Goal: Transaction & Acquisition: Download file/media

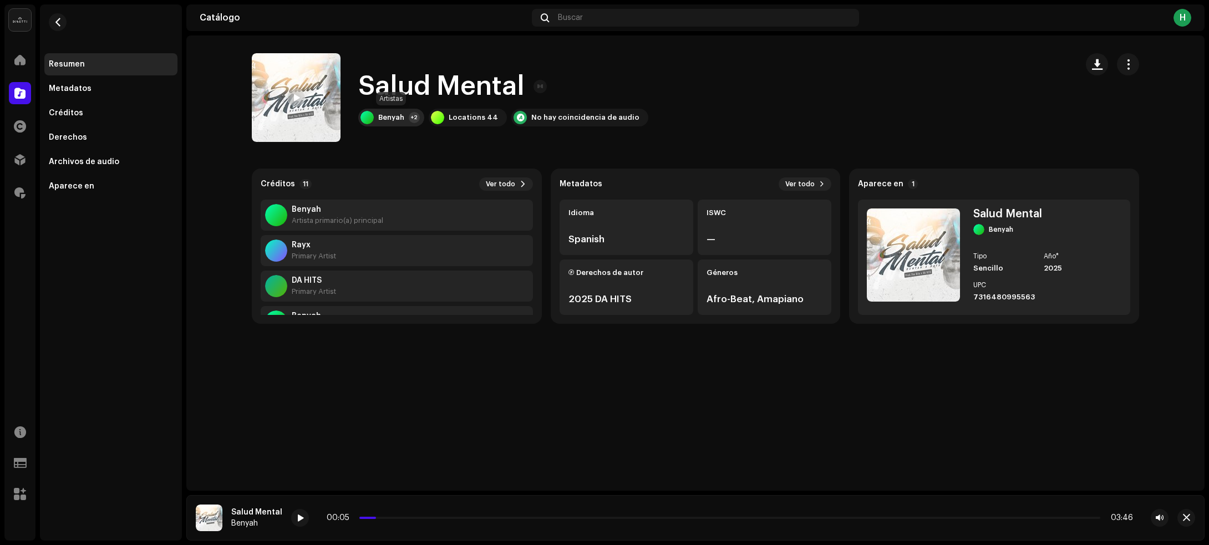
click at [391, 119] on div "Benyah" at bounding box center [391, 117] width 26 height 9
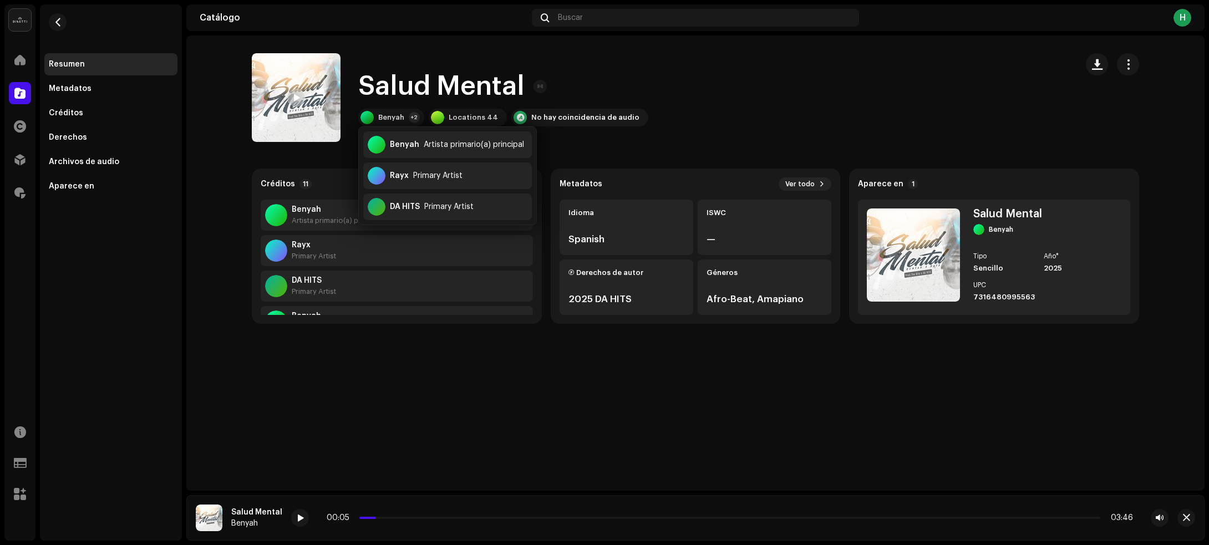
click at [671, 81] on div "Salud Mental Benyah +2 Locations 44 No hay coincidencia de audio" at bounding box center [660, 97] width 816 height 89
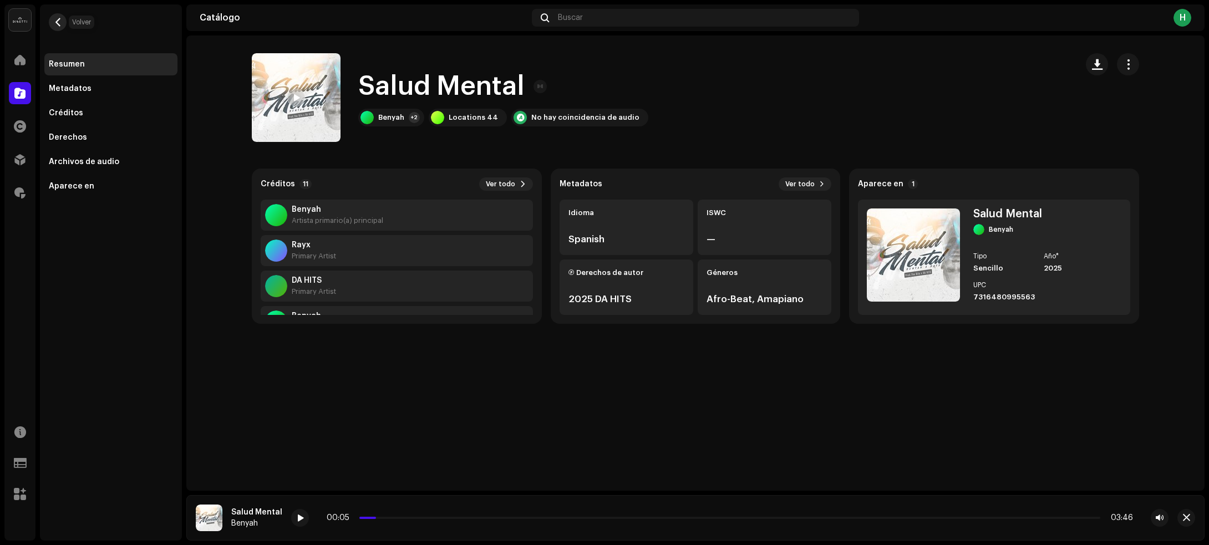
click at [57, 23] on span "button" at bounding box center [58, 22] width 8 height 9
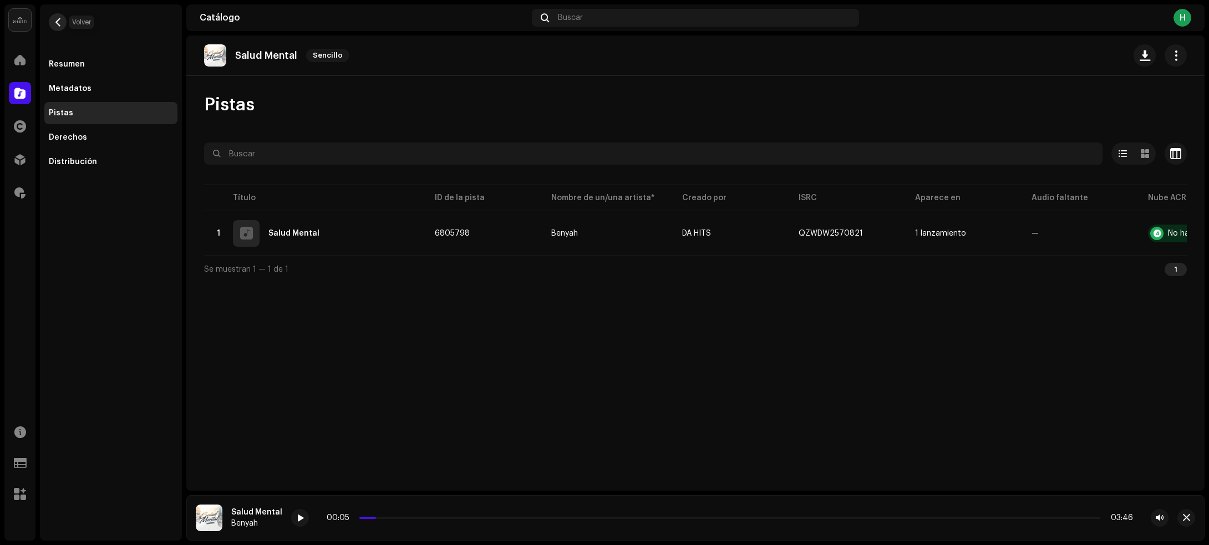
click at [59, 22] on span "button" at bounding box center [58, 22] width 8 height 9
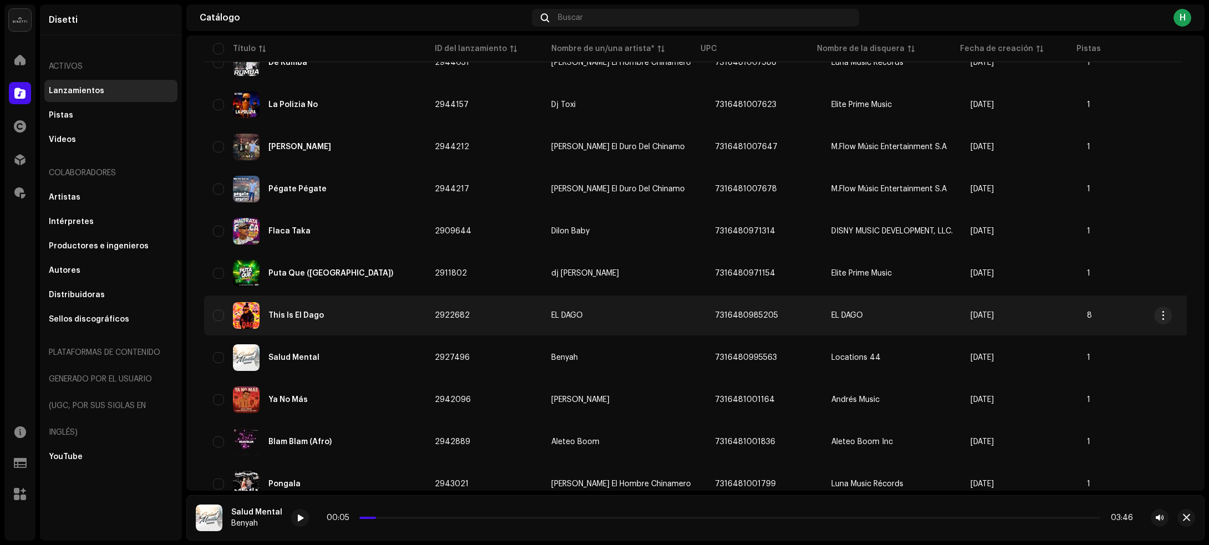
scroll to position [2633, 0]
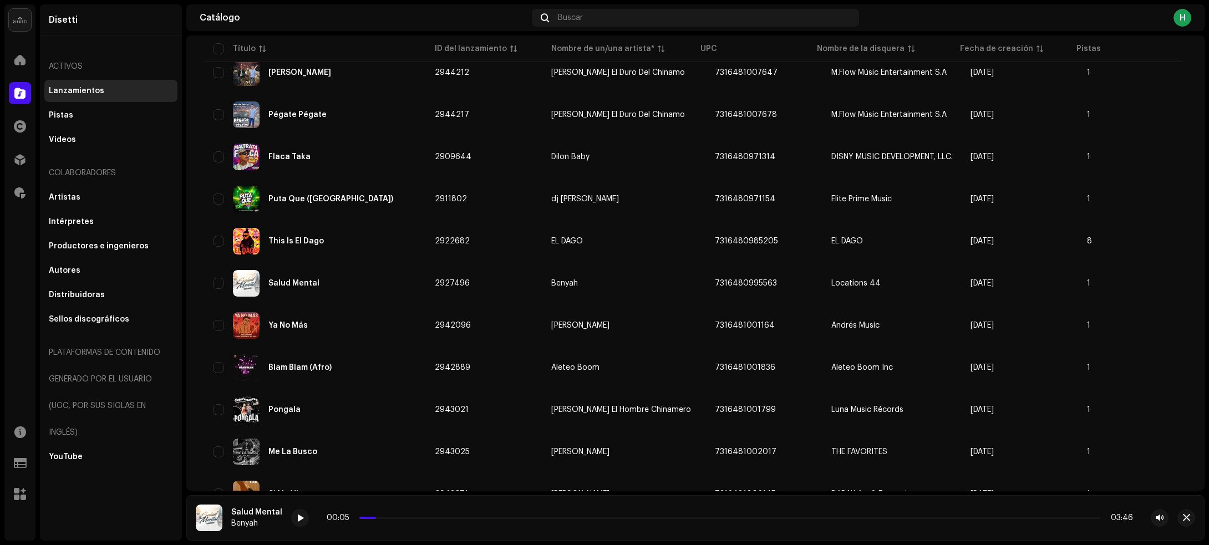
click at [98, 497] on div "Disetti Activos Lanzamientos Pistas Videos Colaboradores Artistas Intérpretes P…" at bounding box center [111, 272] width 142 height 536
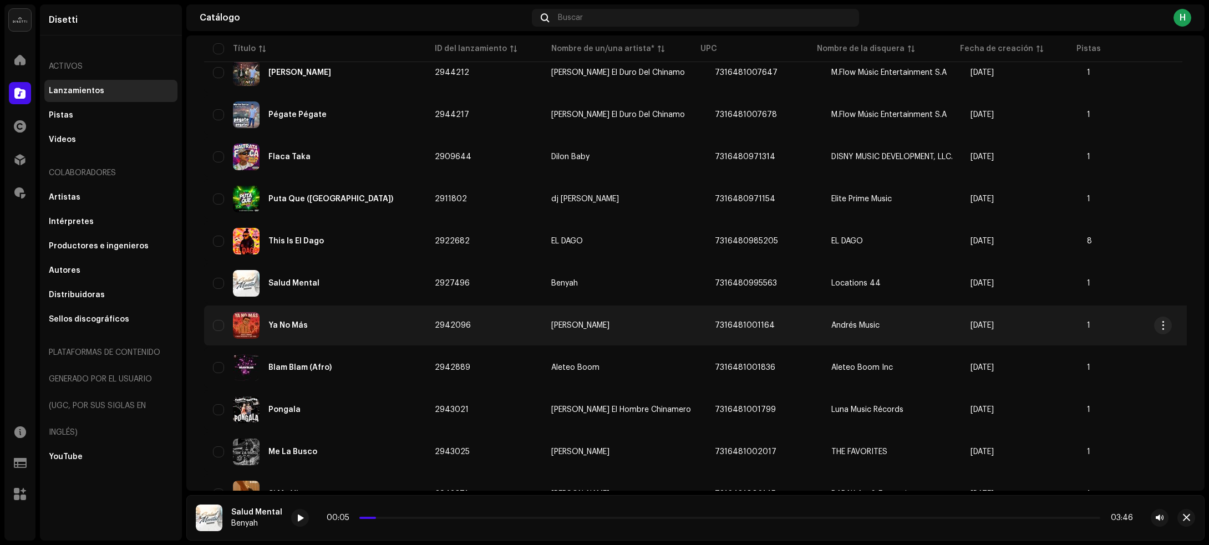
click at [334, 312] on div "Ya No Más" at bounding box center [315, 325] width 204 height 27
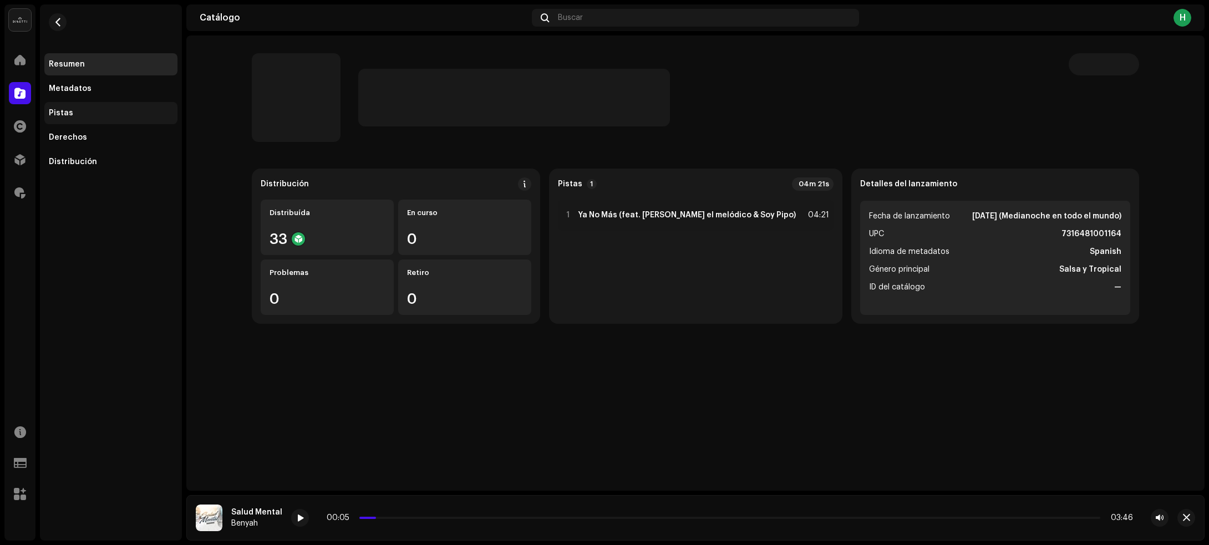
click at [87, 111] on div "Pistas" at bounding box center [111, 113] width 124 height 9
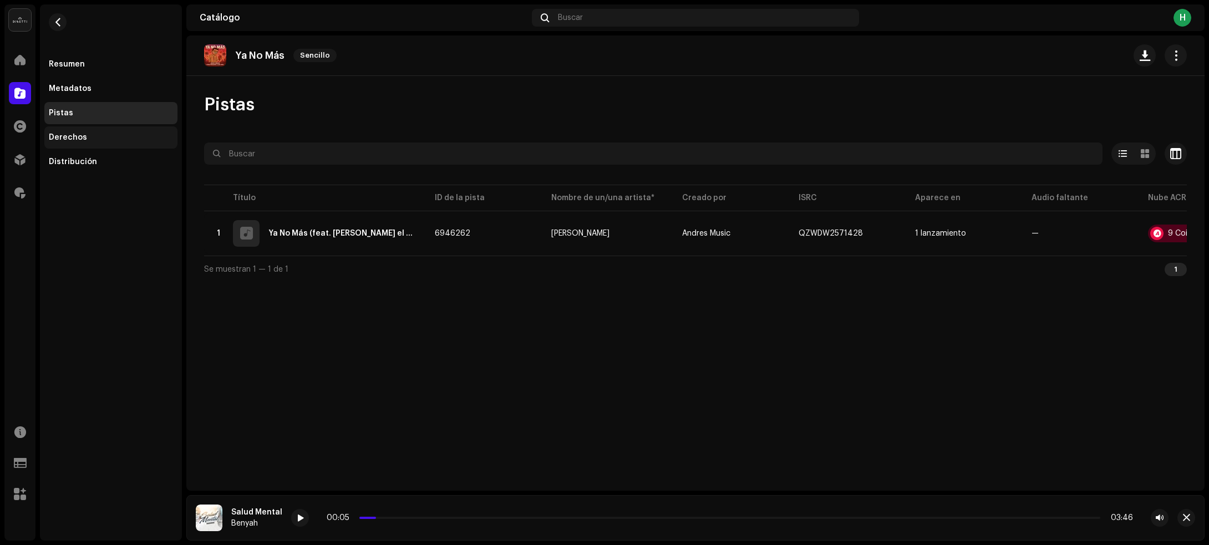
click at [68, 134] on div "Derechos" at bounding box center [68, 137] width 38 height 9
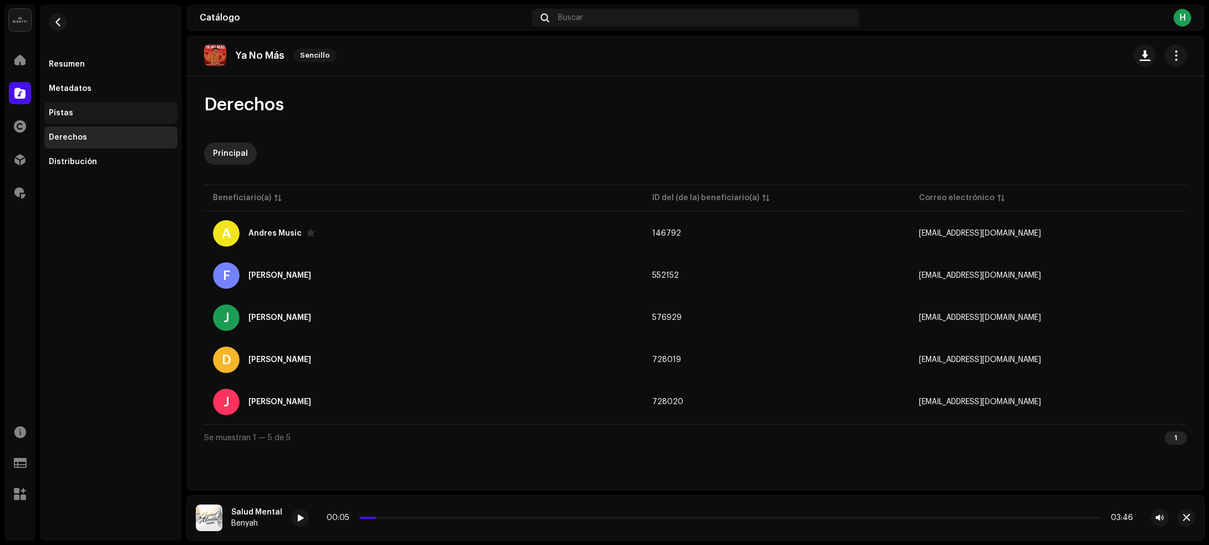
click at [81, 106] on div "Pistas" at bounding box center [110, 113] width 133 height 22
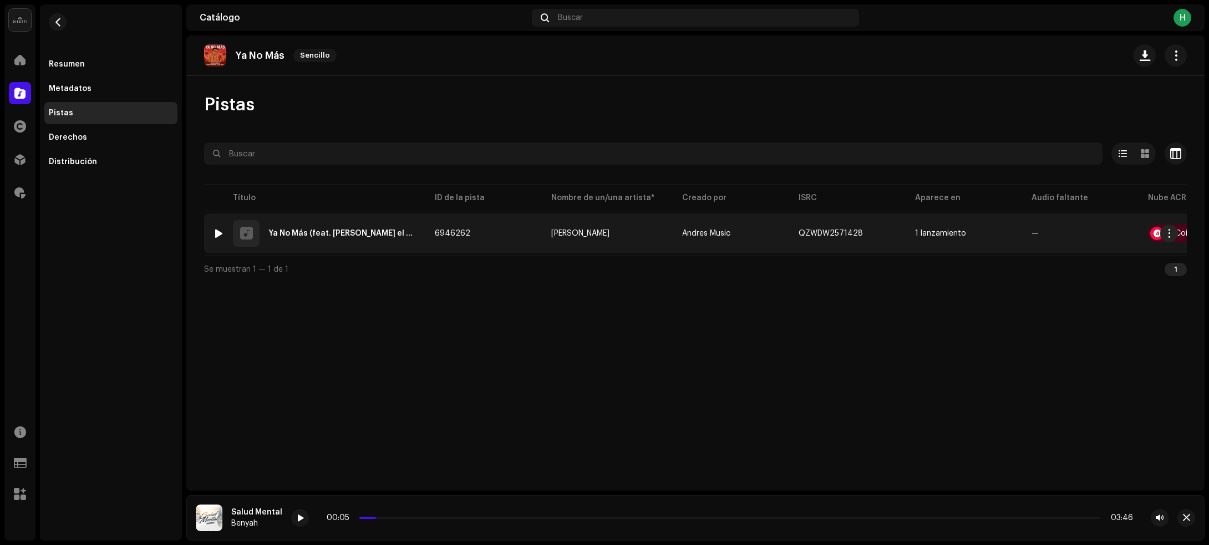
click at [486, 239] on td "6946262" at bounding box center [484, 233] width 116 height 40
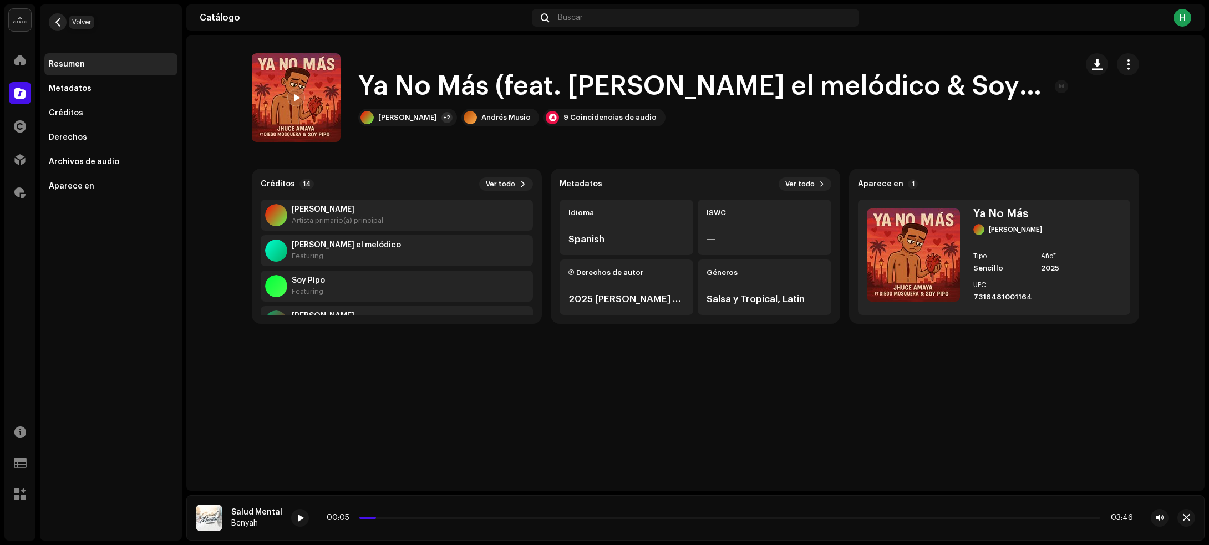
click at [64, 18] on button "button" at bounding box center [58, 22] width 18 height 18
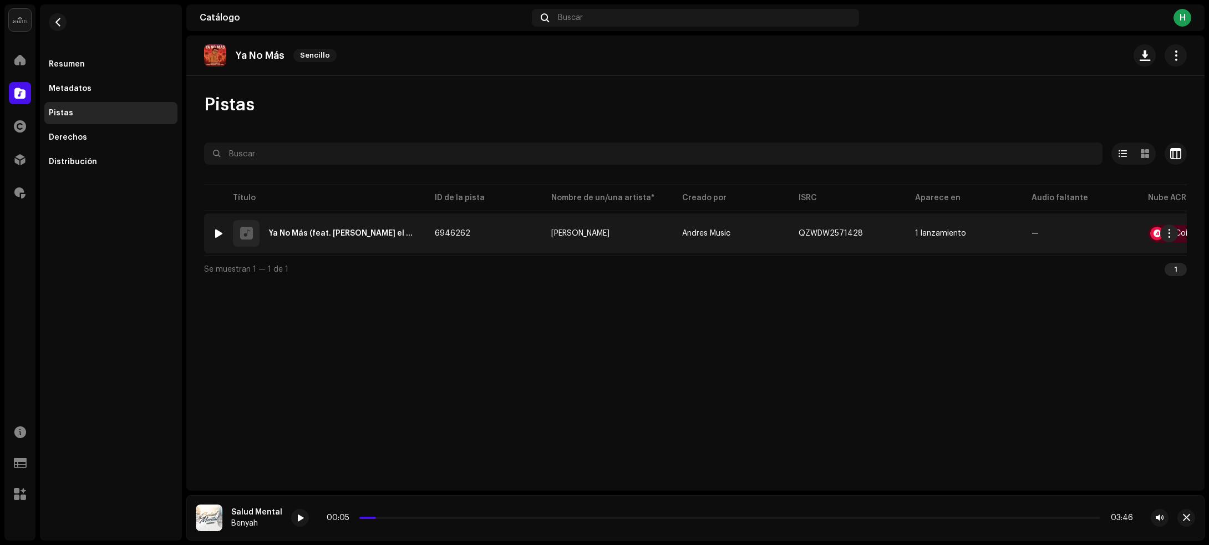
click at [218, 232] on div at bounding box center [219, 233] width 8 height 9
click at [215, 236] on div at bounding box center [219, 233] width 8 height 9
click at [1170, 233] on span "button" at bounding box center [1169, 233] width 8 height 9
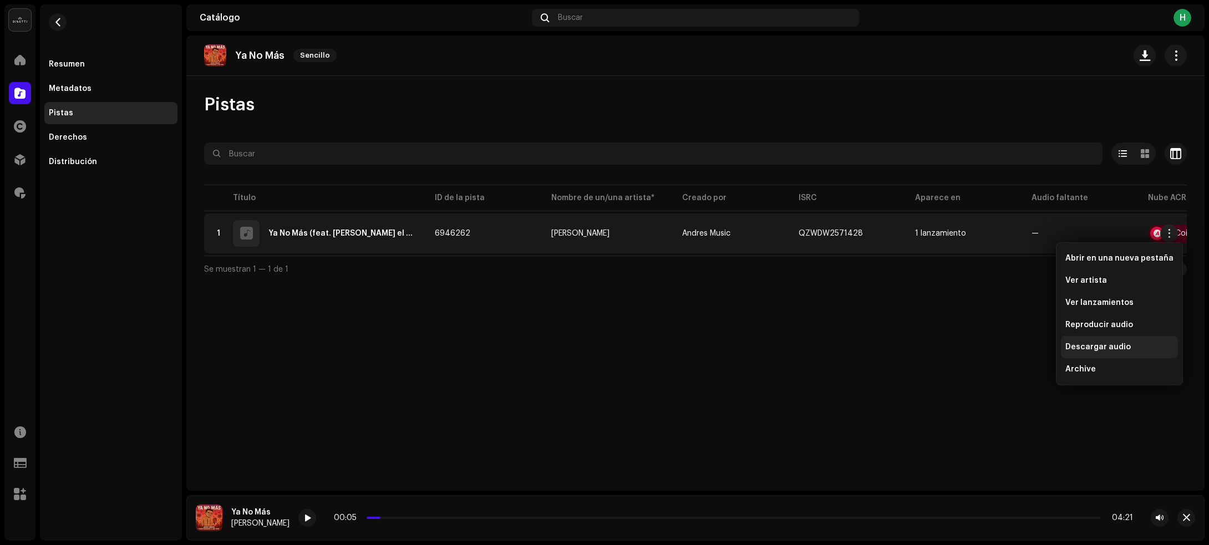
click at [1087, 347] on span "Descargar audio" at bounding box center [1097, 347] width 65 height 9
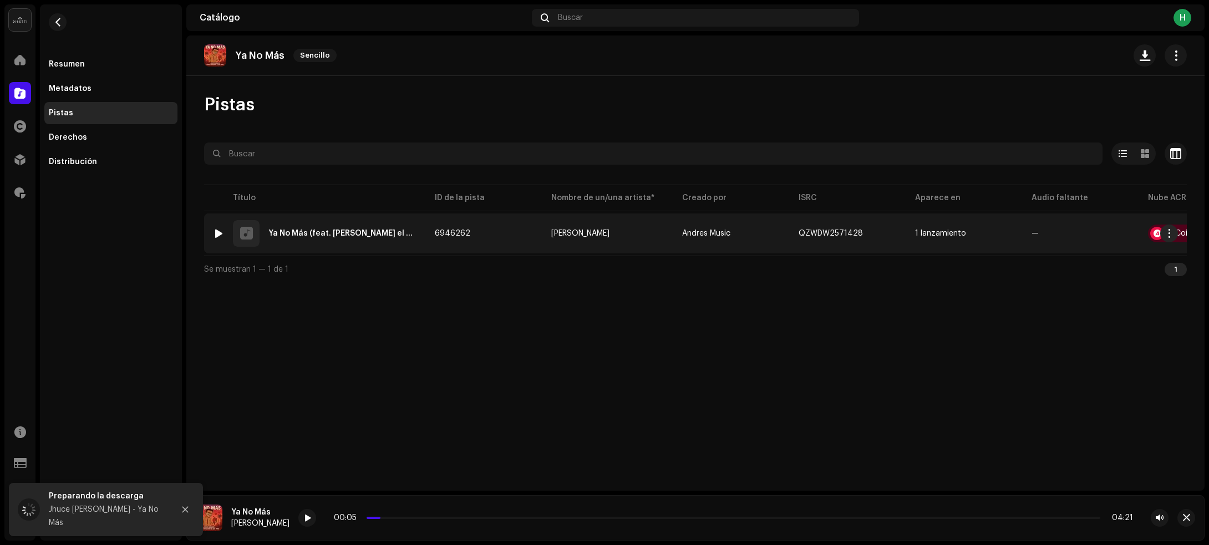
click at [508, 228] on td "6946262" at bounding box center [484, 233] width 116 height 40
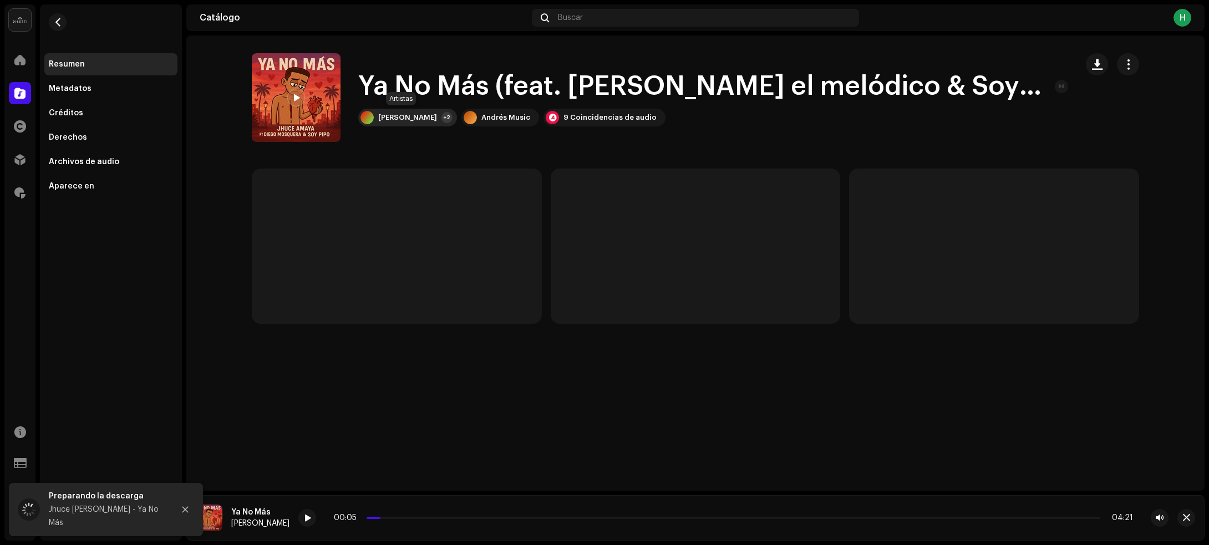
click at [406, 123] on div "Jhuce Amaya +2" at bounding box center [407, 118] width 99 height 18
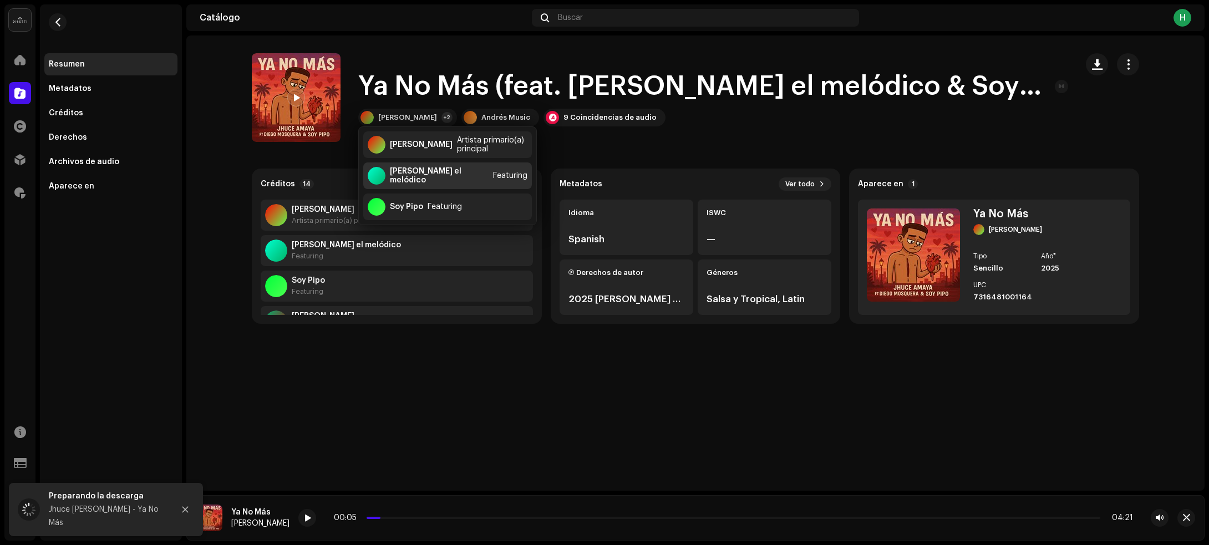
click at [465, 176] on div "Diego mosquera el melódico" at bounding box center [439, 176] width 99 height 18
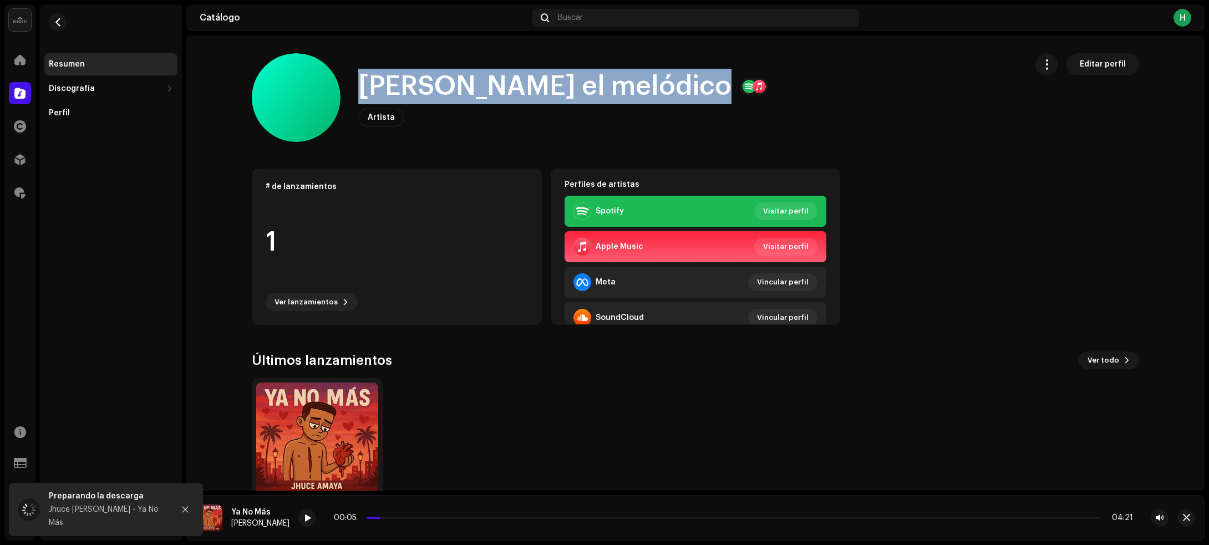
drag, startPoint x: 345, startPoint y: 78, endPoint x: 691, endPoint y: 107, distance: 347.7
click at [691, 107] on div "Diego mosquera el melódico Artista Editar perfil" at bounding box center [635, 97] width 766 height 89
copy div "Diego mosquera el melódico Artista Editar perfil Editar perfil"
click at [54, 18] on span "button" at bounding box center [58, 22] width 8 height 9
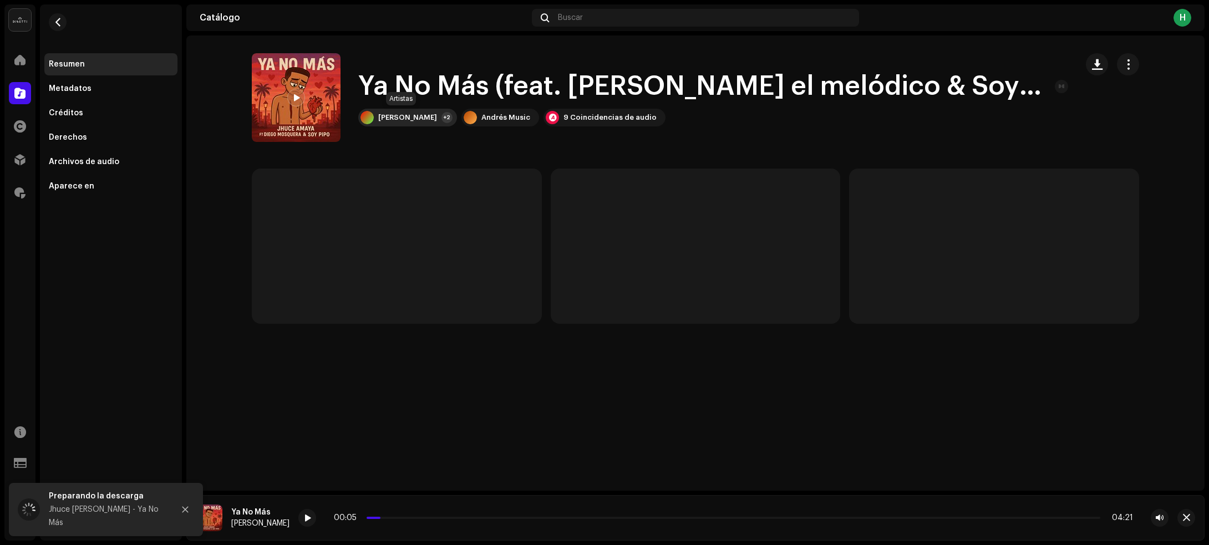
click at [411, 118] on div "Jhuce Amaya" at bounding box center [407, 117] width 59 height 9
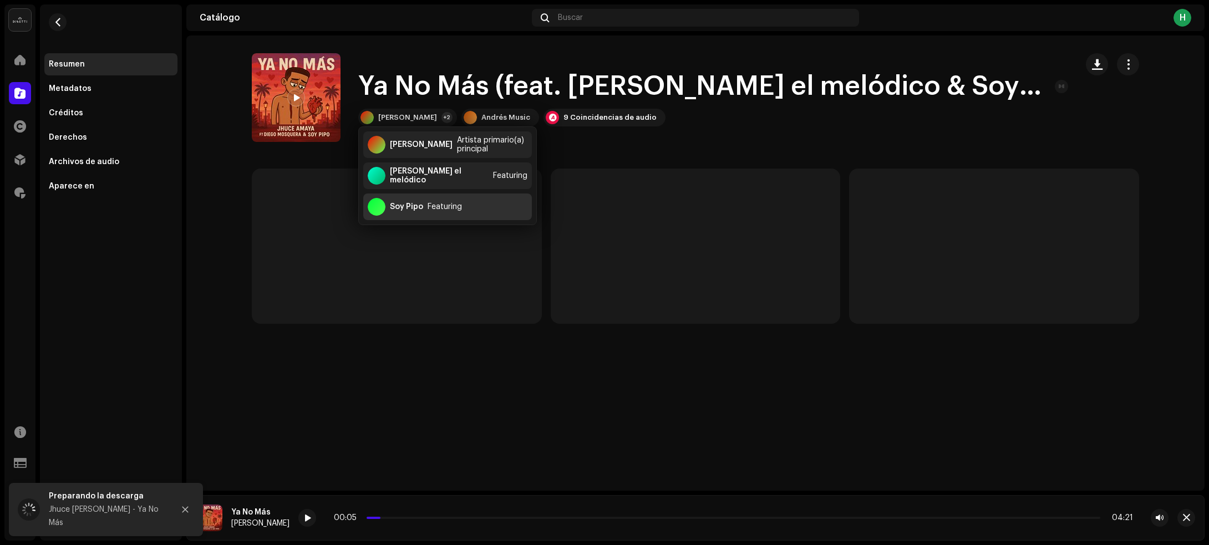
click at [450, 211] on div "Soy Pipo Featuring" at bounding box center [447, 206] width 169 height 27
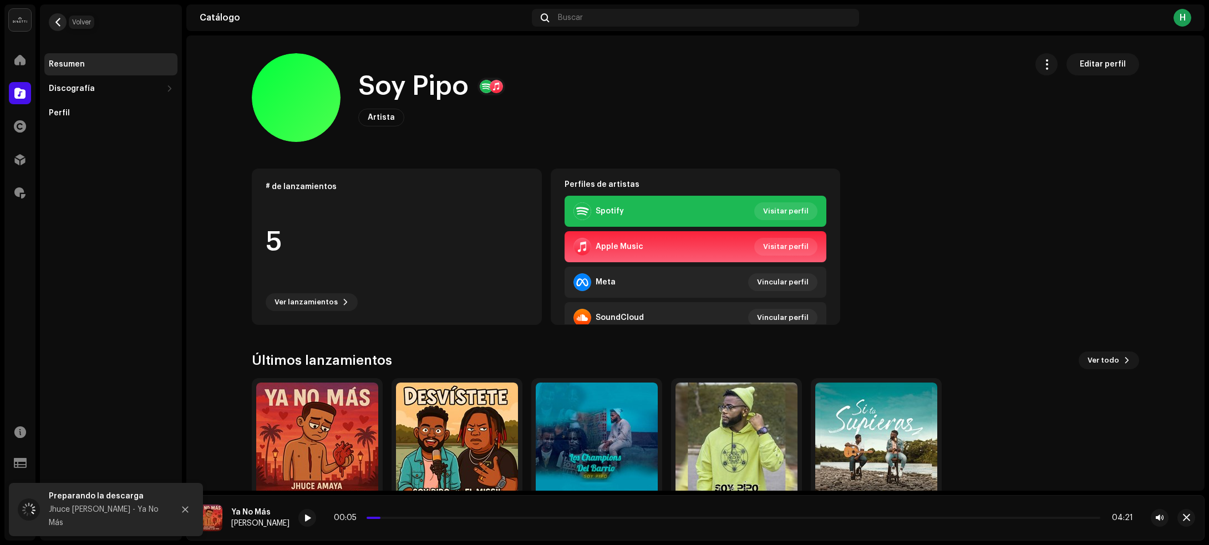
click at [53, 24] on button "button" at bounding box center [58, 22] width 18 height 18
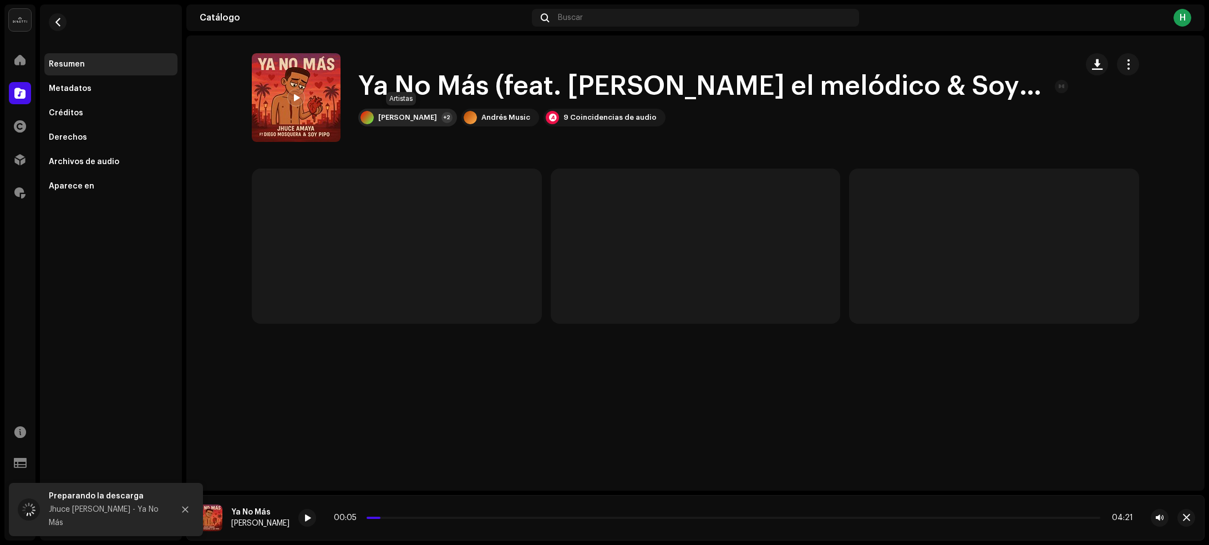
click at [420, 120] on div "Jhuce Amaya" at bounding box center [407, 117] width 59 height 9
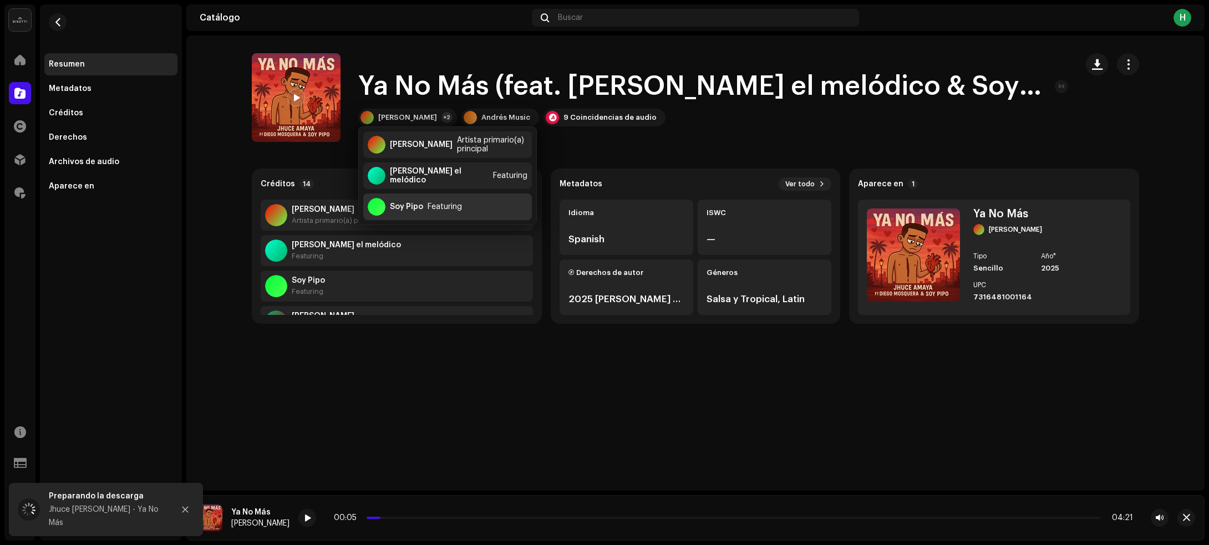
click at [427, 209] on div "Featuring" at bounding box center [444, 206] width 34 height 9
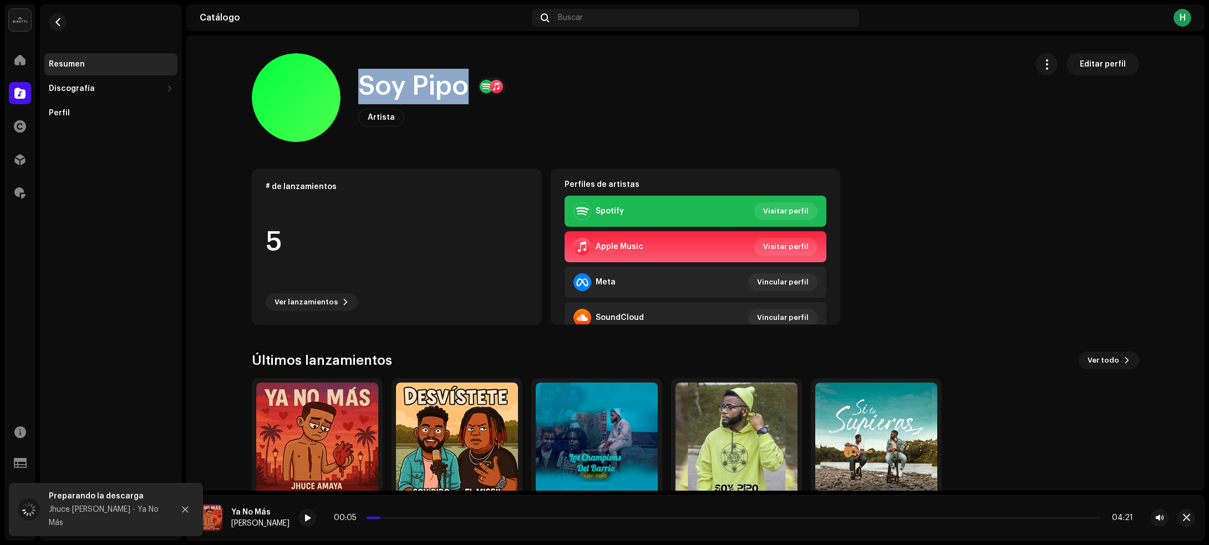
drag, startPoint x: 362, startPoint y: 84, endPoint x: 463, endPoint y: 88, distance: 100.9
click at [463, 88] on h1 "Soy Pipo" at bounding box center [413, 86] width 110 height 35
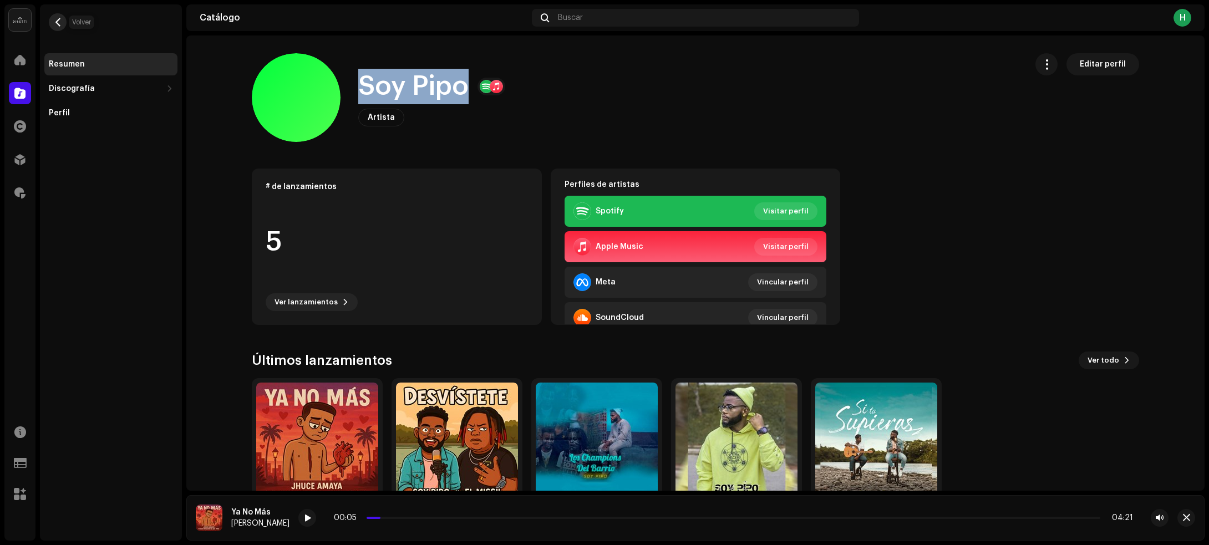
click at [56, 19] on span "button" at bounding box center [58, 22] width 8 height 9
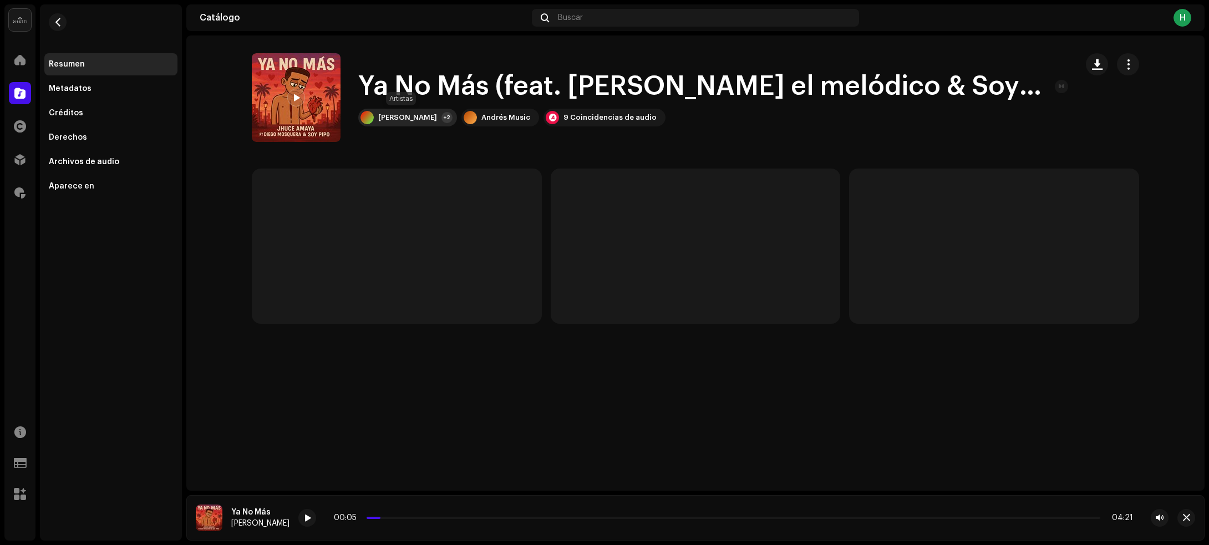
click at [404, 126] on div "Jhuce Amaya +2" at bounding box center [407, 118] width 99 height 18
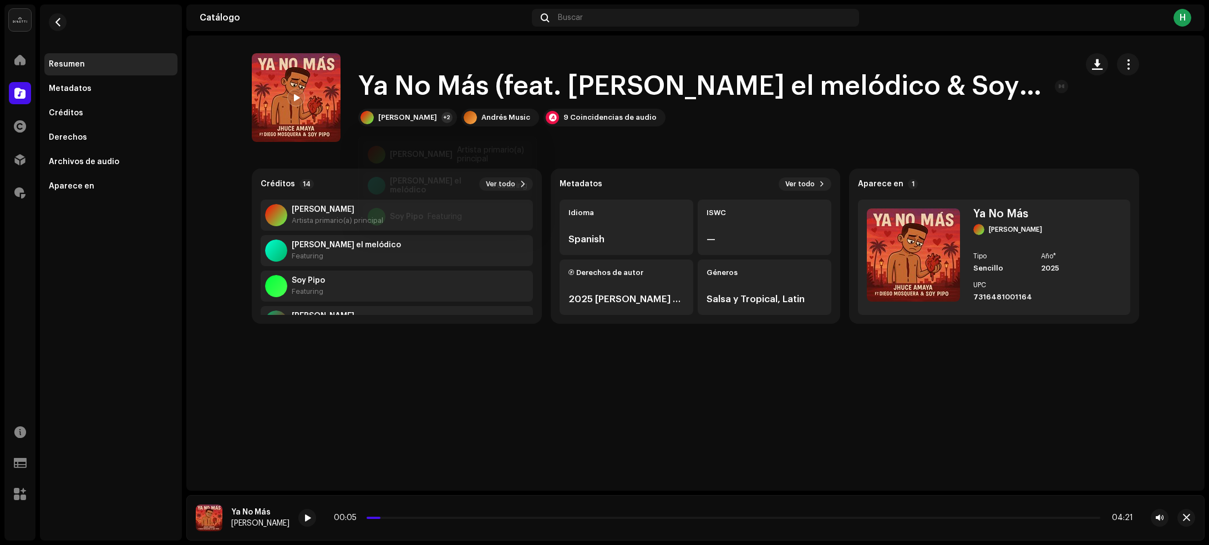
click at [661, 384] on div "Ya No Más (feat. Diego mosquera el melódico & Soy Pipo) Ya No Más (feat. Diego …" at bounding box center [695, 262] width 1018 height 455
click at [882, 386] on div "Ya No Más (feat. Diego mosquera el melódico & Soy Pipo) Ya No Más (feat. Diego …" at bounding box center [695, 262] width 1018 height 455
click at [56, 22] on span "button" at bounding box center [58, 22] width 8 height 9
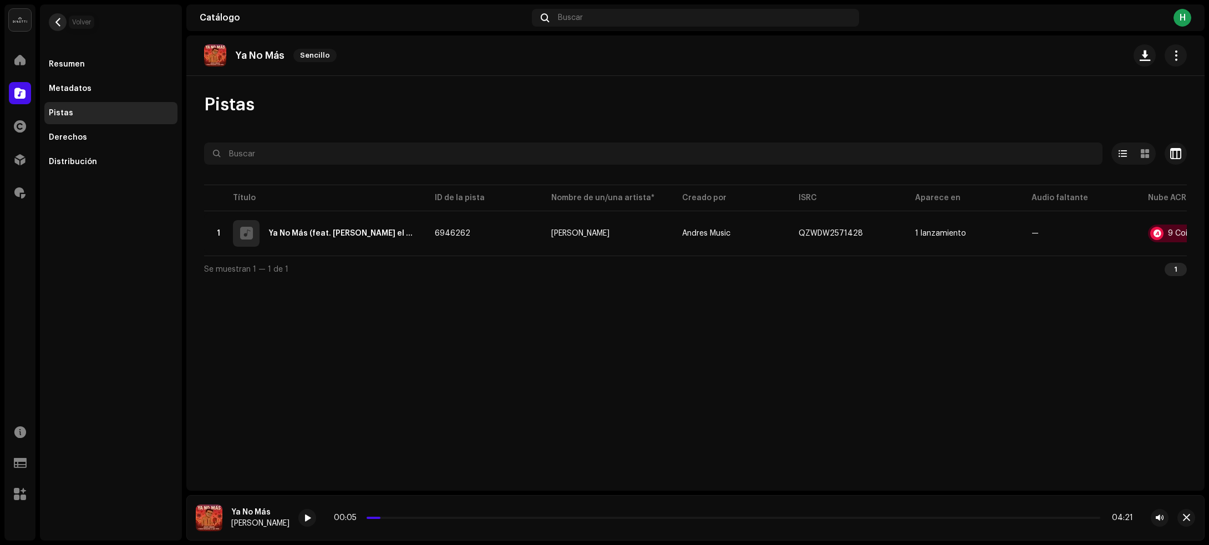
click at [53, 23] on button "button" at bounding box center [58, 22] width 18 height 18
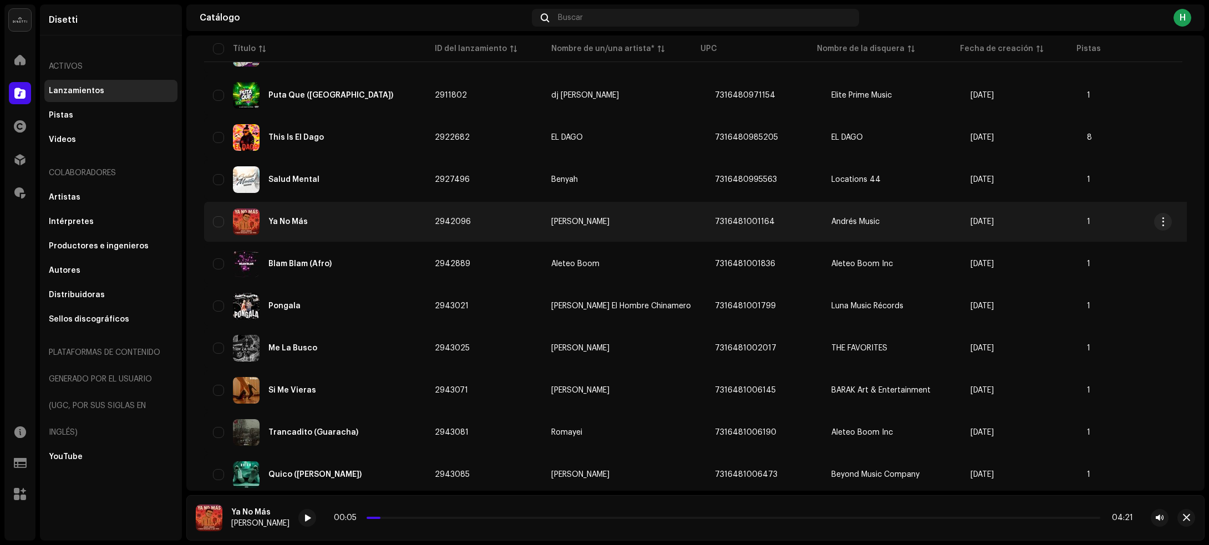
scroll to position [2762, 0]
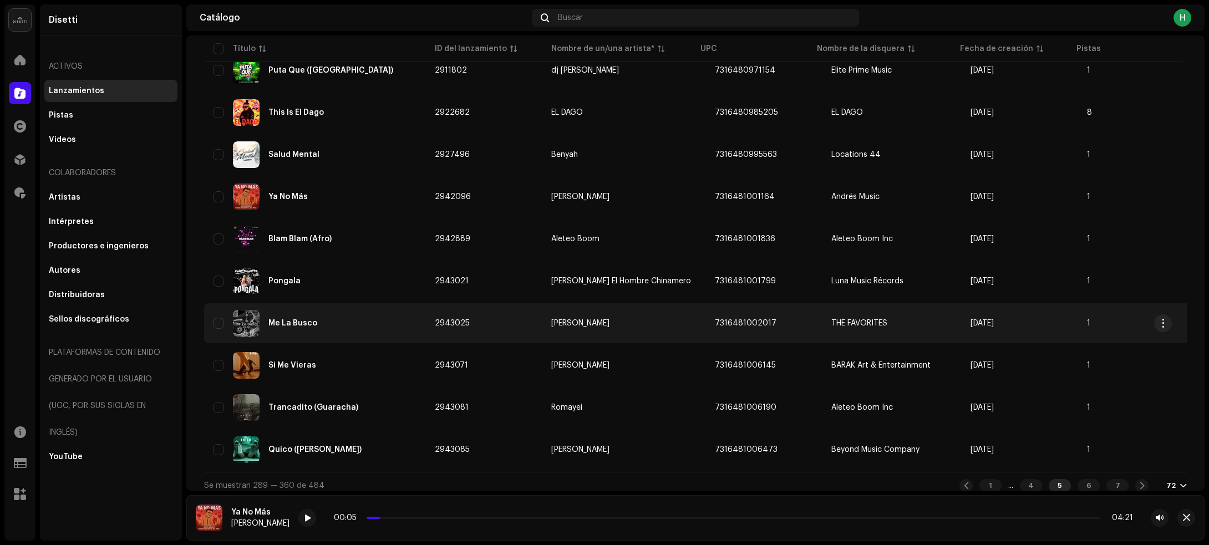
click at [391, 312] on div "Me La Busco" at bounding box center [315, 323] width 204 height 27
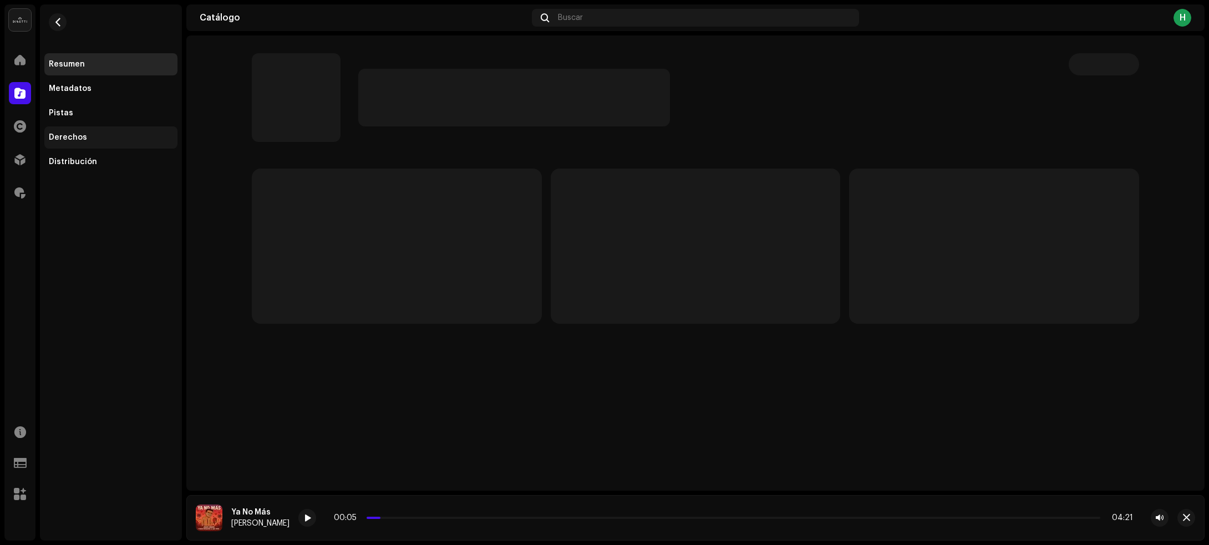
click at [139, 128] on div "Derechos" at bounding box center [110, 137] width 133 height 22
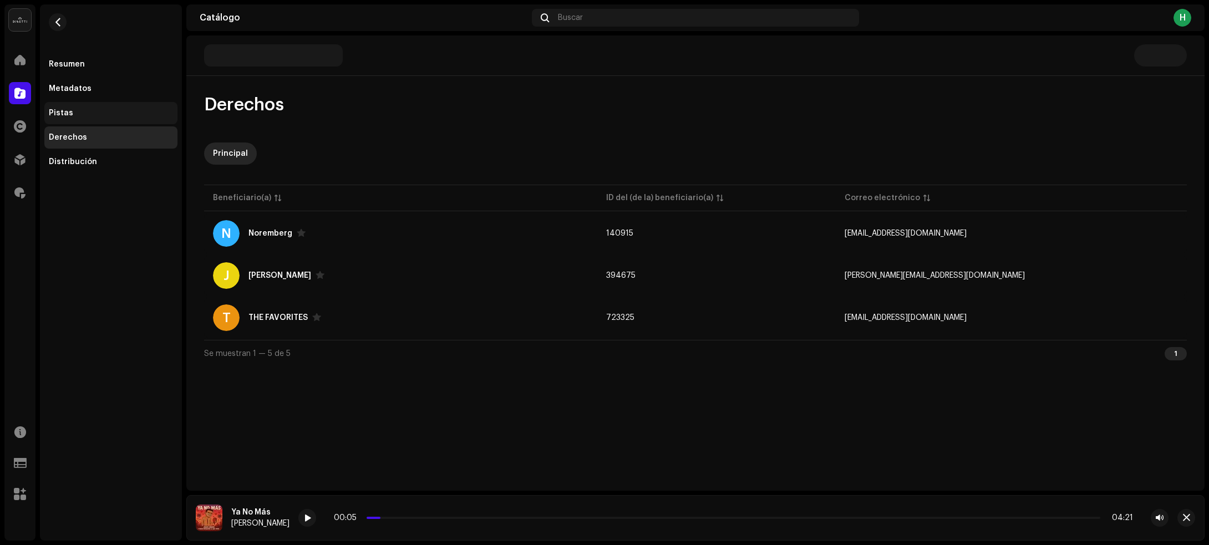
click at [123, 112] on div "Pistas" at bounding box center [111, 113] width 124 height 9
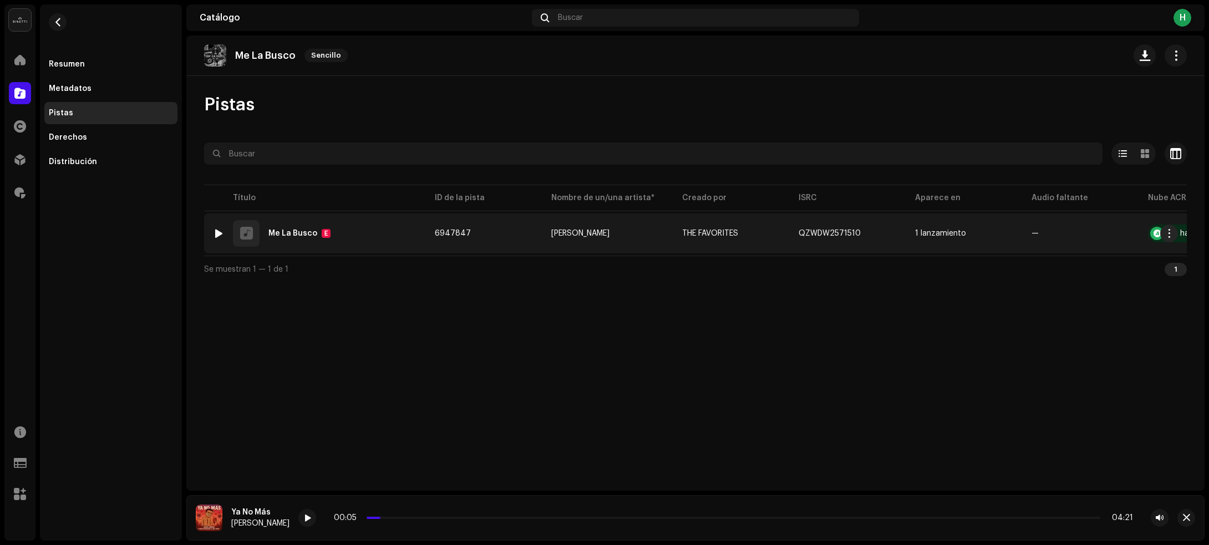
click at [216, 231] on div at bounding box center [219, 233] width 8 height 9
click at [360, 231] on div "1 Me La Busco E" at bounding box center [315, 233] width 204 height 27
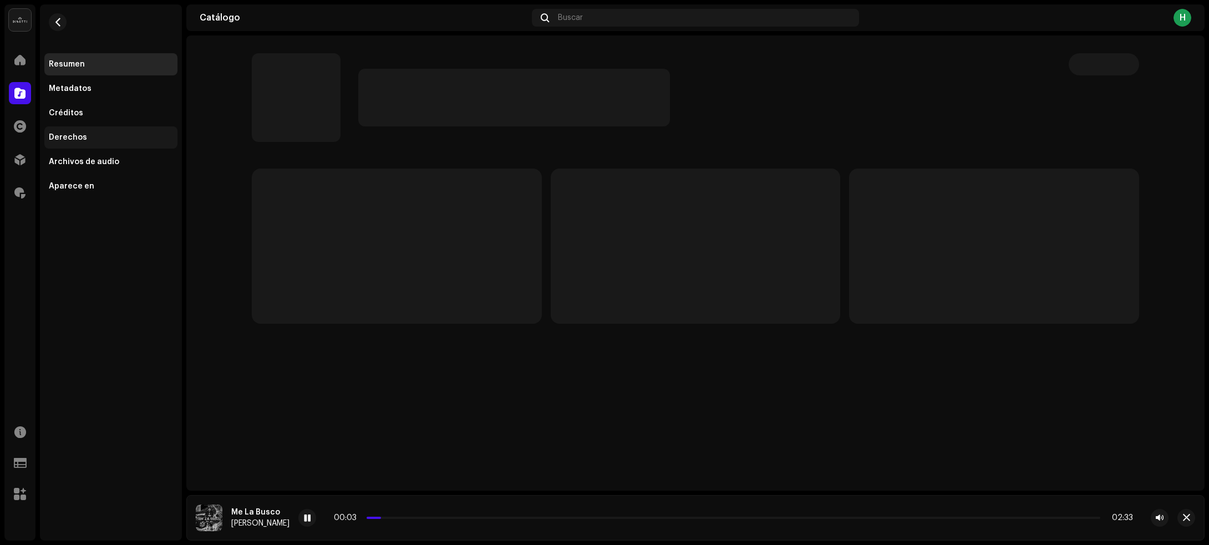
click at [95, 139] on div "Derechos" at bounding box center [111, 137] width 124 height 9
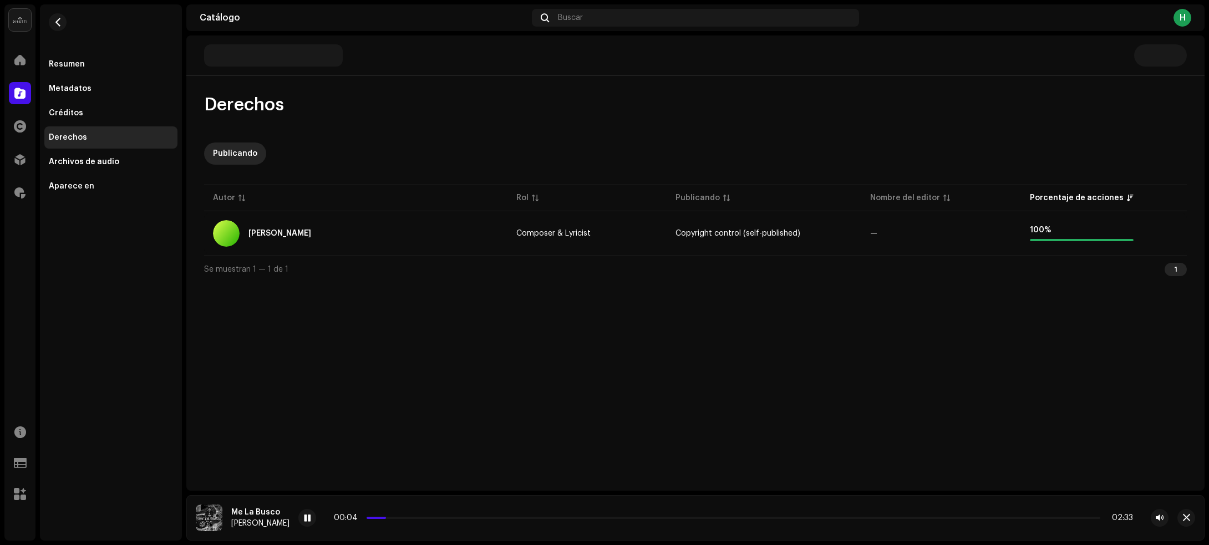
click at [70, 140] on div "Derechos" at bounding box center [68, 137] width 38 height 9
click at [408, 253] on table "Autor Rol Publicando Nombre del editor Porcentaje de acciones Jandry Arias Comp…" at bounding box center [695, 218] width 982 height 73
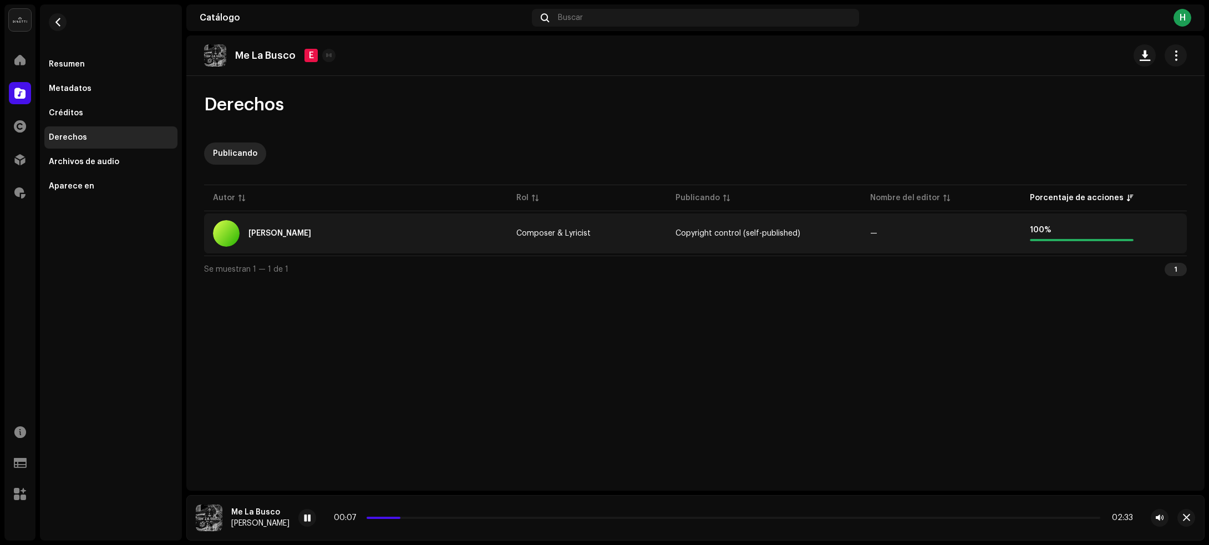
click at [402, 231] on div "Jandry Arias" at bounding box center [355, 233] width 285 height 27
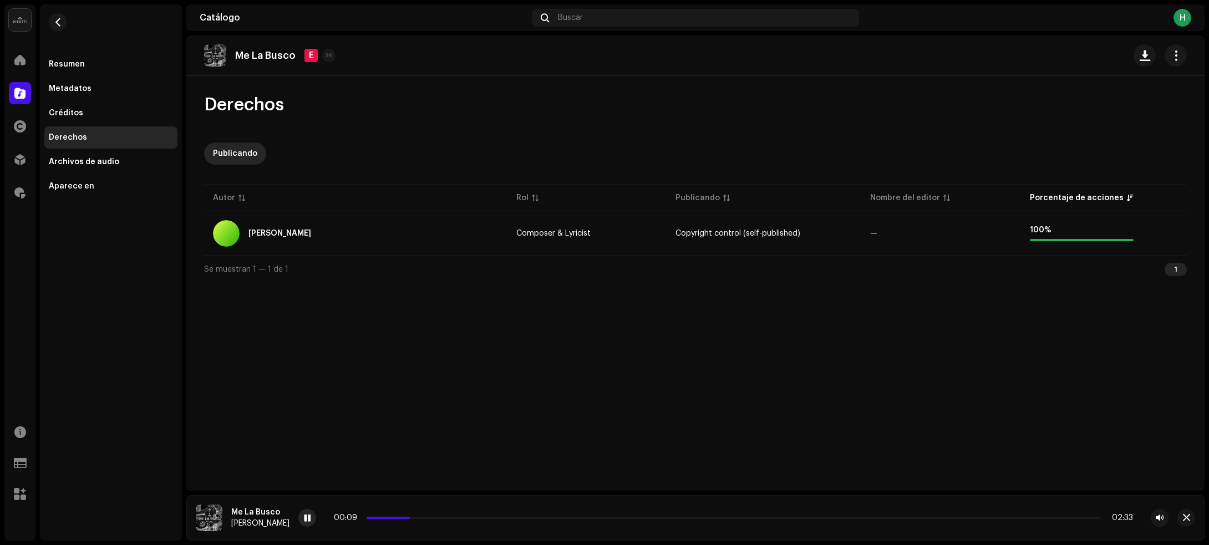
click at [304, 519] on span at bounding box center [307, 518] width 7 height 9
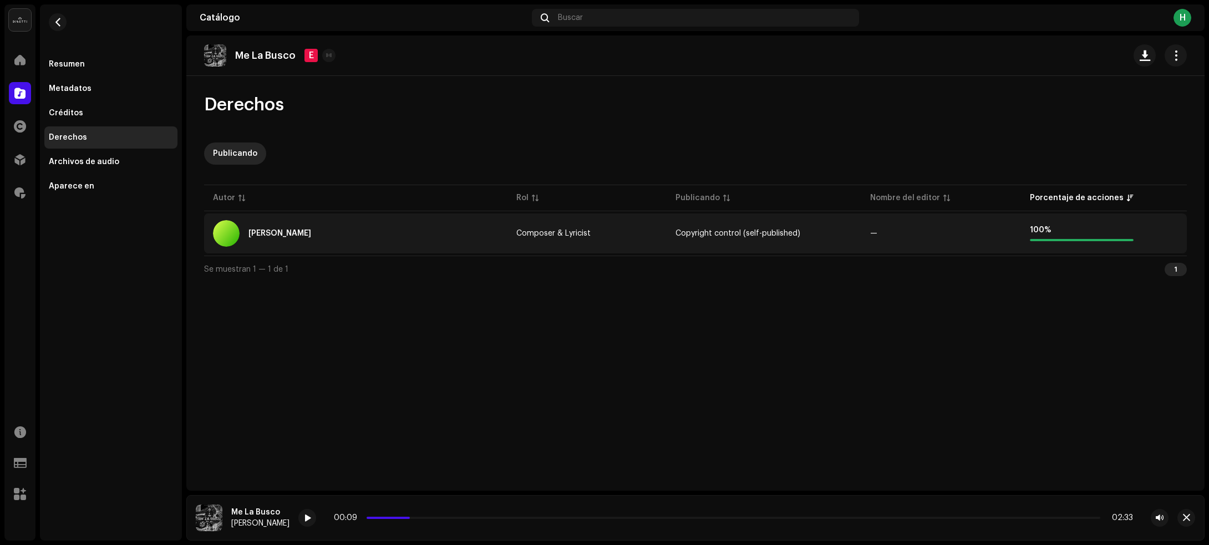
click at [400, 225] on div "Jandry Arias" at bounding box center [355, 233] width 285 height 27
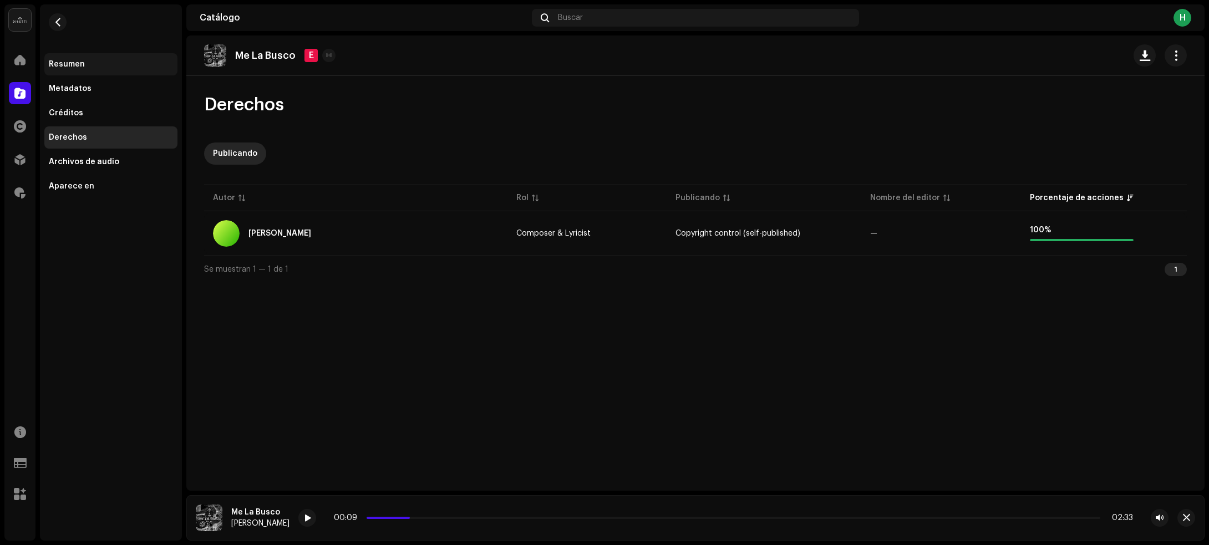
click at [123, 58] on div "Resumen" at bounding box center [110, 64] width 133 height 22
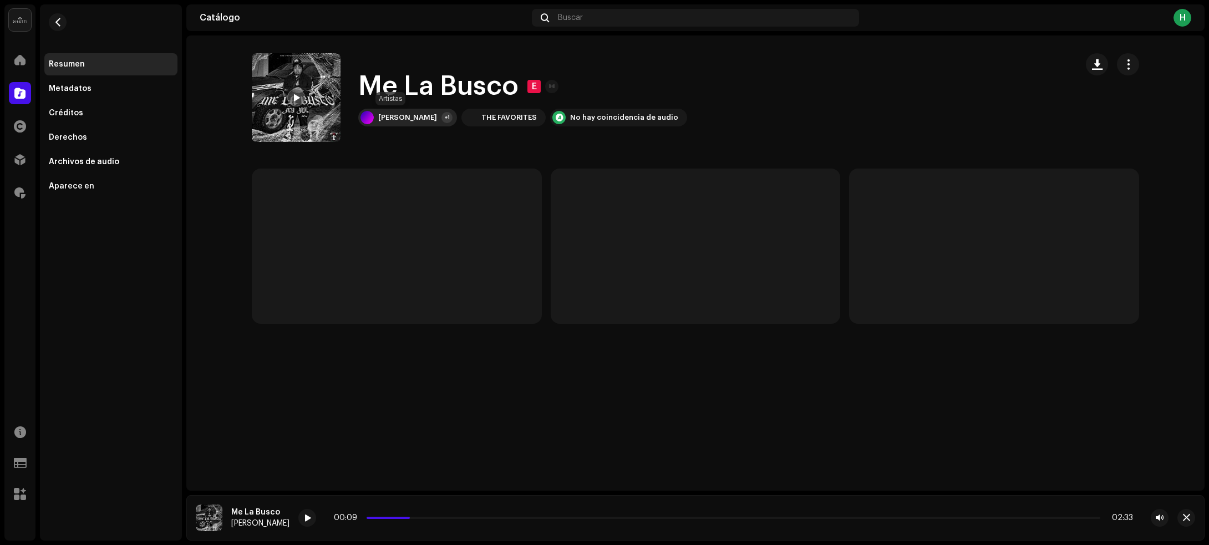
click at [400, 123] on div "Jey Joe +1" at bounding box center [407, 118] width 99 height 18
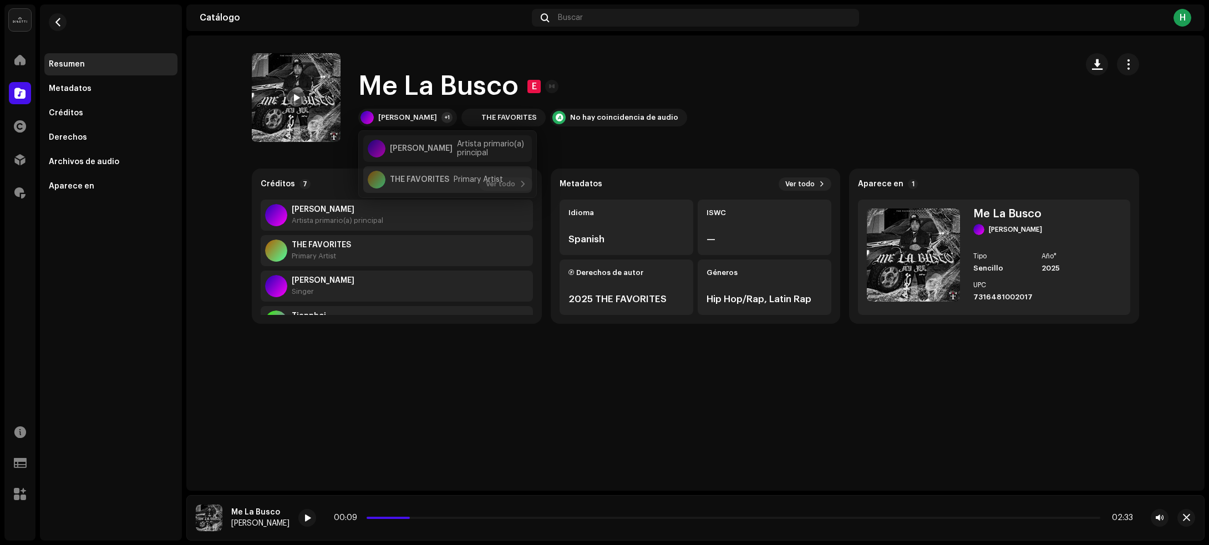
click at [405, 176] on div "THE FAVORITES" at bounding box center [419, 175] width 59 height 9
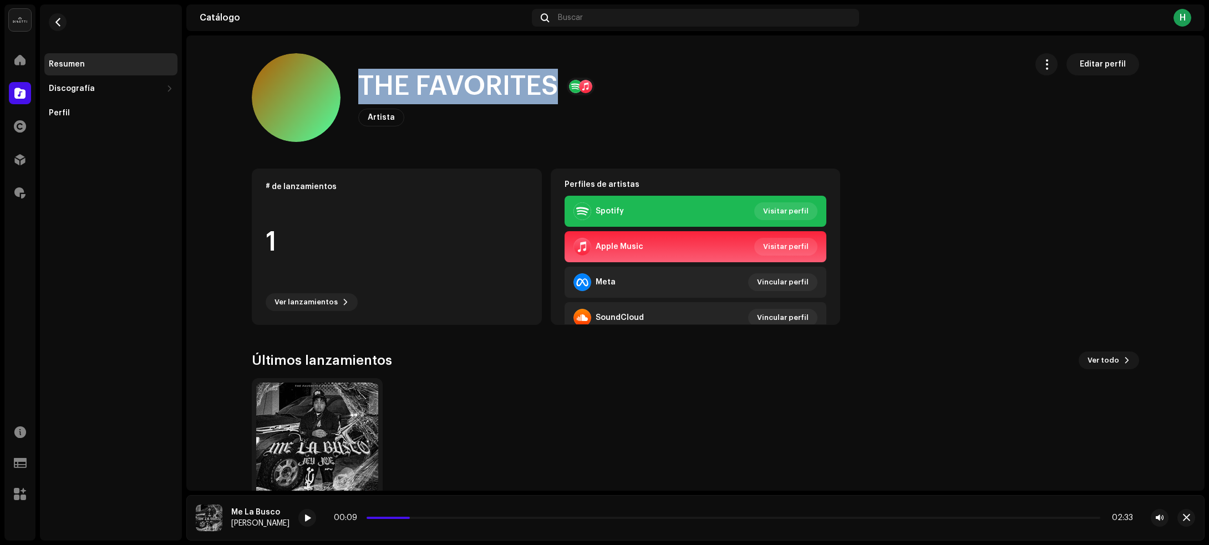
drag, startPoint x: 359, startPoint y: 89, endPoint x: 552, endPoint y: 79, distance: 193.7
click at [552, 79] on h1 "THE FAVORITES" at bounding box center [458, 86] width 200 height 35
copy h1 "THE FAVORITES"
click at [59, 23] on span "button" at bounding box center [58, 22] width 8 height 9
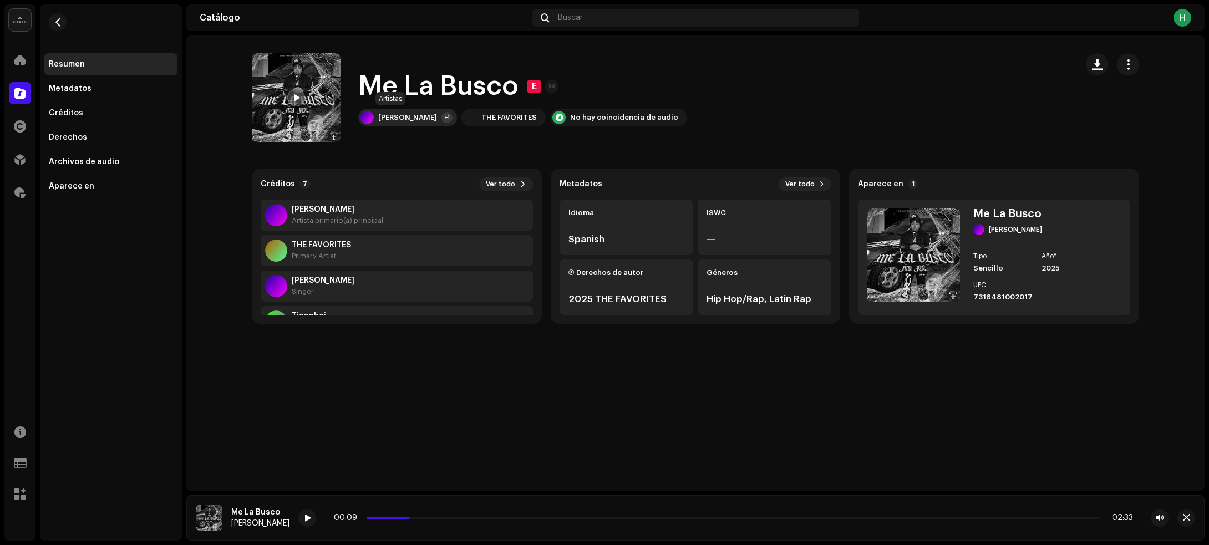
click at [383, 120] on div "Jey Joe" at bounding box center [407, 117] width 59 height 9
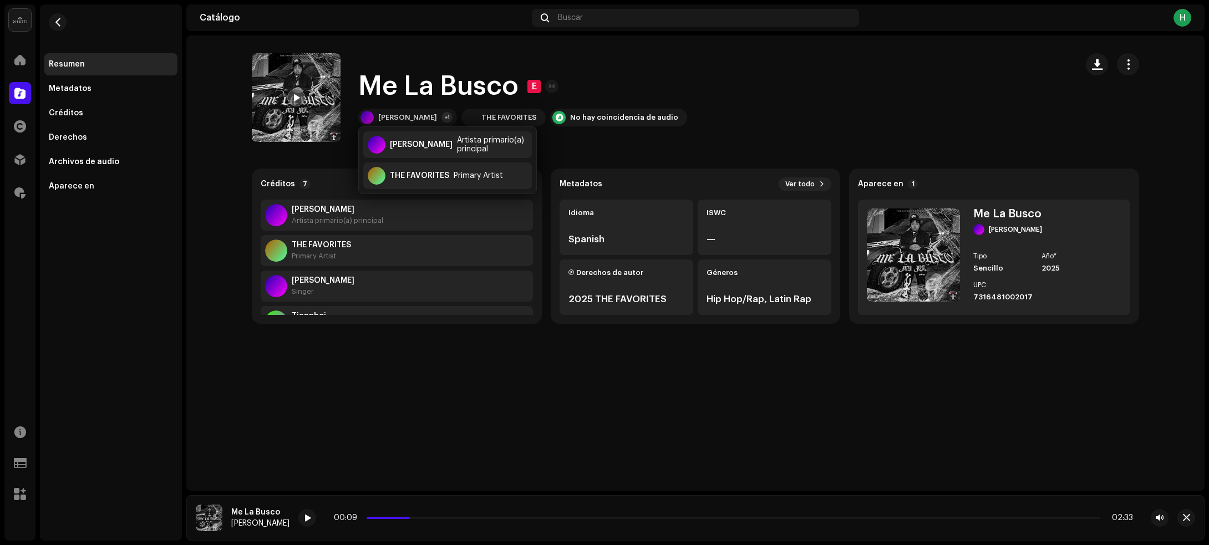
drag, startPoint x: 763, startPoint y: 108, endPoint x: 810, endPoint y: 103, distance: 47.4
click at [776, 106] on div "Me La Busco E Jey Joe +1 THE FAVORITES No hay coincidencia de audio" at bounding box center [660, 97] width 816 height 89
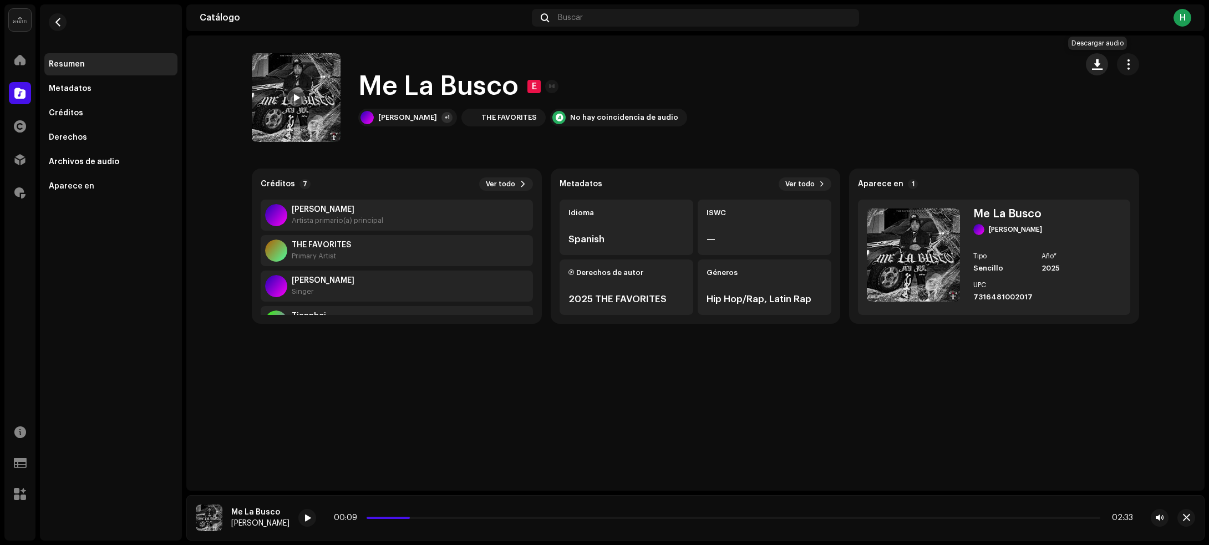
click at [1099, 69] on button "button" at bounding box center [1096, 64] width 22 height 22
click at [55, 19] on span "button" at bounding box center [58, 22] width 8 height 9
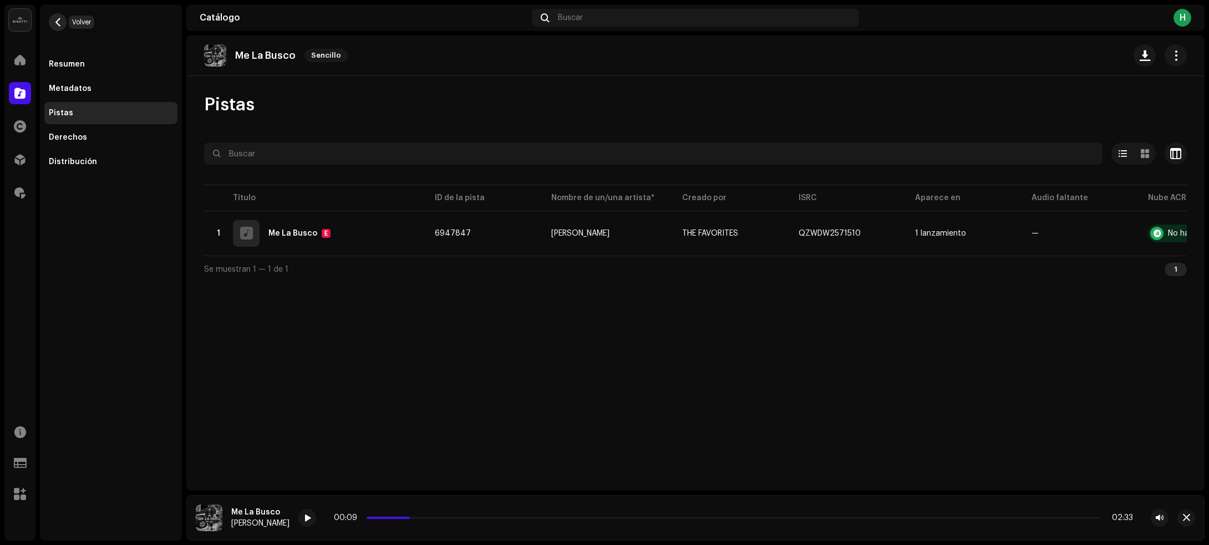
click at [54, 15] on button "button" at bounding box center [58, 22] width 18 height 18
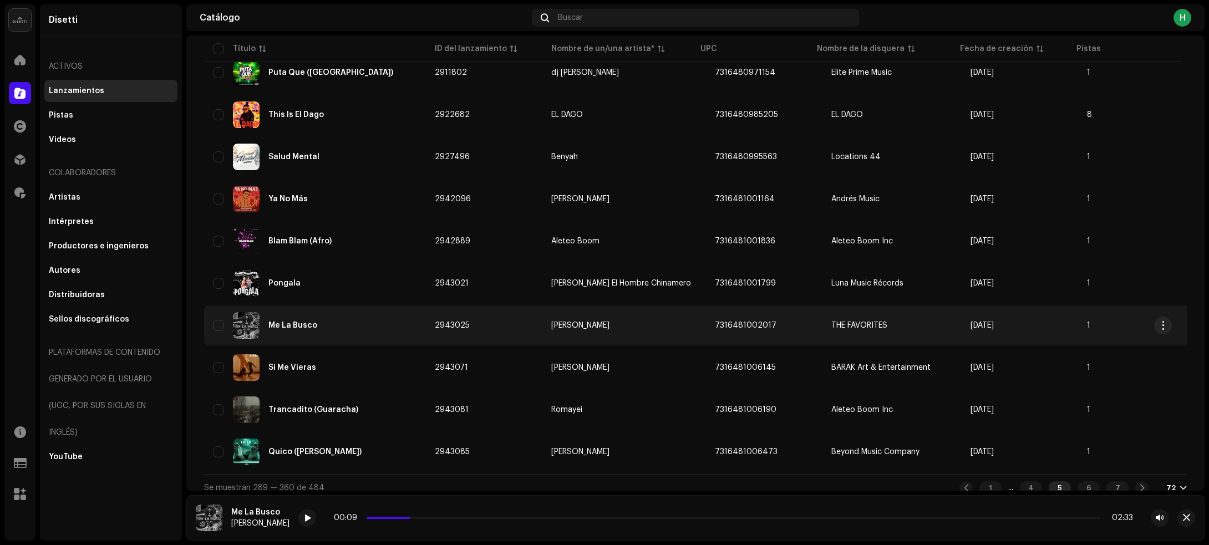
scroll to position [2762, 0]
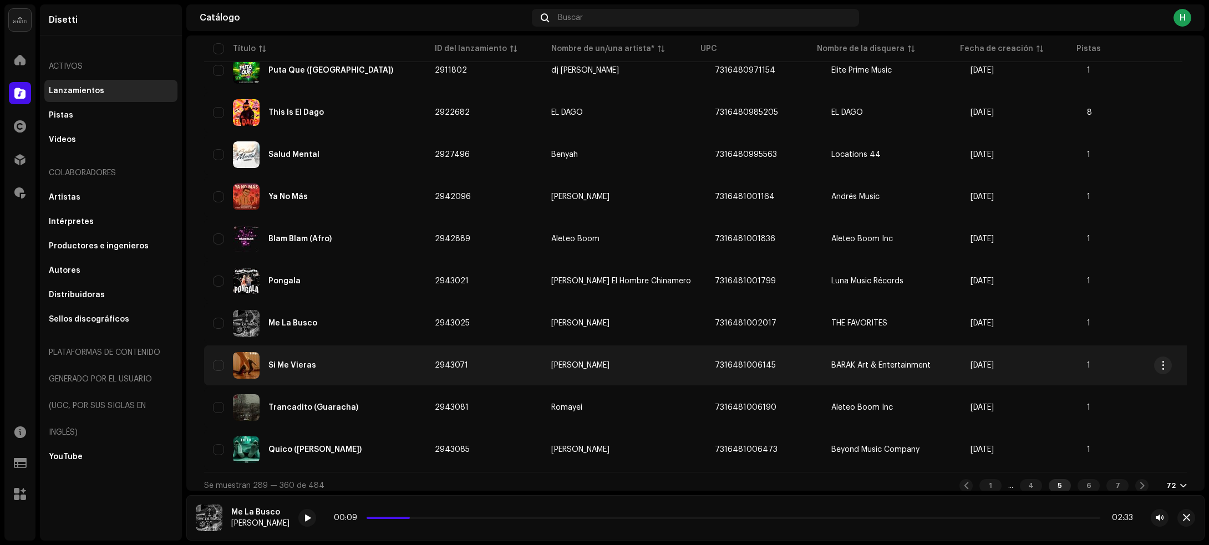
click at [351, 352] on div "Si Me Vieras" at bounding box center [315, 365] width 204 height 27
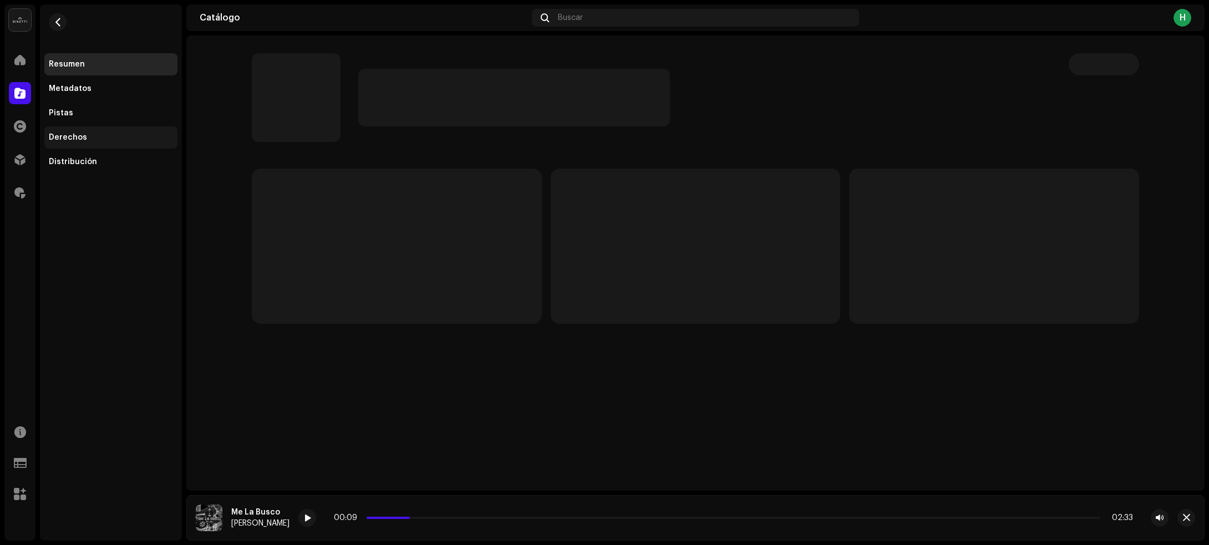
click at [71, 134] on div "Derechos" at bounding box center [68, 137] width 38 height 9
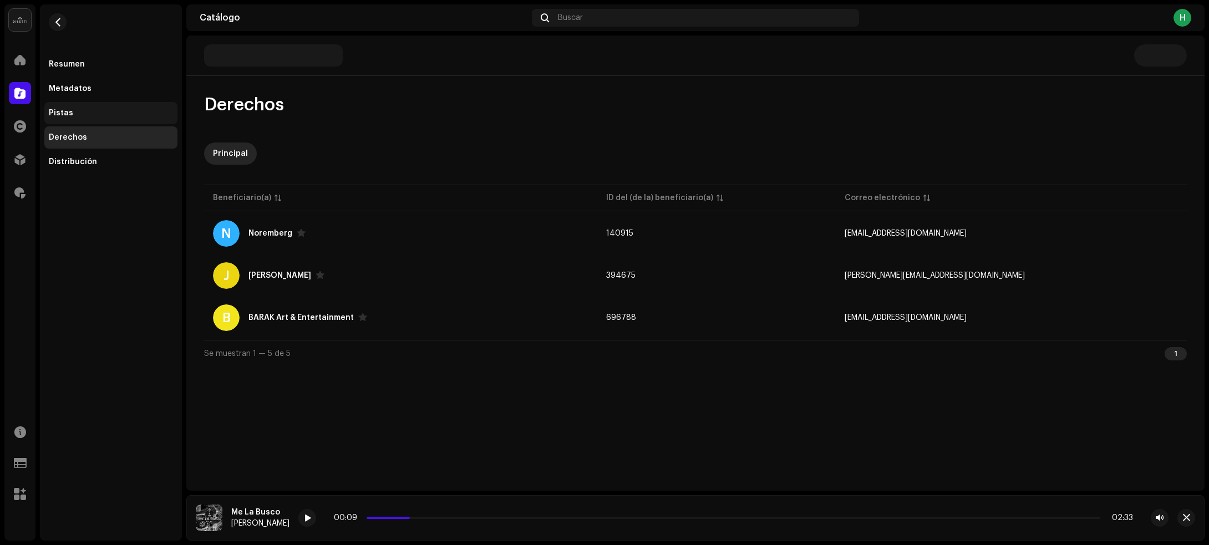
click at [75, 109] on div "Pistas" at bounding box center [111, 113] width 124 height 9
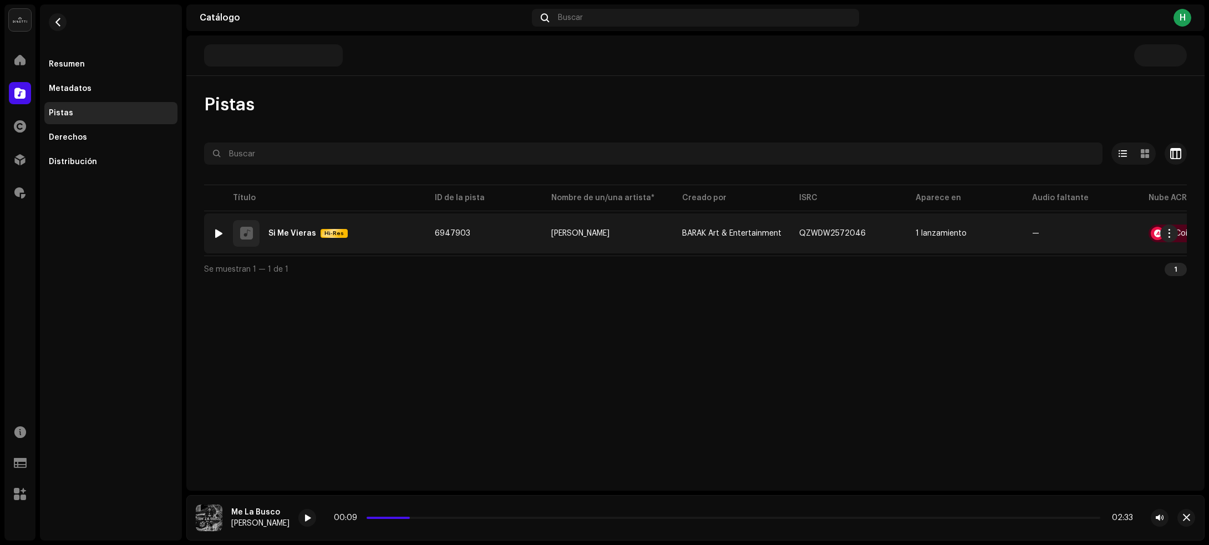
click at [218, 231] on div at bounding box center [219, 233] width 8 height 9
click at [391, 234] on div "1 Si Me Vieras Hi-Res" at bounding box center [315, 233] width 204 height 27
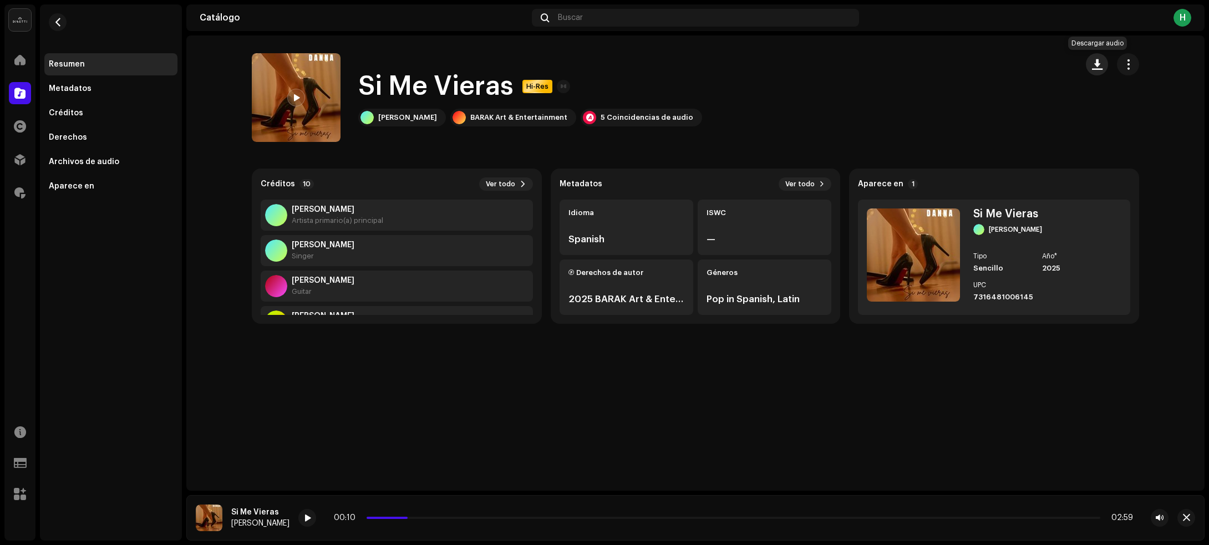
click at [1093, 65] on span "button" at bounding box center [1097, 64] width 11 height 9
click at [55, 18] on span "button" at bounding box center [58, 22] width 8 height 9
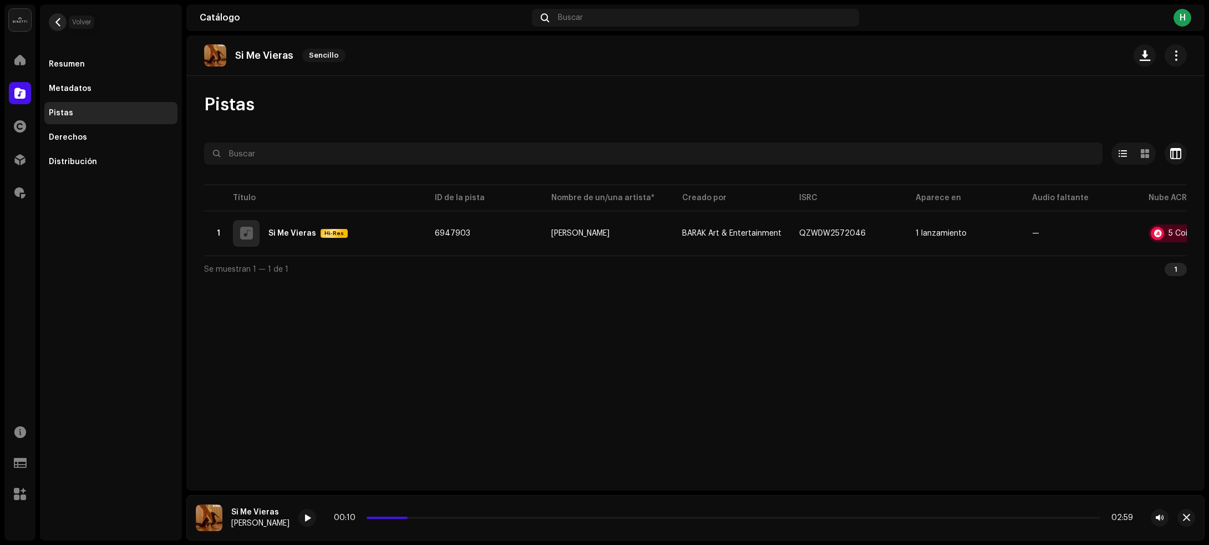
click at [57, 23] on span "button" at bounding box center [58, 22] width 8 height 9
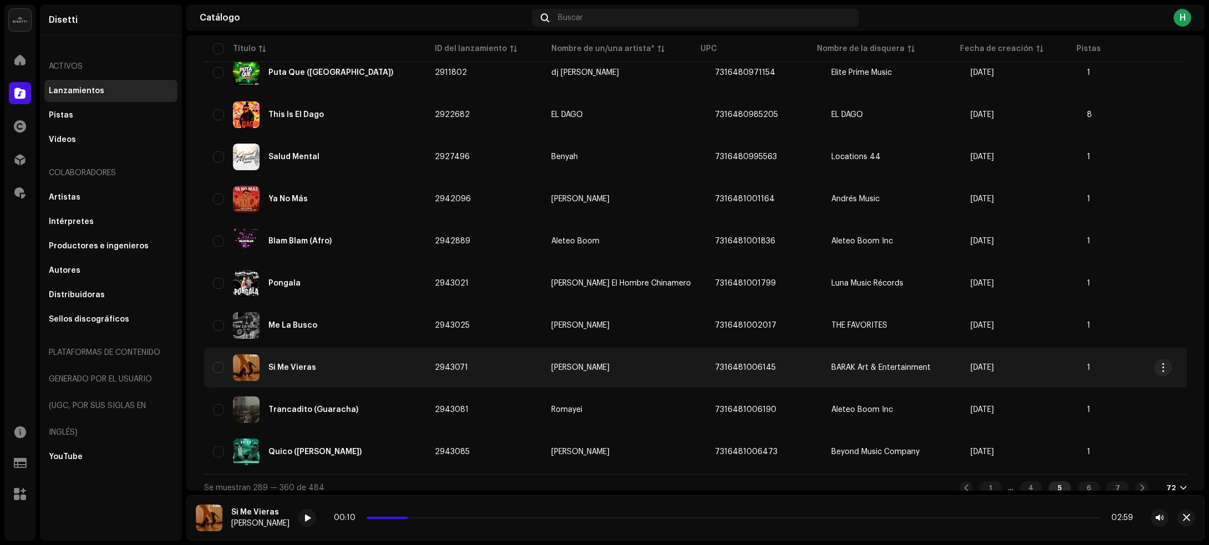
scroll to position [2762, 0]
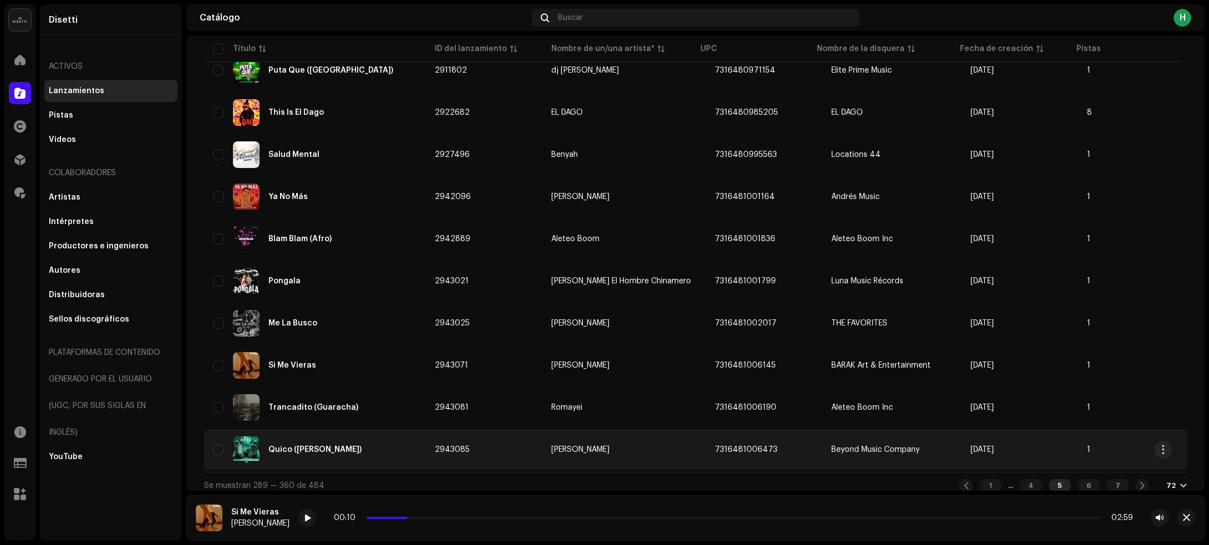
click at [514, 442] on td "2943085" at bounding box center [484, 450] width 116 height 40
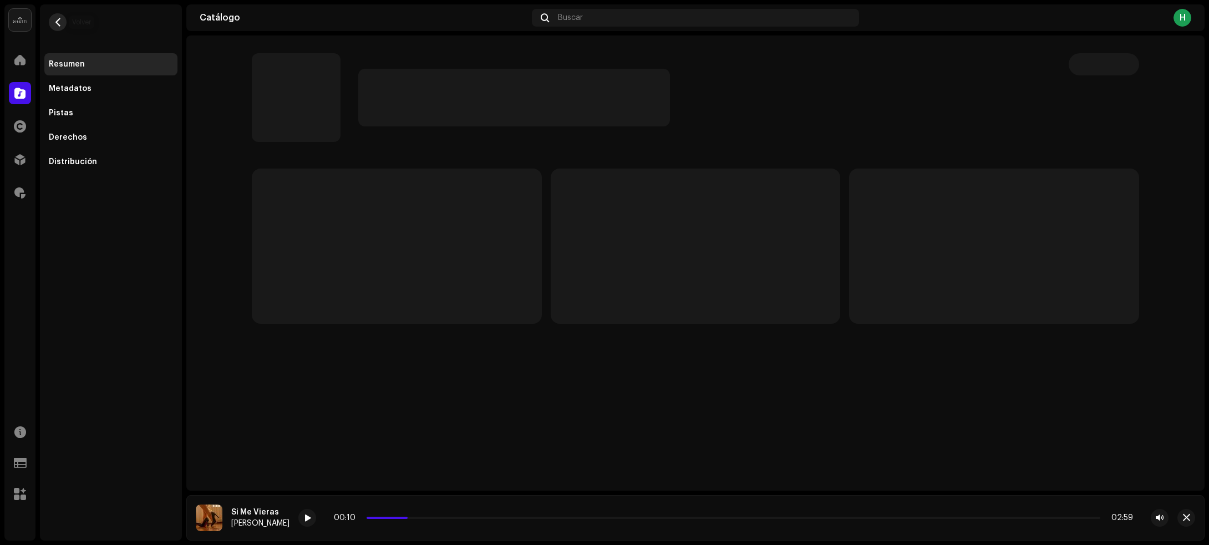
click at [62, 23] on span "button" at bounding box center [58, 22] width 8 height 9
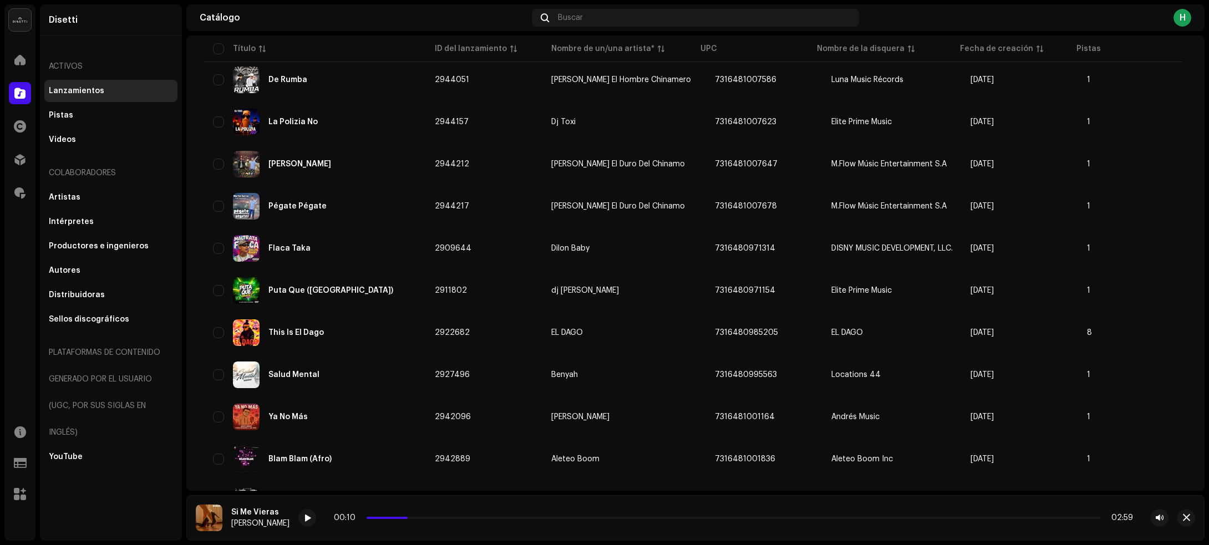
scroll to position [2762, 0]
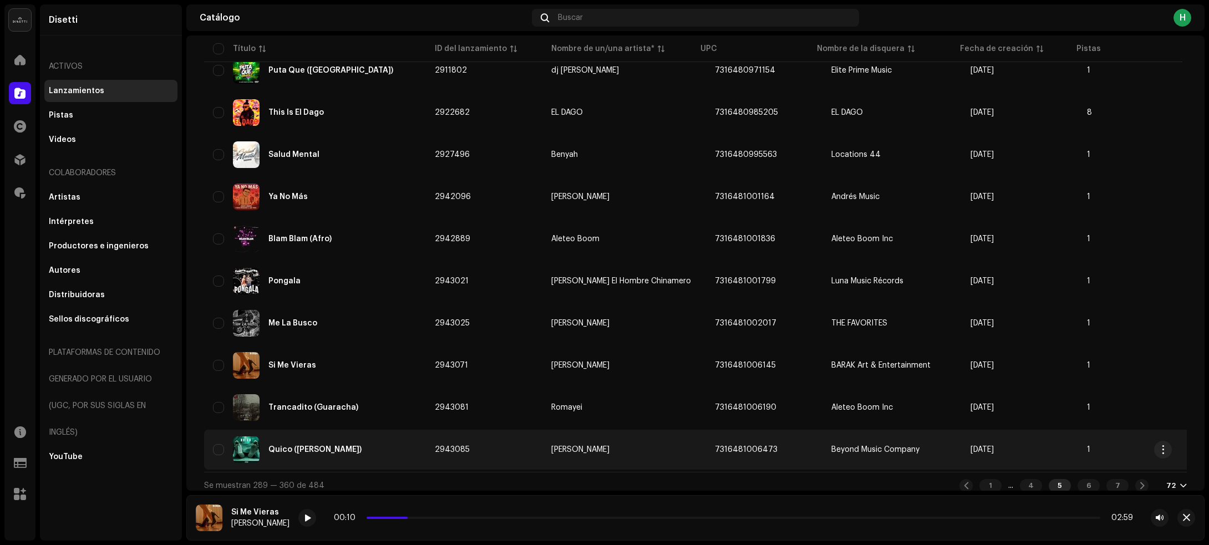
click at [400, 440] on div "Quico ([PERSON_NAME])" at bounding box center [315, 449] width 204 height 27
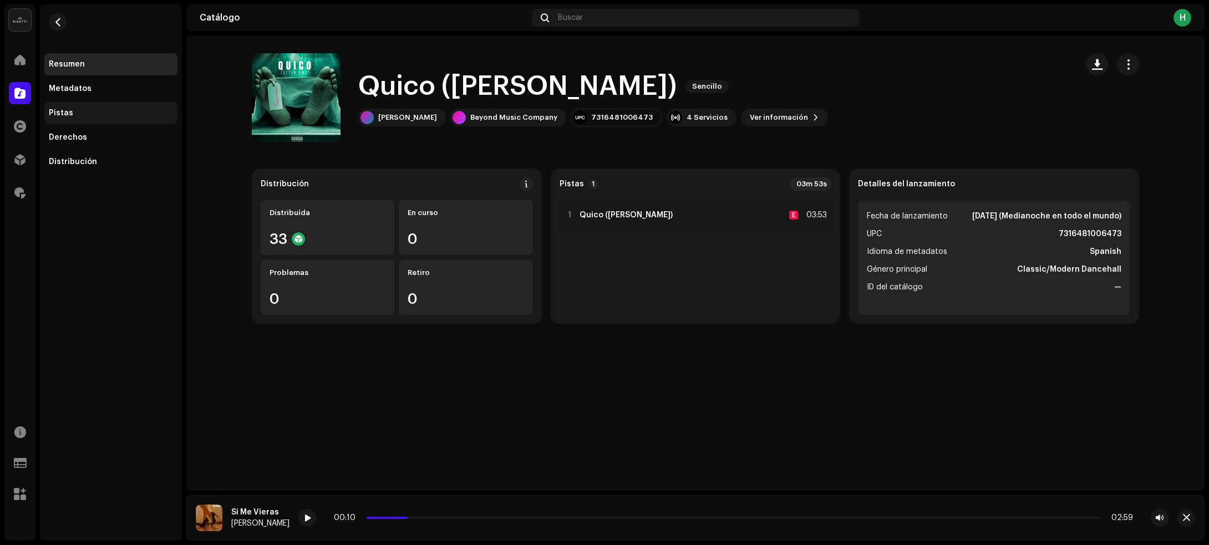
click at [91, 114] on div "Pistas" at bounding box center [111, 113] width 124 height 9
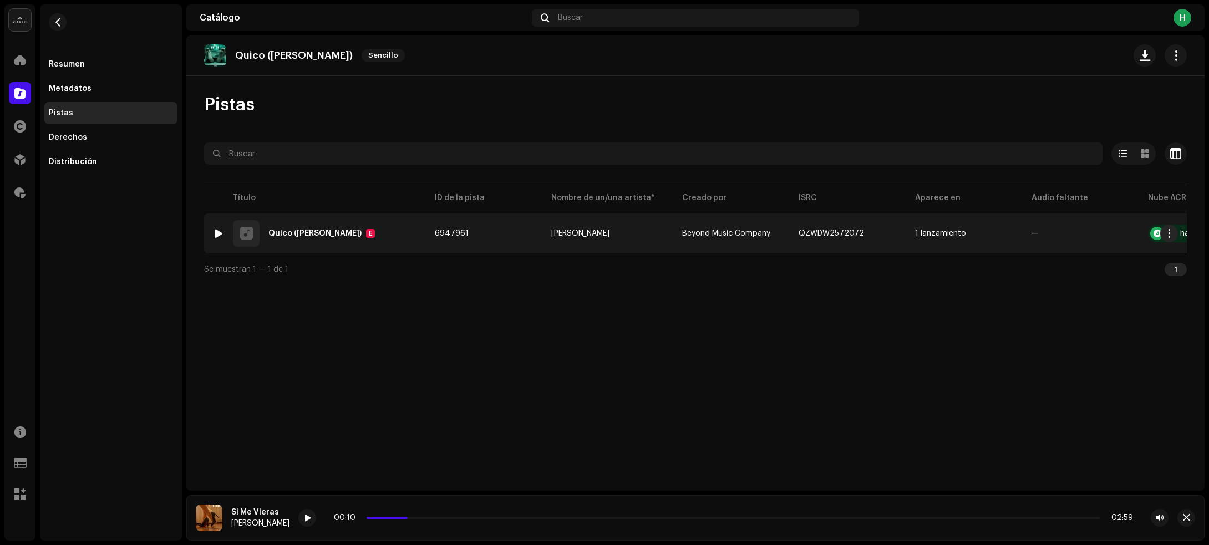
click at [218, 231] on div at bounding box center [219, 233] width 8 height 9
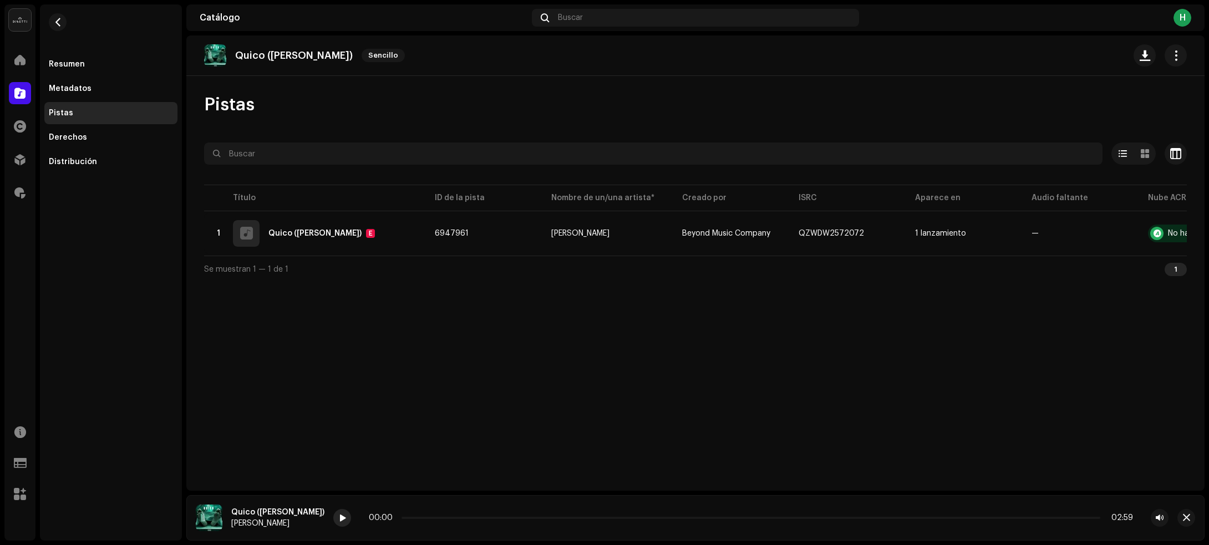
click at [351, 513] on div at bounding box center [342, 518] width 18 height 18
click at [345, 517] on span at bounding box center [342, 518] width 7 height 9
click at [475, 517] on p-slider at bounding box center [750, 518] width 698 height 2
click at [345, 521] on span at bounding box center [342, 518] width 7 height 9
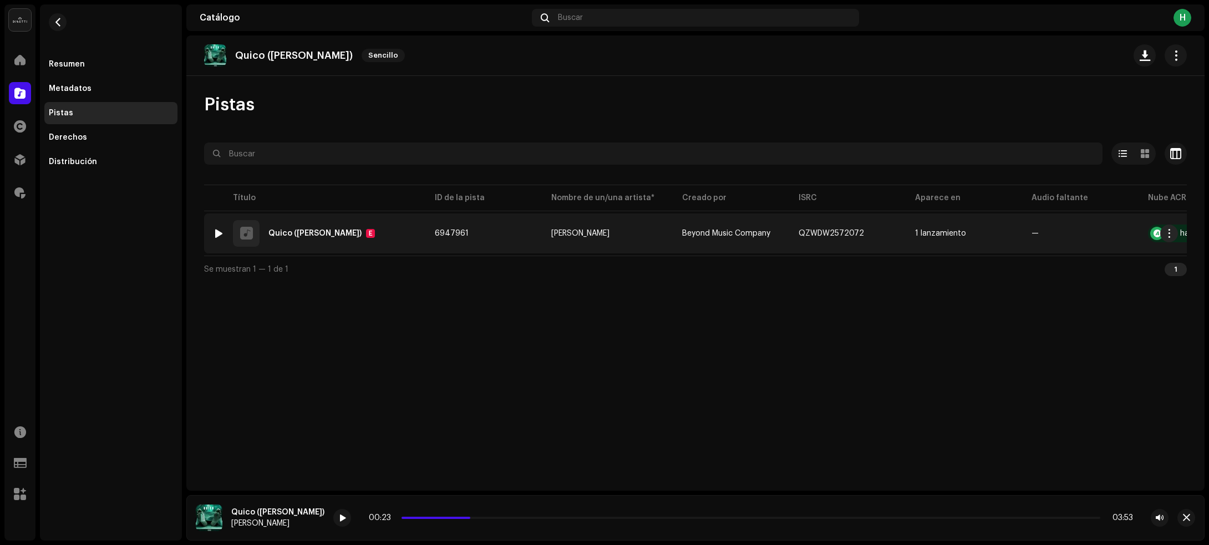
click at [408, 238] on div "1 Quico (Rip Carlos Cordero) E" at bounding box center [315, 233] width 204 height 27
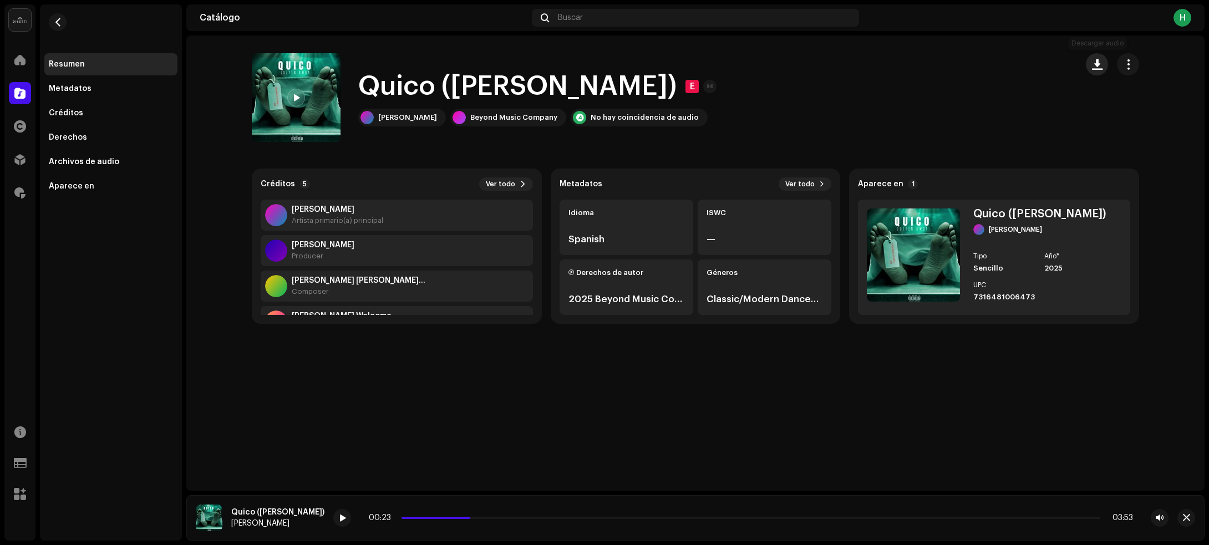
click at [1092, 60] on span "button" at bounding box center [1097, 64] width 11 height 9
click at [54, 23] on span "button" at bounding box center [58, 22] width 8 height 9
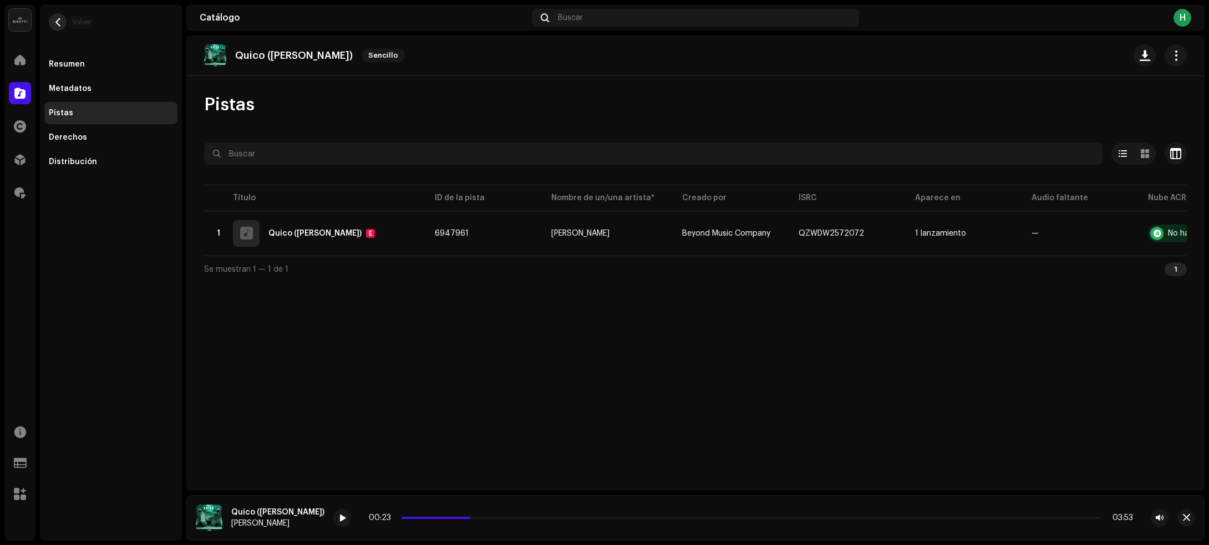
click at [58, 25] on span "button" at bounding box center [58, 22] width 8 height 9
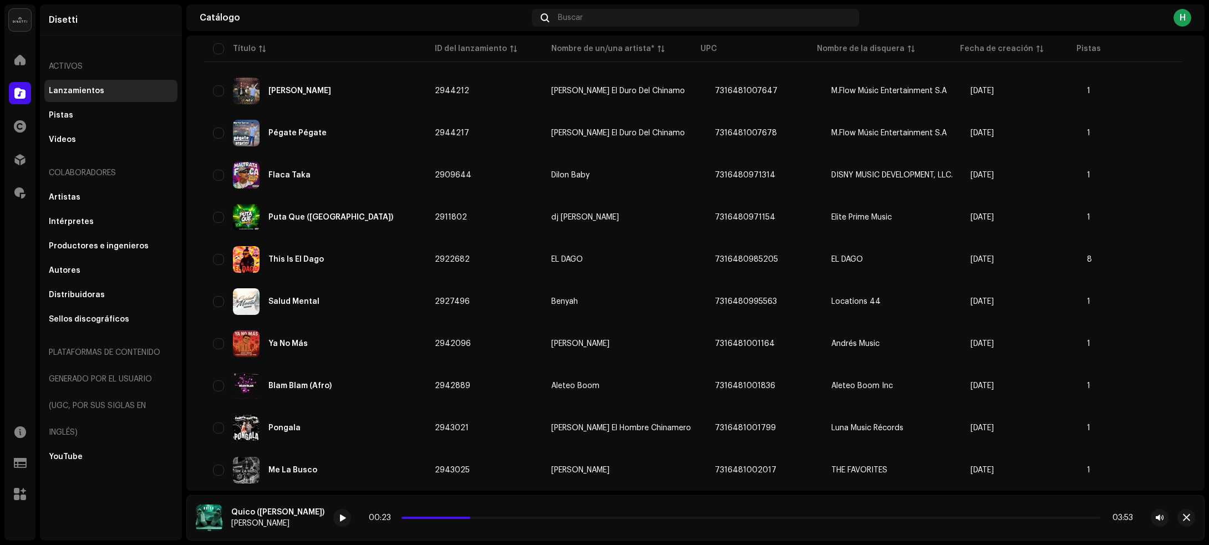
scroll to position [2762, 0]
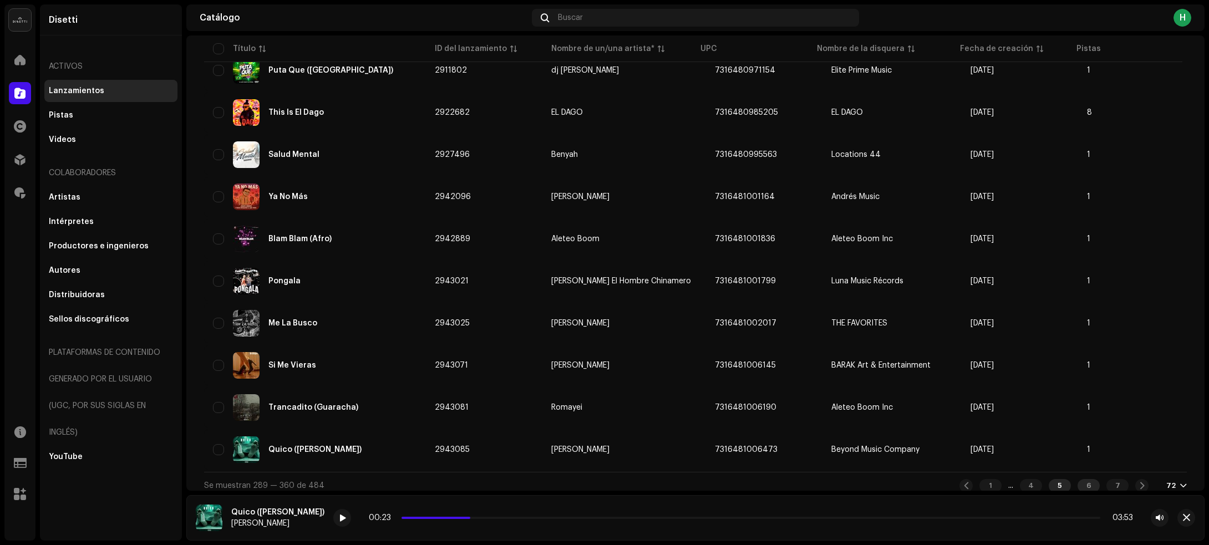
click at [1082, 479] on div "6" at bounding box center [1088, 485] width 22 height 13
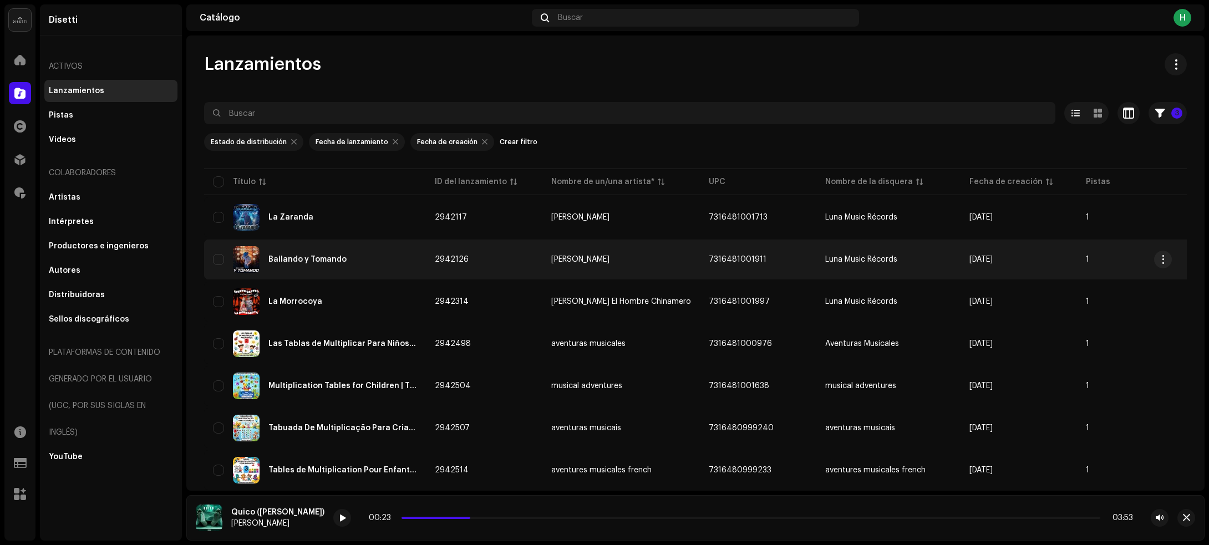
scroll to position [69, 0]
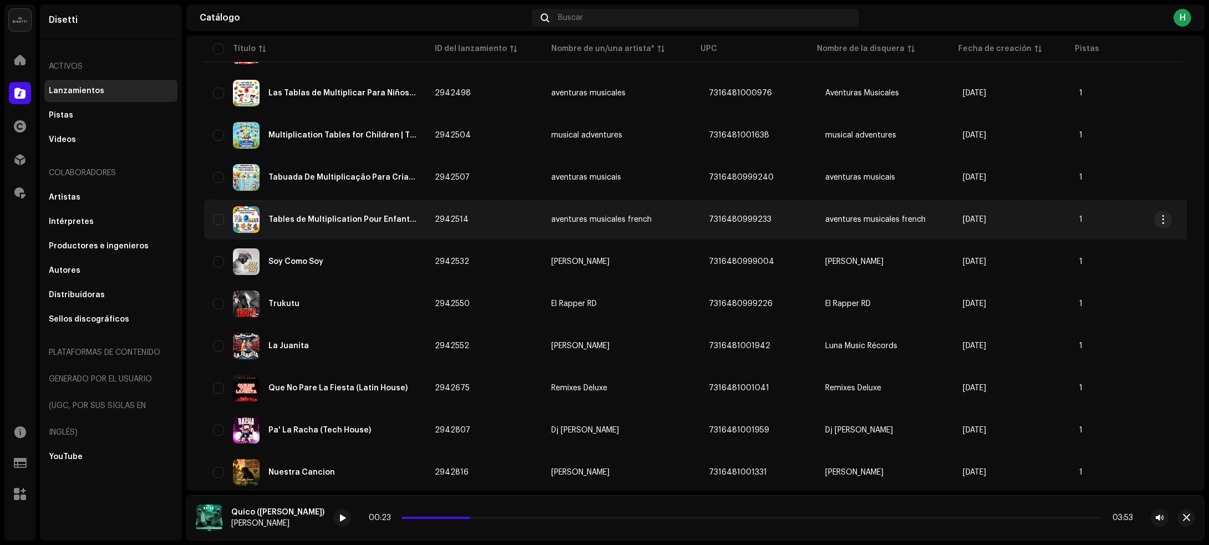
scroll to position [277, 0]
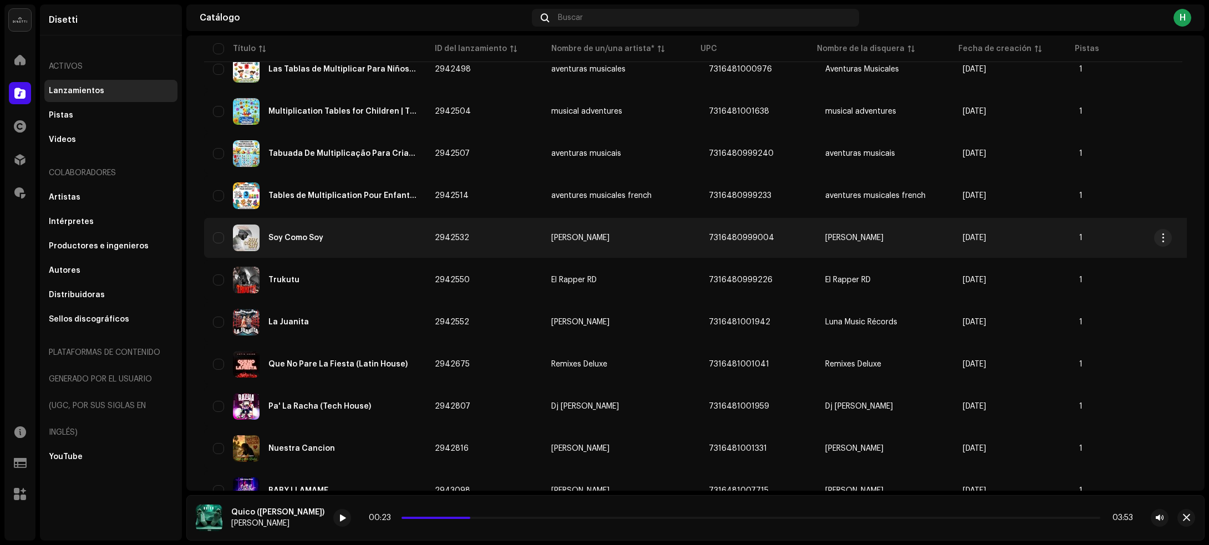
click at [370, 243] on div "Soy Como Soy" at bounding box center [315, 238] width 204 height 27
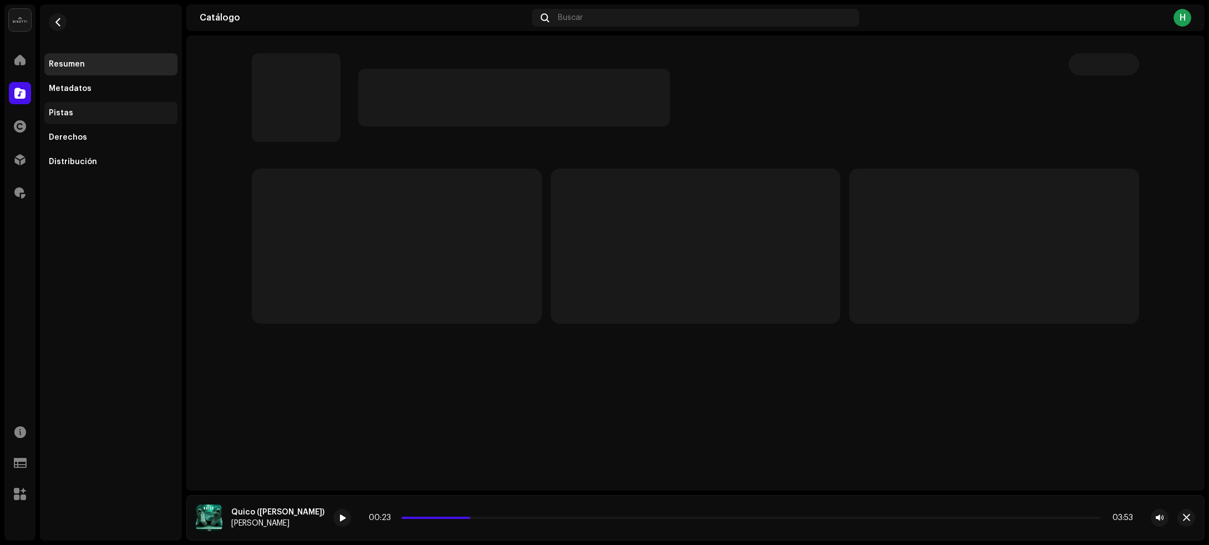
click at [64, 109] on div "Pistas" at bounding box center [61, 113] width 24 height 9
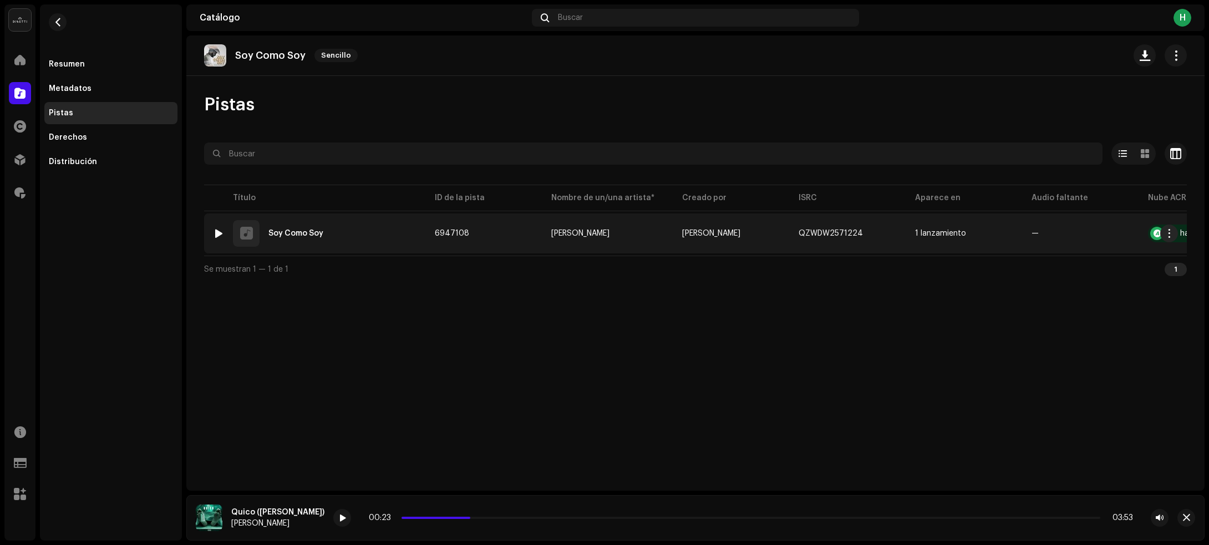
click at [375, 228] on div "1 Soy Como Soy" at bounding box center [315, 233] width 204 height 27
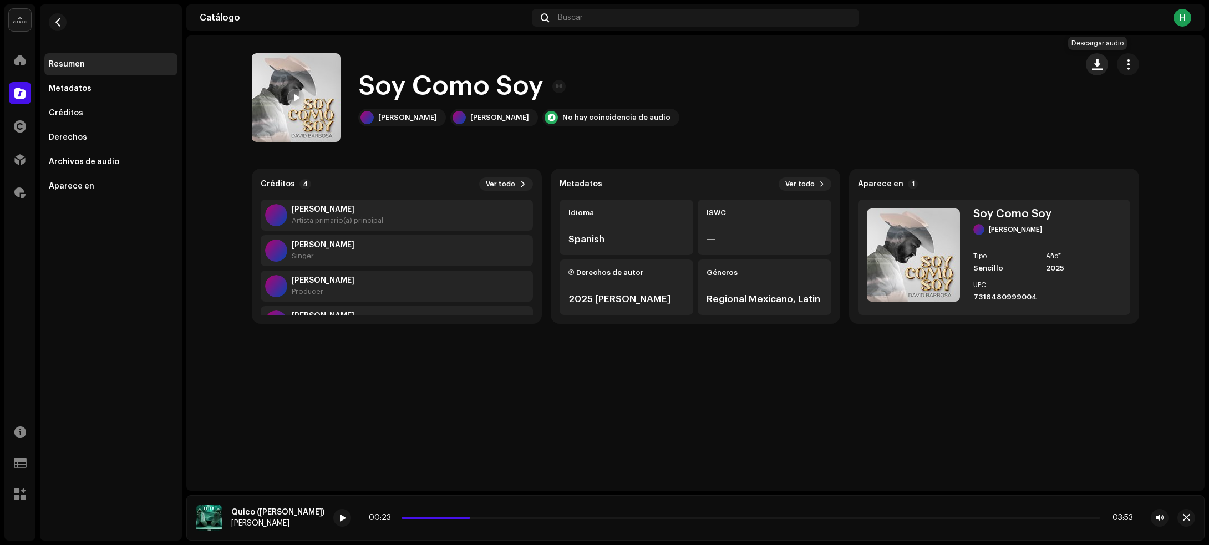
click at [1090, 64] on button "button" at bounding box center [1096, 64] width 22 height 22
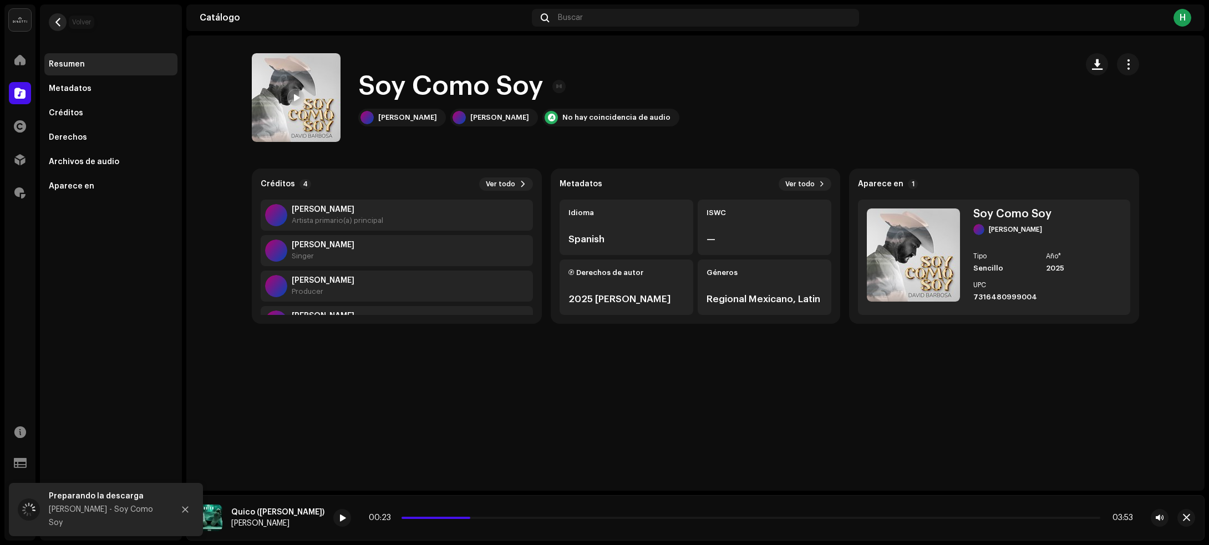
click at [59, 21] on span "button" at bounding box center [58, 22] width 8 height 9
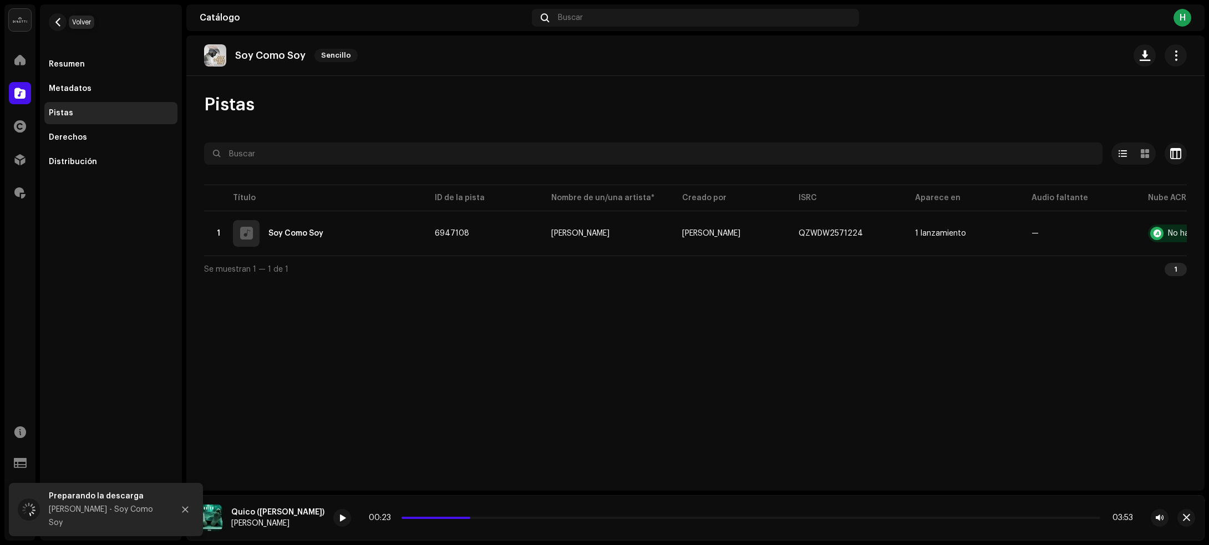
click at [59, 21] on span "button" at bounding box center [58, 22] width 8 height 9
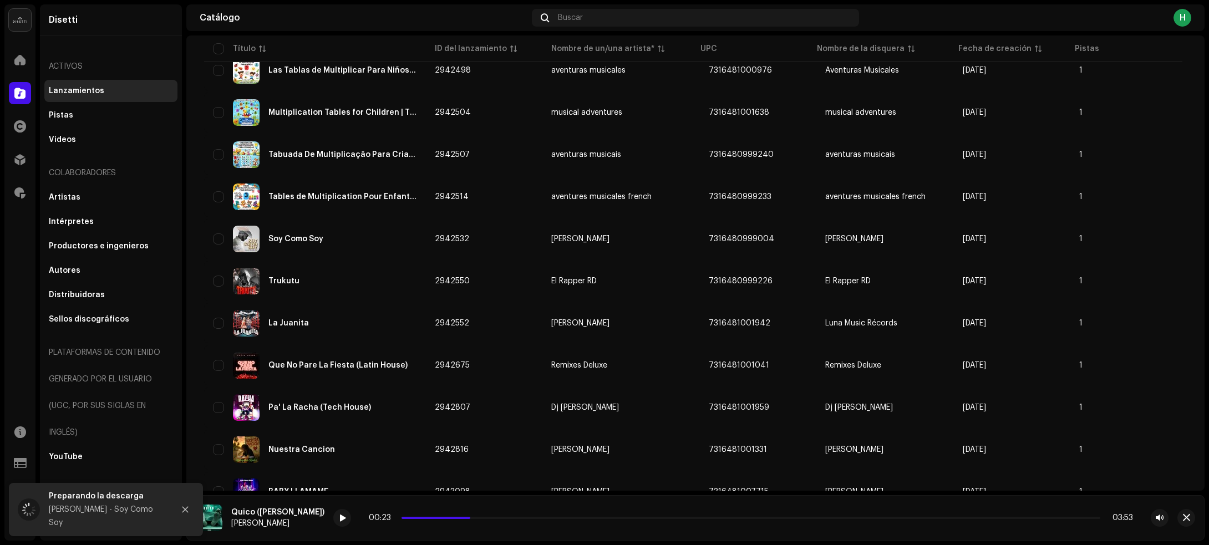
scroll to position [277, 0]
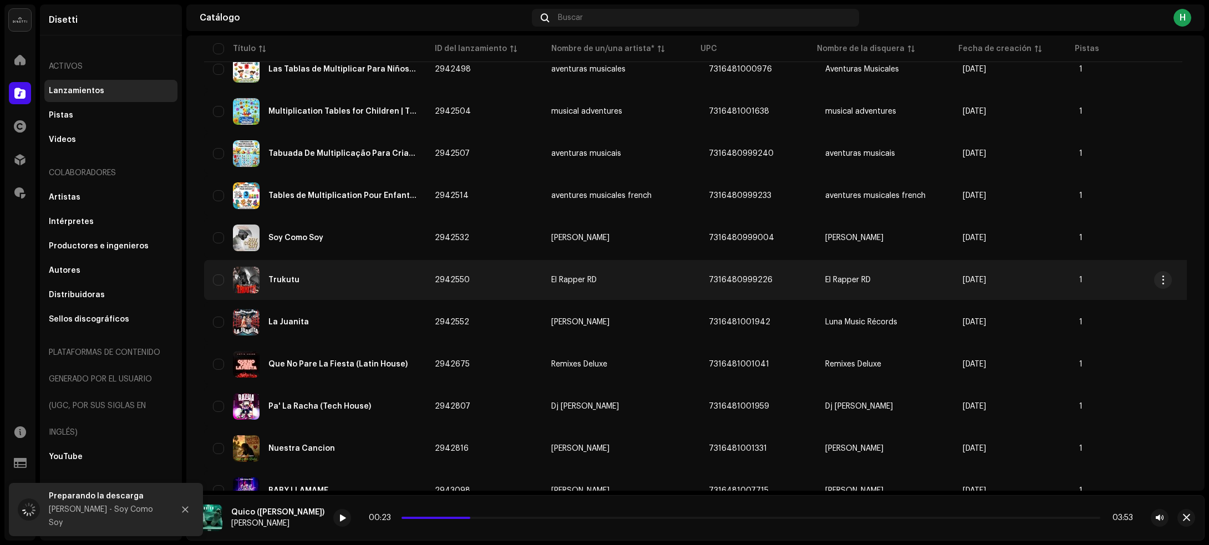
click at [358, 281] on div "Trukutu" at bounding box center [315, 280] width 204 height 27
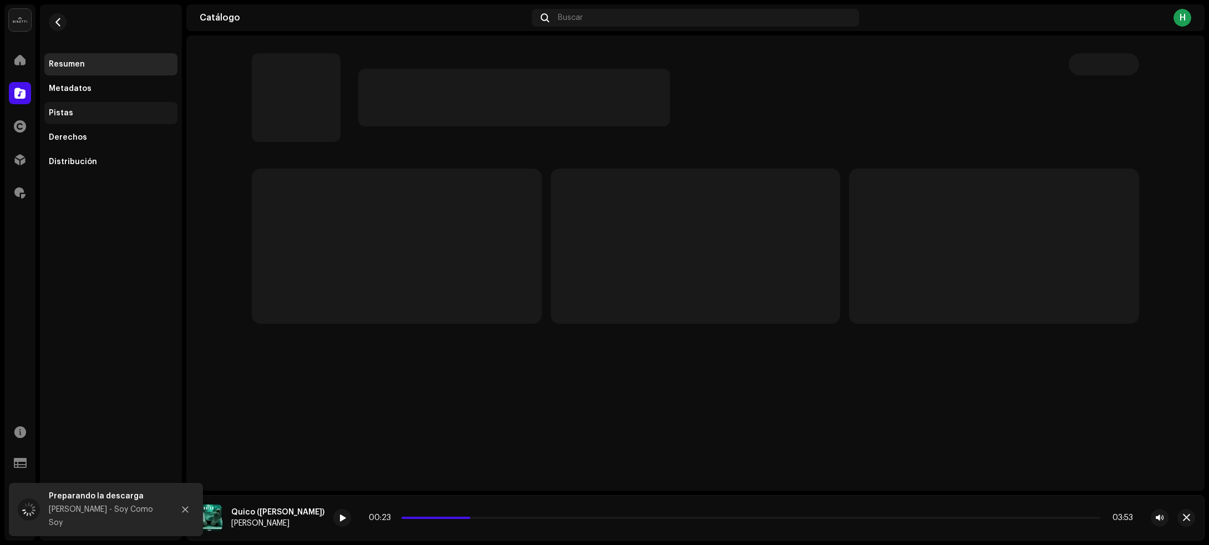
click at [81, 115] on div "Pistas" at bounding box center [111, 113] width 124 height 9
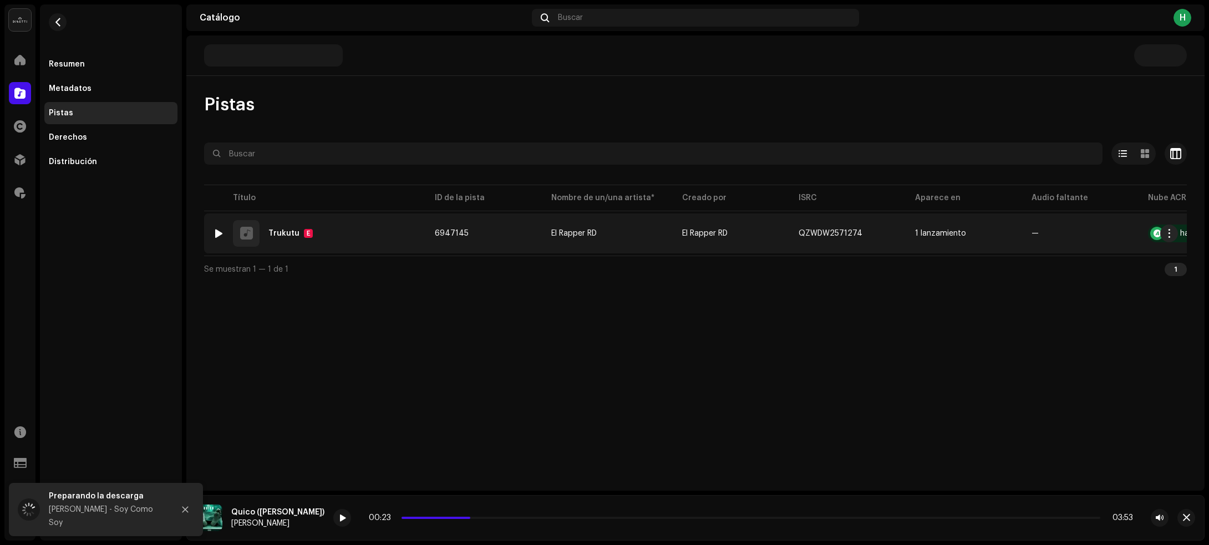
click at [380, 240] on div "1 Trukutu E" at bounding box center [315, 233] width 204 height 27
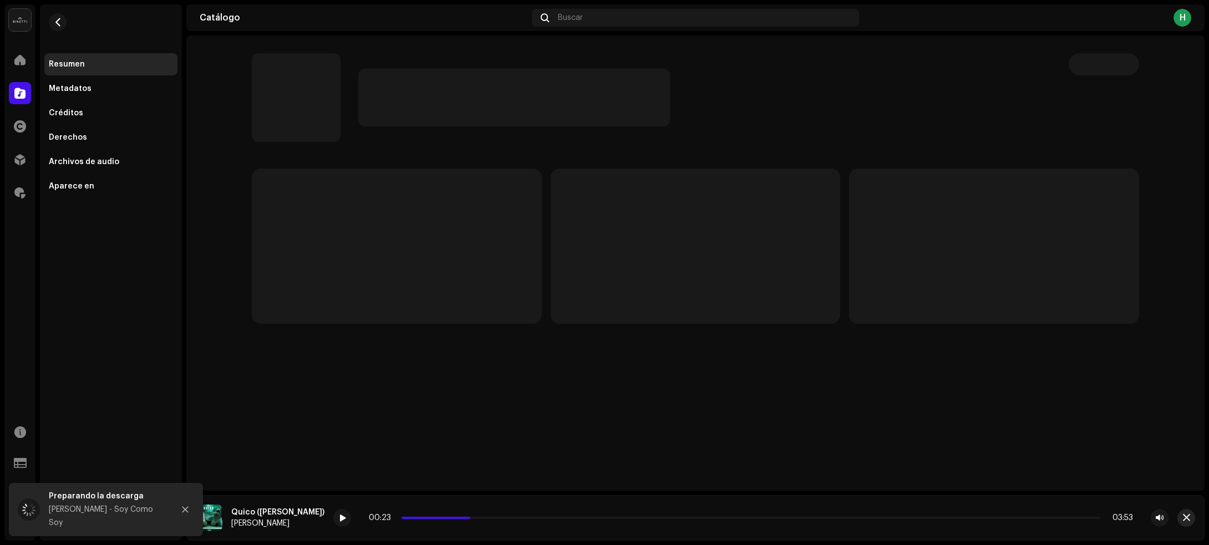
click at [1188, 517] on span "button" at bounding box center [1185, 517] width 7 height 9
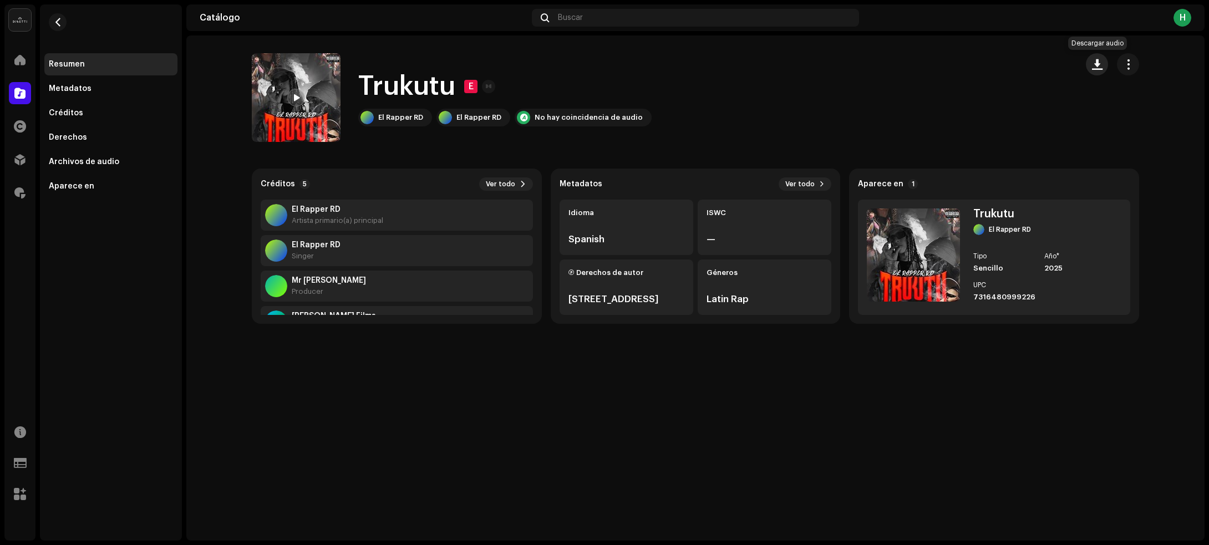
click at [1093, 60] on span "button" at bounding box center [1097, 64] width 11 height 9
click at [52, 23] on button "button" at bounding box center [58, 22] width 18 height 18
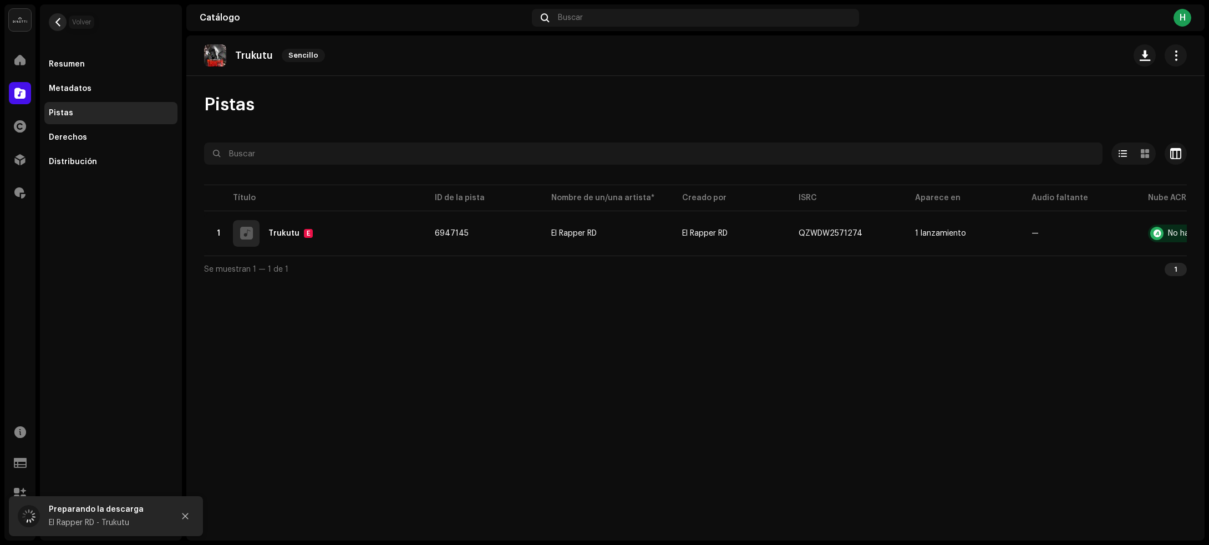
click at [62, 29] on button "button" at bounding box center [58, 22] width 18 height 18
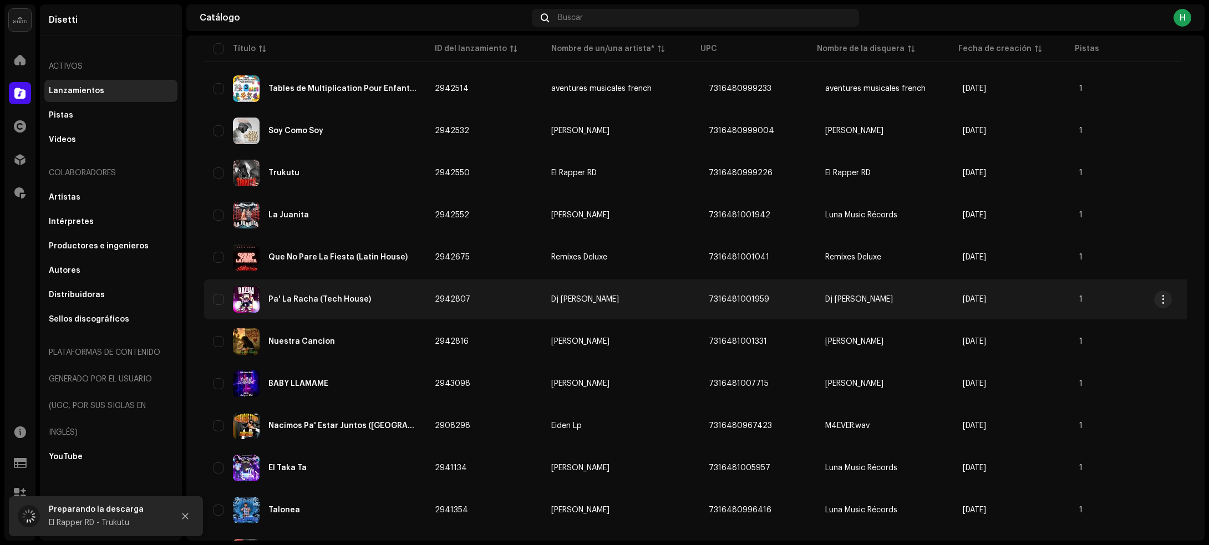
scroll to position [416, 0]
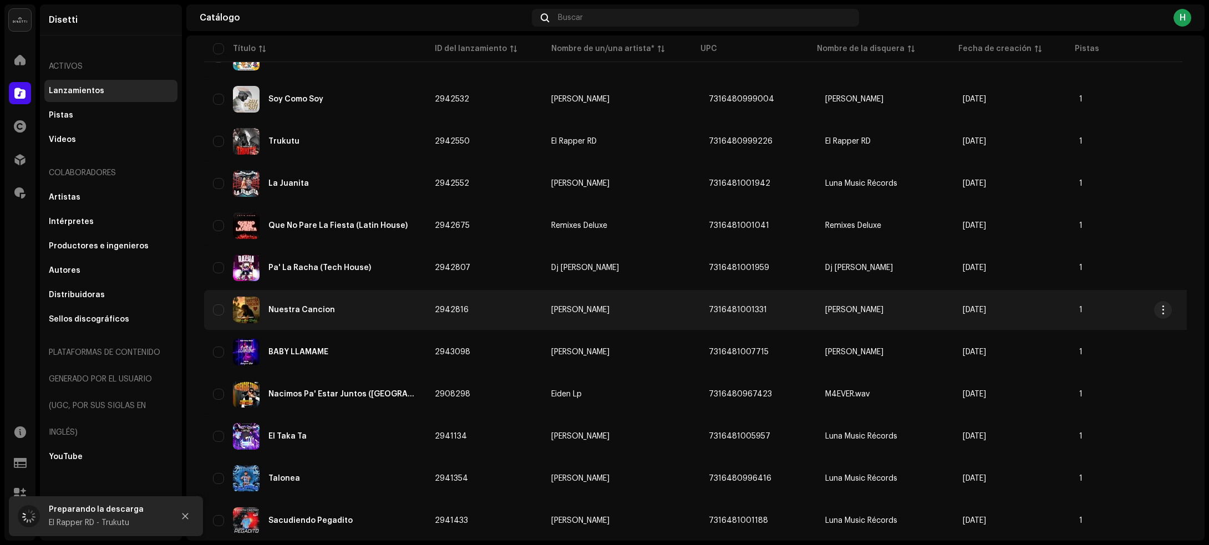
click at [355, 323] on td "Nuestra Cancion" at bounding box center [315, 310] width 222 height 40
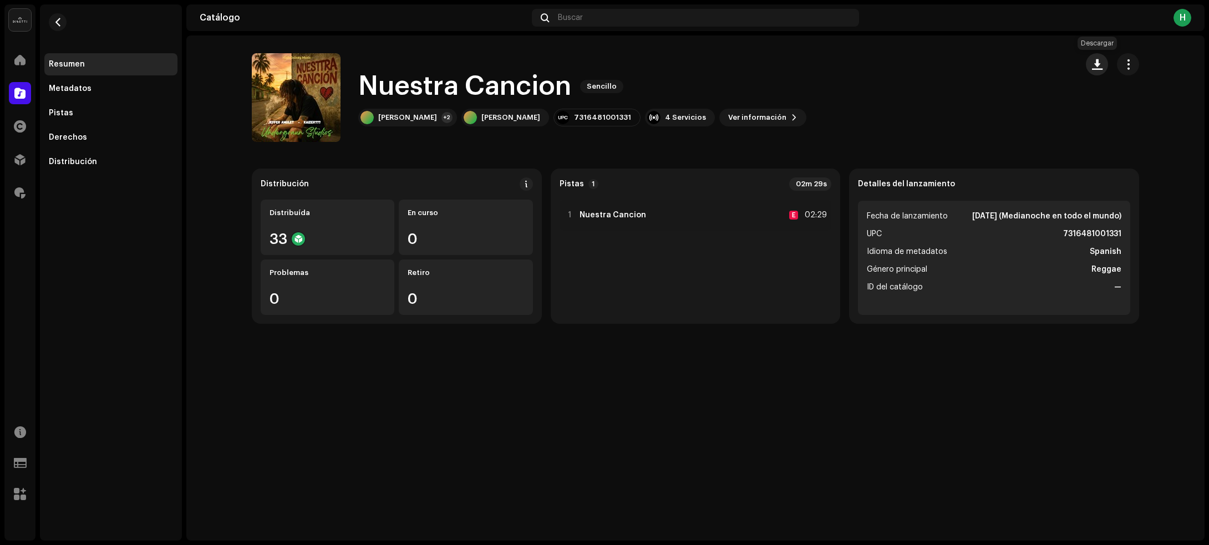
click at [1096, 67] on span "button" at bounding box center [1097, 64] width 11 height 9
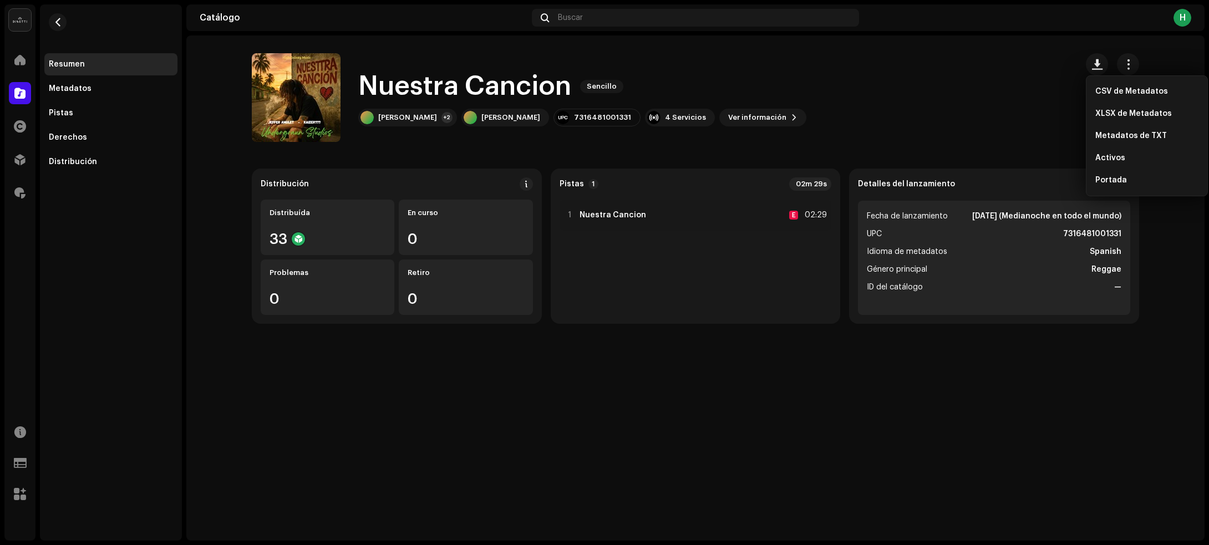
click at [1006, 111] on div "Nuestra Cancion Sencillo Jeffer Amulet +2 Jeffer Amulet 7316481001331 4 Servici…" at bounding box center [660, 97] width 816 height 89
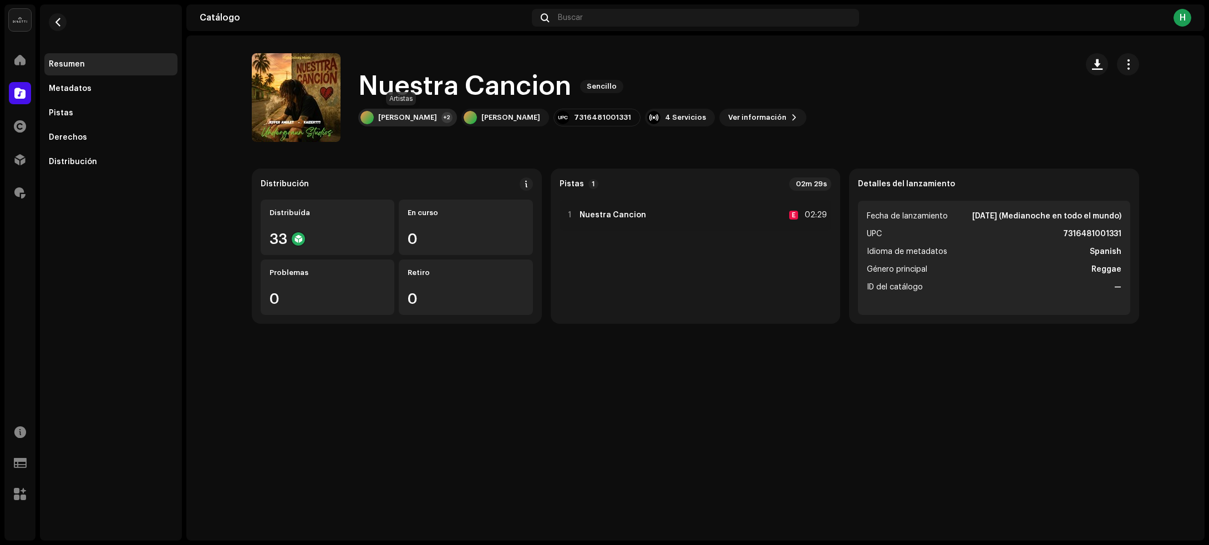
click at [427, 118] on div "Jeffer Amulet +2" at bounding box center [407, 118] width 99 height 18
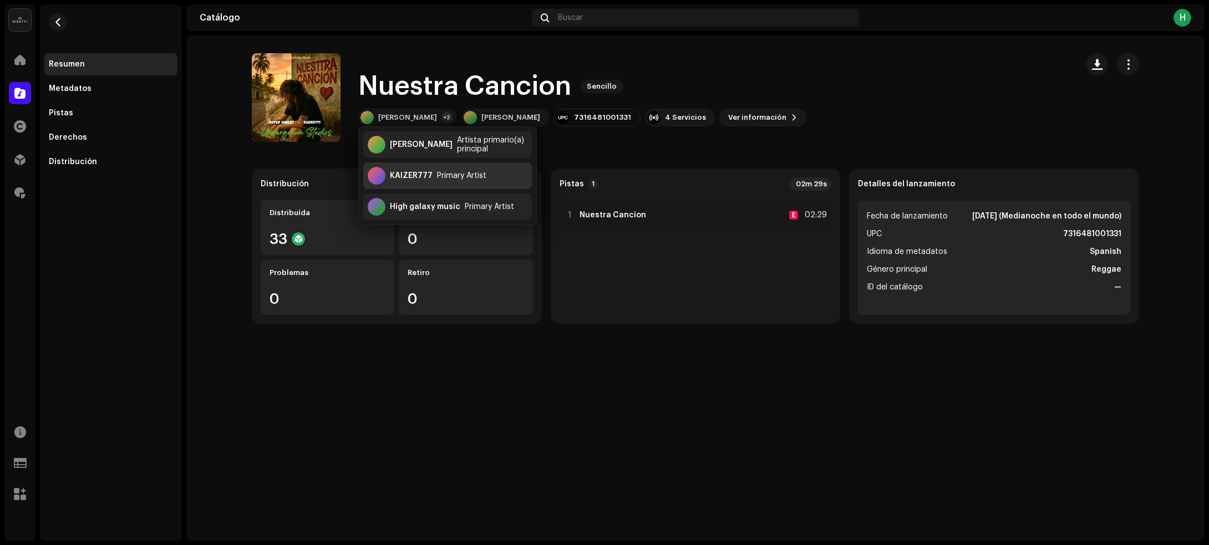
click at [415, 178] on div "KAIZER777" at bounding box center [411, 175] width 43 height 9
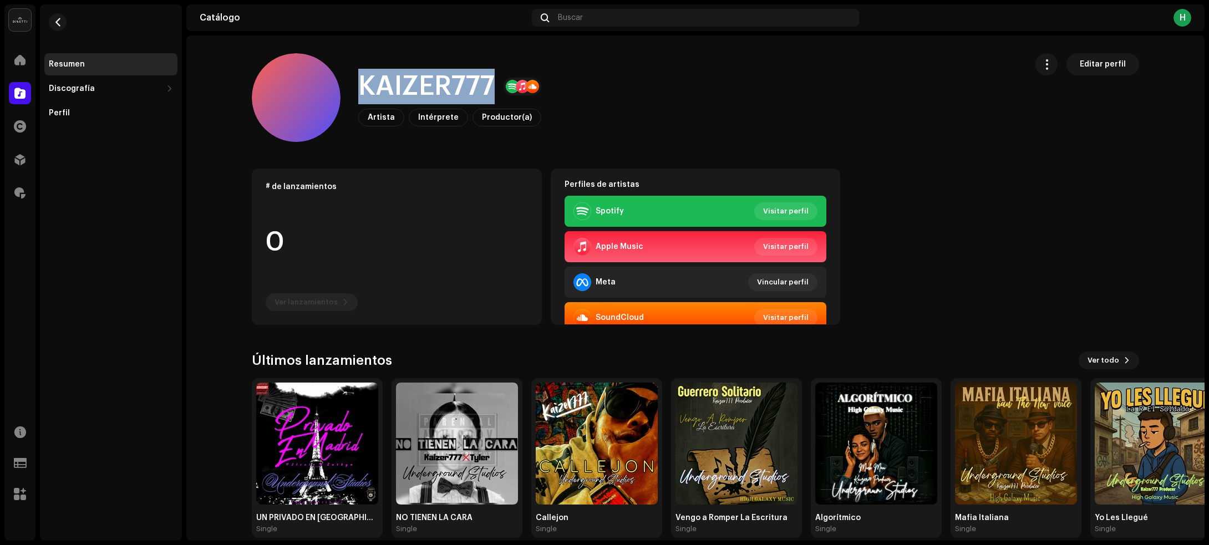
drag, startPoint x: 351, startPoint y: 90, endPoint x: 485, endPoint y: 81, distance: 134.4
click at [485, 81] on div "KAIZER777 Artista Intérprete Productor(a) Editar perfil" at bounding box center [635, 97] width 766 height 89
copy h1 "KAIZER777"
click at [64, 23] on button "button" at bounding box center [58, 22] width 18 height 18
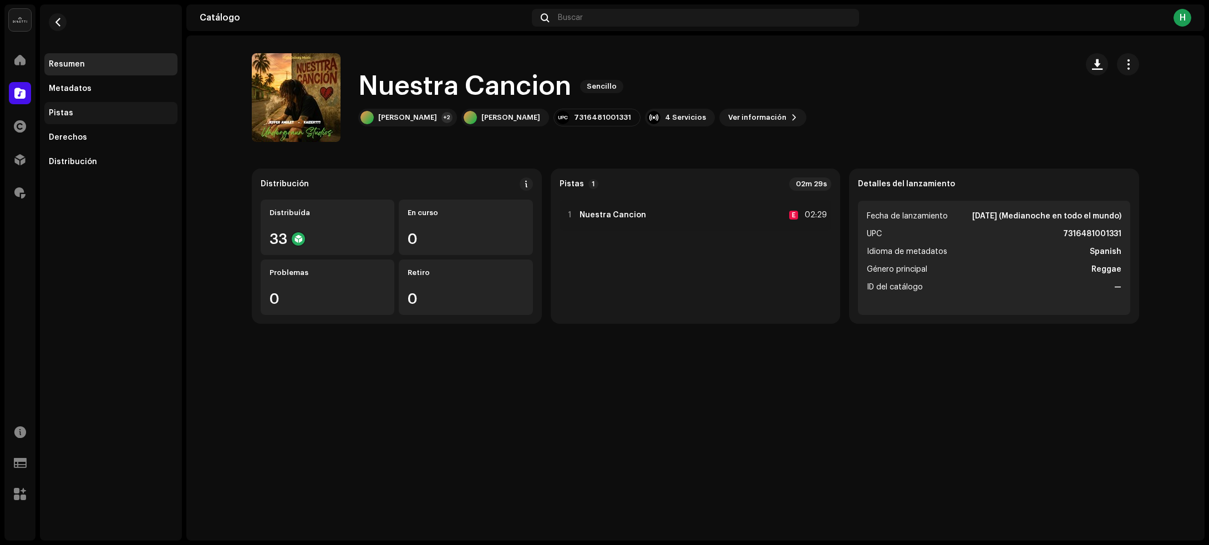
click at [78, 111] on div "Pistas" at bounding box center [111, 113] width 124 height 9
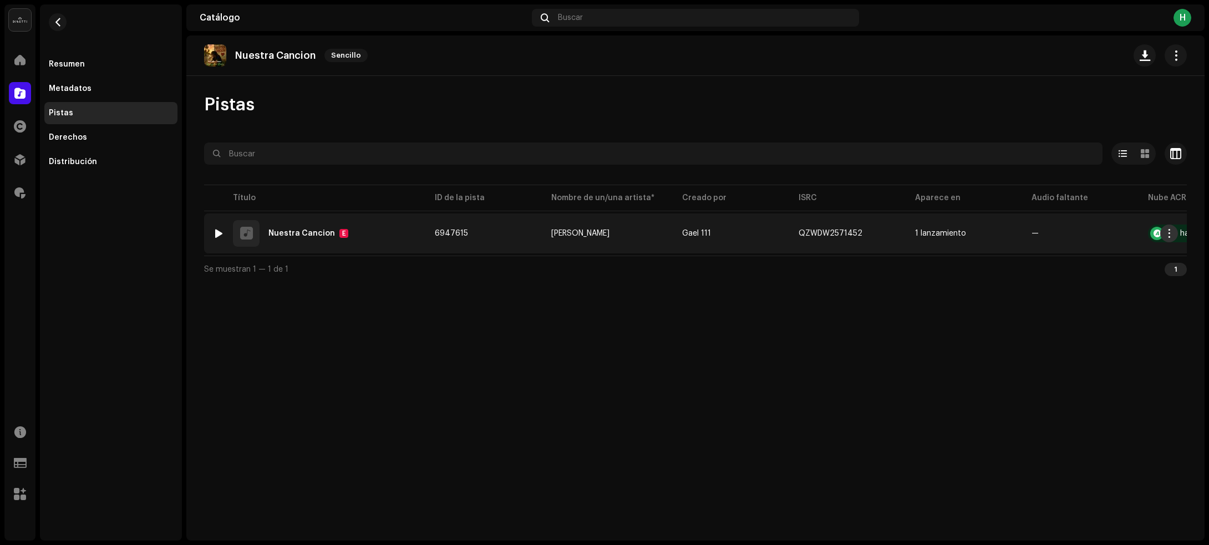
click at [1171, 234] on span "button" at bounding box center [1169, 233] width 8 height 9
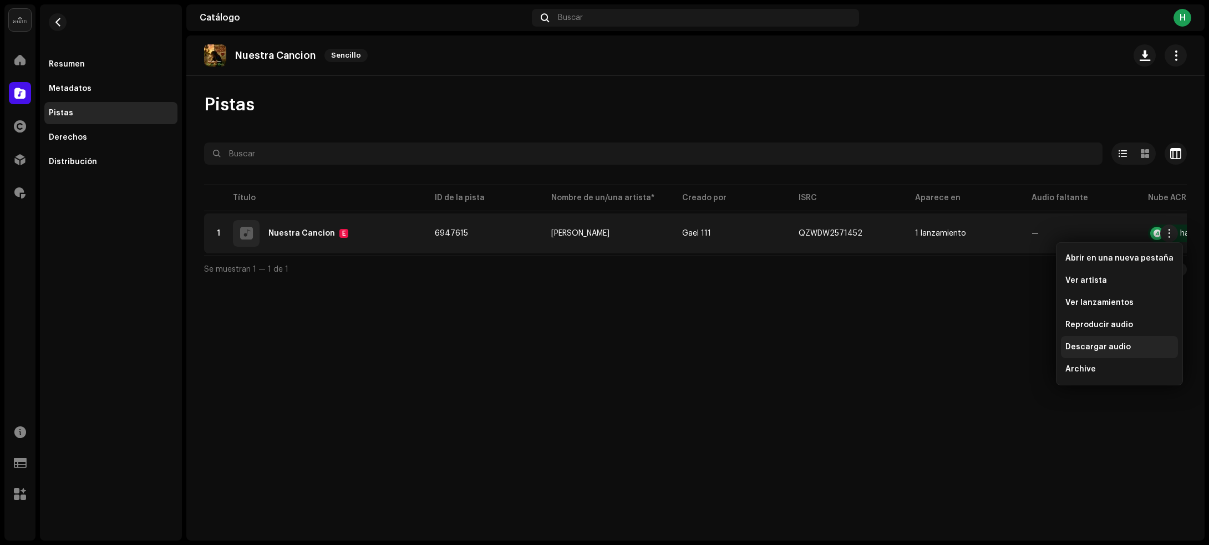
click at [1072, 347] on span "Descargar audio" at bounding box center [1097, 347] width 65 height 9
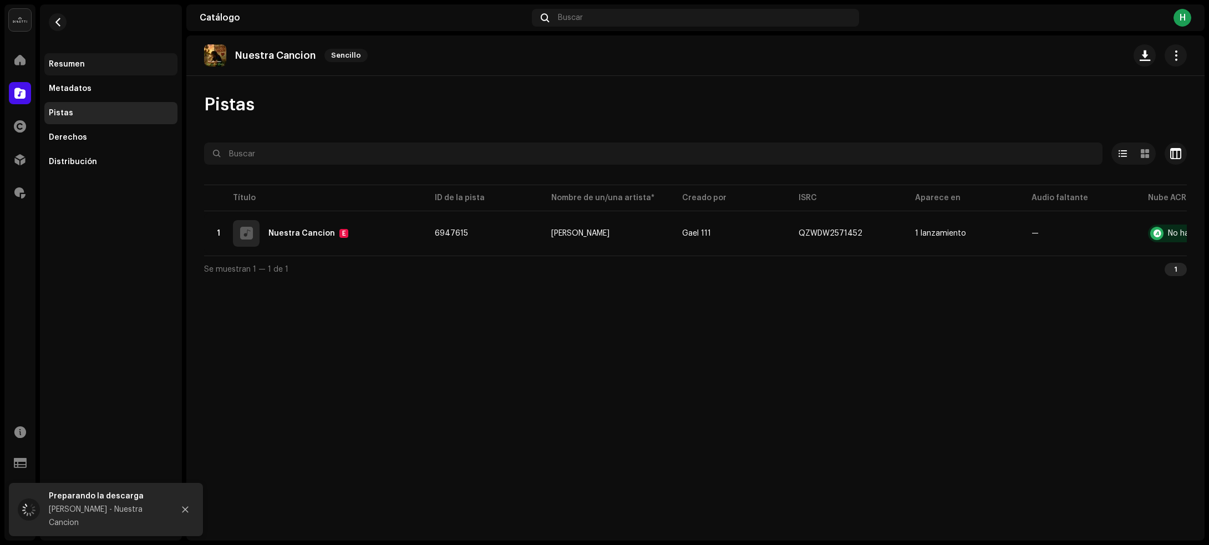
click at [105, 55] on div "Resumen" at bounding box center [110, 64] width 133 height 22
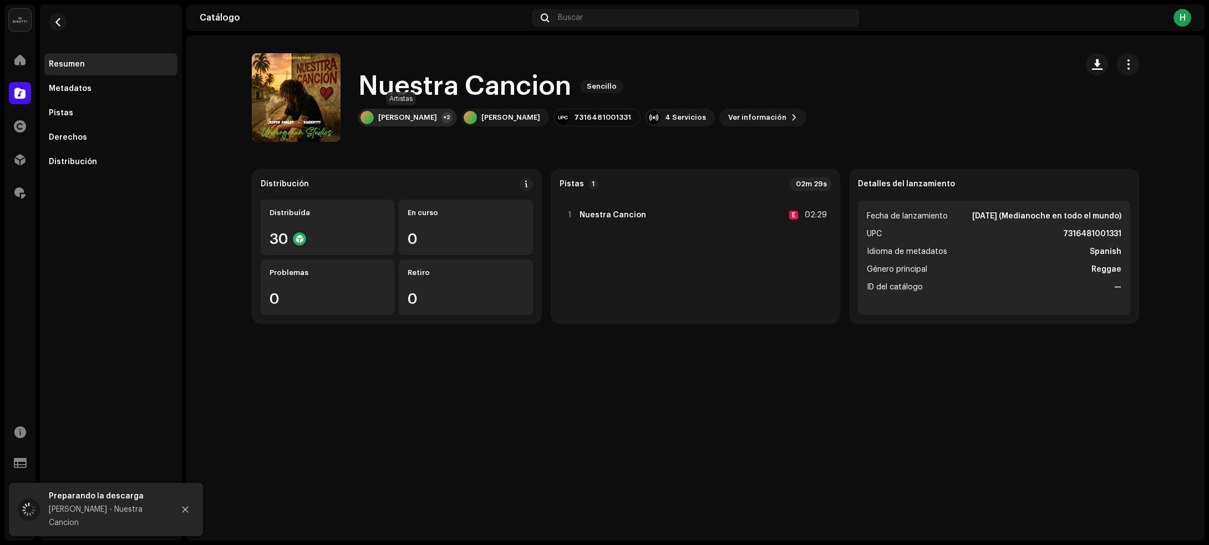
click at [392, 120] on div "[PERSON_NAME]" at bounding box center [407, 117] width 59 height 9
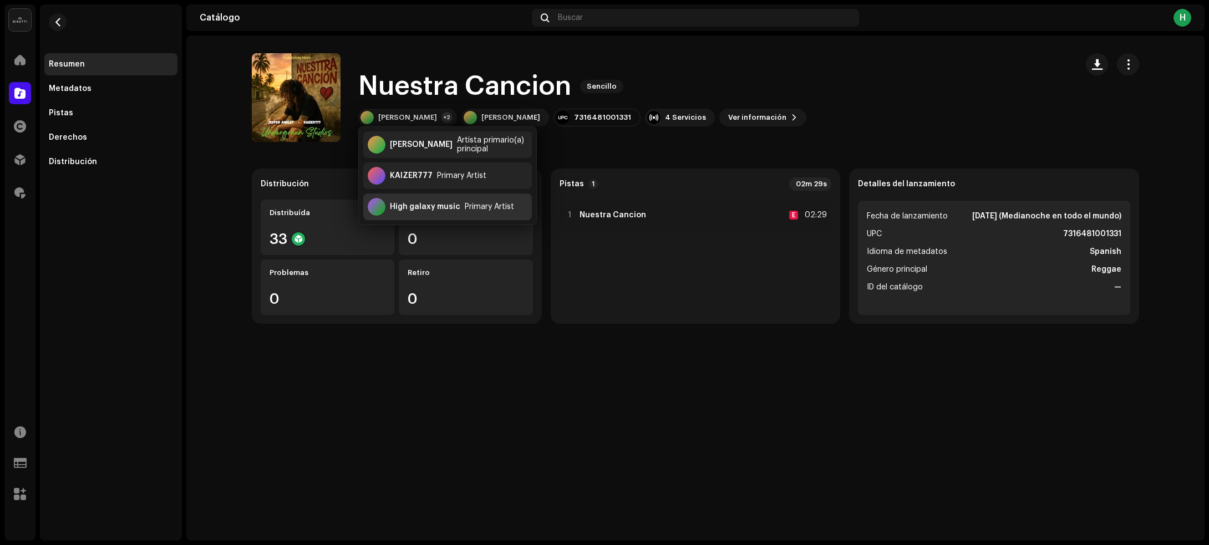
click at [417, 204] on div "High galaxy music" at bounding box center [425, 206] width 70 height 9
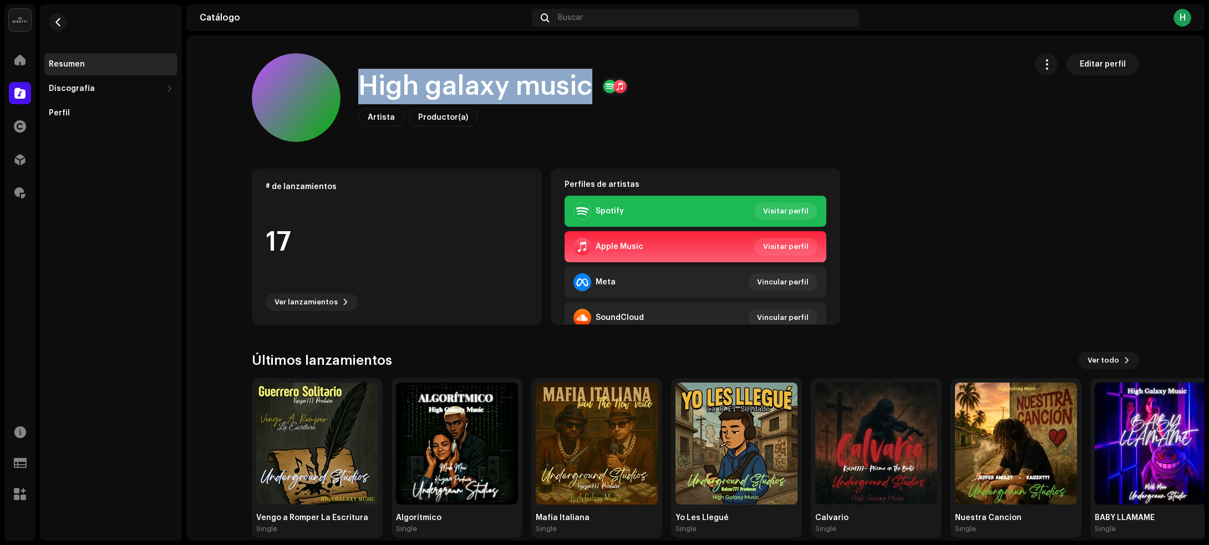
drag, startPoint x: 358, startPoint y: 89, endPoint x: 583, endPoint y: 90, distance: 225.6
click at [583, 90] on h1 "High galaxy music" at bounding box center [475, 86] width 234 height 35
copy h1 "High galaxy music"
click at [59, 22] on span "button" at bounding box center [58, 22] width 8 height 9
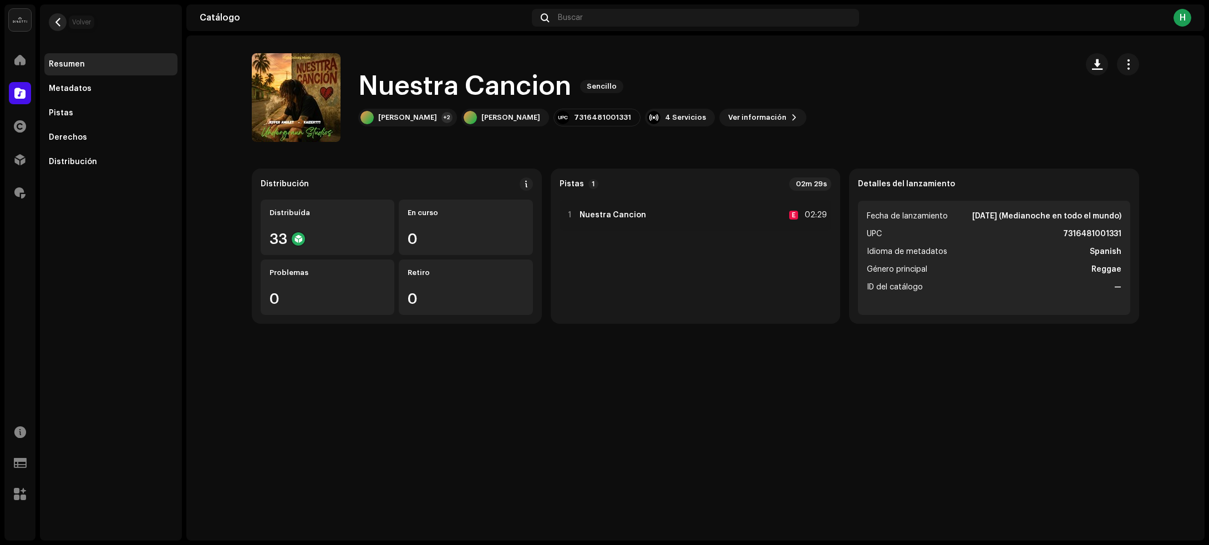
click at [57, 21] on span "button" at bounding box center [58, 22] width 8 height 9
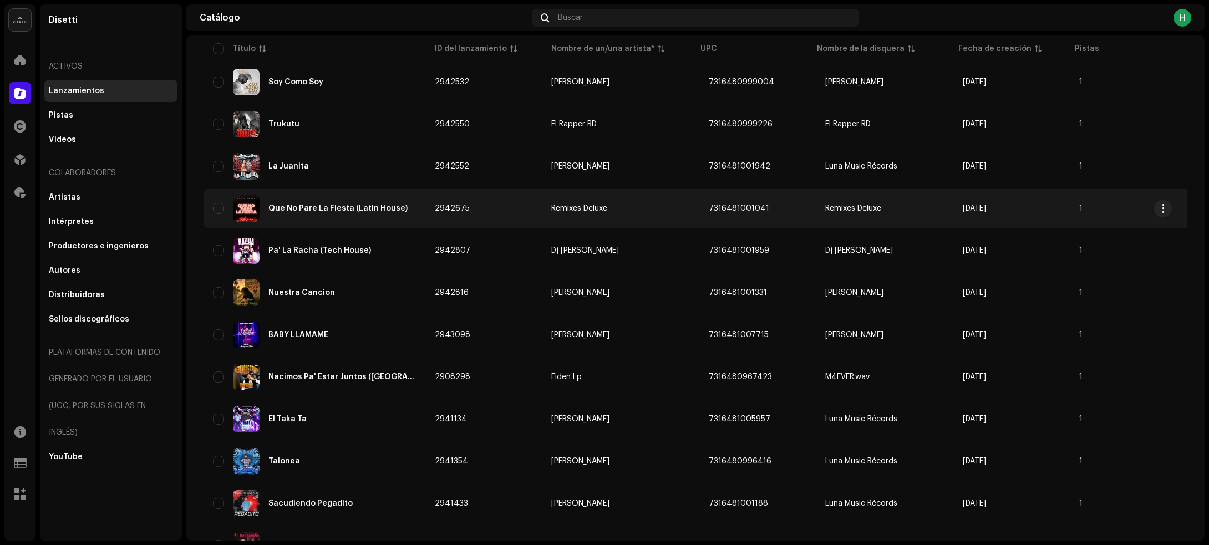
scroll to position [502, 0]
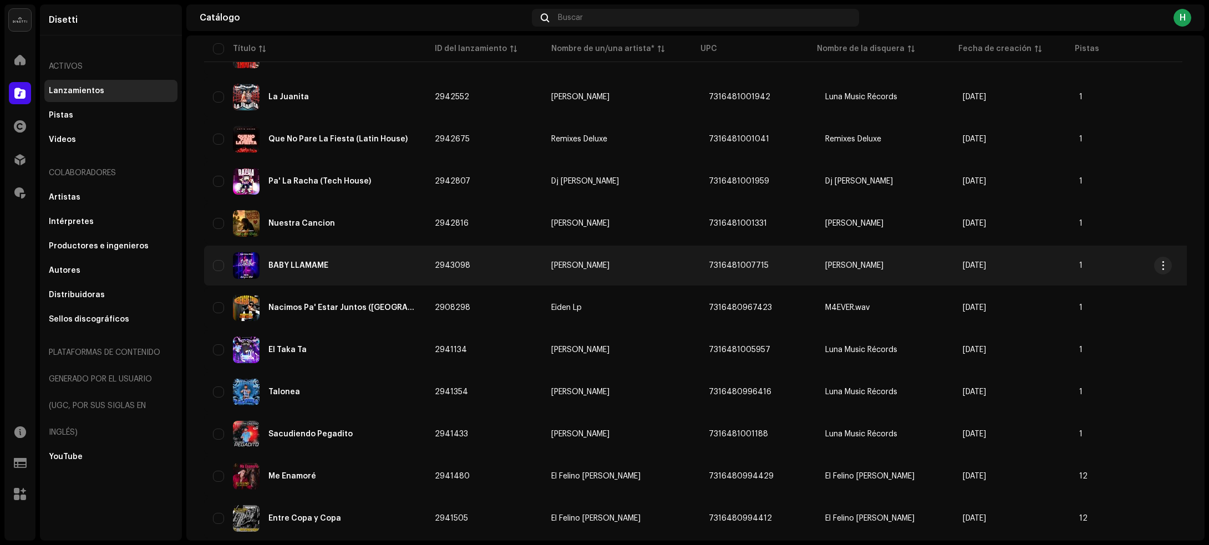
click at [392, 269] on div "BABY LLAMAME" at bounding box center [315, 265] width 204 height 27
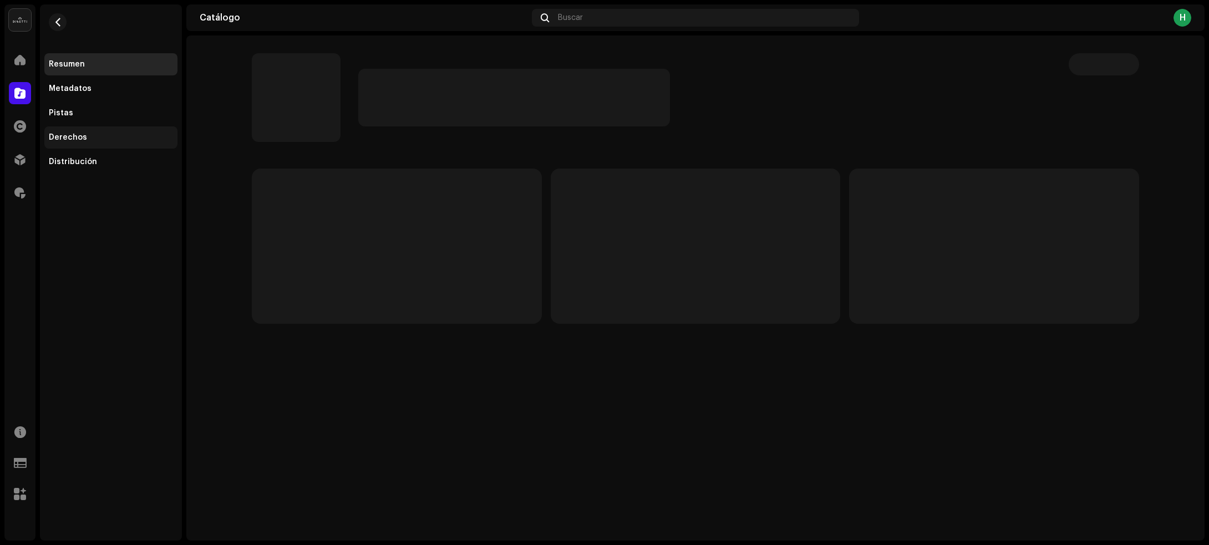
click at [84, 133] on div "Derechos" at bounding box center [68, 137] width 38 height 9
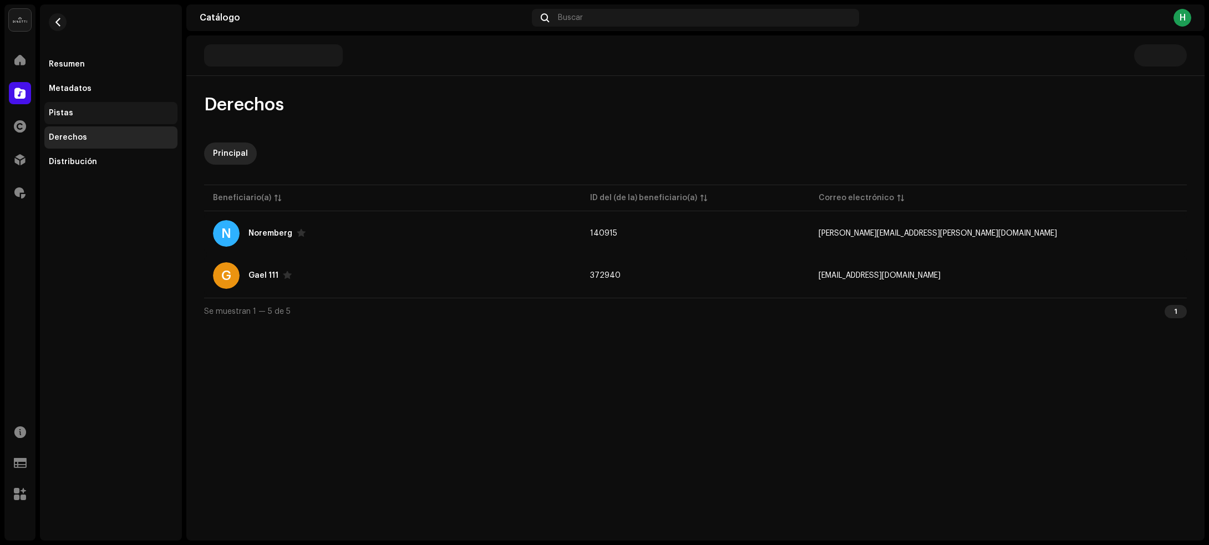
click at [86, 114] on div "Pistas" at bounding box center [111, 113] width 124 height 9
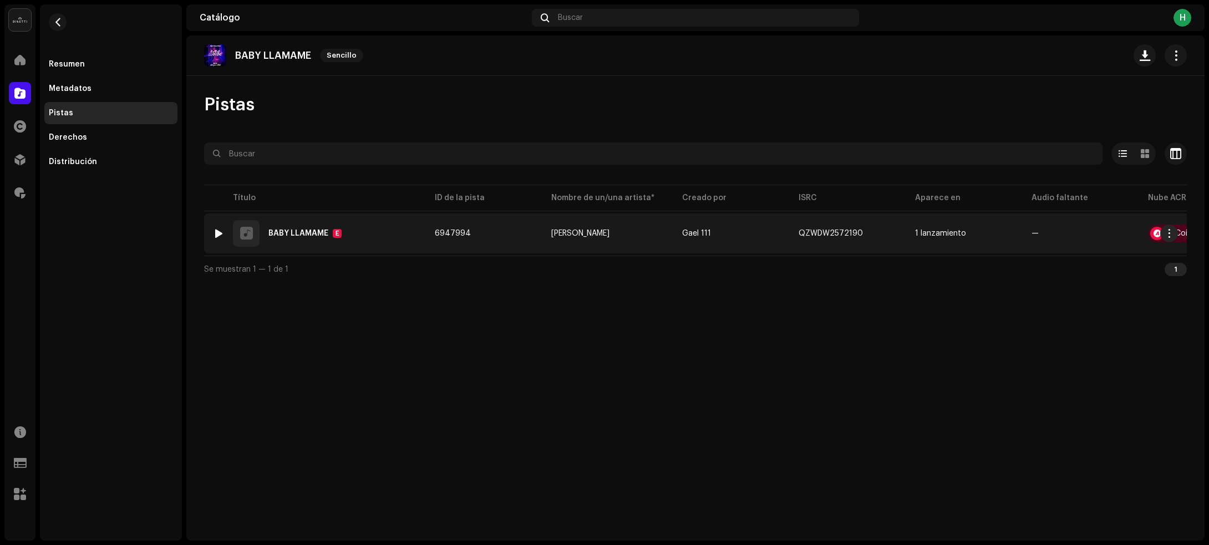
click at [217, 234] on div at bounding box center [219, 233] width 8 height 9
click at [220, 231] on div at bounding box center [219, 233] width 8 height 9
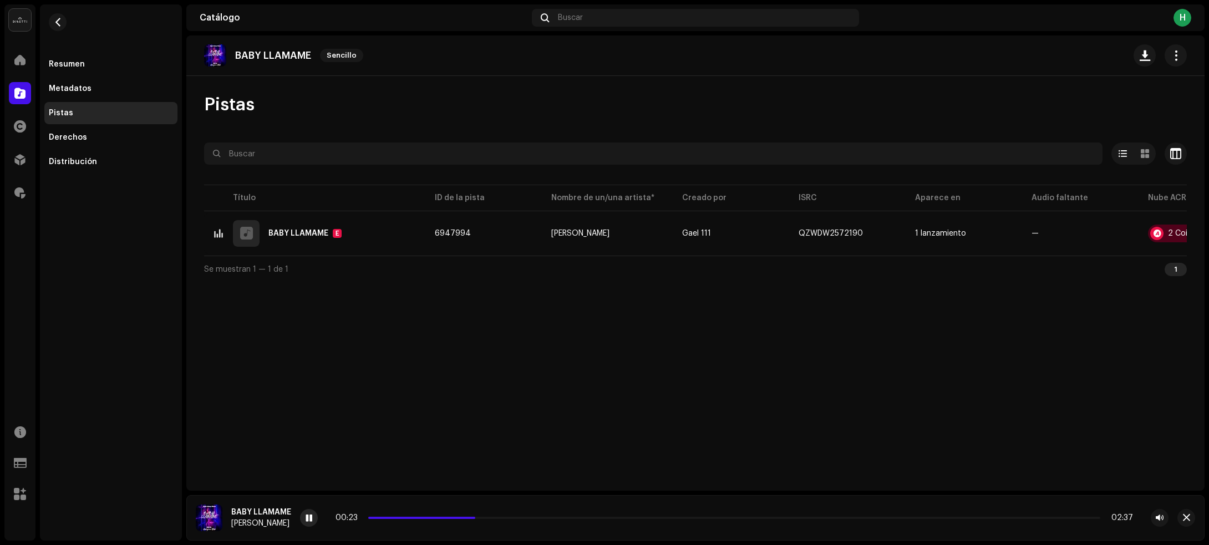
click at [305, 516] on div at bounding box center [309, 518] width 18 height 18
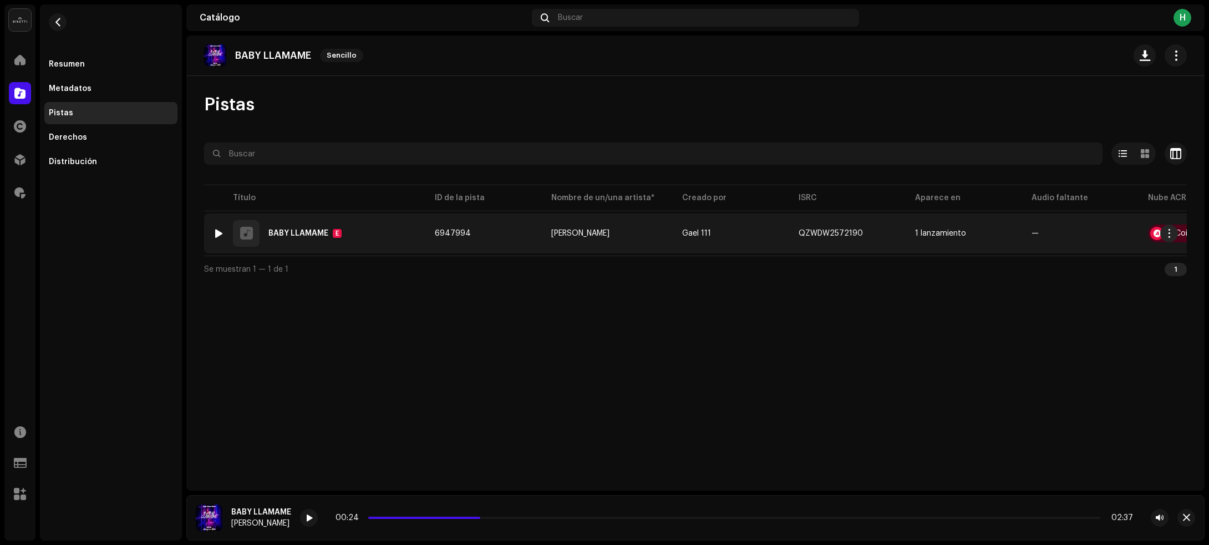
click at [389, 237] on div "1 BABY LLAMAME E" at bounding box center [315, 233] width 204 height 27
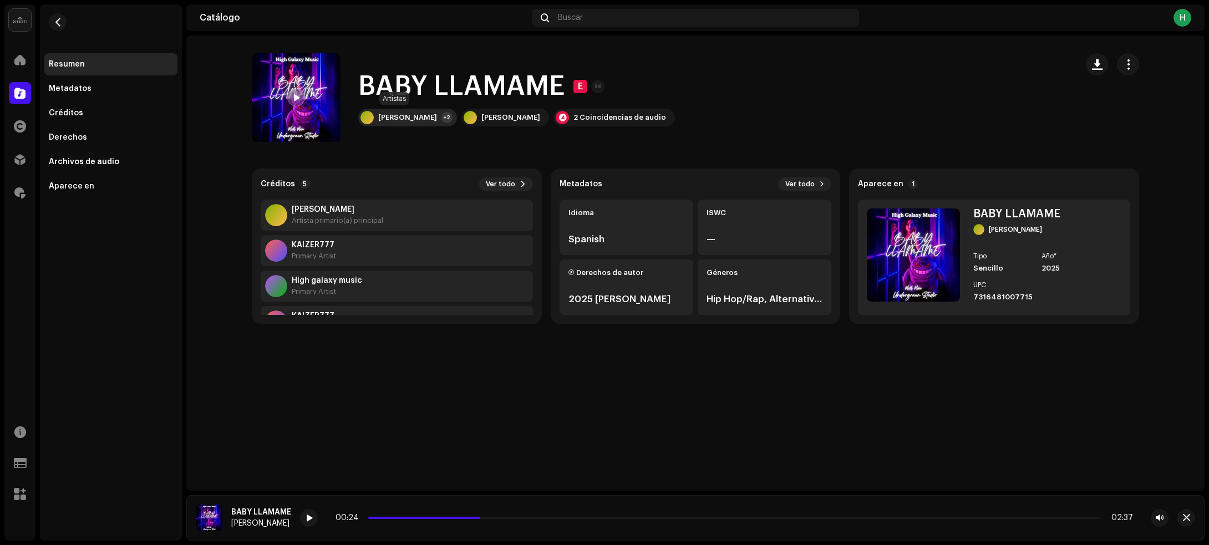
click at [405, 111] on div "Mick Mau +2" at bounding box center [407, 118] width 99 height 18
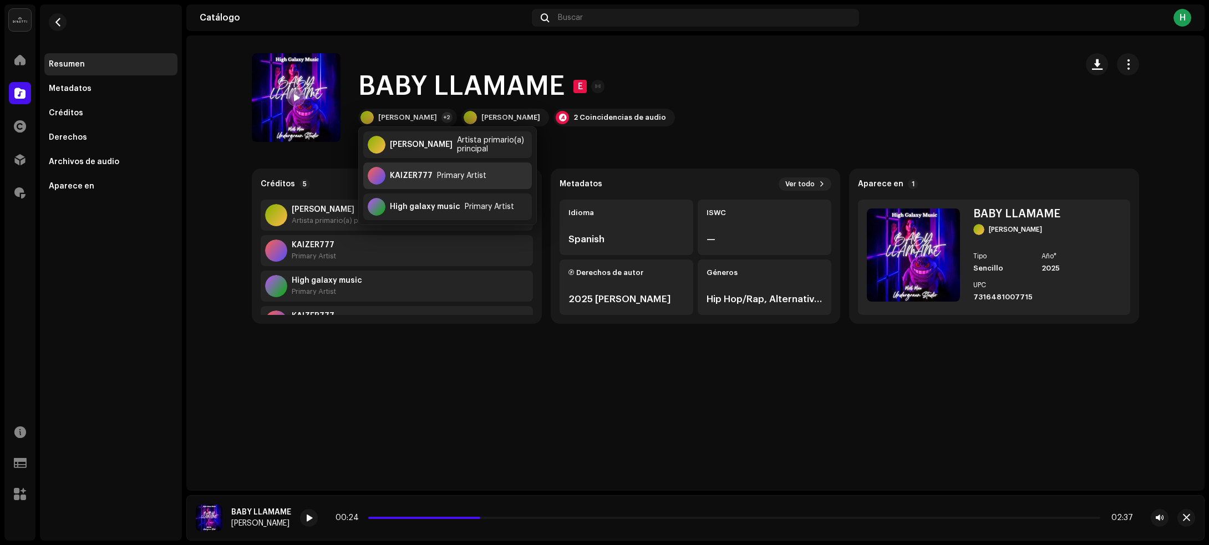
click at [401, 173] on div "KAIZER777" at bounding box center [411, 175] width 43 height 9
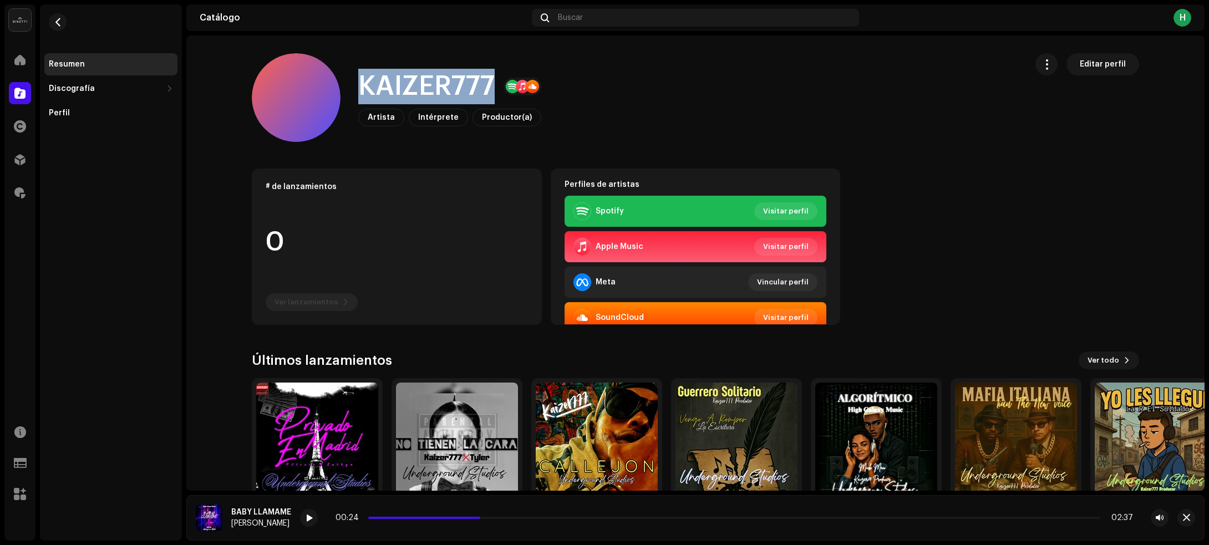
drag, startPoint x: 375, startPoint y: 84, endPoint x: 491, endPoint y: 86, distance: 115.9
click at [491, 86] on h1 "KAIZER777" at bounding box center [426, 86] width 136 height 35
copy h1 "KAIZER777"
click at [54, 18] on span "button" at bounding box center [58, 22] width 8 height 9
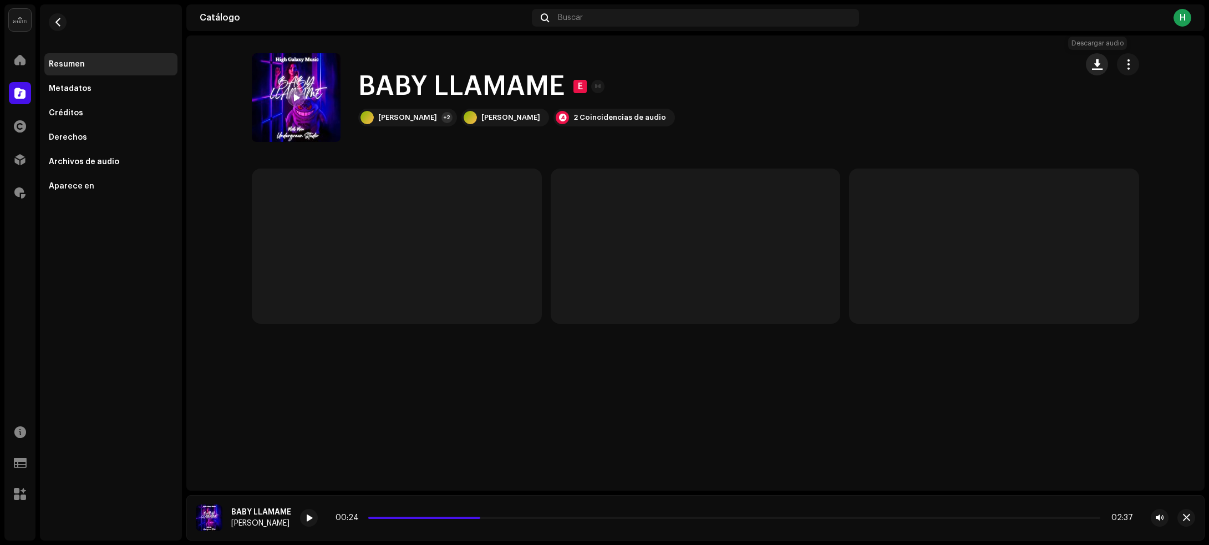
click at [1099, 70] on button "button" at bounding box center [1096, 64] width 22 height 22
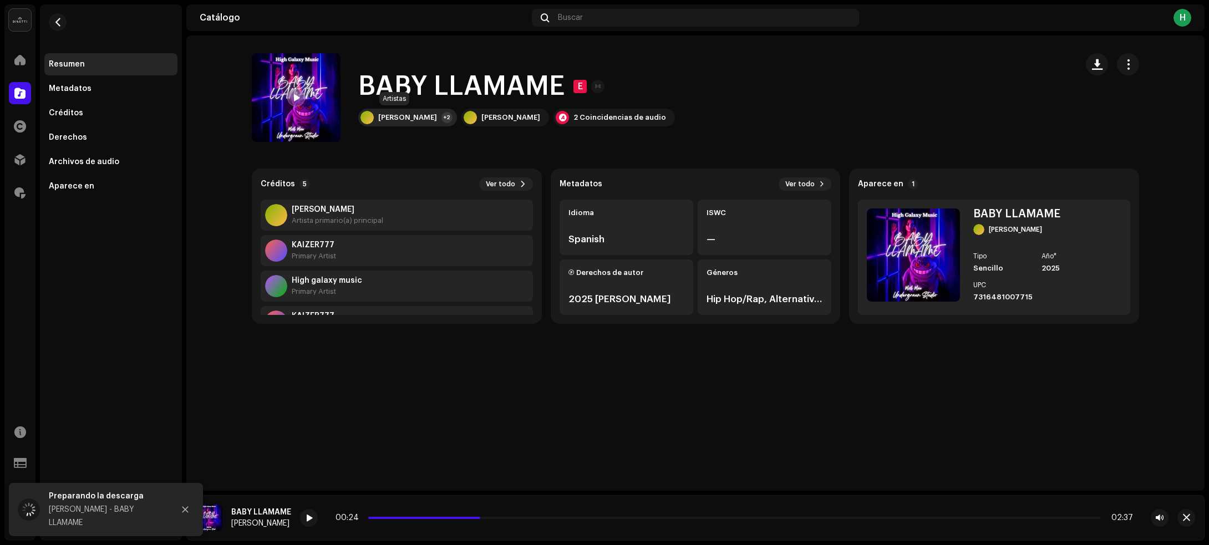
click at [380, 111] on div "Mick Mau +2" at bounding box center [407, 118] width 99 height 18
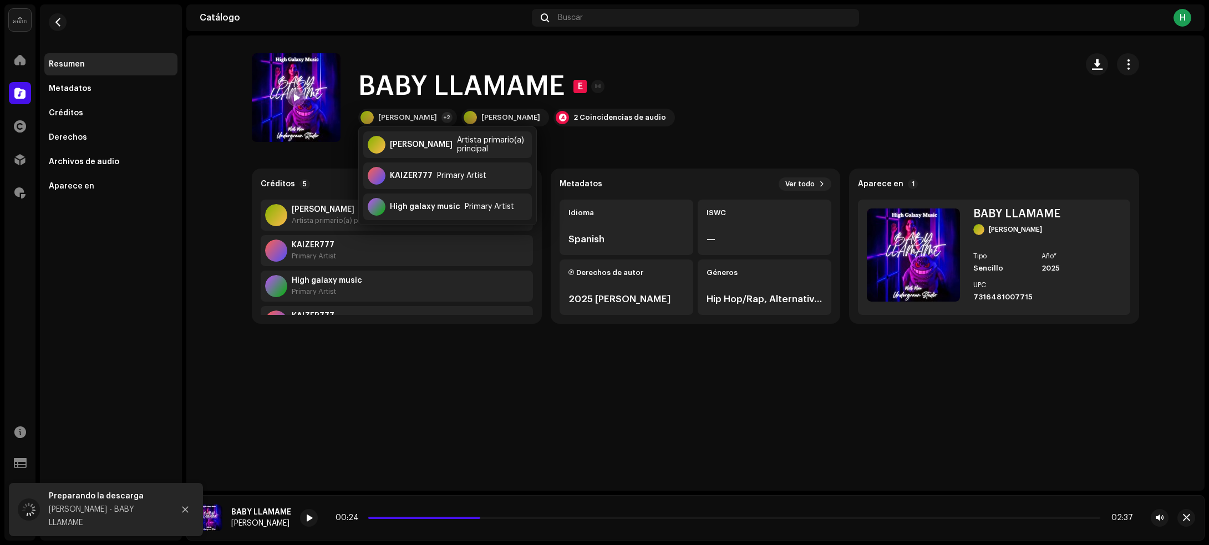
click at [438, 211] on div "High galaxy music" at bounding box center [425, 206] width 70 height 9
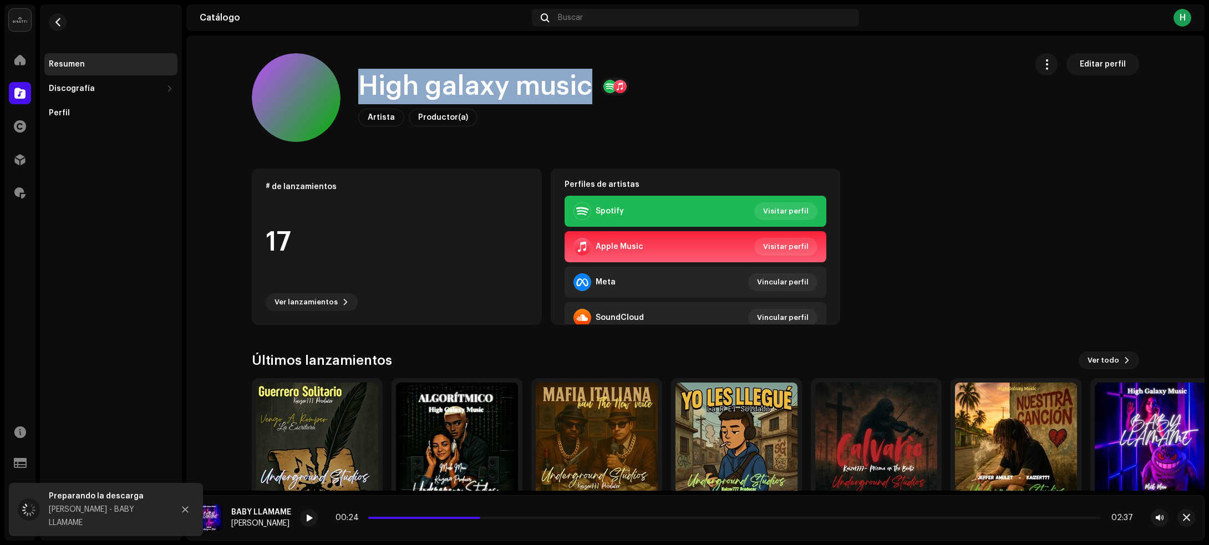
drag, startPoint x: 350, startPoint y: 85, endPoint x: 583, endPoint y: 90, distance: 233.4
click at [583, 90] on div "High galaxy music Artista Productor(a) Editar perfil" at bounding box center [635, 97] width 766 height 89
click at [57, 19] on span "button" at bounding box center [58, 22] width 8 height 9
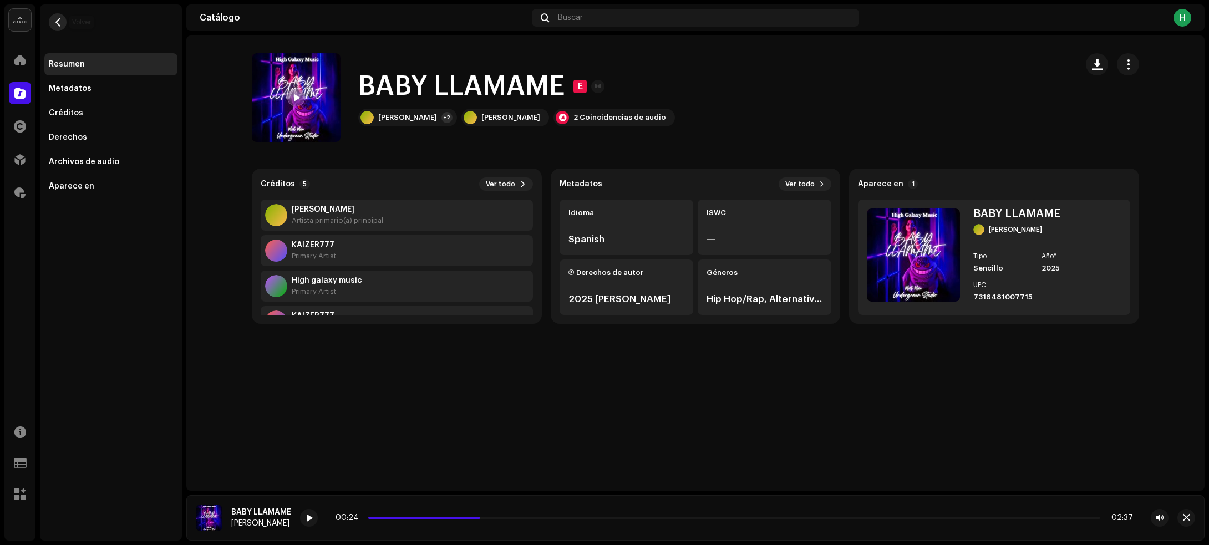
click at [51, 18] on button "button" at bounding box center [58, 22] width 18 height 18
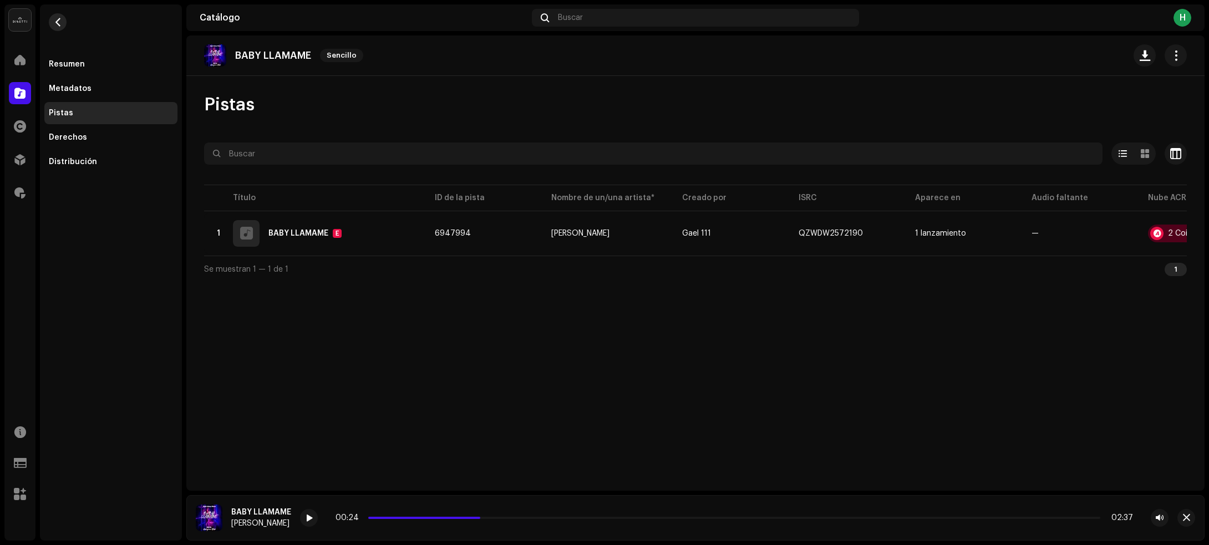
click at [64, 21] on button "button" at bounding box center [58, 22] width 18 height 18
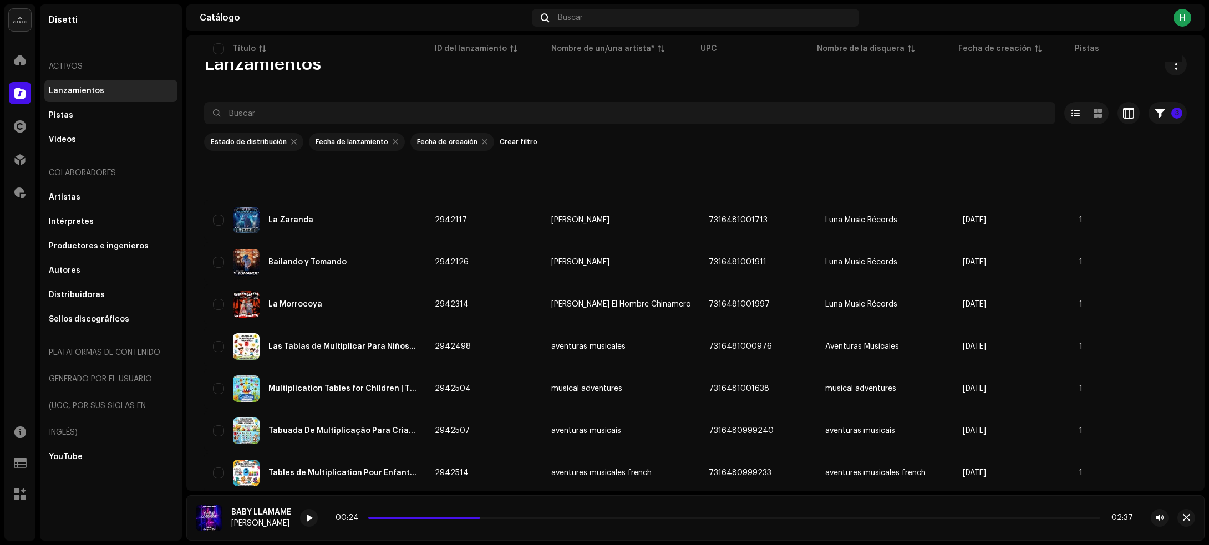
scroll to position [499, 0]
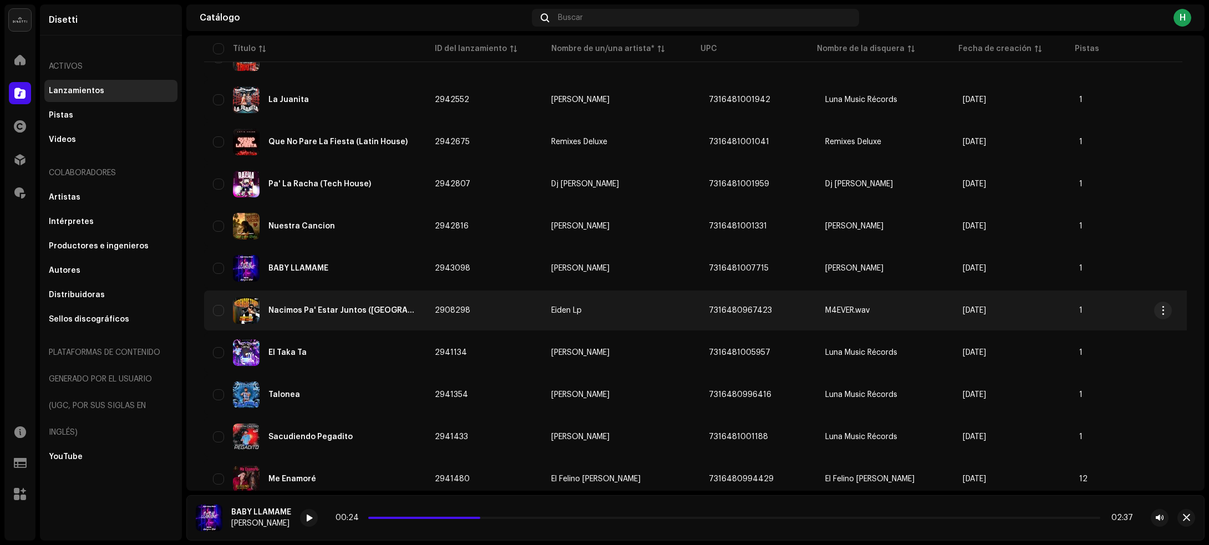
click at [500, 307] on td "2908298" at bounding box center [484, 310] width 116 height 40
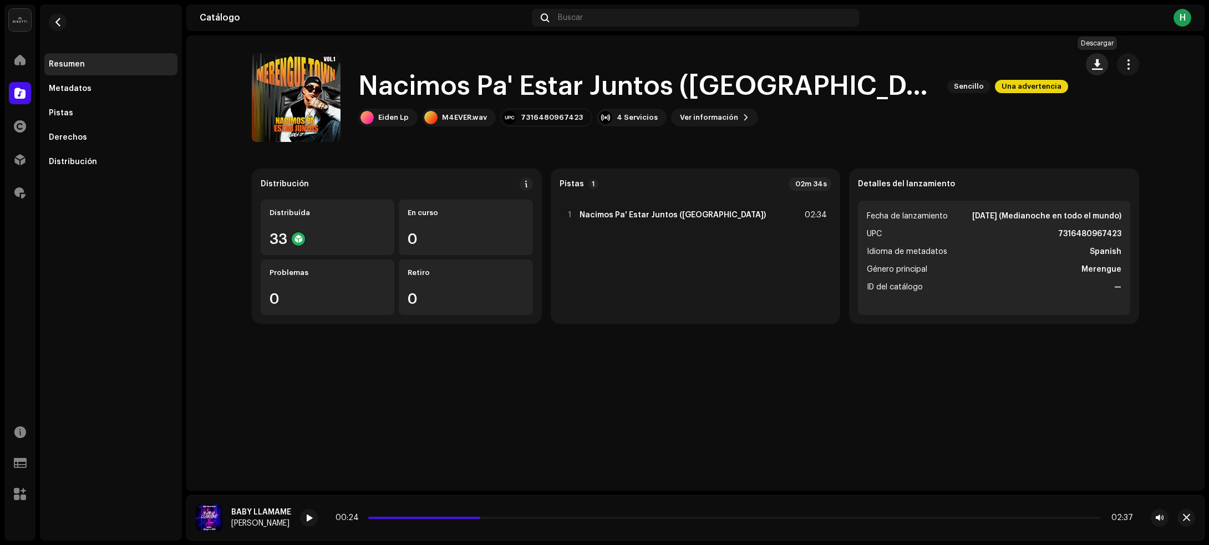
click at [1099, 60] on span "button" at bounding box center [1097, 64] width 11 height 9
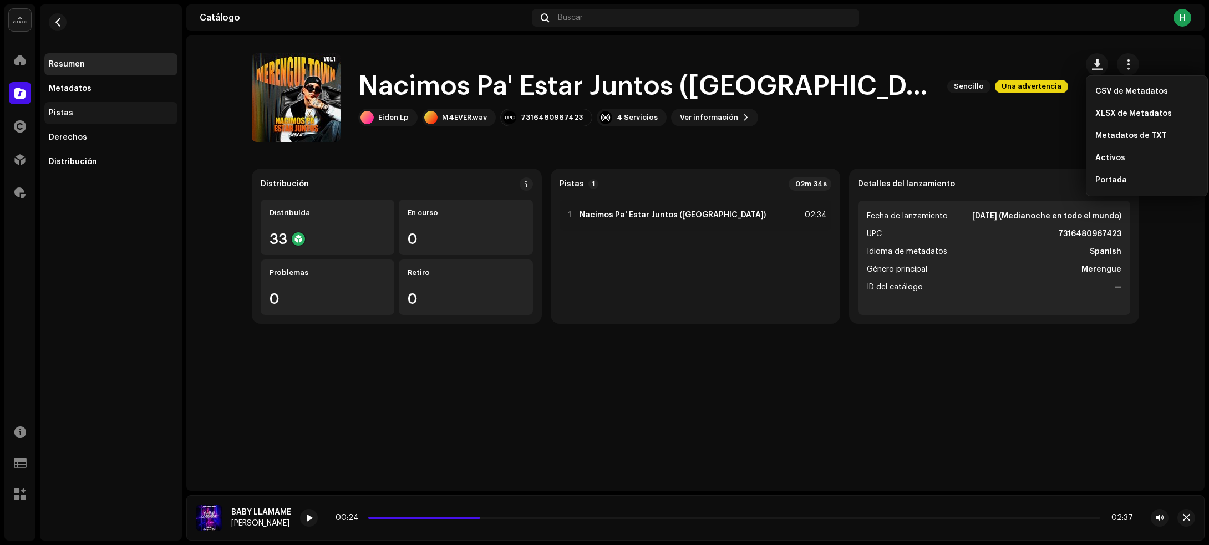
click at [107, 110] on div "Pistas" at bounding box center [111, 113] width 124 height 9
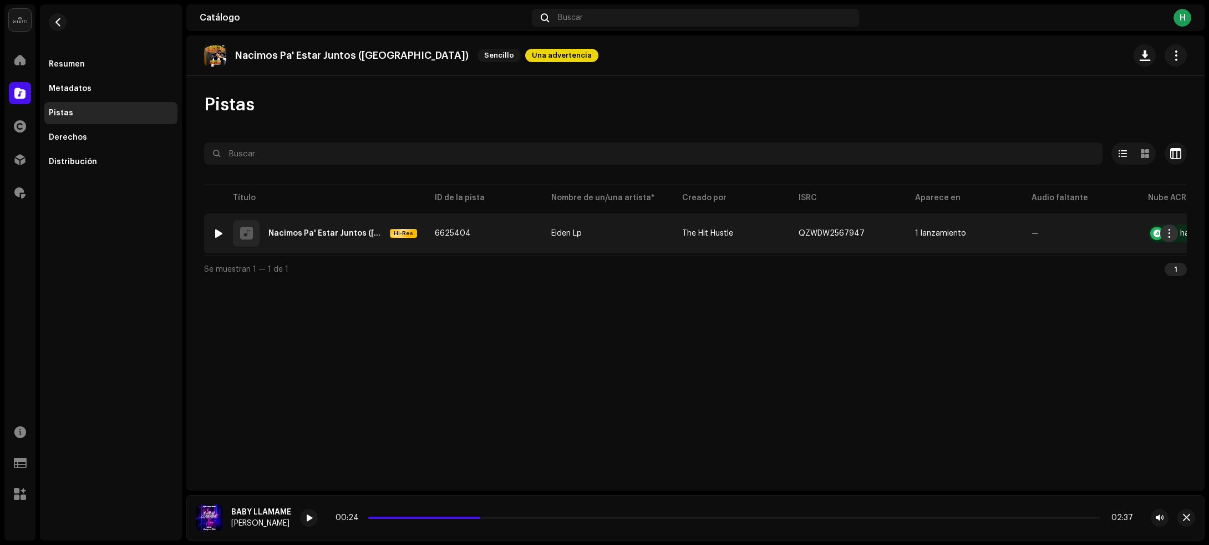
click at [1169, 232] on span "button" at bounding box center [1169, 233] width 8 height 9
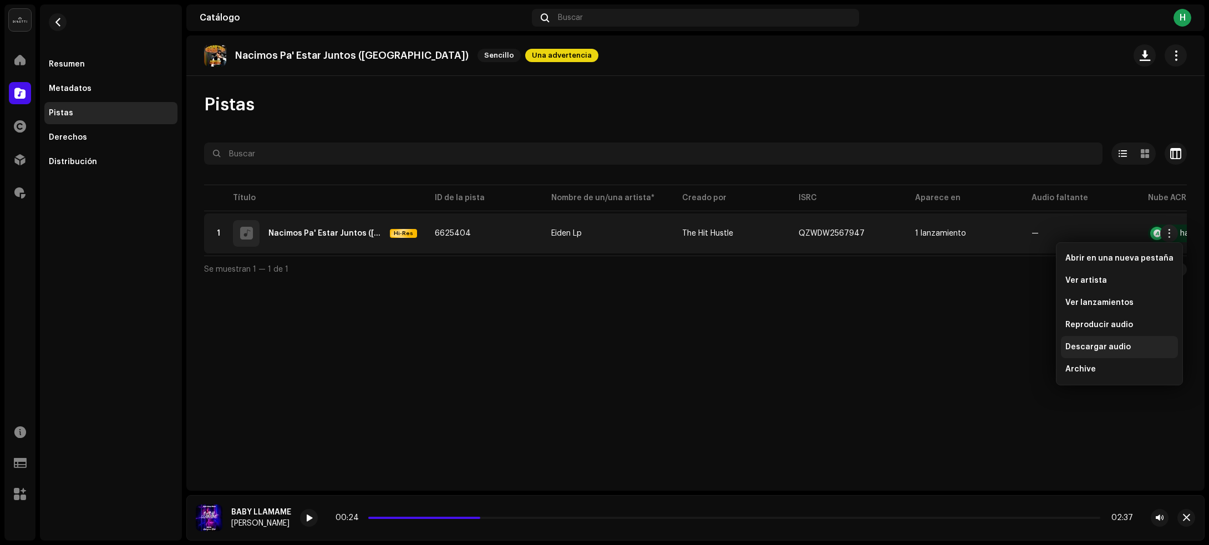
click at [1083, 345] on span "Descargar audio" at bounding box center [1097, 347] width 65 height 9
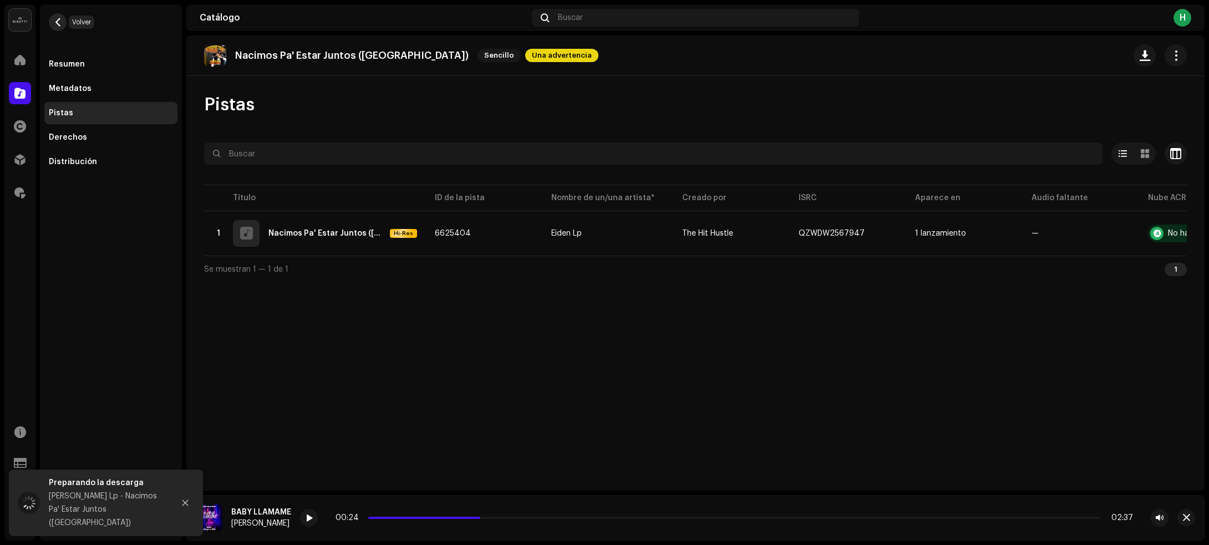
click at [62, 19] on button "button" at bounding box center [58, 22] width 18 height 18
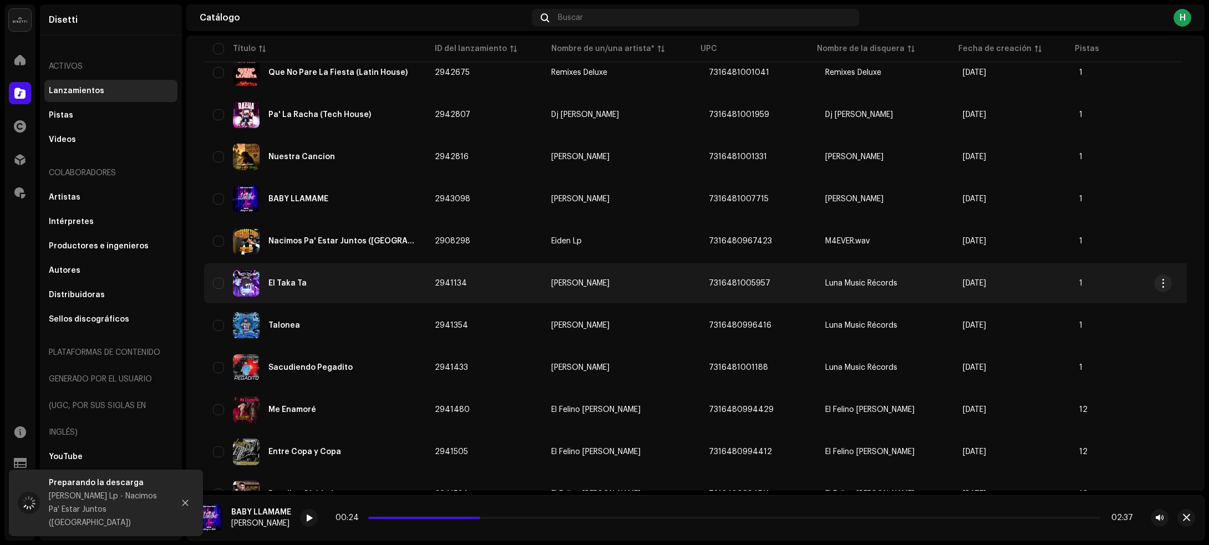
scroll to position [638, 0]
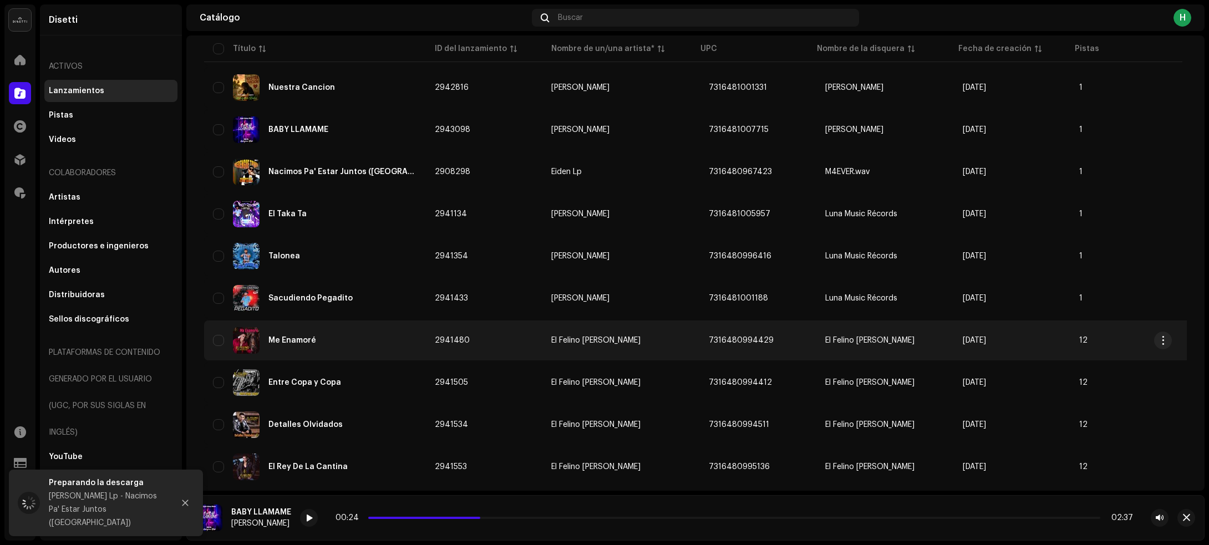
click at [385, 345] on div "Me Enamoré" at bounding box center [315, 340] width 204 height 27
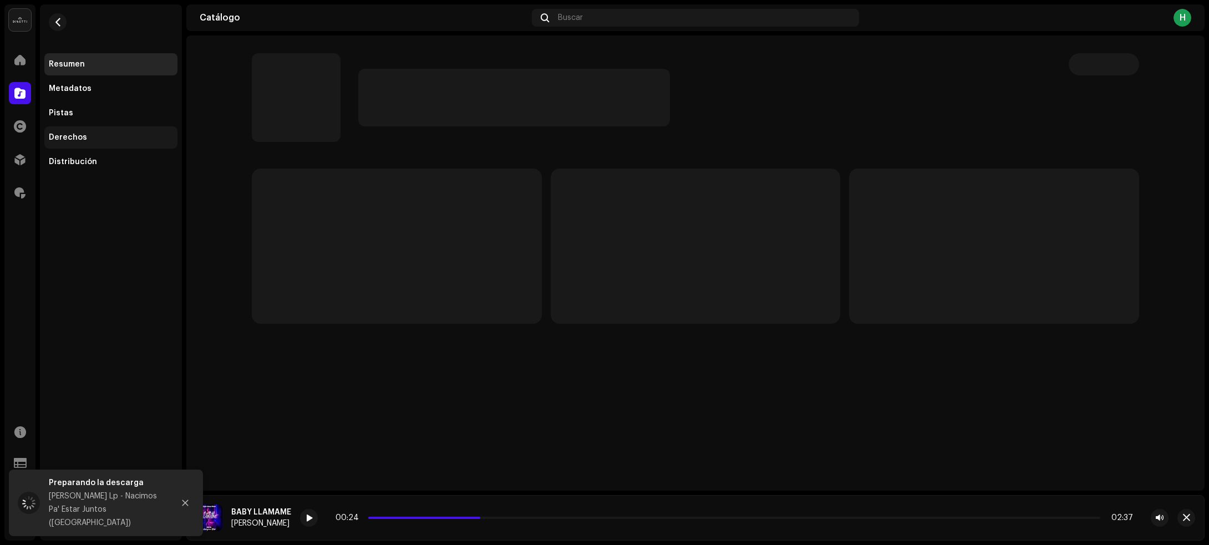
click at [58, 131] on div "Derechos" at bounding box center [110, 137] width 133 height 22
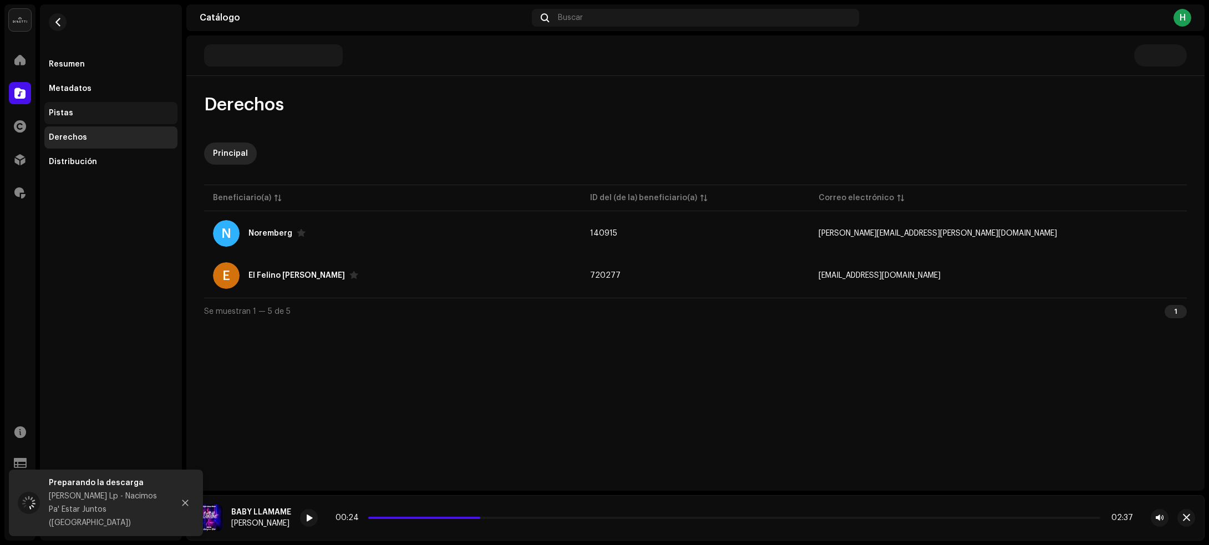
click at [67, 111] on div "Pistas" at bounding box center [61, 113] width 24 height 9
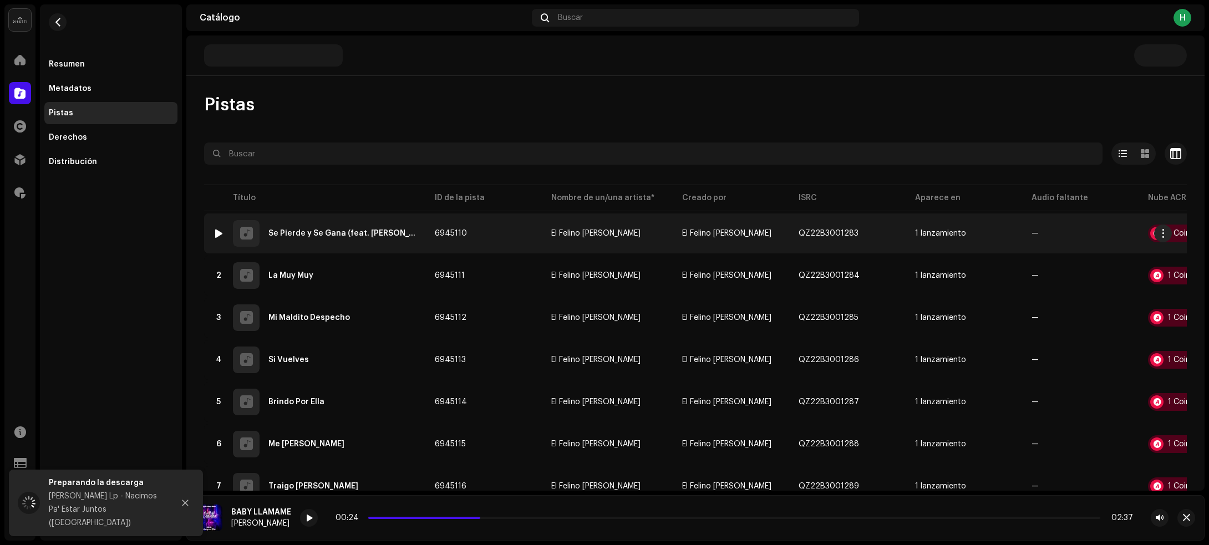
click at [218, 233] on div at bounding box center [219, 233] width 8 height 9
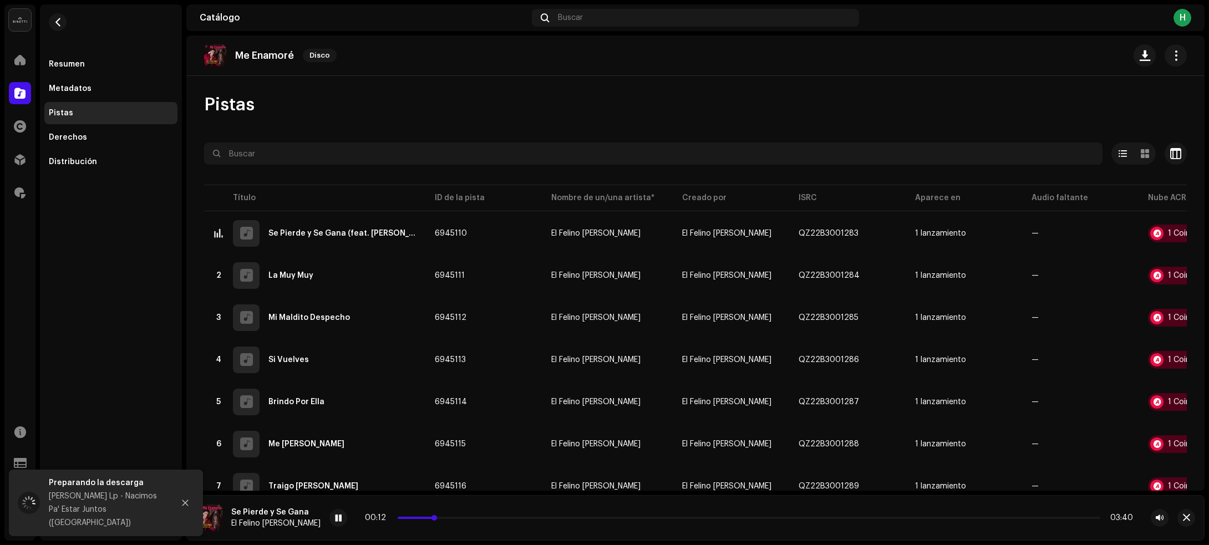
click at [504, 518] on p-slider at bounding box center [748, 518] width 702 height 2
click at [335, 519] on span at bounding box center [338, 518] width 7 height 9
click at [1141, 57] on span "button" at bounding box center [1144, 55] width 11 height 9
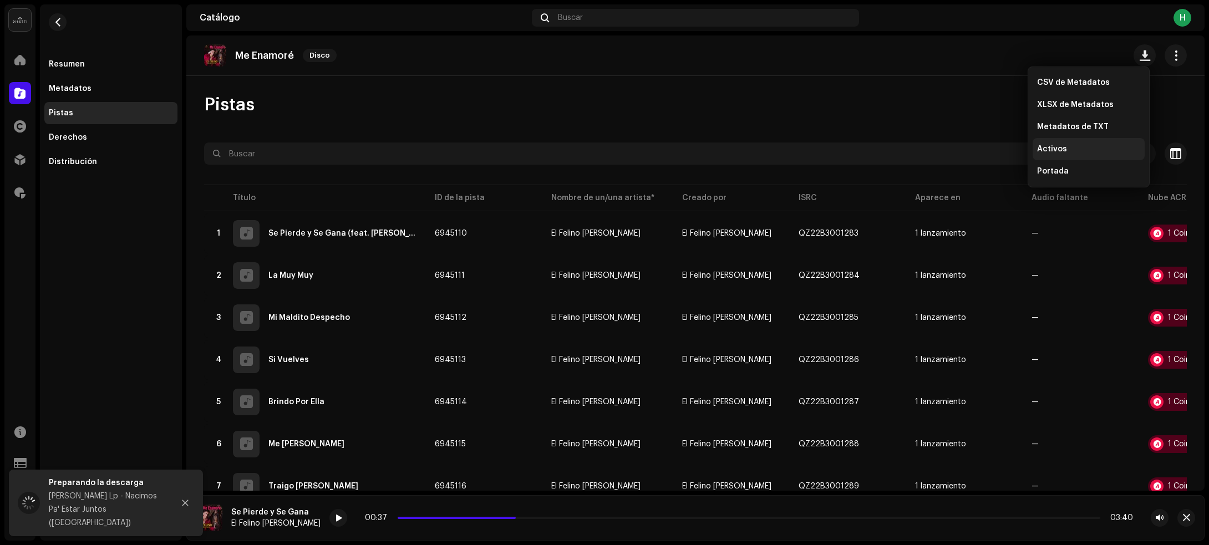
click at [1073, 146] on div "Activos" at bounding box center [1088, 149] width 103 height 9
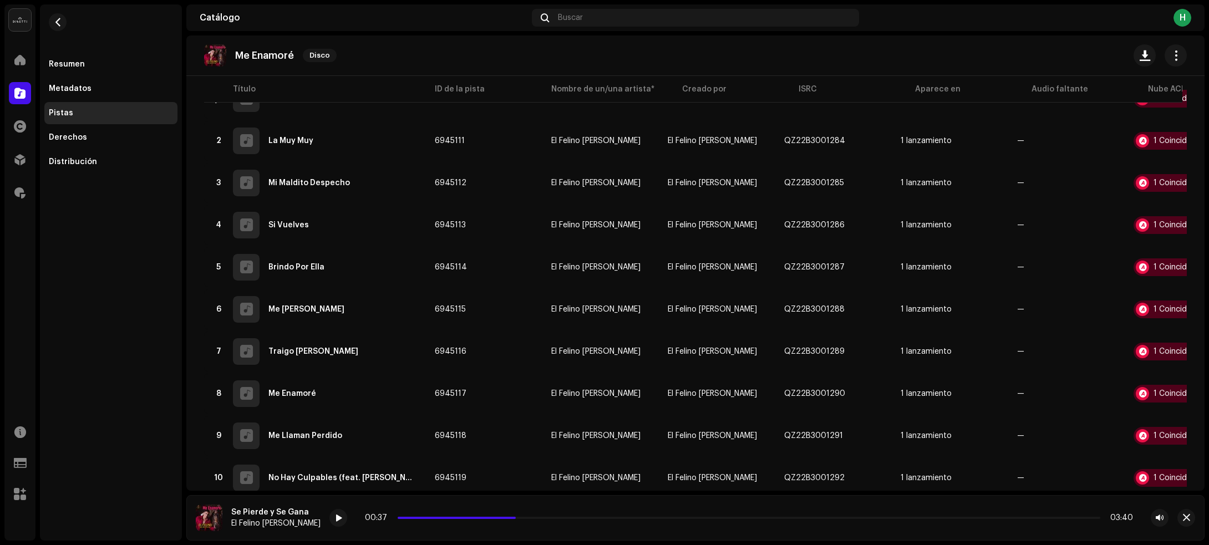
scroll to position [139, 0]
click at [54, 19] on span "button" at bounding box center [58, 22] width 8 height 9
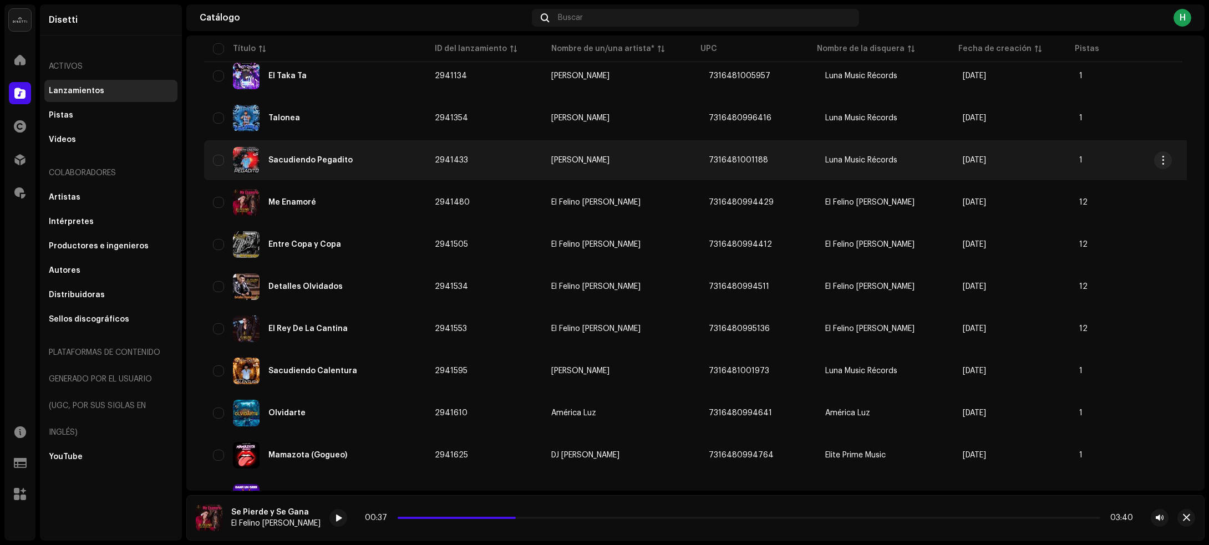
scroll to position [777, 0]
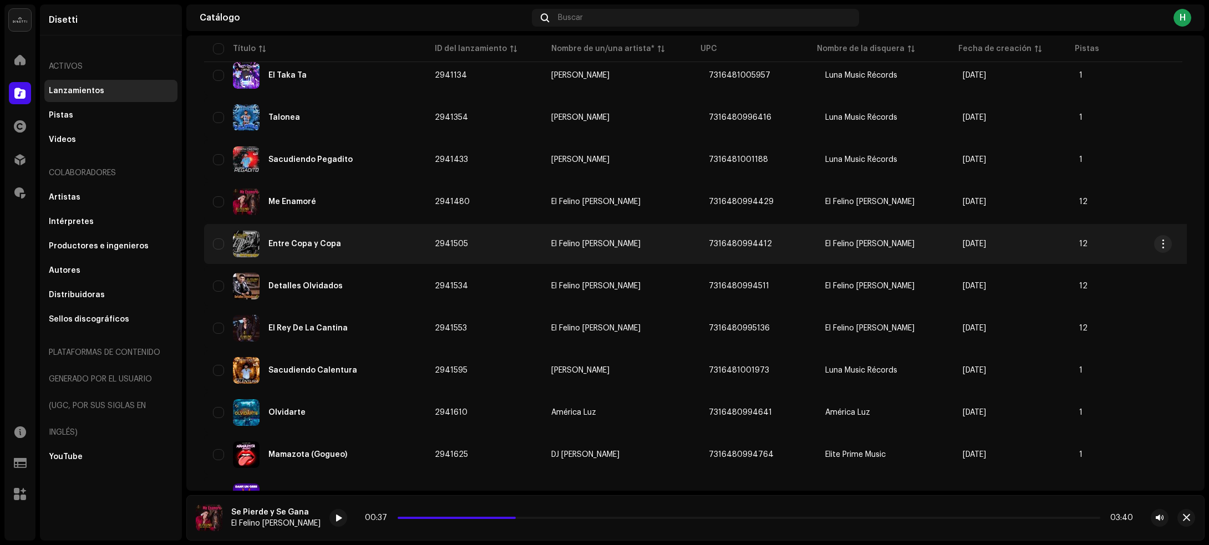
click at [375, 240] on div "Entre Copa y Copa" at bounding box center [315, 244] width 204 height 27
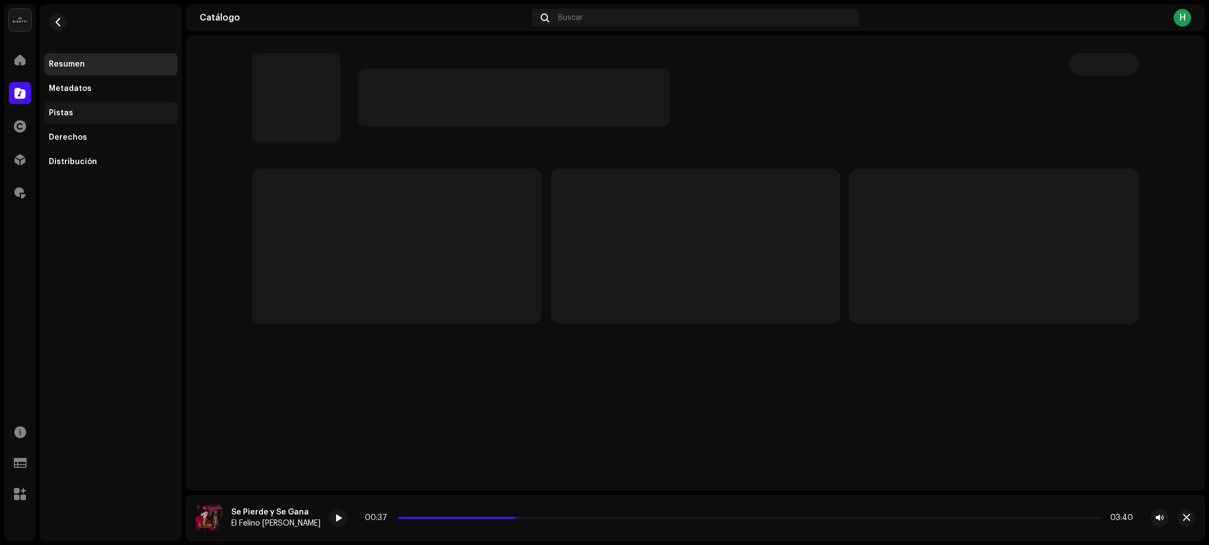
click at [57, 109] on div "Pistas" at bounding box center [61, 113] width 24 height 9
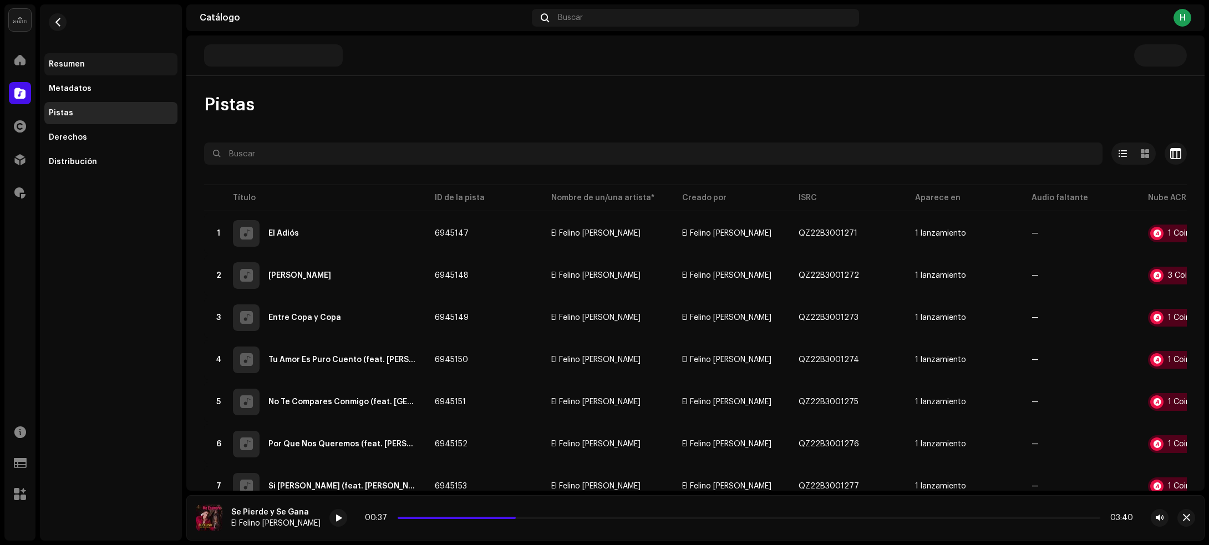
click at [110, 65] on div "Resumen" at bounding box center [111, 64] width 124 height 9
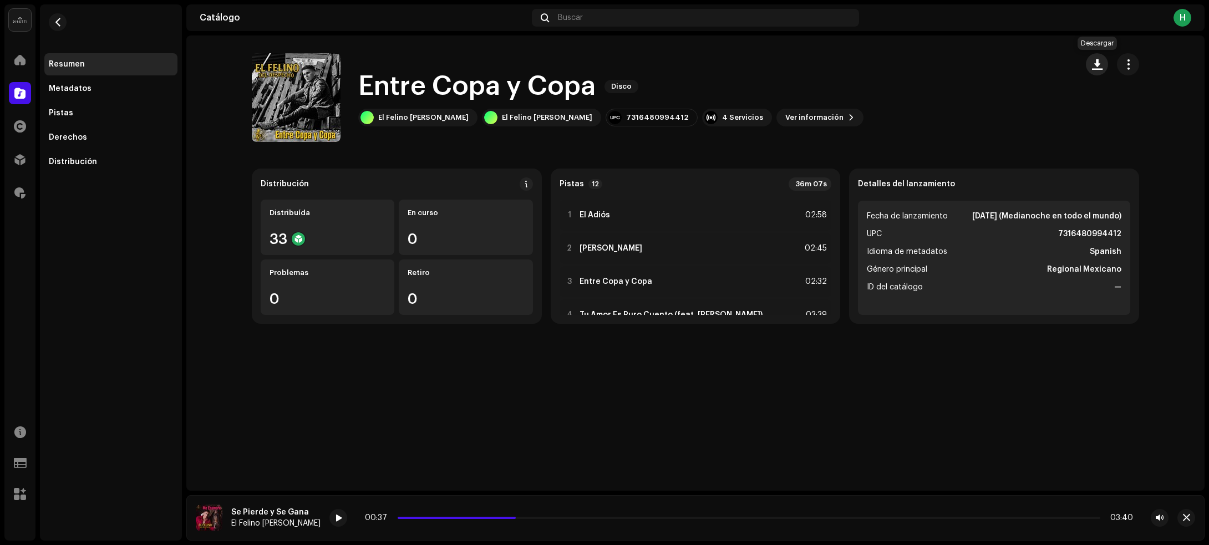
click at [1099, 70] on button "button" at bounding box center [1096, 64] width 22 height 22
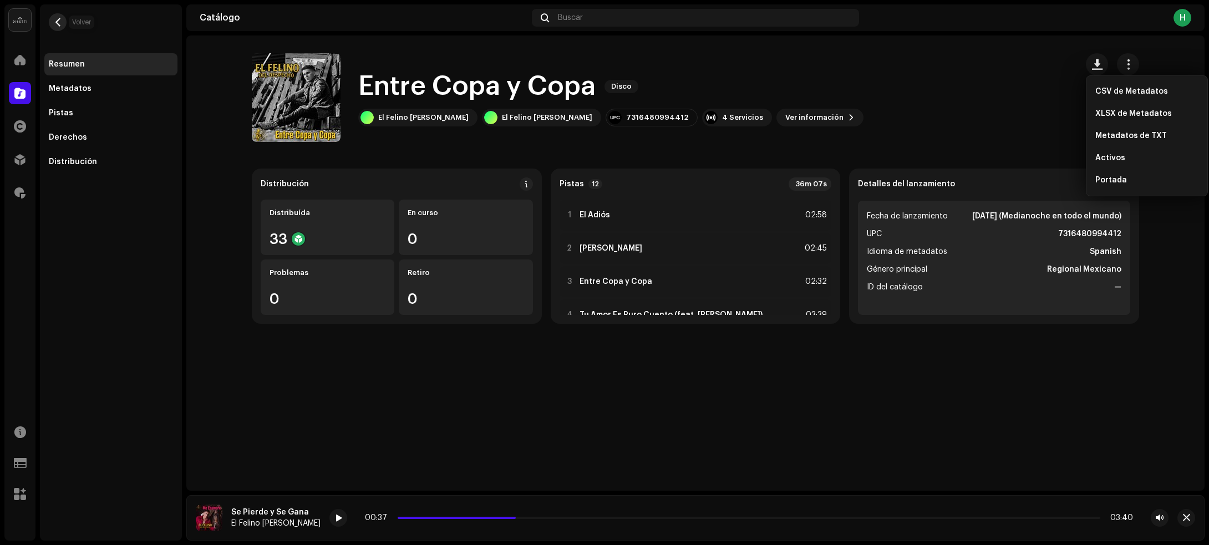
click at [60, 20] on span "button" at bounding box center [58, 22] width 8 height 9
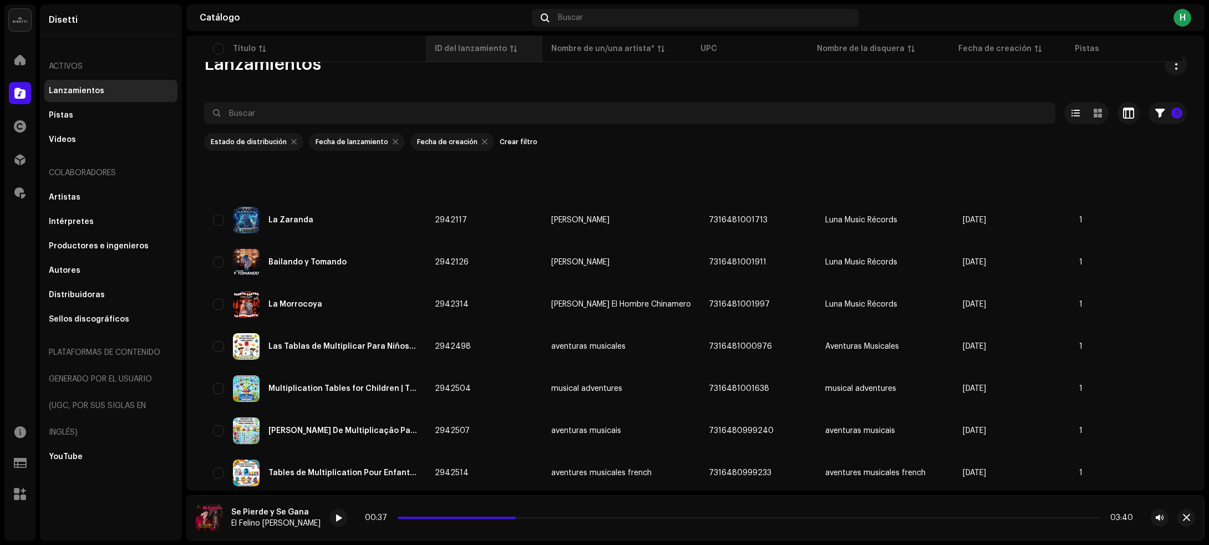
scroll to position [710, 0]
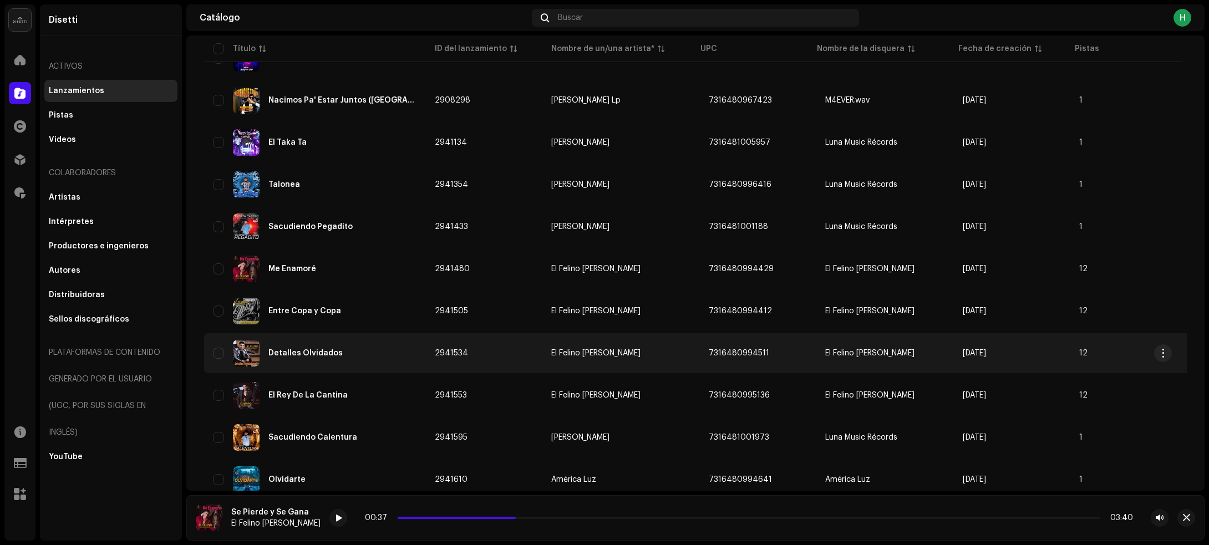
click at [398, 355] on div "Detalles Olvidados" at bounding box center [315, 353] width 204 height 27
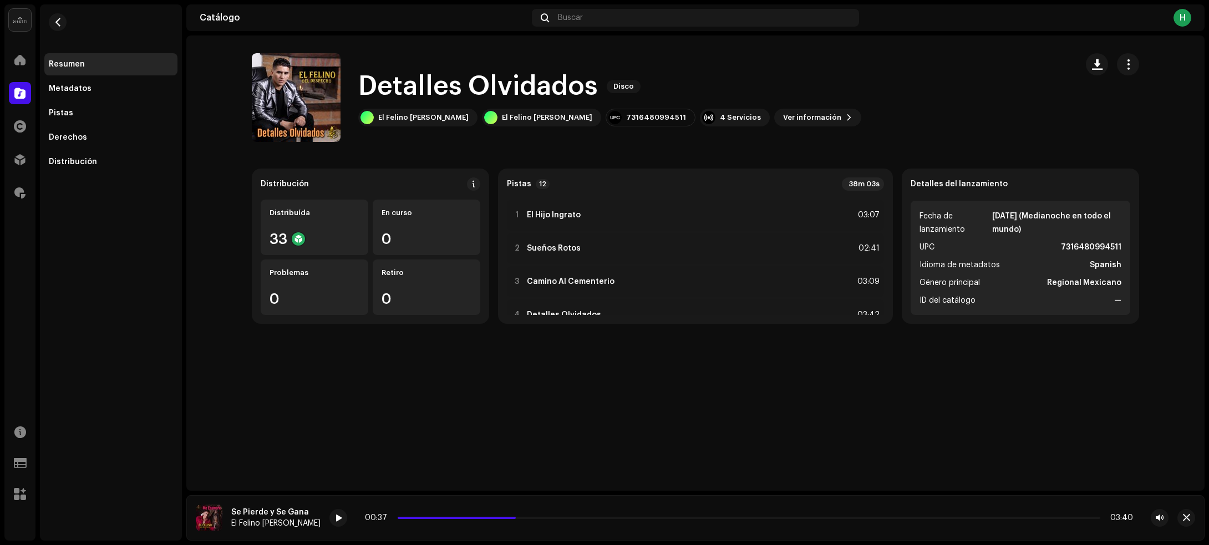
click at [510, 414] on div "Detalles Olvidados Disco Detalles Olvidados Disco El Felino Del Despecho El Fel…" at bounding box center [695, 262] width 1018 height 455
click at [1099, 64] on span "button" at bounding box center [1097, 64] width 11 height 9
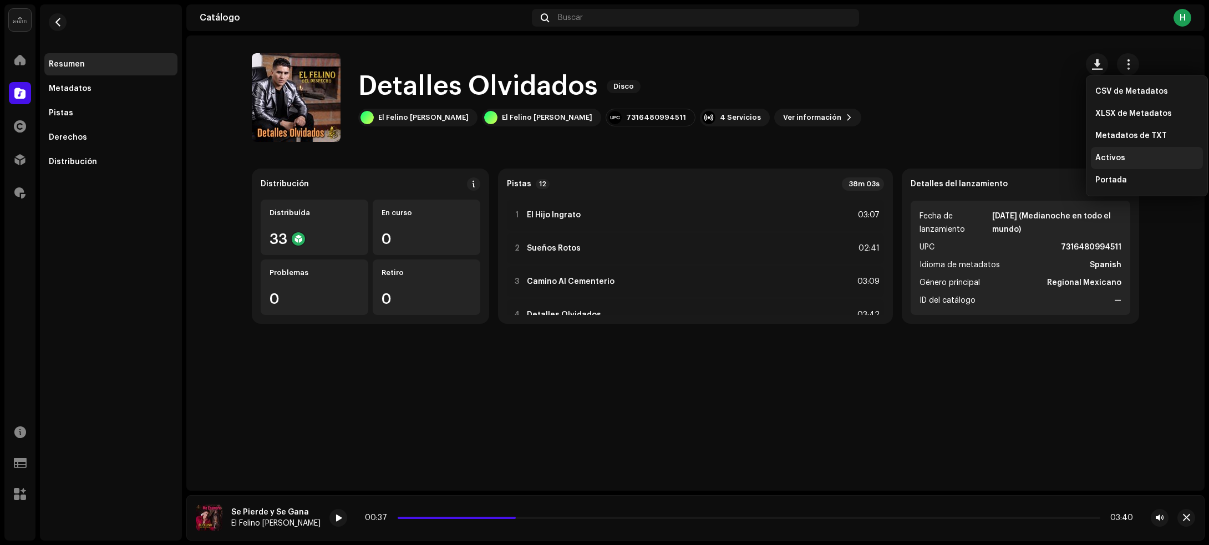
click at [1097, 155] on span "Activos" at bounding box center [1110, 158] width 30 height 9
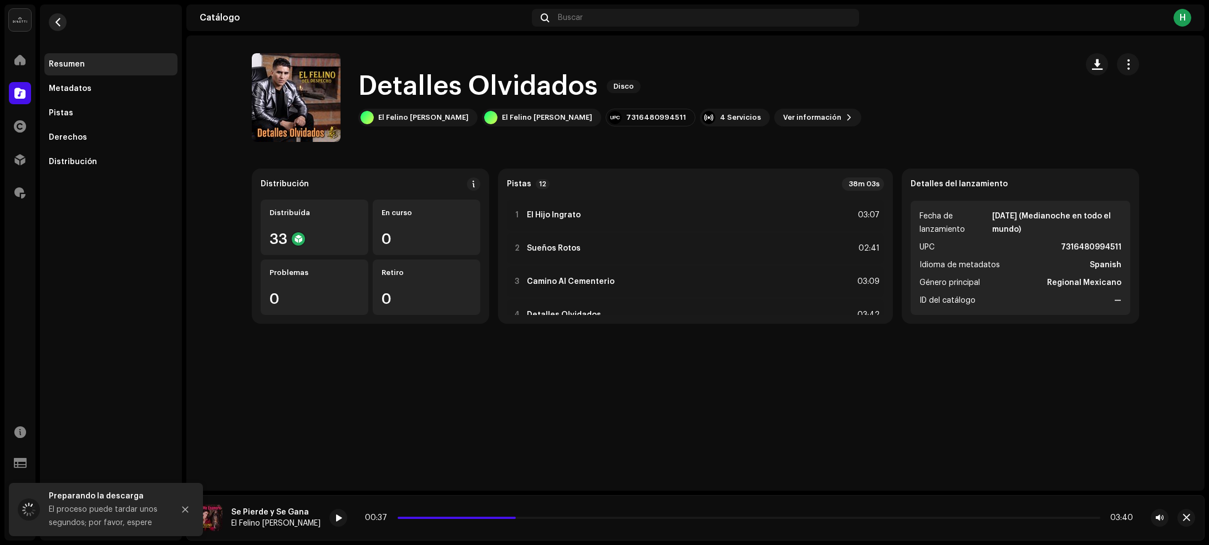
click at [58, 19] on span "button" at bounding box center [58, 22] width 8 height 9
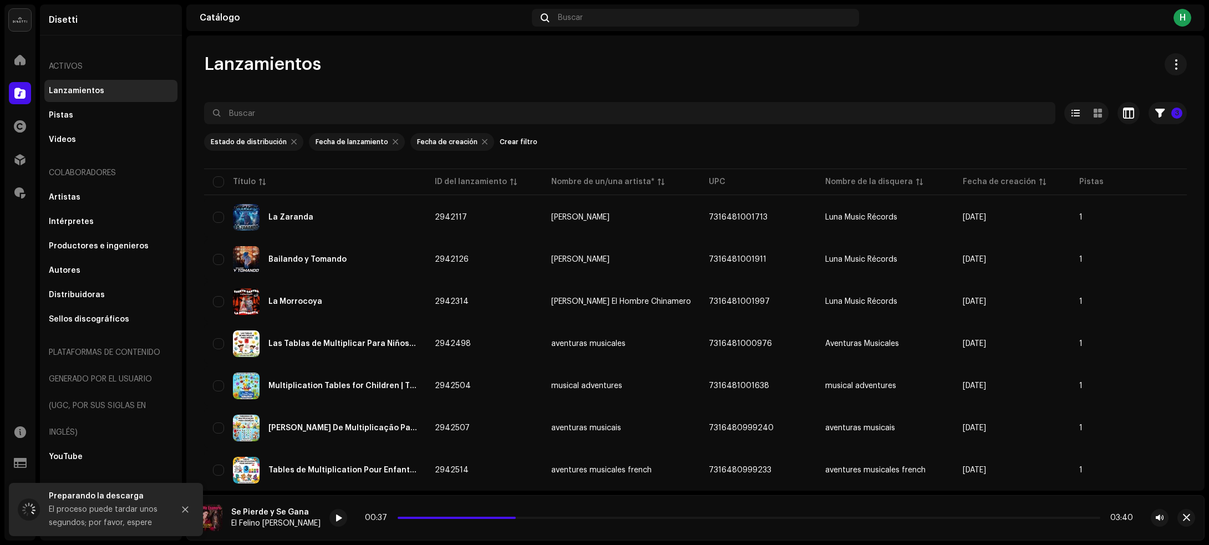
scroll to position [710, 0]
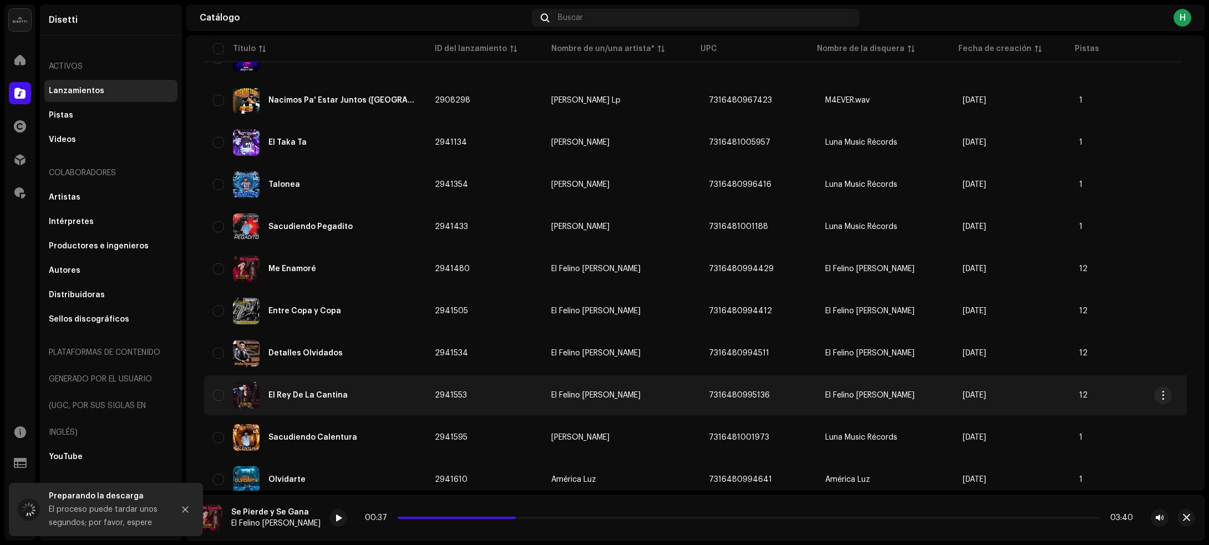
click at [389, 397] on div "El Rey De La Cantina" at bounding box center [315, 395] width 204 height 27
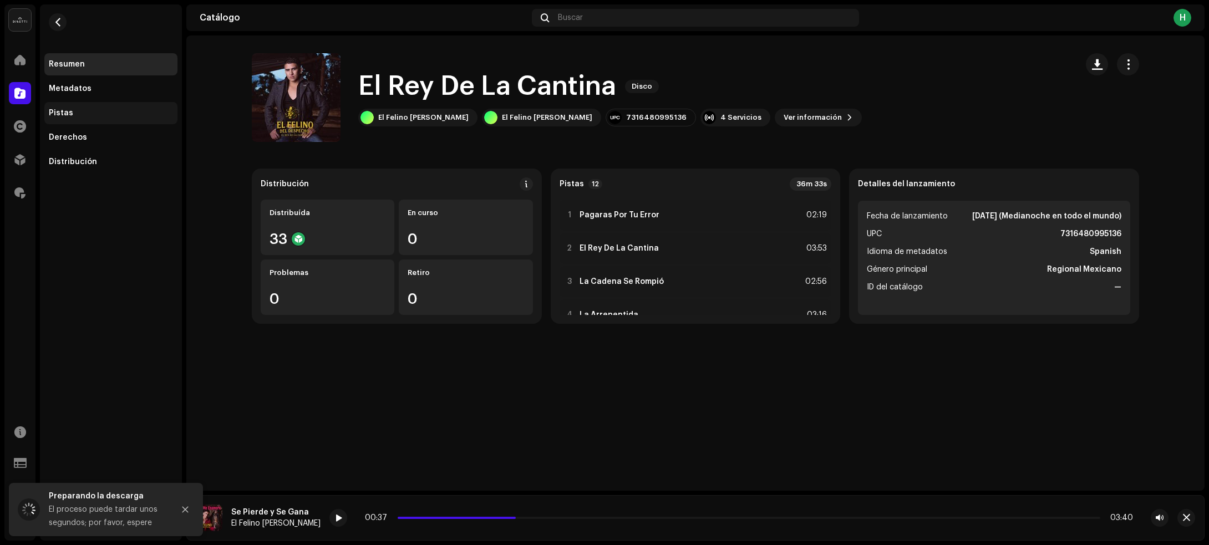
click at [147, 114] on div "Pistas" at bounding box center [111, 113] width 124 height 9
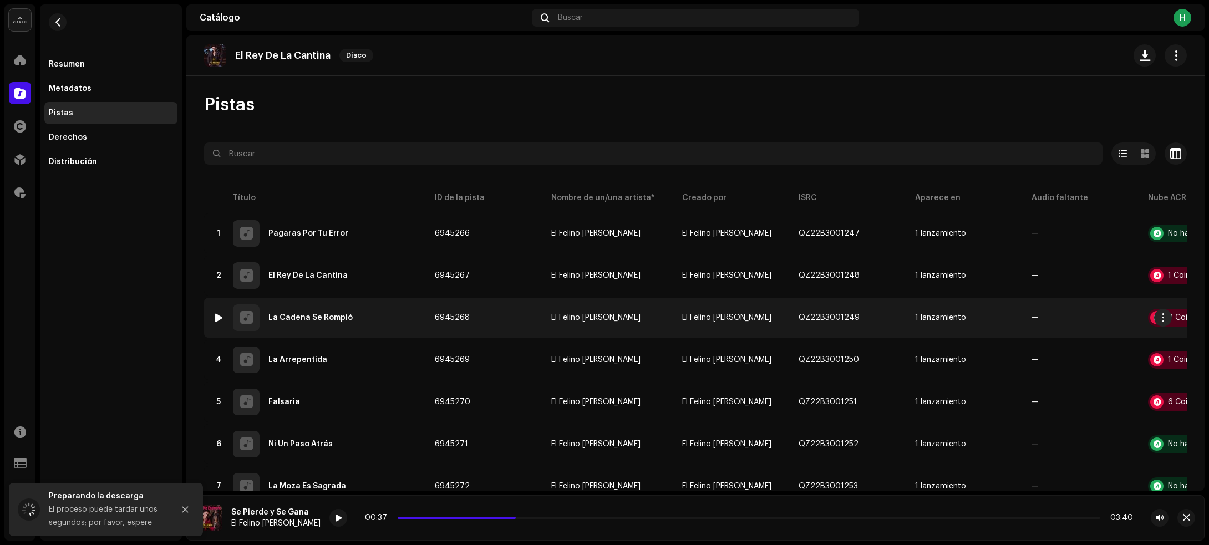
click at [373, 315] on div "3 La Cadena Se Rompió" at bounding box center [315, 317] width 204 height 27
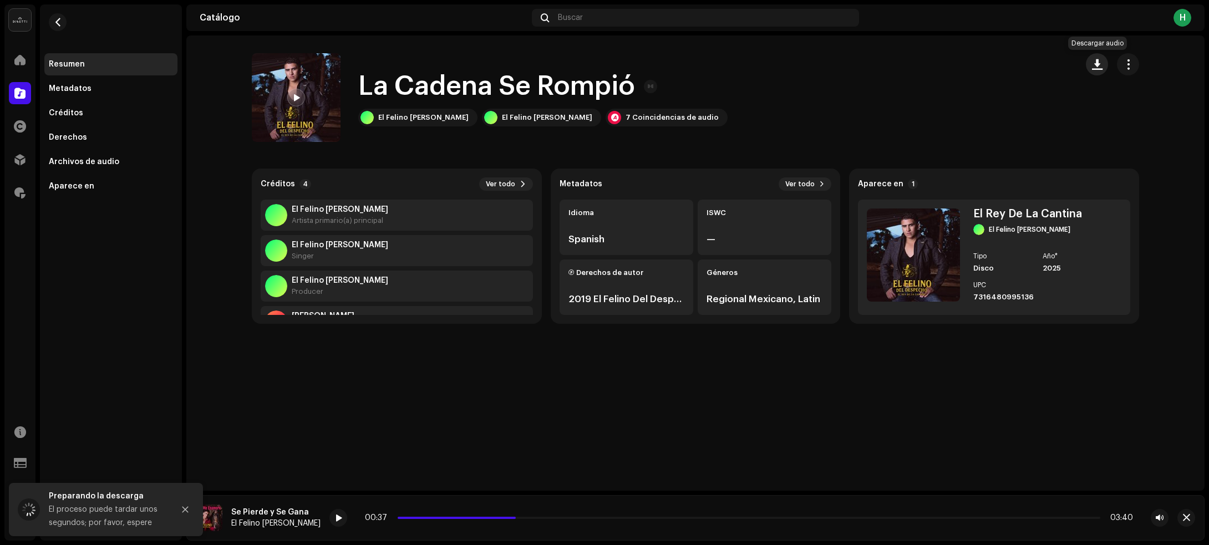
click at [1097, 63] on span "button" at bounding box center [1097, 64] width 11 height 9
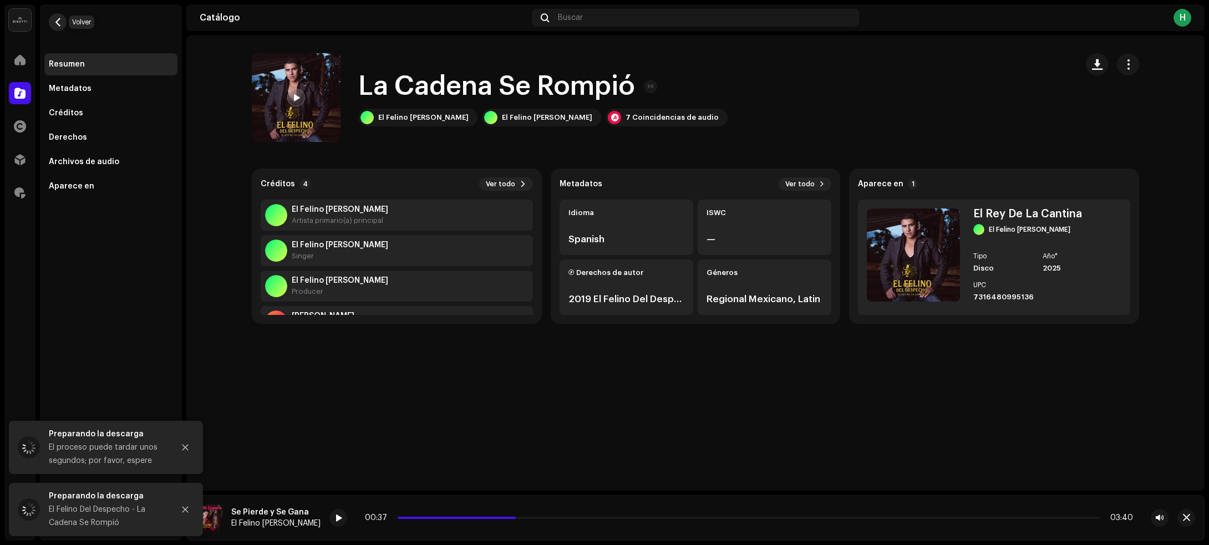
click at [54, 18] on span "button" at bounding box center [58, 22] width 8 height 9
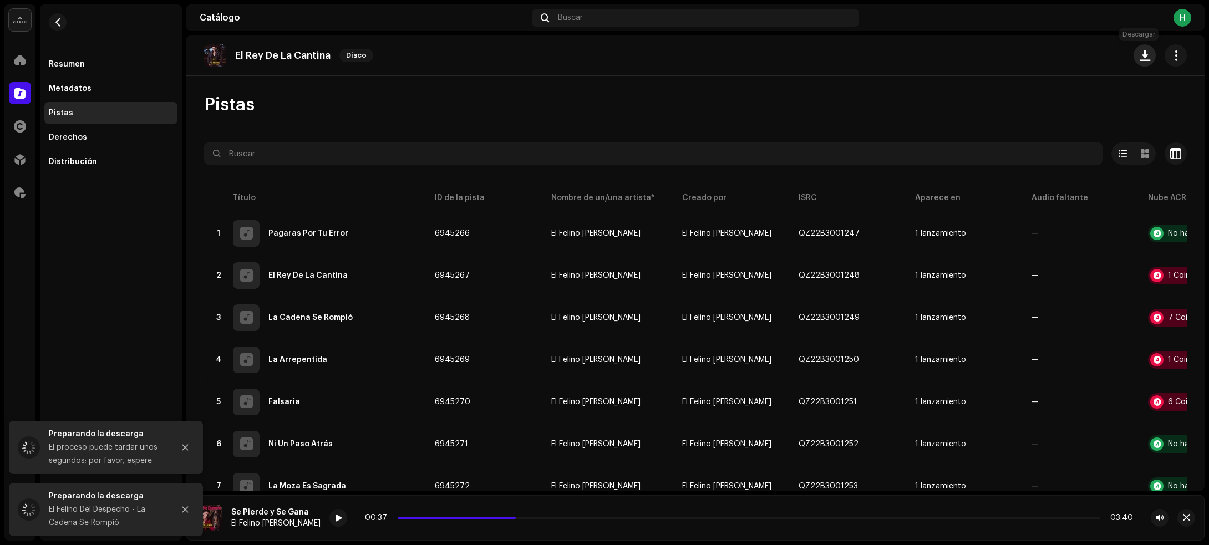
click at [1142, 59] on span "button" at bounding box center [1144, 55] width 11 height 9
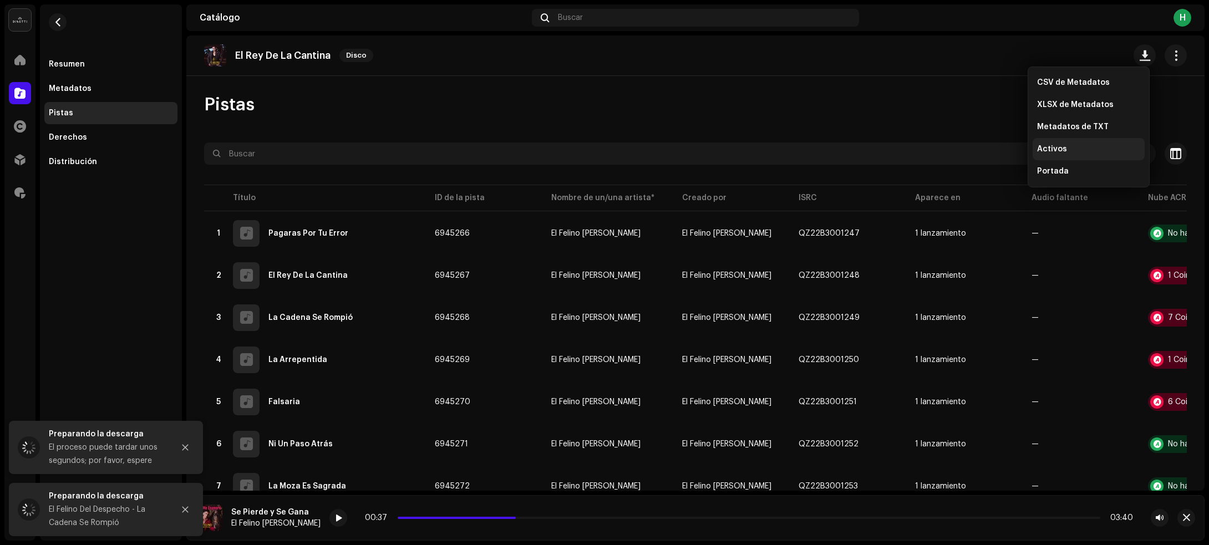
click at [1075, 146] on div "Activos" at bounding box center [1088, 149] width 103 height 9
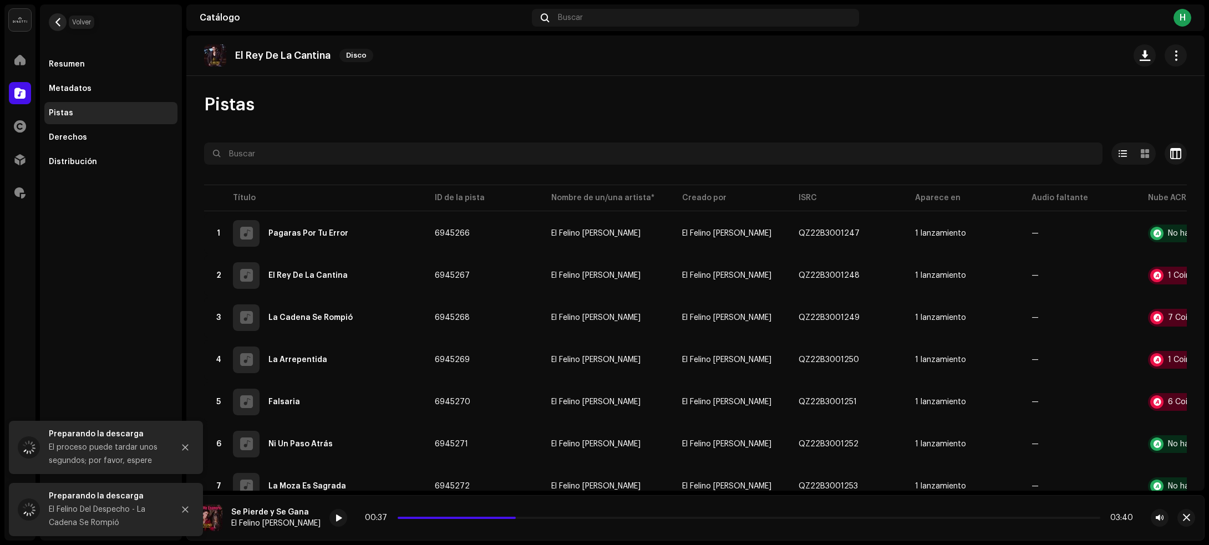
click at [57, 21] on span "button" at bounding box center [58, 22] width 8 height 9
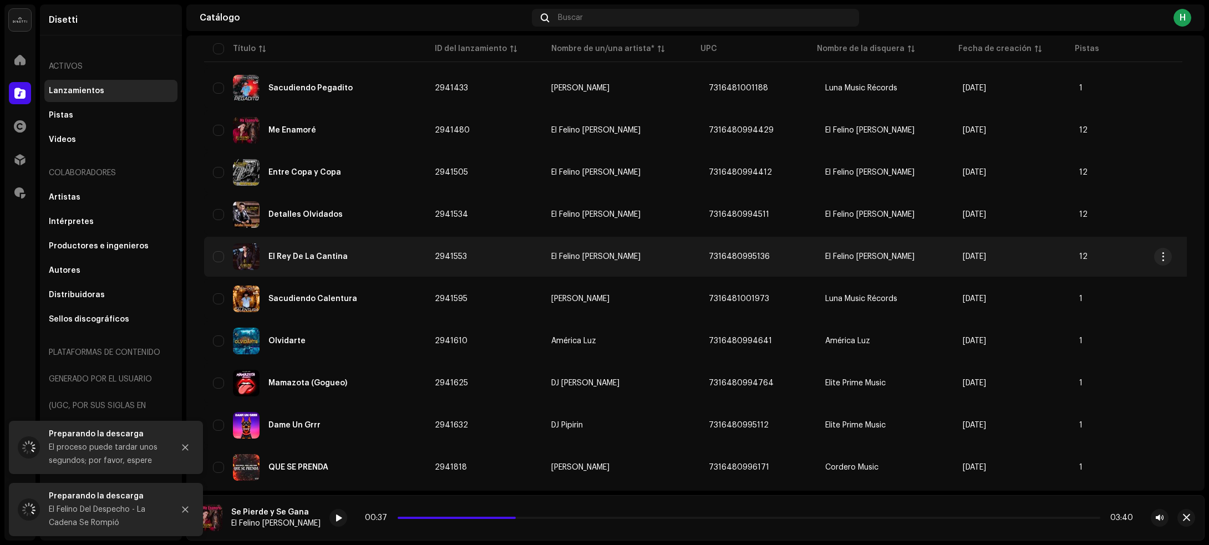
scroll to position [917, 0]
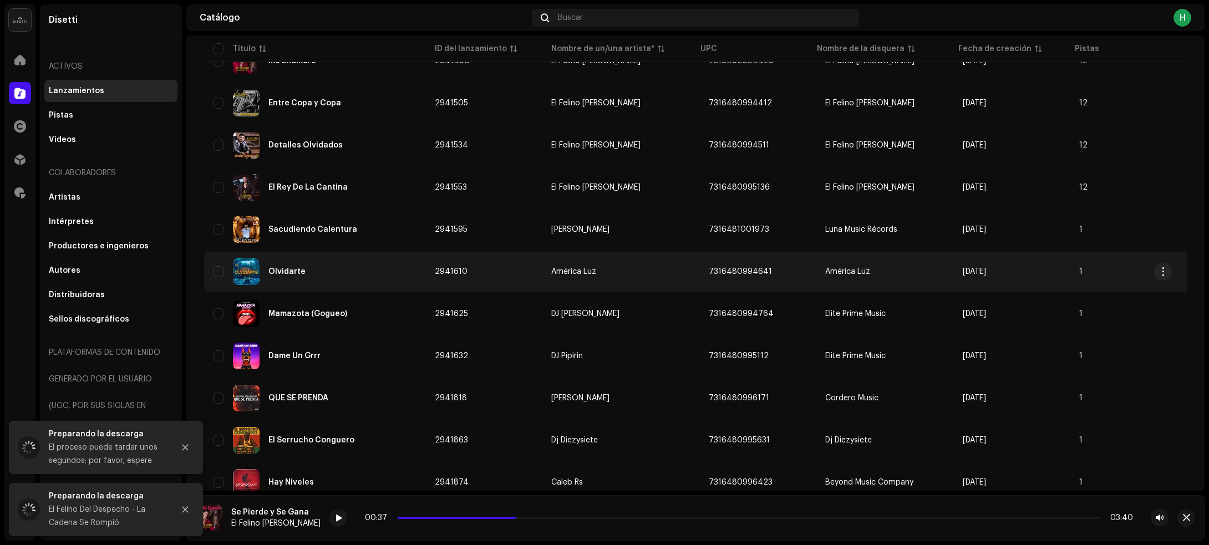
click at [369, 275] on div "Olvidarte" at bounding box center [315, 271] width 204 height 27
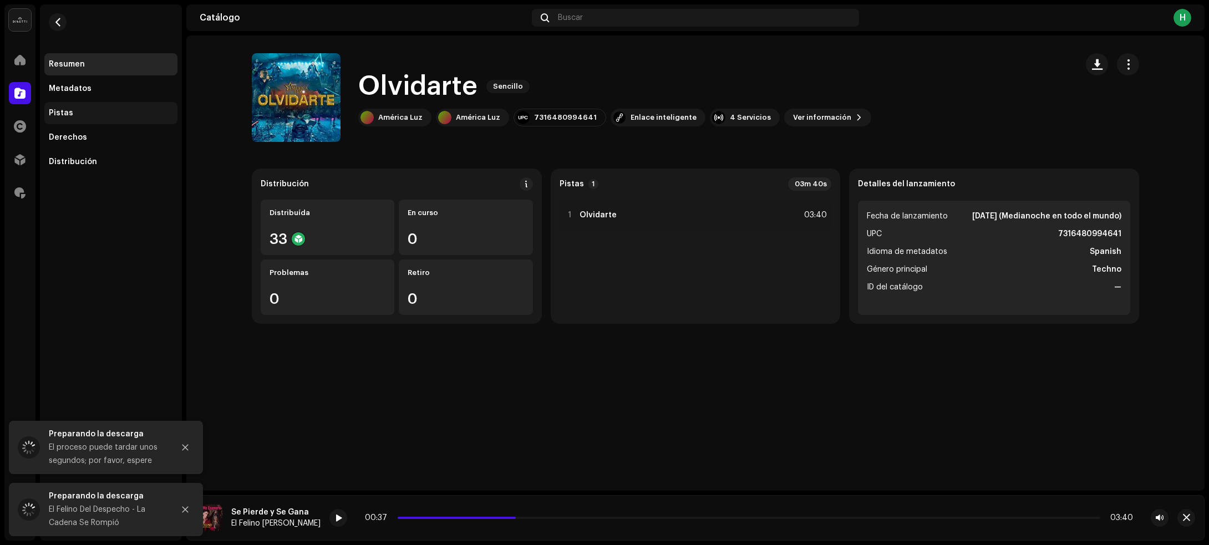
click at [75, 113] on div "Pistas" at bounding box center [111, 113] width 124 height 9
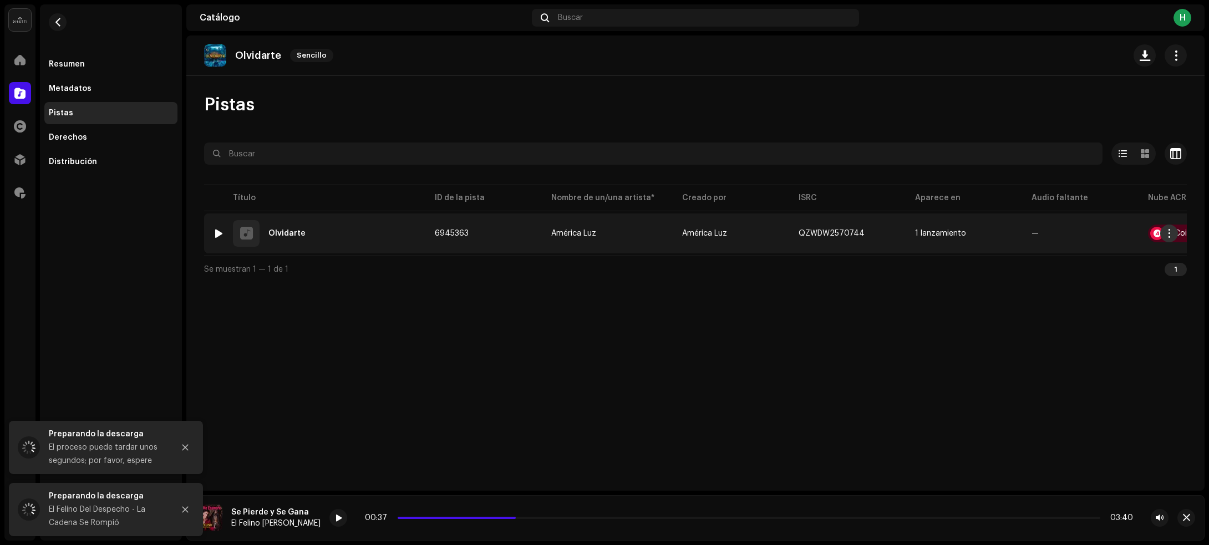
click at [1167, 233] on span "button" at bounding box center [1169, 233] width 8 height 9
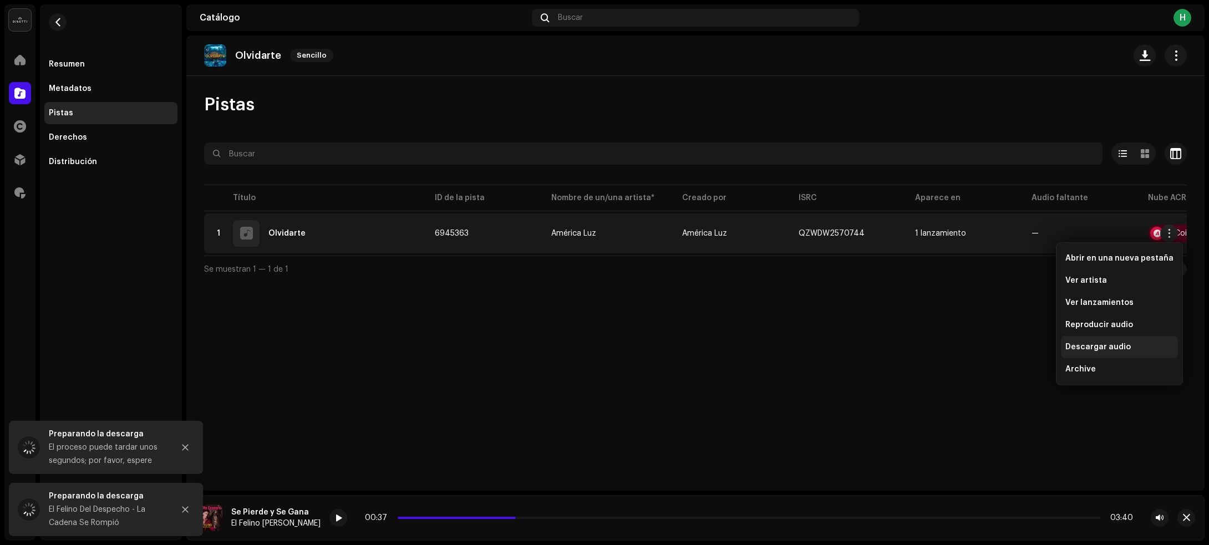
click at [1082, 344] on span "Descargar audio" at bounding box center [1097, 347] width 65 height 9
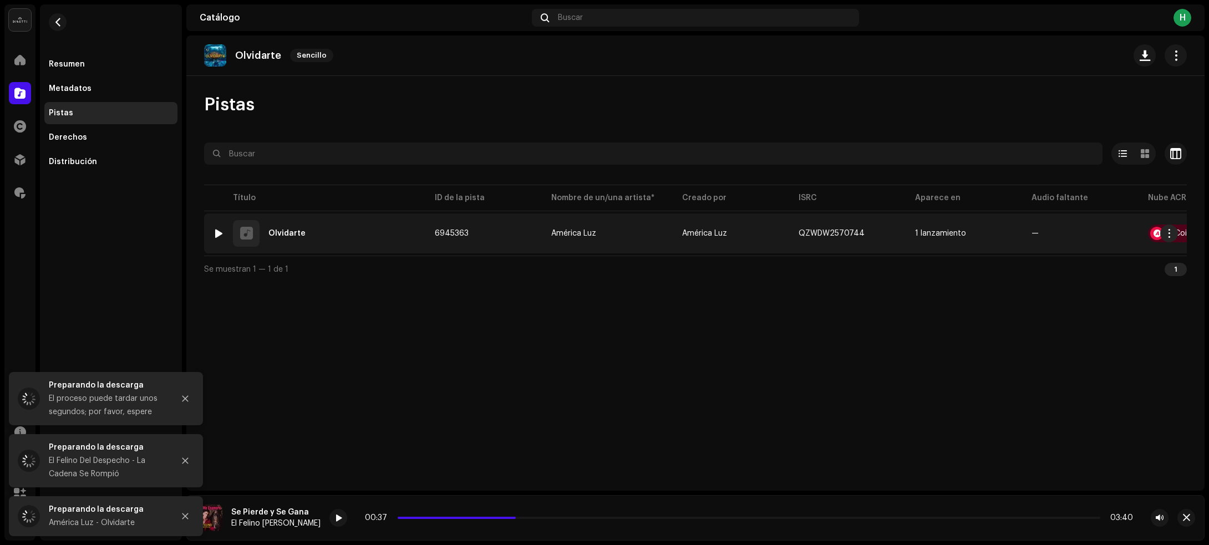
click at [218, 233] on div at bounding box center [219, 233] width 8 height 9
click at [354, 229] on div "1 Olvidarte" at bounding box center [315, 233] width 204 height 27
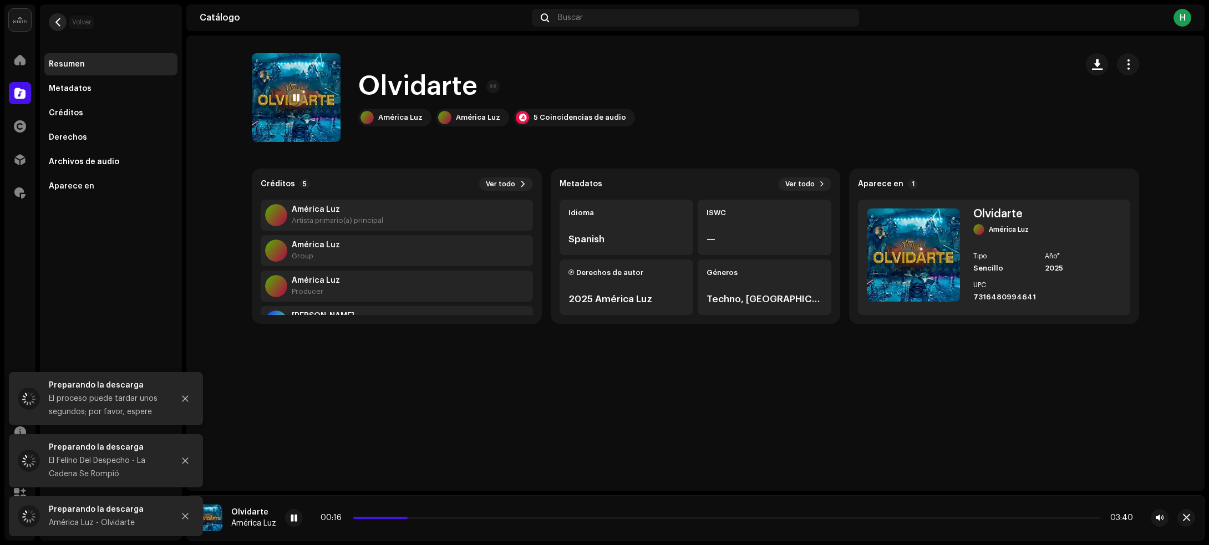
click at [58, 22] on span "button" at bounding box center [58, 22] width 8 height 9
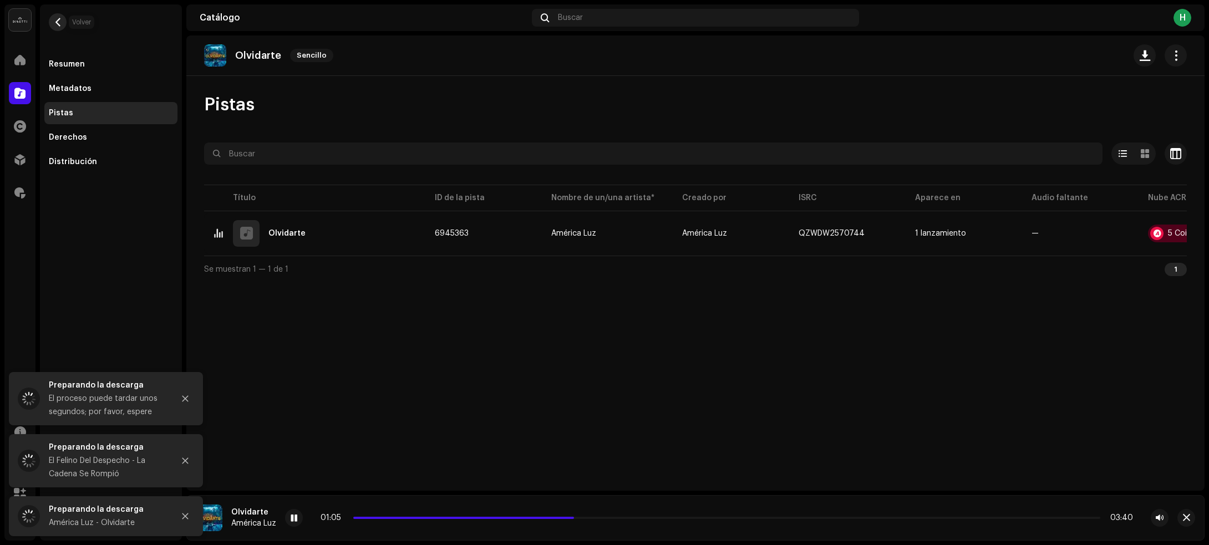
click at [58, 20] on span "button" at bounding box center [58, 22] width 8 height 9
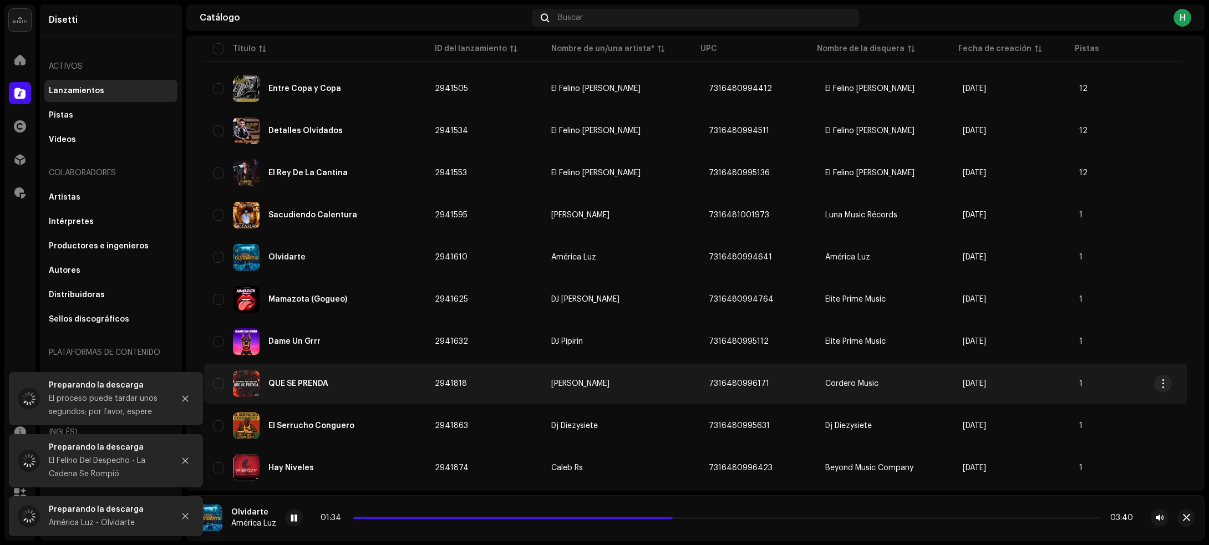
scroll to position [1001, 0]
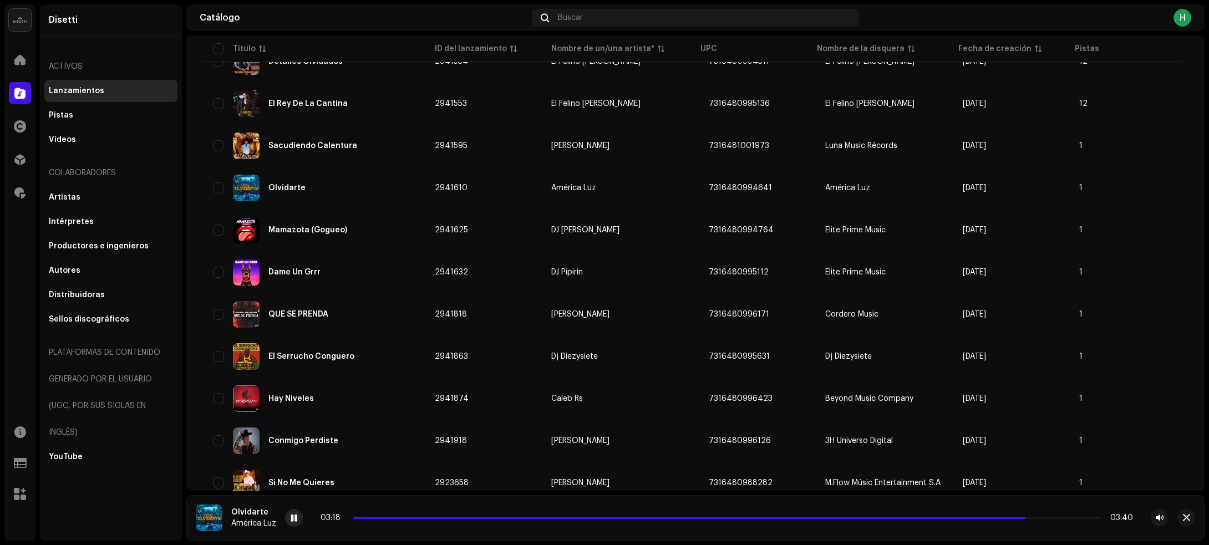
click at [297, 518] on span at bounding box center [293, 518] width 7 height 9
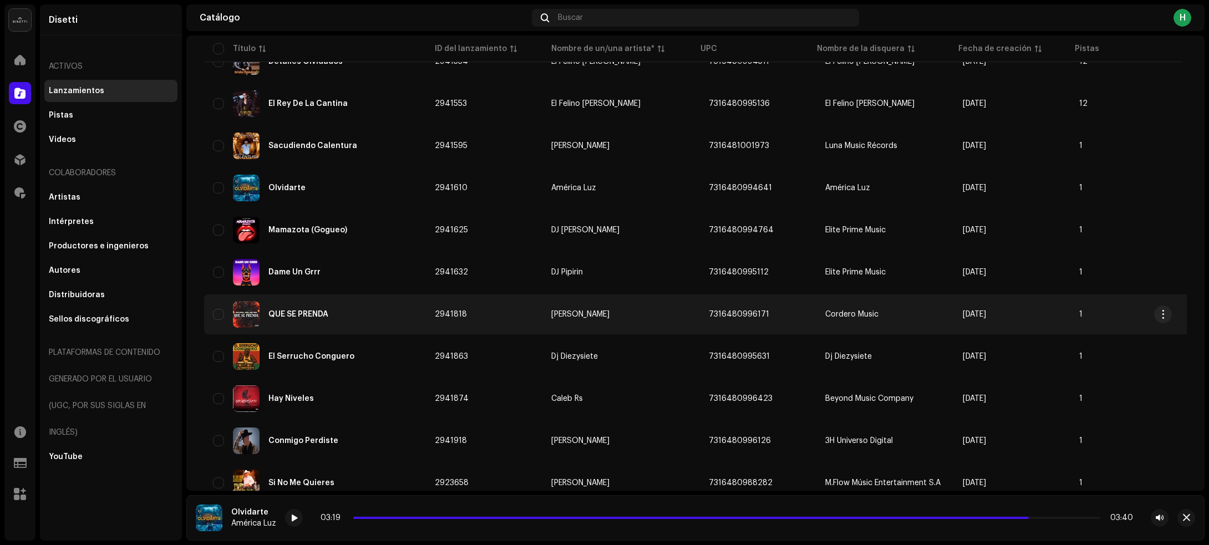
click at [384, 313] on div "QUE SE PRENDA" at bounding box center [315, 314] width 204 height 27
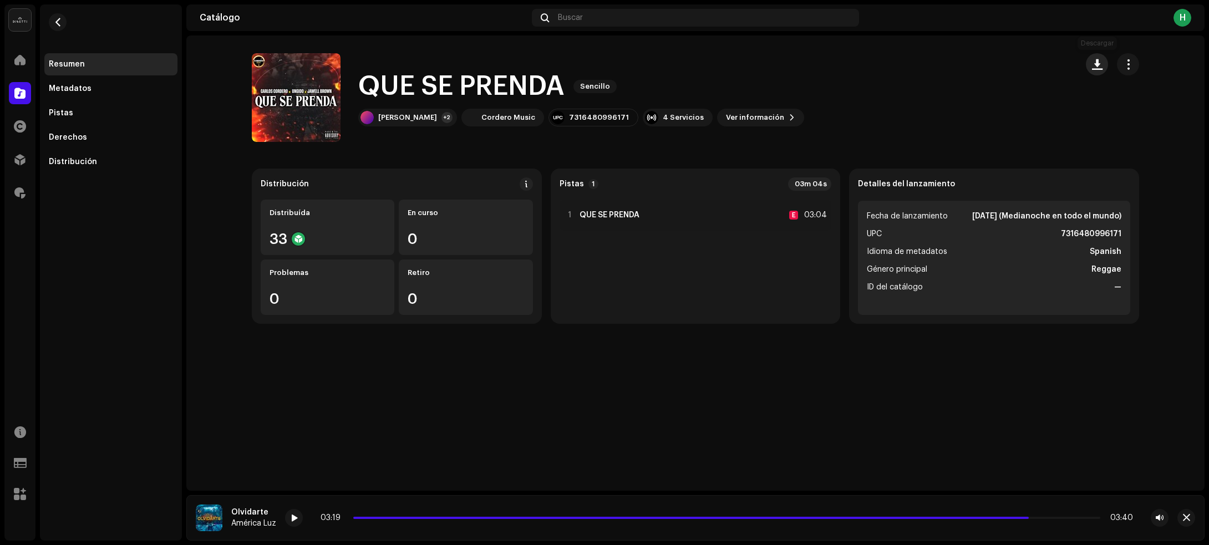
click at [1093, 64] on span "button" at bounding box center [1097, 64] width 11 height 9
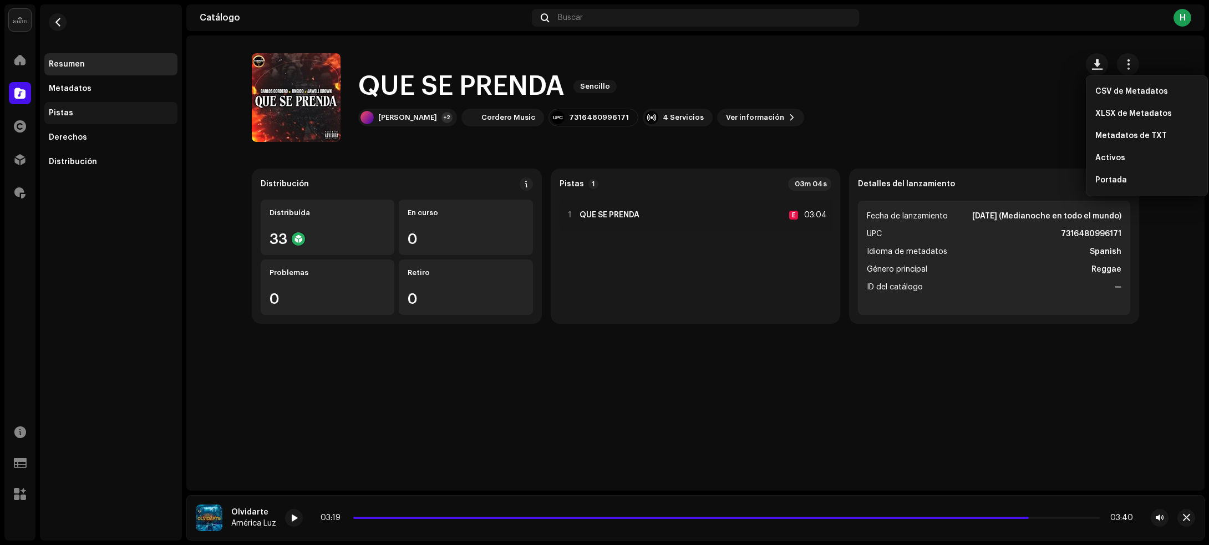
click at [93, 114] on div "Pistas" at bounding box center [111, 113] width 124 height 9
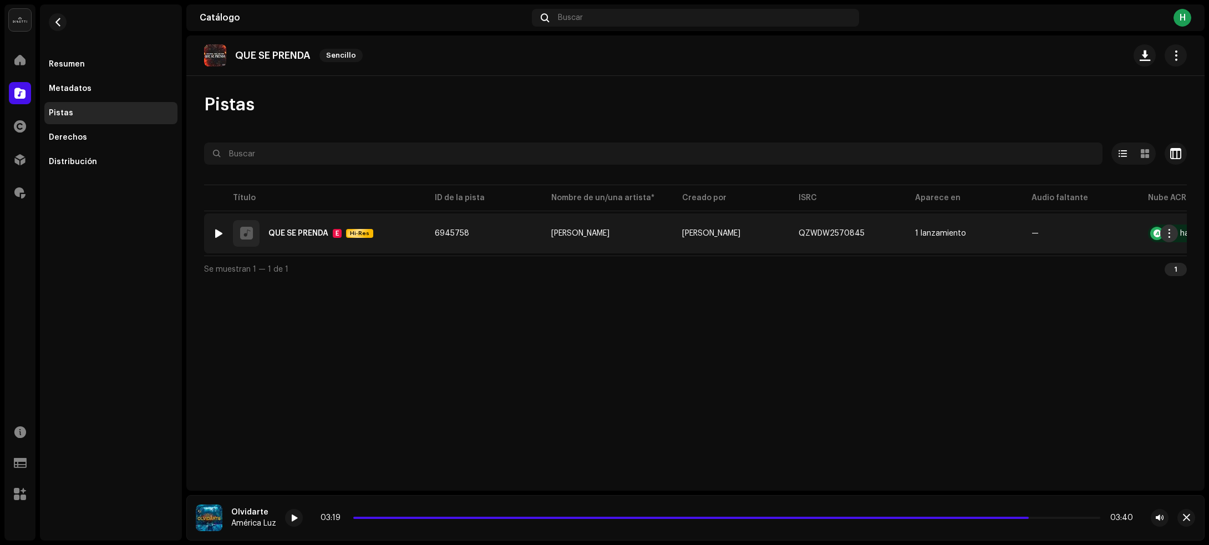
click at [1167, 231] on span "button" at bounding box center [1169, 233] width 8 height 9
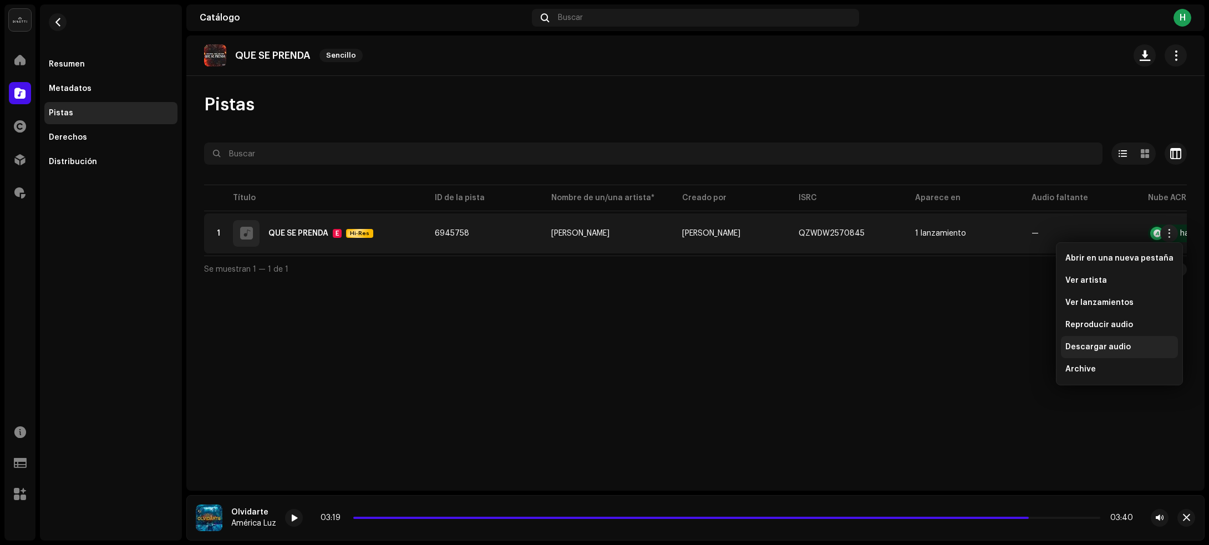
click at [1084, 345] on span "Descargar audio" at bounding box center [1097, 347] width 65 height 9
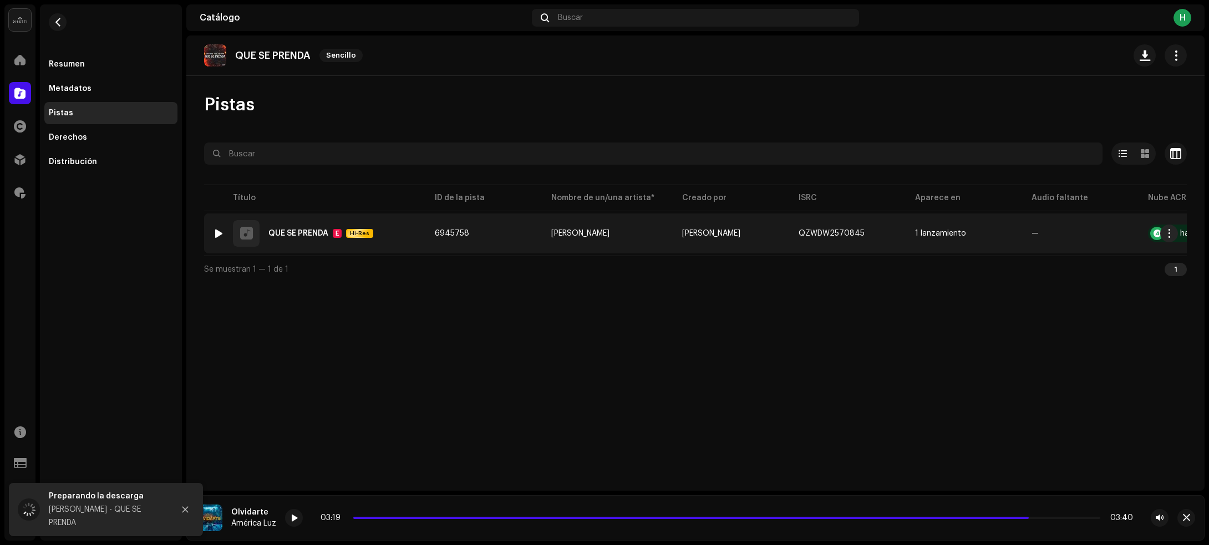
click at [510, 236] on td "6945758" at bounding box center [484, 233] width 116 height 40
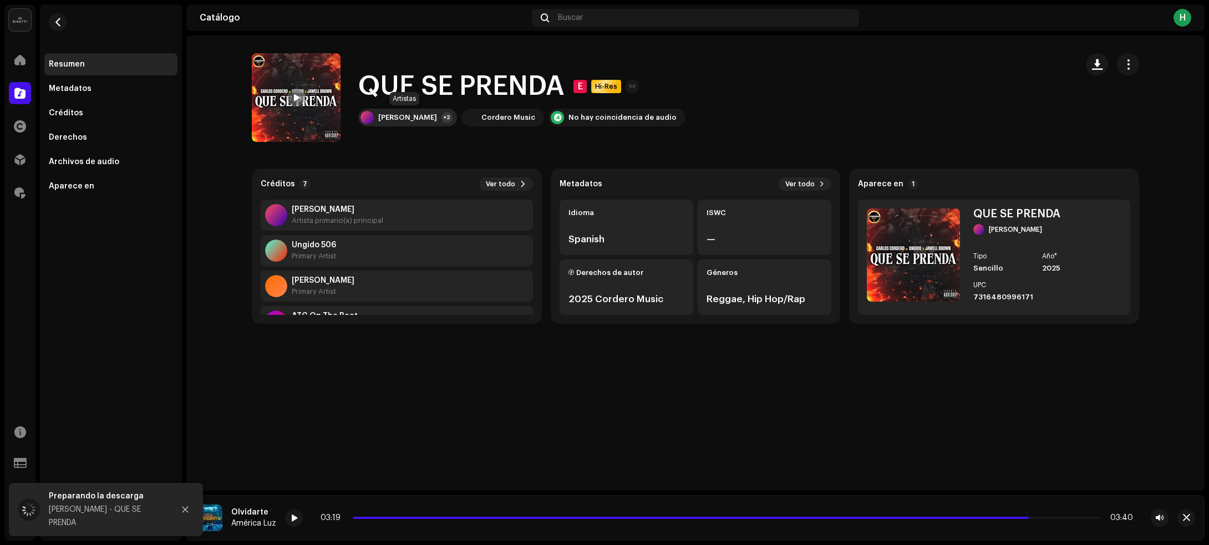
click at [420, 117] on div "[PERSON_NAME]" at bounding box center [407, 117] width 59 height 9
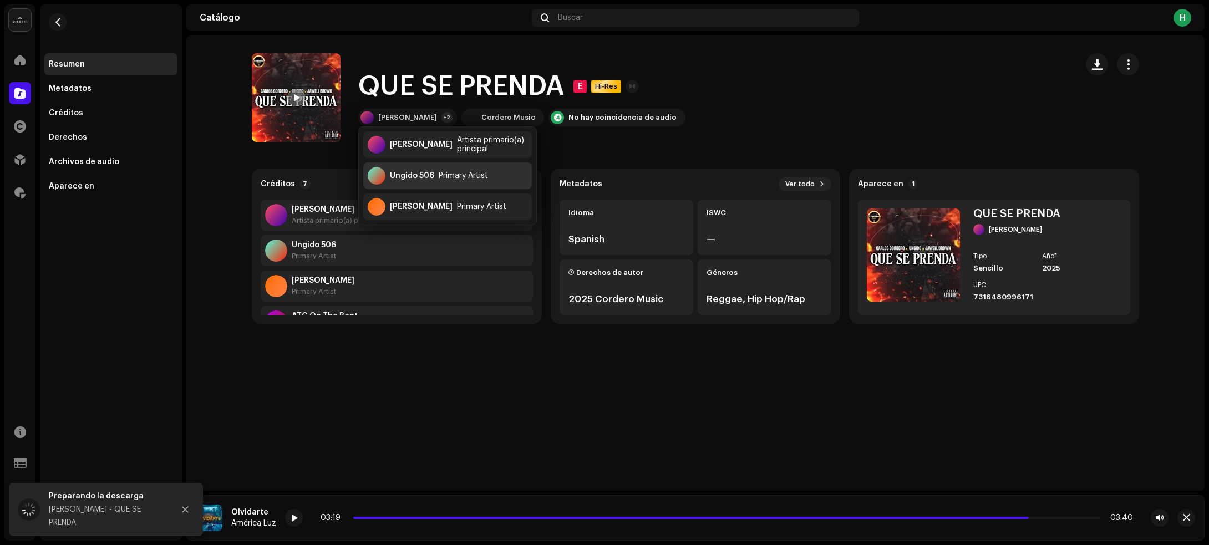
click at [413, 178] on div "Ungido 506" at bounding box center [412, 175] width 44 height 9
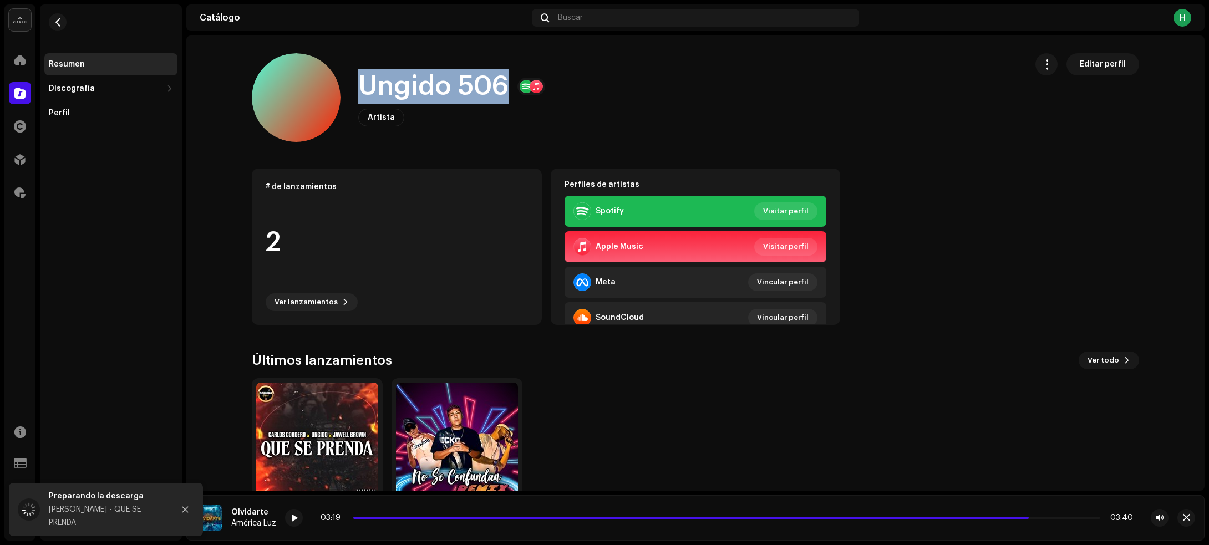
drag, startPoint x: 346, startPoint y: 86, endPoint x: 497, endPoint y: 83, distance: 150.8
click at [497, 83] on div "Ungido 506 Artista Editar perfil" at bounding box center [635, 97] width 766 height 89
copy h1 "Ungido 506"
click at [62, 17] on button "button" at bounding box center [58, 22] width 18 height 18
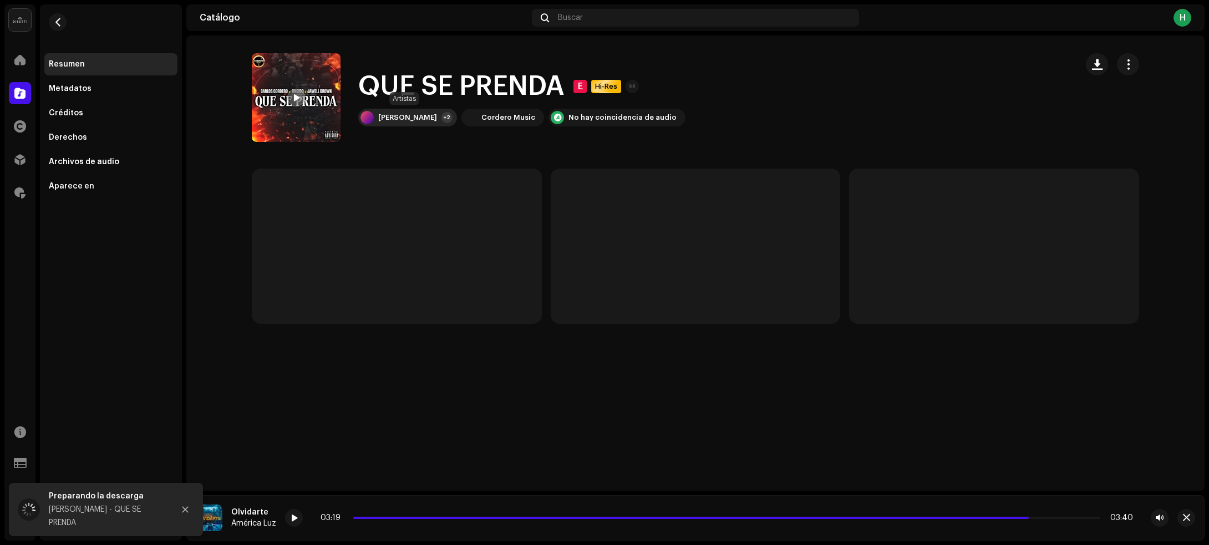
click at [392, 118] on div "[PERSON_NAME]" at bounding box center [407, 117] width 59 height 9
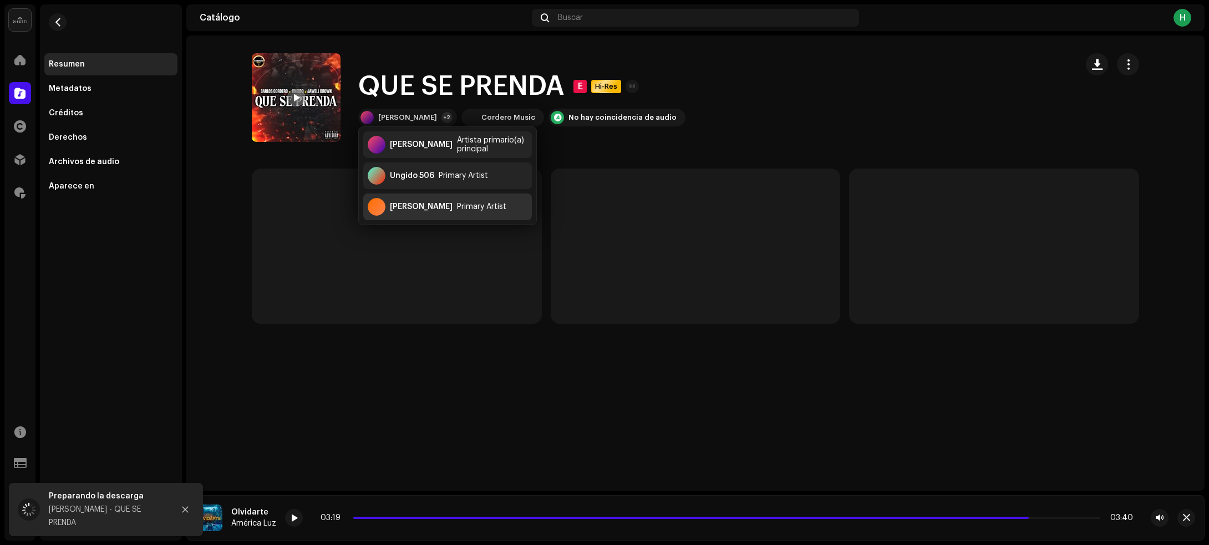
drag, startPoint x: 440, startPoint y: 204, endPoint x: 662, endPoint y: 7, distance: 297.3
click at [441, 203] on div "Jawell Brown Primary Artist" at bounding box center [447, 206] width 169 height 27
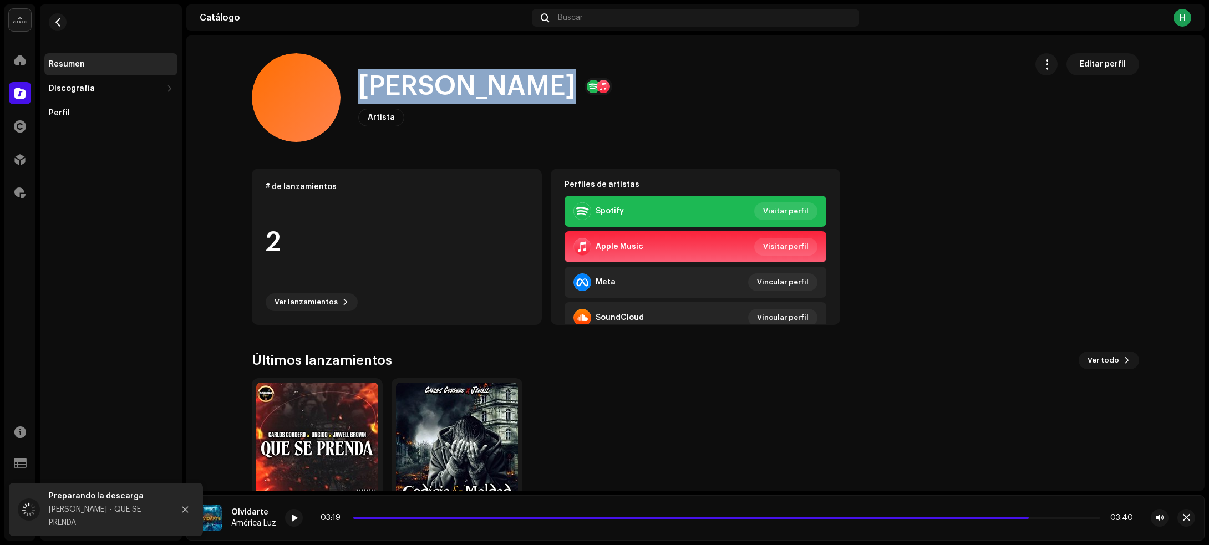
drag, startPoint x: 351, startPoint y: 81, endPoint x: 538, endPoint y: 94, distance: 187.3
click at [538, 94] on div "Jawell Brown Artista Editar perfil" at bounding box center [635, 97] width 766 height 89
copy h1 "Jawell Brown"
click at [61, 24] on span "button" at bounding box center [58, 22] width 8 height 9
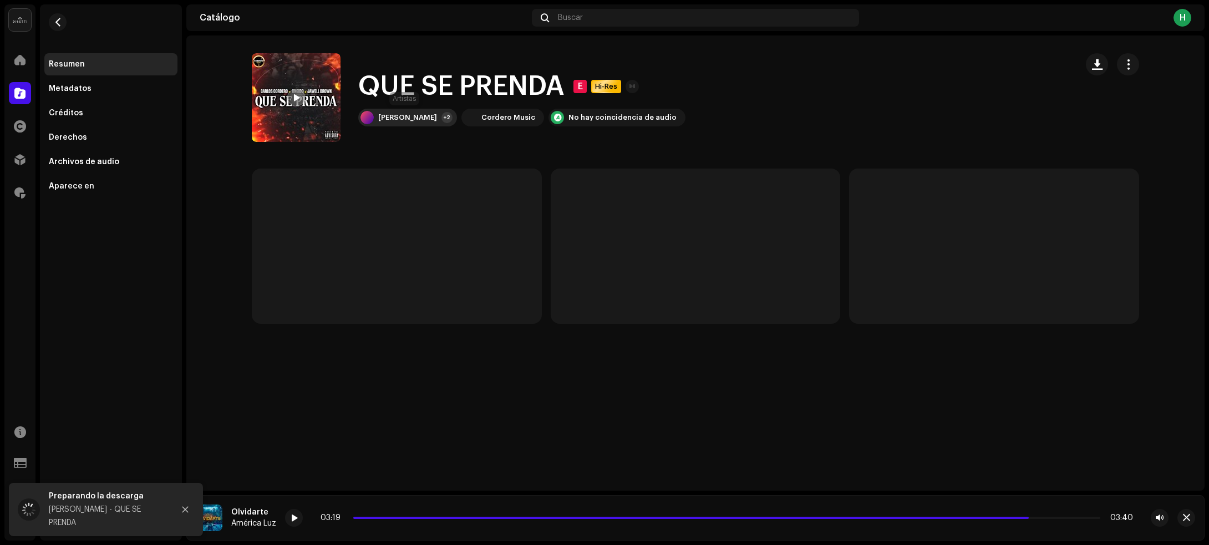
click at [380, 117] on div "[PERSON_NAME]" at bounding box center [407, 117] width 59 height 9
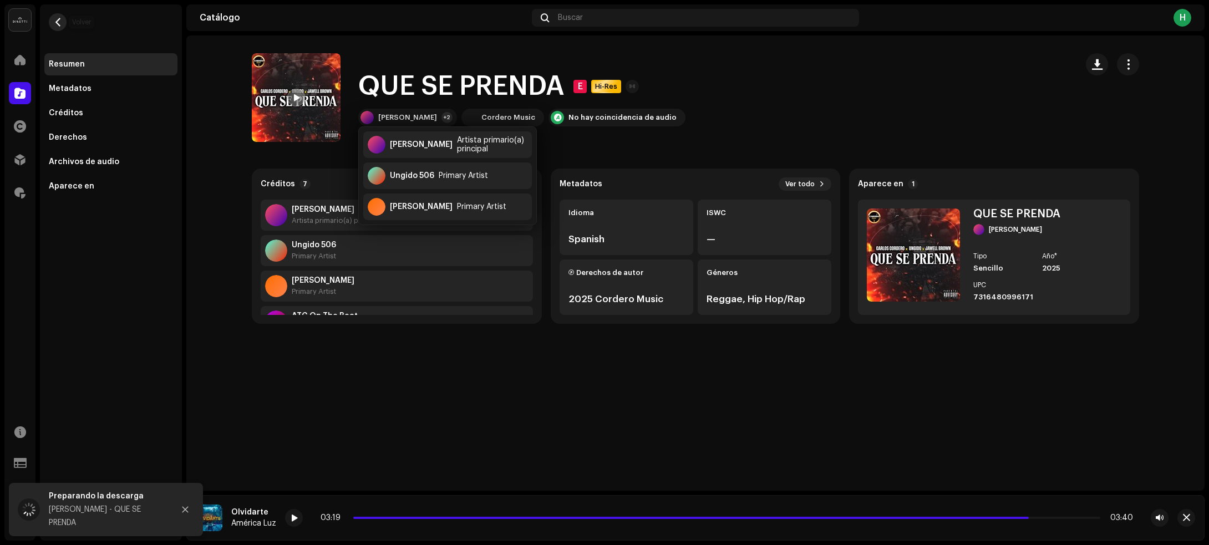
click at [58, 21] on span "button" at bounding box center [58, 22] width 8 height 9
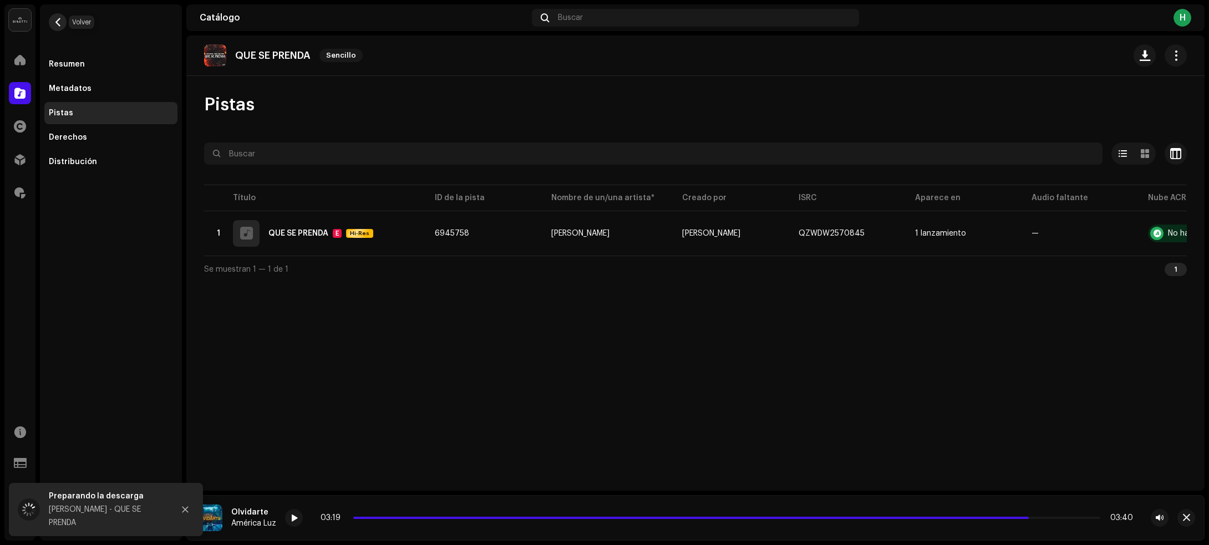
click at [54, 20] on span "button" at bounding box center [58, 22] width 8 height 9
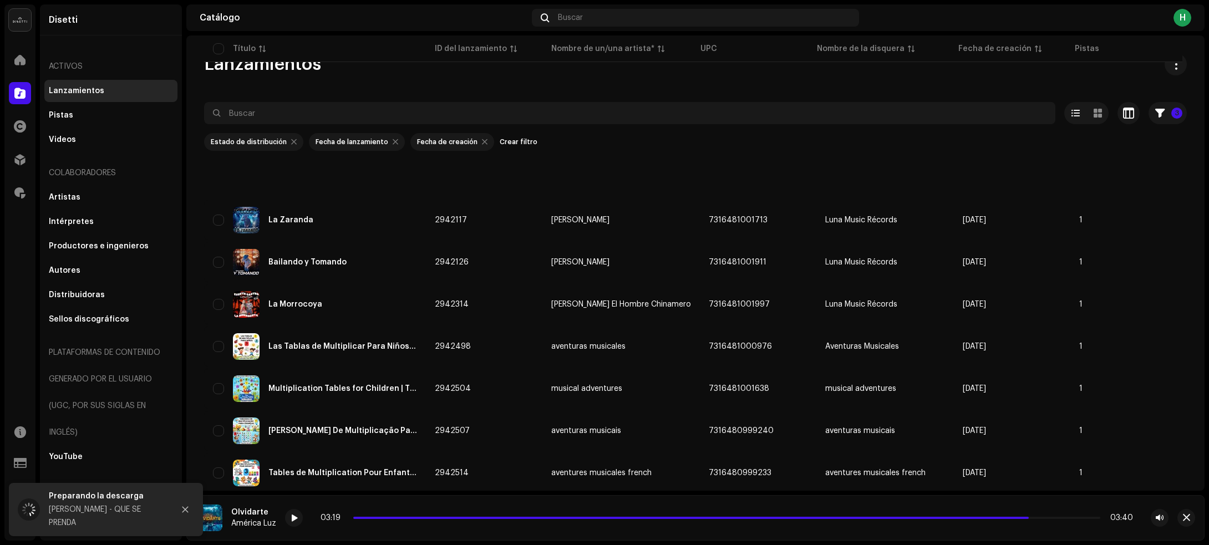
scroll to position [1048, 0]
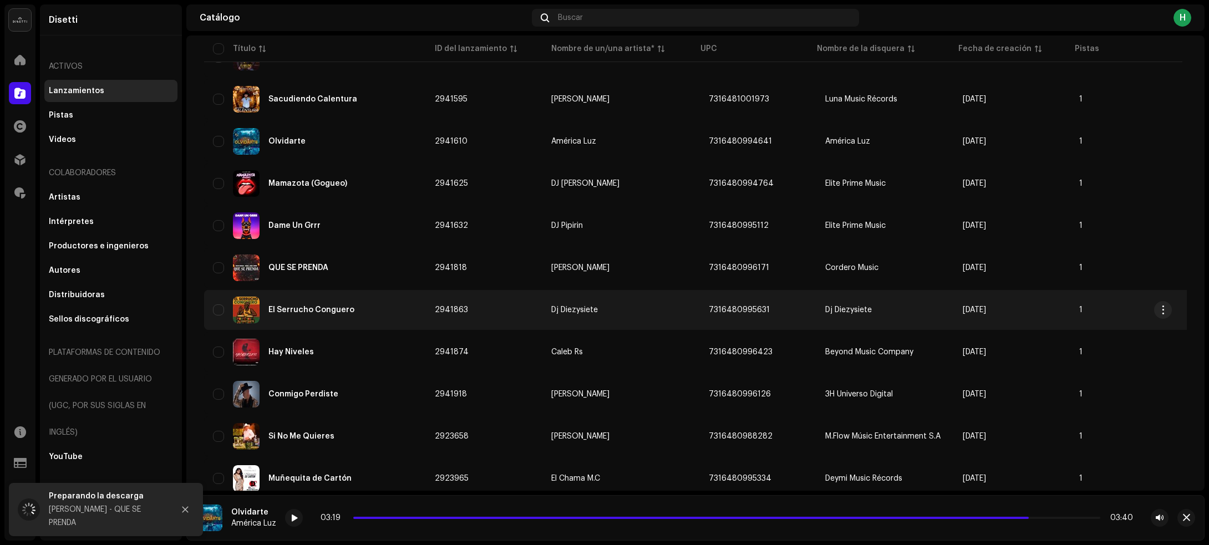
click at [385, 299] on div "El Serrucho Conguero" at bounding box center [315, 310] width 204 height 27
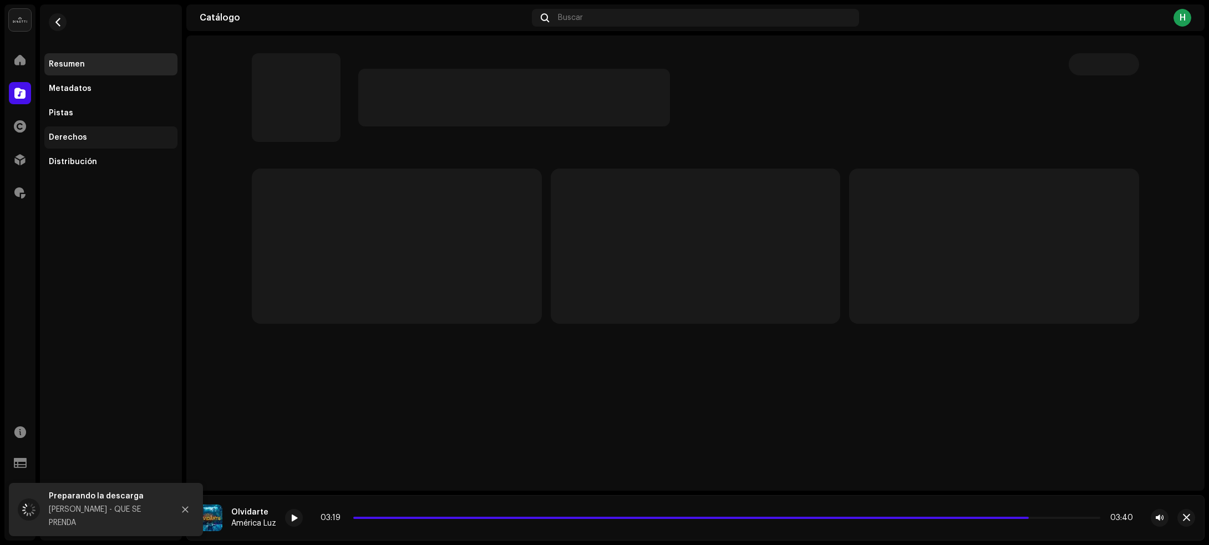
click at [103, 129] on div "Derechos" at bounding box center [110, 137] width 133 height 22
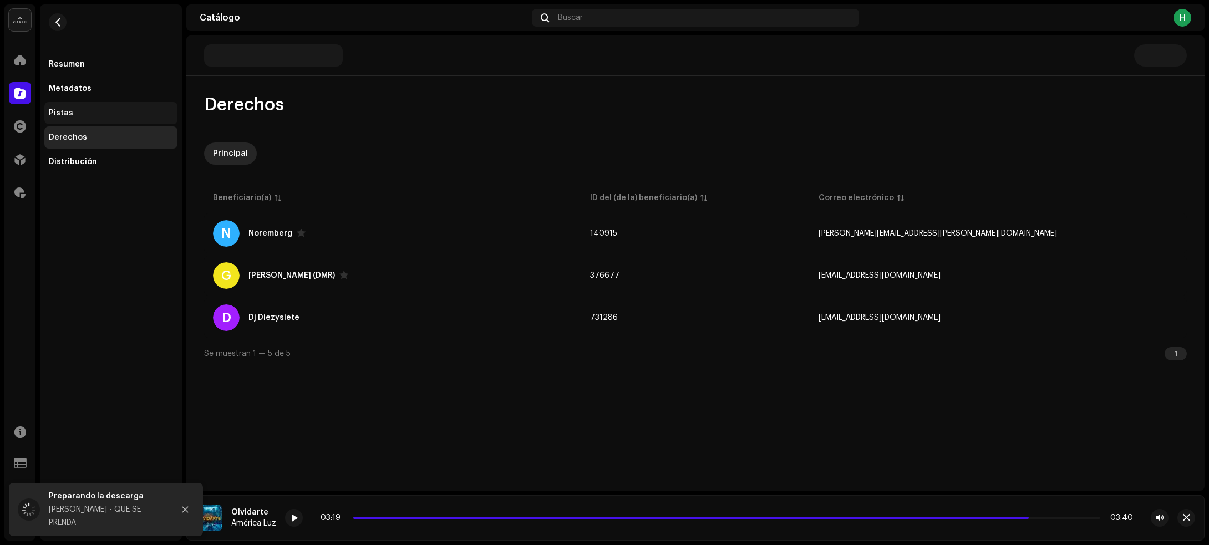
click at [84, 109] on div "Pistas" at bounding box center [111, 113] width 124 height 9
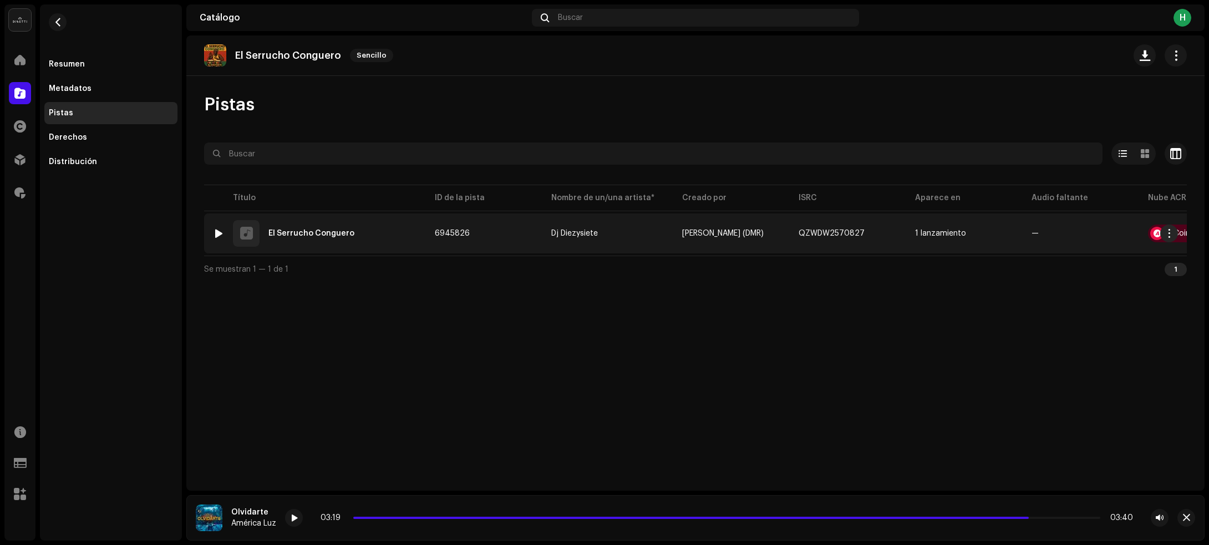
click at [218, 230] on div at bounding box center [219, 233] width 8 height 9
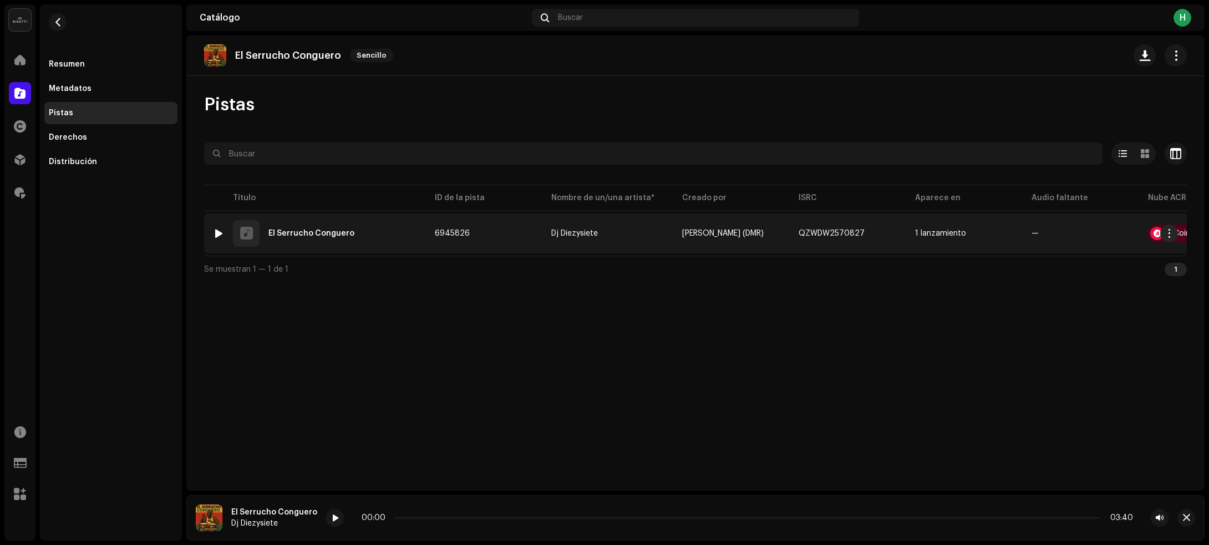
click at [218, 230] on div at bounding box center [219, 233] width 8 height 9
click at [365, 226] on div "1 El Serrucho Conguero" at bounding box center [315, 233] width 204 height 27
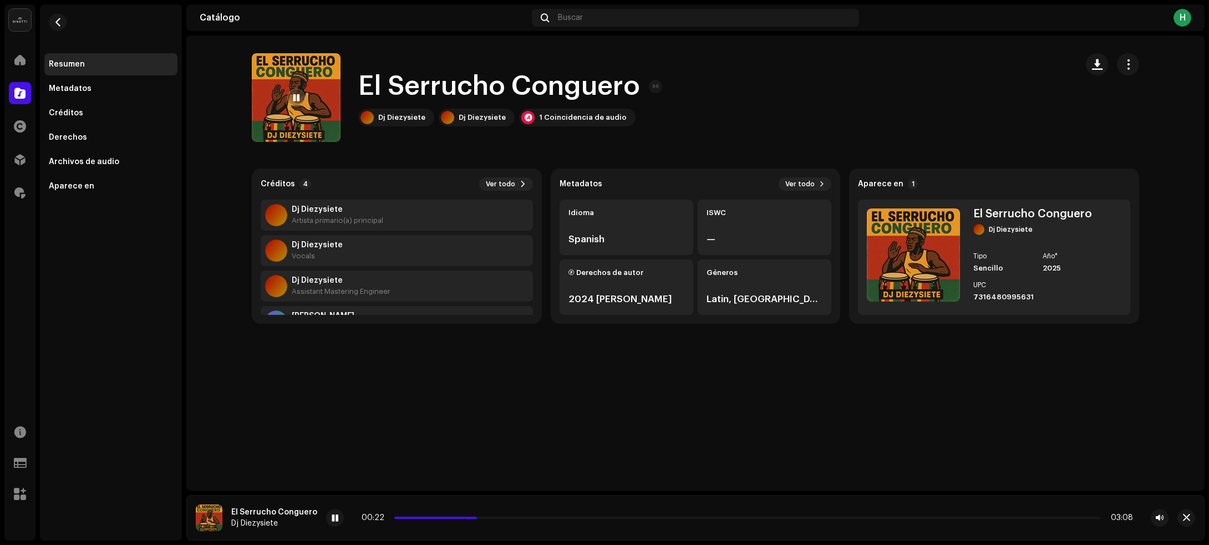
click at [574, 514] on div "00:22 03:08" at bounding box center [746, 517] width 771 height 9
click at [578, 517] on p-slider at bounding box center [747, 518] width 706 height 2
click at [332, 517] on span at bounding box center [335, 518] width 7 height 9
click at [1191, 513] on button "button" at bounding box center [1186, 518] width 18 height 18
click at [1095, 64] on span "button" at bounding box center [1097, 64] width 11 height 9
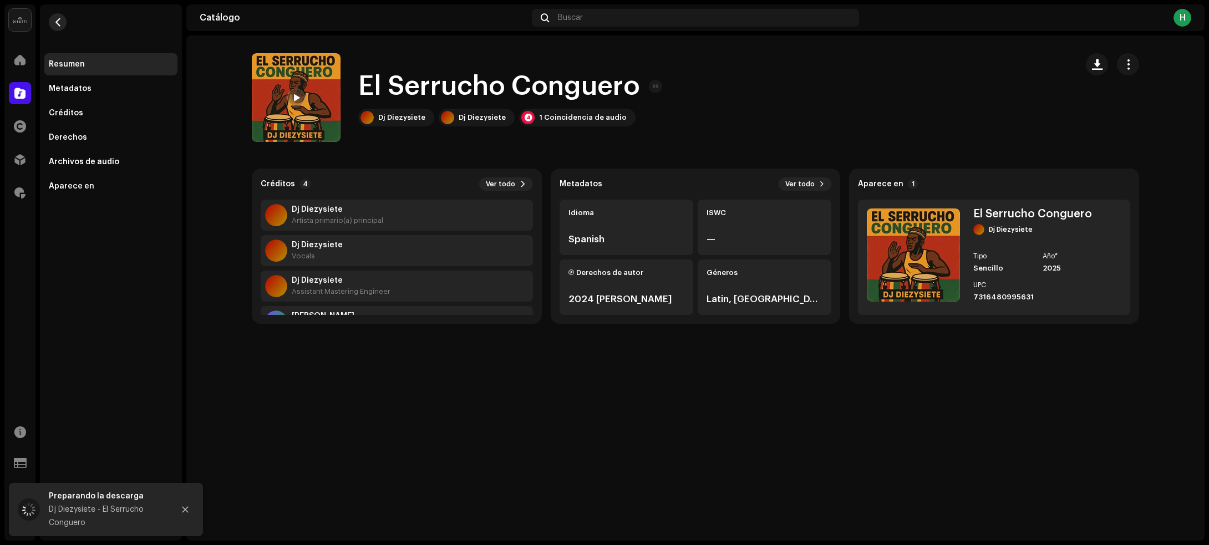
click at [51, 24] on button "button" at bounding box center [58, 22] width 18 height 18
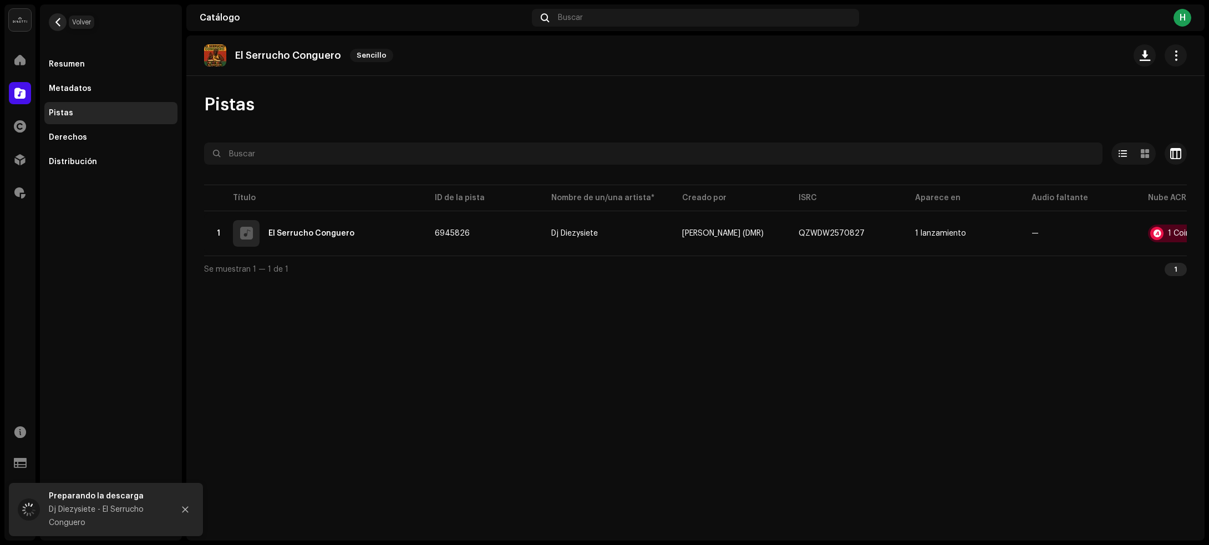
click at [61, 27] on button "button" at bounding box center [58, 22] width 18 height 18
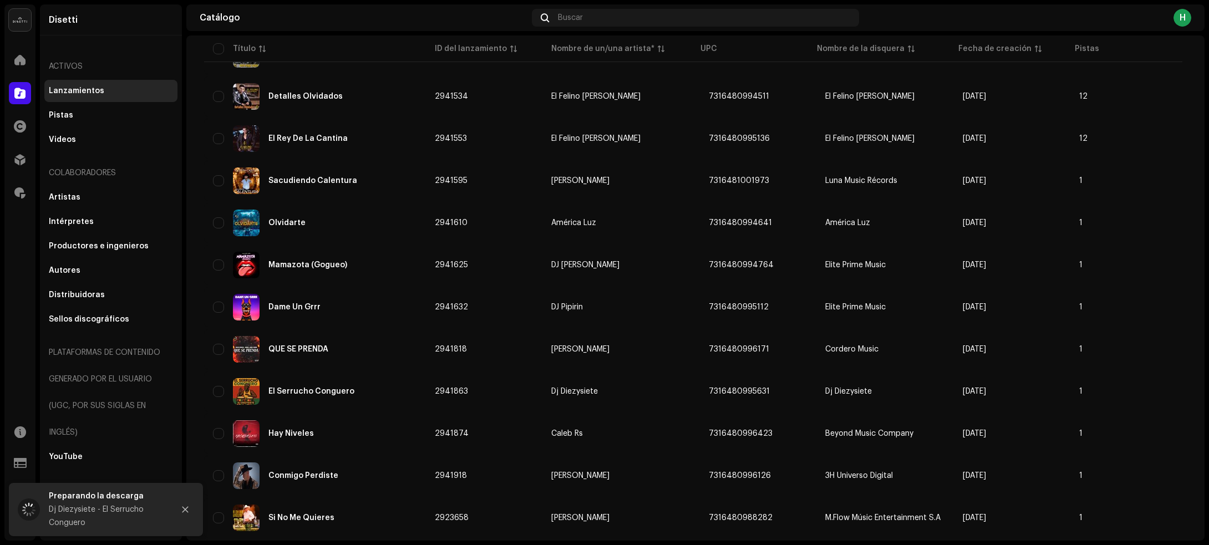
scroll to position [1109, 0]
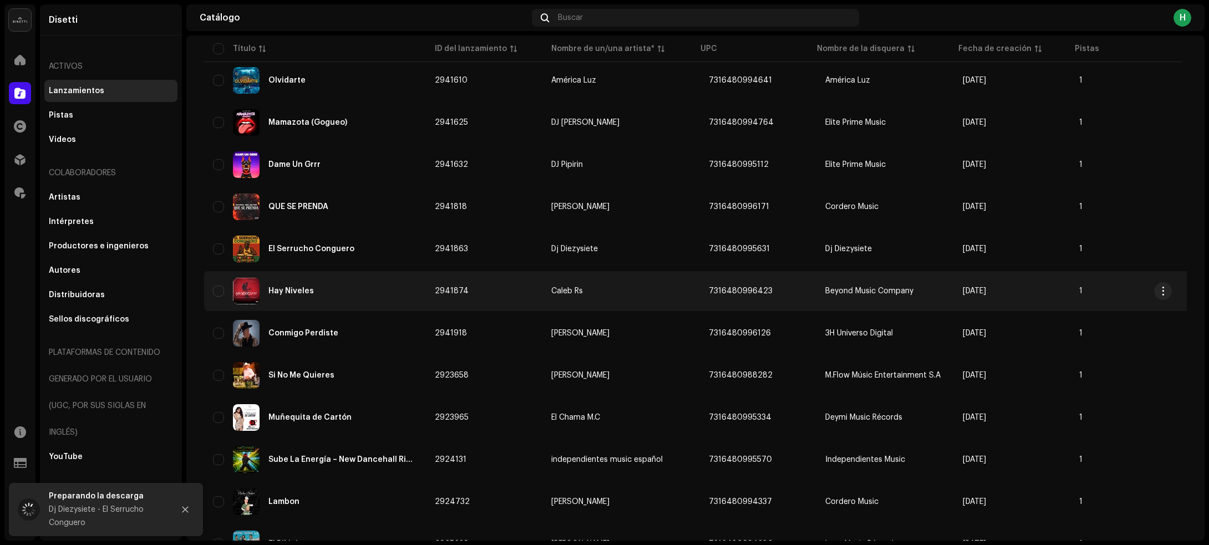
click at [371, 283] on div "Hay Niveles" at bounding box center [315, 291] width 204 height 27
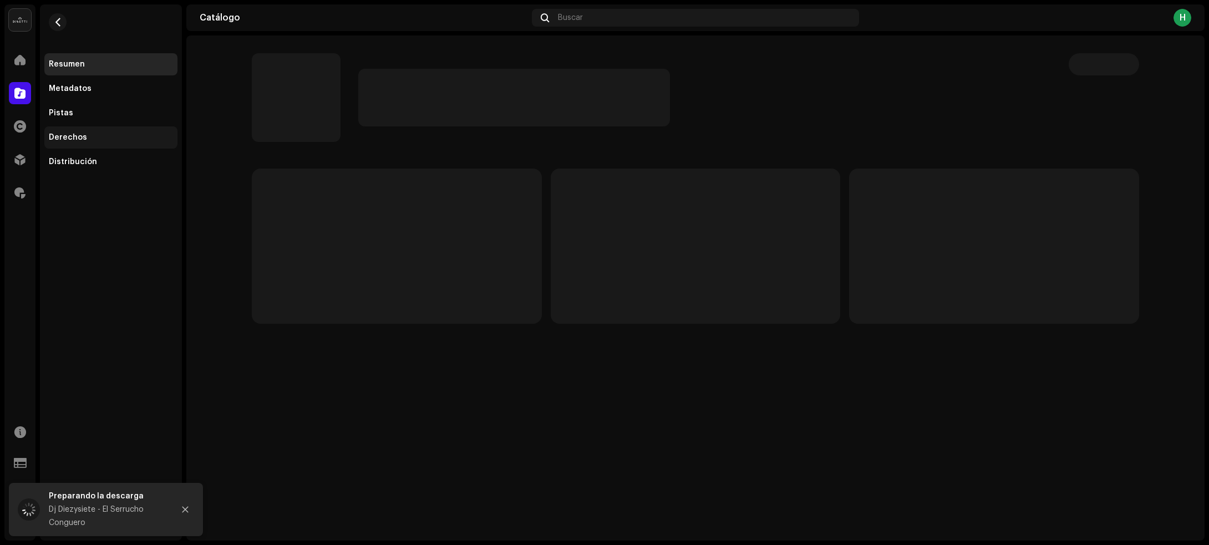
click at [61, 134] on div "Derechos" at bounding box center [68, 137] width 38 height 9
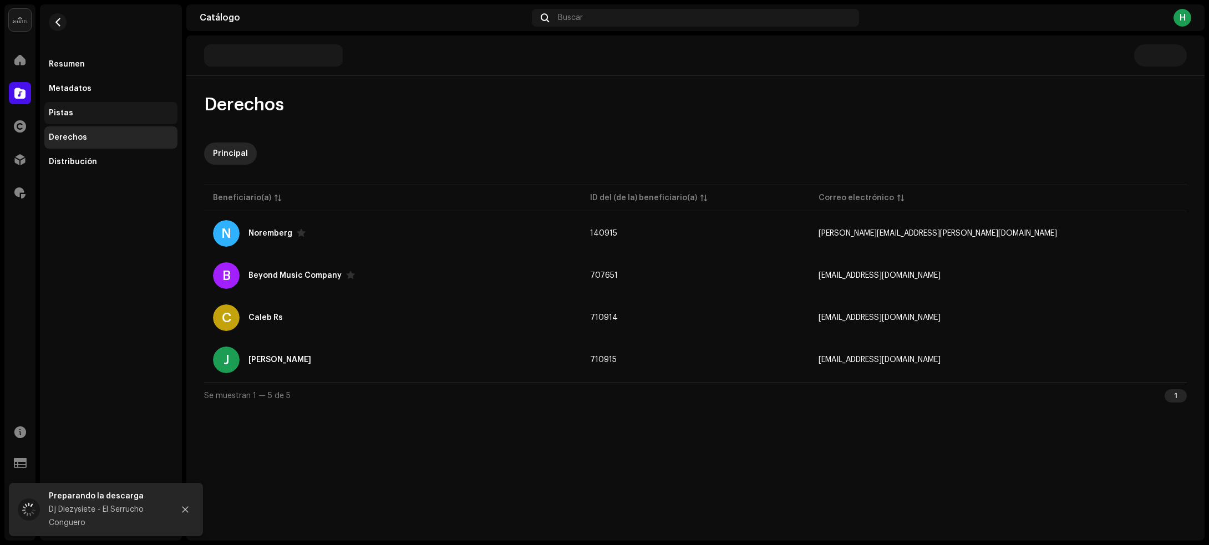
click at [75, 109] on div "Pistas" at bounding box center [111, 113] width 124 height 9
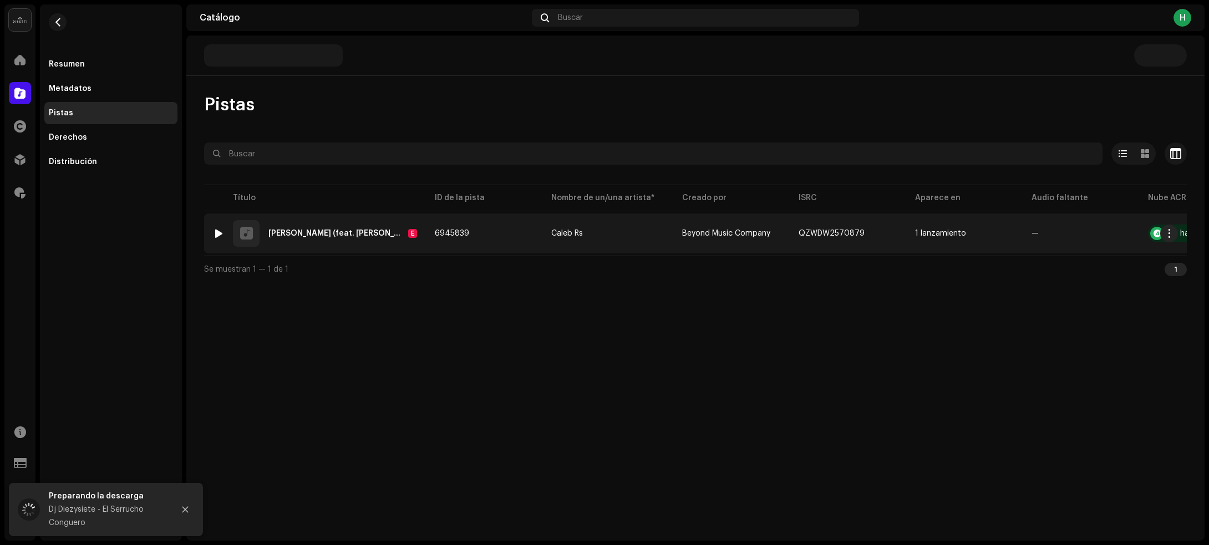
click at [215, 236] on div at bounding box center [219, 233] width 8 height 9
click at [521, 232] on td "6945839" at bounding box center [484, 233] width 116 height 40
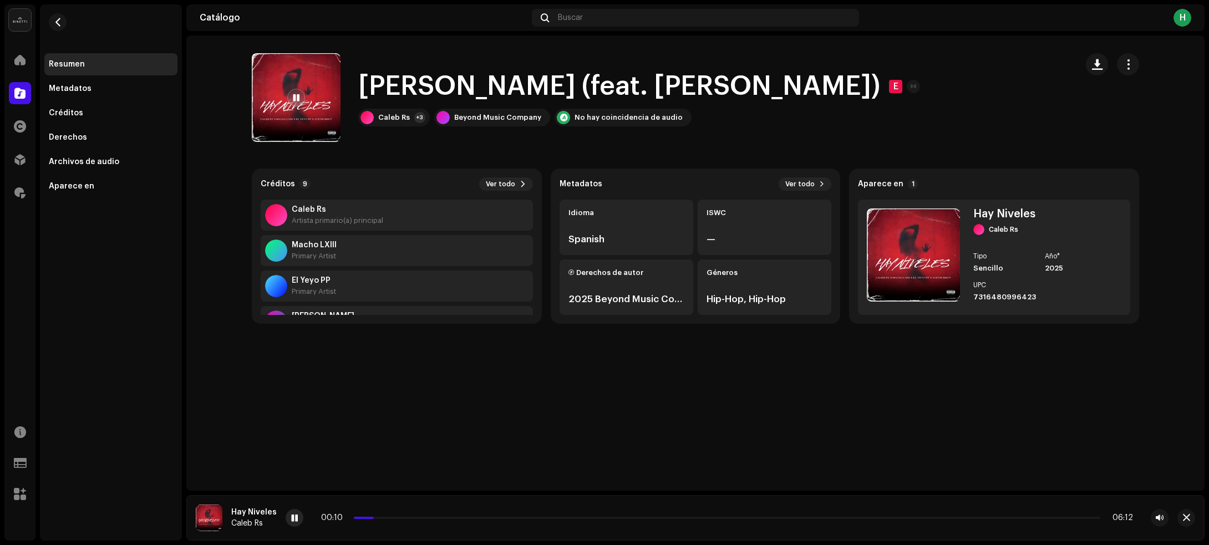
click at [288, 520] on div at bounding box center [294, 518] width 18 height 18
click at [405, 115] on div "Caleb Rs" at bounding box center [394, 117] width 32 height 9
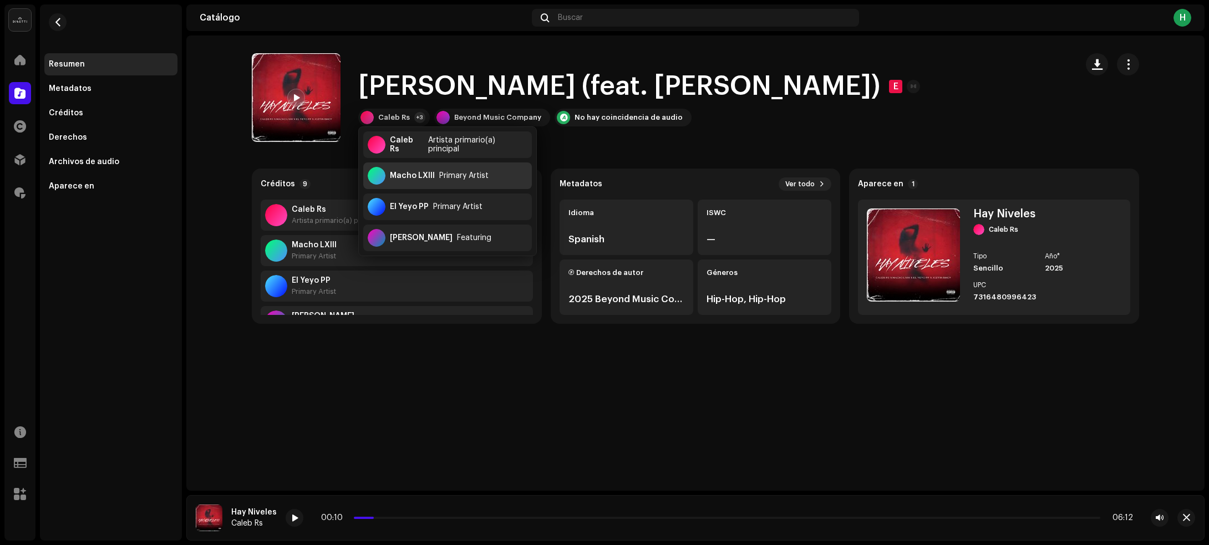
click at [427, 173] on div "Macho LXIII" at bounding box center [412, 175] width 45 height 9
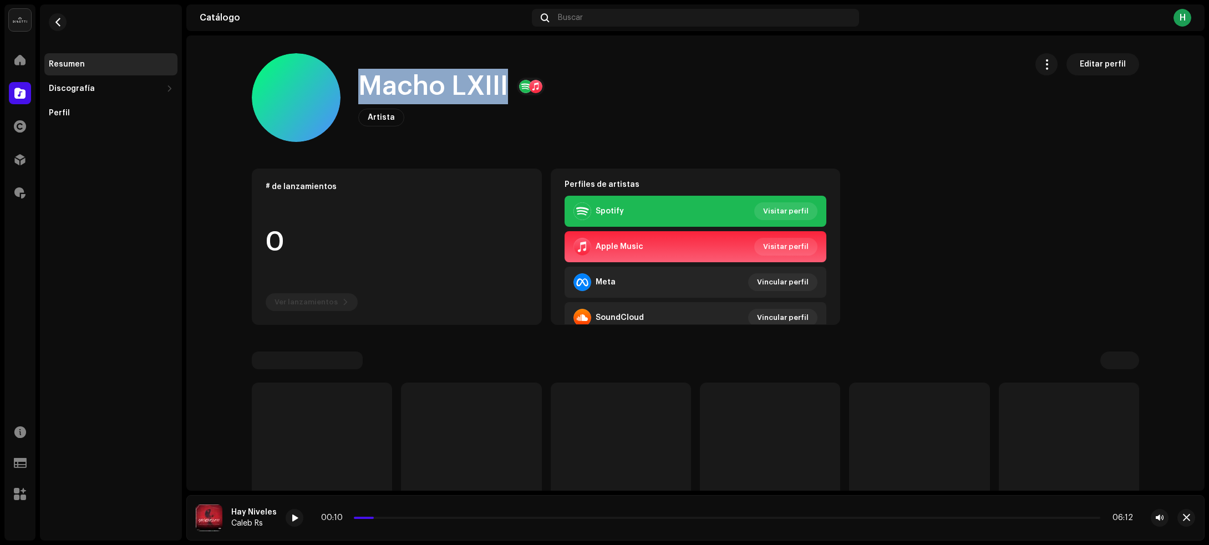
drag, startPoint x: 351, startPoint y: 81, endPoint x: 505, endPoint y: 79, distance: 154.1
click at [505, 79] on div "Macho LXIII Artista Editar perfil" at bounding box center [635, 97] width 766 height 89
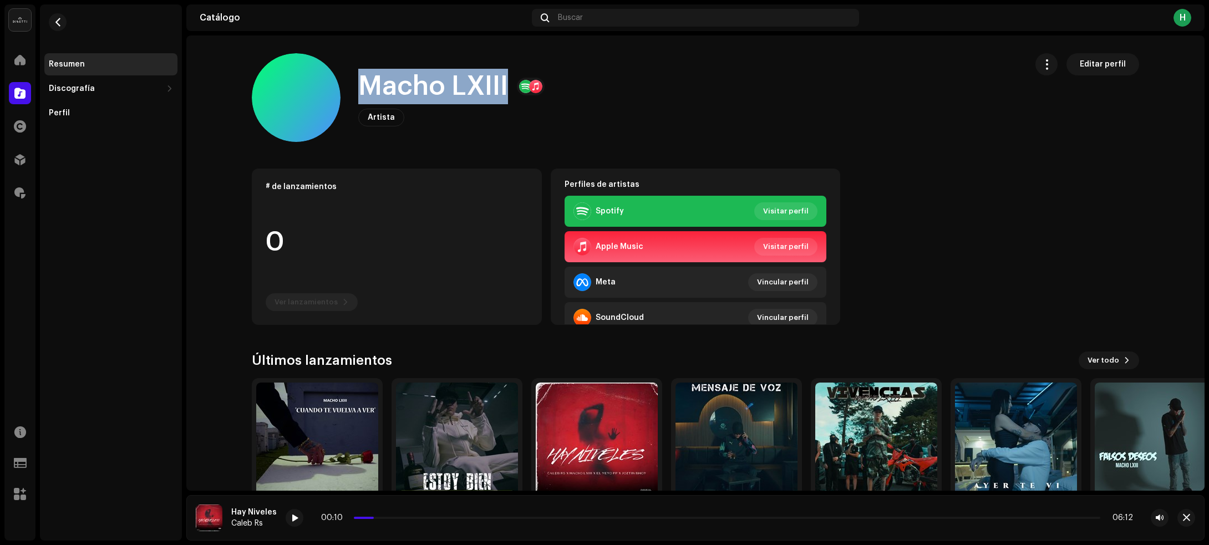
copy h1 "Macho LXIII"
click at [62, 22] on button "button" at bounding box center [58, 22] width 18 height 18
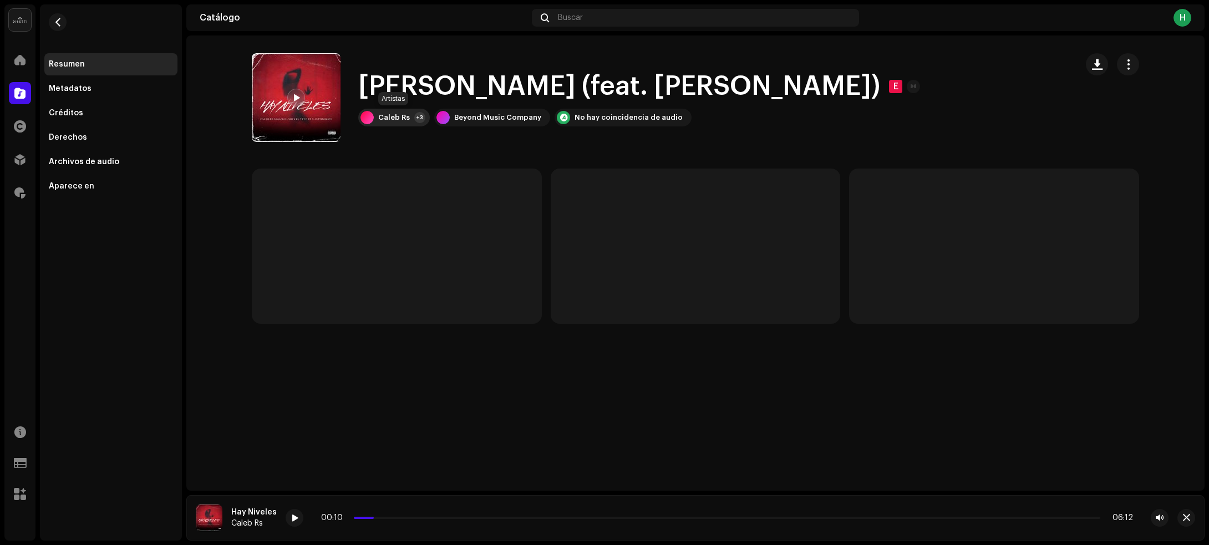
click at [391, 119] on div "Caleb Rs" at bounding box center [394, 117] width 32 height 9
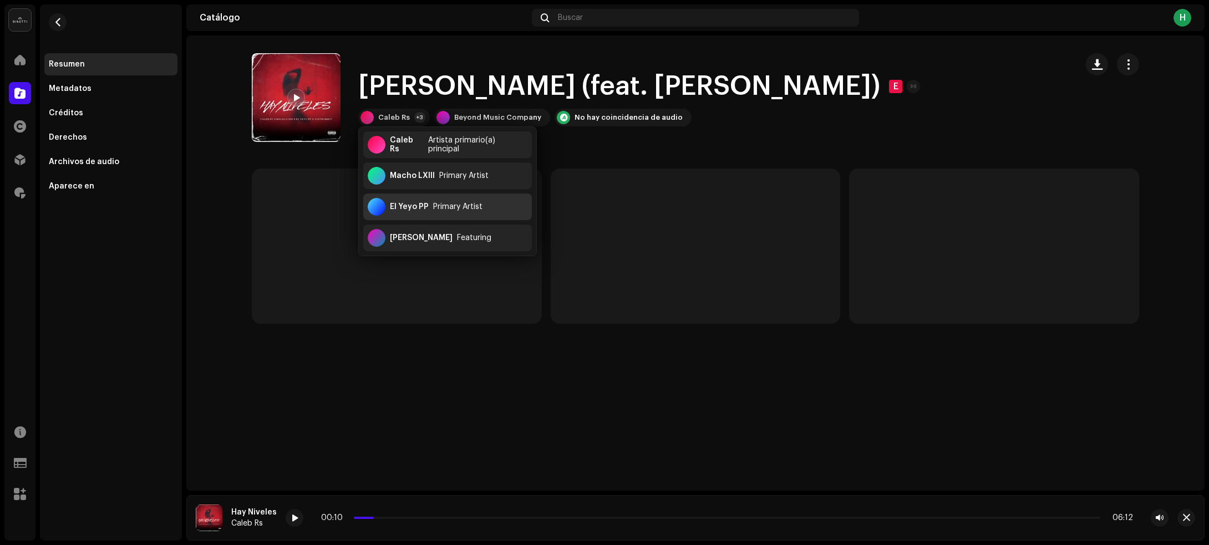
click at [417, 205] on div "El Yeyo PP" at bounding box center [409, 206] width 39 height 9
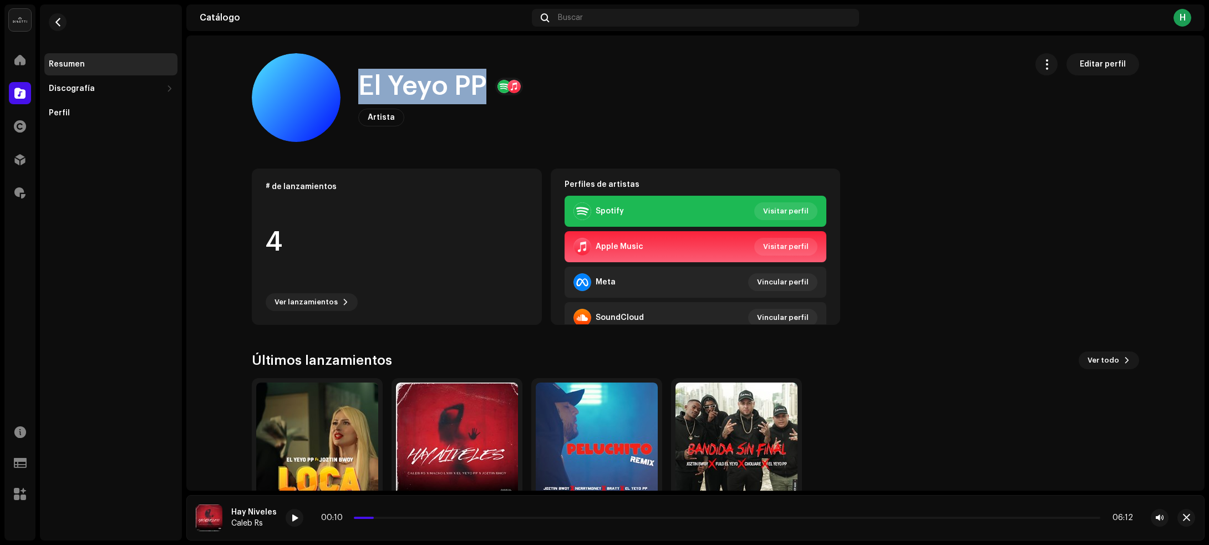
drag, startPoint x: 355, startPoint y: 86, endPoint x: 477, endPoint y: 91, distance: 121.5
click at [477, 91] on div "El Yeyo PP Artista Editar perfil" at bounding box center [635, 97] width 766 height 89
copy h1 "El Yeyo PP"
click at [60, 20] on span "button" at bounding box center [58, 22] width 8 height 9
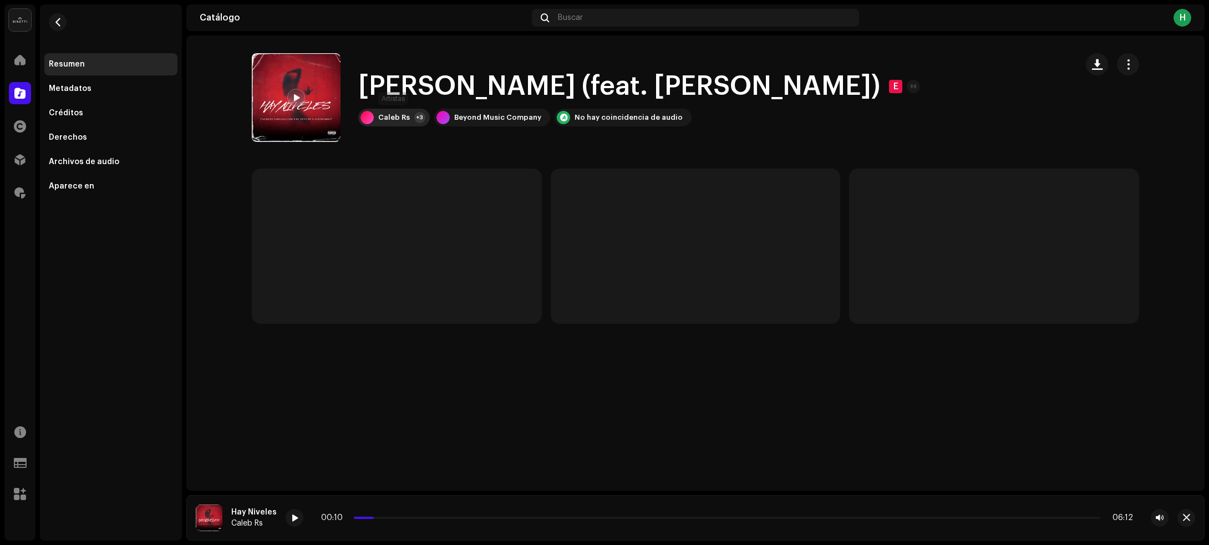
click at [409, 123] on div "Caleb Rs +3" at bounding box center [394, 118] width 72 height 18
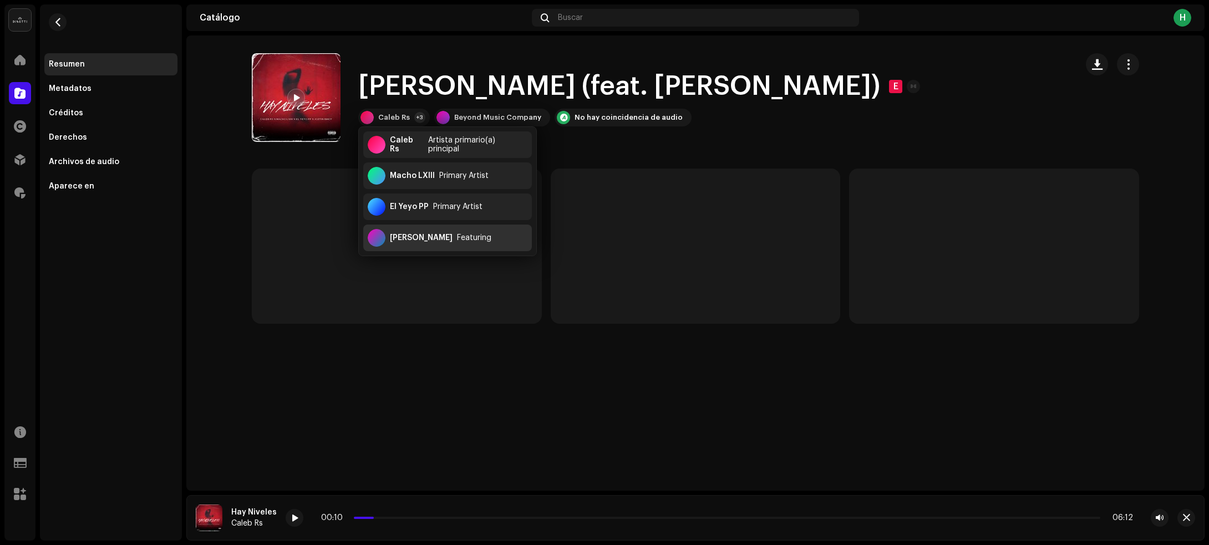
click at [467, 239] on div "Featuring" at bounding box center [474, 237] width 34 height 9
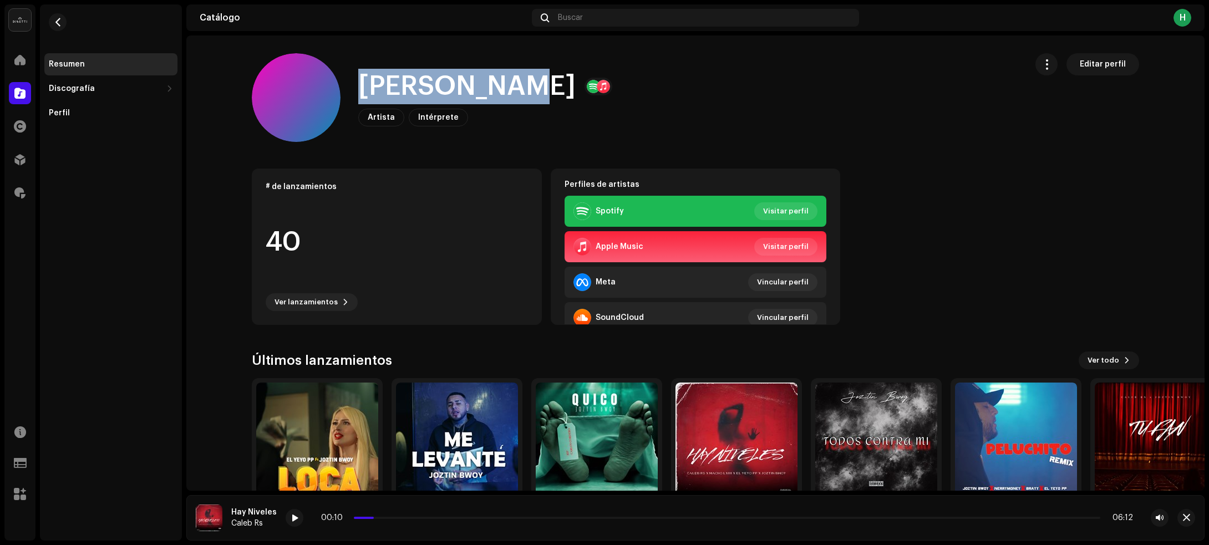
drag, startPoint x: 360, startPoint y: 84, endPoint x: 499, endPoint y: 86, distance: 139.2
click at [499, 86] on div "Joztin Bwoy Artista Intérprete Editar perfil" at bounding box center [635, 97] width 766 height 89
click at [59, 21] on span "button" at bounding box center [58, 22] width 8 height 9
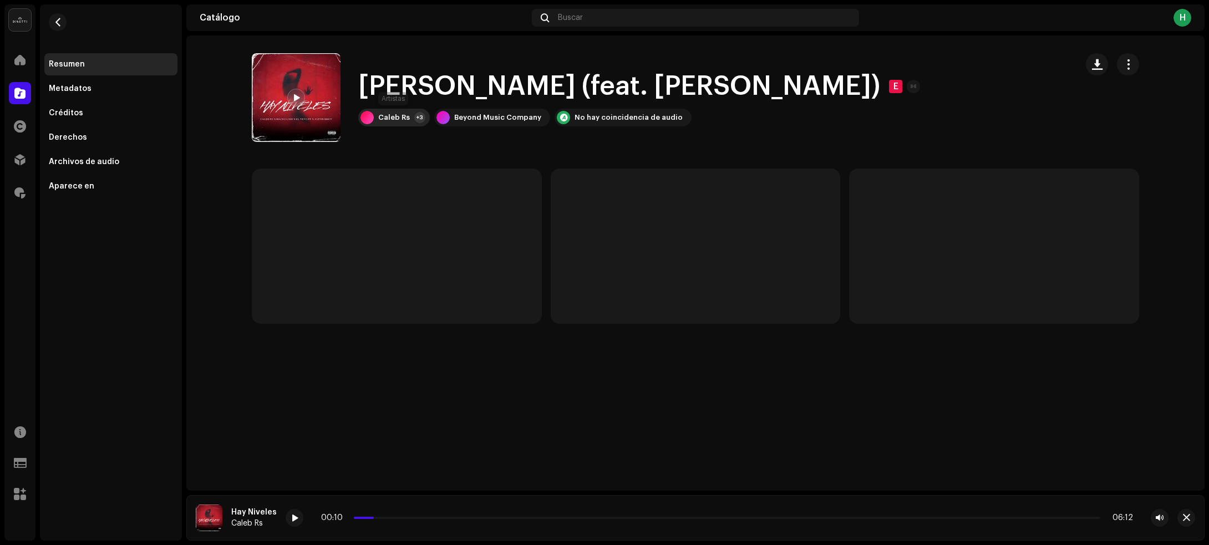
click at [386, 124] on div "Caleb Rs +3" at bounding box center [394, 118] width 72 height 18
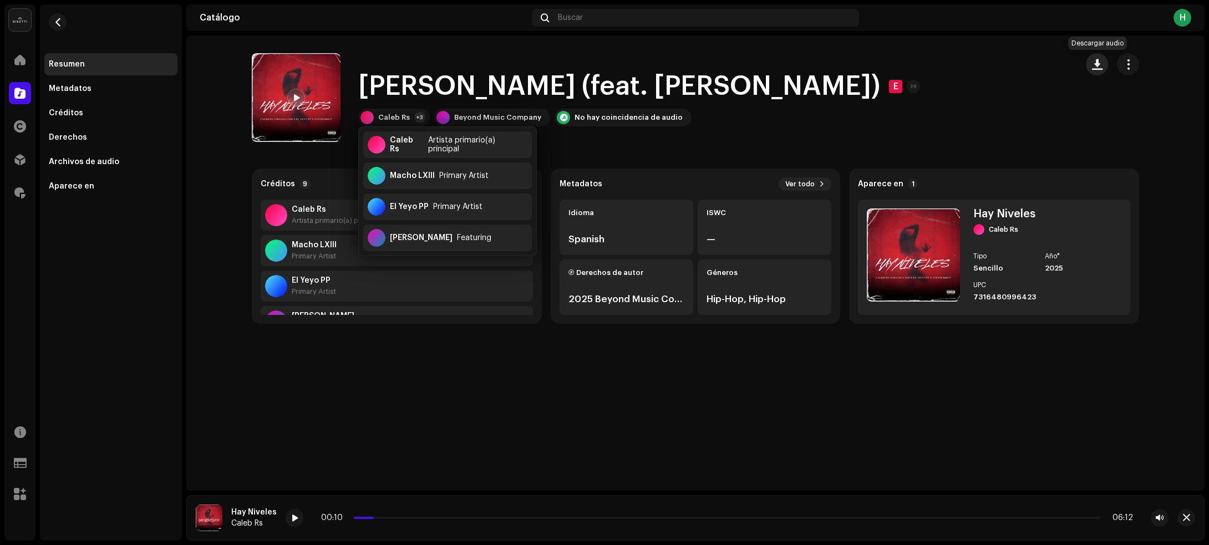
click at [1093, 64] on span "button" at bounding box center [1097, 64] width 11 height 9
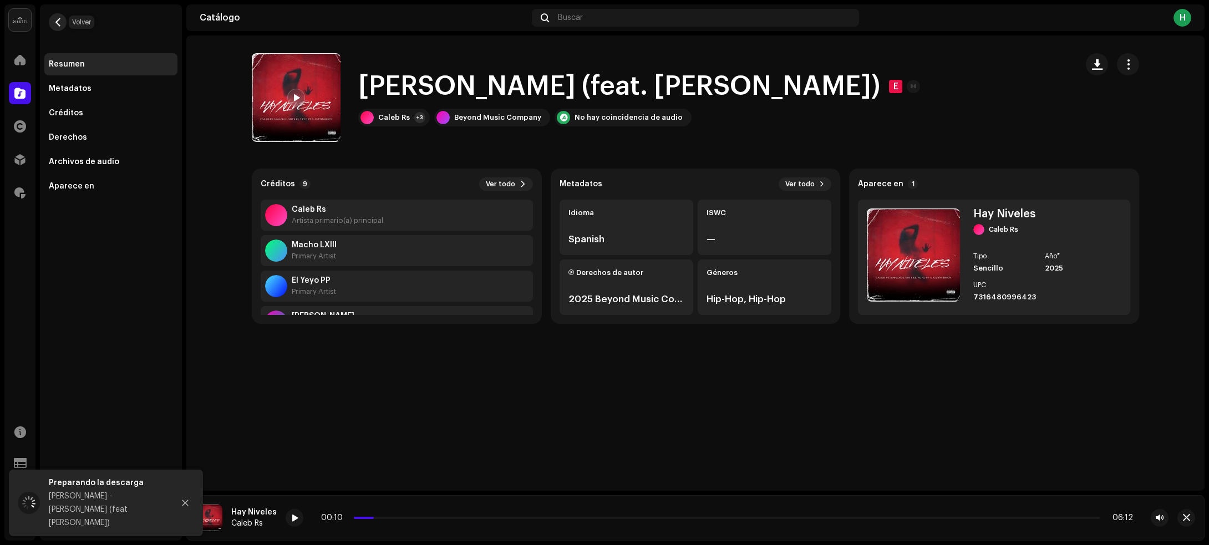
click at [58, 19] on span "button" at bounding box center [58, 22] width 8 height 9
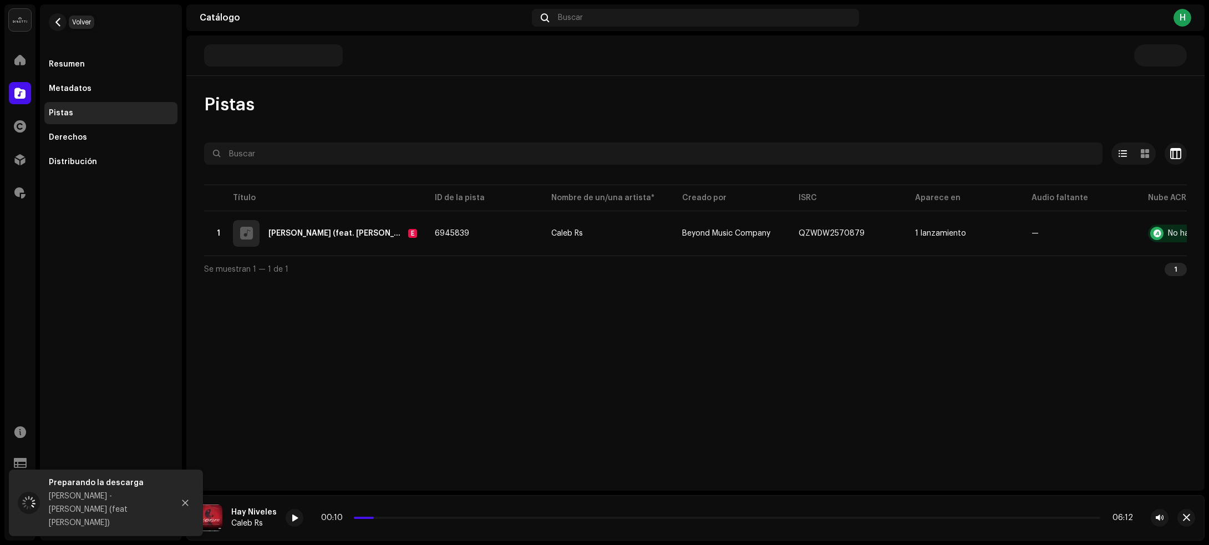
click at [58, 19] on span "button" at bounding box center [58, 22] width 8 height 9
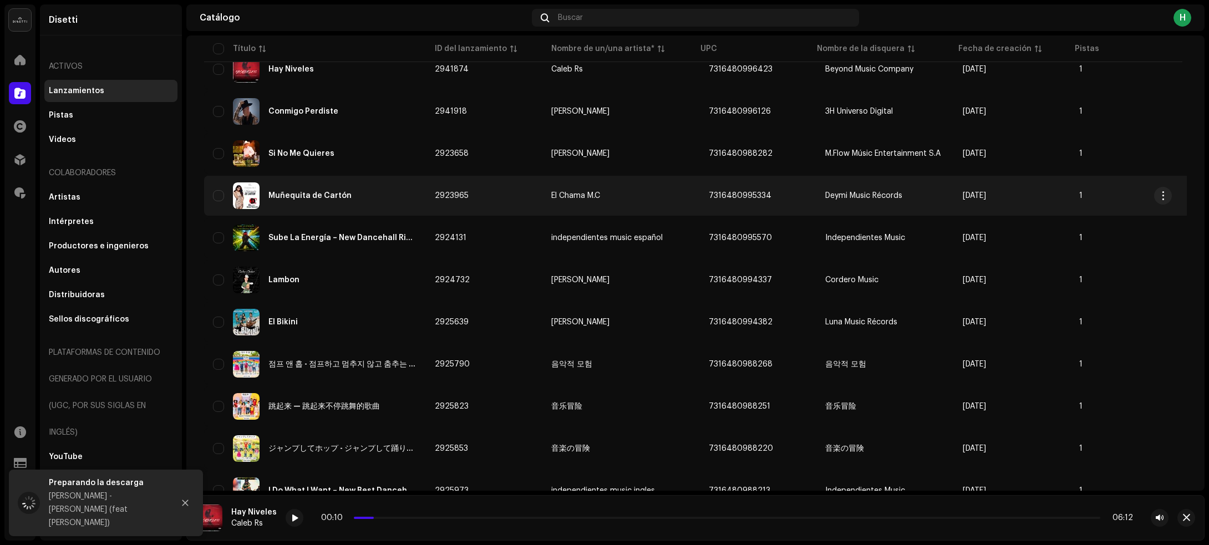
scroll to position [1337, 0]
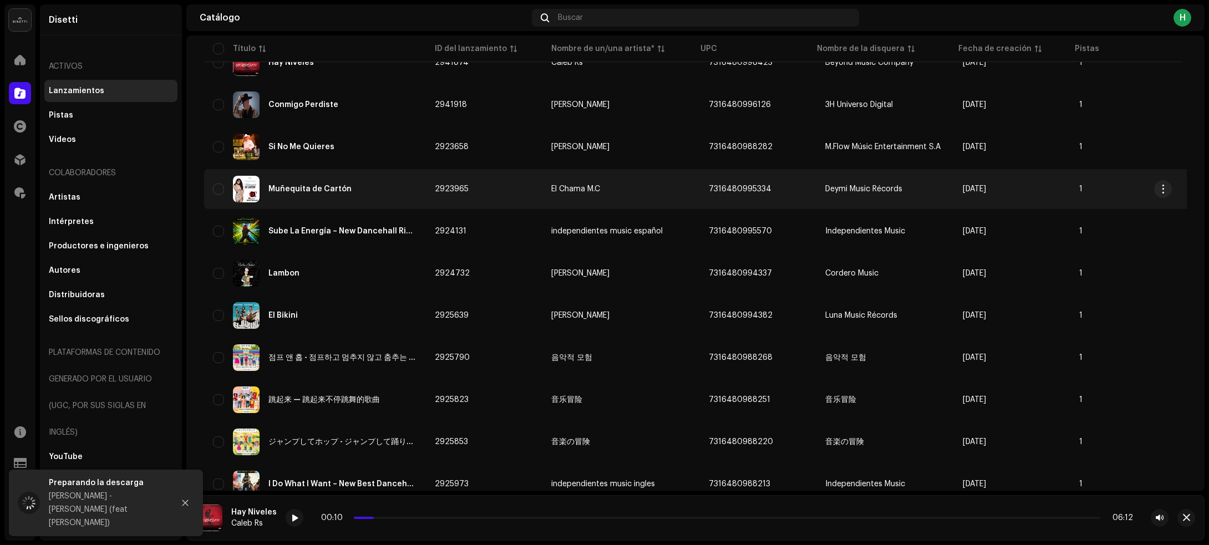
click at [397, 185] on div "Muñequita de Cartón" at bounding box center [315, 189] width 204 height 27
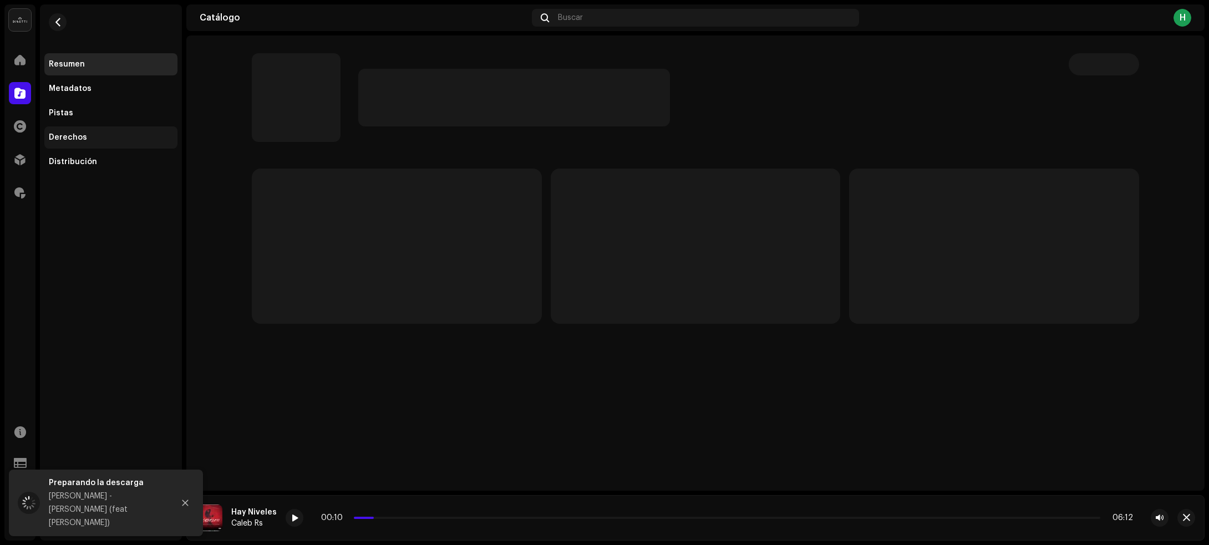
click at [85, 136] on div "Derechos" at bounding box center [111, 137] width 124 height 9
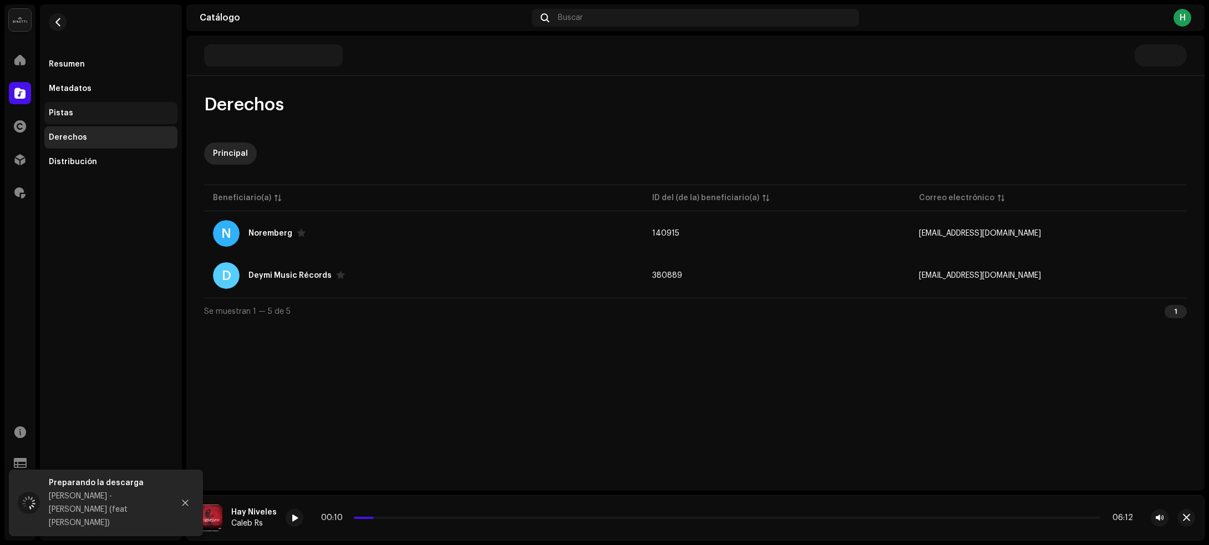
click at [86, 106] on div "Pistas" at bounding box center [110, 113] width 133 height 22
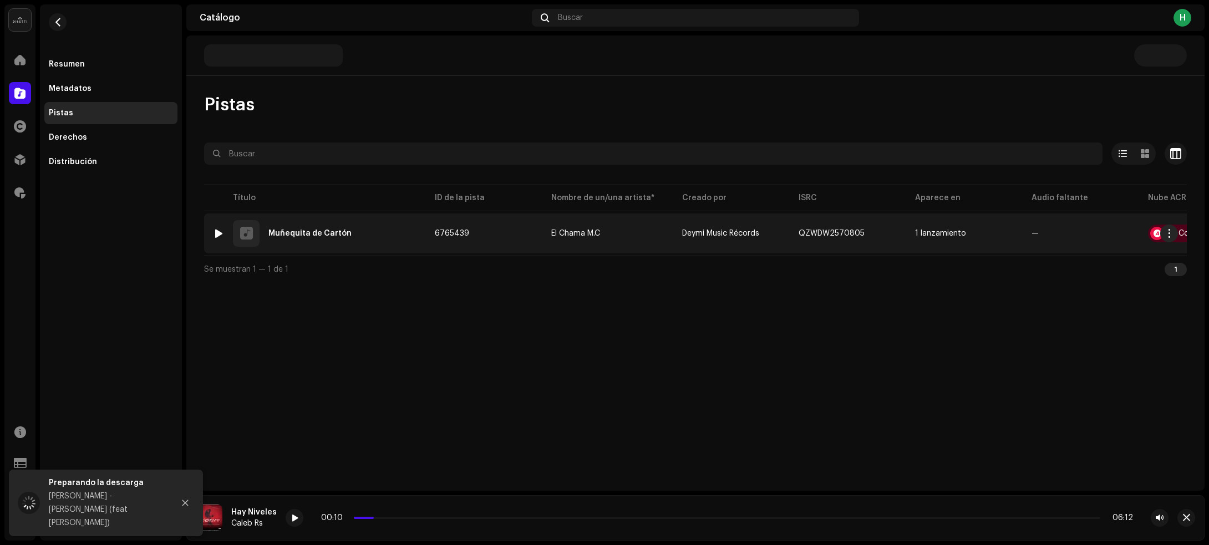
click at [379, 234] on div "1 Muñequita de Cartón" at bounding box center [315, 233] width 204 height 27
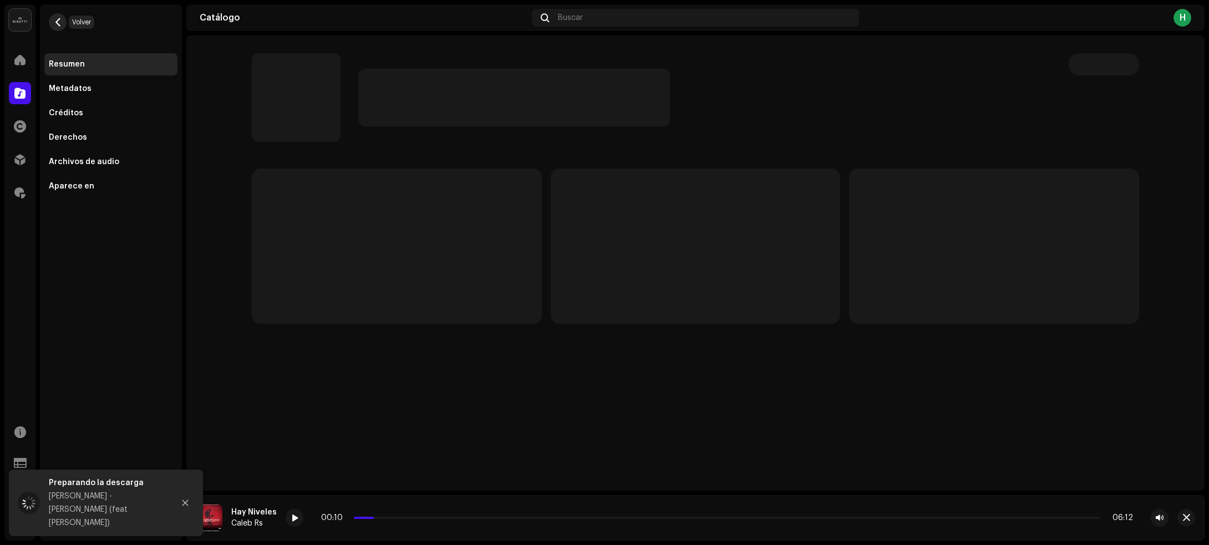
click at [57, 18] on span "button" at bounding box center [58, 22] width 8 height 9
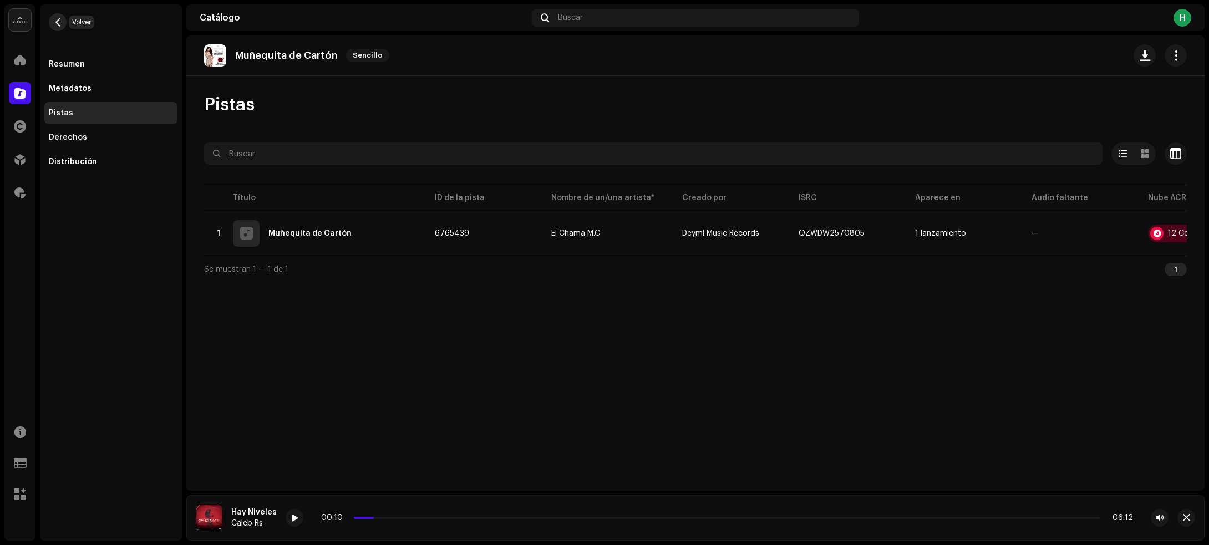
click at [63, 21] on button "button" at bounding box center [58, 22] width 18 height 18
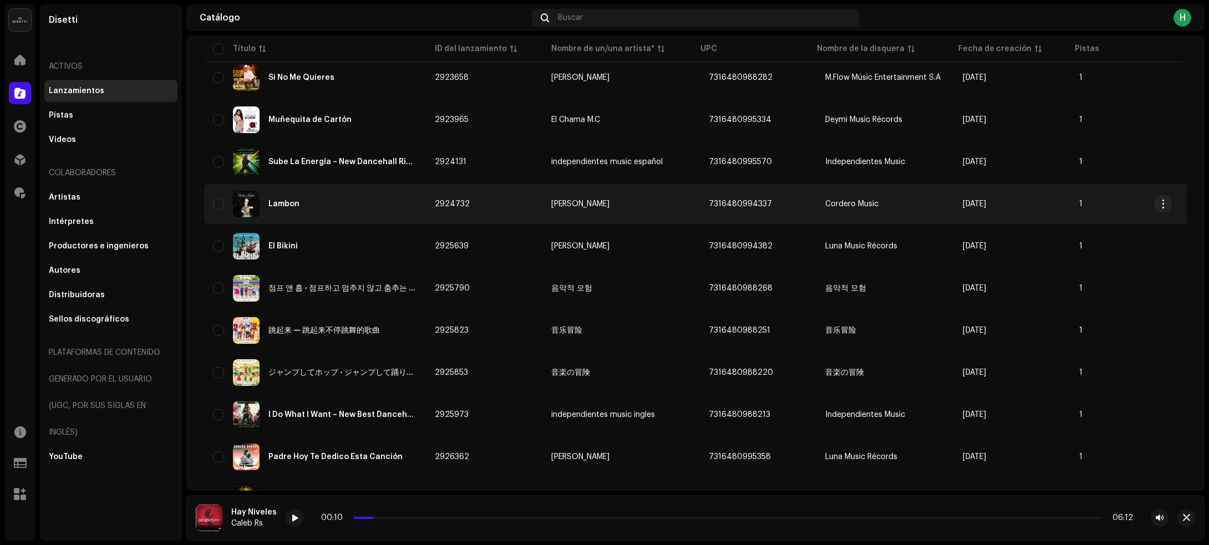
scroll to position [1337, 0]
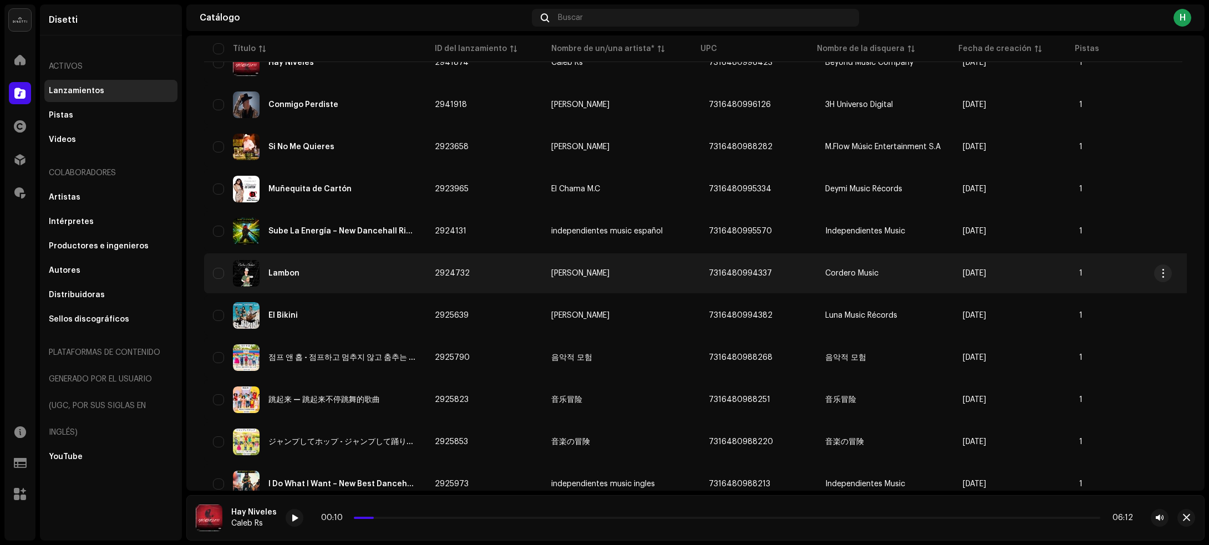
click at [372, 267] on div "Lambon" at bounding box center [315, 273] width 204 height 27
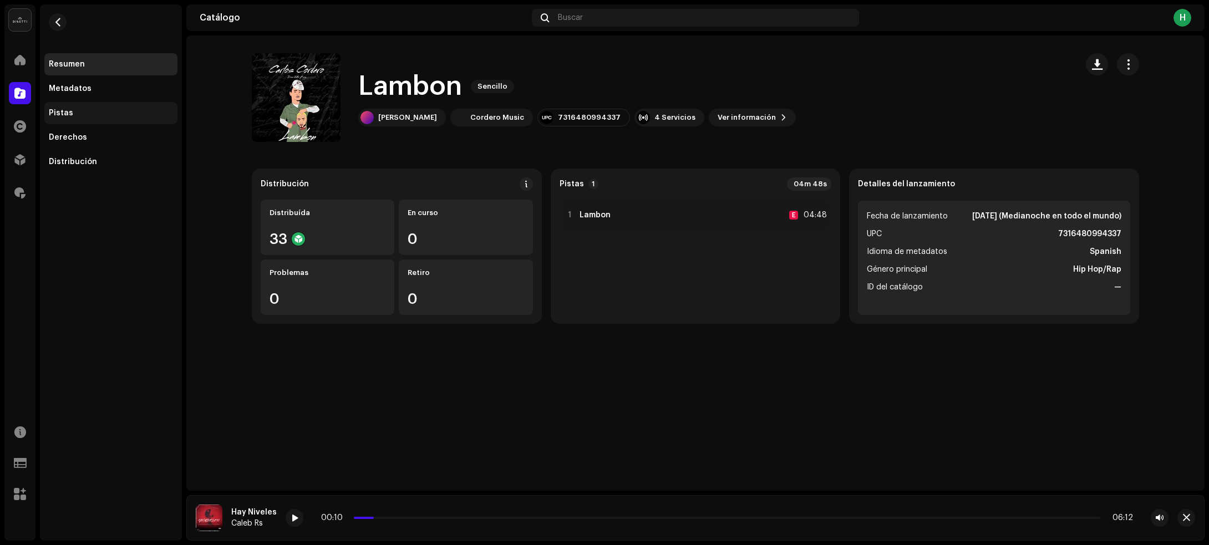
click at [79, 115] on div "Pistas" at bounding box center [111, 113] width 124 height 9
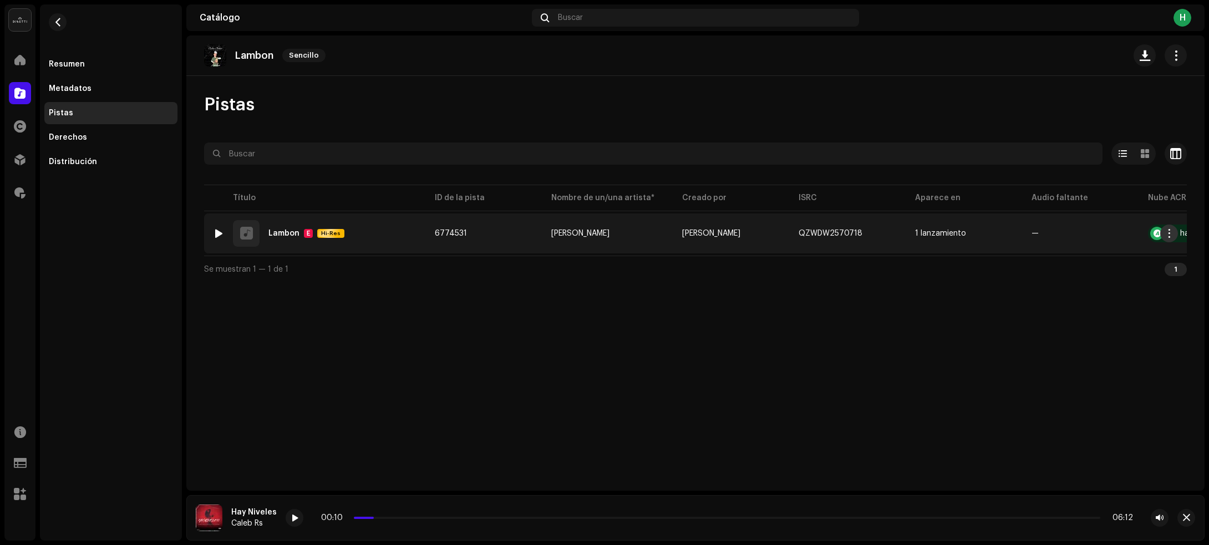
click at [1166, 236] on span "button" at bounding box center [1169, 233] width 8 height 9
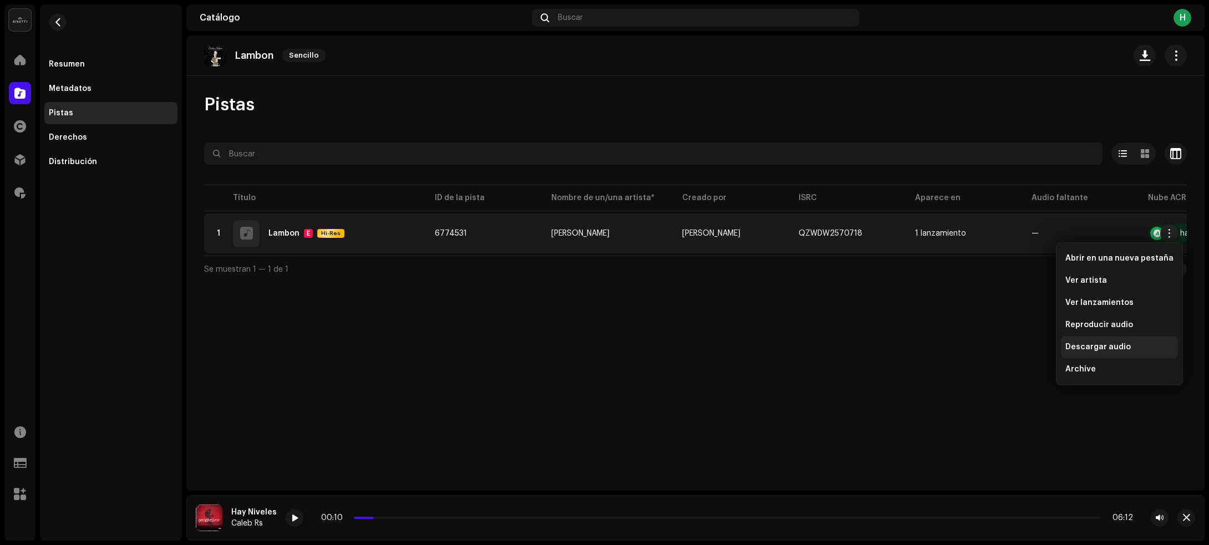
click at [1068, 348] on span "Descargar audio" at bounding box center [1097, 347] width 65 height 9
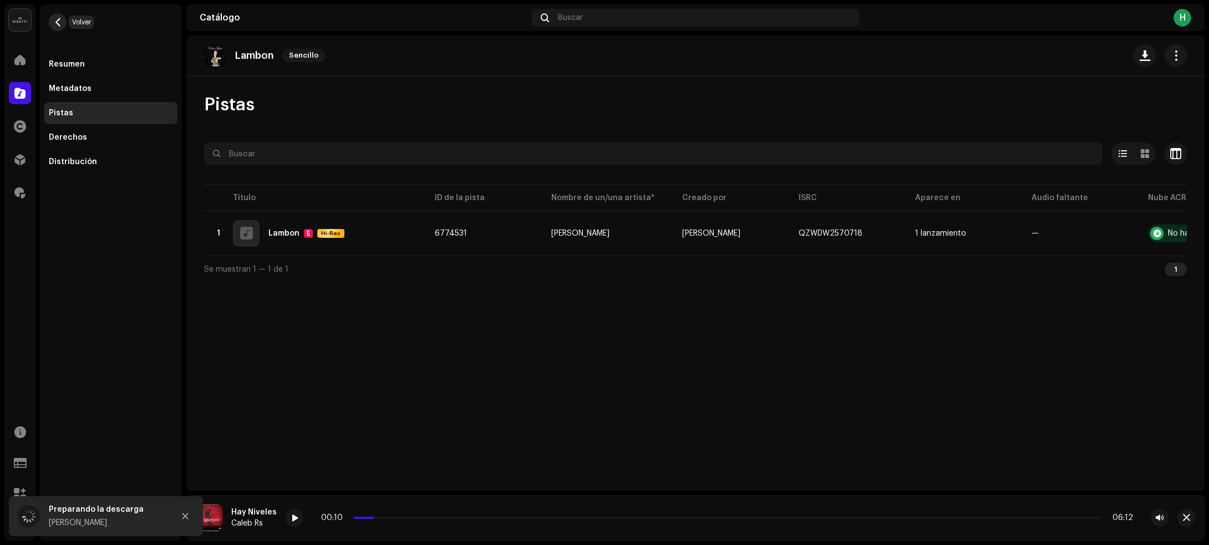
click at [59, 25] on span "button" at bounding box center [58, 22] width 8 height 9
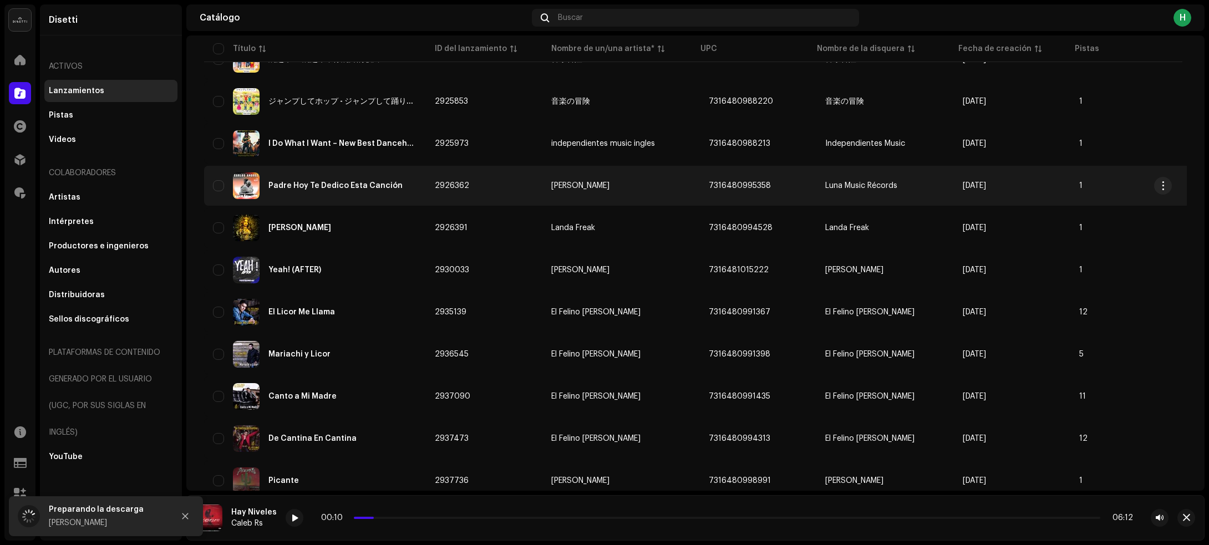
scroll to position [1688, 0]
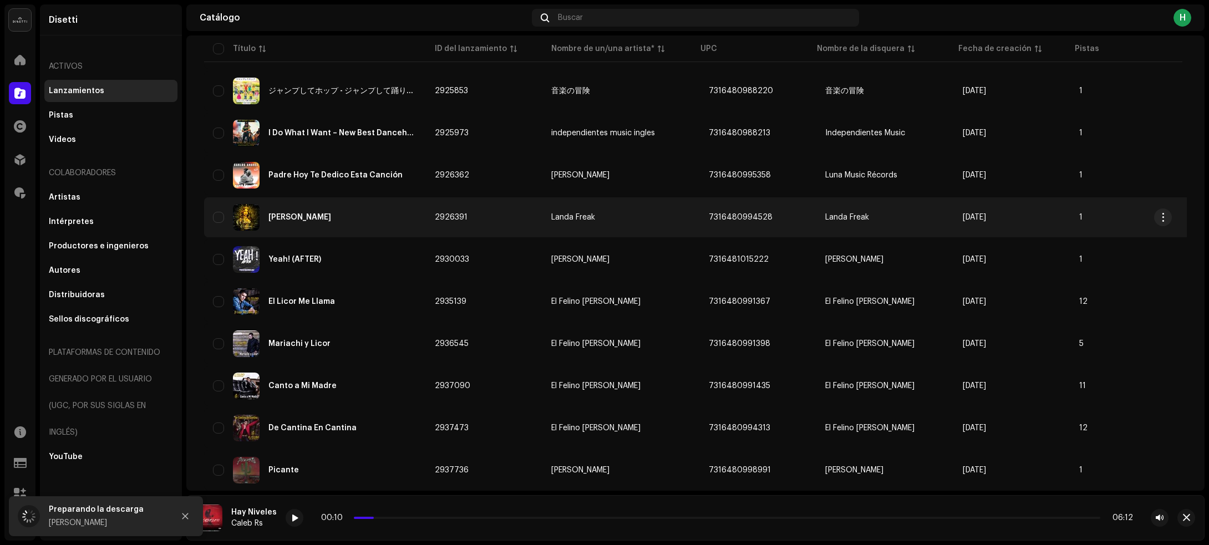
click at [392, 212] on div "[PERSON_NAME]" at bounding box center [315, 217] width 204 height 27
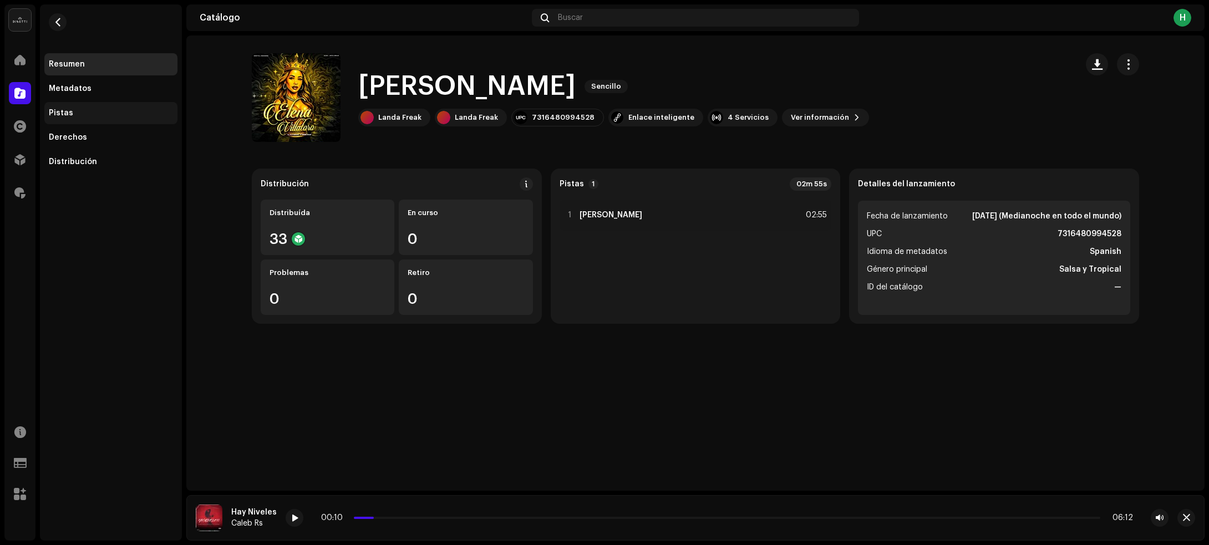
click at [98, 114] on div "Pistas" at bounding box center [111, 113] width 124 height 9
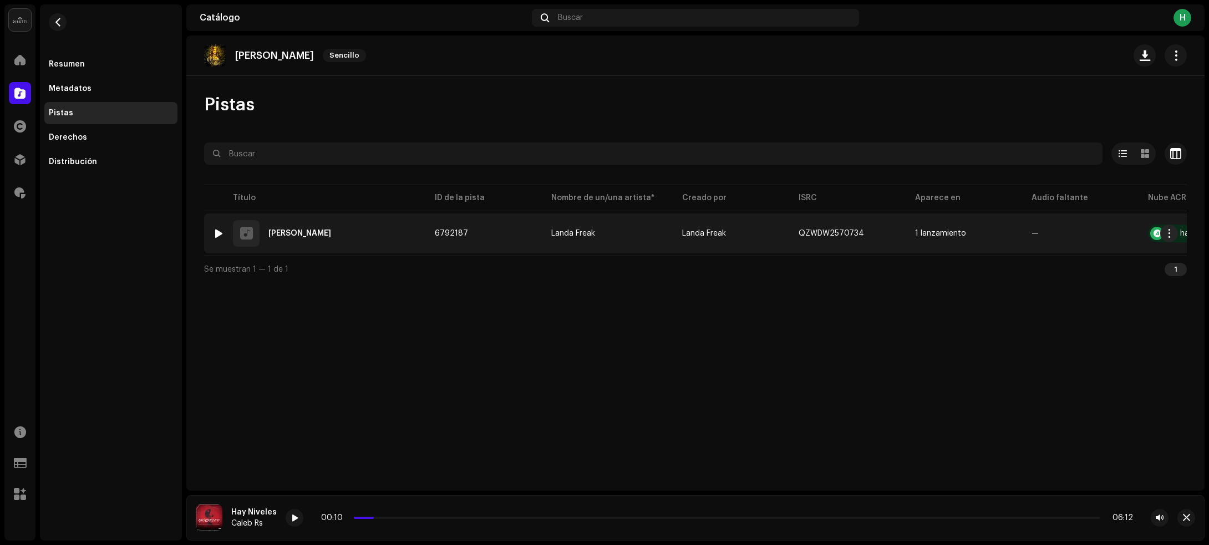
click at [218, 231] on div at bounding box center [219, 233] width 8 height 9
click at [356, 226] on div "1 Elena Villatoro" at bounding box center [315, 233] width 204 height 27
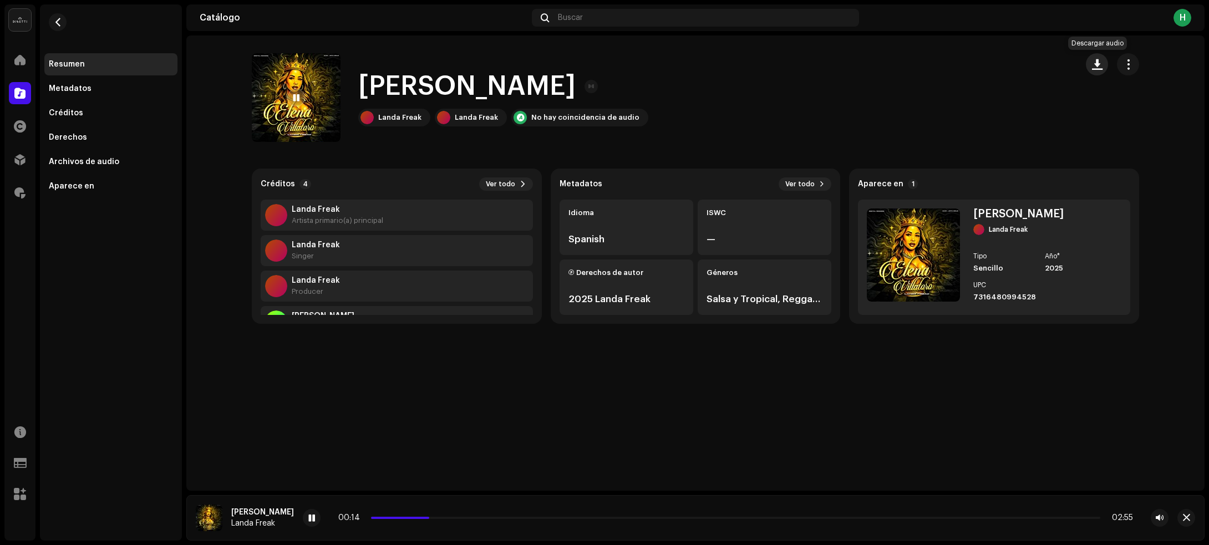
click at [1099, 62] on span "button" at bounding box center [1097, 64] width 11 height 9
click at [308, 522] on span at bounding box center [311, 518] width 7 height 9
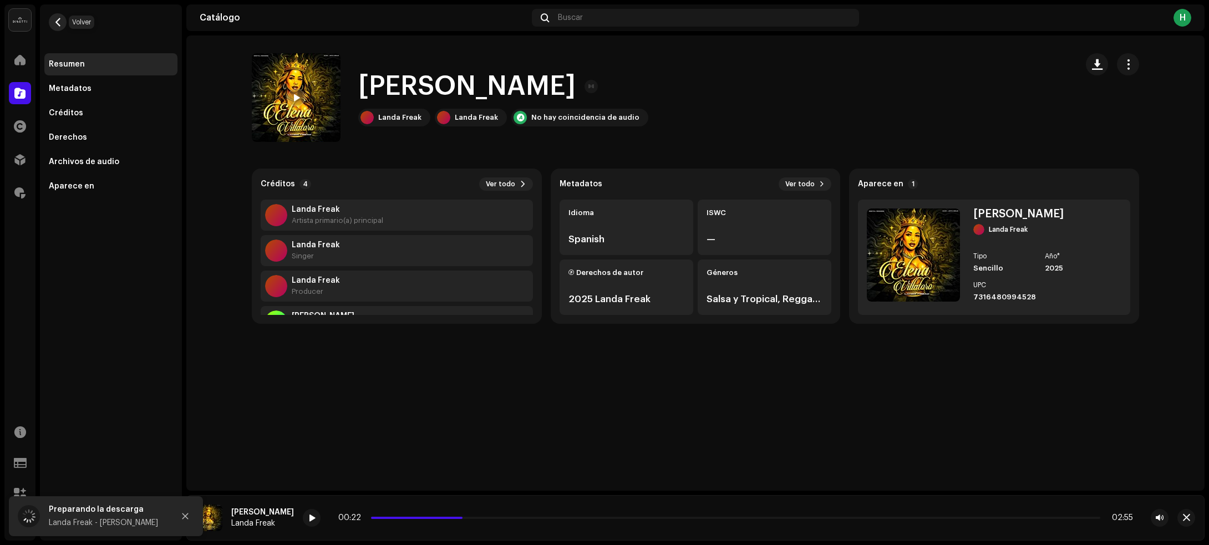
click at [59, 19] on span "button" at bounding box center [58, 22] width 8 height 9
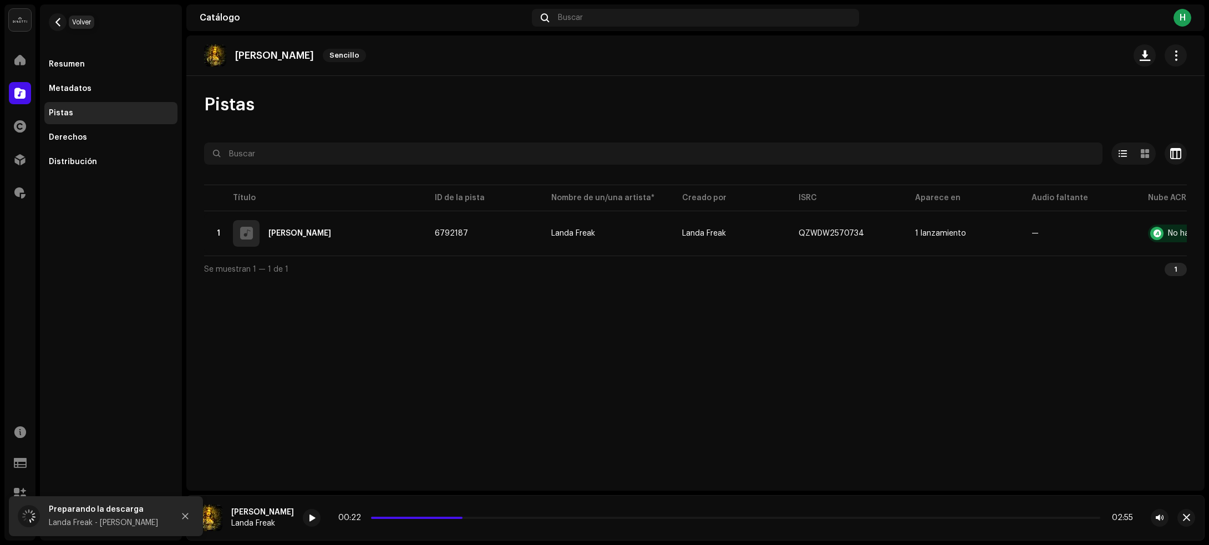
click at [59, 19] on span "button" at bounding box center [58, 22] width 8 height 9
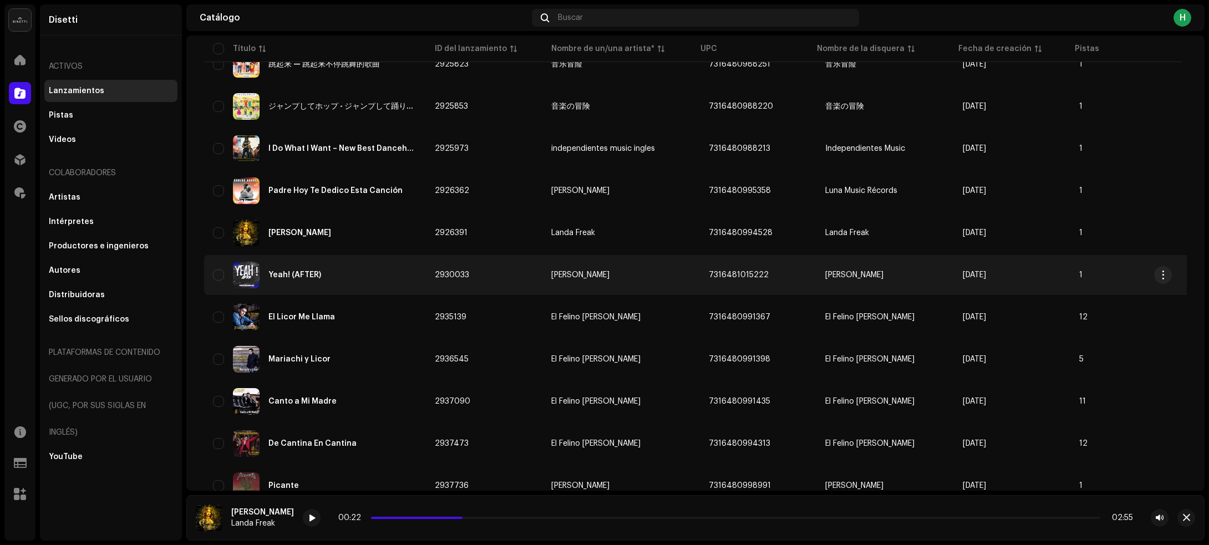
scroll to position [1702, 0]
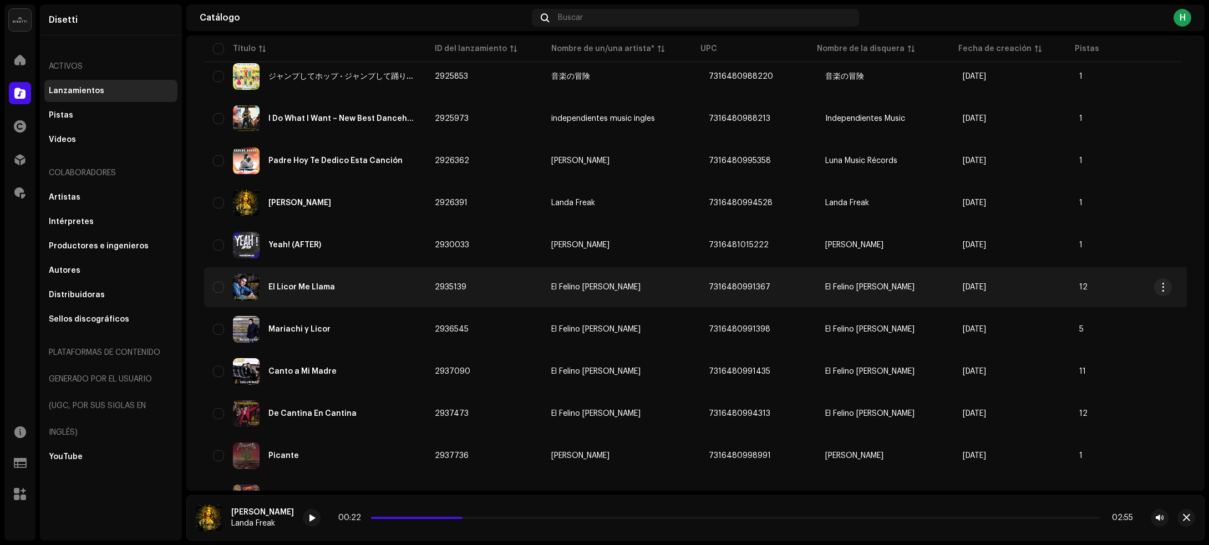
click at [380, 277] on div "El Licor Me Llama" at bounding box center [315, 287] width 204 height 27
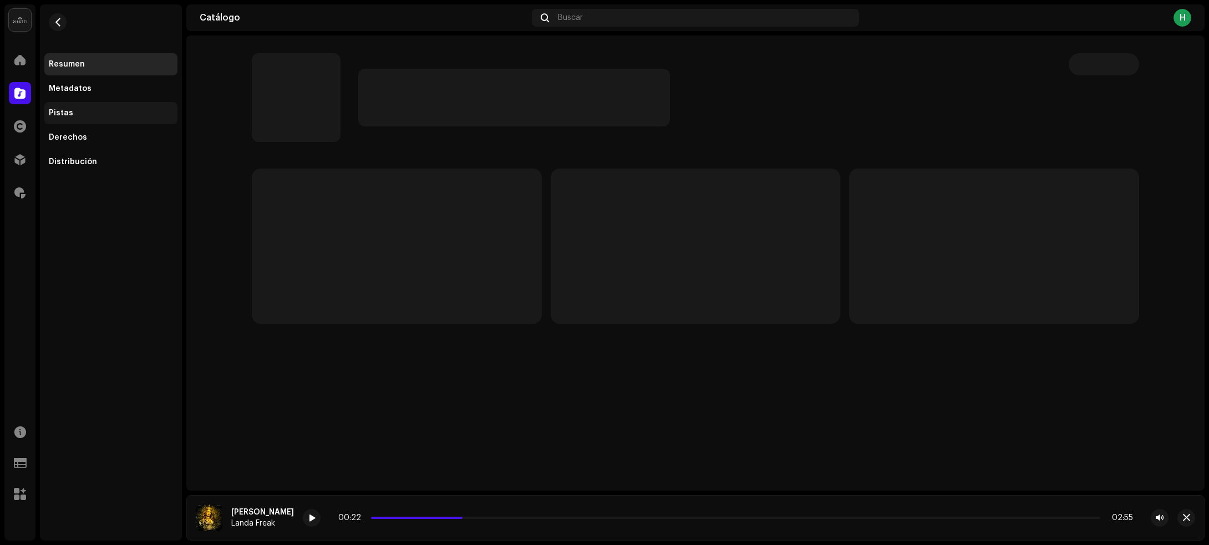
click at [48, 111] on div "Pistas" at bounding box center [110, 113] width 133 height 22
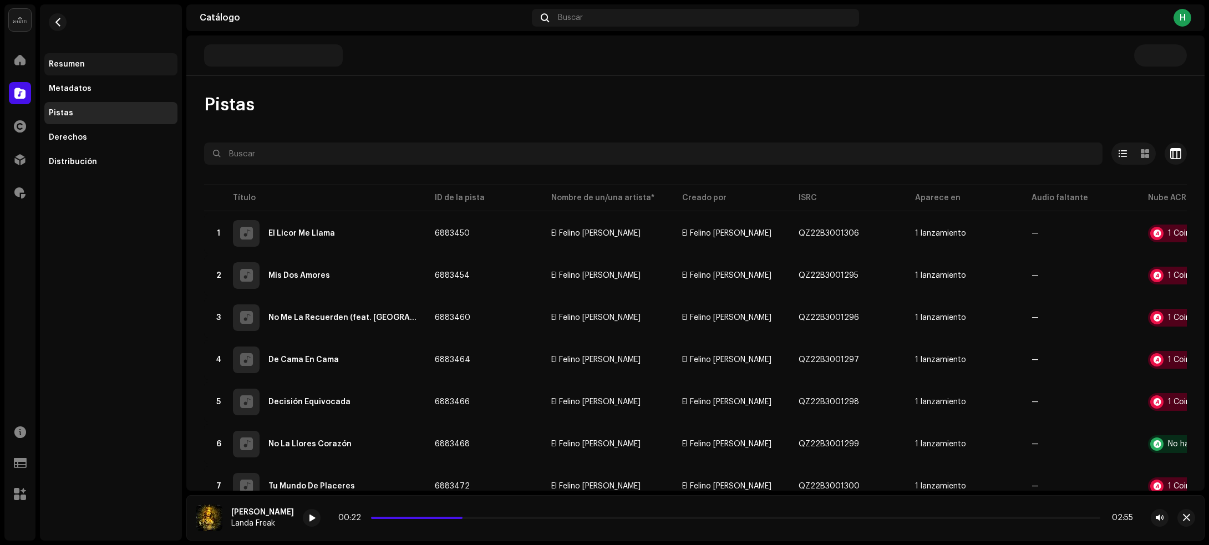
click at [86, 59] on div "Resumen" at bounding box center [110, 64] width 133 height 22
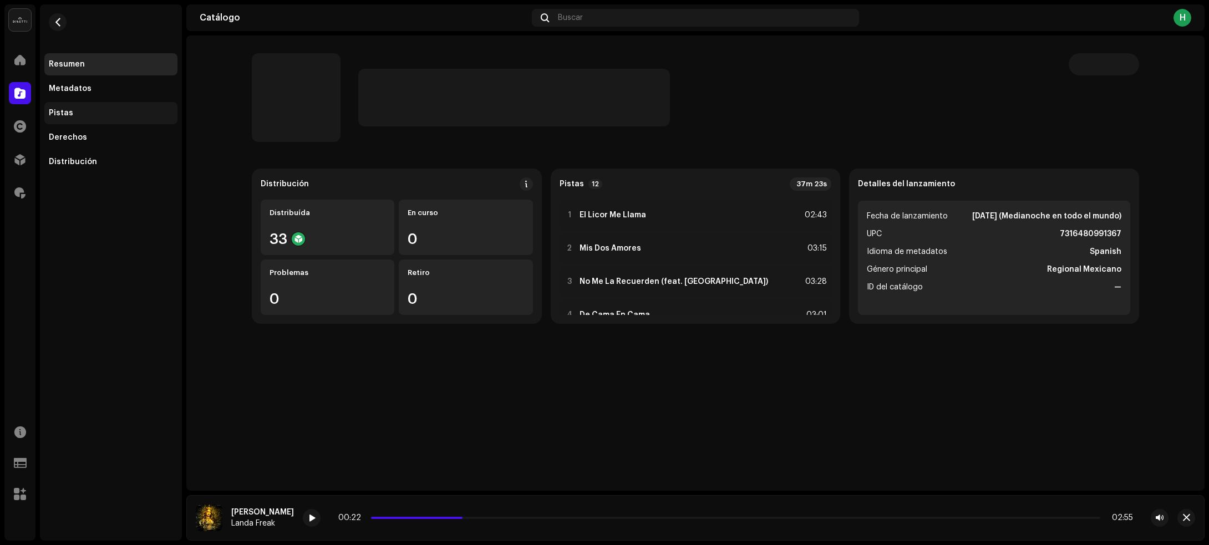
click at [76, 118] on div "Pistas" at bounding box center [110, 113] width 133 height 22
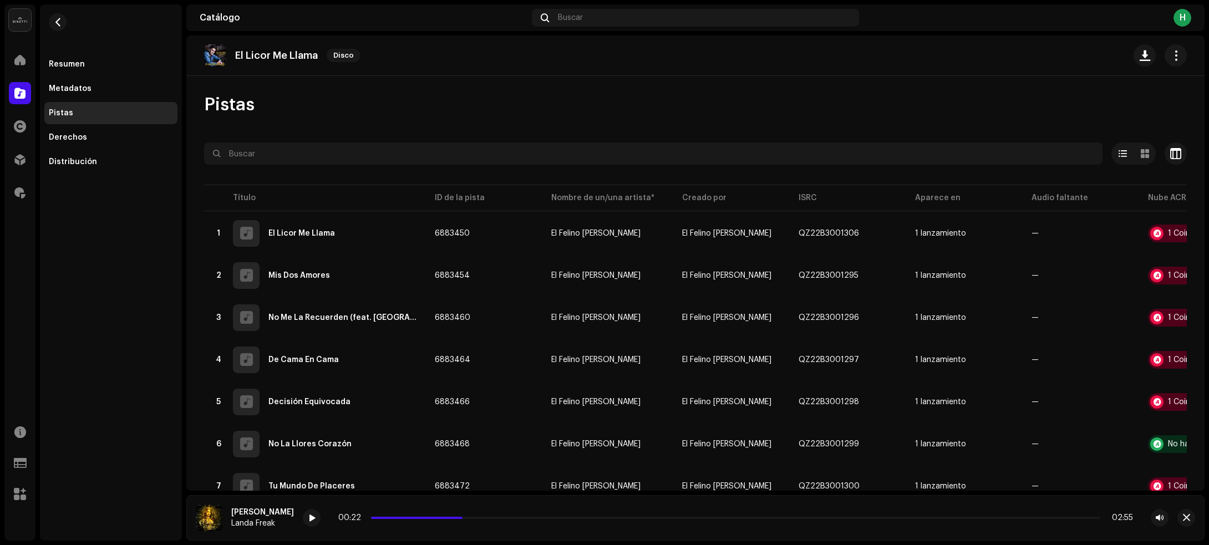
click at [88, 50] on div "Resumen Metadatos Pistas Derechos Distribución" at bounding box center [111, 88] width 142 height 169
click at [81, 62] on div "Resumen" at bounding box center [67, 64] width 36 height 9
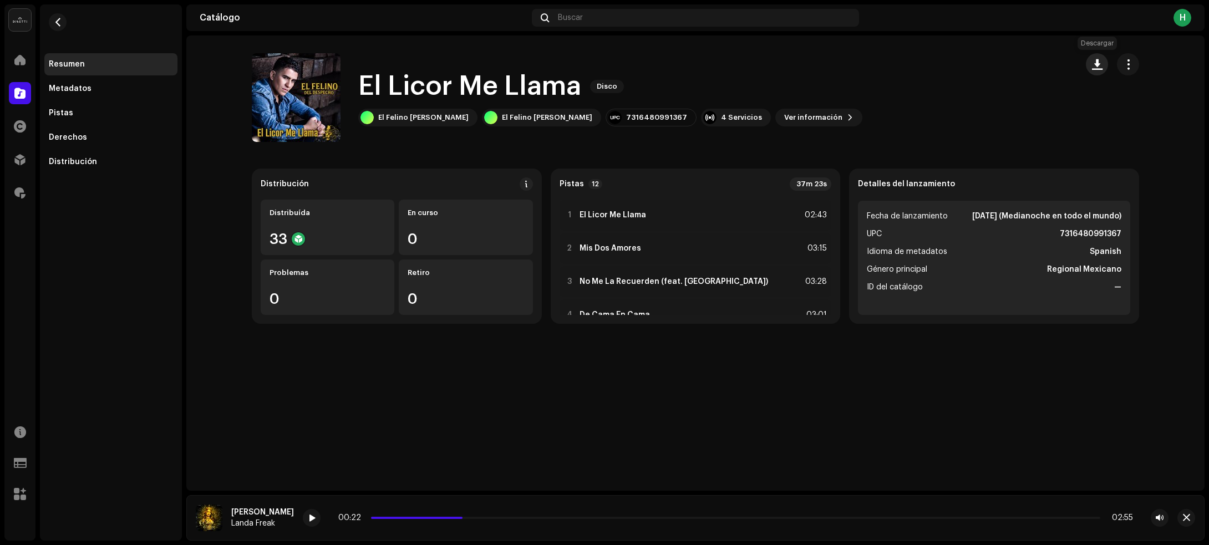
click at [1092, 65] on span "button" at bounding box center [1097, 64] width 11 height 9
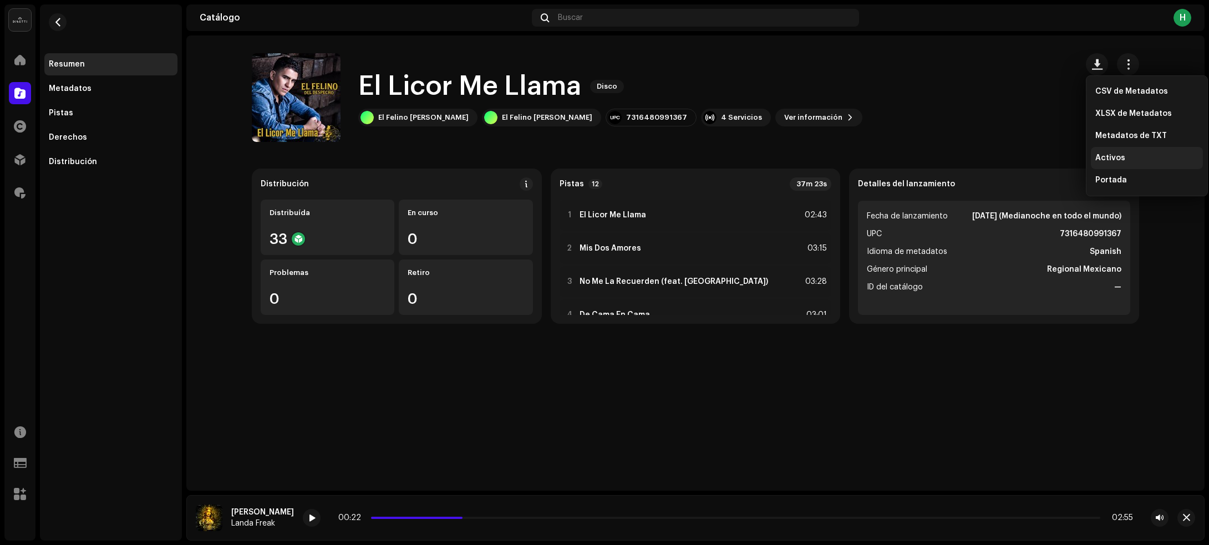
click at [1104, 159] on span "Activos" at bounding box center [1110, 158] width 30 height 9
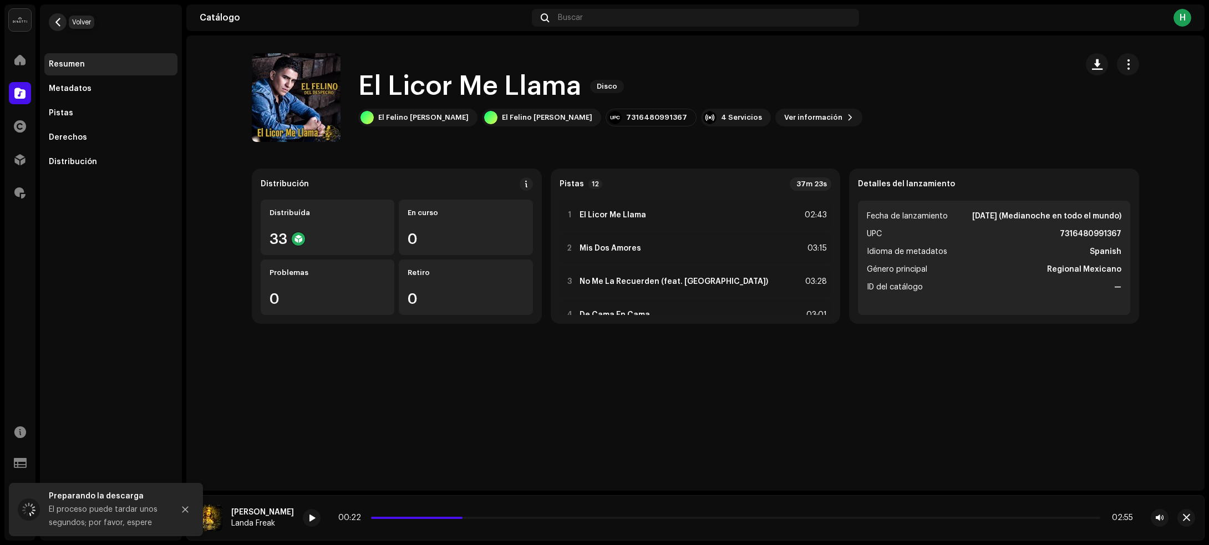
click at [60, 15] on button "button" at bounding box center [58, 22] width 18 height 18
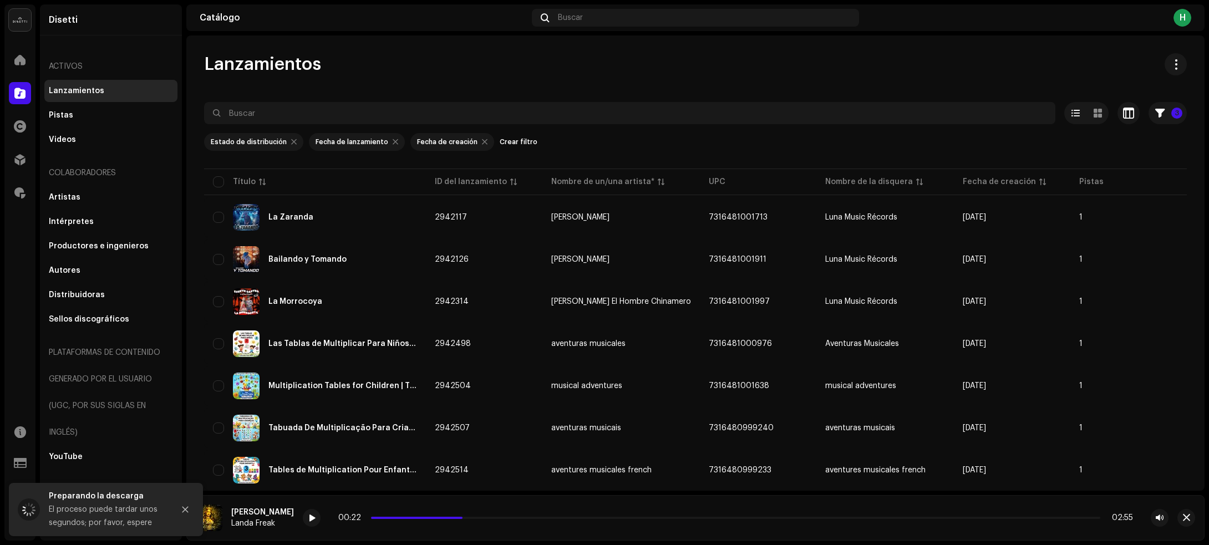
scroll to position [1717, 0]
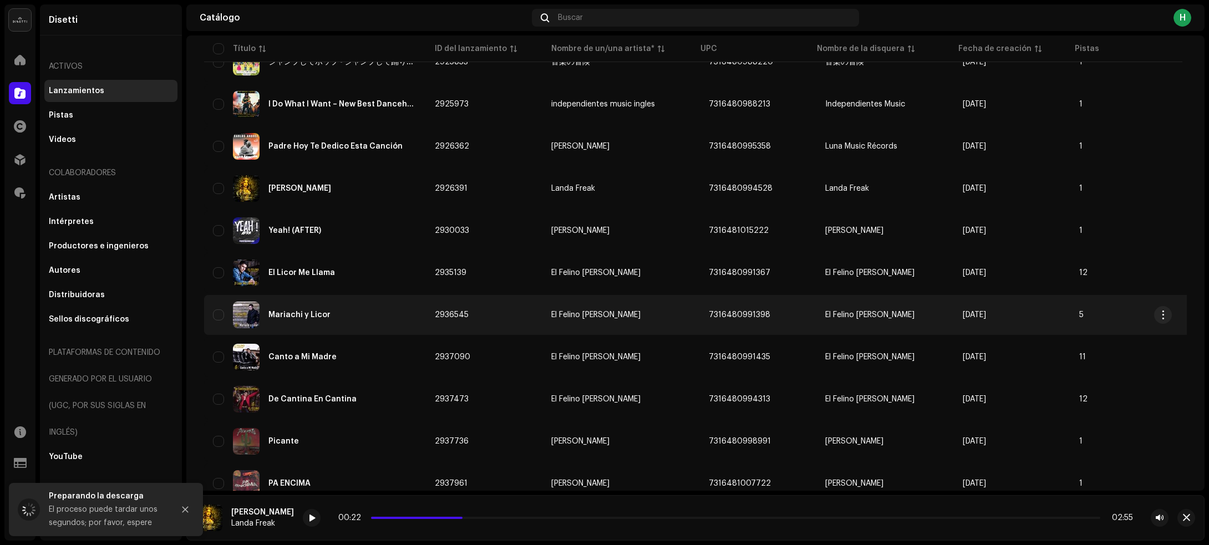
click at [359, 308] on div "Mariachi y Licor" at bounding box center [315, 315] width 204 height 27
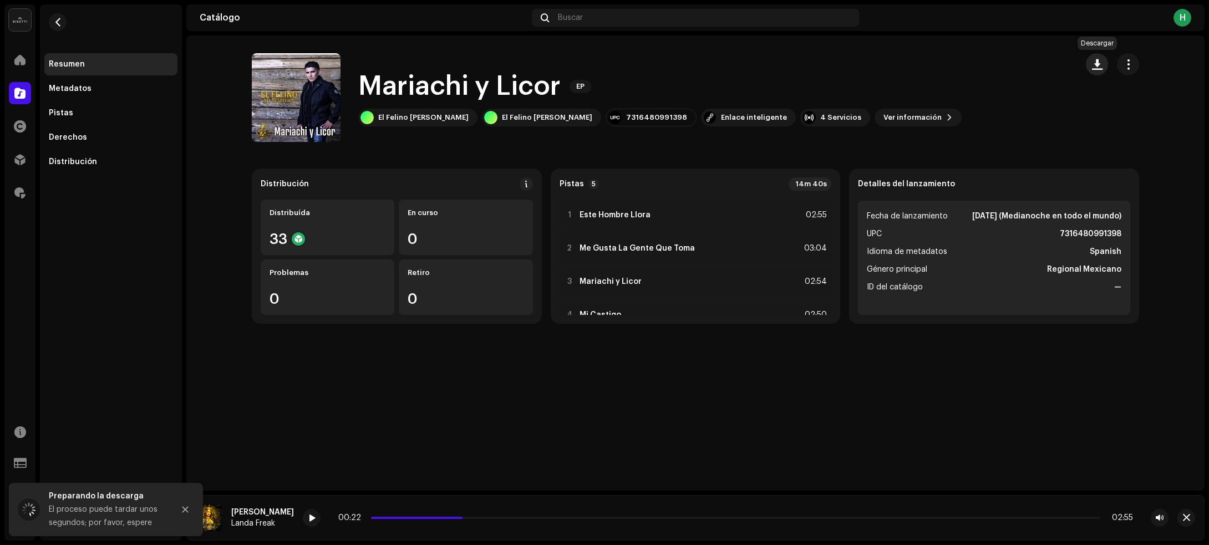
click at [1092, 69] on button "button" at bounding box center [1096, 64] width 22 height 22
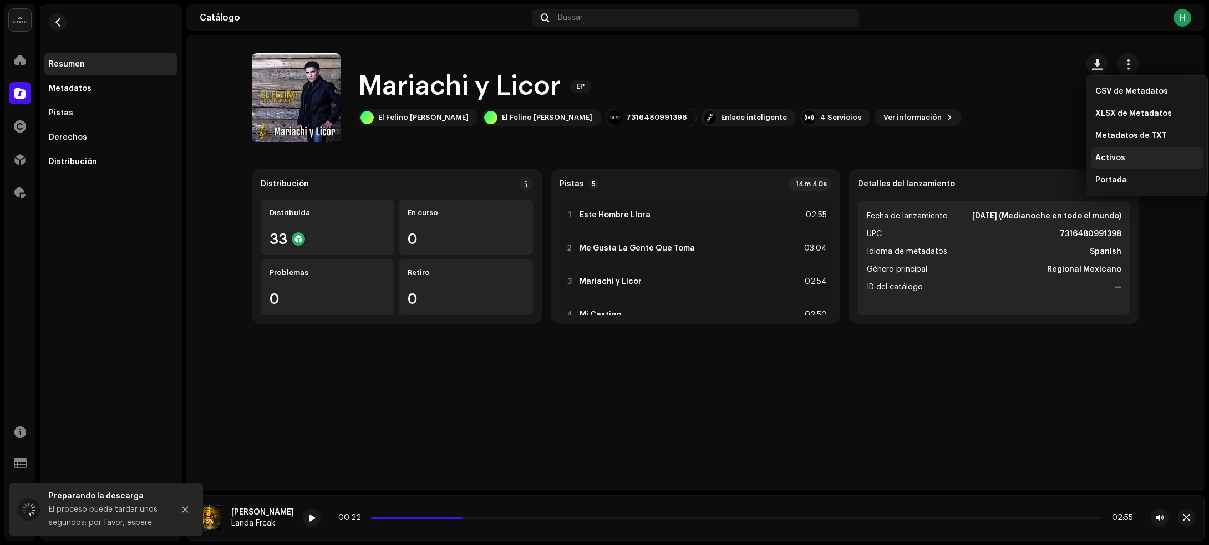
click at [1103, 157] on span "Activos" at bounding box center [1110, 158] width 30 height 9
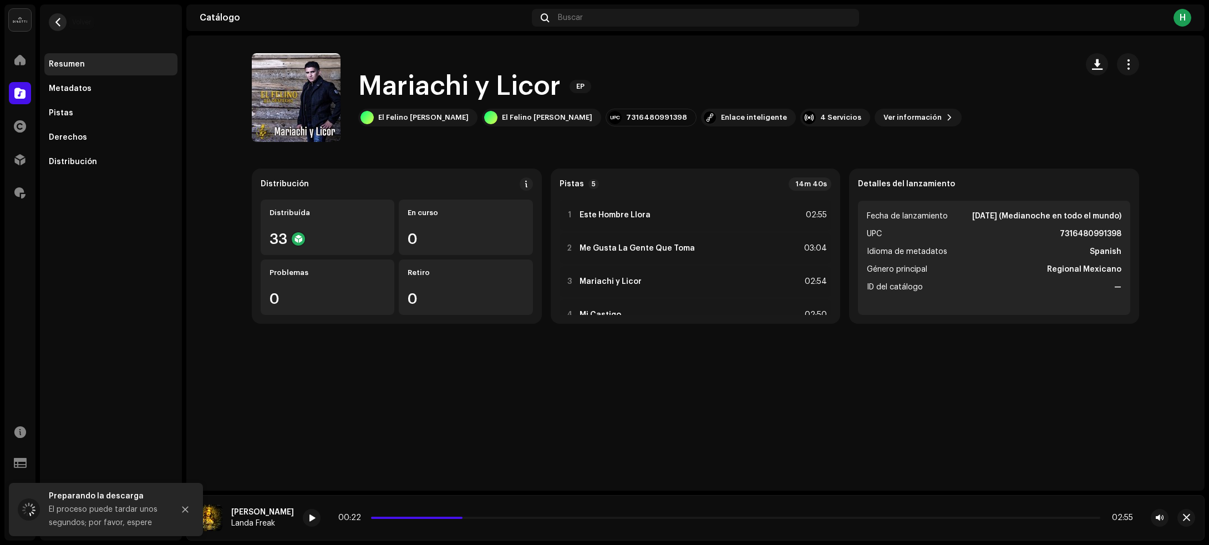
click at [63, 22] on button "button" at bounding box center [58, 22] width 18 height 18
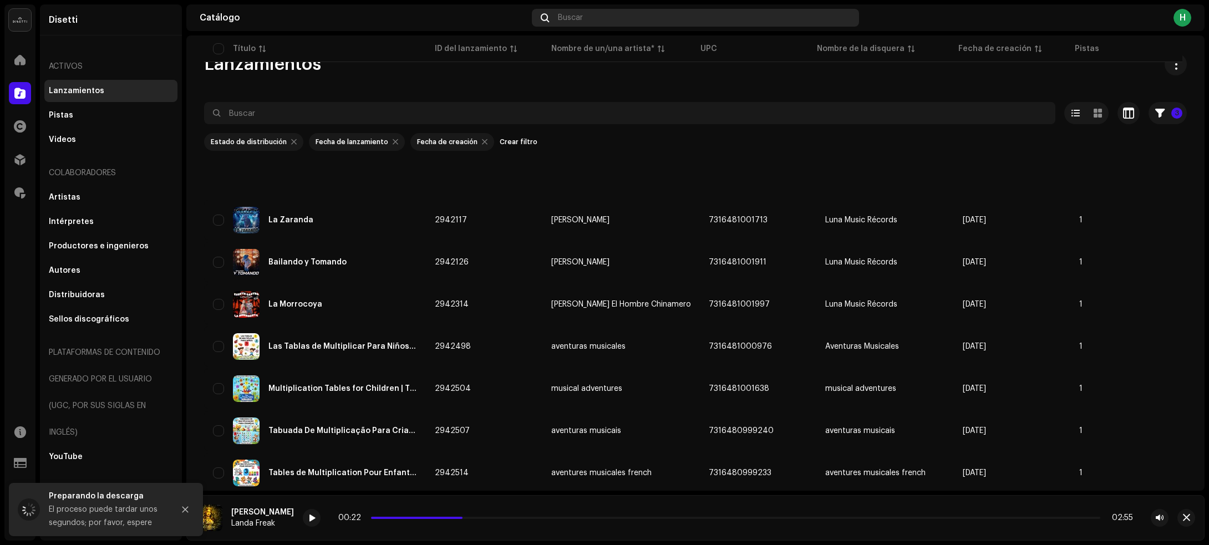
scroll to position [1717, 0]
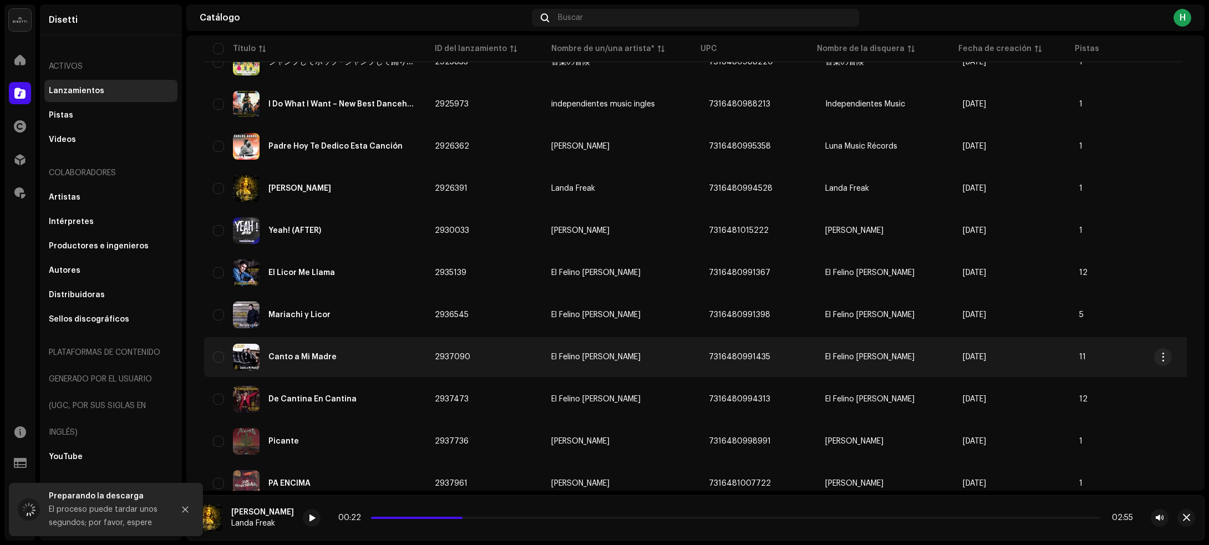
click at [394, 348] on div "Canto a Mi Madre" at bounding box center [315, 357] width 204 height 27
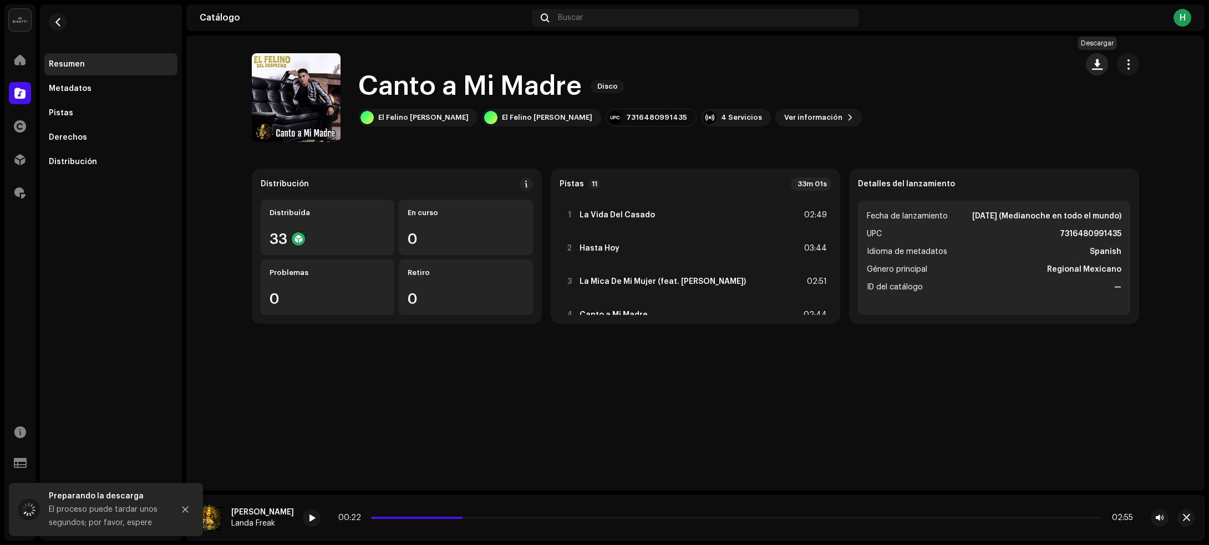
click at [1093, 60] on span "button" at bounding box center [1097, 64] width 11 height 9
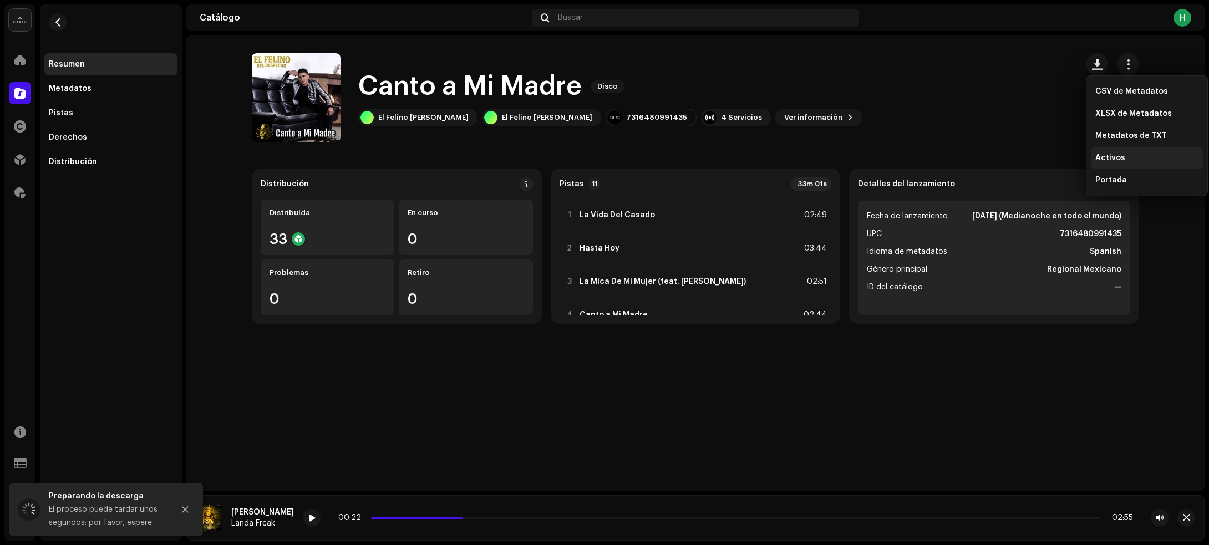
click at [1098, 156] on span "Activos" at bounding box center [1110, 158] width 30 height 9
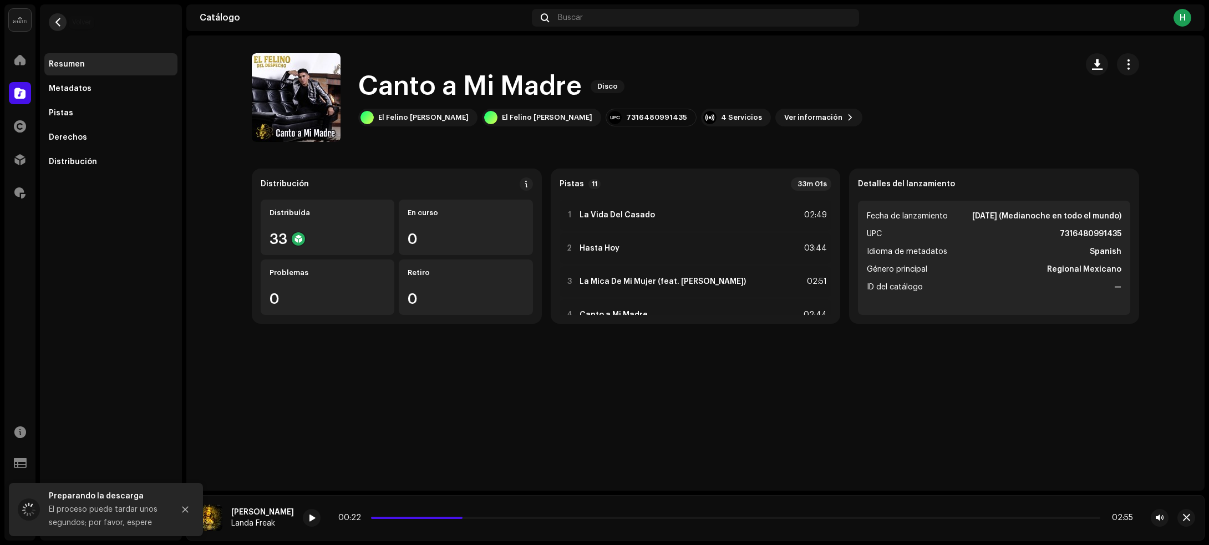
click at [61, 20] on span "button" at bounding box center [58, 22] width 8 height 9
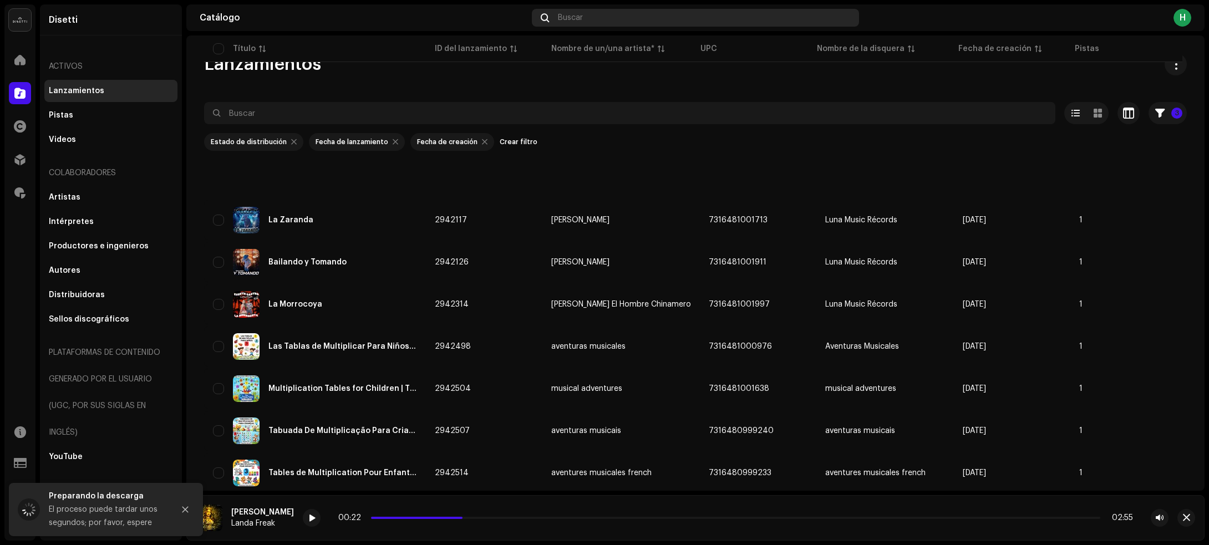
scroll to position [1717, 0]
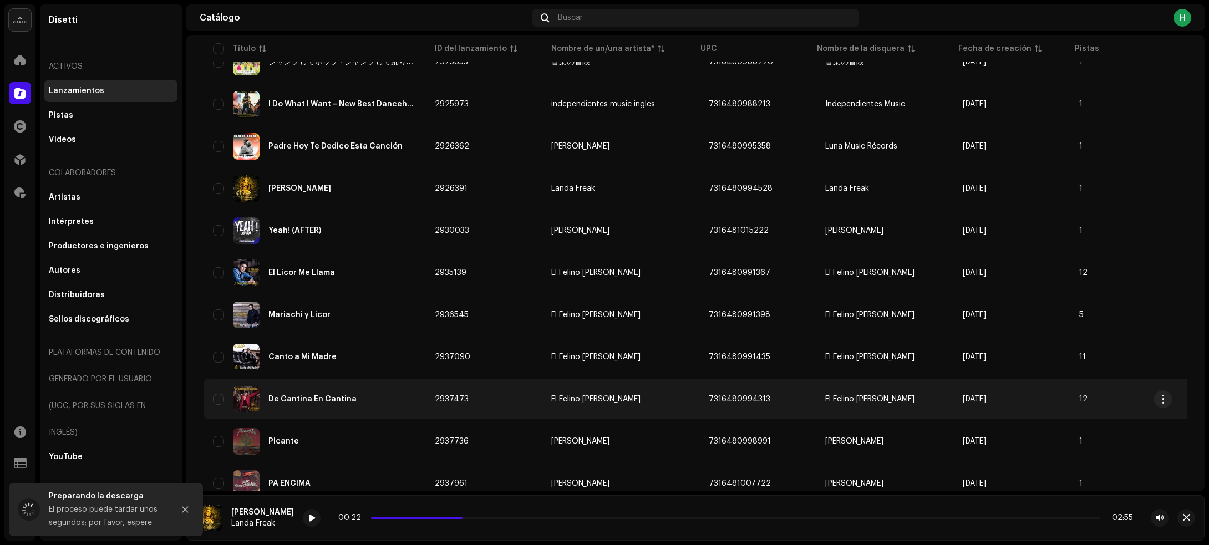
click at [411, 397] on div "De Cantina En Cantina" at bounding box center [315, 399] width 204 height 27
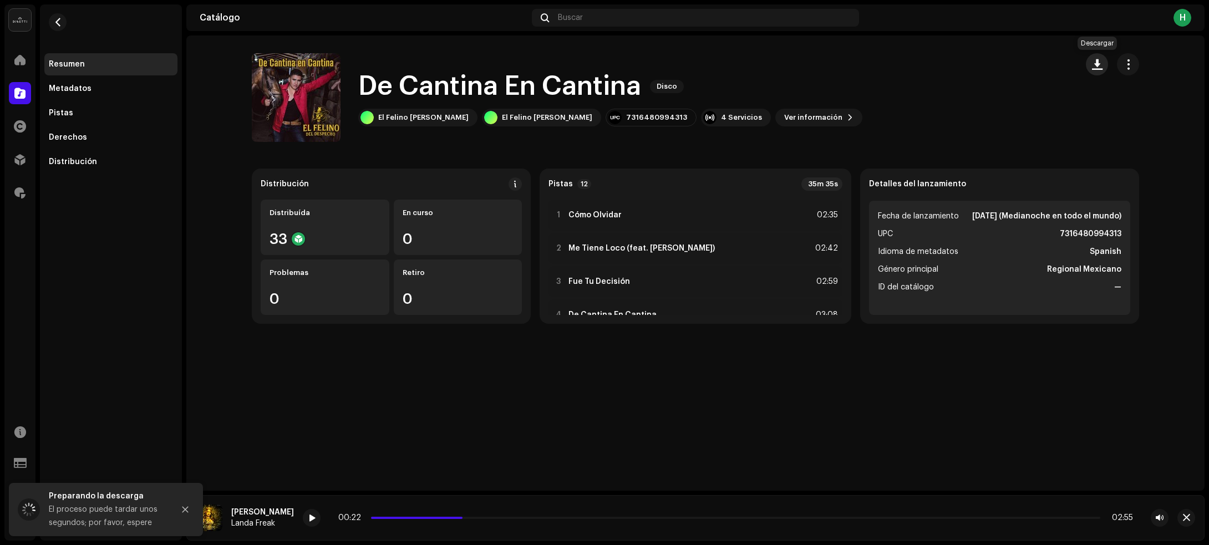
click at [1094, 70] on button "button" at bounding box center [1096, 64] width 22 height 22
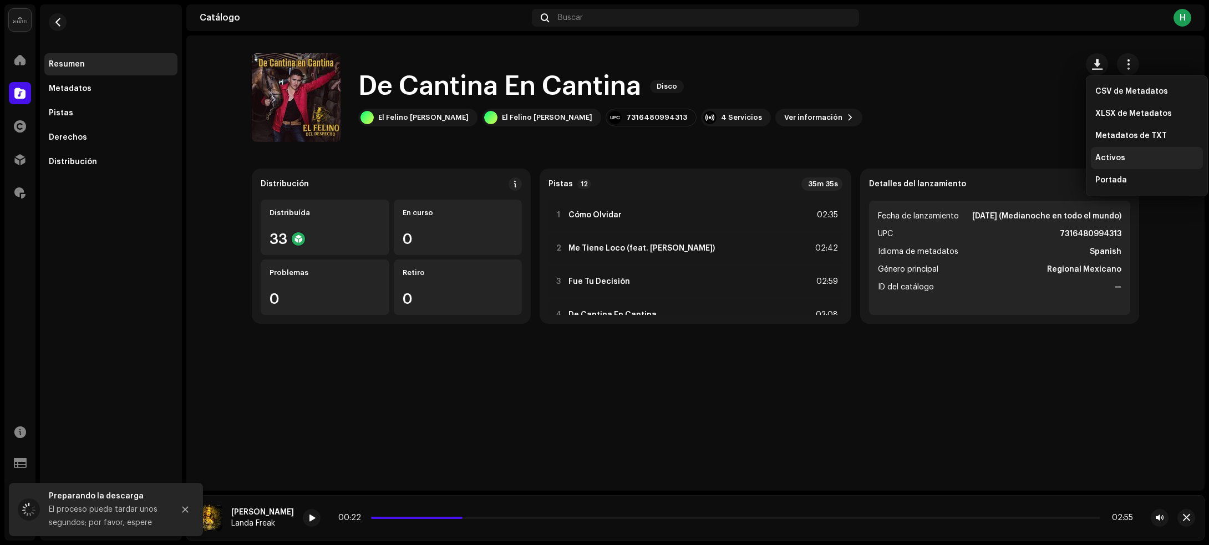
click at [1093, 156] on div "Activos" at bounding box center [1146, 158] width 112 height 22
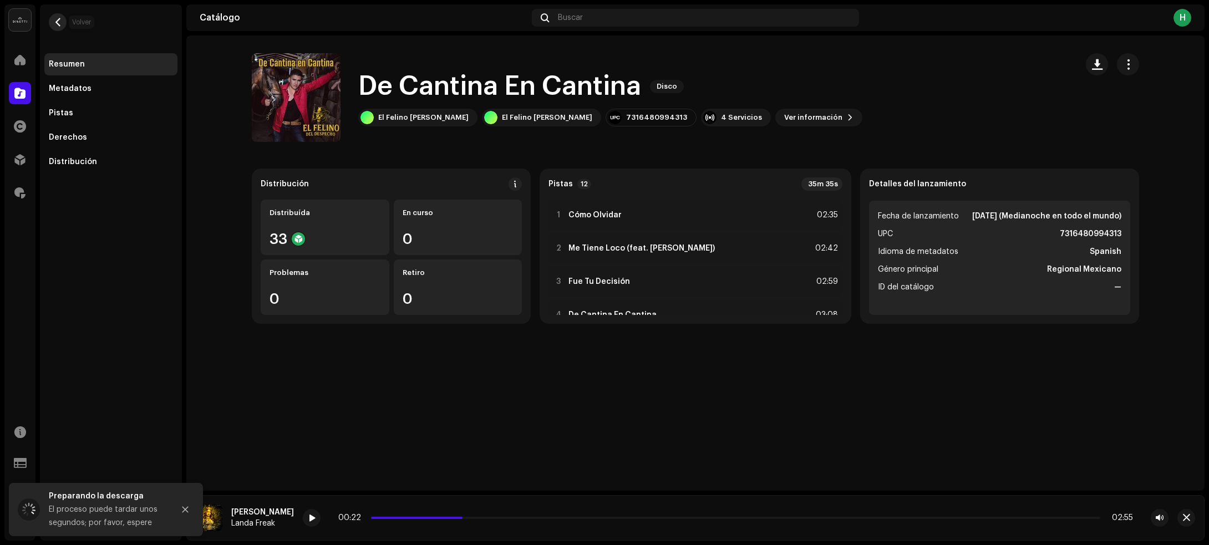
click at [57, 25] on span "button" at bounding box center [58, 22] width 8 height 9
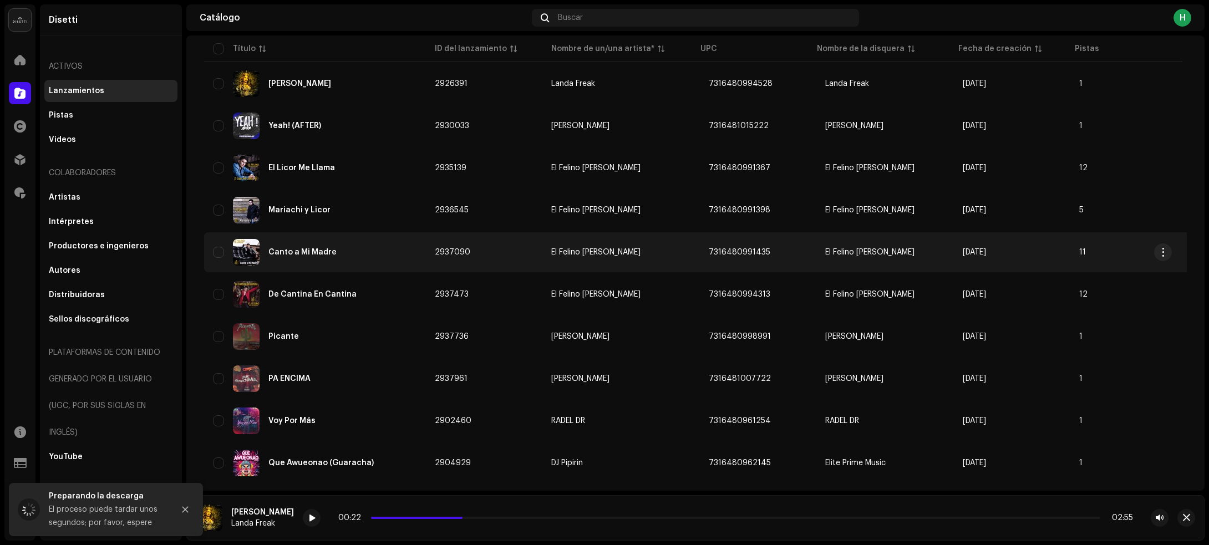
scroll to position [1855, 0]
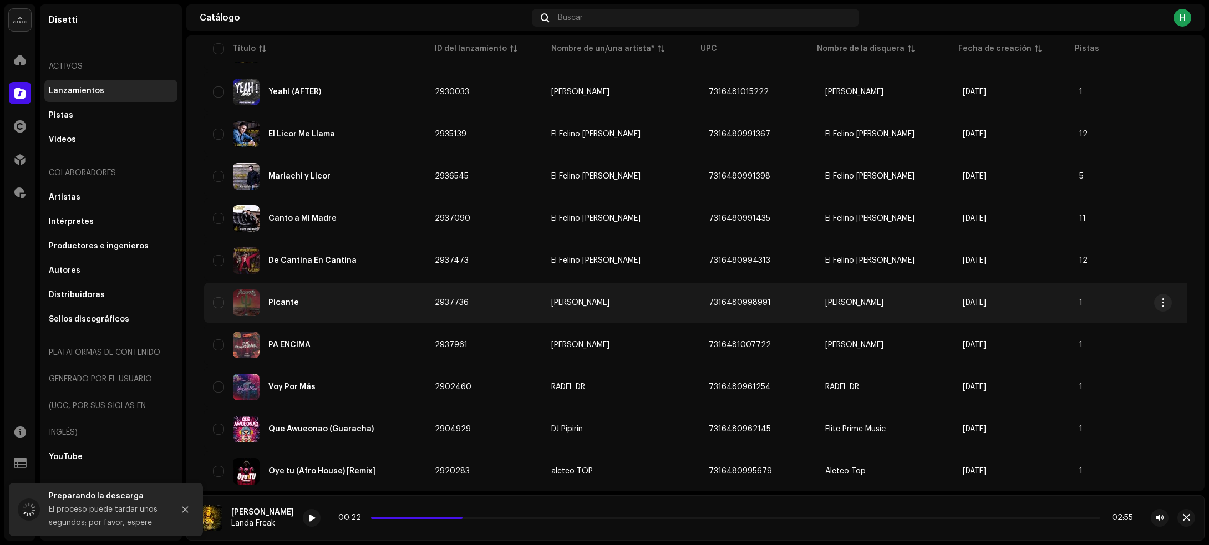
click at [381, 294] on div "Picante" at bounding box center [315, 302] width 204 height 27
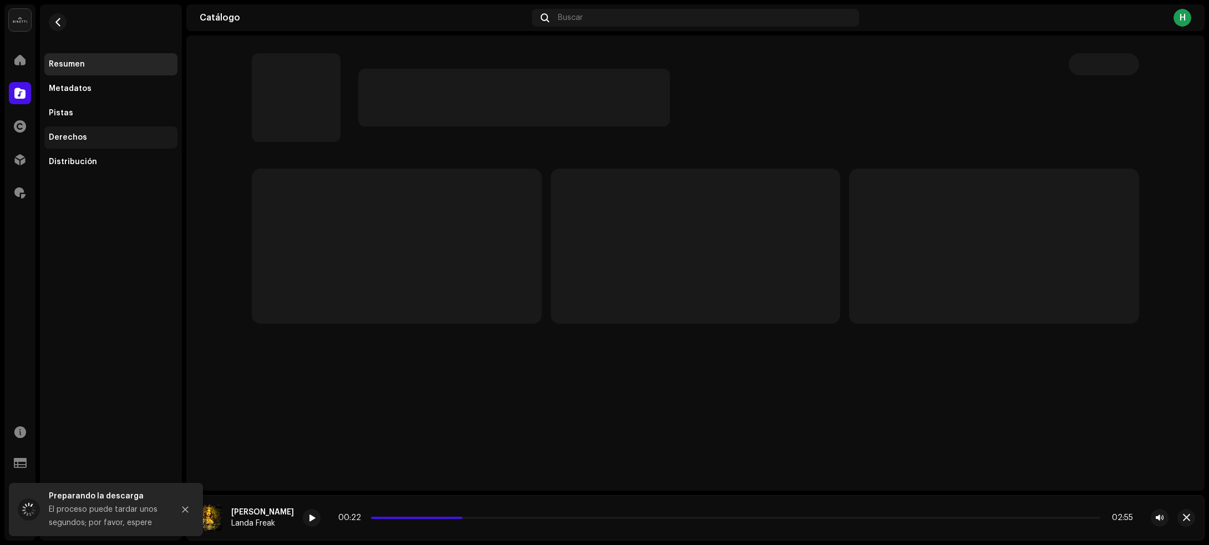
click at [115, 136] on div "Derechos" at bounding box center [111, 137] width 124 height 9
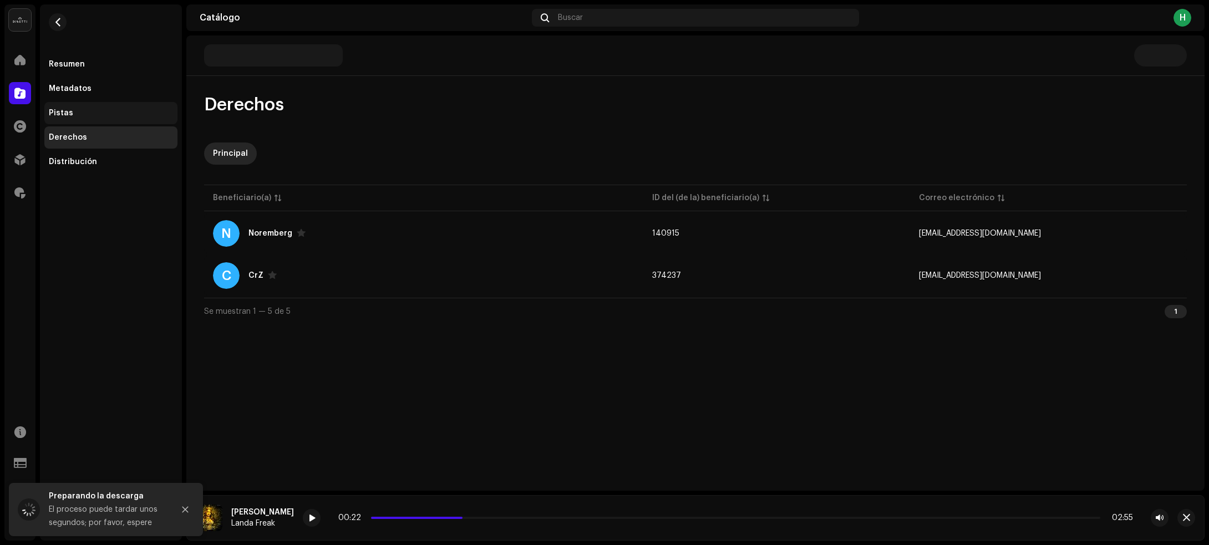
click at [83, 111] on div "Pistas" at bounding box center [111, 113] width 124 height 9
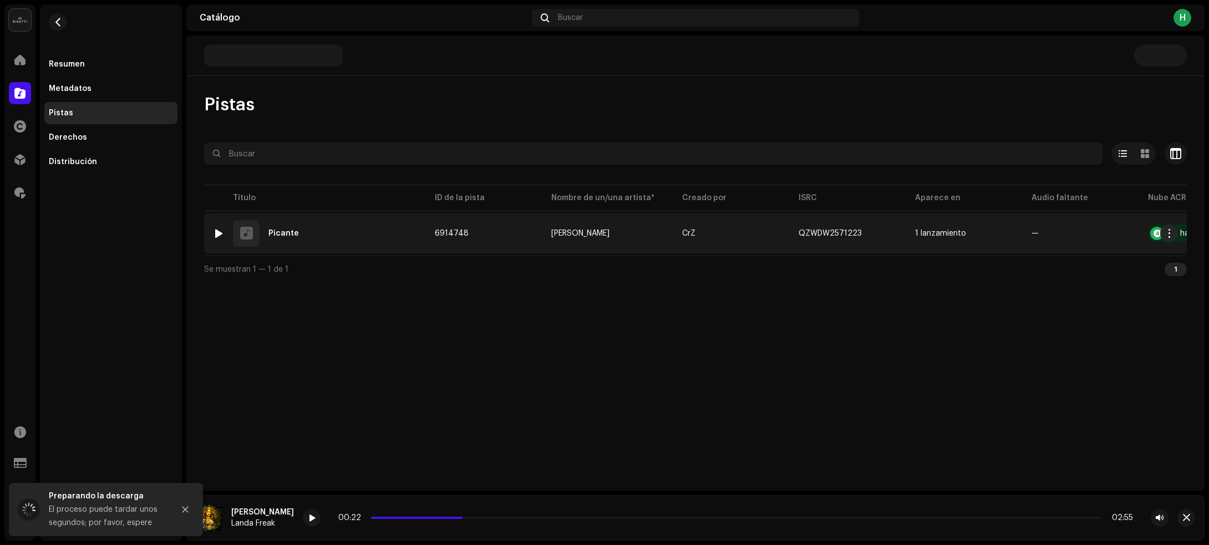
click at [222, 236] on div at bounding box center [219, 233] width 8 height 9
click at [218, 230] on div at bounding box center [219, 233] width 8 height 9
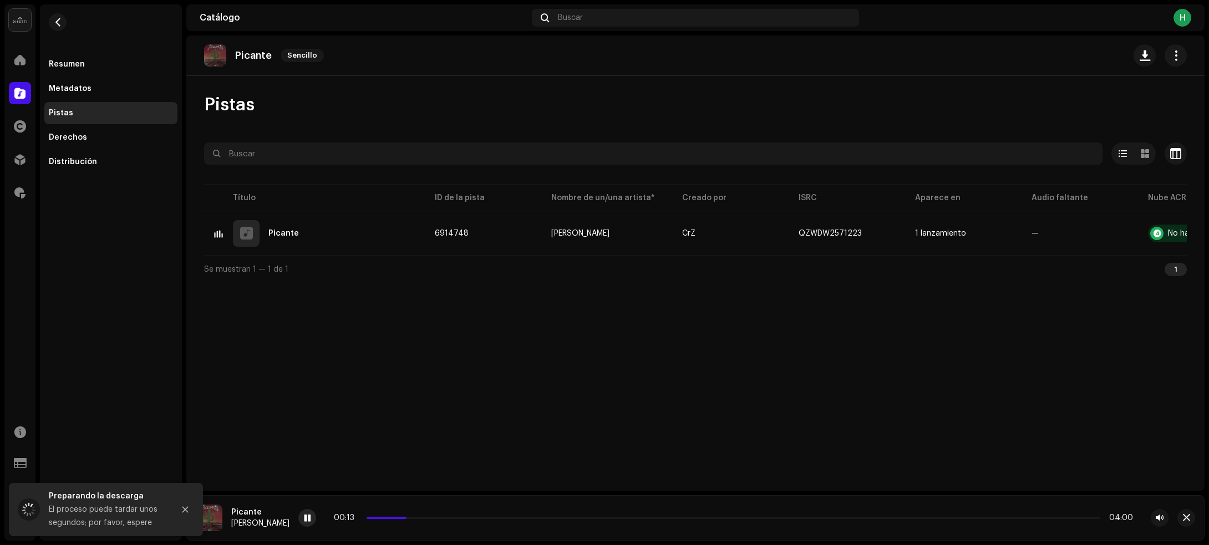
click at [298, 514] on div at bounding box center [307, 518] width 18 height 18
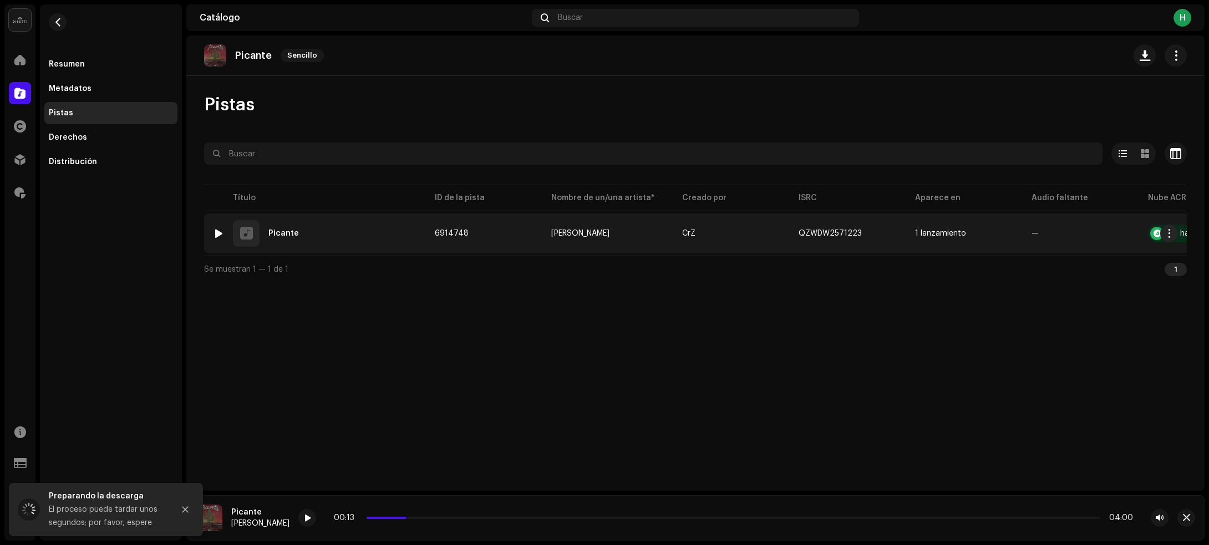
click at [377, 236] on div "1 Picante" at bounding box center [315, 233] width 204 height 27
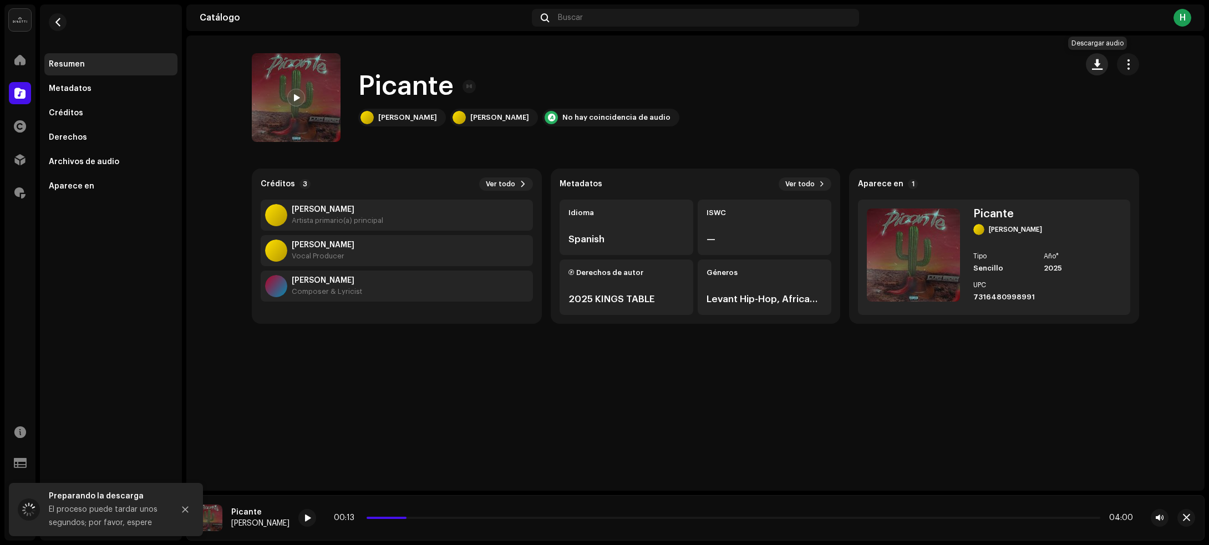
click at [1096, 67] on span "button" at bounding box center [1097, 64] width 11 height 9
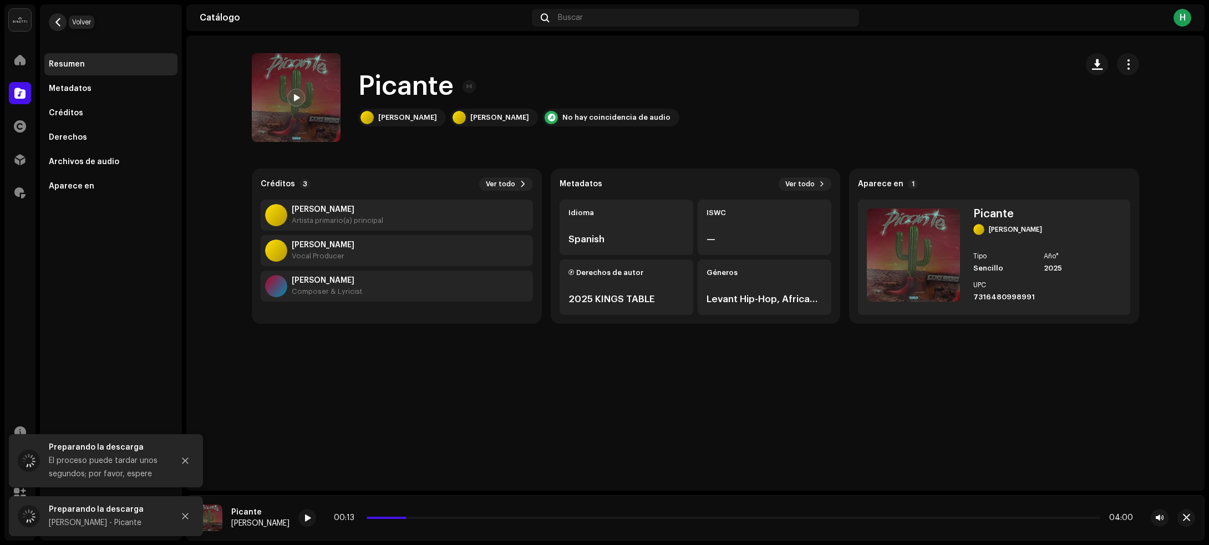
click at [59, 22] on span "button" at bounding box center [58, 22] width 8 height 9
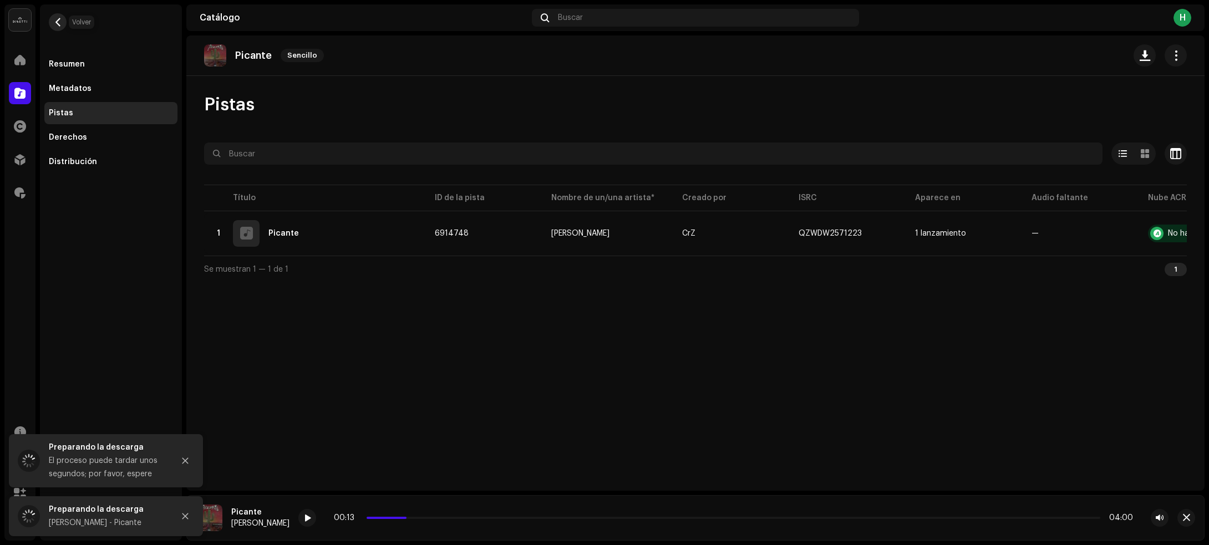
click at [57, 21] on span "button" at bounding box center [58, 22] width 8 height 9
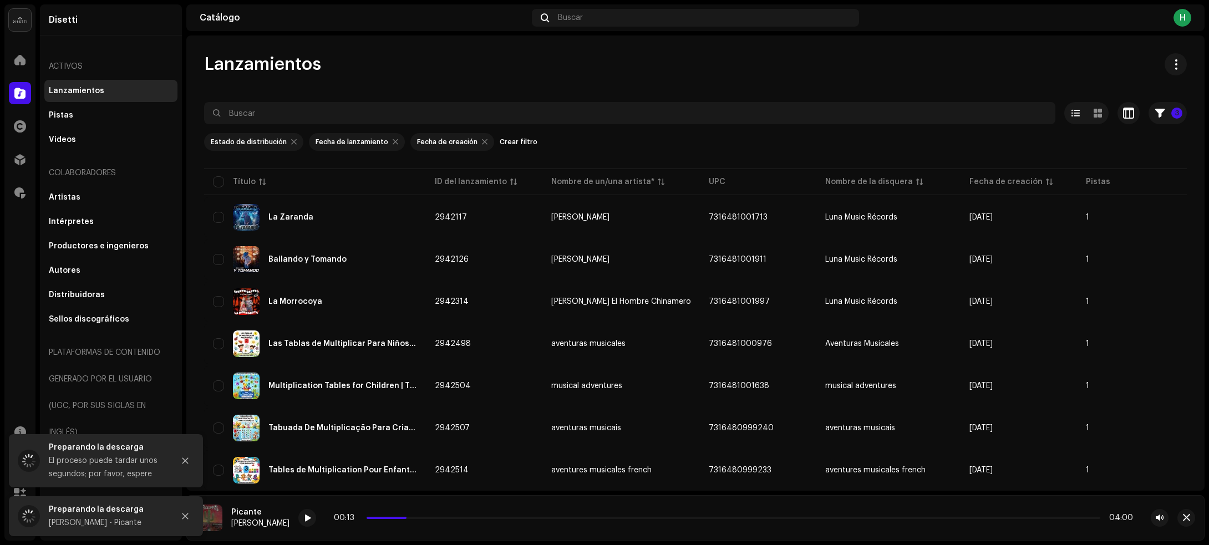
scroll to position [1885, 0]
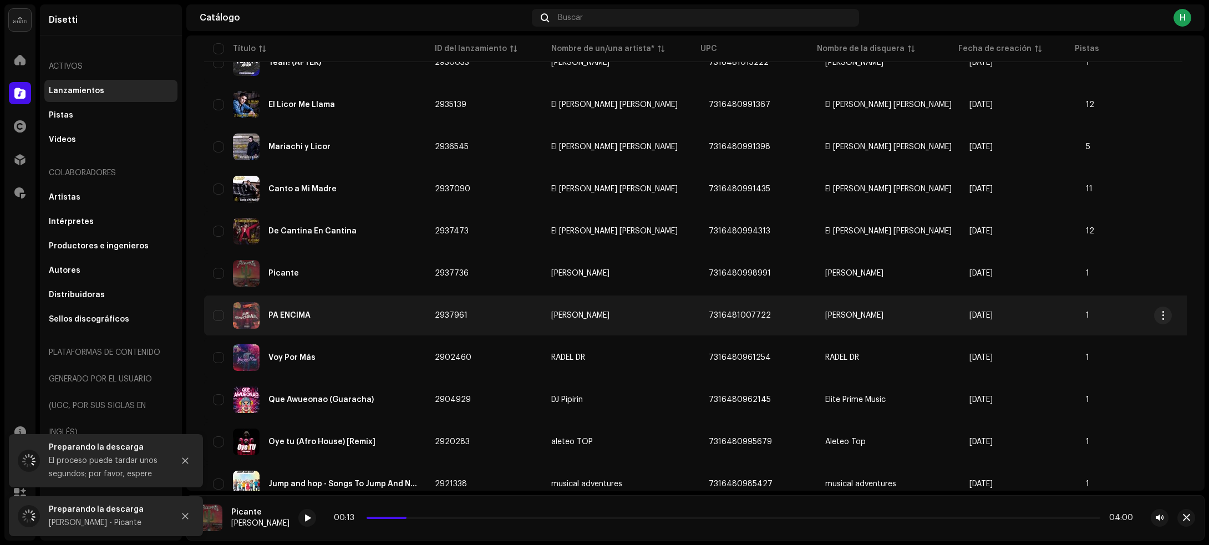
click at [340, 311] on div "PA ENCIMA" at bounding box center [315, 315] width 204 height 27
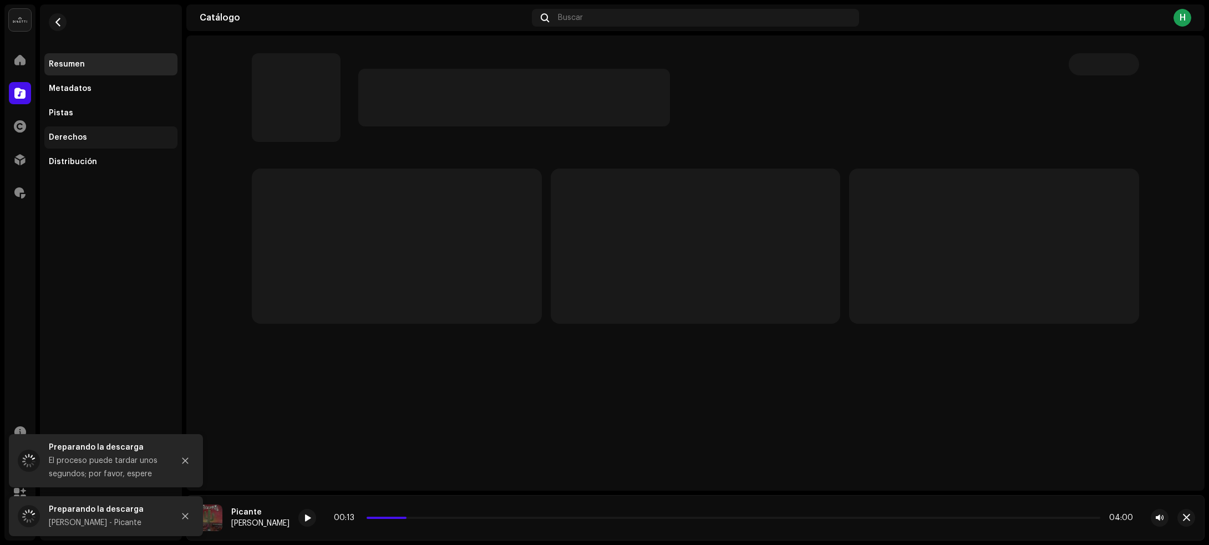
click at [69, 134] on div "Derechos" at bounding box center [68, 137] width 38 height 9
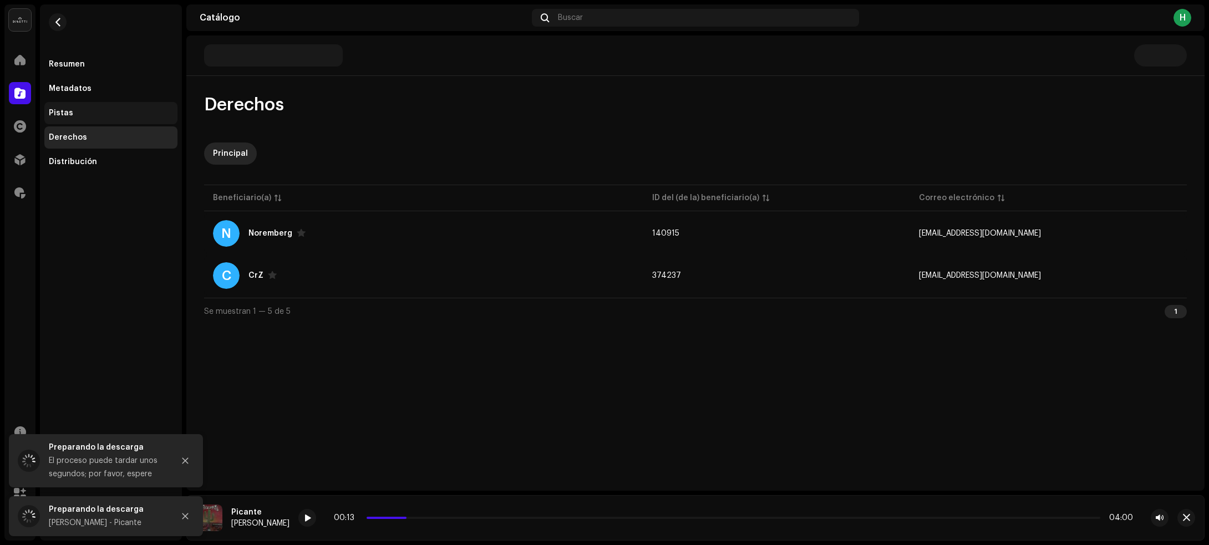
click at [76, 109] on div "Pistas" at bounding box center [111, 113] width 124 height 9
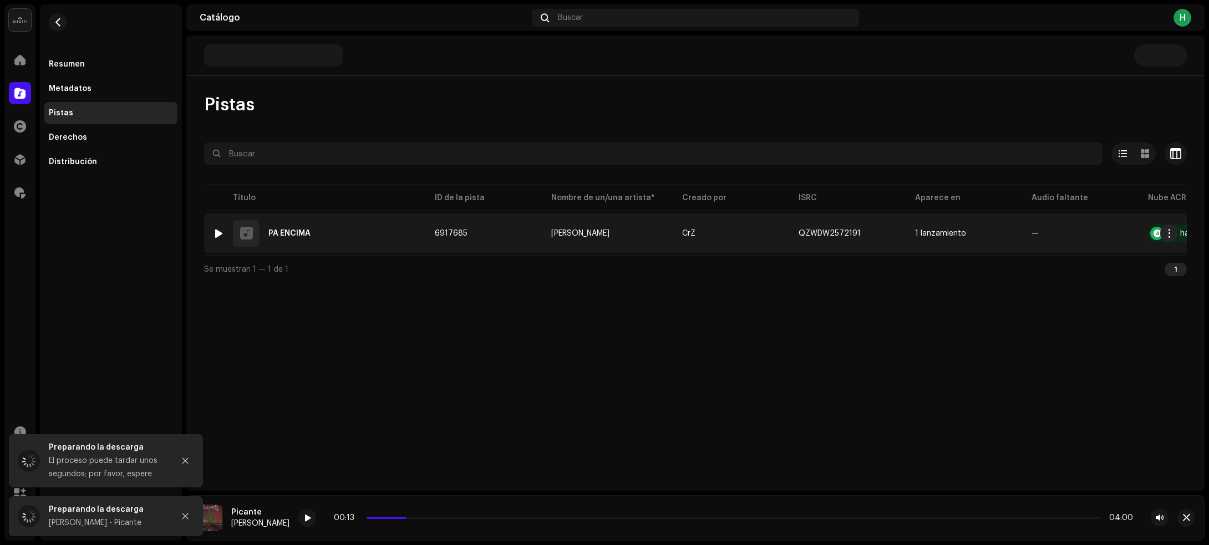
click at [217, 231] on div at bounding box center [219, 233] width 8 height 9
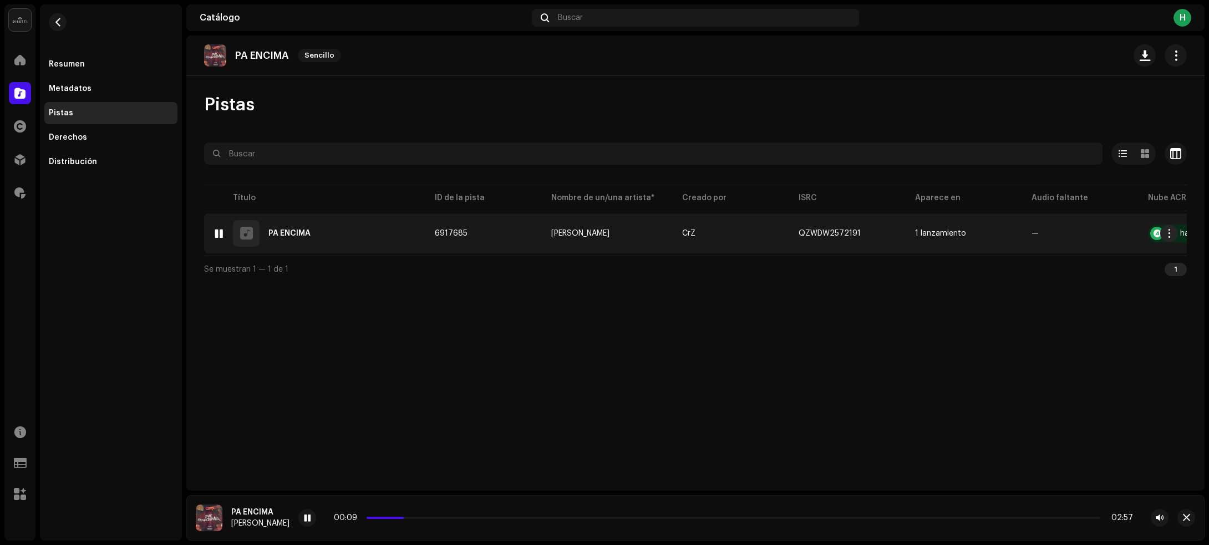
click at [345, 236] on div "1 PA ENCIMA" at bounding box center [315, 233] width 204 height 27
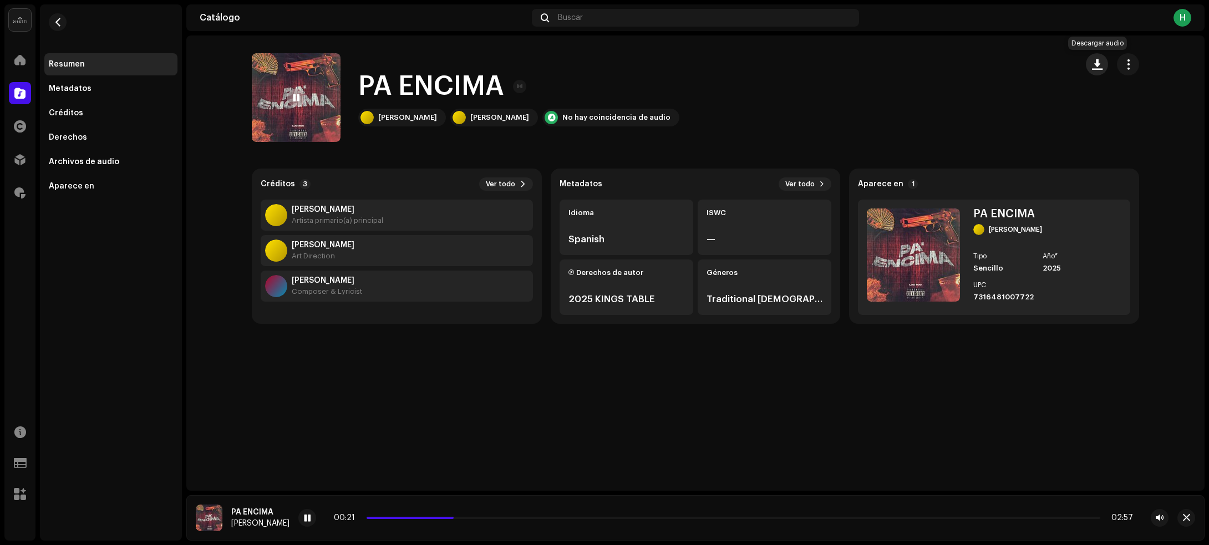
click at [1099, 64] on span "button" at bounding box center [1097, 64] width 11 height 9
click at [63, 21] on button "button" at bounding box center [58, 22] width 18 height 18
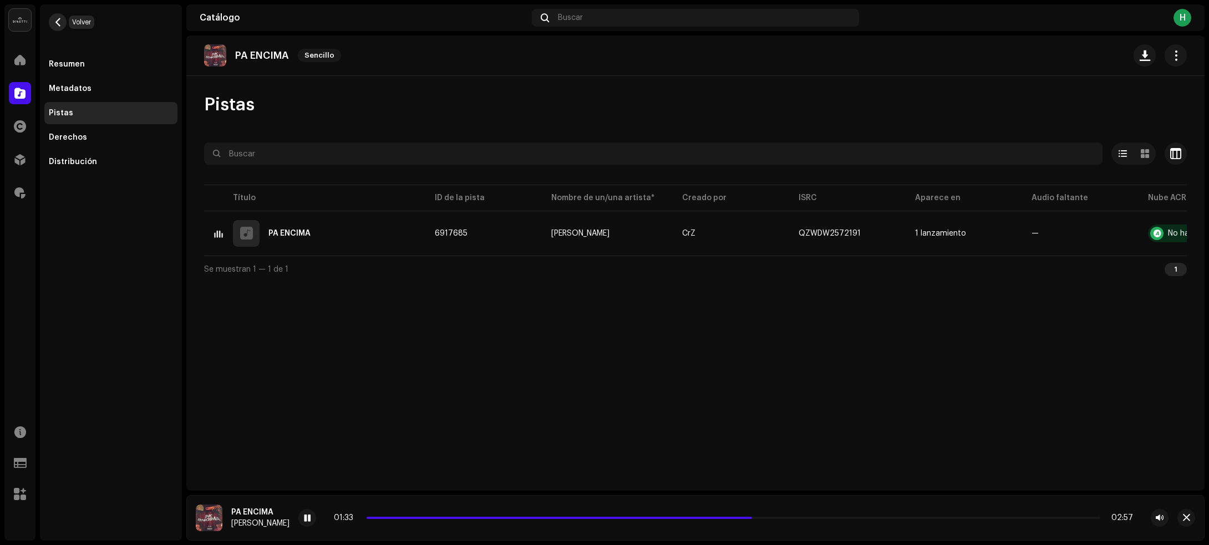
click at [54, 18] on span "button" at bounding box center [58, 22] width 8 height 9
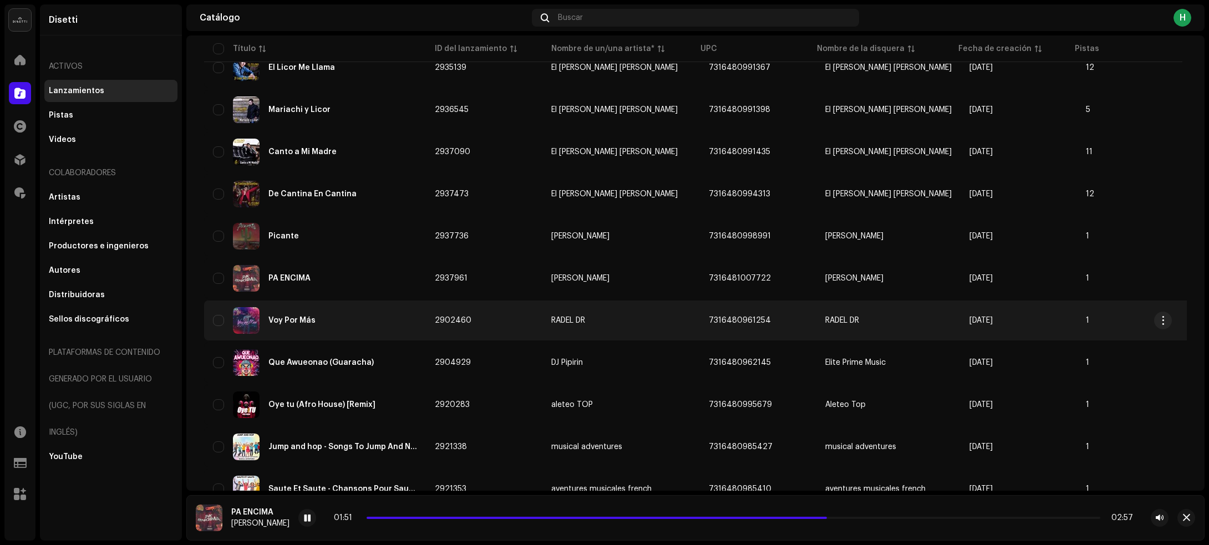
scroll to position [1954, 0]
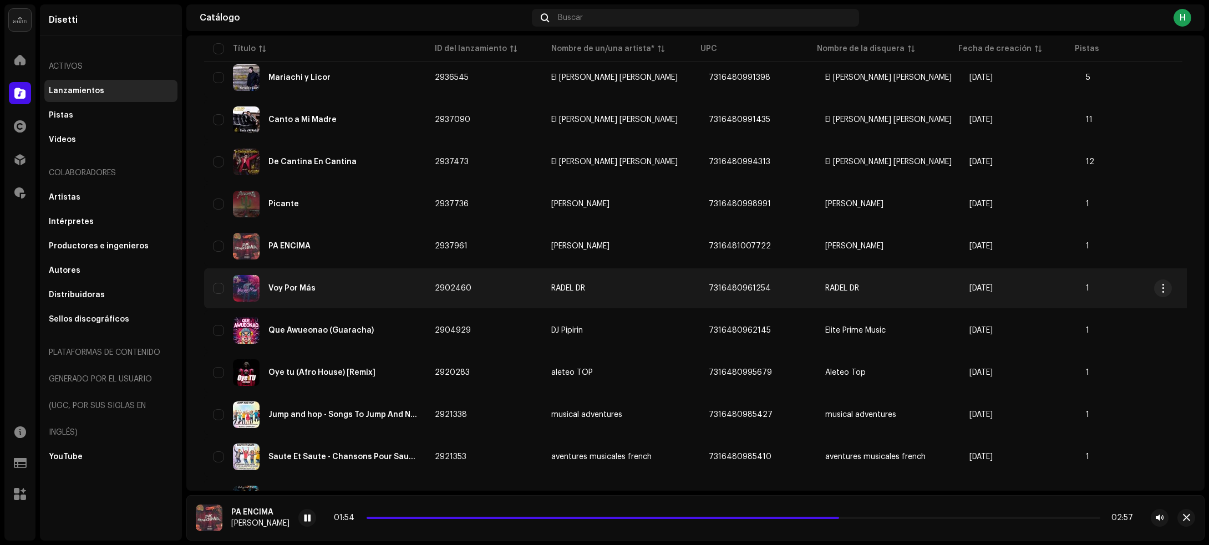
click at [395, 281] on div "Voy Por Más" at bounding box center [315, 288] width 204 height 27
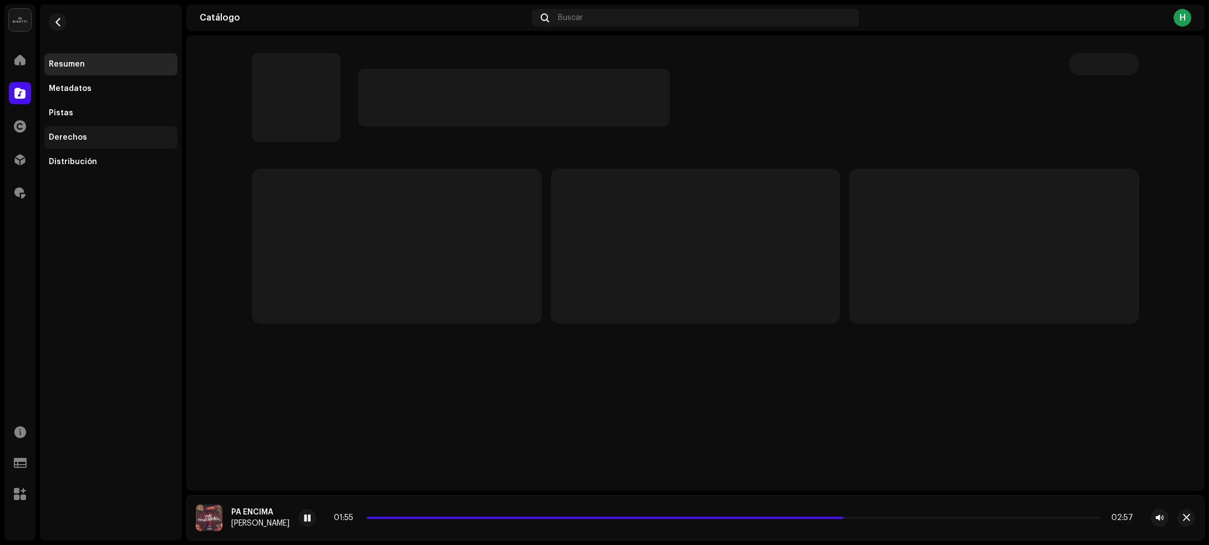
click at [120, 131] on div "Derechos" at bounding box center [110, 137] width 133 height 22
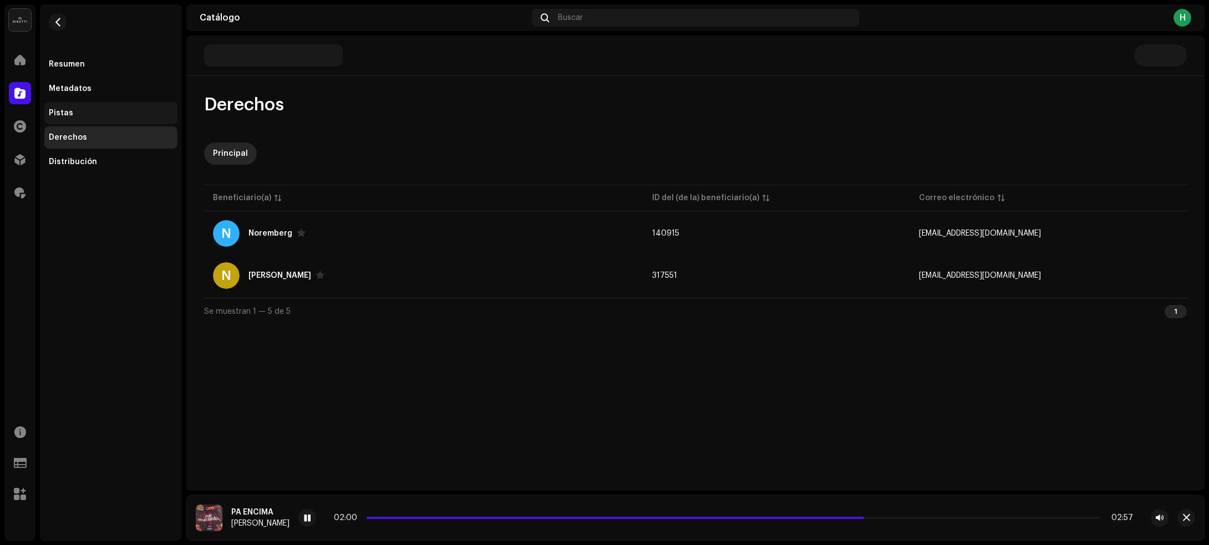
click at [120, 111] on div "Pistas" at bounding box center [111, 113] width 124 height 9
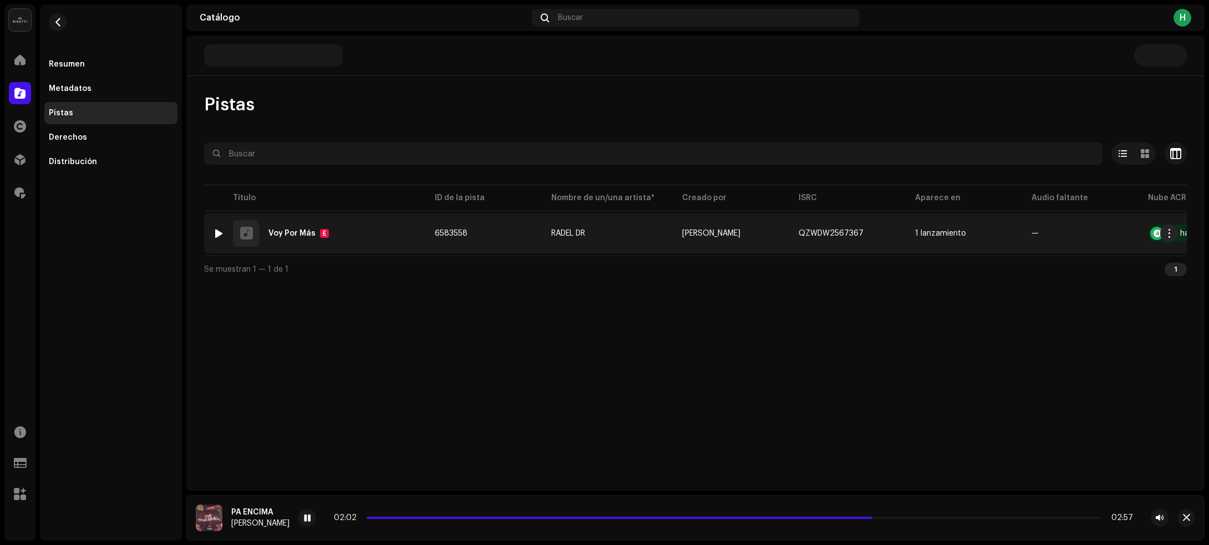
click at [222, 233] on div at bounding box center [219, 233] width 8 height 9
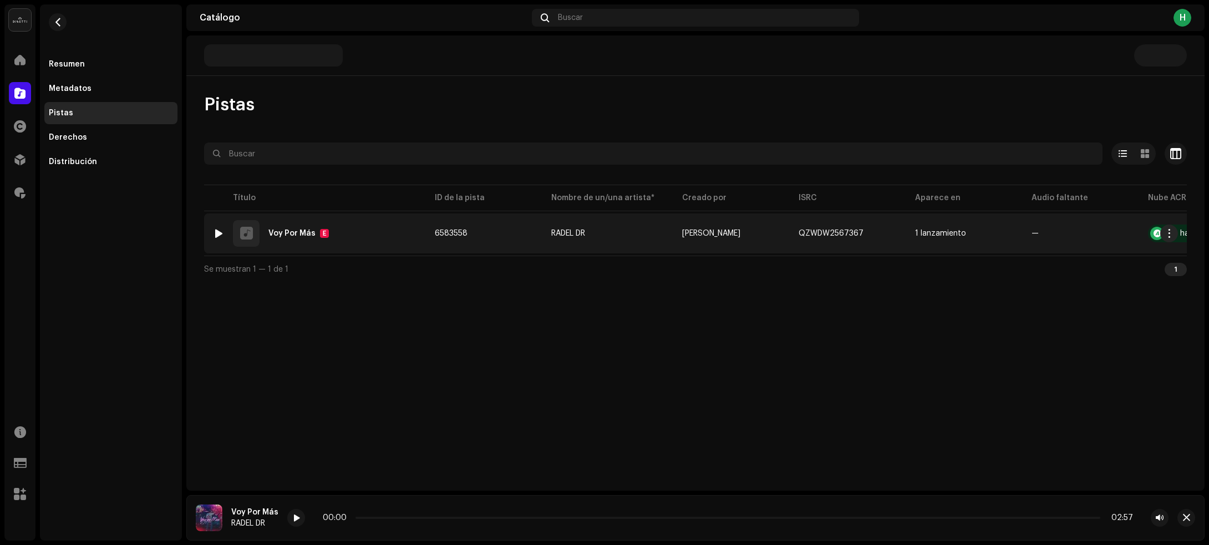
click at [370, 239] on div "1 Voy Por Más E" at bounding box center [315, 233] width 204 height 27
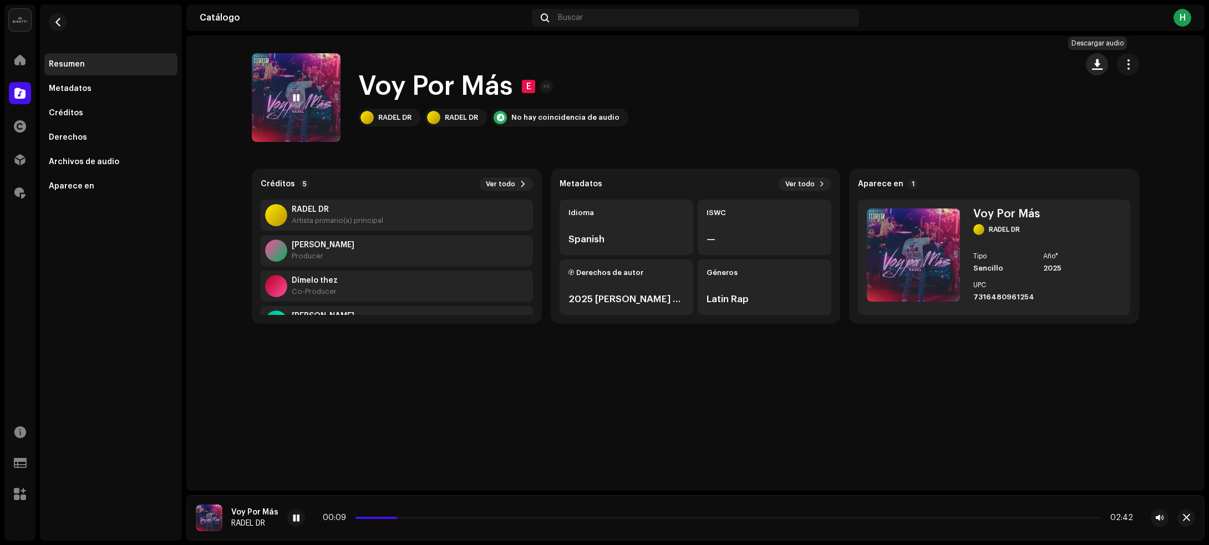
click at [1095, 69] on button "button" at bounding box center [1096, 64] width 22 height 22
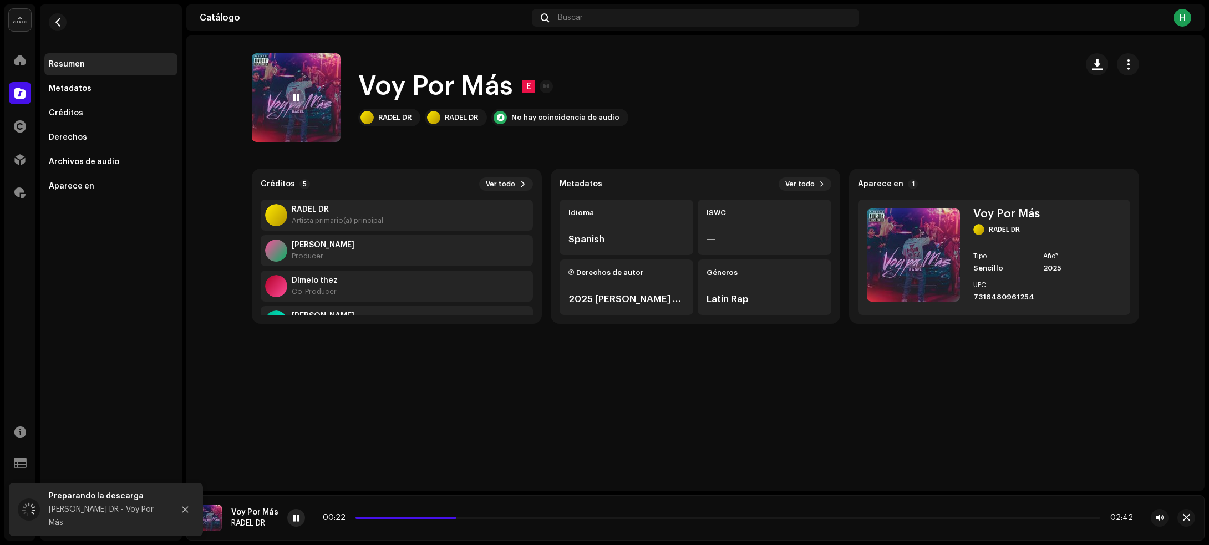
click at [293, 516] on span at bounding box center [296, 518] width 7 height 9
click at [62, 21] on span "button" at bounding box center [58, 22] width 8 height 9
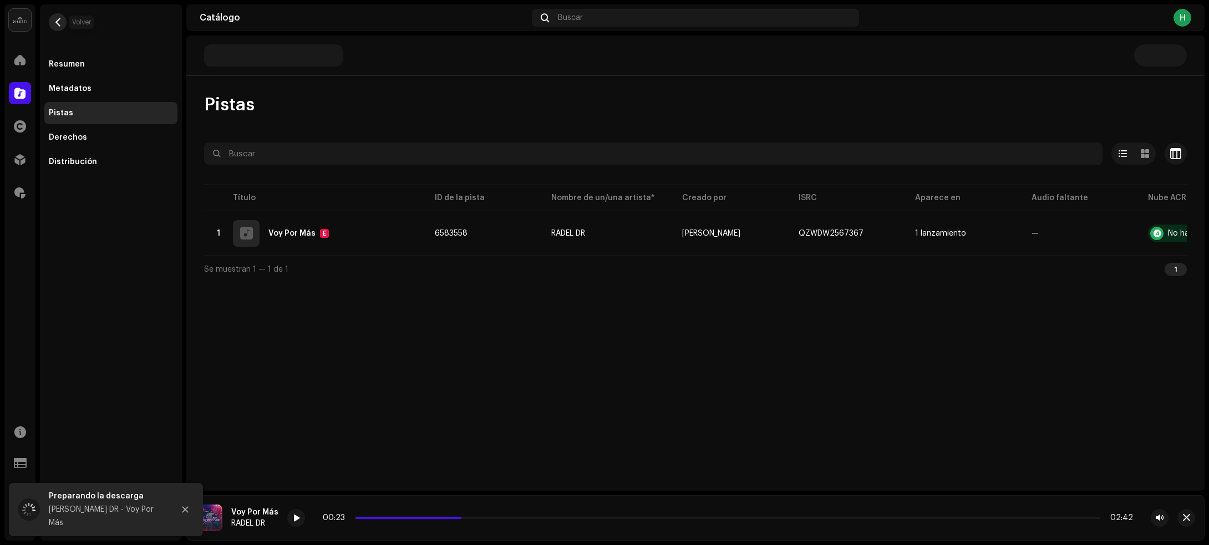
click at [62, 20] on button "button" at bounding box center [58, 22] width 18 height 18
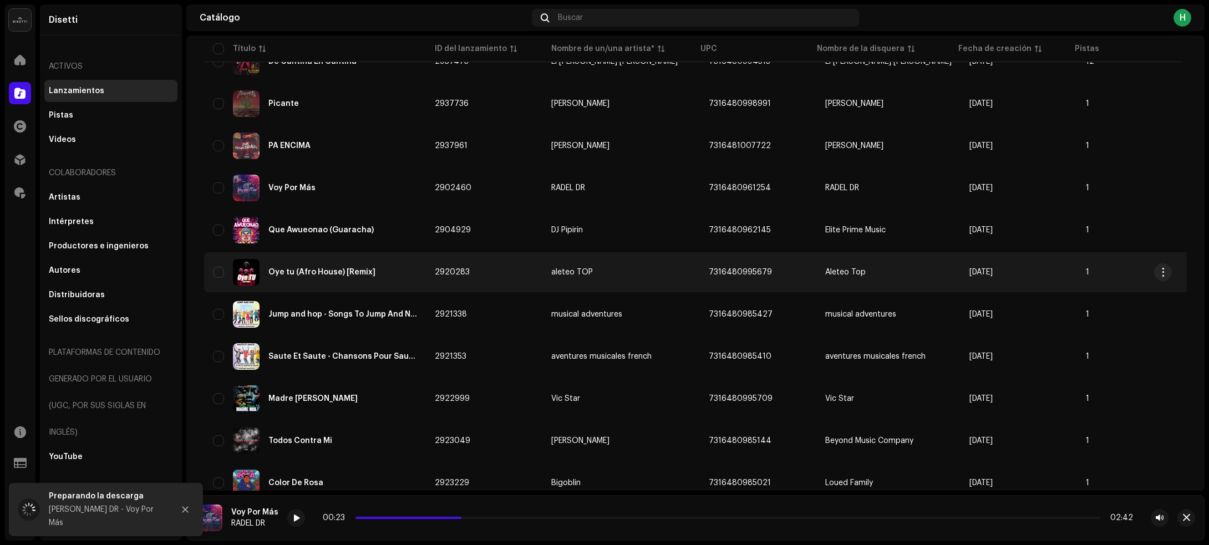
scroll to position [2023, 0]
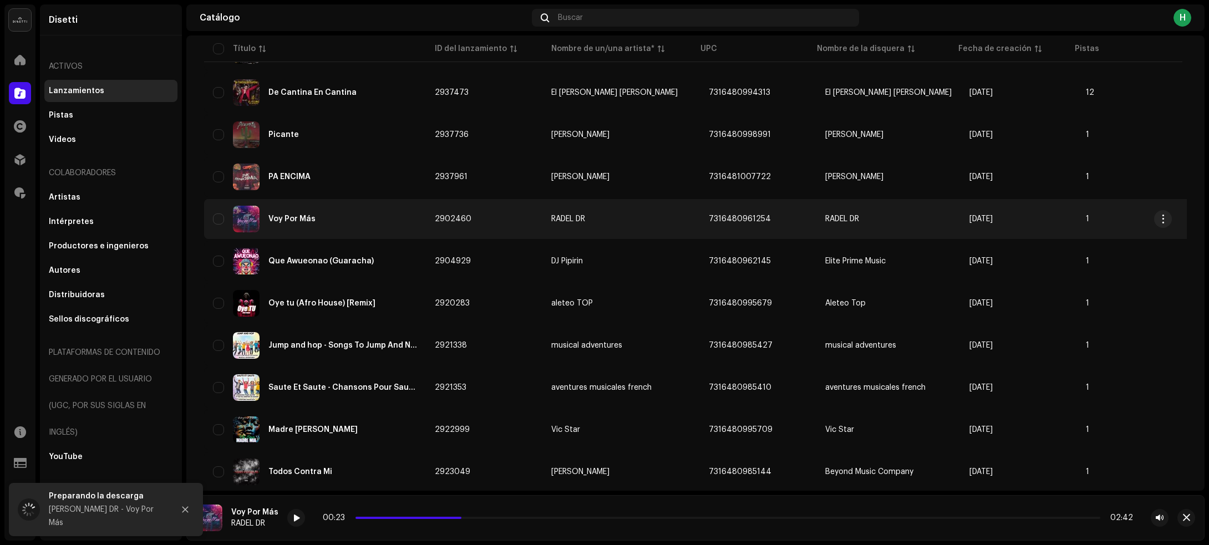
click at [358, 215] on div "Voy Por Más" at bounding box center [315, 219] width 204 height 27
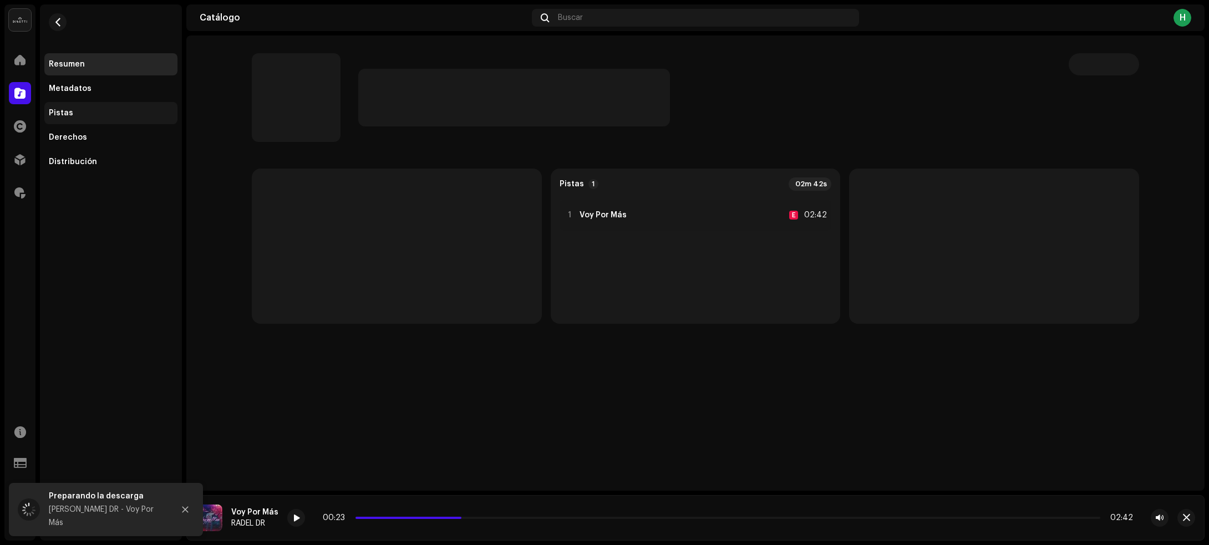
click at [72, 110] on div "Pistas" at bounding box center [111, 113] width 124 height 9
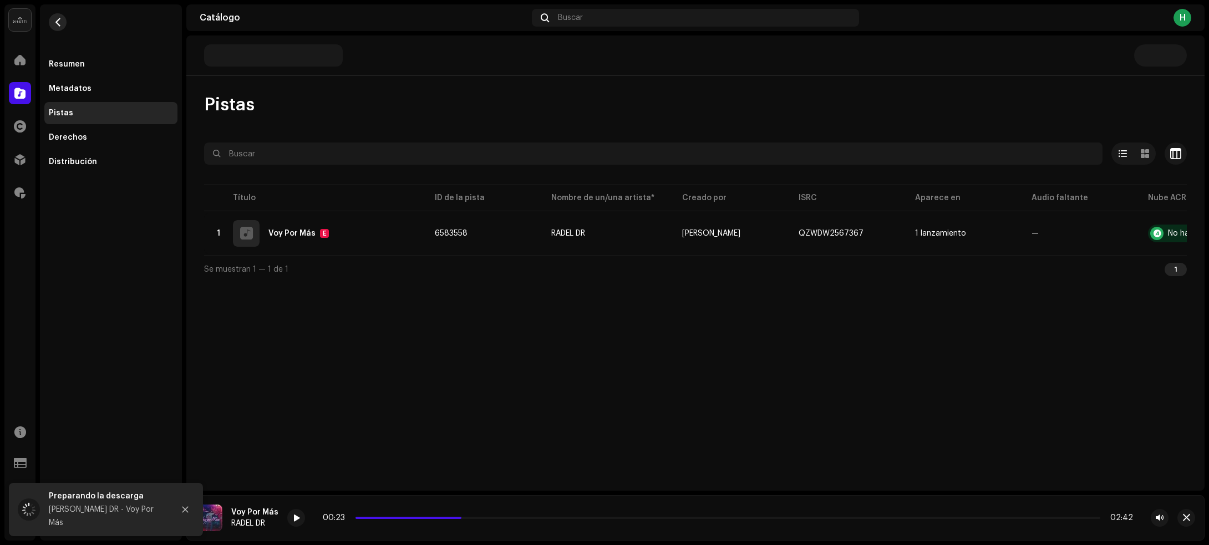
click at [54, 19] on span "button" at bounding box center [58, 22] width 8 height 9
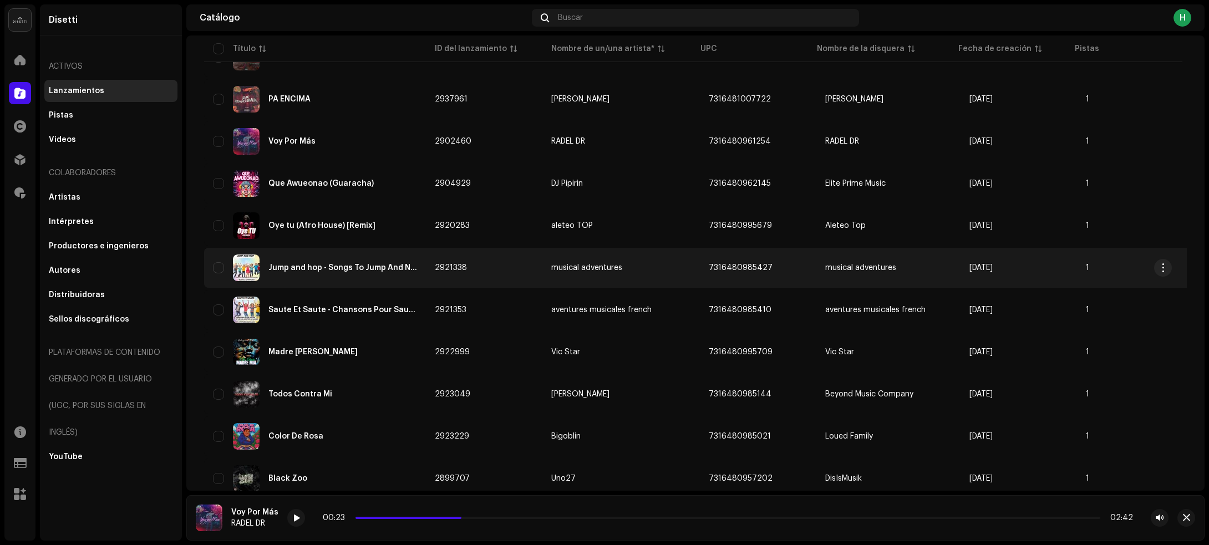
scroll to position [2162, 0]
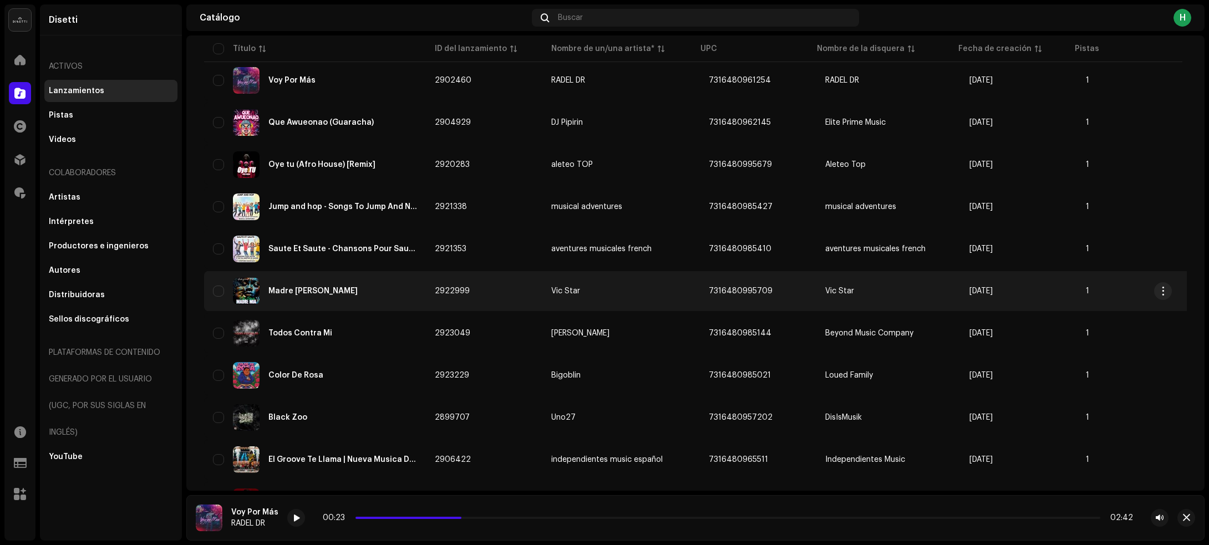
click at [378, 286] on div "Madre [PERSON_NAME]" at bounding box center [315, 291] width 204 height 27
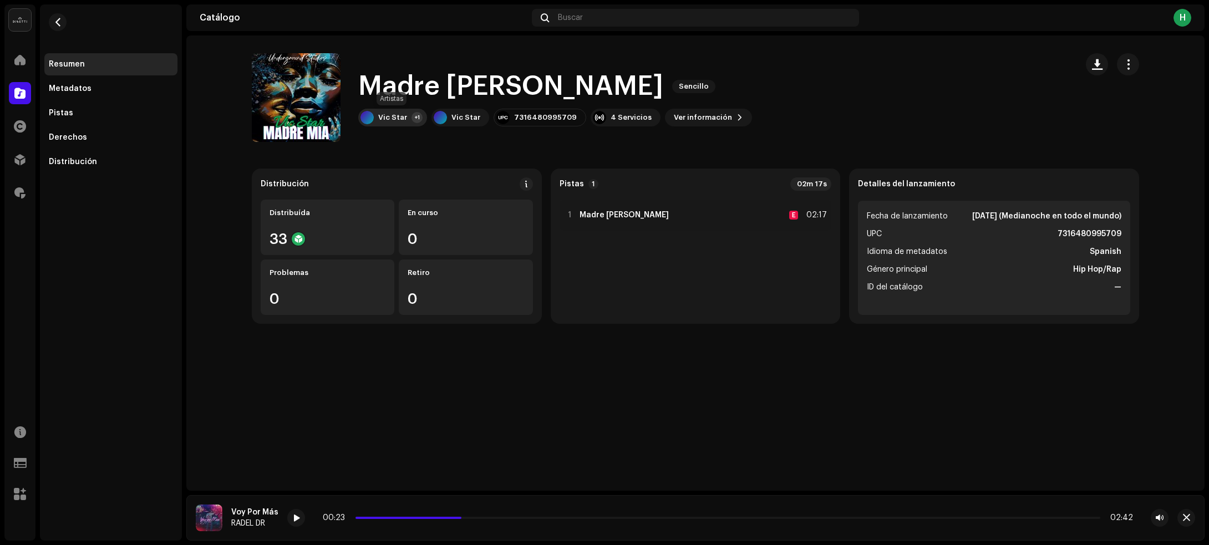
click at [400, 123] on div "Vic Star +1" at bounding box center [392, 118] width 69 height 18
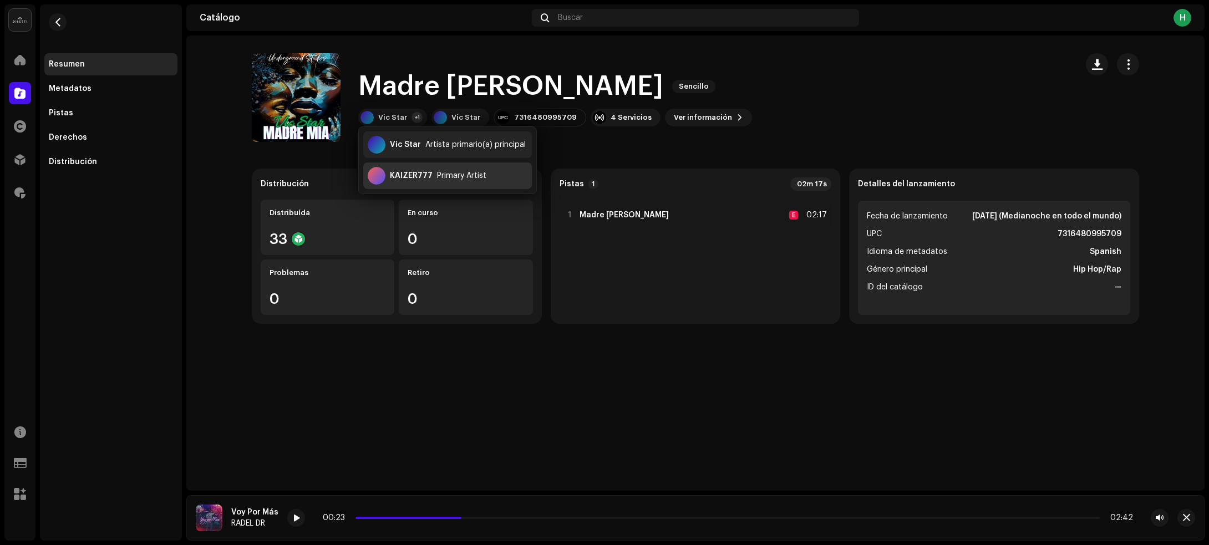
click at [417, 183] on div "KAIZER777 Primary Artist" at bounding box center [447, 175] width 169 height 27
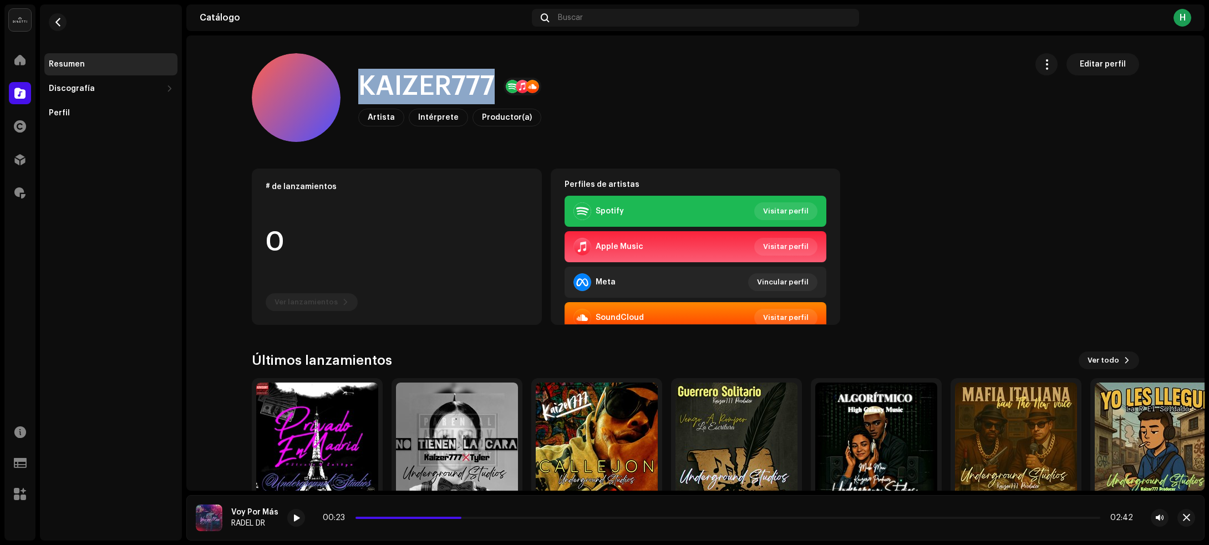
drag, startPoint x: 348, startPoint y: 86, endPoint x: 487, endPoint y: 80, distance: 139.3
click at [487, 80] on div "KAIZER777 Artista Intérprete Productor(a) Editar perfil" at bounding box center [635, 97] width 766 height 89
copy h1 "KAIZER777"
click at [59, 22] on span "button" at bounding box center [58, 22] width 8 height 9
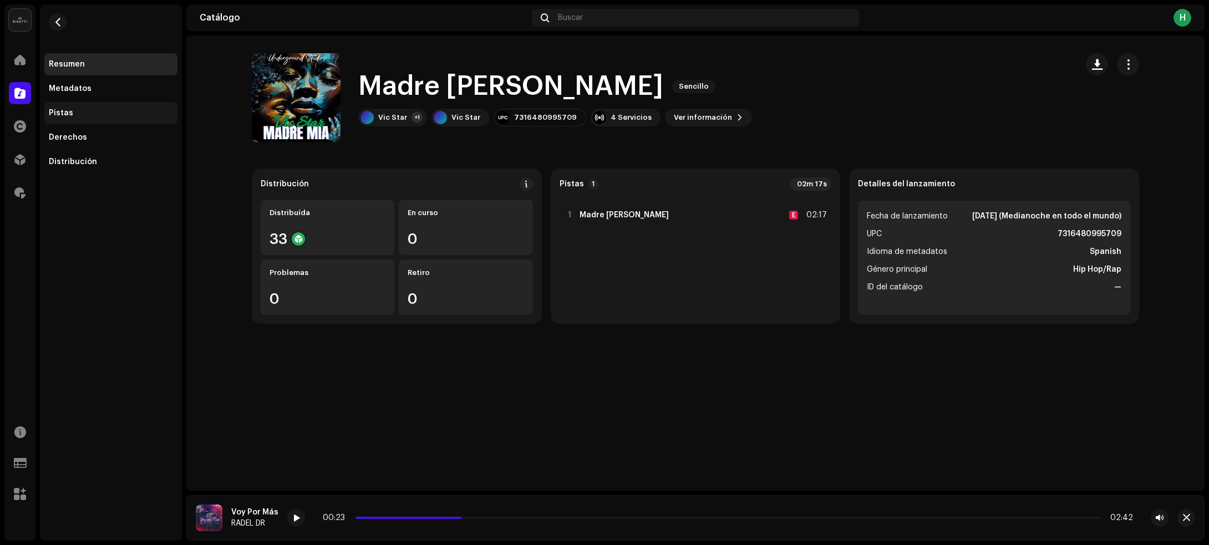
click at [63, 115] on div "Pistas" at bounding box center [61, 113] width 24 height 9
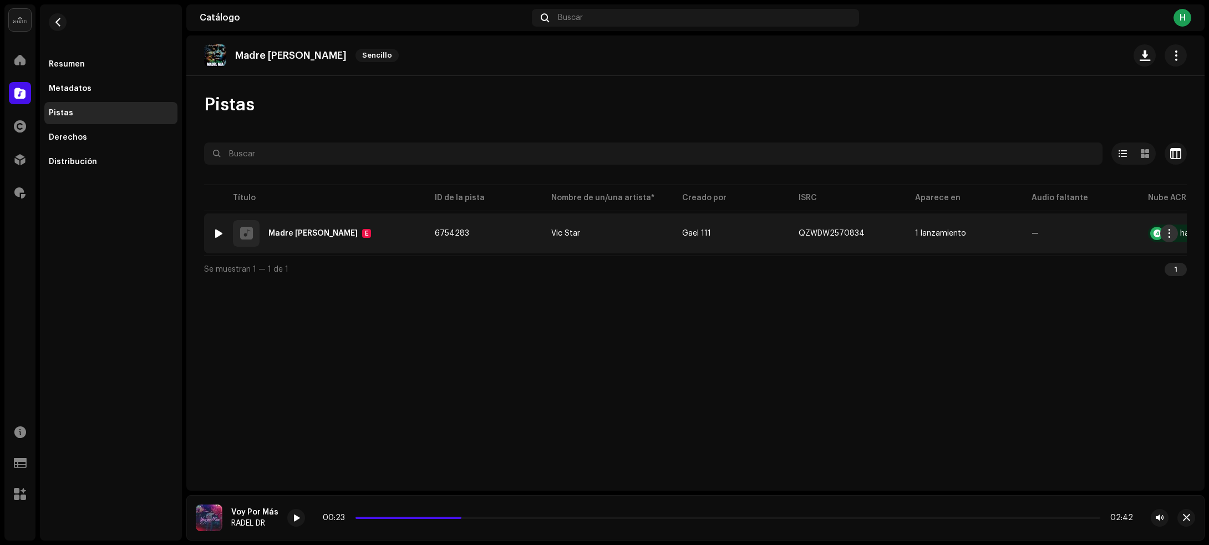
click at [1171, 233] on span "button" at bounding box center [1169, 233] width 8 height 9
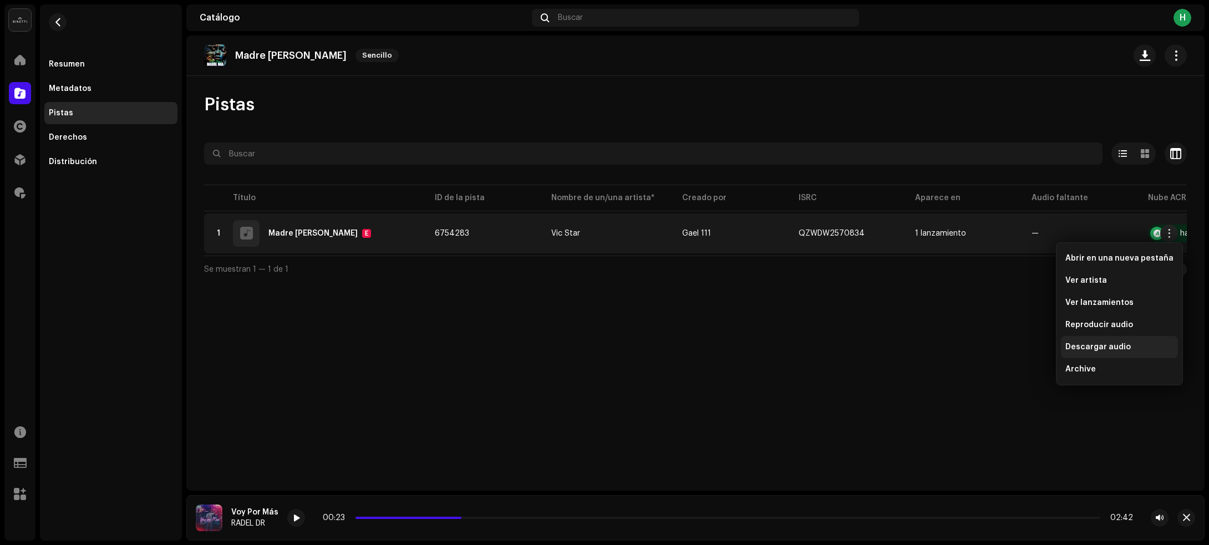
click at [1094, 343] on span "Descargar audio" at bounding box center [1097, 347] width 65 height 9
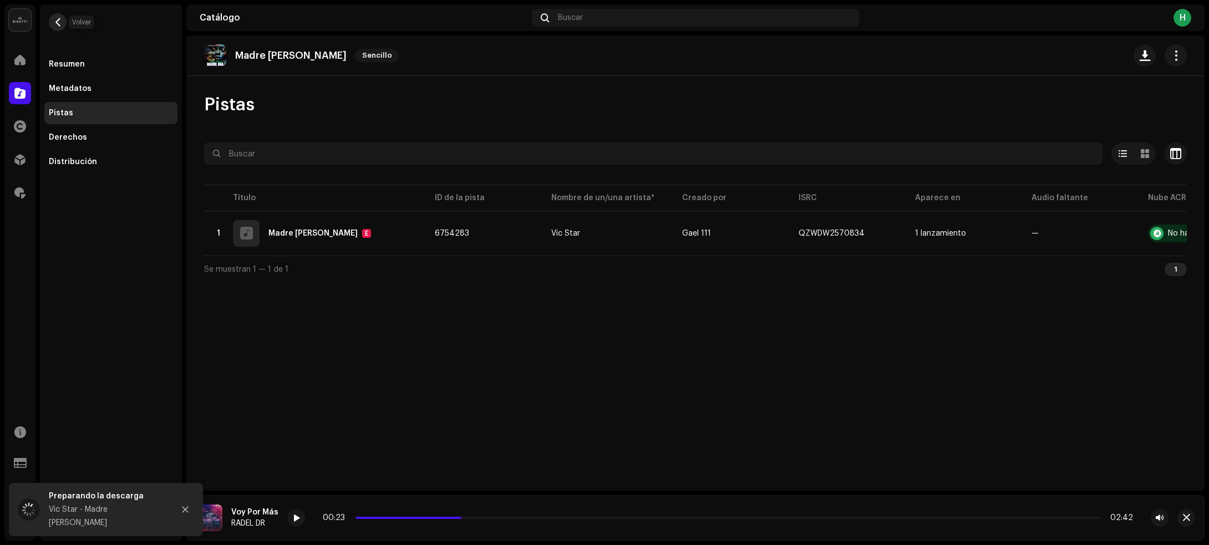
click at [63, 15] on button "button" at bounding box center [58, 22] width 18 height 18
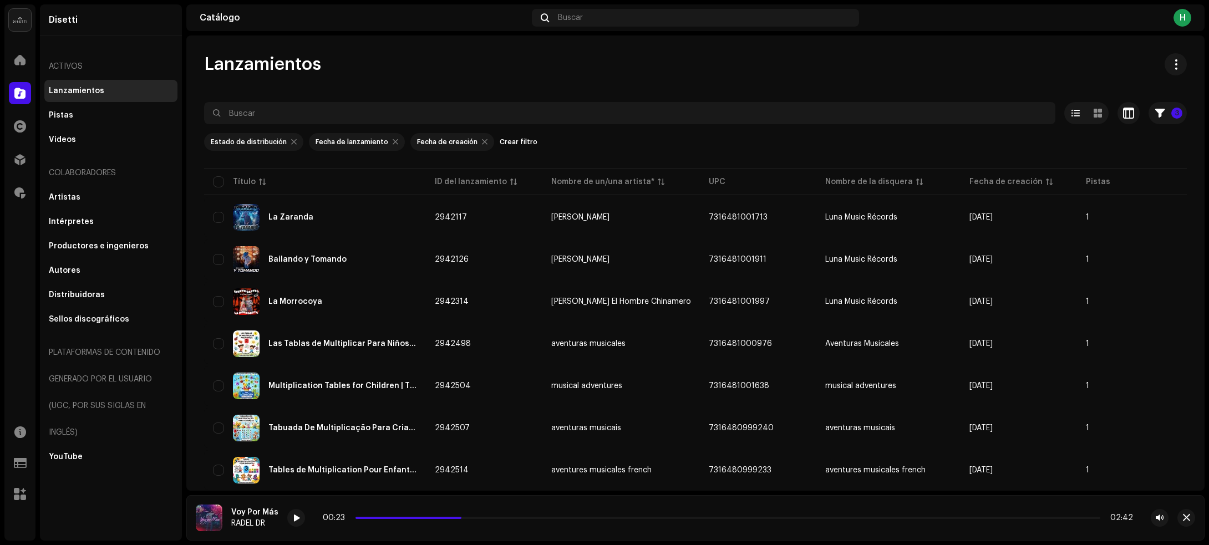
click at [721, 61] on div "Lanzamientos" at bounding box center [695, 64] width 982 height 22
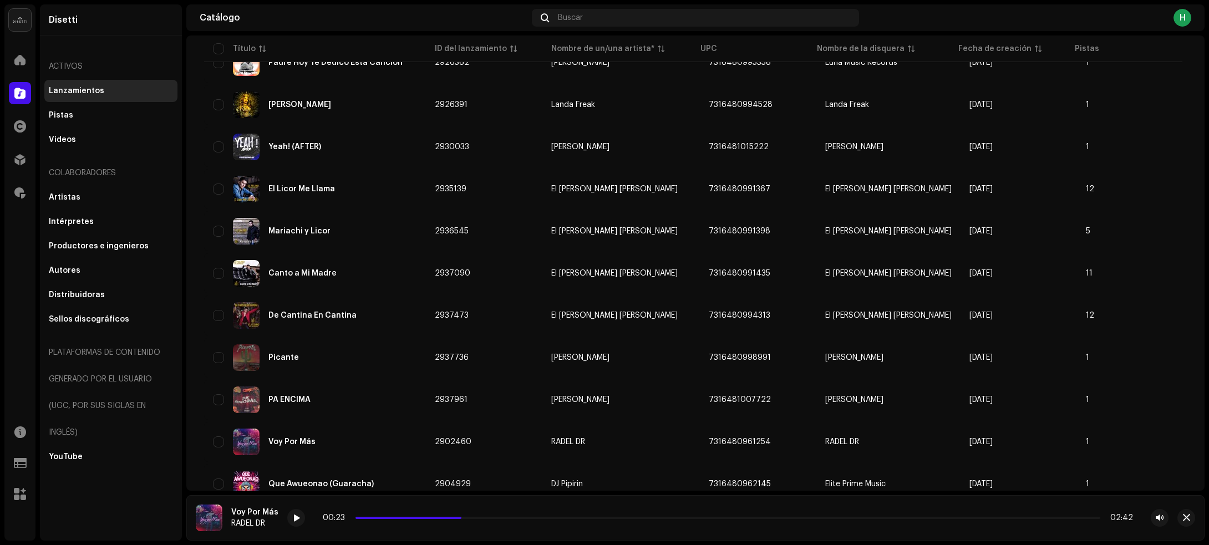
scroll to position [2181, 0]
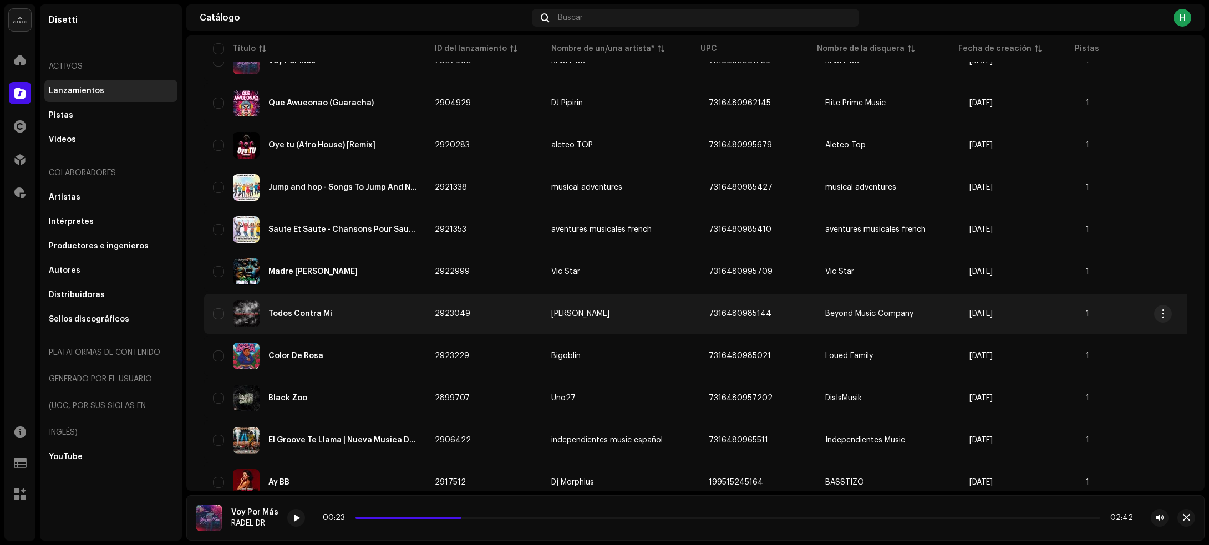
click at [369, 303] on div "Todos Contra Mi" at bounding box center [315, 313] width 204 height 27
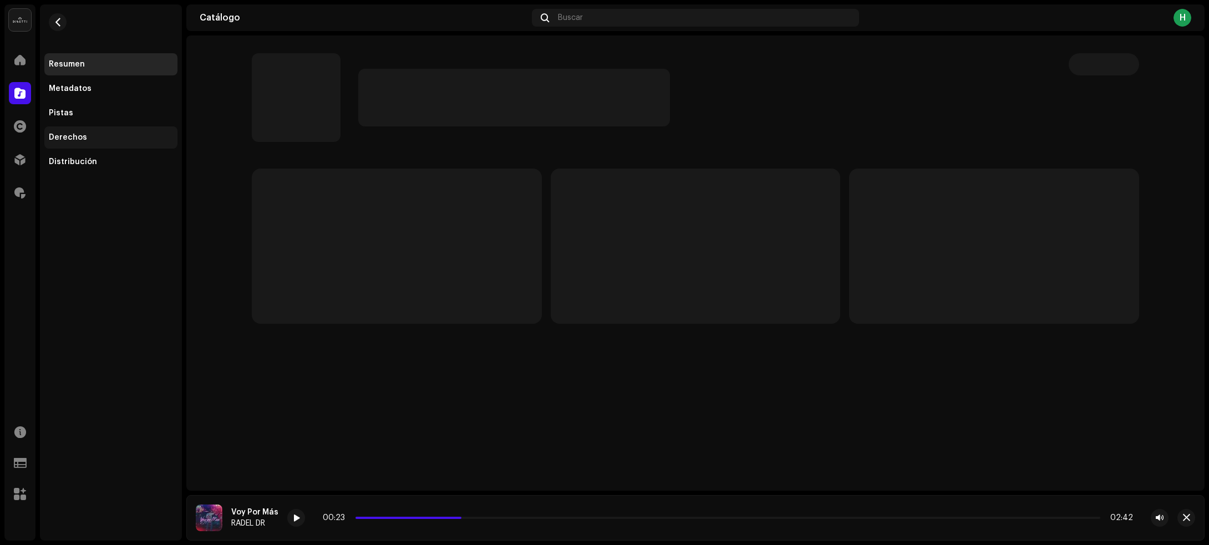
click at [121, 136] on div "Derechos" at bounding box center [111, 137] width 124 height 9
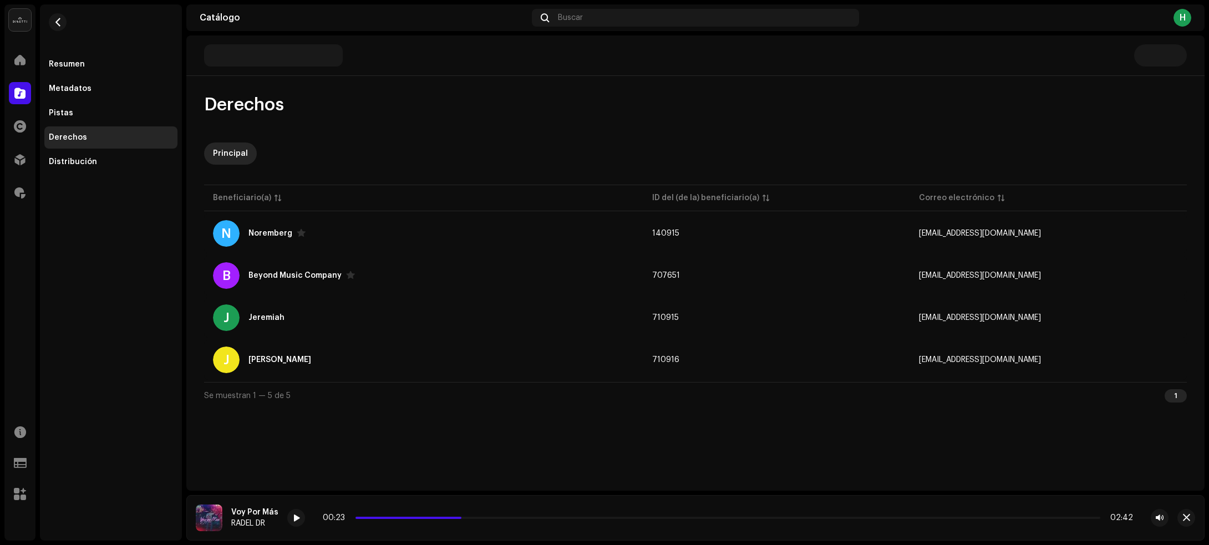
drag, startPoint x: 114, startPoint y: 109, endPoint x: 162, endPoint y: 178, distance: 84.1
click at [114, 109] on div "Pistas" at bounding box center [111, 113] width 124 height 9
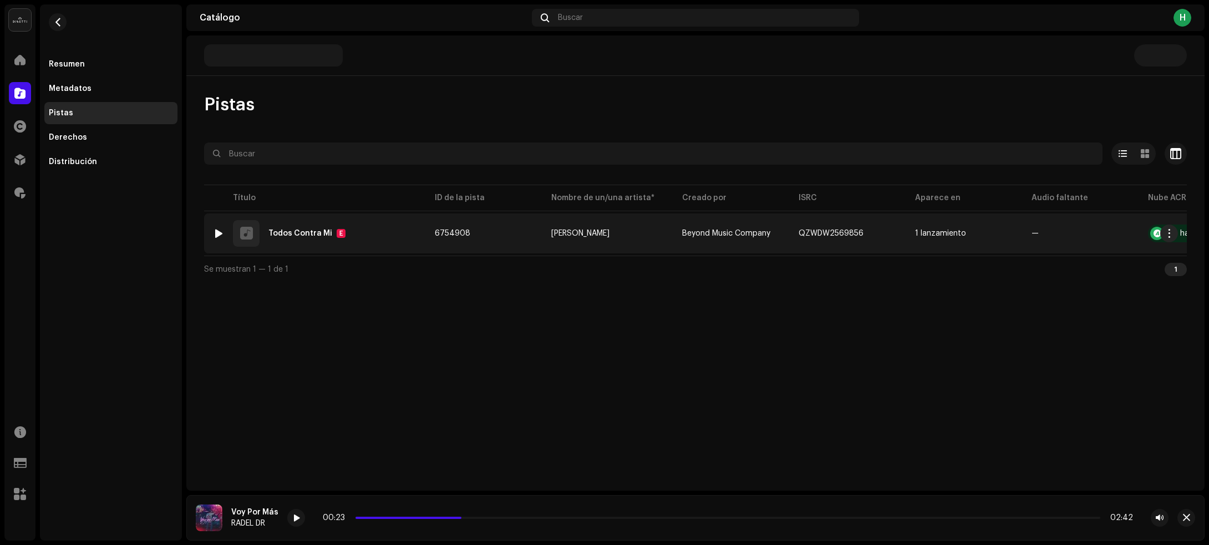
click at [215, 236] on div at bounding box center [219, 233] width 8 height 9
click at [218, 234] on div at bounding box center [219, 233] width 8 height 9
click at [381, 230] on div "1 Todos Contra Mi E" at bounding box center [315, 233] width 204 height 27
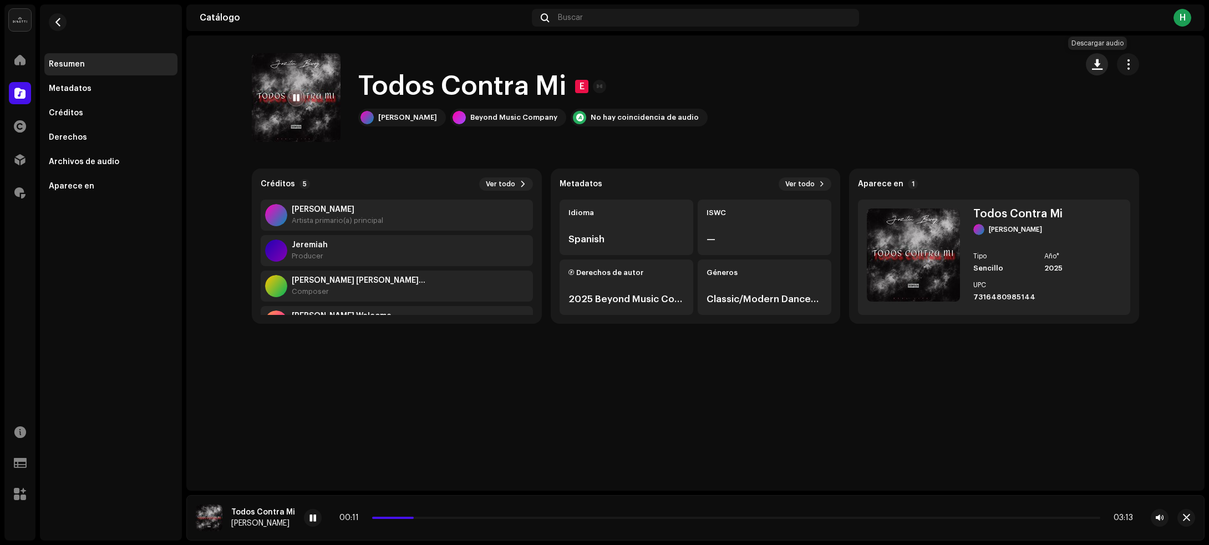
click at [1095, 68] on span "button" at bounding box center [1097, 64] width 11 height 9
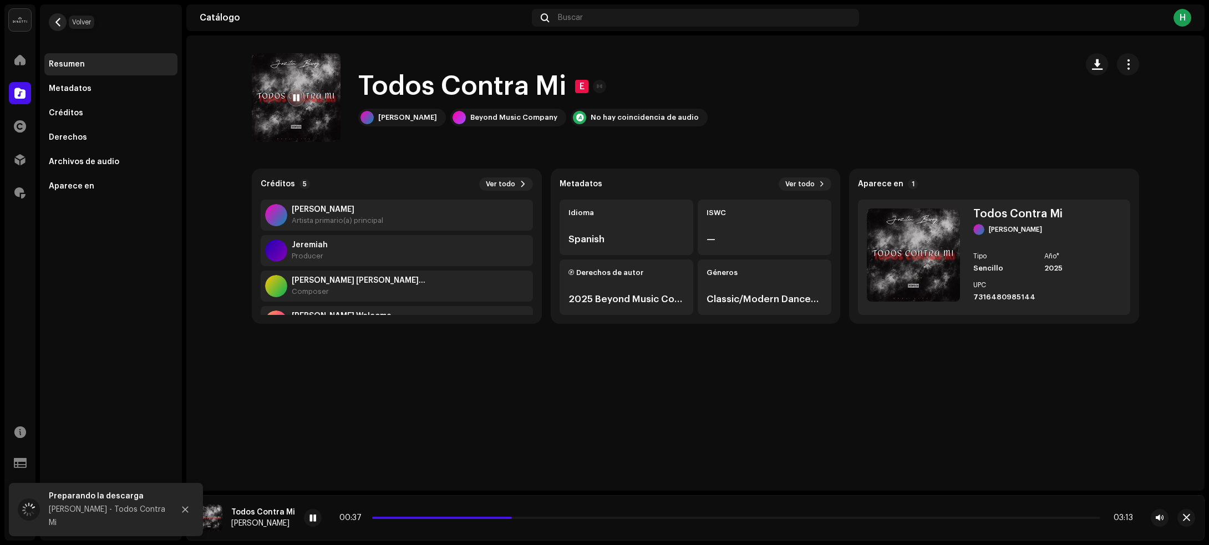
click at [61, 14] on button "button" at bounding box center [58, 22] width 18 height 18
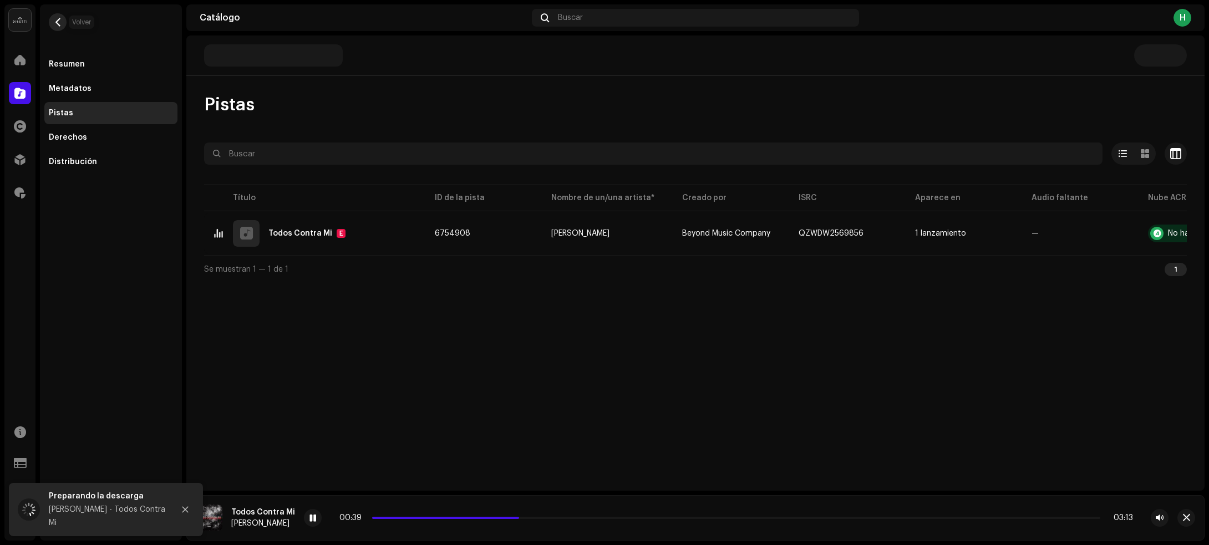
click at [59, 23] on span "button" at bounding box center [58, 22] width 8 height 9
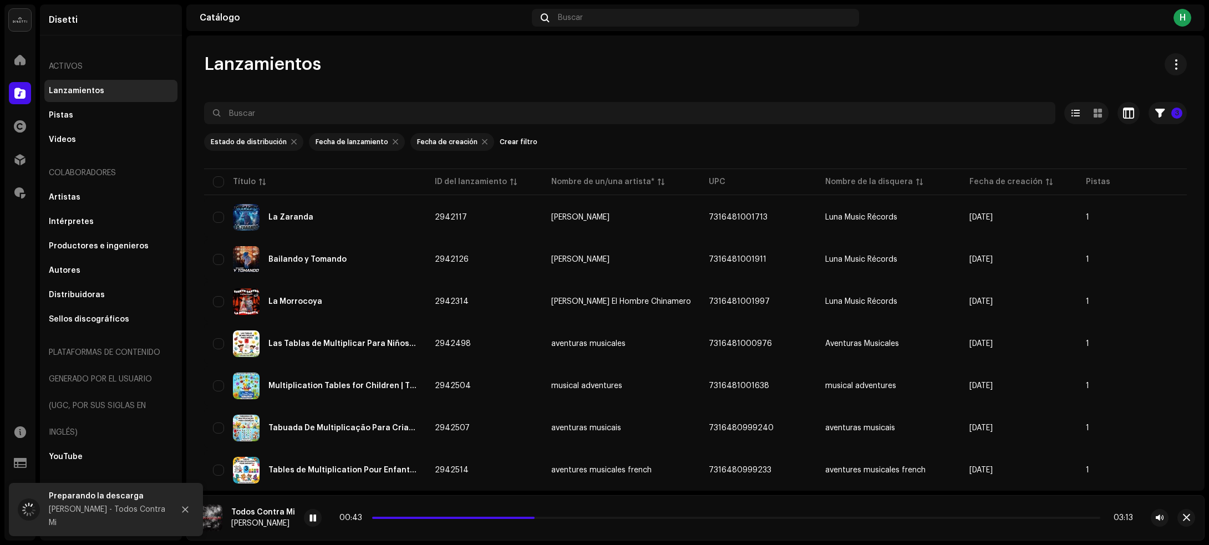
scroll to position [2221, 0]
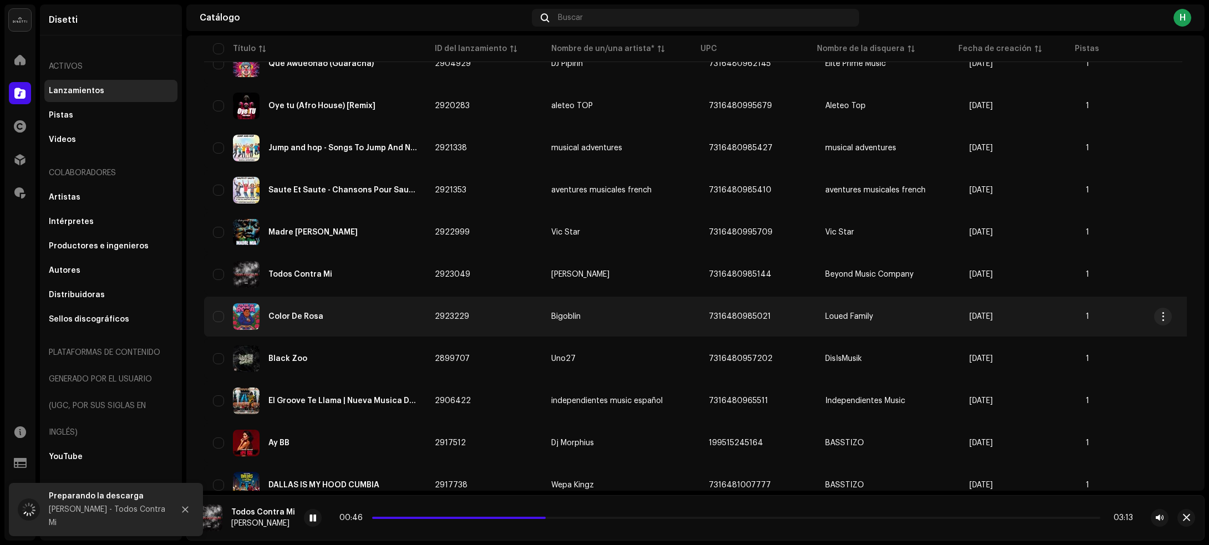
click at [374, 310] on div "Color De Rosa" at bounding box center [315, 316] width 204 height 27
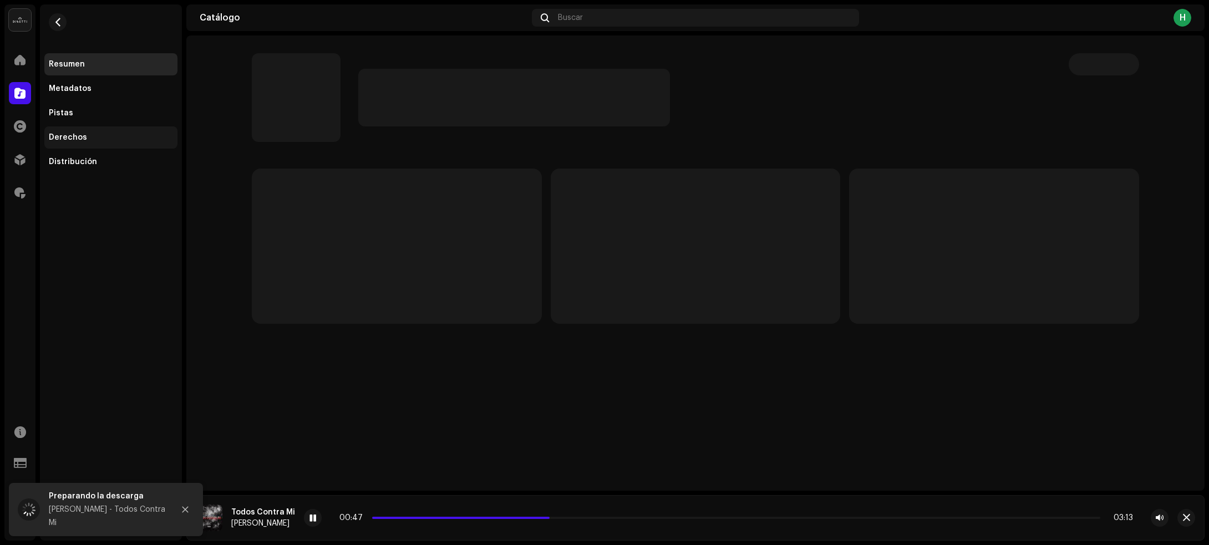
click at [76, 136] on div "Derechos" at bounding box center [68, 137] width 38 height 9
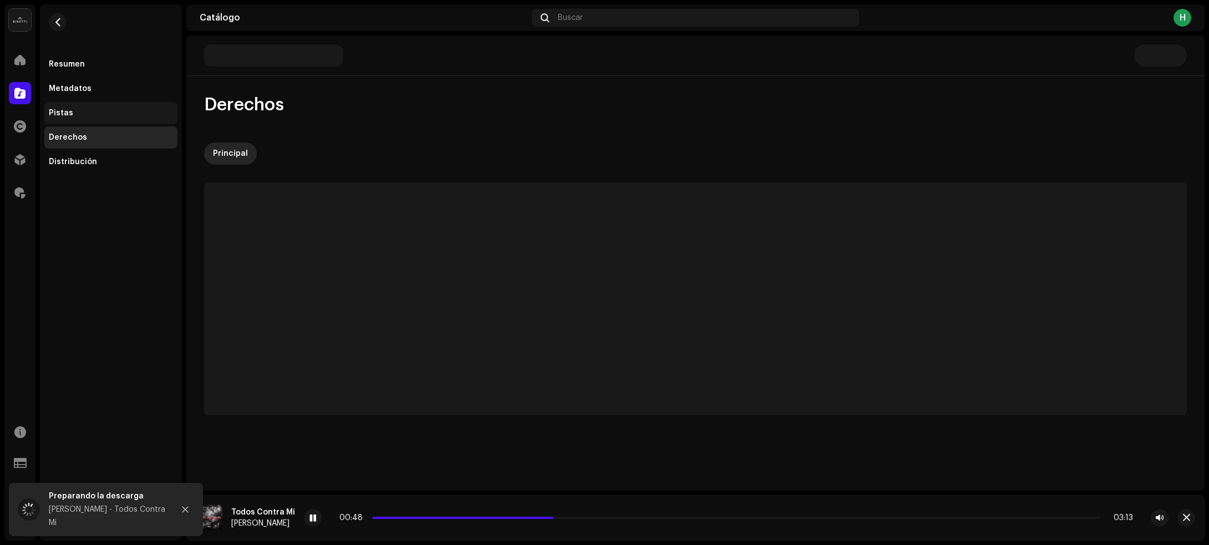
click at [84, 110] on div "Pistas" at bounding box center [111, 113] width 124 height 9
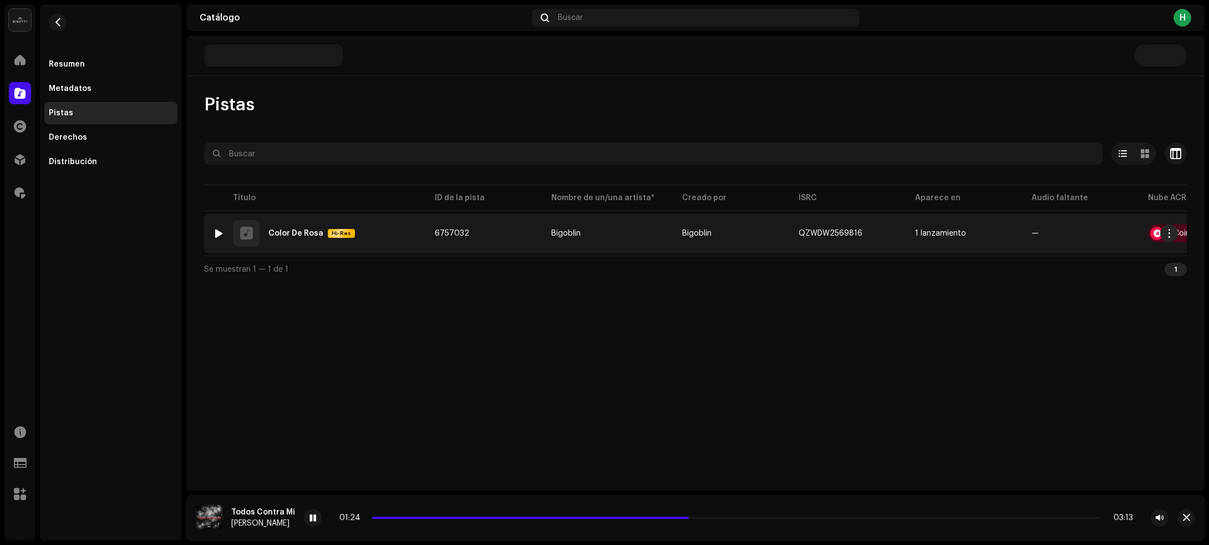
click at [395, 242] on div "1 Color De Rosa Hi-Res" at bounding box center [315, 233] width 204 height 27
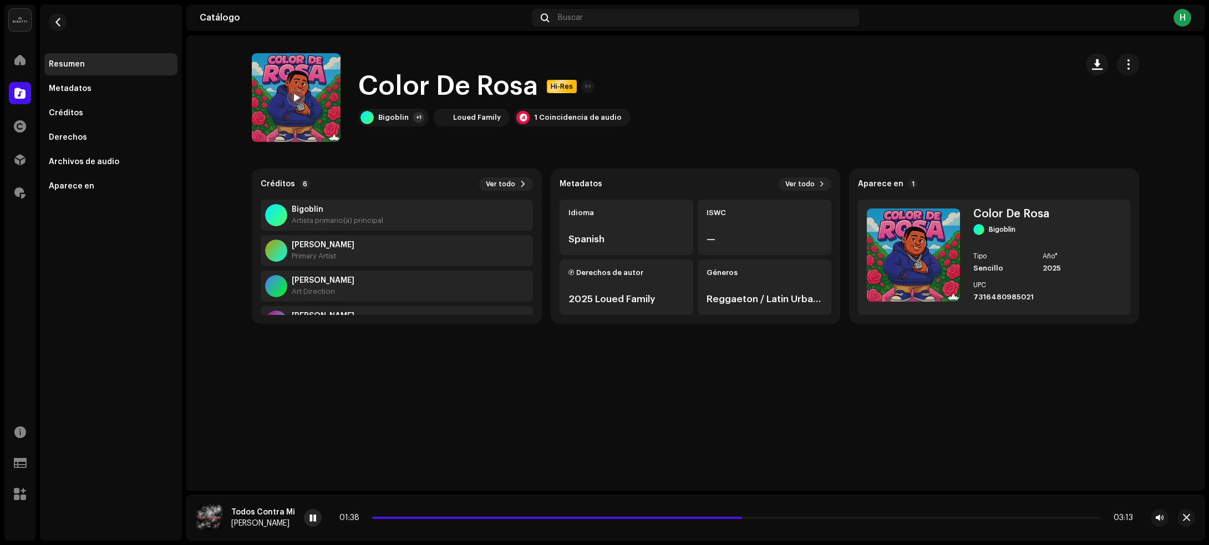
click at [309, 522] on span at bounding box center [312, 518] width 7 height 9
click at [399, 113] on div "Bigoblin" at bounding box center [393, 117] width 30 height 9
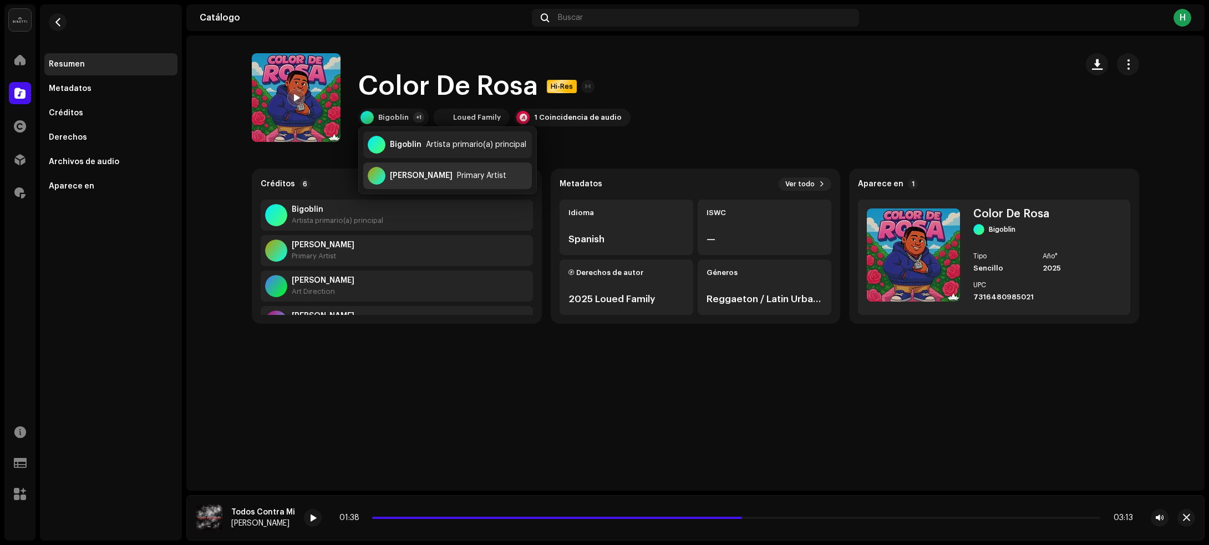
click at [411, 170] on div "Recio Dc Primary Artist" at bounding box center [447, 175] width 169 height 27
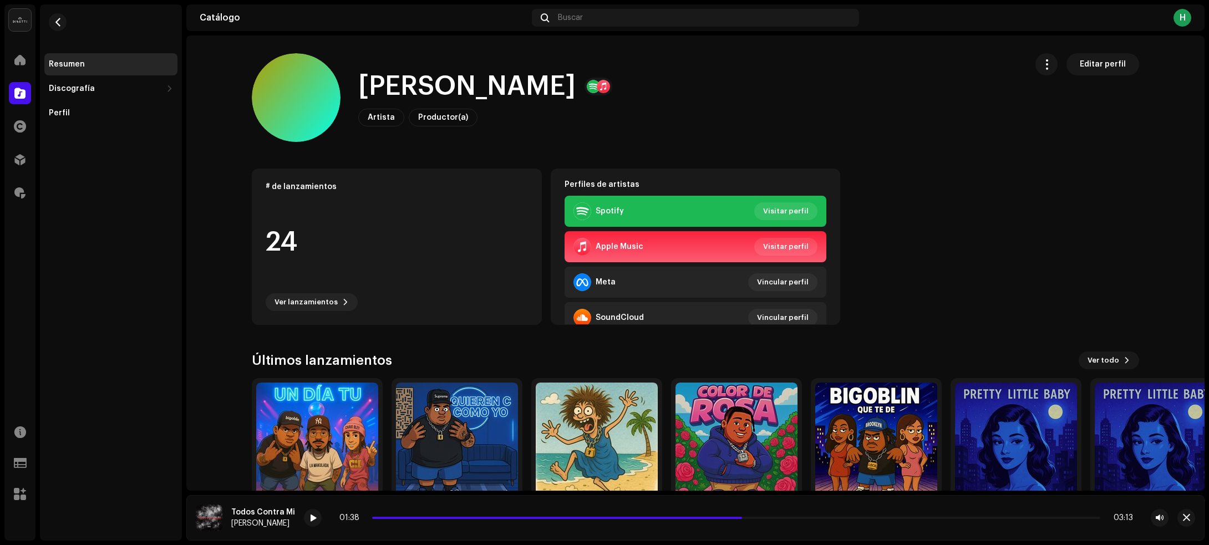
click at [452, 85] on h1 "Recio Dc" at bounding box center [466, 86] width 217 height 35
drag, startPoint x: 466, startPoint y: 84, endPoint x: 351, endPoint y: 79, distance: 114.8
click at [351, 79] on div "Recio Dc Artista Productor(a) Editar perfil" at bounding box center [635, 97] width 766 height 89
copy h1 "Recio Dc"
click at [57, 18] on span "button" at bounding box center [58, 22] width 8 height 9
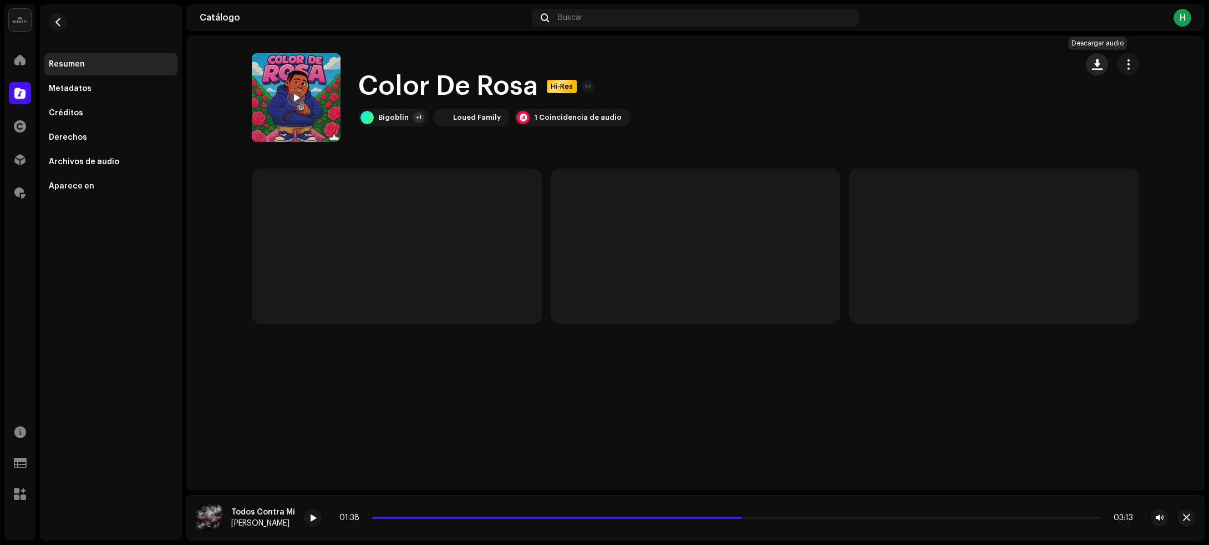
click at [1092, 65] on span "button" at bounding box center [1097, 64] width 11 height 9
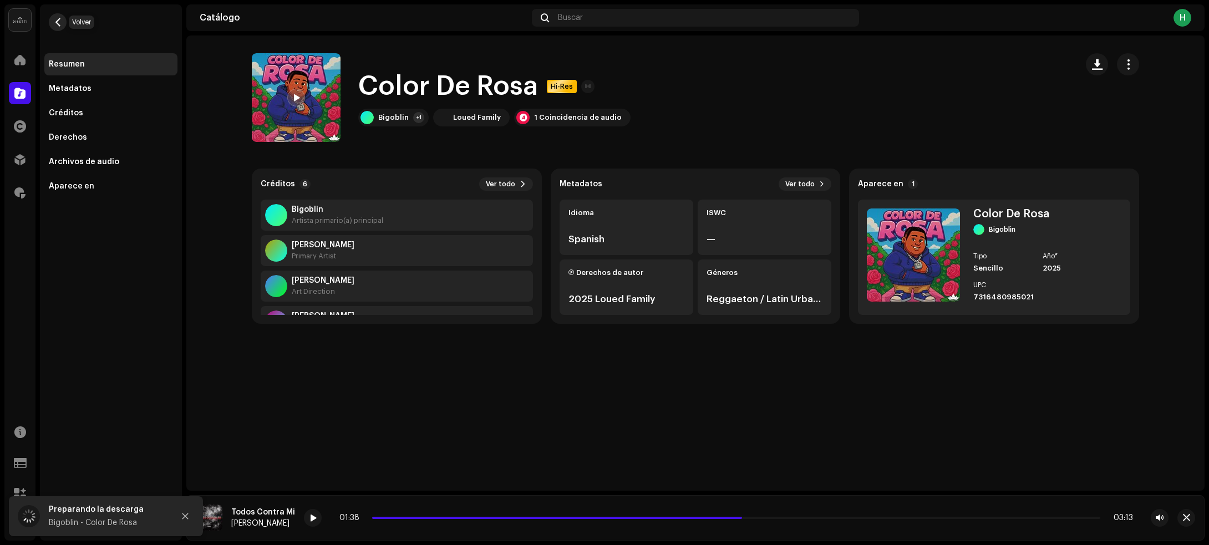
click at [60, 20] on span "button" at bounding box center [58, 22] width 8 height 9
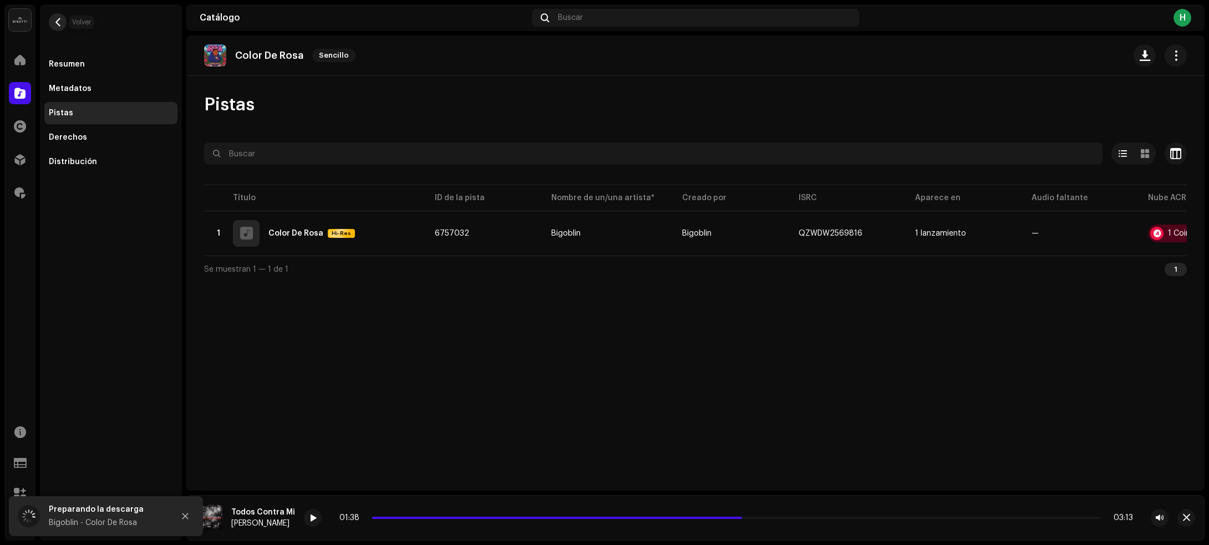
click at [54, 15] on button "button" at bounding box center [58, 22] width 18 height 18
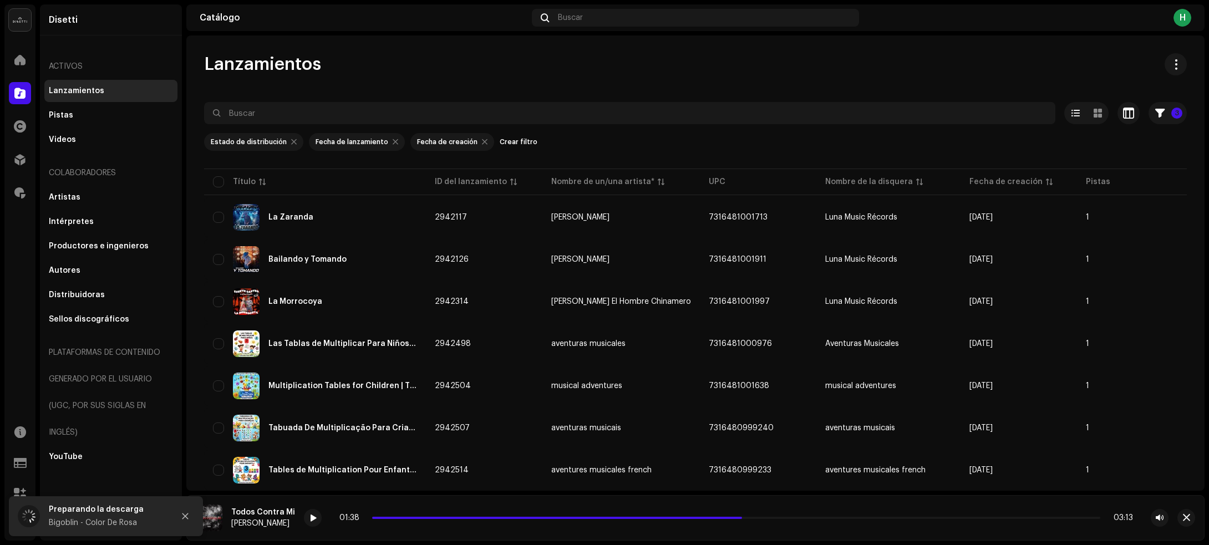
scroll to position [2263, 0]
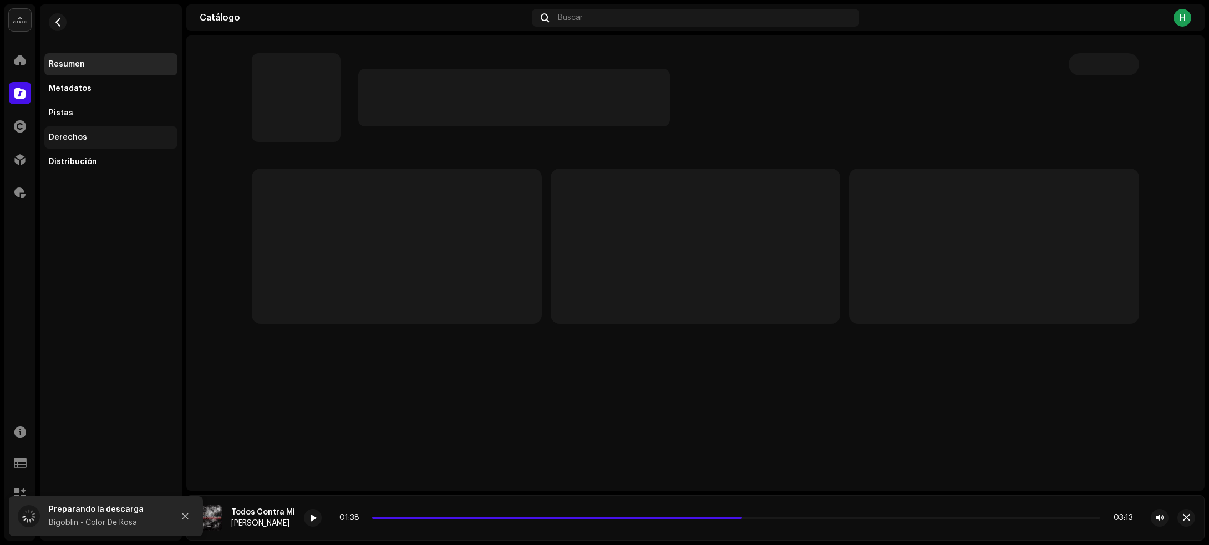
click at [93, 137] on div "Derechos" at bounding box center [111, 137] width 124 height 9
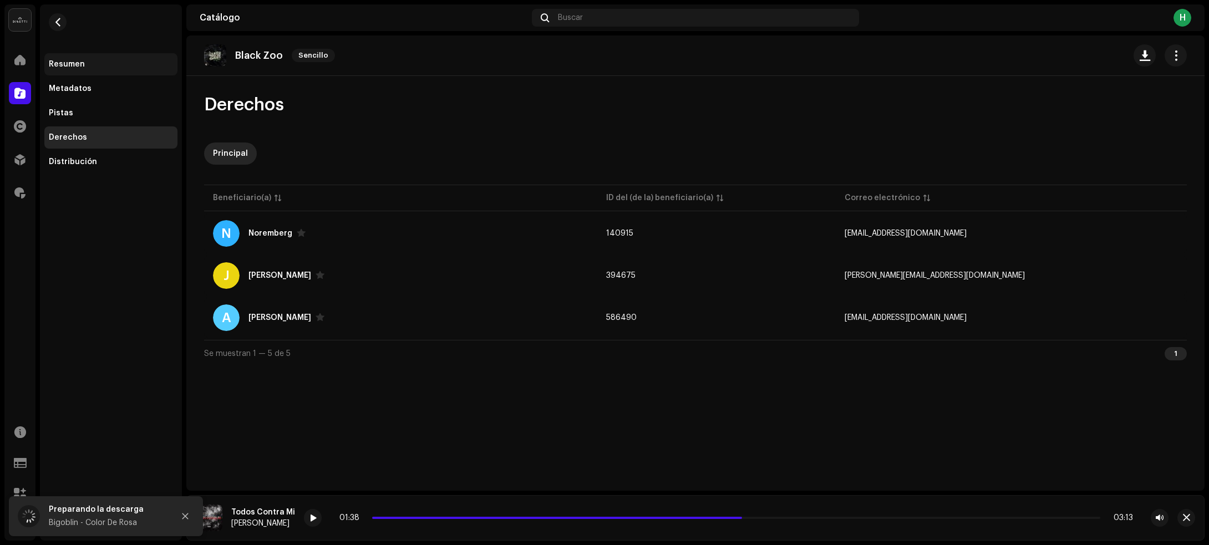
click at [88, 70] on div "Resumen" at bounding box center [110, 64] width 133 height 22
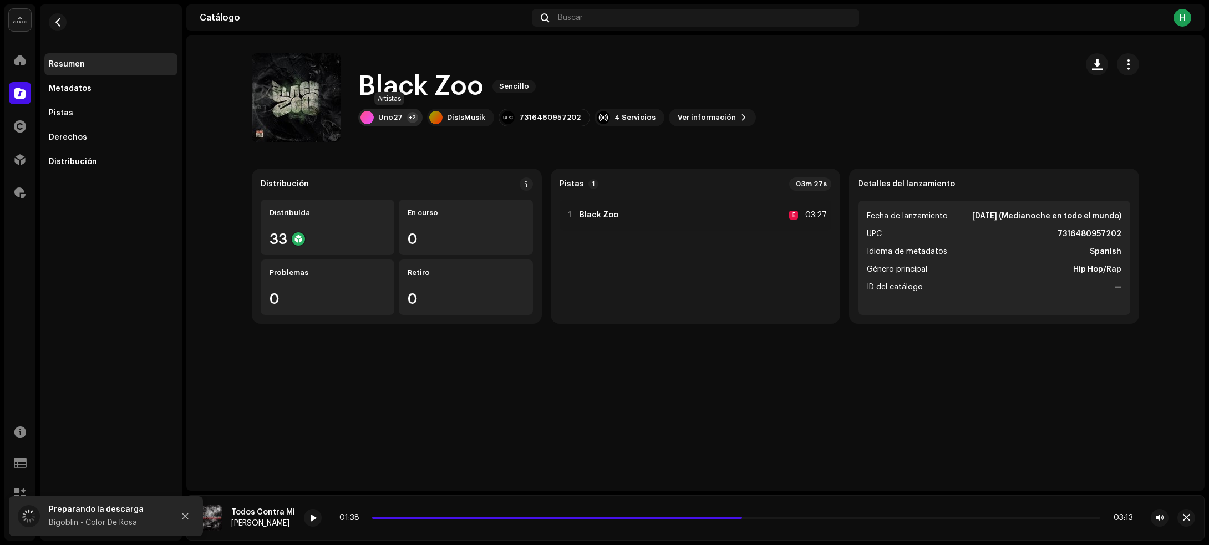
click at [380, 122] on div "Uno27 +2" at bounding box center [390, 118] width 64 height 18
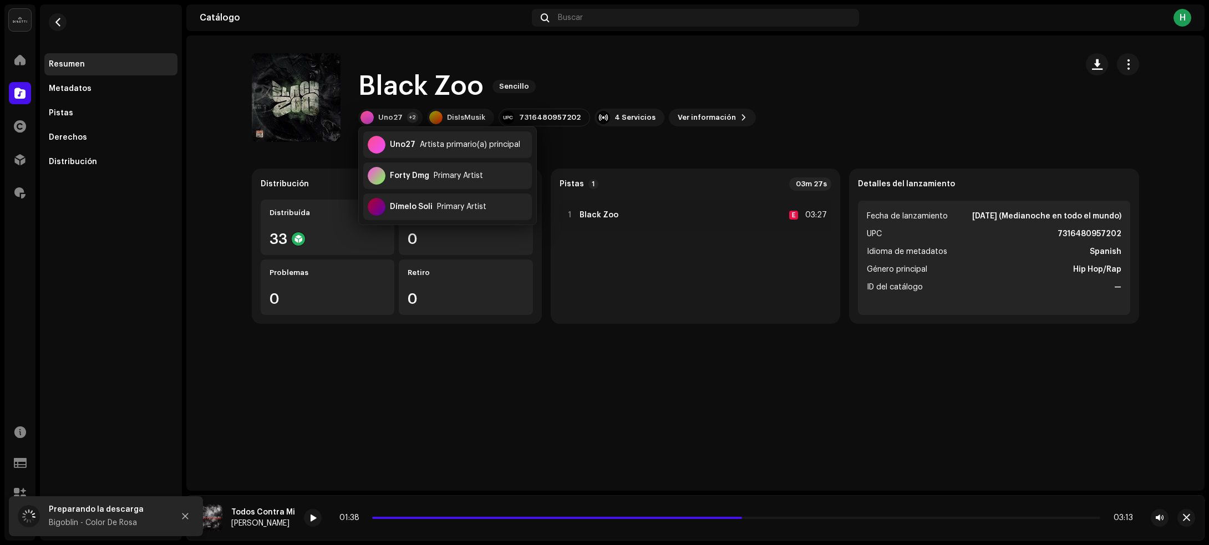
click at [188, 203] on catalog-releases-details-overview "Black Zoo Sencillo Black Zoo Sencillo Uno27 +2 DisIsMusik 7316480957202 4 Servi…" at bounding box center [695, 188] width 1018 height 306
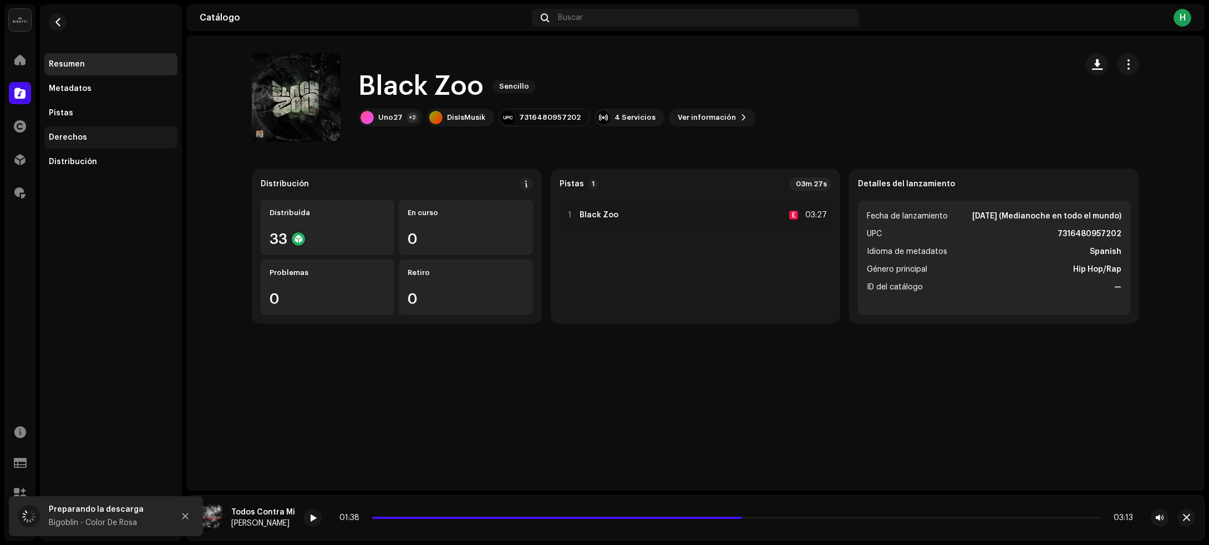
click at [89, 136] on div "Derechos" at bounding box center [111, 137] width 124 height 9
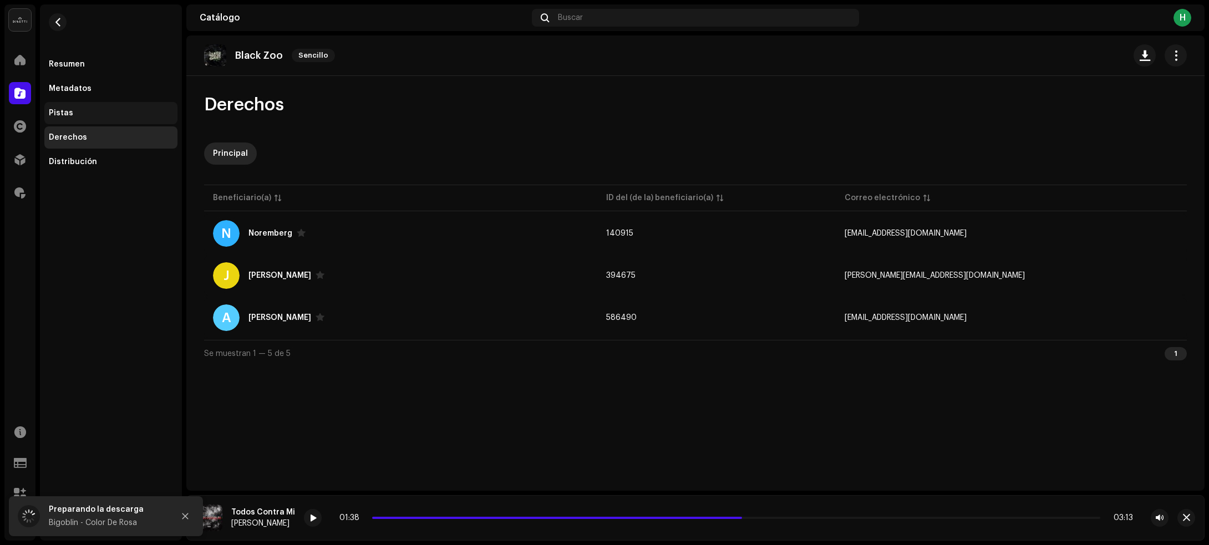
click at [93, 115] on div "Pistas" at bounding box center [111, 113] width 124 height 9
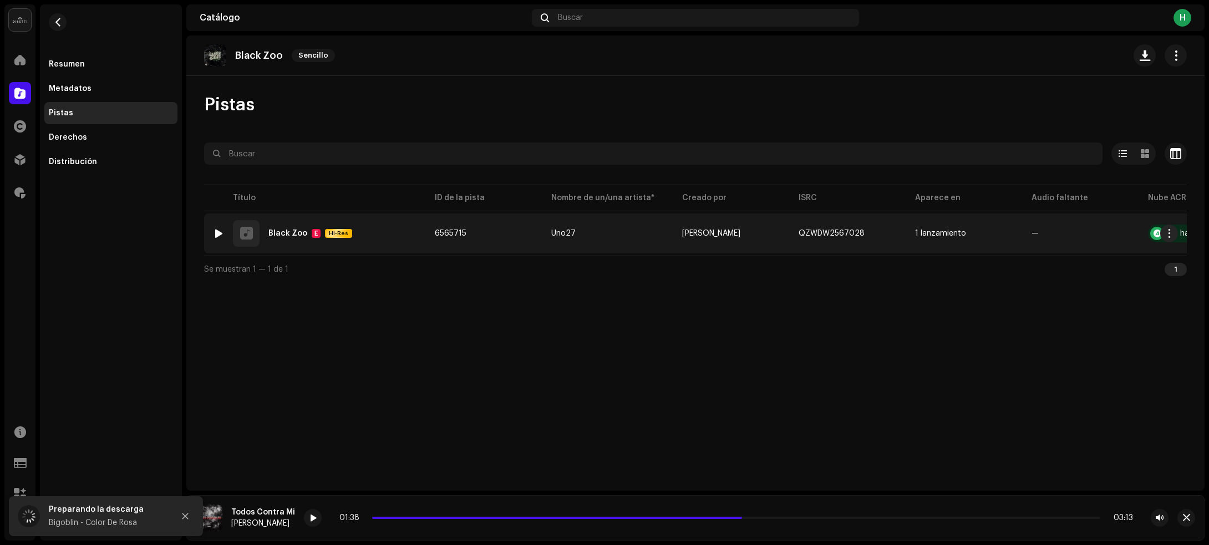
click at [220, 231] on div at bounding box center [219, 233] width 8 height 9
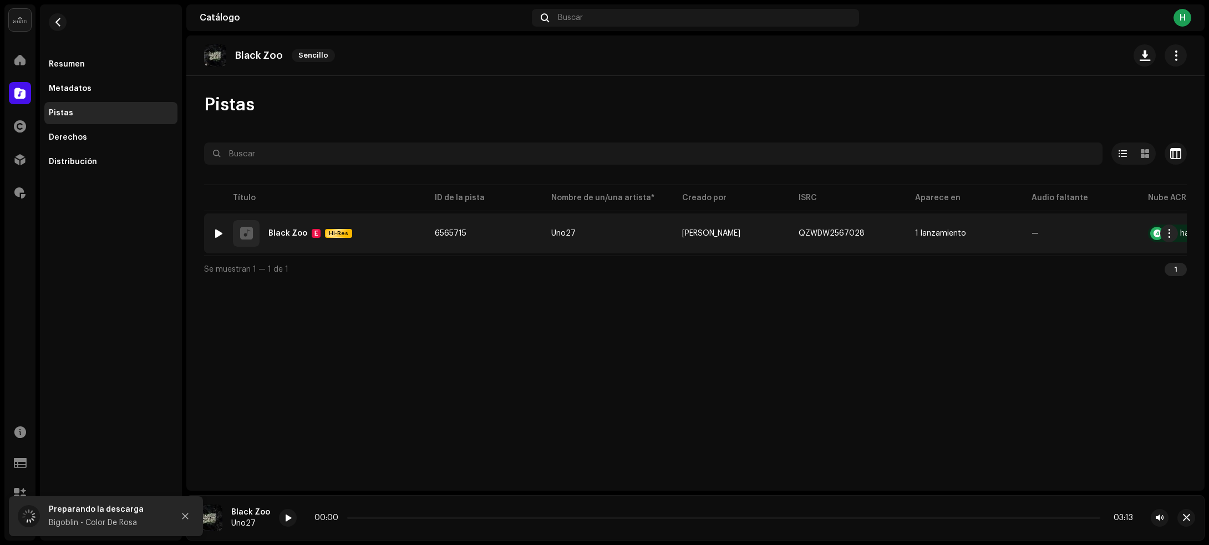
click at [222, 231] on div at bounding box center [219, 233] width 8 height 9
click at [364, 219] on td "1 Black Zoo E Hi-Res" at bounding box center [315, 233] width 222 height 40
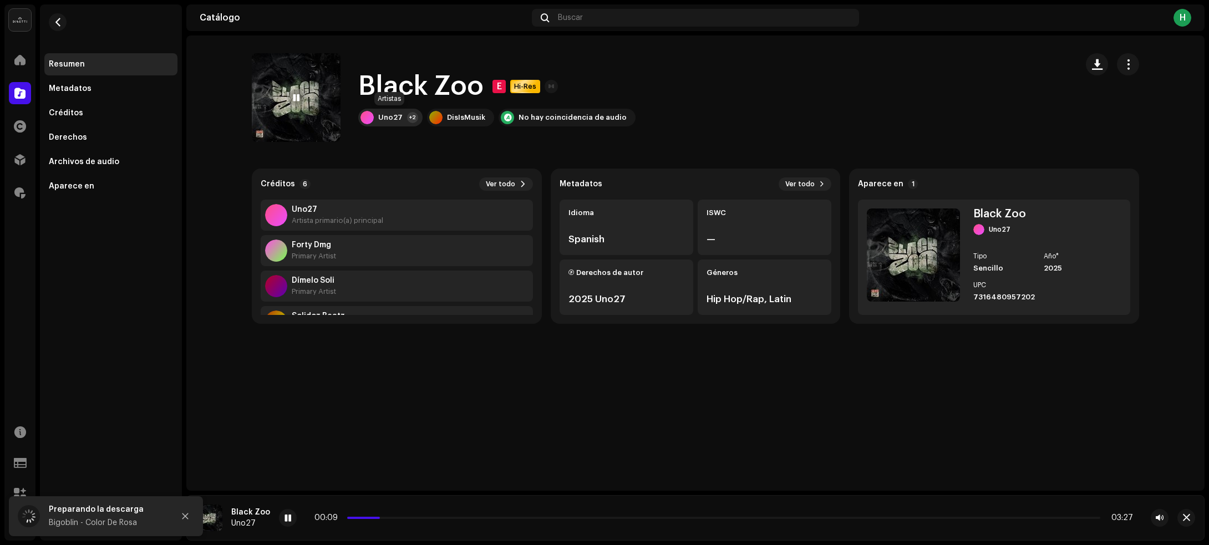
click at [389, 118] on div "Uno27" at bounding box center [390, 117] width 24 height 9
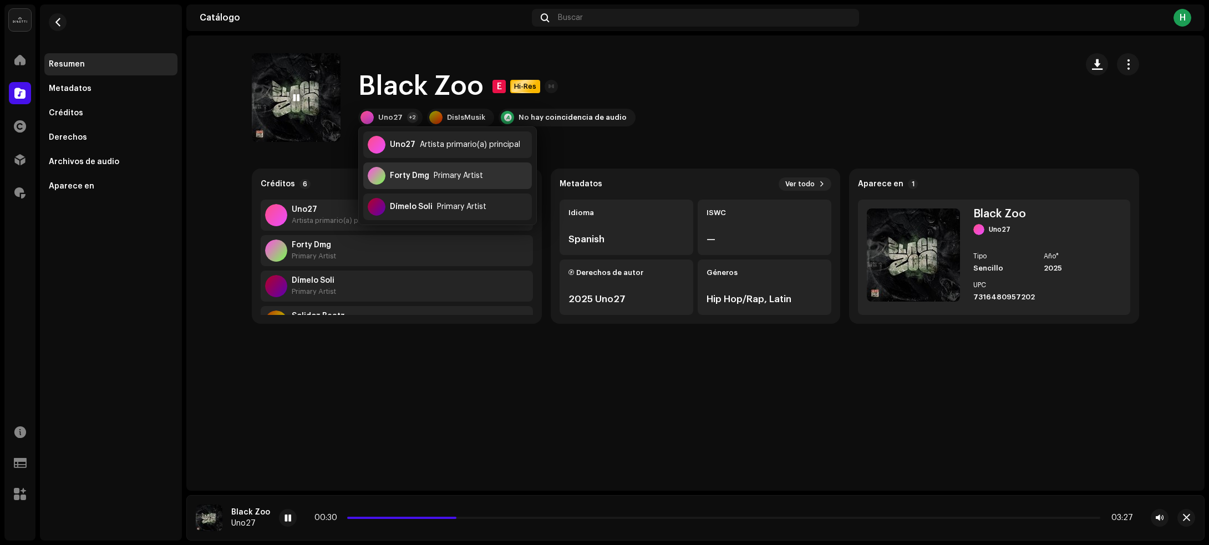
click at [419, 170] on div "Forty Dmg Primary Artist" at bounding box center [447, 175] width 169 height 27
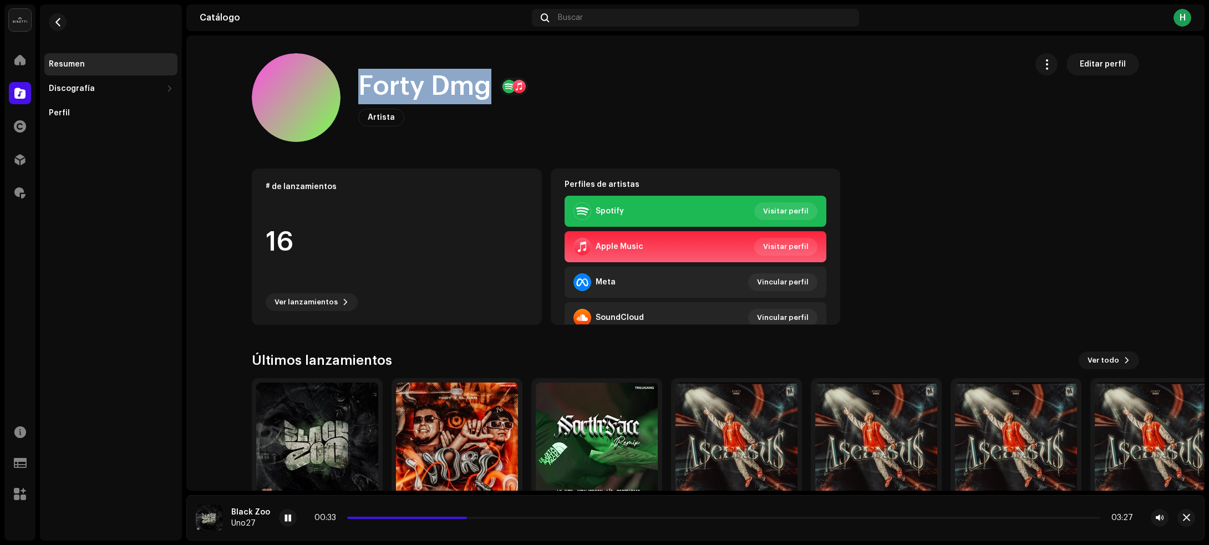
drag, startPoint x: 379, startPoint y: 84, endPoint x: 485, endPoint y: 88, distance: 106.5
click at [485, 88] on div "Forty Dmg Artista Editar perfil" at bounding box center [635, 97] width 766 height 89
copy h1 "Forty Dmg"
click at [58, 21] on span "button" at bounding box center [58, 22] width 8 height 9
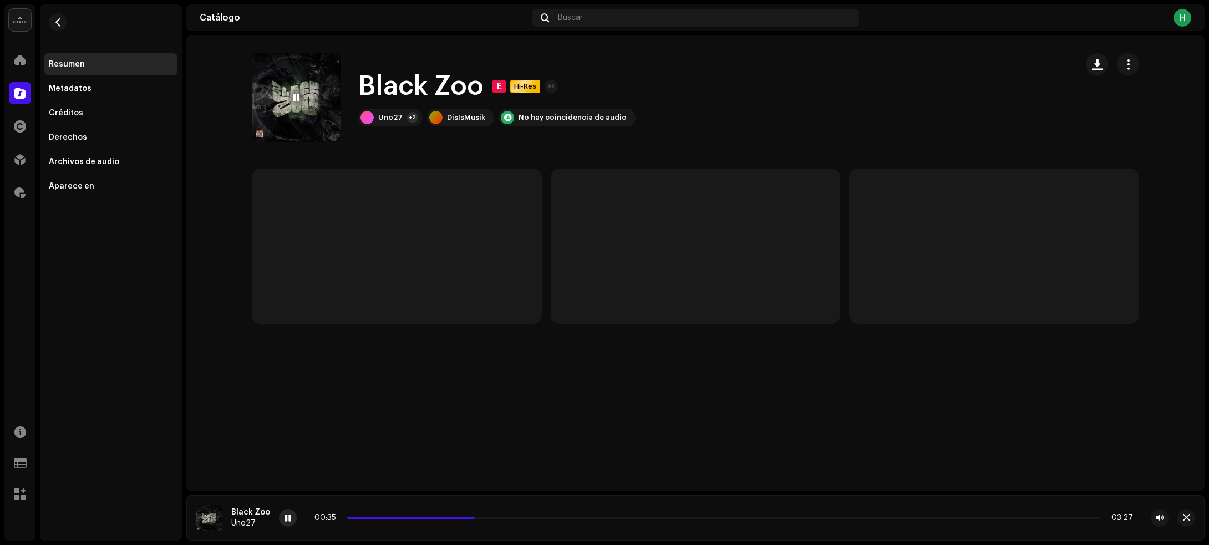
click at [285, 519] on span at bounding box center [287, 518] width 7 height 9
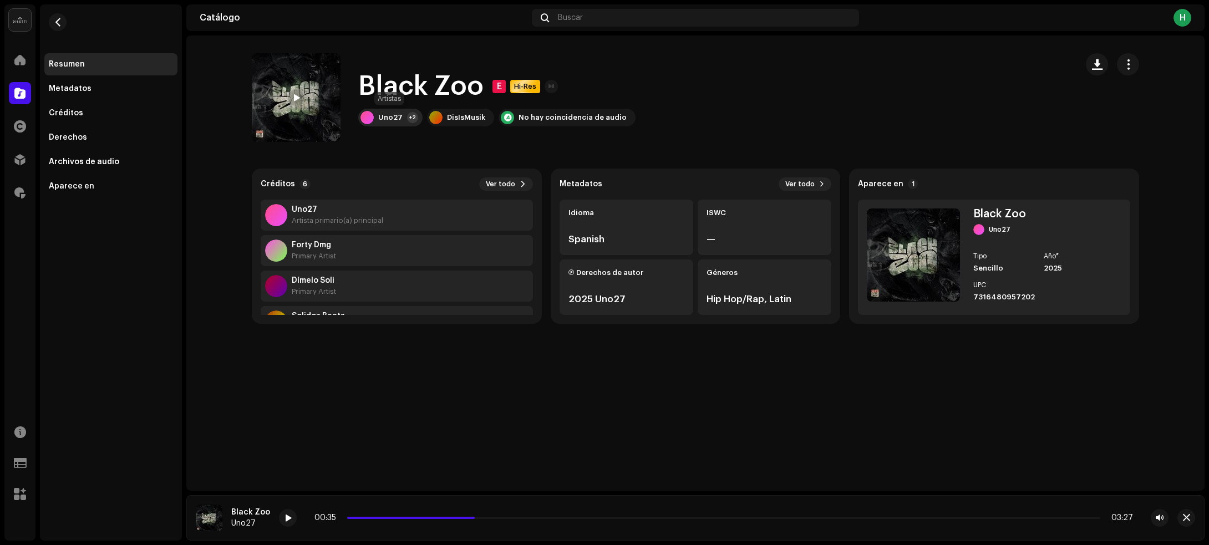
click at [403, 120] on div "Uno27 +2" at bounding box center [390, 118] width 64 height 18
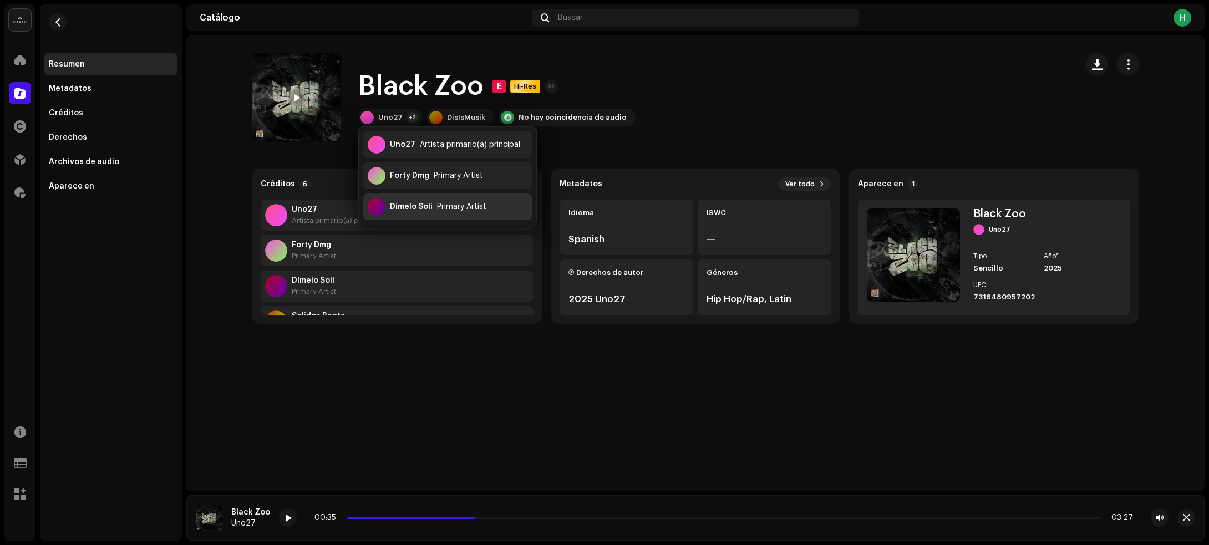
click at [409, 201] on div "Dímelo Soli Primary Artist" at bounding box center [447, 206] width 169 height 27
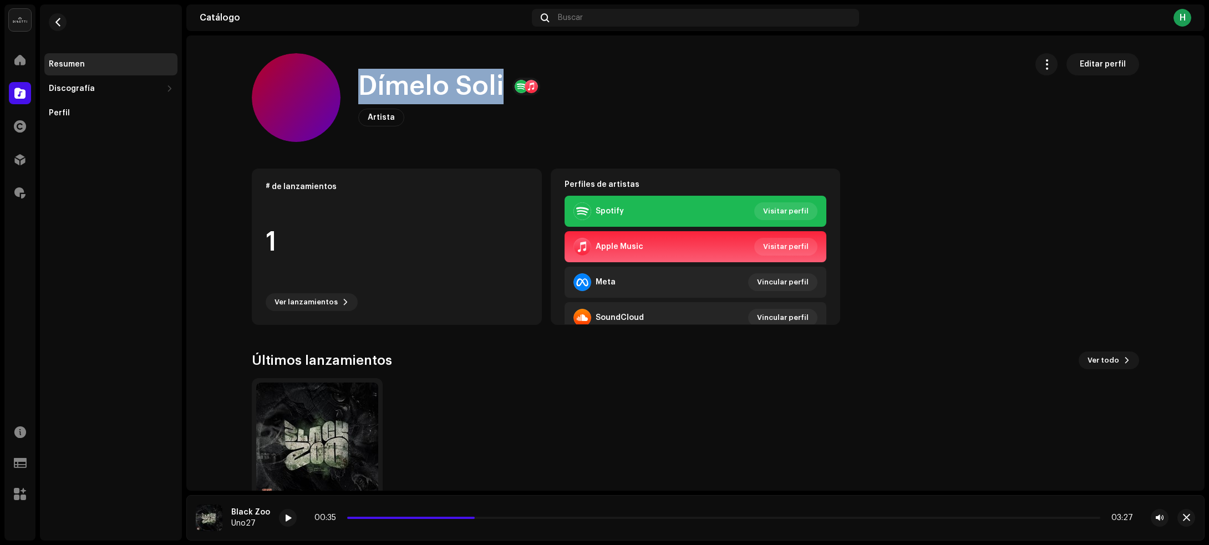
drag, startPoint x: 346, startPoint y: 74, endPoint x: 499, endPoint y: 86, distance: 153.0
click at [499, 86] on div "Dímelo Soli Artista Editar perfil" at bounding box center [635, 97] width 766 height 89
copy h1 "Dímelo Soli"
click at [62, 26] on span "button" at bounding box center [58, 22] width 8 height 9
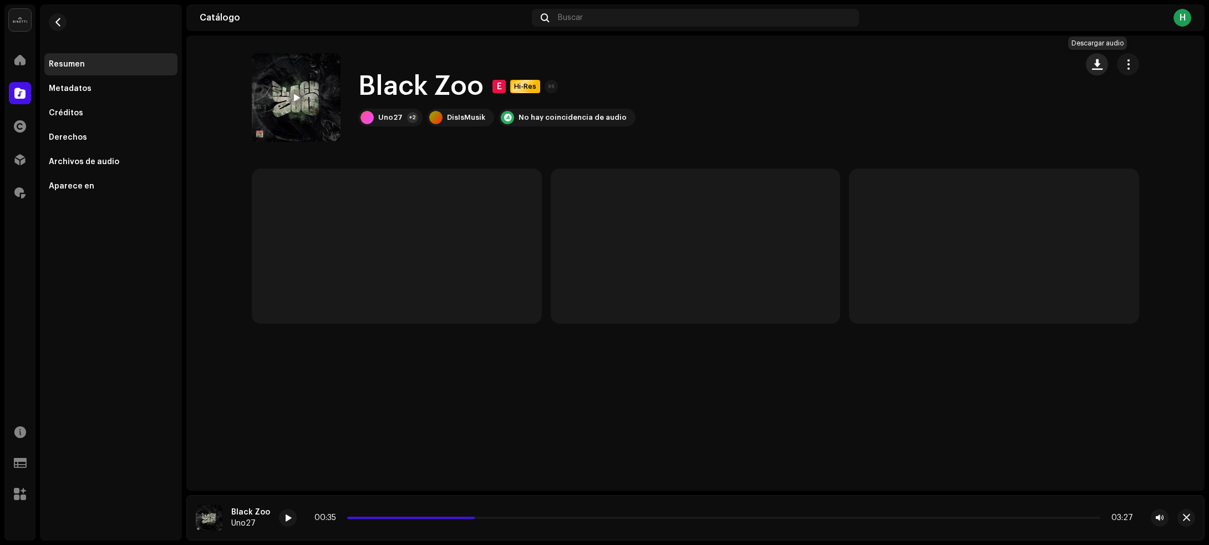
click at [1102, 68] on span "button" at bounding box center [1097, 64] width 11 height 9
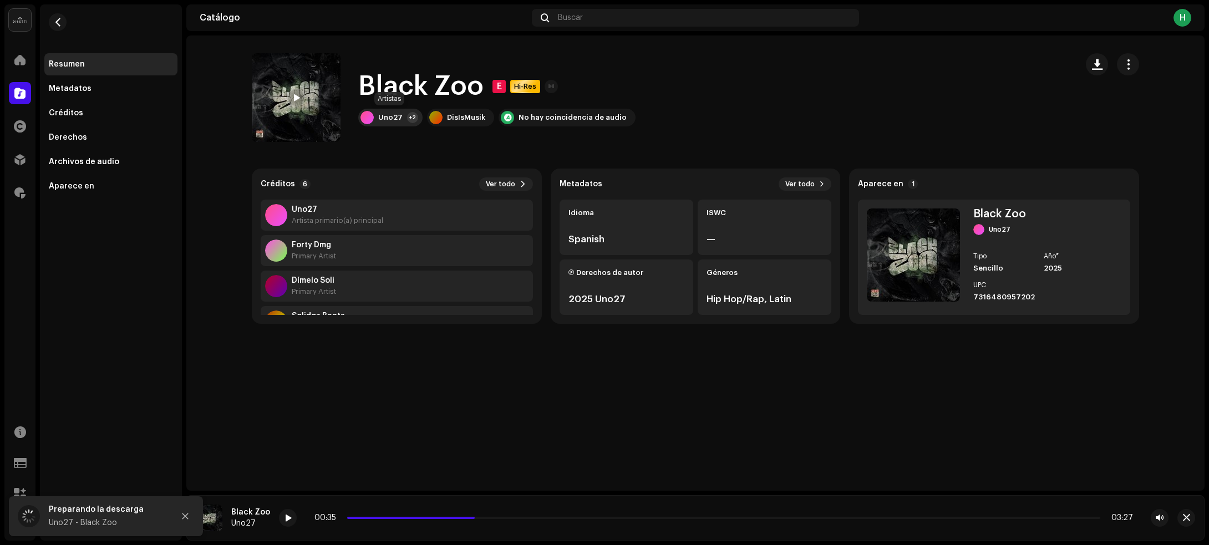
click at [392, 115] on div "Uno27" at bounding box center [390, 117] width 24 height 9
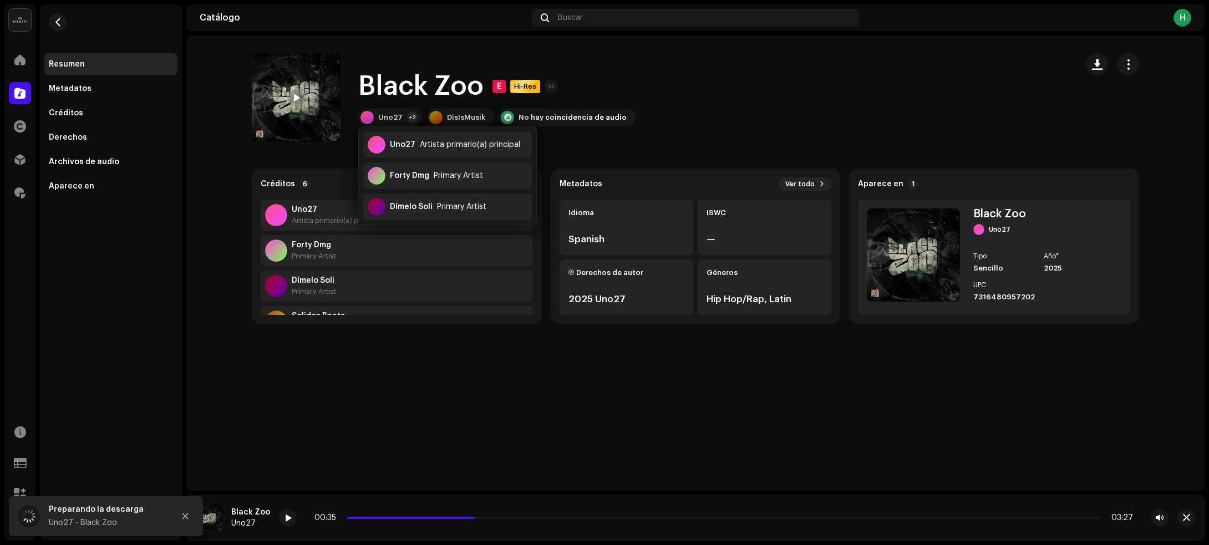
click at [192, 63] on re-o-track-hero "Black Zoo E Hi-Res Black Zoo E Hi-Res Uno27 +2 DisIsMusik No hay coincidencia d…" at bounding box center [695, 97] width 1018 height 89
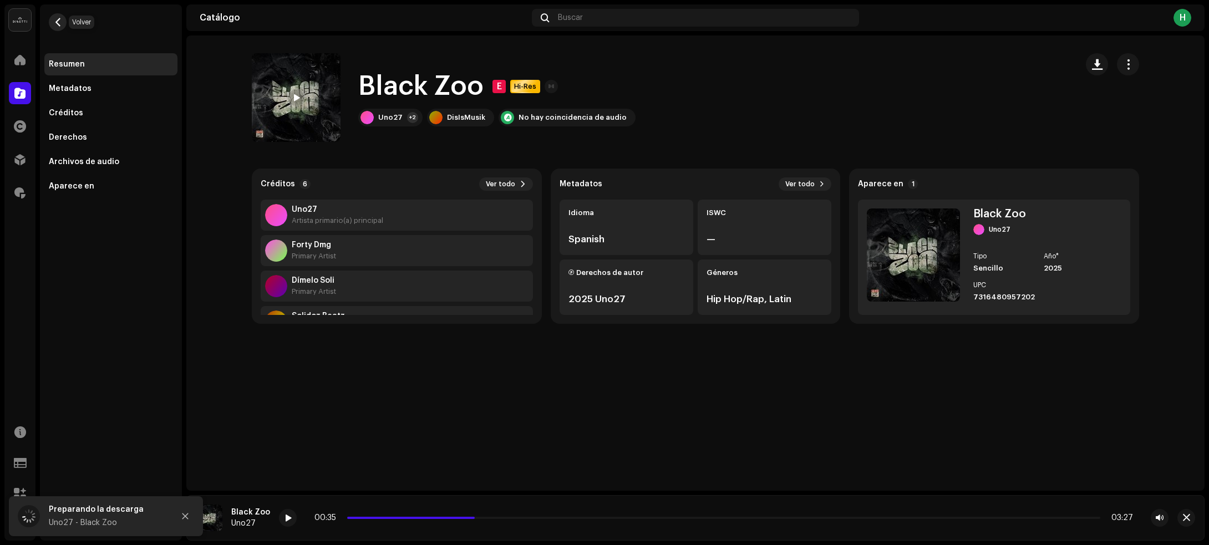
click at [58, 30] on button "button" at bounding box center [58, 22] width 18 height 18
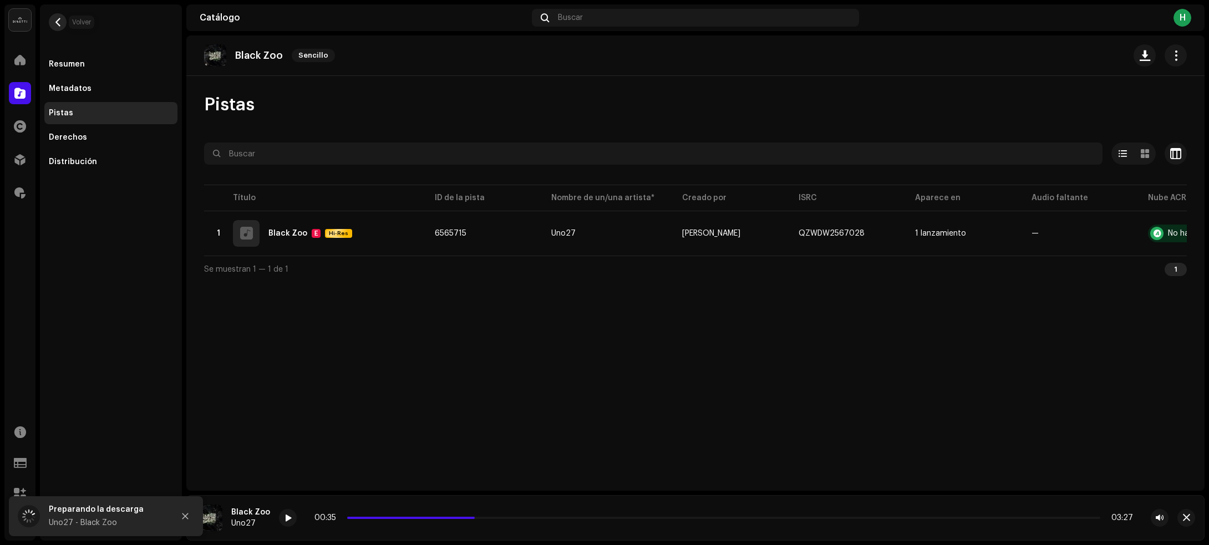
click at [54, 26] on span "button" at bounding box center [58, 22] width 8 height 9
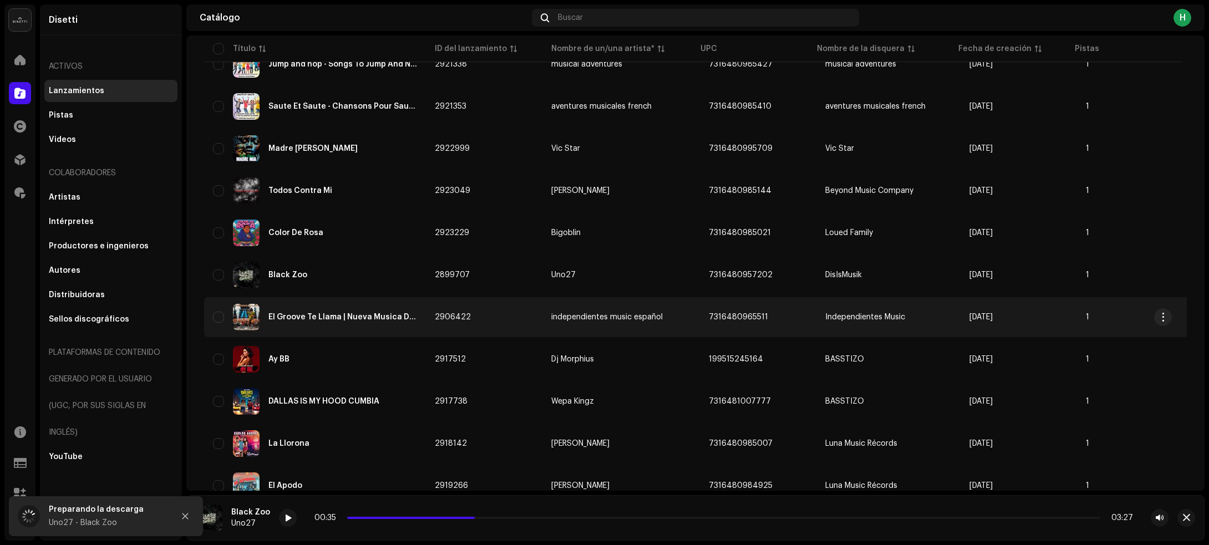
scroll to position [2374, 0]
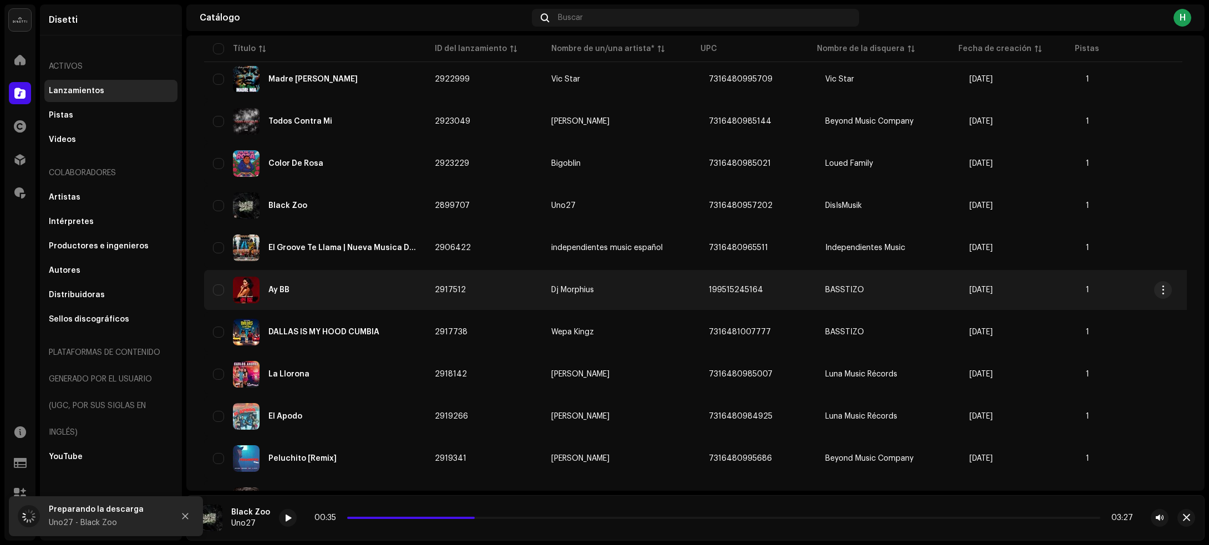
click at [359, 284] on div "Ay BB" at bounding box center [315, 290] width 204 height 27
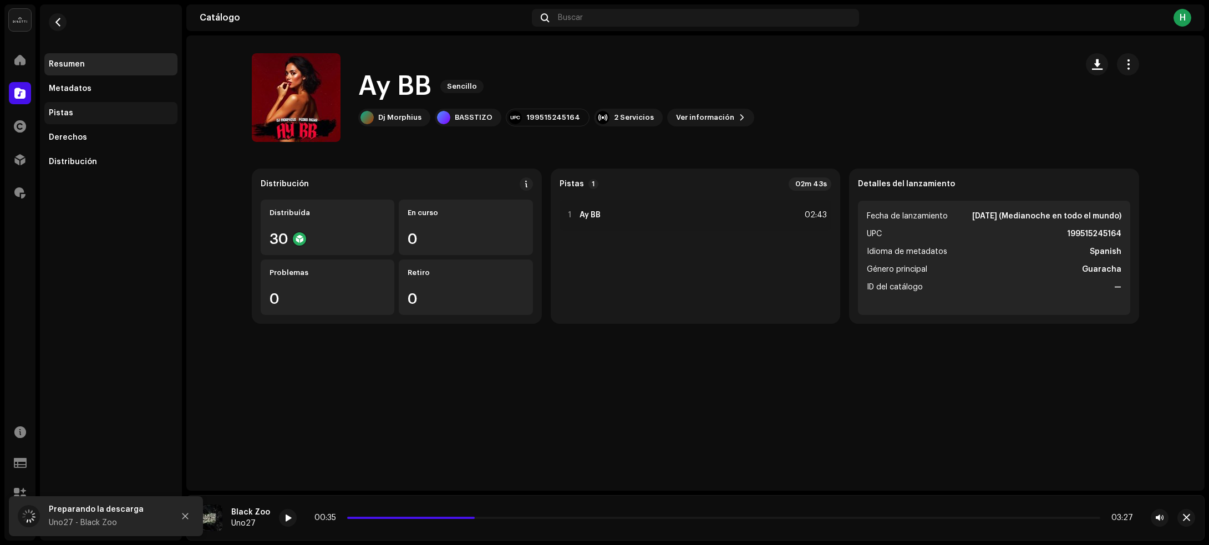
click at [79, 117] on div "Pistas" at bounding box center [111, 113] width 124 height 9
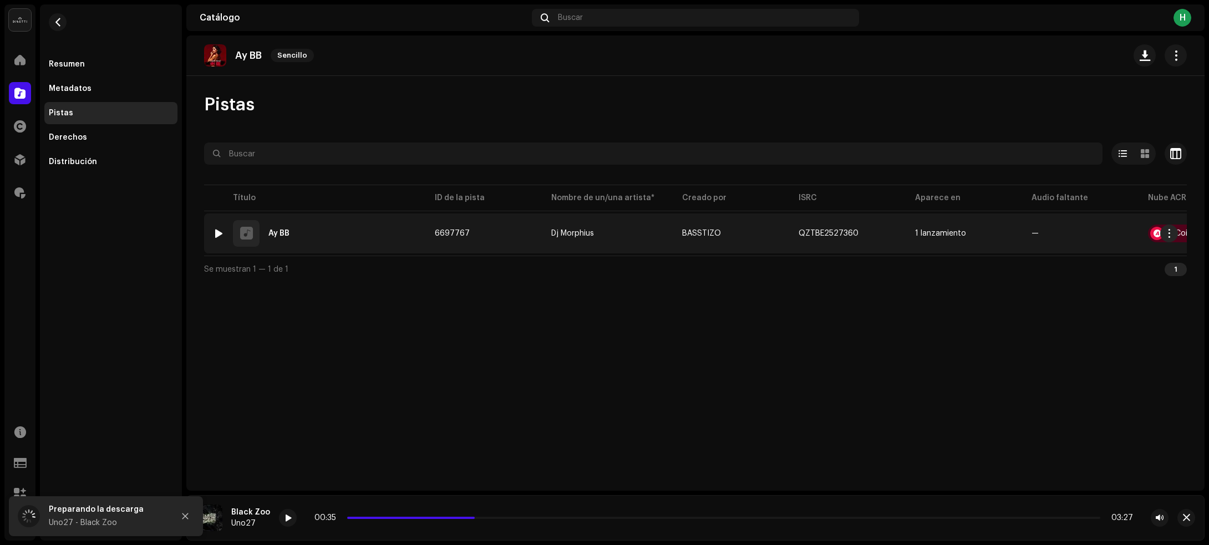
click at [212, 232] on img at bounding box center [218, 233] width 14 height 14
click at [217, 229] on div at bounding box center [219, 233] width 8 height 9
click at [339, 234] on div "1 Ay BB" at bounding box center [315, 233] width 204 height 27
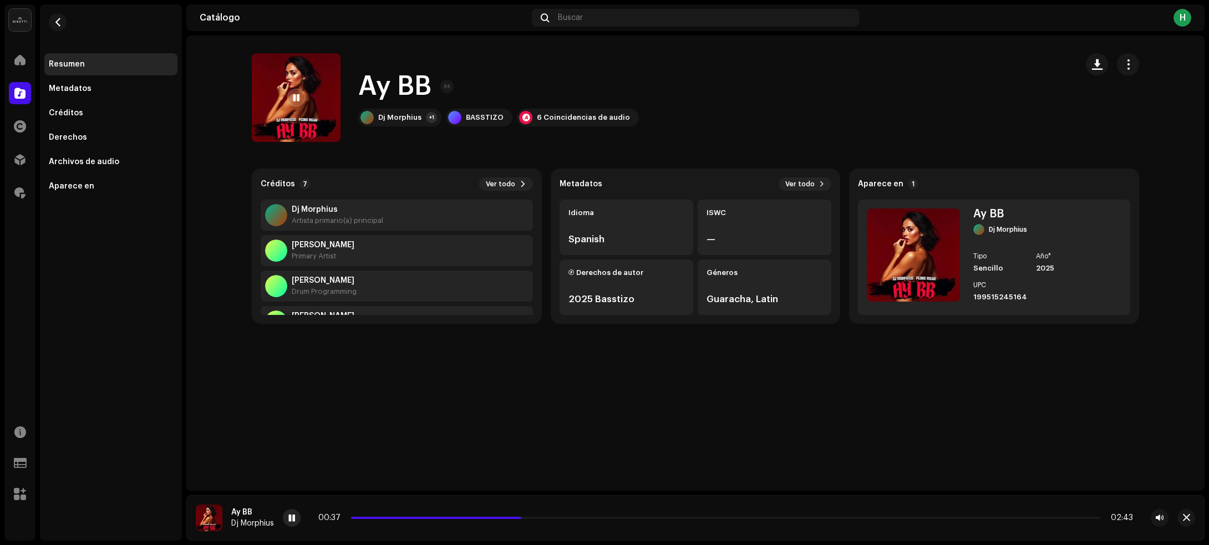
click at [289, 518] on span at bounding box center [291, 518] width 7 height 9
click at [98, 141] on div "Derechos" at bounding box center [111, 137] width 124 height 9
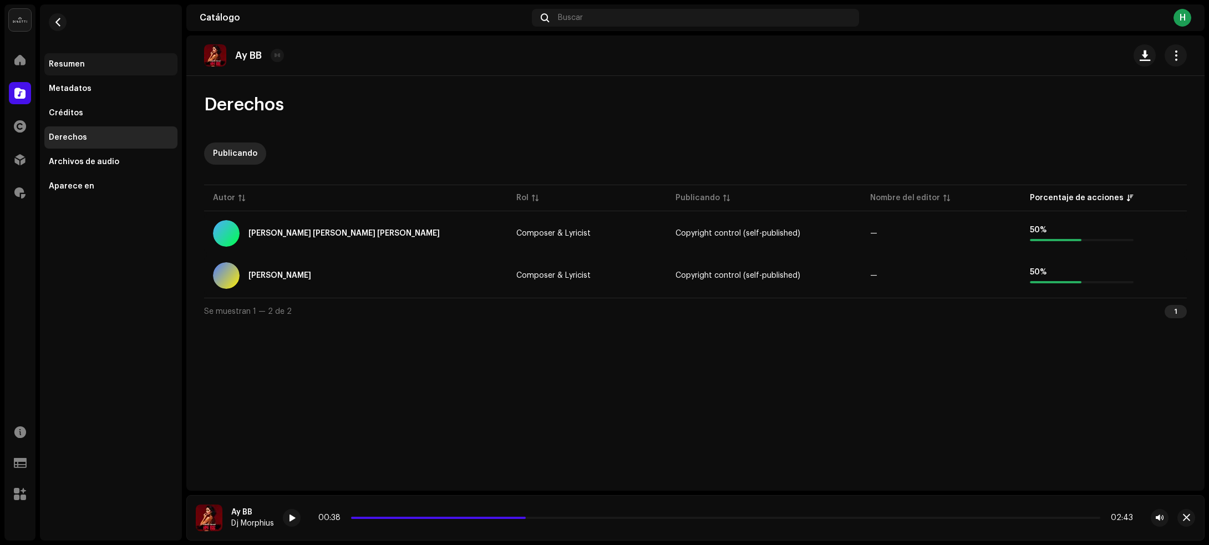
click at [58, 59] on div "Resumen" at bounding box center [110, 64] width 133 height 22
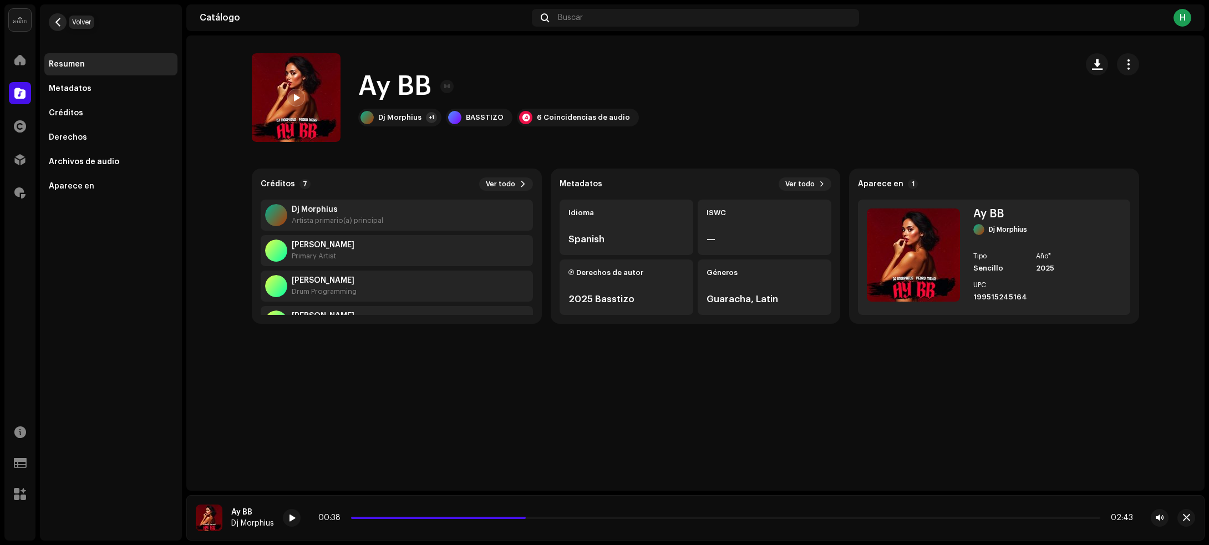
click at [60, 28] on button "button" at bounding box center [58, 22] width 18 height 18
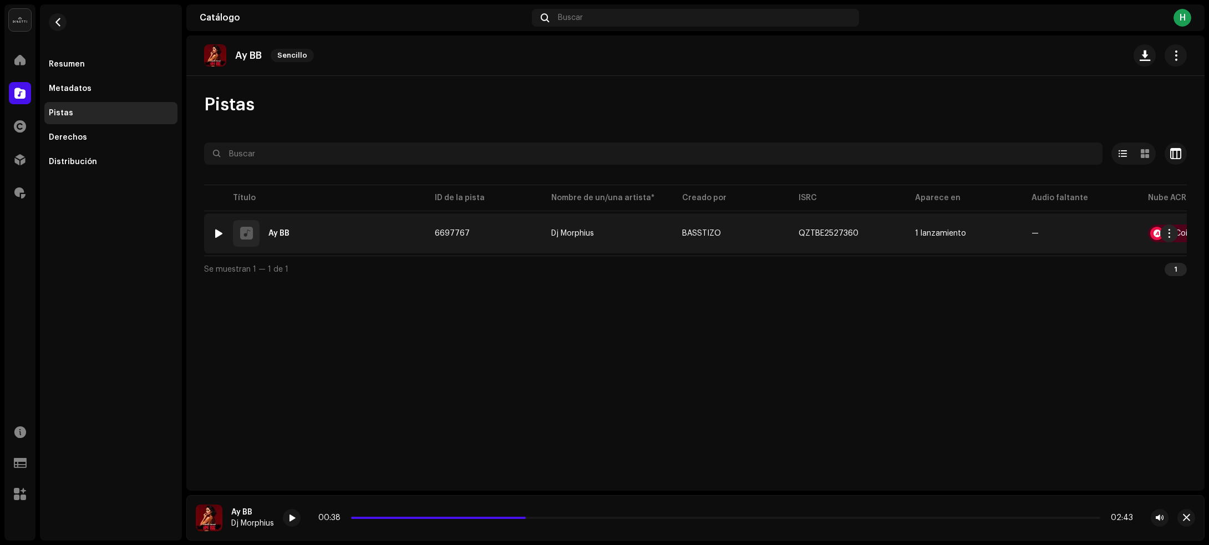
click at [215, 233] on div at bounding box center [219, 233] width 8 height 9
click at [221, 234] on div at bounding box center [219, 233] width 8 height 9
click at [866, 234] on span "button" at bounding box center [869, 233] width 7 height 9
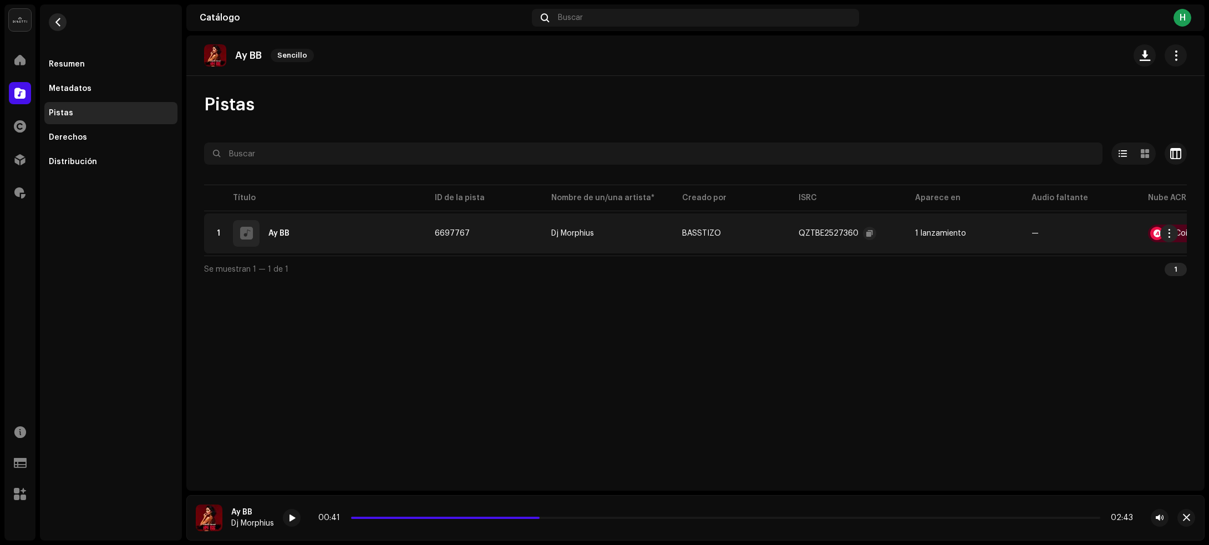
click at [54, 19] on span "button" at bounding box center [58, 22] width 8 height 9
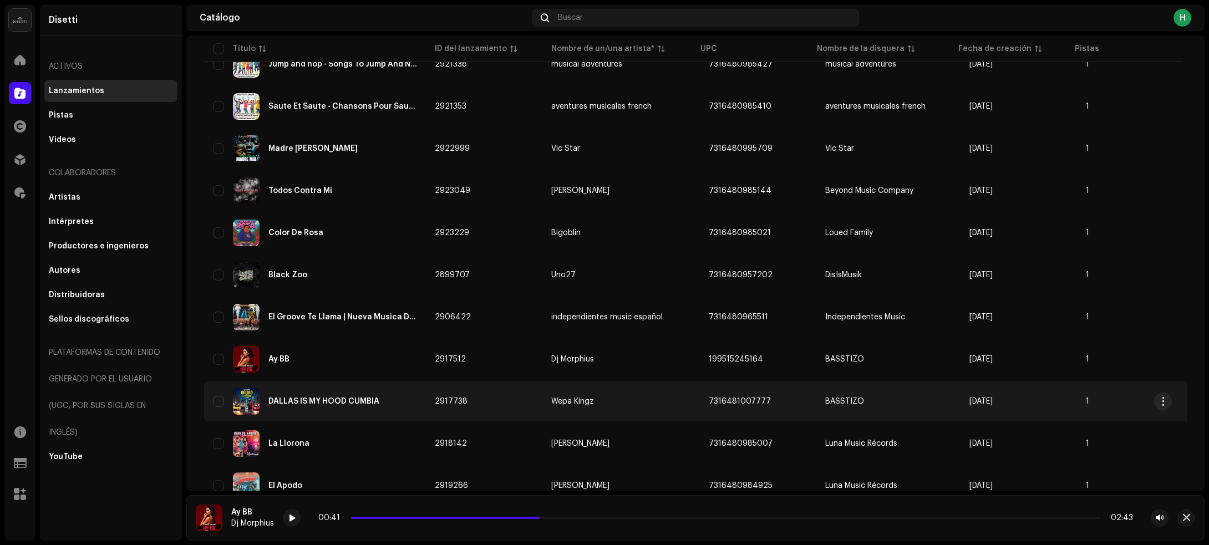
scroll to position [2374, 0]
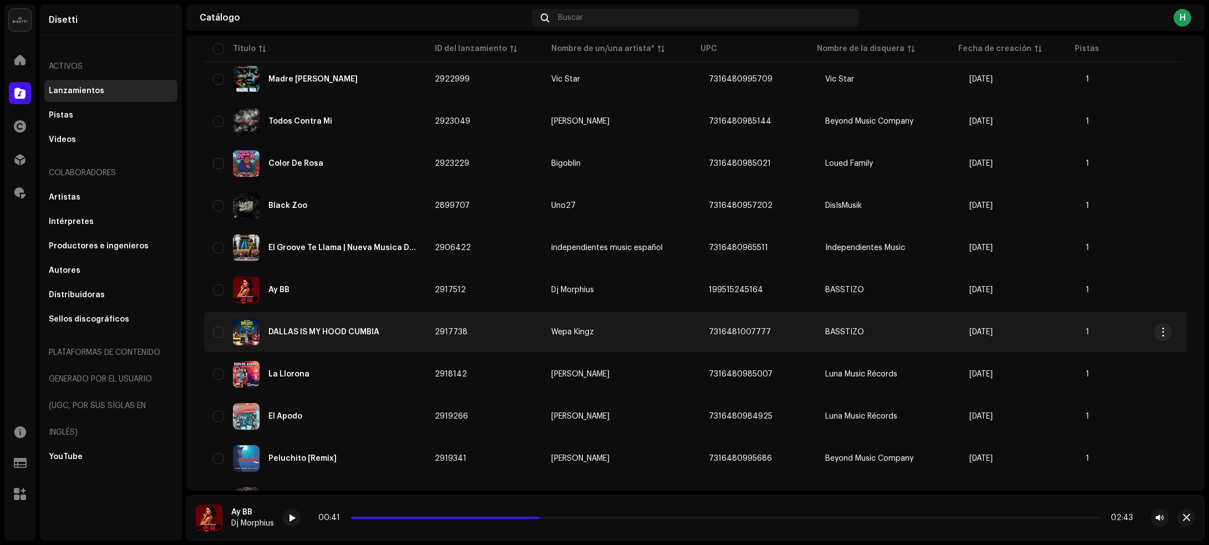
click at [496, 323] on td "2917738" at bounding box center [484, 332] width 116 height 40
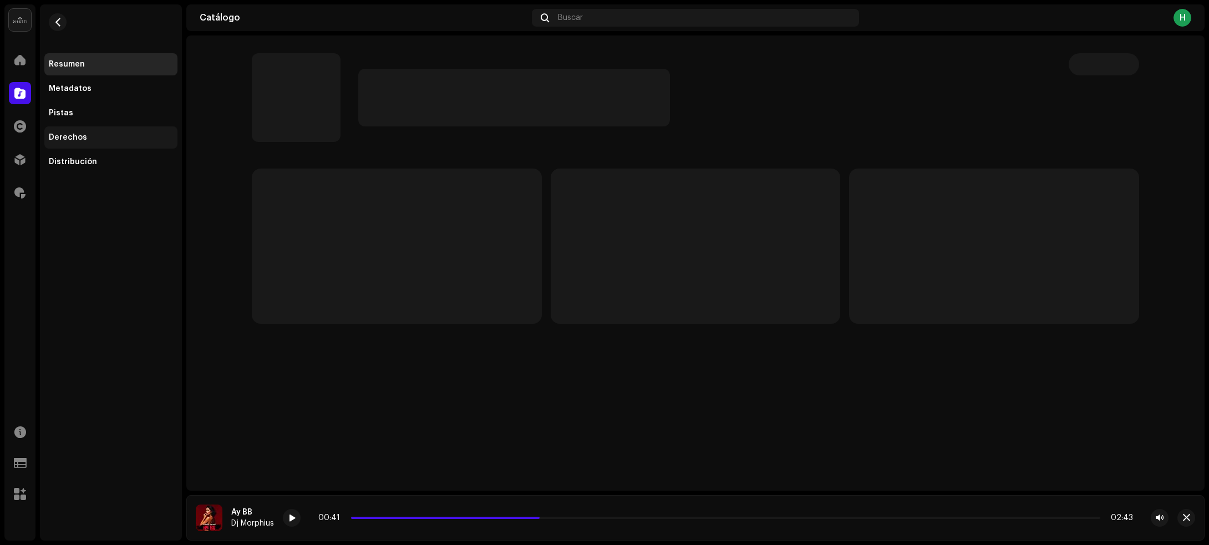
click at [101, 131] on div "Derechos" at bounding box center [110, 137] width 133 height 22
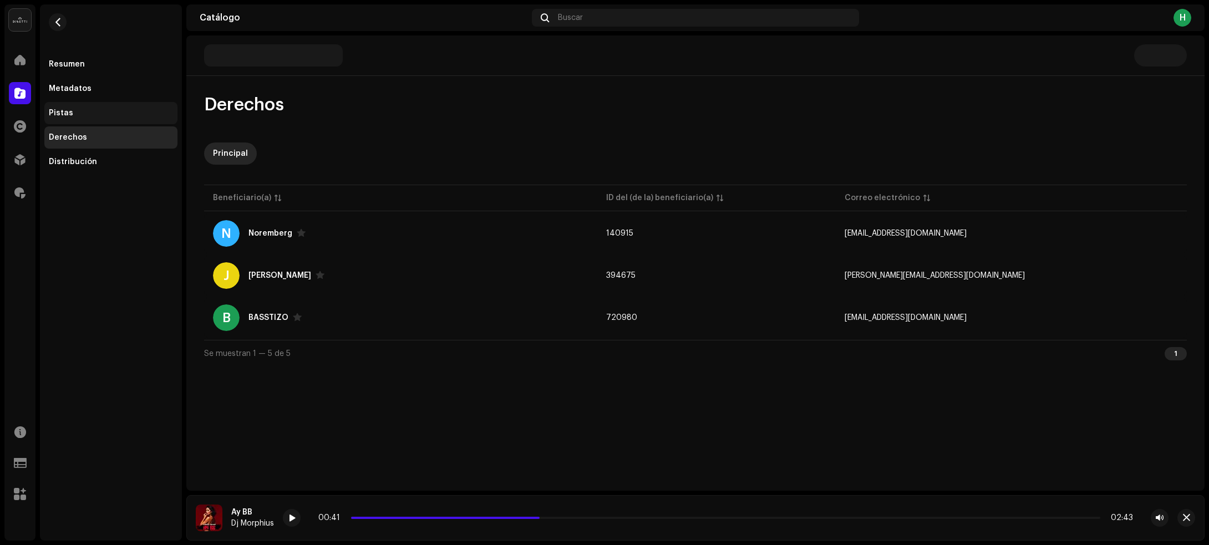
click at [101, 116] on div "Pistas" at bounding box center [111, 113] width 124 height 9
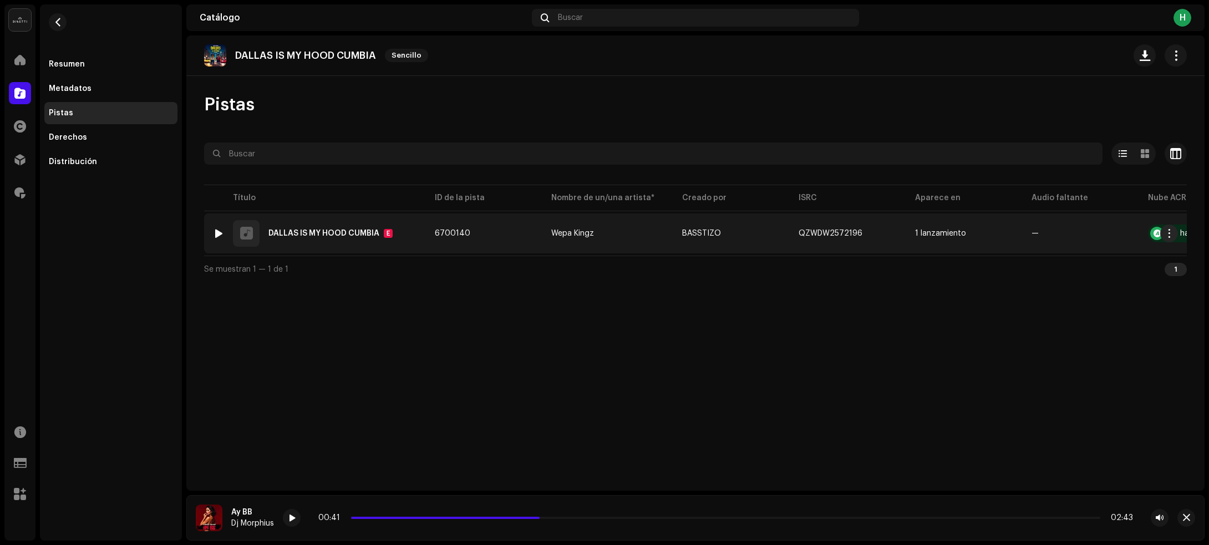
click at [218, 230] on div at bounding box center [219, 233] width 8 height 9
click at [497, 222] on td "6700140" at bounding box center [484, 233] width 116 height 40
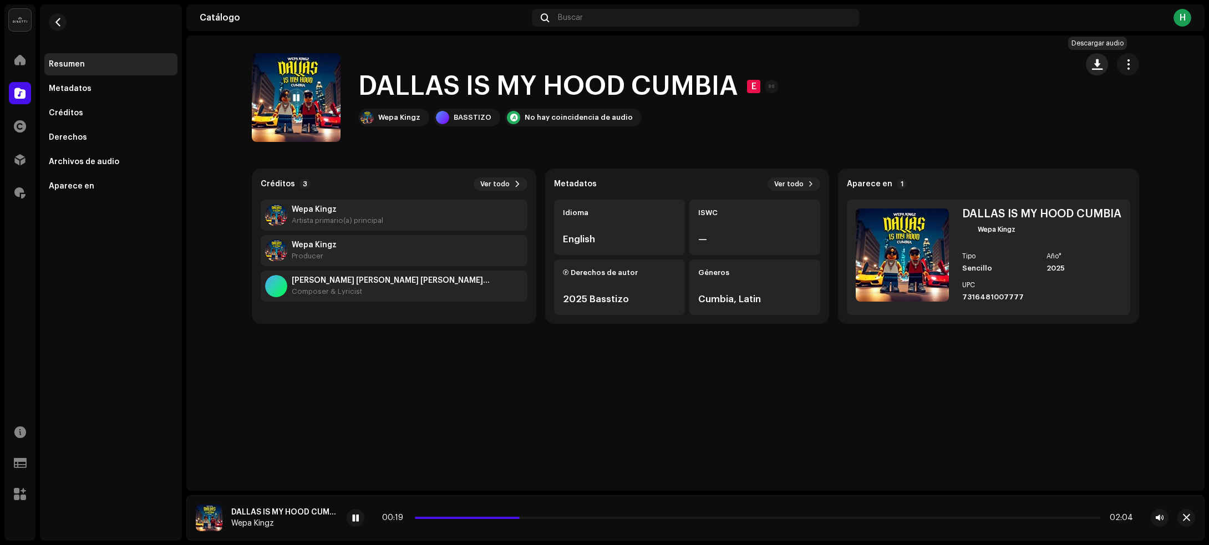
click at [1089, 65] on button "button" at bounding box center [1096, 64] width 22 height 22
click at [1093, 68] on span "button" at bounding box center [1097, 64] width 11 height 9
click at [54, 25] on span "button" at bounding box center [58, 22] width 8 height 9
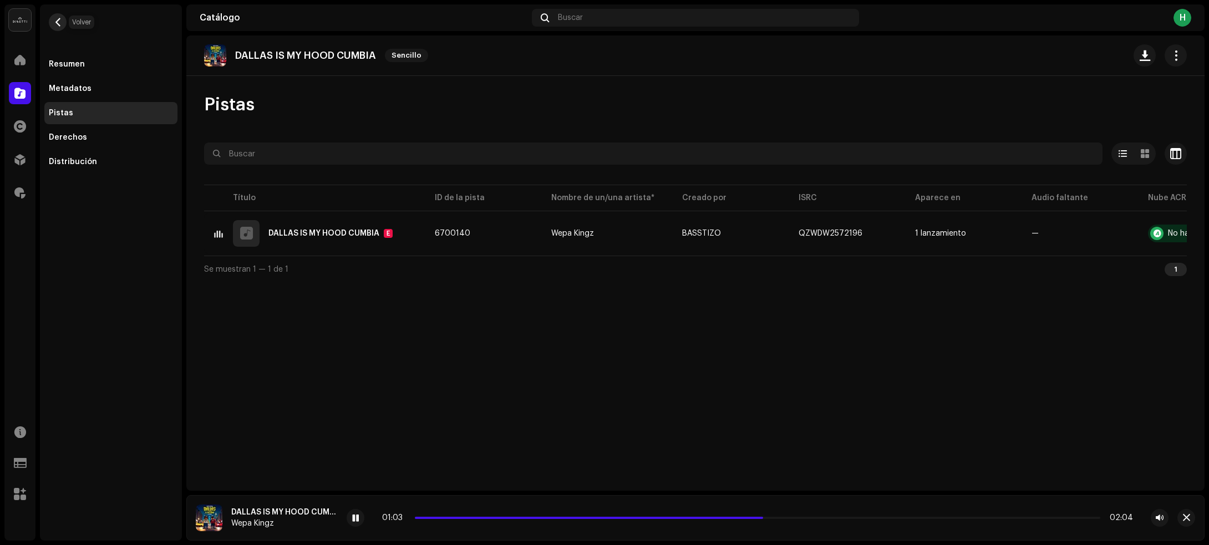
click at [54, 28] on button "button" at bounding box center [58, 22] width 18 height 18
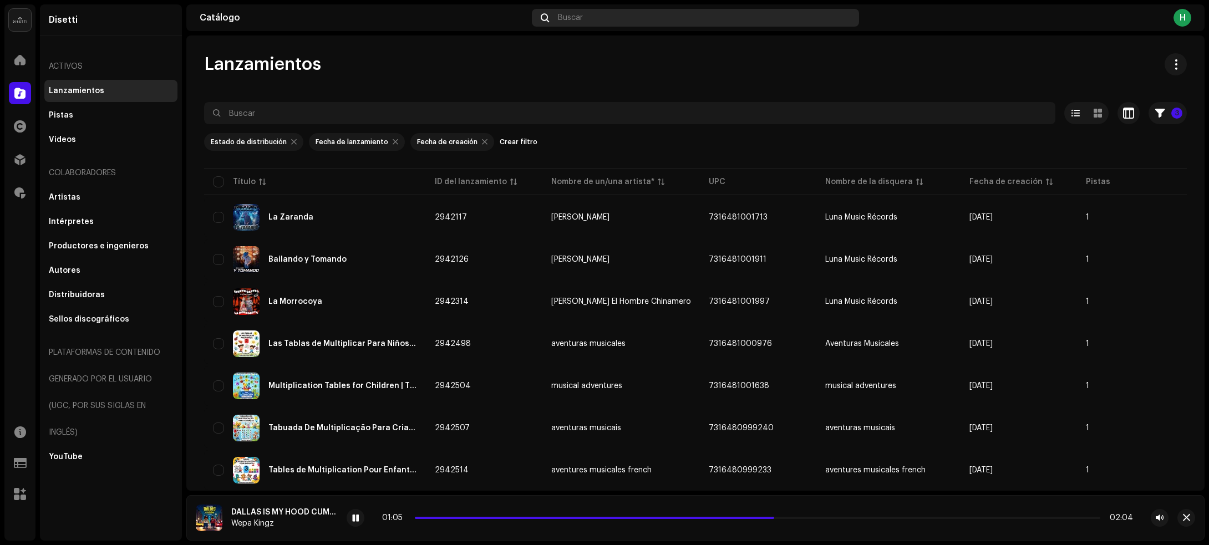
scroll to position [2431, 0]
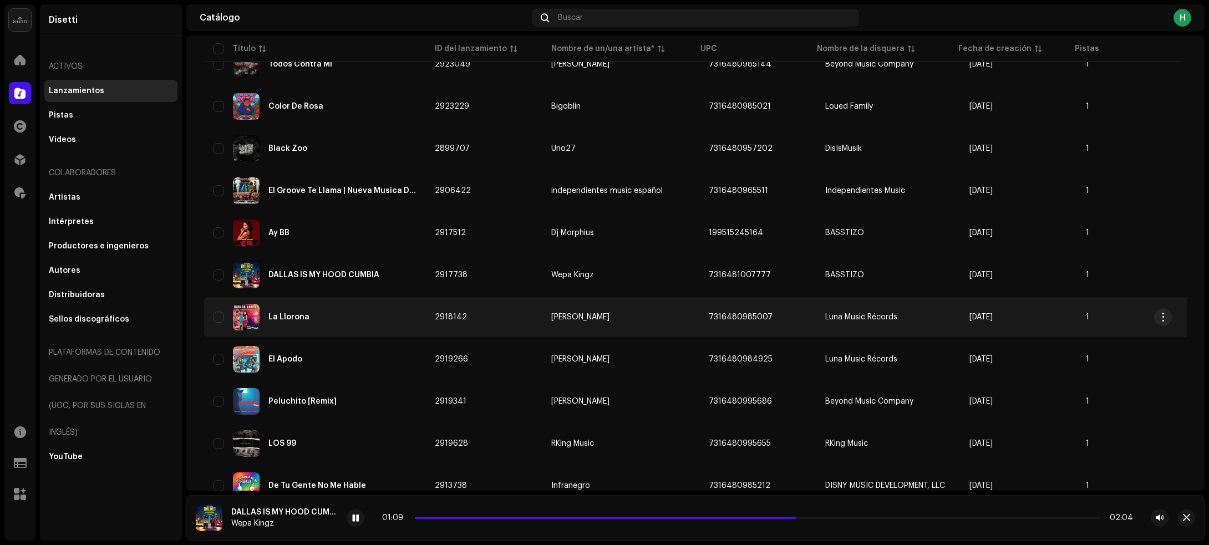
click at [381, 317] on div "La Llorona" at bounding box center [315, 317] width 204 height 27
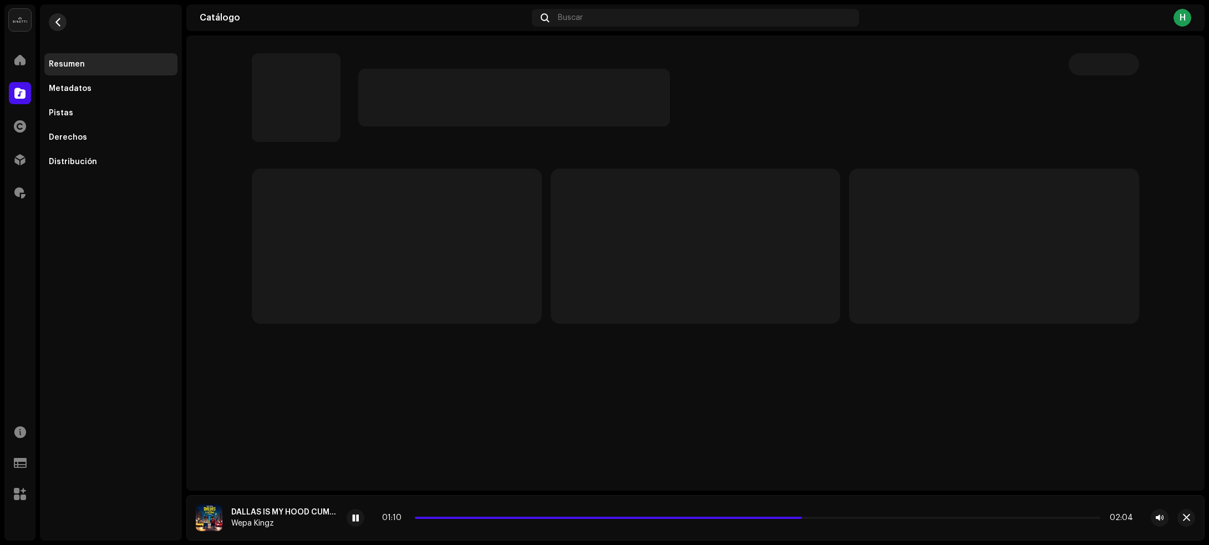
click at [61, 26] on span "button" at bounding box center [58, 22] width 8 height 9
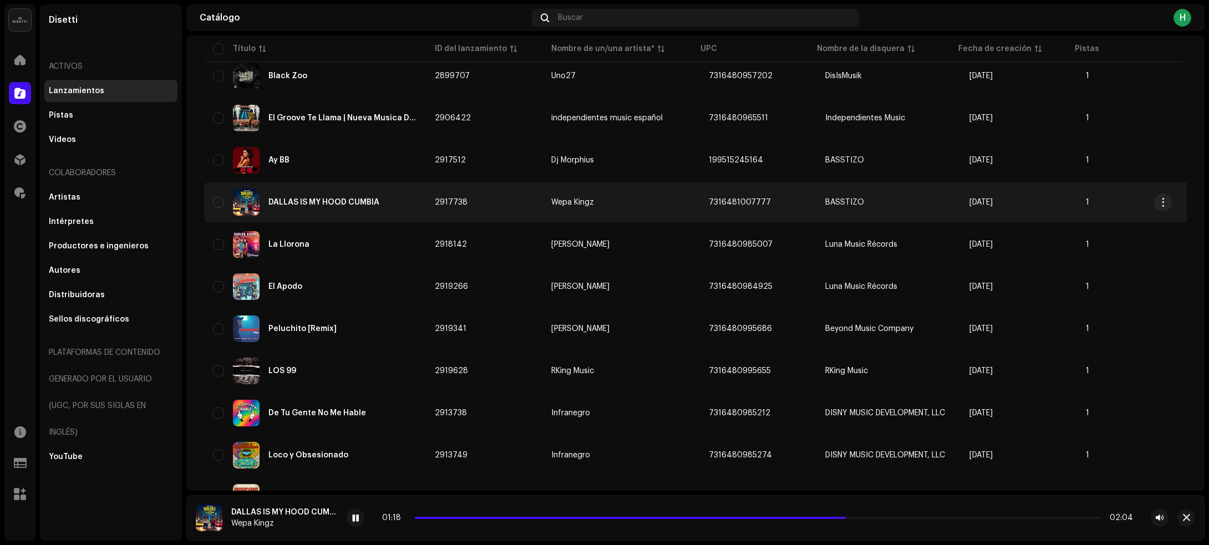
scroll to position [2500, 0]
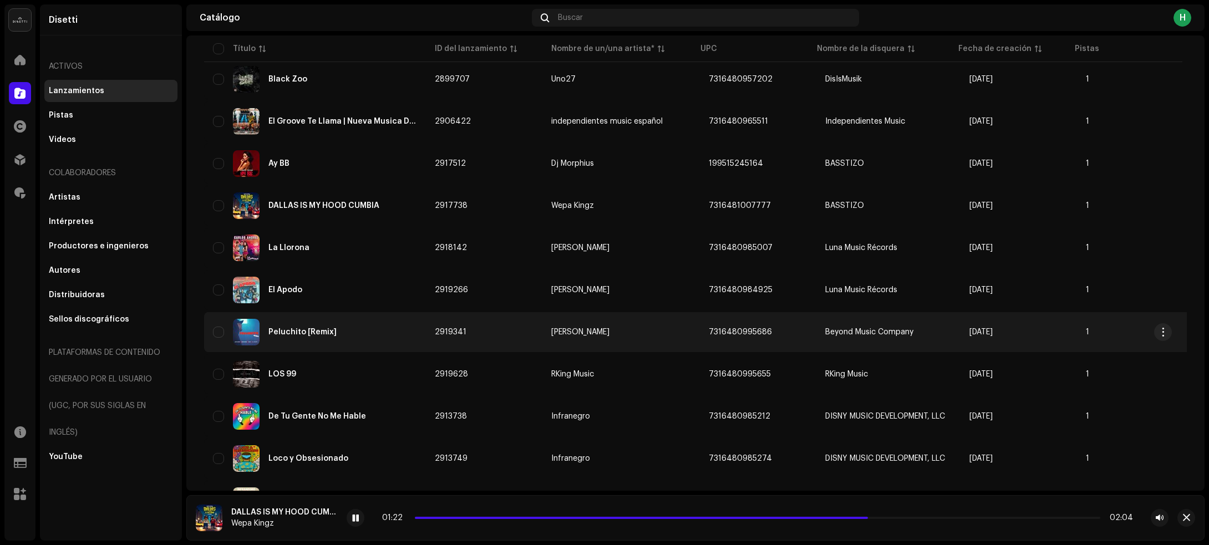
click at [406, 320] on div "Peluchito [Remix]" at bounding box center [315, 332] width 204 height 27
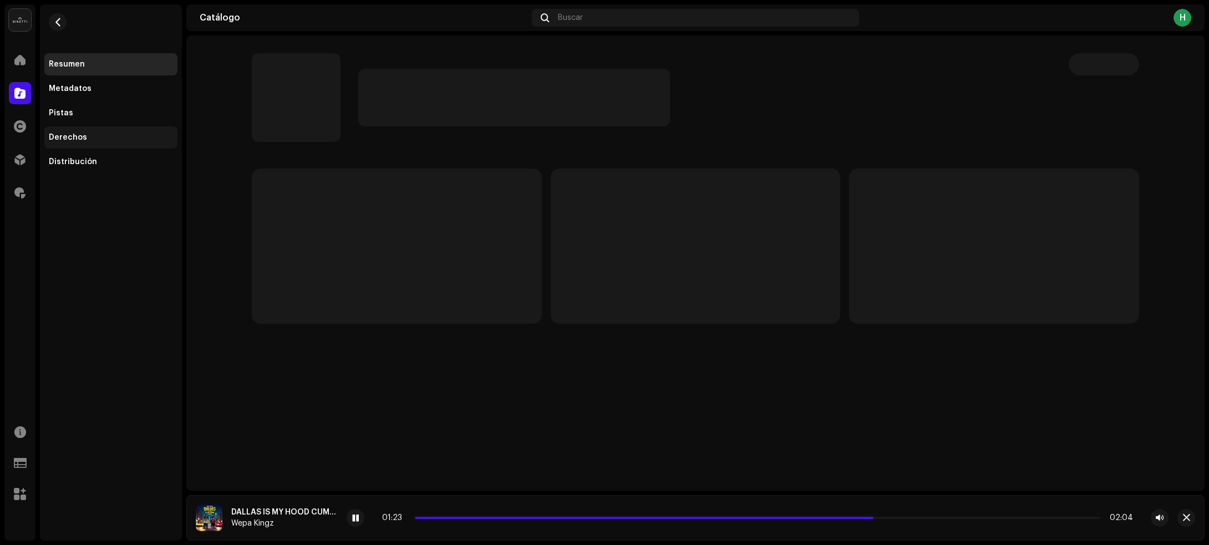
click at [85, 142] on div "Derechos" at bounding box center [110, 137] width 133 height 22
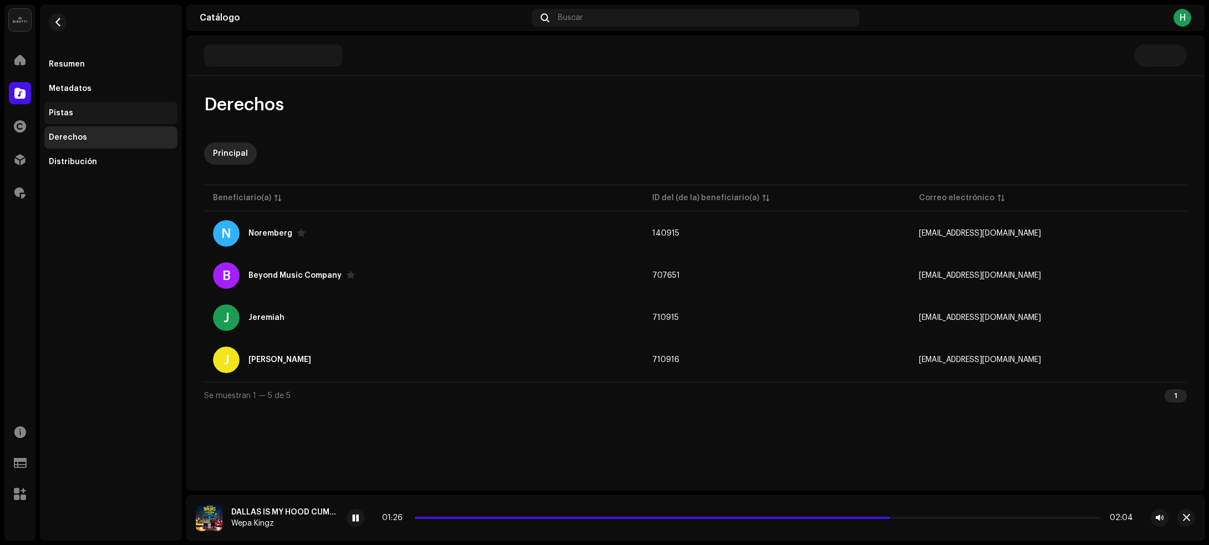
click at [109, 109] on div "Pistas" at bounding box center [111, 113] width 124 height 9
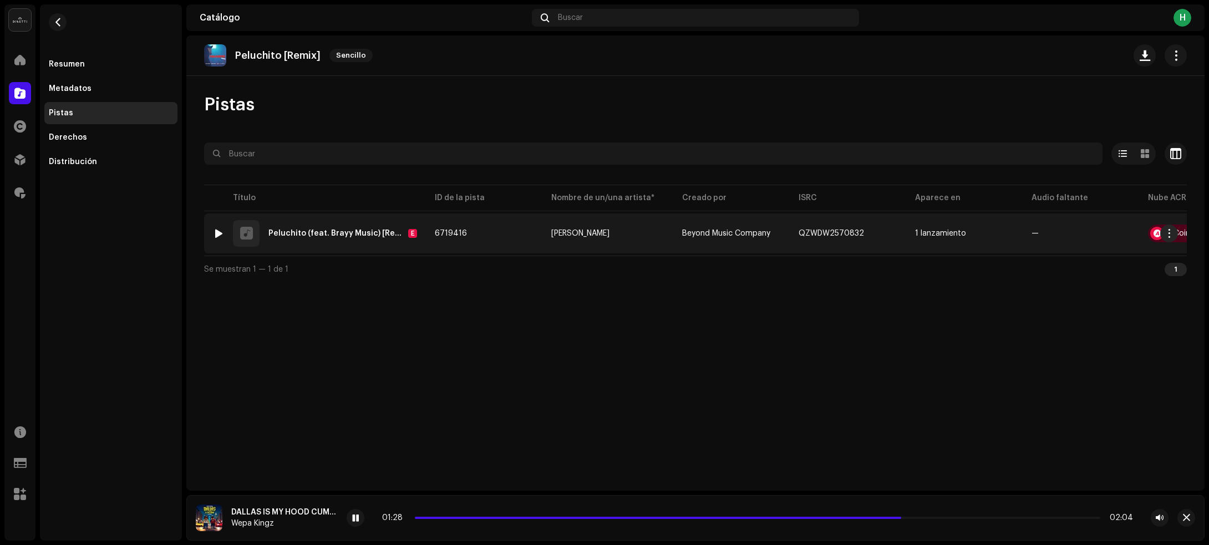
click at [221, 237] on div at bounding box center [219, 233] width 8 height 9
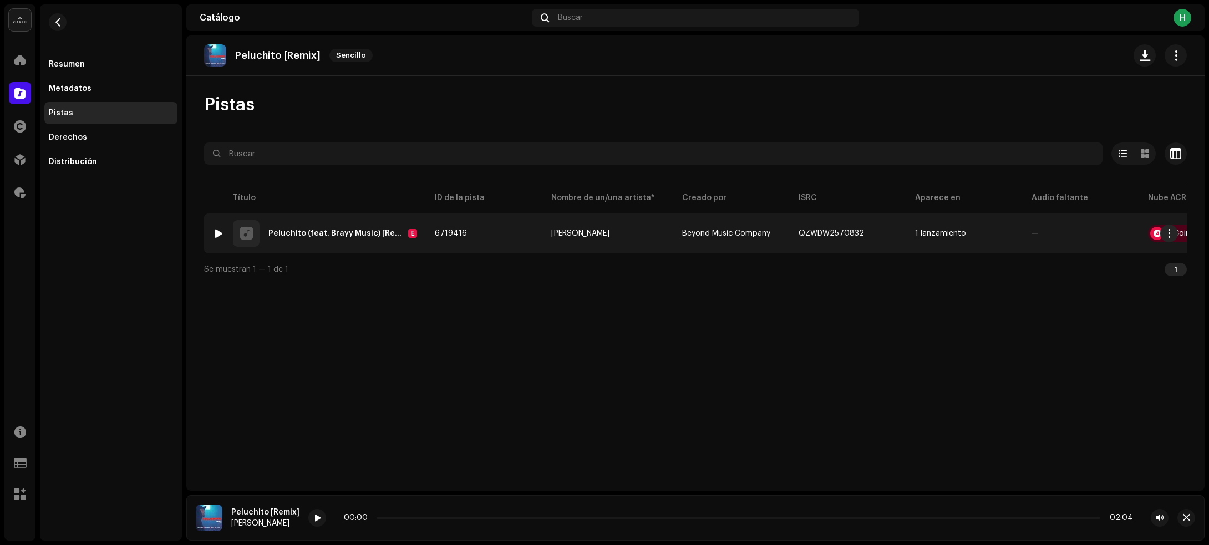
click at [486, 236] on td "6719416" at bounding box center [484, 233] width 116 height 40
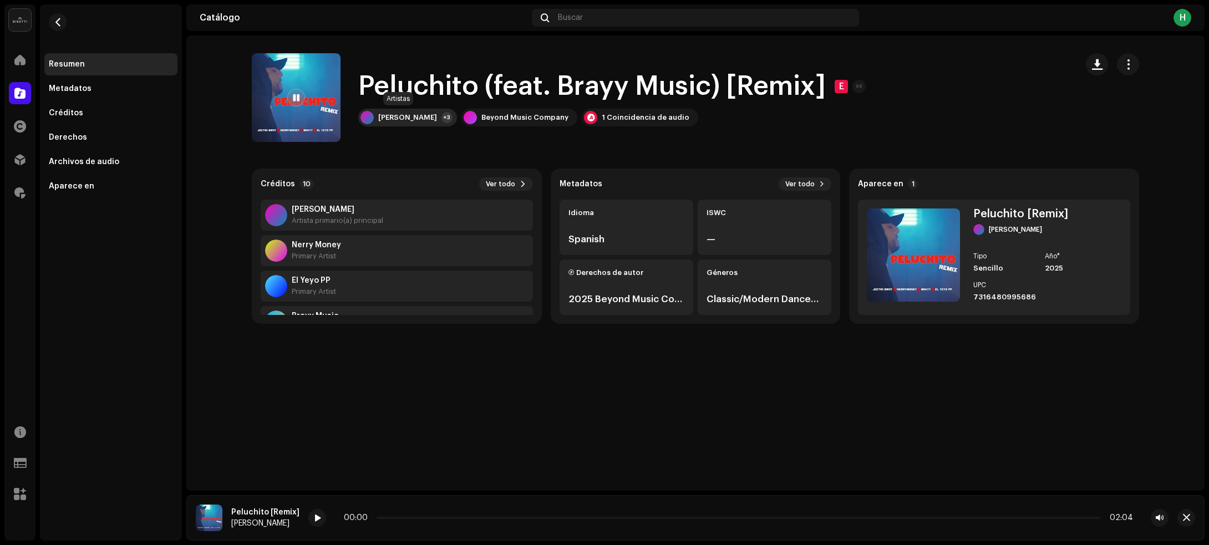
click at [441, 119] on div "+3" at bounding box center [446, 117] width 11 height 11
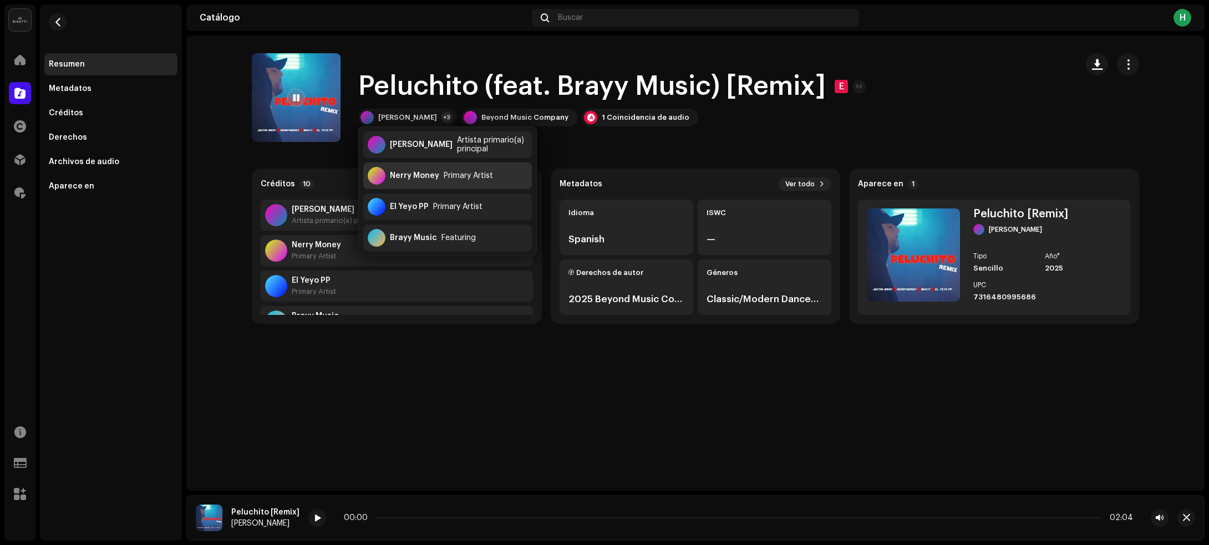
click at [403, 173] on div "Nerry Money" at bounding box center [414, 175] width 49 height 9
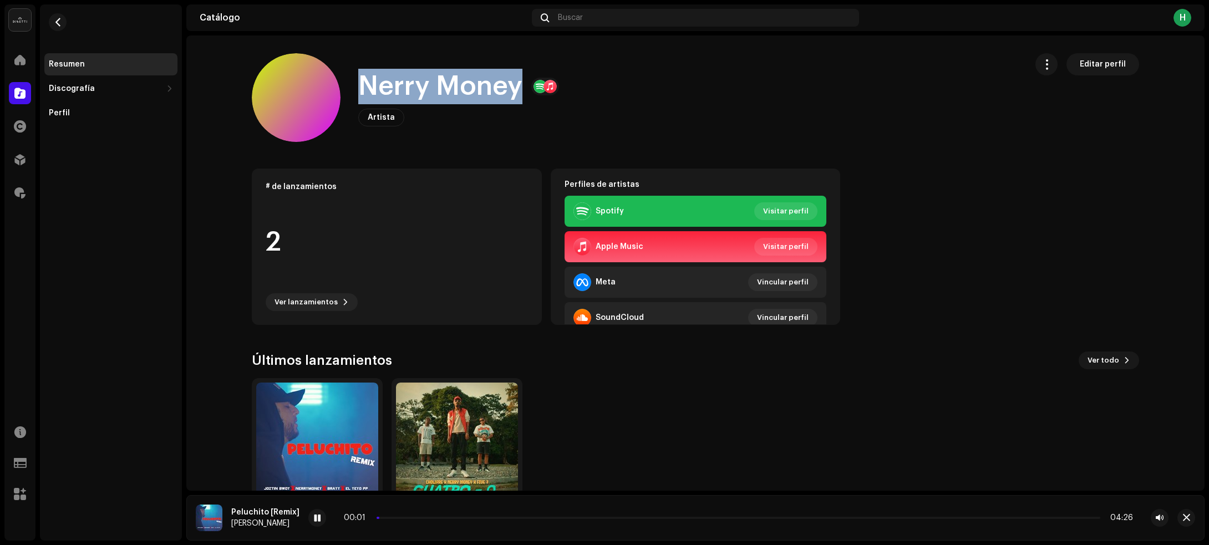
drag, startPoint x: 345, startPoint y: 90, endPoint x: 512, endPoint y: 97, distance: 166.5
click at [512, 97] on div "Nerry Money Artista Editar perfil" at bounding box center [635, 97] width 766 height 89
copy h1 "Nerry Money"
click at [56, 20] on span "button" at bounding box center [58, 22] width 8 height 9
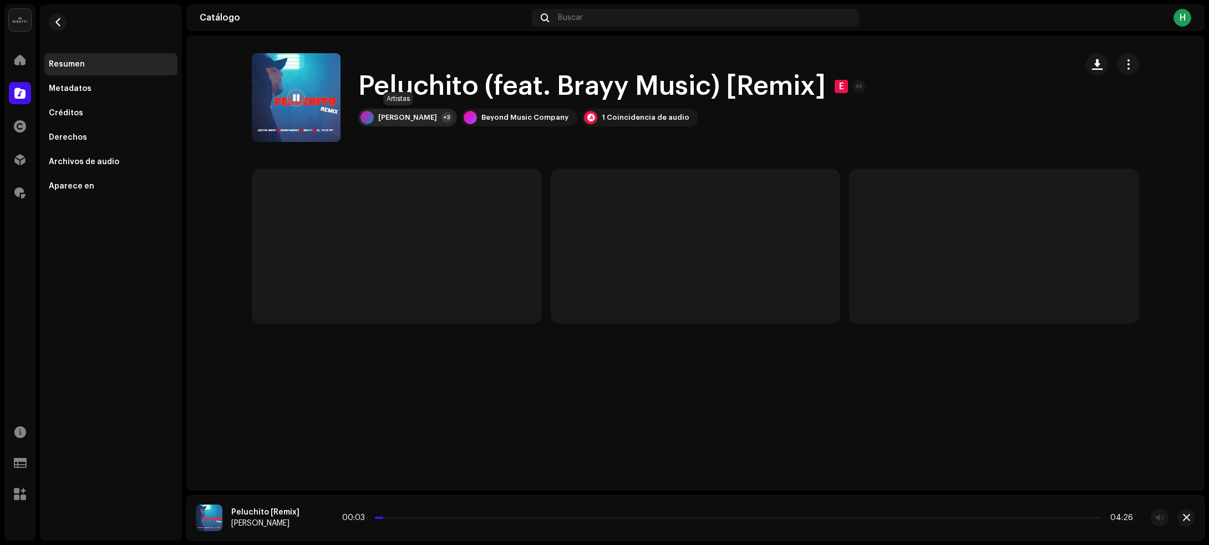
click at [379, 115] on div "[PERSON_NAME]" at bounding box center [407, 117] width 59 height 9
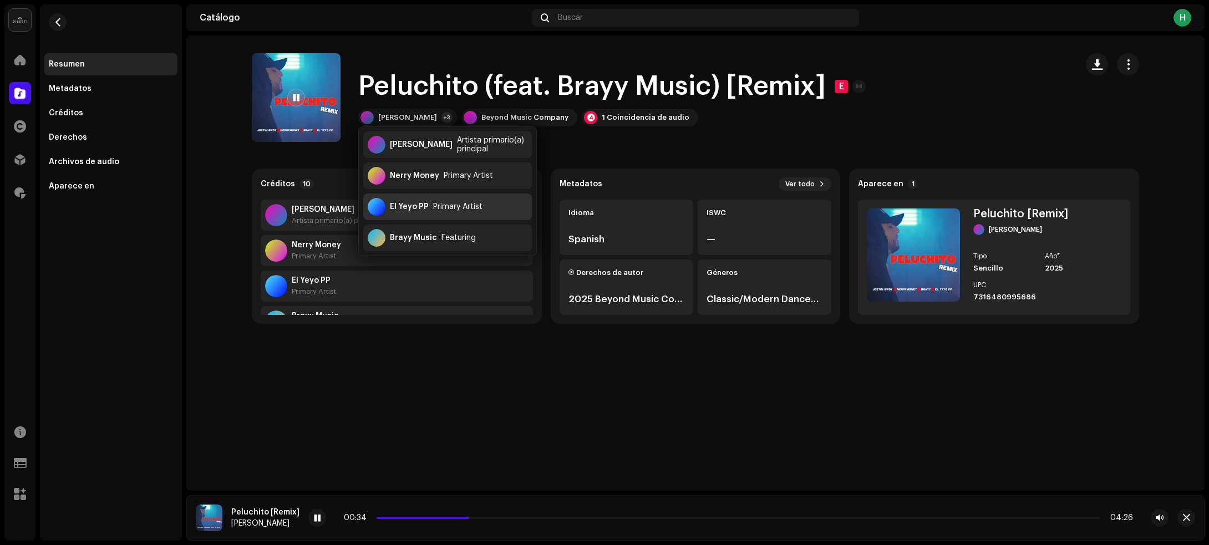
click at [408, 202] on div "El Yeyo PP" at bounding box center [409, 206] width 39 height 9
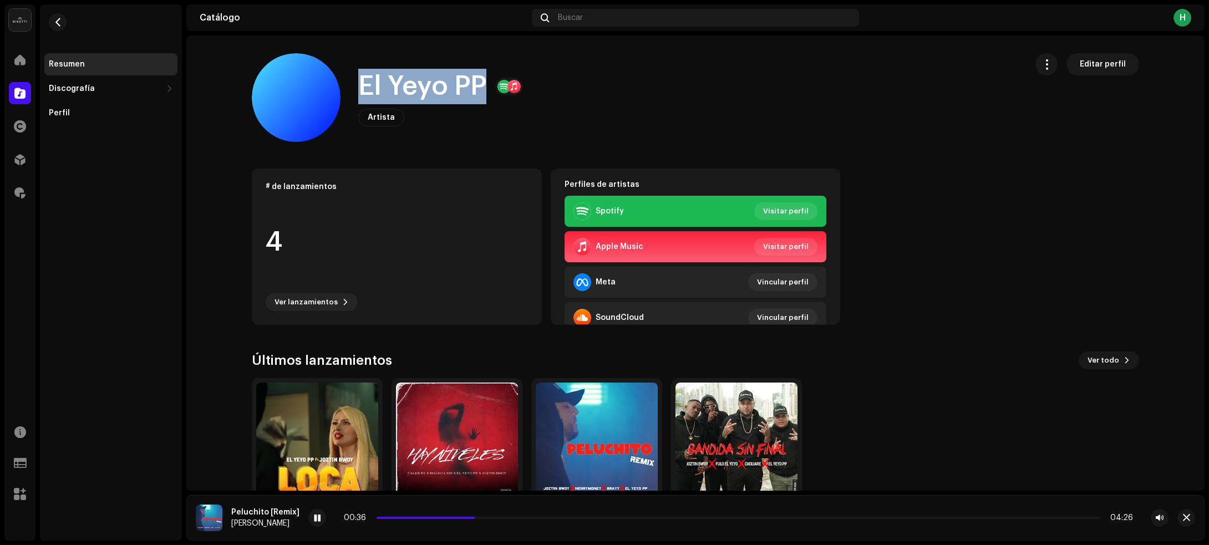
drag, startPoint x: 349, startPoint y: 86, endPoint x: 477, endPoint y: 80, distance: 128.2
click at [477, 80] on div "El Yeyo PP Artista Editar perfil" at bounding box center [635, 97] width 766 height 89
copy h1 "El Yeyo PP"
click at [57, 23] on span "button" at bounding box center [58, 22] width 8 height 9
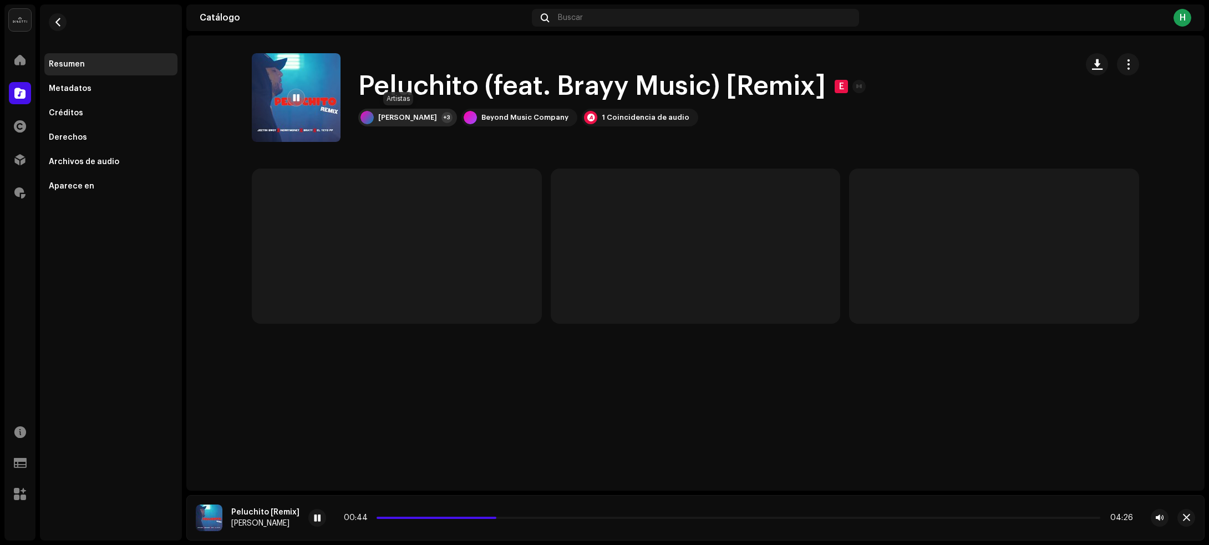
click at [384, 123] on div "[PERSON_NAME] +3" at bounding box center [407, 118] width 99 height 18
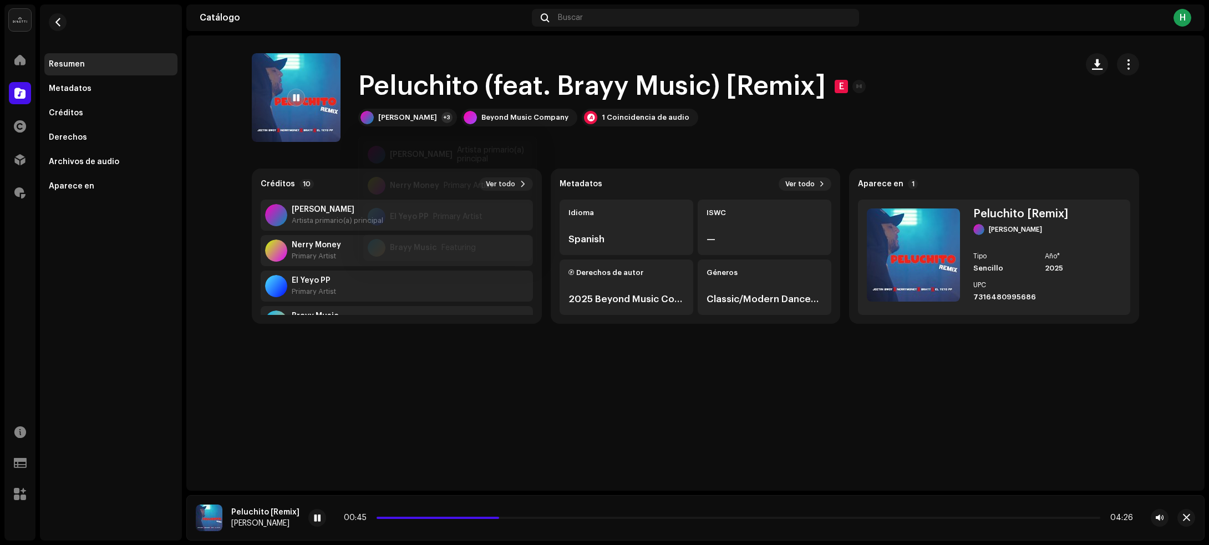
click at [427, 237] on div "Brayy Music" at bounding box center [413, 237] width 47 height 9
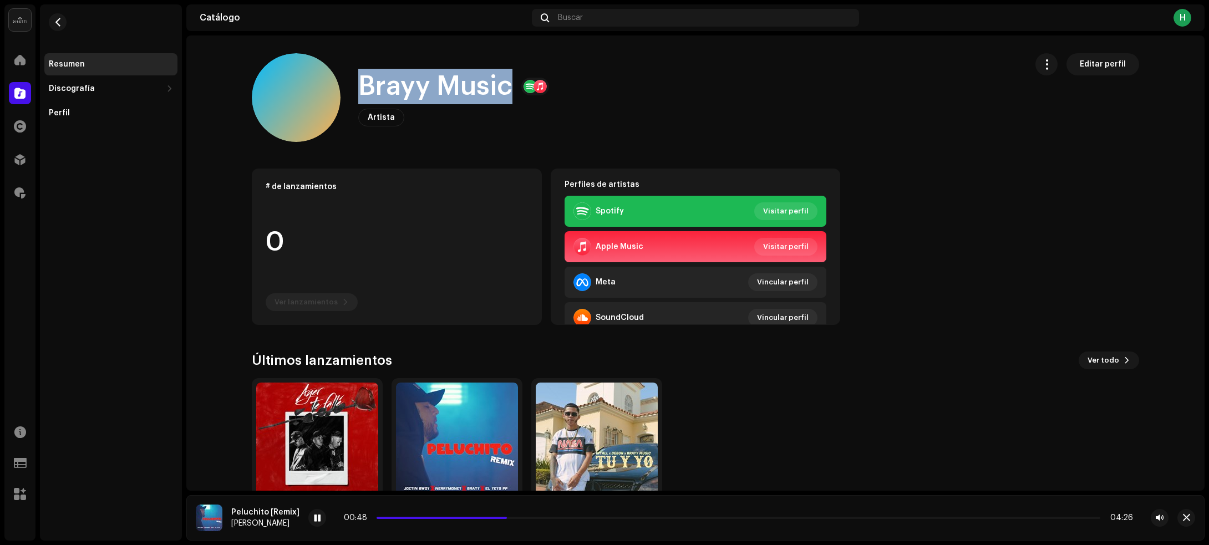
drag, startPoint x: 346, startPoint y: 86, endPoint x: 506, endPoint y: 90, distance: 159.1
click at [506, 90] on div "Brayy Music Artista Editar perfil" at bounding box center [635, 97] width 766 height 89
copy h1 "Brayy Music"
click at [54, 23] on span "button" at bounding box center [58, 22] width 8 height 9
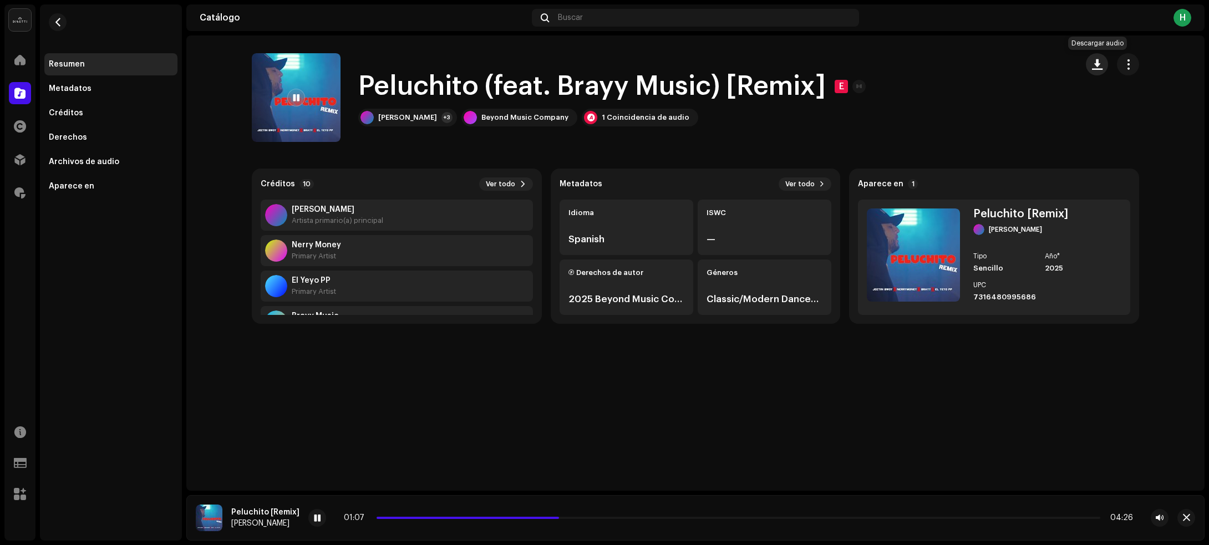
click at [1100, 65] on span "button" at bounding box center [1097, 64] width 11 height 9
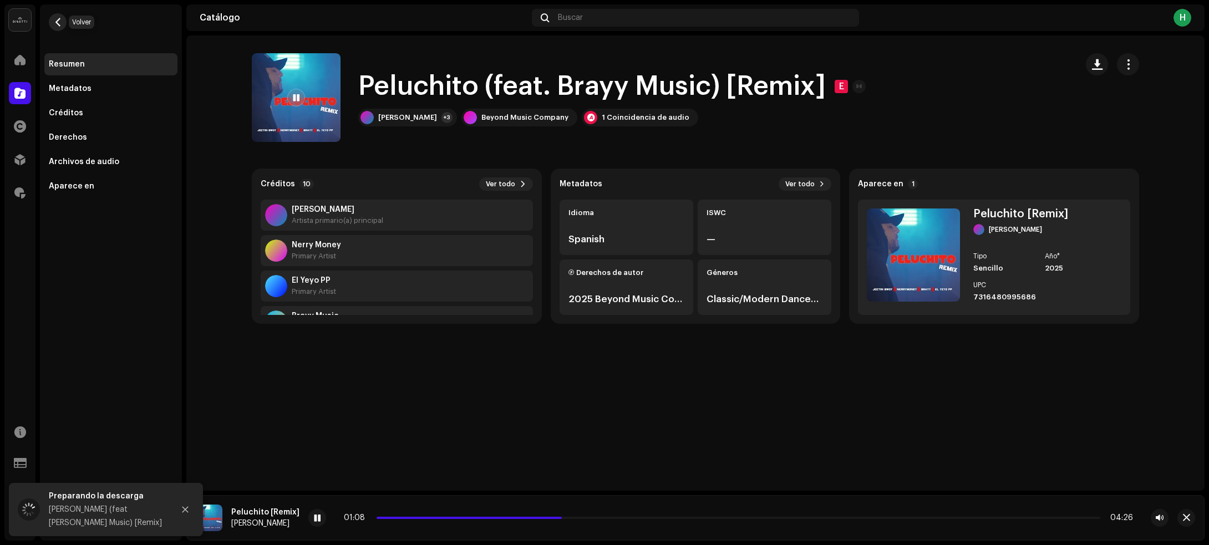
click at [55, 18] on span "button" at bounding box center [58, 22] width 8 height 9
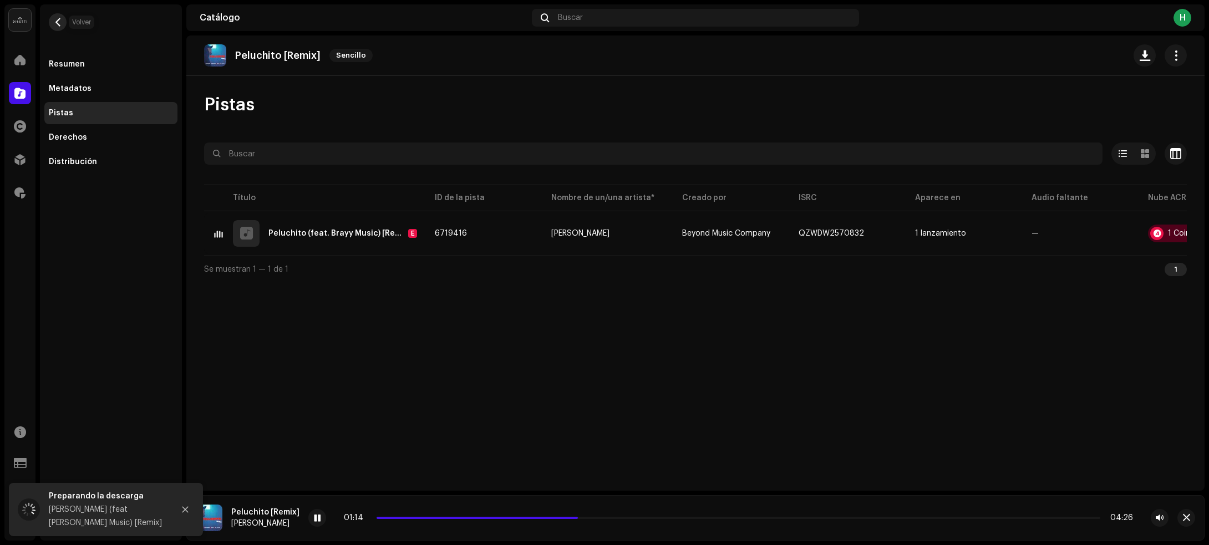
click at [62, 23] on button "button" at bounding box center [58, 22] width 18 height 18
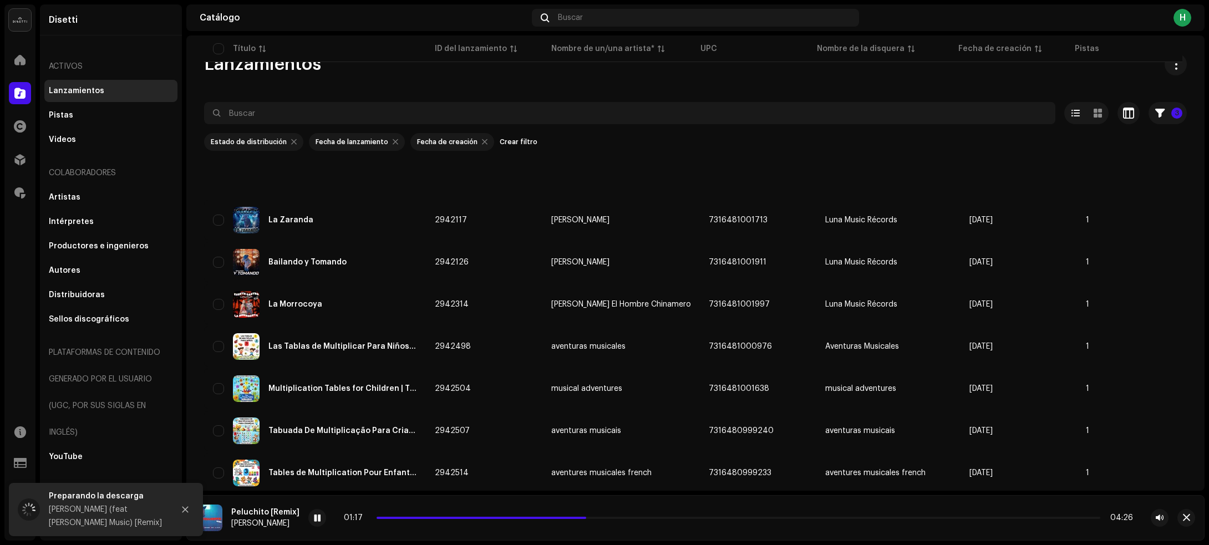
scroll to position [2557, 0]
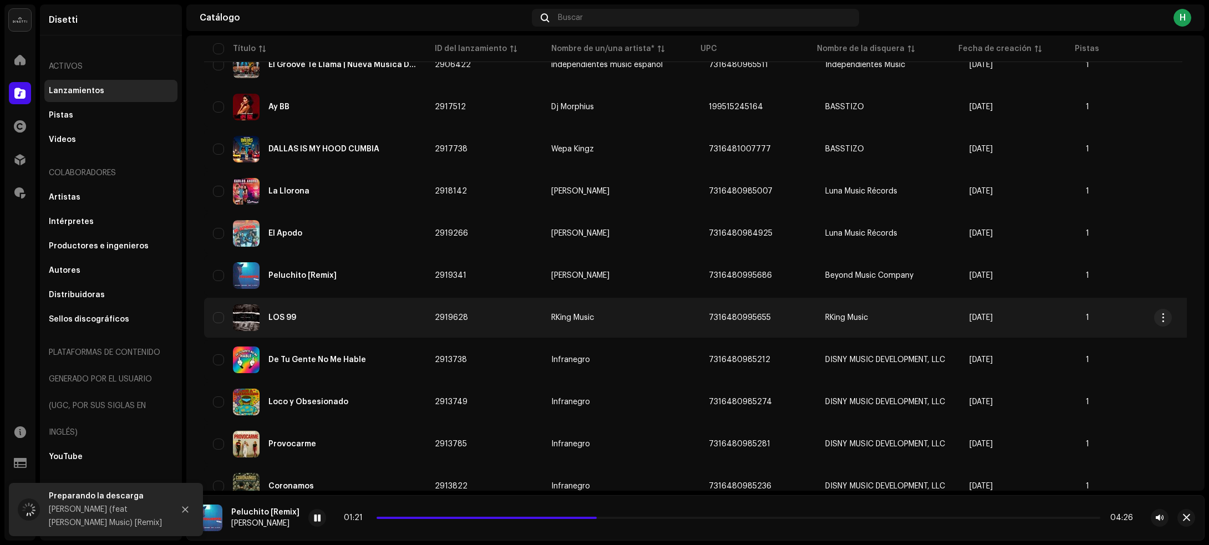
click at [379, 307] on div "LOS 99" at bounding box center [315, 317] width 204 height 27
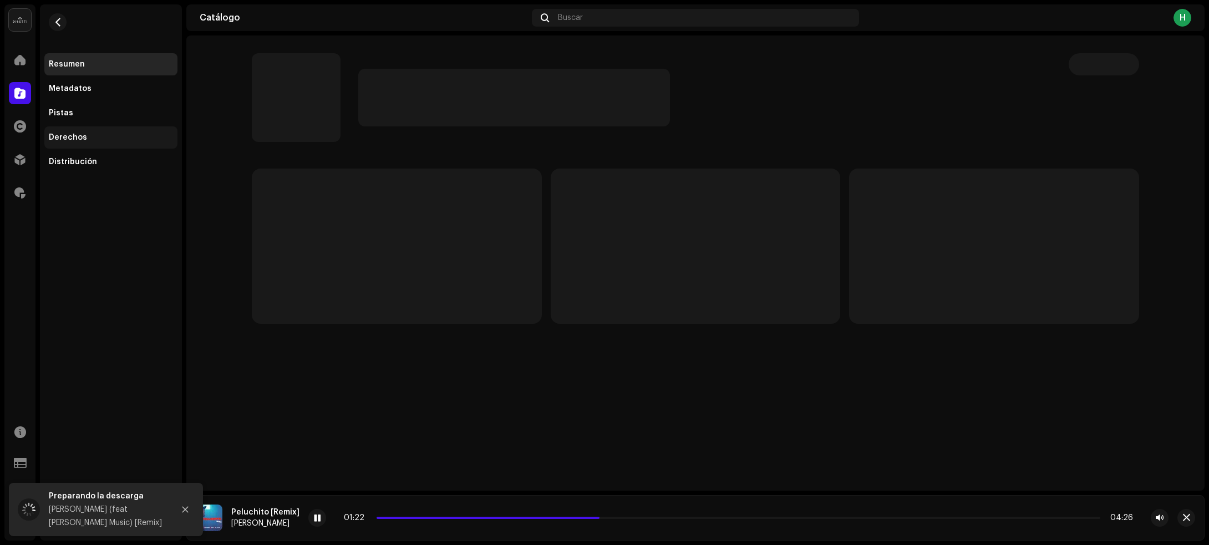
click at [68, 136] on div "Derechos" at bounding box center [68, 137] width 38 height 9
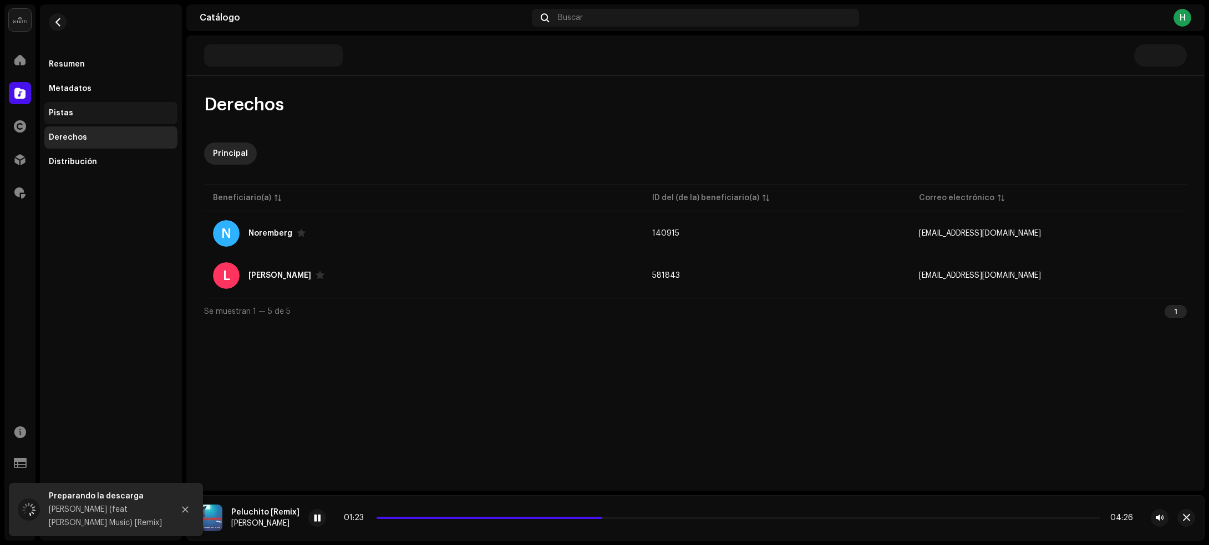
click at [82, 114] on div "Pistas" at bounding box center [111, 113] width 124 height 9
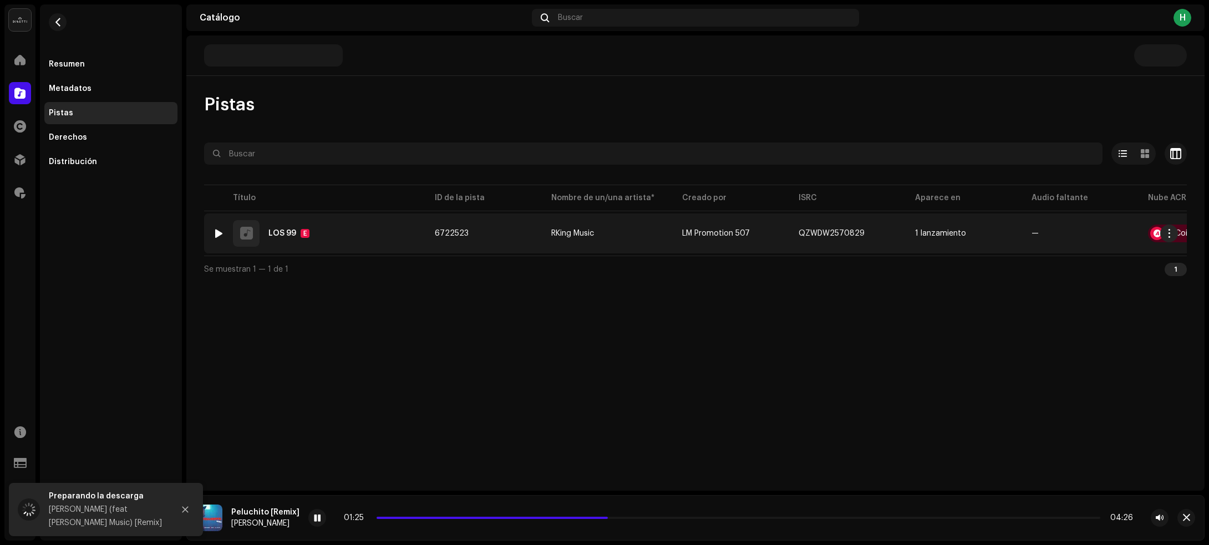
click at [223, 232] on img at bounding box center [218, 233] width 14 height 14
click at [215, 231] on div at bounding box center [219, 233] width 8 height 9
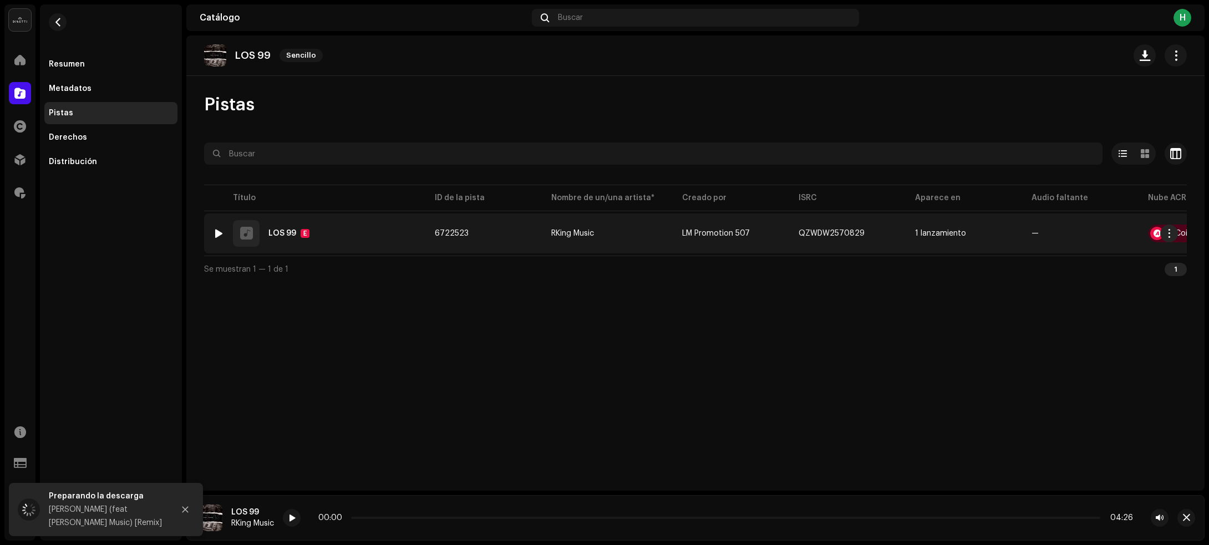
click at [361, 231] on div "1 LOS 99 E" at bounding box center [315, 233] width 204 height 27
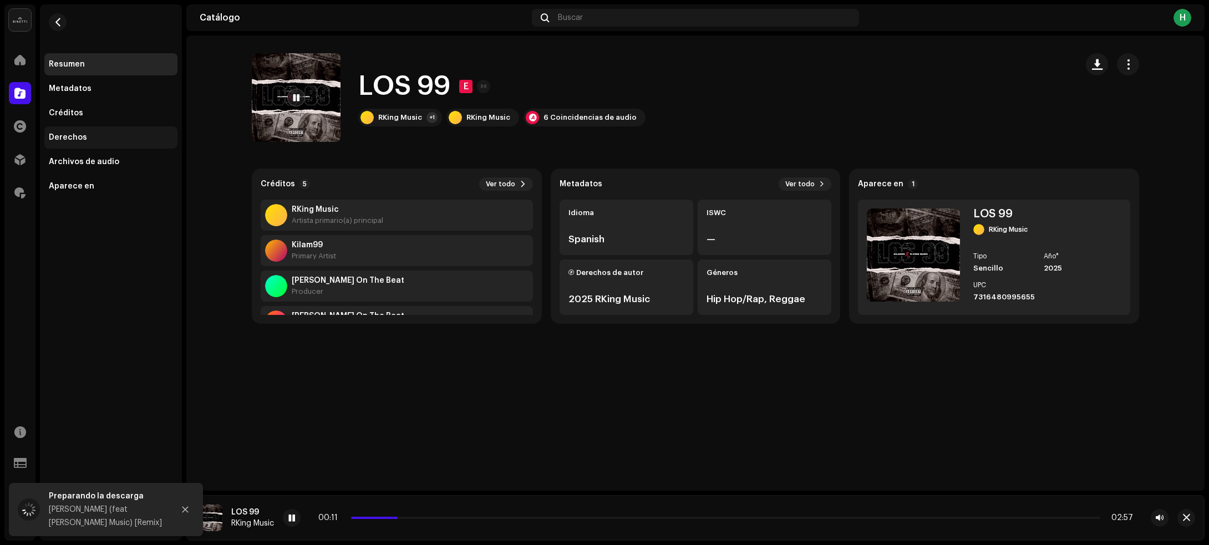
click at [82, 136] on div "Derechos" at bounding box center [68, 137] width 38 height 9
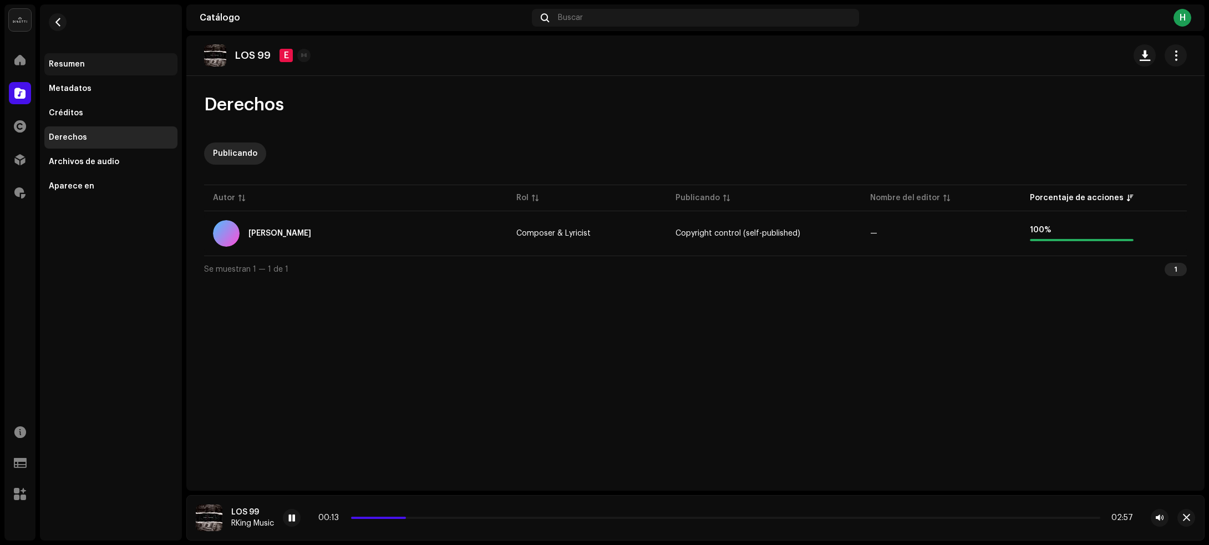
click at [89, 64] on div "Resumen" at bounding box center [111, 64] width 124 height 9
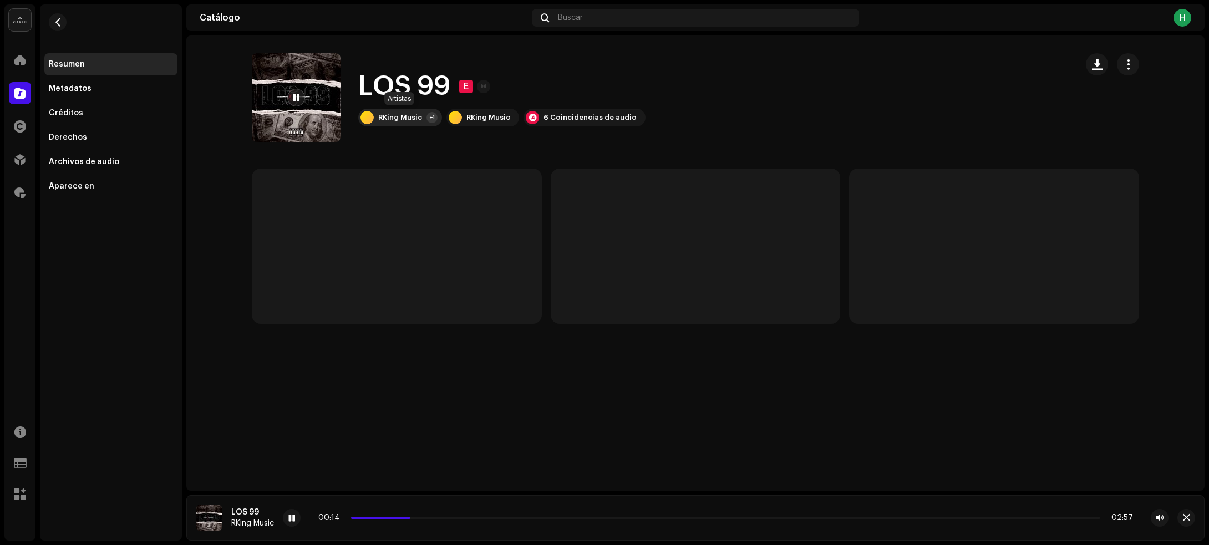
click at [406, 119] on div "RKing Music" at bounding box center [400, 117] width 44 height 9
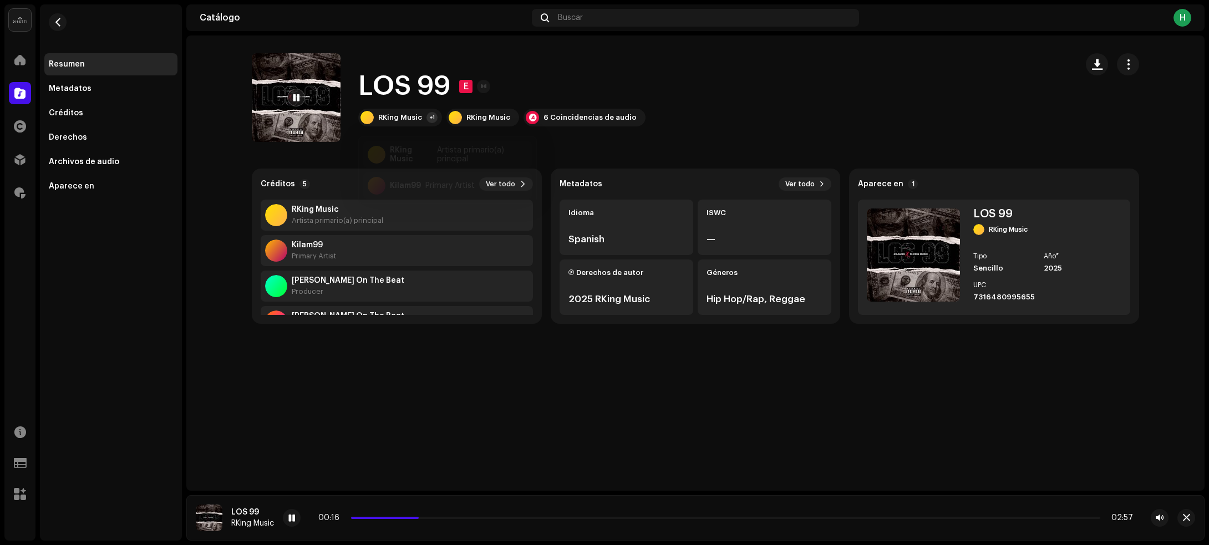
click at [742, 114] on div "LOS 99 E RKing Music +1 RKing Music 6 Coincidencias de audio" at bounding box center [660, 97] width 816 height 89
click at [293, 517] on span at bounding box center [291, 518] width 7 height 9
click at [1090, 71] on button "button" at bounding box center [1096, 64] width 22 height 22
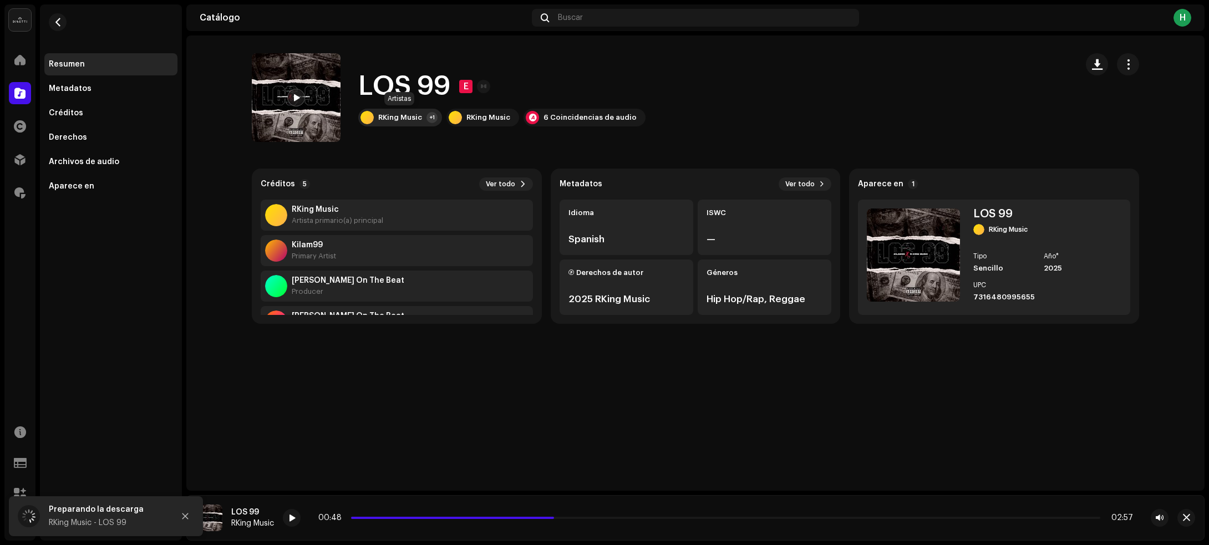
click at [402, 115] on div "RKing Music" at bounding box center [400, 117] width 44 height 9
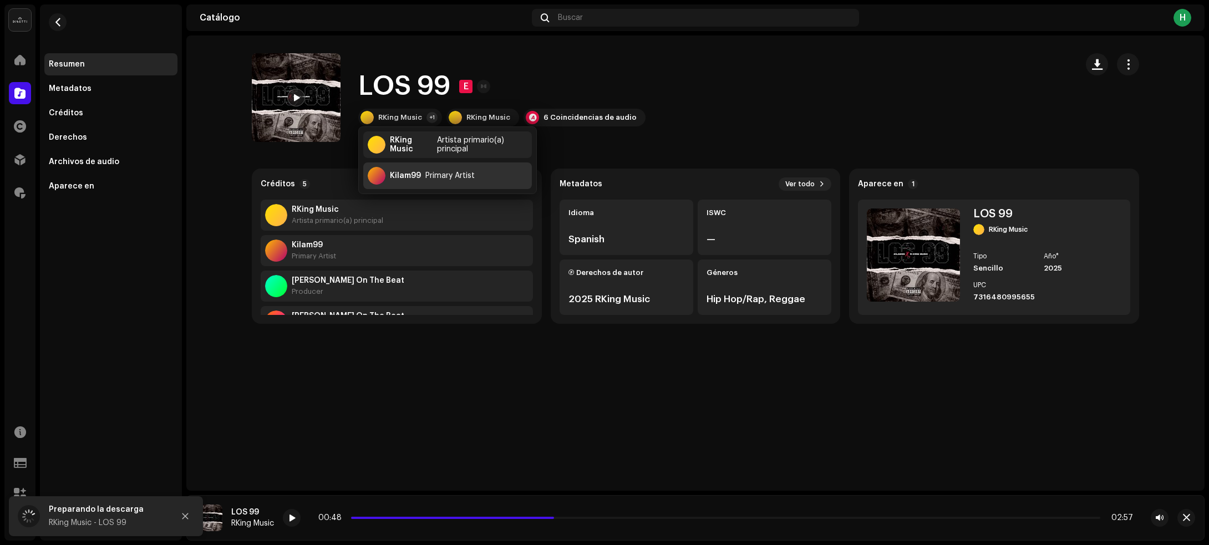
click at [419, 174] on div "Kilam99" at bounding box center [405, 175] width 31 height 9
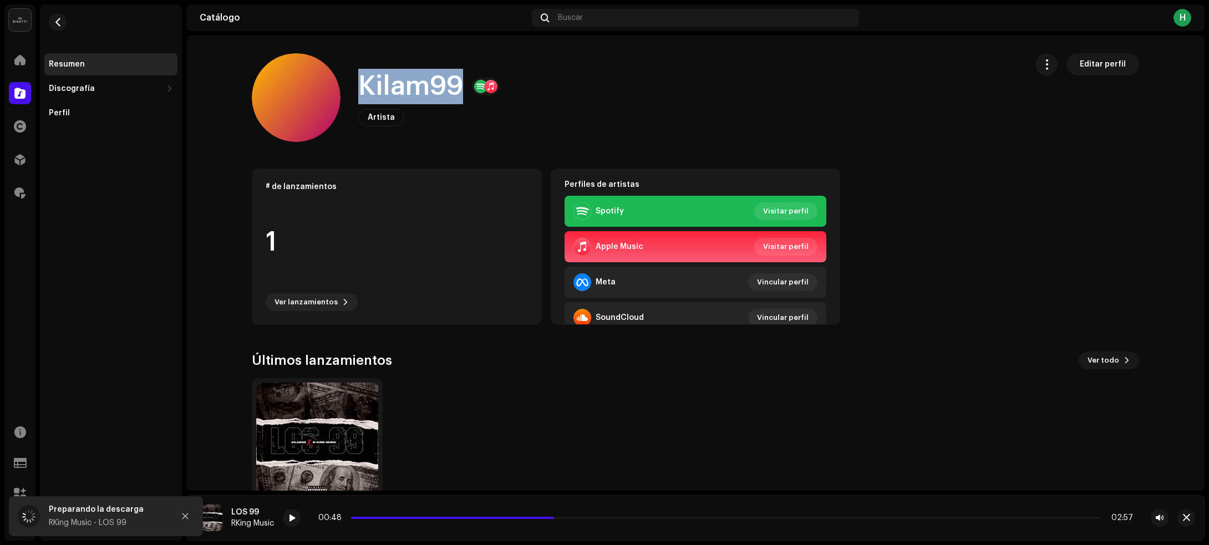
drag, startPoint x: 349, startPoint y: 86, endPoint x: 455, endPoint y: 83, distance: 105.9
click at [455, 83] on div "Kilam99 Artista Editar perfil" at bounding box center [635, 97] width 766 height 89
copy h1 "Kilam99"
click at [51, 23] on button "button" at bounding box center [58, 22] width 18 height 18
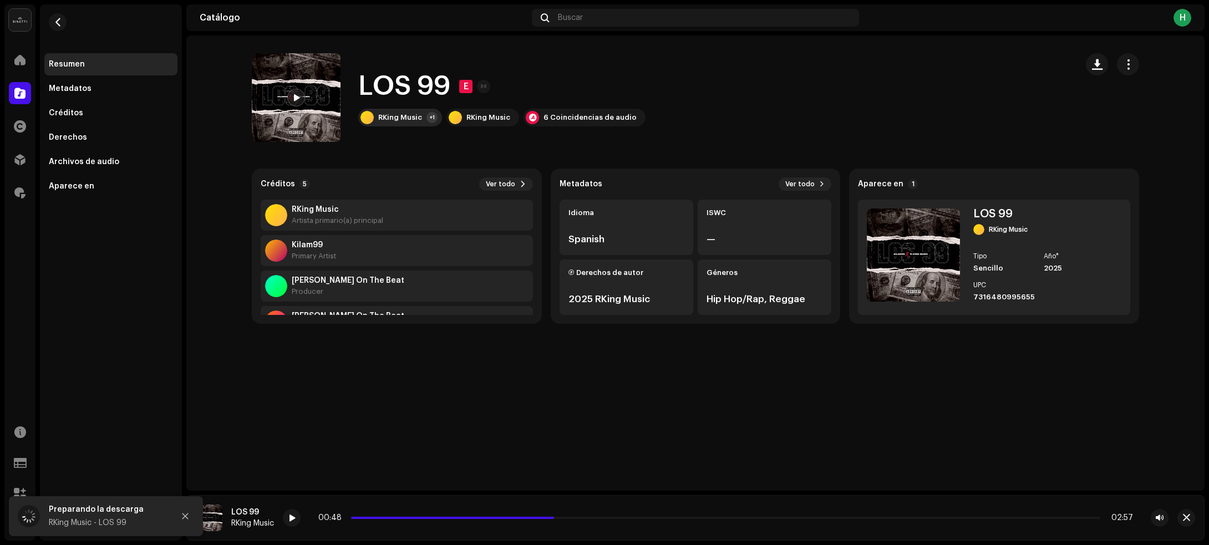
click at [397, 116] on div "RKing Music" at bounding box center [400, 117] width 44 height 9
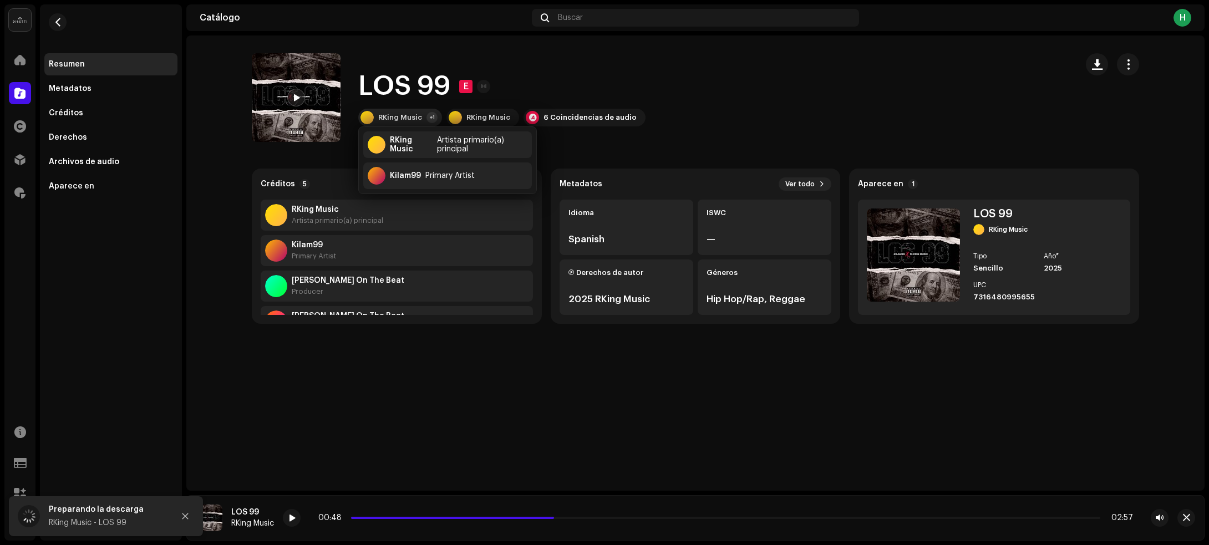
click at [417, 119] on div "RKing Music" at bounding box center [400, 117] width 44 height 9
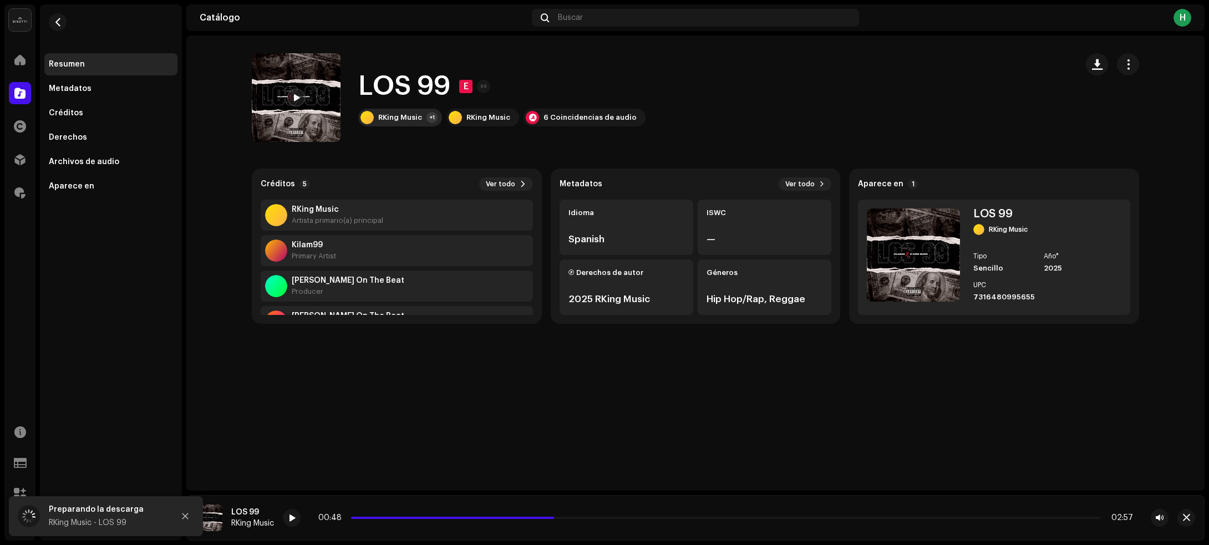
click at [417, 119] on div "RKing Music" at bounding box center [400, 117] width 44 height 9
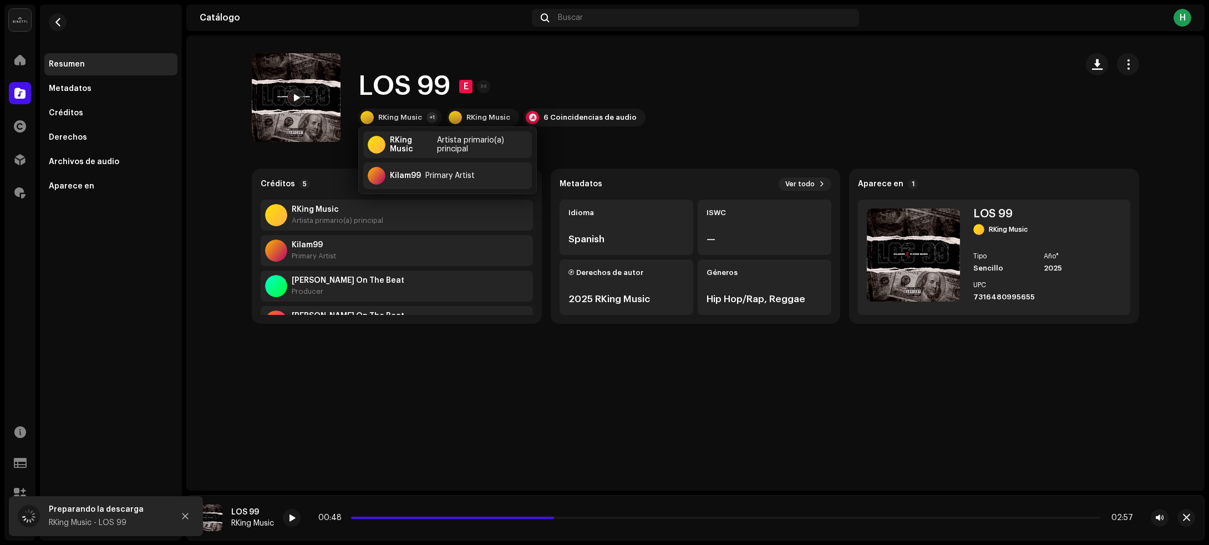
click at [844, 90] on div "LOS 99 E RKing Music +1 RKing Music 6 Coincidencias de audio" at bounding box center [660, 97] width 816 height 89
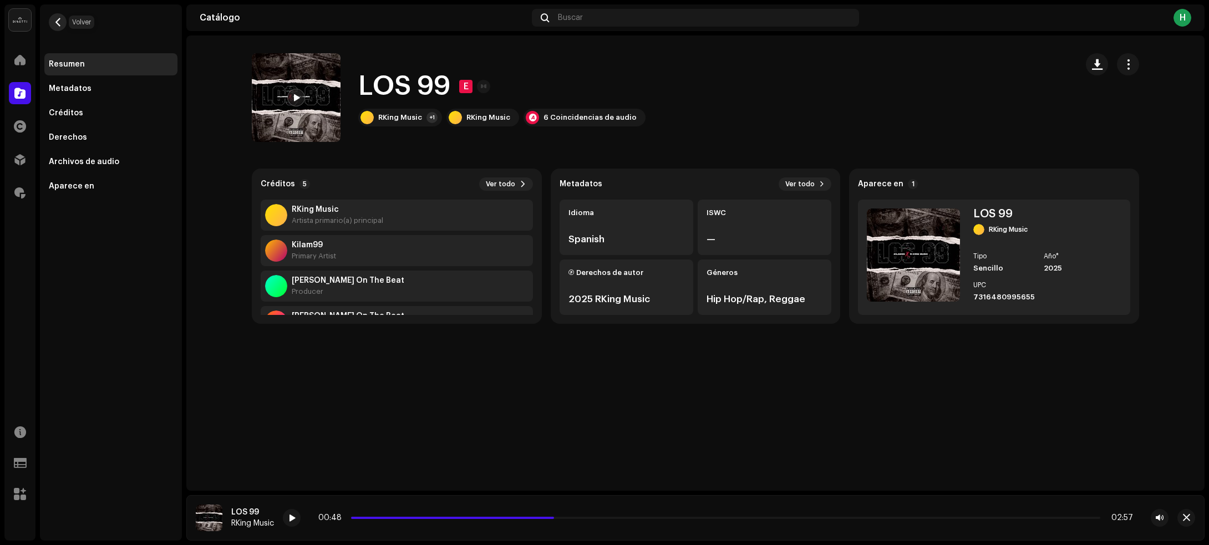
click at [59, 21] on span "button" at bounding box center [58, 22] width 8 height 9
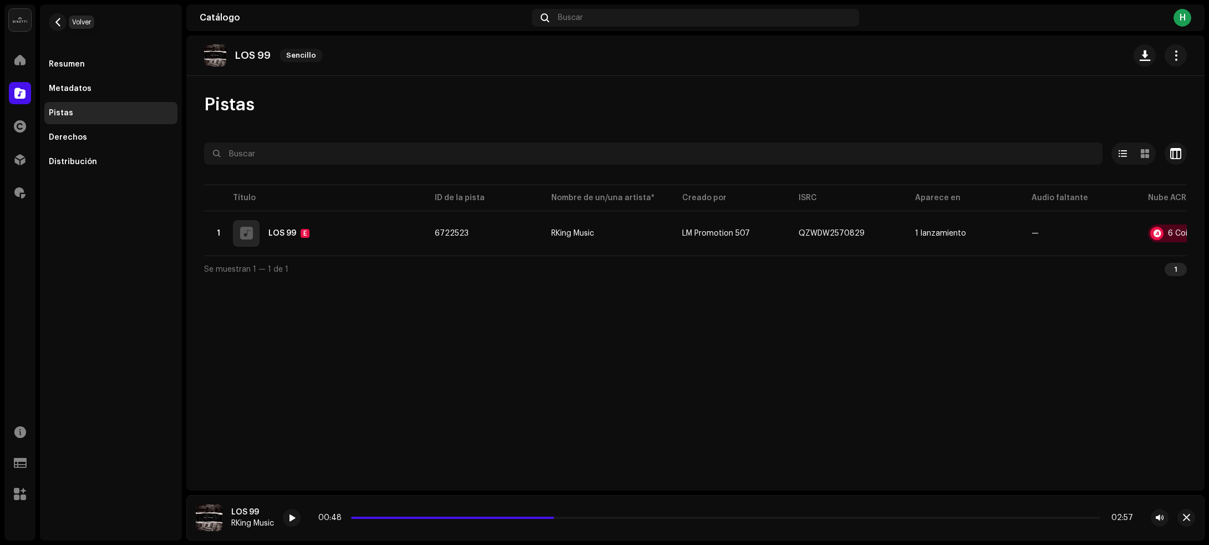
click at [59, 21] on span "button" at bounding box center [58, 22] width 8 height 9
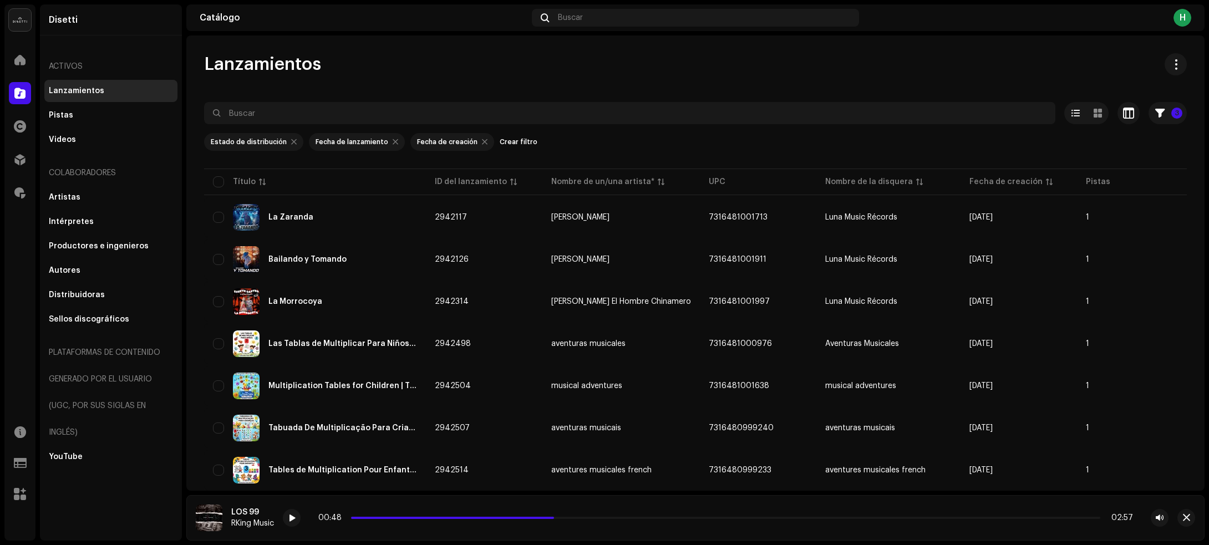
scroll to position [2557, 0]
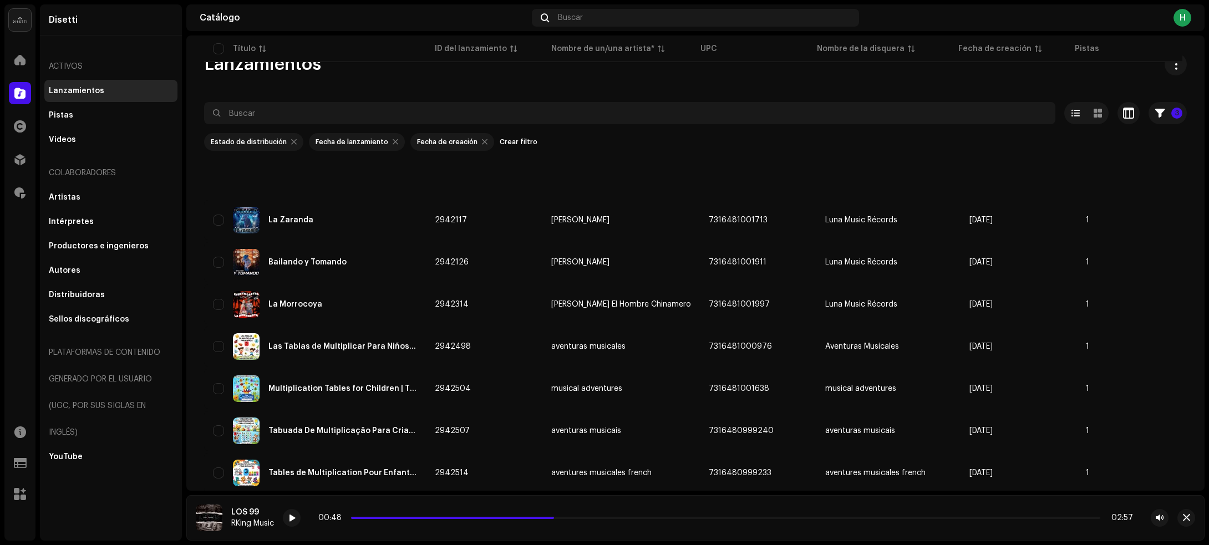
scroll to position [2557, 0]
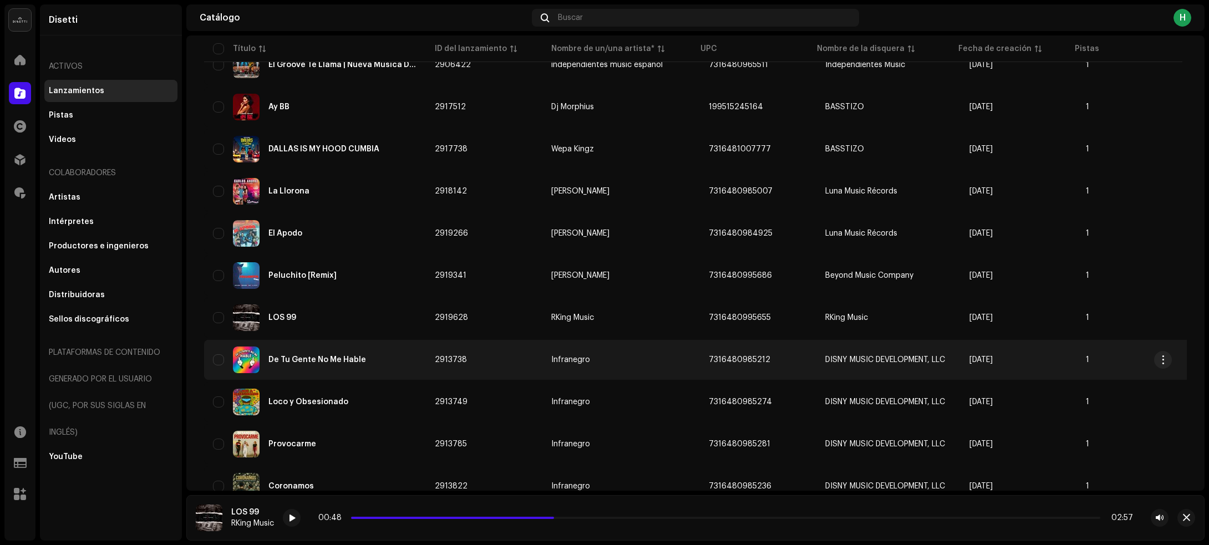
click at [409, 348] on div "De Tu Gente No Me Hable" at bounding box center [315, 359] width 204 height 27
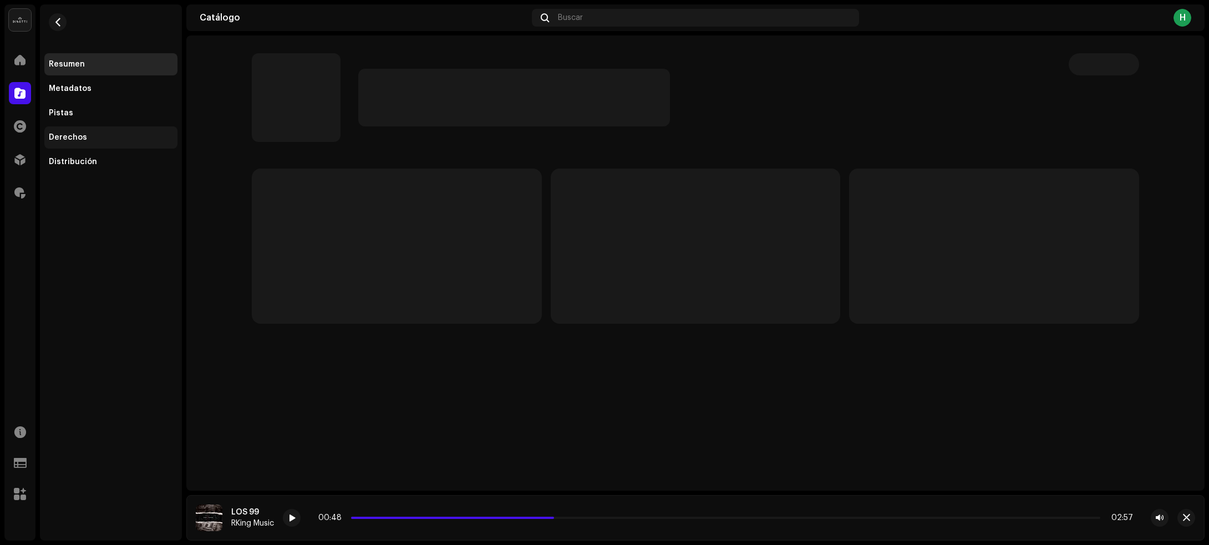
click at [115, 139] on div "Derechos" at bounding box center [111, 137] width 124 height 9
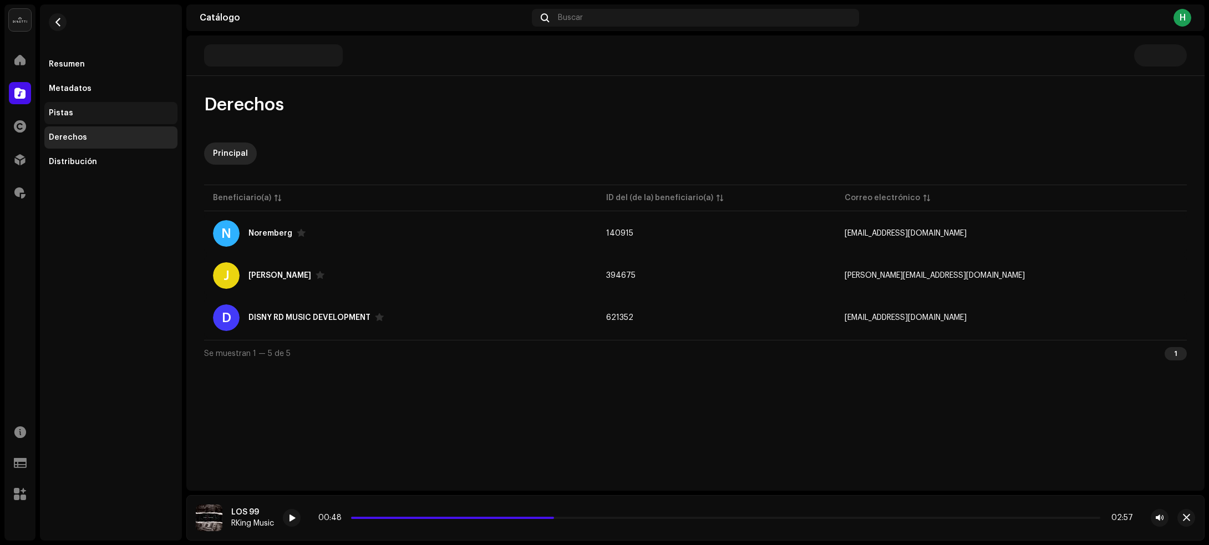
click at [88, 106] on div "Pistas" at bounding box center [110, 113] width 133 height 22
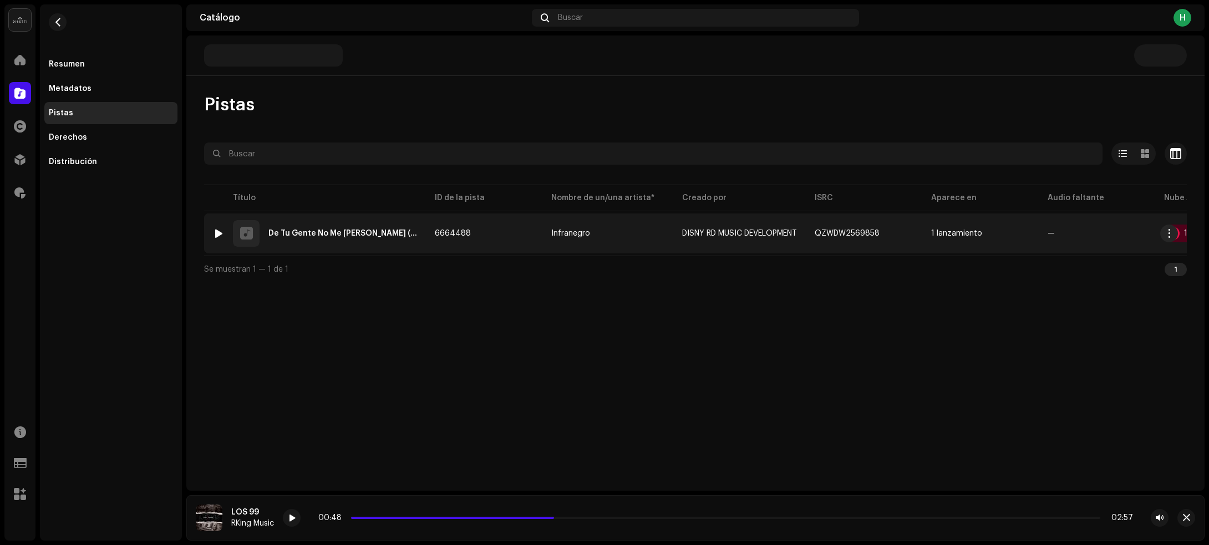
click at [217, 231] on div at bounding box center [219, 233] width 8 height 9
click at [218, 231] on div at bounding box center [219, 233] width 8 height 9
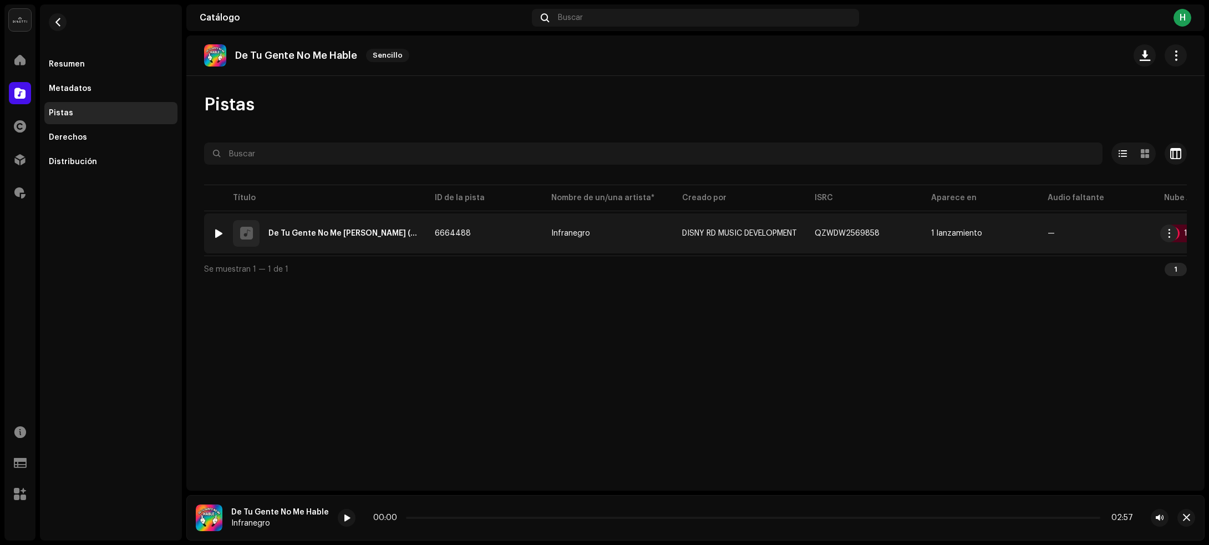
click at [523, 239] on td "6664488" at bounding box center [484, 233] width 116 height 40
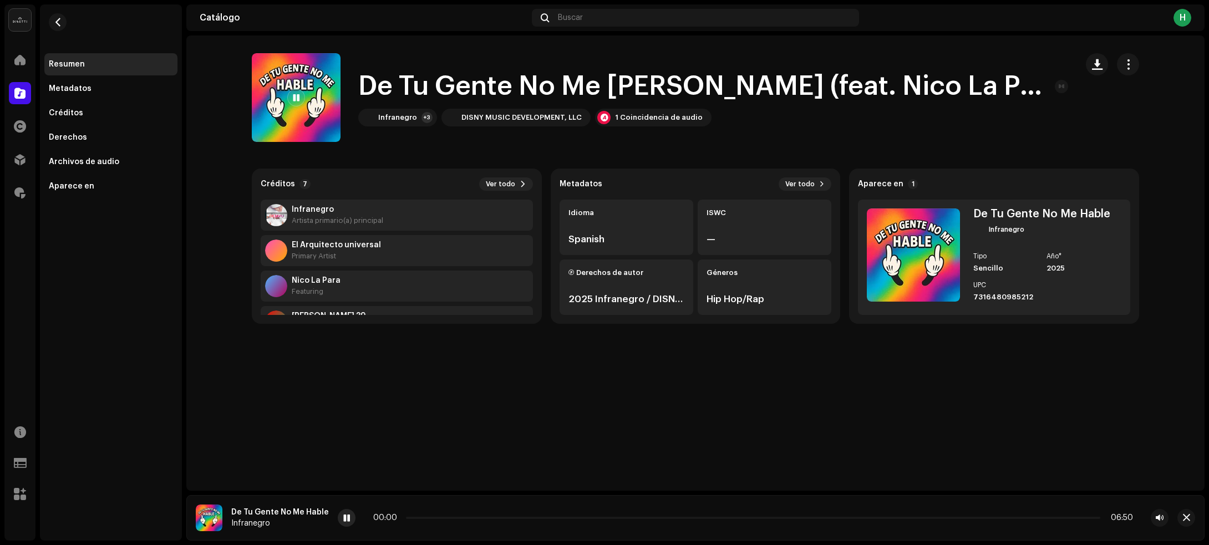
click at [343, 516] on span at bounding box center [346, 518] width 7 height 9
click at [348, 517] on div at bounding box center [347, 518] width 18 height 18
click at [395, 118] on div "Infranegro" at bounding box center [397, 117] width 39 height 9
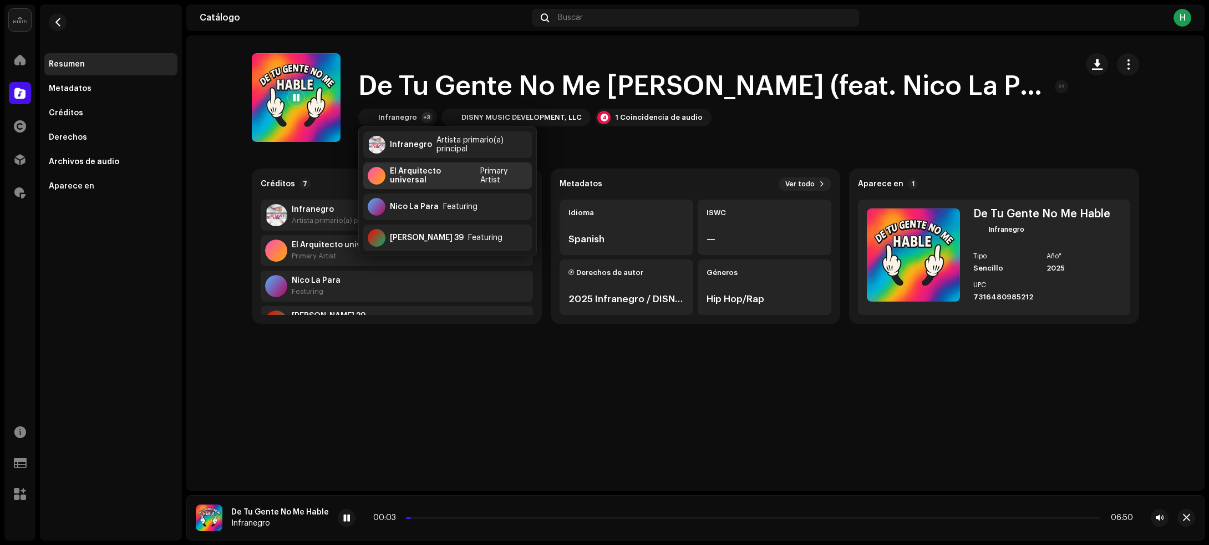
click at [433, 177] on div "El Arquitecto universal" at bounding box center [433, 176] width 86 height 18
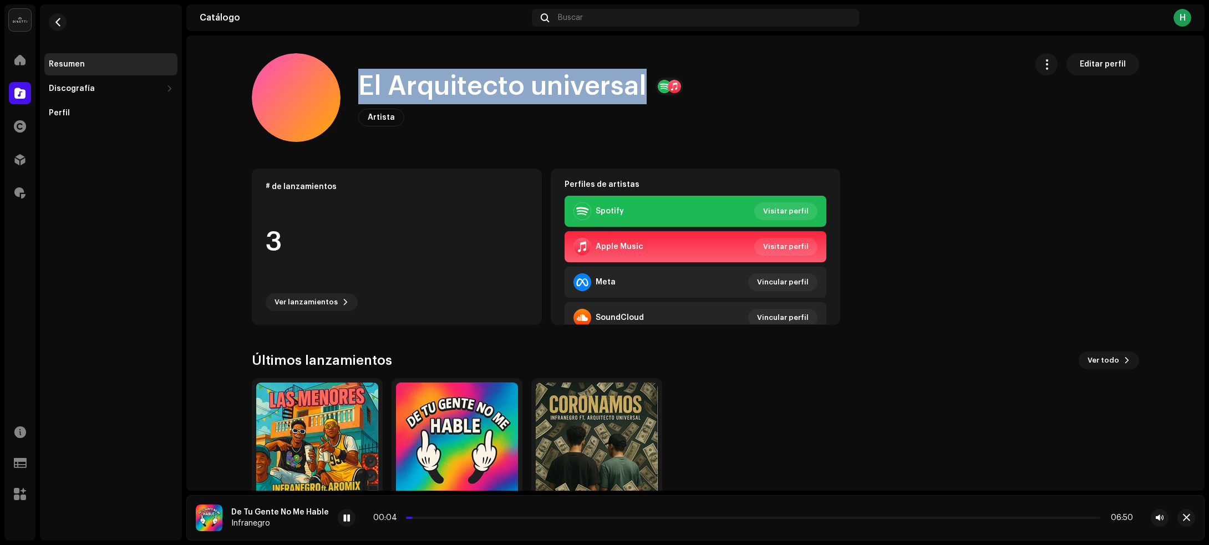
drag, startPoint x: 346, startPoint y: 84, endPoint x: 639, endPoint y: 78, distance: 292.2
click at [639, 78] on div "El Arquitecto universal Artista Editar perfil" at bounding box center [635, 97] width 766 height 89
copy h1 "El Arquitecto universal"
click at [58, 19] on span "button" at bounding box center [58, 22] width 8 height 9
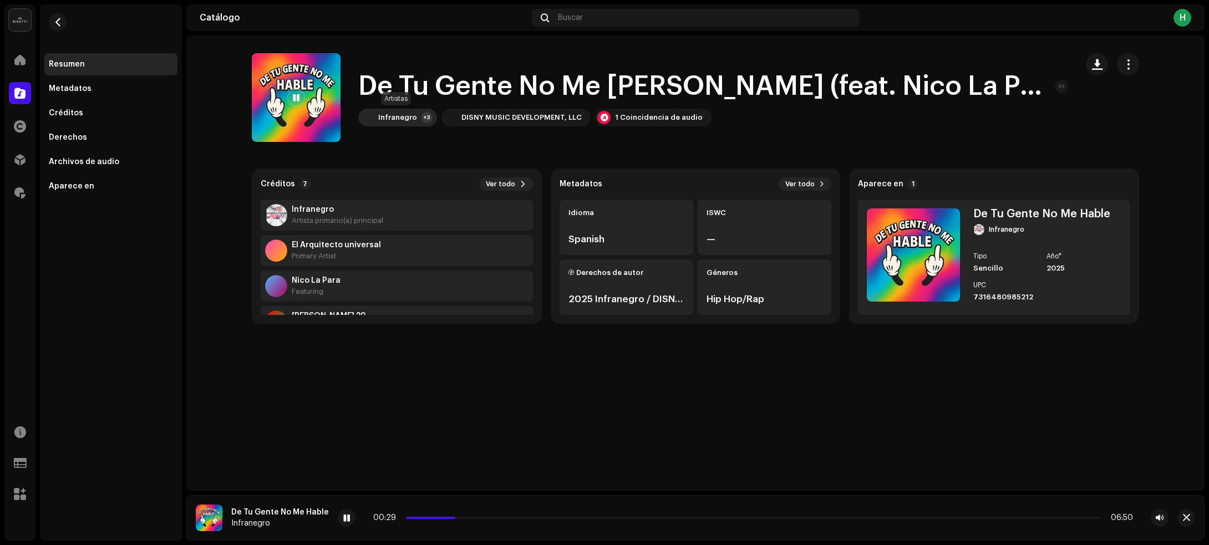
click at [397, 121] on div "Infranegro" at bounding box center [397, 117] width 39 height 9
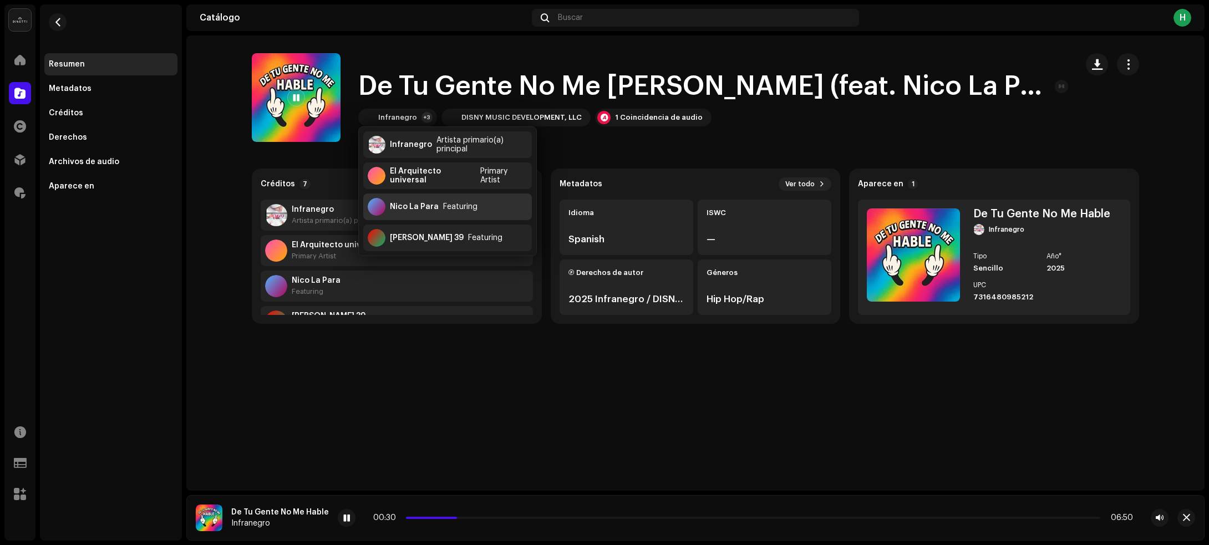
click at [415, 206] on div "Nico La Para" at bounding box center [414, 206] width 49 height 9
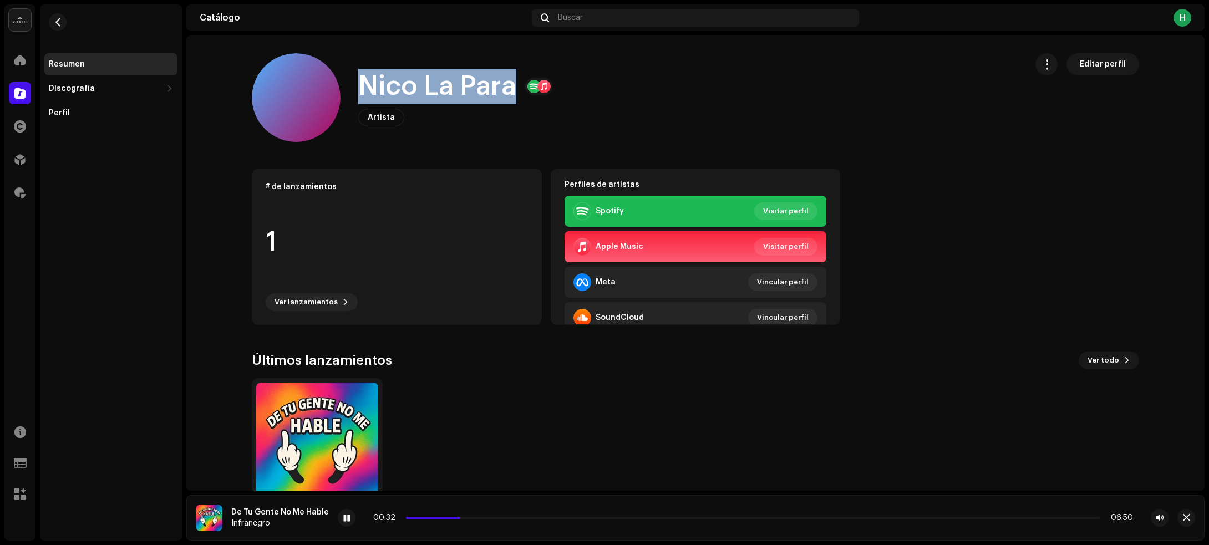
drag, startPoint x: 349, startPoint y: 77, endPoint x: 506, endPoint y: 84, distance: 157.0
click at [506, 84] on div "[PERSON_NAME] Para Artista Editar perfil" at bounding box center [635, 97] width 766 height 89
copy h1 "Nico La Para"
click at [59, 20] on span "button" at bounding box center [58, 22] width 8 height 9
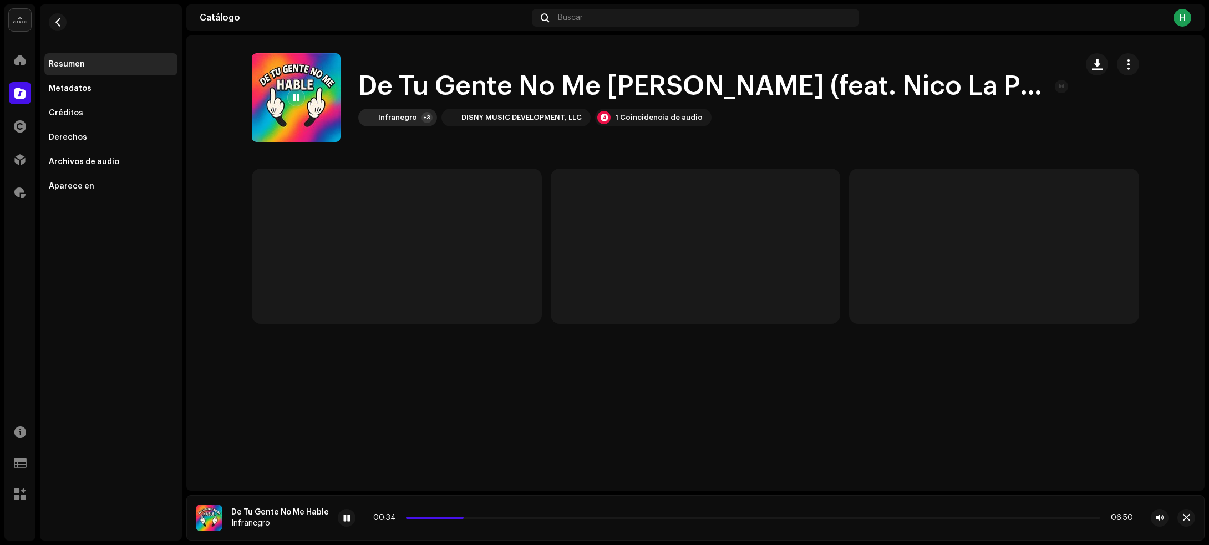
click at [401, 115] on div "Infranegro" at bounding box center [397, 117] width 39 height 9
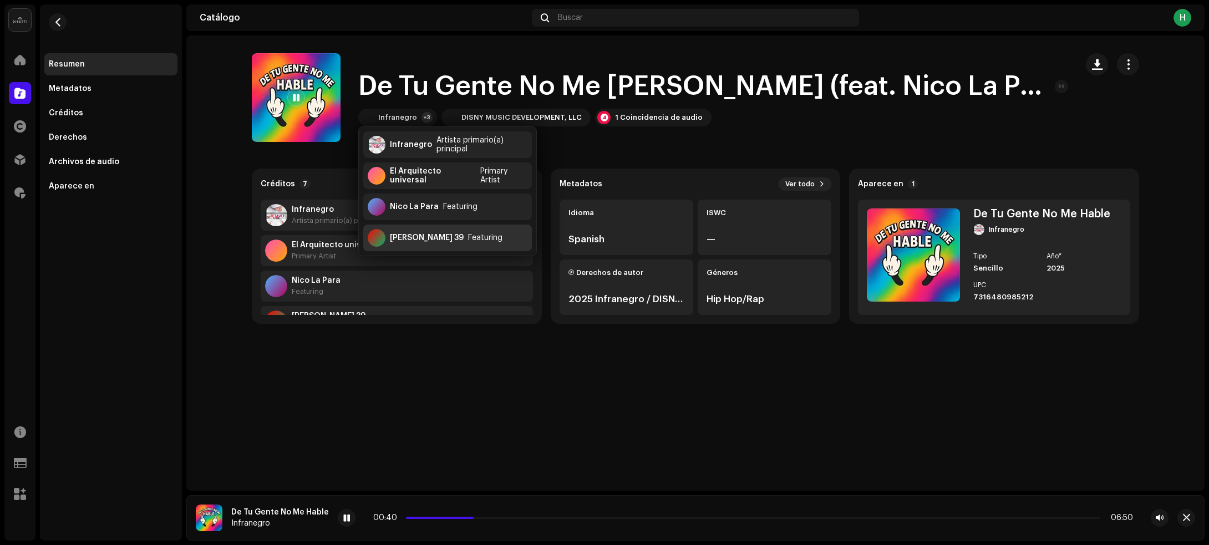
click at [495, 241] on div "[PERSON_NAME] 39 Featuring" at bounding box center [447, 238] width 169 height 27
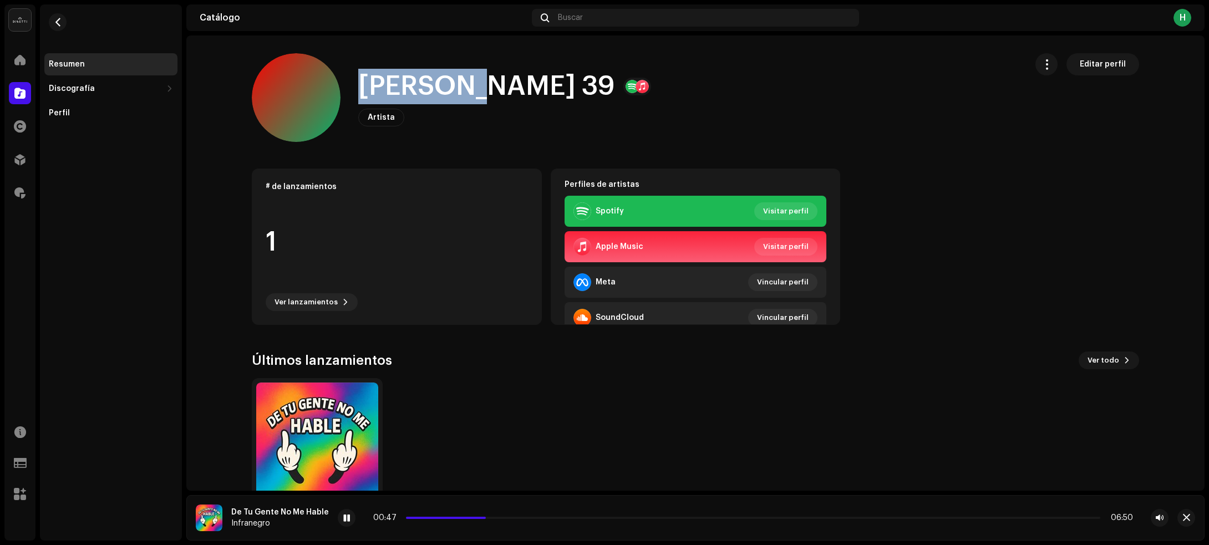
drag, startPoint x: 360, startPoint y: 80, endPoint x: 465, endPoint y: 74, distance: 104.4
click at [465, 74] on h1 "[PERSON_NAME] 39" at bounding box center [486, 86] width 256 height 35
copy h1 "[PERSON_NAME] 39"
click at [57, 18] on span "button" at bounding box center [58, 22] width 8 height 9
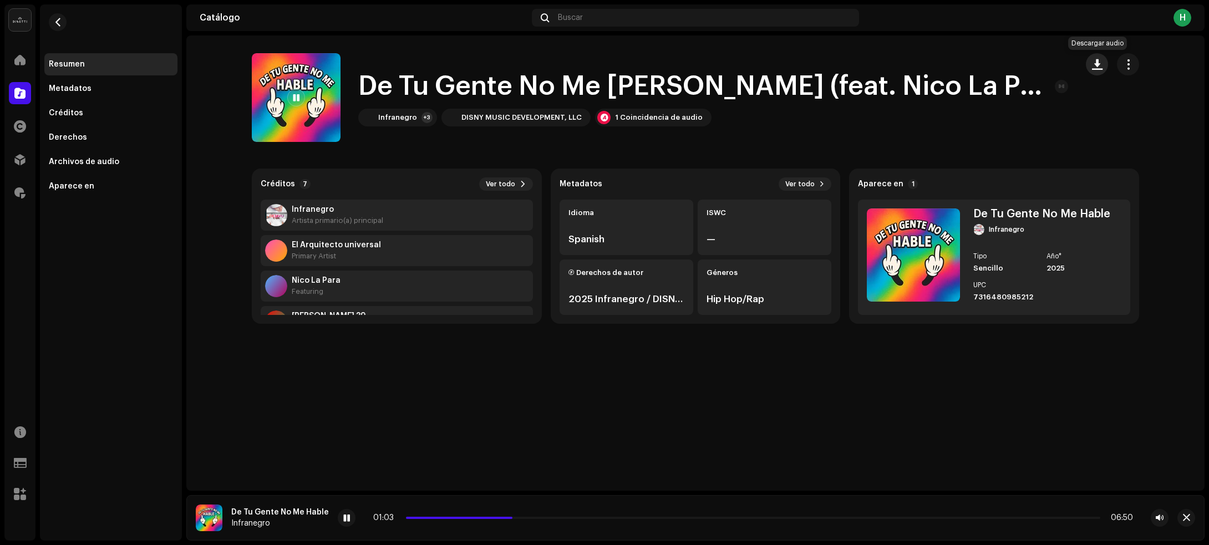
click at [1092, 64] on span "button" at bounding box center [1097, 64] width 11 height 9
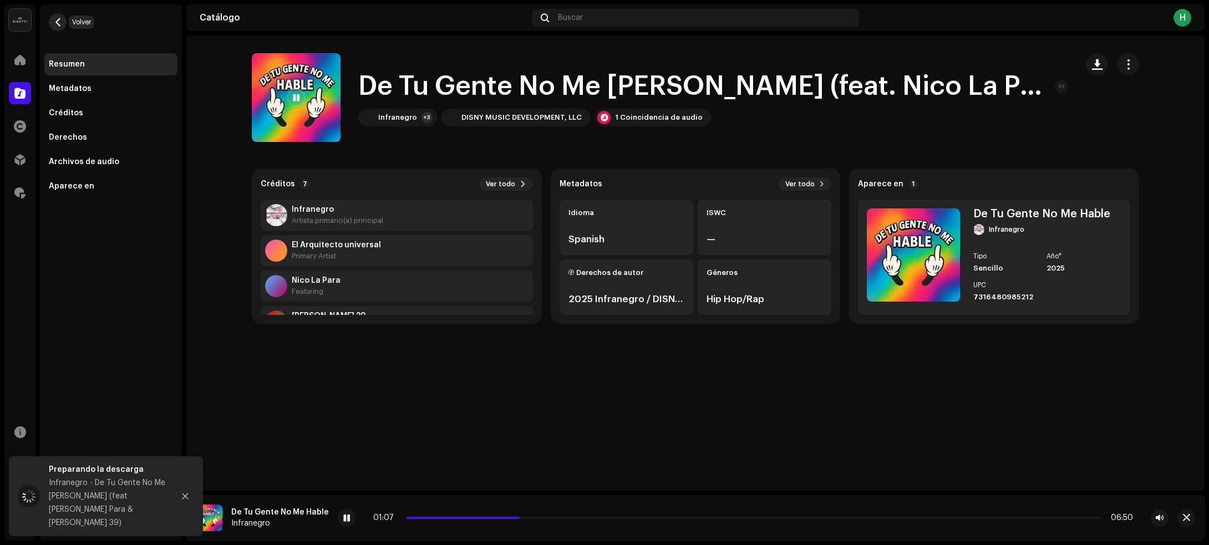
click at [55, 19] on span "button" at bounding box center [58, 22] width 8 height 9
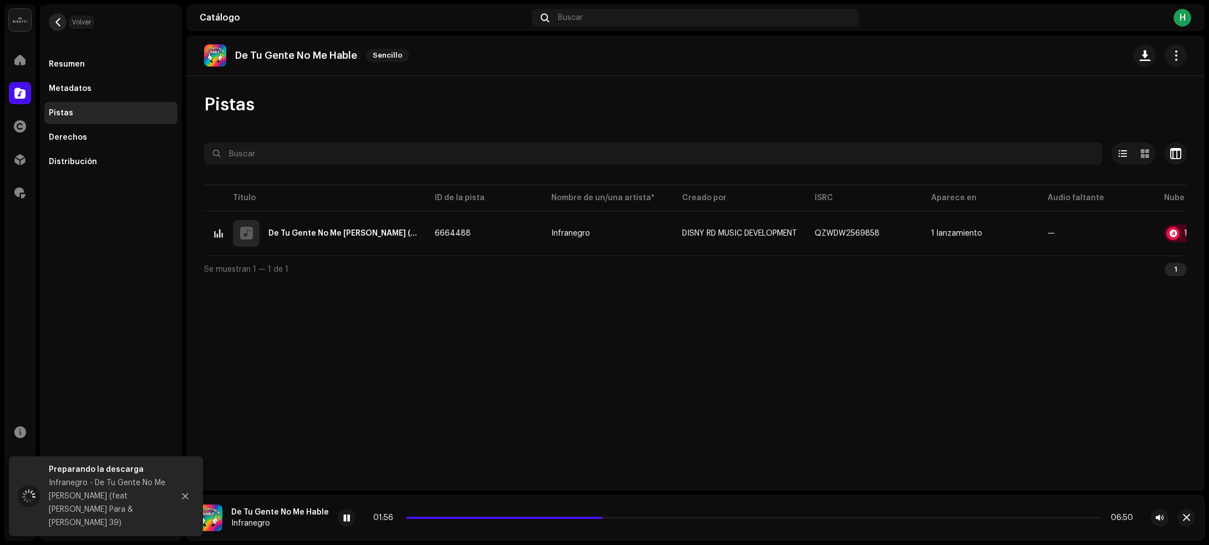
click at [59, 23] on span "button" at bounding box center [58, 22] width 8 height 9
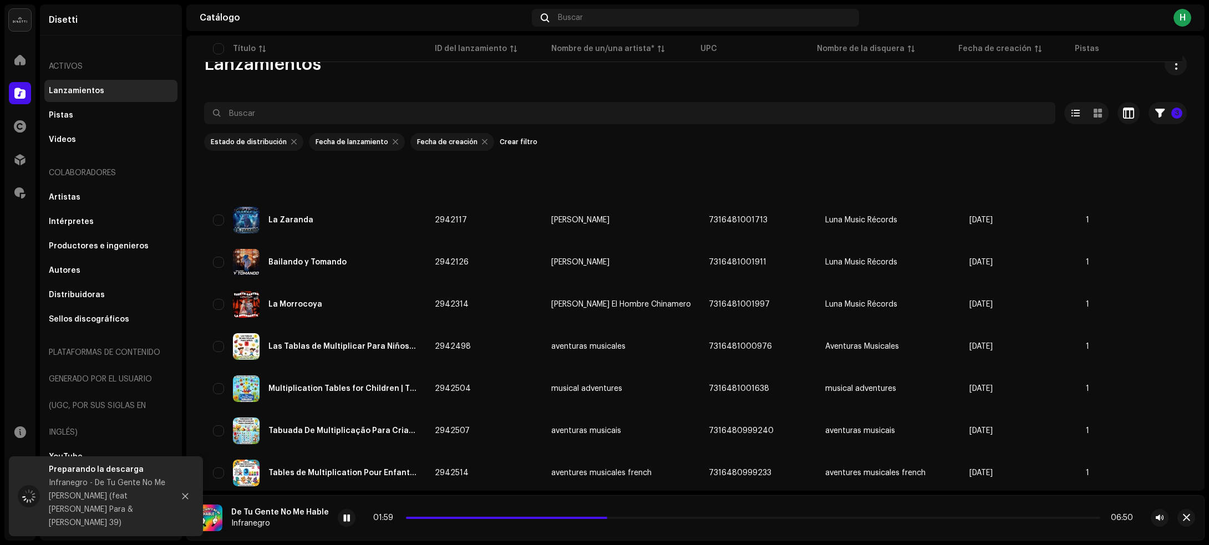
scroll to position [2557, 0]
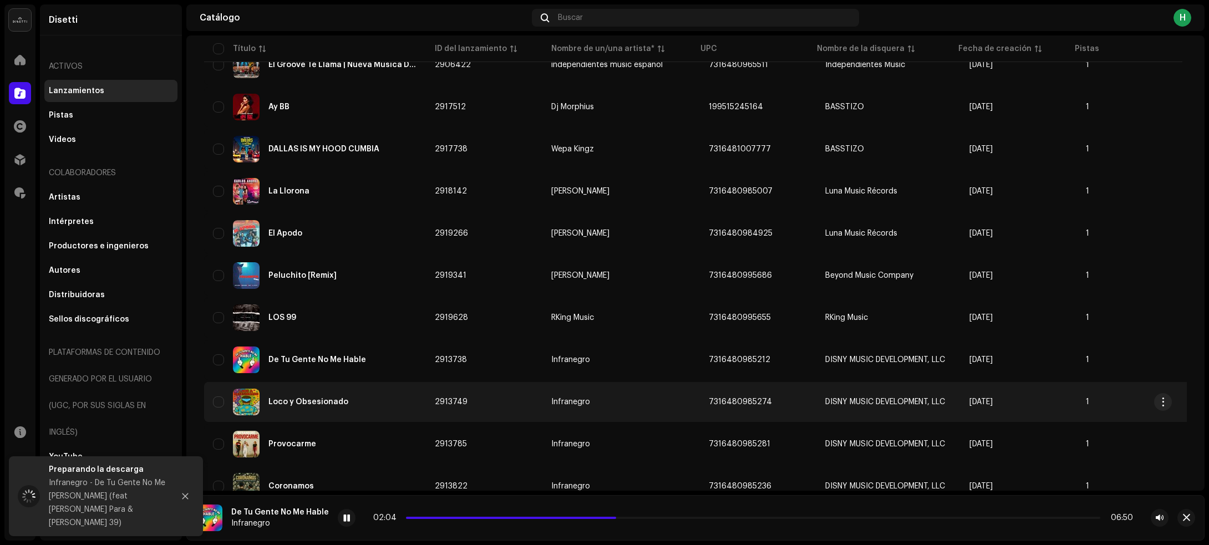
click at [389, 392] on div "Loco y Obsesionado" at bounding box center [315, 402] width 204 height 27
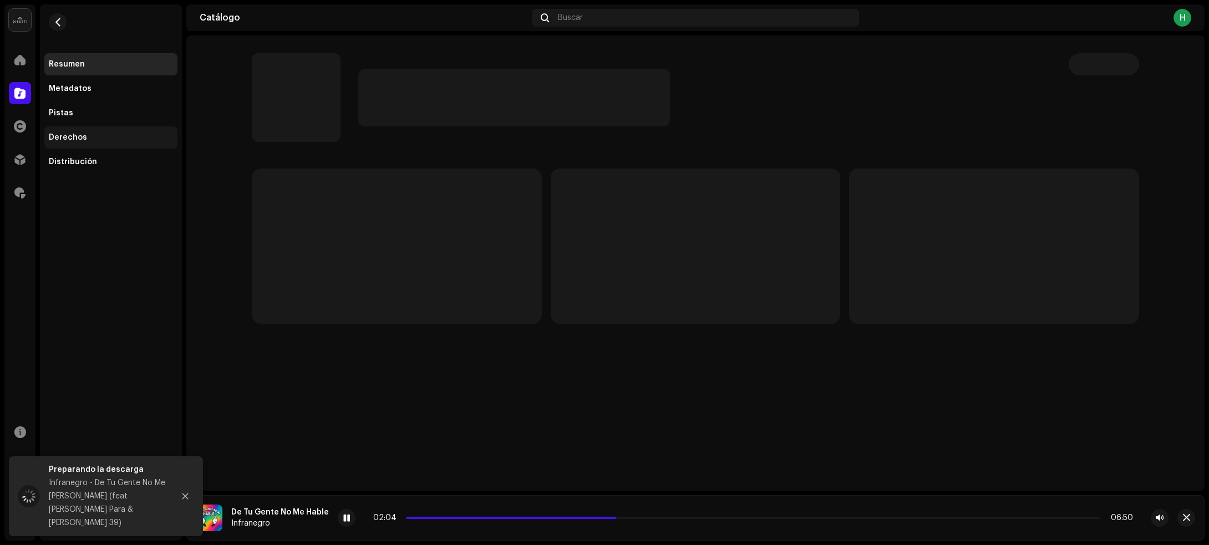
click at [128, 134] on div "Derechos" at bounding box center [111, 137] width 124 height 9
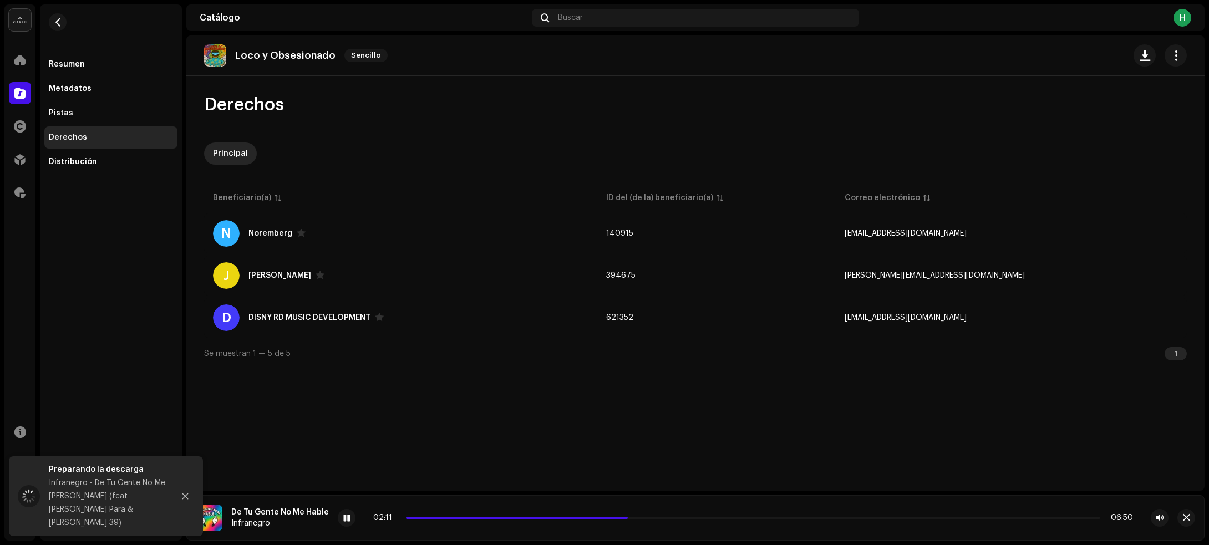
click at [86, 100] on div "Resumen Metadatos Pistas Derechos Distribución" at bounding box center [110, 113] width 133 height 120
click at [78, 103] on div "Pistas" at bounding box center [110, 113] width 133 height 22
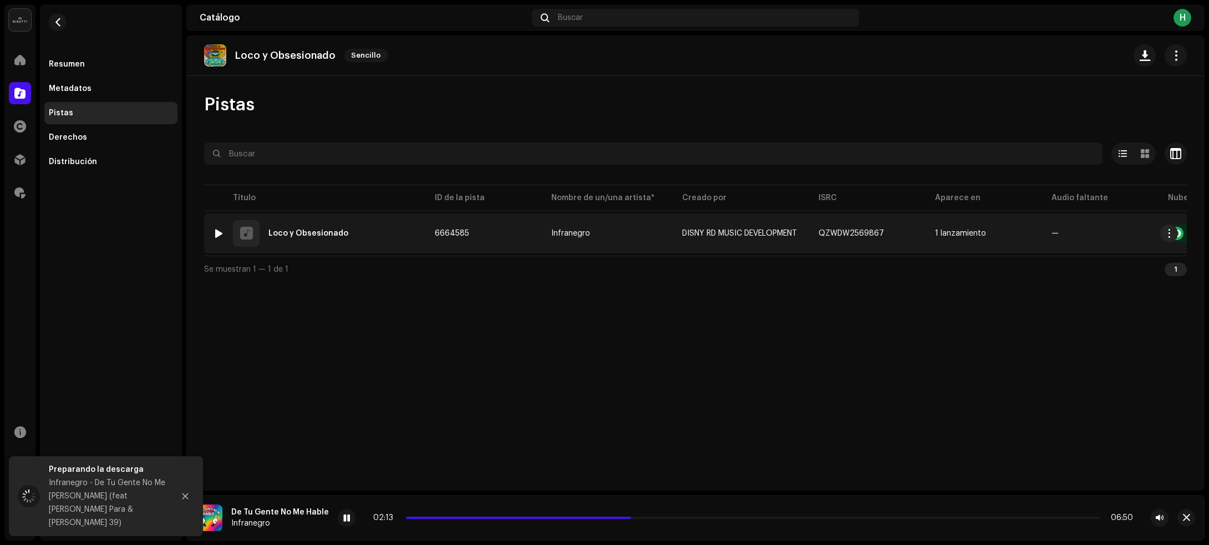
click at [222, 229] on div at bounding box center [219, 233] width 8 height 9
click at [381, 244] on div "1 Loco y Obsesionado" at bounding box center [315, 233] width 204 height 27
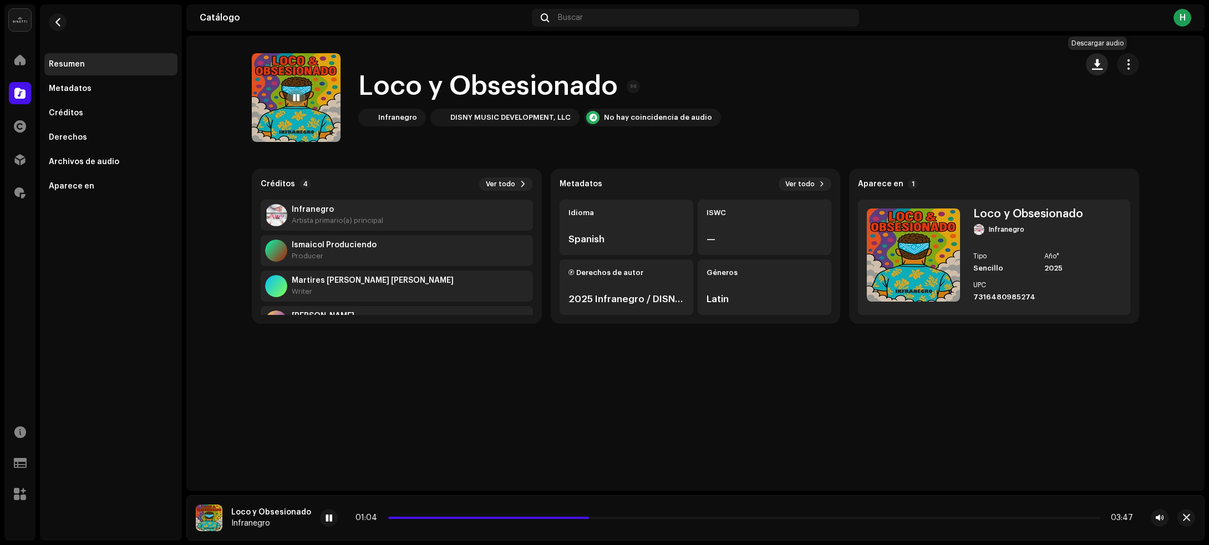
click at [1097, 64] on span "button" at bounding box center [1097, 64] width 11 height 9
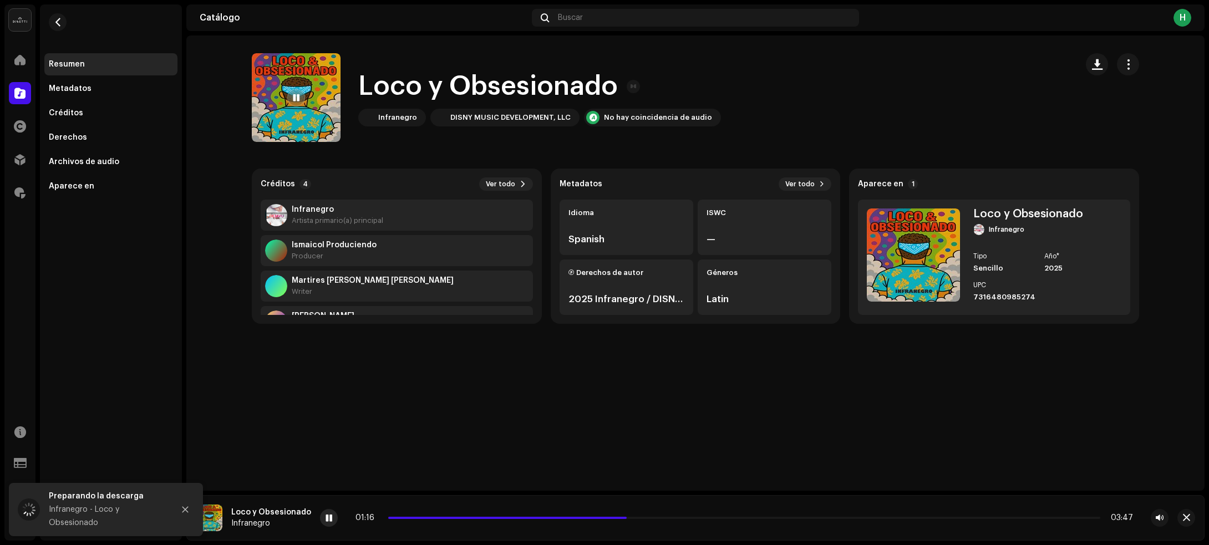
click at [327, 519] on span at bounding box center [328, 518] width 7 height 9
click at [55, 23] on span "button" at bounding box center [58, 22] width 8 height 9
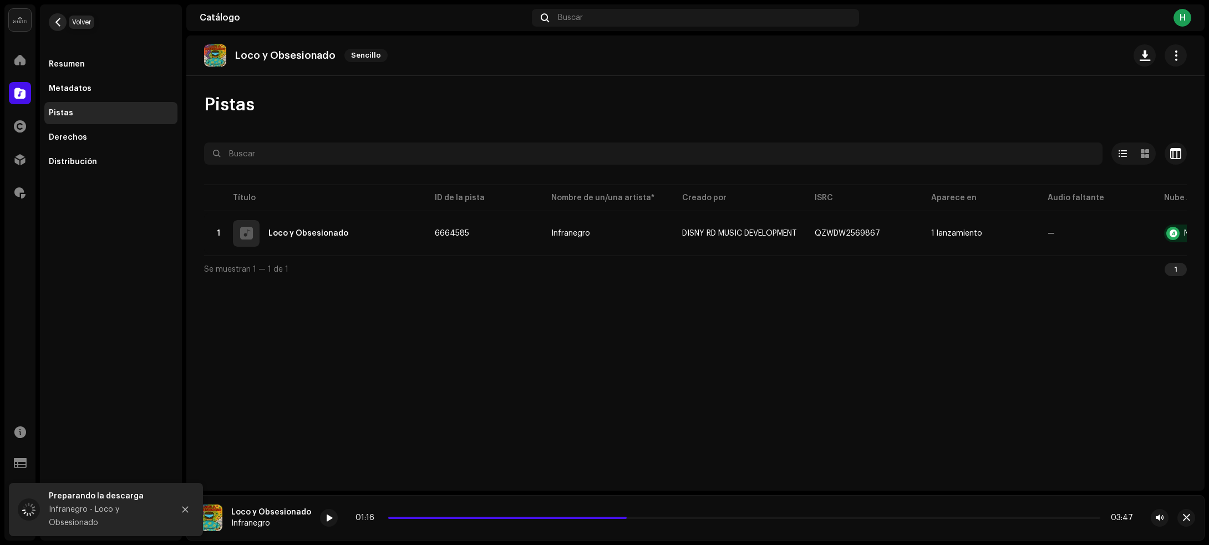
click at [58, 18] on span "button" at bounding box center [58, 22] width 8 height 9
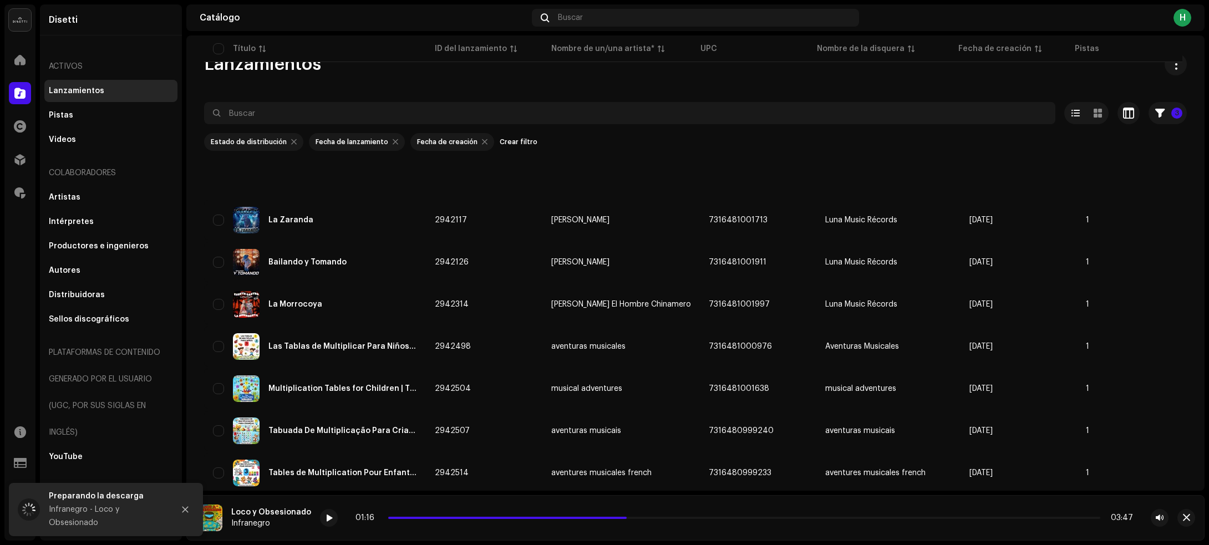
scroll to position [2682, 0]
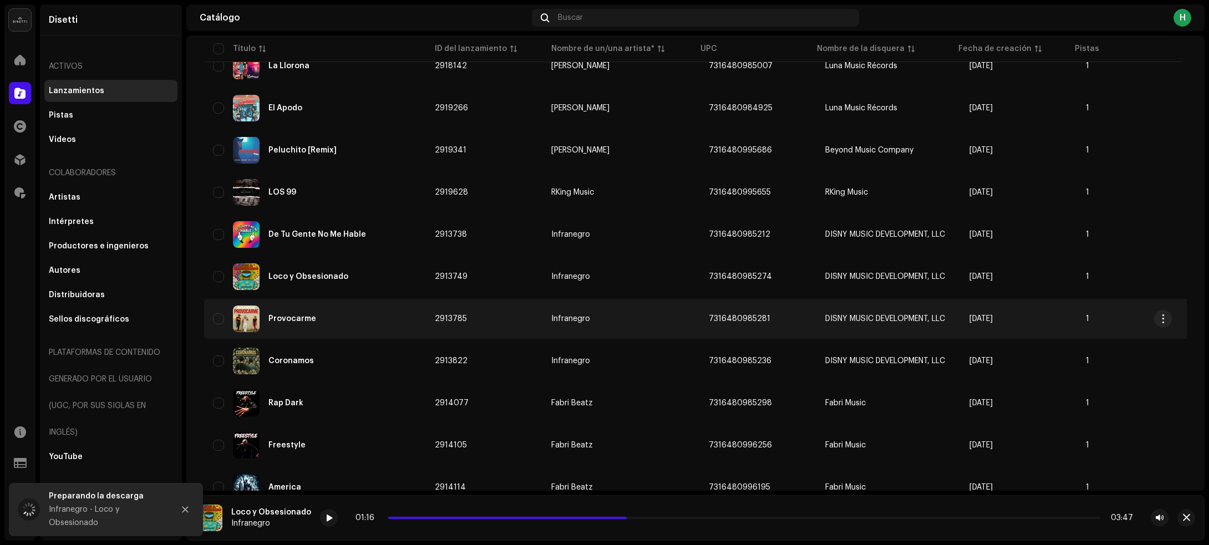
click at [409, 307] on div "Provocarme" at bounding box center [315, 318] width 204 height 27
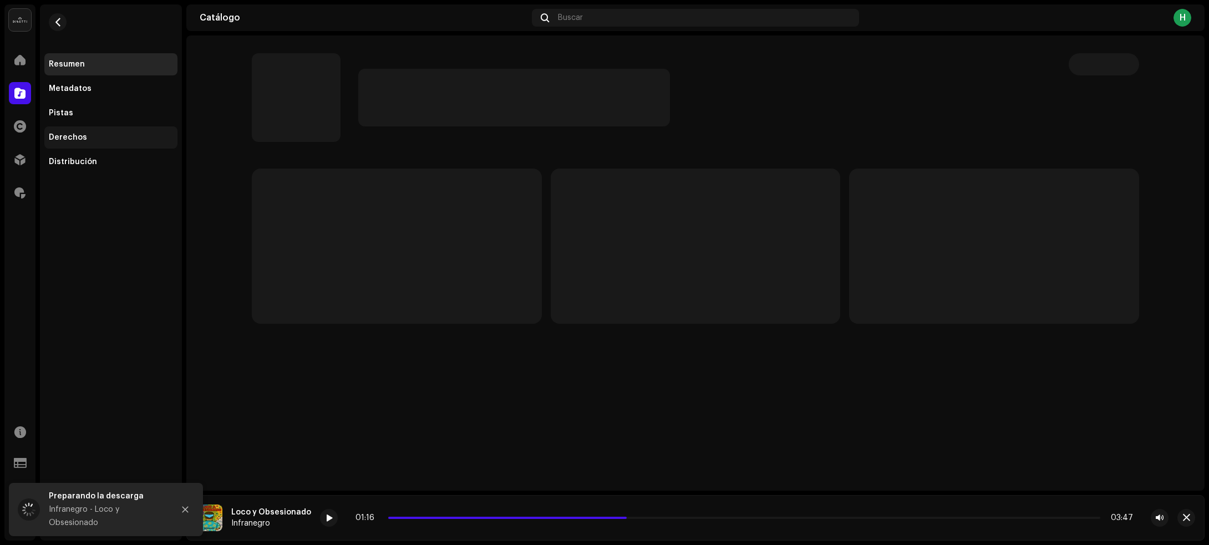
click at [65, 141] on div "Derechos" at bounding box center [68, 137] width 38 height 9
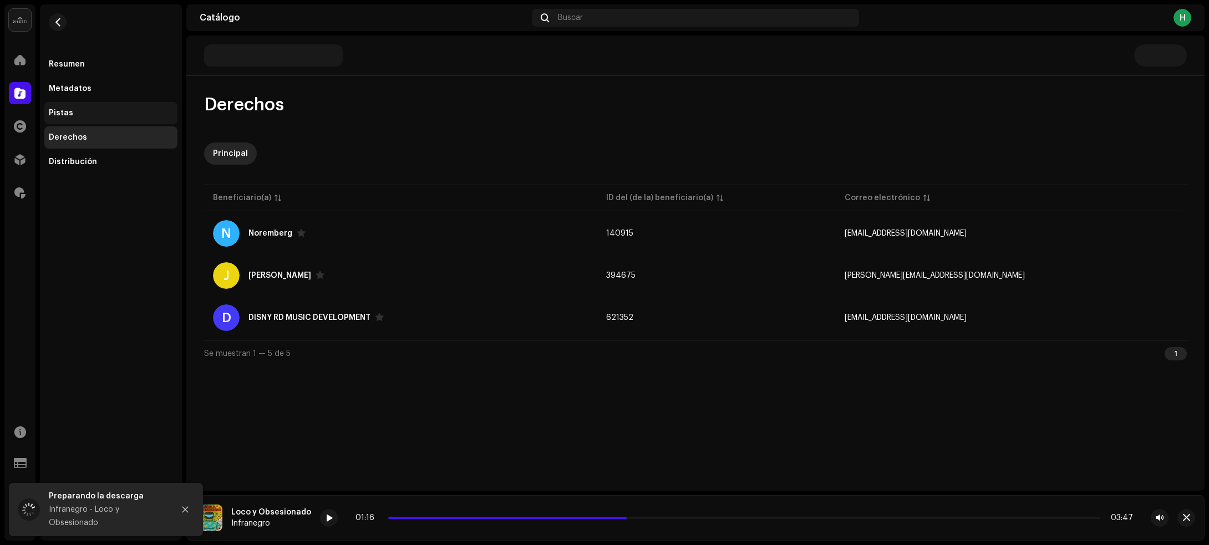
click at [77, 113] on div "Pistas" at bounding box center [111, 113] width 124 height 9
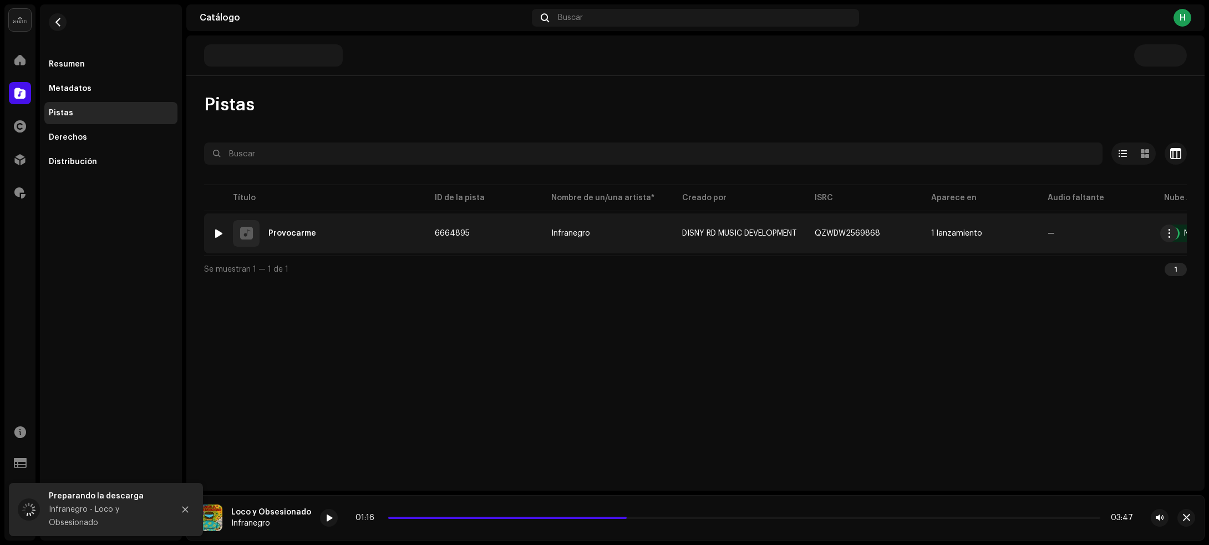
click at [221, 234] on div at bounding box center [219, 233] width 8 height 9
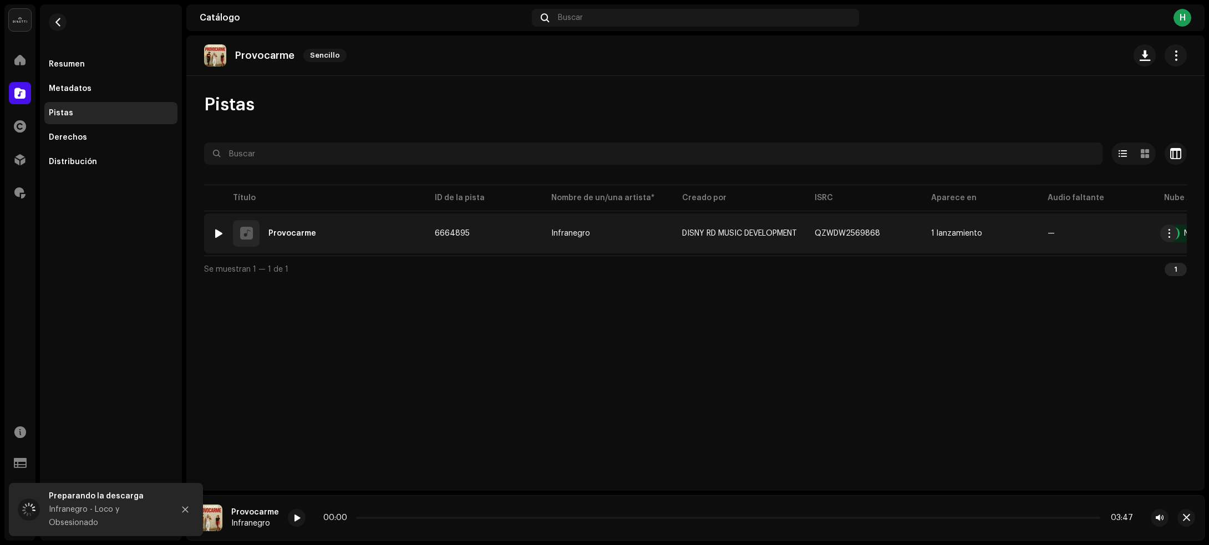
click at [361, 228] on div "1 Provocarme" at bounding box center [315, 233] width 204 height 27
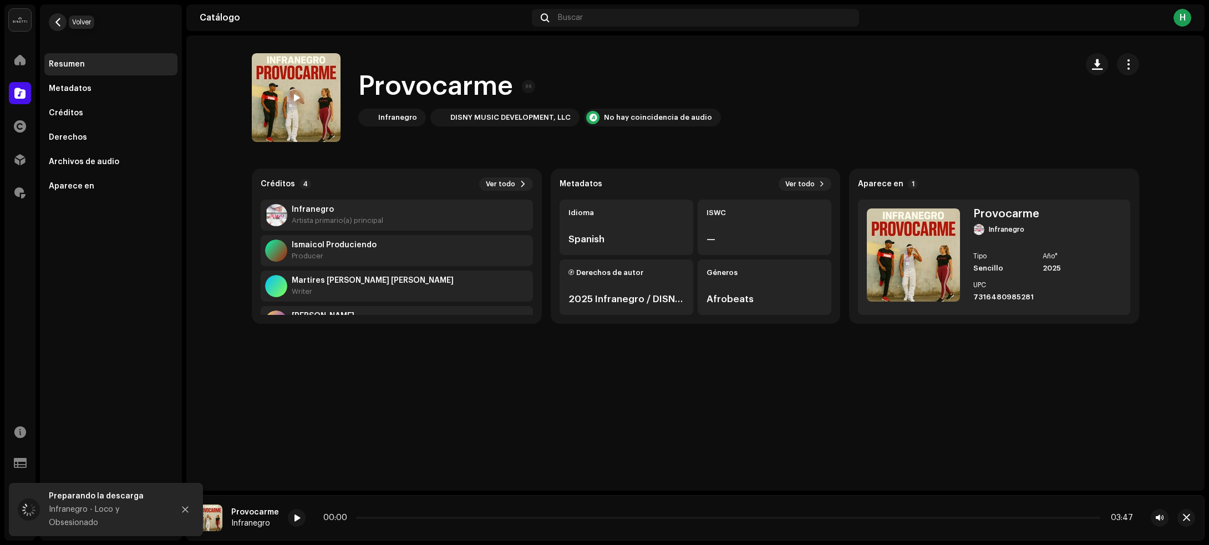
click at [58, 22] on span "button" at bounding box center [58, 22] width 8 height 9
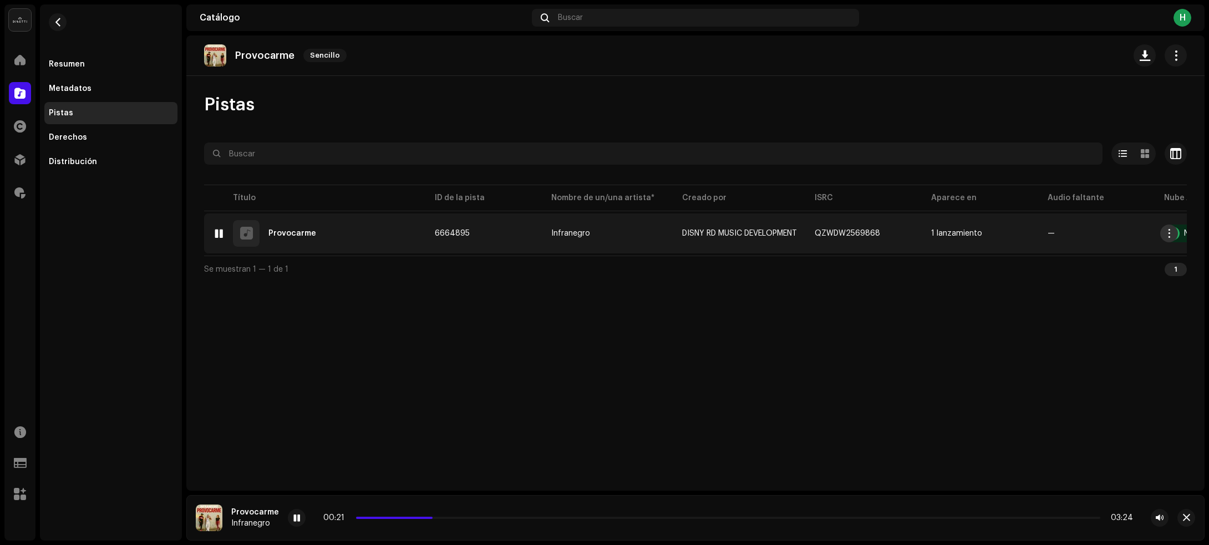
click at [1167, 238] on span "button" at bounding box center [1169, 233] width 8 height 9
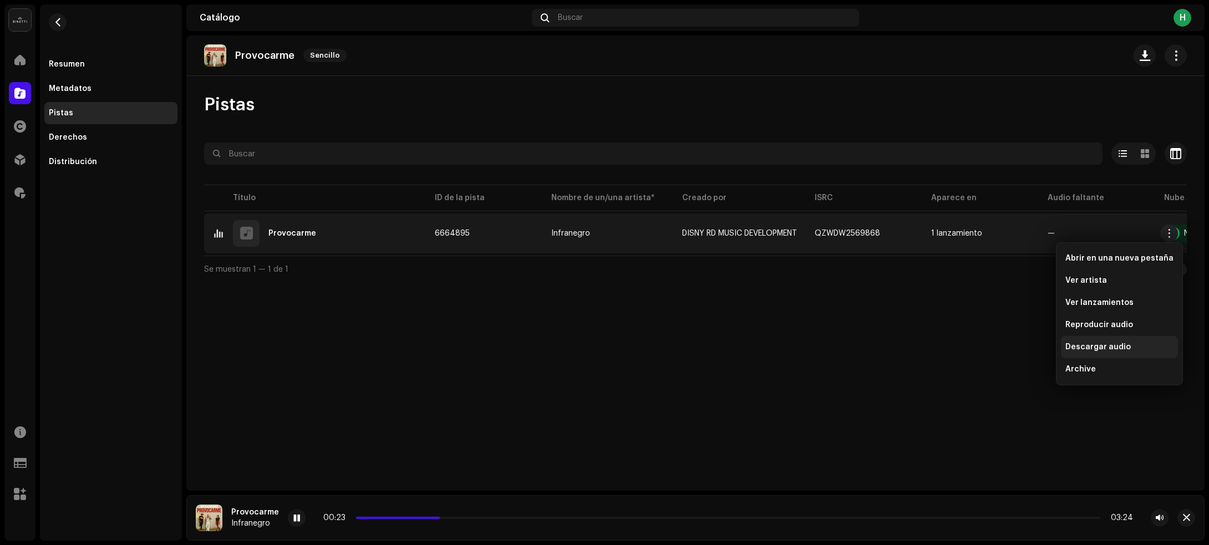
click at [1102, 348] on span "Descargar audio" at bounding box center [1097, 347] width 65 height 9
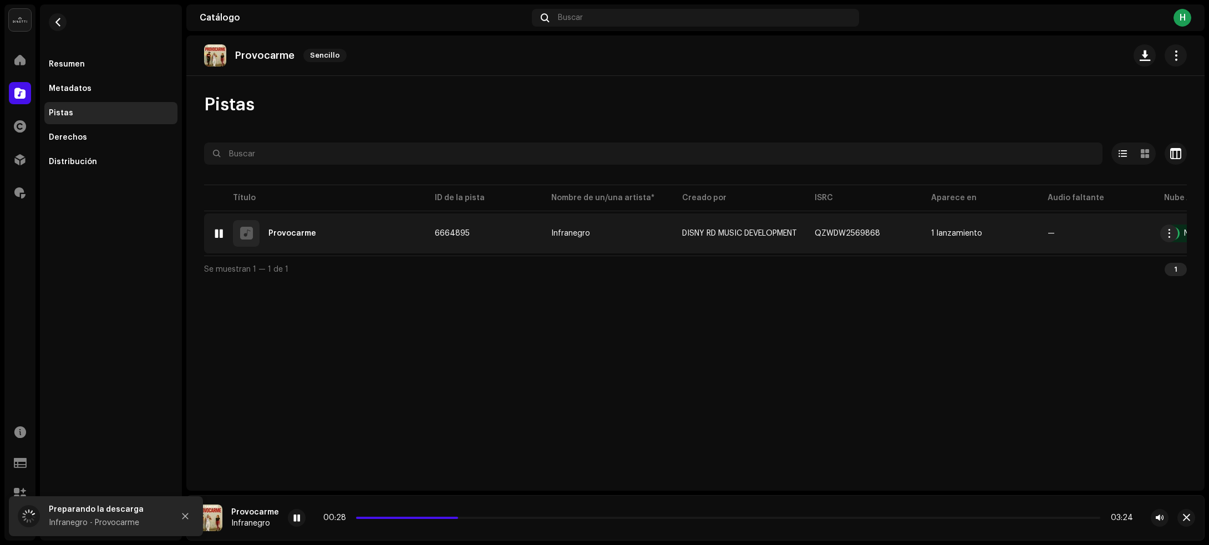
click at [359, 239] on div "1 Provocarme" at bounding box center [315, 233] width 204 height 27
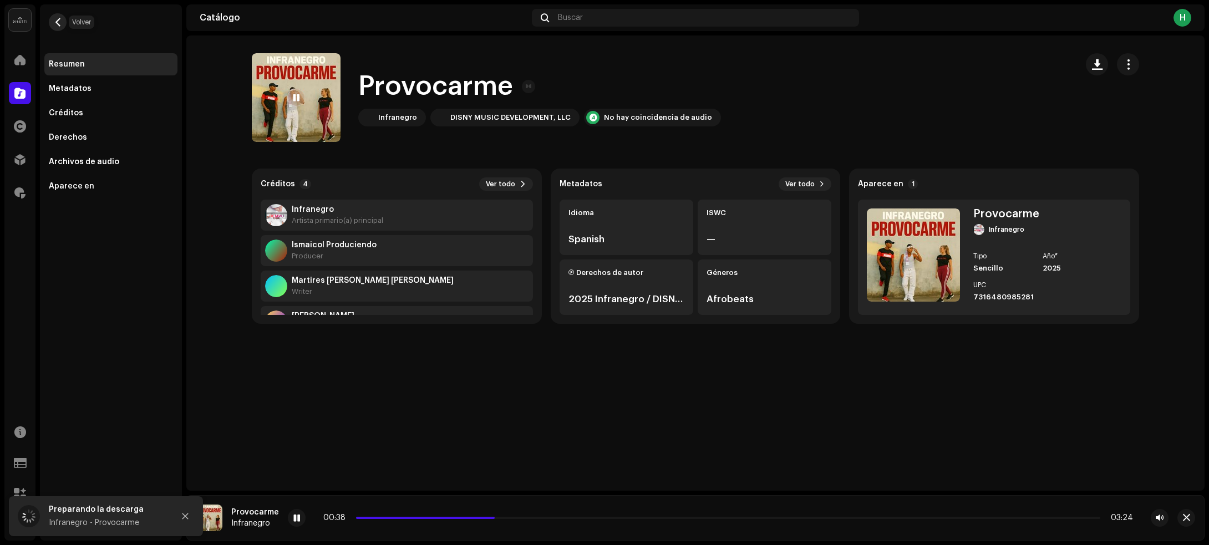
click at [53, 24] on button "button" at bounding box center [58, 22] width 18 height 18
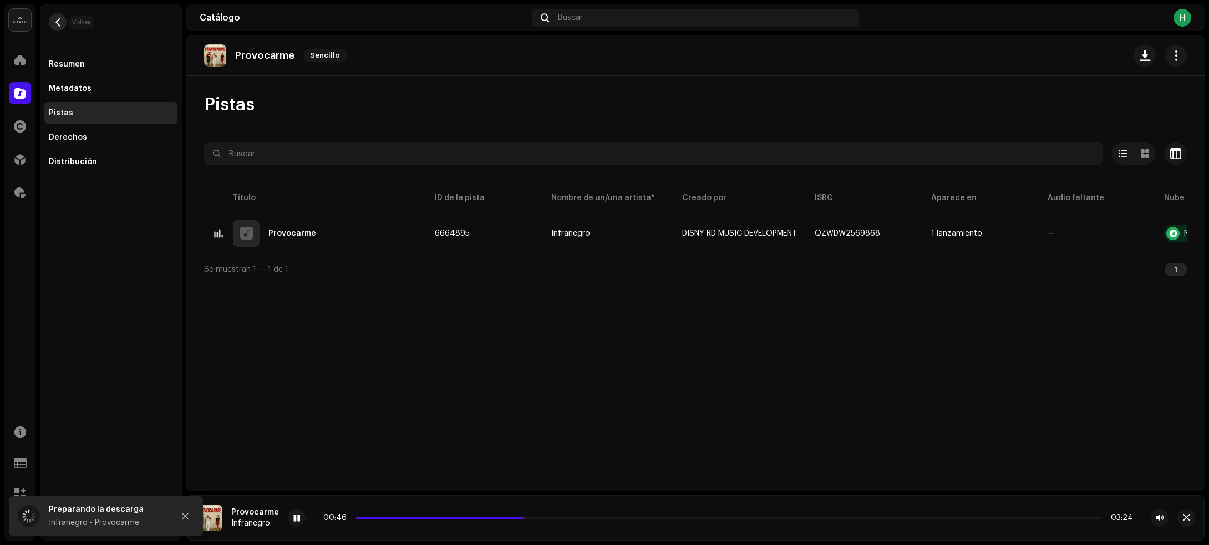
click at [60, 18] on span "button" at bounding box center [58, 22] width 8 height 9
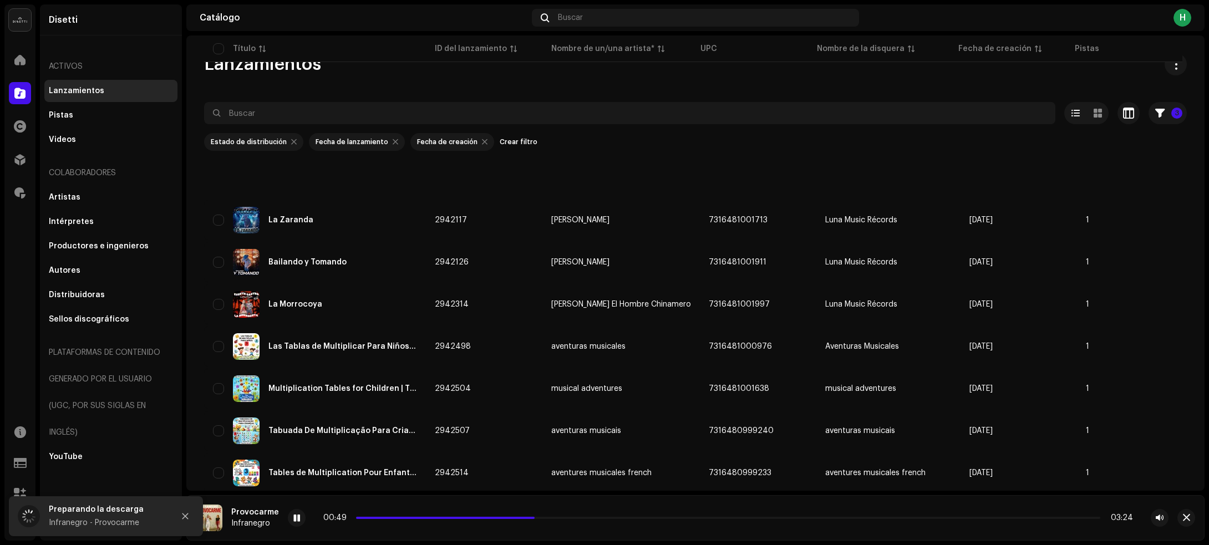
scroll to position [2725, 0]
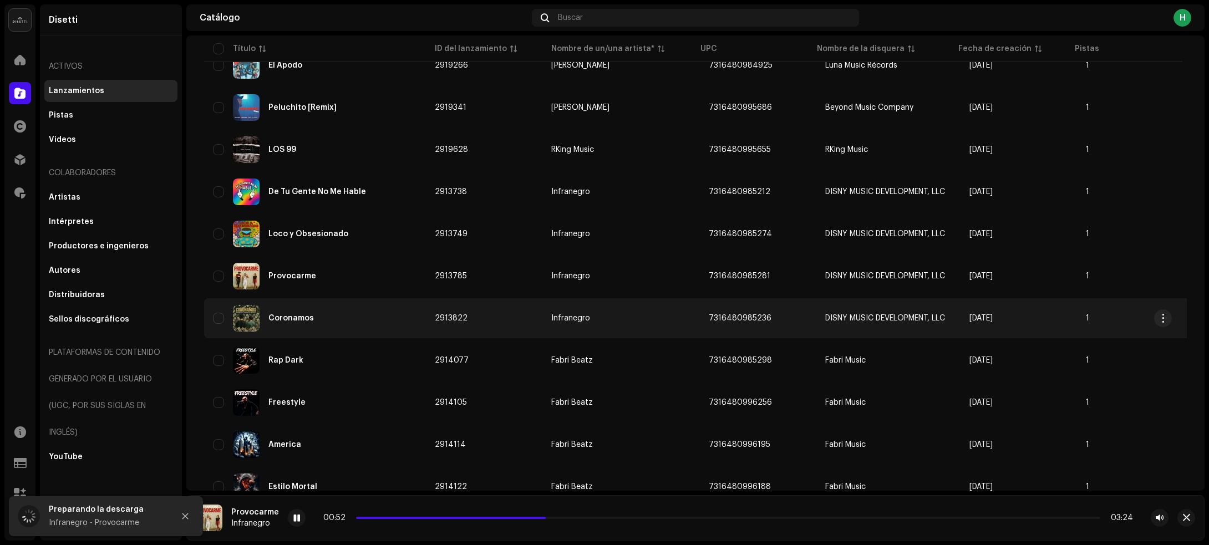
click at [380, 311] on div "Coronamos" at bounding box center [315, 318] width 204 height 27
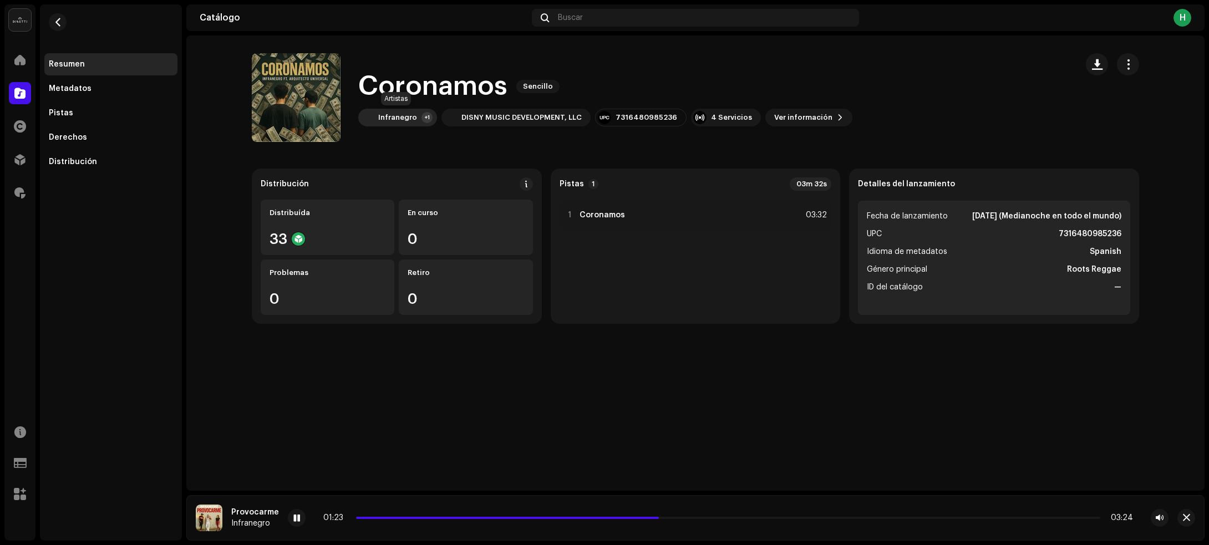
click at [397, 117] on div "Infranegro" at bounding box center [397, 117] width 39 height 9
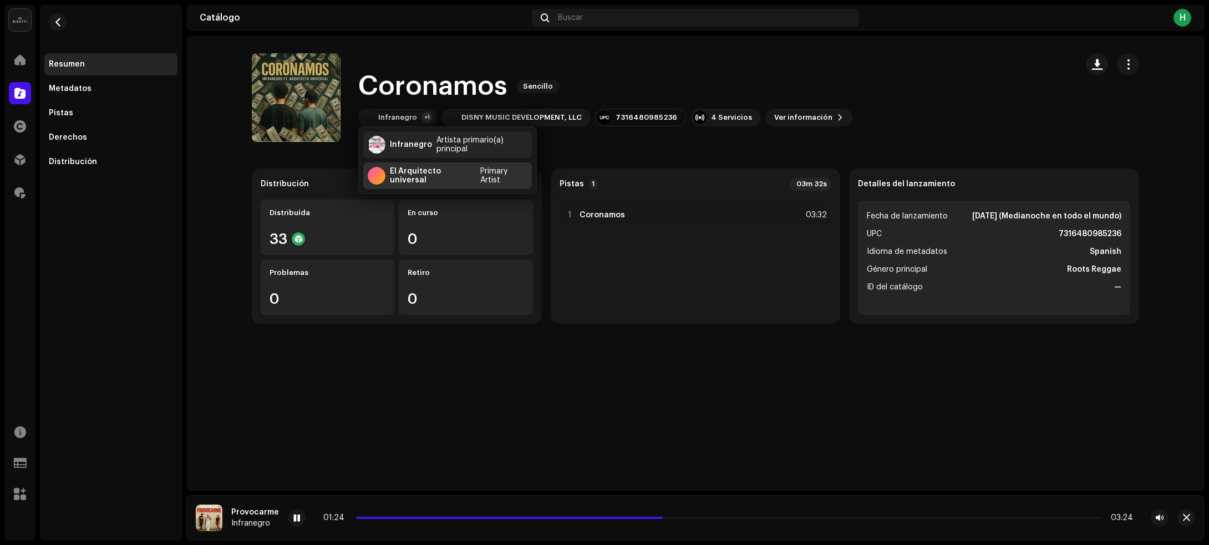
click at [397, 170] on div "El Arquitecto universal Primary Artist" at bounding box center [447, 175] width 169 height 27
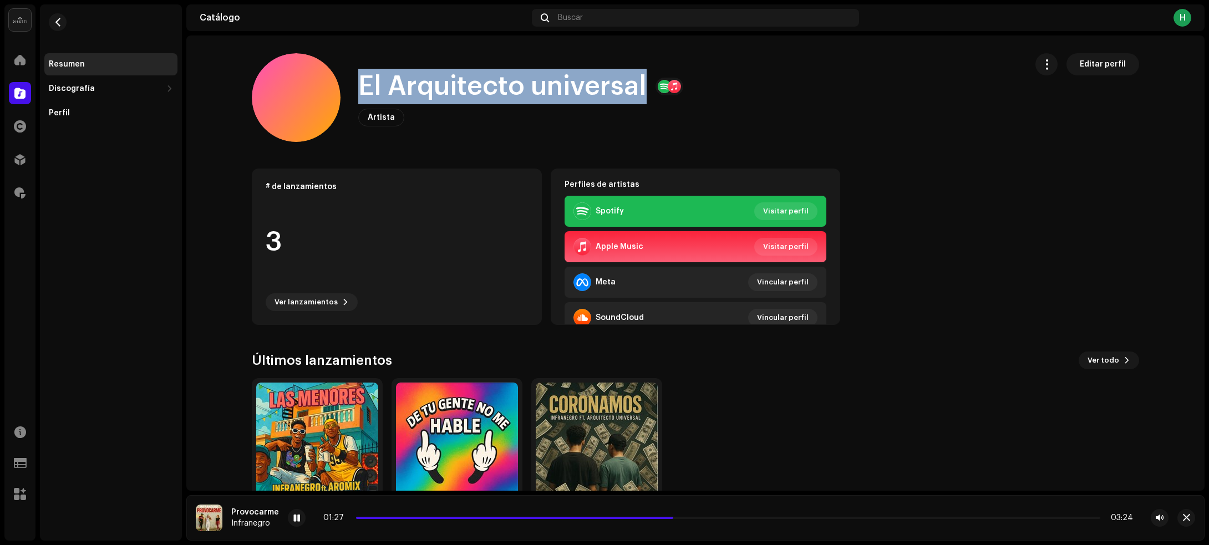
drag, startPoint x: 352, startPoint y: 77, endPoint x: 644, endPoint y: 86, distance: 291.8
click at [644, 86] on div "El Arquitecto universal Artista Editar perfil" at bounding box center [635, 97] width 766 height 89
copy h1 "El Arquitecto universal"
click at [63, 23] on button "button" at bounding box center [58, 22] width 18 height 18
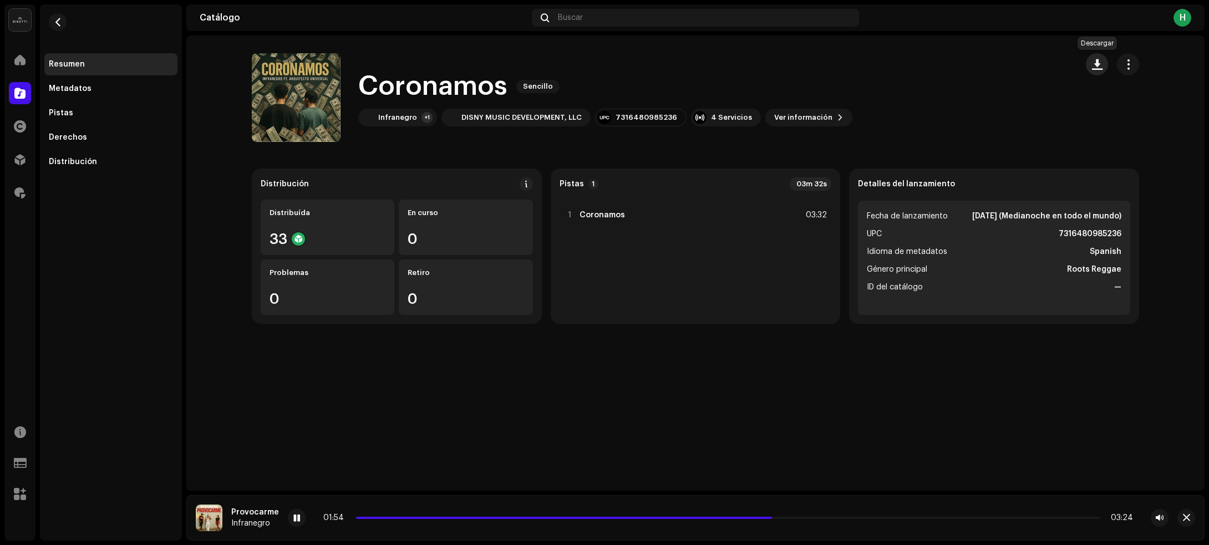
click at [1093, 62] on span "button" at bounding box center [1097, 64] width 11 height 9
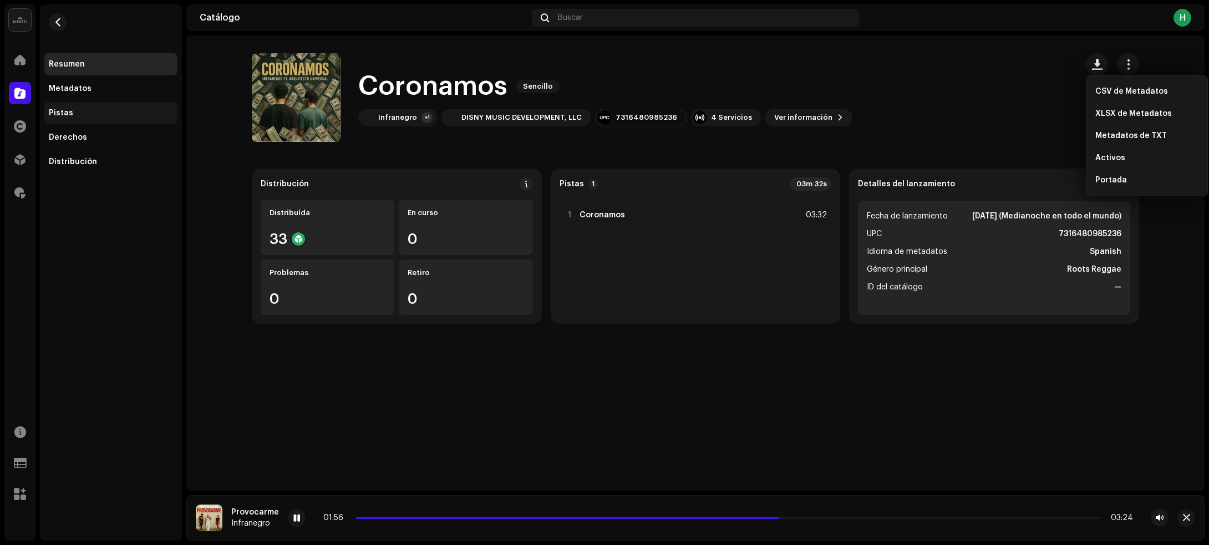
click at [82, 115] on div "Pistas" at bounding box center [111, 113] width 124 height 9
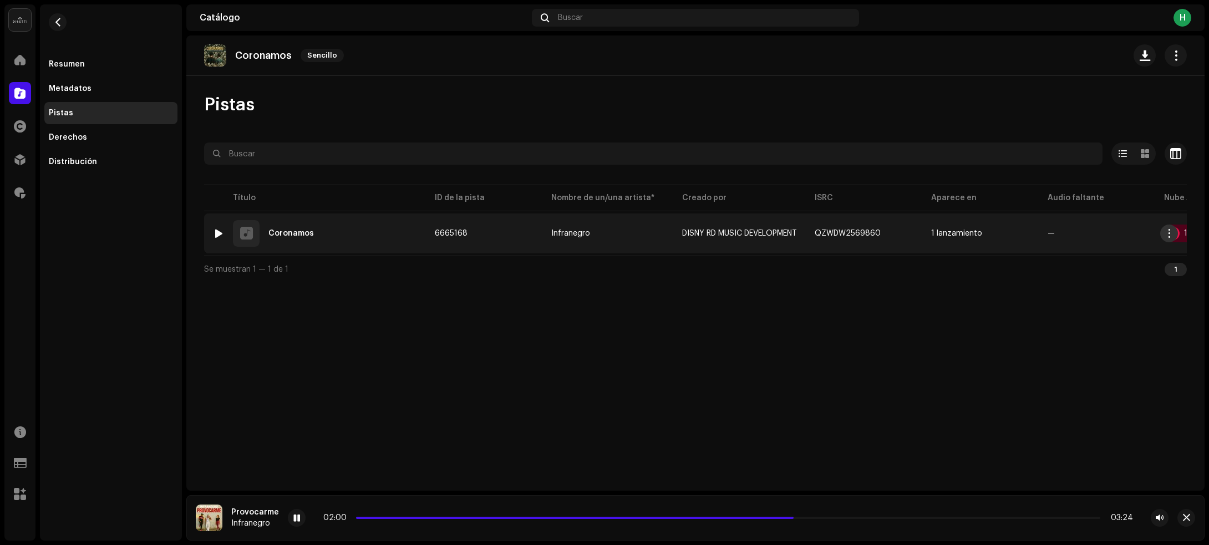
click at [1164, 234] on button "button" at bounding box center [1169, 234] width 18 height 18
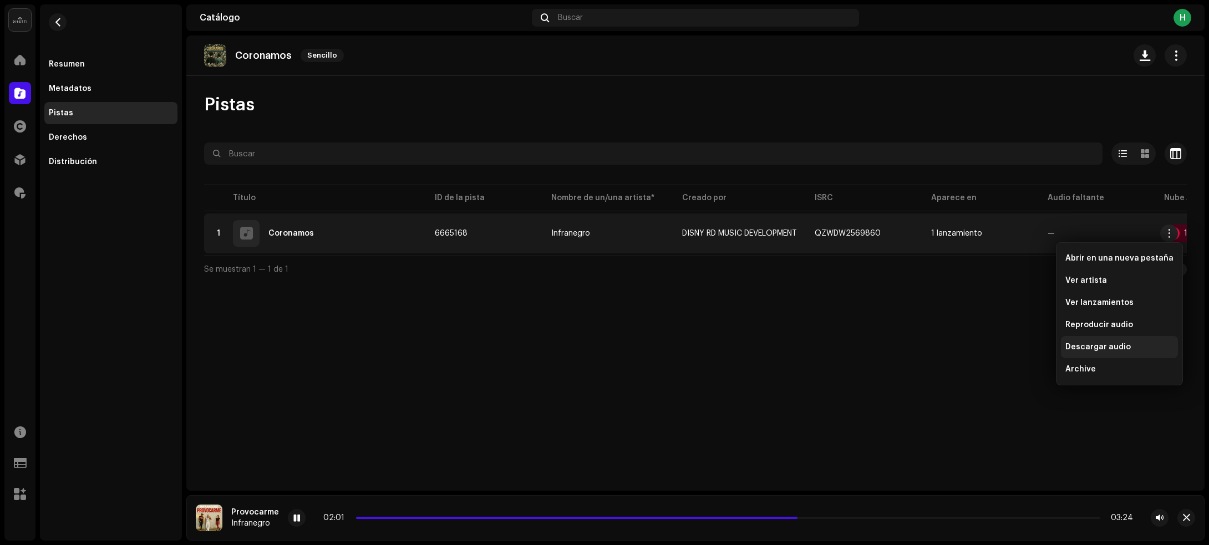
click at [1073, 348] on span "Descargar audio" at bounding box center [1097, 347] width 65 height 9
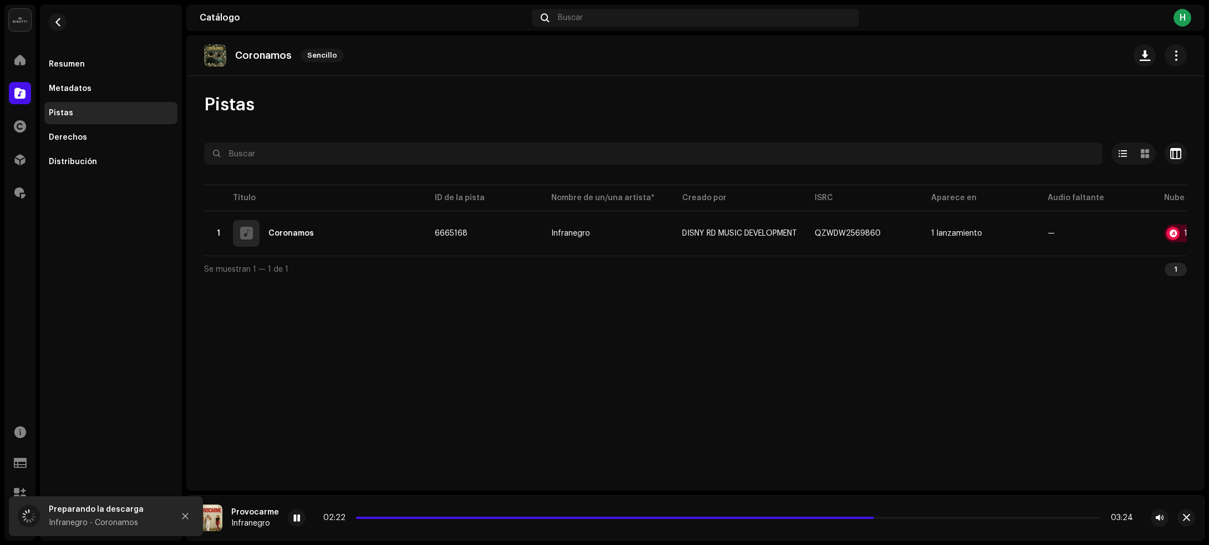
click at [45, 21] on re-m-nav-back at bounding box center [57, 28] width 27 height 49
click at [51, 23] on button "button" at bounding box center [58, 22] width 18 height 18
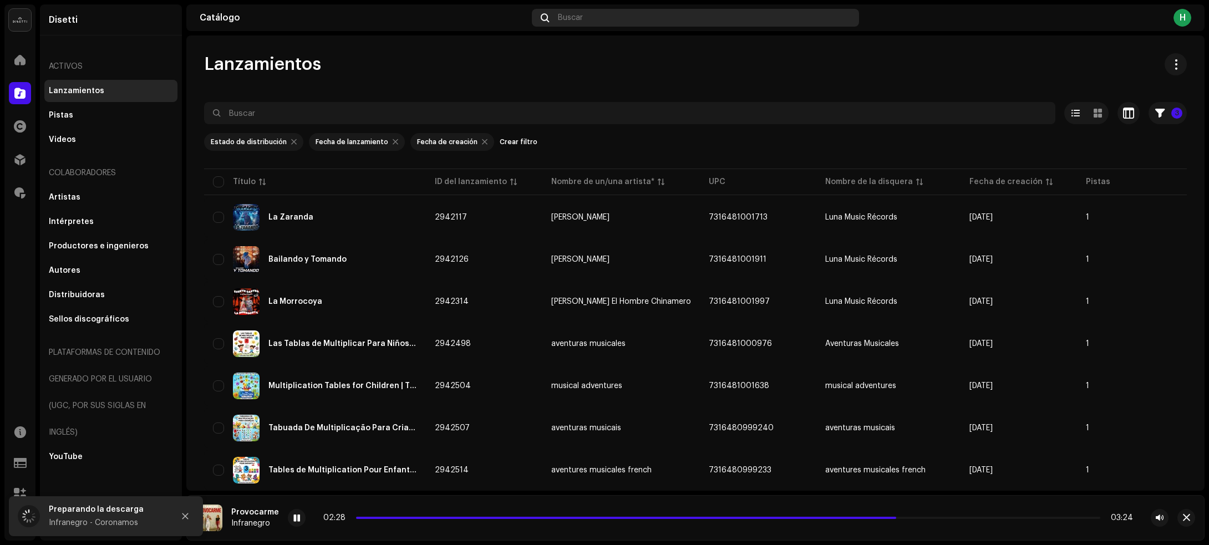
scroll to position [2760, 0]
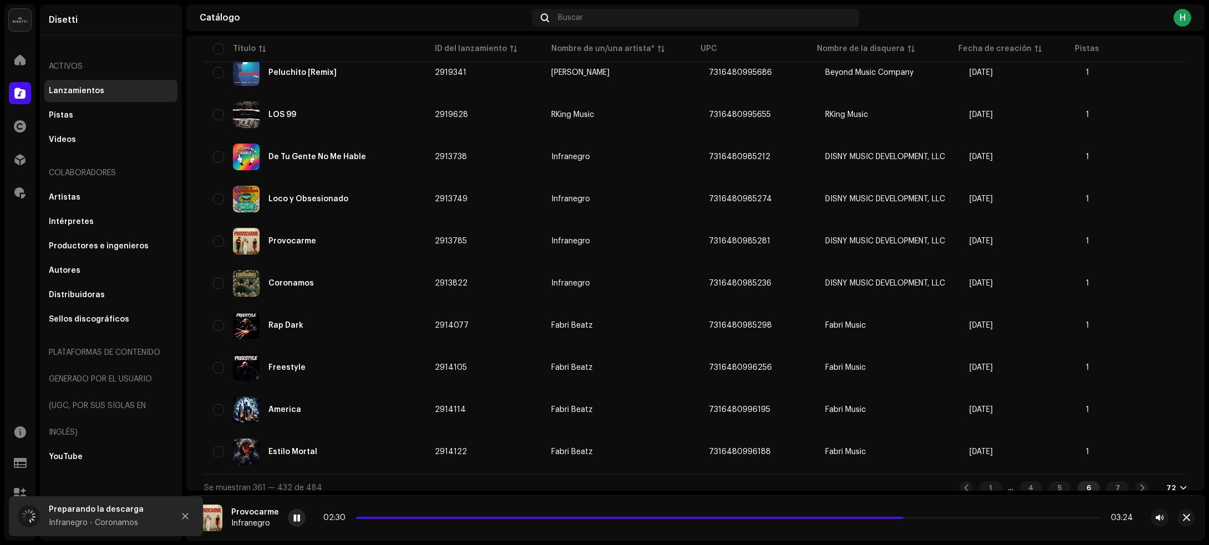
click at [289, 517] on div at bounding box center [297, 518] width 18 height 18
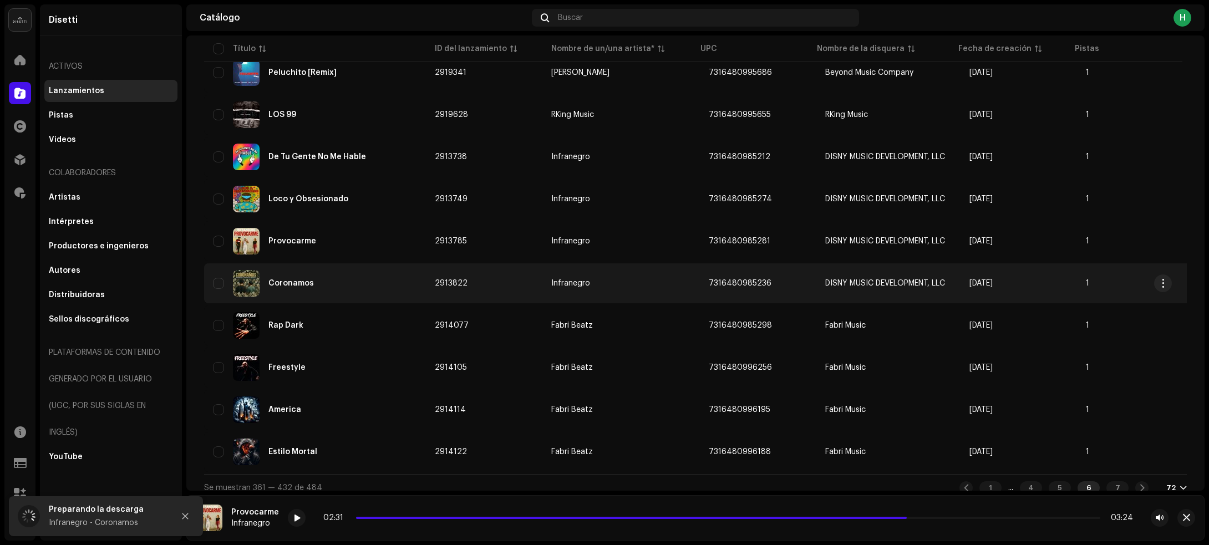
click at [366, 270] on div "Coronamos" at bounding box center [315, 283] width 204 height 27
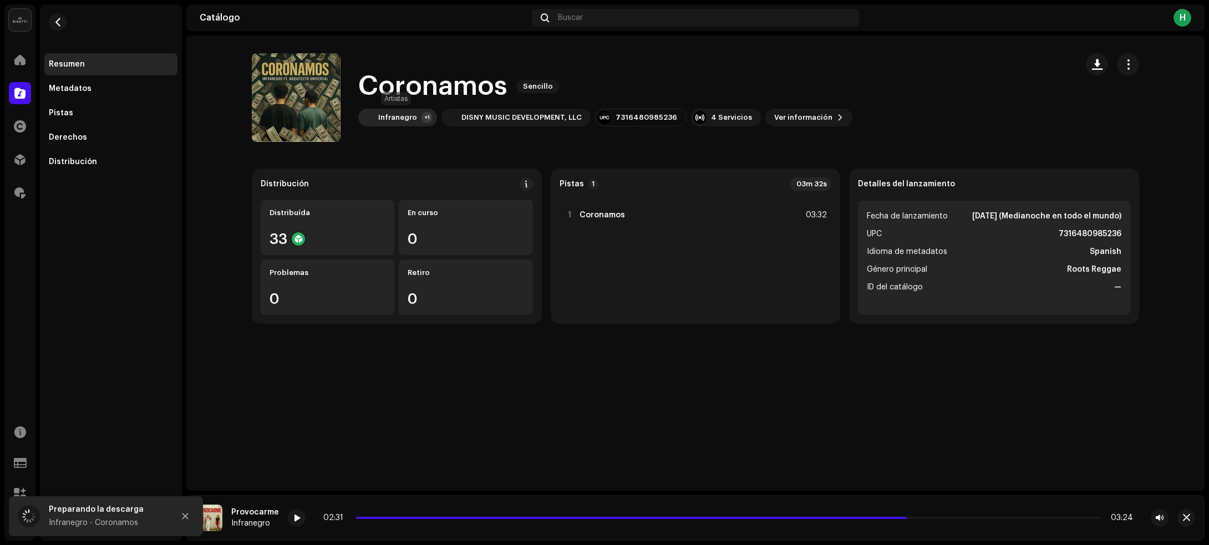
click at [427, 114] on div "+1" at bounding box center [426, 117] width 11 height 11
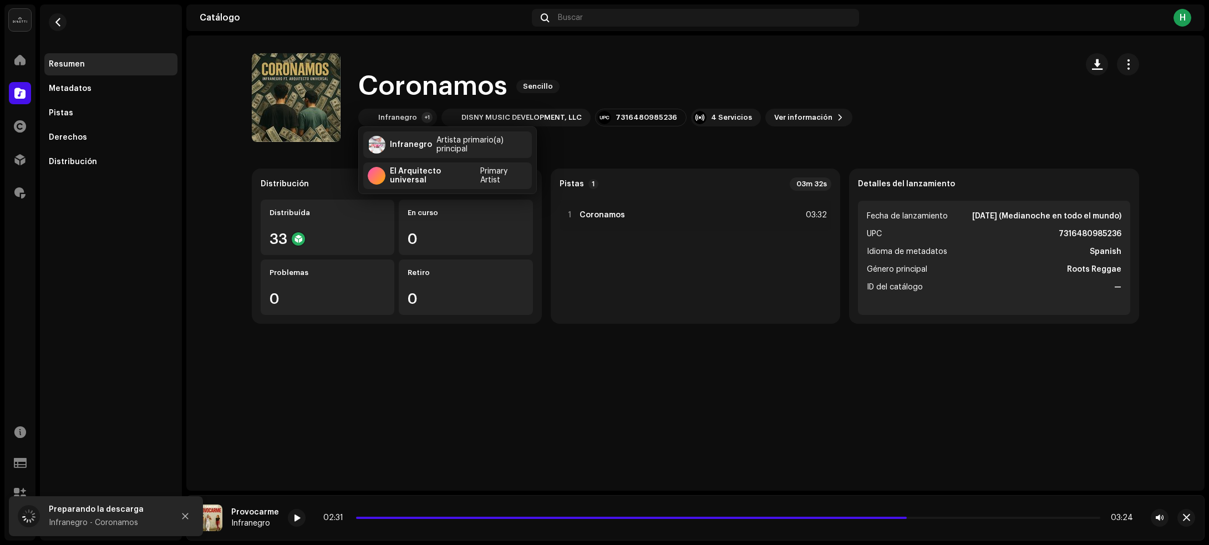
click at [47, 23] on re-m-nav-back at bounding box center [57, 28] width 27 height 49
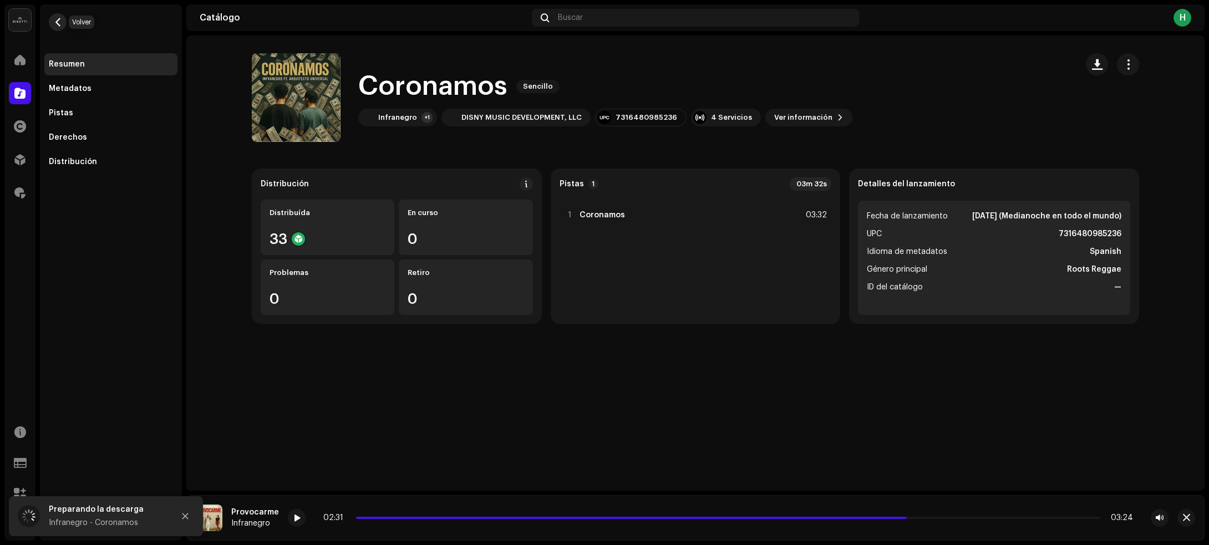
click at [53, 21] on button "button" at bounding box center [58, 22] width 18 height 18
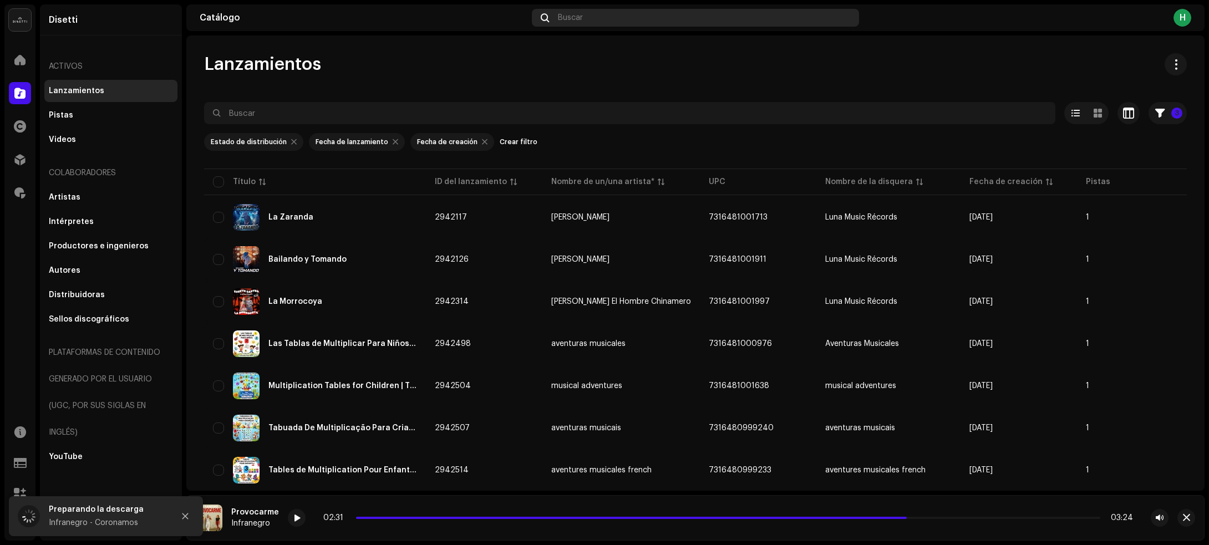
scroll to position [2760, 0]
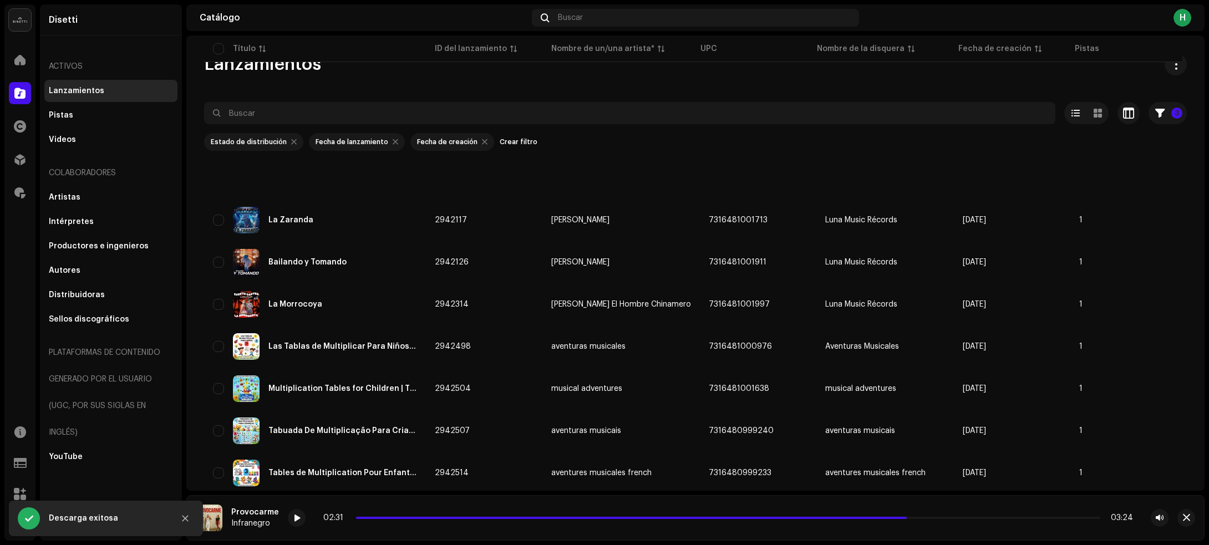
scroll to position [2760, 0]
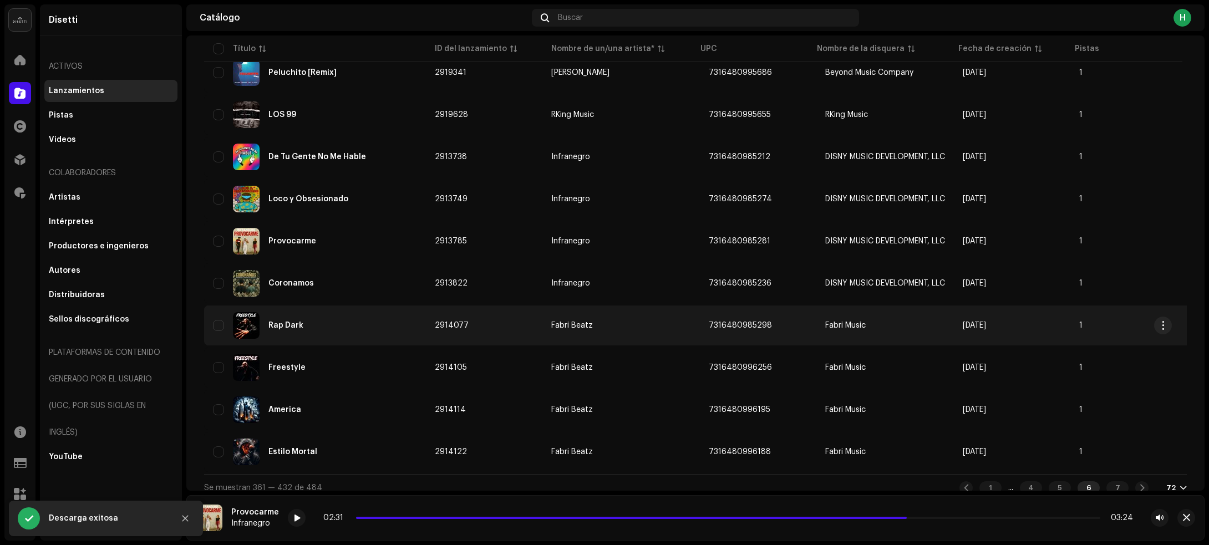
click at [345, 317] on div "Rap Dark" at bounding box center [315, 325] width 204 height 27
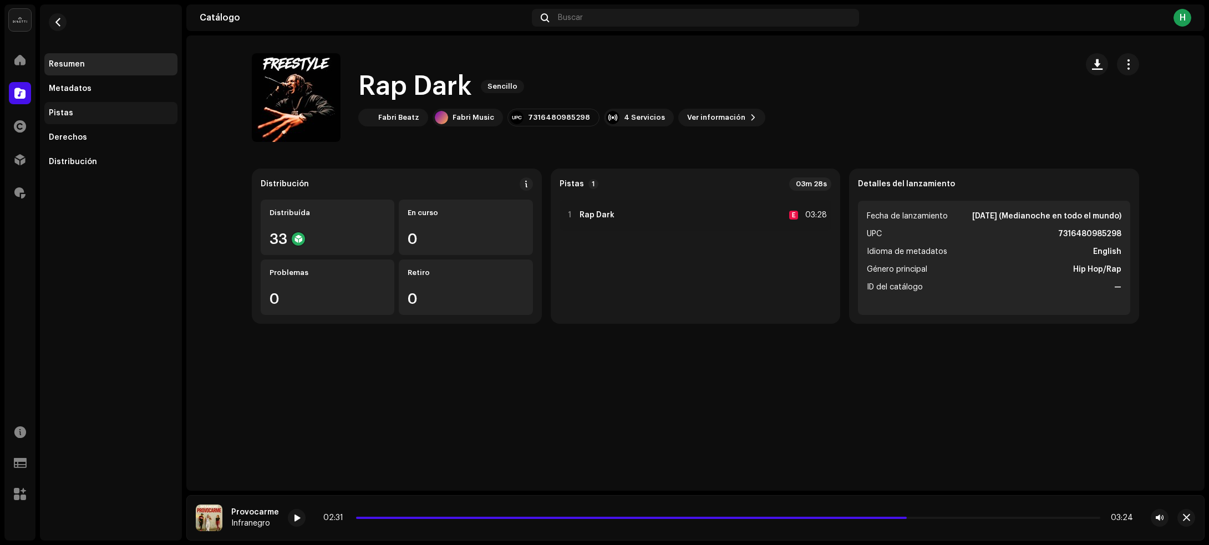
click at [107, 115] on div "Pistas" at bounding box center [111, 113] width 124 height 9
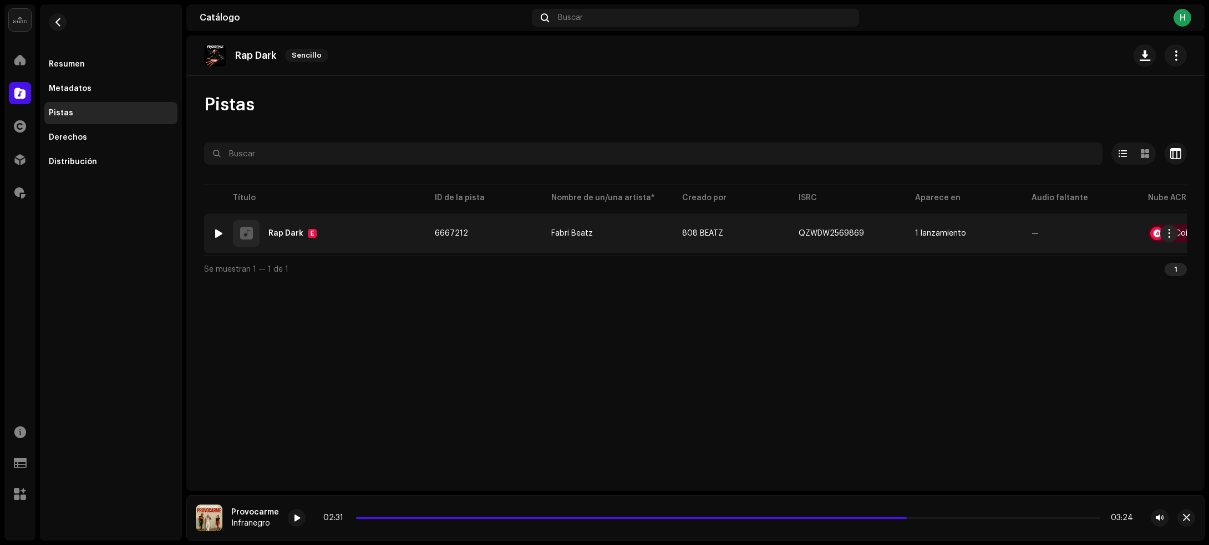
click at [219, 231] on div at bounding box center [219, 233] width 8 height 9
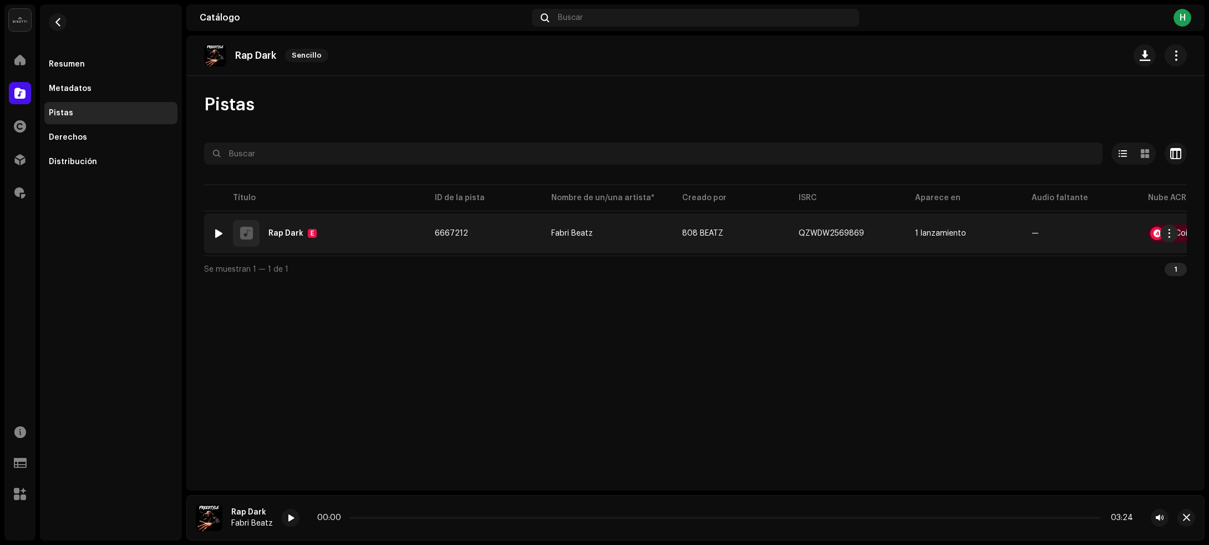
click at [217, 230] on div at bounding box center [219, 233] width 8 height 9
click at [355, 236] on div "1 Rap Dark E" at bounding box center [315, 233] width 204 height 27
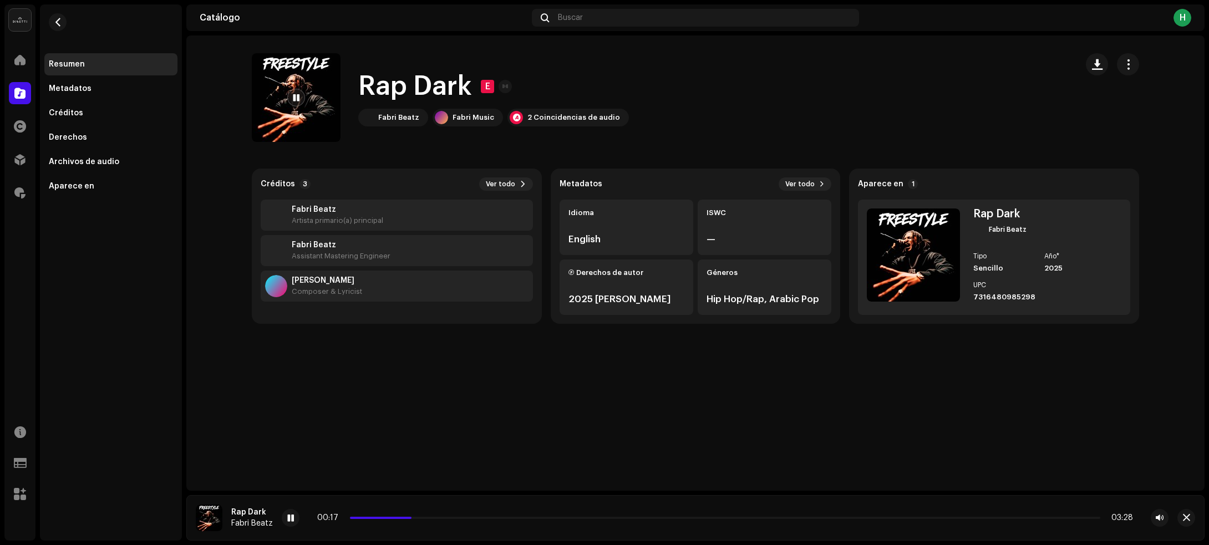
click at [505, 516] on div "00:17 03:28" at bounding box center [724, 517] width 815 height 9
click at [505, 516] on div "00:18 03:28" at bounding box center [724, 517] width 815 height 9
click at [1104, 62] on button "button" at bounding box center [1096, 64] width 22 height 22
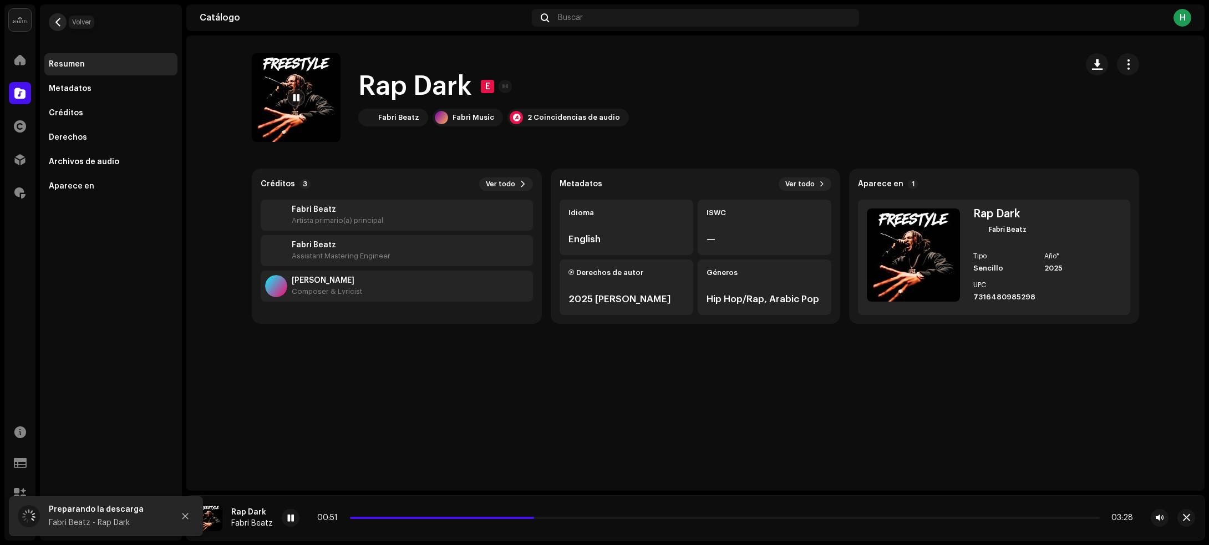
click at [57, 18] on span "button" at bounding box center [58, 22] width 8 height 9
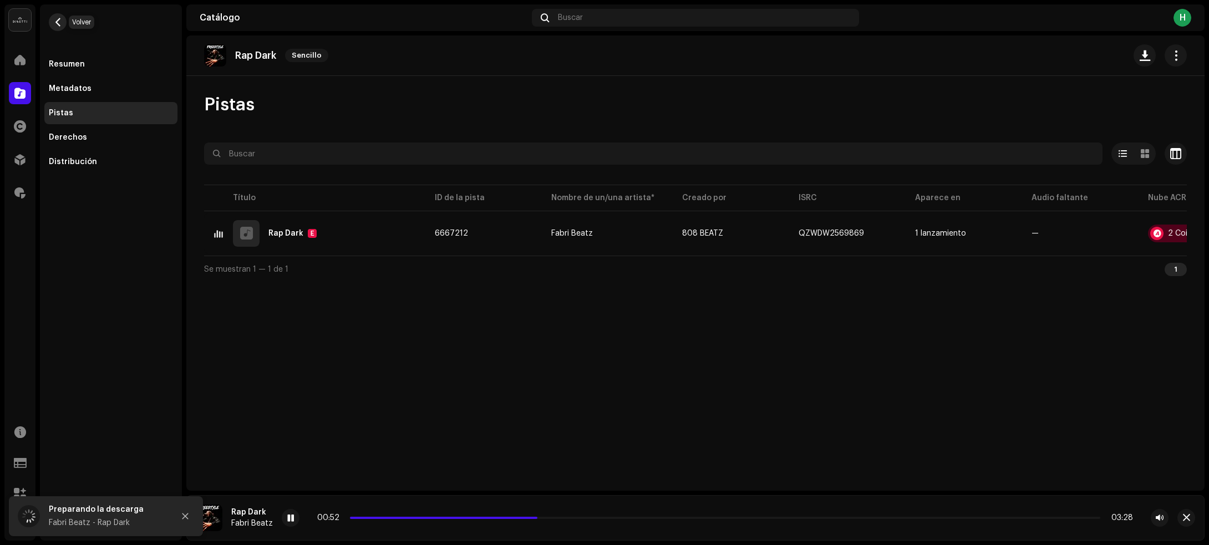
click at [50, 23] on button "button" at bounding box center [58, 22] width 18 height 18
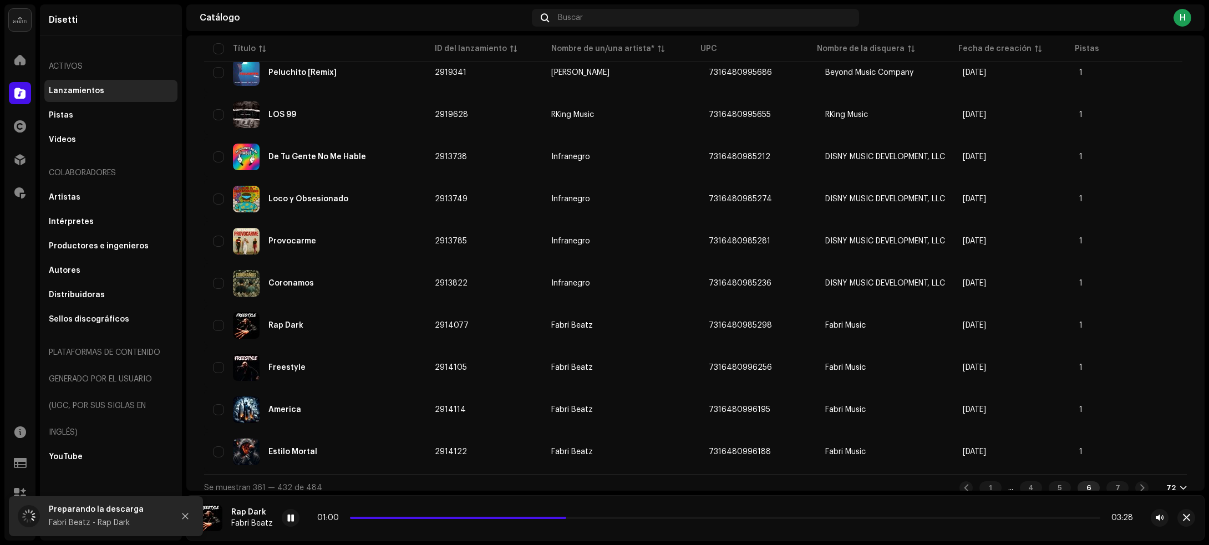
scroll to position [2762, 0]
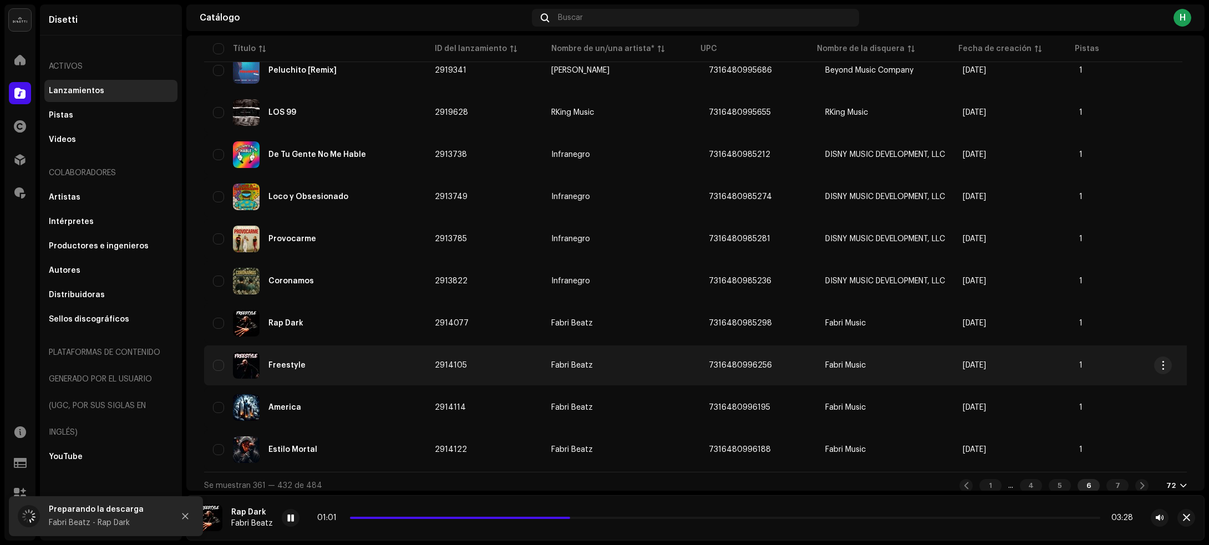
click at [346, 352] on div "Freestyle" at bounding box center [315, 365] width 204 height 27
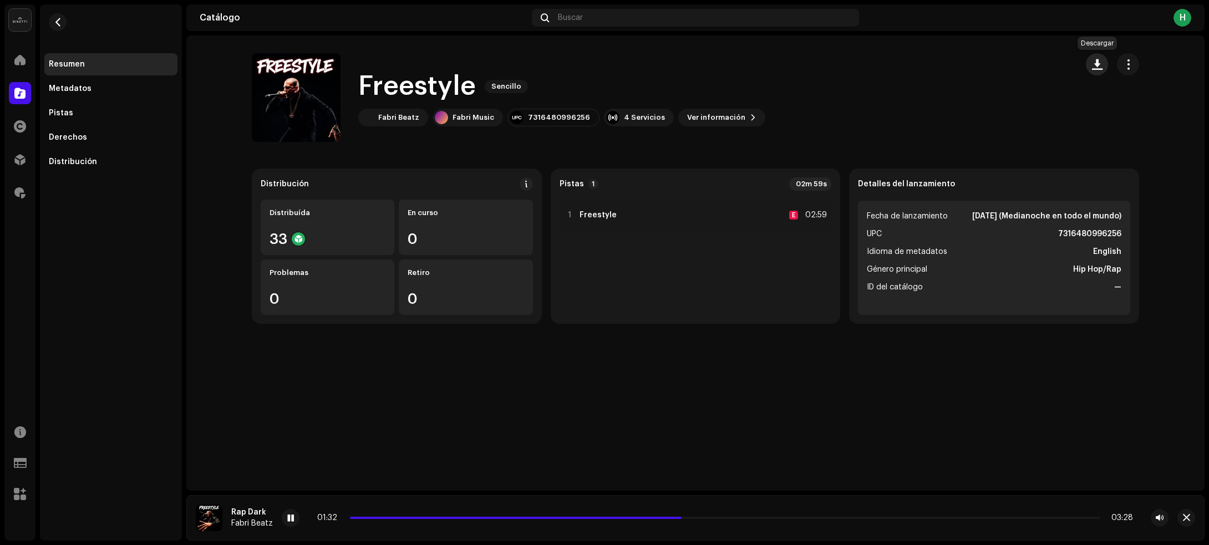
click at [1093, 64] on span "button" at bounding box center [1097, 64] width 11 height 9
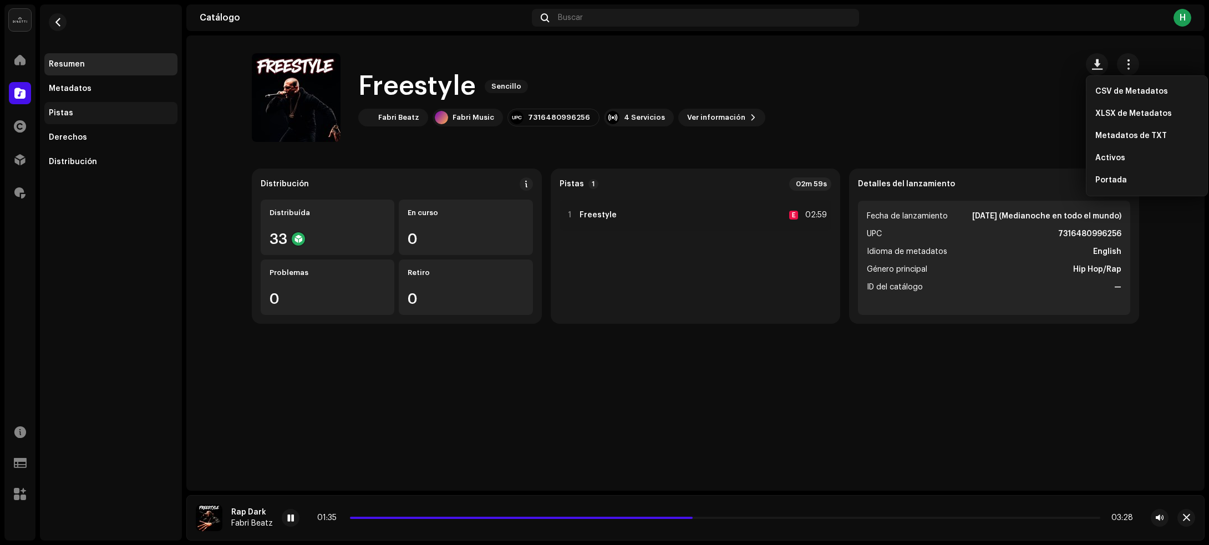
click at [57, 106] on div "Pistas" at bounding box center [110, 113] width 133 height 22
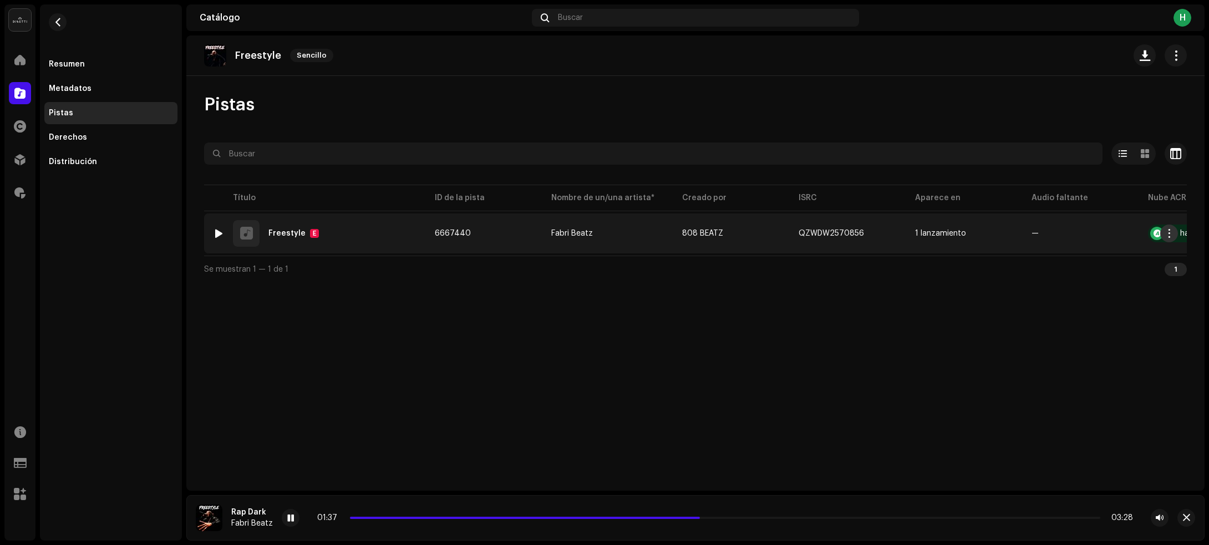
click at [1170, 233] on span "button" at bounding box center [1169, 233] width 8 height 9
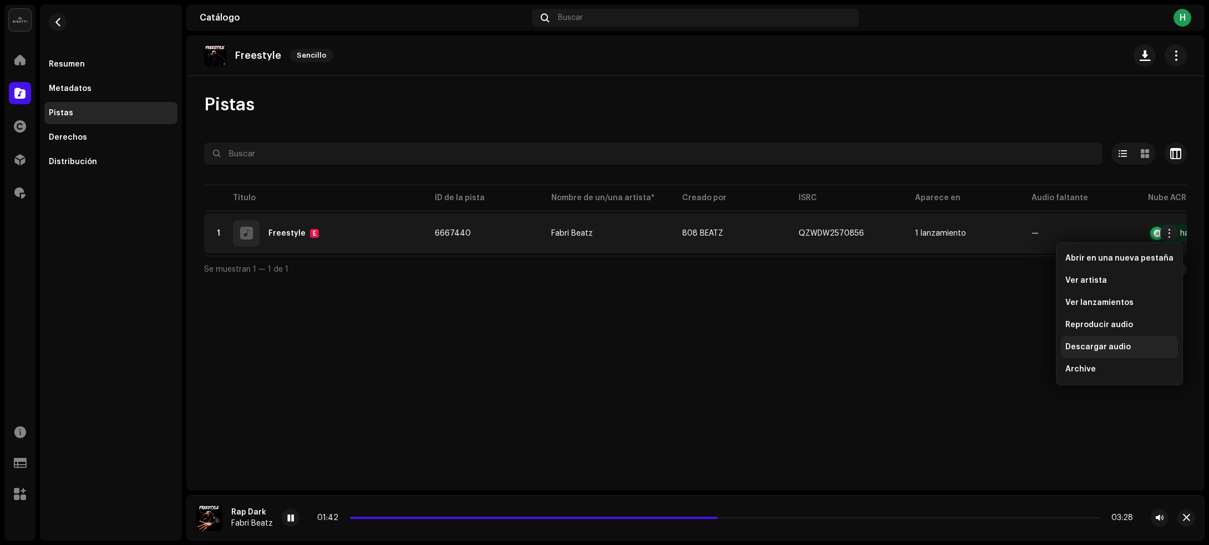
click at [1093, 341] on div "Descargar audio" at bounding box center [1118, 347] width 117 height 22
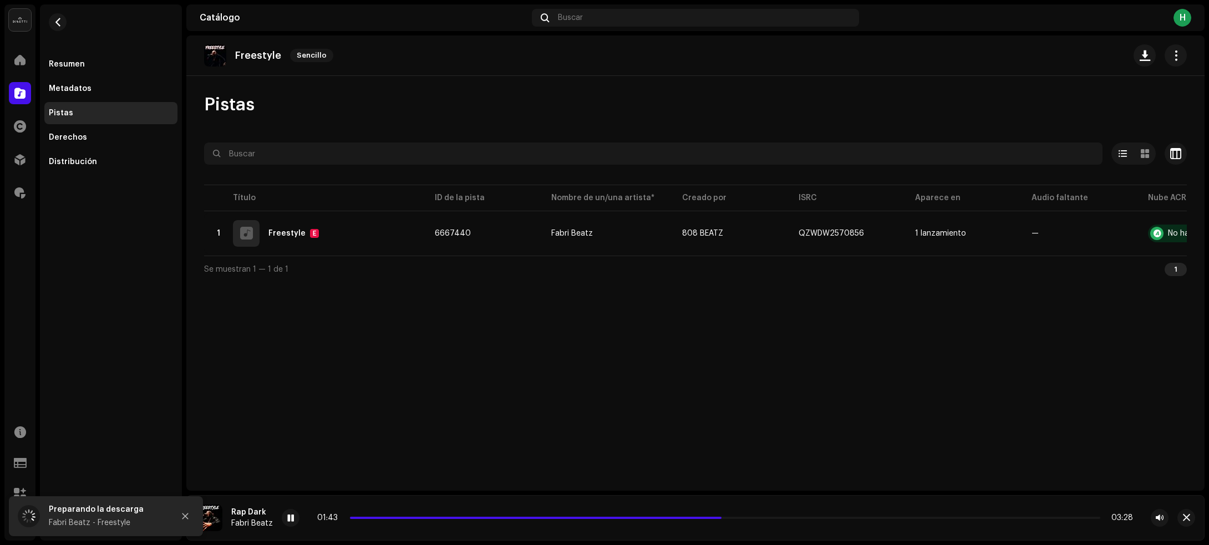
click at [374, 259] on div "Se muestran 1 — 1 de 1 1" at bounding box center [695, 269] width 982 height 27
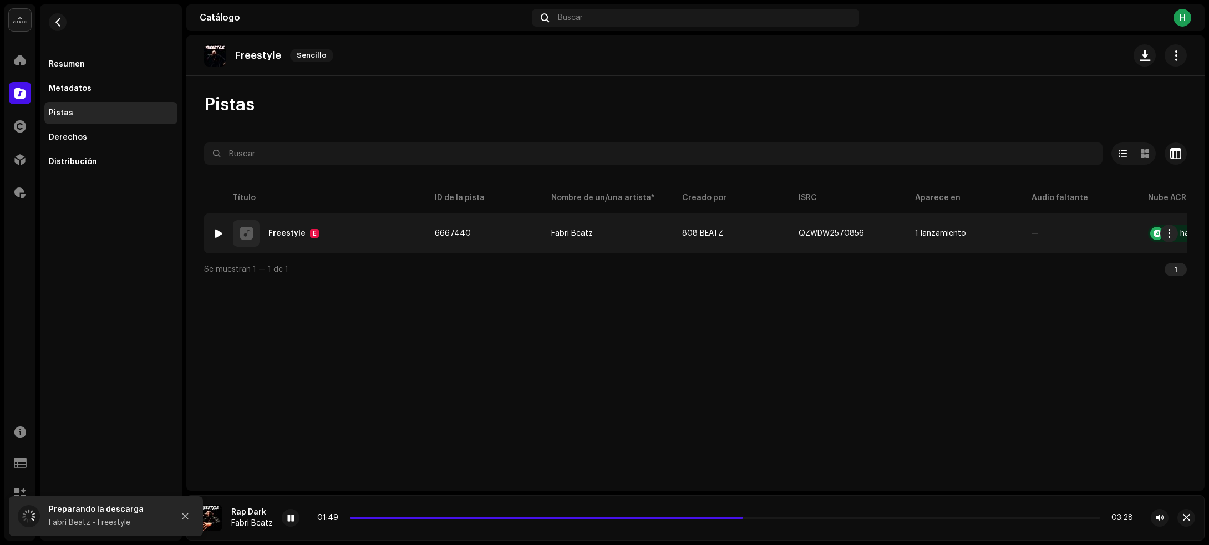
click at [355, 226] on div "1 Freestyle E" at bounding box center [315, 233] width 204 height 27
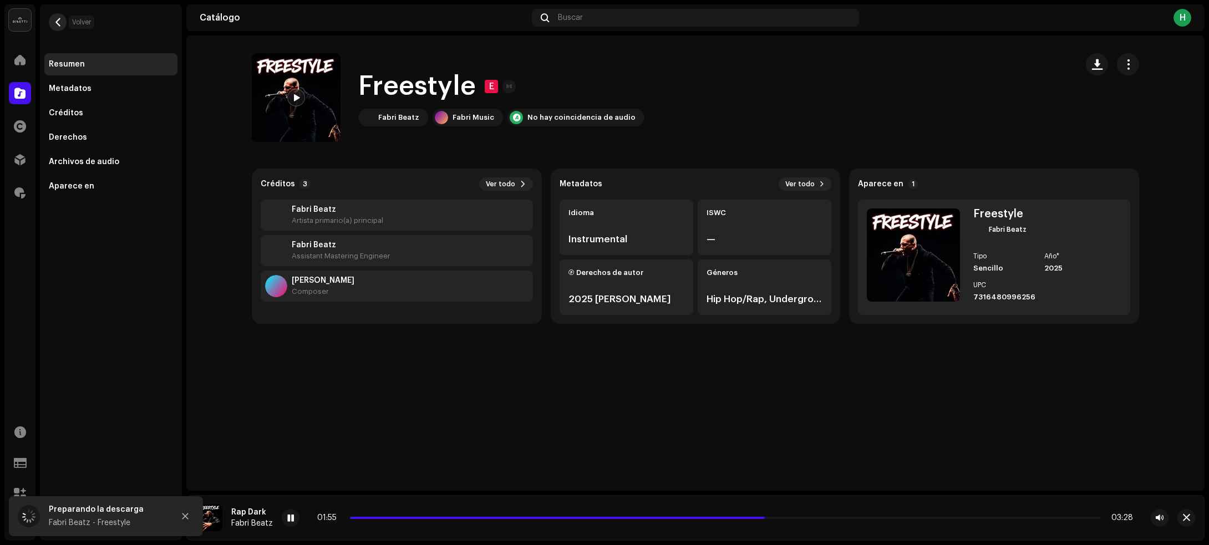
click at [59, 23] on span "button" at bounding box center [58, 22] width 8 height 9
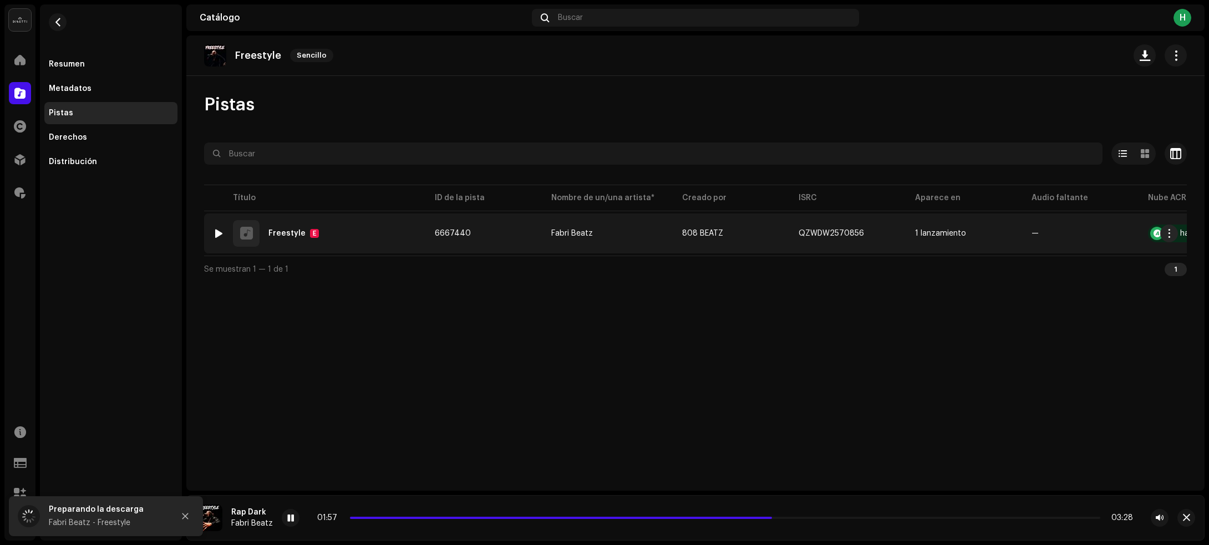
click at [217, 231] on div at bounding box center [219, 233] width 8 height 9
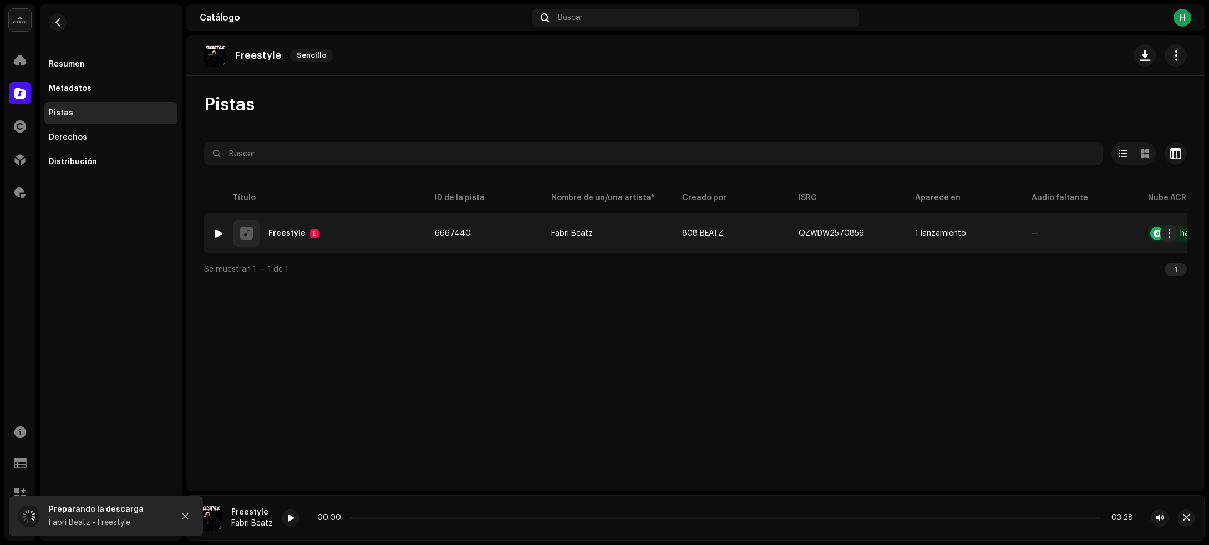
click at [338, 231] on div "1 Freestyle E" at bounding box center [315, 233] width 204 height 27
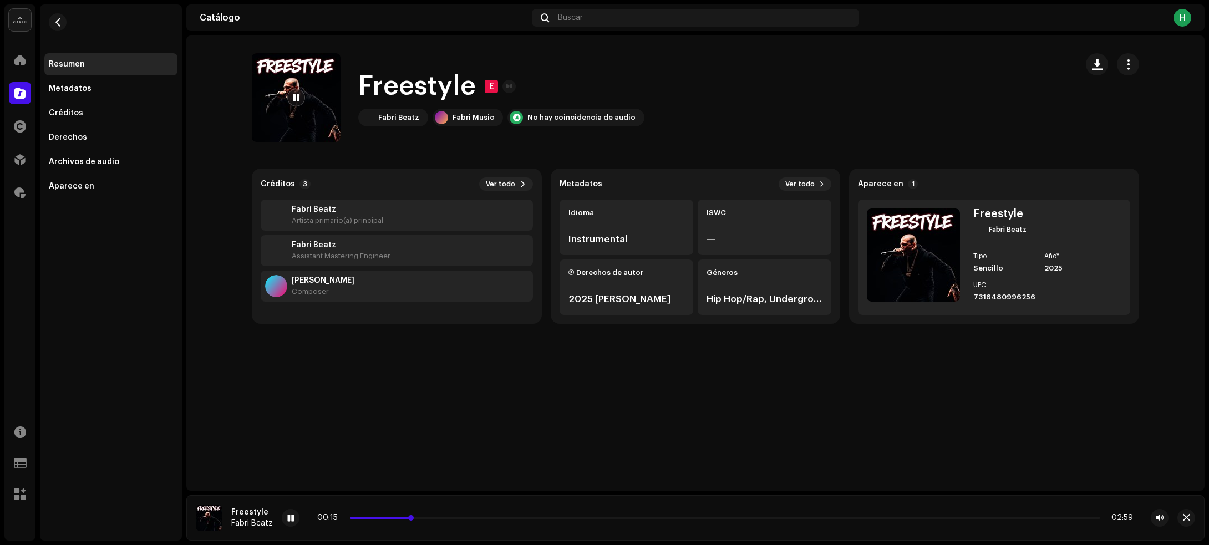
click at [503, 517] on p-slider at bounding box center [725, 518] width 750 height 2
click at [585, 517] on p-slider at bounding box center [725, 518] width 750 height 2
click at [622, 519] on div "00:58 02:59" at bounding box center [724, 517] width 815 height 9
click at [625, 517] on p-slider at bounding box center [725, 518] width 750 height 2
click at [675, 518] on p-slider at bounding box center [725, 518] width 750 height 2
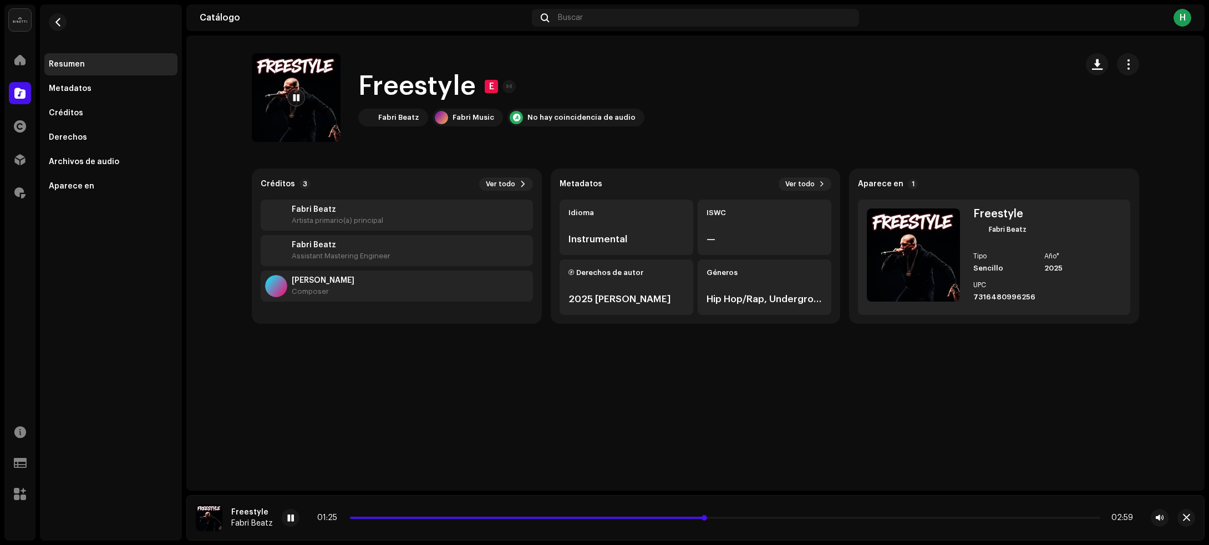
click at [876, 517] on p-slider at bounding box center [725, 518] width 750 height 2
click at [89, 57] on div "Resumen" at bounding box center [110, 64] width 133 height 22
click at [61, 21] on span "button" at bounding box center [58, 22] width 8 height 9
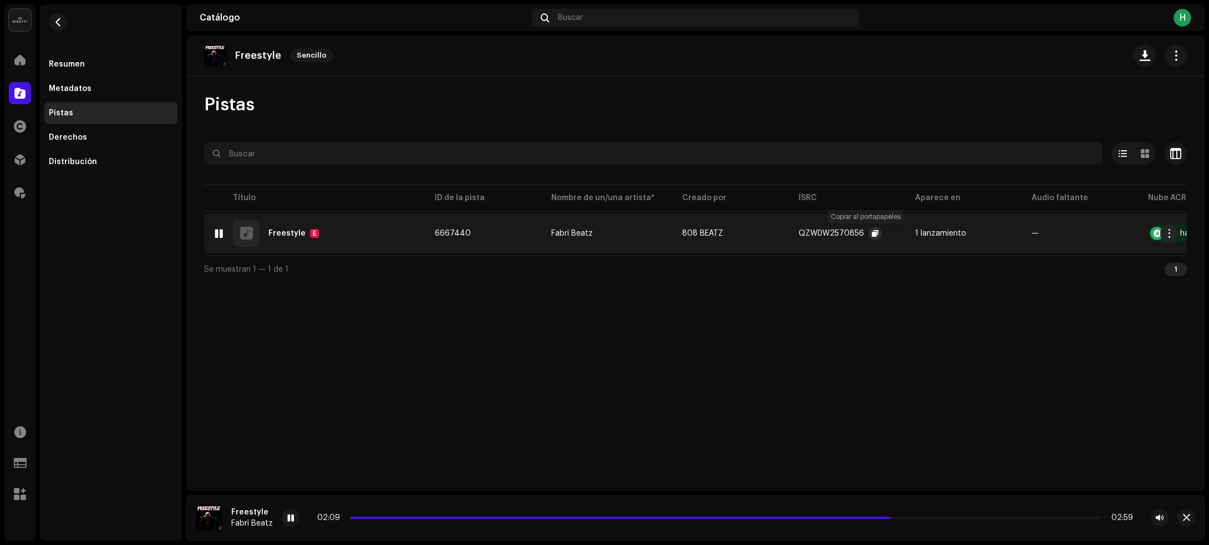
click at [871, 233] on span "button" at bounding box center [874, 233] width 7 height 9
click at [54, 20] on span "button" at bounding box center [58, 22] width 8 height 9
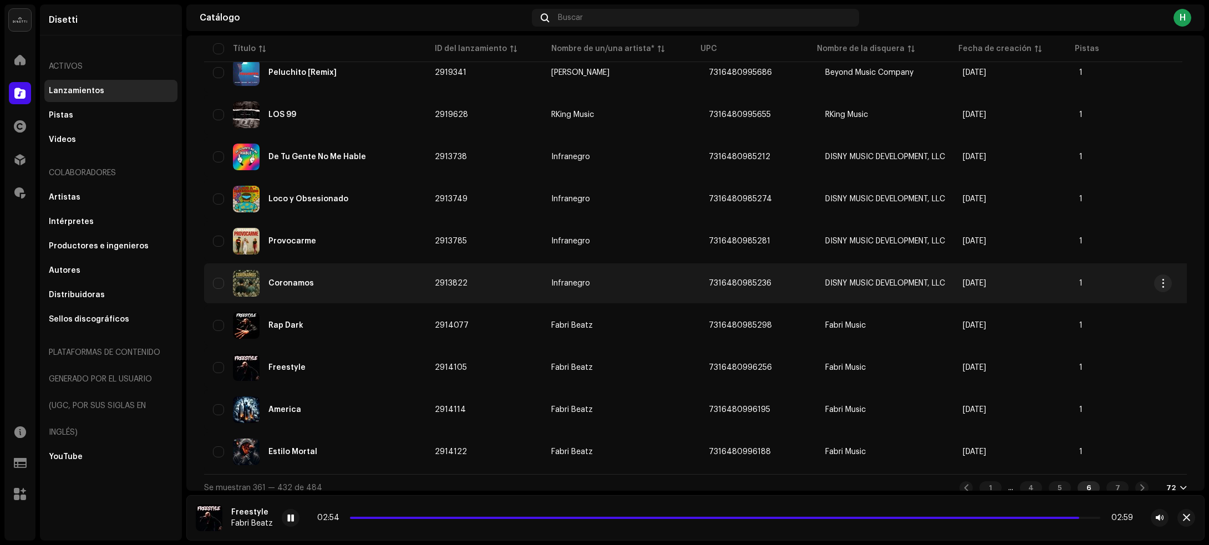
scroll to position [2762, 0]
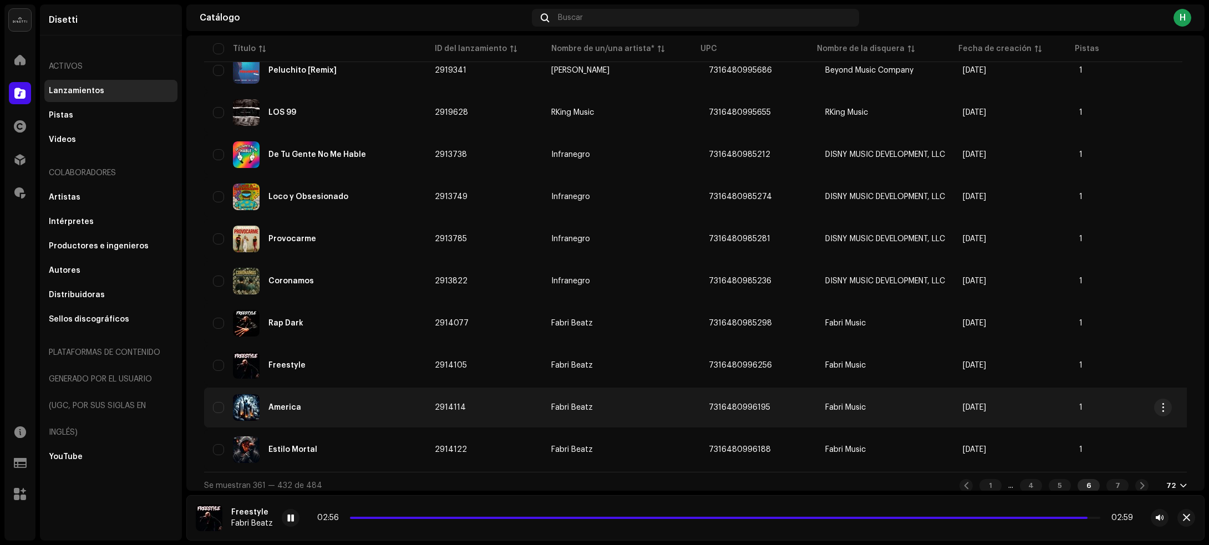
click at [334, 394] on div "America" at bounding box center [315, 407] width 204 height 27
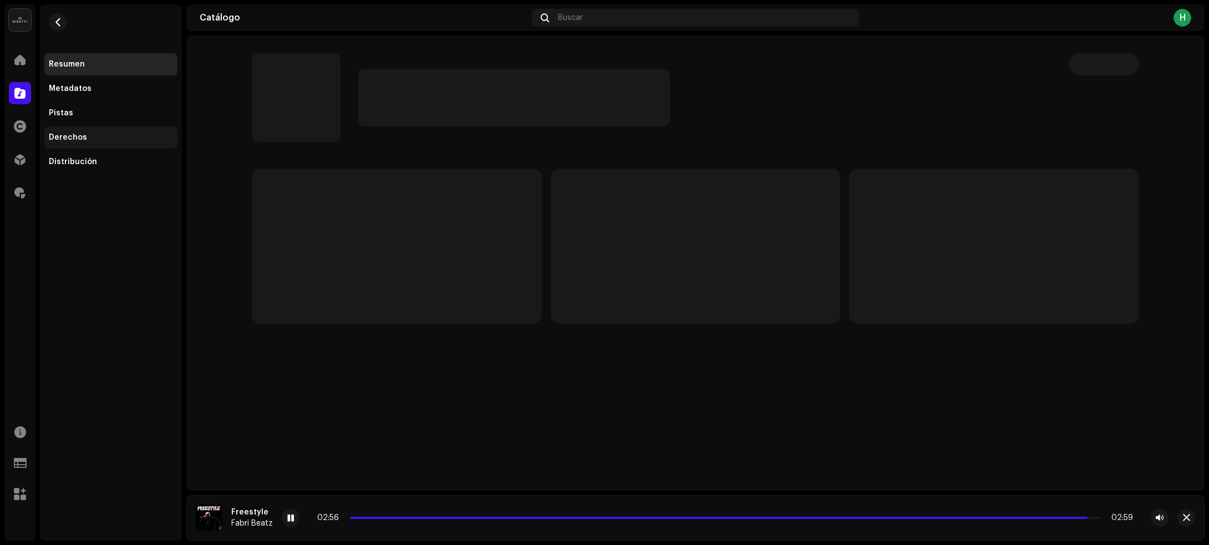
click at [89, 139] on div "Derechos" at bounding box center [111, 137] width 124 height 9
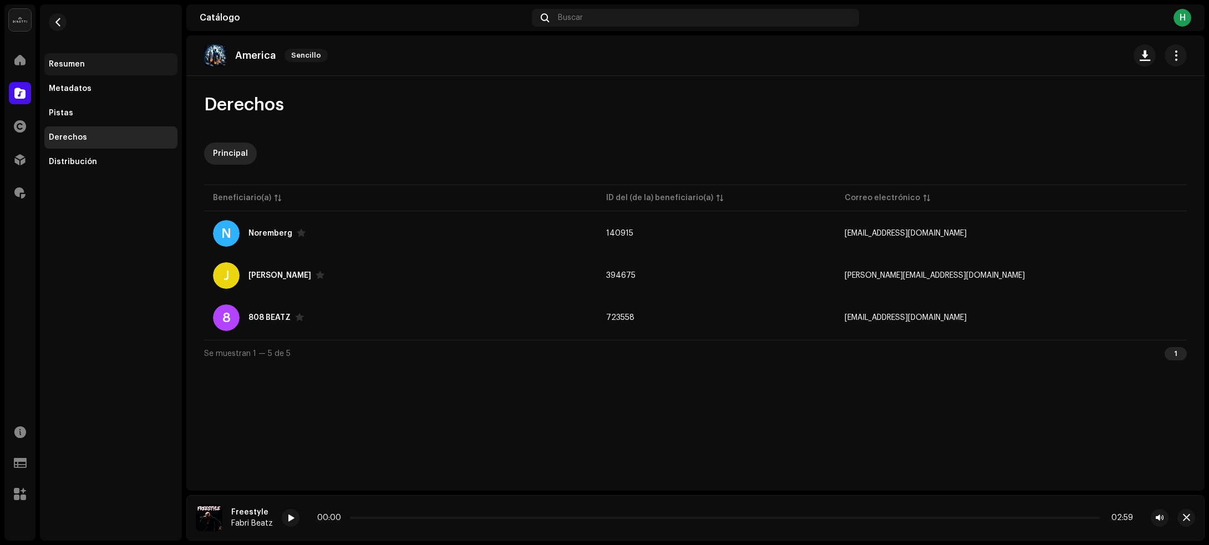
click at [86, 67] on div "Resumen" at bounding box center [111, 64] width 124 height 9
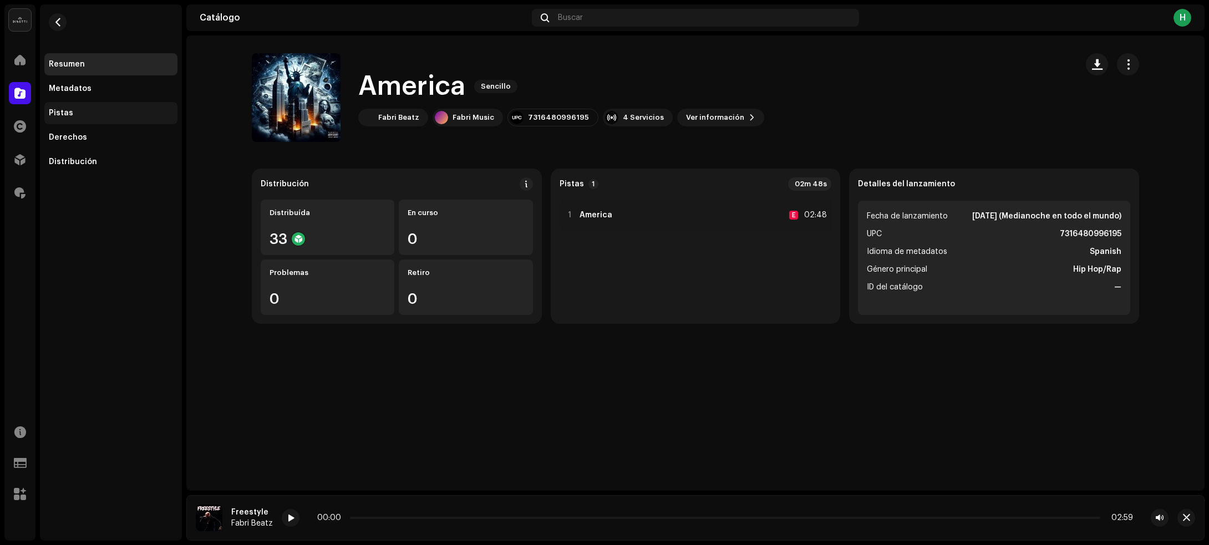
click at [108, 115] on div "Pistas" at bounding box center [111, 113] width 124 height 9
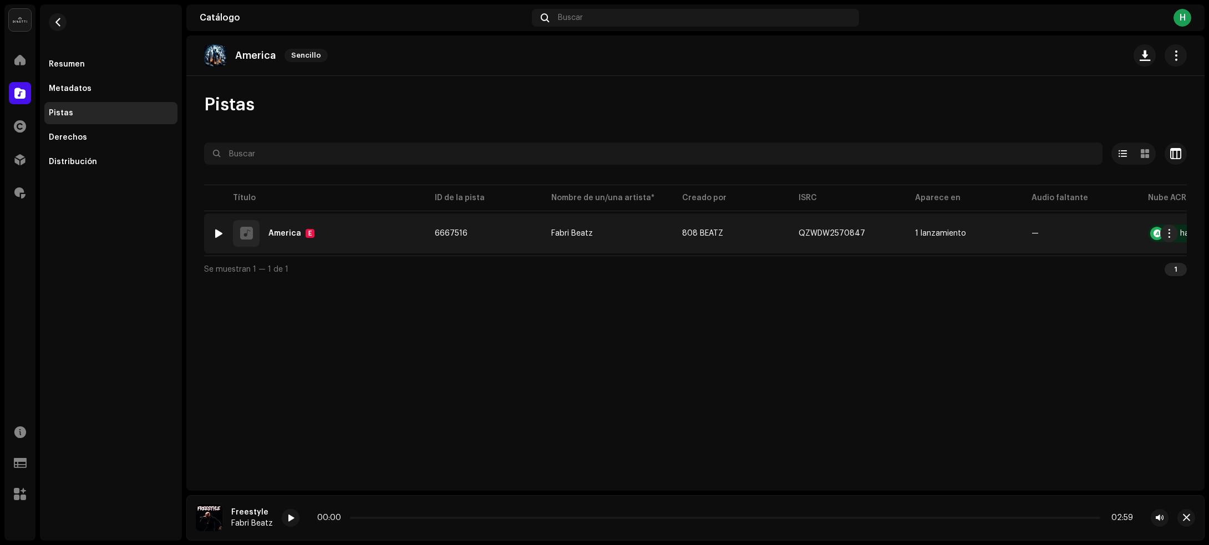
click at [217, 231] on div at bounding box center [219, 233] width 8 height 9
click at [380, 242] on div "1 America E" at bounding box center [315, 233] width 204 height 27
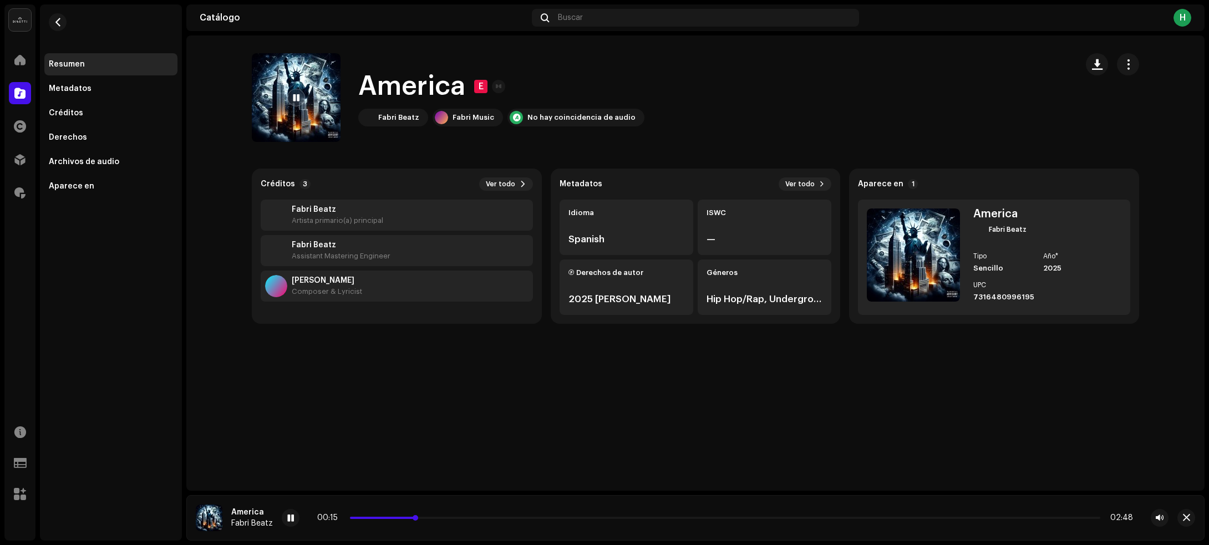
click at [488, 517] on p-slider at bounding box center [725, 518] width 750 height 2
click at [1090, 69] on button "button" at bounding box center [1096, 64] width 22 height 22
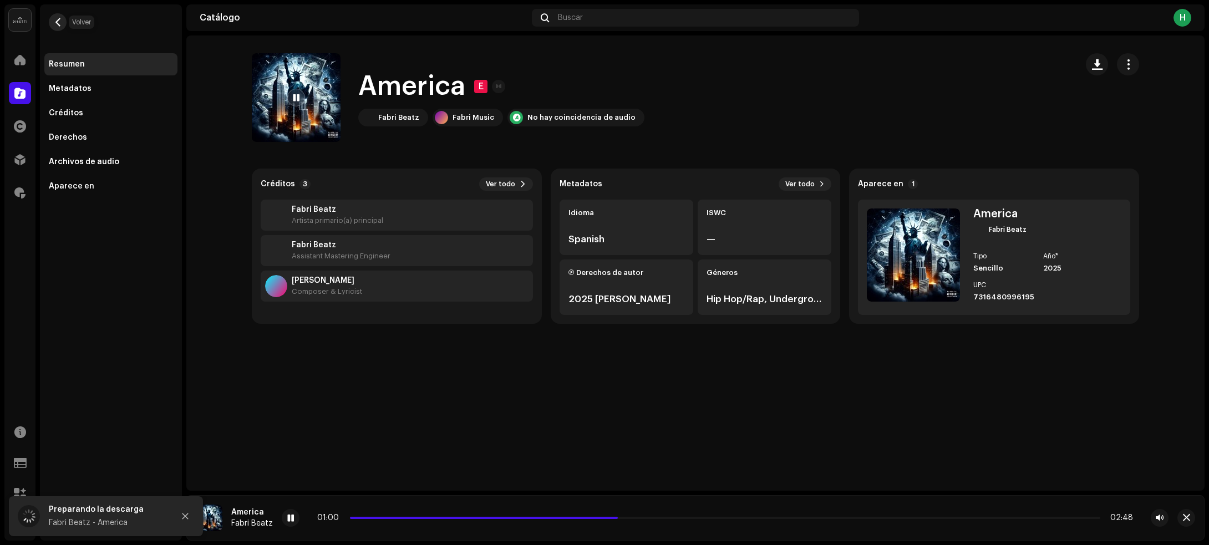
click at [53, 28] on button "button" at bounding box center [58, 22] width 18 height 18
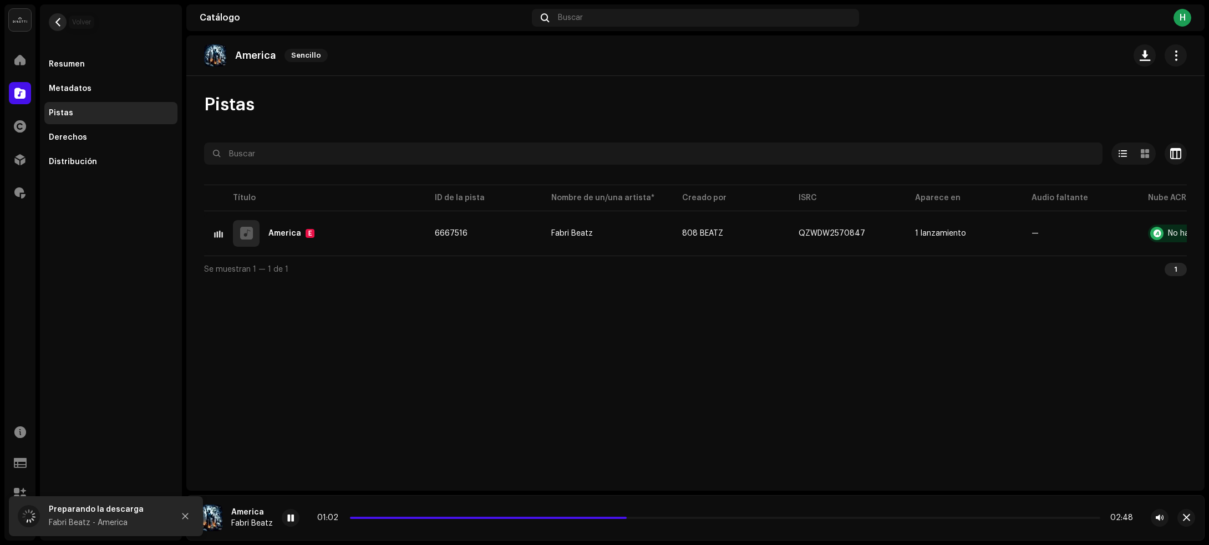
click at [59, 21] on span "button" at bounding box center [58, 22] width 8 height 9
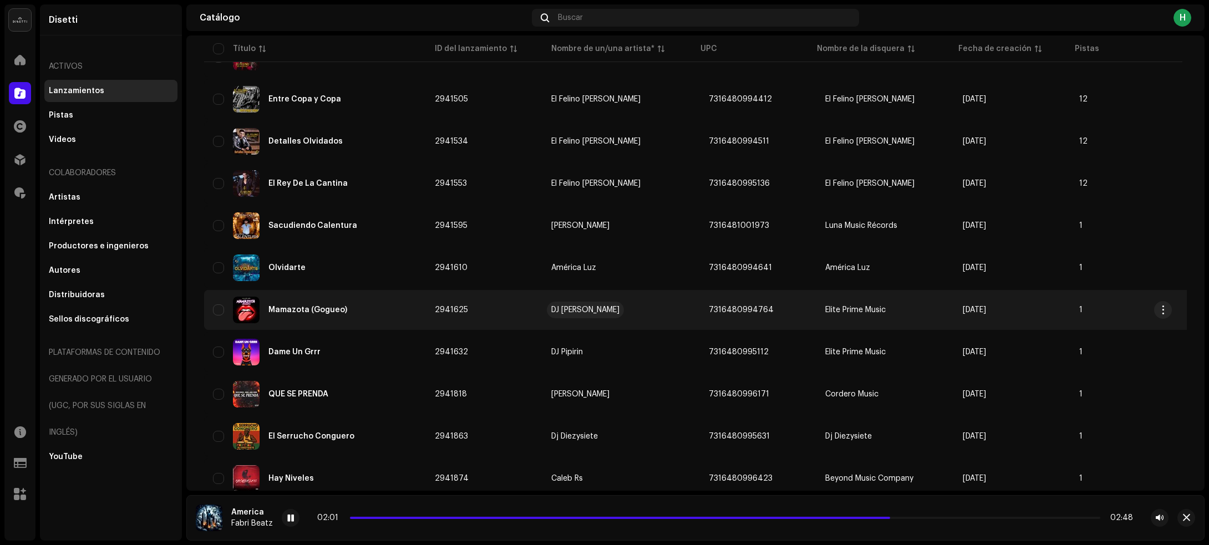
scroll to position [2762, 0]
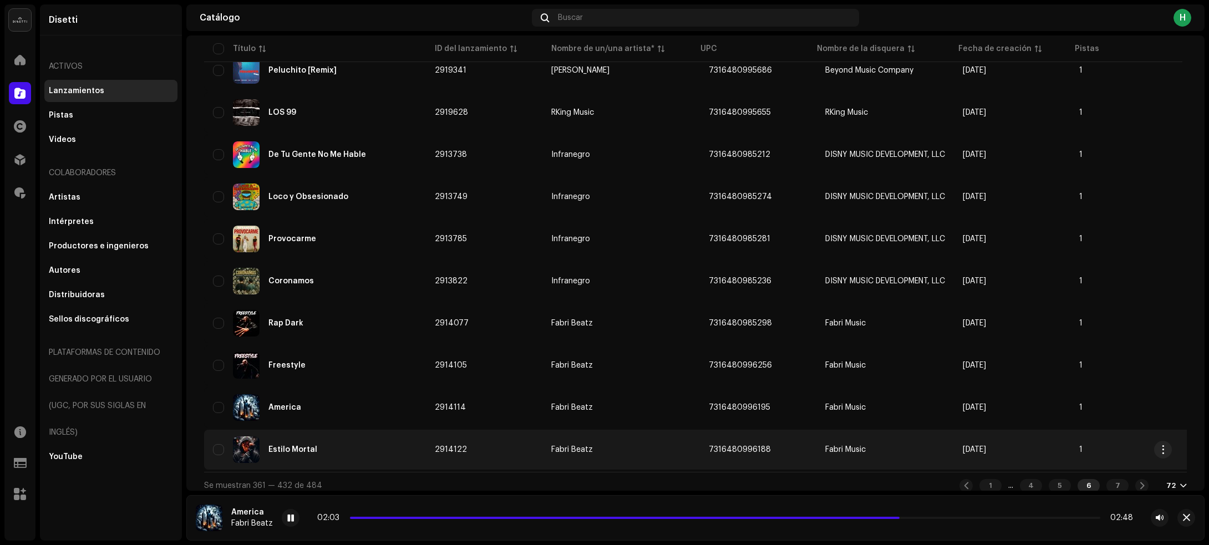
click at [398, 441] on div "Estilo Mortal" at bounding box center [315, 449] width 204 height 27
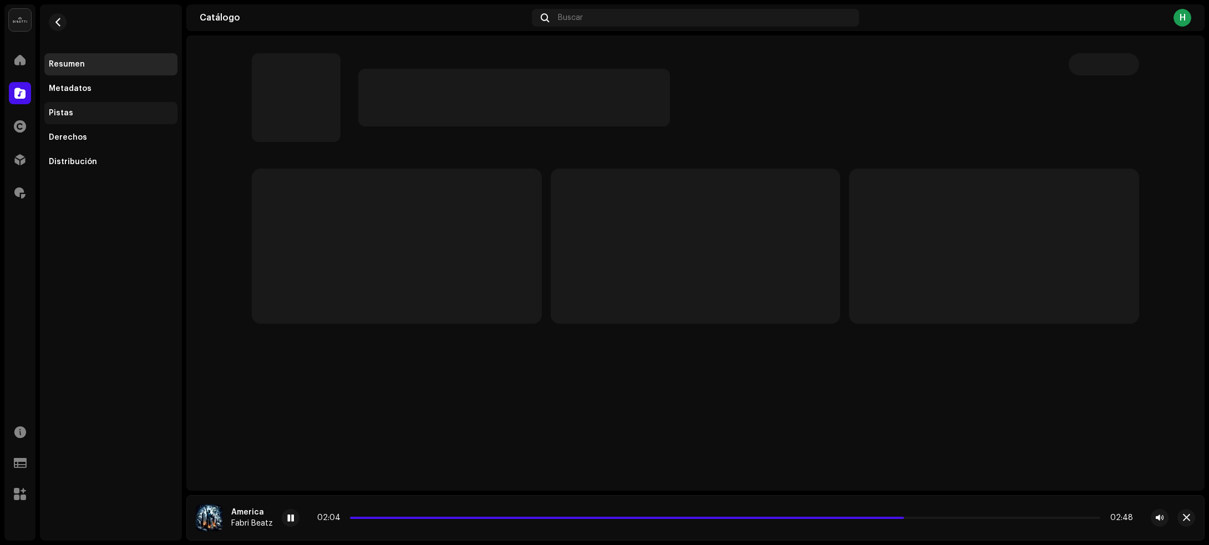
click at [83, 117] on div "Pistas" at bounding box center [111, 113] width 124 height 9
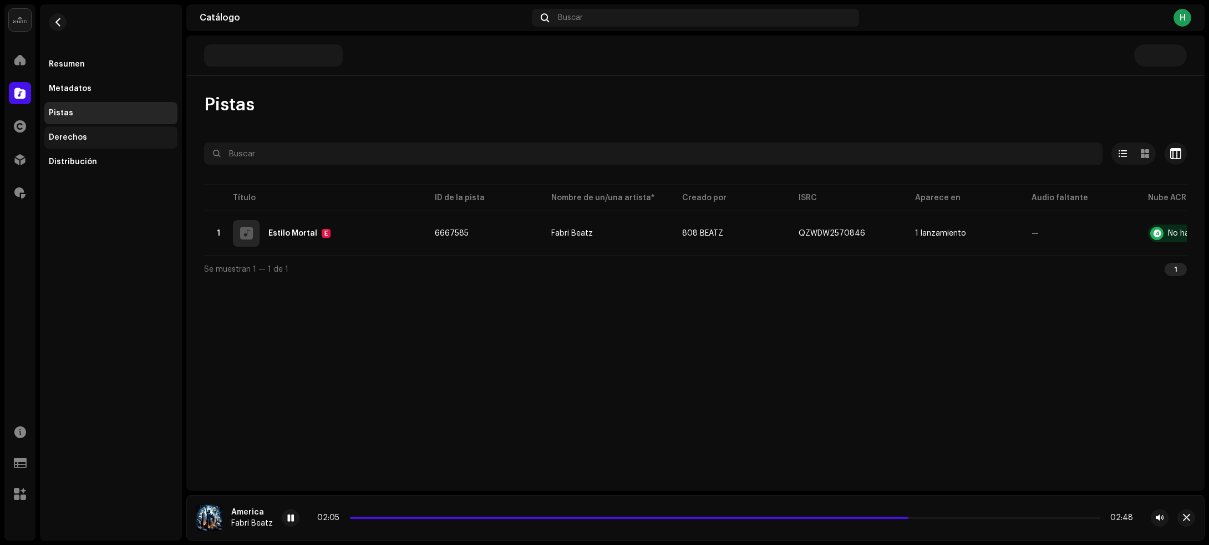
click at [111, 141] on div "Derechos" at bounding box center [111, 137] width 124 height 9
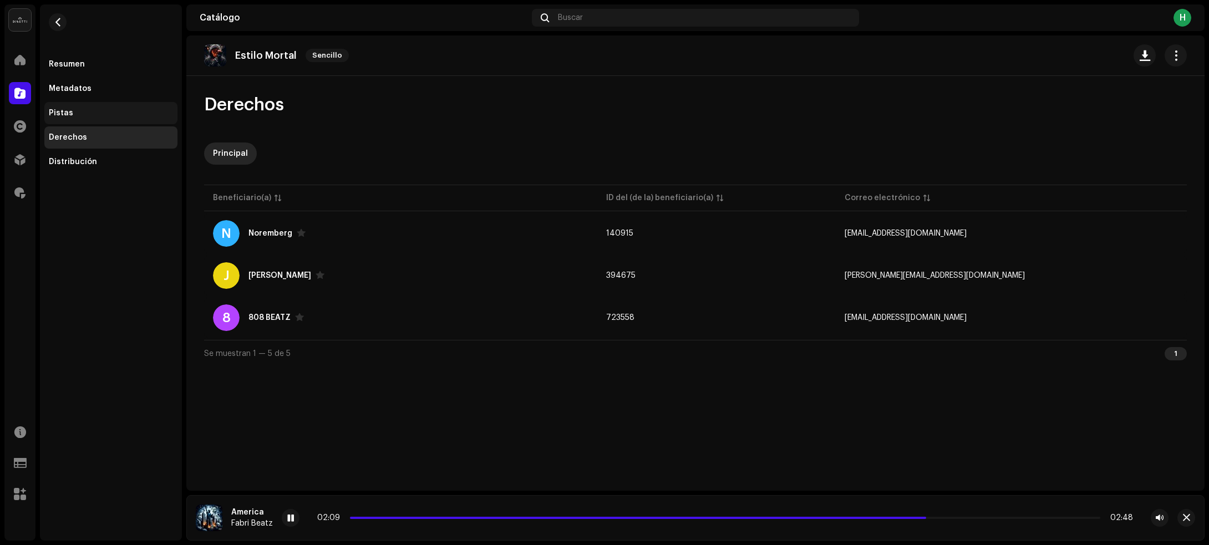
click at [84, 115] on div "Pistas" at bounding box center [111, 113] width 124 height 9
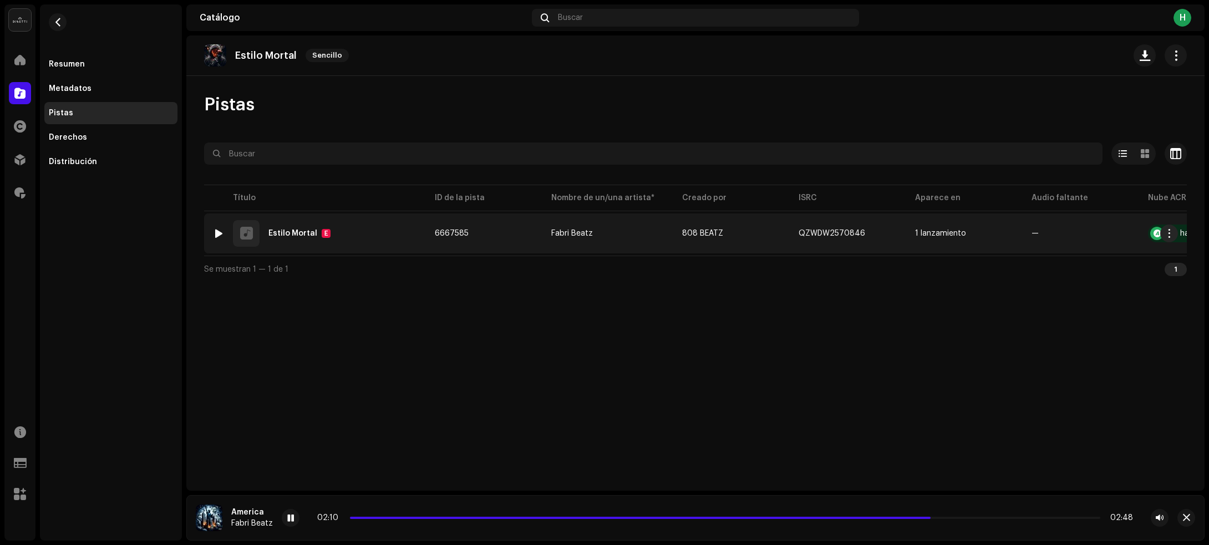
click at [220, 230] on div at bounding box center [219, 233] width 8 height 9
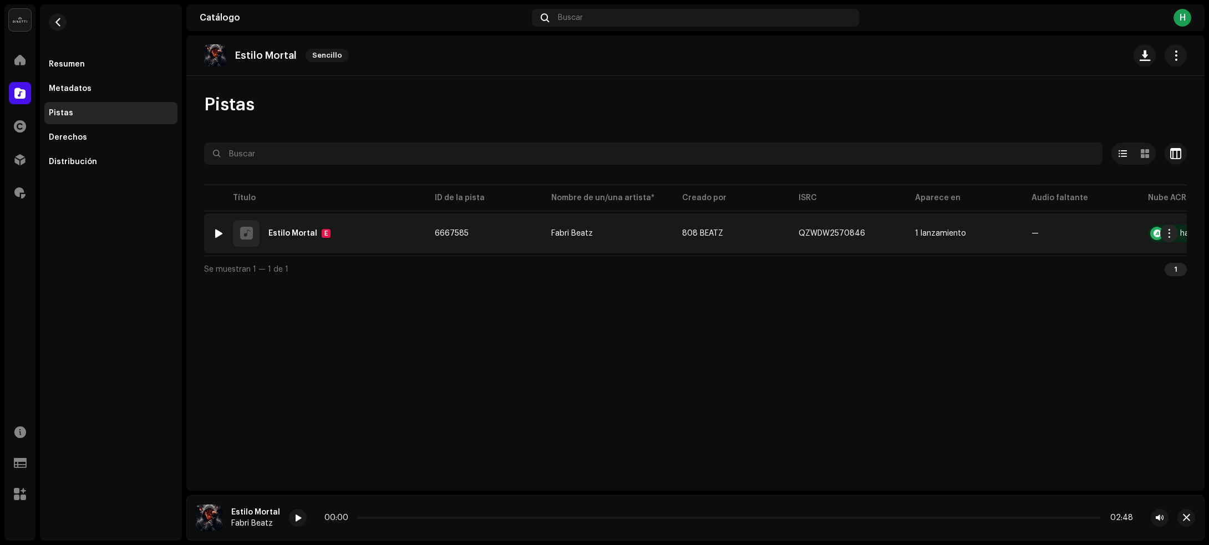
click at [383, 230] on div "1 Estilo Mortal E" at bounding box center [315, 233] width 204 height 27
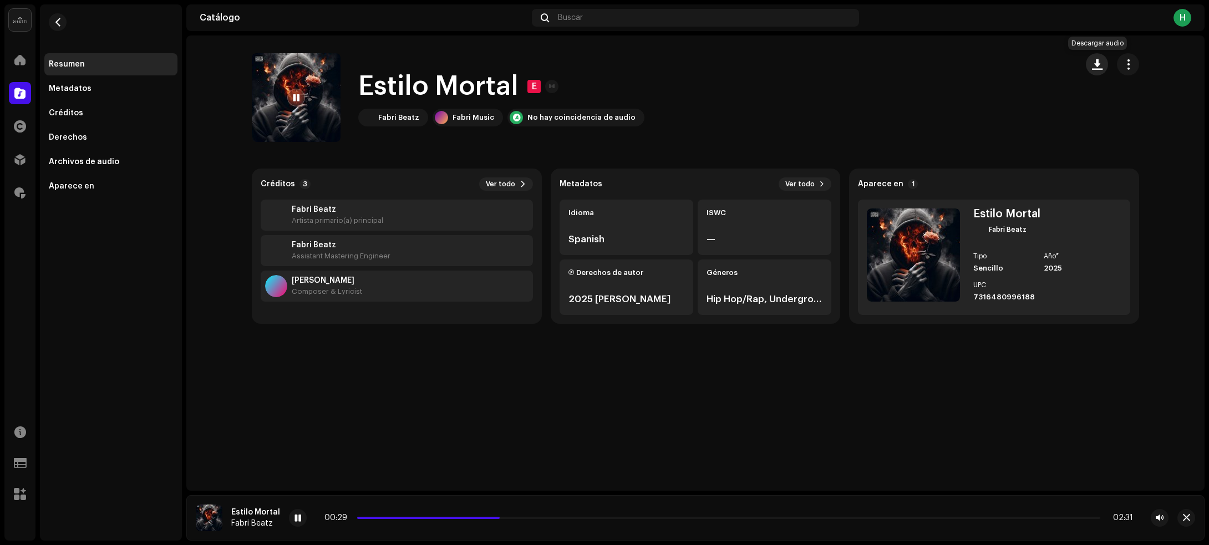
click at [1095, 67] on span "button" at bounding box center [1097, 64] width 11 height 9
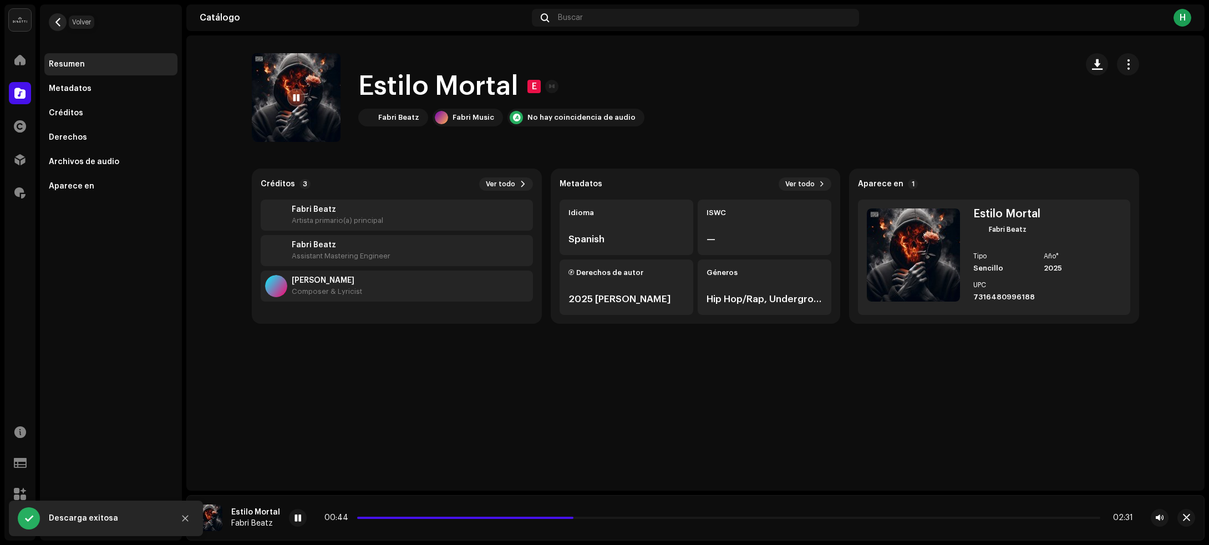
click at [64, 20] on button "button" at bounding box center [58, 22] width 18 height 18
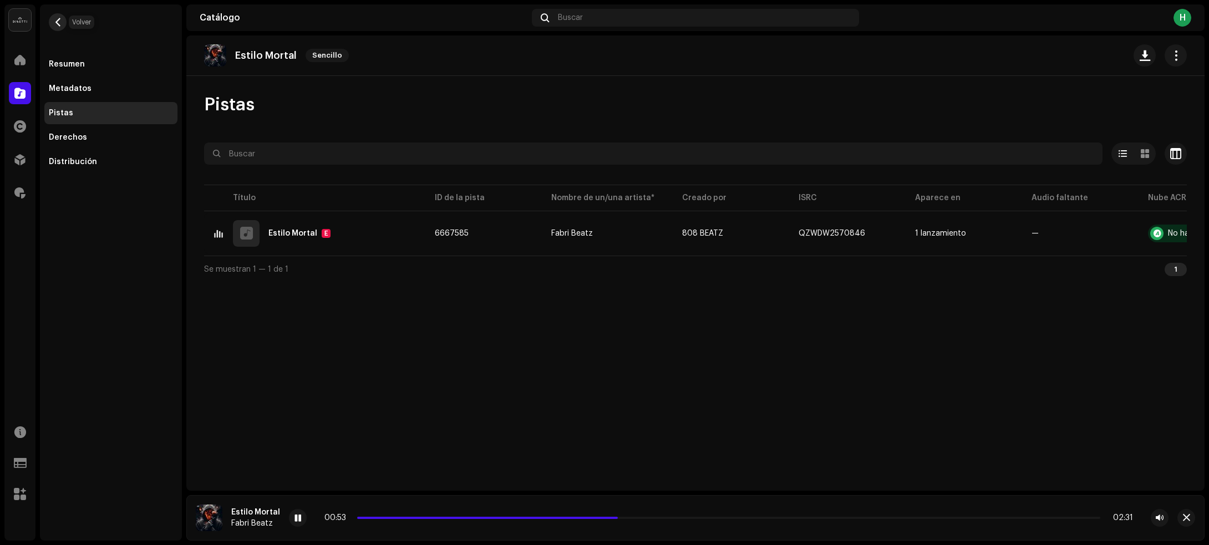
click at [59, 16] on button "button" at bounding box center [58, 22] width 18 height 18
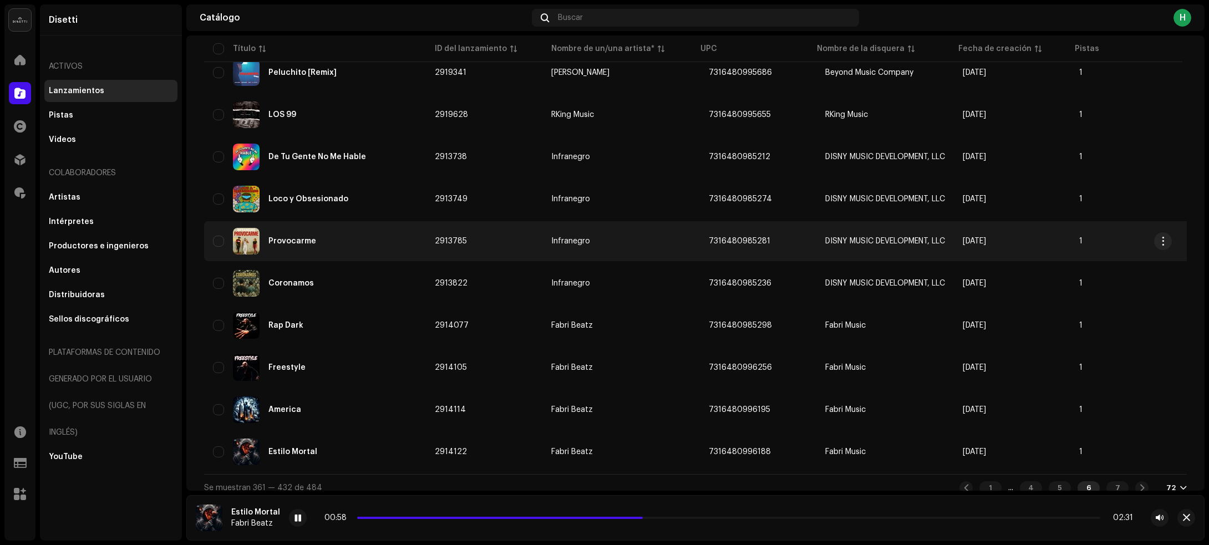
scroll to position [2762, 0]
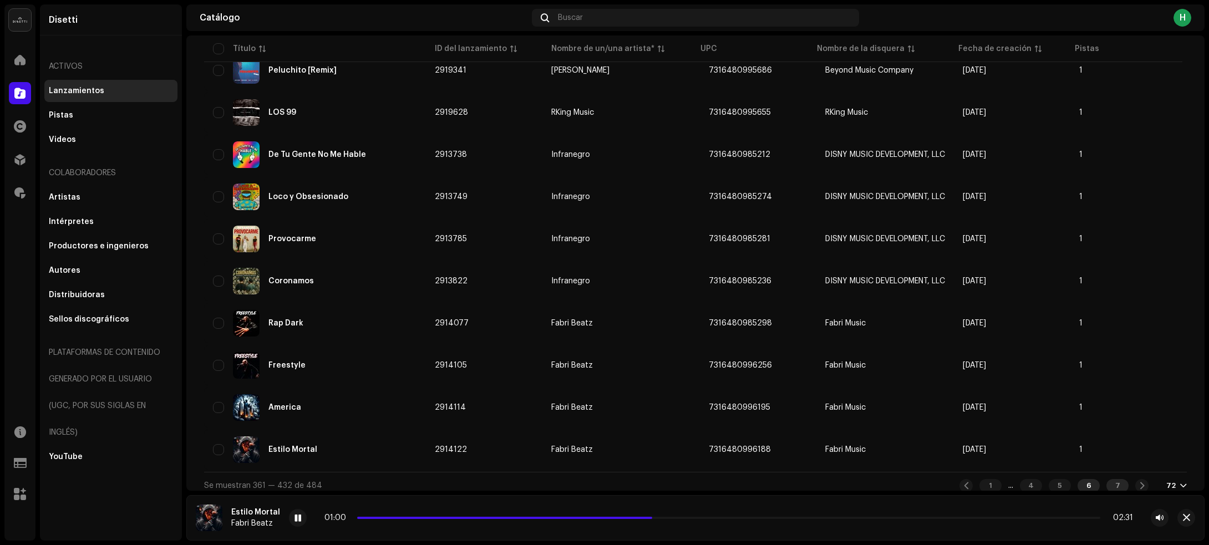
click at [1114, 479] on div "7" at bounding box center [1117, 485] width 22 height 13
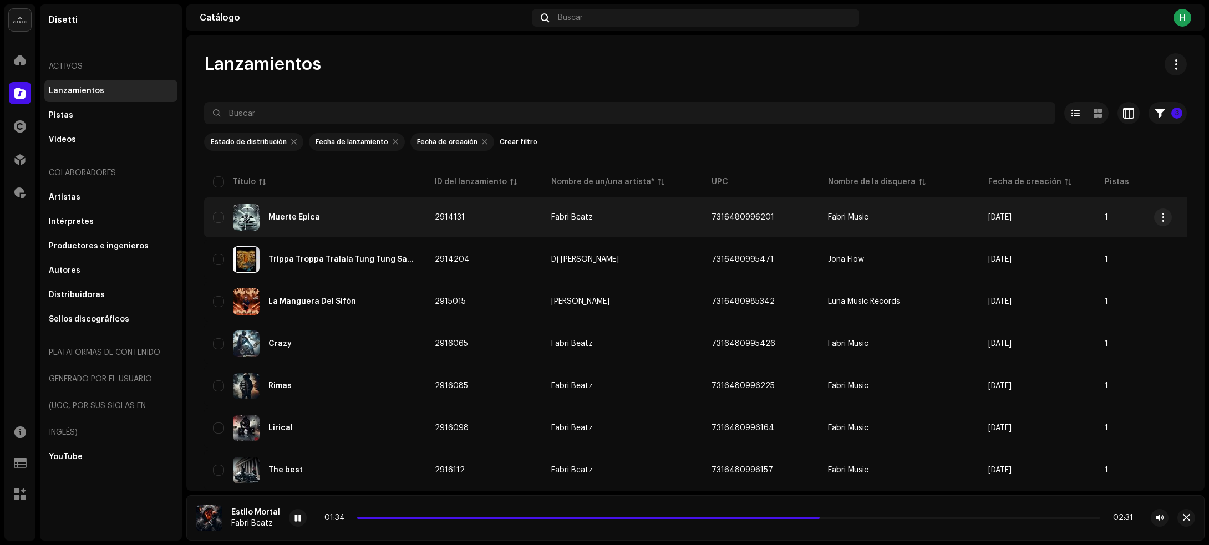
click at [356, 210] on div "Muerte Epica" at bounding box center [315, 217] width 204 height 27
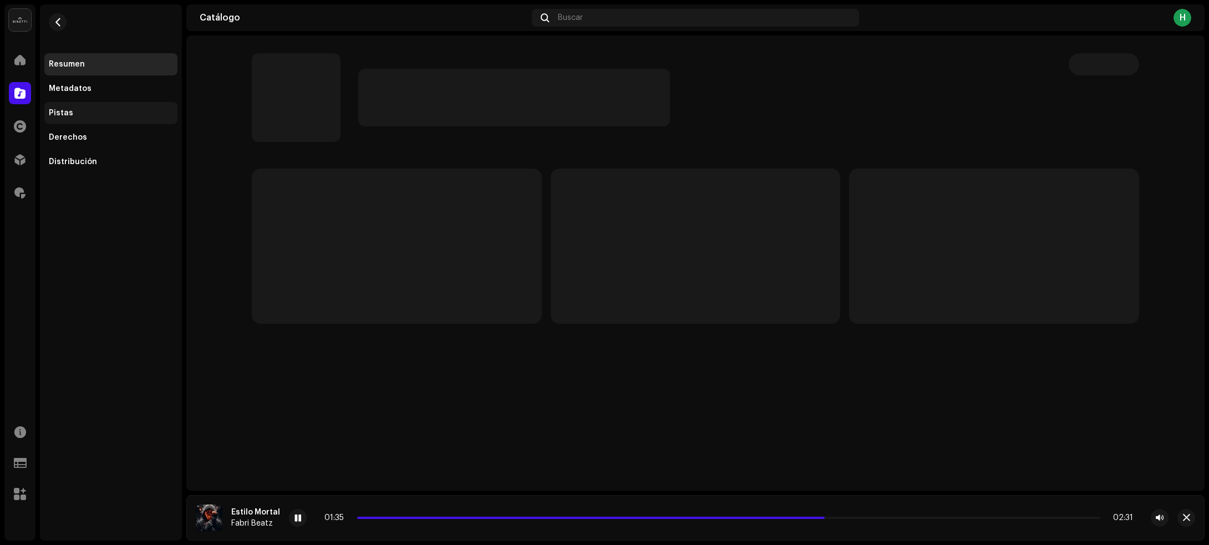
click at [97, 117] on div "Pistas" at bounding box center [111, 113] width 124 height 9
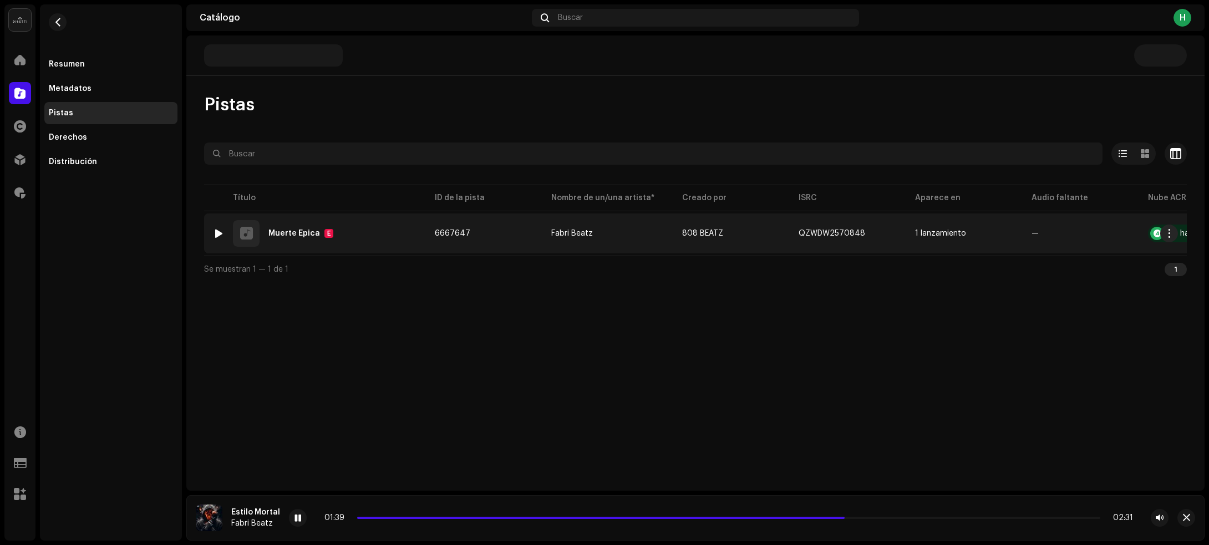
click at [219, 236] on div at bounding box center [219, 233] width 8 height 9
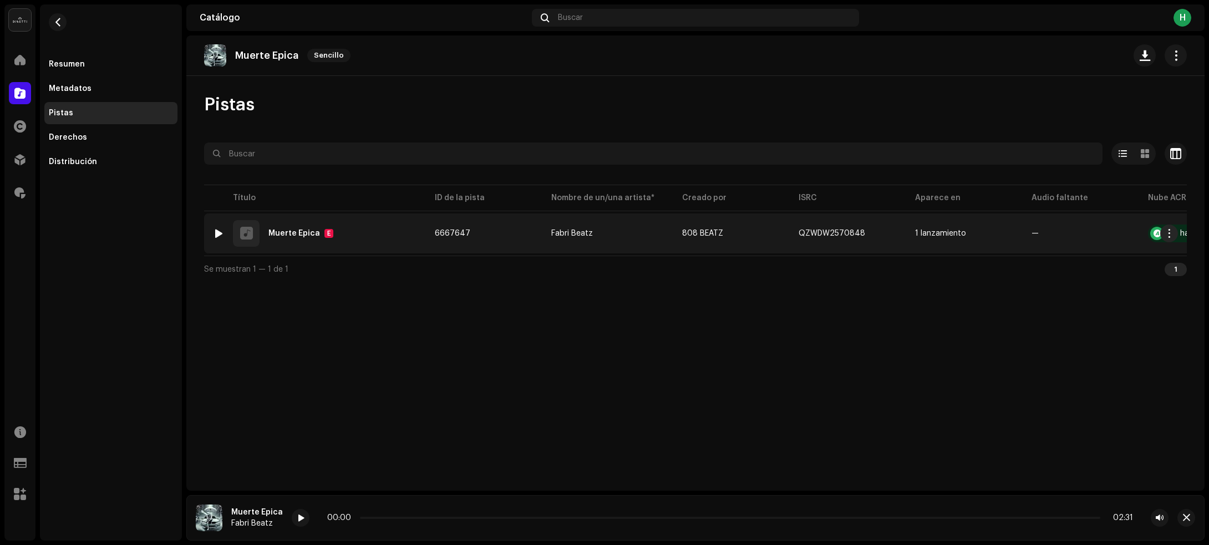
click at [389, 242] on div "1 Muerte Epica E" at bounding box center [315, 233] width 204 height 27
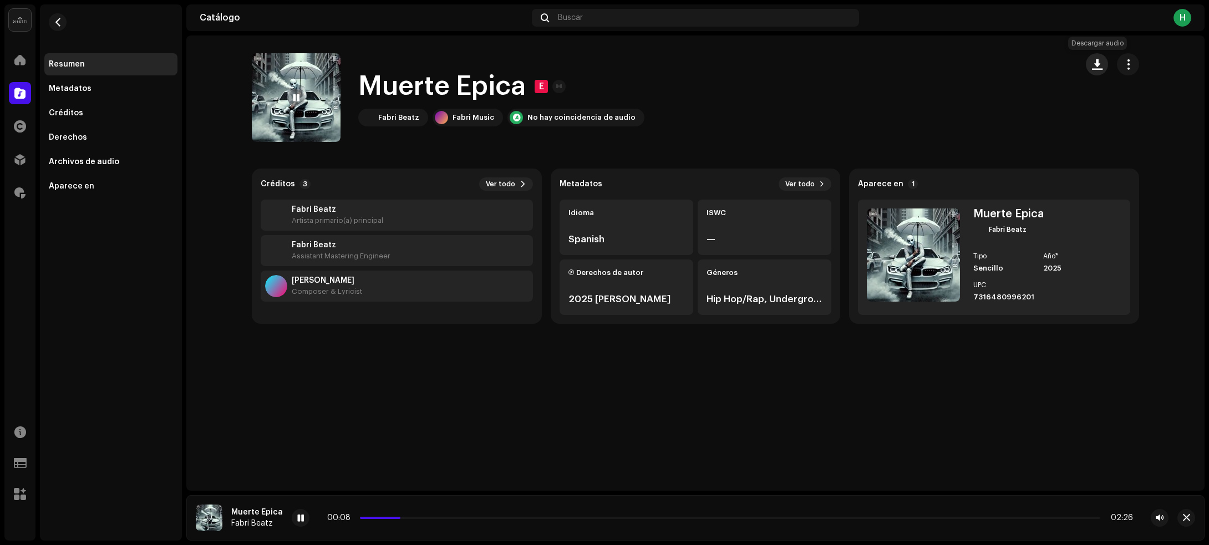
click at [1095, 60] on span "button" at bounding box center [1097, 64] width 11 height 9
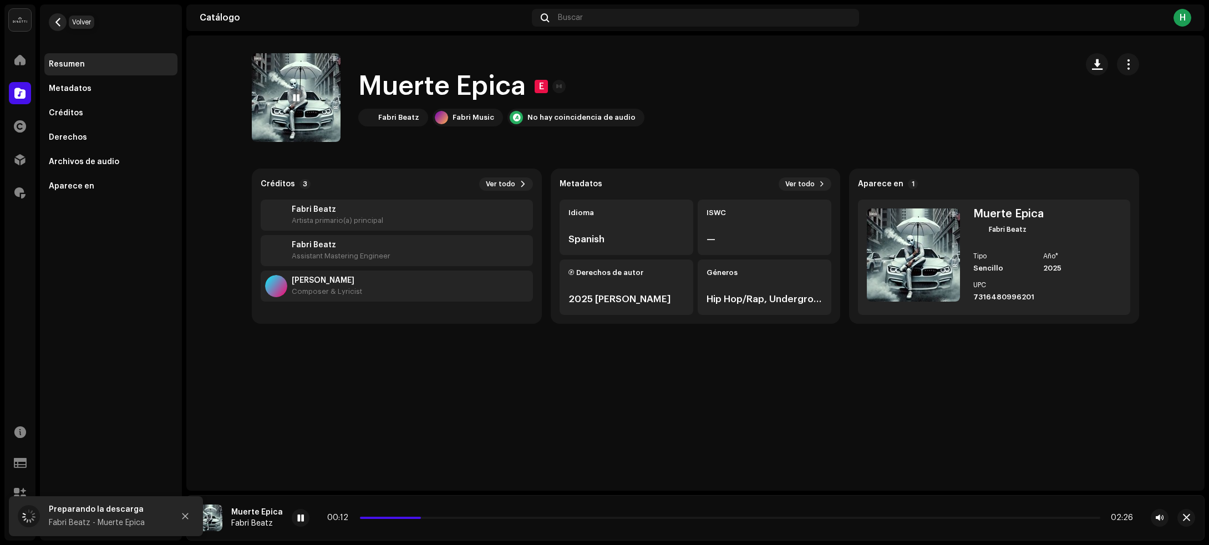
click at [57, 18] on span "button" at bounding box center [58, 22] width 8 height 9
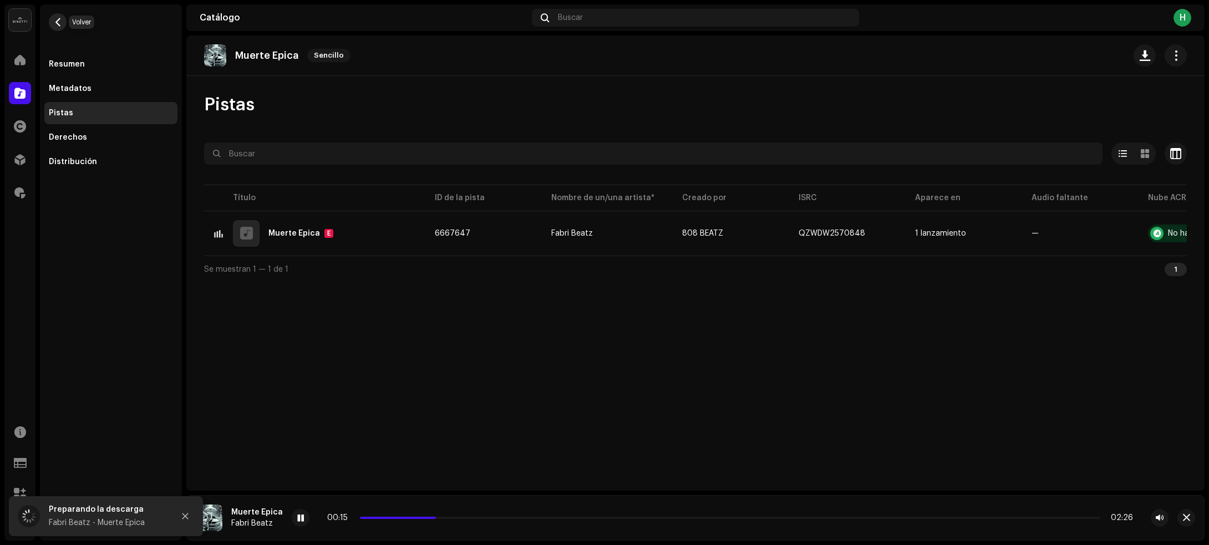
click at [60, 18] on span "button" at bounding box center [58, 22] width 8 height 9
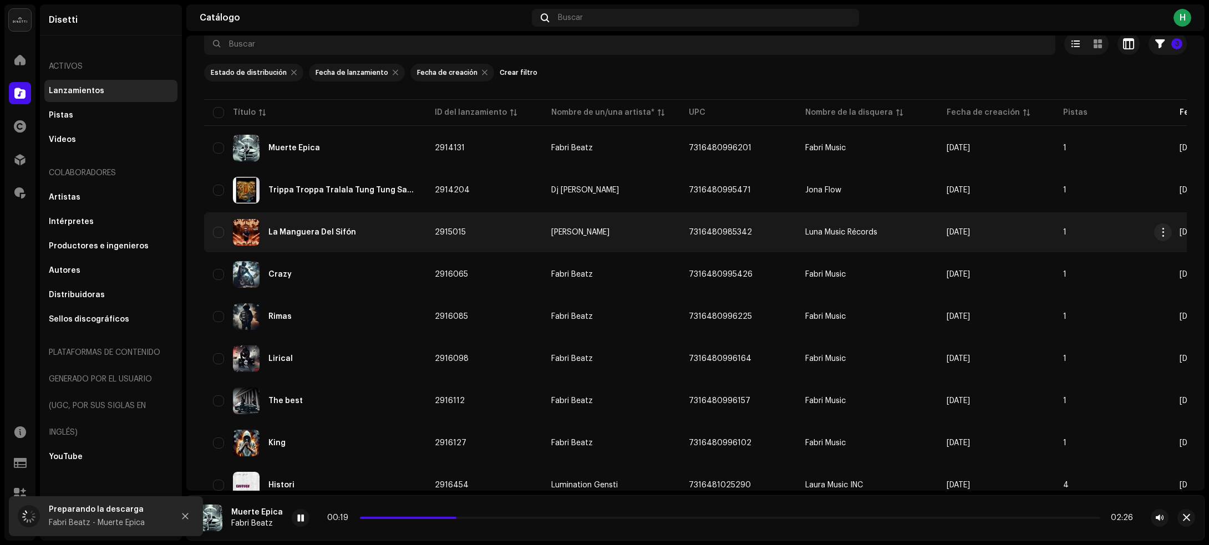
scroll to position [139, 0]
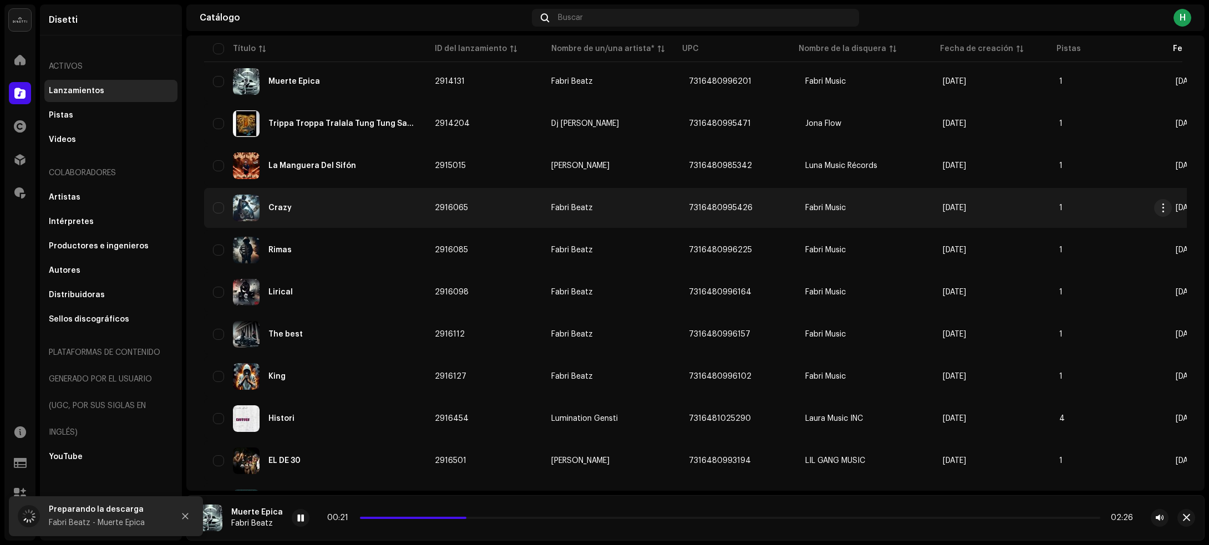
click at [359, 209] on div "Crazy" at bounding box center [315, 208] width 204 height 27
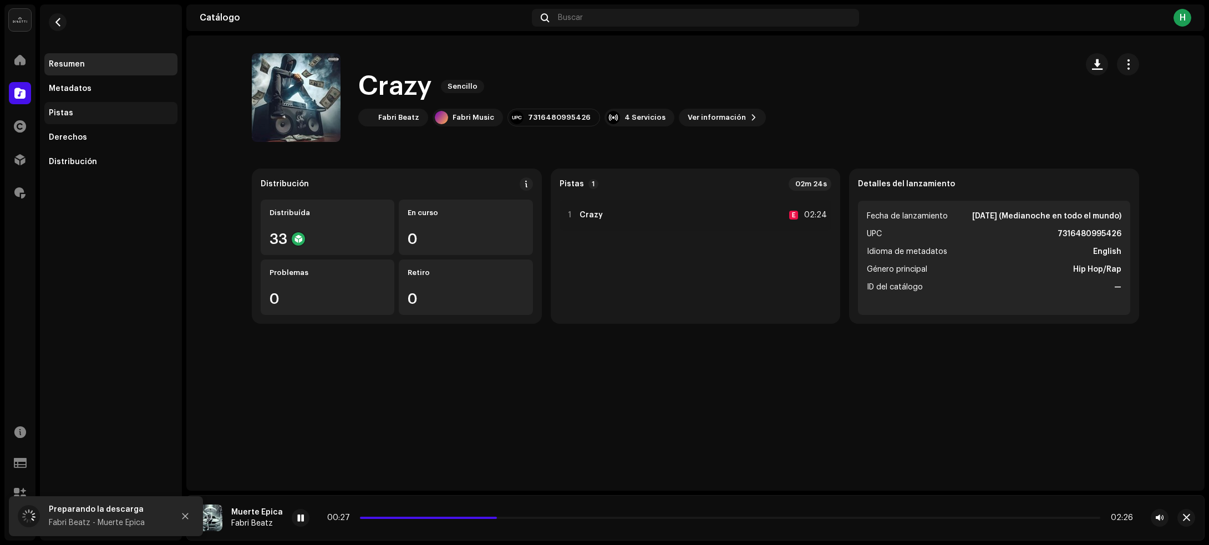
click at [115, 115] on div "Pistas" at bounding box center [111, 113] width 124 height 9
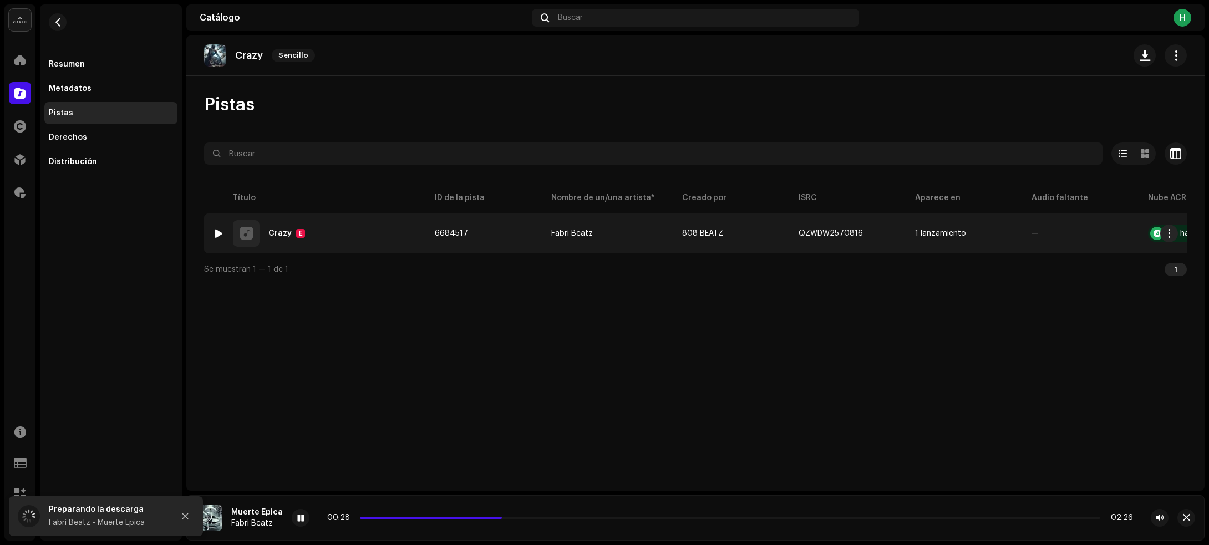
click at [217, 229] on div at bounding box center [219, 233] width 8 height 9
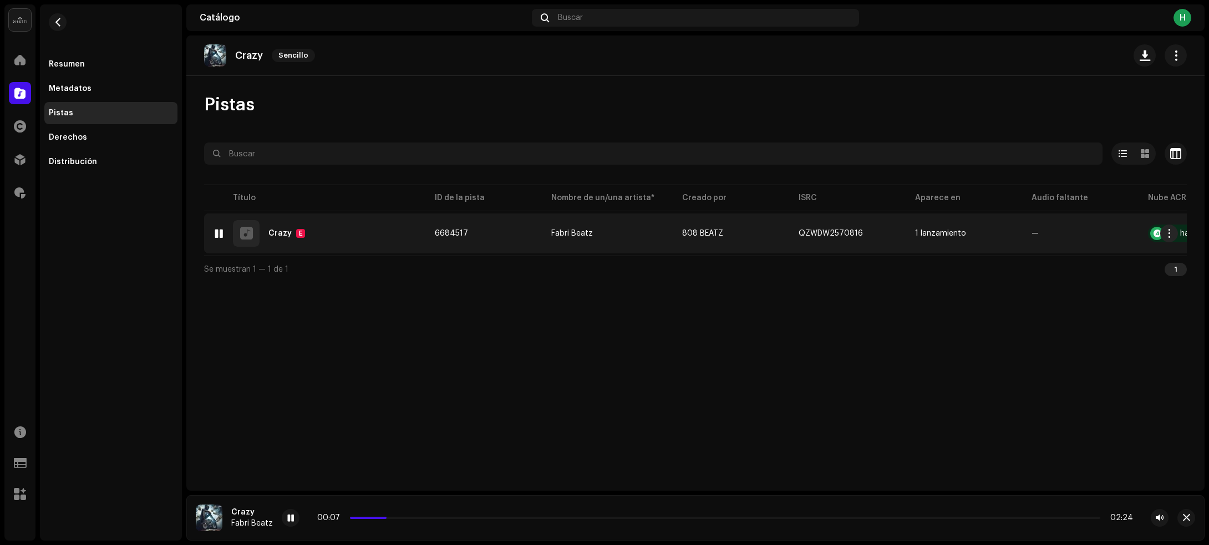
click at [365, 233] on div "1 Crazy E" at bounding box center [315, 233] width 204 height 27
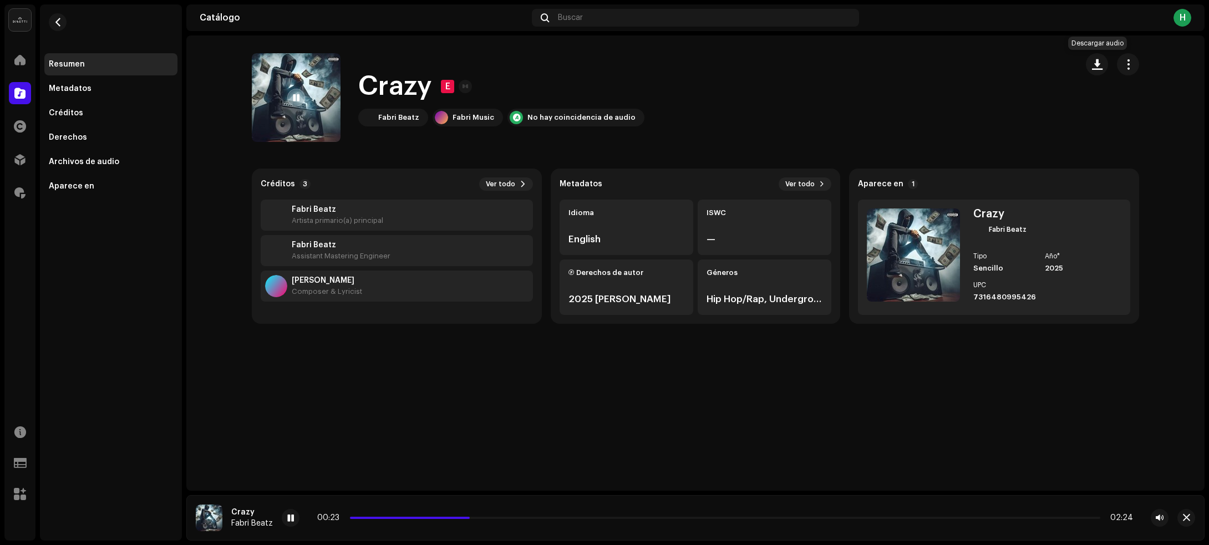
drag, startPoint x: 1090, startPoint y: 69, endPoint x: 1029, endPoint y: 43, distance: 67.0
click at [1090, 69] on button "button" at bounding box center [1096, 64] width 22 height 22
click at [60, 19] on span "button" at bounding box center [58, 22] width 8 height 9
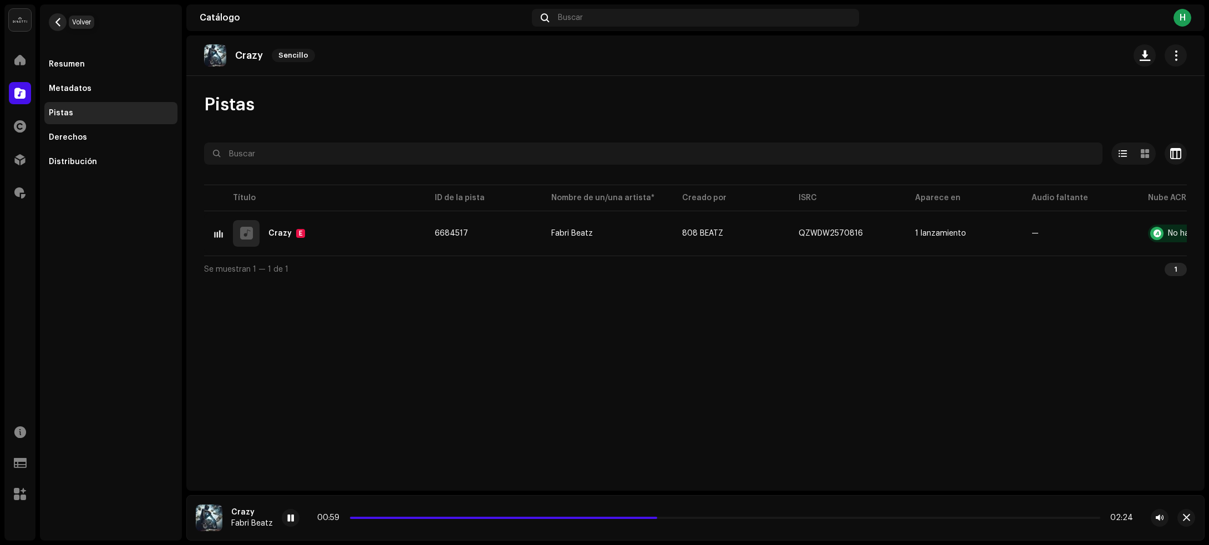
click at [62, 23] on span "button" at bounding box center [58, 22] width 8 height 9
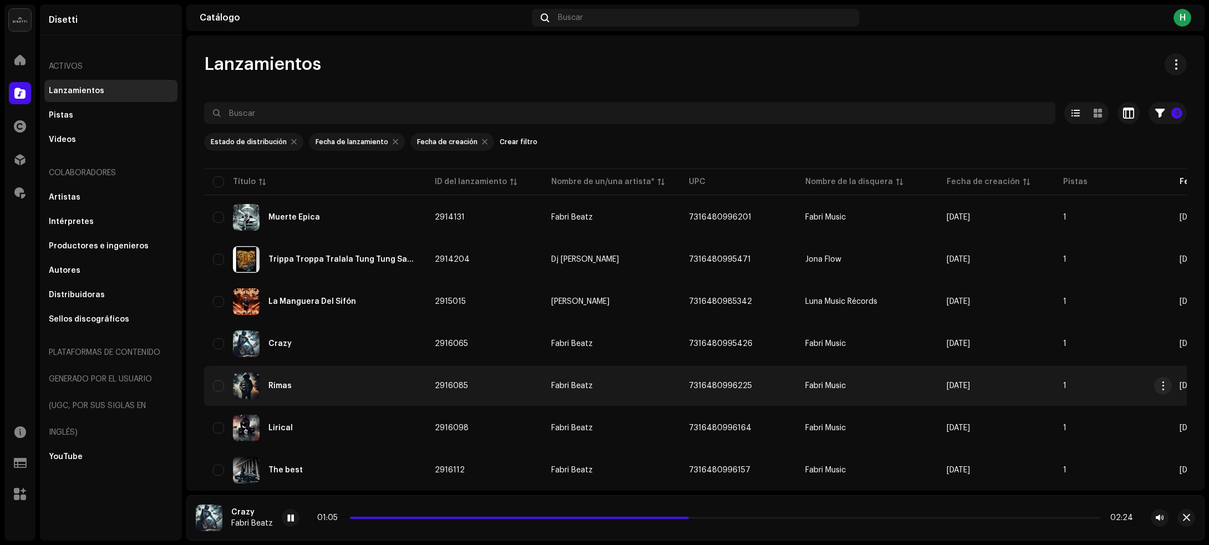
click at [333, 387] on div "Rimas" at bounding box center [315, 386] width 204 height 27
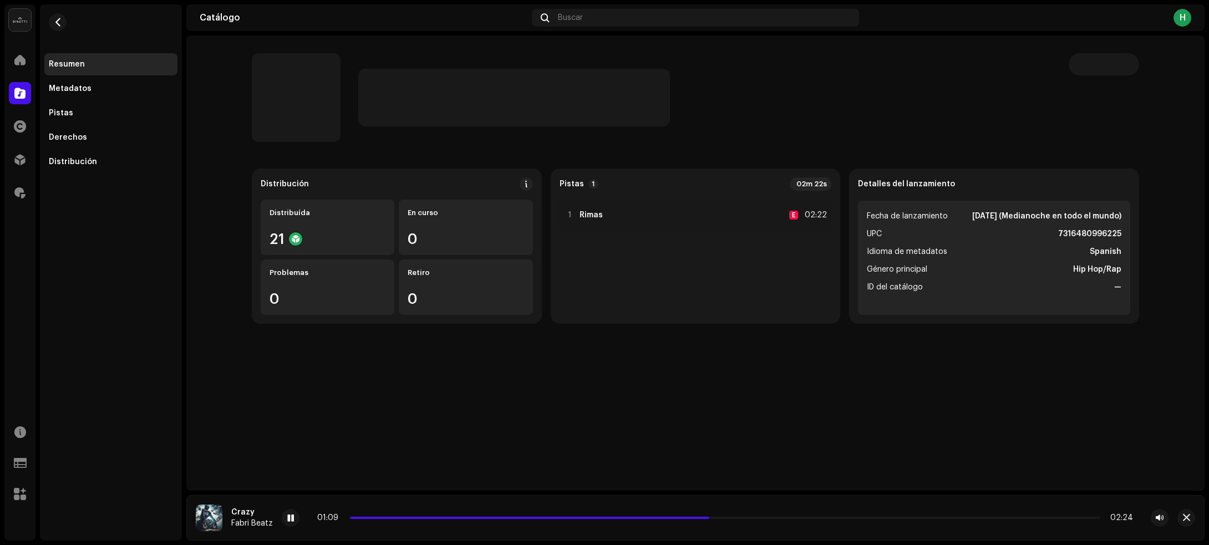
click at [705, 101] on div at bounding box center [704, 98] width 692 height 58
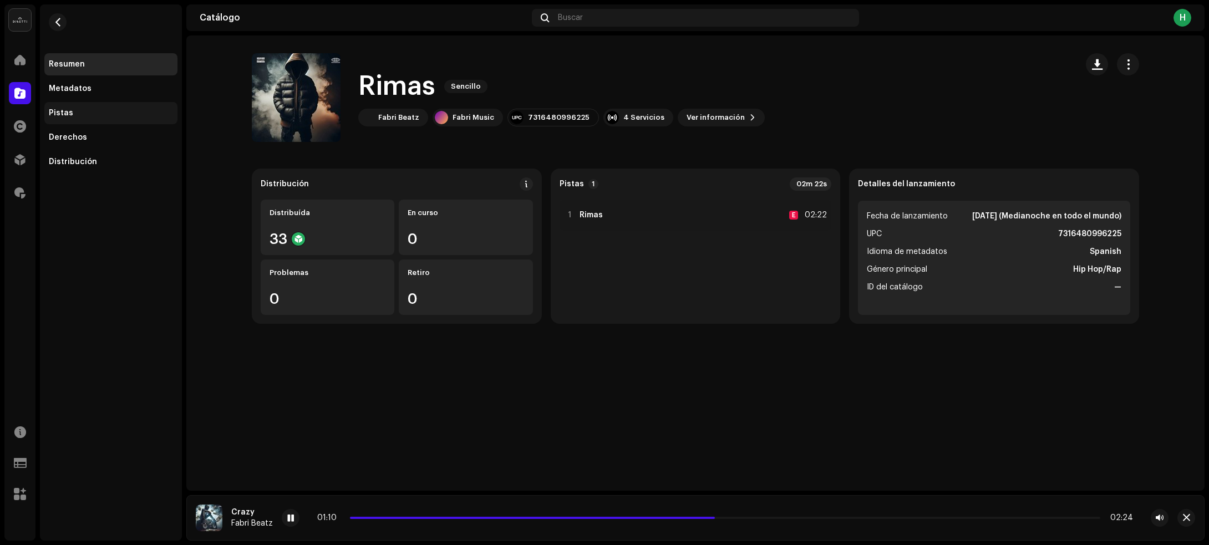
click at [75, 112] on div "Pistas" at bounding box center [111, 113] width 124 height 9
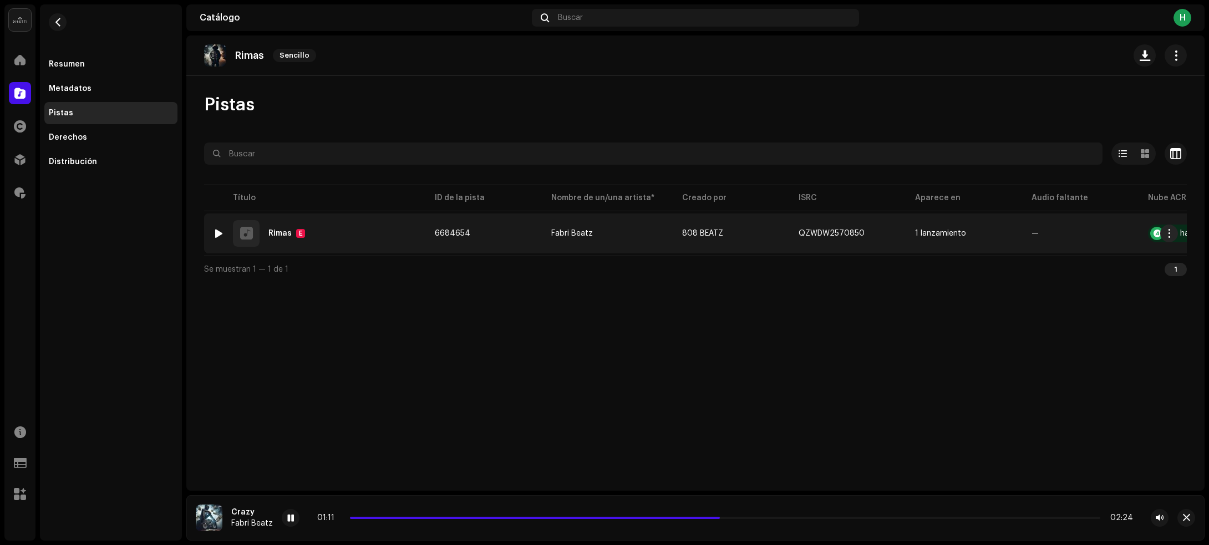
click at [219, 223] on div "1 Rimas E" at bounding box center [315, 233] width 204 height 27
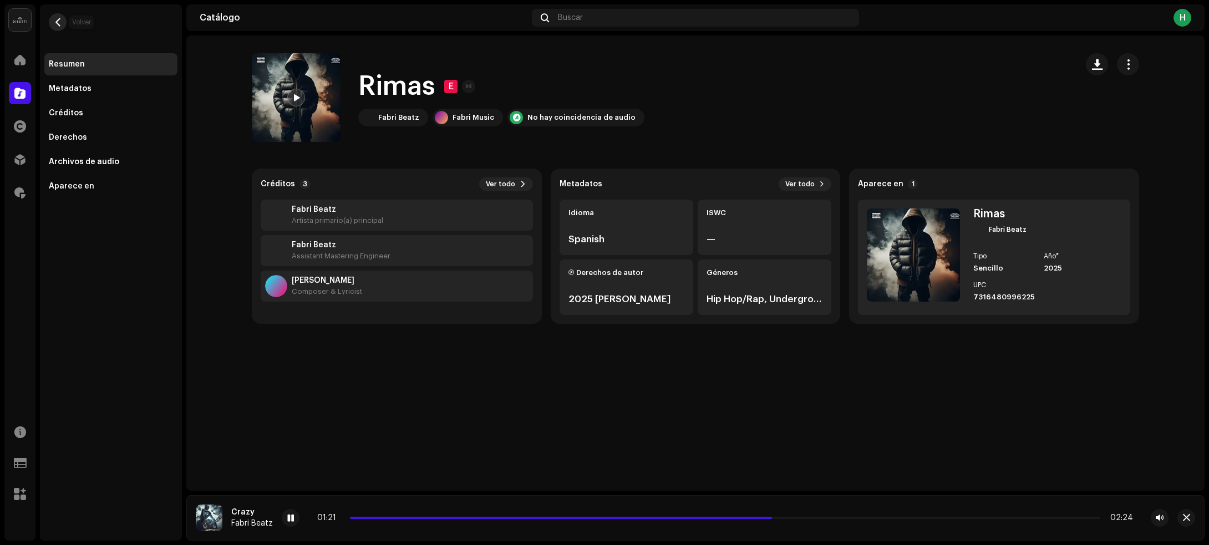
click at [55, 21] on span "button" at bounding box center [58, 22] width 8 height 9
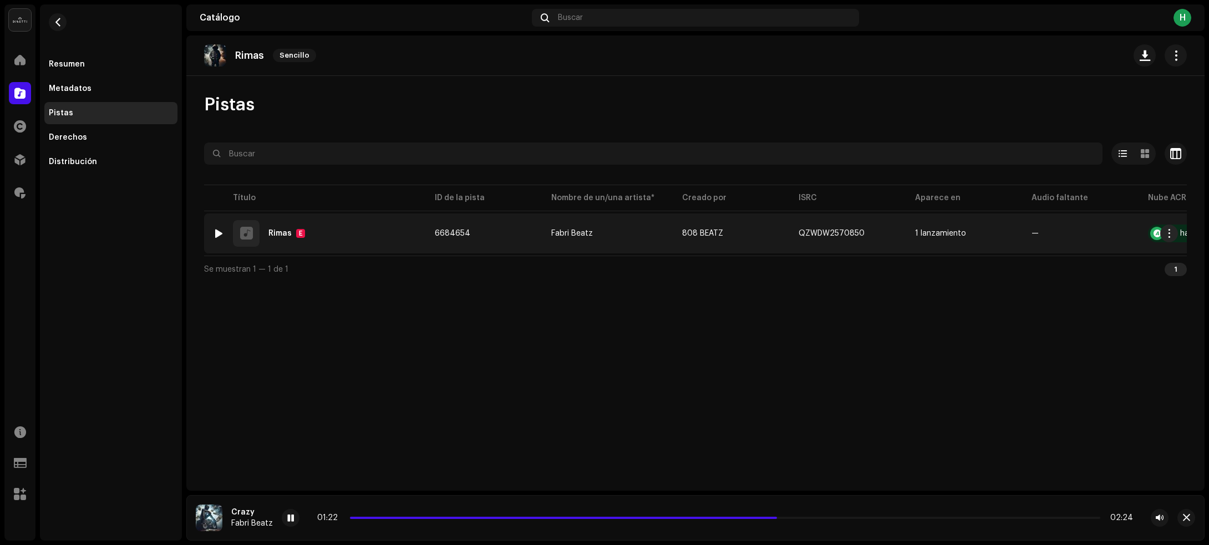
click at [217, 231] on div at bounding box center [219, 233] width 8 height 9
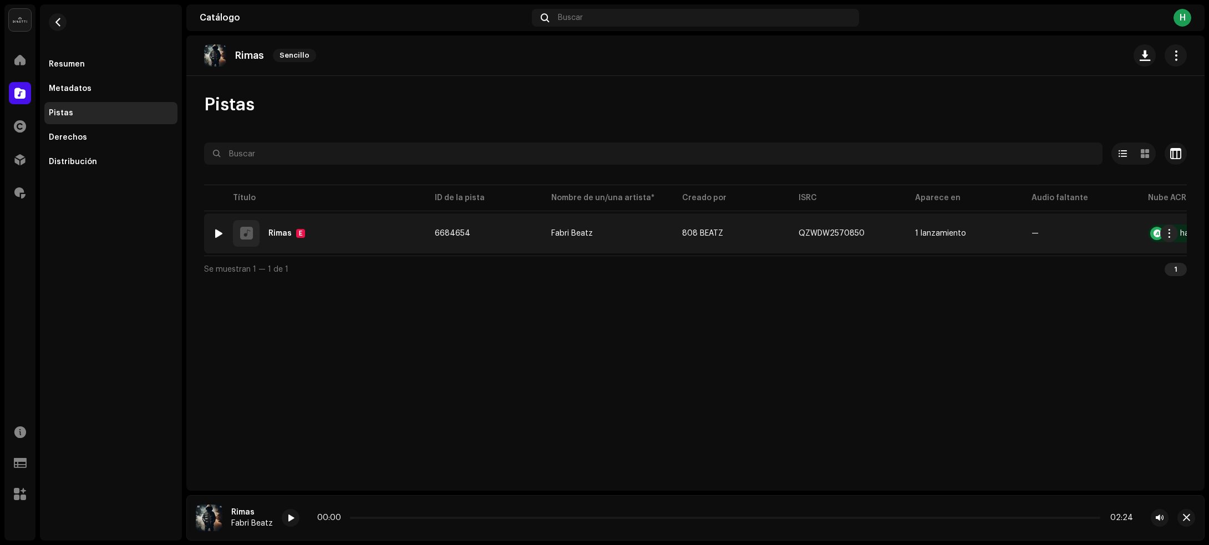
click at [489, 236] on td "6684654" at bounding box center [484, 233] width 116 height 40
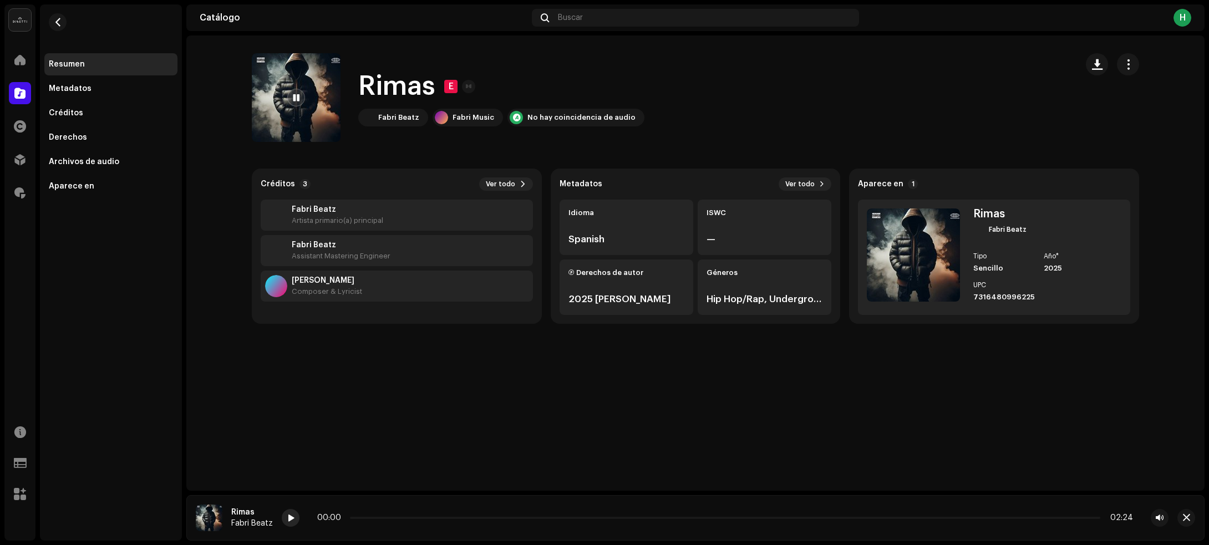
click at [292, 516] on div at bounding box center [291, 518] width 18 height 18
click at [1095, 72] on button "button" at bounding box center [1096, 64] width 22 height 22
click at [58, 23] on span "button" at bounding box center [58, 22] width 8 height 9
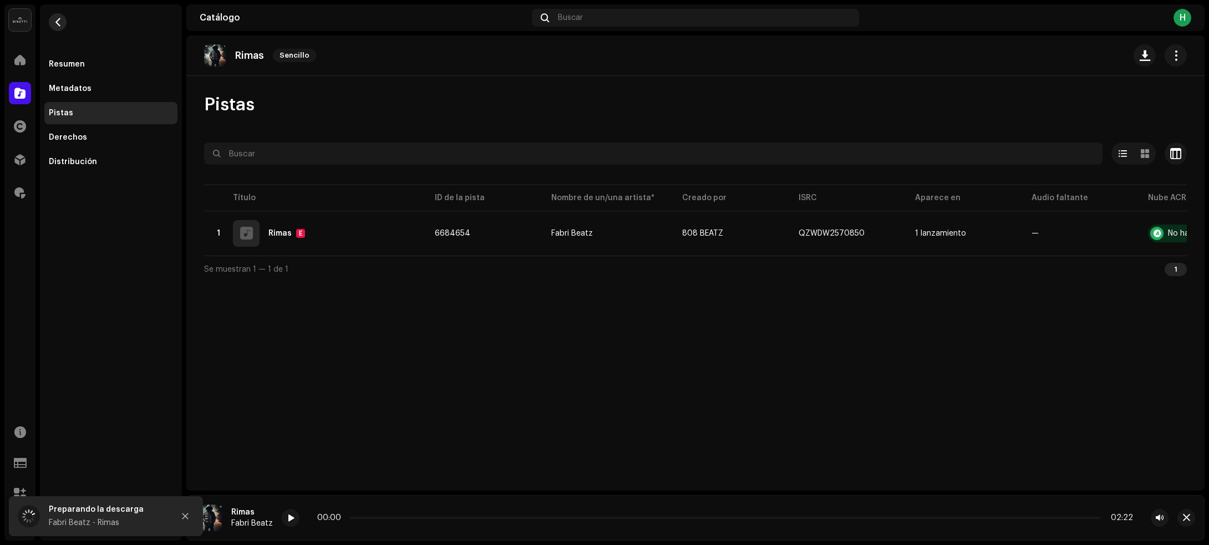
click at [54, 22] on span "button" at bounding box center [58, 22] width 8 height 9
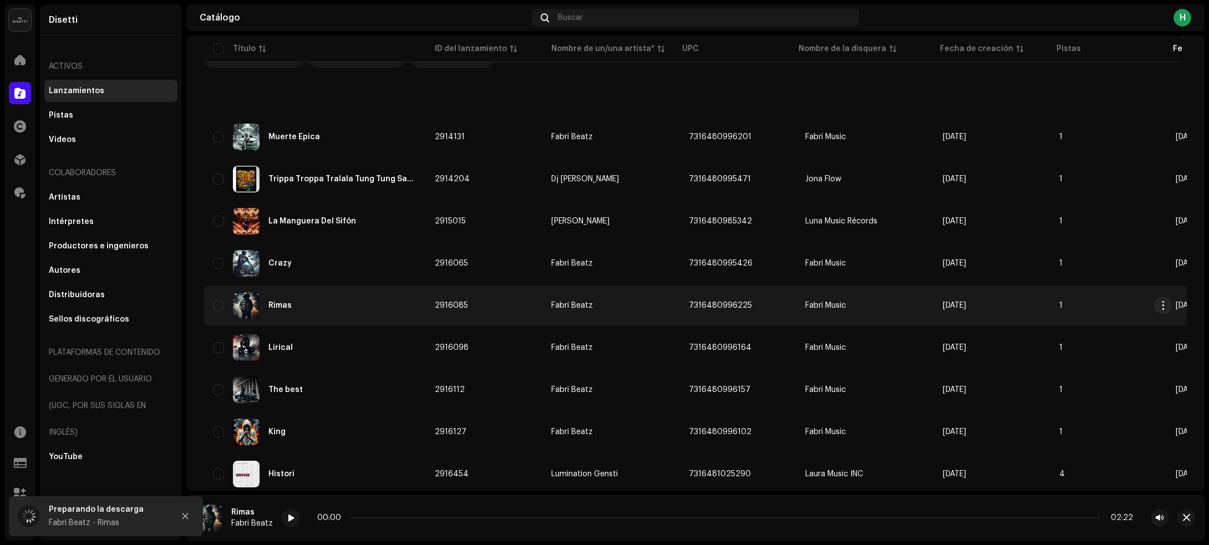
scroll to position [208, 0]
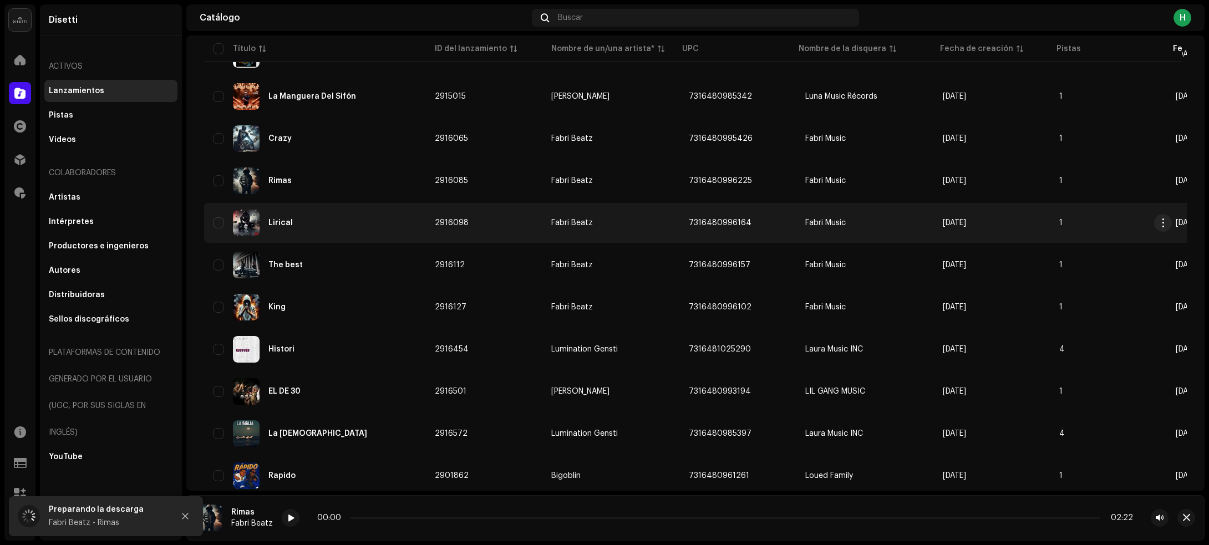
click at [335, 231] on div "Lirical" at bounding box center [315, 223] width 204 height 27
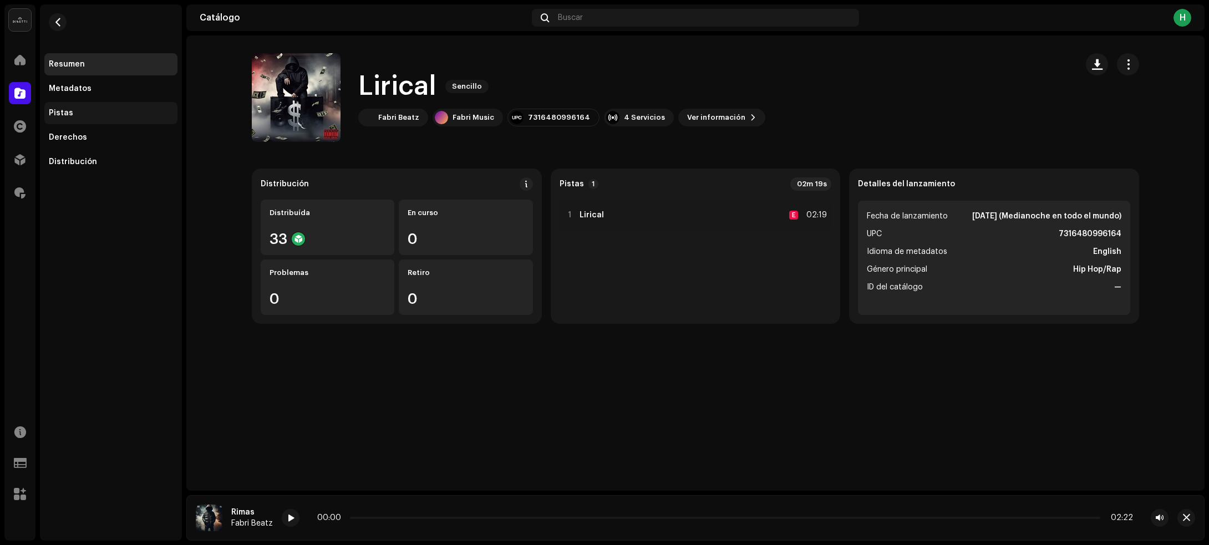
click at [64, 104] on div "Pistas" at bounding box center [110, 113] width 133 height 22
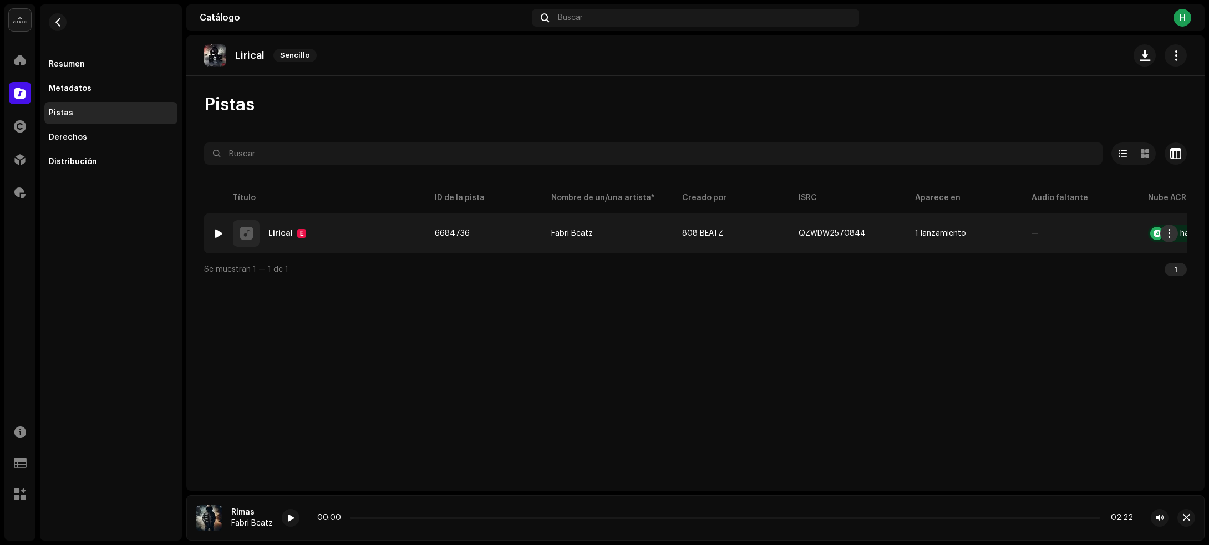
click at [1166, 234] on span "button" at bounding box center [1169, 233] width 8 height 9
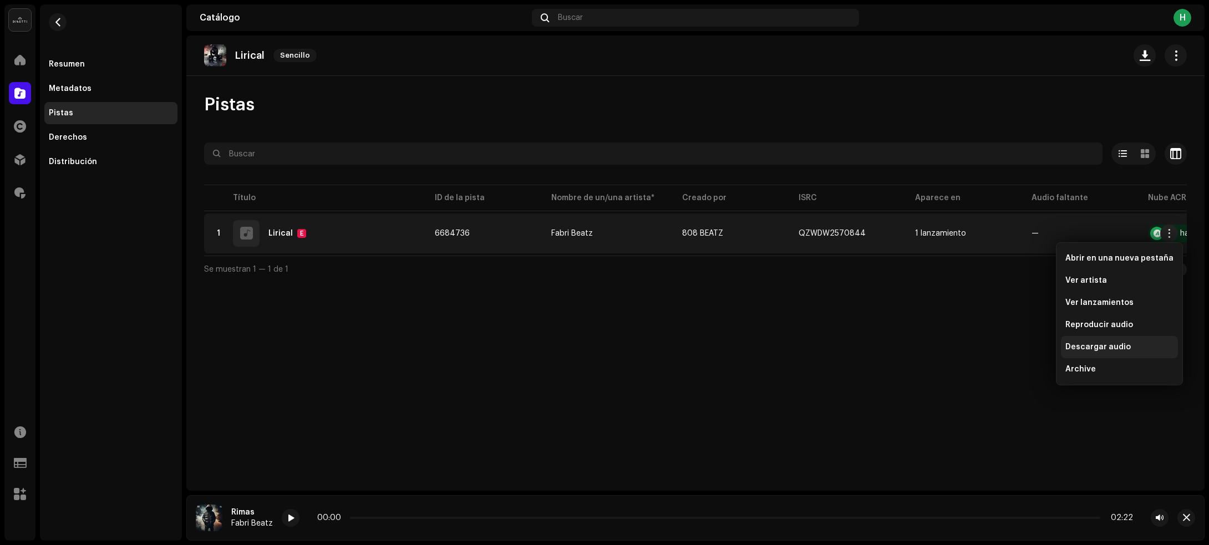
click at [1126, 343] on div "Descargar audio" at bounding box center [1119, 347] width 108 height 9
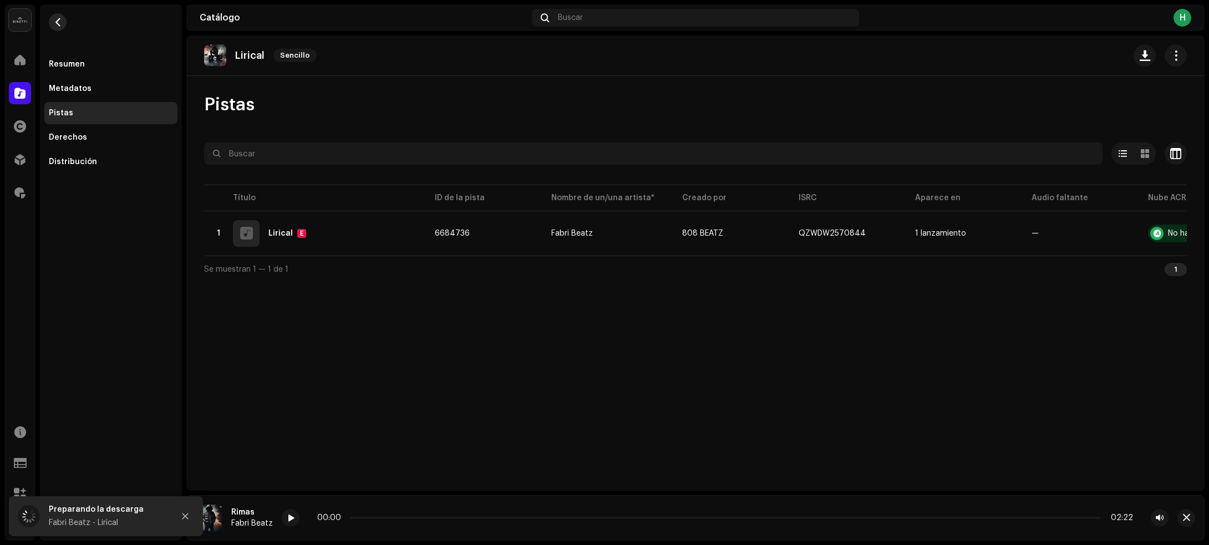
click at [58, 27] on button "button" at bounding box center [58, 22] width 18 height 18
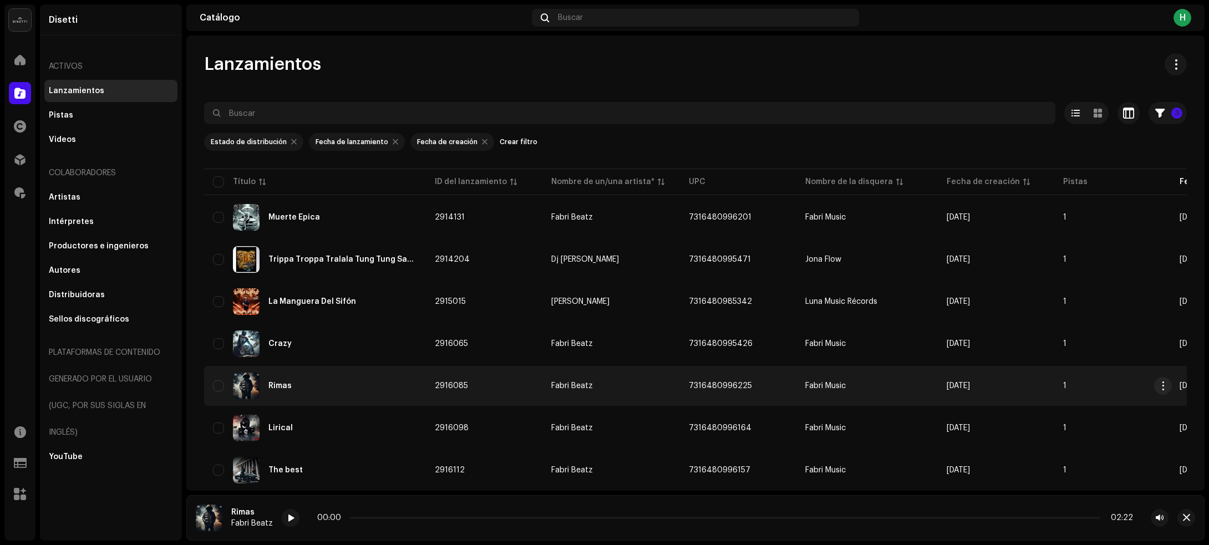
scroll to position [208, 0]
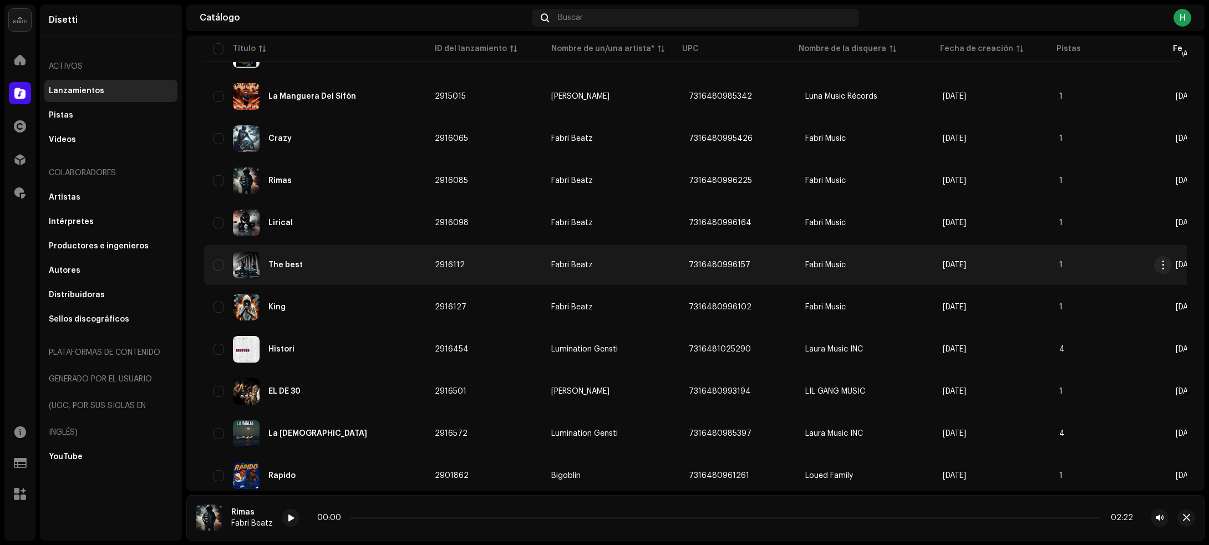
click at [373, 265] on div "The best" at bounding box center [315, 265] width 204 height 27
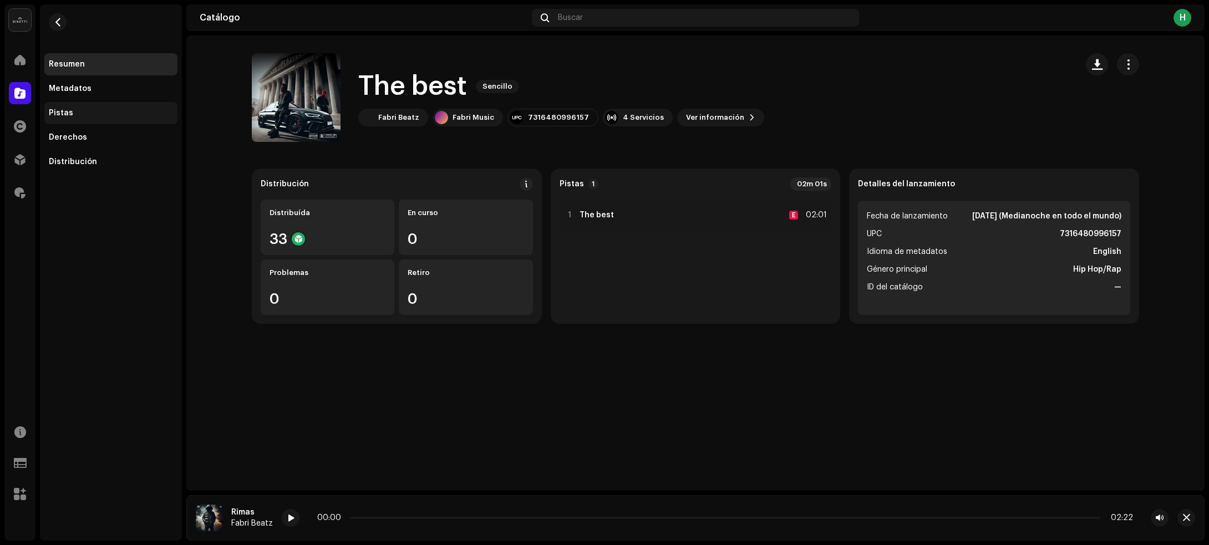
click at [62, 115] on div "Pistas" at bounding box center [61, 113] width 24 height 9
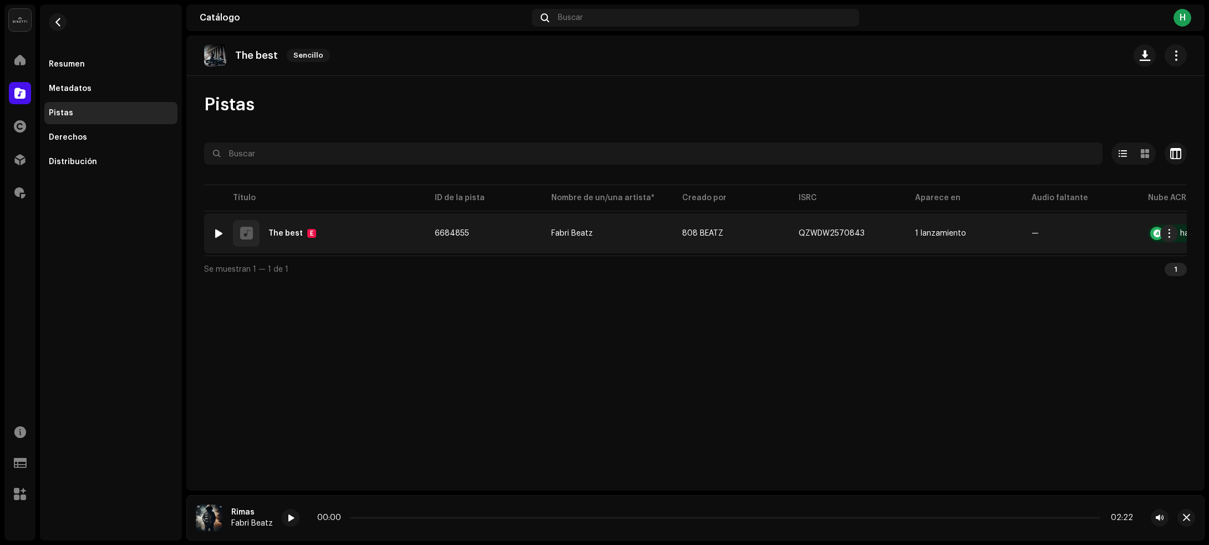
click at [218, 236] on div at bounding box center [219, 233] width 8 height 9
click at [339, 246] on div "1 The best E" at bounding box center [315, 233] width 204 height 27
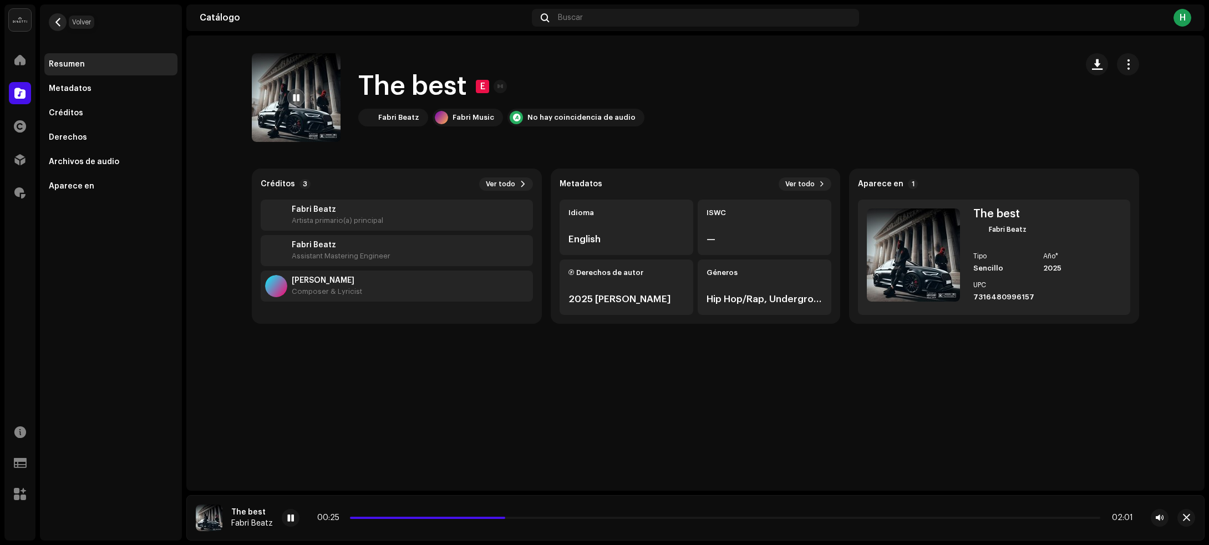
click at [62, 22] on span "button" at bounding box center [58, 22] width 8 height 9
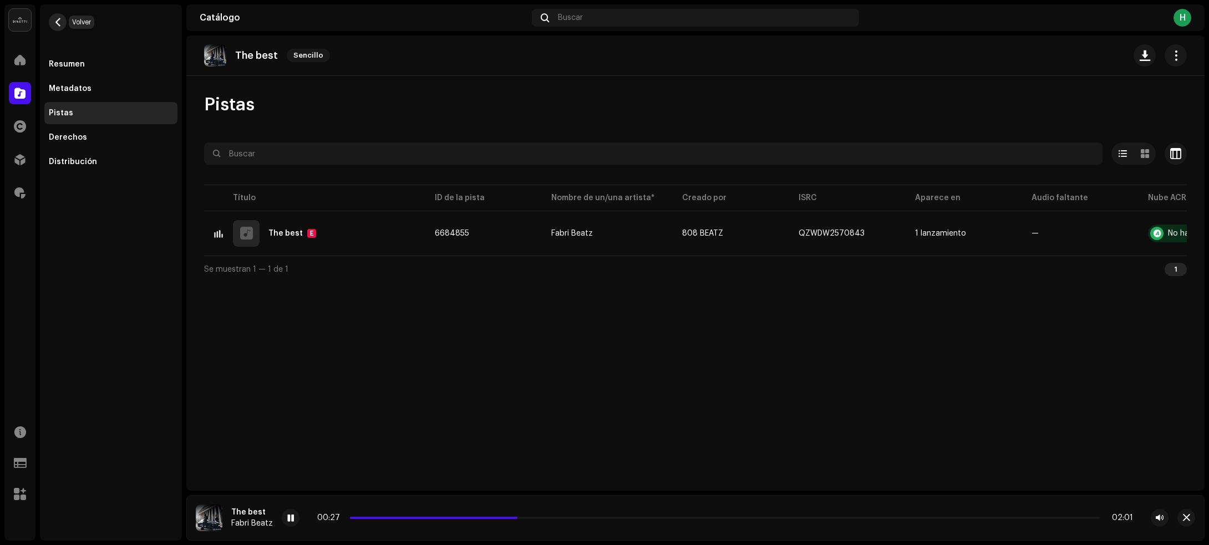
click at [59, 15] on button "button" at bounding box center [58, 22] width 18 height 18
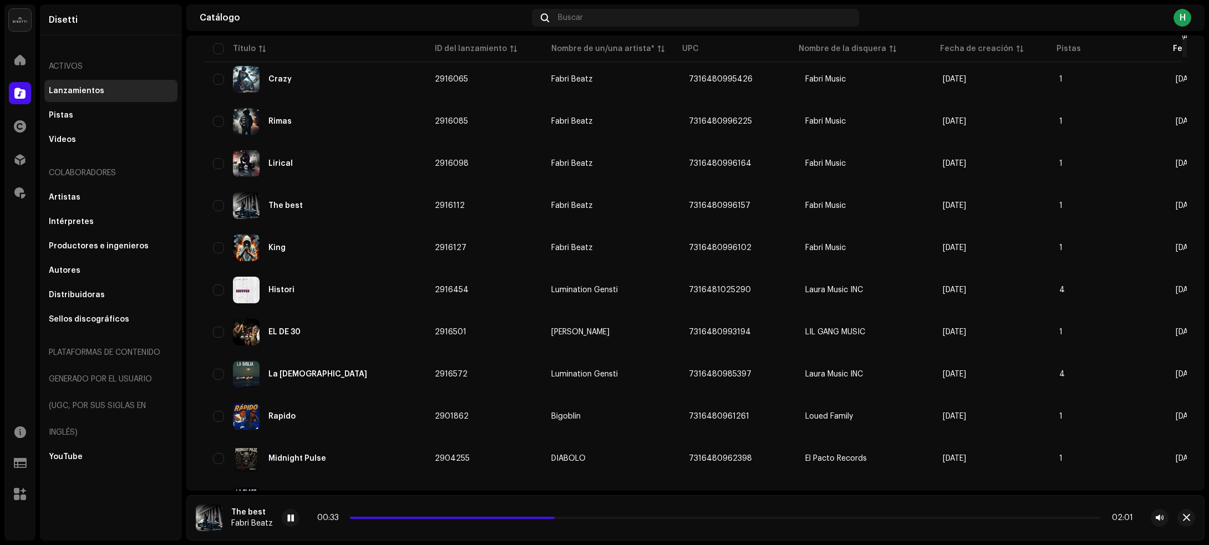
scroll to position [277, 0]
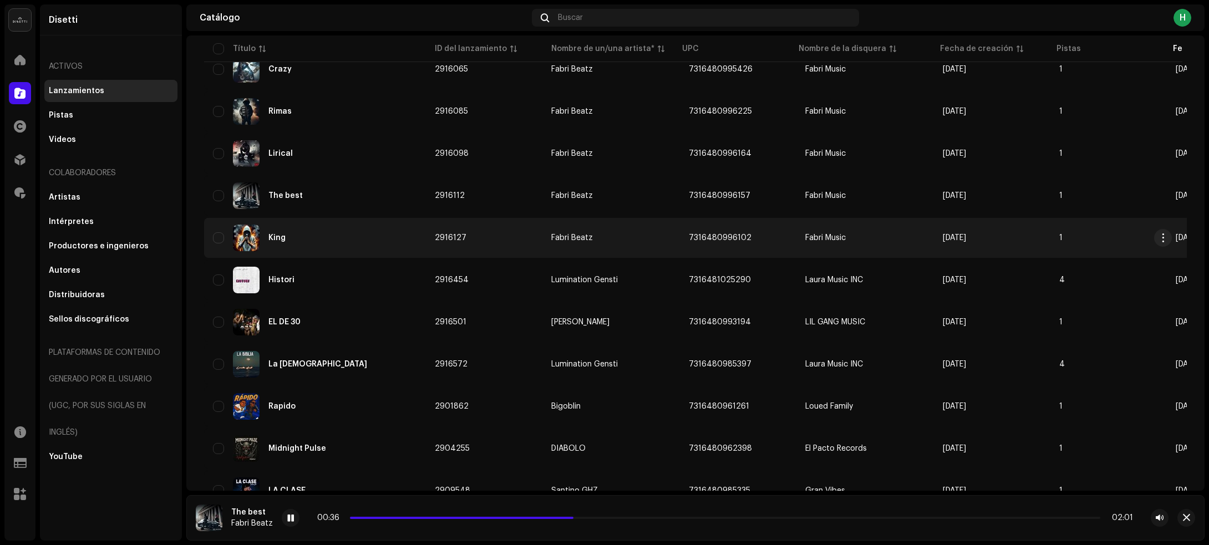
click at [376, 234] on div "King" at bounding box center [315, 238] width 204 height 27
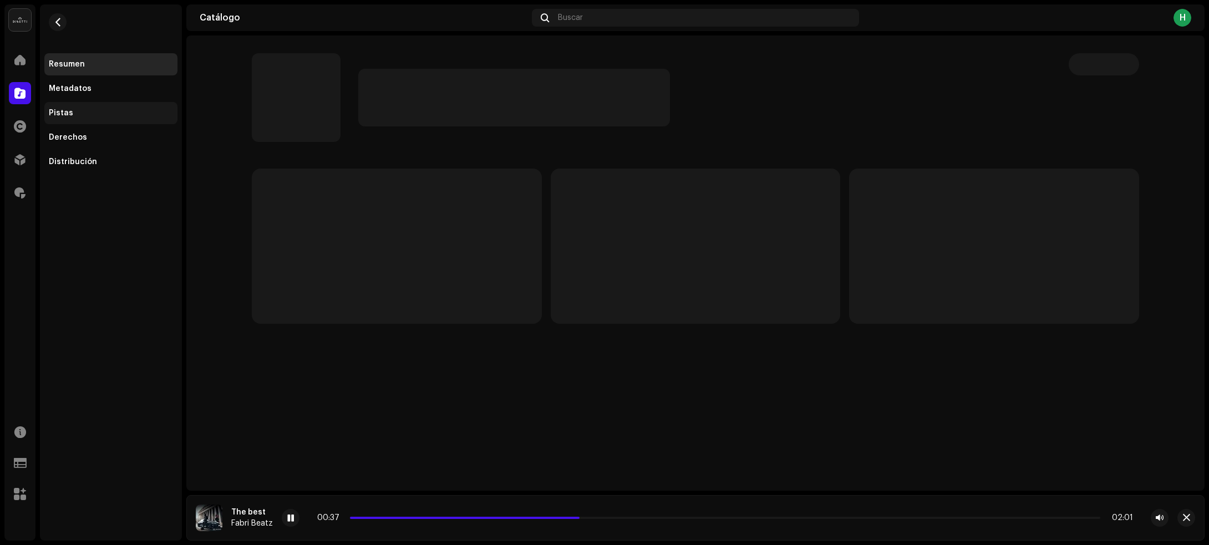
click at [87, 103] on div "Pistas" at bounding box center [110, 113] width 133 height 22
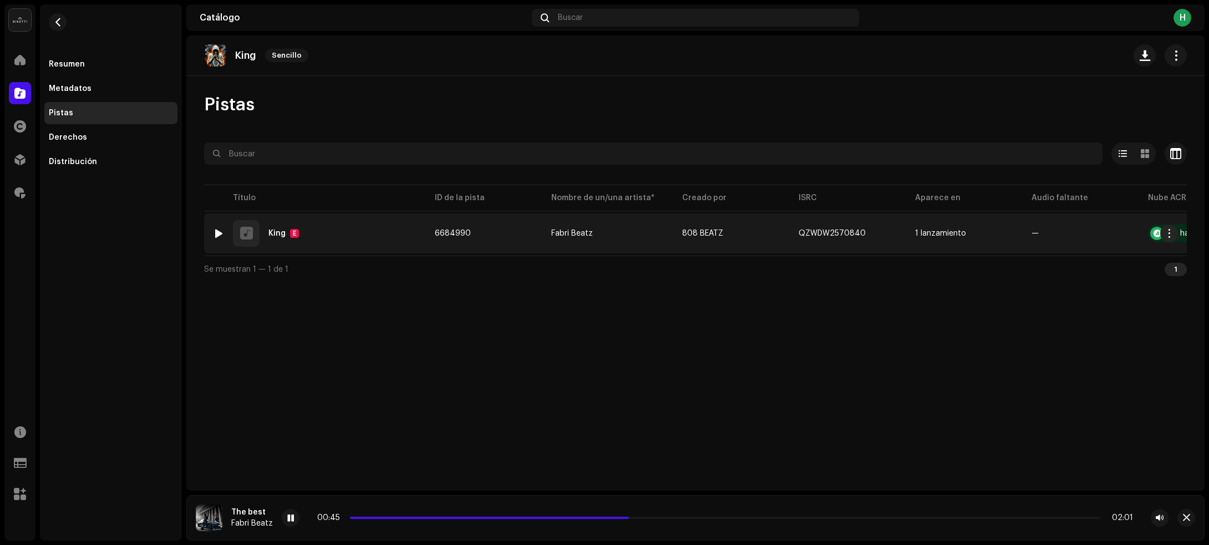
click at [221, 233] on div at bounding box center [219, 233] width 8 height 9
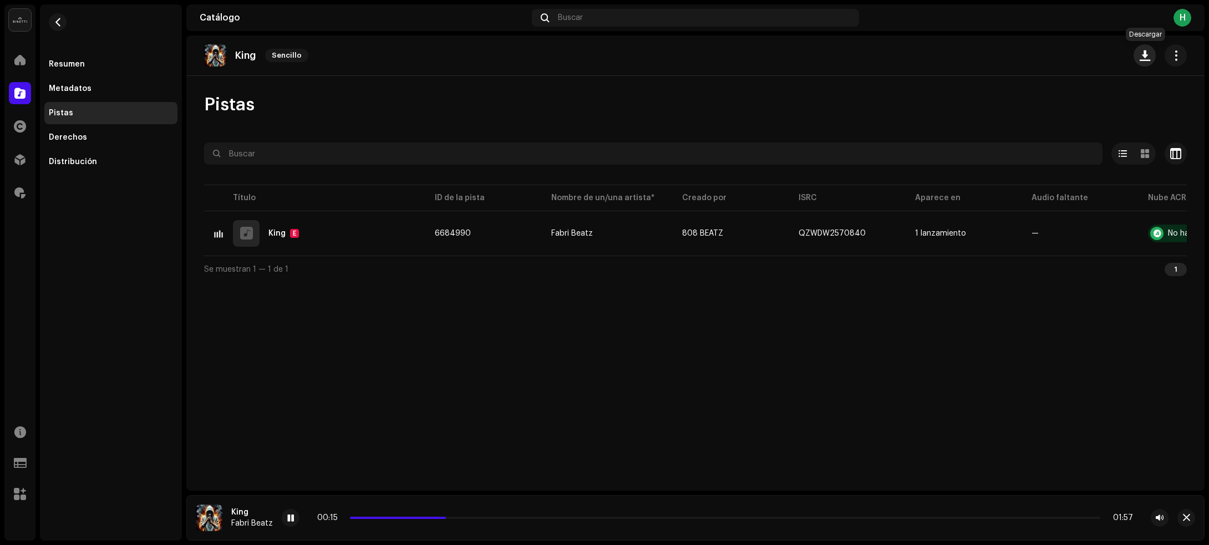
click at [1141, 57] on span "button" at bounding box center [1144, 55] width 11 height 9
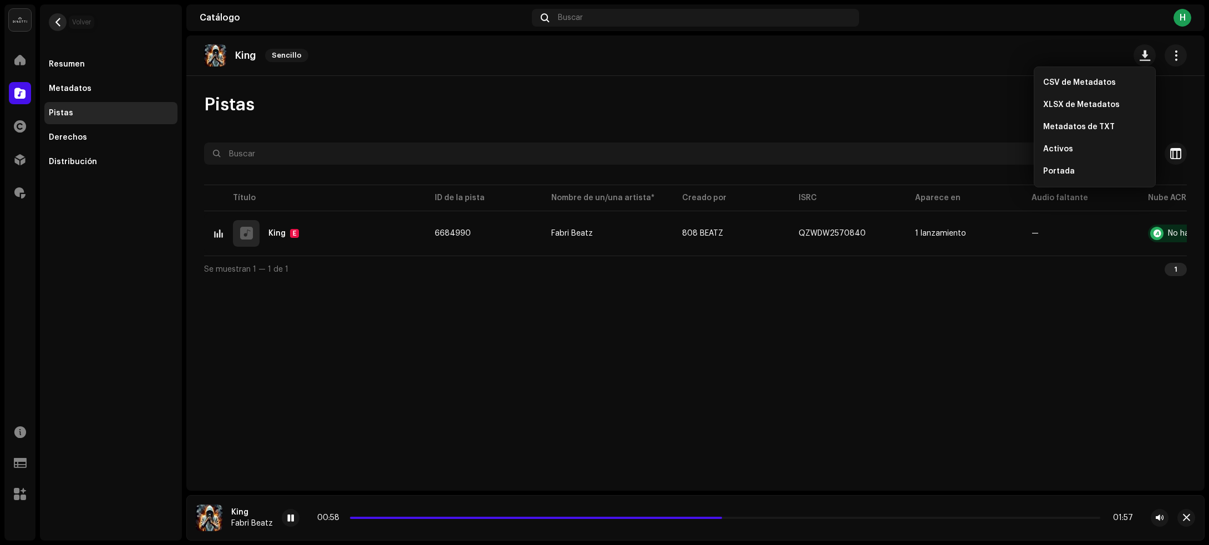
click at [60, 20] on span "button" at bounding box center [58, 22] width 8 height 9
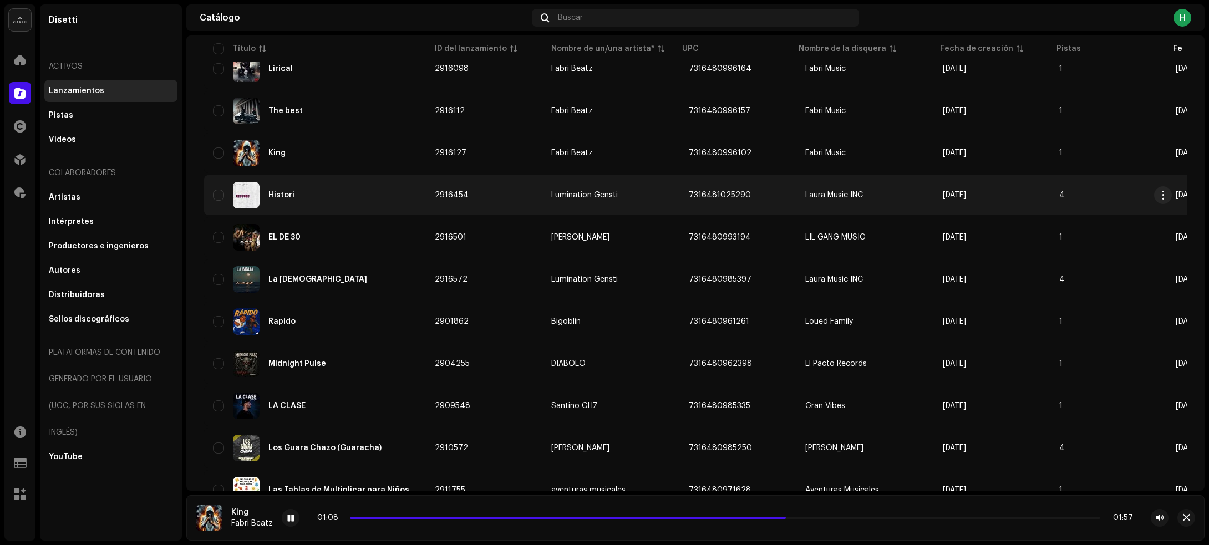
scroll to position [386, 0]
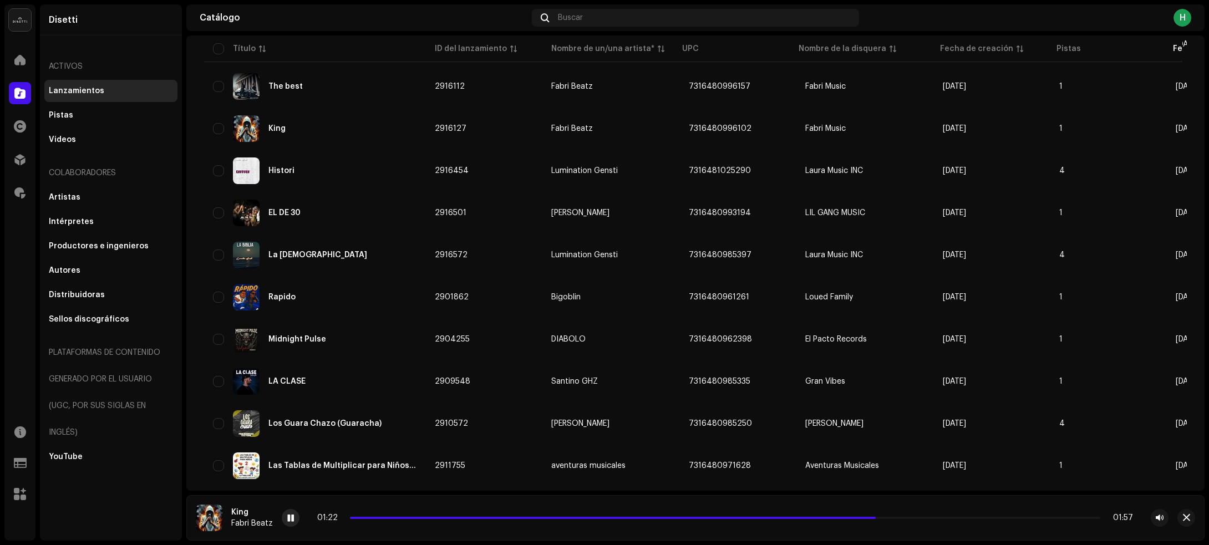
click at [293, 519] on div at bounding box center [291, 518] width 18 height 18
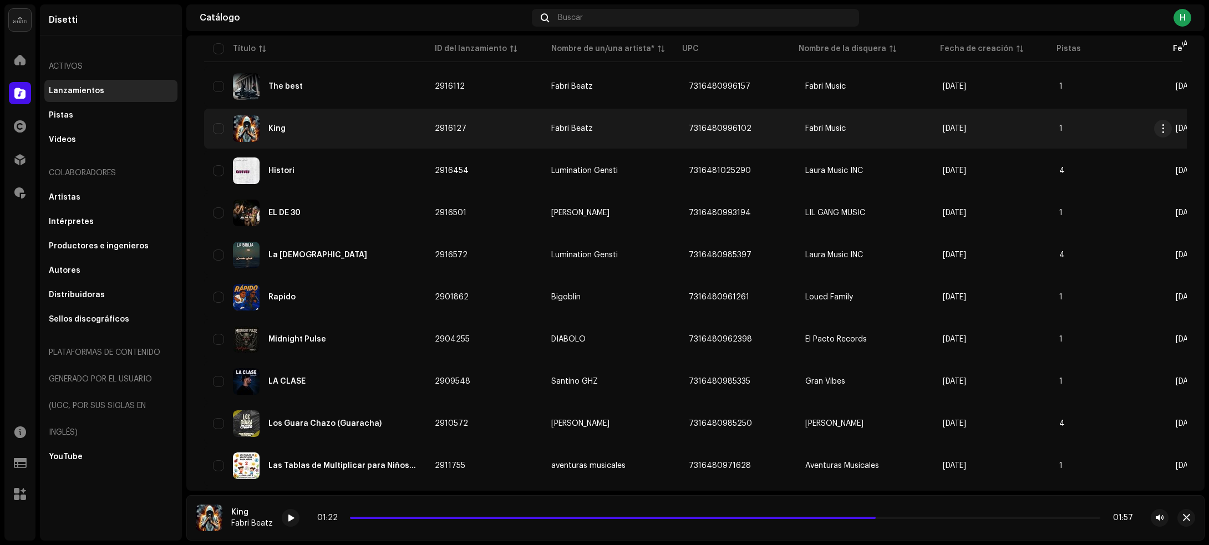
click at [355, 132] on div "King" at bounding box center [315, 128] width 204 height 27
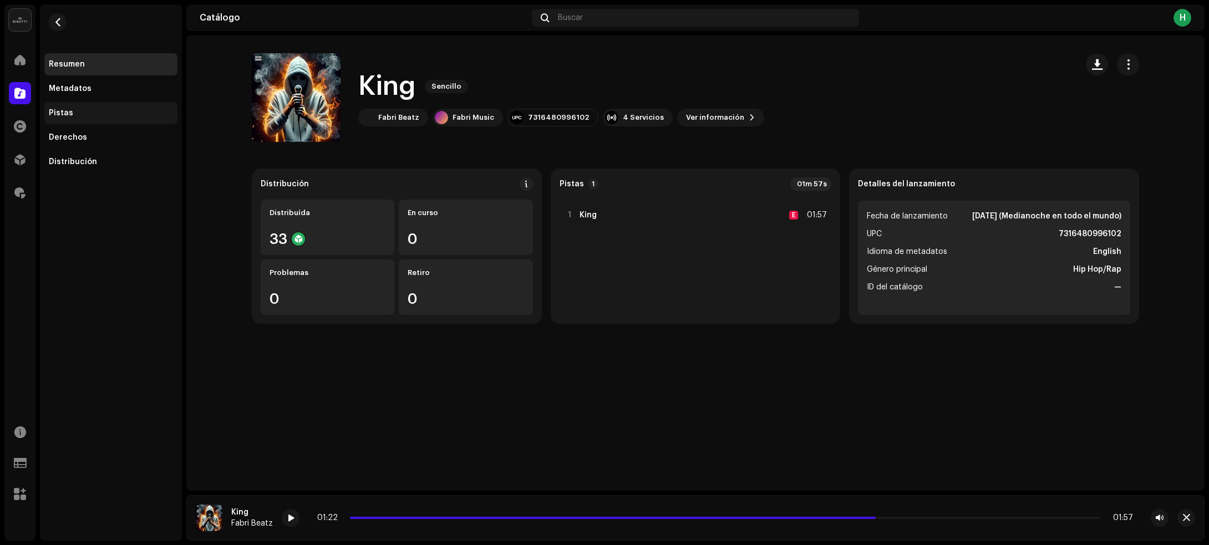
click at [98, 118] on div "Pistas" at bounding box center [110, 113] width 133 height 22
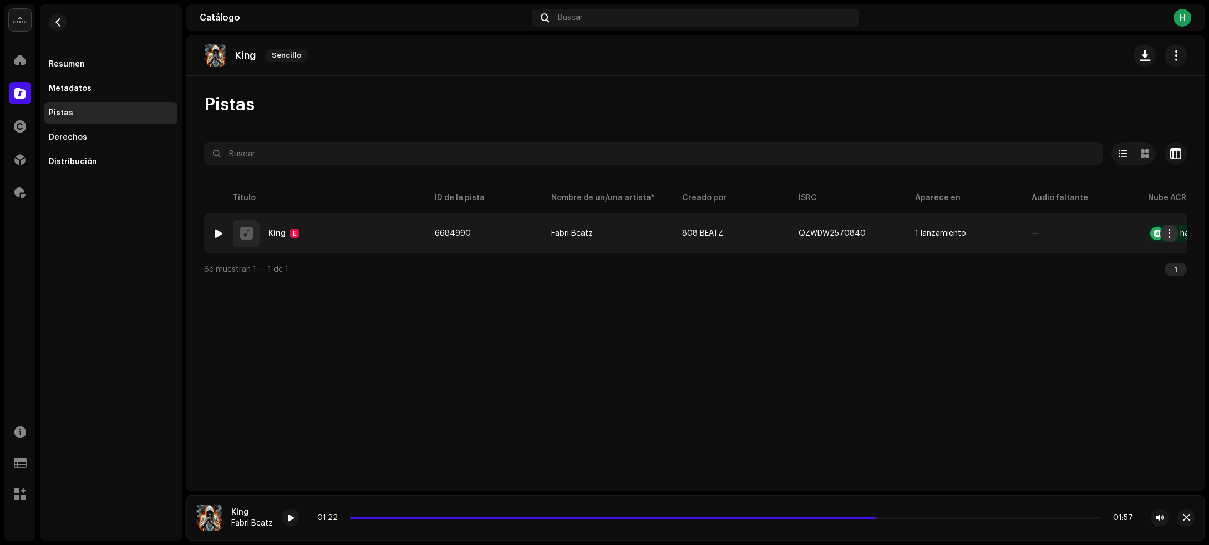
click at [1171, 231] on span "button" at bounding box center [1169, 233] width 8 height 9
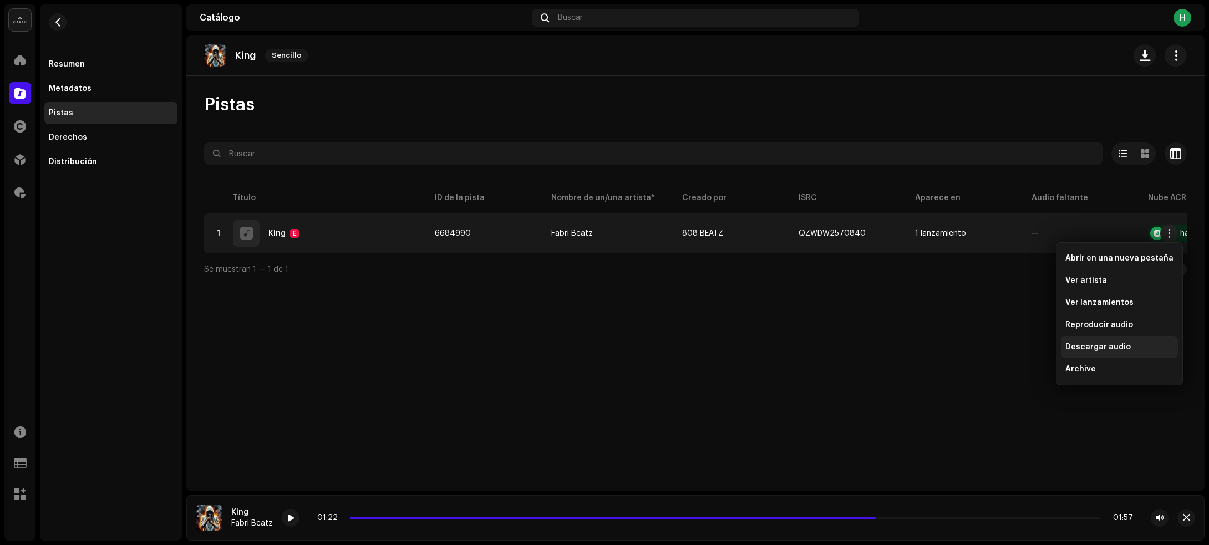
click at [1082, 343] on span "Descargar audio" at bounding box center [1097, 347] width 65 height 9
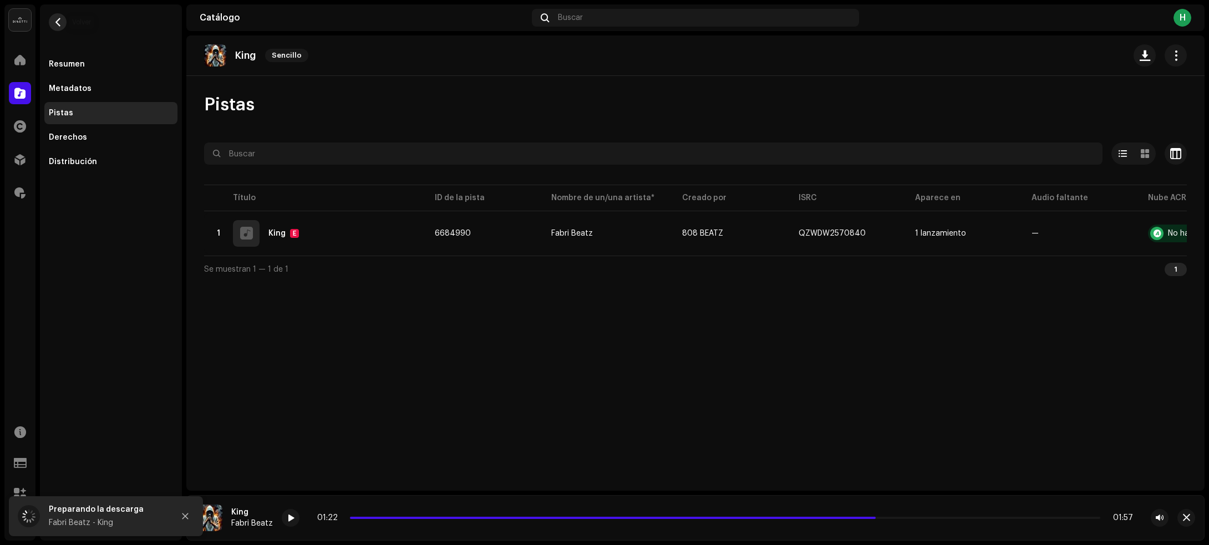
click at [58, 20] on span "button" at bounding box center [58, 22] width 8 height 9
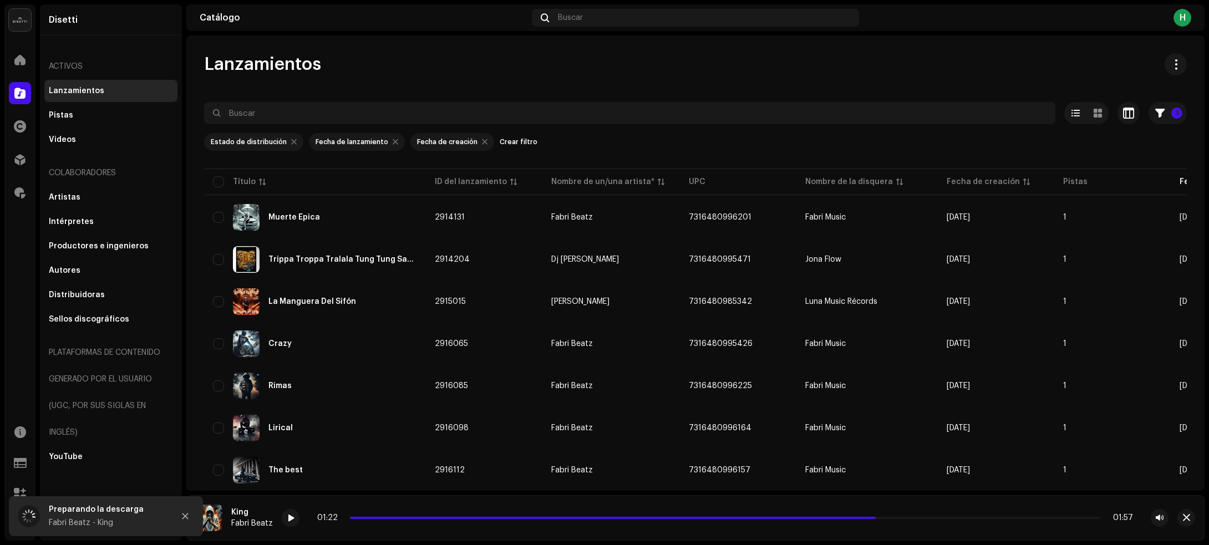
scroll to position [248, 0]
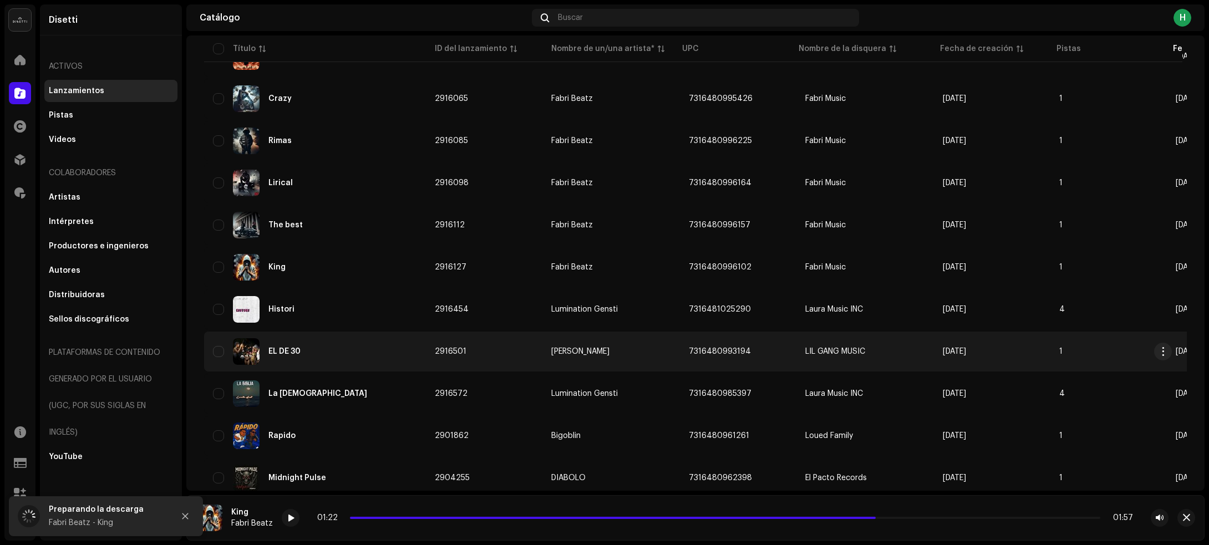
click at [362, 352] on div "EL DE 30" at bounding box center [315, 351] width 204 height 27
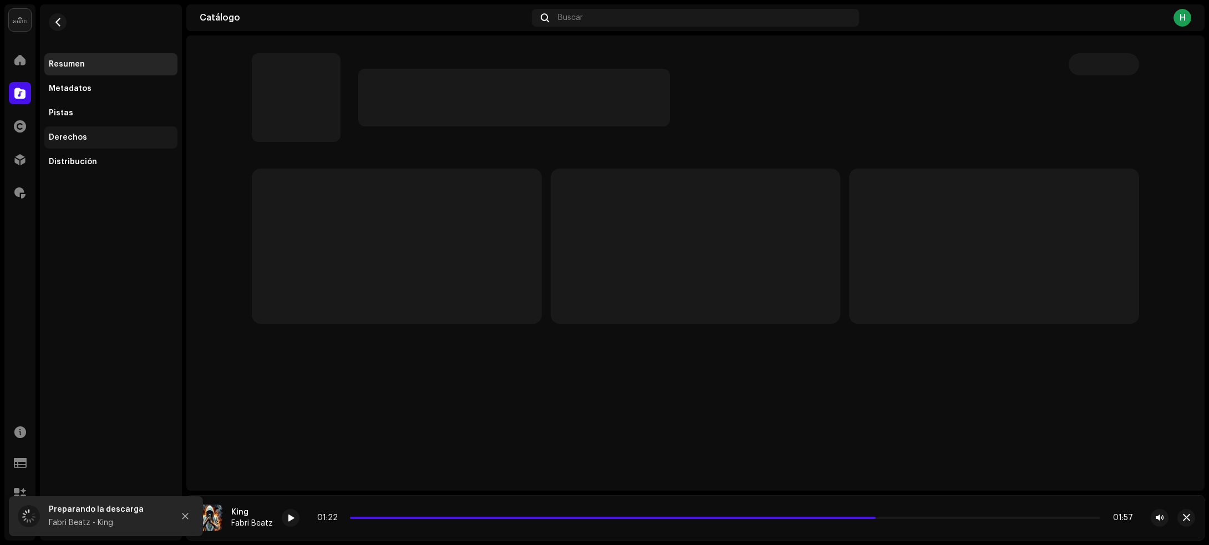
click at [114, 135] on div "Derechos" at bounding box center [111, 137] width 124 height 9
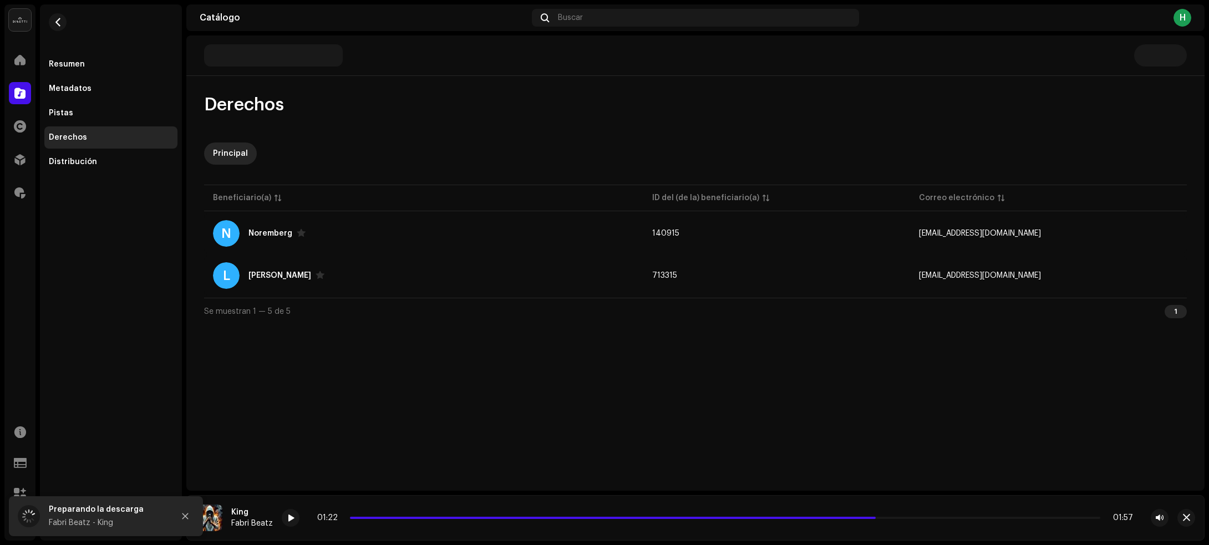
drag, startPoint x: 128, startPoint y: 106, endPoint x: 150, endPoint y: 100, distance: 23.0
click at [128, 106] on div "Pistas" at bounding box center [110, 113] width 133 height 22
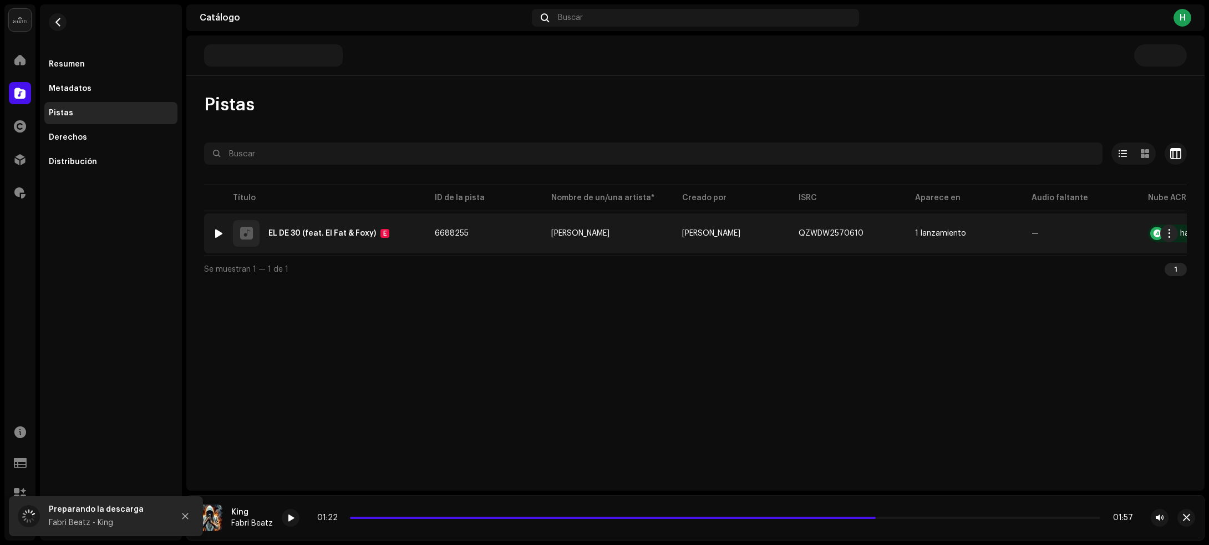
click at [218, 233] on div at bounding box center [219, 233] width 8 height 9
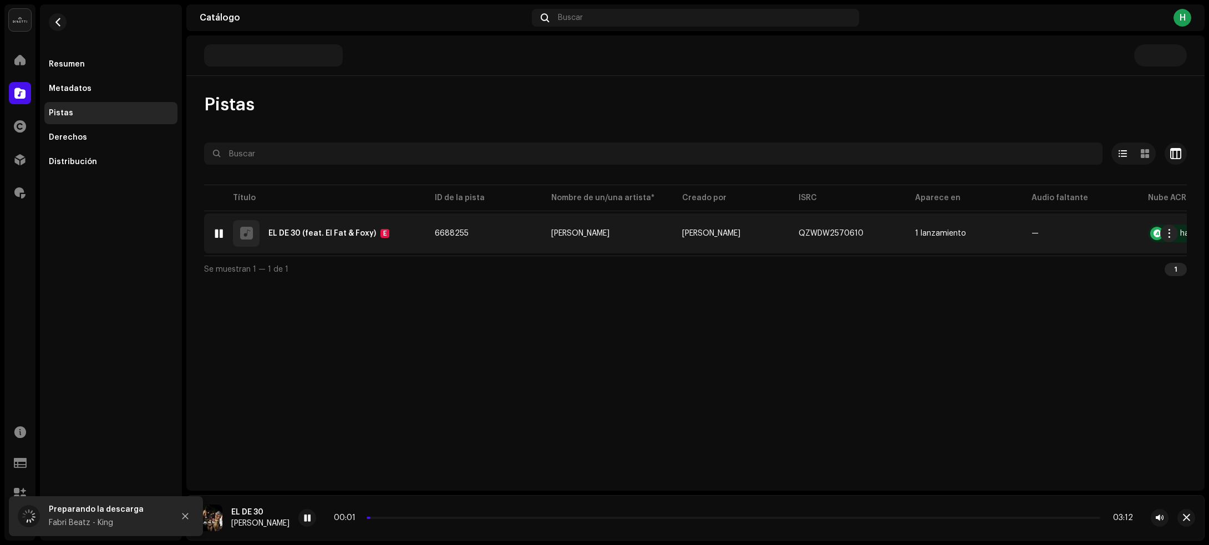
click at [506, 236] on td "6688255" at bounding box center [484, 233] width 116 height 40
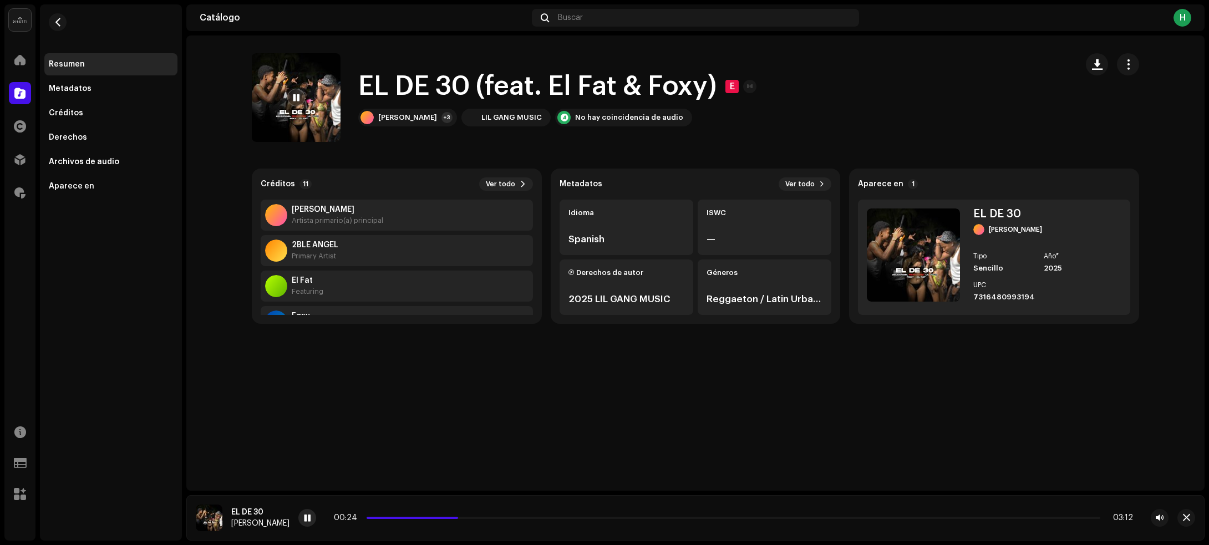
click at [298, 513] on div at bounding box center [307, 518] width 18 height 18
click at [392, 116] on div "[PERSON_NAME]" at bounding box center [407, 117] width 59 height 9
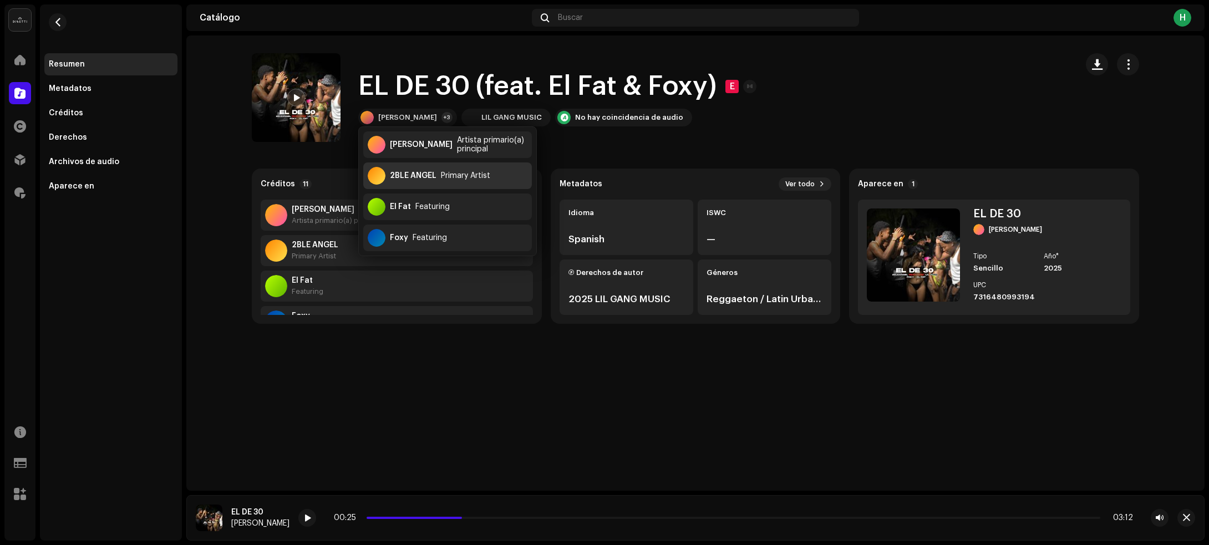
click at [420, 179] on div "2BLE ANGEL" at bounding box center [413, 175] width 47 height 9
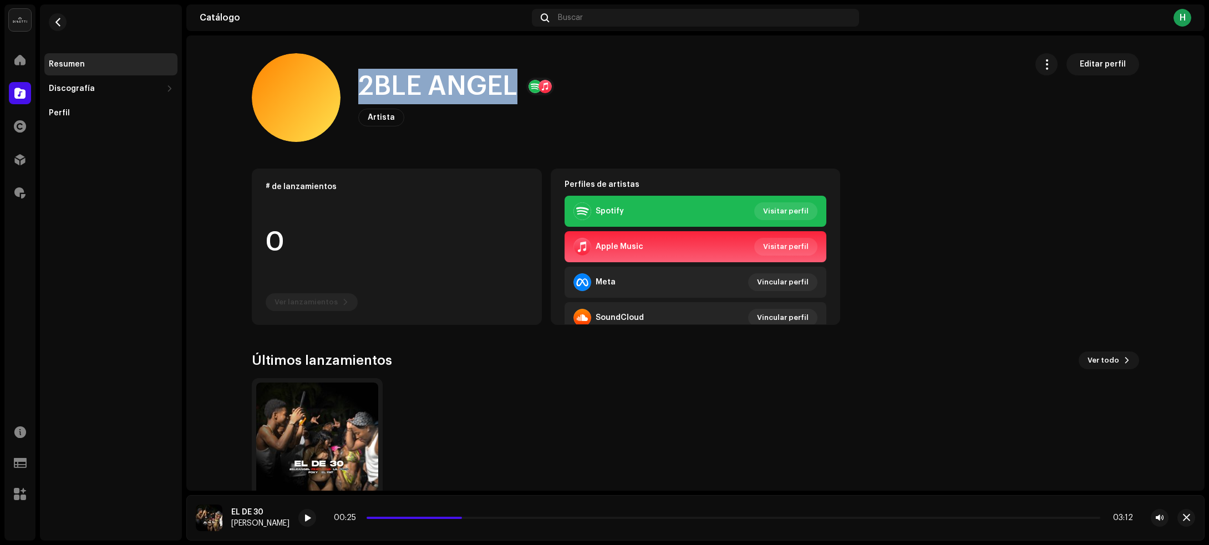
drag, startPoint x: 344, startPoint y: 93, endPoint x: 507, endPoint y: 95, distance: 163.6
click at [507, 95] on div "2BLE ANGEL Artista Editar perfil" at bounding box center [635, 97] width 766 height 89
copy div "2BLE ANGEL"
click at [60, 21] on span "button" at bounding box center [58, 22] width 8 height 9
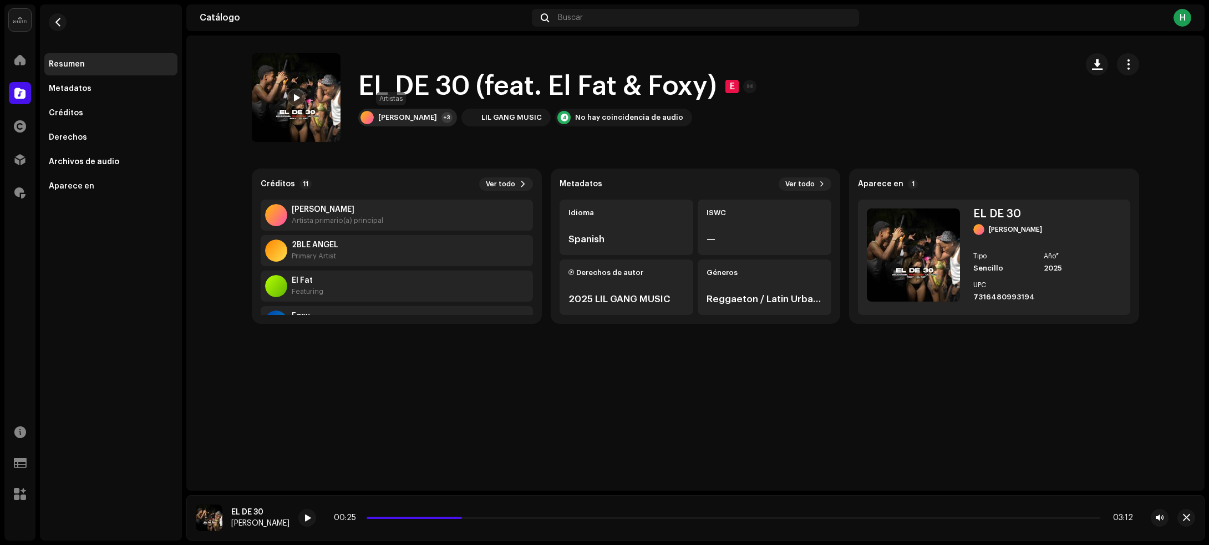
click at [391, 113] on div "[PERSON_NAME]" at bounding box center [407, 117] width 59 height 9
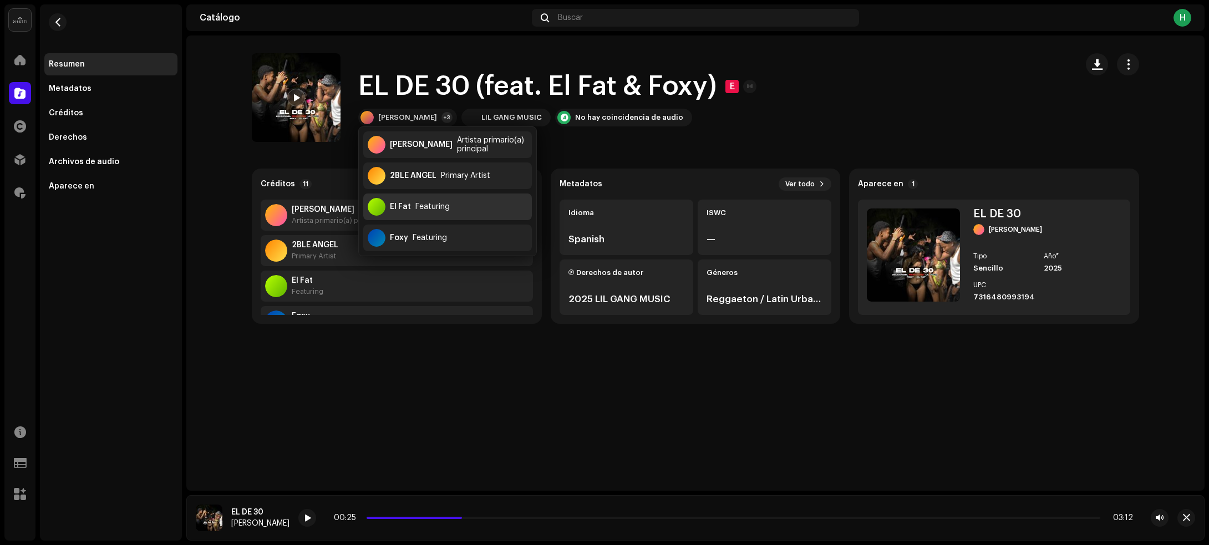
click at [416, 208] on div "Featuring" at bounding box center [432, 206] width 34 height 9
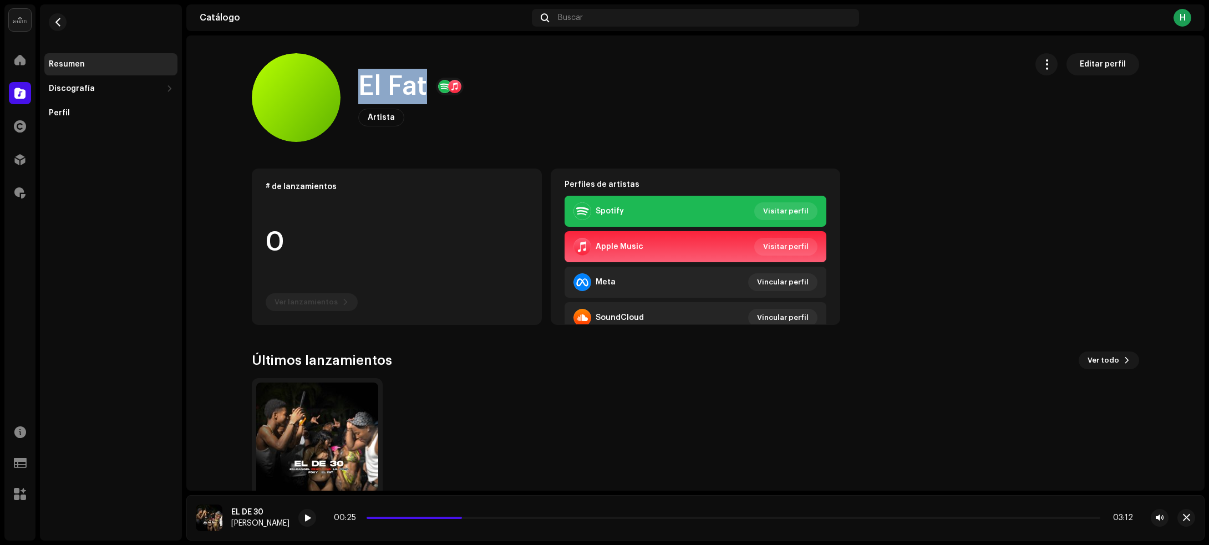
drag, startPoint x: 353, startPoint y: 85, endPoint x: 424, endPoint y: 84, distance: 71.0
click at [424, 84] on div "El Fat Artista Editar perfil" at bounding box center [635, 97] width 766 height 89
copy h1 "El Fat"
click at [54, 23] on span "button" at bounding box center [58, 22] width 8 height 9
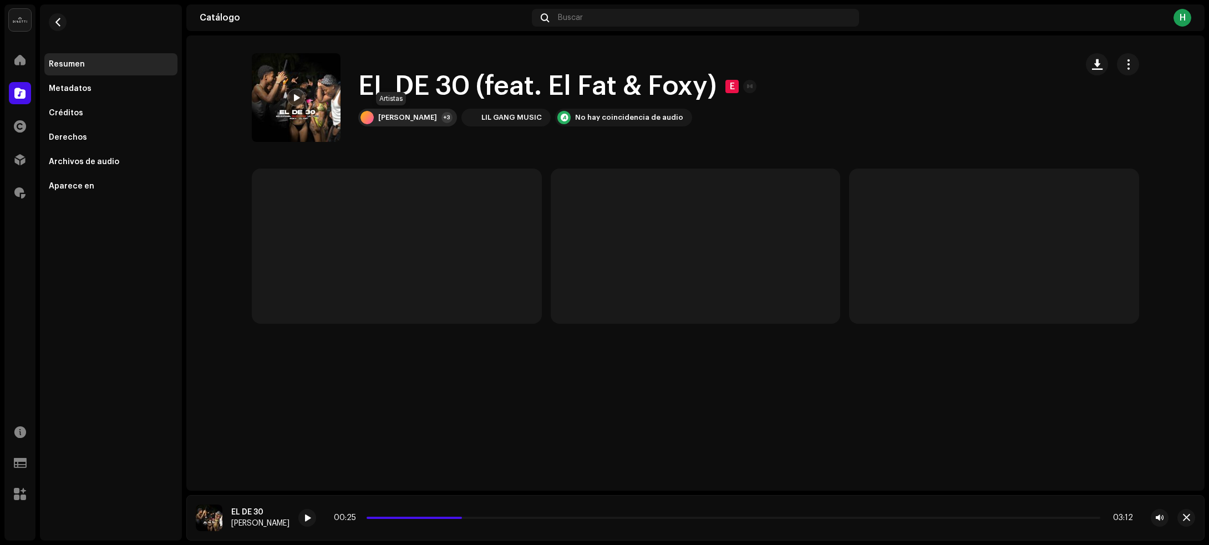
click at [401, 121] on div "[PERSON_NAME]" at bounding box center [407, 117] width 59 height 9
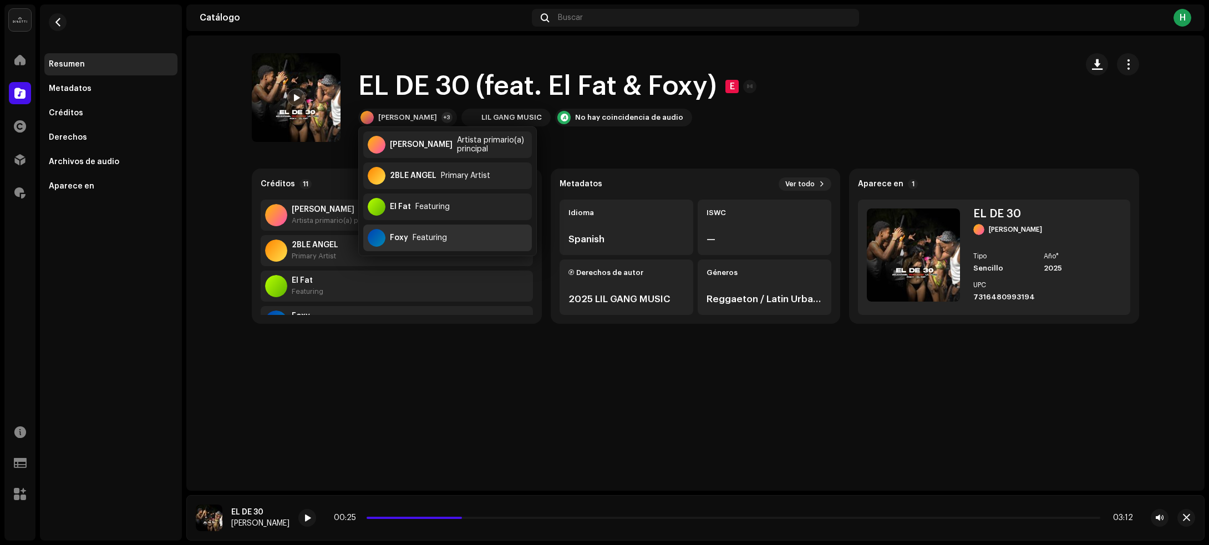
click at [458, 236] on div "Foxy Featuring" at bounding box center [447, 238] width 169 height 27
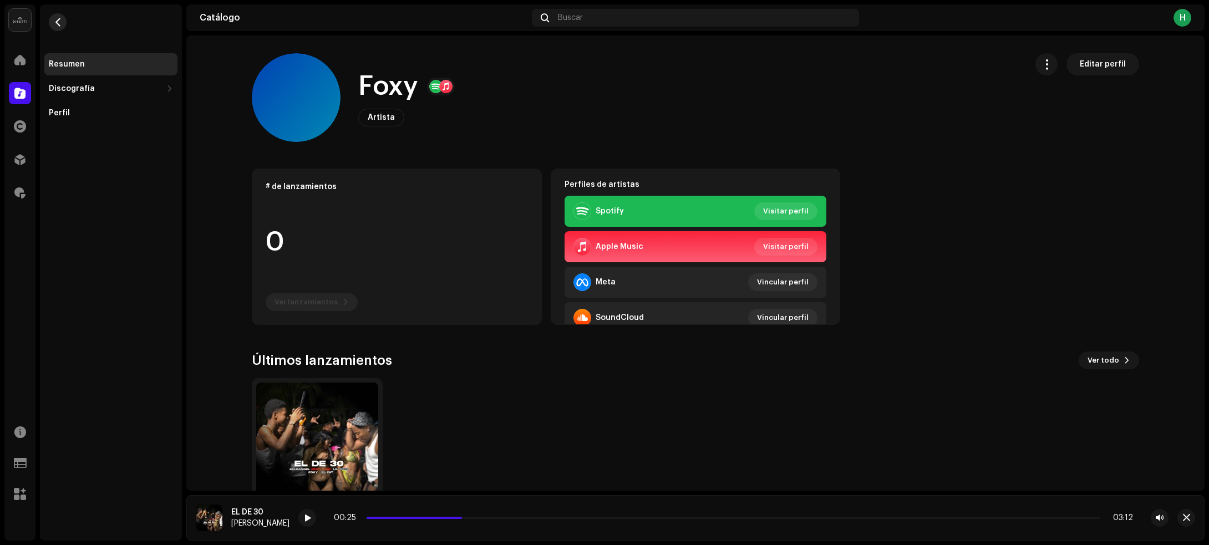
click at [52, 17] on button "button" at bounding box center [58, 22] width 18 height 18
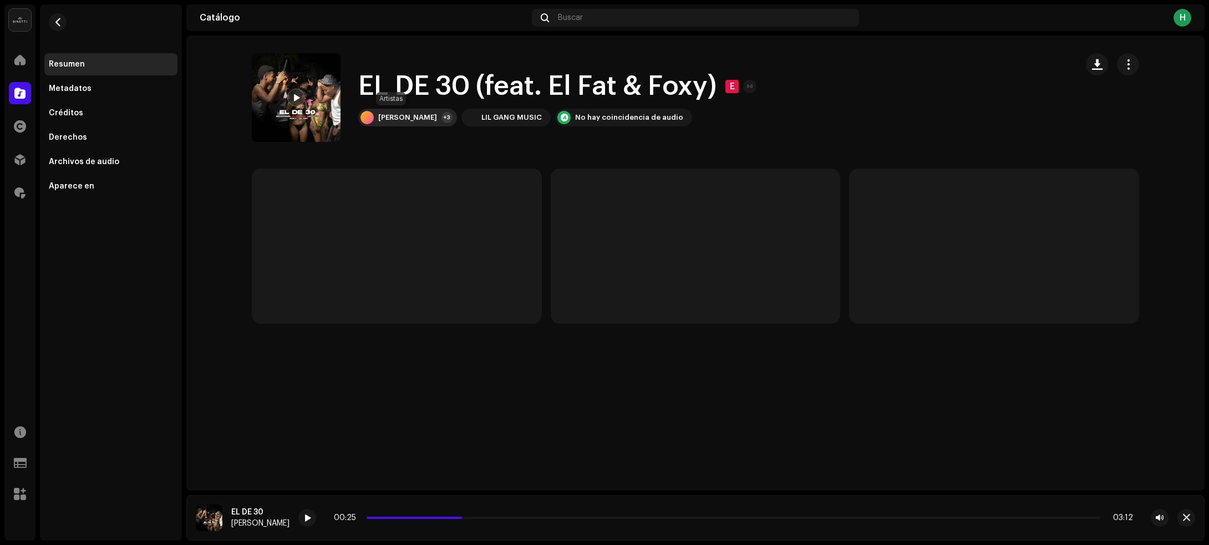
click at [399, 117] on div "[PERSON_NAME]" at bounding box center [407, 117] width 59 height 9
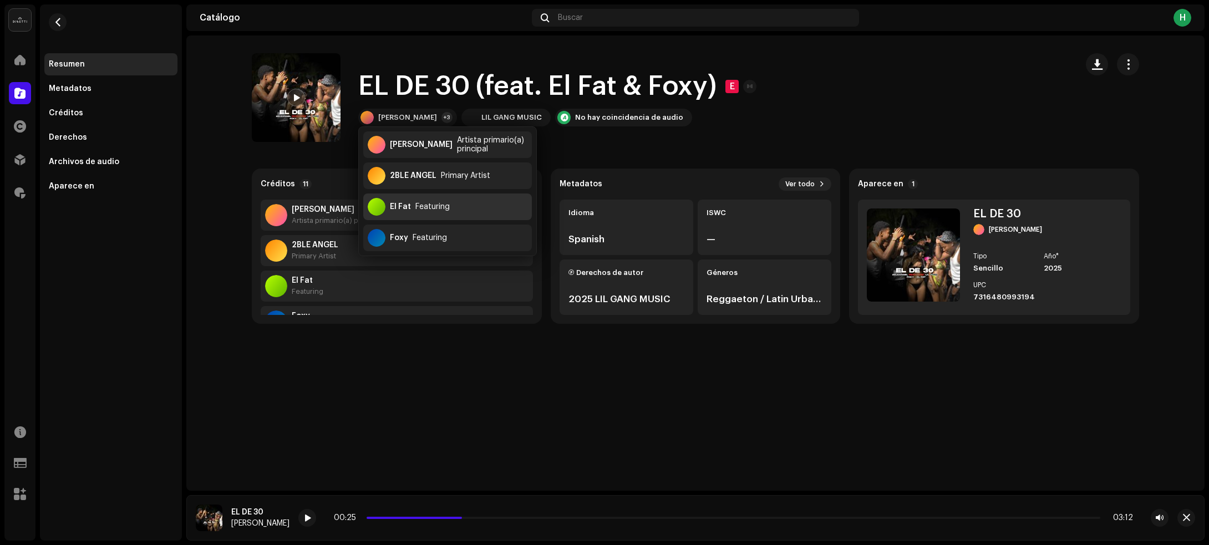
click at [430, 204] on div "Featuring" at bounding box center [432, 206] width 34 height 9
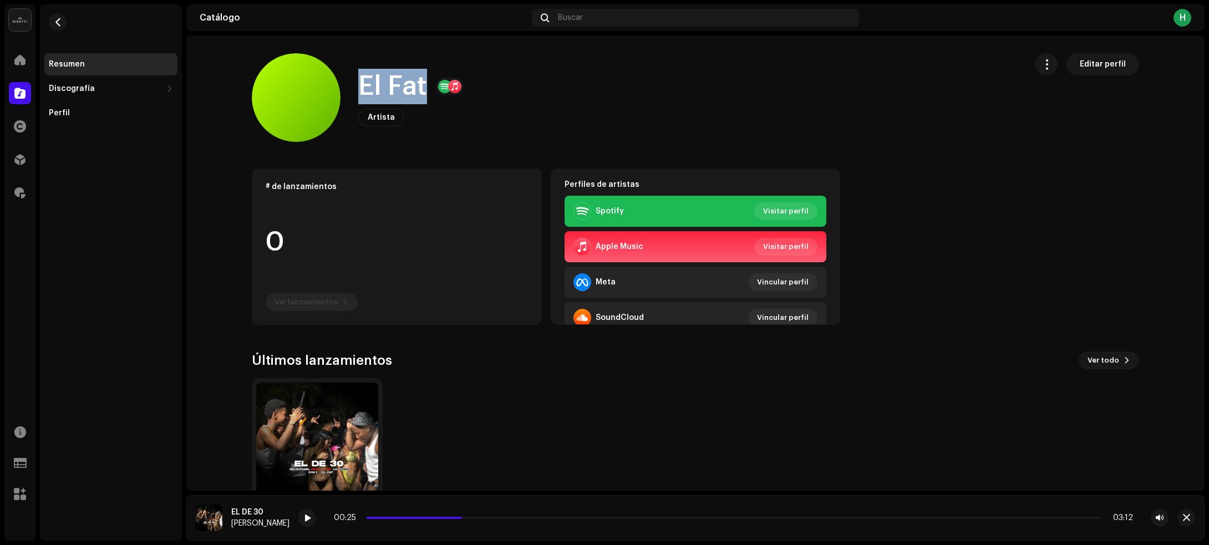
drag, startPoint x: 354, startPoint y: 85, endPoint x: 428, endPoint y: 86, distance: 74.3
click at [428, 86] on div "El Fat Artista Editar perfil" at bounding box center [635, 97] width 766 height 89
copy h1 "El Fat"
click at [57, 21] on span "button" at bounding box center [58, 22] width 8 height 9
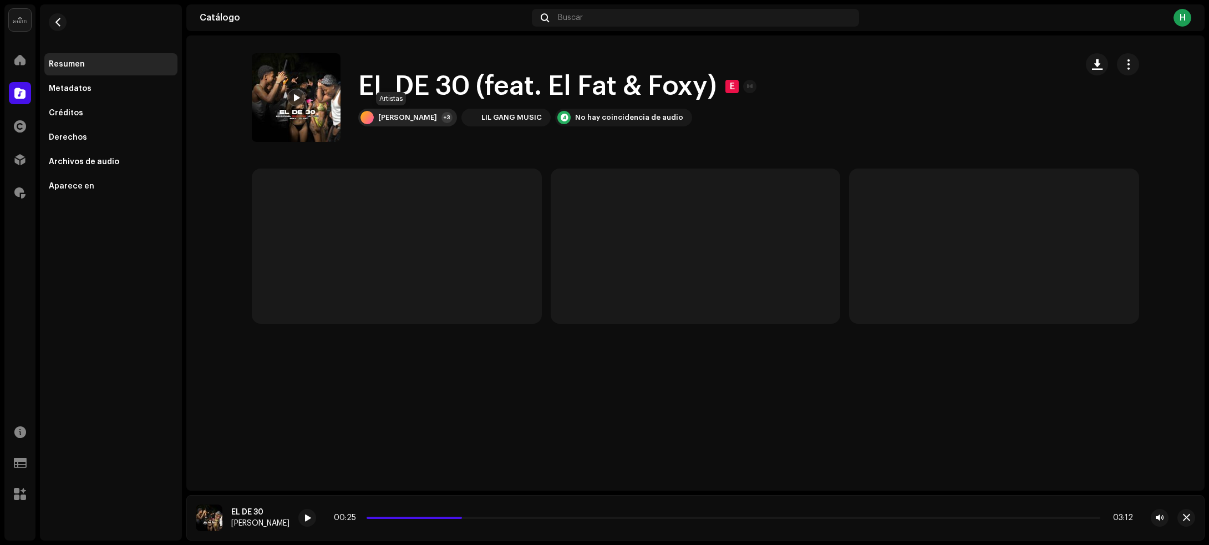
click at [389, 109] on div "Lil Prad +3" at bounding box center [407, 118] width 99 height 18
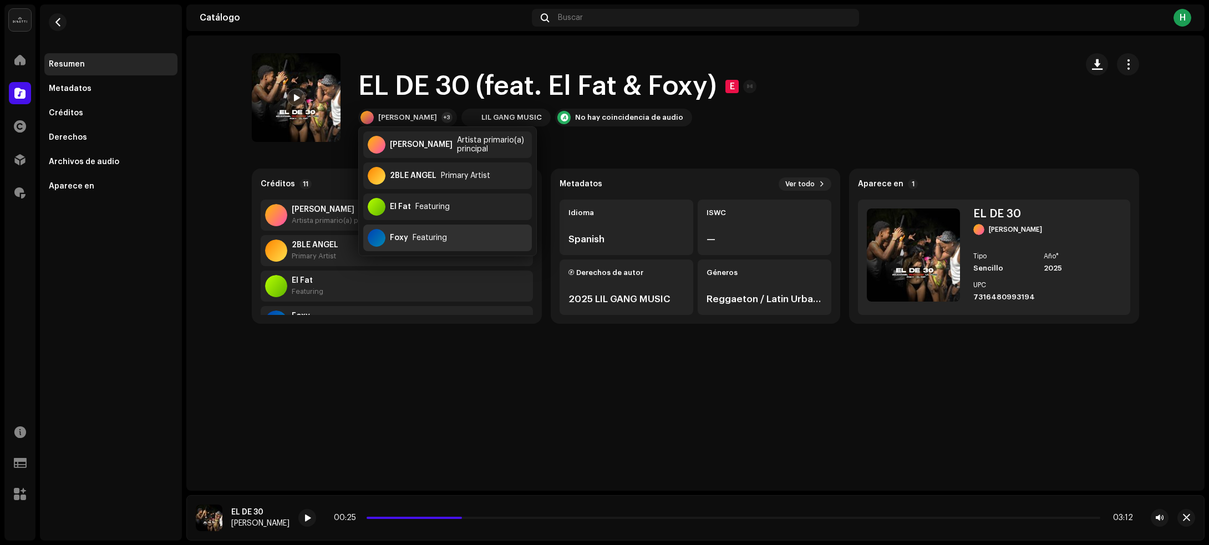
click at [463, 234] on div "Foxy Featuring" at bounding box center [447, 238] width 169 height 27
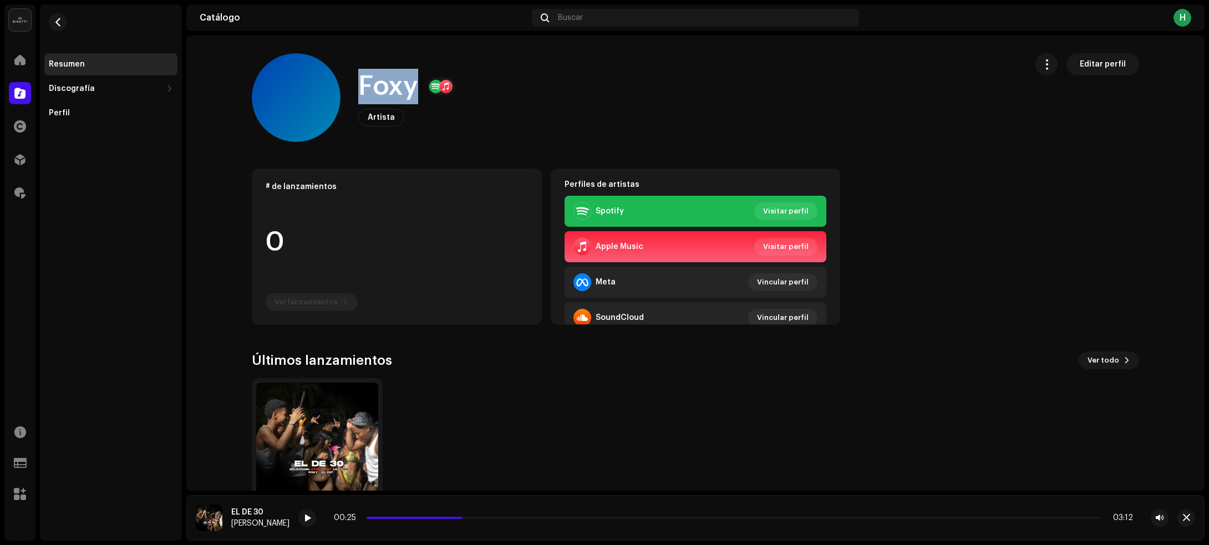
drag, startPoint x: 355, startPoint y: 86, endPoint x: 422, endPoint y: 82, distance: 67.2
click at [422, 82] on div "Foxy" at bounding box center [406, 86] width 96 height 35
click at [62, 18] on span "button" at bounding box center [58, 22] width 8 height 9
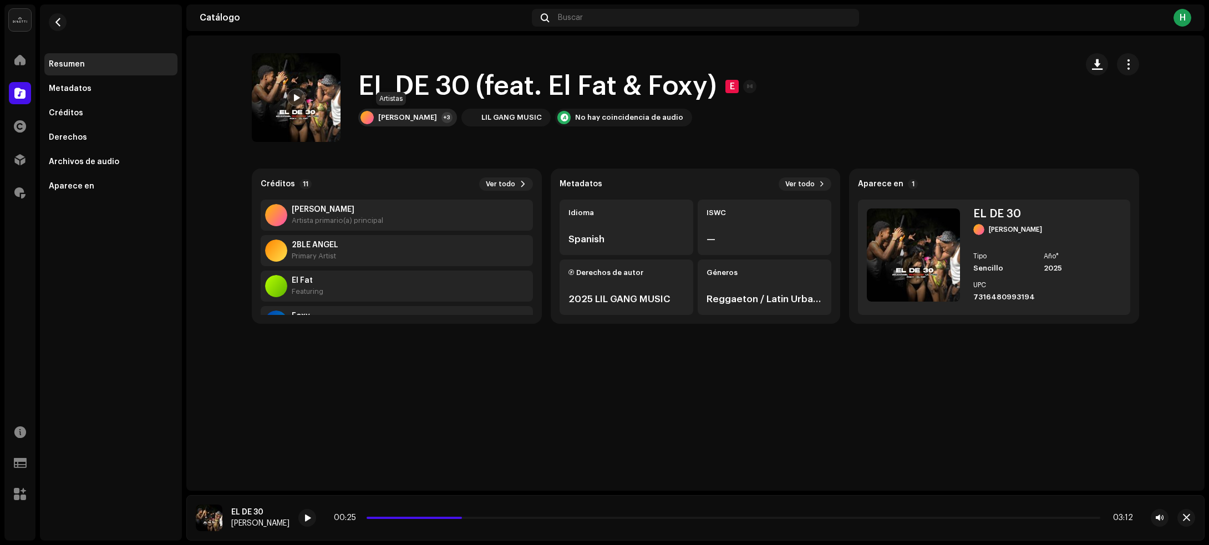
click at [381, 115] on div "[PERSON_NAME]" at bounding box center [407, 117] width 59 height 9
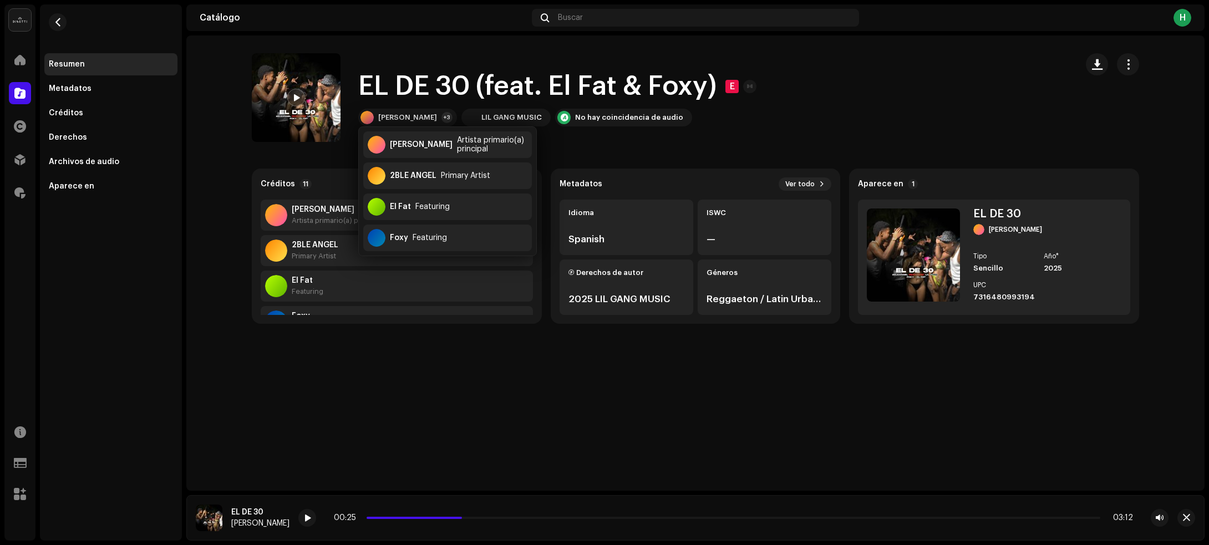
click at [1035, 87] on div "EL DE 30 (feat. El Fat & Foxy) E Lil Prad +3 LIL GANG MUSIC No hay coincidencia…" at bounding box center [660, 97] width 816 height 89
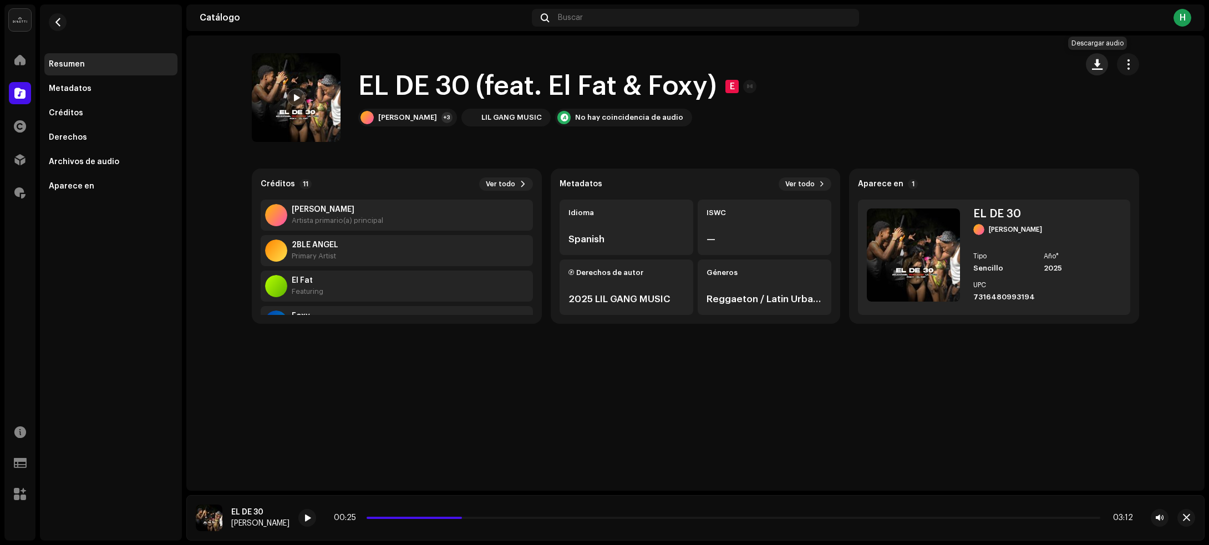
click at [1090, 69] on button "button" at bounding box center [1096, 64] width 22 height 22
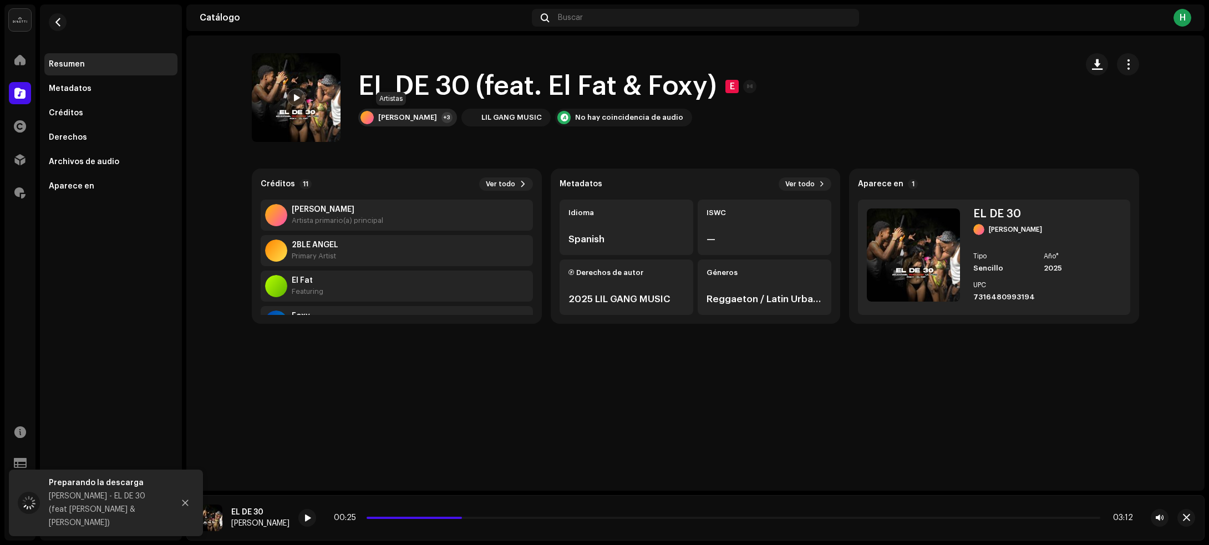
click at [380, 122] on div "Lil Prad +3" at bounding box center [407, 118] width 99 height 18
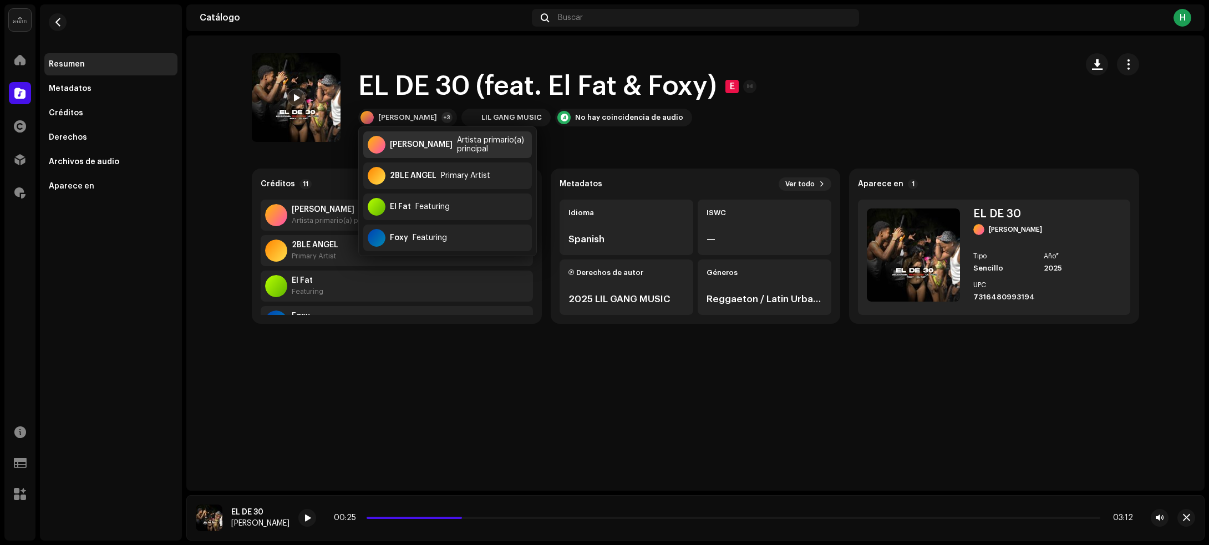
click at [420, 142] on div "Lil Prad Artista primario(a) principal" at bounding box center [447, 144] width 169 height 27
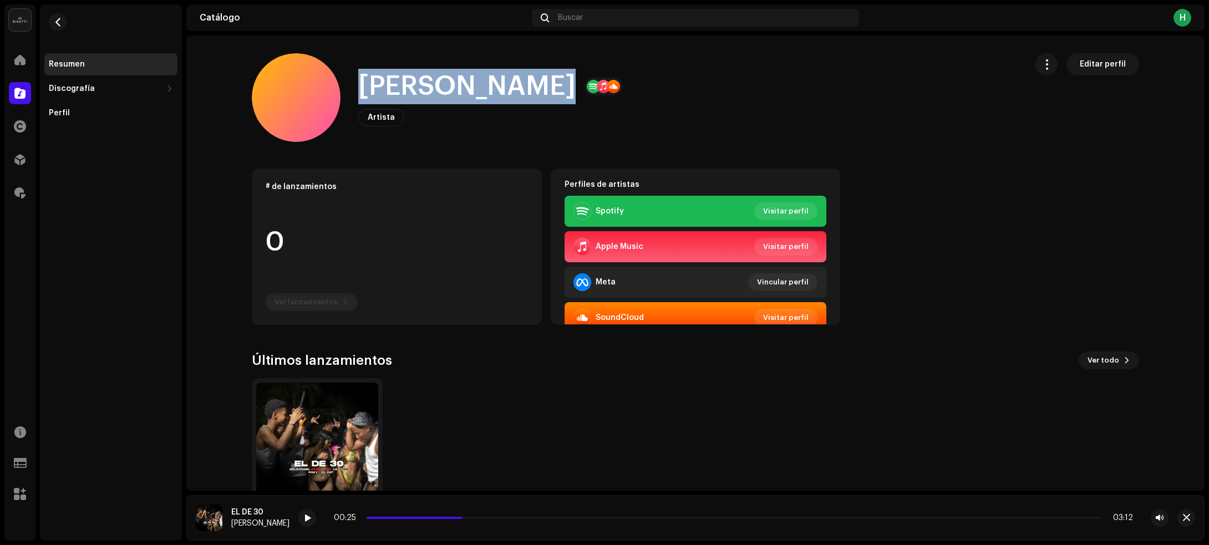
drag, startPoint x: 355, startPoint y: 84, endPoint x: 460, endPoint y: 84, distance: 105.3
click at [460, 84] on div "[PERSON_NAME]" at bounding box center [490, 86] width 264 height 35
copy h1 "[PERSON_NAME]"
click at [54, 19] on span "button" at bounding box center [58, 22] width 8 height 9
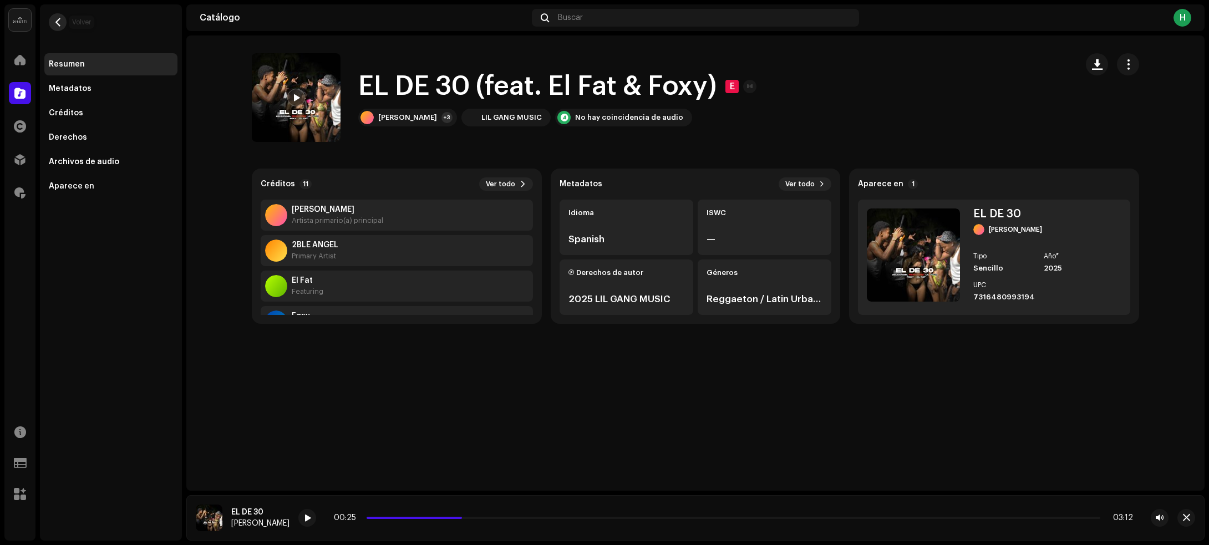
click at [62, 26] on span "button" at bounding box center [58, 22] width 8 height 9
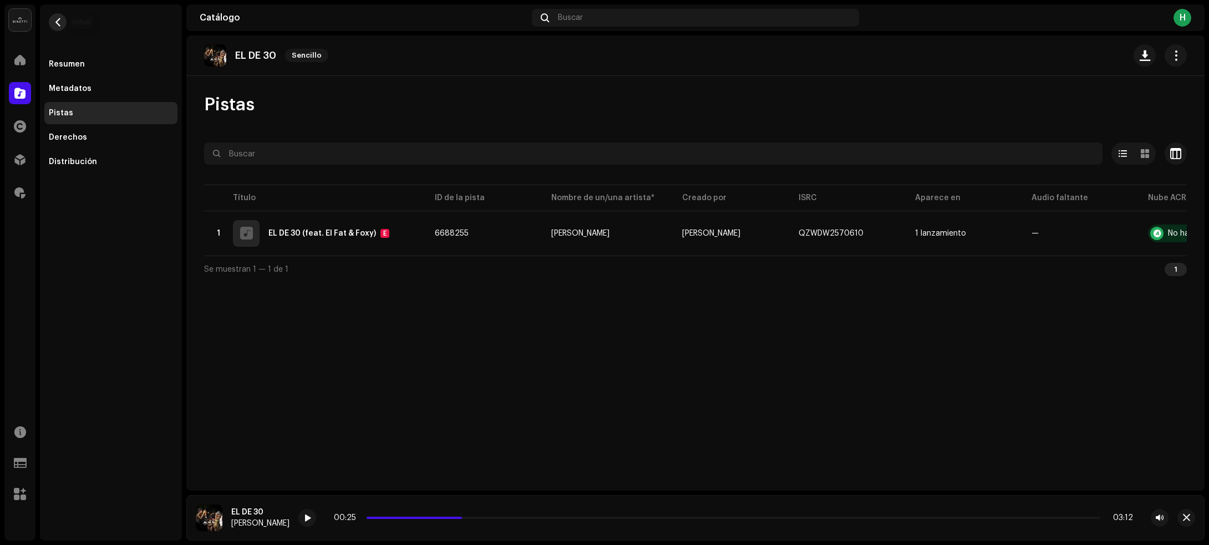
click at [59, 14] on button "button" at bounding box center [58, 22] width 18 height 18
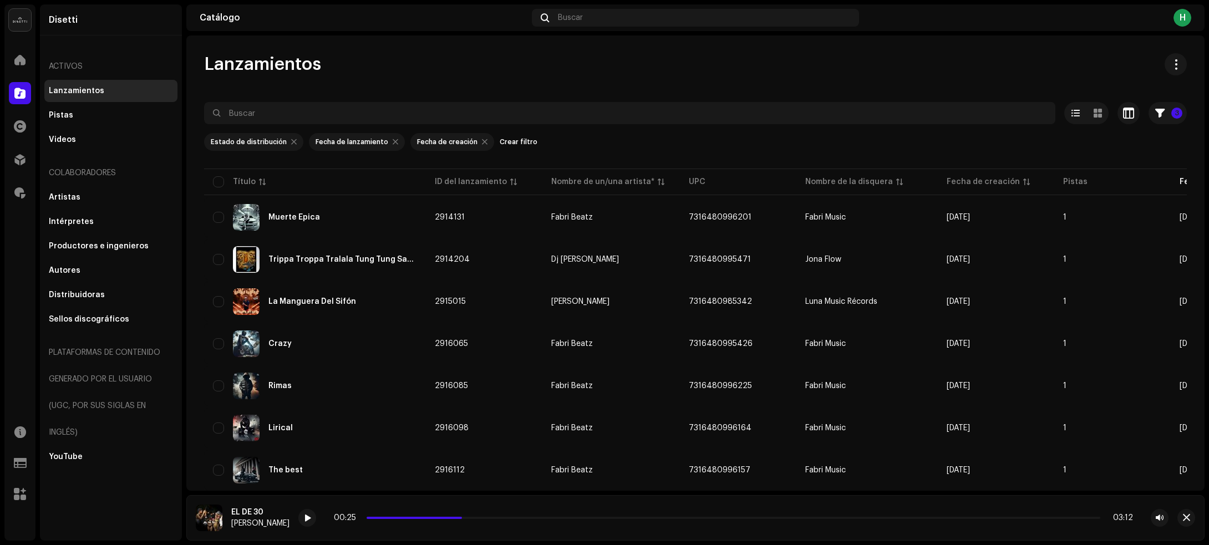
scroll to position [332, 0]
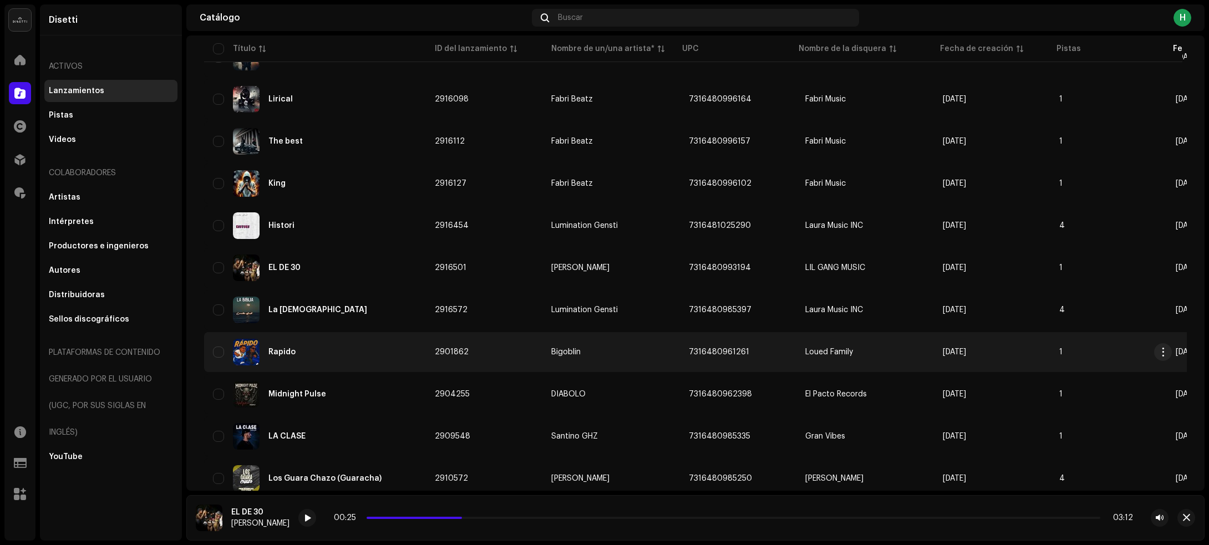
click at [392, 363] on td "Rapido" at bounding box center [315, 352] width 222 height 40
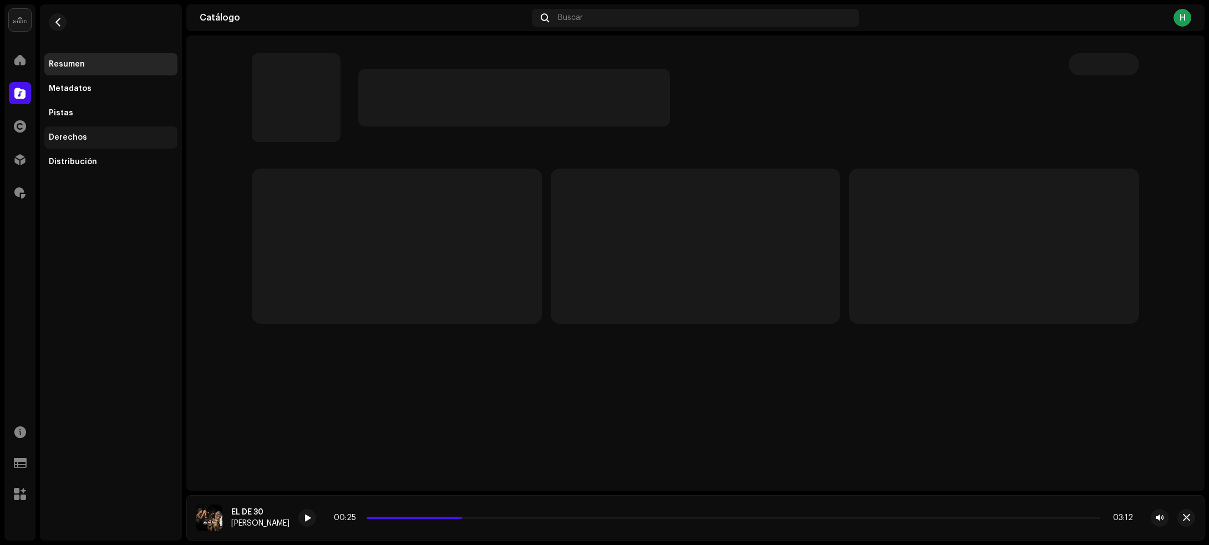
click at [94, 129] on div "Derechos" at bounding box center [110, 137] width 133 height 22
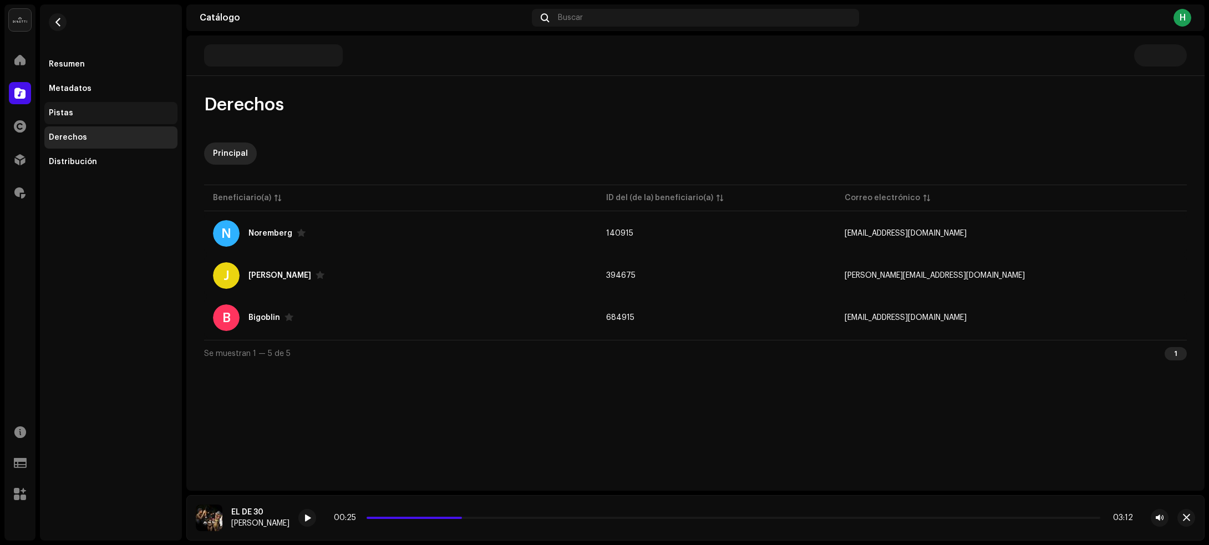
click at [99, 110] on div "Pistas" at bounding box center [111, 113] width 124 height 9
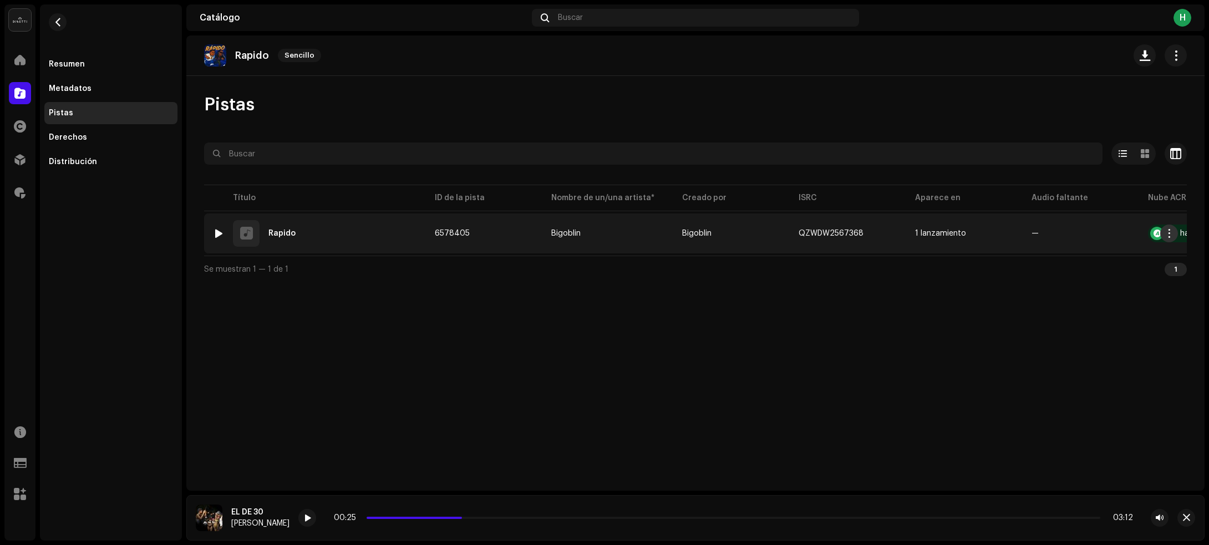
click at [1168, 233] on span "button" at bounding box center [1169, 233] width 8 height 9
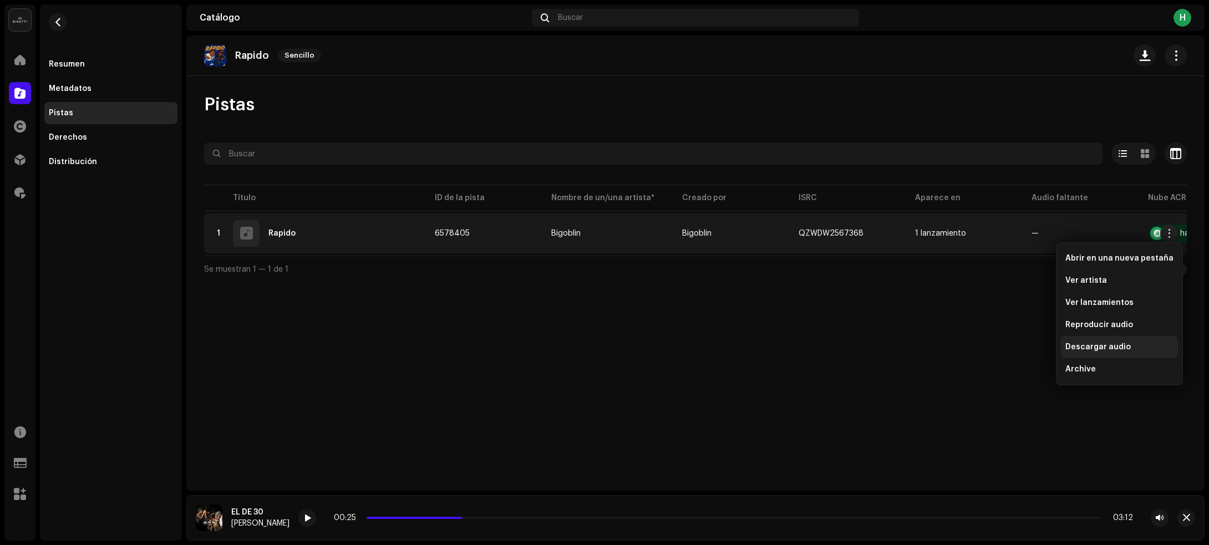
click at [1087, 348] on span "Descargar audio" at bounding box center [1097, 347] width 65 height 9
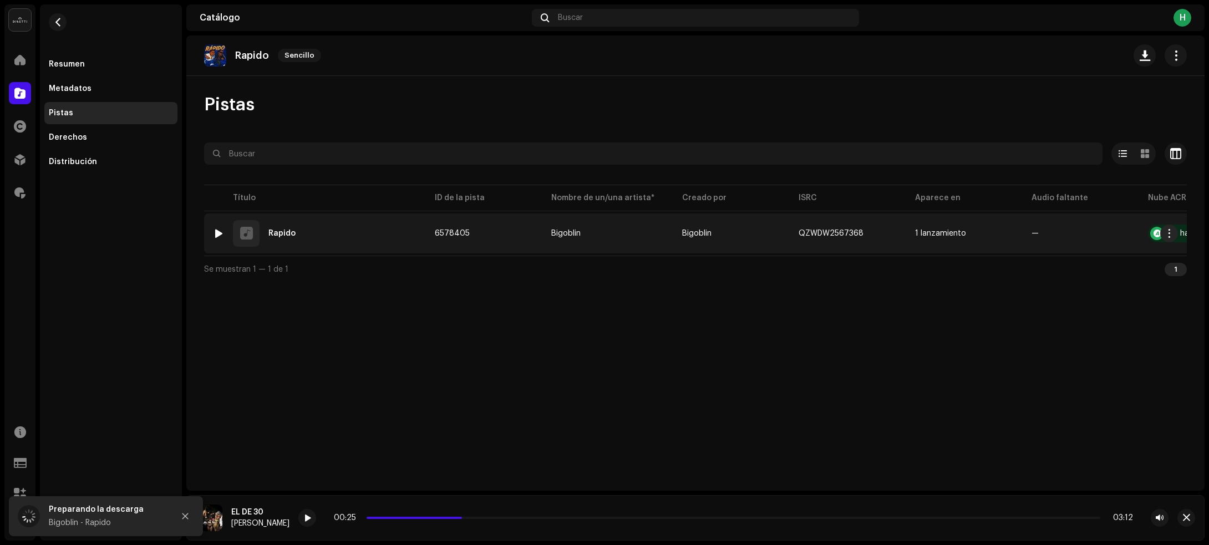
click at [343, 251] on td "1 Rapido" at bounding box center [315, 233] width 222 height 40
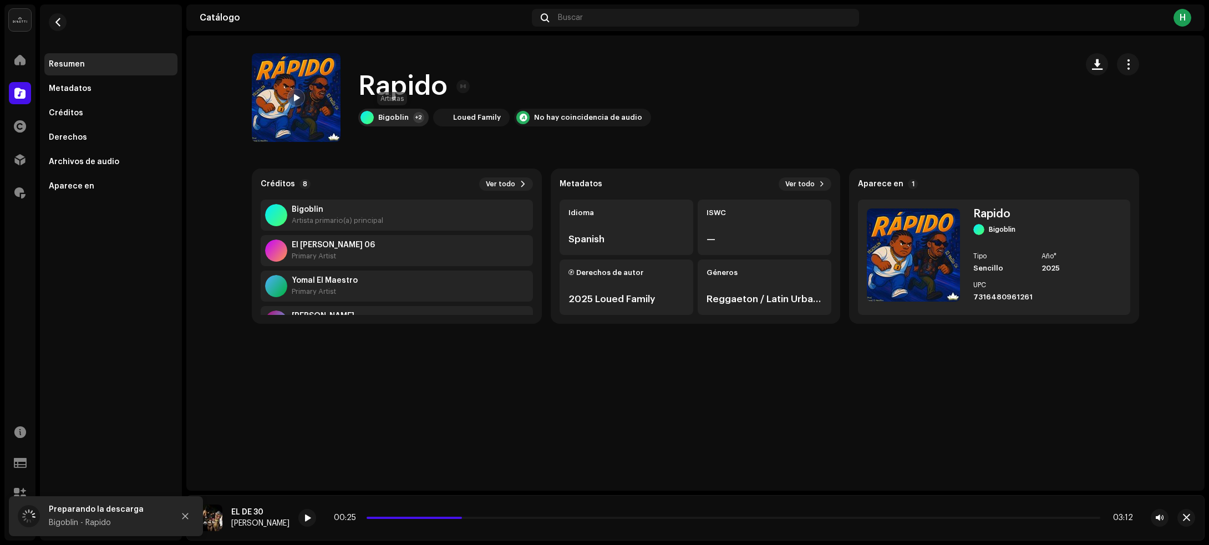
click at [399, 118] on div "Bigoblin" at bounding box center [393, 117] width 30 height 9
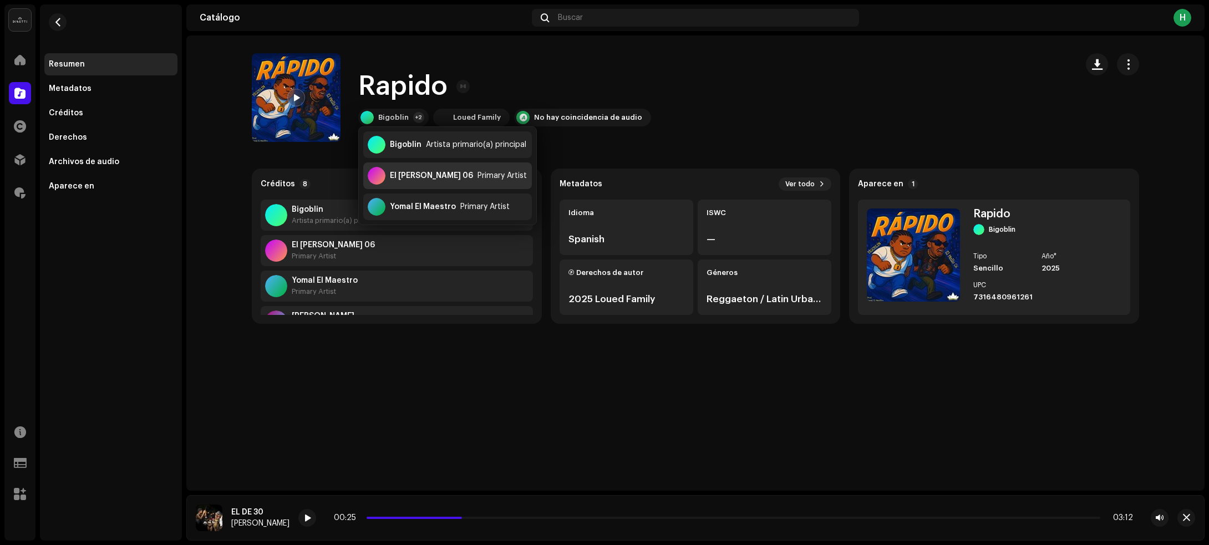
click at [395, 178] on div "El [PERSON_NAME] 06" at bounding box center [431, 175] width 83 height 9
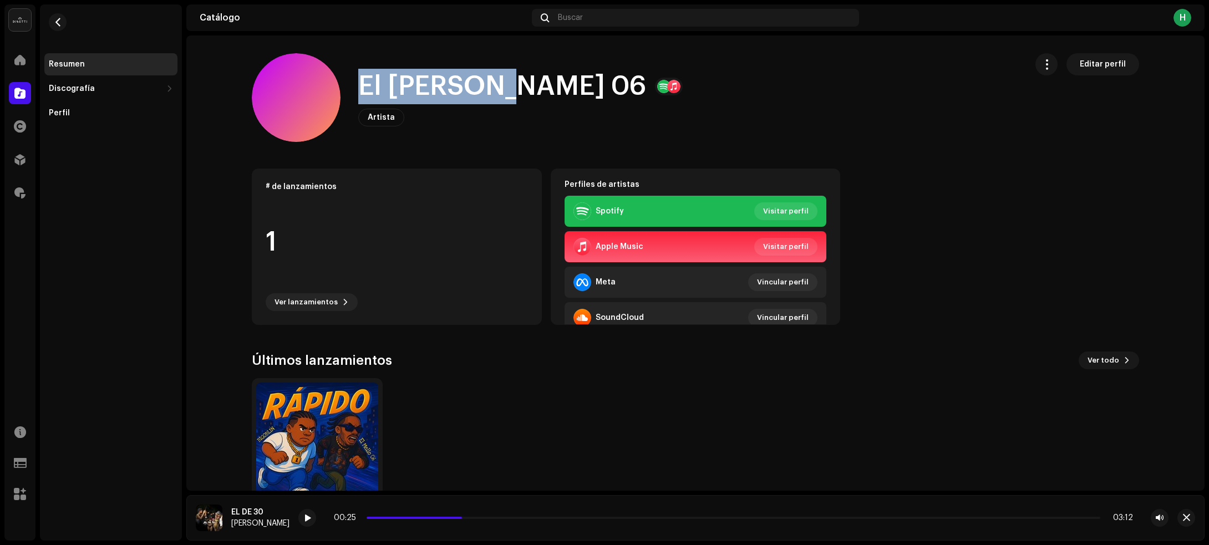
drag, startPoint x: 363, startPoint y: 94, endPoint x: 494, endPoint y: 76, distance: 132.1
click at [494, 76] on div "El [PERSON_NAME] 06 Artista Editar perfil" at bounding box center [635, 97] width 766 height 89
copy h1 "El [PERSON_NAME] 06"
click at [53, 24] on button "button" at bounding box center [58, 22] width 18 height 18
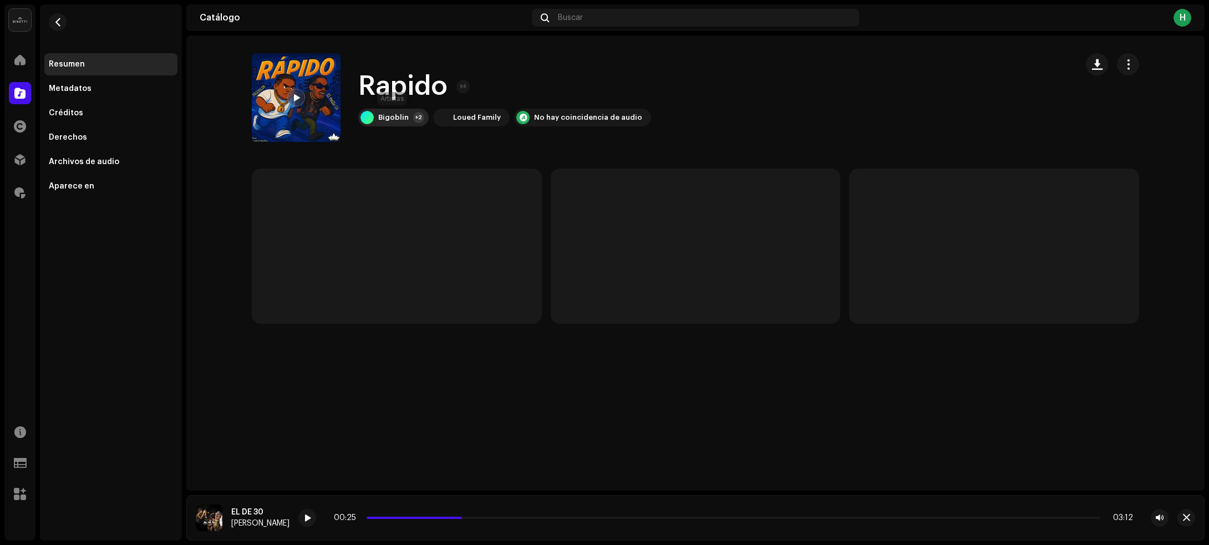
click at [389, 112] on div "Bigoblin +2" at bounding box center [393, 118] width 70 height 18
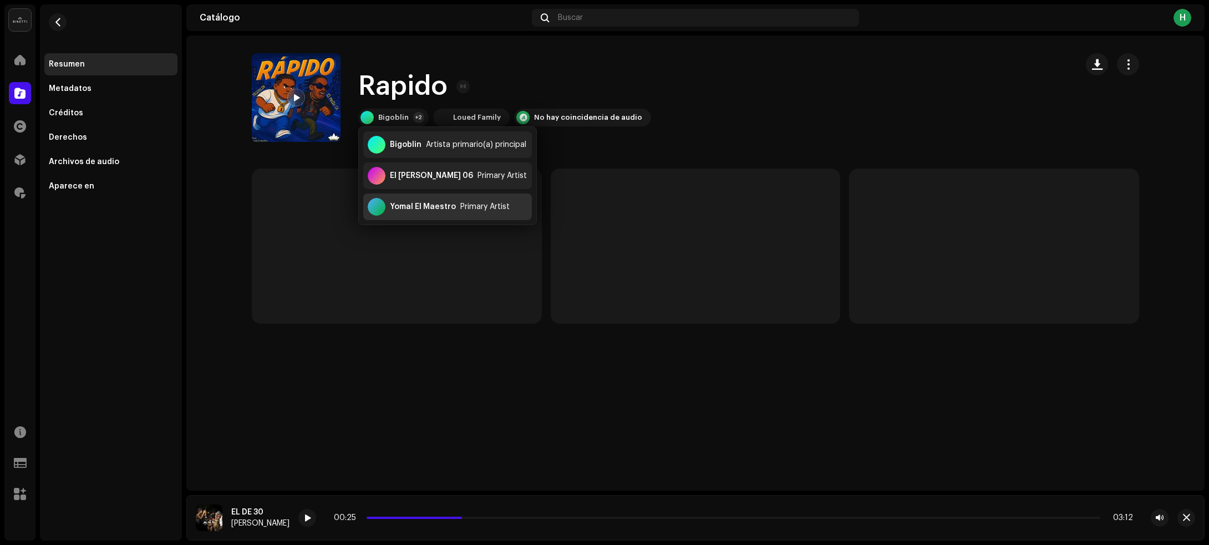
click at [427, 203] on div "Yomal El Maestro" at bounding box center [423, 206] width 66 height 9
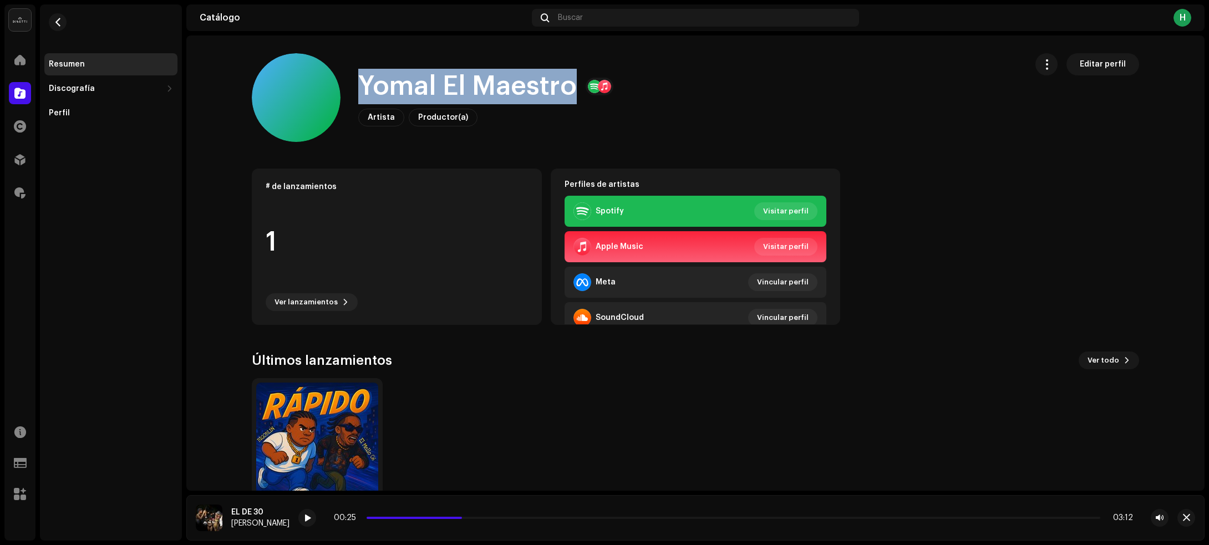
drag, startPoint x: 355, startPoint y: 83, endPoint x: 581, endPoint y: 79, distance: 226.2
click at [581, 79] on div "Yomal El Maestro" at bounding box center [485, 86] width 255 height 35
copy h1 "Yomal El Maestro"
click at [61, 18] on span "button" at bounding box center [58, 22] width 8 height 9
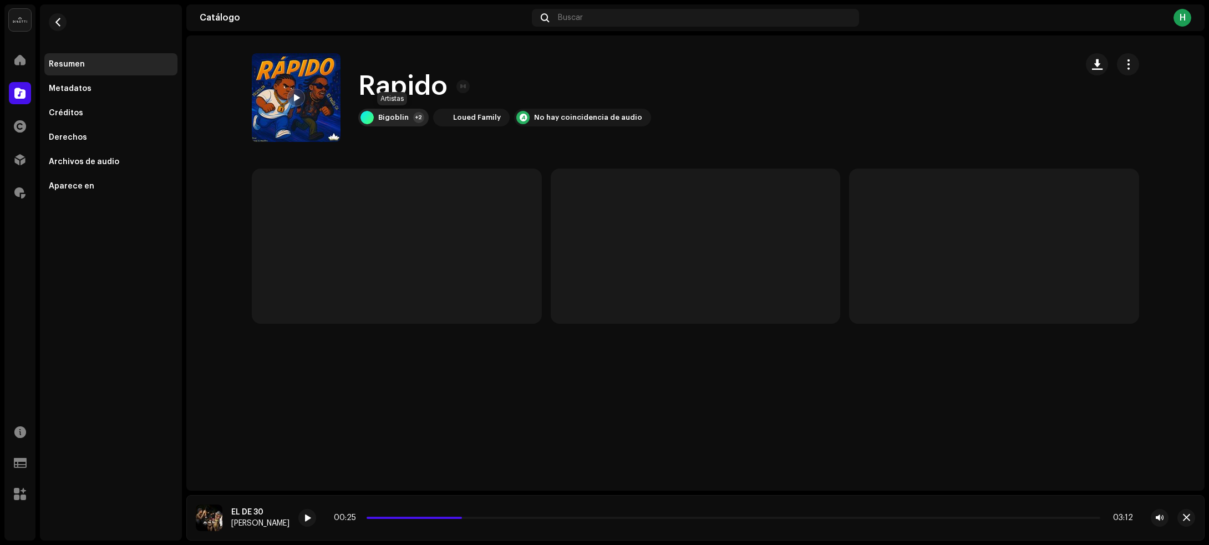
click at [413, 118] on div "+2" at bounding box center [418, 117] width 11 height 11
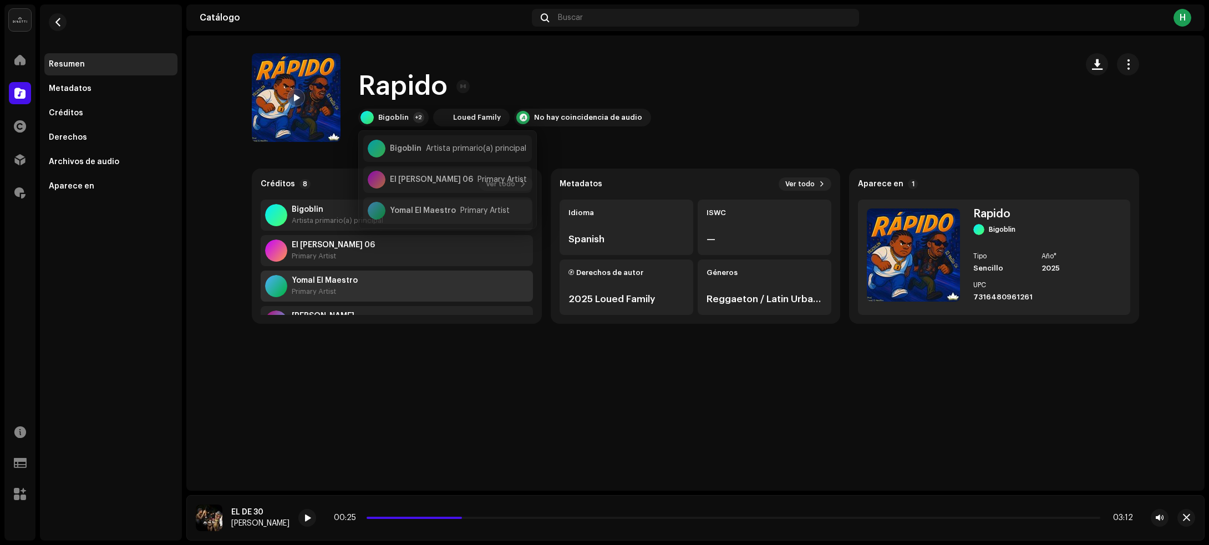
click at [358, 280] on div "[PERSON_NAME] El Maestro Primary Artist" at bounding box center [397, 286] width 272 height 31
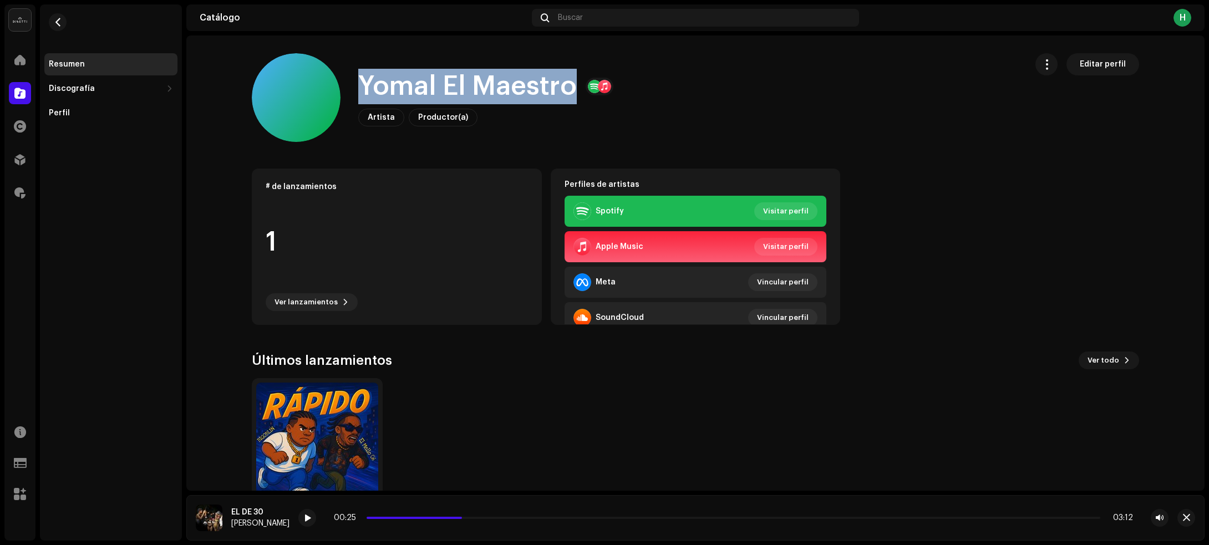
drag, startPoint x: 356, startPoint y: 96, endPoint x: 564, endPoint y: 95, distance: 207.9
click at [564, 95] on h1 "Yomal El Maestro" at bounding box center [467, 86] width 218 height 35
copy h1 "Yomal El Maestro"
click at [63, 17] on button "button" at bounding box center [58, 22] width 18 height 18
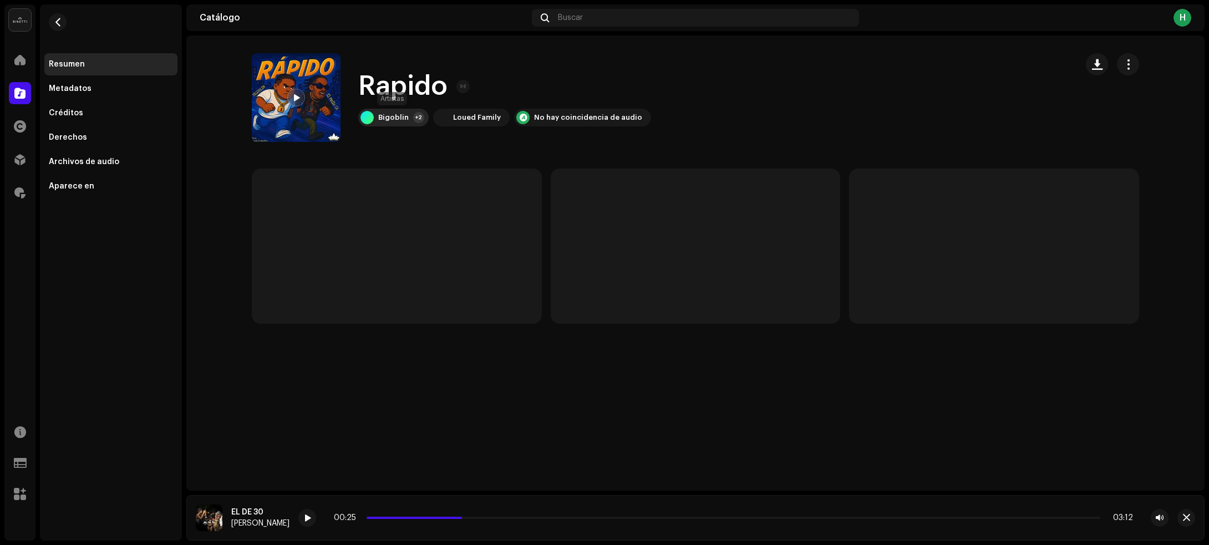
click at [391, 121] on div "Bigoblin" at bounding box center [393, 117] width 30 height 9
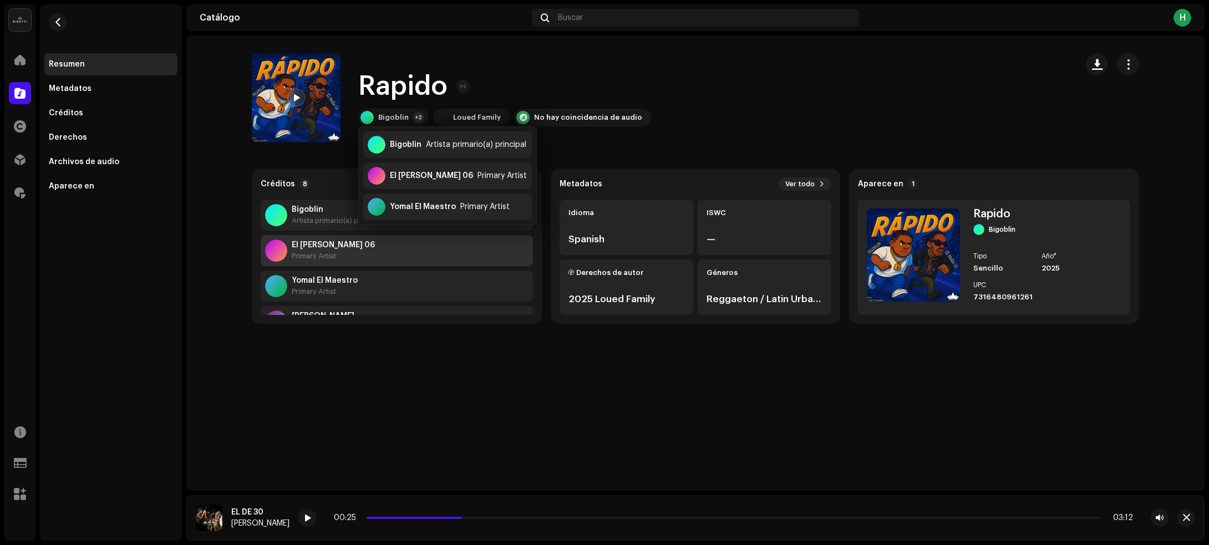
click at [331, 309] on div "Rapido Rapido Bigoblin +2 Loued Family No hay coincidencia de audio Créditos 8 …" at bounding box center [695, 262] width 1018 height 455
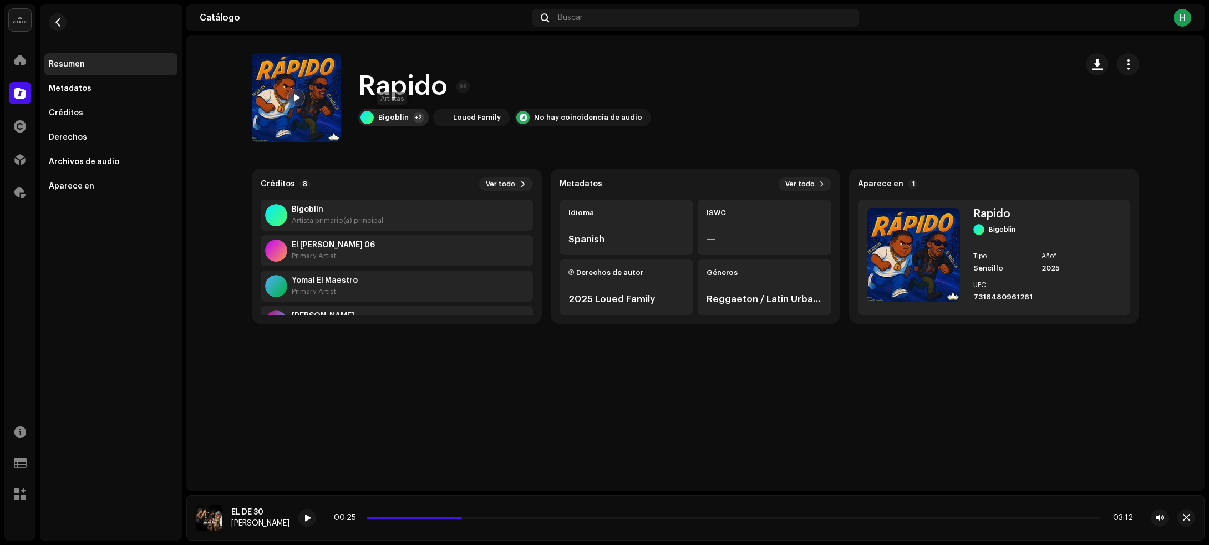
click at [405, 119] on div "Bigoblin" at bounding box center [393, 117] width 30 height 9
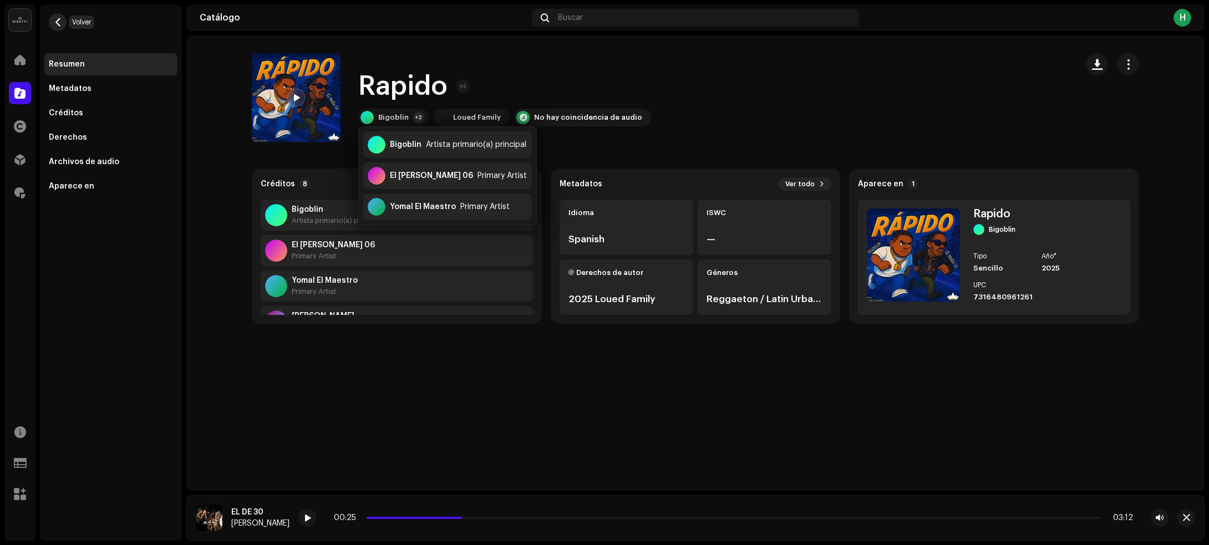
click at [59, 21] on span "button" at bounding box center [58, 22] width 8 height 9
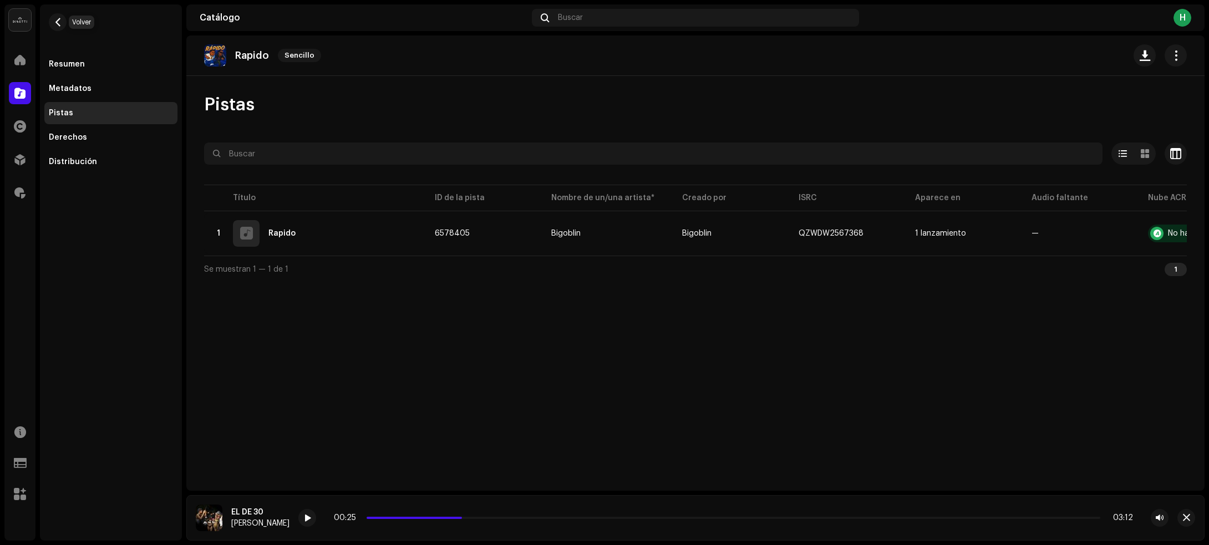
click at [59, 21] on span "button" at bounding box center [58, 22] width 8 height 9
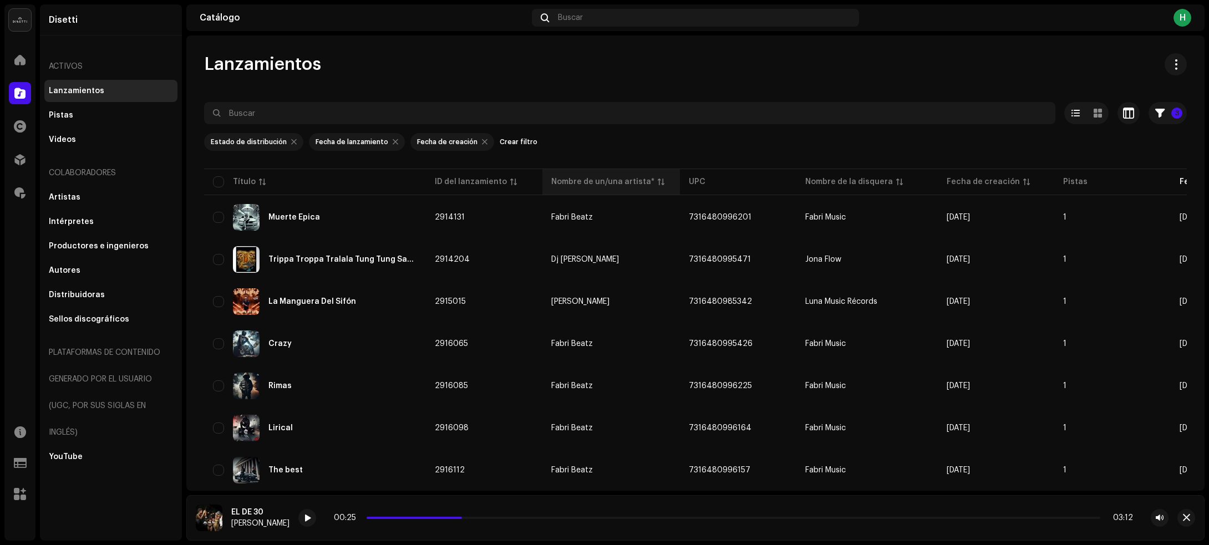
scroll to position [416, 0]
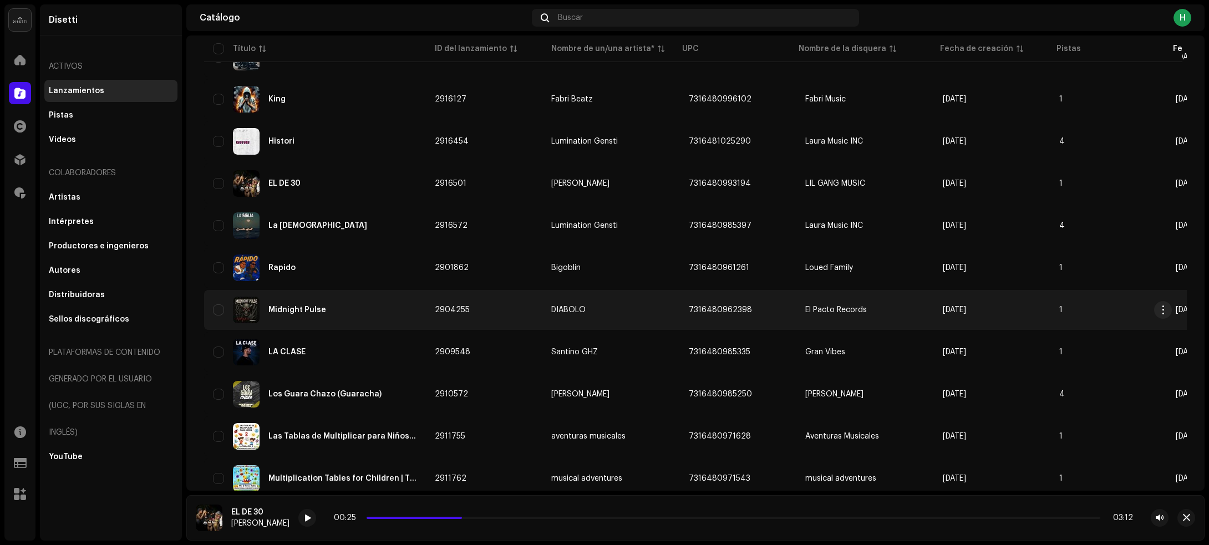
click at [359, 298] on div "Midnight Pulse" at bounding box center [315, 310] width 204 height 27
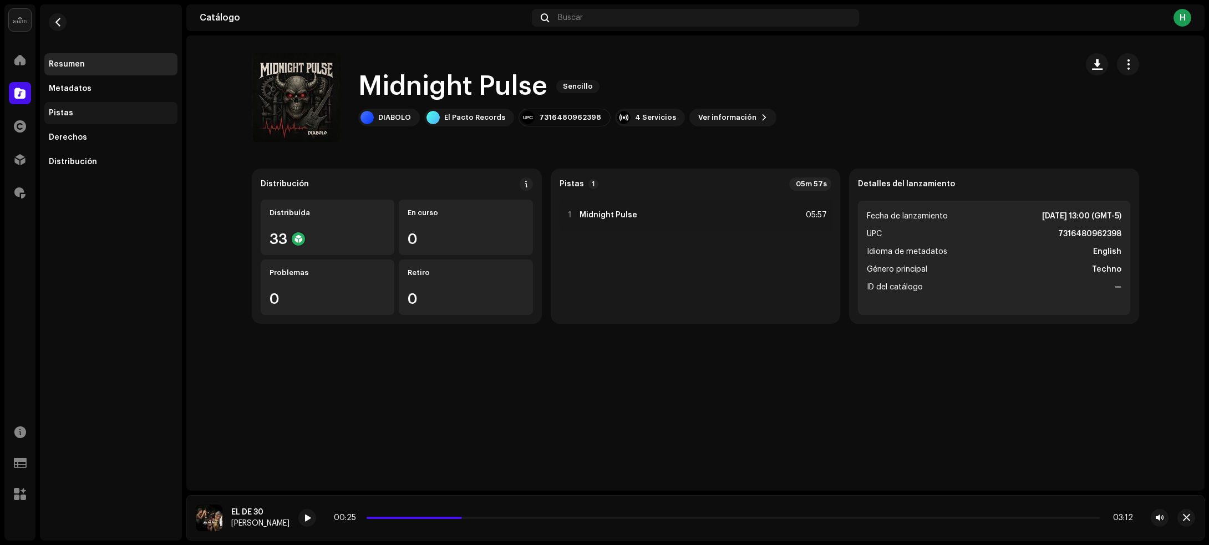
click at [95, 109] on div "Pistas" at bounding box center [111, 113] width 124 height 9
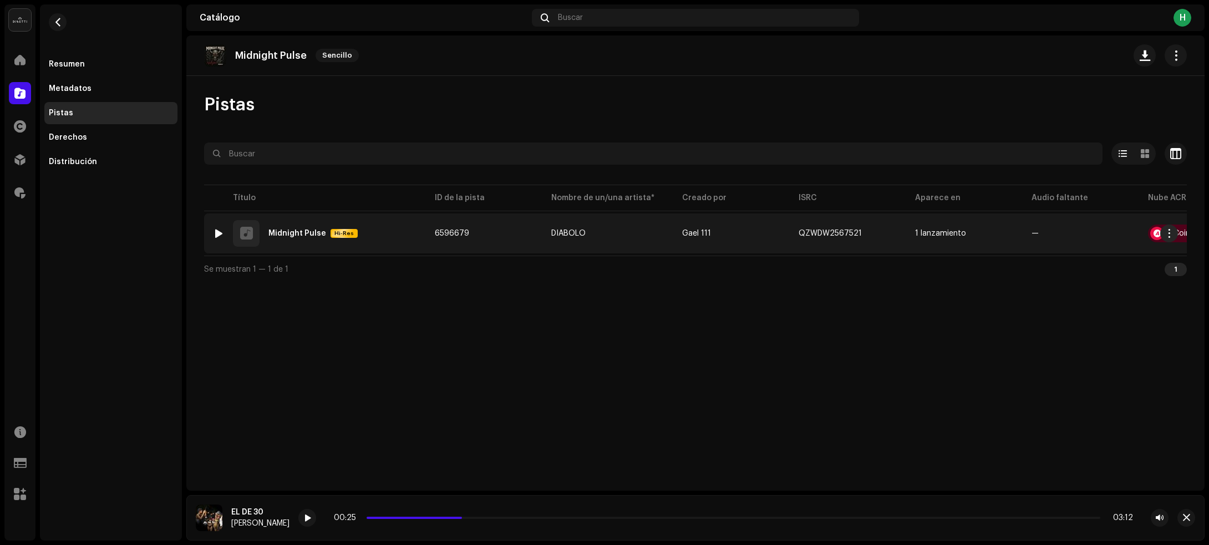
click at [220, 232] on div at bounding box center [219, 233] width 8 height 9
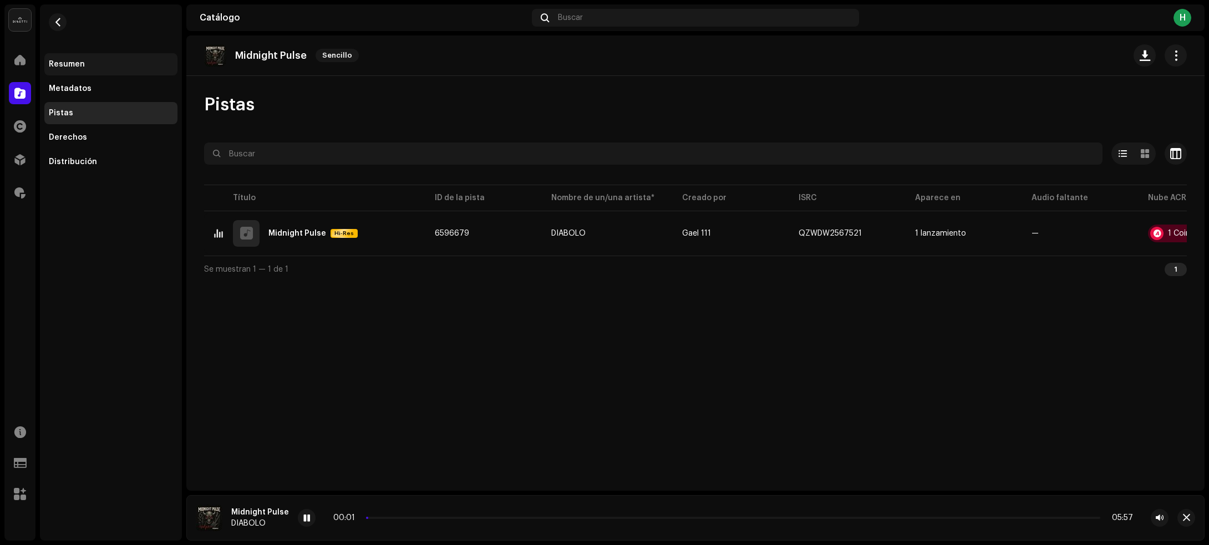
click at [140, 69] on div "Resumen" at bounding box center [110, 64] width 133 height 22
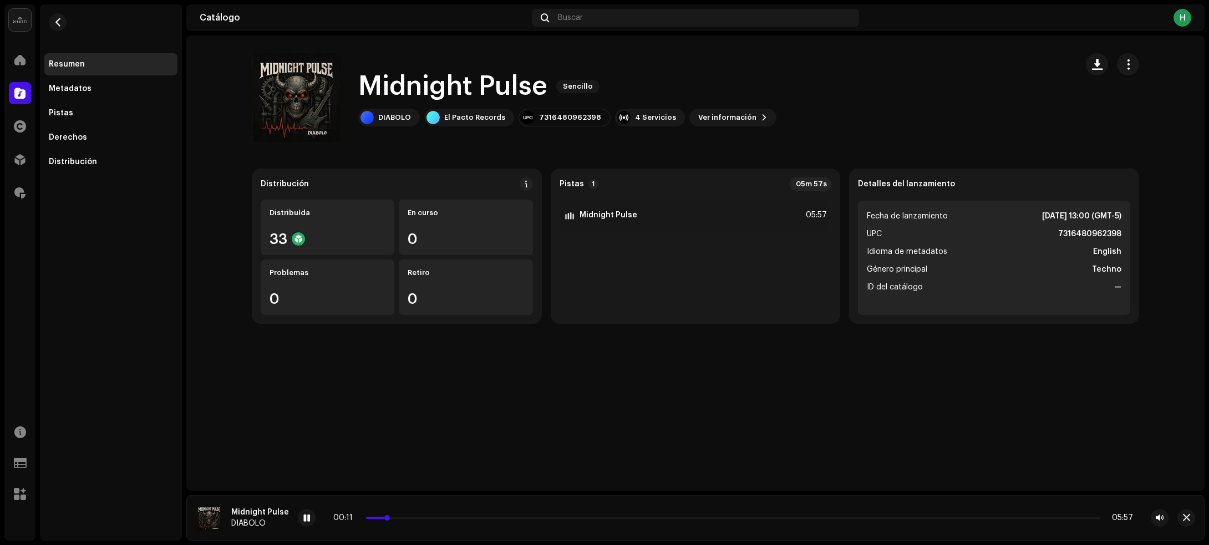
click at [463, 517] on p-slider at bounding box center [733, 518] width 734 height 2
click at [594, 522] on div "00:54 05:57" at bounding box center [733, 518] width 870 height 18
click at [596, 519] on div "00:54 05:57" at bounding box center [732, 517] width 799 height 9
click at [599, 519] on p-slider at bounding box center [733, 518] width 734 height 2
drag, startPoint x: 591, startPoint y: 115, endPoint x: 530, endPoint y: 119, distance: 61.1
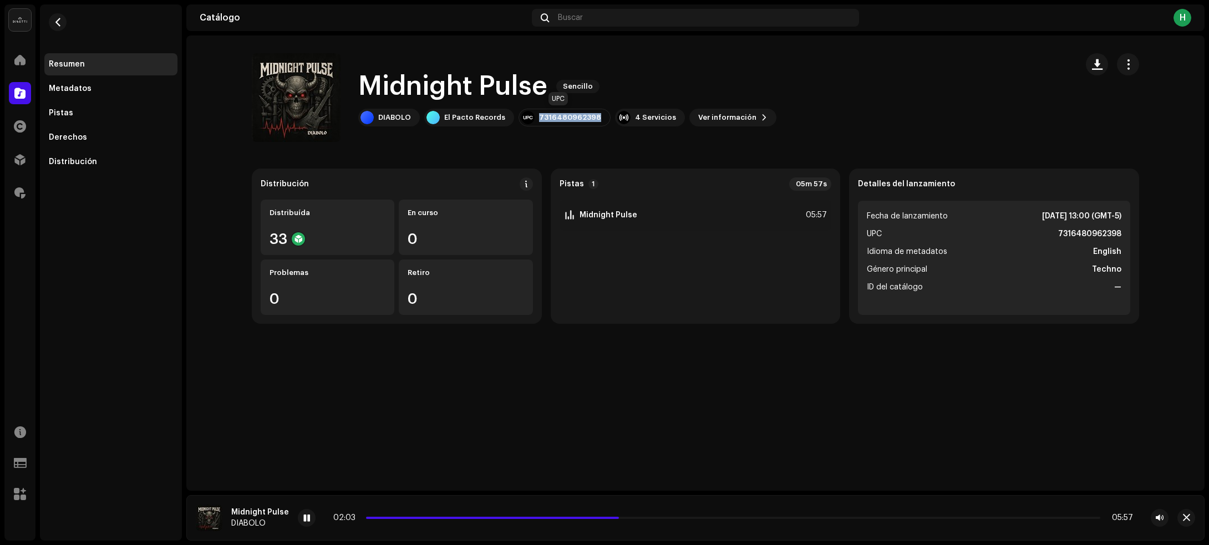
click at [530, 119] on div "7316480962398" at bounding box center [564, 118] width 92 height 18
copy div "7316480962398"
click at [58, 20] on span "button" at bounding box center [58, 22] width 8 height 9
click at [303, 520] on span at bounding box center [306, 518] width 7 height 9
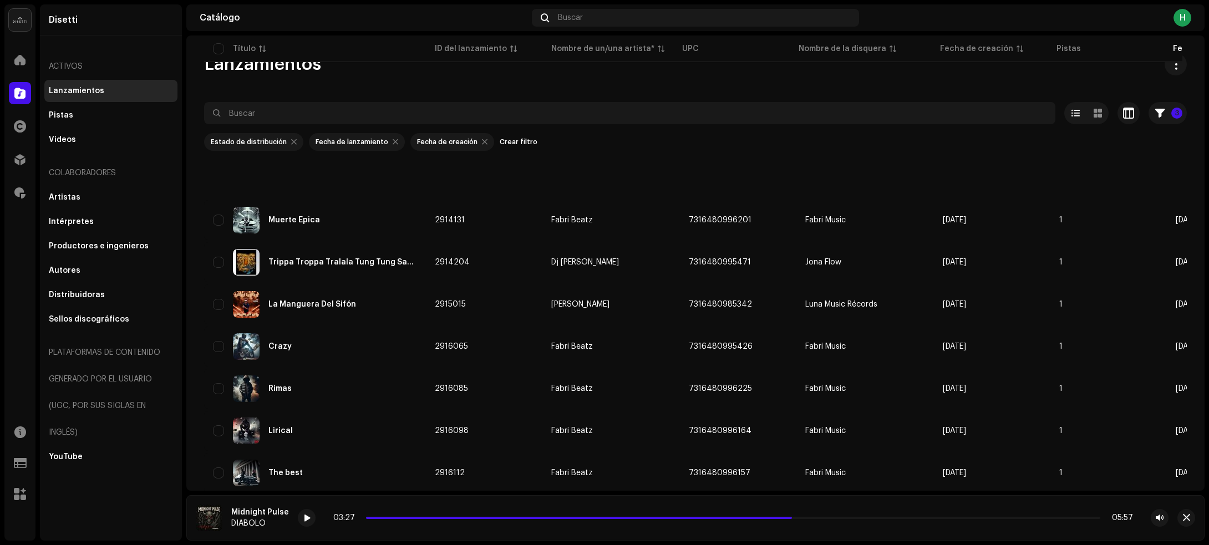
scroll to position [457, 0]
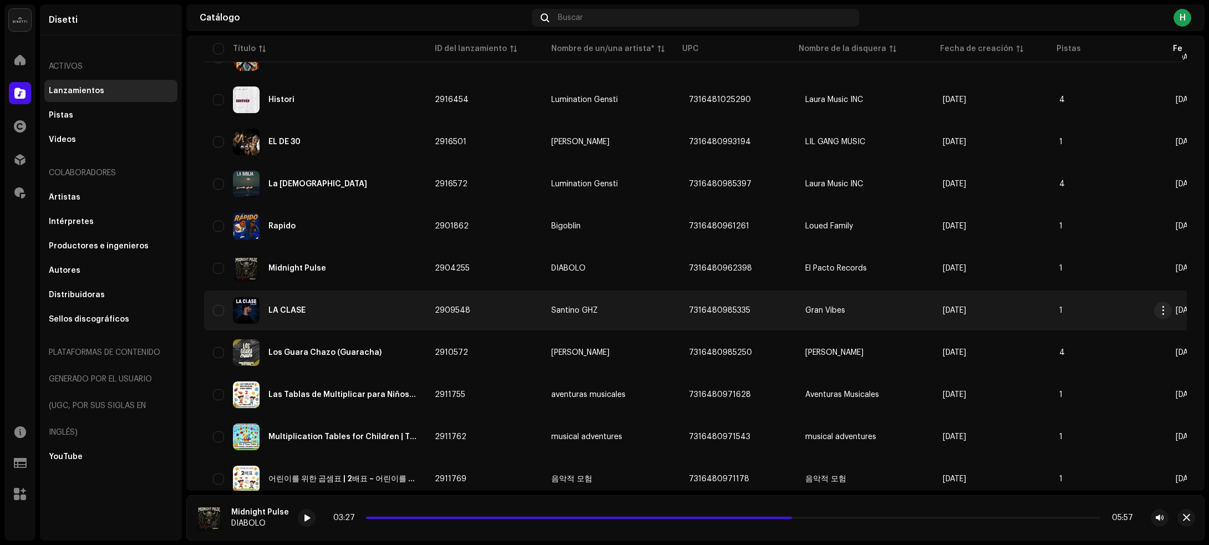
click at [367, 297] on div "LA CLASE" at bounding box center [315, 310] width 204 height 27
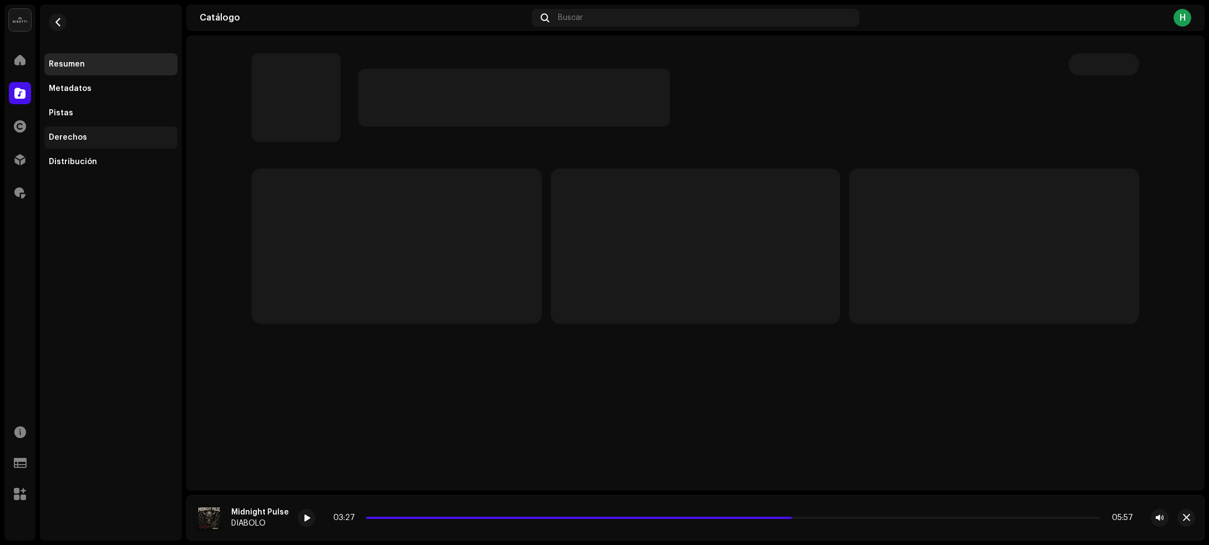
click at [77, 133] on div "Derechos" at bounding box center [68, 137] width 38 height 9
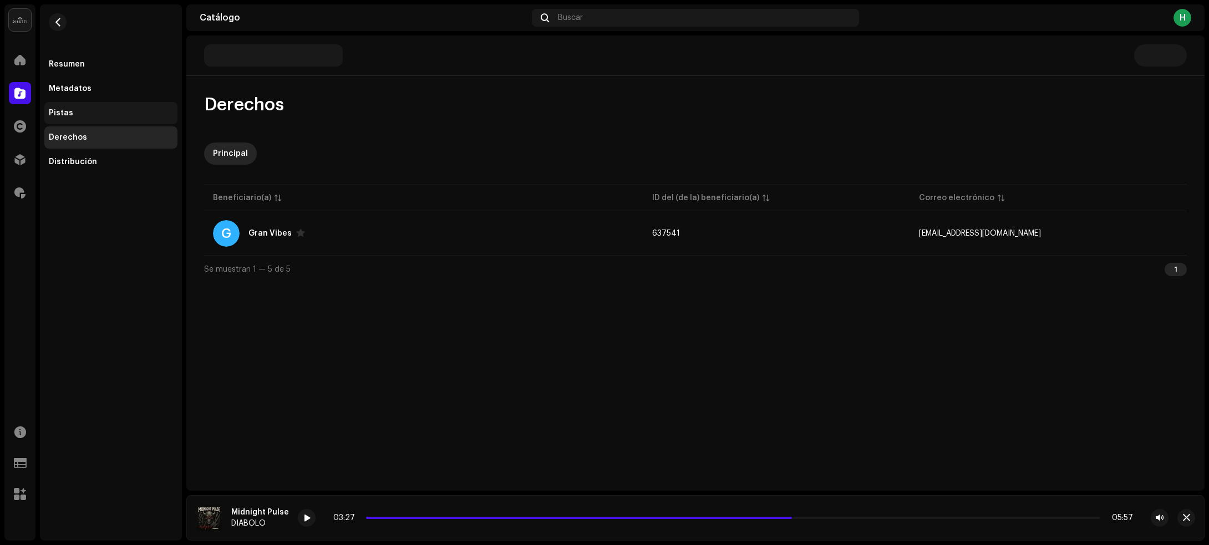
click at [97, 114] on div "Pistas" at bounding box center [111, 113] width 124 height 9
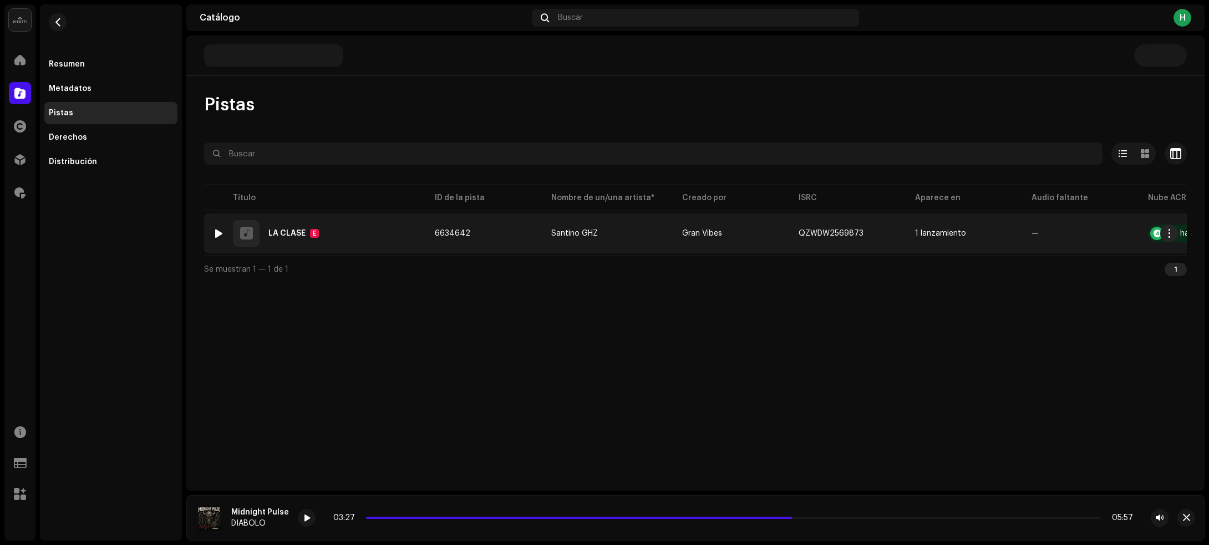
click at [218, 232] on div at bounding box center [219, 233] width 8 height 9
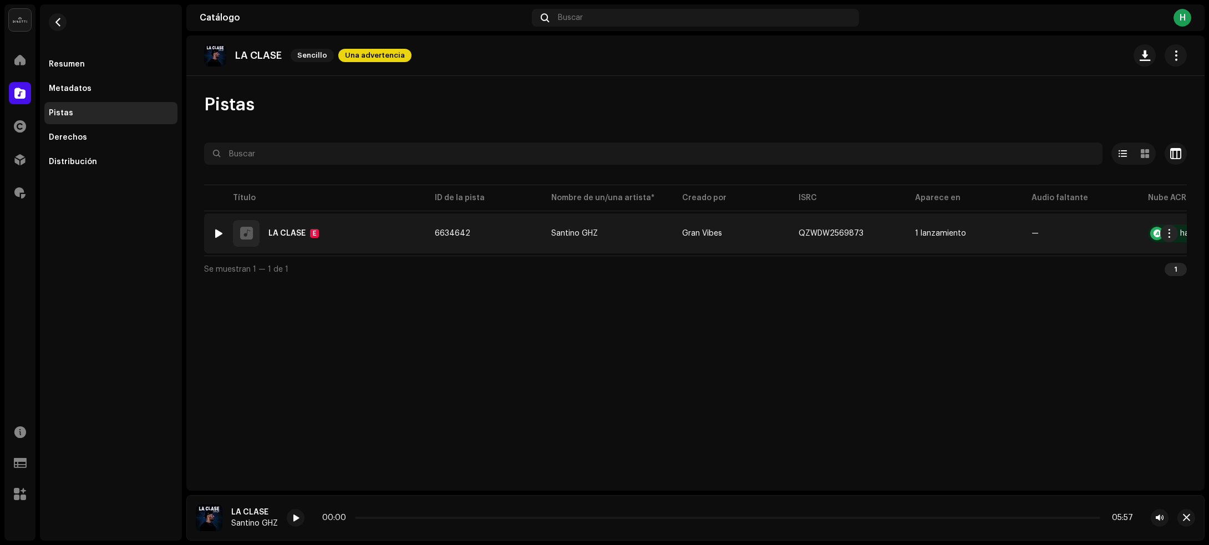
click at [218, 232] on div at bounding box center [219, 233] width 8 height 9
click at [377, 229] on div "1 LA CLASE E" at bounding box center [315, 233] width 204 height 27
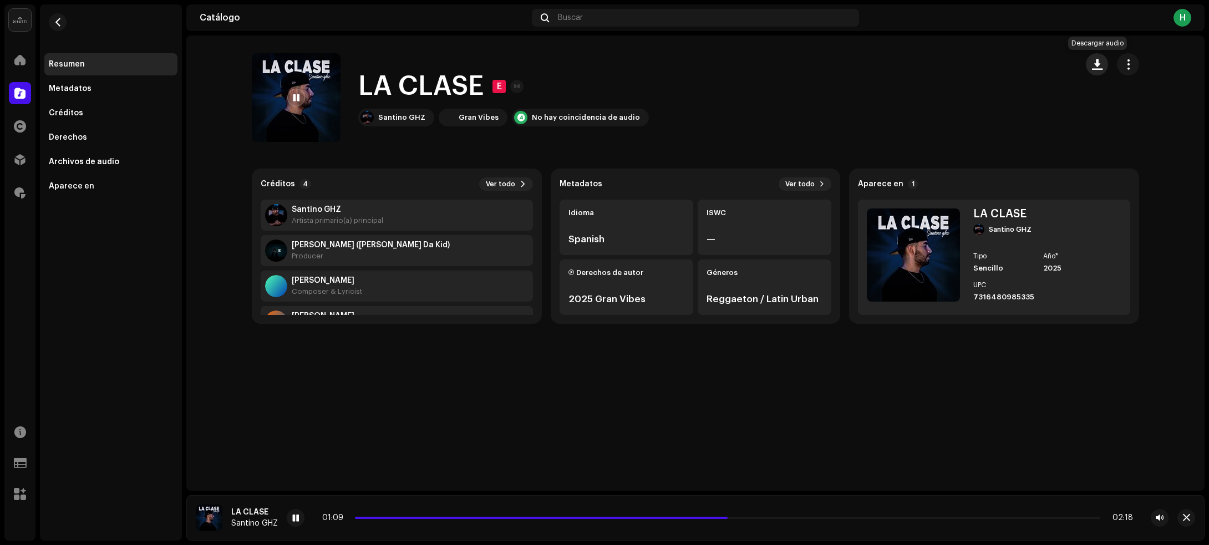
click at [1092, 62] on span "button" at bounding box center [1097, 64] width 11 height 9
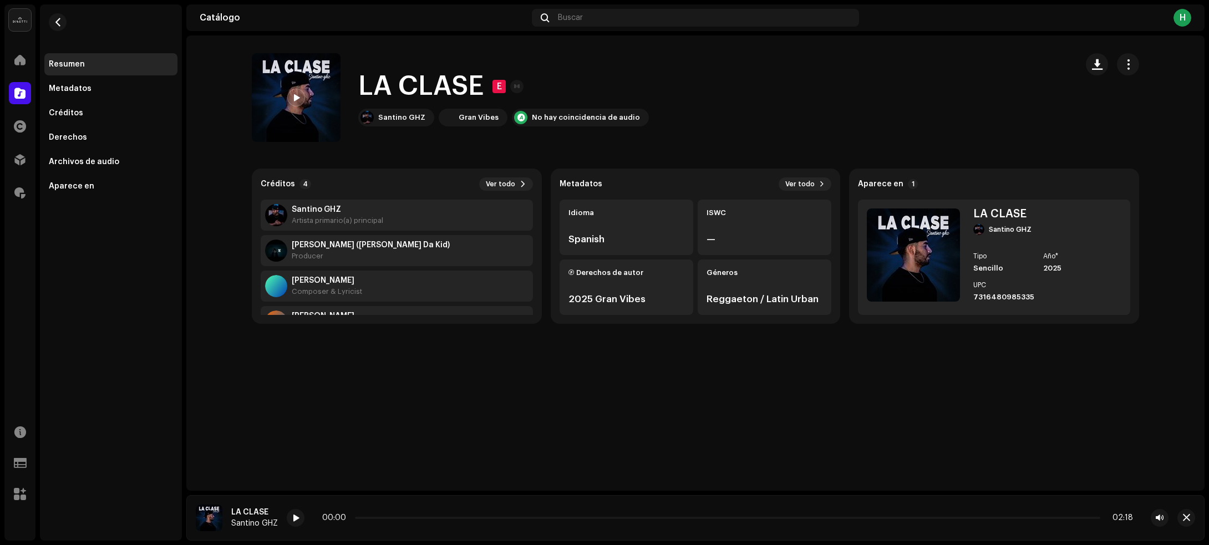
click at [48, 22] on re-m-nav-back at bounding box center [57, 28] width 27 height 49
click at [57, 23] on span "button" at bounding box center [58, 22] width 8 height 9
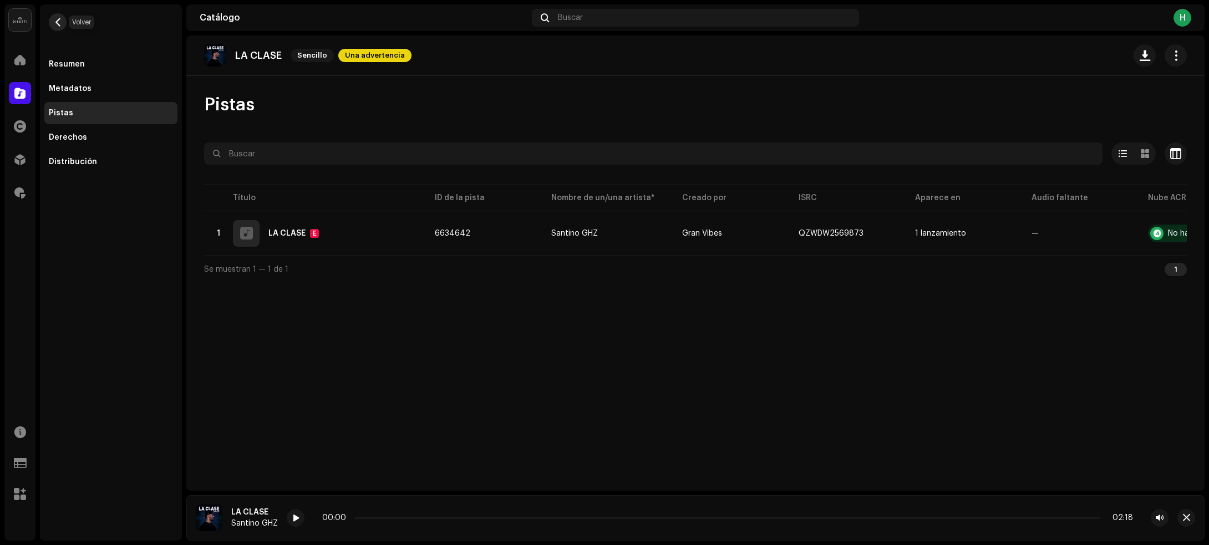
click at [57, 19] on span "button" at bounding box center [58, 22] width 8 height 9
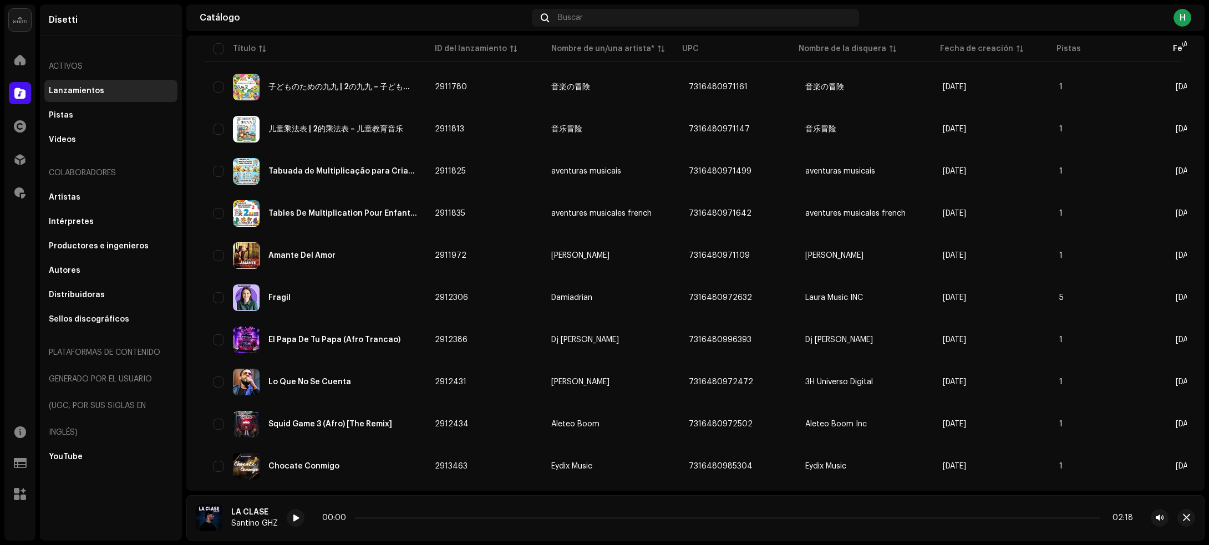
scroll to position [915, 0]
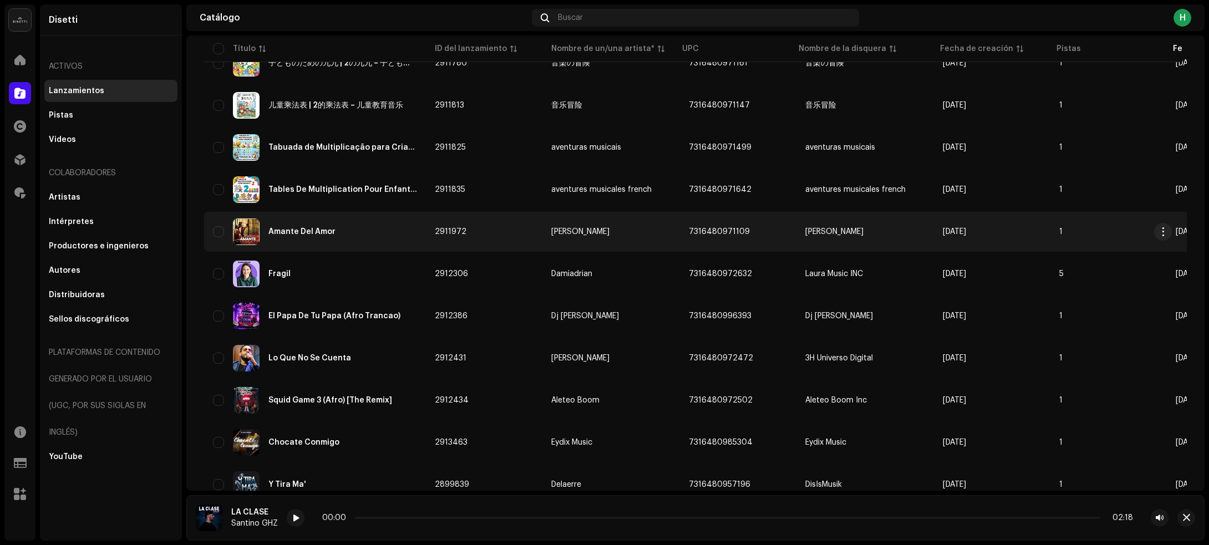
click at [360, 228] on div "Amante Del Amor" at bounding box center [315, 231] width 204 height 27
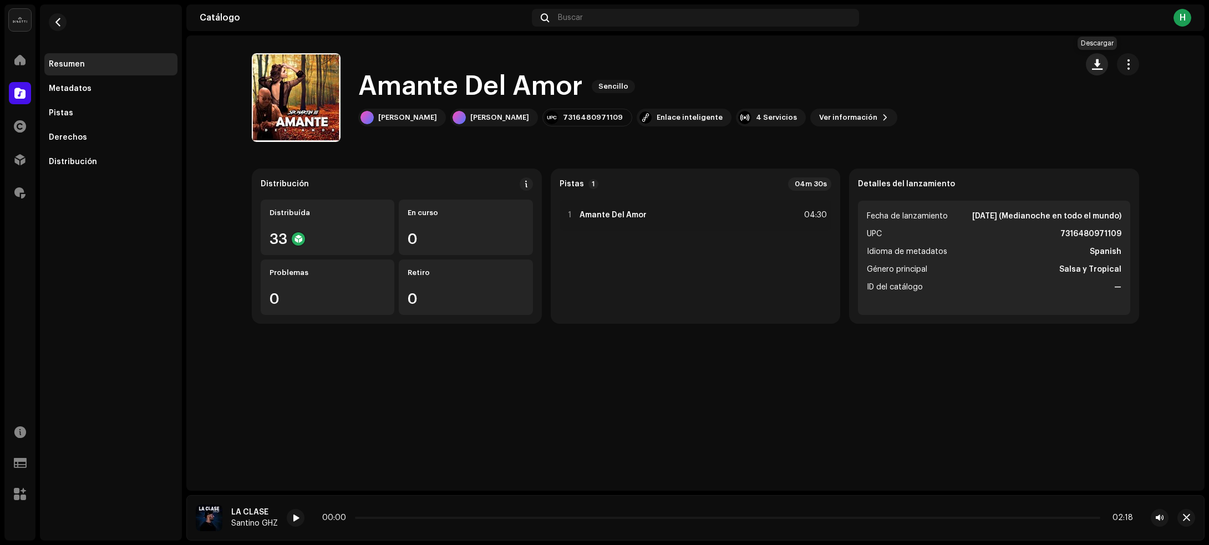
click at [1092, 60] on span "button" at bounding box center [1097, 64] width 11 height 9
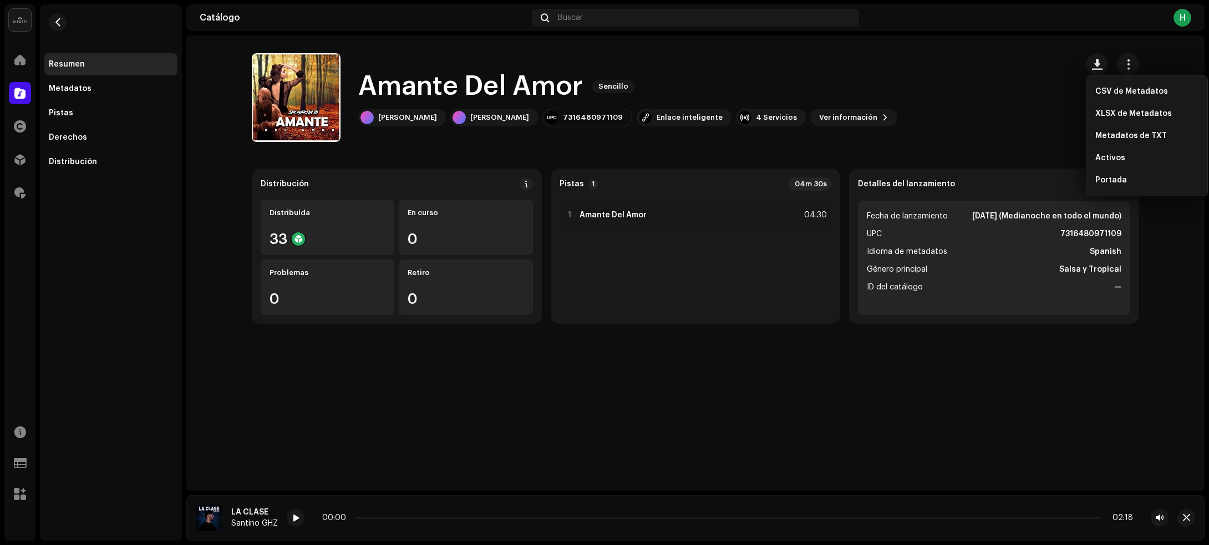
click at [1032, 120] on div "Amante Del Amor Sencillo Sir Martin III Sir Martin III 7316480971109 Enlace int…" at bounding box center [660, 97] width 816 height 89
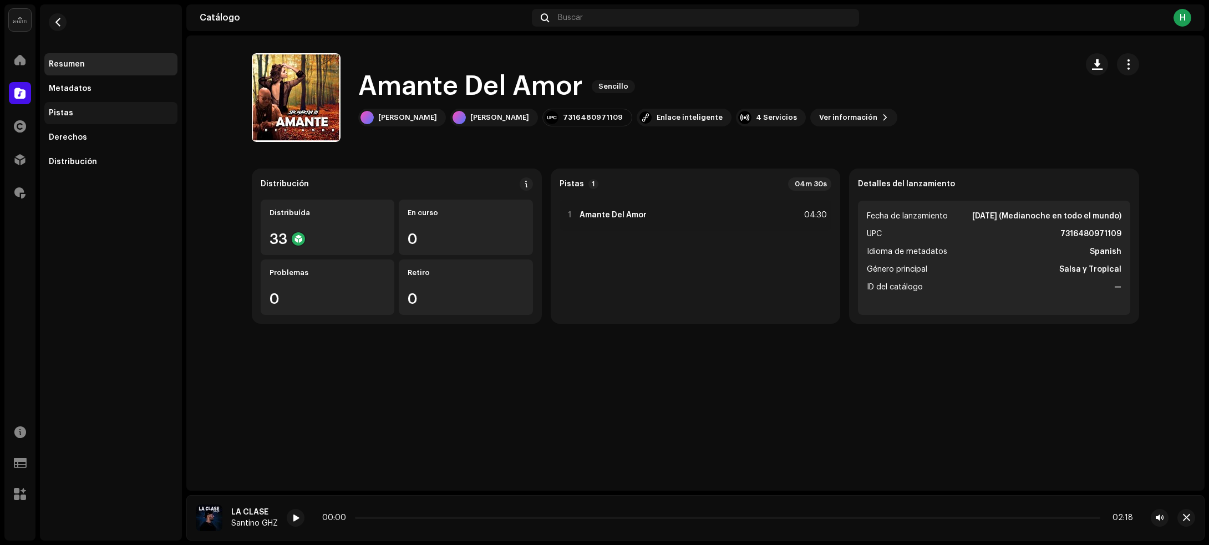
click at [103, 112] on div "Pistas" at bounding box center [111, 113] width 124 height 9
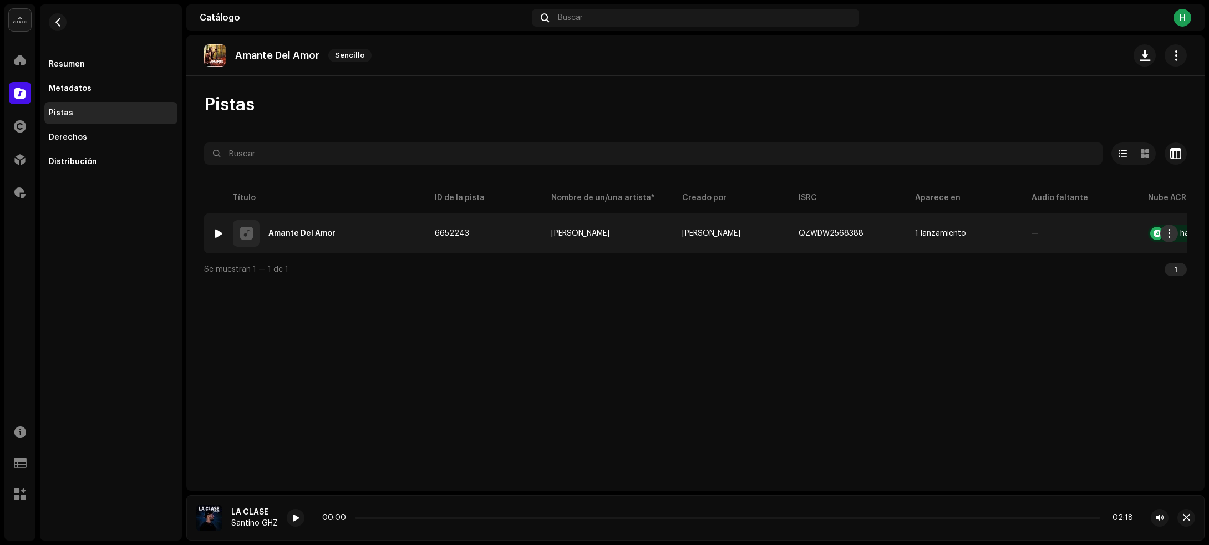
click at [1175, 234] on button "button" at bounding box center [1169, 234] width 18 height 18
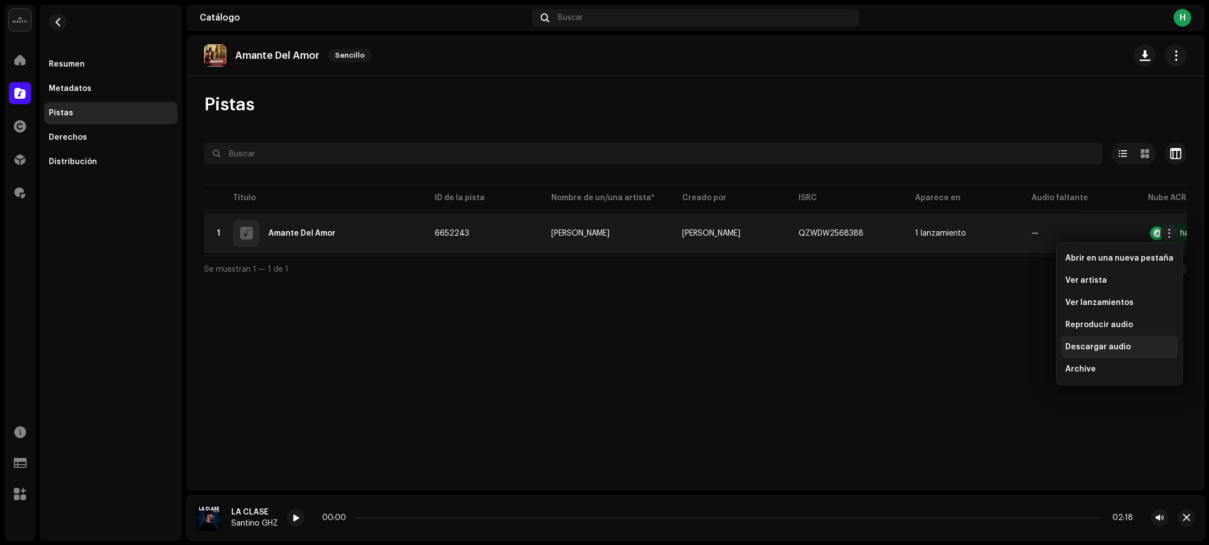
click at [1102, 343] on span "Descargar audio" at bounding box center [1097, 347] width 65 height 9
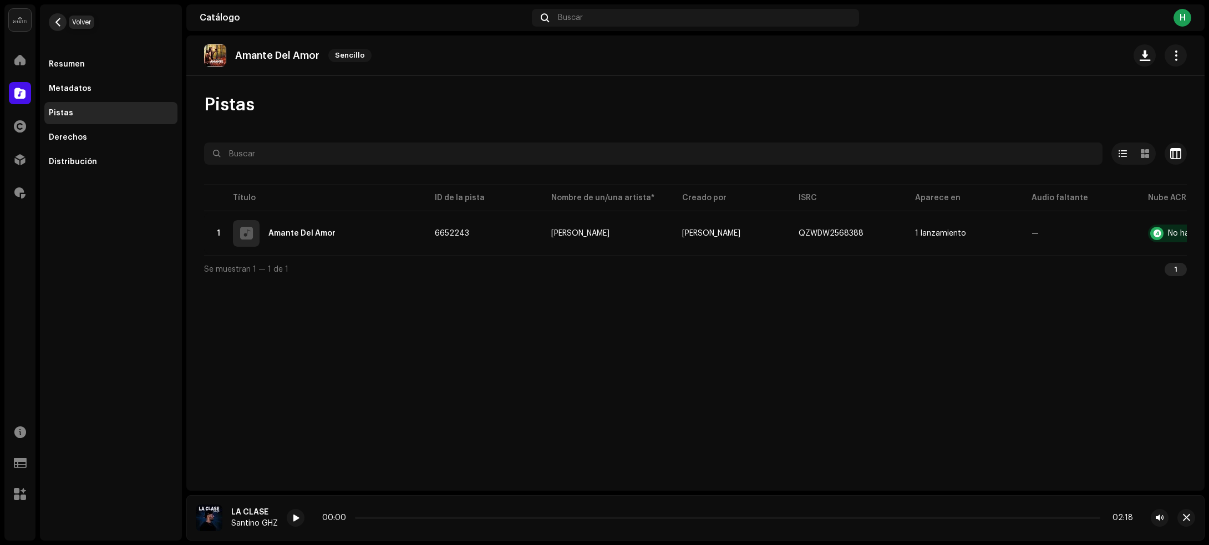
click at [58, 25] on span "button" at bounding box center [58, 22] width 8 height 9
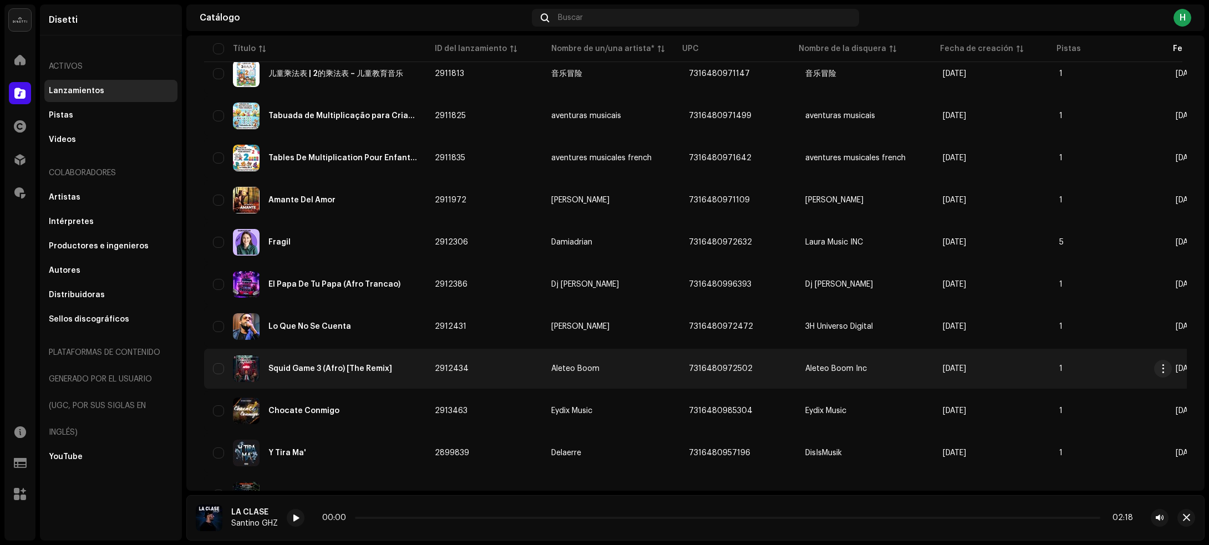
scroll to position [1016, 0]
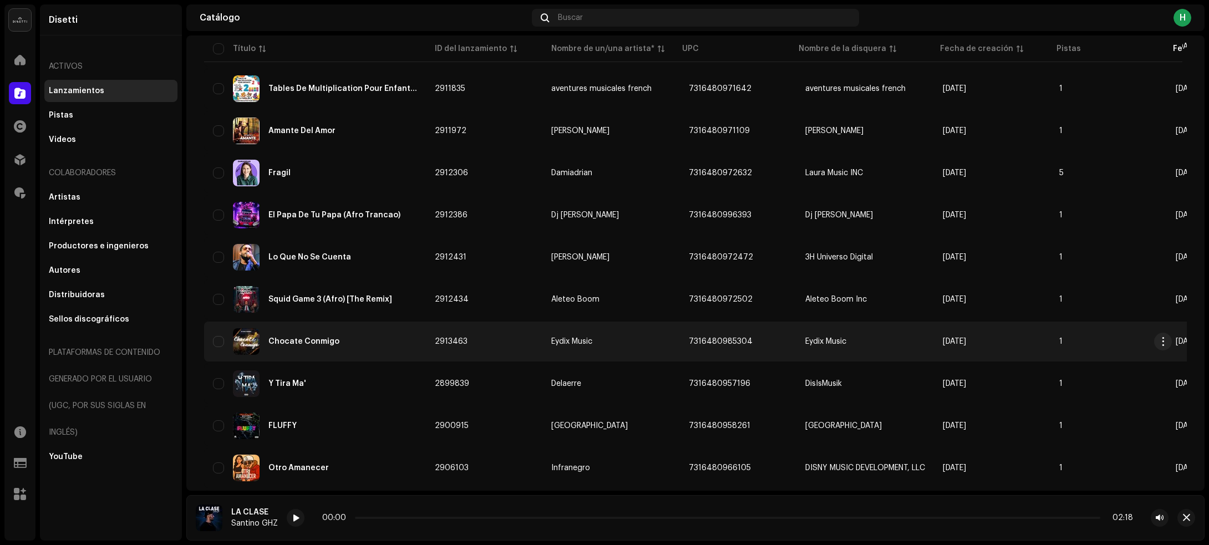
click at [359, 339] on div "Chocate Conmigo" at bounding box center [315, 341] width 204 height 27
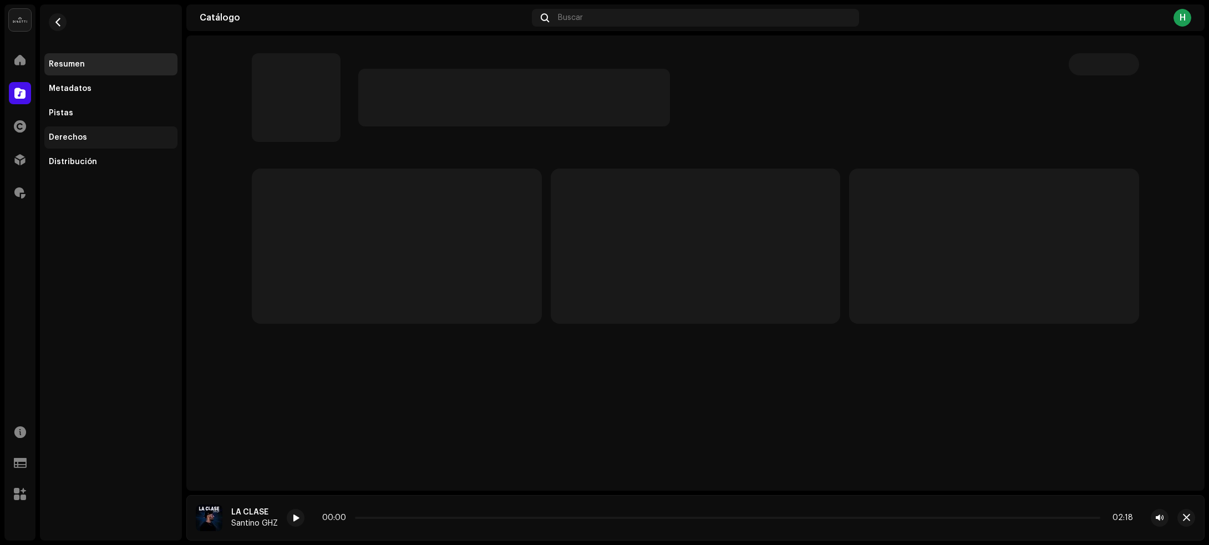
click at [93, 139] on div "Derechos" at bounding box center [111, 137] width 124 height 9
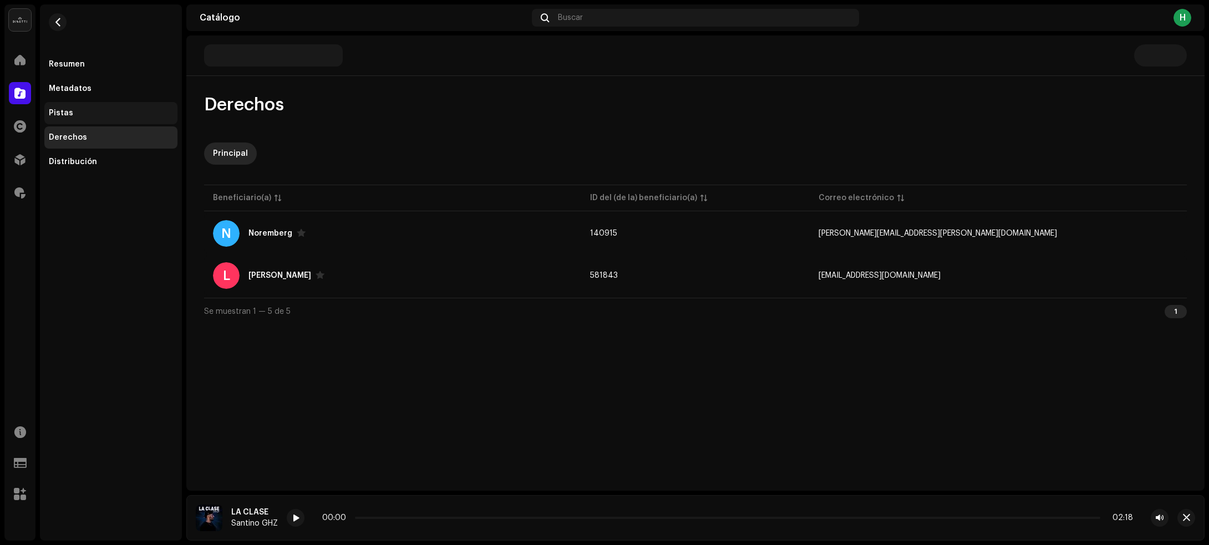
click at [79, 111] on div "Pistas" at bounding box center [111, 113] width 124 height 9
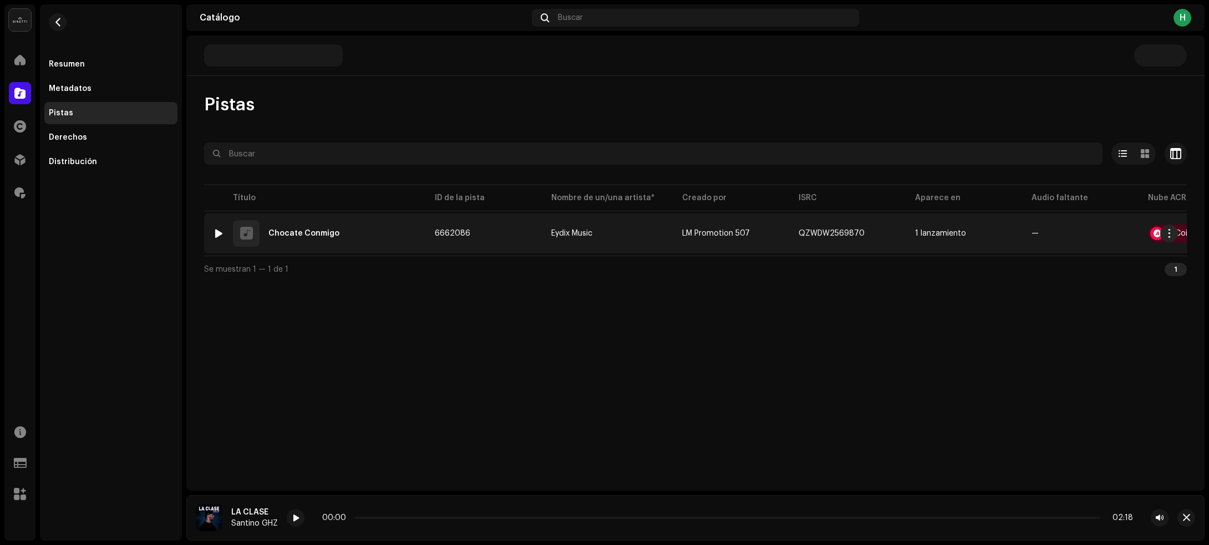
click at [220, 234] on div at bounding box center [219, 233] width 8 height 9
click at [1169, 236] on span "button" at bounding box center [1169, 233] width 8 height 9
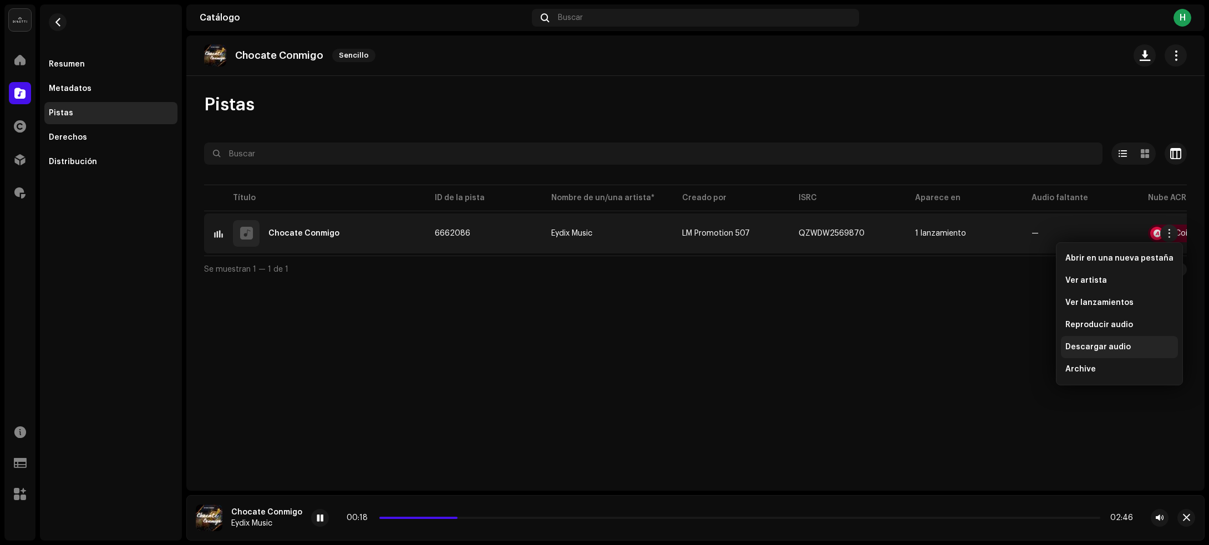
click at [1077, 346] on span "Descargar audio" at bounding box center [1097, 347] width 65 height 9
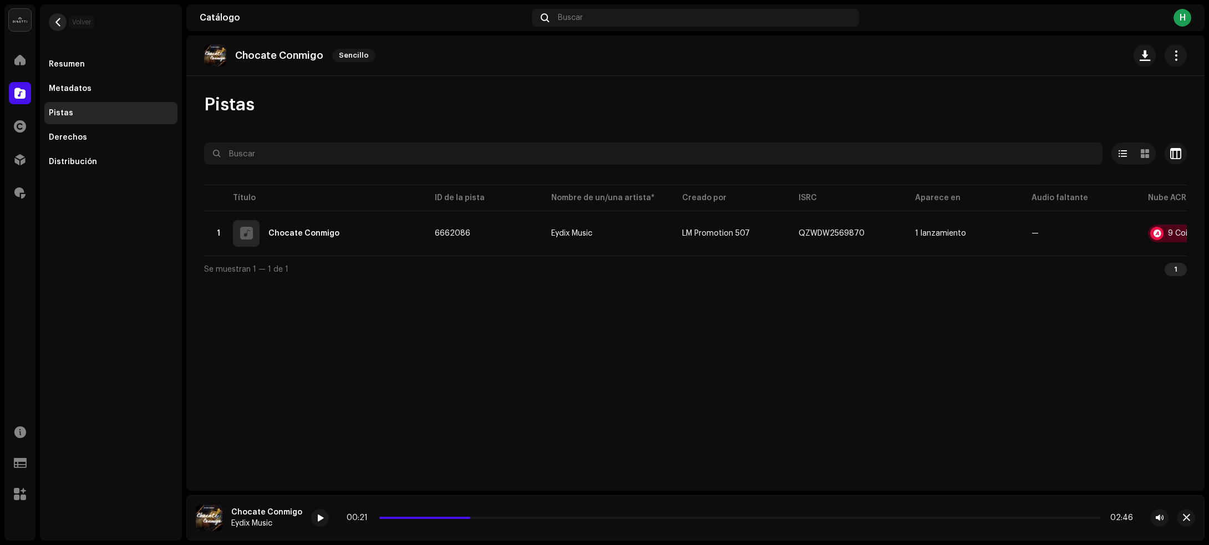
click at [54, 23] on span "button" at bounding box center [58, 22] width 8 height 9
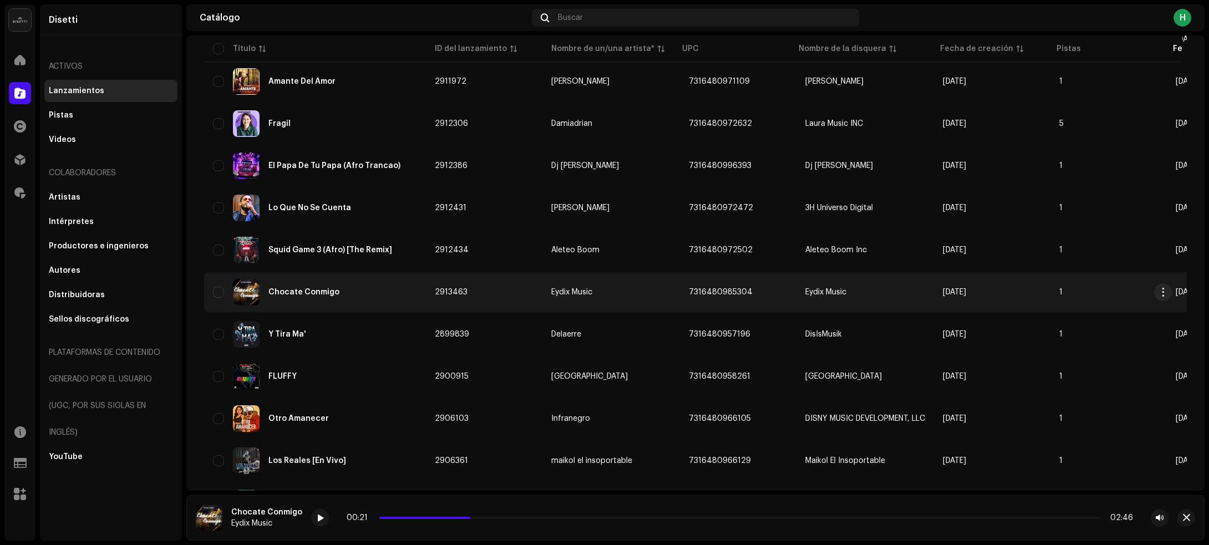
scroll to position [1085, 0]
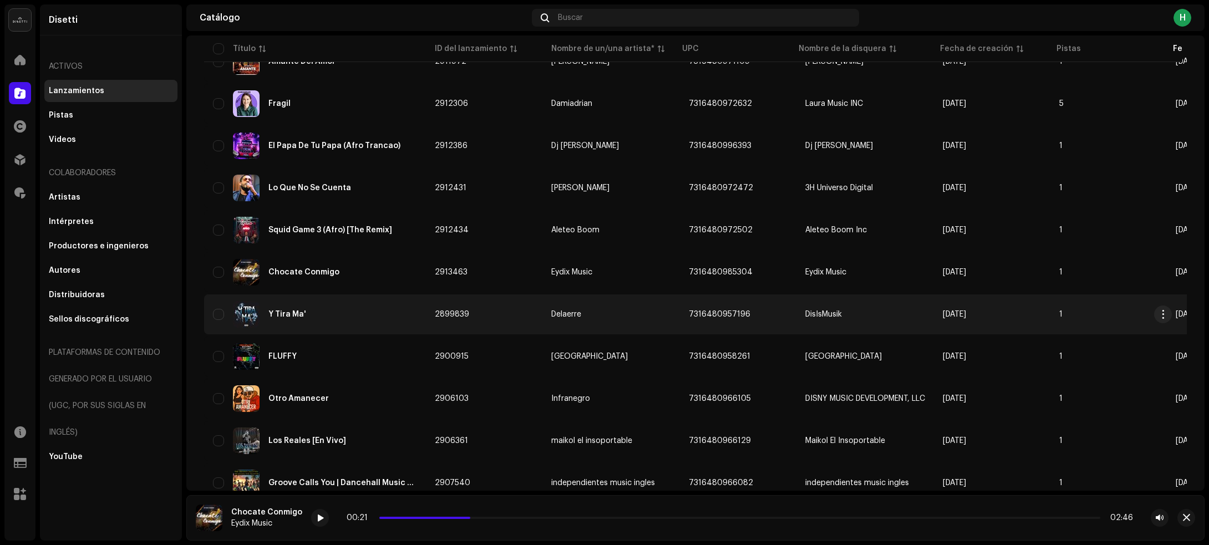
click at [399, 317] on div "Y Tira Ma'" at bounding box center [315, 314] width 204 height 27
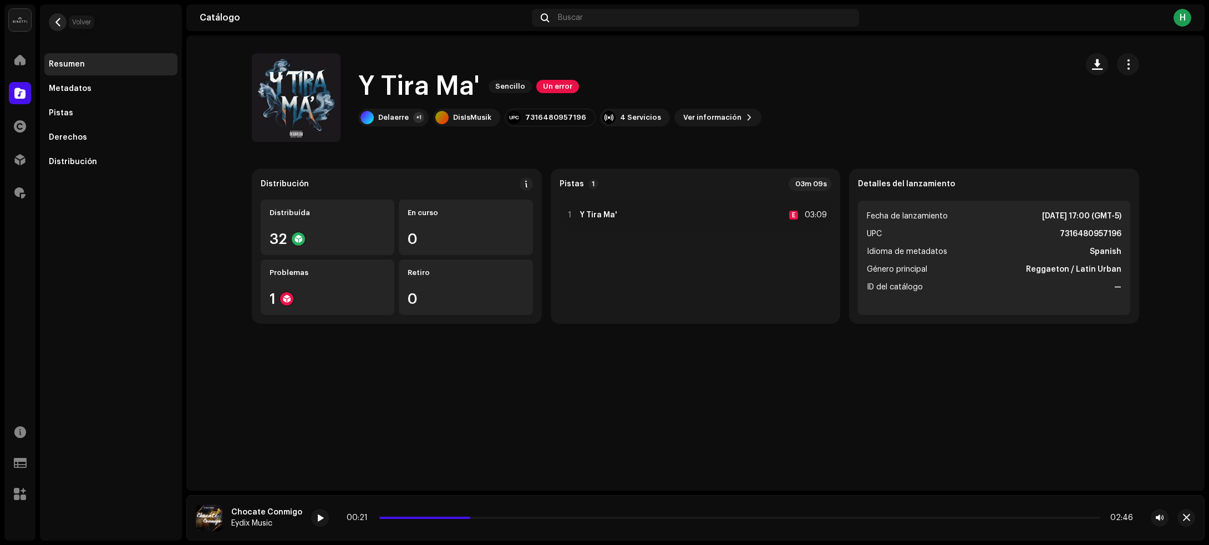
click at [52, 26] on button "button" at bounding box center [58, 22] width 18 height 18
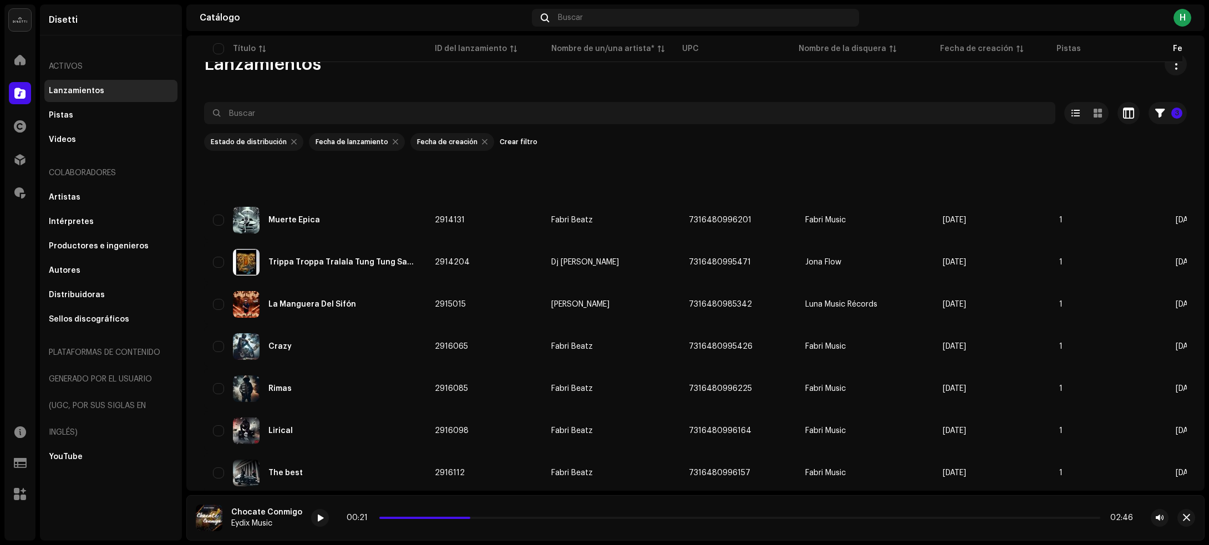
scroll to position [1087, 0]
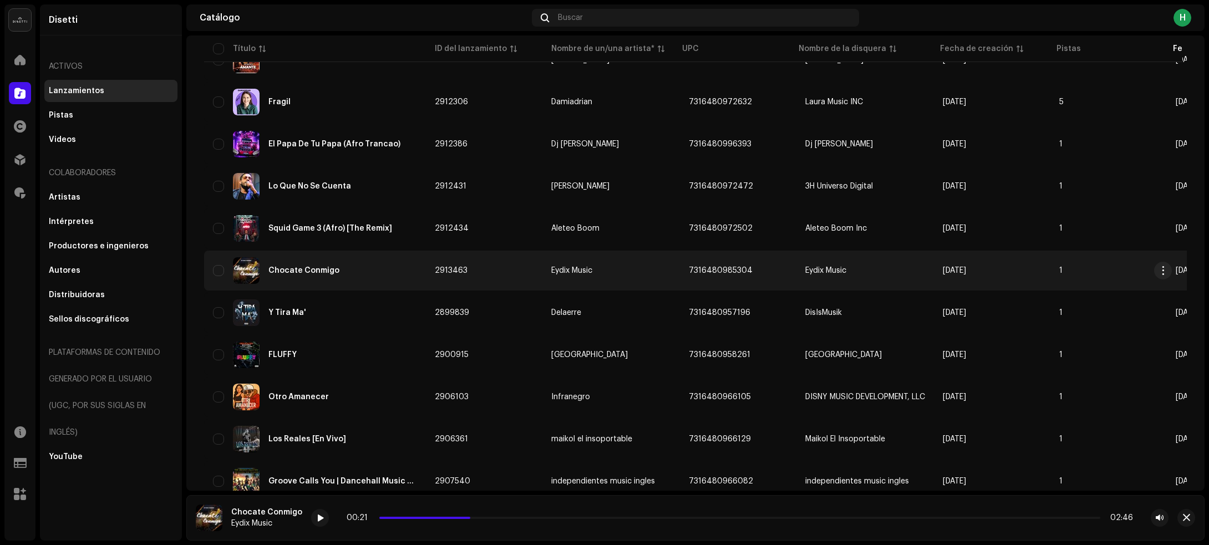
click at [388, 278] on div "Chocate Conmigo" at bounding box center [315, 270] width 204 height 27
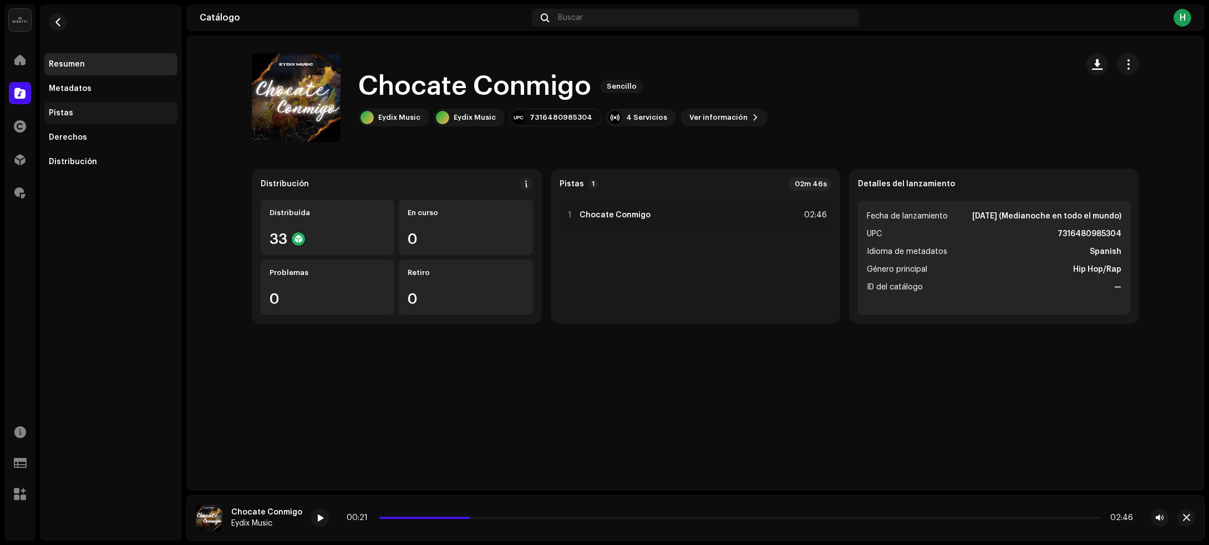
click at [145, 115] on div "Pistas" at bounding box center [111, 113] width 124 height 9
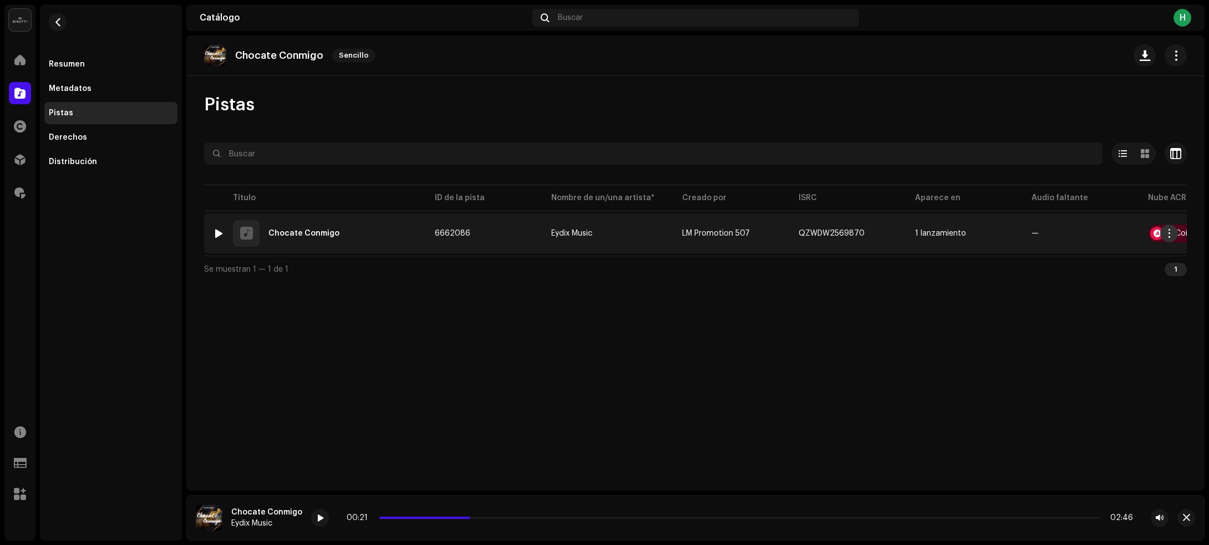
click at [1167, 233] on span "button" at bounding box center [1169, 233] width 8 height 9
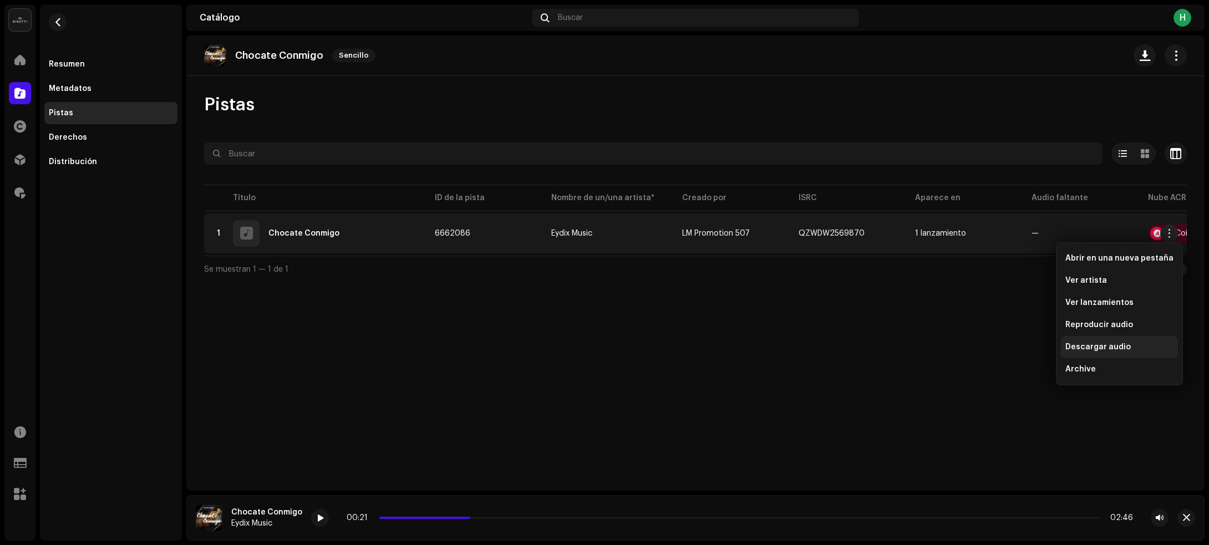
click at [1092, 346] on span "Descargar audio" at bounding box center [1097, 347] width 65 height 9
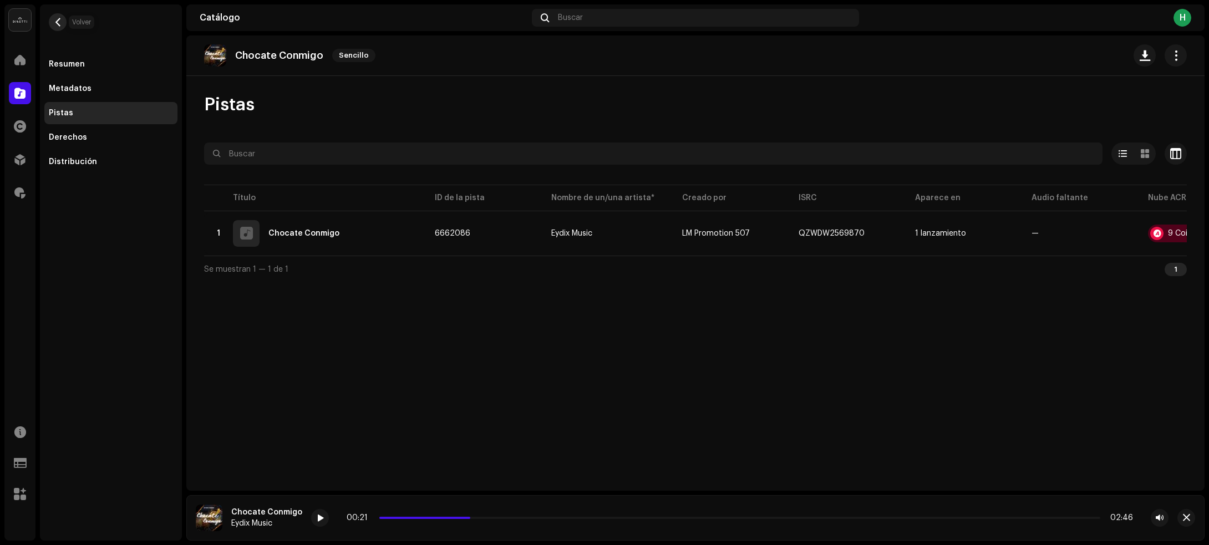
click at [57, 22] on span "button" at bounding box center [58, 22] width 8 height 9
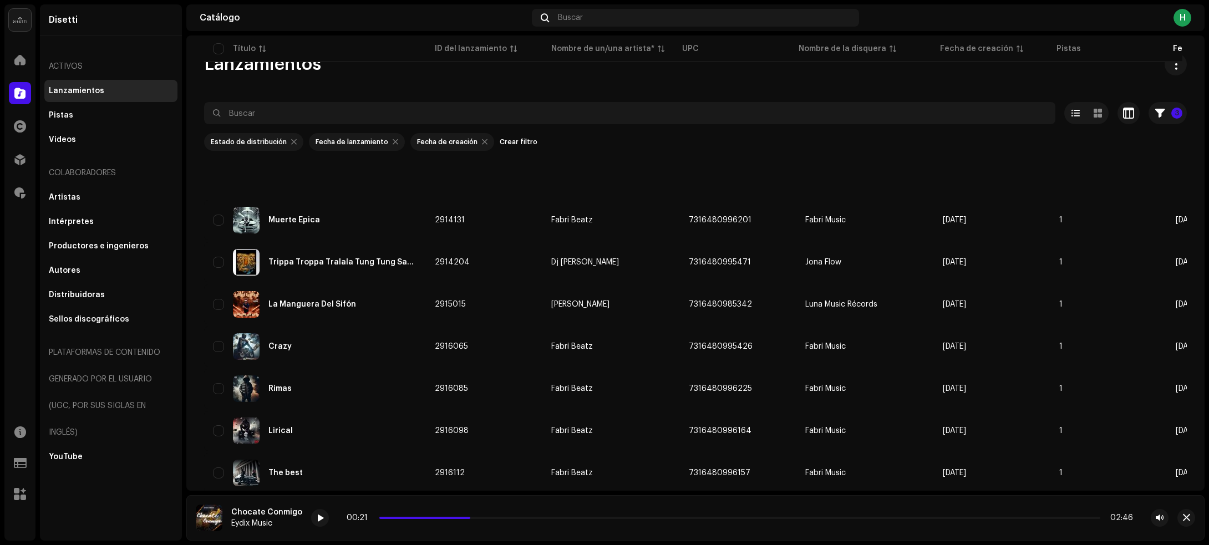
scroll to position [1087, 0]
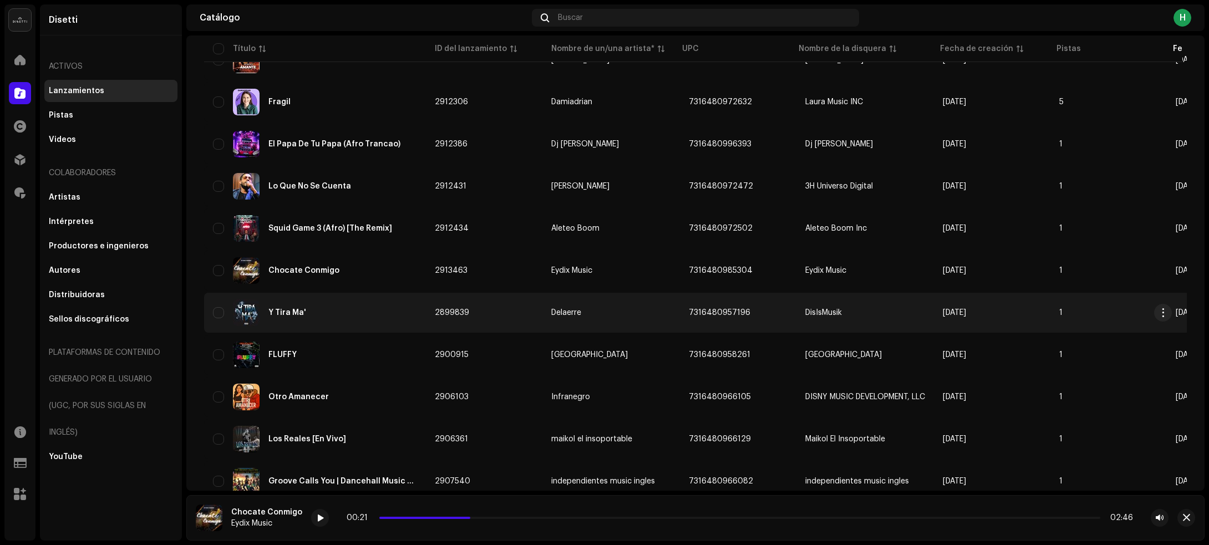
click at [371, 308] on div "Y Tira Ma'" at bounding box center [315, 312] width 204 height 27
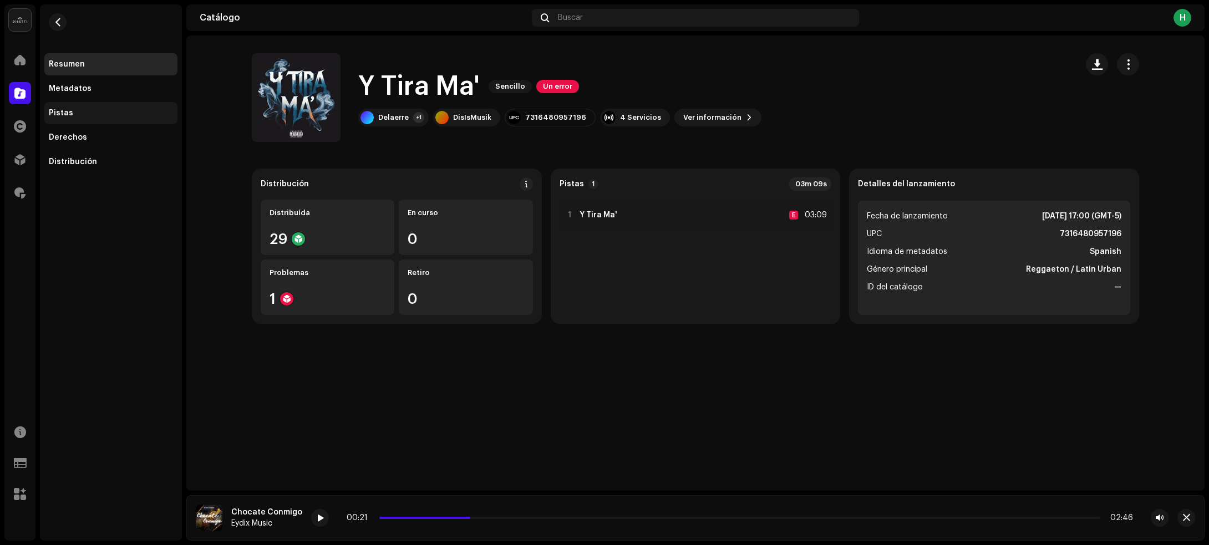
click at [100, 121] on div "Pistas" at bounding box center [110, 113] width 133 height 22
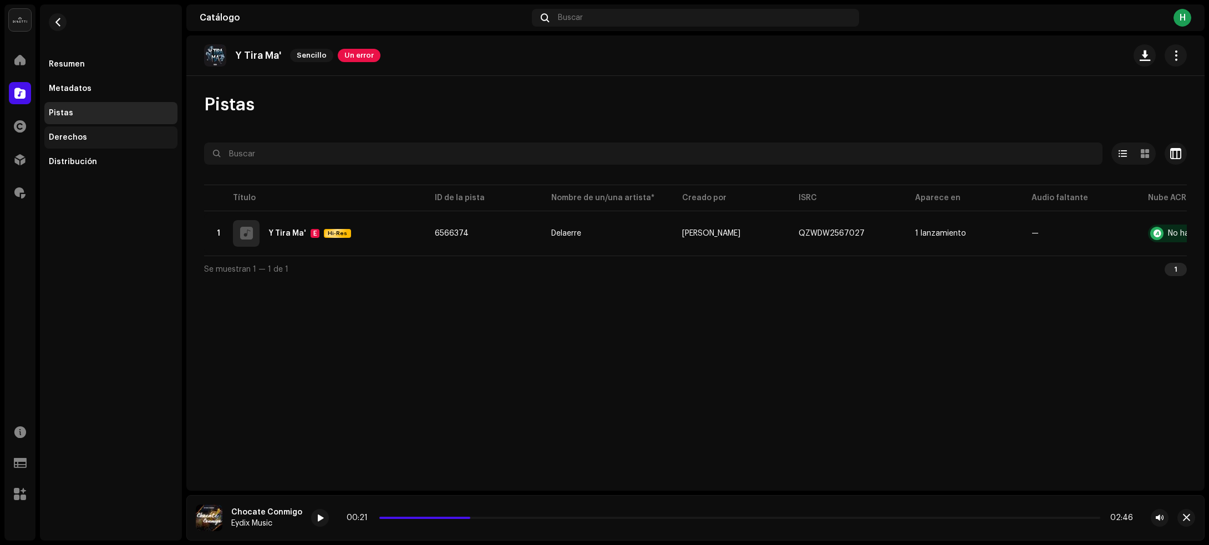
click at [88, 139] on div "Derechos" at bounding box center [111, 137] width 124 height 9
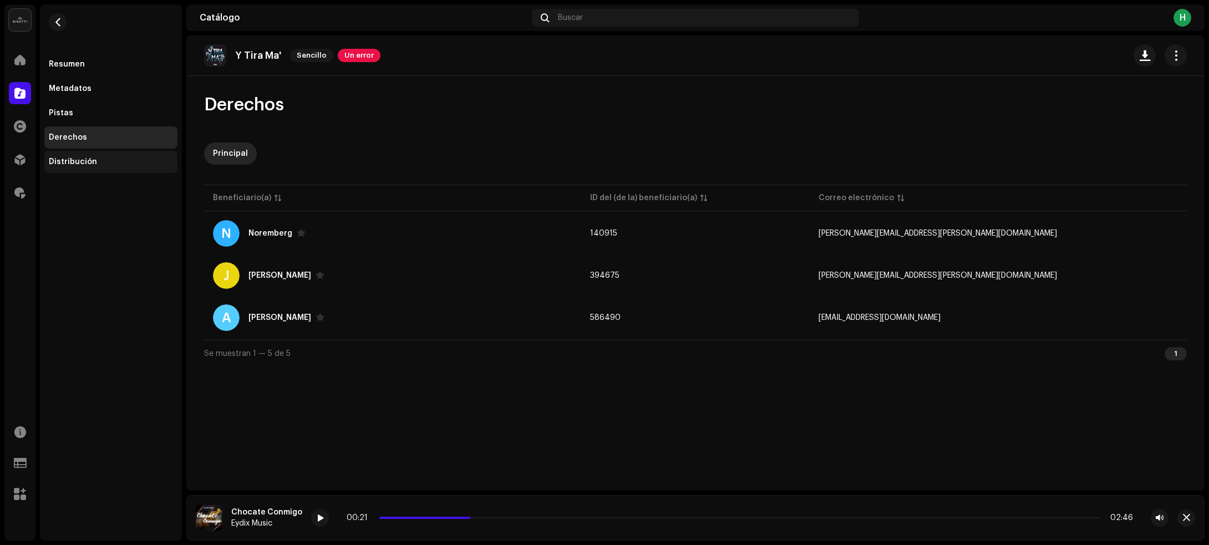
drag, startPoint x: 98, startPoint y: 118, endPoint x: 90, endPoint y: 167, distance: 50.4
click at [98, 118] on div "Pistas" at bounding box center [110, 113] width 133 height 22
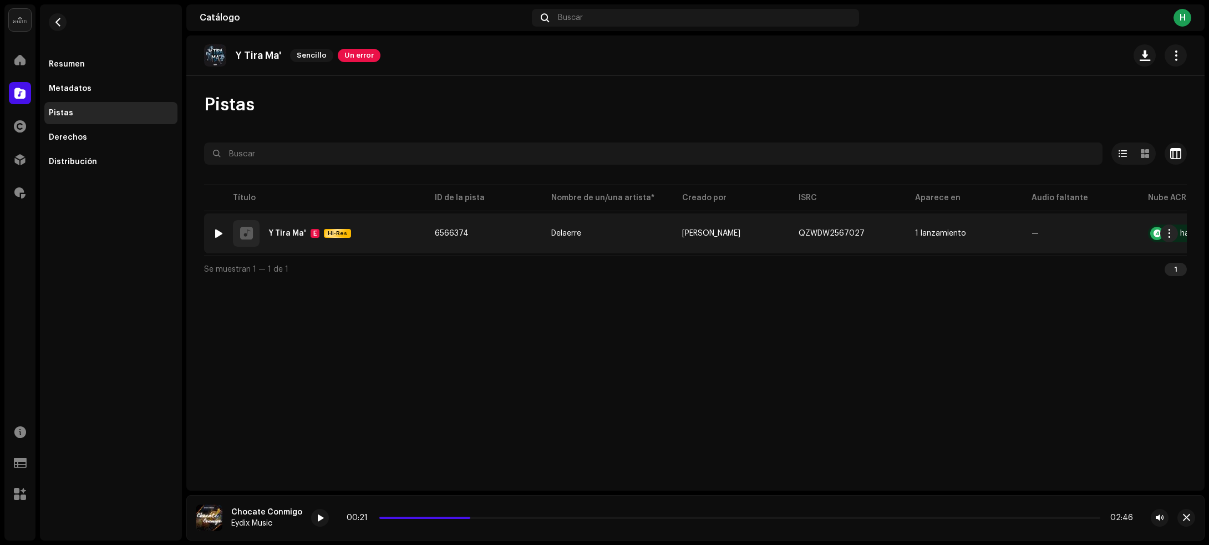
click at [218, 230] on div at bounding box center [219, 233] width 8 height 9
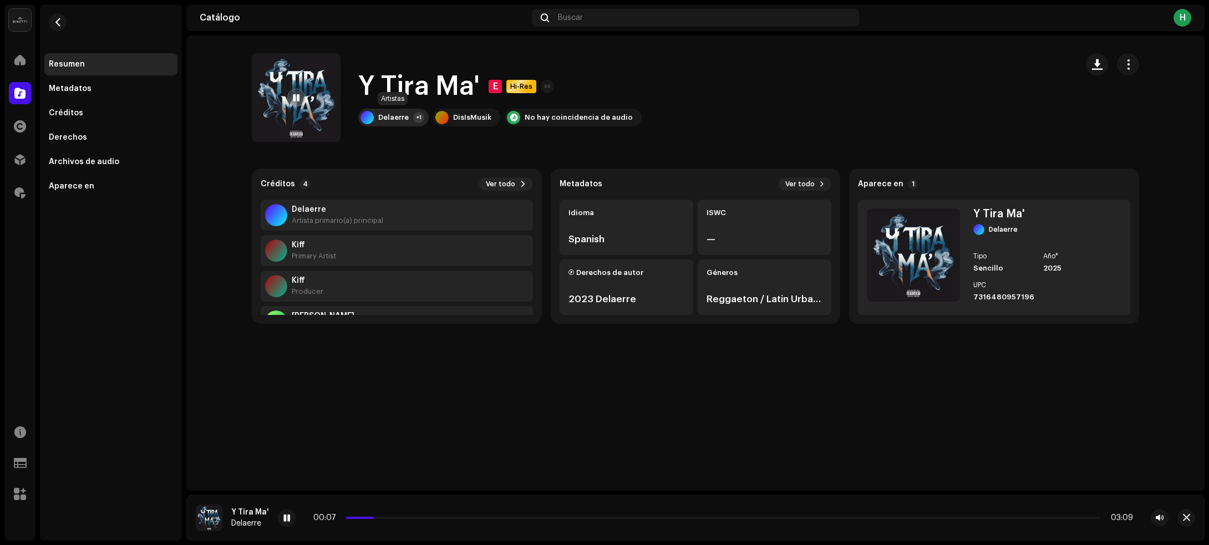
click at [408, 118] on div "Delaerre +1" at bounding box center [393, 118] width 70 height 18
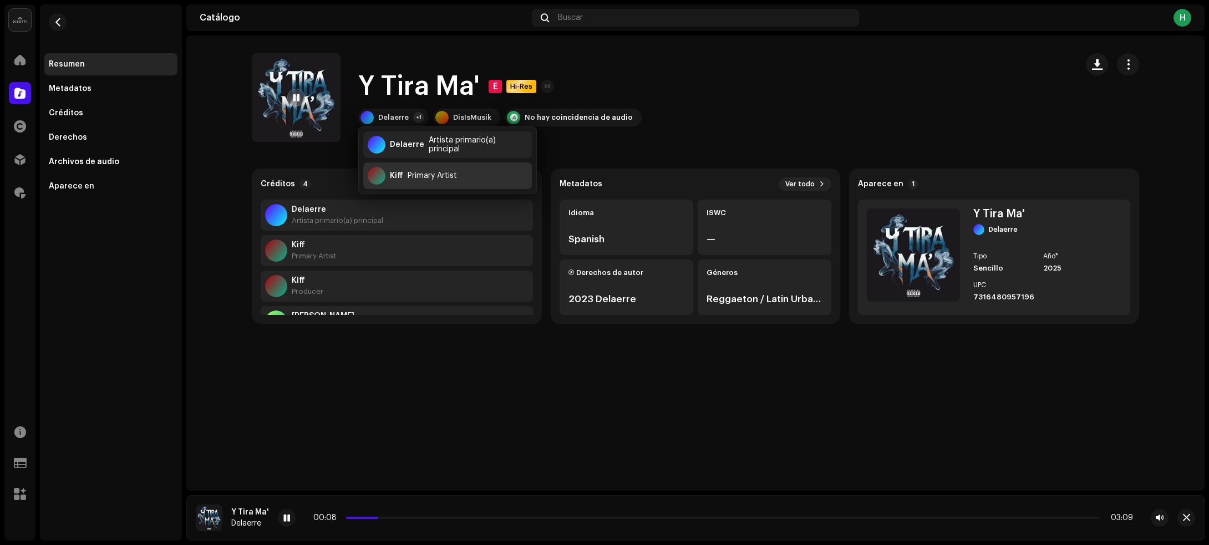
click at [402, 175] on div "Kiff Primary Artist" at bounding box center [447, 175] width 169 height 27
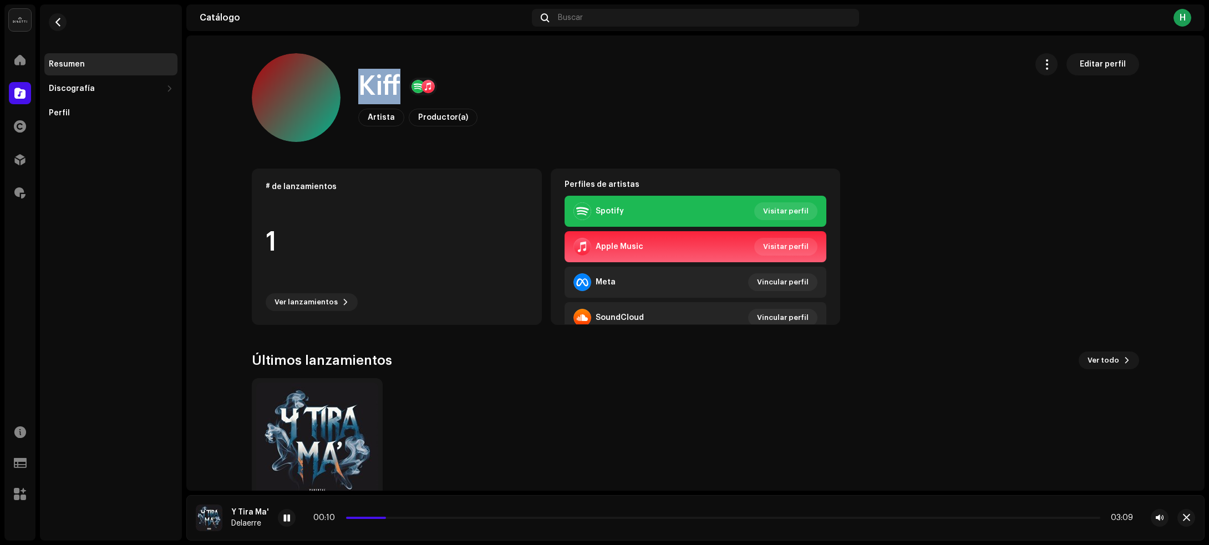
drag, startPoint x: 354, startPoint y: 92, endPoint x: 397, endPoint y: 87, distance: 43.5
click at [397, 87] on div "Kiff Artista Productor(a) Editar perfil" at bounding box center [635, 97] width 766 height 89
copy h1 "Kiff"
click at [64, 28] on button "button" at bounding box center [58, 22] width 18 height 18
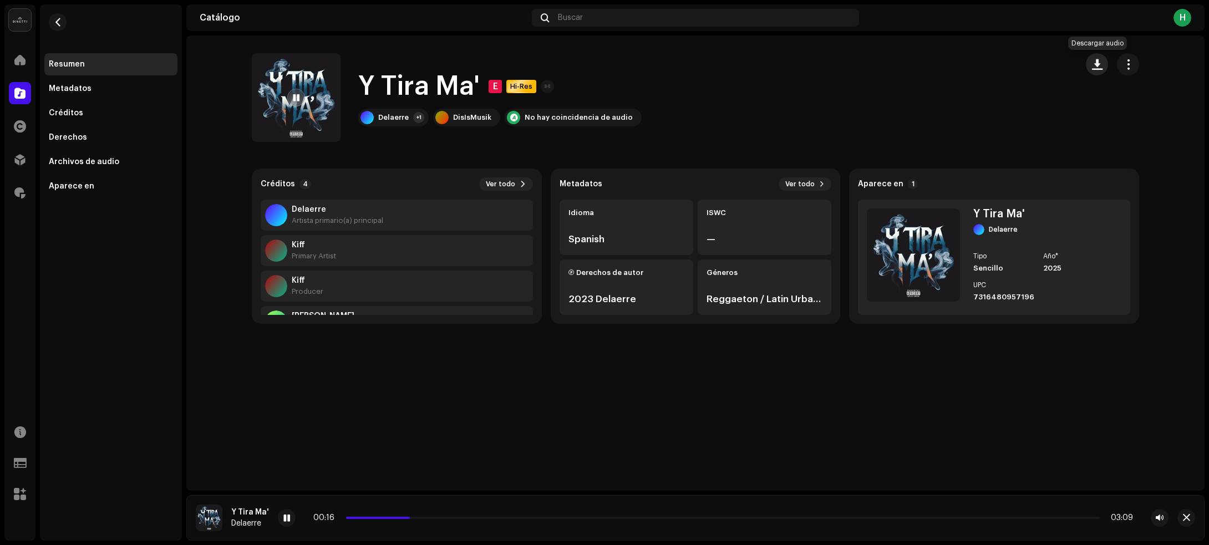
click at [1095, 64] on span "button" at bounding box center [1097, 64] width 11 height 9
click at [58, 21] on span "button" at bounding box center [58, 22] width 8 height 9
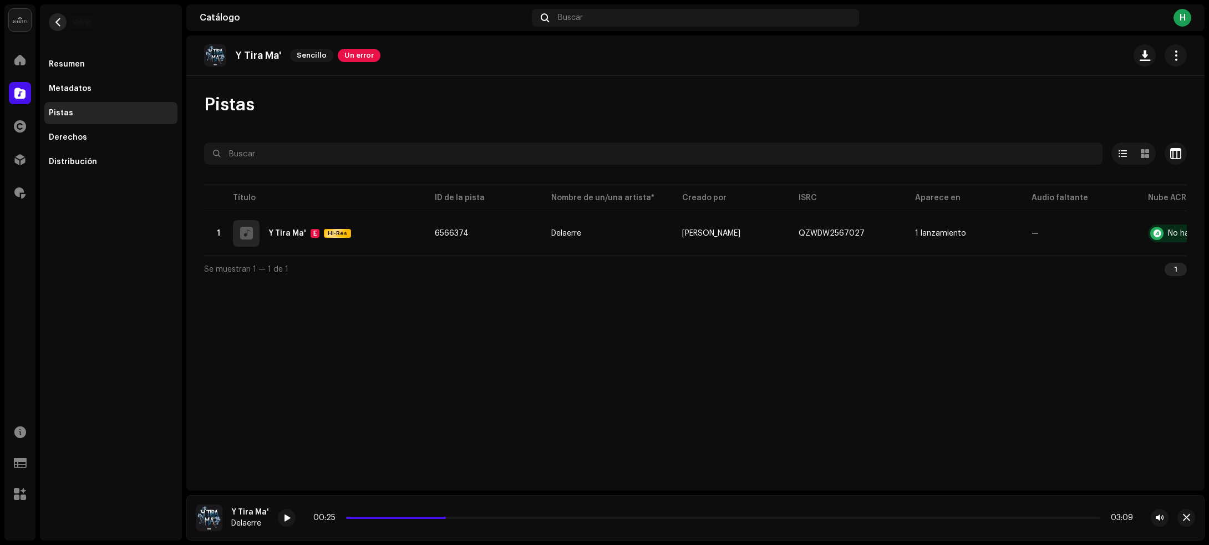
click at [63, 23] on button "button" at bounding box center [58, 22] width 18 height 18
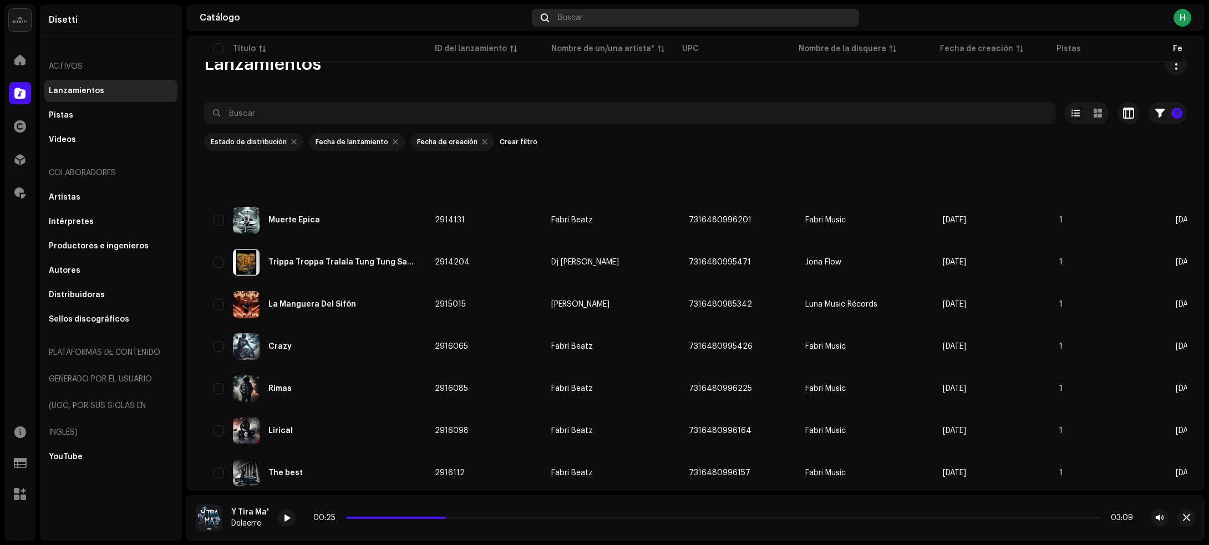
scroll to position [1087, 0]
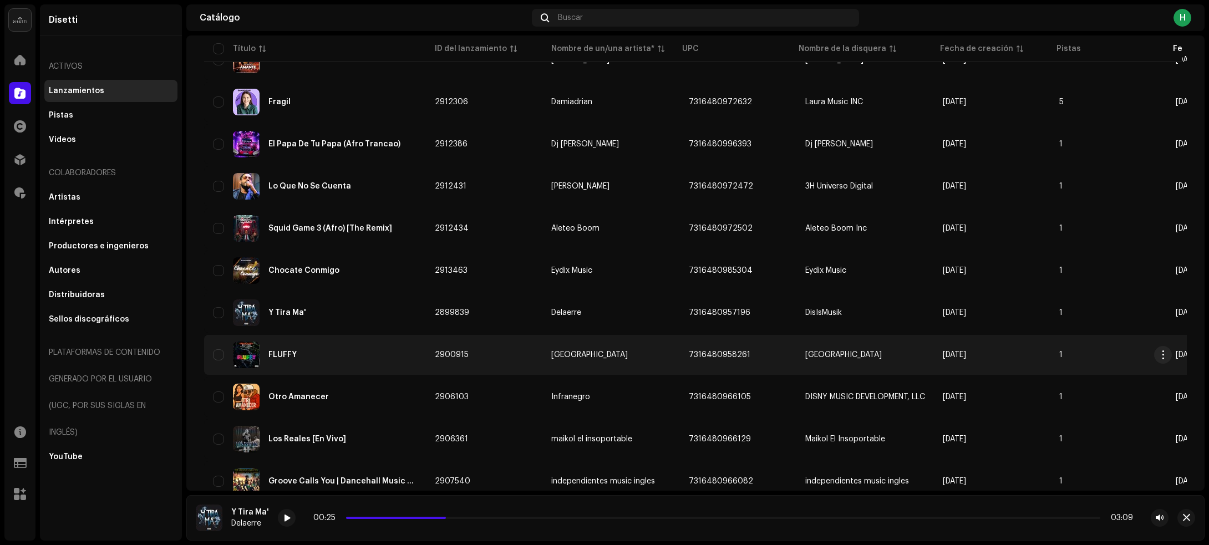
click at [373, 353] on div "FLUFFY" at bounding box center [315, 354] width 204 height 27
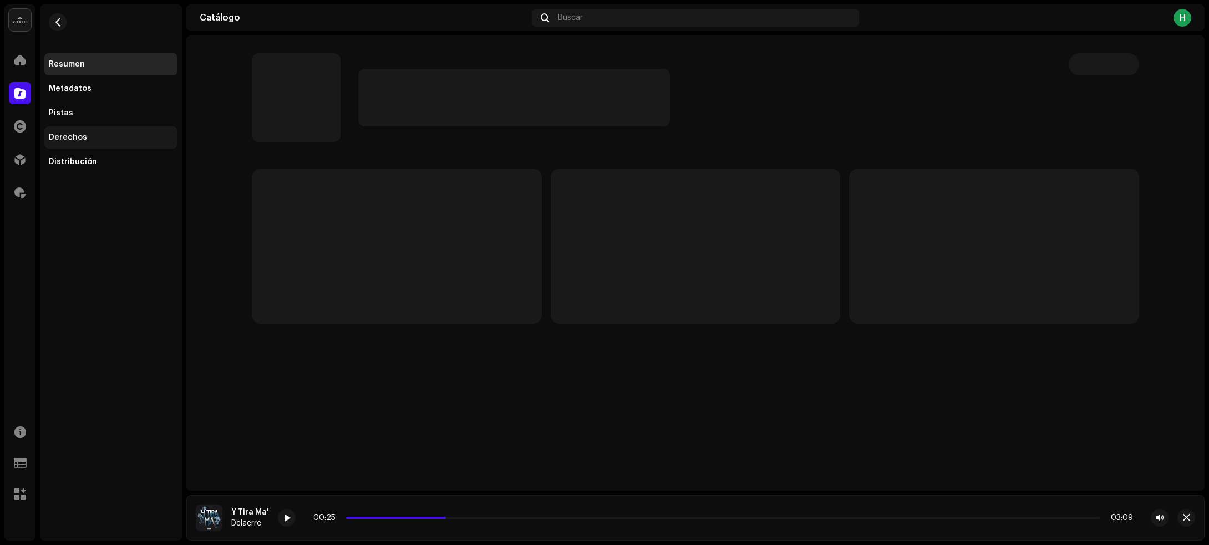
click at [86, 136] on div "Derechos" at bounding box center [111, 137] width 124 height 9
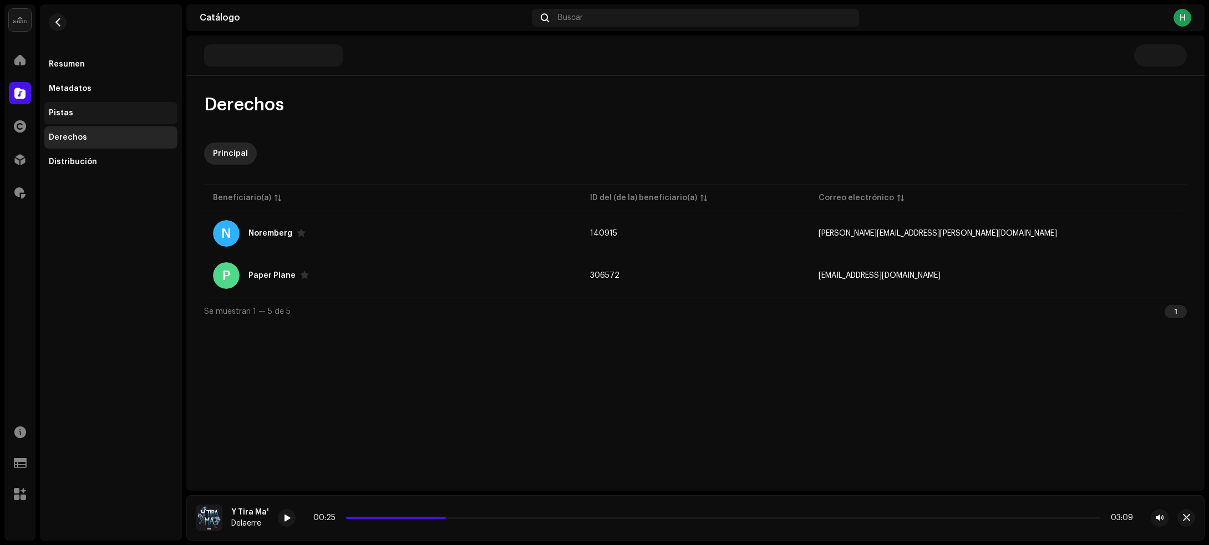
click at [104, 115] on div "Pistas" at bounding box center [111, 113] width 124 height 9
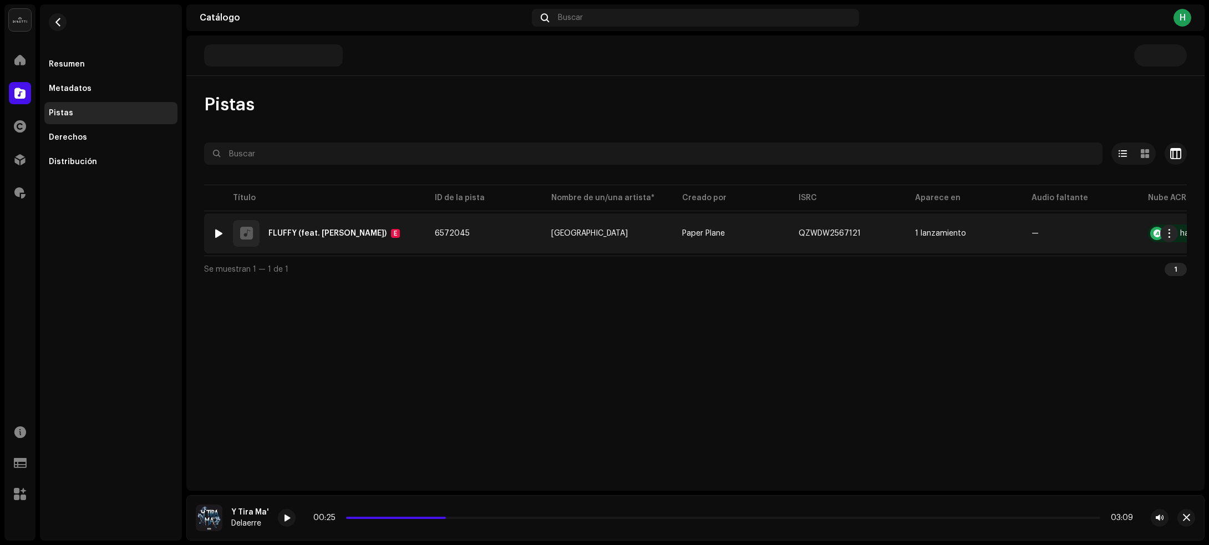
click at [217, 231] on div at bounding box center [219, 233] width 8 height 9
click at [491, 231] on td "6572045" at bounding box center [484, 233] width 116 height 40
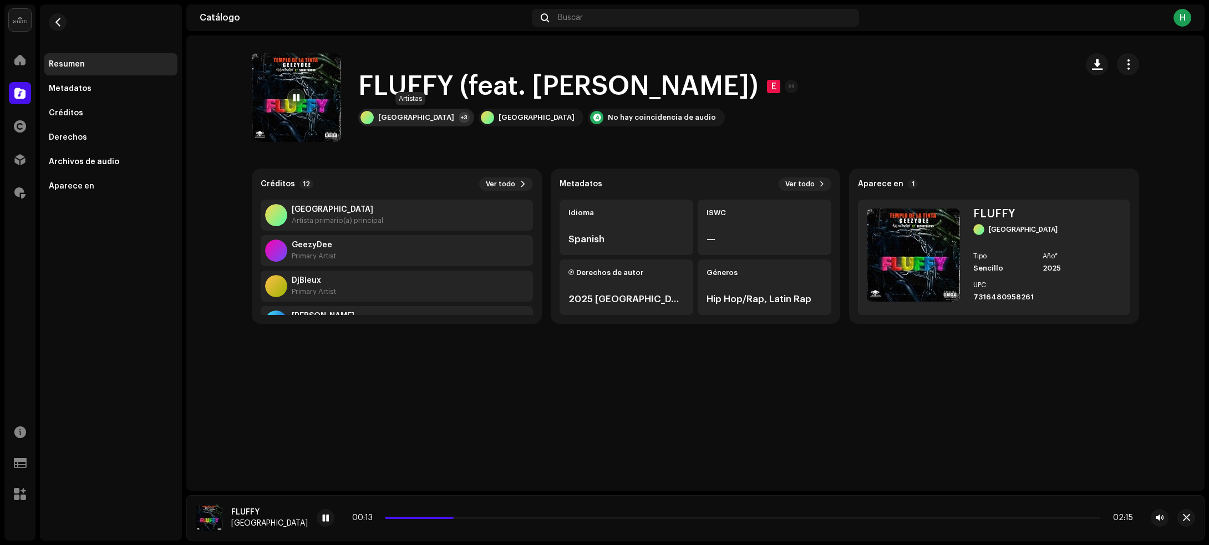
click at [406, 114] on div "[GEOGRAPHIC_DATA]" at bounding box center [416, 117] width 76 height 9
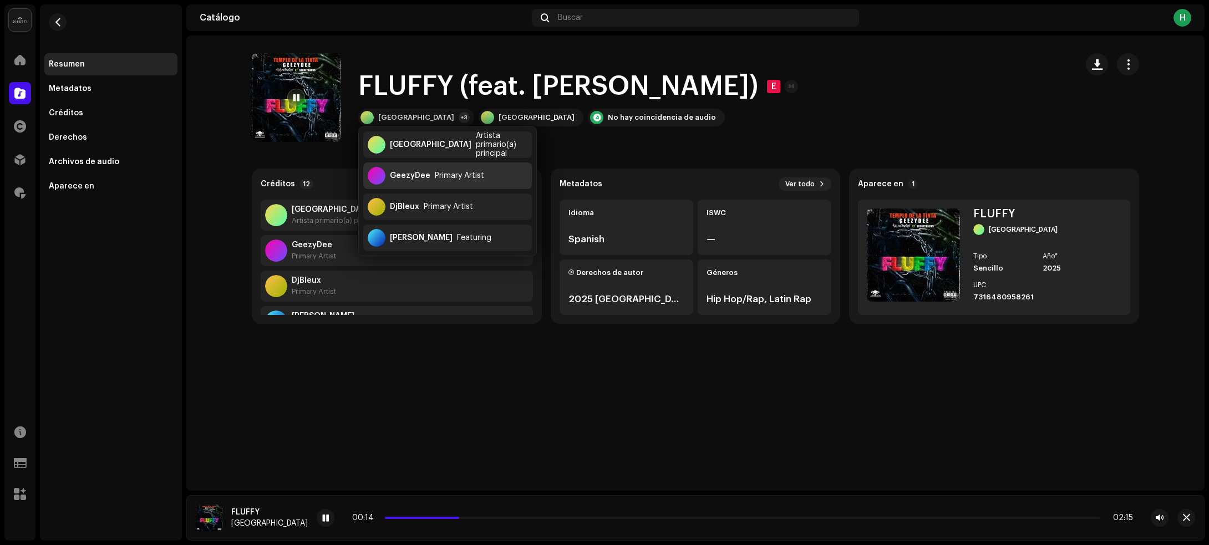
click at [405, 176] on div "GeezyDee" at bounding box center [410, 175] width 40 height 9
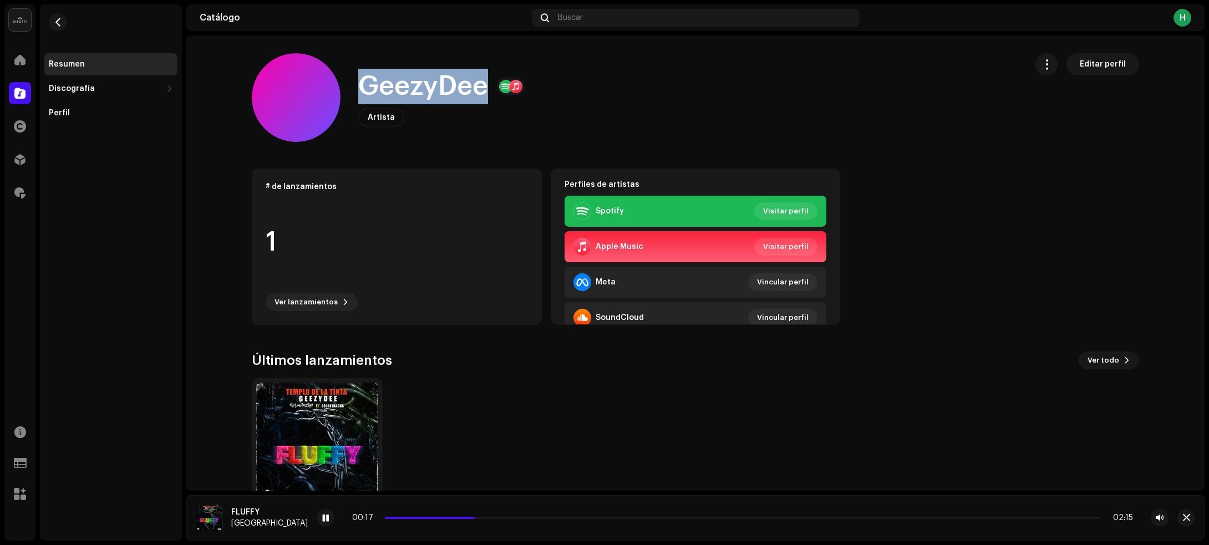
drag, startPoint x: 358, startPoint y: 88, endPoint x: 480, endPoint y: 90, distance: 122.5
click at [480, 90] on h1 "GeezyDee" at bounding box center [423, 86] width 130 height 35
copy h1 "GeezyDee"
click at [60, 18] on button "button" at bounding box center [58, 22] width 18 height 18
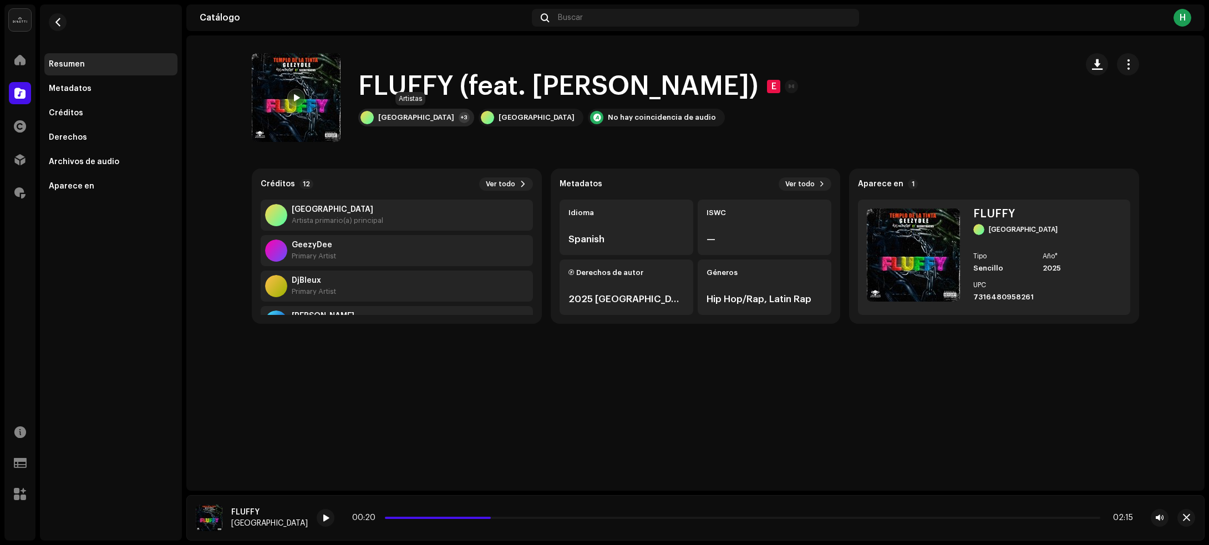
click at [394, 114] on div "[GEOGRAPHIC_DATA]" at bounding box center [416, 117] width 76 height 9
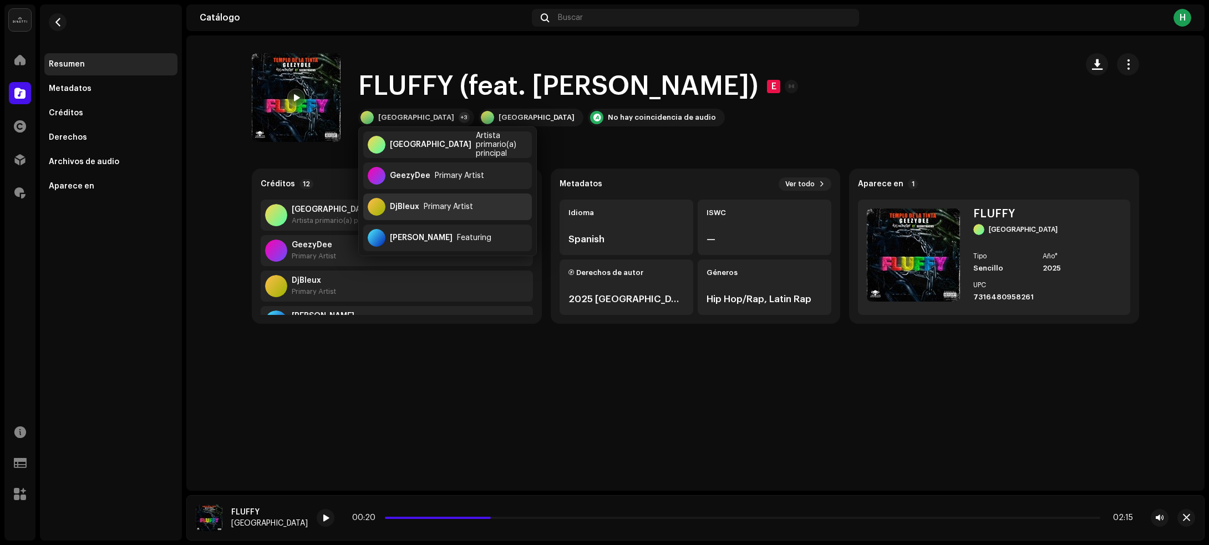
click at [434, 207] on div "Primary Artist" at bounding box center [448, 206] width 49 height 9
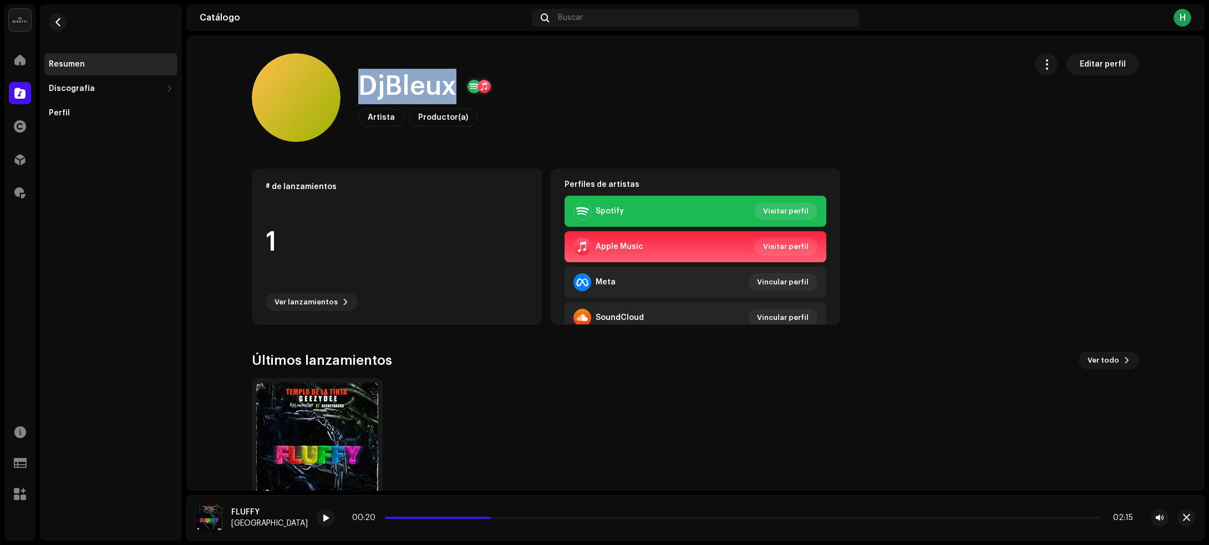
drag, startPoint x: 353, startPoint y: 94, endPoint x: 506, endPoint y: 93, distance: 153.0
click at [506, 93] on div "DjBleux Artista Productor(a) Editar perfil" at bounding box center [635, 97] width 766 height 89
copy div "DjBleux"
click at [62, 26] on span "button" at bounding box center [58, 22] width 8 height 9
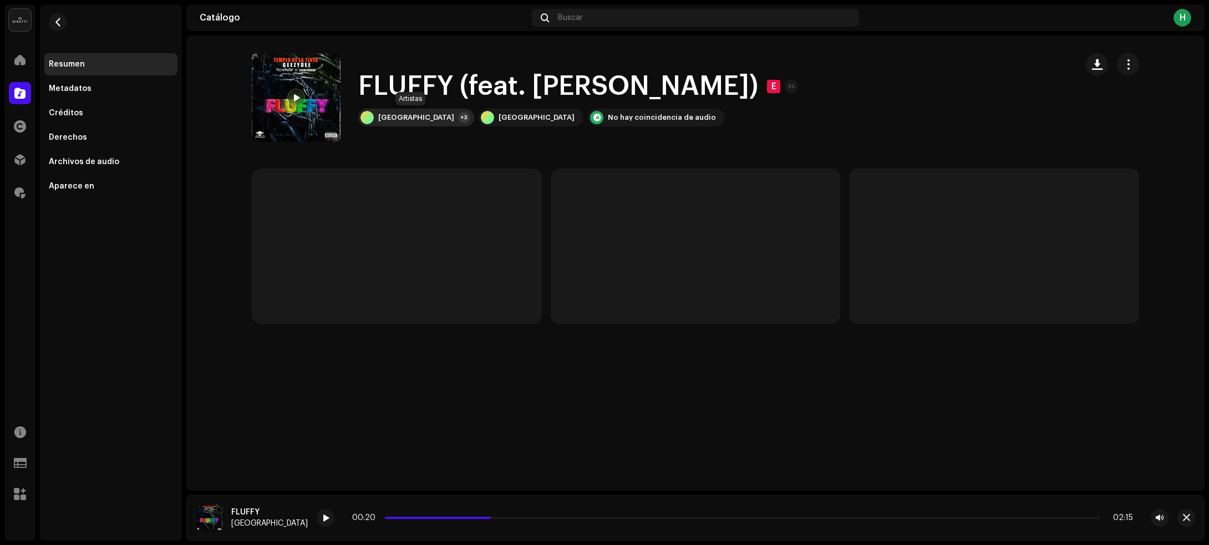
click at [419, 119] on div "[GEOGRAPHIC_DATA]" at bounding box center [416, 117] width 76 height 9
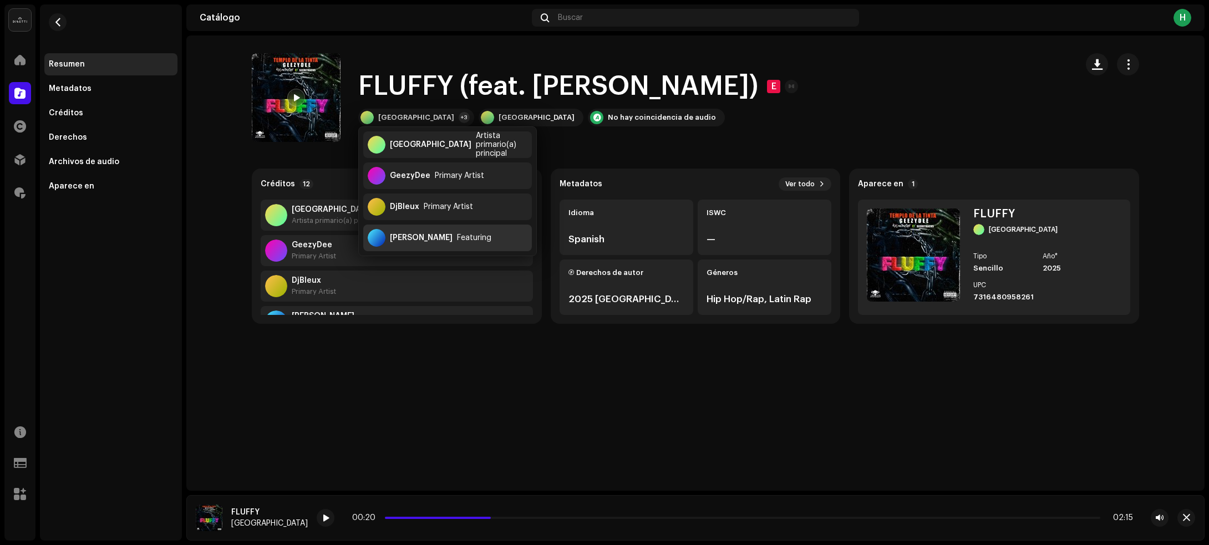
drag, startPoint x: 411, startPoint y: 234, endPoint x: 619, endPoint y: 4, distance: 310.4
click at [411, 233] on div "Secretracks" at bounding box center [421, 237] width 63 height 9
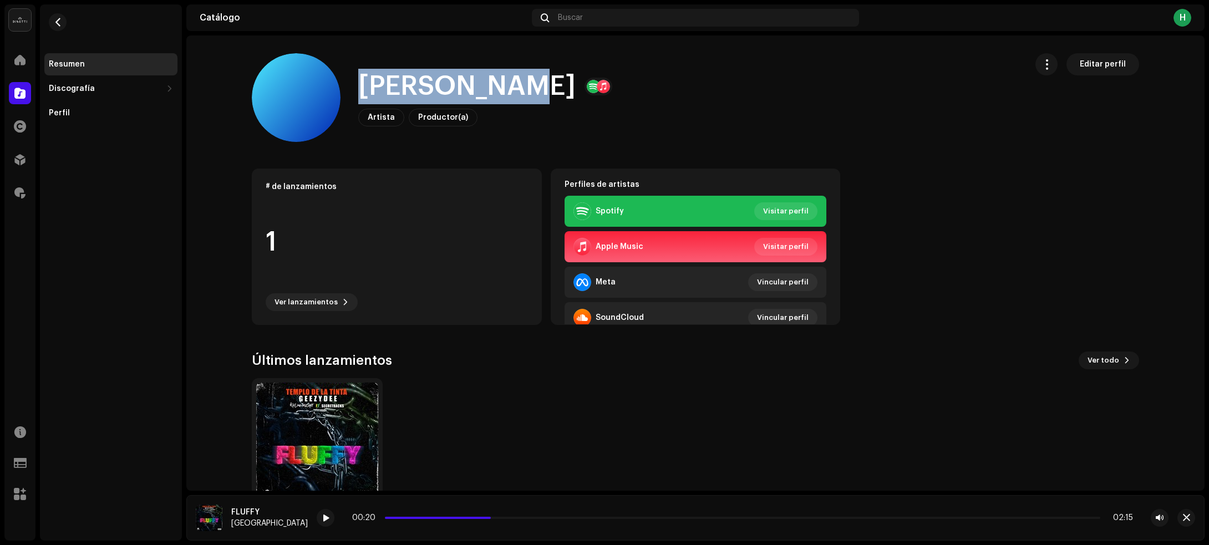
drag, startPoint x: 360, startPoint y: 90, endPoint x: 503, endPoint y: 81, distance: 143.3
click at [503, 81] on h1 "Secretracks" at bounding box center [466, 86] width 217 height 35
copy h1 "Secretracks"
click at [52, 23] on button "button" at bounding box center [58, 22] width 18 height 18
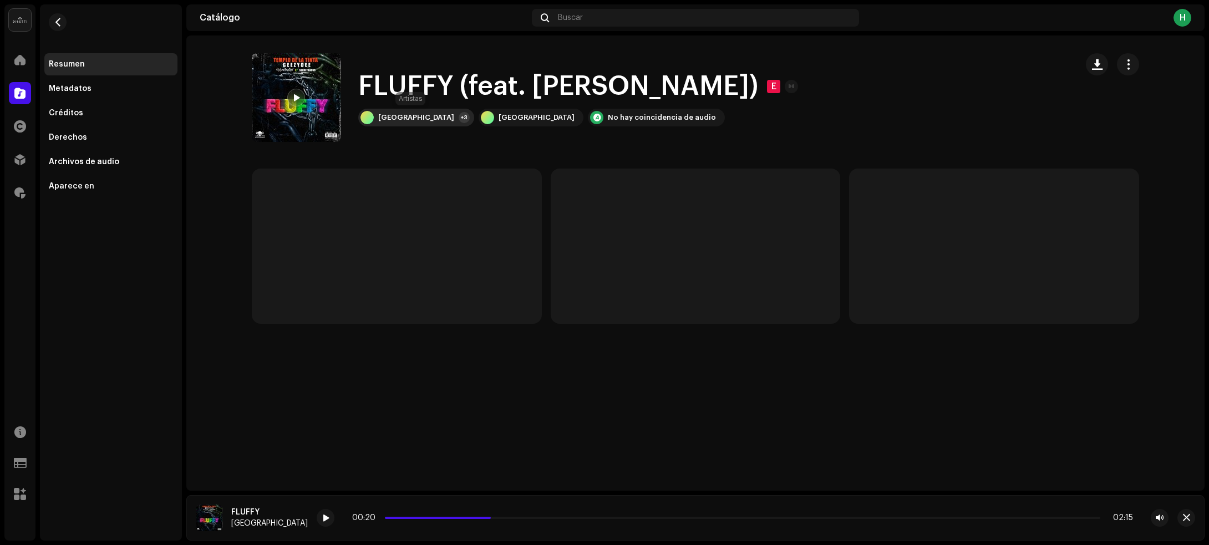
click at [429, 117] on div "[GEOGRAPHIC_DATA]" at bounding box center [416, 117] width 76 height 9
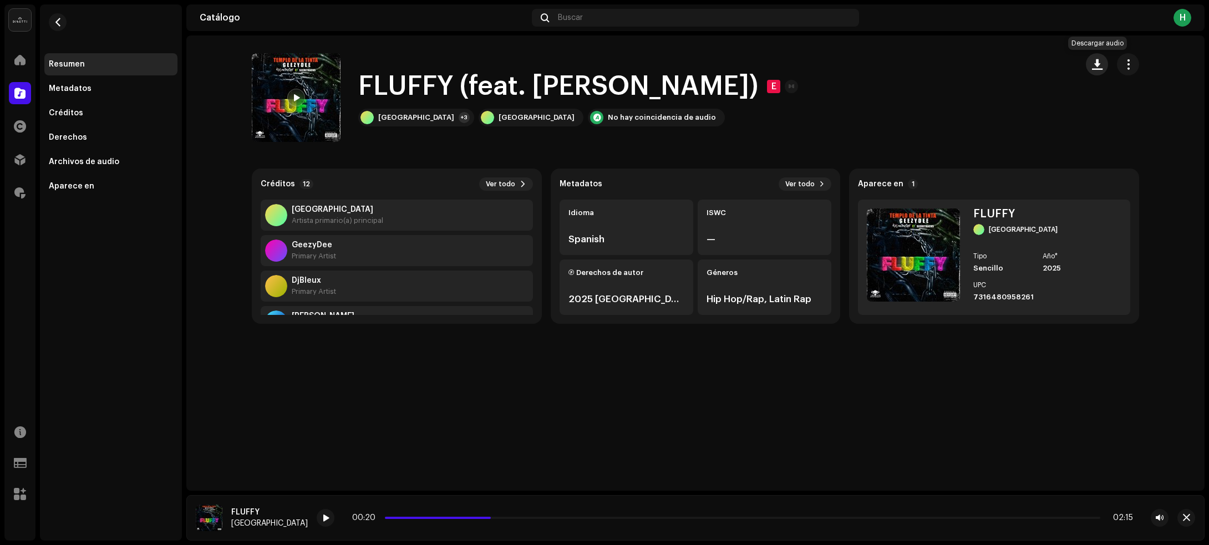
click at [1099, 60] on span "button" at bounding box center [1097, 64] width 11 height 9
click at [59, 21] on span "button" at bounding box center [58, 22] width 8 height 9
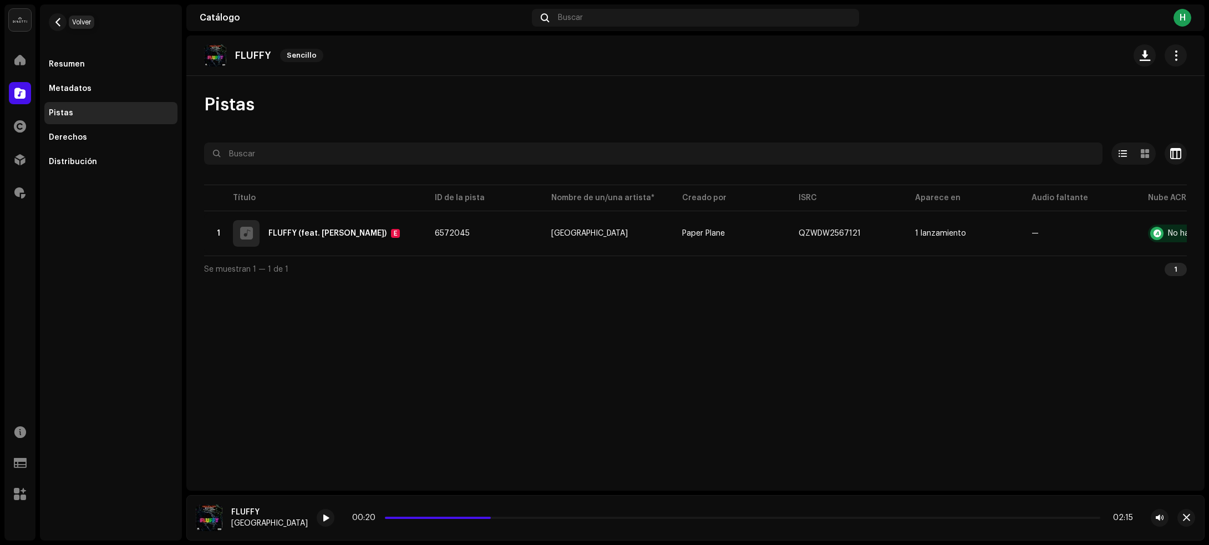
click at [59, 21] on span "button" at bounding box center [58, 22] width 8 height 9
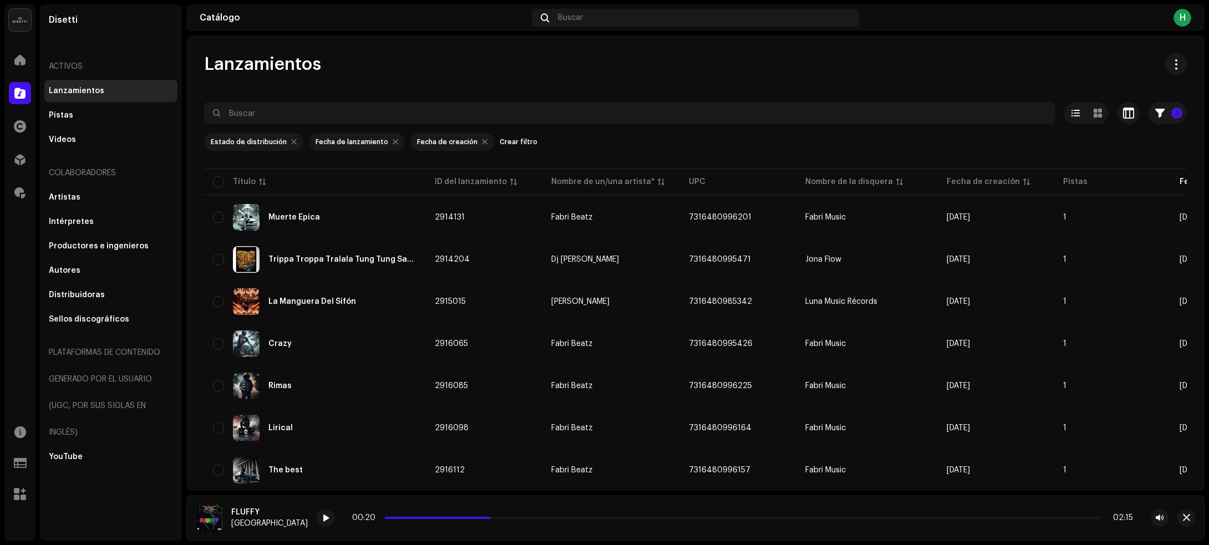
scroll to position [1087, 0]
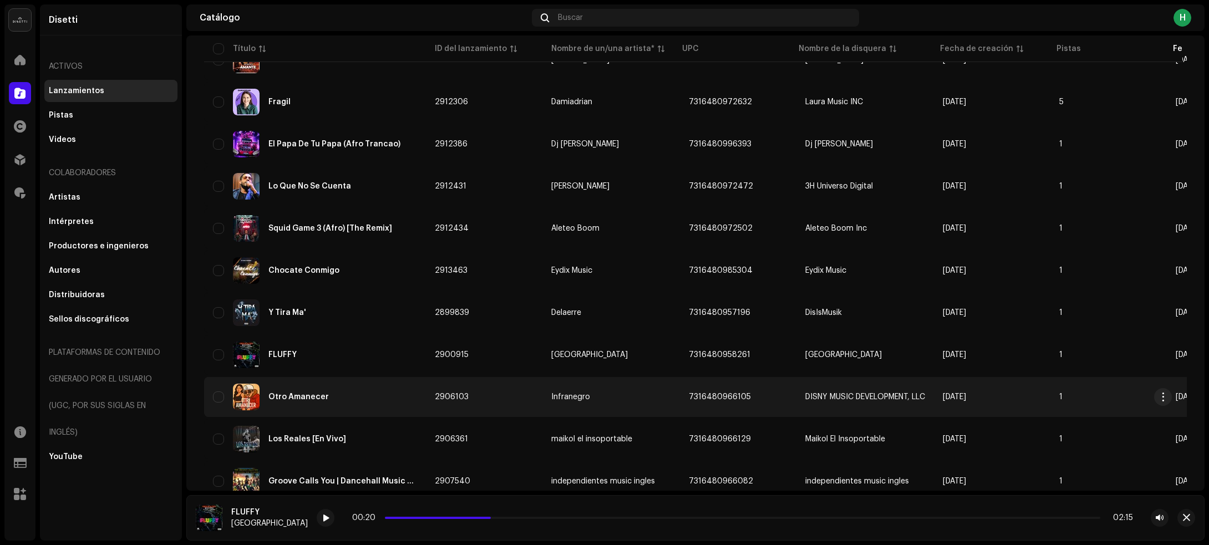
click at [361, 391] on div "Otro Amanecer" at bounding box center [315, 397] width 204 height 27
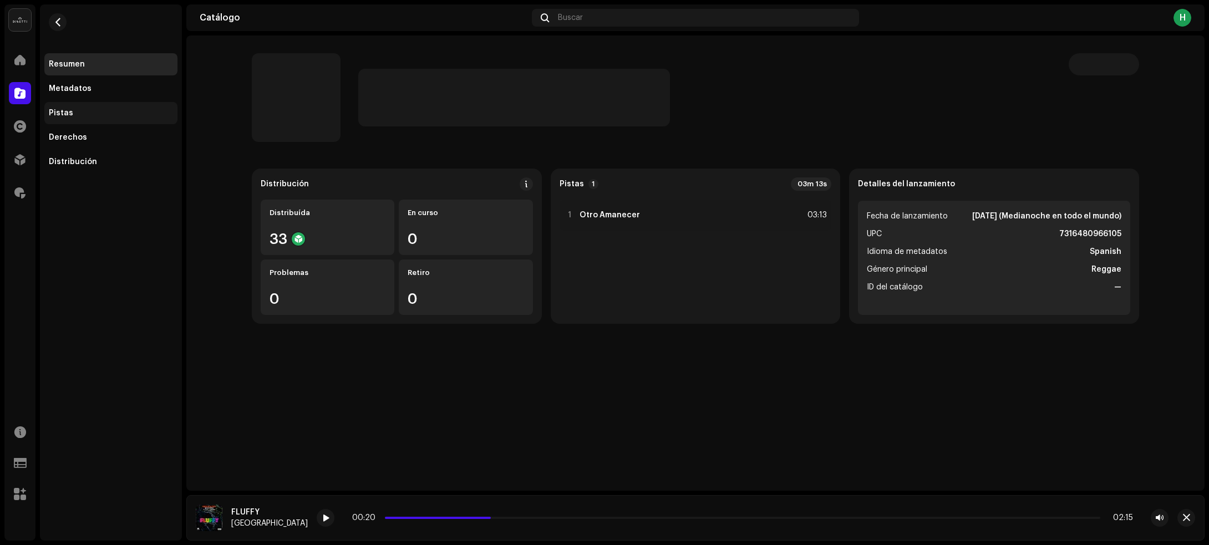
click at [94, 109] on div "Pistas" at bounding box center [111, 113] width 124 height 9
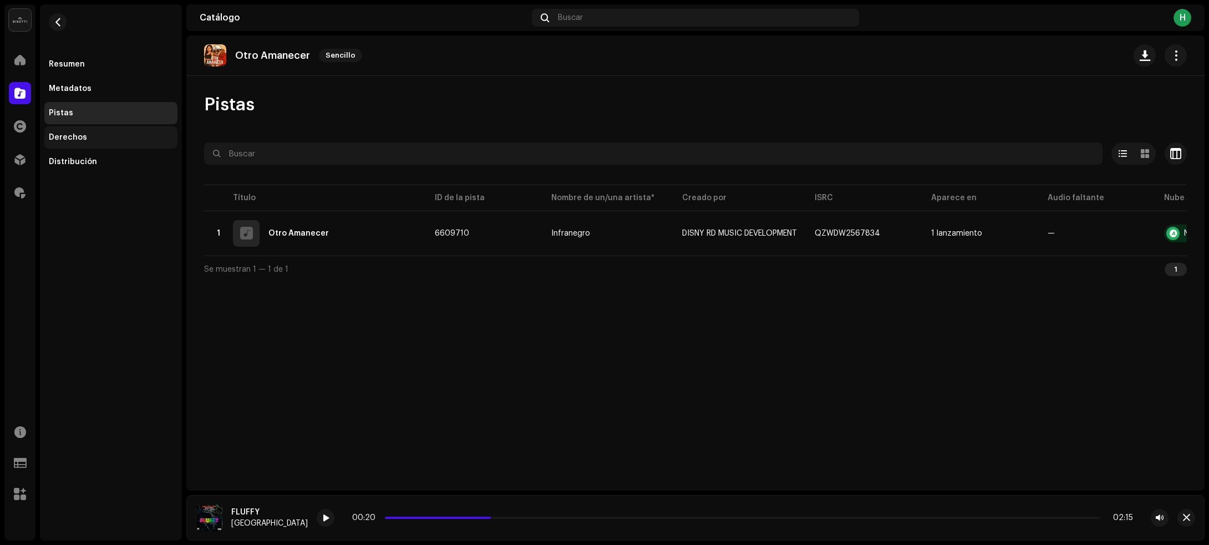
click at [53, 136] on div "Derechos" at bounding box center [68, 137] width 38 height 9
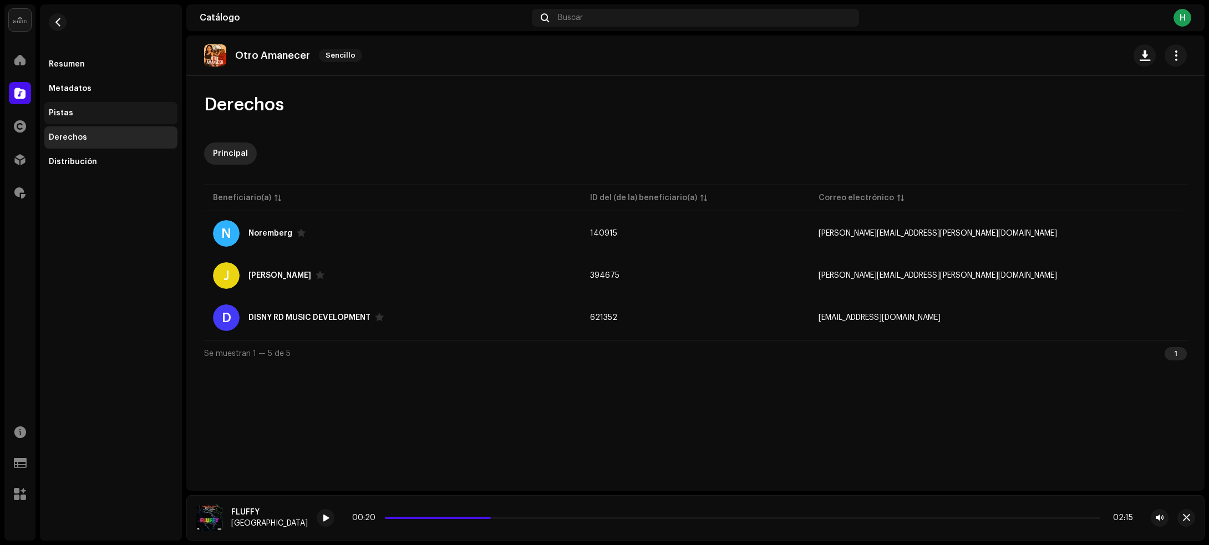
click at [79, 111] on div "Pistas" at bounding box center [111, 113] width 124 height 9
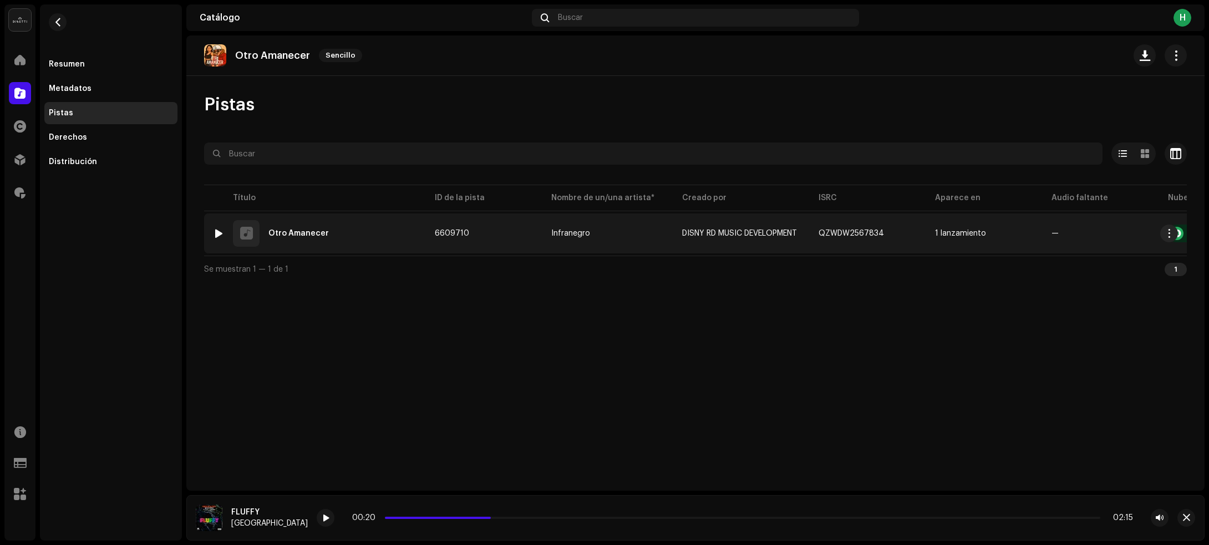
click at [217, 231] on div at bounding box center [219, 233] width 8 height 9
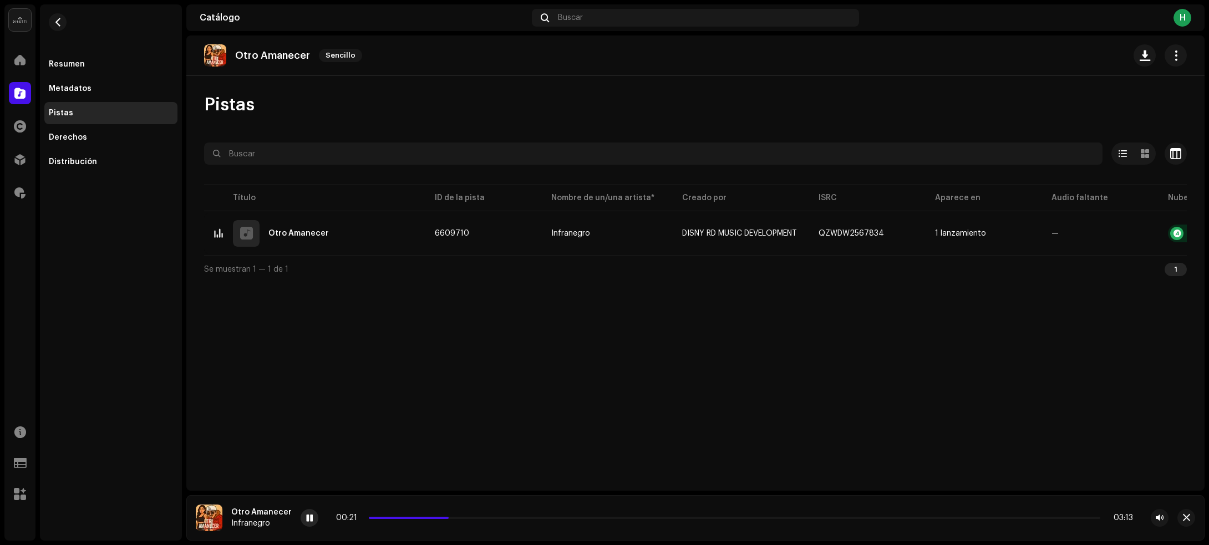
click at [306, 516] on span at bounding box center [309, 518] width 7 height 9
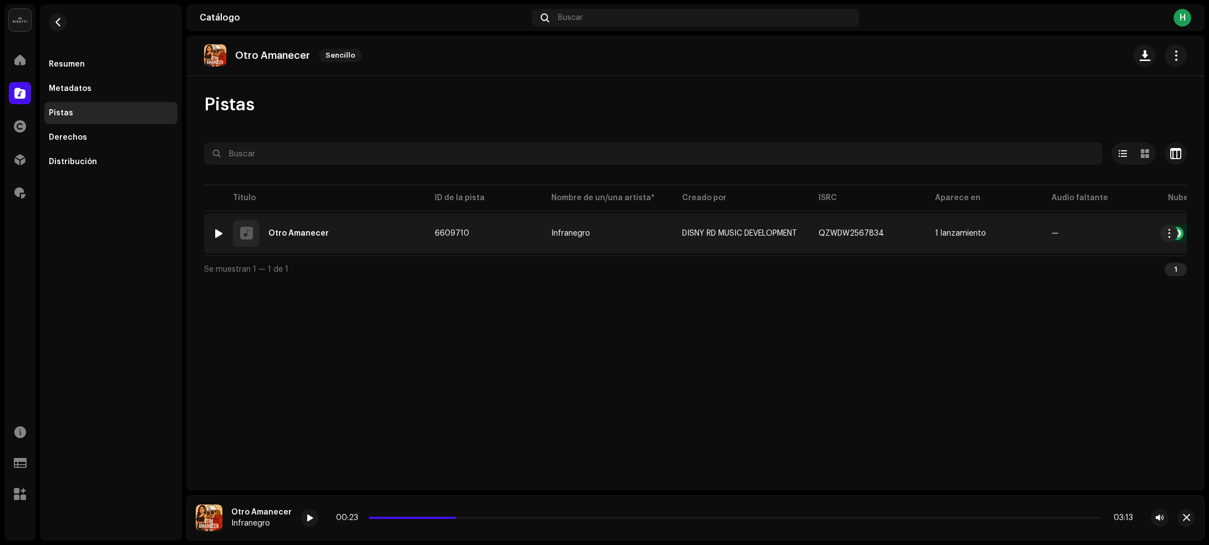
click at [370, 233] on div "1 Otro Amanecer" at bounding box center [315, 233] width 204 height 27
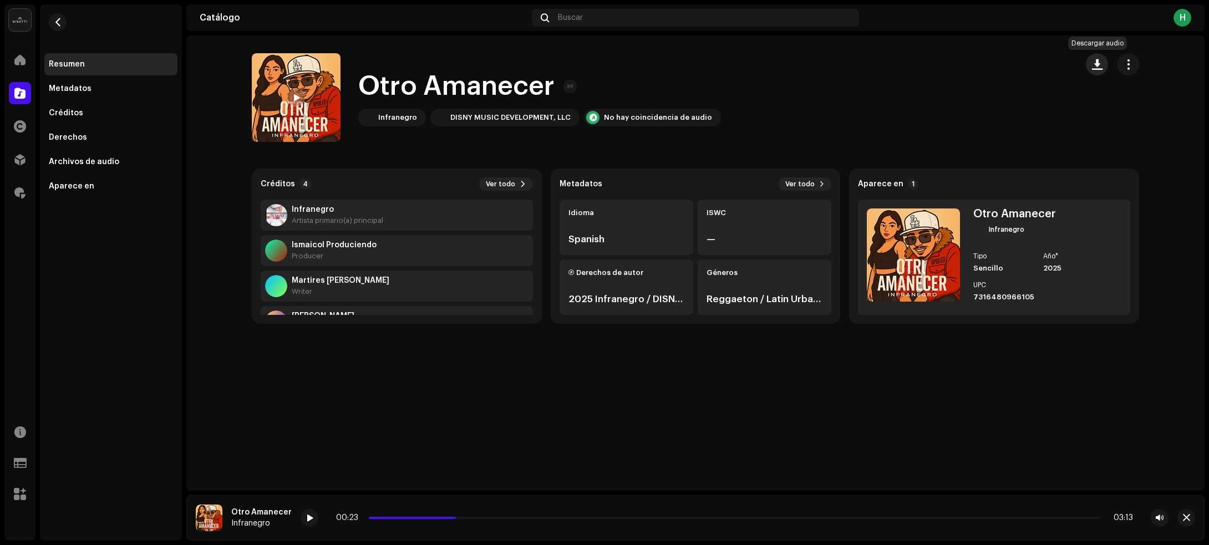
click at [1104, 62] on button "button" at bounding box center [1096, 64] width 22 height 22
click at [1095, 67] on span "button" at bounding box center [1097, 64] width 11 height 9
click at [287, 406] on div "Otro Amanecer Otro Amanecer Infranegro DISNY MUSIC DEVELOPMENT, LLC No hay coin…" at bounding box center [695, 262] width 1018 height 455
click at [56, 24] on span "button" at bounding box center [58, 22] width 8 height 9
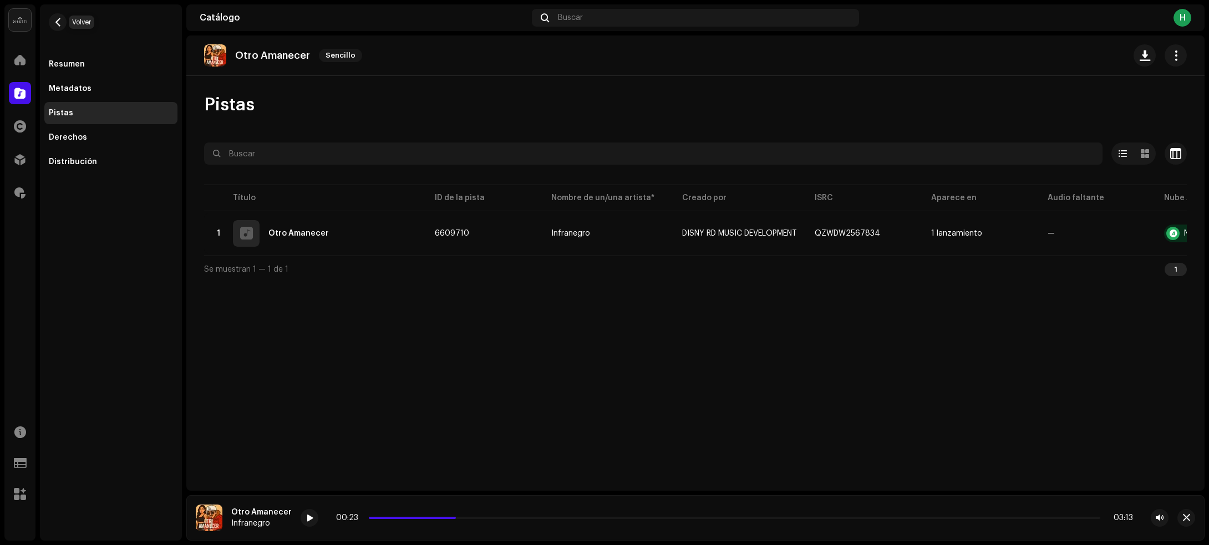
click at [56, 24] on span "button" at bounding box center [58, 22] width 8 height 9
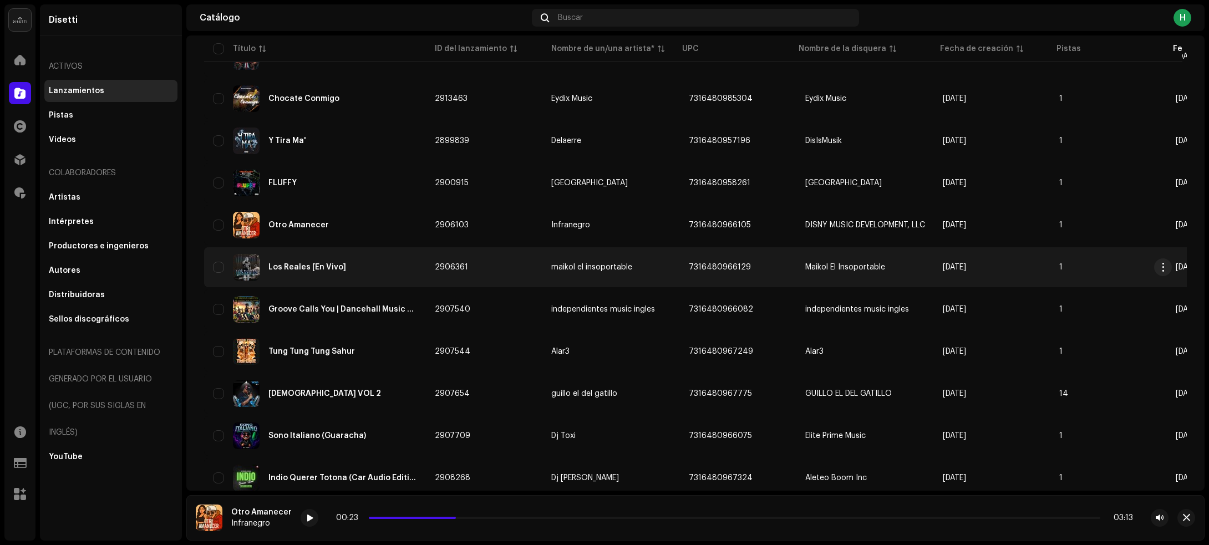
scroll to position [1282, 0]
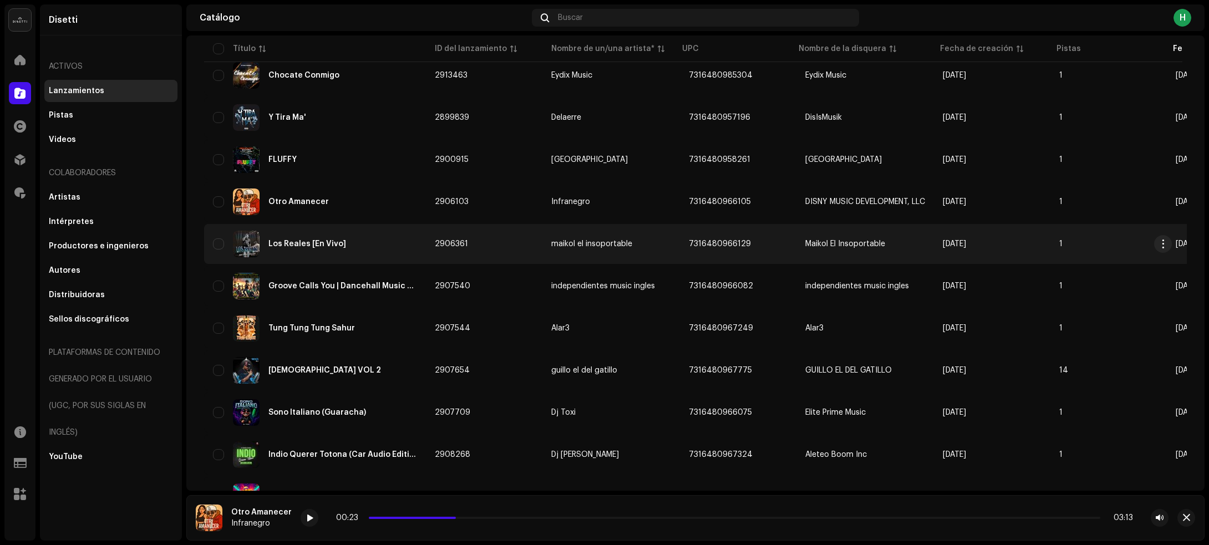
click at [409, 247] on div "Los Reales [En Vivo]" at bounding box center [315, 244] width 204 height 27
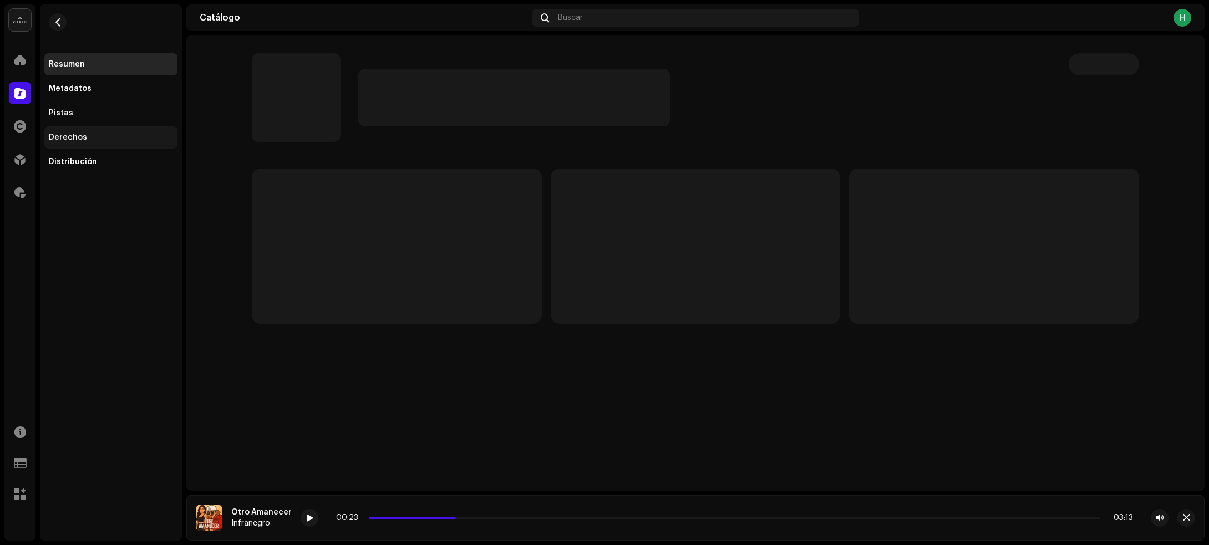
click at [93, 131] on div "Derechos" at bounding box center [110, 137] width 133 height 22
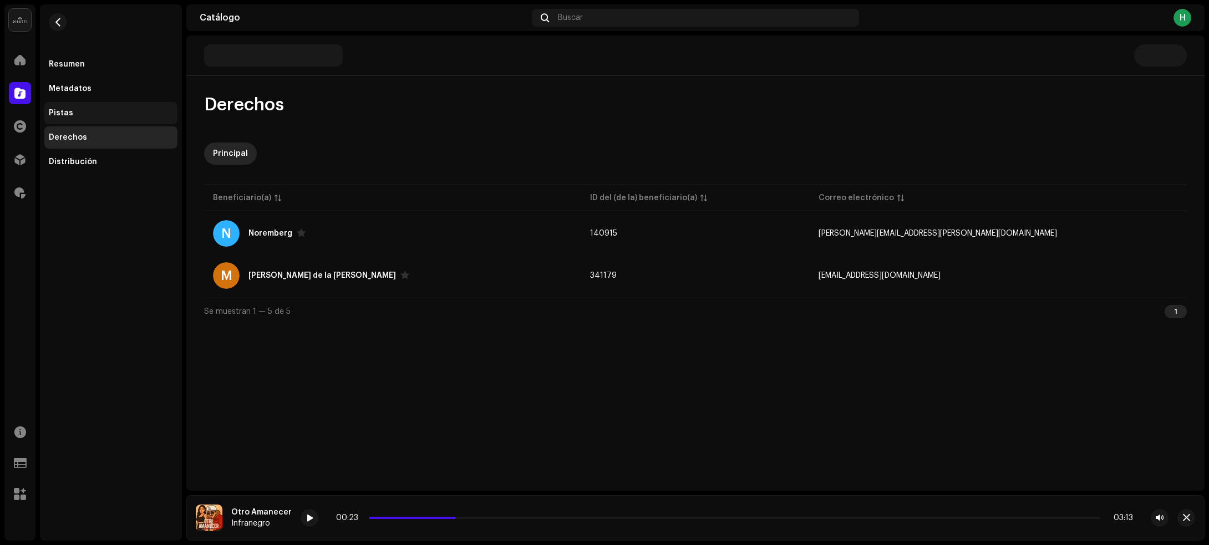
click at [90, 111] on div "Pistas" at bounding box center [111, 113] width 124 height 9
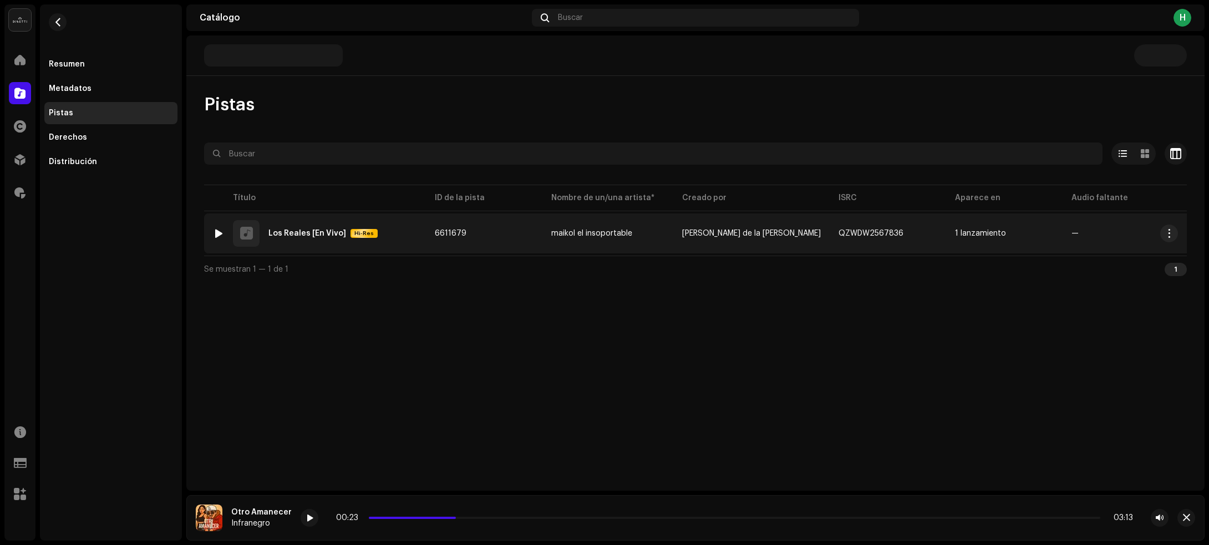
click at [414, 239] on div "1 Los Reales [En Vivo] Hi-Res" at bounding box center [315, 233] width 204 height 27
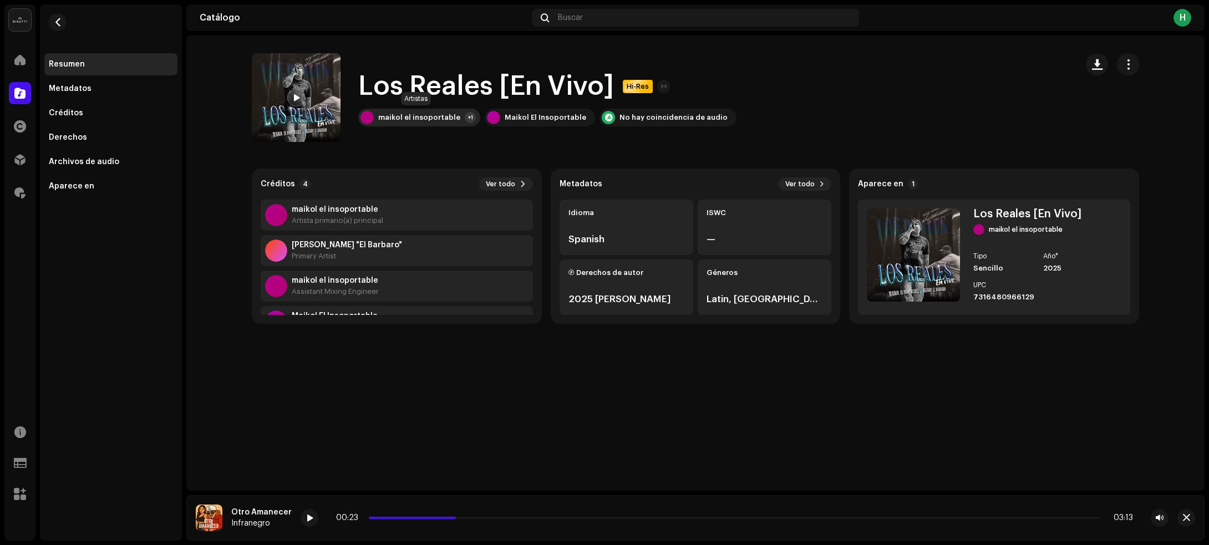
click at [465, 114] on div "+1" at bounding box center [470, 117] width 11 height 11
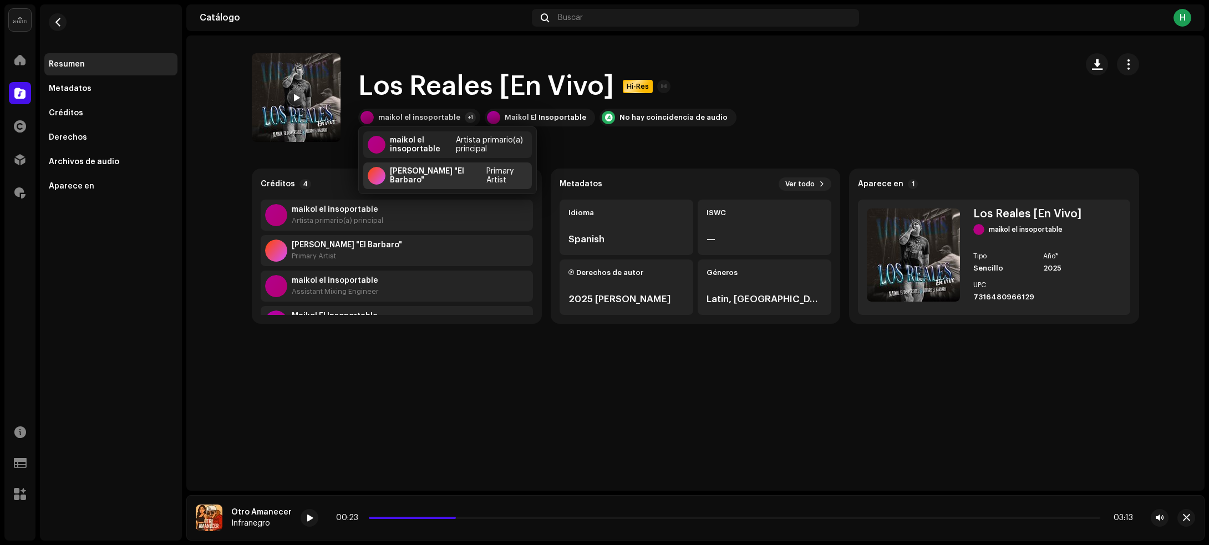
click at [417, 179] on div "Alvaro "El Barbaro"" at bounding box center [436, 176] width 92 height 18
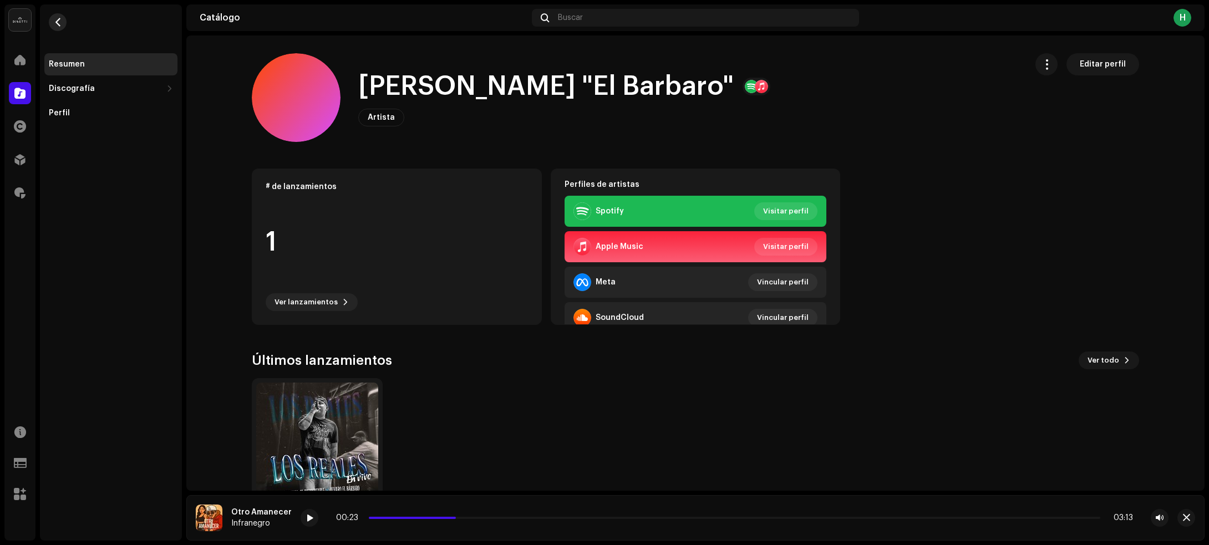
click at [59, 19] on span "button" at bounding box center [58, 22] width 8 height 9
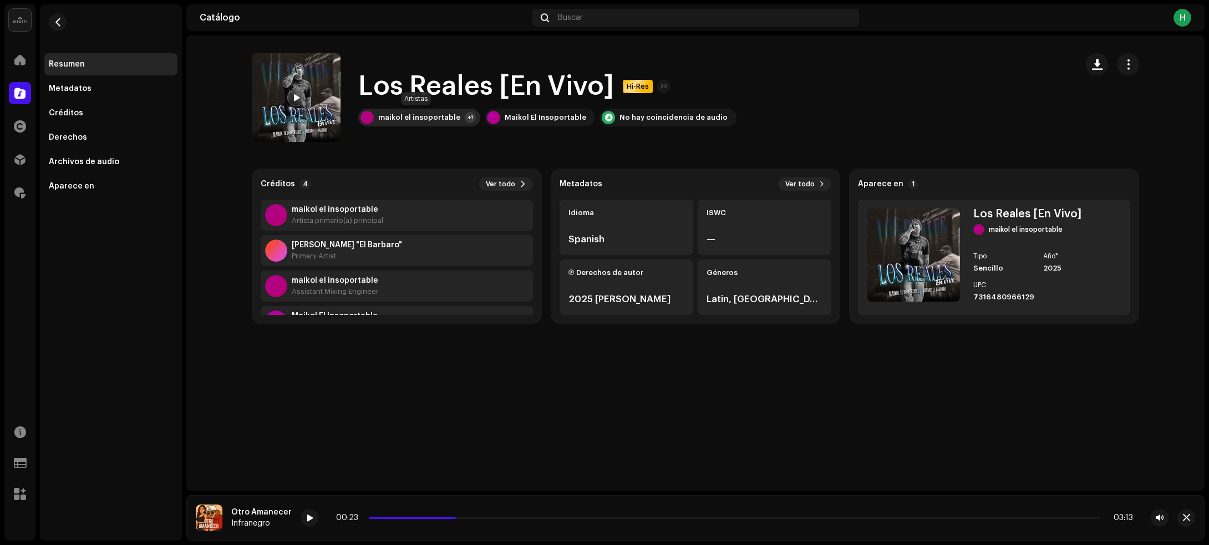
click at [456, 115] on div "maikol el insoportable +1" at bounding box center [419, 118] width 122 height 18
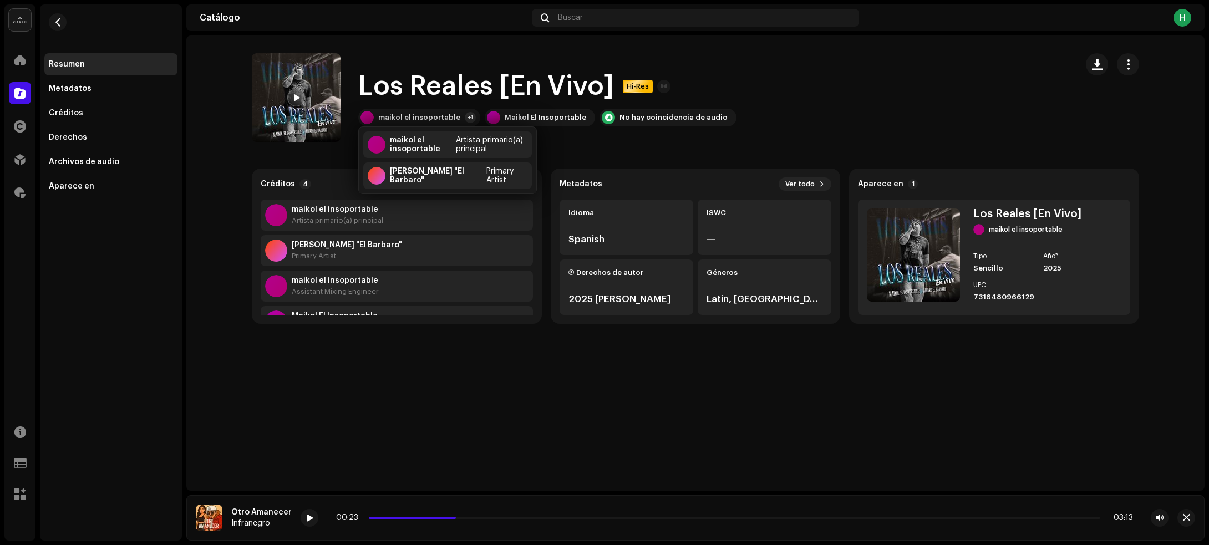
drag, startPoint x: 747, startPoint y: 59, endPoint x: 760, endPoint y: 78, distance: 22.8
click at [750, 67] on div "Los Reales [En Vivo] Hi-Res maikol el insoportable +1 Maikol El Insoportable No…" at bounding box center [660, 97] width 816 height 89
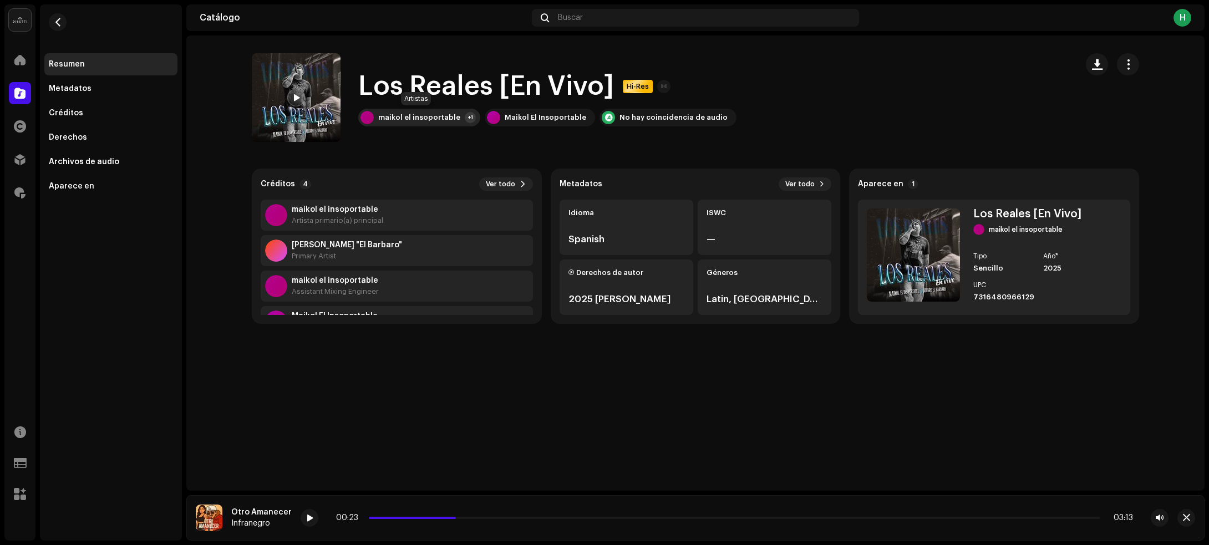
click at [410, 113] on div "maikol el insoportable" at bounding box center [419, 117] width 82 height 9
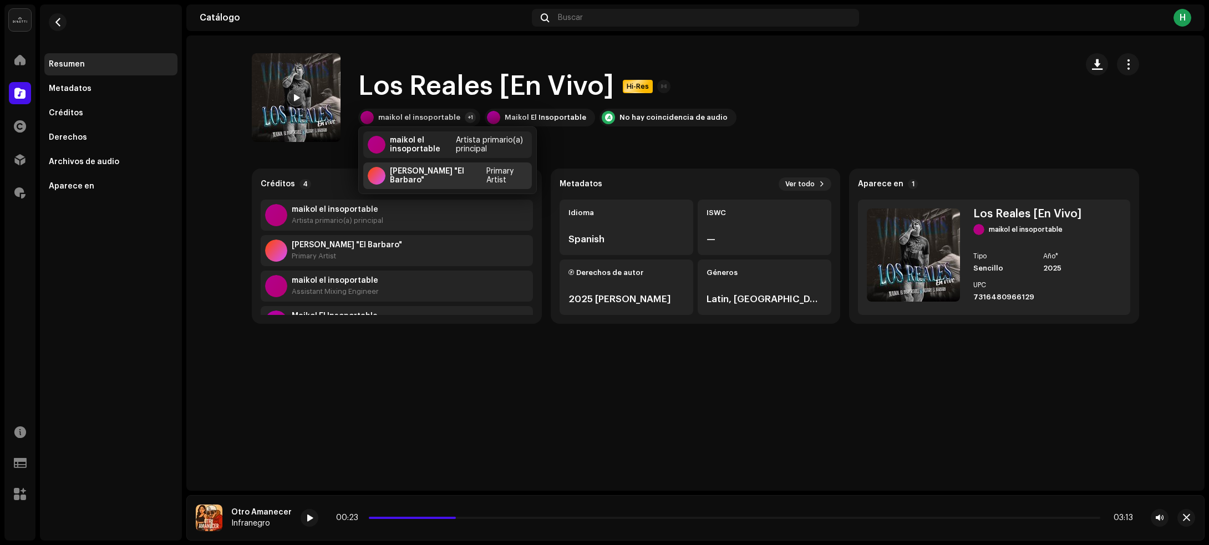
click at [406, 176] on div "Alvaro "El Barbaro"" at bounding box center [436, 176] width 92 height 18
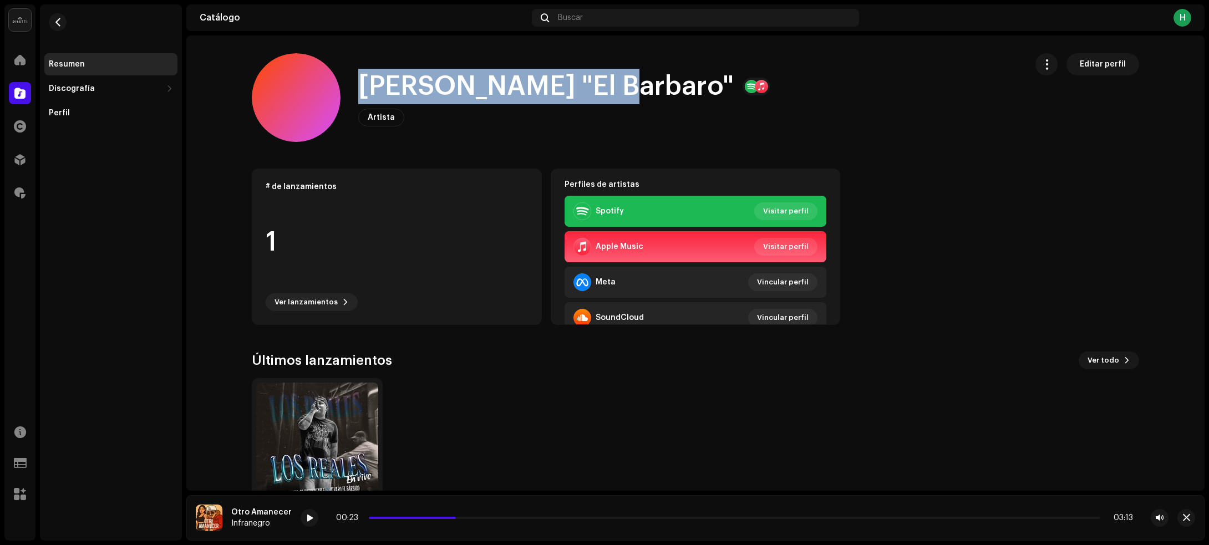
drag, startPoint x: 355, startPoint y: 87, endPoint x: 589, endPoint y: 90, distance: 233.4
click at [589, 90] on h1 "Alvaro "El Barbaro"" at bounding box center [545, 86] width 375 height 35
copy h1 "Alvaro "El Barbaro""
click at [50, 19] on button "button" at bounding box center [58, 22] width 18 height 18
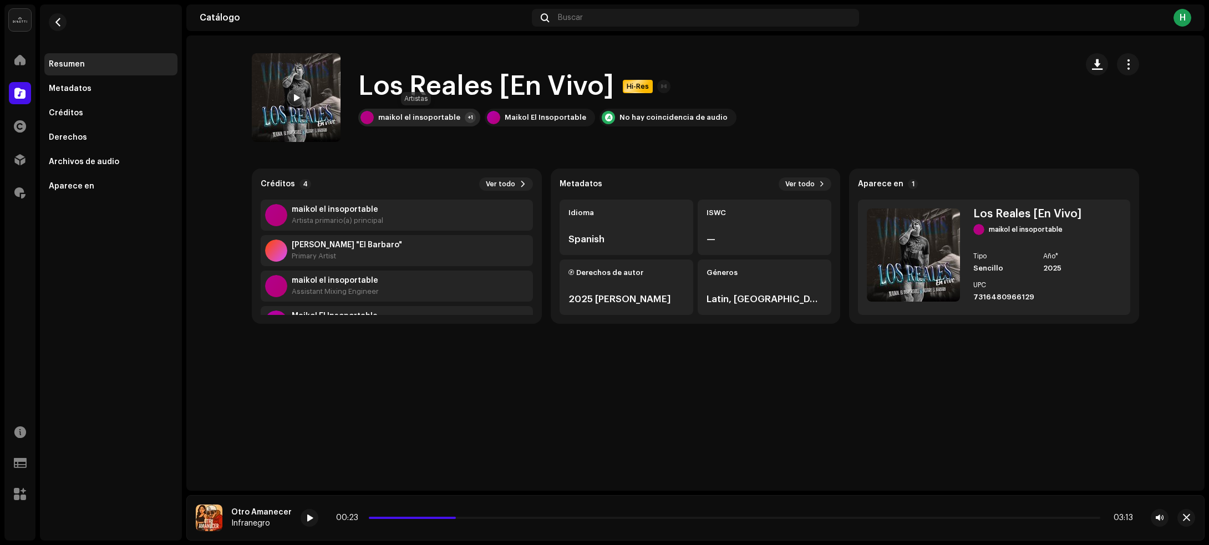
click at [453, 117] on div "maikol el insoportable" at bounding box center [419, 117] width 82 height 9
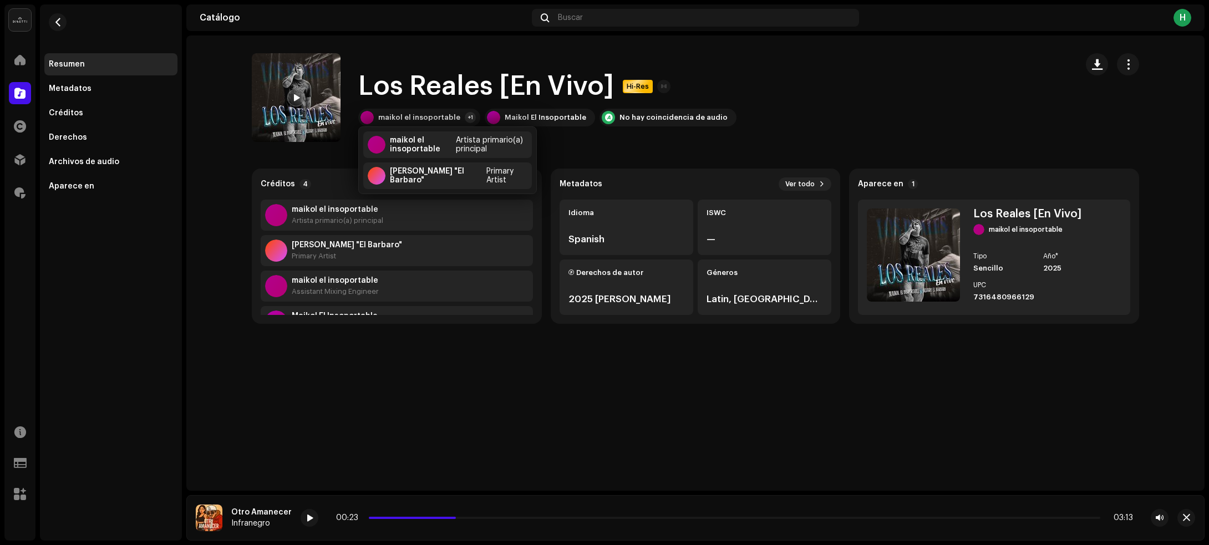
click at [799, 92] on div "Los Reales [En Vivo] Hi-Res maikol el insoportable +1 Maikol El Insoportable No…" at bounding box center [660, 97] width 816 height 89
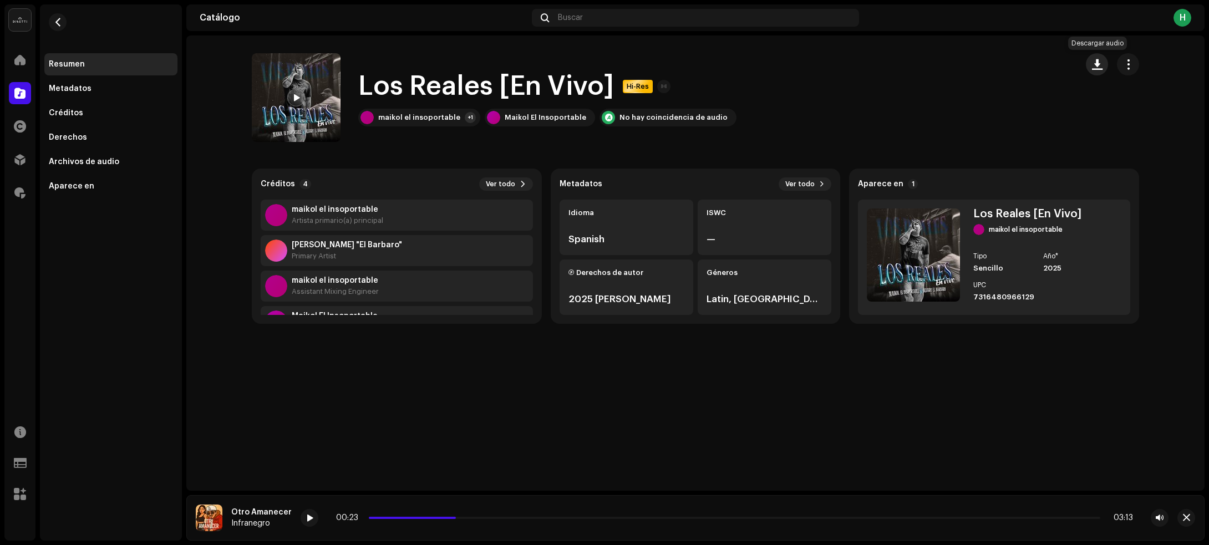
click at [1096, 65] on span "button" at bounding box center [1097, 64] width 11 height 9
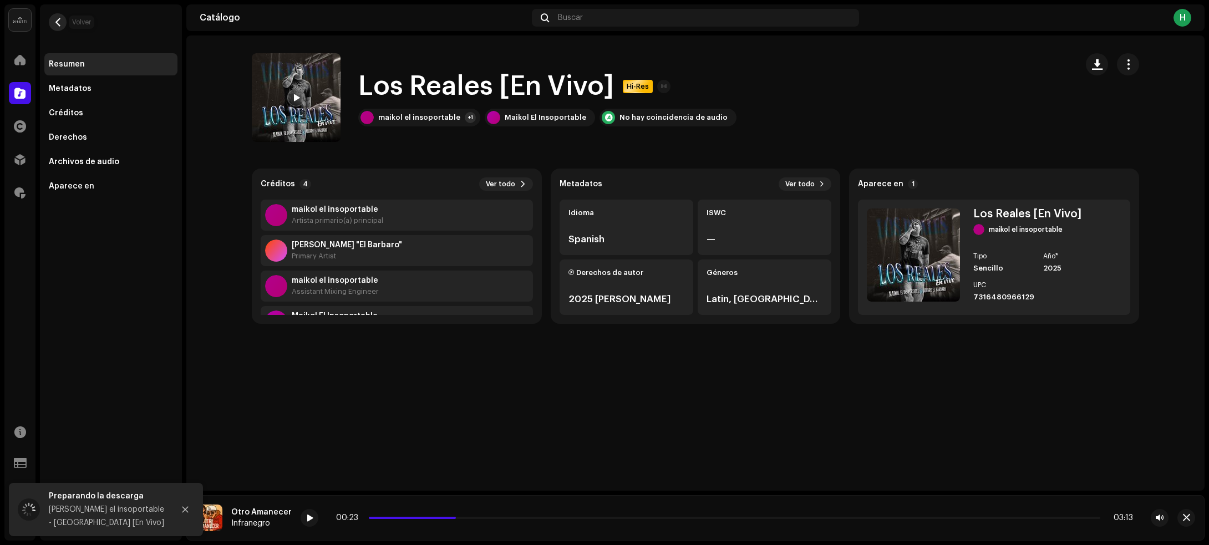
click at [51, 23] on button "button" at bounding box center [58, 22] width 18 height 18
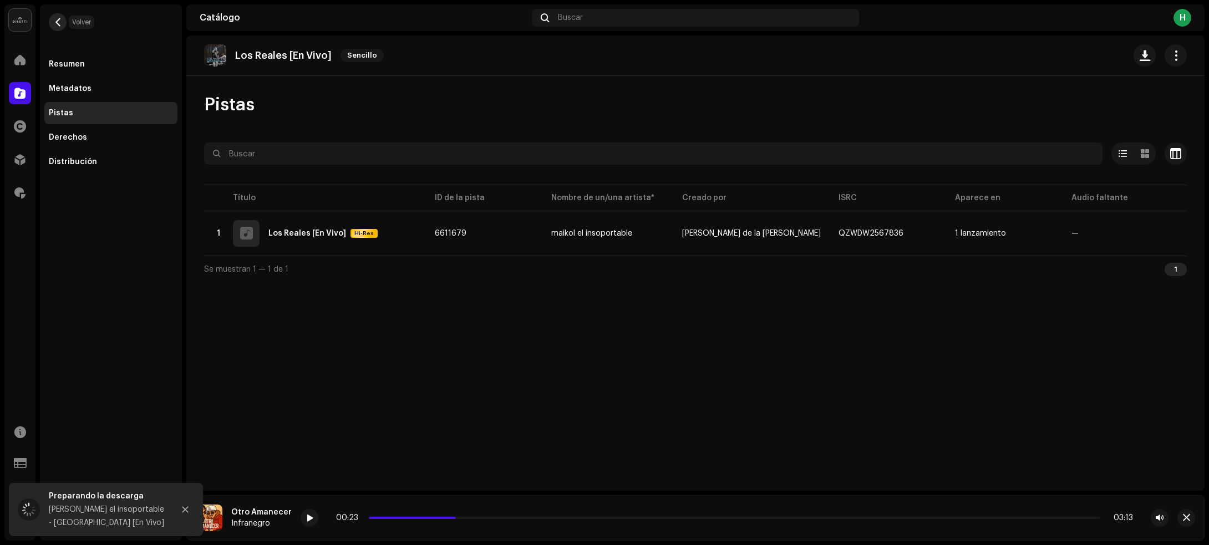
click at [62, 21] on button "button" at bounding box center [58, 22] width 18 height 18
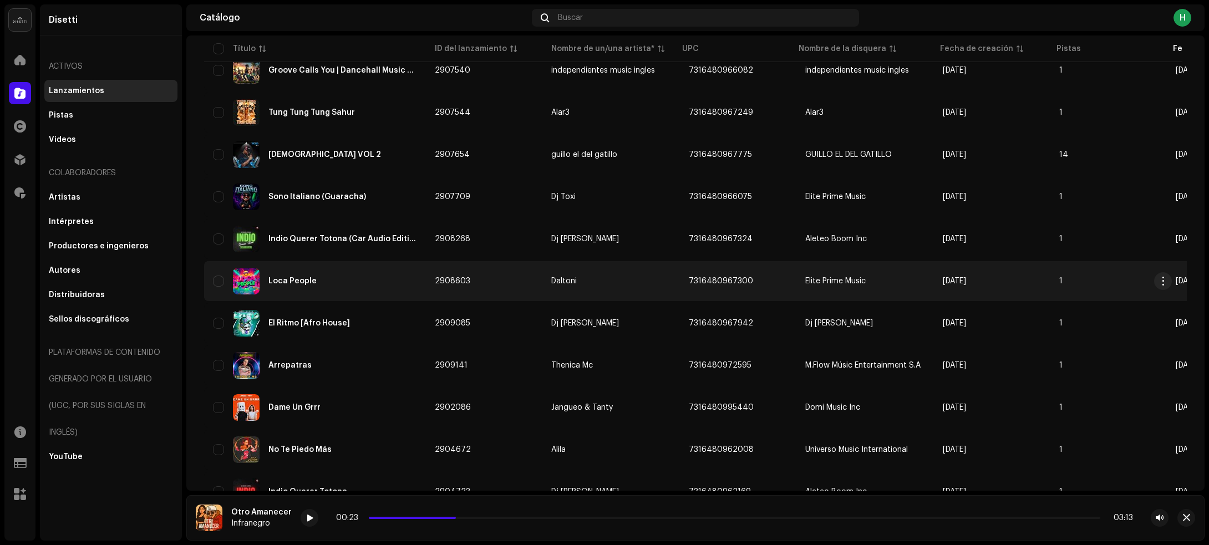
scroll to position [1352, 0]
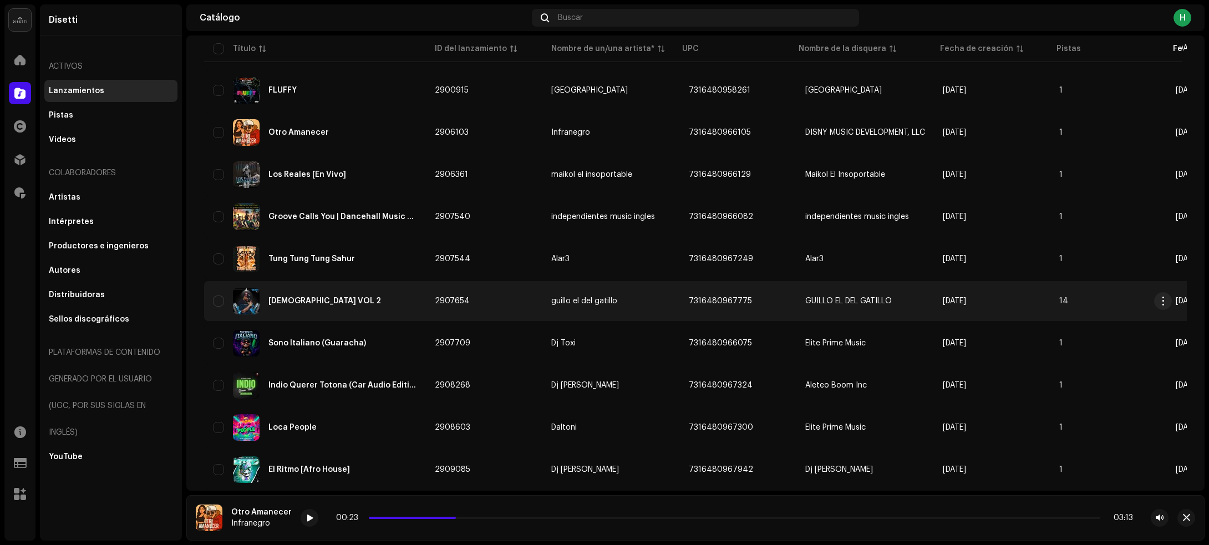
click at [358, 292] on div "VACILES VOL 2" at bounding box center [315, 301] width 204 height 27
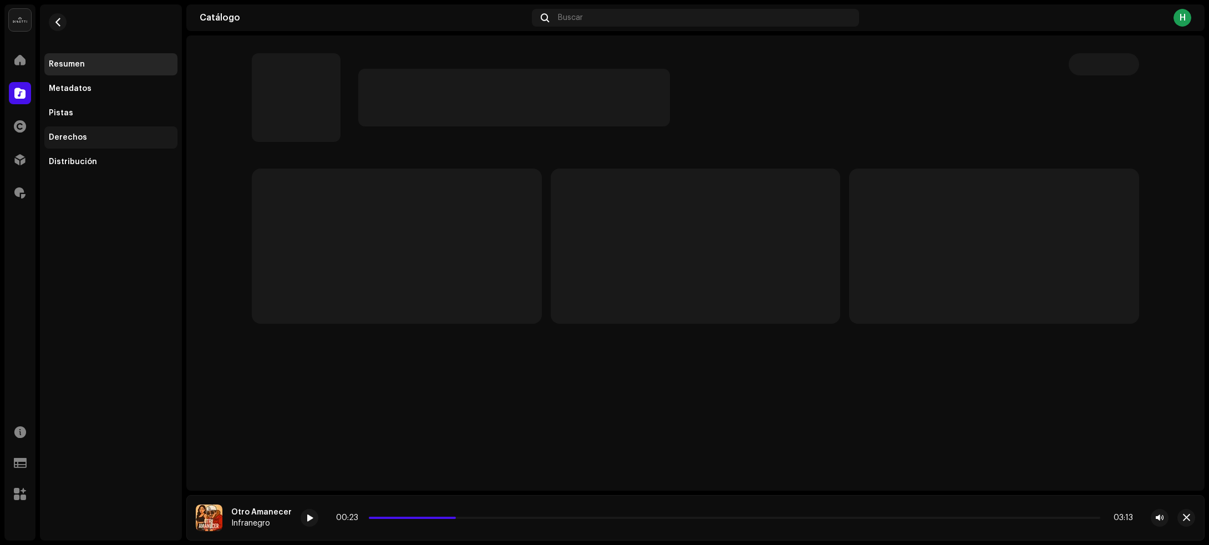
click at [93, 134] on div "Derechos" at bounding box center [111, 137] width 124 height 9
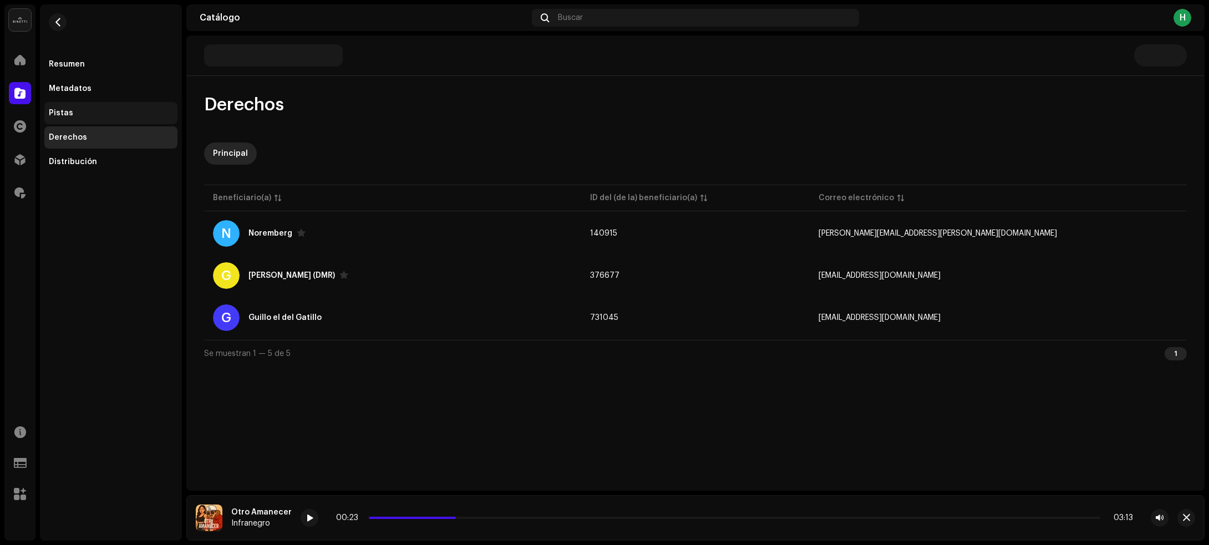
click at [100, 109] on div "Pistas" at bounding box center [111, 113] width 124 height 9
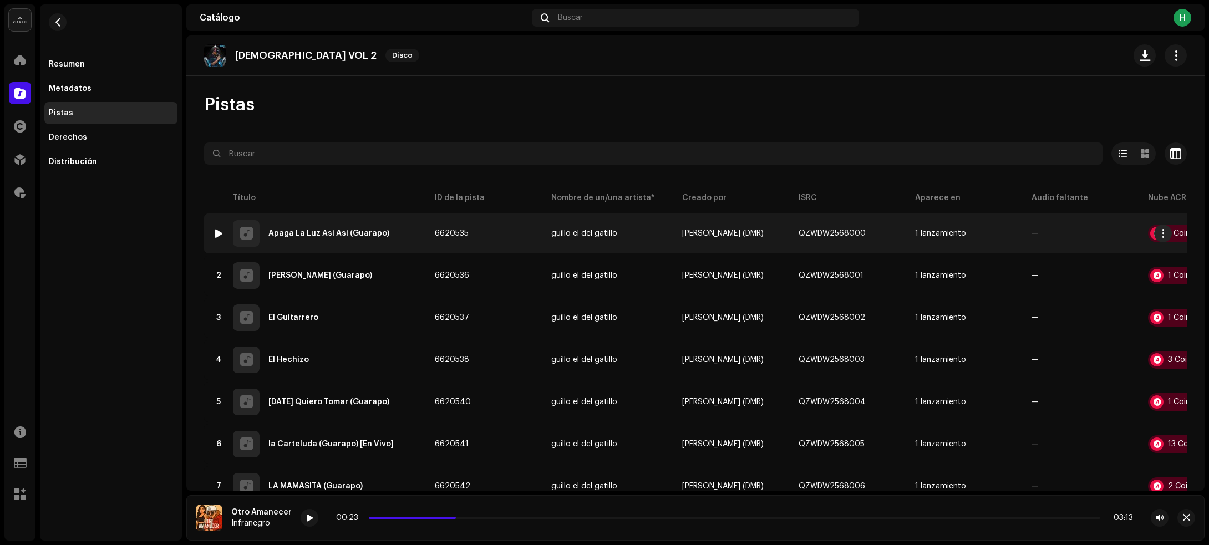
click at [514, 237] on td "6620535" at bounding box center [484, 233] width 116 height 40
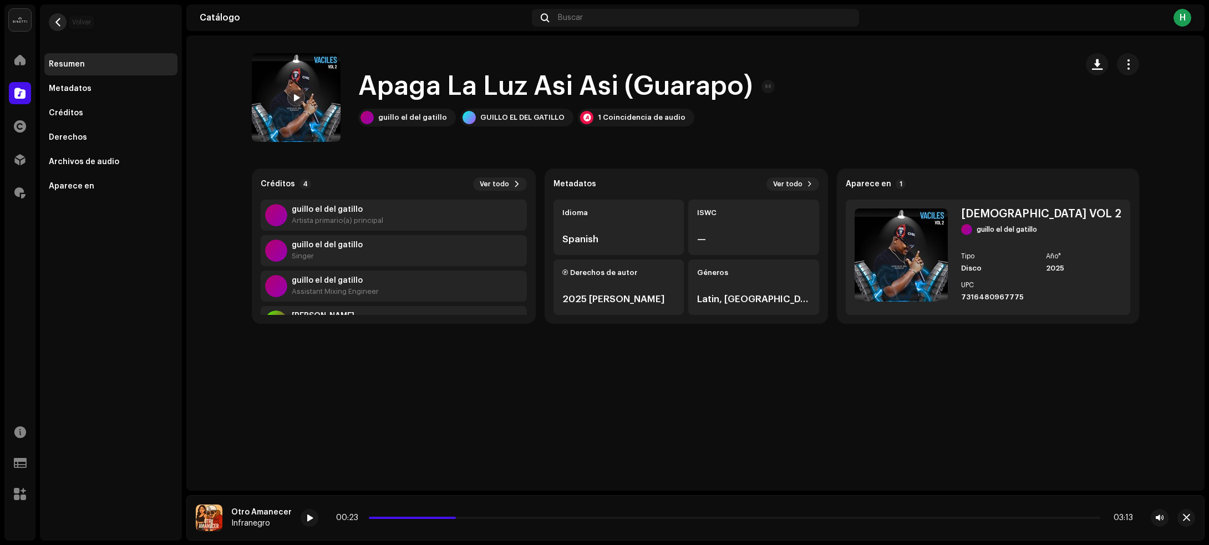
click at [57, 23] on span "button" at bounding box center [58, 22] width 8 height 9
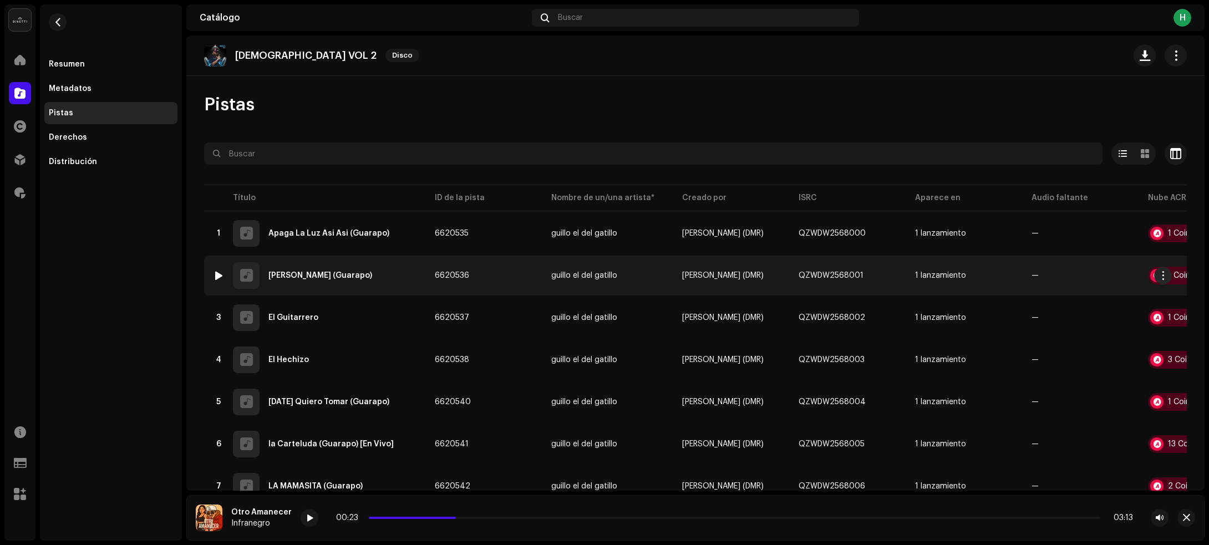
click at [374, 280] on div "2 Donde Estarán (Guarapo)" at bounding box center [315, 275] width 204 height 27
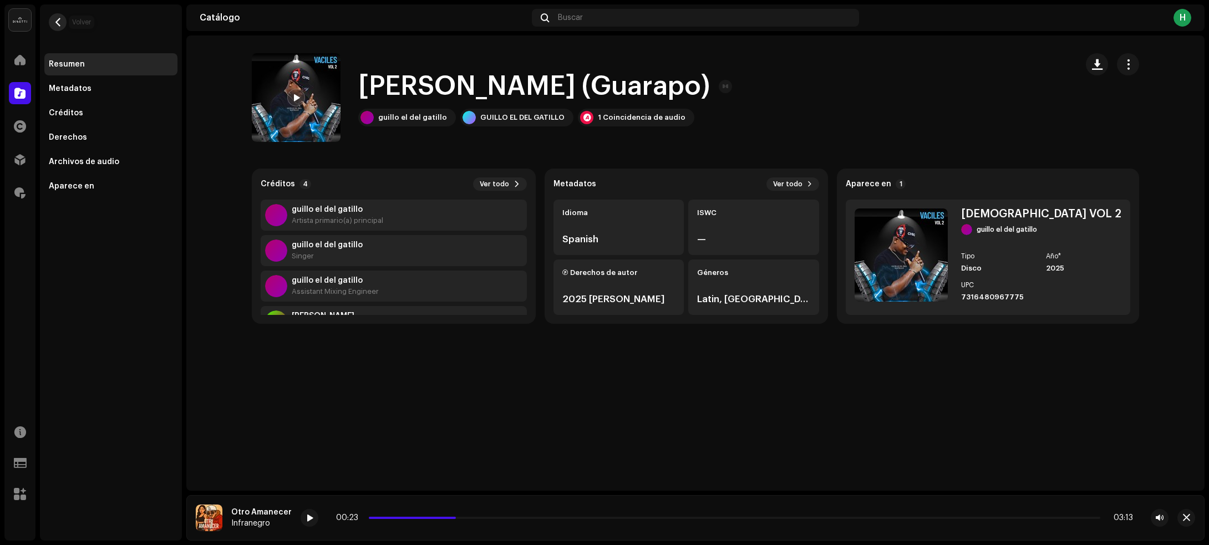
click at [57, 16] on button "button" at bounding box center [58, 22] width 18 height 18
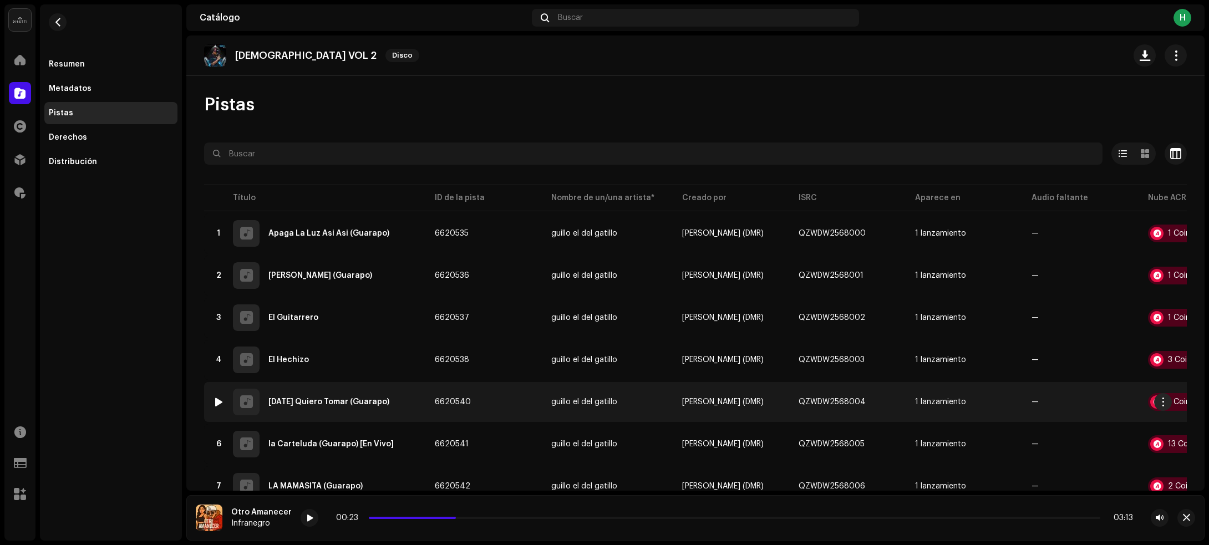
click at [390, 387] on td "5 Hoy Quiero Tomar (Guarapo)" at bounding box center [315, 402] width 222 height 40
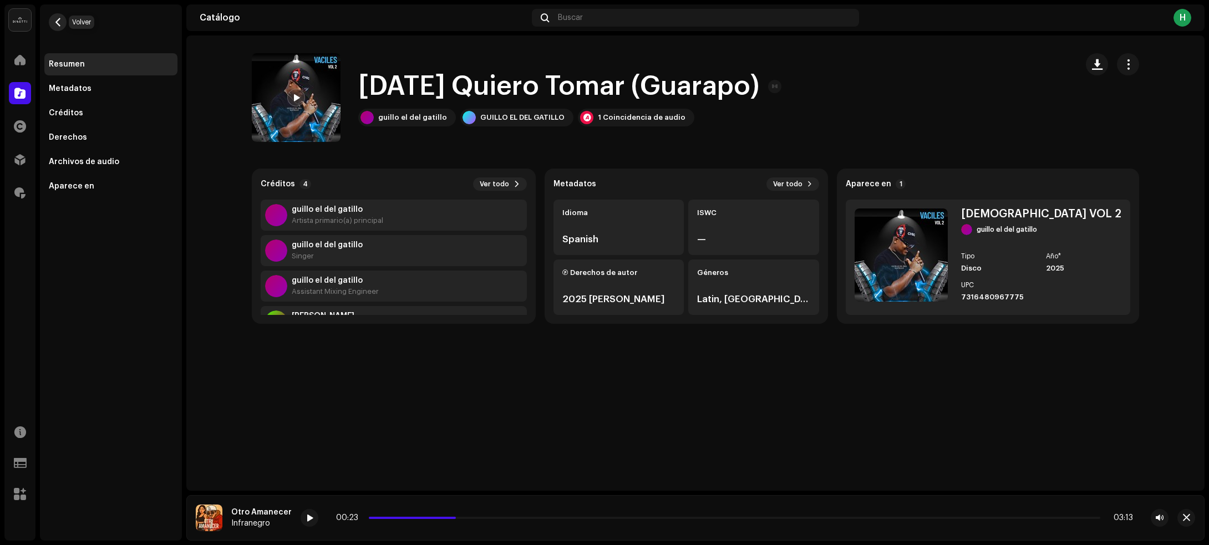
click at [55, 26] on span "button" at bounding box center [58, 22] width 8 height 9
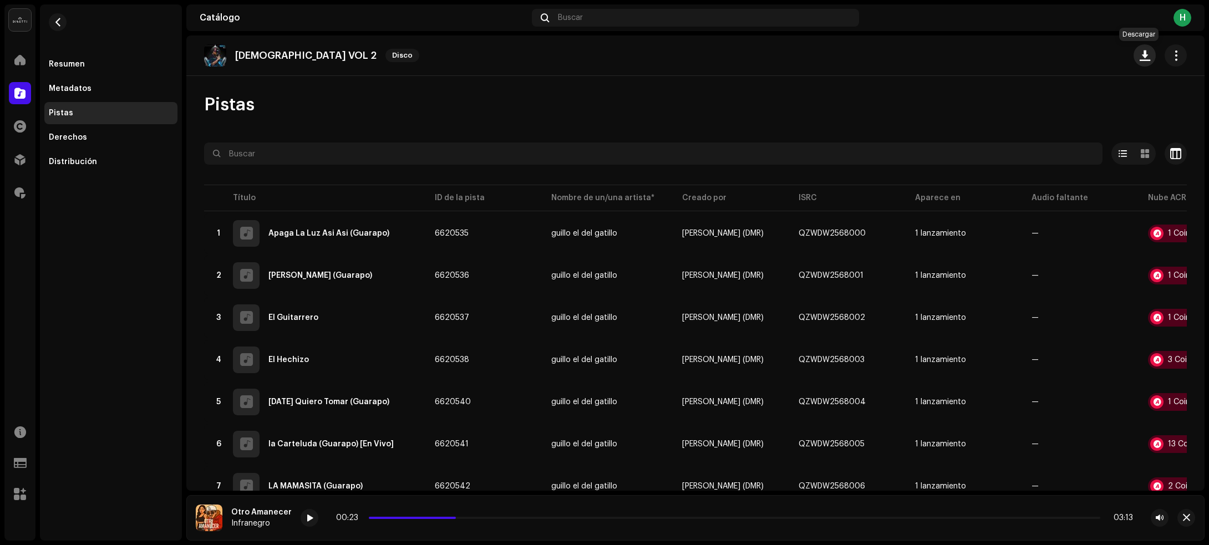
click at [1139, 58] on span "button" at bounding box center [1144, 55] width 11 height 9
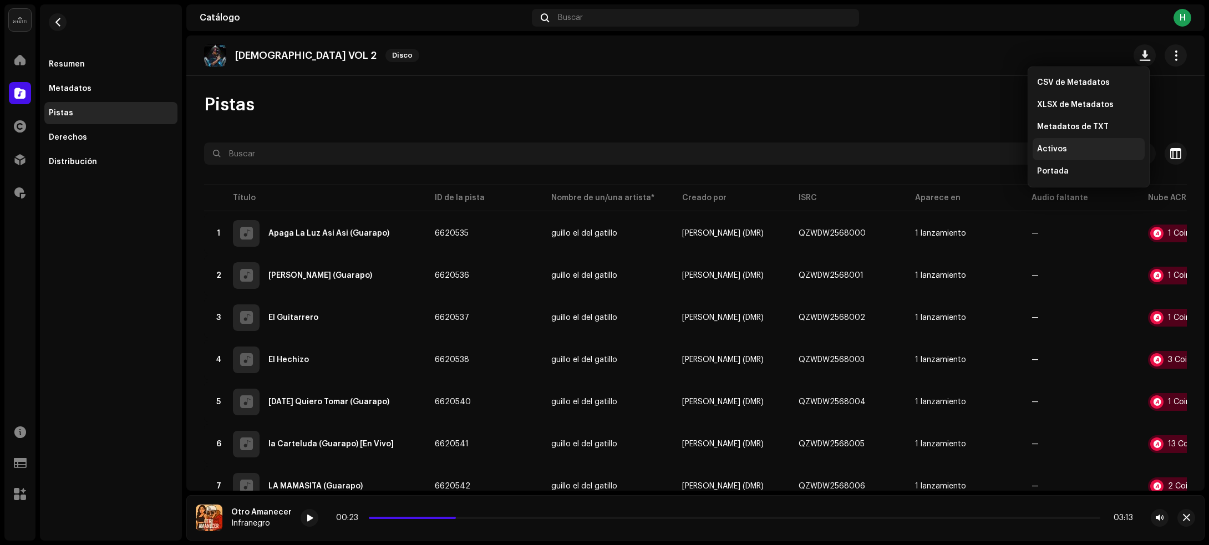
click at [1055, 145] on span "Activos" at bounding box center [1052, 149] width 30 height 9
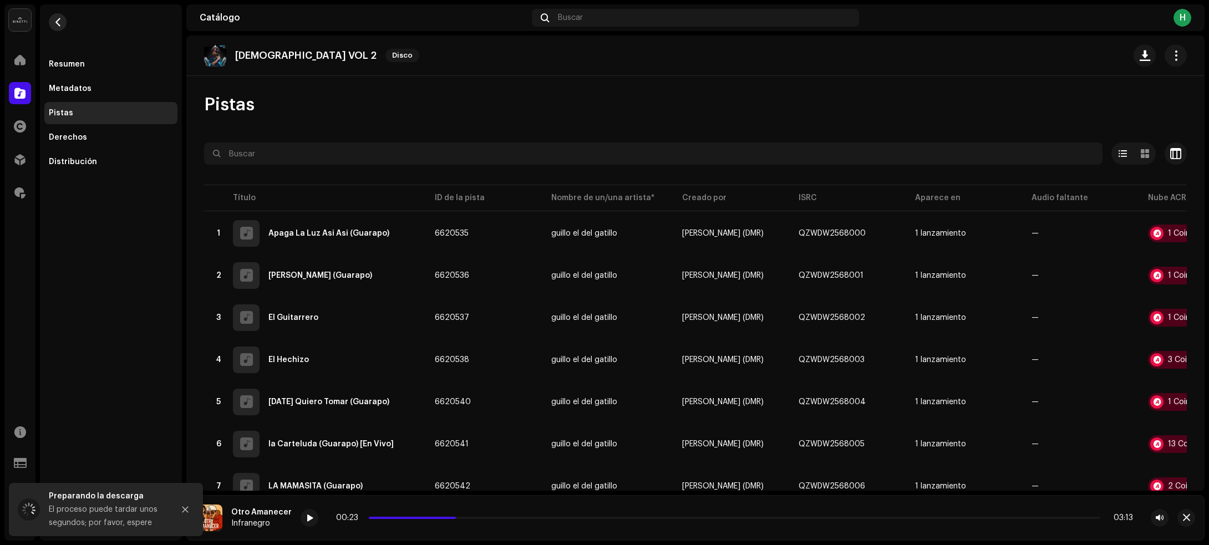
click at [62, 21] on button "button" at bounding box center [58, 22] width 18 height 18
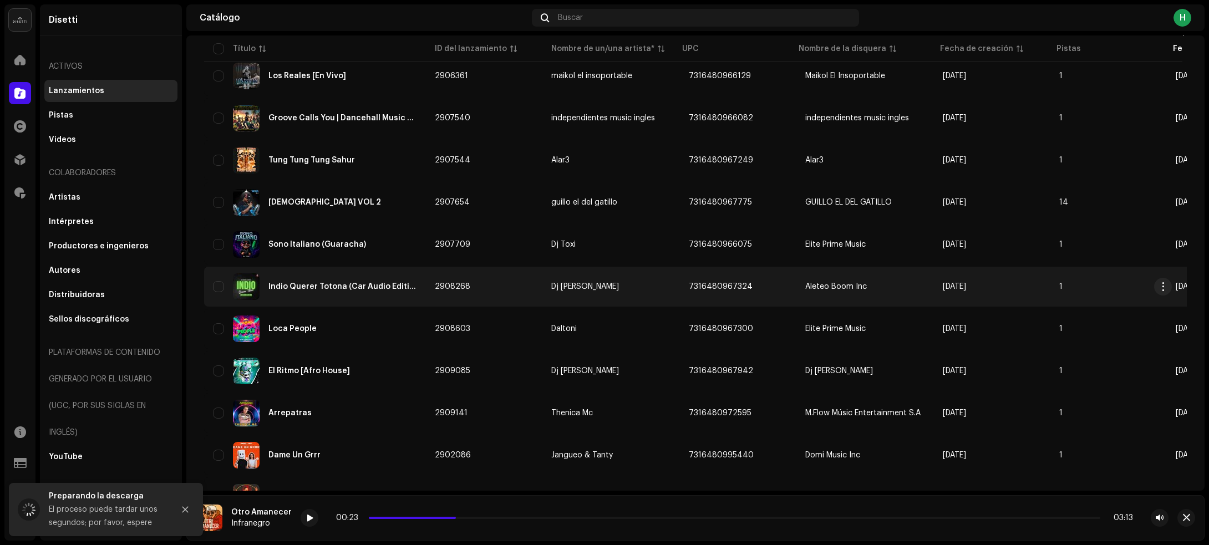
scroll to position [1520, 0]
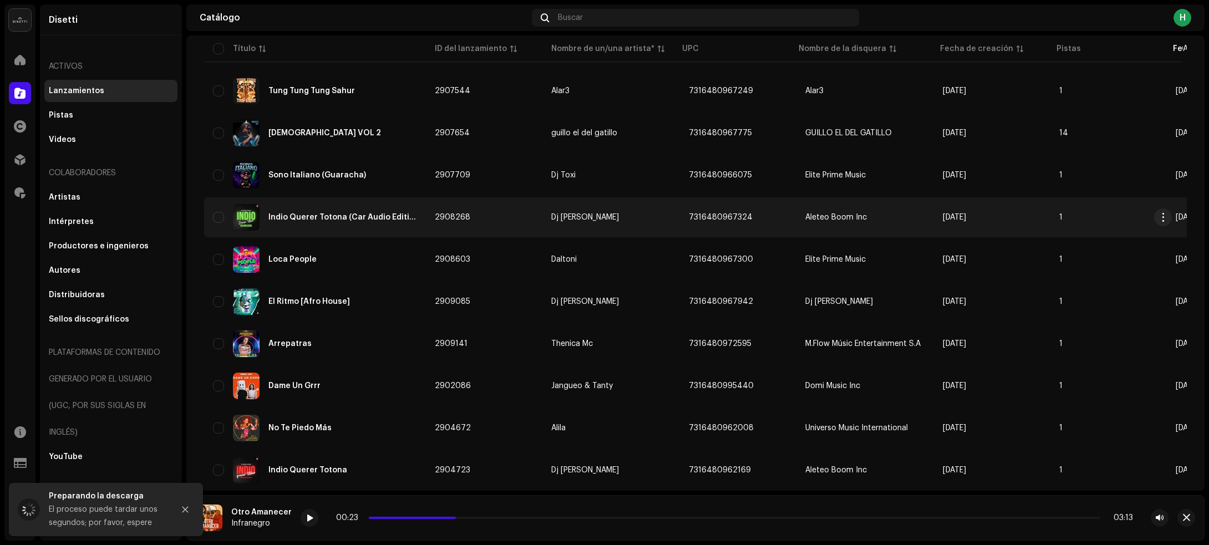
click at [531, 213] on td "2908268" at bounding box center [484, 217] width 116 height 40
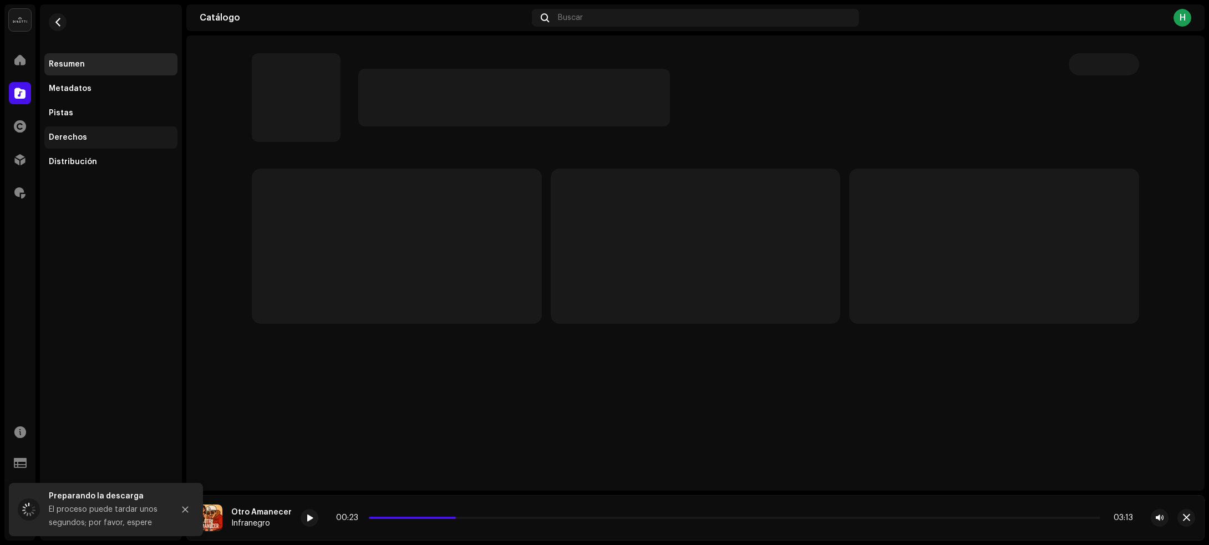
click at [84, 135] on div "Derechos" at bounding box center [111, 137] width 124 height 9
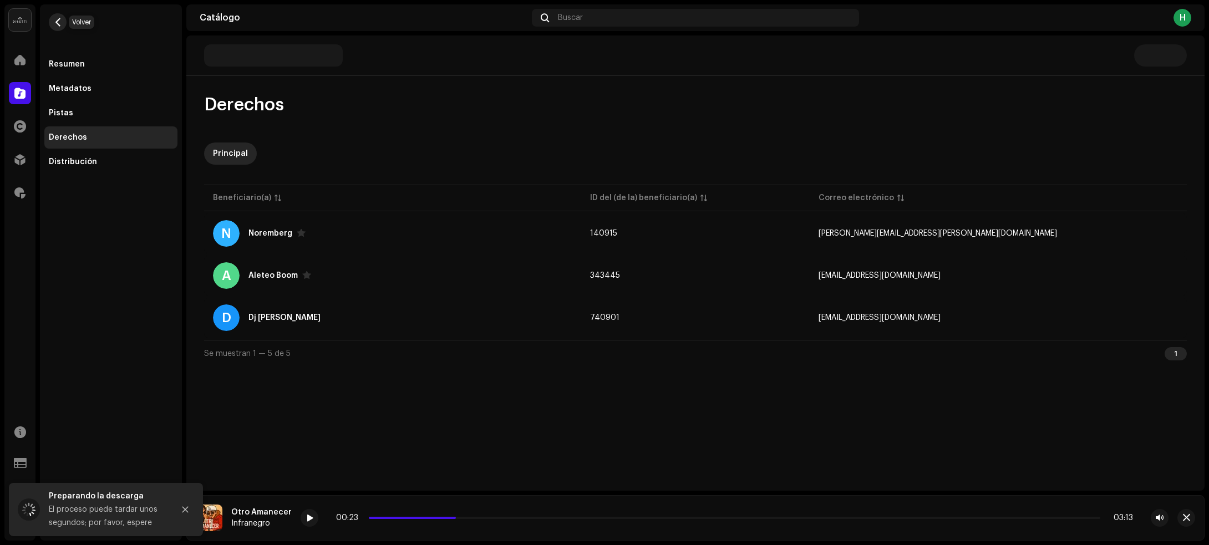
click at [58, 22] on span "button" at bounding box center [58, 22] width 8 height 9
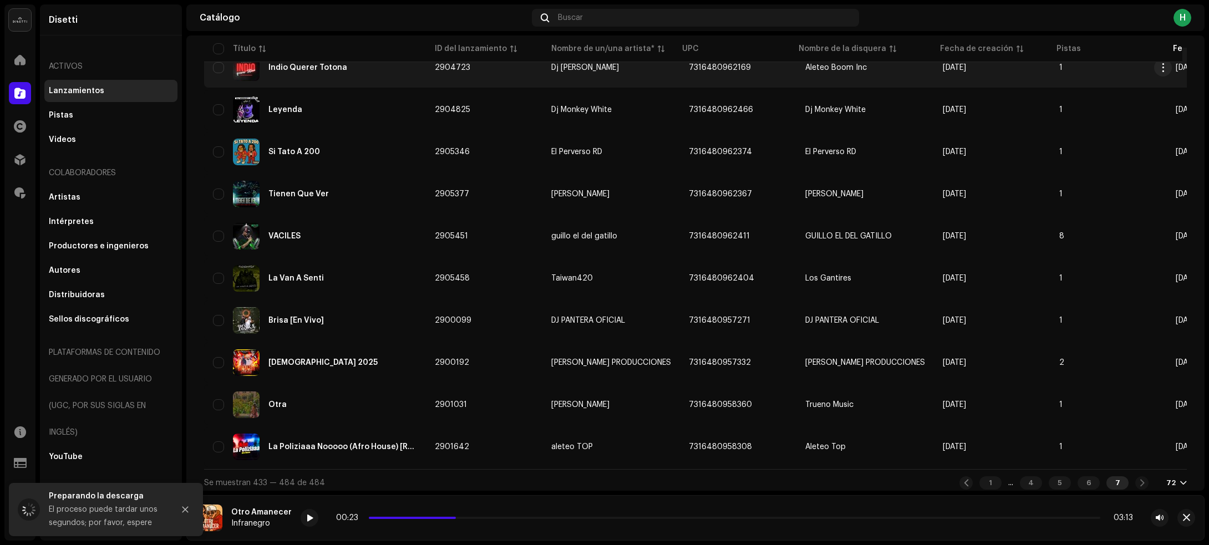
scroll to position [1467, 0]
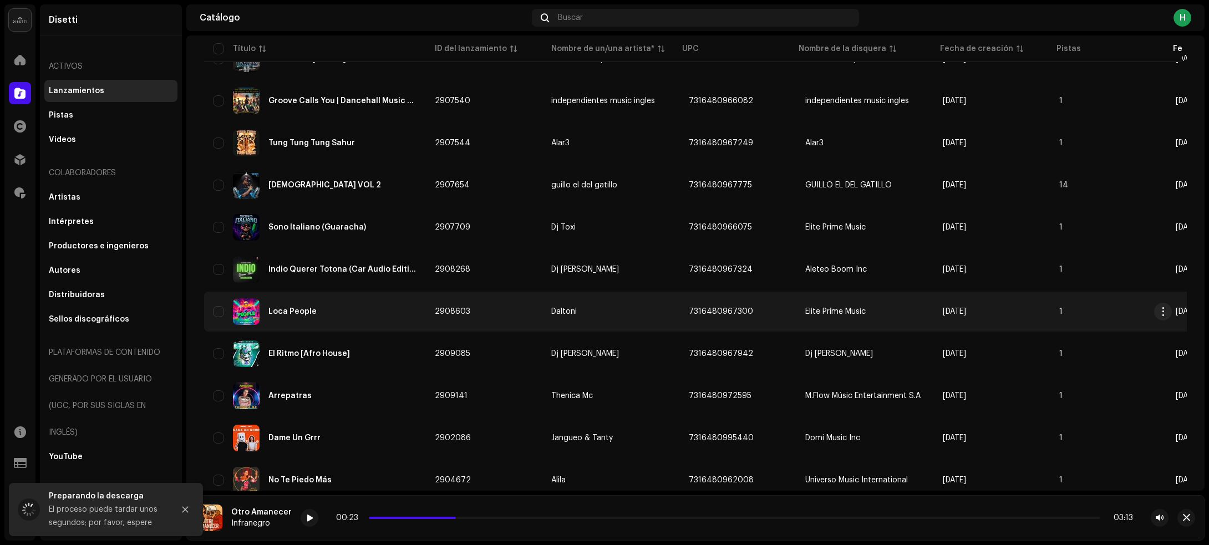
click at [381, 305] on div "Loca People" at bounding box center [315, 311] width 204 height 27
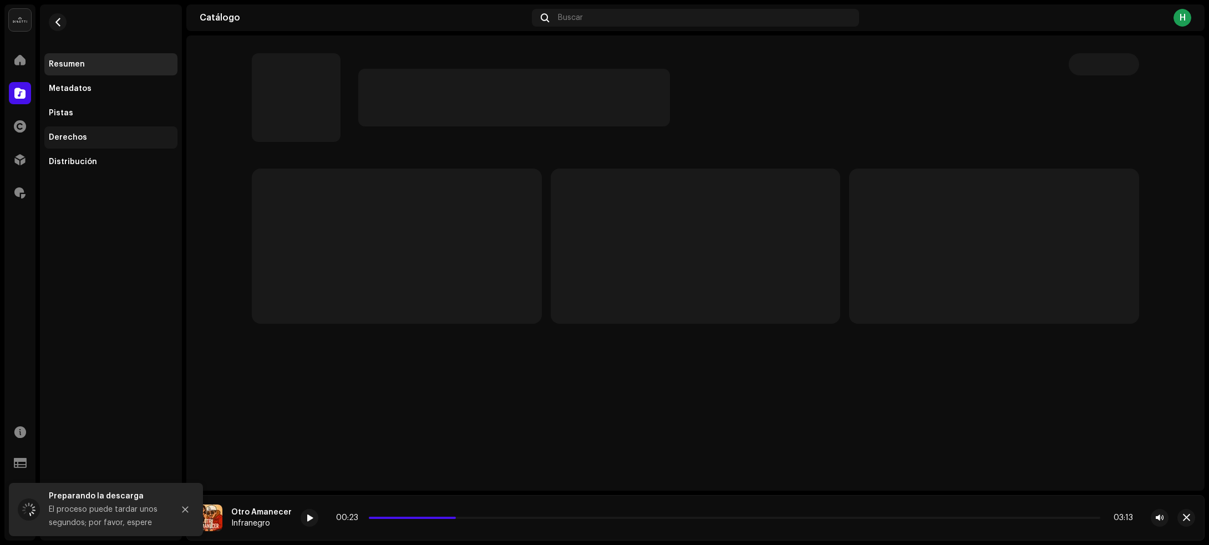
click at [120, 135] on div "Derechos" at bounding box center [111, 137] width 124 height 9
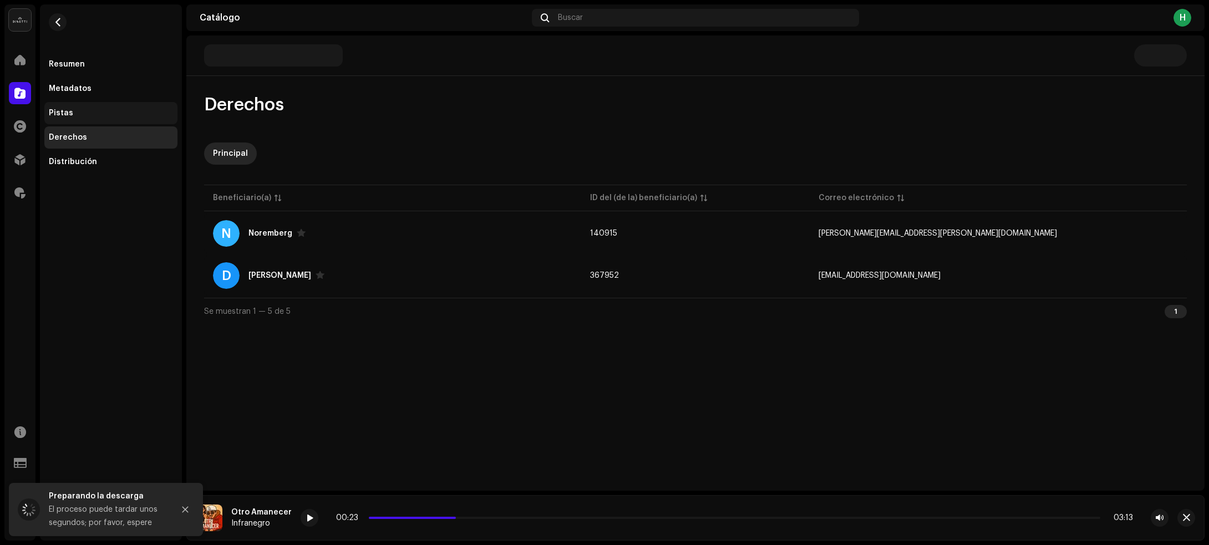
click at [98, 109] on div "Pistas" at bounding box center [111, 113] width 124 height 9
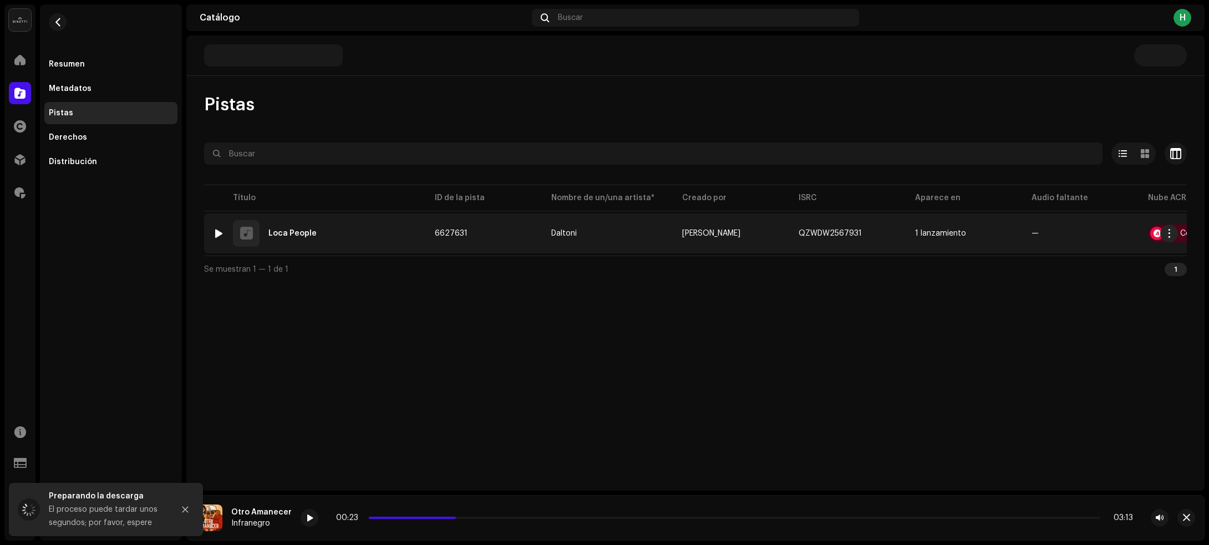
click at [216, 232] on div at bounding box center [219, 233] width 8 height 9
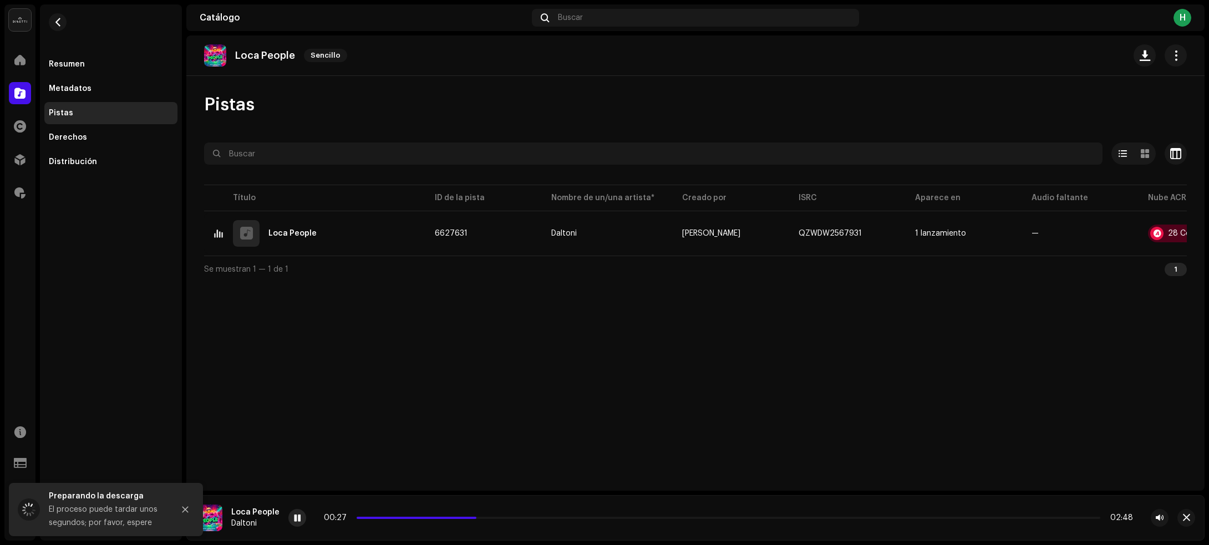
click at [295, 514] on span at bounding box center [297, 518] width 7 height 9
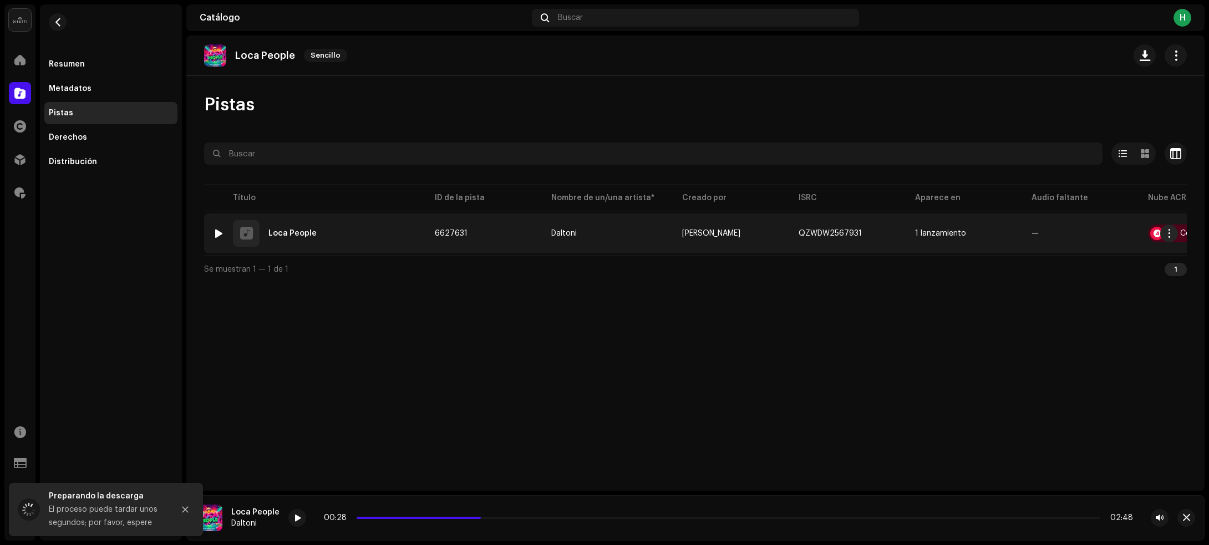
drag, startPoint x: 509, startPoint y: 233, endPoint x: 493, endPoint y: 234, distance: 15.6
click at [493, 234] on td "6627631" at bounding box center [484, 233] width 116 height 40
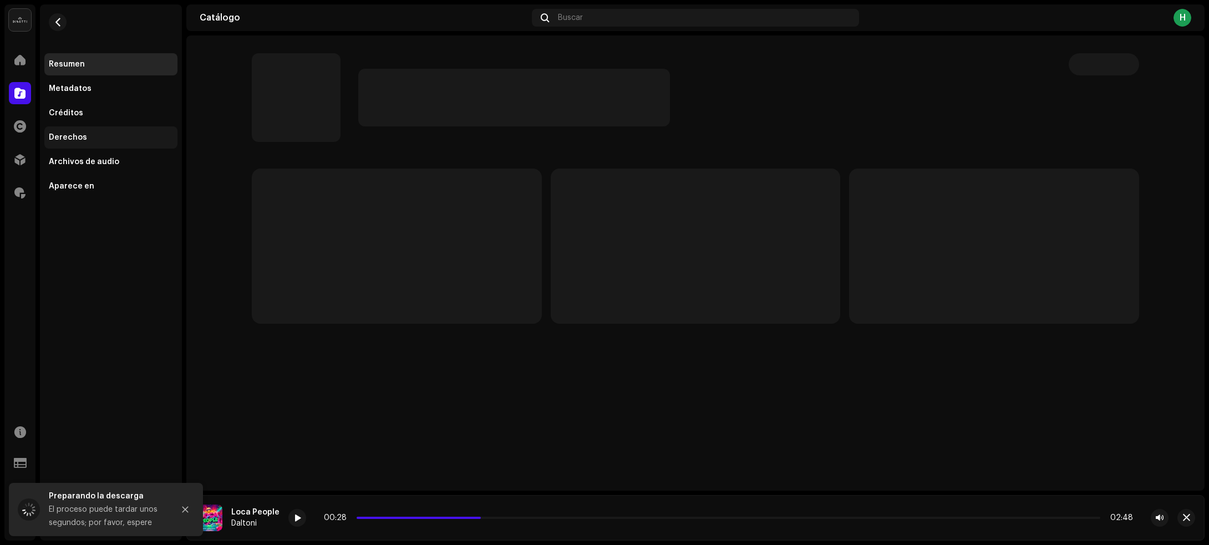
click at [103, 139] on div "Derechos" at bounding box center [111, 137] width 124 height 9
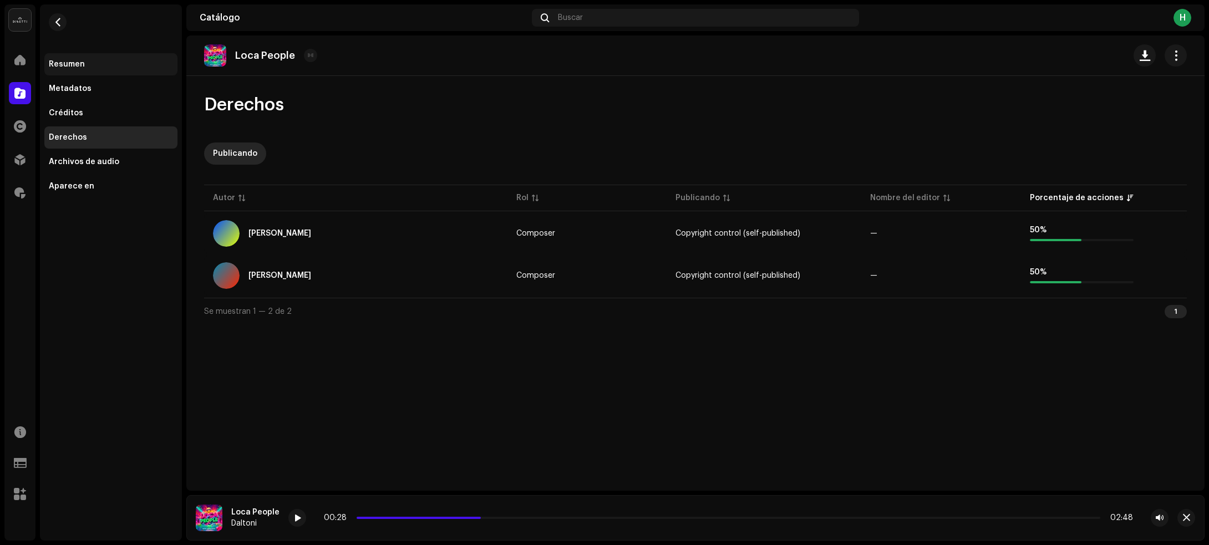
click at [84, 62] on div "Resumen" at bounding box center [111, 64] width 124 height 9
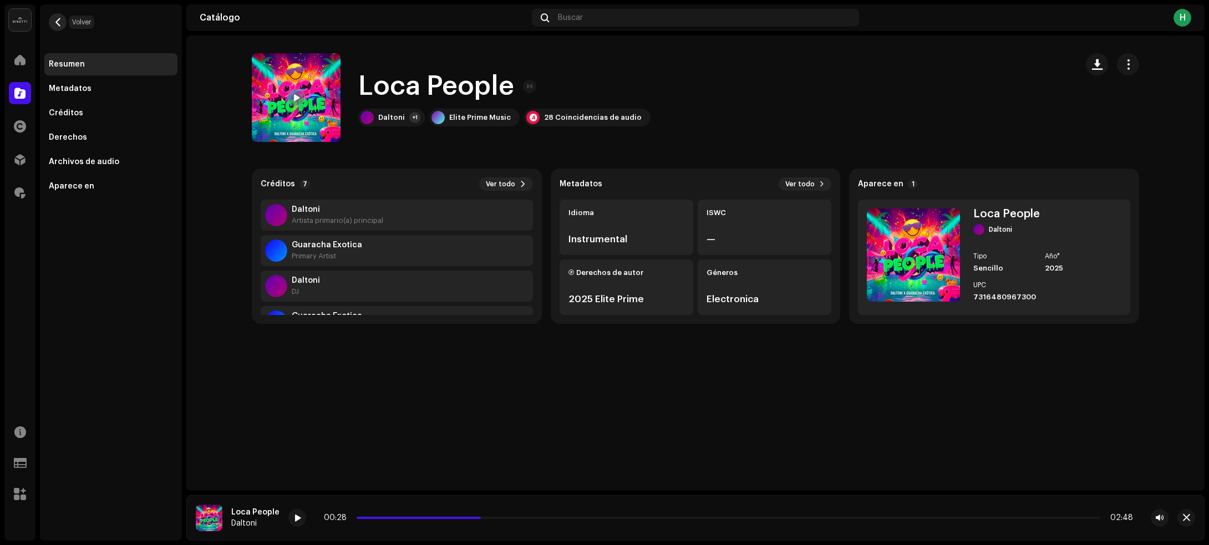
click at [54, 23] on span "button" at bounding box center [58, 22] width 8 height 9
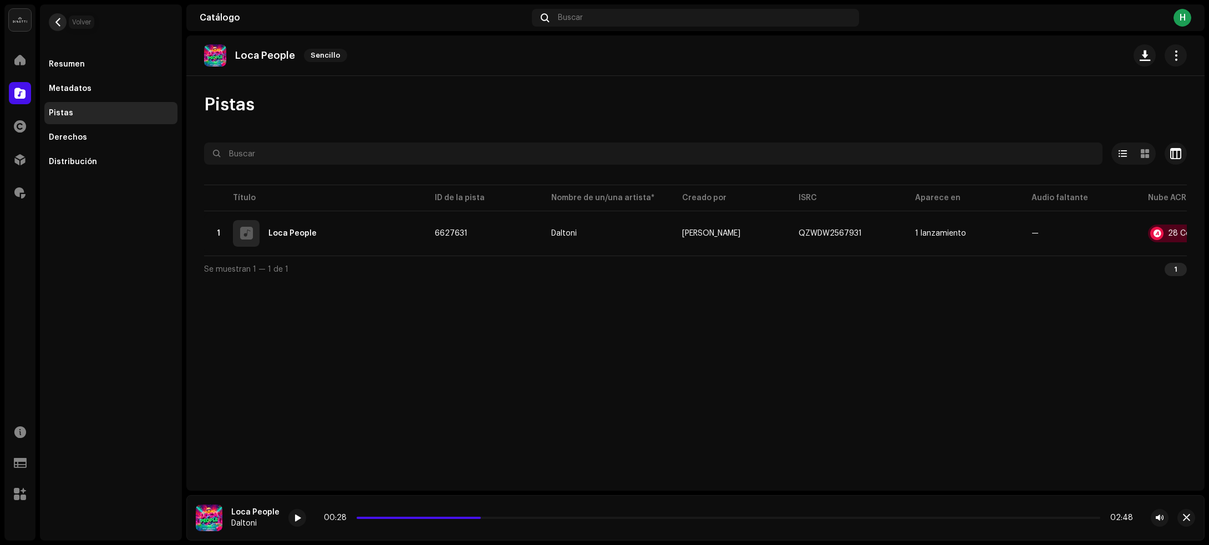
click at [59, 21] on span "button" at bounding box center [58, 22] width 8 height 9
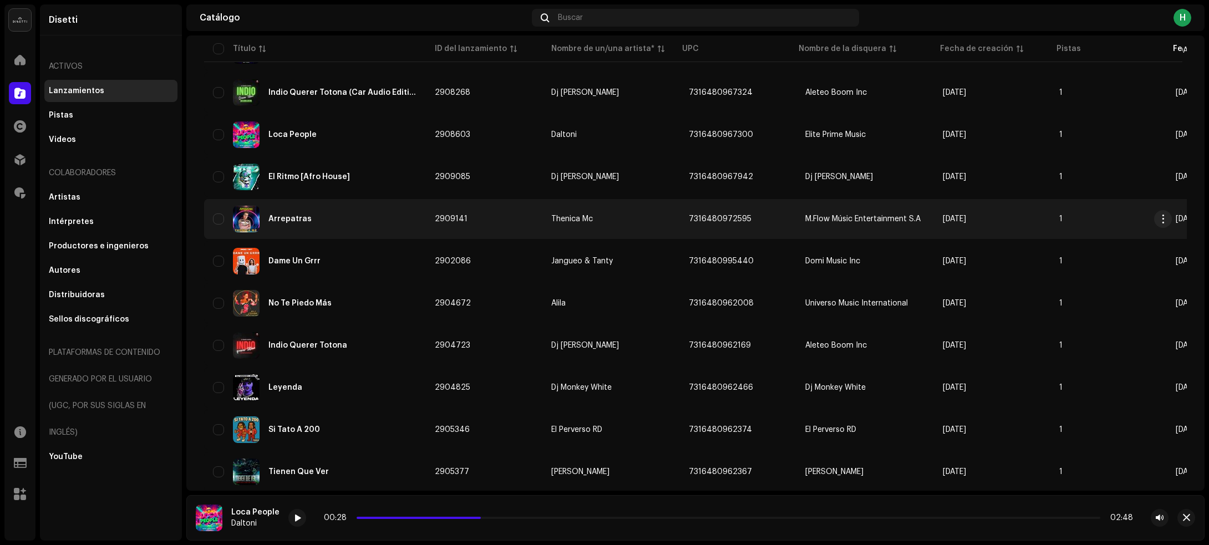
scroll to position [1645, 0]
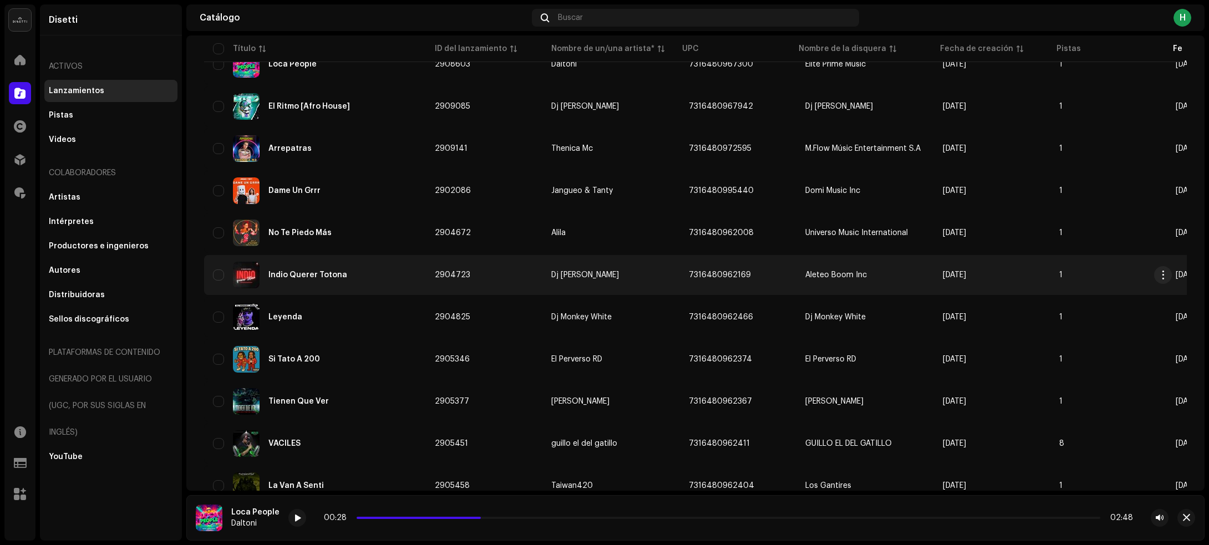
scroll to position [1784, 0]
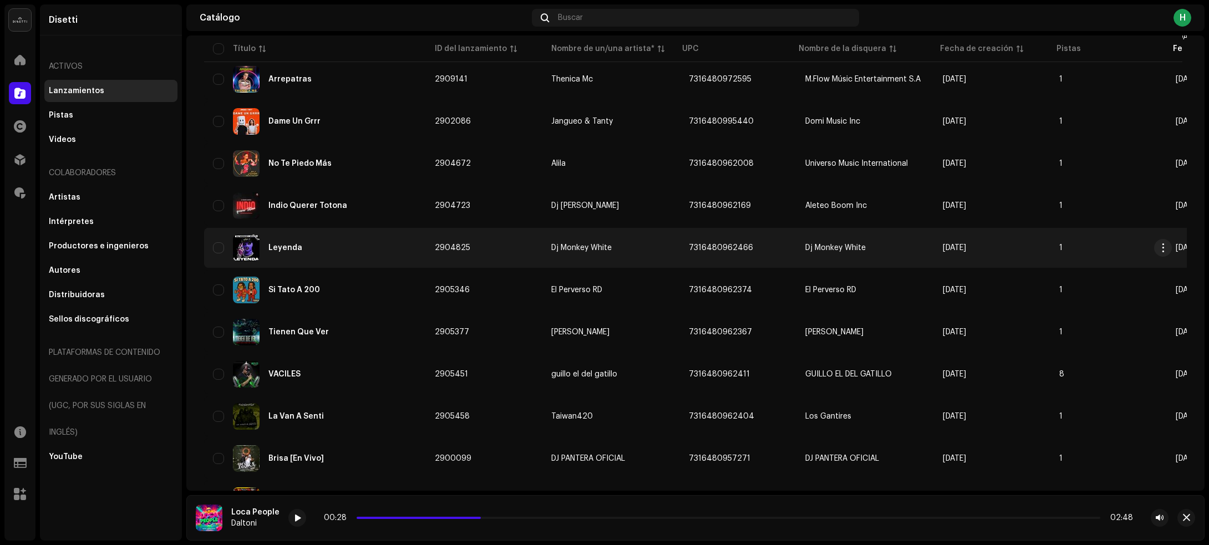
click at [358, 244] on div "Leyenda" at bounding box center [315, 247] width 204 height 27
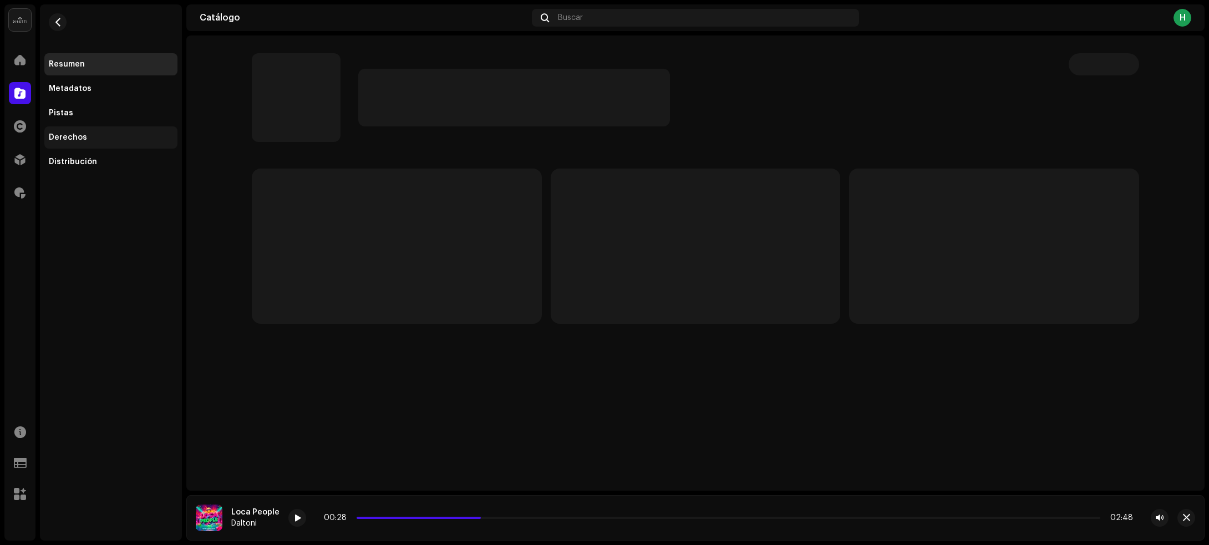
click at [114, 137] on div "Derechos" at bounding box center [111, 137] width 124 height 9
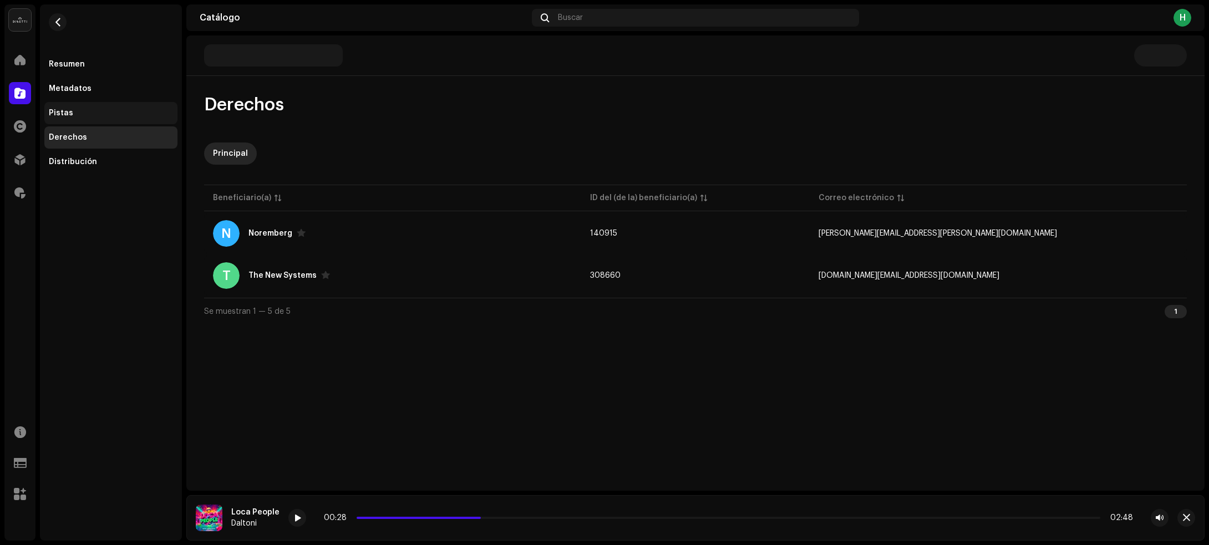
click at [91, 109] on div "Pistas" at bounding box center [111, 113] width 124 height 9
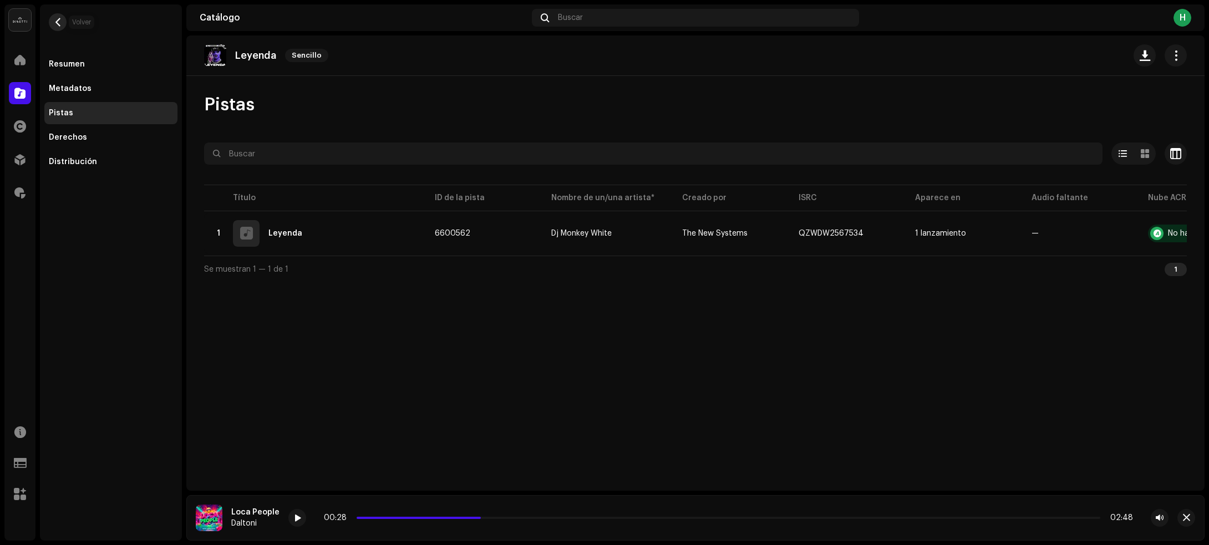
click at [60, 19] on span "button" at bounding box center [58, 22] width 8 height 9
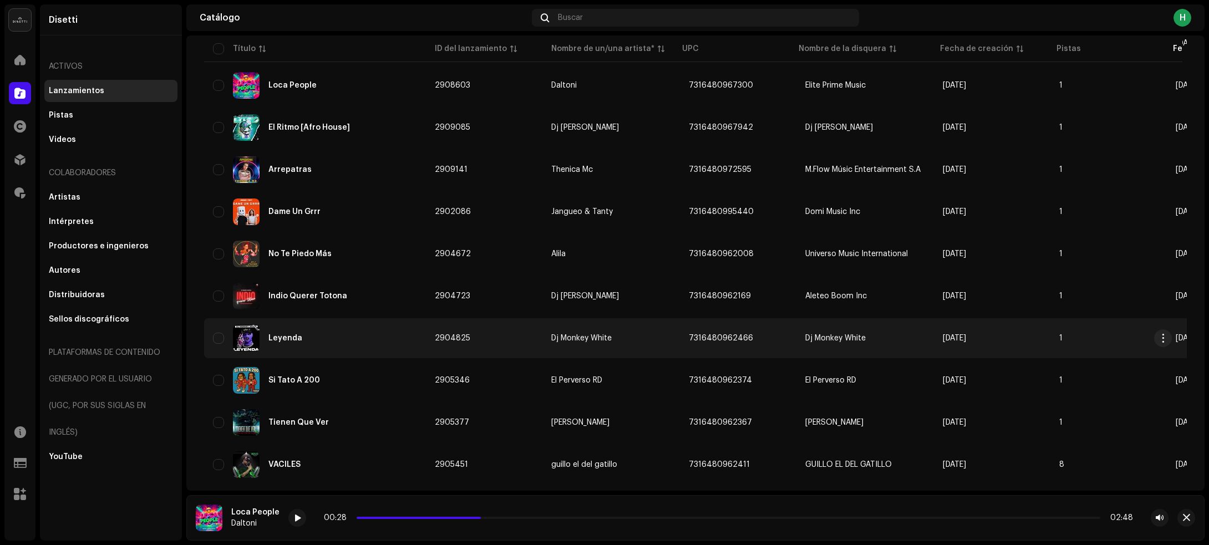
scroll to position [1717, 0]
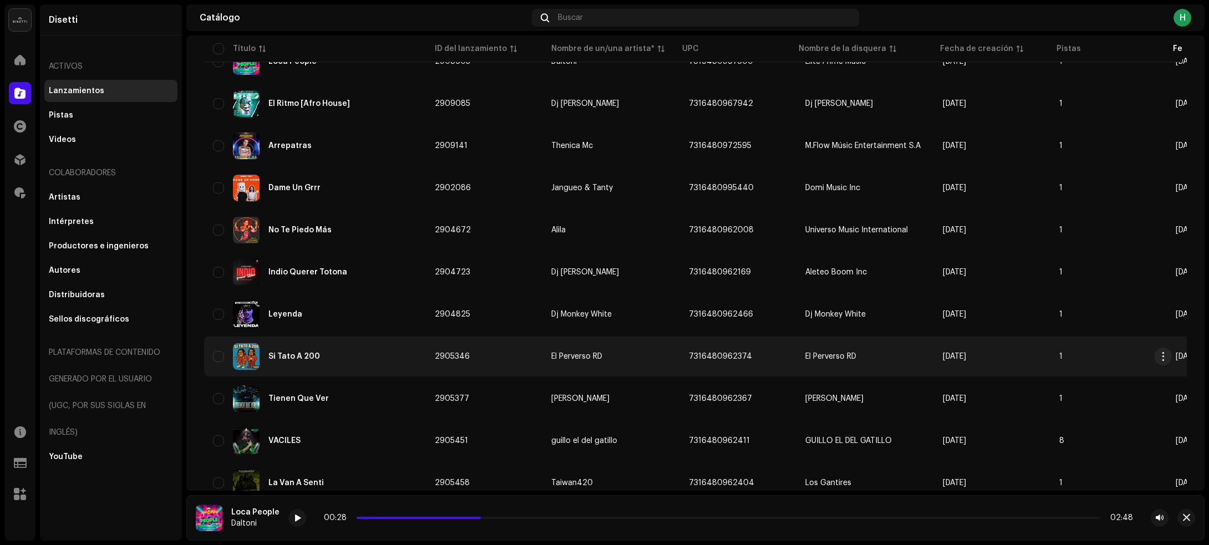
click at [366, 352] on div "Si Tato A 200" at bounding box center [315, 356] width 204 height 27
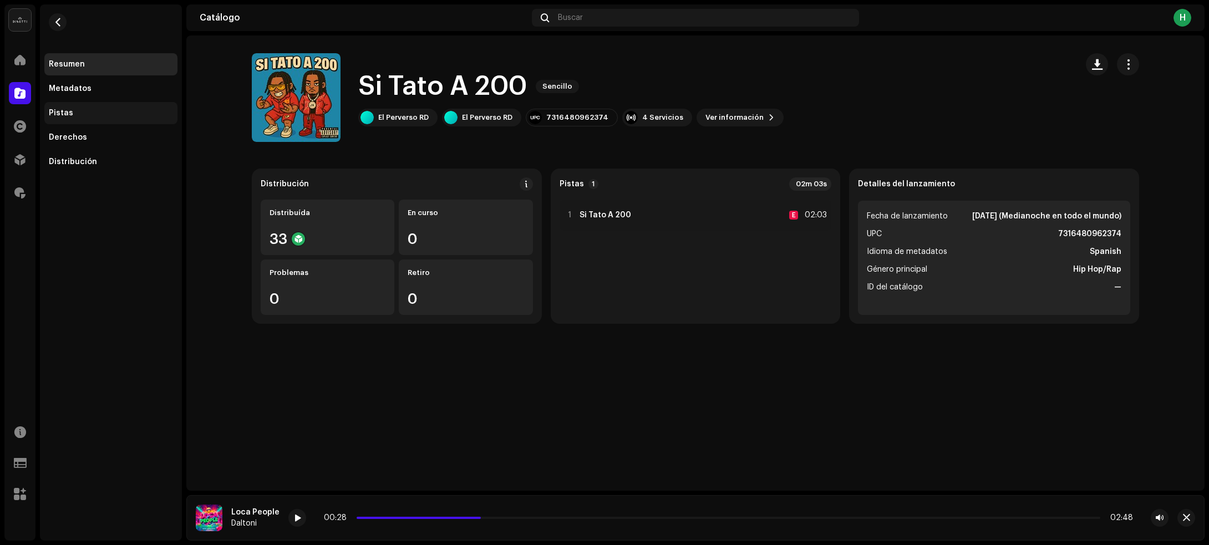
click at [119, 120] on div "Pistas" at bounding box center [110, 113] width 133 height 22
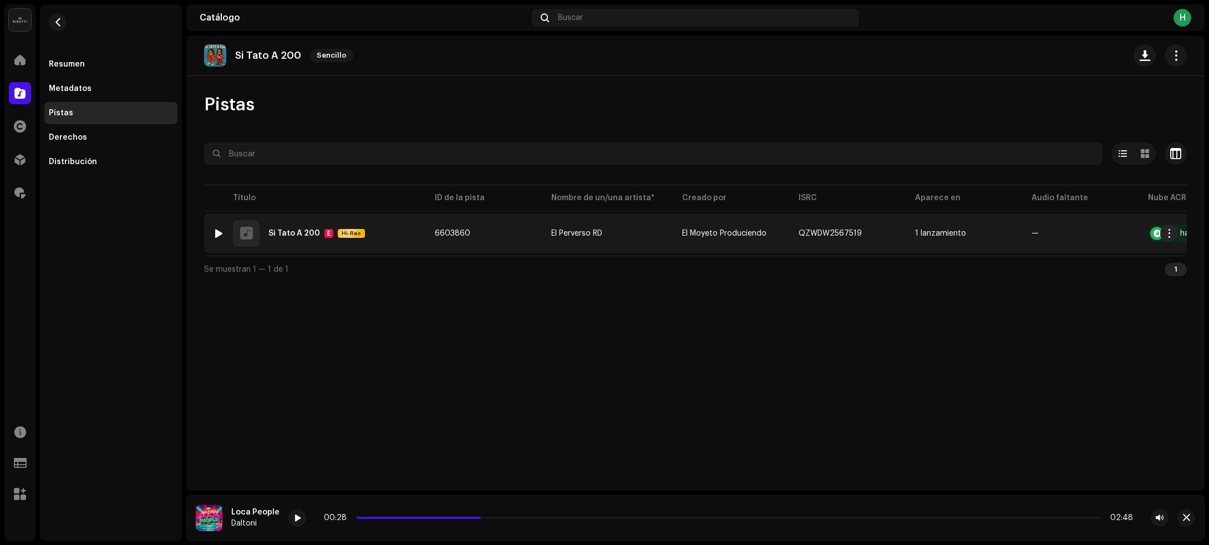
click at [217, 230] on div at bounding box center [219, 233] width 8 height 9
click at [221, 234] on div at bounding box center [219, 233] width 8 height 9
click at [394, 233] on div "1 Si Tato A 200 E Hi-Res" at bounding box center [315, 233] width 204 height 27
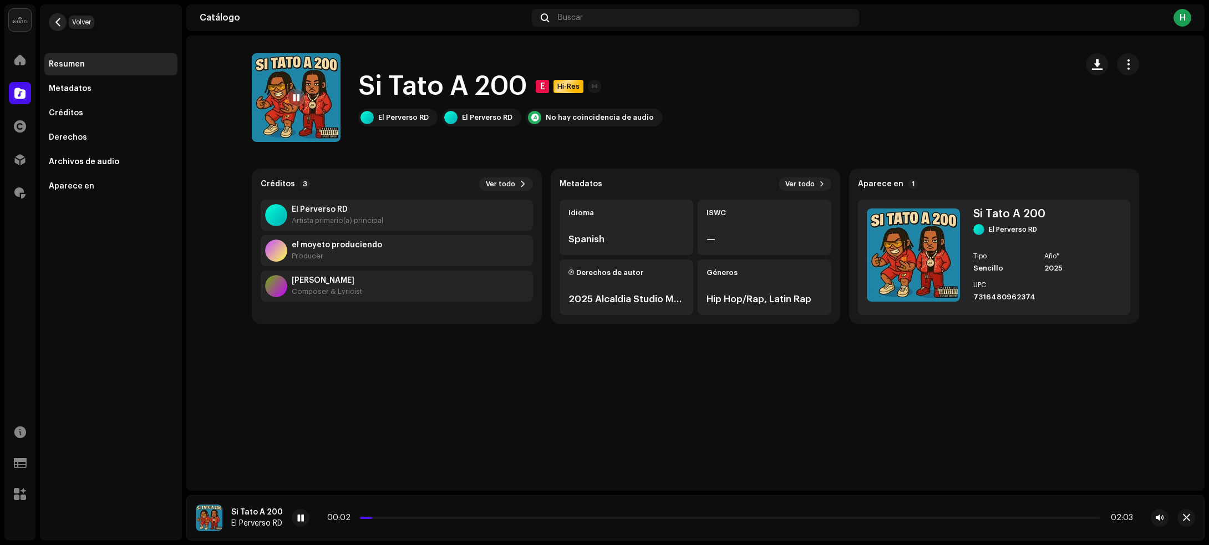
click at [61, 23] on span "button" at bounding box center [58, 22] width 8 height 9
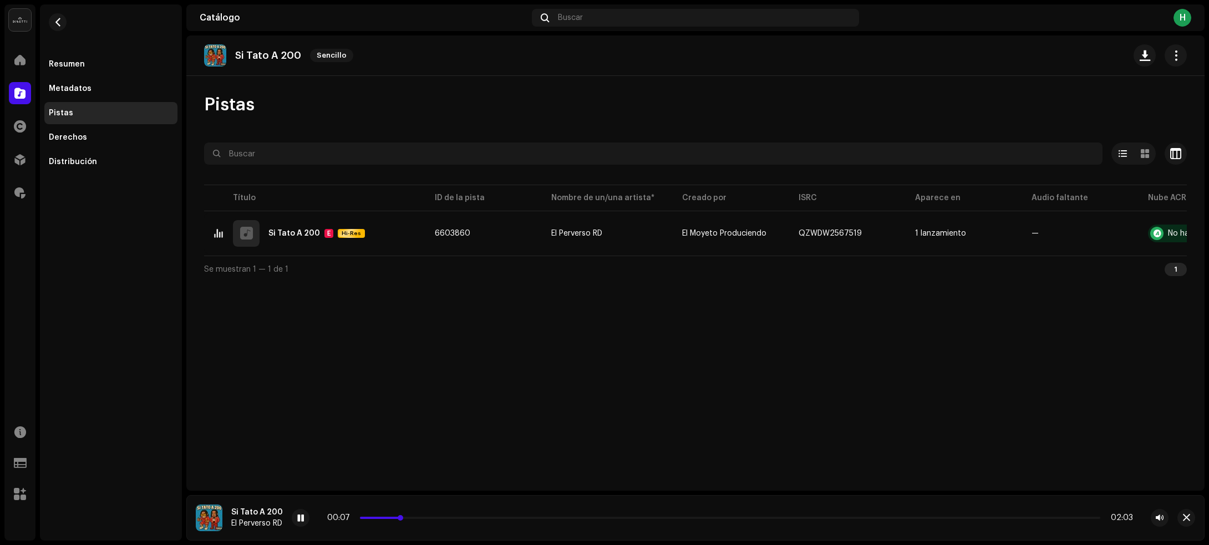
click at [489, 517] on p-slider at bounding box center [730, 518] width 740 height 2
click at [297, 514] on div at bounding box center [301, 518] width 18 height 18
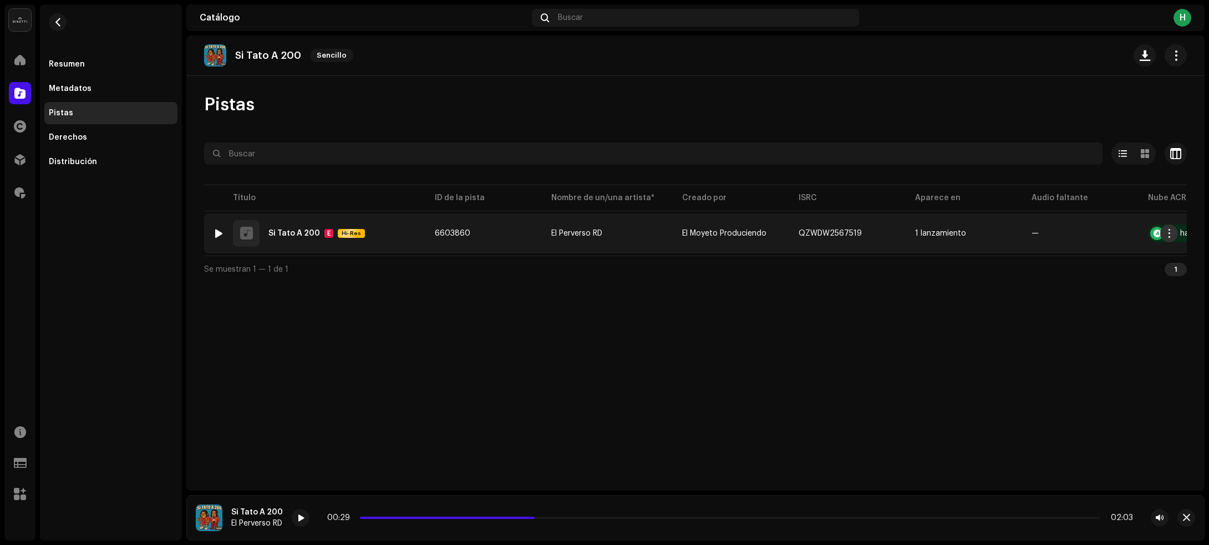
click at [1169, 234] on span "button" at bounding box center [1169, 233] width 8 height 9
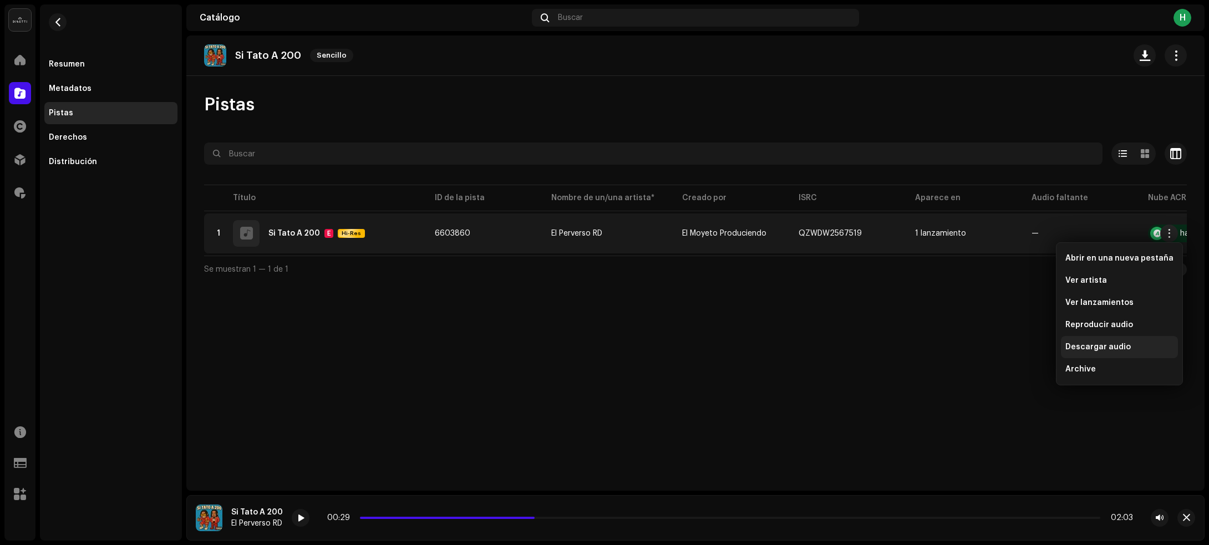
click at [1104, 346] on span "Descargar audio" at bounding box center [1097, 347] width 65 height 9
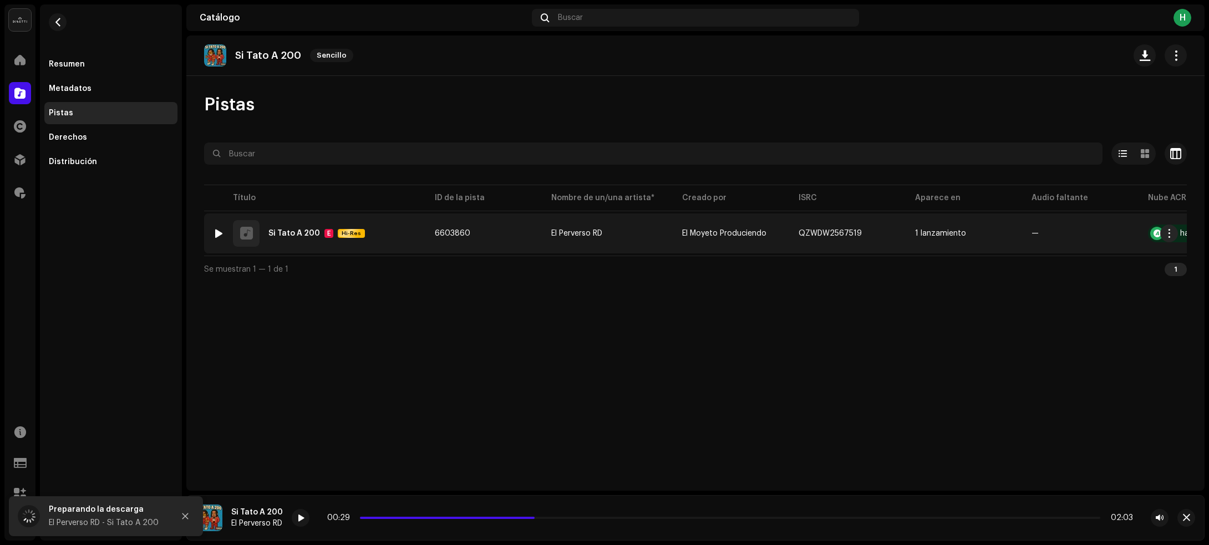
click at [385, 248] on td "1 Si Tato A 200 E Hi-Res" at bounding box center [315, 233] width 222 height 40
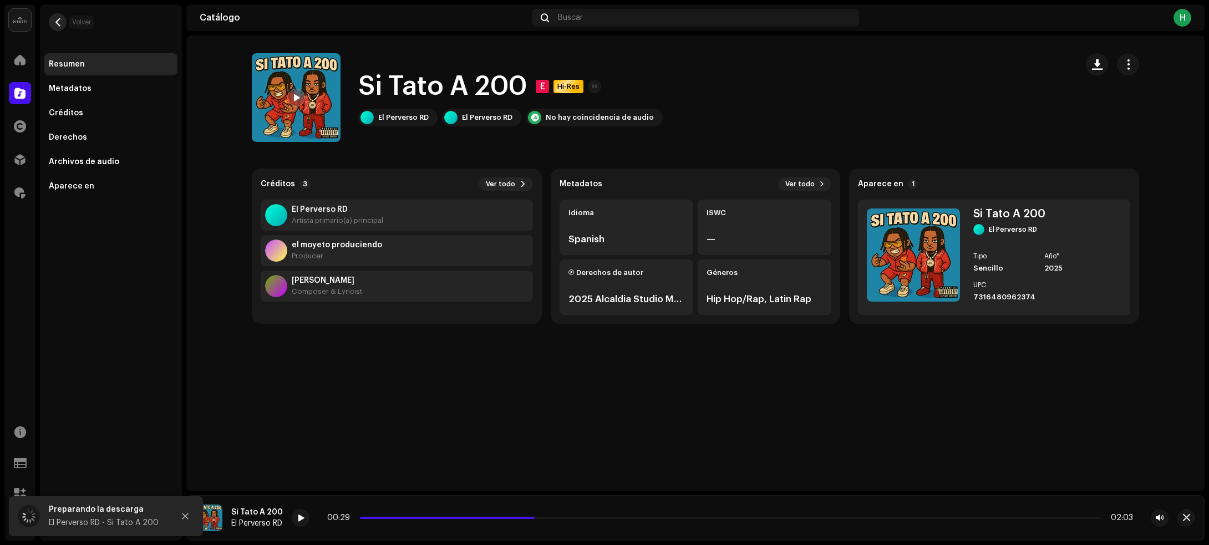
click at [59, 18] on span "button" at bounding box center [58, 22] width 8 height 9
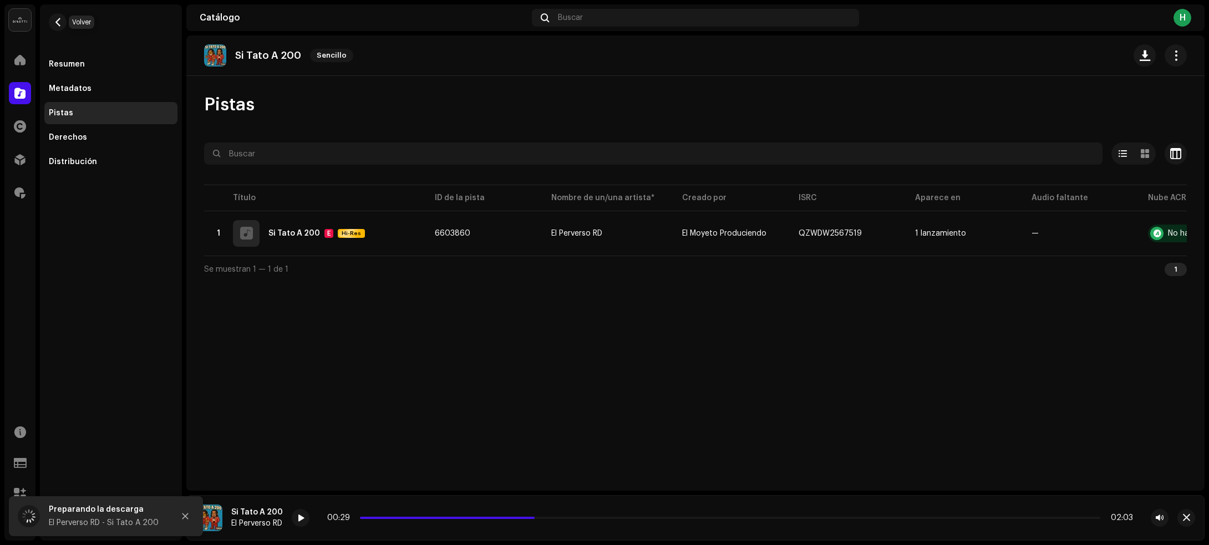
click at [59, 18] on span "button" at bounding box center [58, 22] width 8 height 9
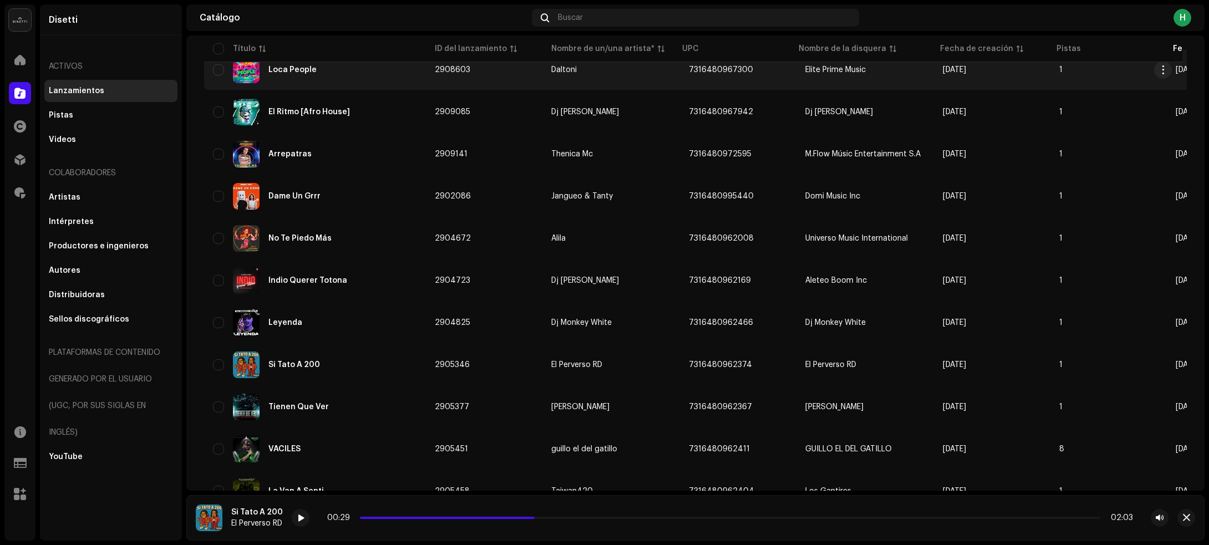
scroll to position [1784, 0]
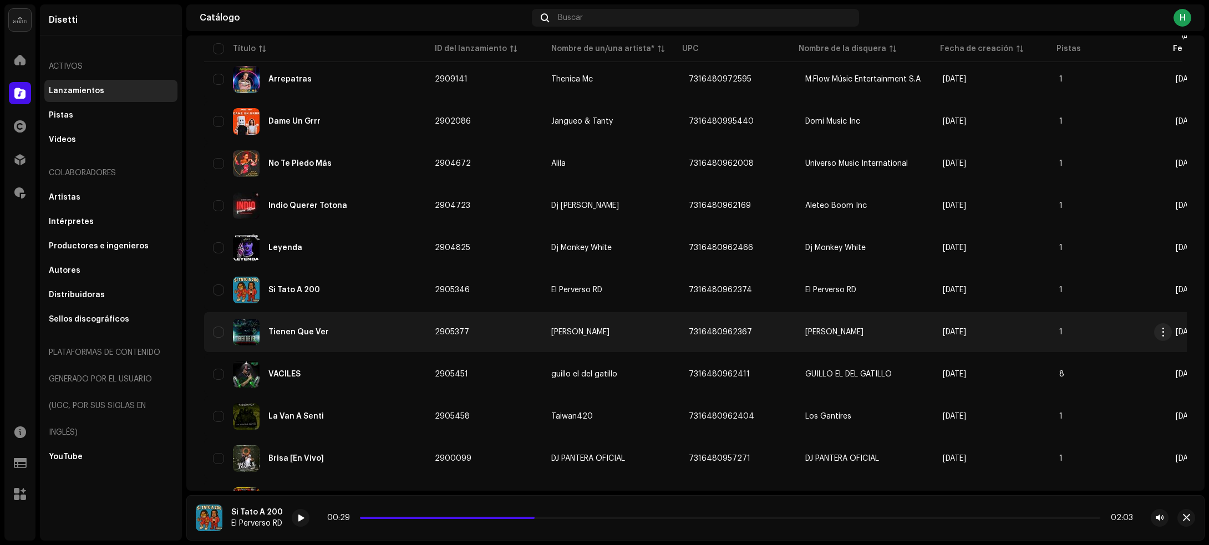
click at [366, 331] on div "Tienen Que Ver" at bounding box center [315, 332] width 204 height 27
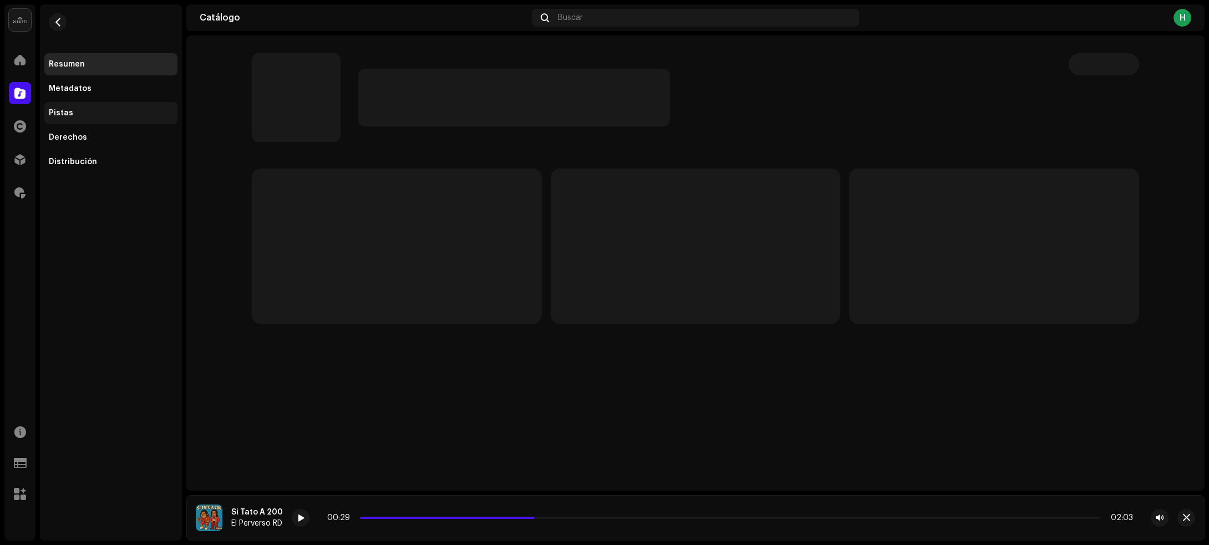
click at [60, 113] on div "Pistas" at bounding box center [61, 113] width 24 height 9
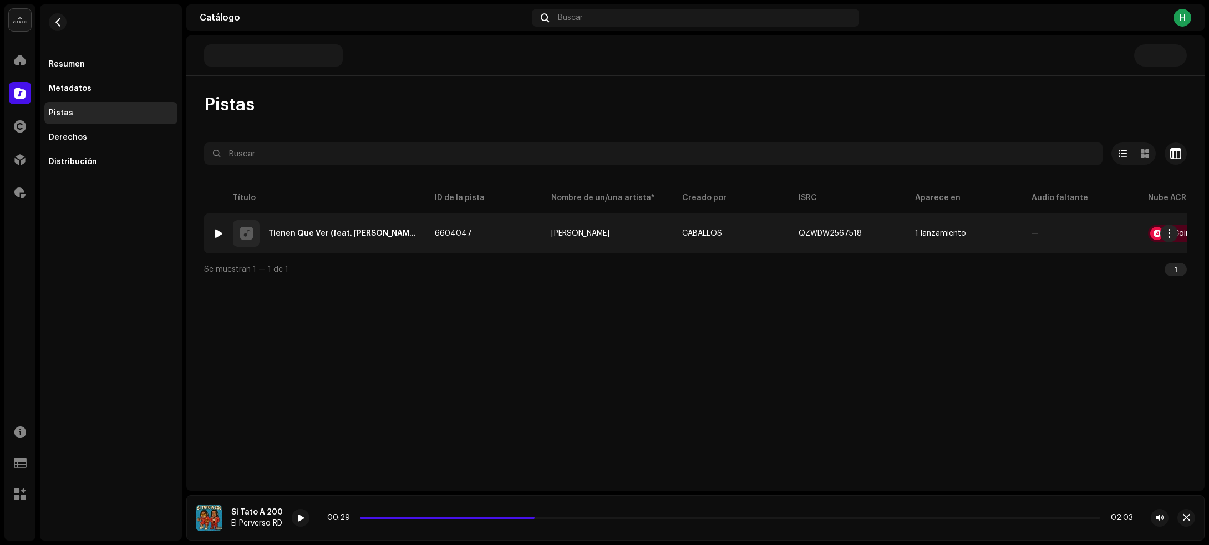
click at [403, 228] on div "1 Tienen Que Ver (feat. [PERSON_NAME])" at bounding box center [315, 233] width 204 height 27
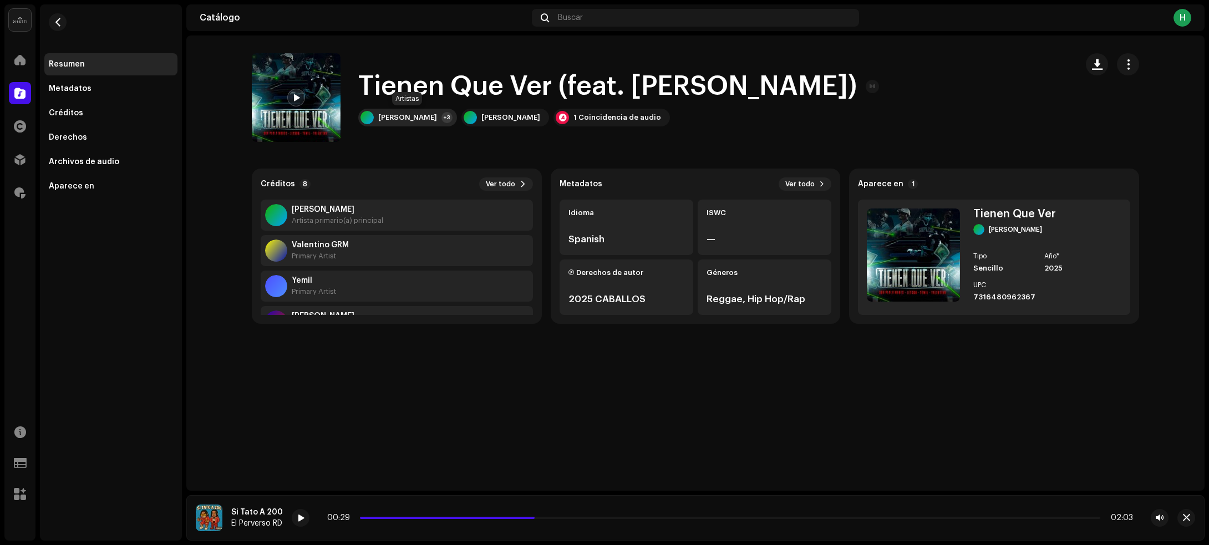
click at [420, 118] on div "[PERSON_NAME]" at bounding box center [407, 117] width 59 height 9
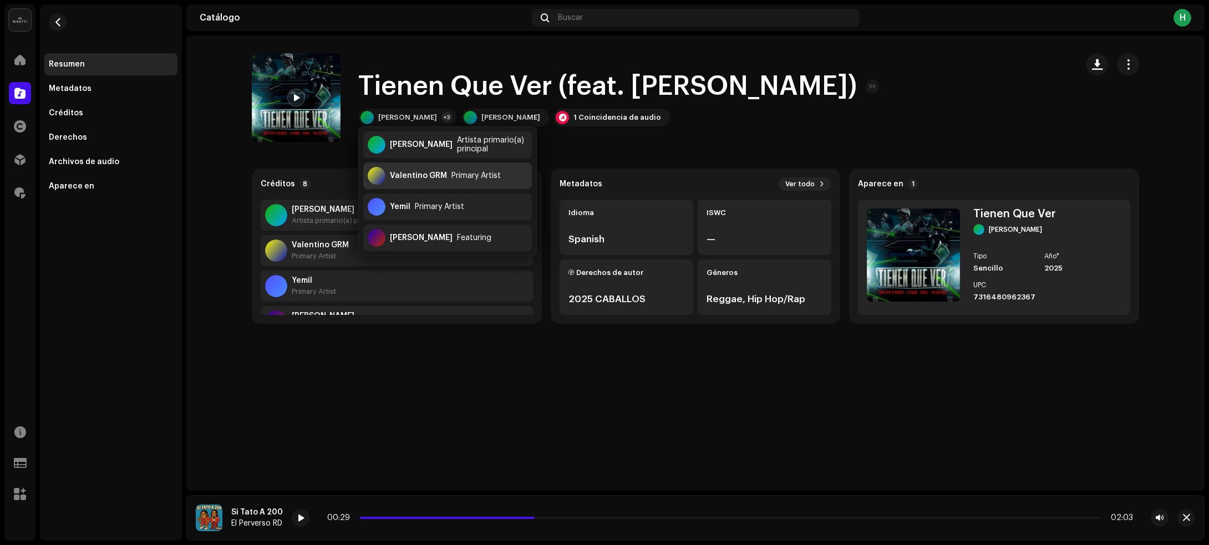
click at [395, 172] on div "Valentino GRM" at bounding box center [418, 175] width 57 height 9
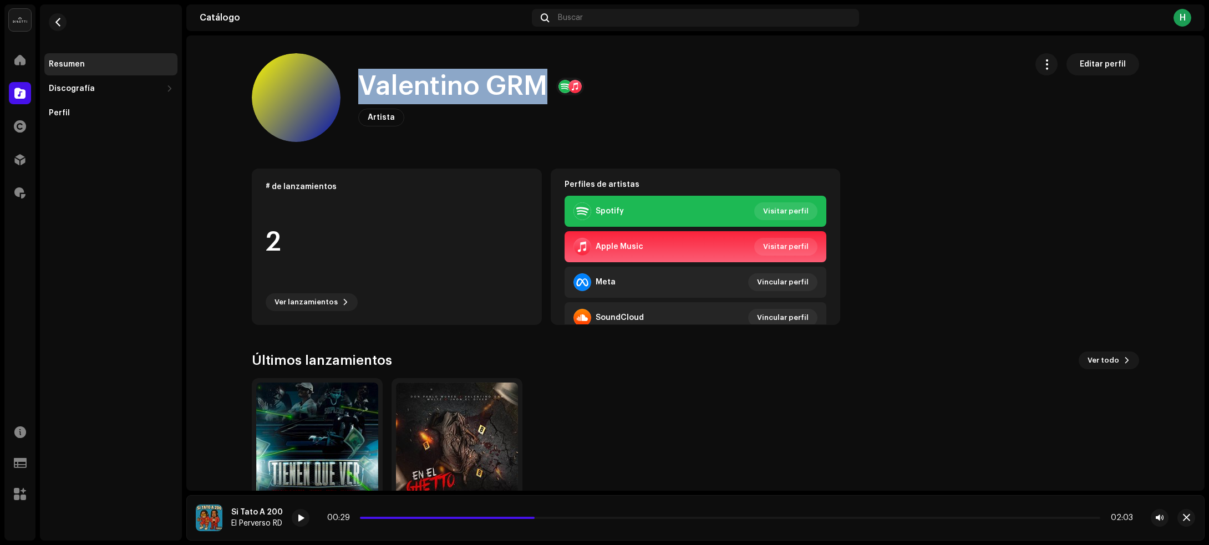
drag, startPoint x: 355, startPoint y: 82, endPoint x: 539, endPoint y: 95, distance: 183.9
click at [539, 95] on h1 "Valentino GRM" at bounding box center [452, 86] width 189 height 35
copy h1 "Valentino GRM"
click at [59, 22] on span "button" at bounding box center [58, 22] width 8 height 9
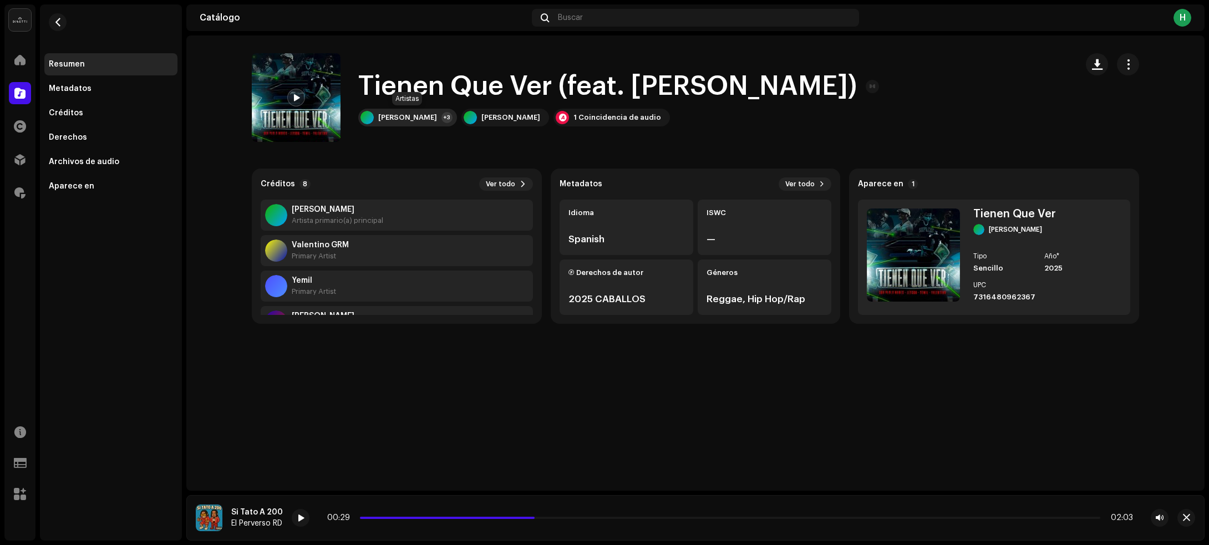
click at [412, 112] on div "[PERSON_NAME] +3" at bounding box center [407, 118] width 99 height 18
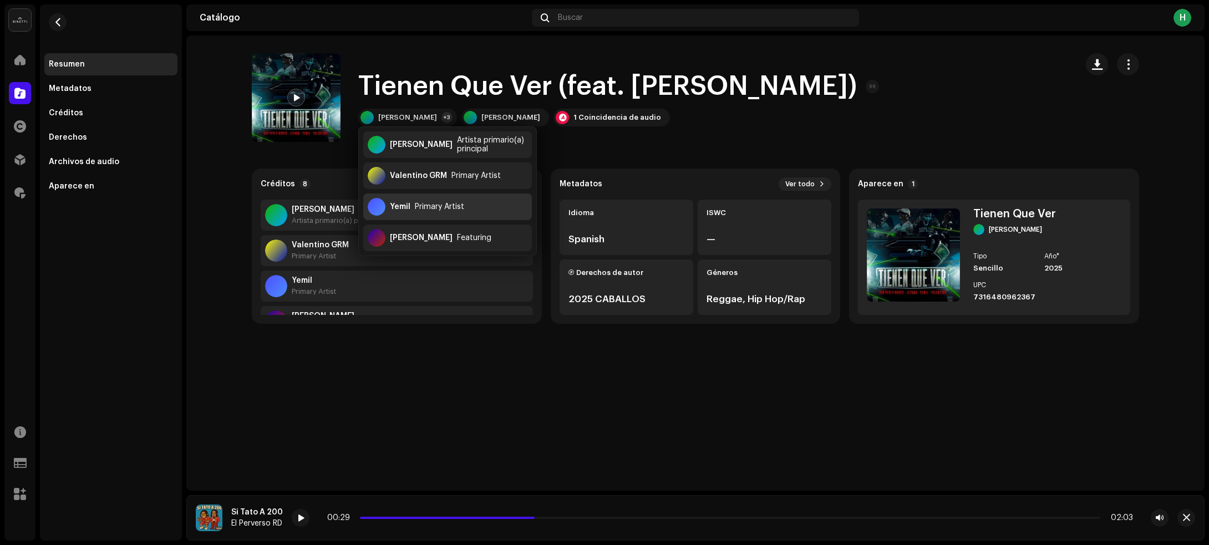
click at [421, 203] on div "Primary Artist" at bounding box center [439, 206] width 49 height 9
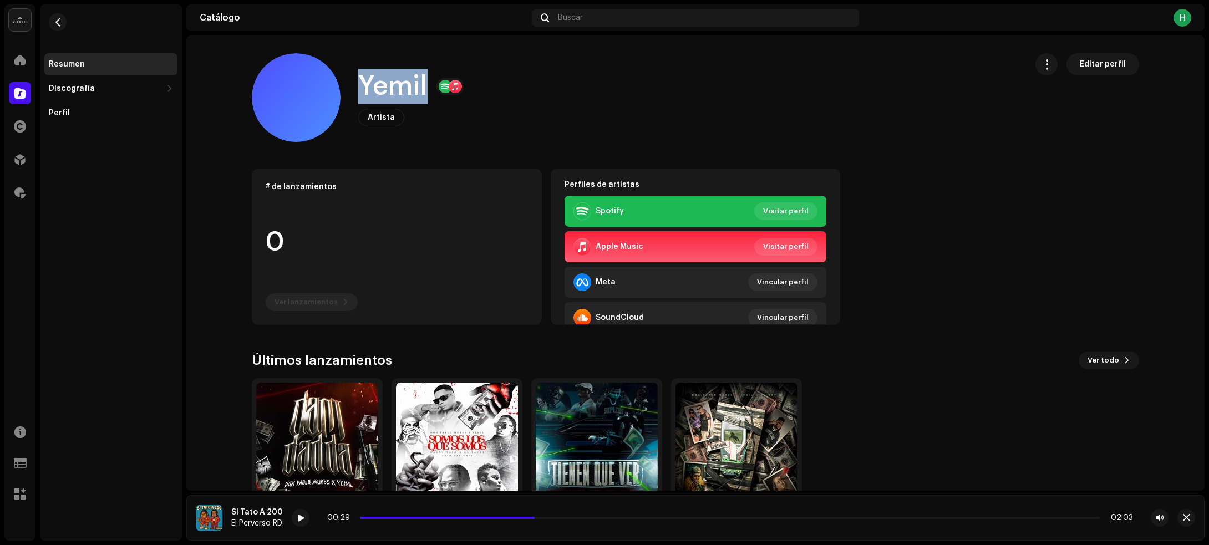
drag, startPoint x: 353, startPoint y: 87, endPoint x: 423, endPoint y: 91, distance: 70.5
click at [423, 91] on div "Yemil Artista Editar perfil" at bounding box center [635, 97] width 766 height 89
copy h1 "Yemil"
click at [62, 21] on button "button" at bounding box center [58, 22] width 18 height 18
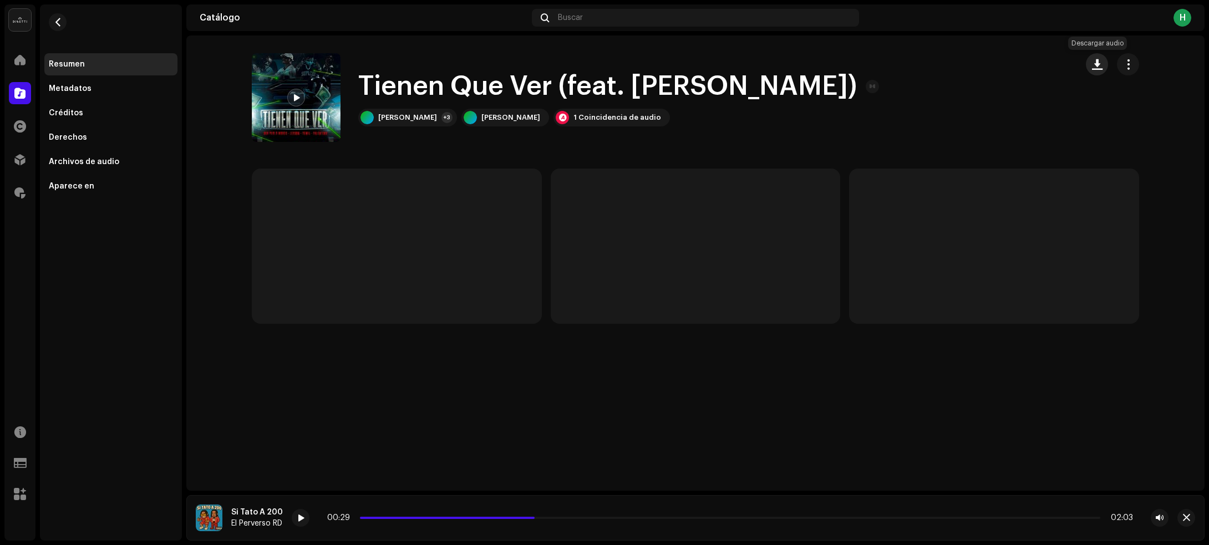
click at [1102, 65] on button "button" at bounding box center [1096, 64] width 22 height 22
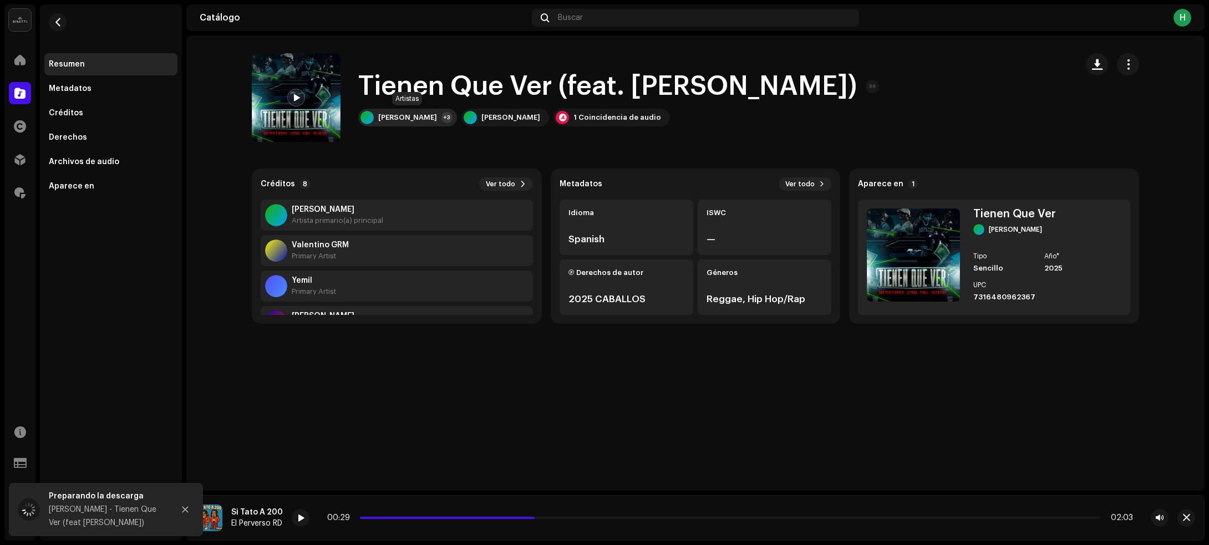
click at [413, 114] on div "[PERSON_NAME]" at bounding box center [407, 117] width 59 height 9
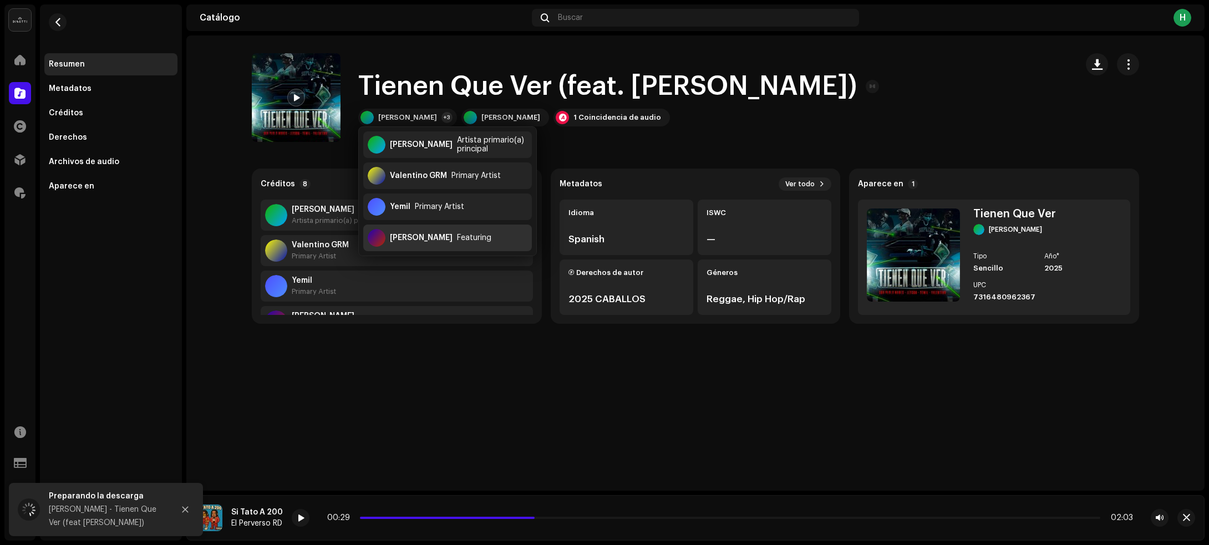
drag, startPoint x: 425, startPoint y: 237, endPoint x: 429, endPoint y: 233, distance: 5.9
click at [457, 233] on div "Featuring" at bounding box center [474, 237] width 34 height 9
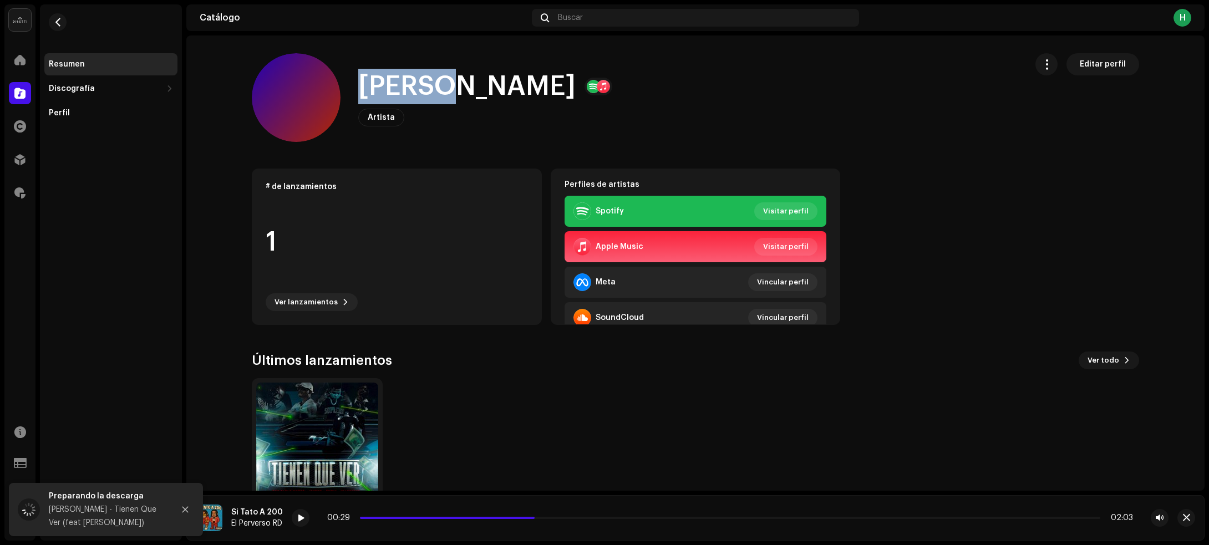
drag, startPoint x: 355, startPoint y: 86, endPoint x: 441, endPoint y: 89, distance: 86.5
click at [441, 89] on h1 "[PERSON_NAME]" at bounding box center [466, 86] width 217 height 35
copy h1 "[PERSON_NAME]"
click at [55, 21] on span "button" at bounding box center [58, 22] width 8 height 9
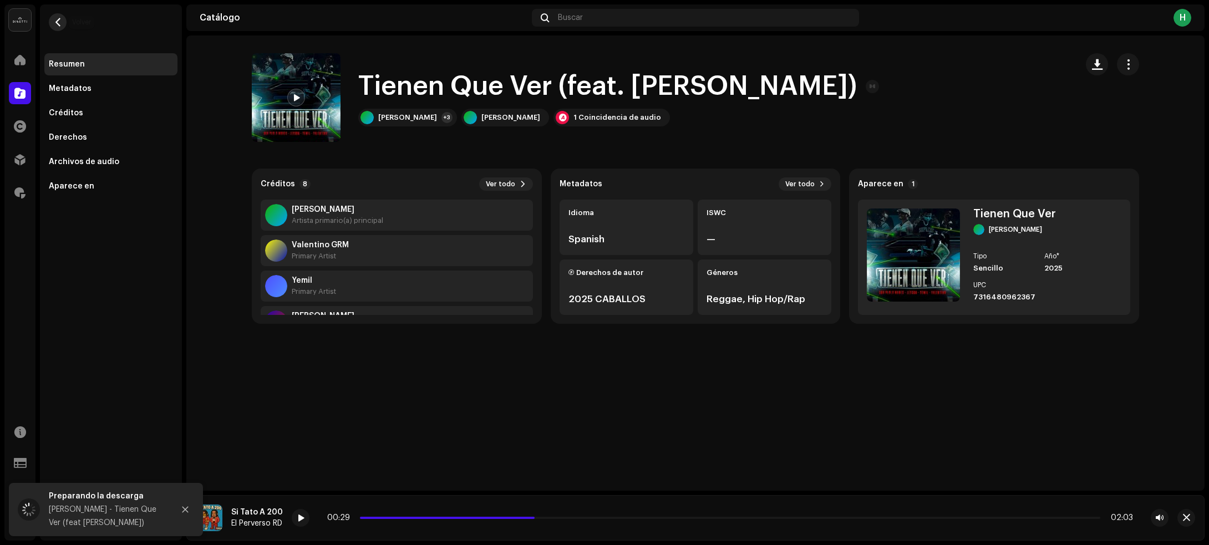
click at [59, 20] on span "button" at bounding box center [58, 22] width 8 height 9
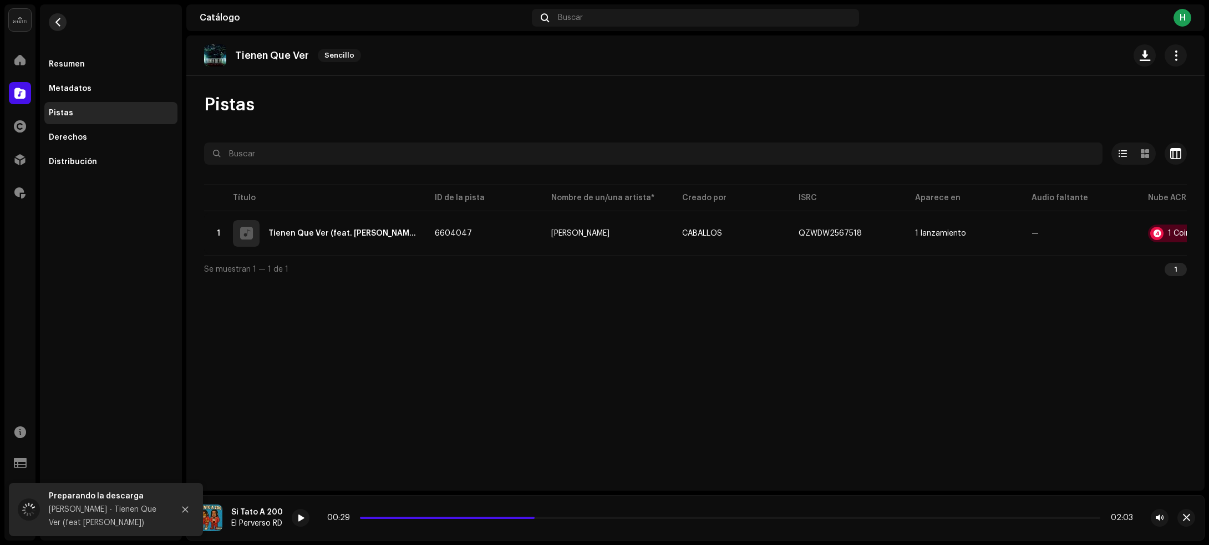
click at [59, 21] on span "button" at bounding box center [58, 22] width 8 height 9
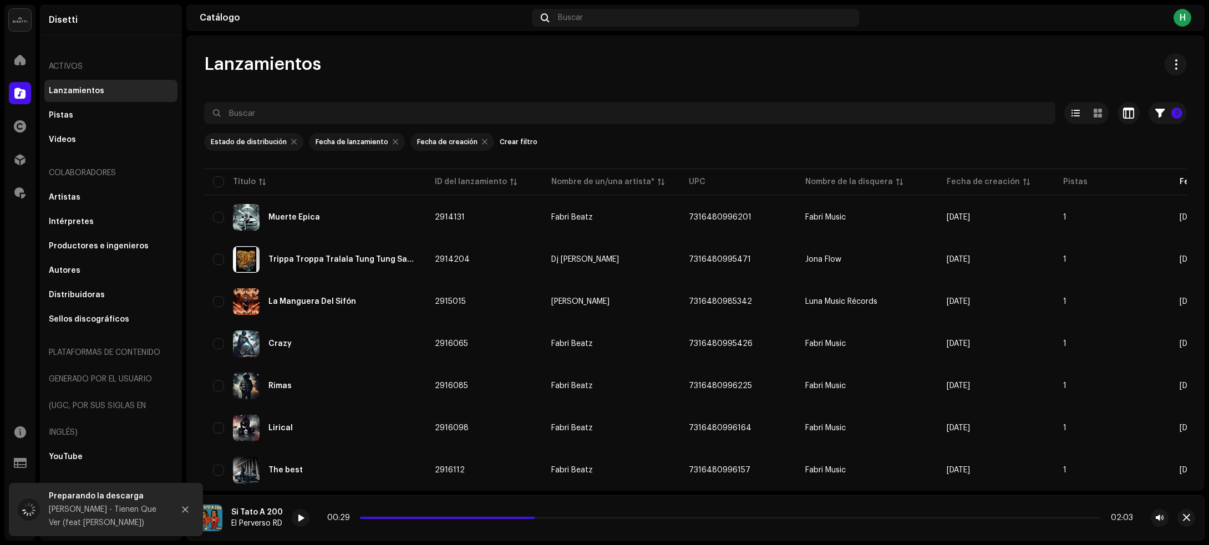
scroll to position [1843, 0]
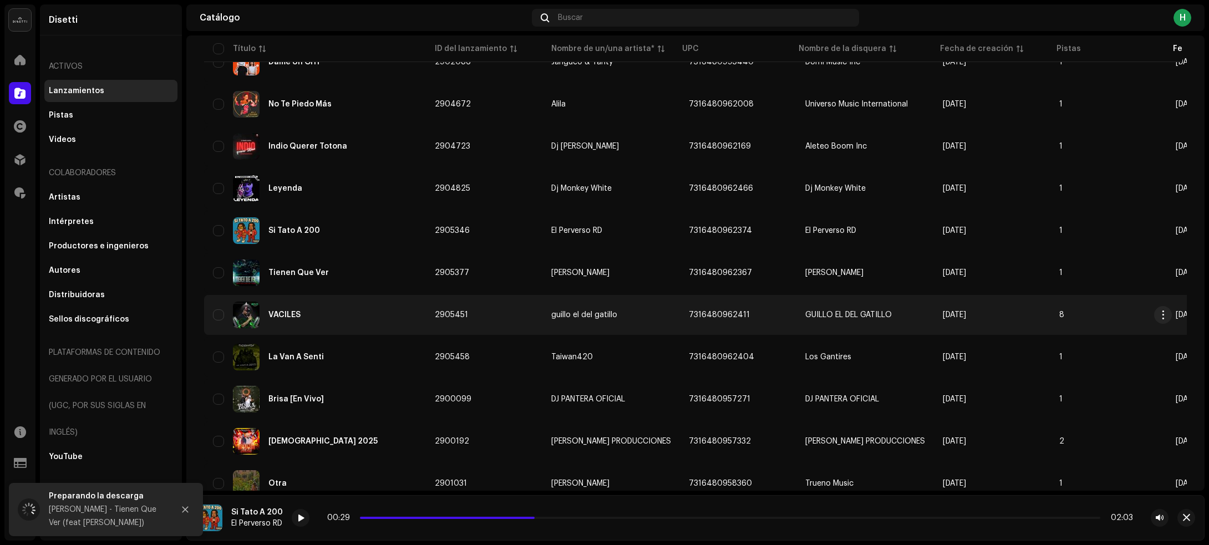
click at [379, 311] on div "VACILES" at bounding box center [315, 315] width 204 height 27
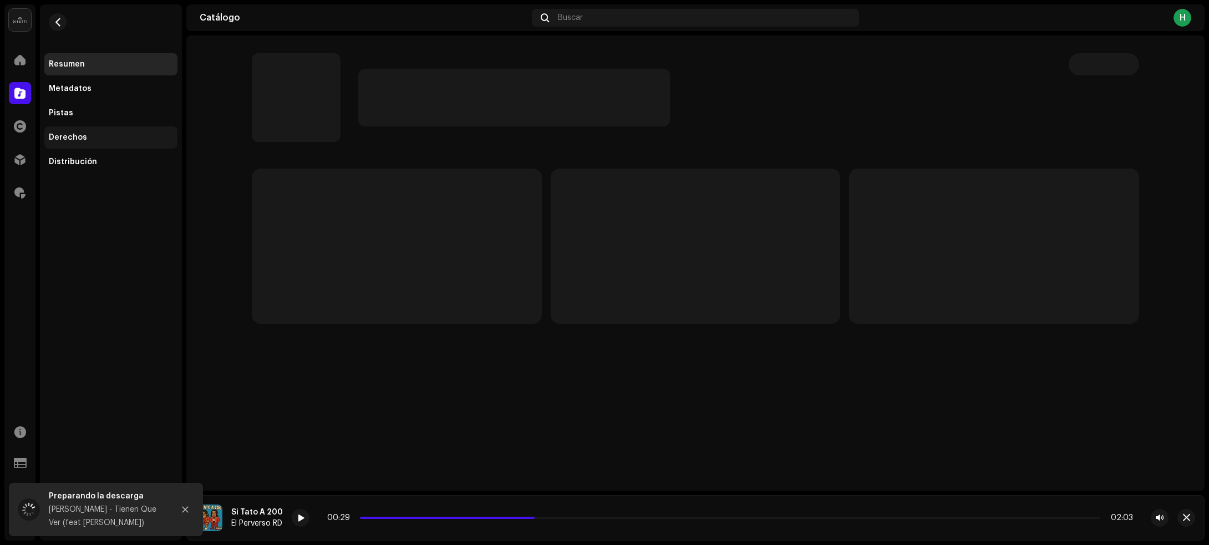
click at [117, 140] on div "Derechos" at bounding box center [111, 137] width 124 height 9
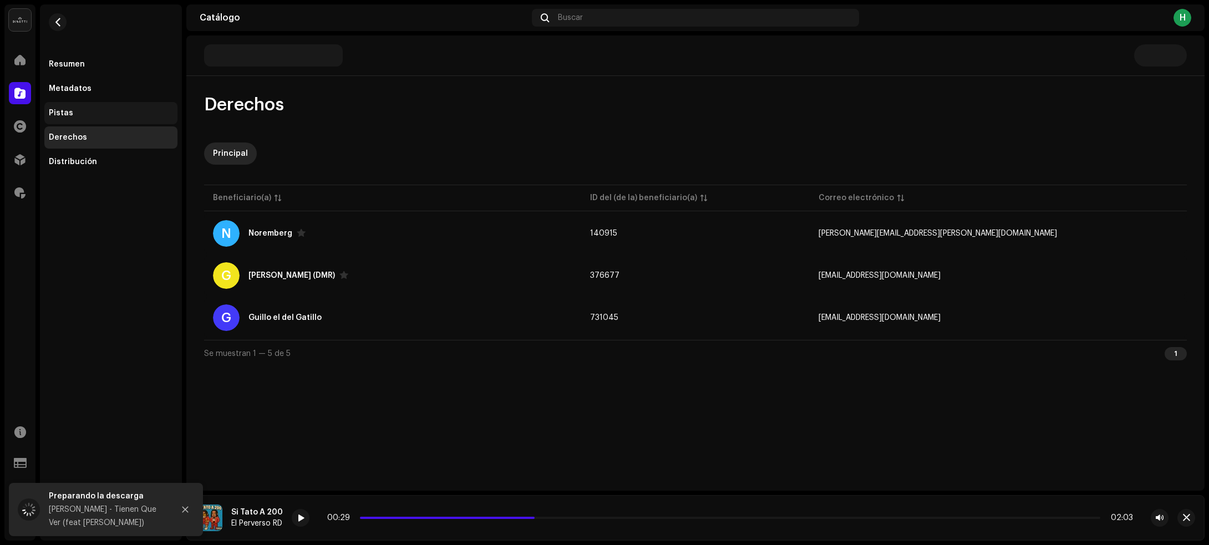
click at [110, 117] on div "Pistas" at bounding box center [111, 113] width 124 height 9
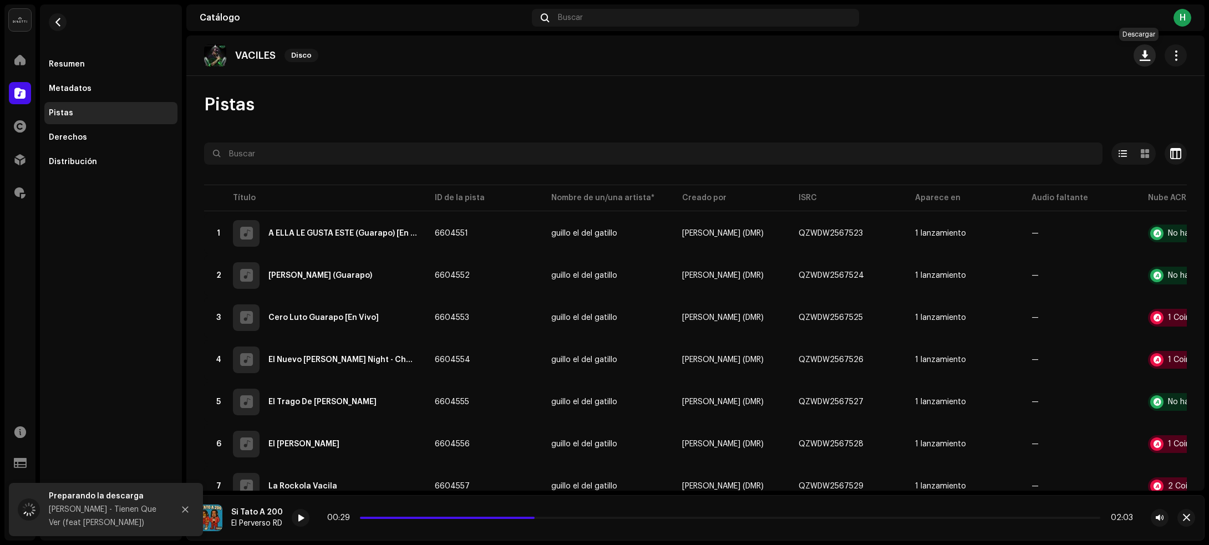
click at [1139, 54] on span "button" at bounding box center [1144, 55] width 11 height 9
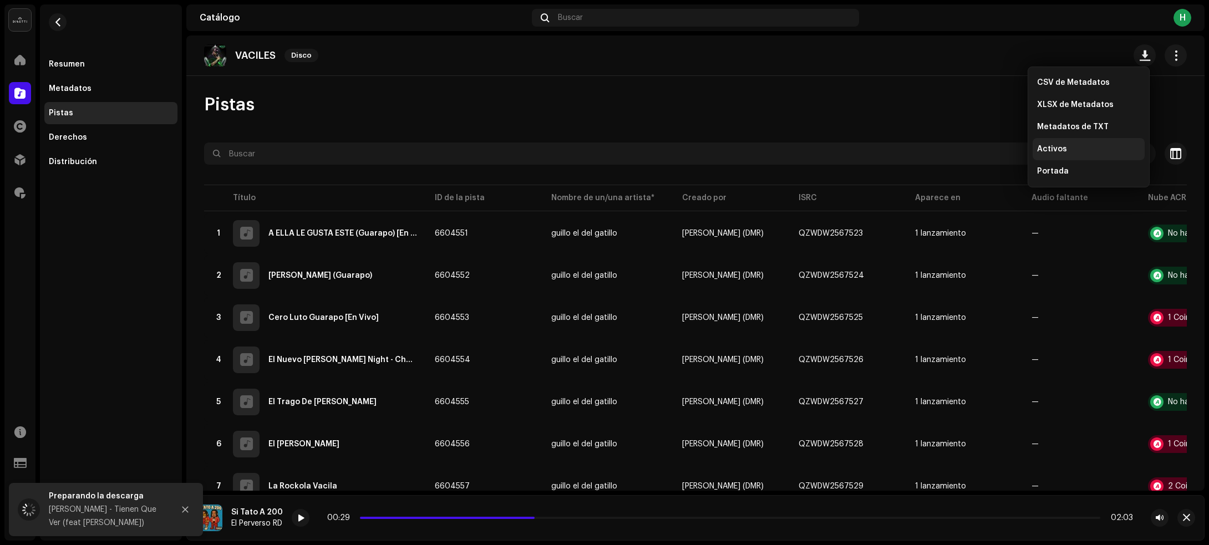
click at [1057, 147] on span "Activos" at bounding box center [1052, 149] width 30 height 9
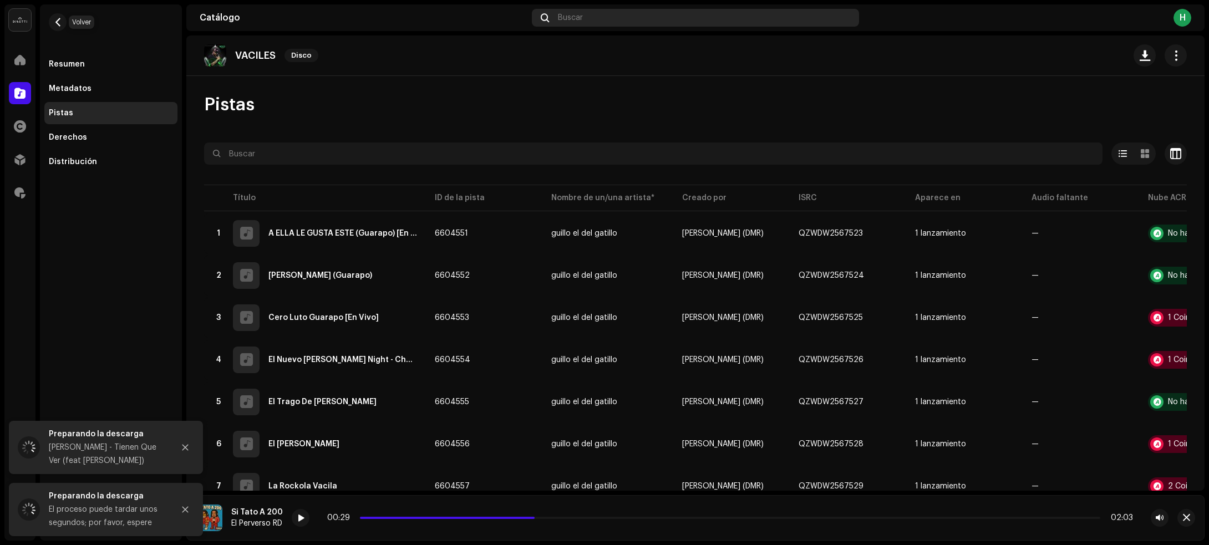
drag, startPoint x: 61, startPoint y: 19, endPoint x: 732, endPoint y: 24, distance: 670.8
click at [58, 20] on span "button" at bounding box center [58, 22] width 8 height 9
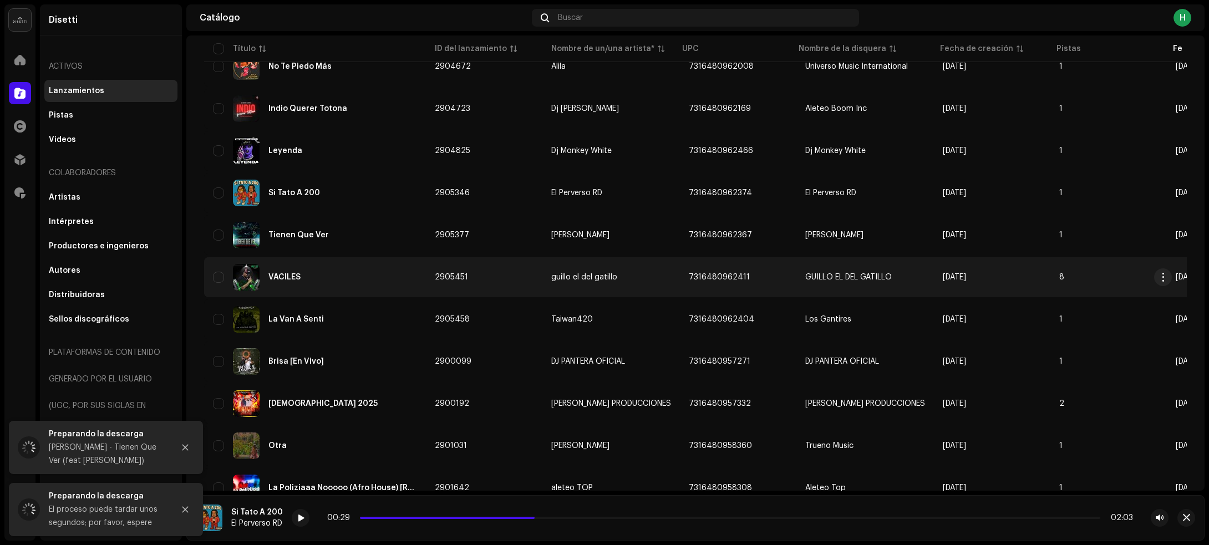
scroll to position [1913, 0]
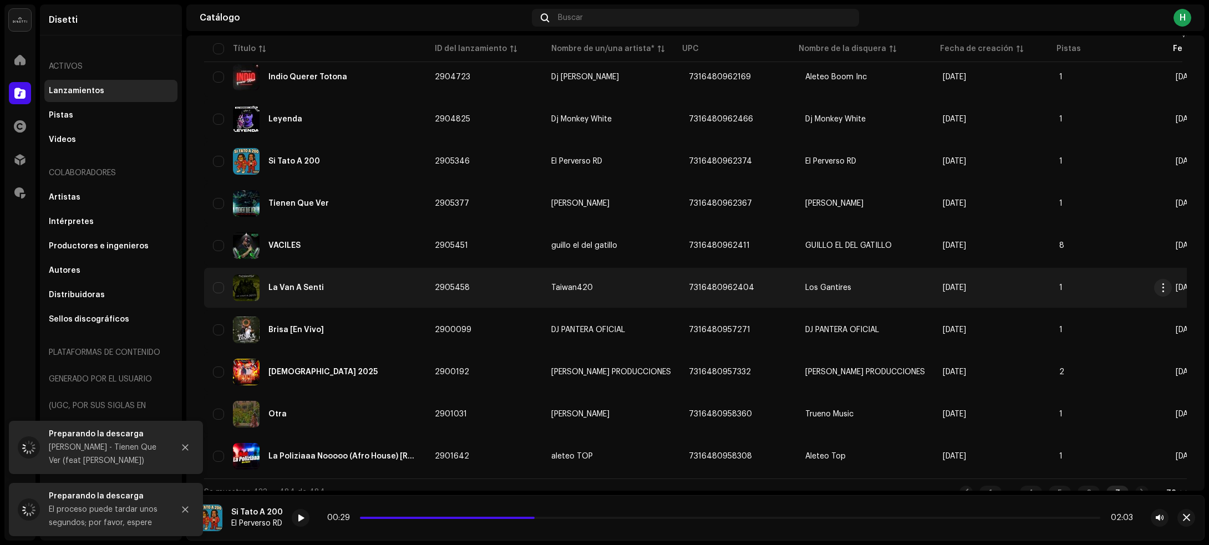
click at [374, 276] on div "La Van A Senti" at bounding box center [315, 287] width 204 height 27
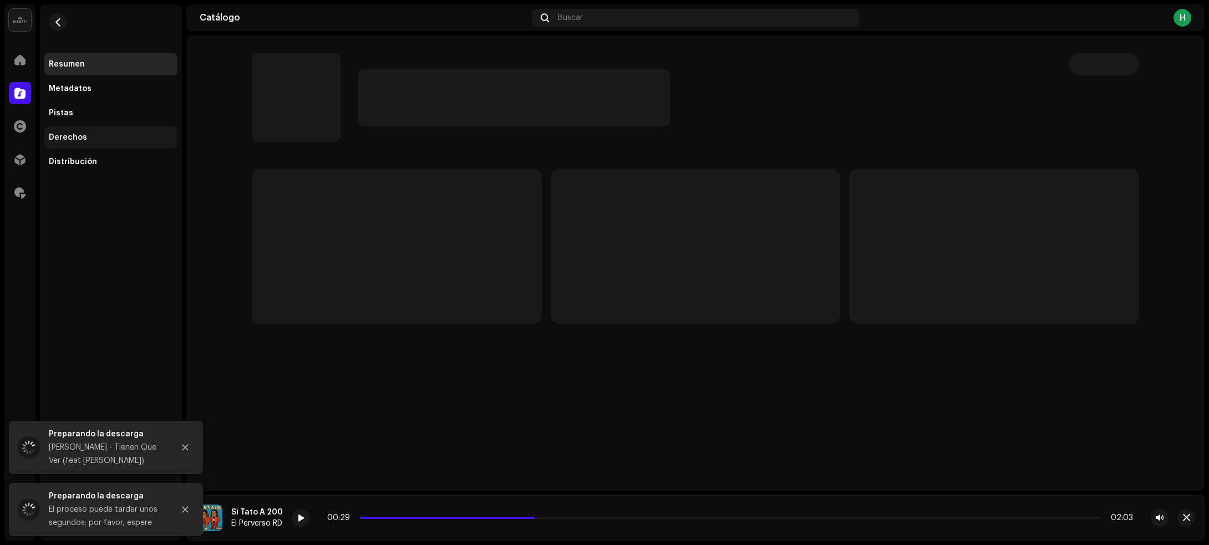
click at [95, 131] on div "Derechos" at bounding box center [110, 137] width 133 height 22
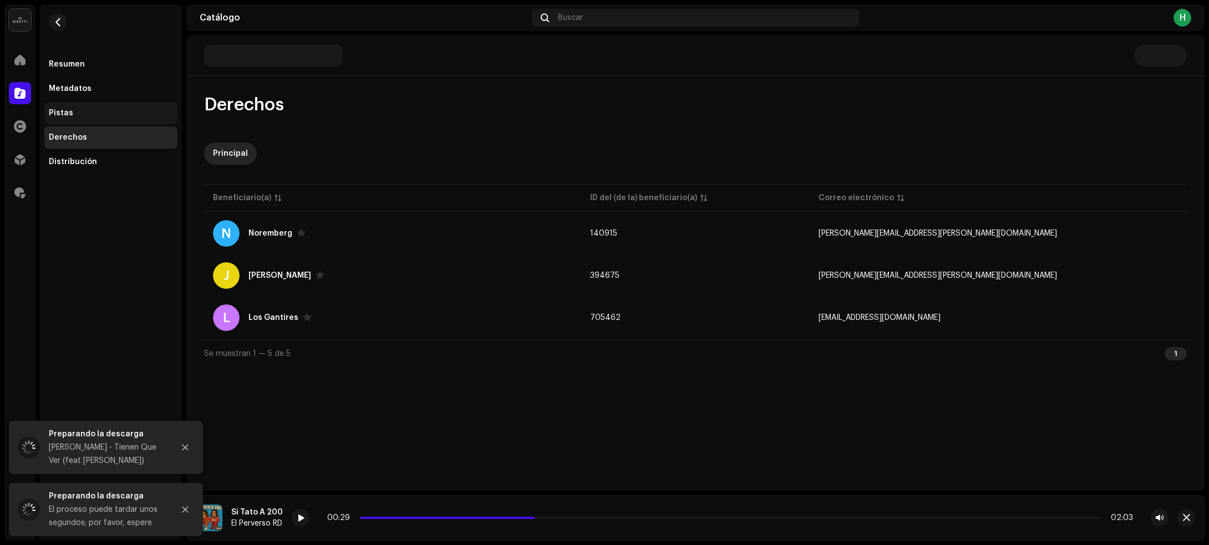
click at [95, 113] on div "Pistas" at bounding box center [111, 113] width 124 height 9
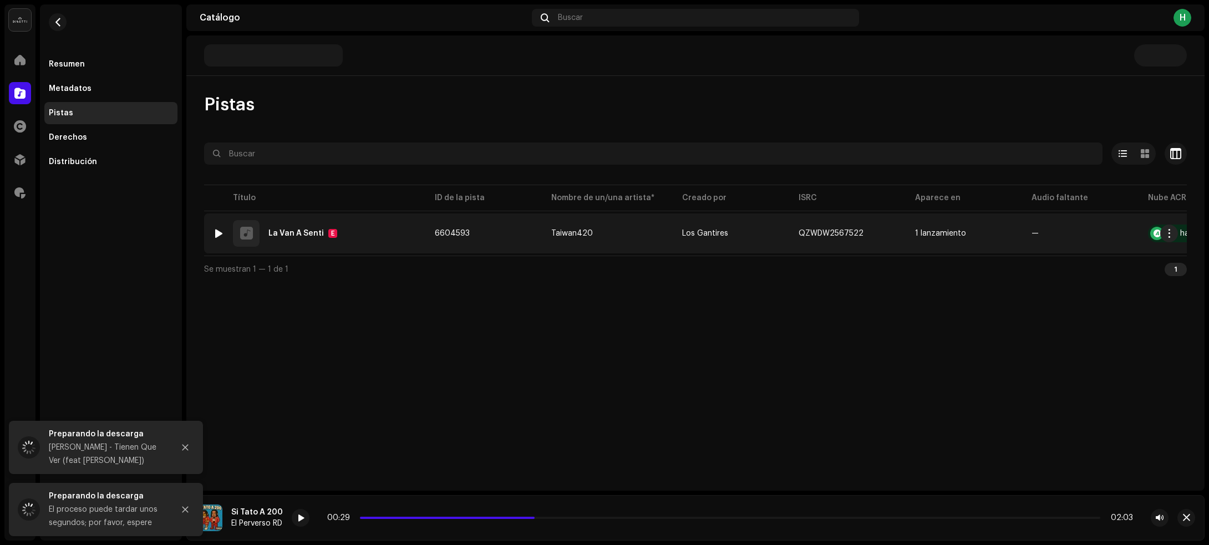
click at [219, 234] on div at bounding box center [219, 233] width 8 height 9
click at [217, 229] on div at bounding box center [219, 233] width 8 height 9
click at [502, 233] on td "6604593" at bounding box center [484, 233] width 116 height 40
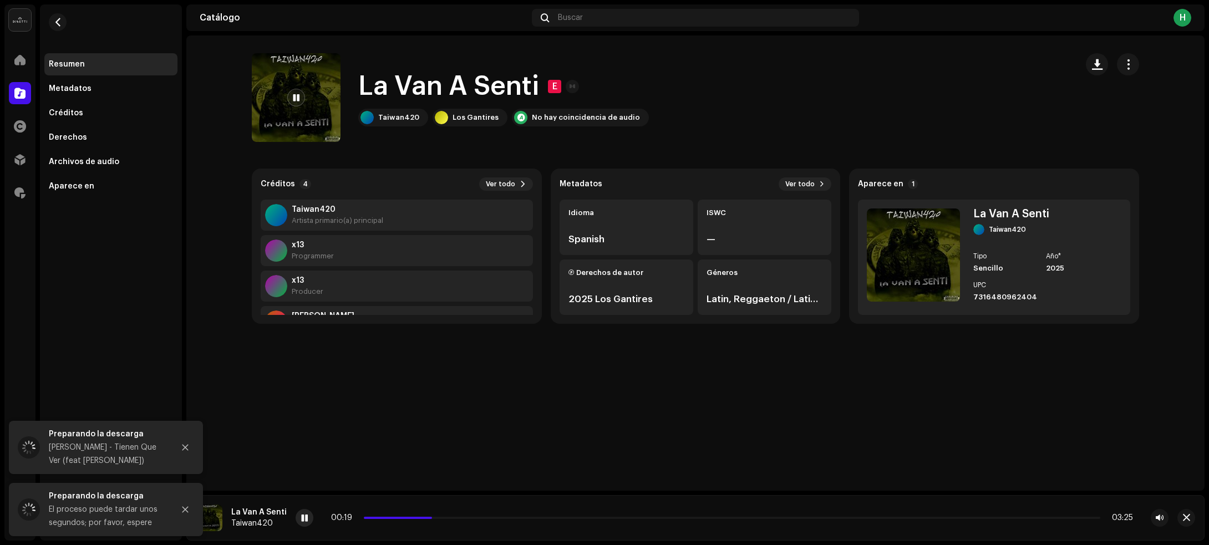
click at [303, 517] on span at bounding box center [304, 518] width 7 height 9
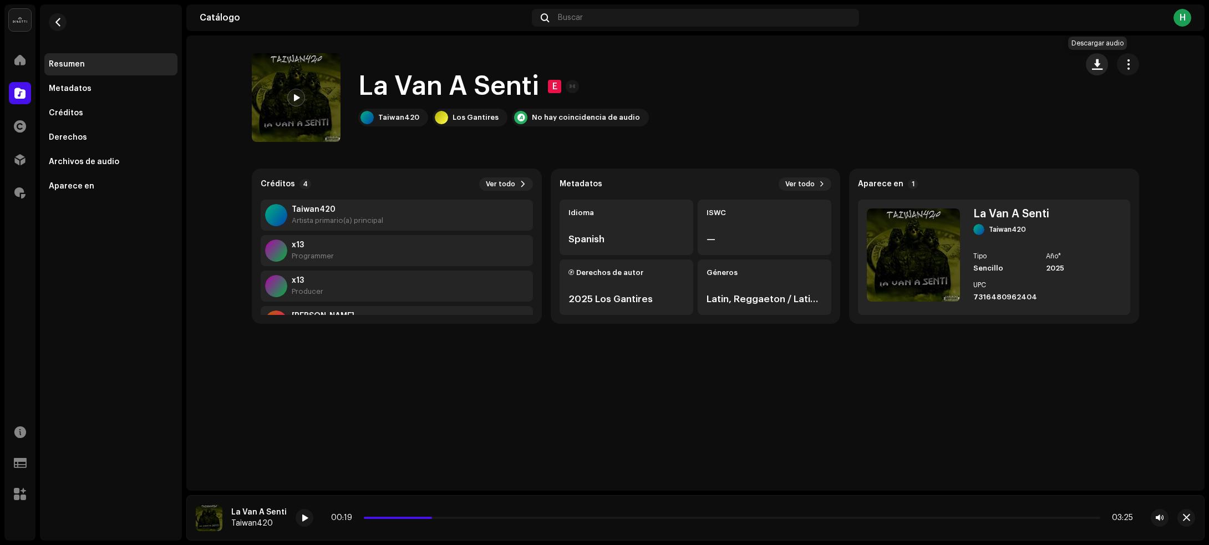
click at [1098, 65] on span "button" at bounding box center [1097, 64] width 11 height 9
click at [57, 23] on span "button" at bounding box center [58, 22] width 8 height 9
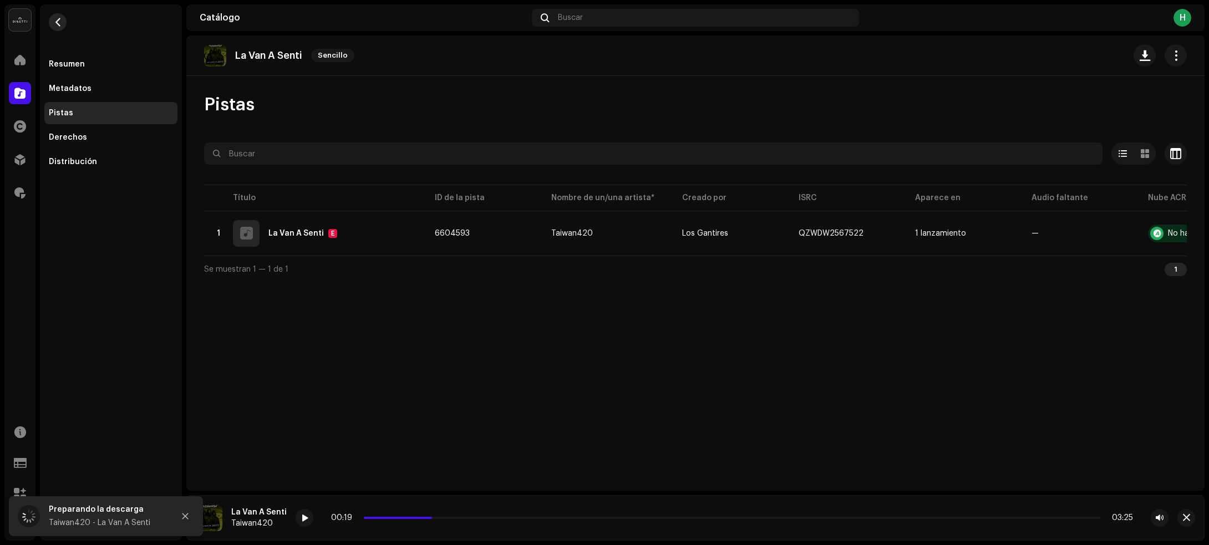
click at [60, 19] on span "button" at bounding box center [58, 22] width 8 height 9
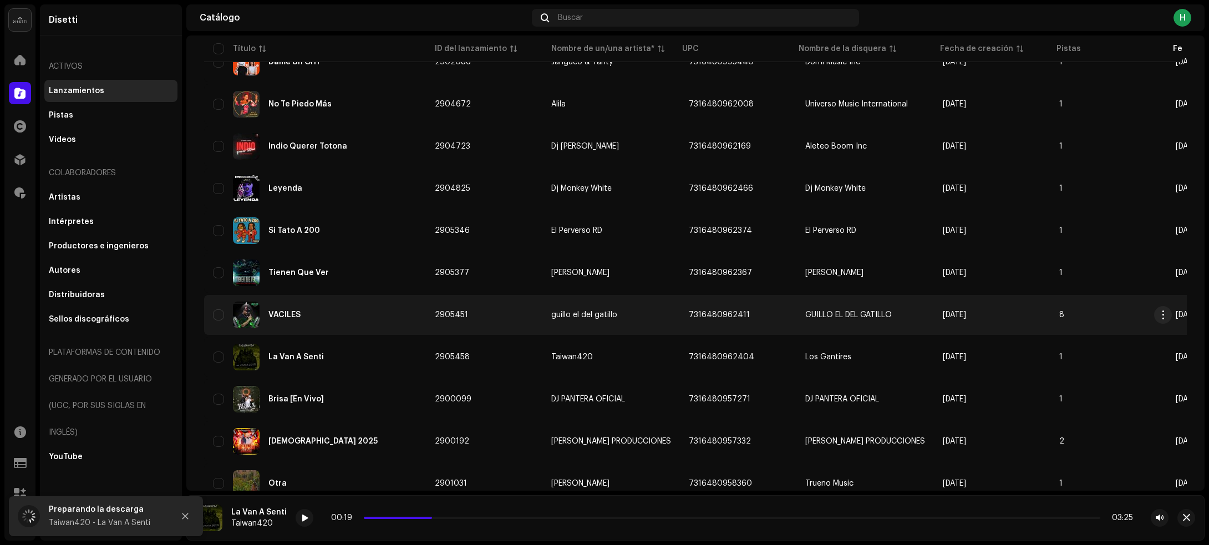
scroll to position [1913, 0]
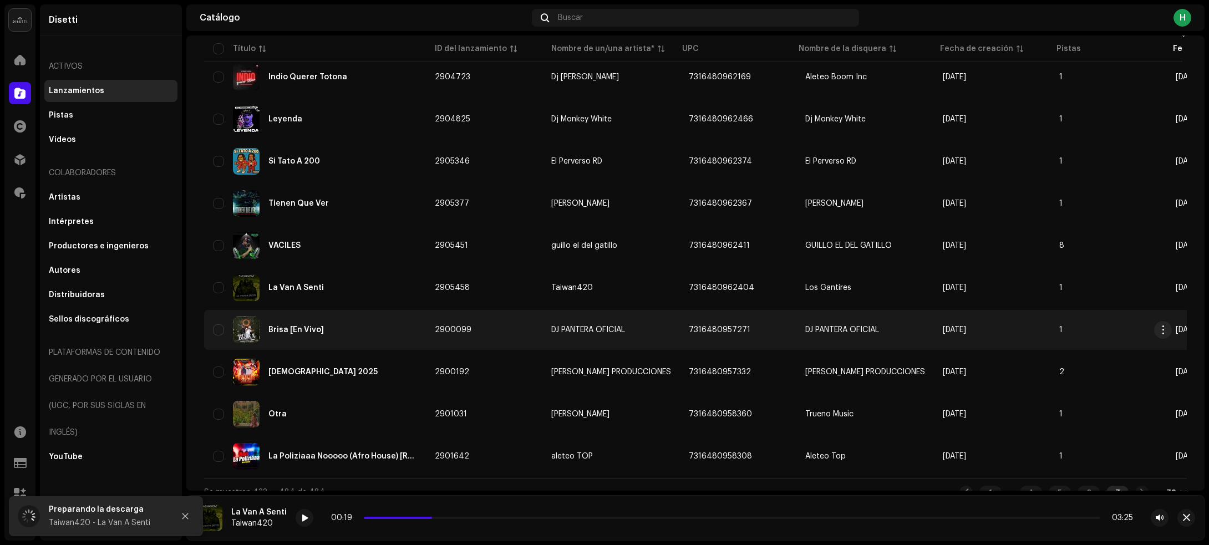
click at [389, 325] on div "Brisa [En Vivo]" at bounding box center [315, 330] width 204 height 27
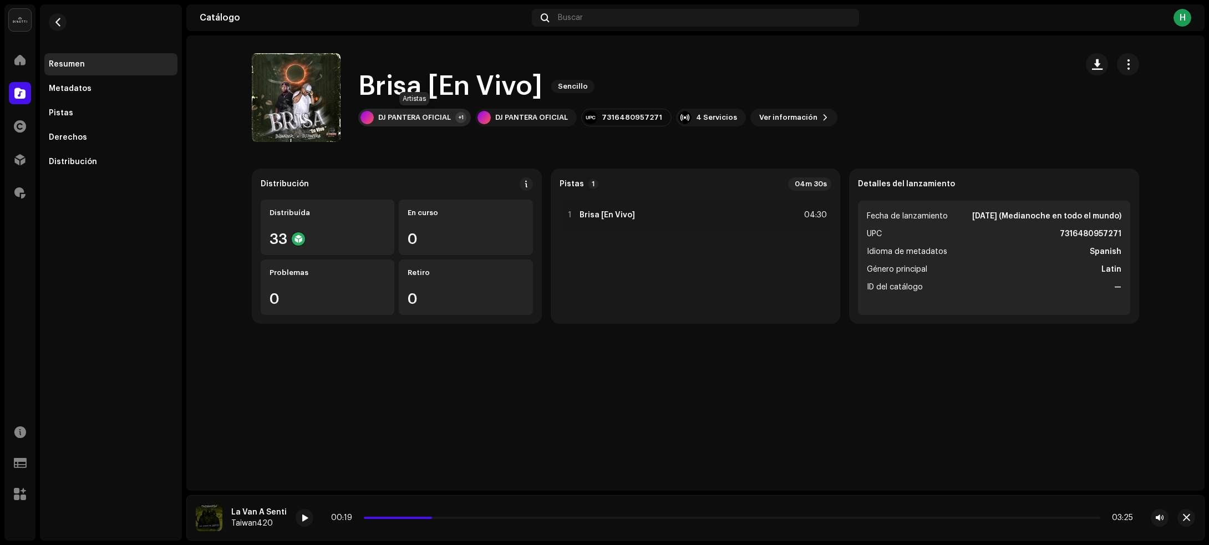
click at [449, 119] on div "DJ PANTERA OFICIAL" at bounding box center [414, 117] width 73 height 9
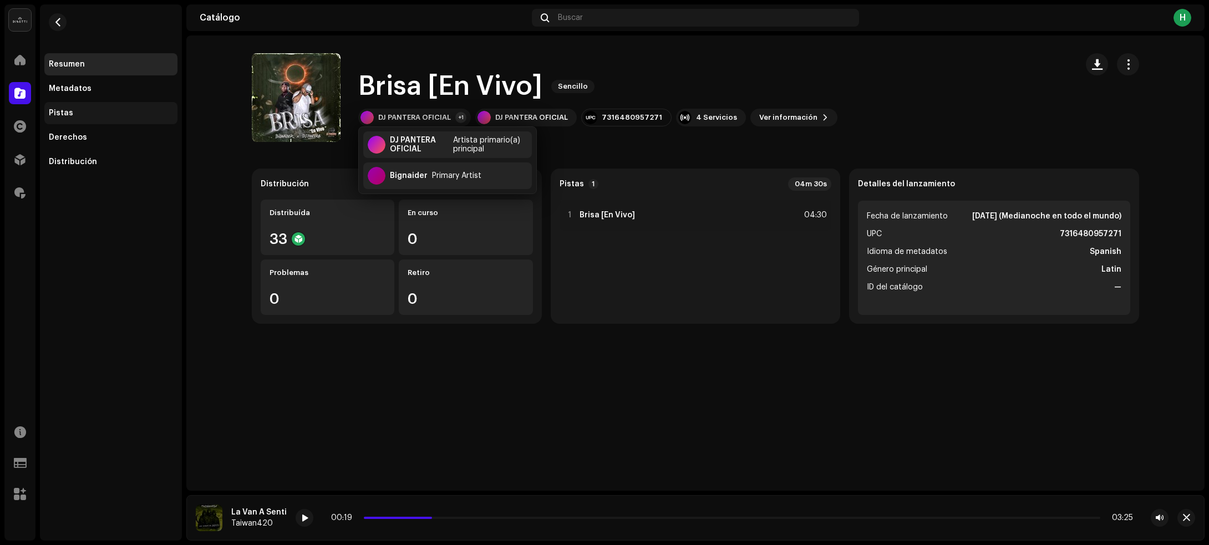
click at [136, 116] on div "Pistas" at bounding box center [111, 113] width 124 height 9
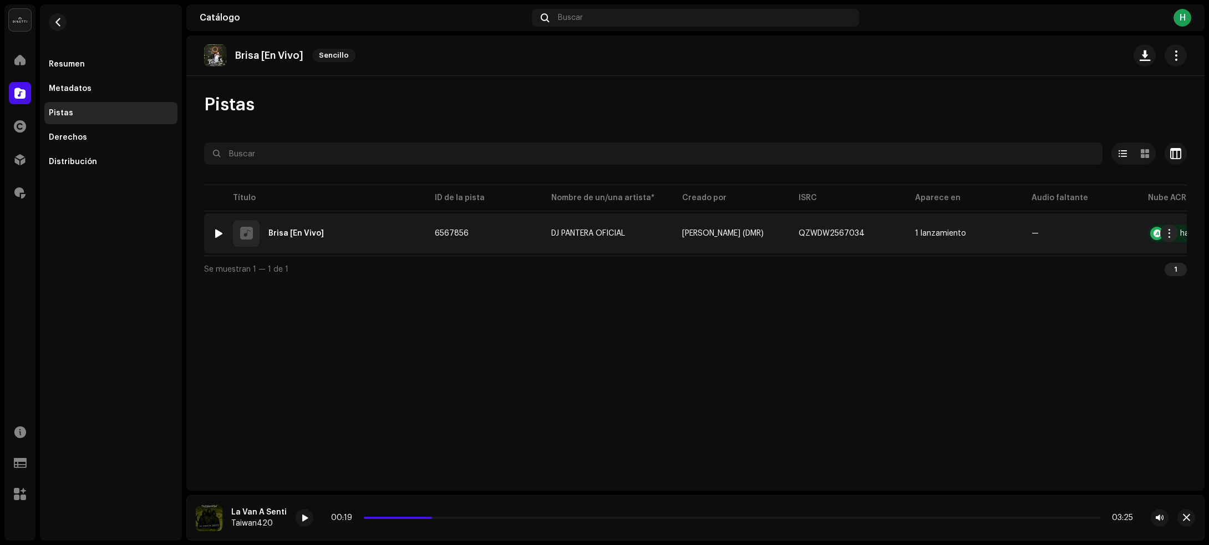
click at [217, 236] on div at bounding box center [219, 233] width 8 height 9
click at [217, 229] on div at bounding box center [219, 233] width 8 height 9
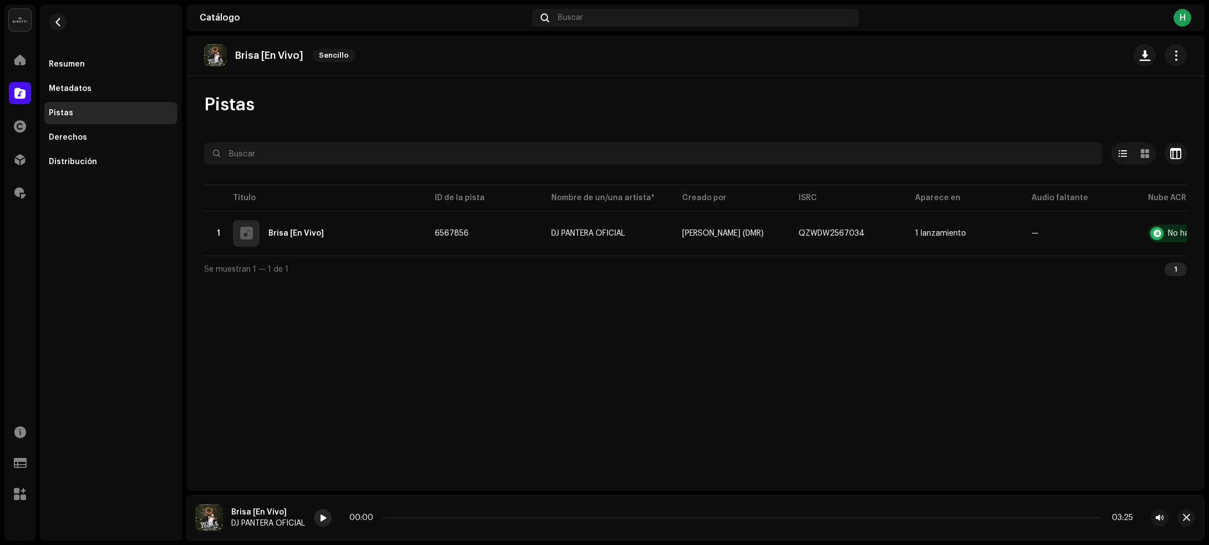
click at [322, 517] on span at bounding box center [322, 518] width 7 height 9
click at [458, 120] on div "Pistas Seleccionado 0 Seleccionar todo 1 Opciones Filtros Estado de distribució…" at bounding box center [695, 188] width 1018 height 188
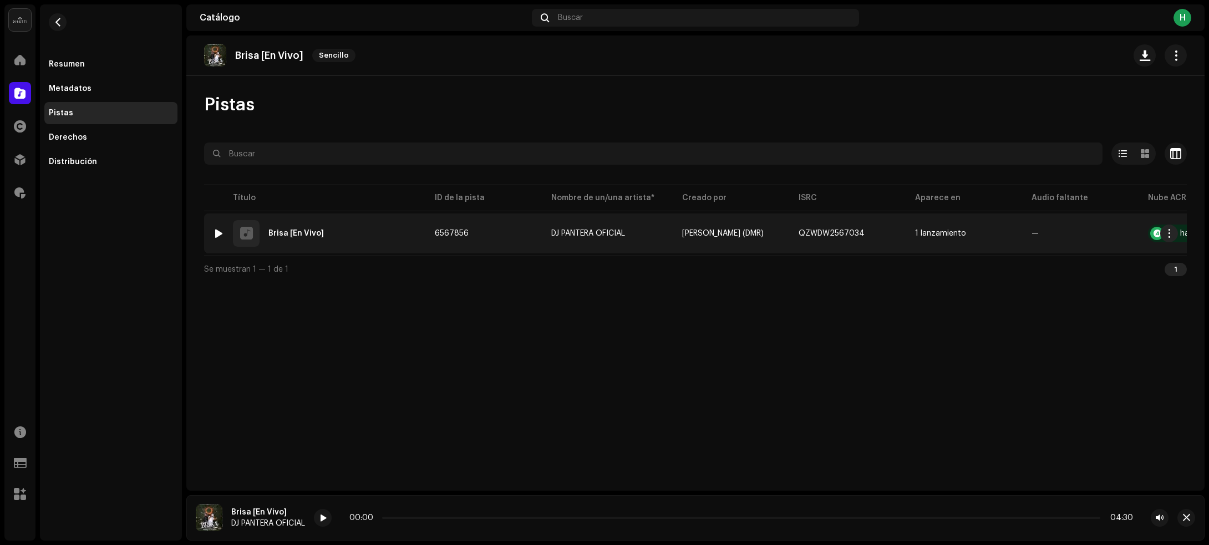
click at [371, 231] on div "1 Brisa [En Vivo]" at bounding box center [315, 233] width 204 height 27
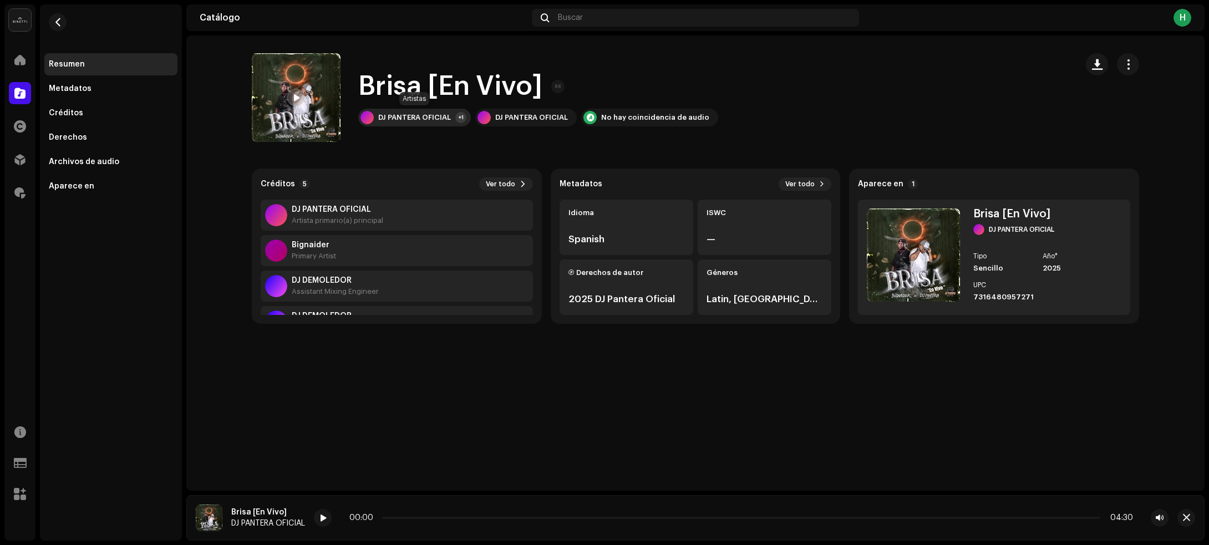
click at [422, 117] on div "DJ PANTERA OFICIAL" at bounding box center [414, 117] width 73 height 9
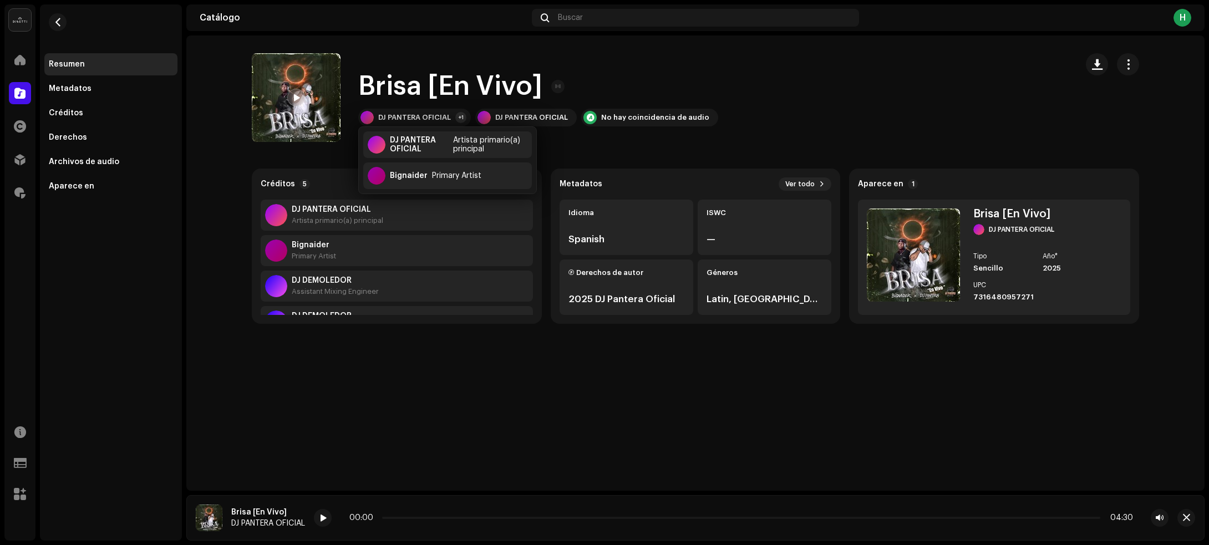
click at [55, 12] on re-m-nav-back at bounding box center [57, 28] width 27 height 49
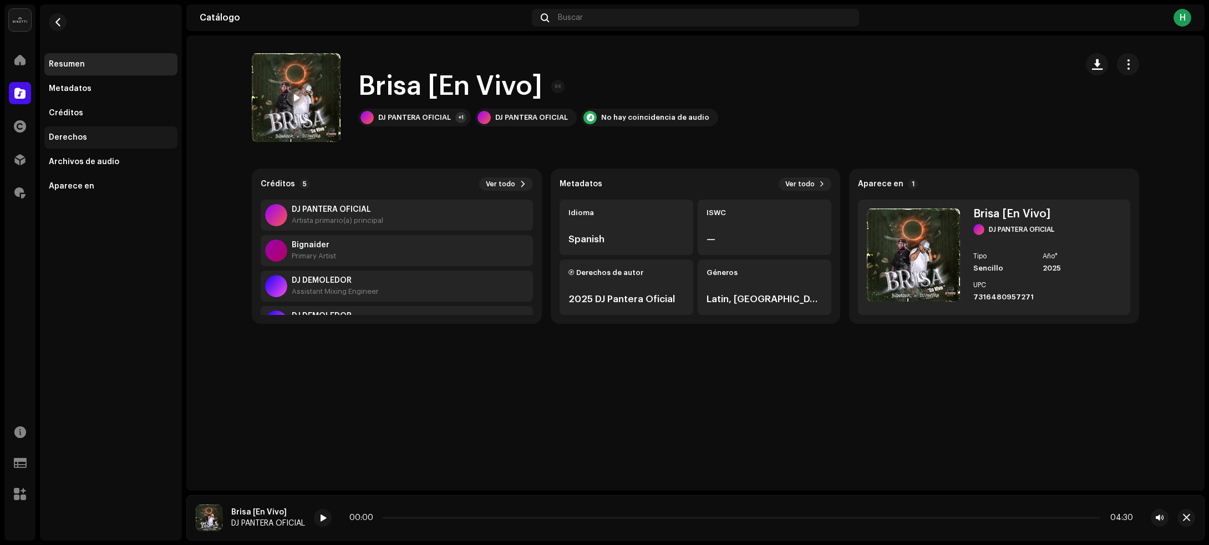
click at [80, 136] on div "Derechos" at bounding box center [68, 137] width 38 height 9
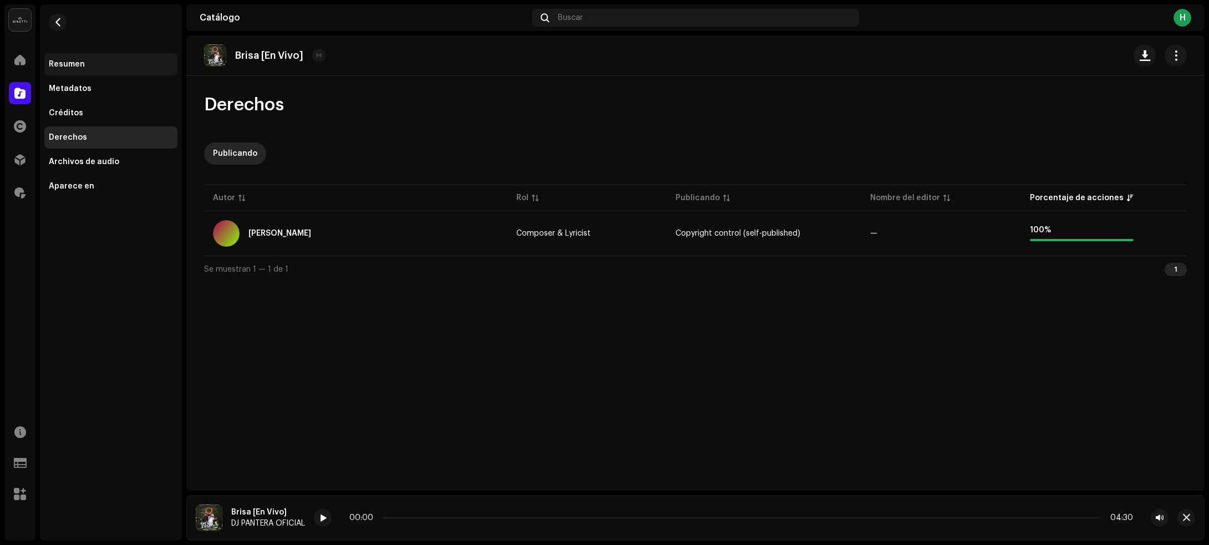
click at [57, 62] on div "Resumen" at bounding box center [67, 64] width 36 height 9
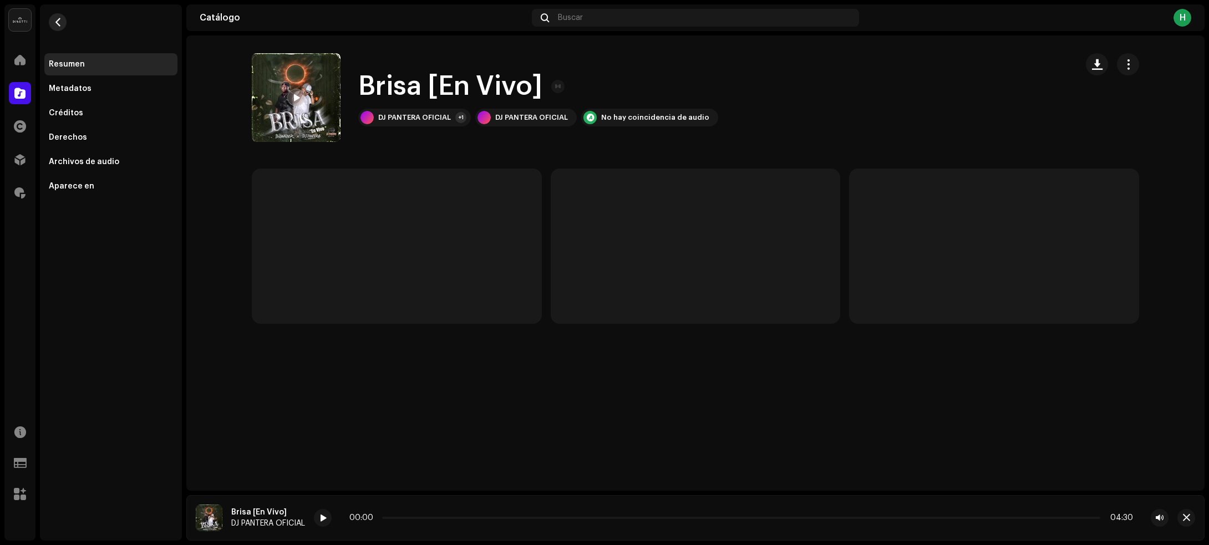
click at [53, 16] on button "button" at bounding box center [58, 22] width 18 height 18
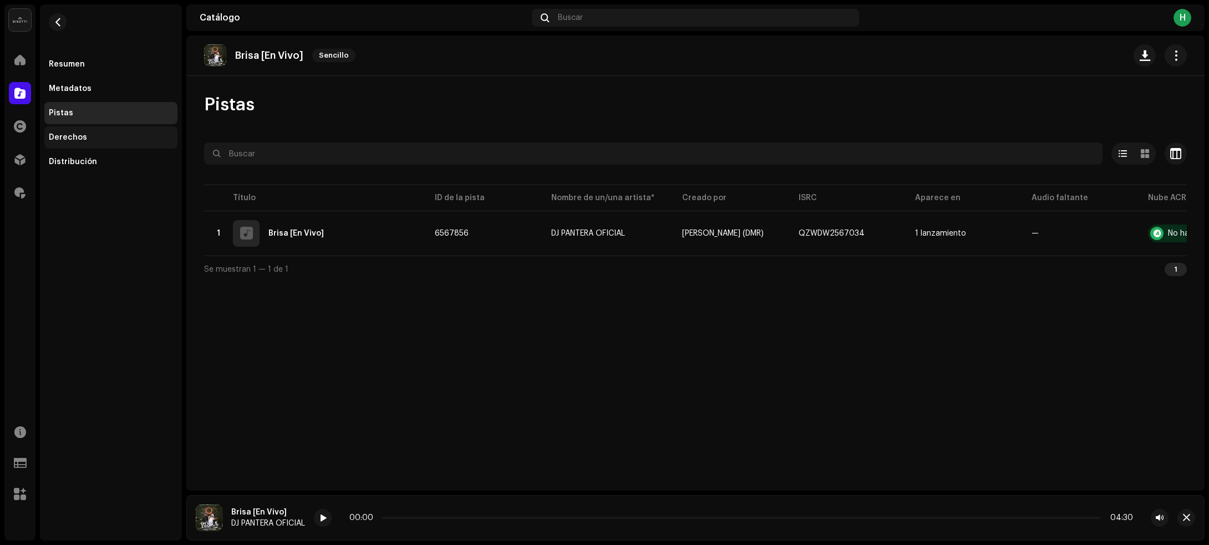
click at [96, 131] on div "Derechos" at bounding box center [110, 137] width 133 height 22
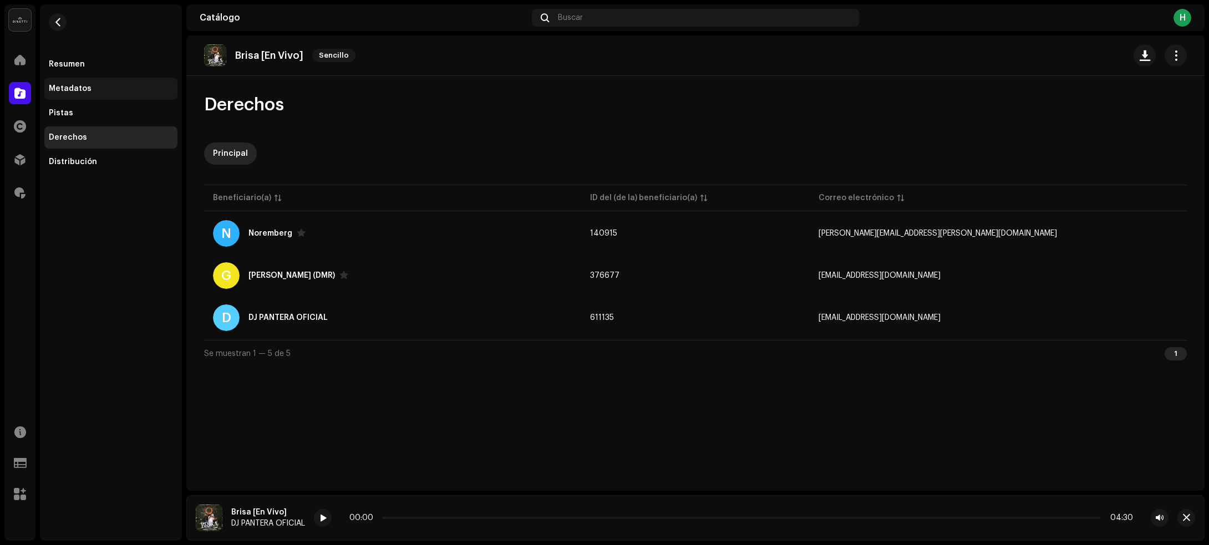
click at [94, 87] on div "Metadatos" at bounding box center [111, 88] width 124 height 9
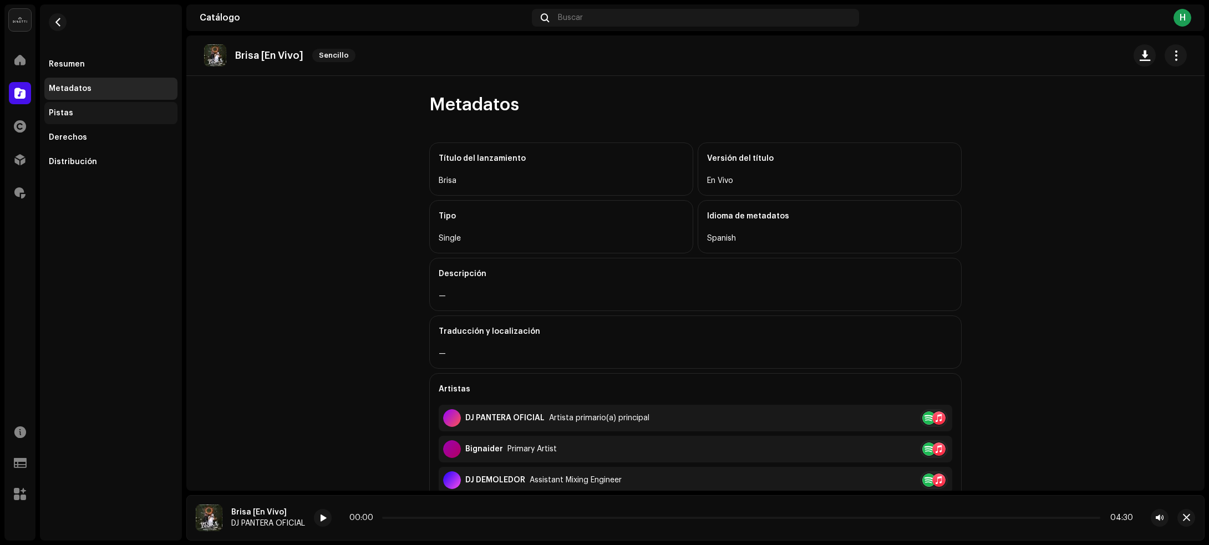
click at [89, 109] on div "Pistas" at bounding box center [111, 113] width 124 height 9
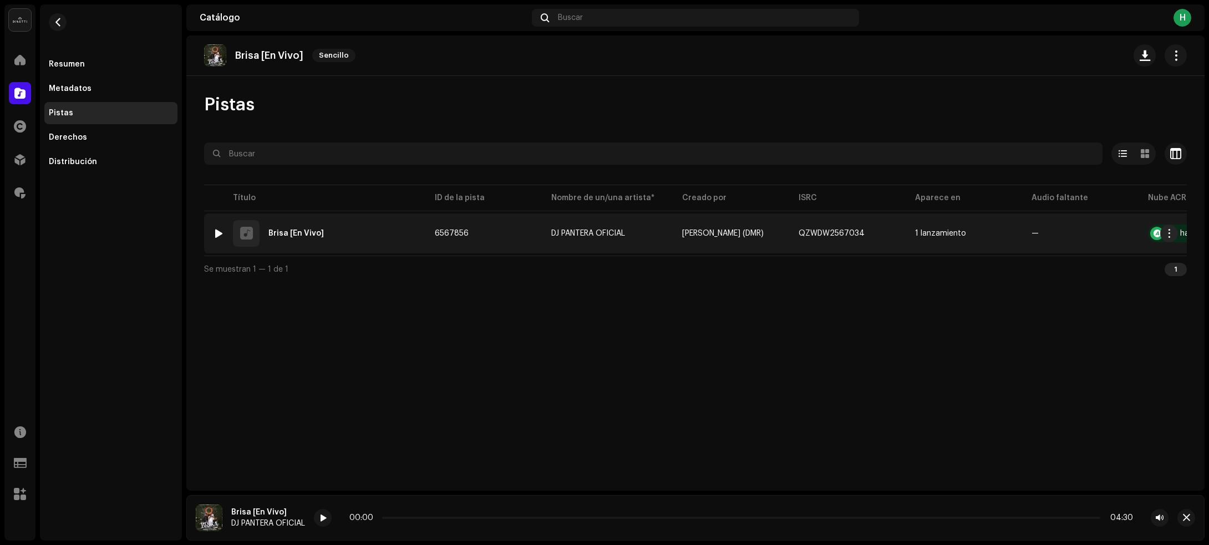
click at [215, 233] on div at bounding box center [219, 233] width 8 height 9
click at [349, 229] on div "1 Brisa [En Vivo]" at bounding box center [315, 233] width 204 height 27
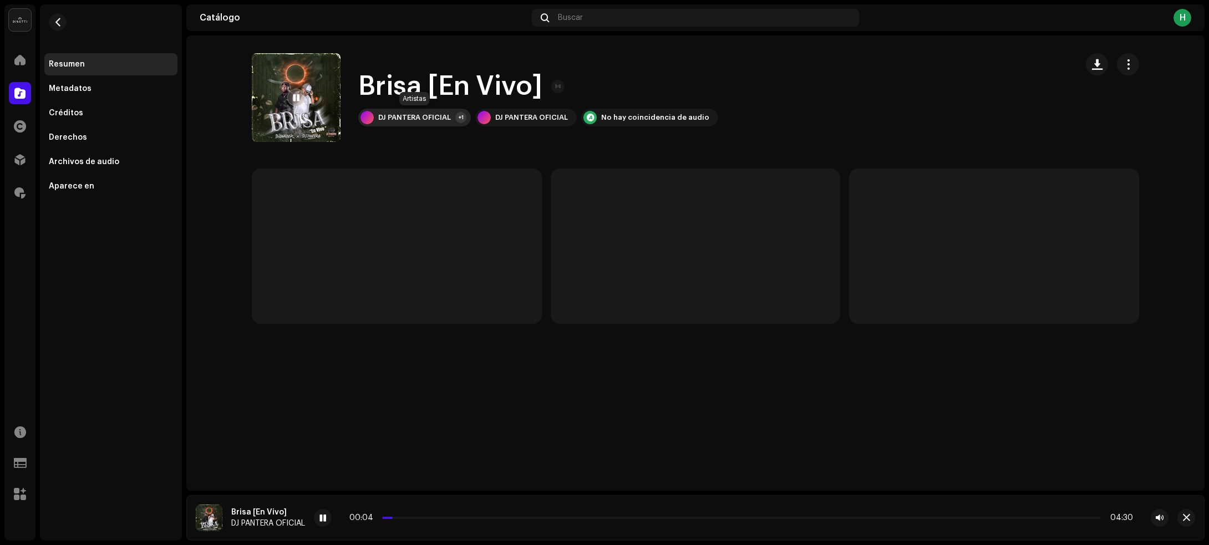
click at [416, 115] on div "DJ PANTERA OFICIAL" at bounding box center [414, 117] width 73 height 9
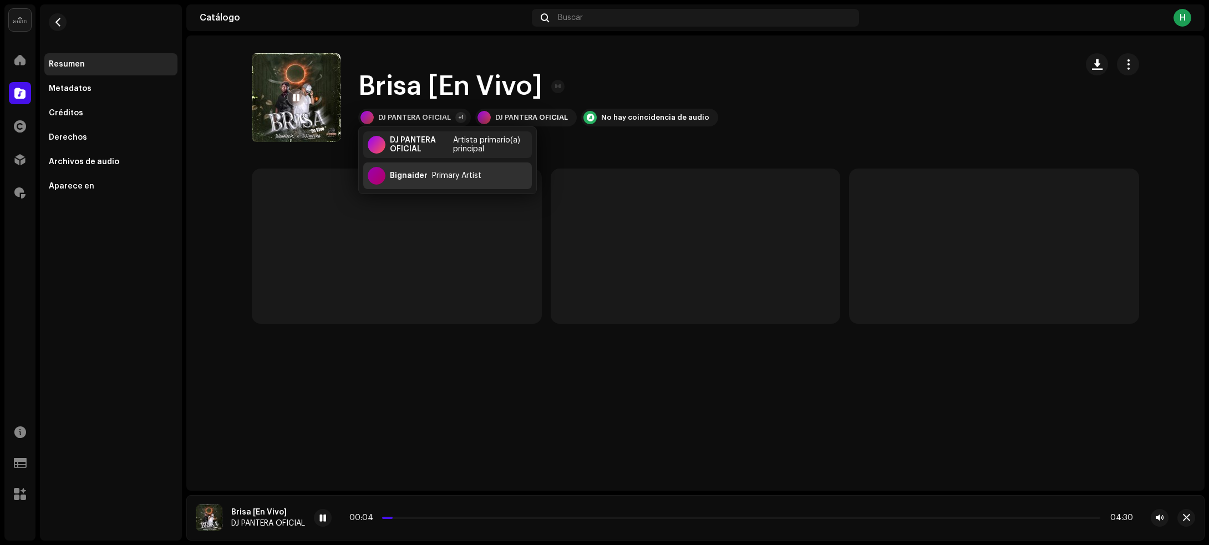
click at [410, 176] on div "Bignaider" at bounding box center [409, 175] width 38 height 9
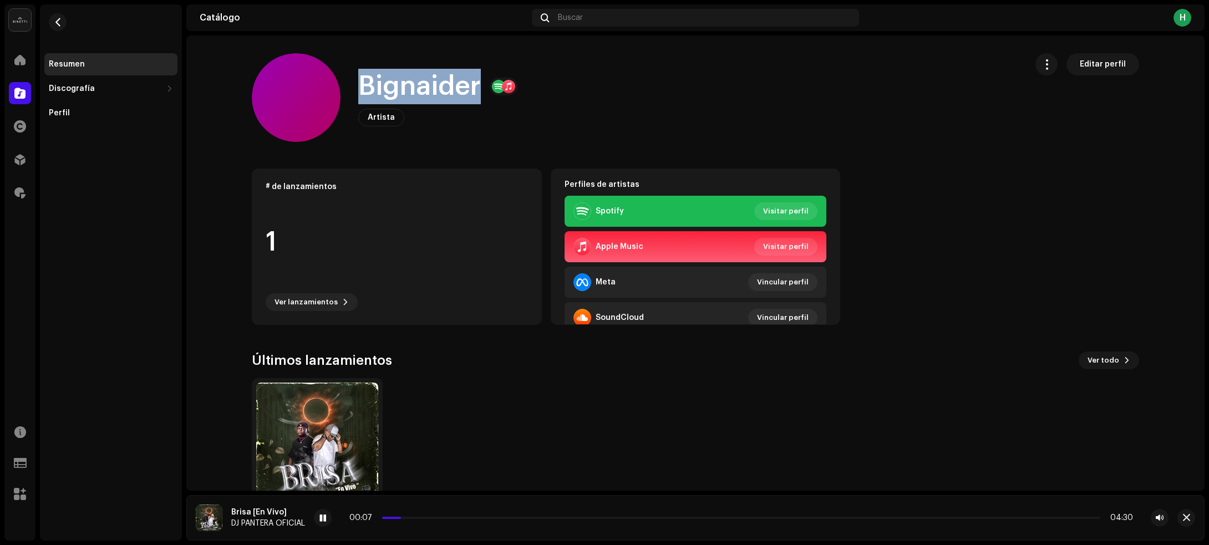
drag, startPoint x: 351, startPoint y: 84, endPoint x: 474, endPoint y: 97, distance: 123.7
click at [474, 97] on div "[PERSON_NAME] Artista Editar perfil" at bounding box center [635, 97] width 766 height 89
copy h1 "Bignaider"
click at [57, 23] on span "button" at bounding box center [58, 22] width 8 height 9
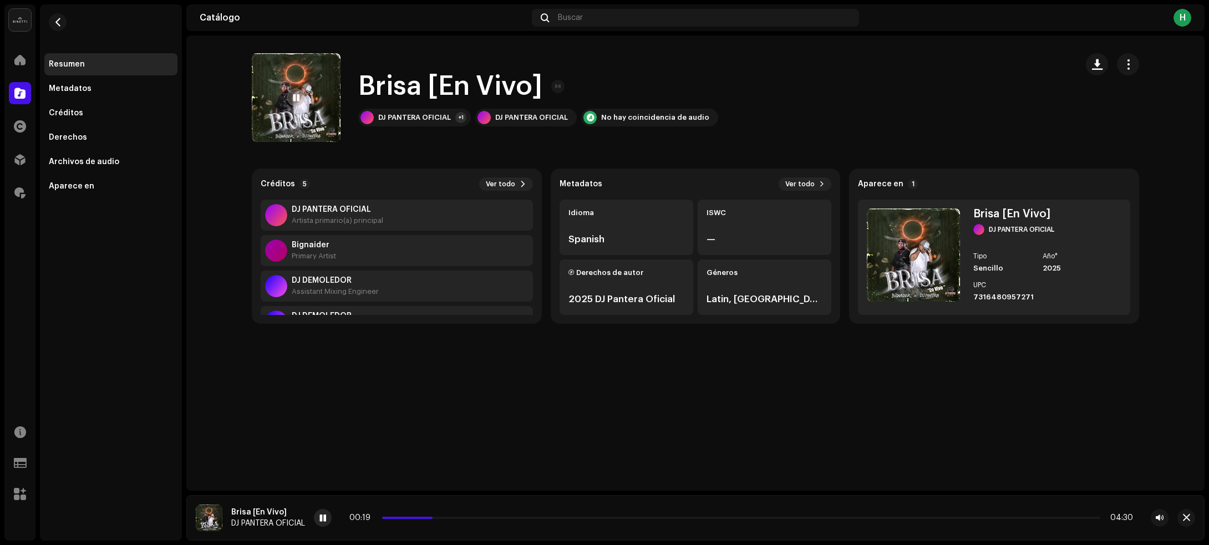
click at [326, 516] on span at bounding box center [322, 518] width 7 height 9
click at [1093, 67] on span "button" at bounding box center [1097, 64] width 11 height 9
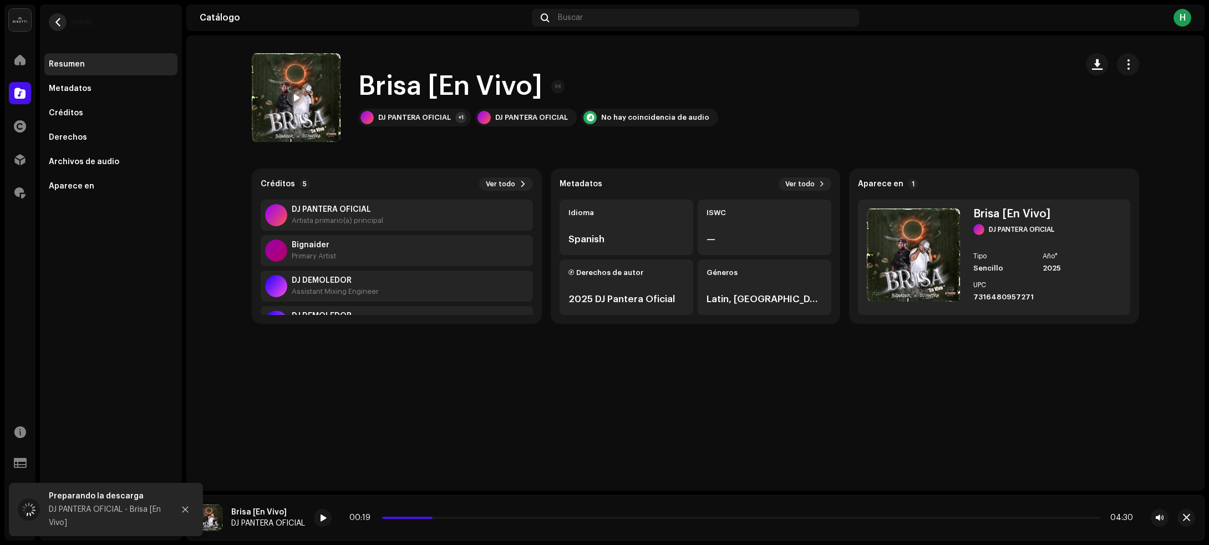
click at [50, 22] on button "button" at bounding box center [58, 22] width 18 height 18
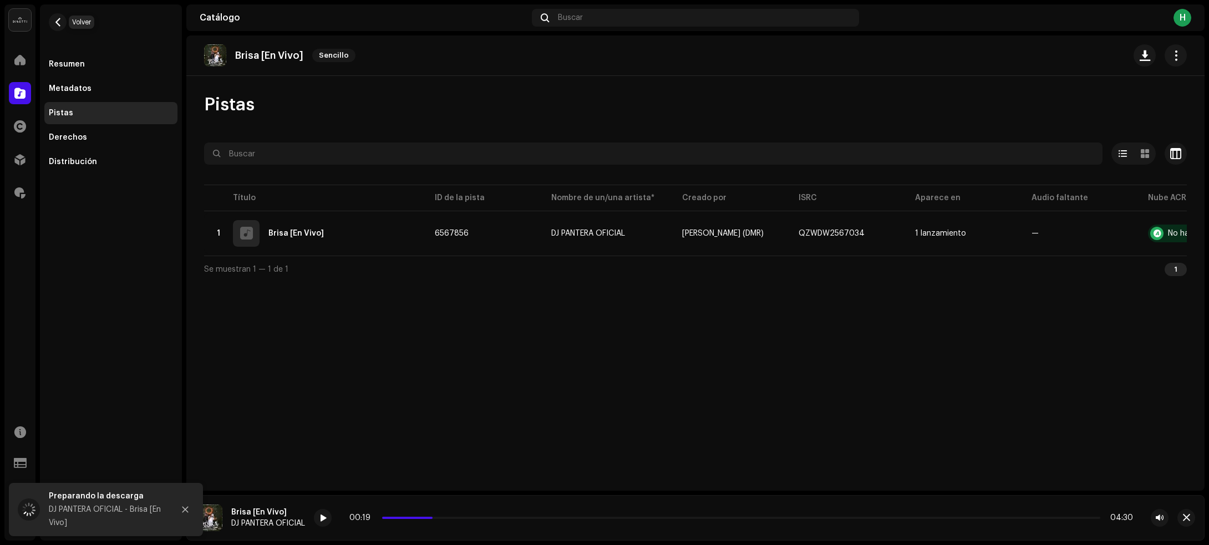
click at [50, 22] on button "button" at bounding box center [58, 22] width 18 height 18
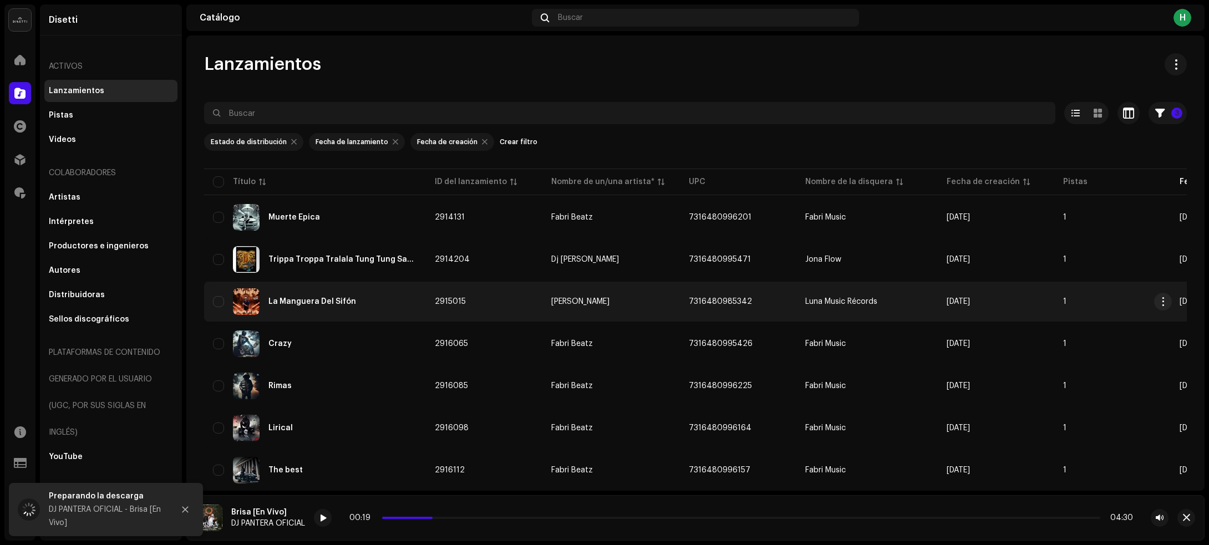
scroll to position [1920, 0]
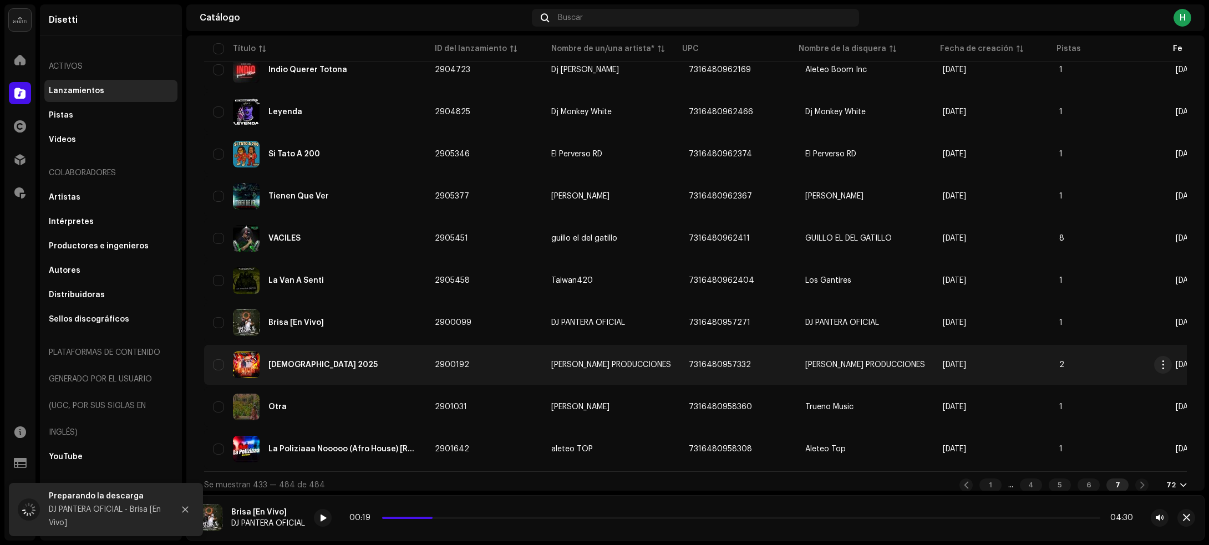
click at [400, 362] on div "[DEMOGRAPHIC_DATA] 2025" at bounding box center [315, 364] width 204 height 27
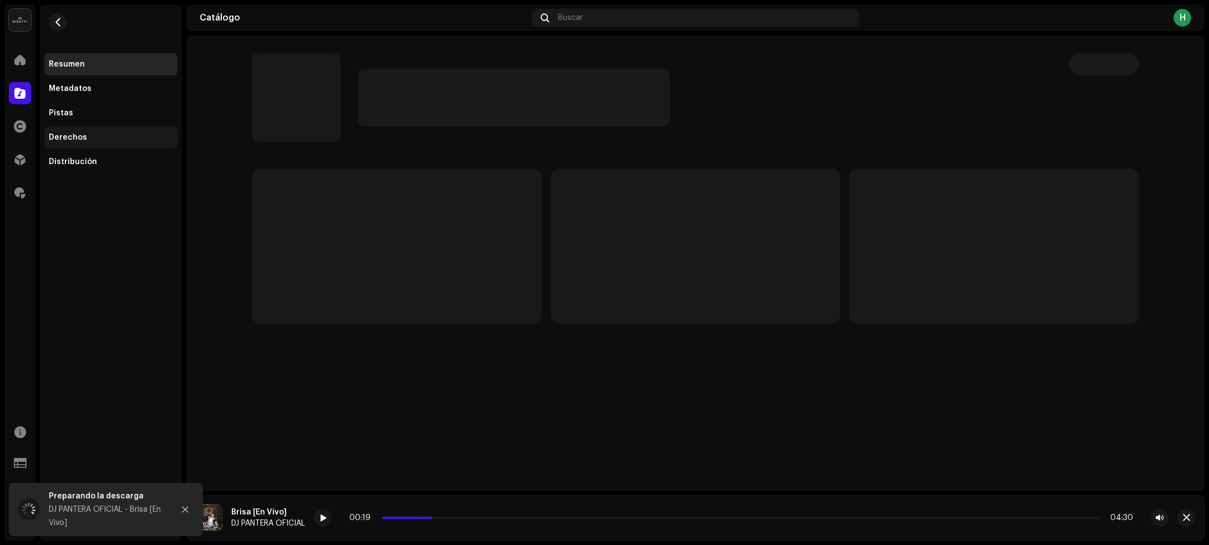
click at [120, 137] on div "Derechos" at bounding box center [111, 137] width 124 height 9
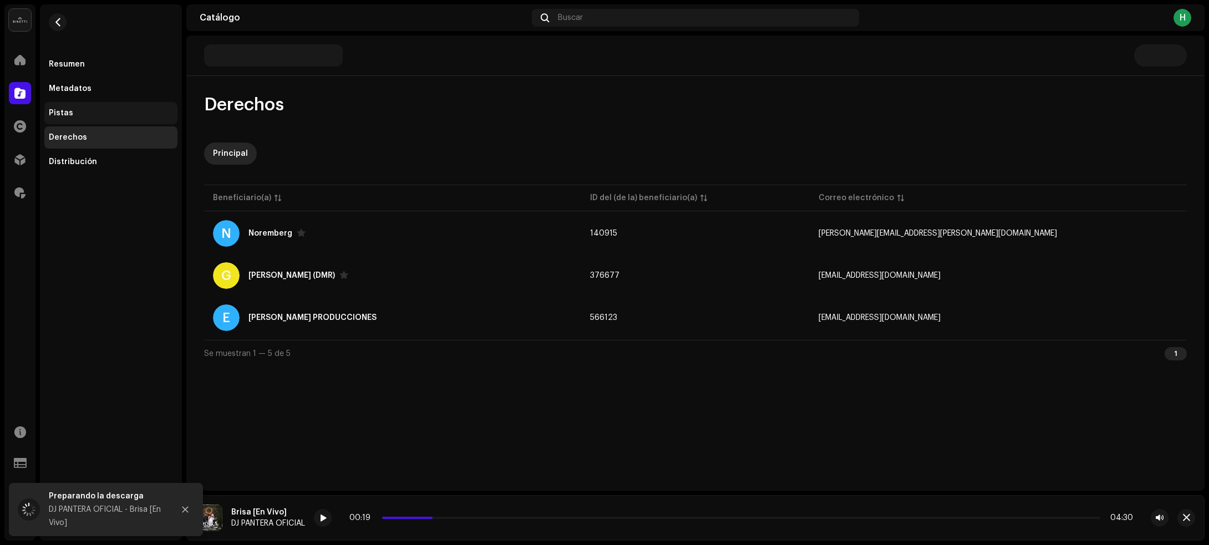
click at [106, 112] on div "Pistas" at bounding box center [111, 113] width 124 height 9
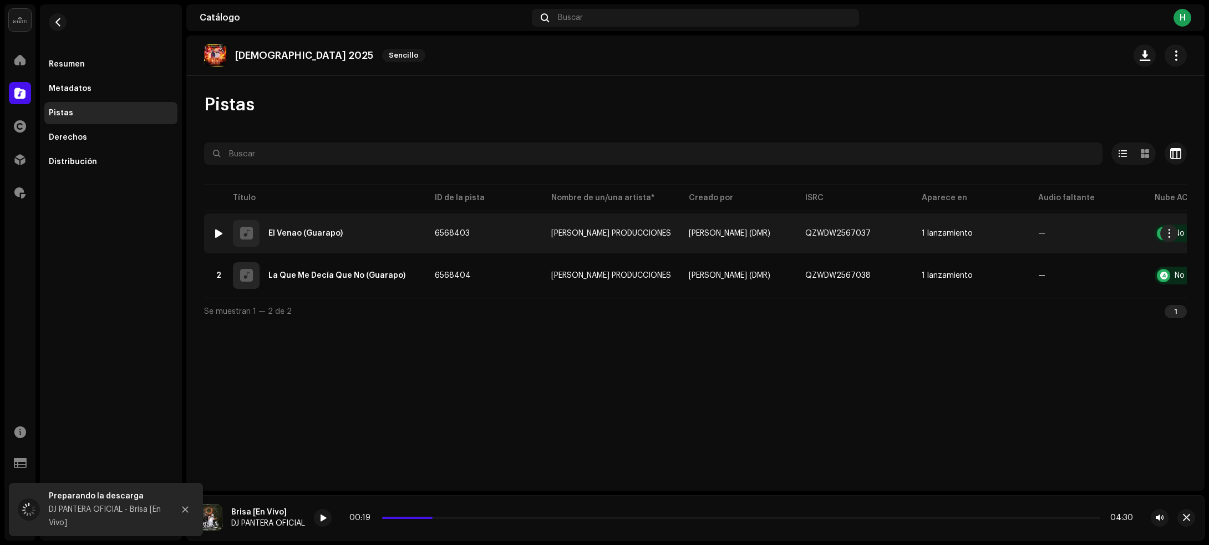
click at [217, 232] on div at bounding box center [219, 233] width 8 height 9
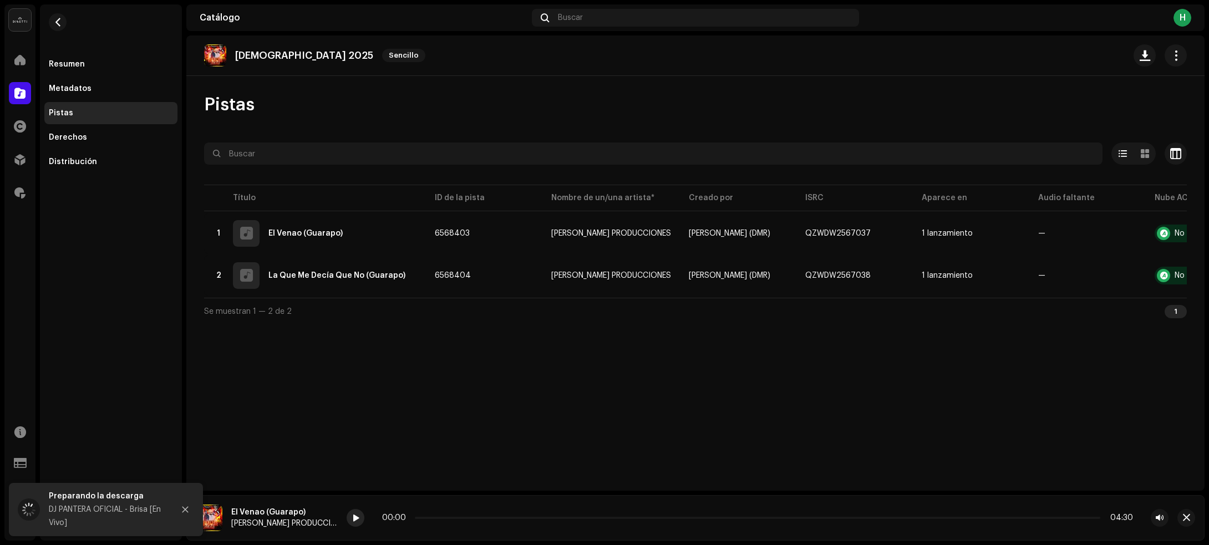
click at [346, 520] on div at bounding box center [355, 518] width 18 height 18
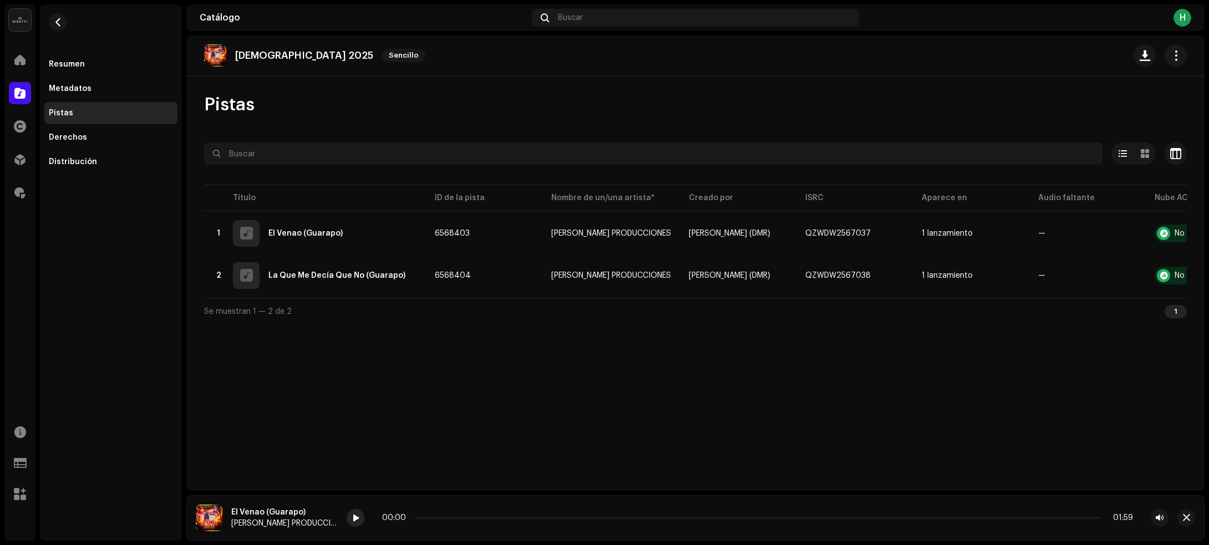
click at [352, 517] on span at bounding box center [355, 518] width 7 height 9
click at [496, 517] on p-slider at bounding box center [757, 518] width 685 height 2
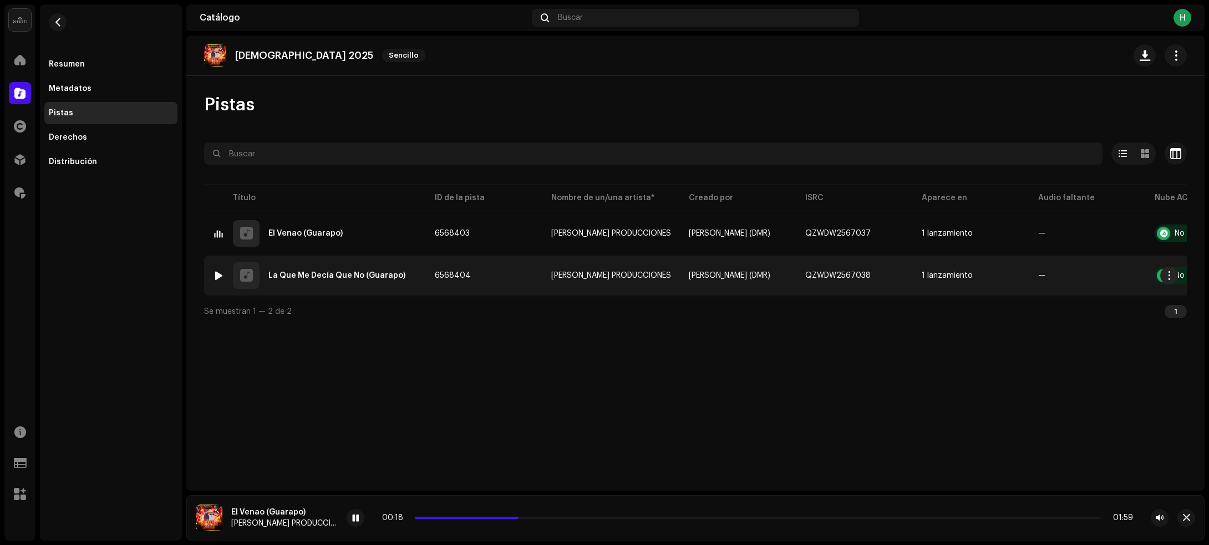
click at [219, 276] on div at bounding box center [219, 275] width 8 height 9
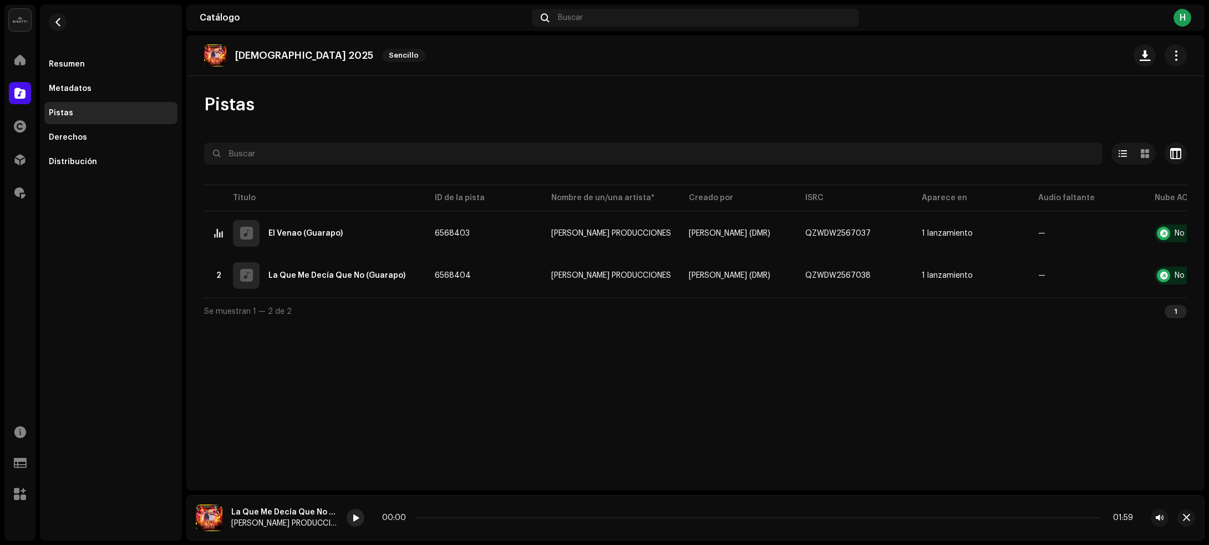
click at [355, 517] on span at bounding box center [355, 518] width 7 height 9
click at [548, 516] on div "00:00 01:59" at bounding box center [756, 517] width 752 height 9
click at [545, 519] on p-slider at bounding box center [757, 518] width 685 height 2
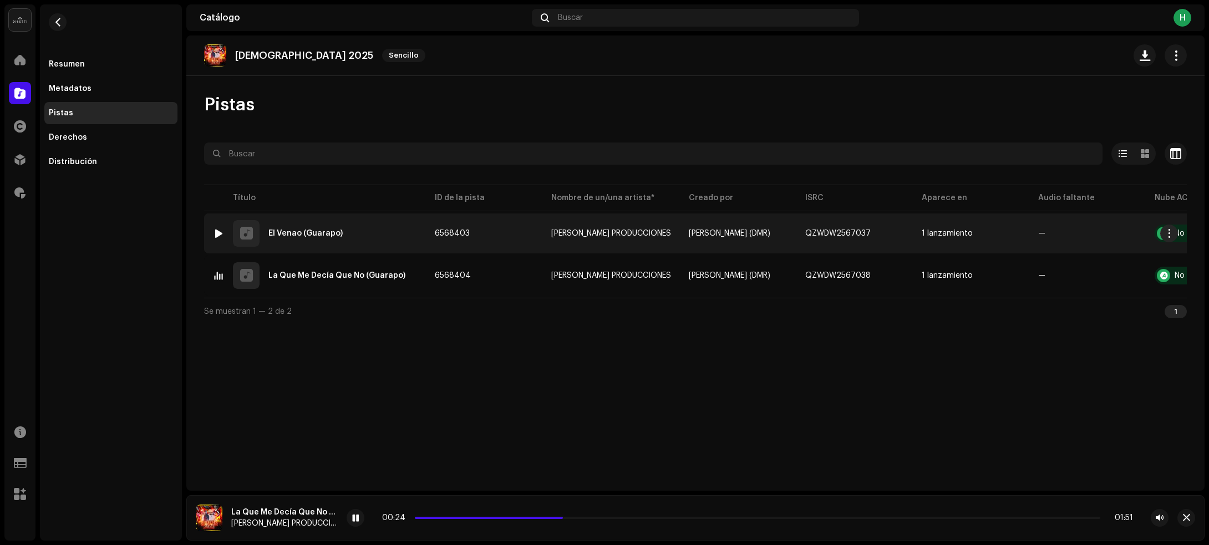
click at [390, 223] on div "1 El Venao (Guarapo)" at bounding box center [315, 233] width 204 height 27
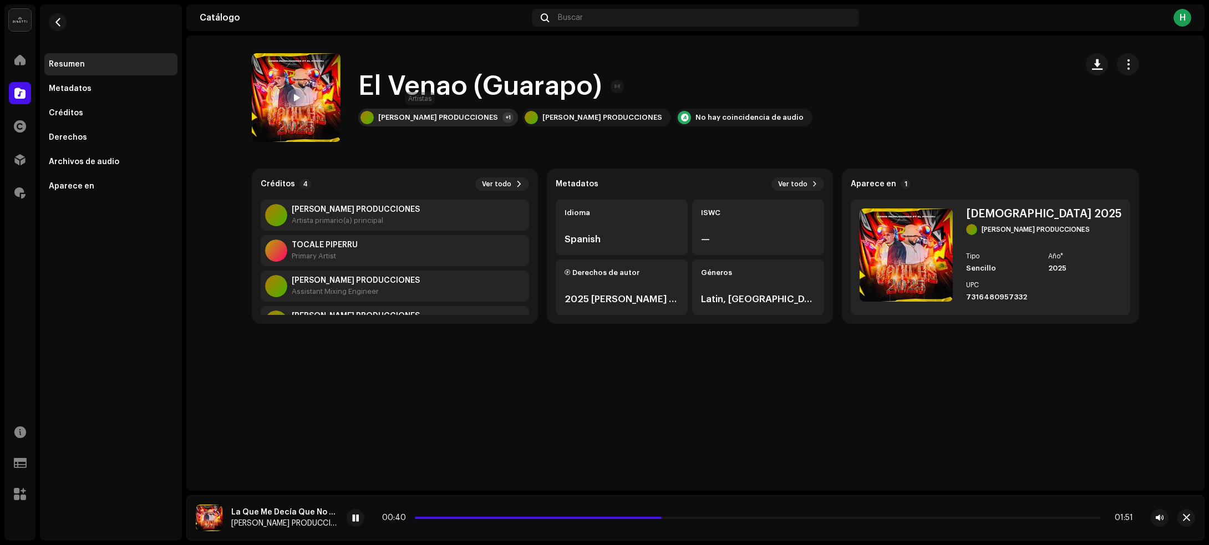
click at [451, 114] on div "[PERSON_NAME] PRODUCCIONES" at bounding box center [438, 117] width 120 height 9
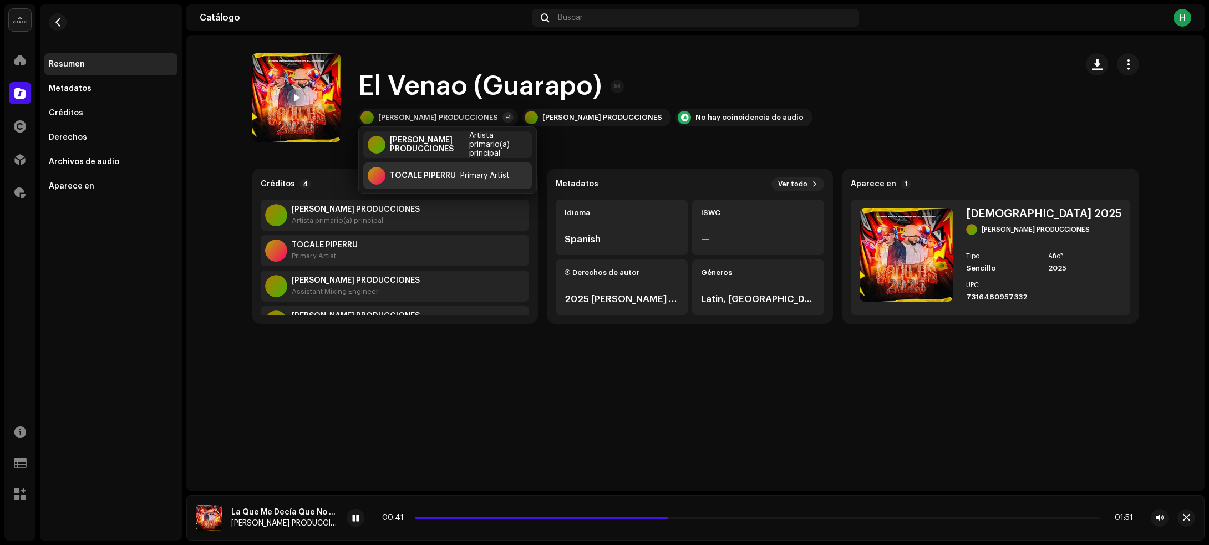
click at [425, 173] on div "TOCALE PIPERRU" at bounding box center [423, 175] width 66 height 9
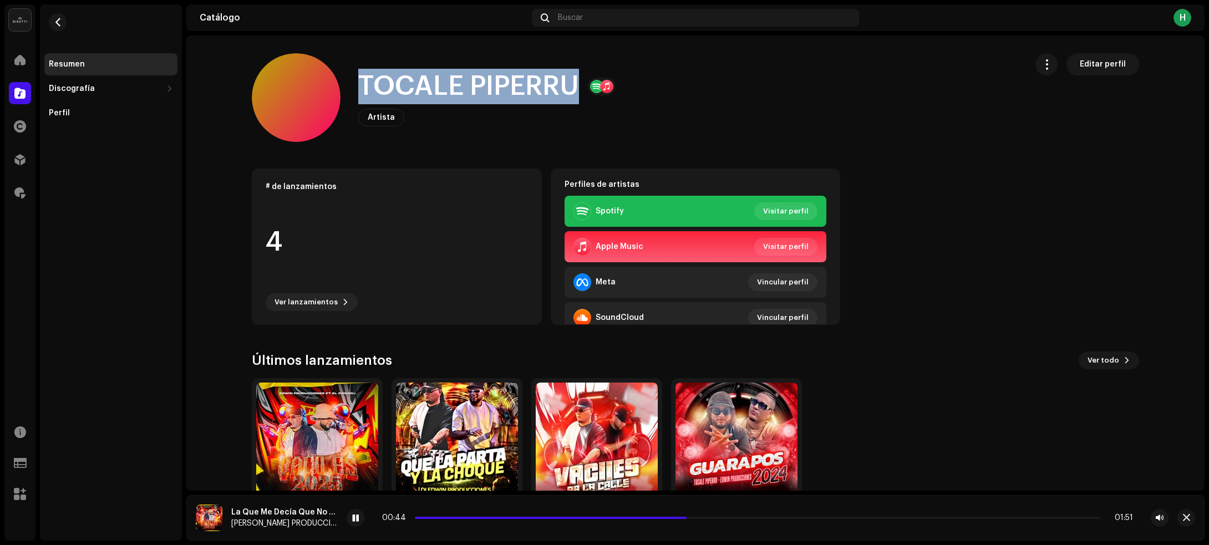
drag, startPoint x: 350, startPoint y: 89, endPoint x: 570, endPoint y: 83, distance: 219.6
click at [570, 83] on div "TOCALE PIPERRU Artista Editar perfil" at bounding box center [635, 97] width 766 height 89
copy h1 "TOCALE PIPERRU"
click at [59, 21] on span "button" at bounding box center [58, 22] width 8 height 9
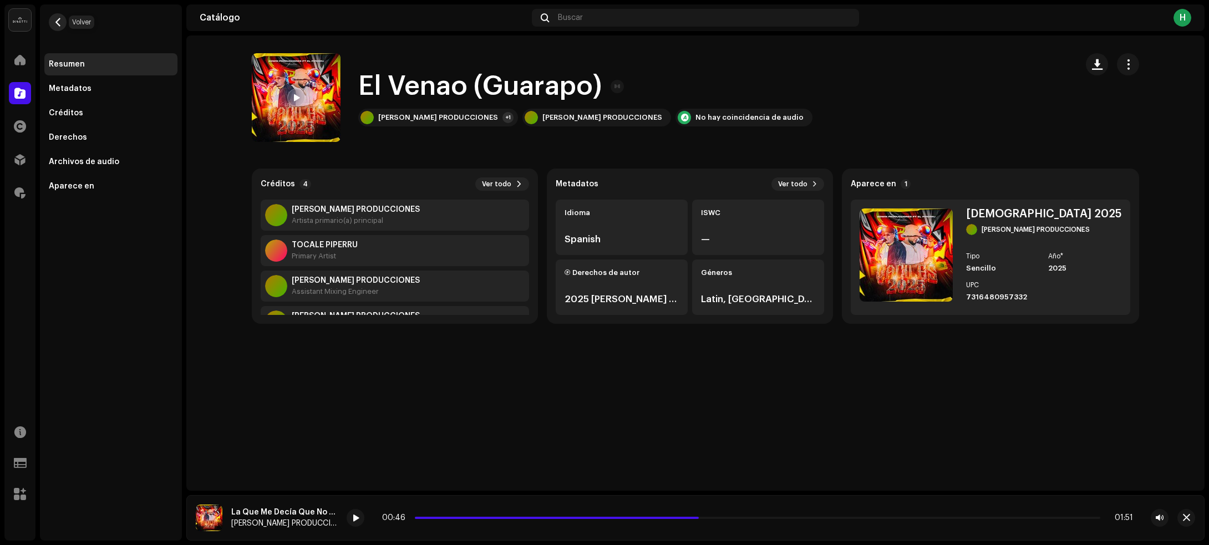
click at [55, 19] on span "button" at bounding box center [58, 22] width 8 height 9
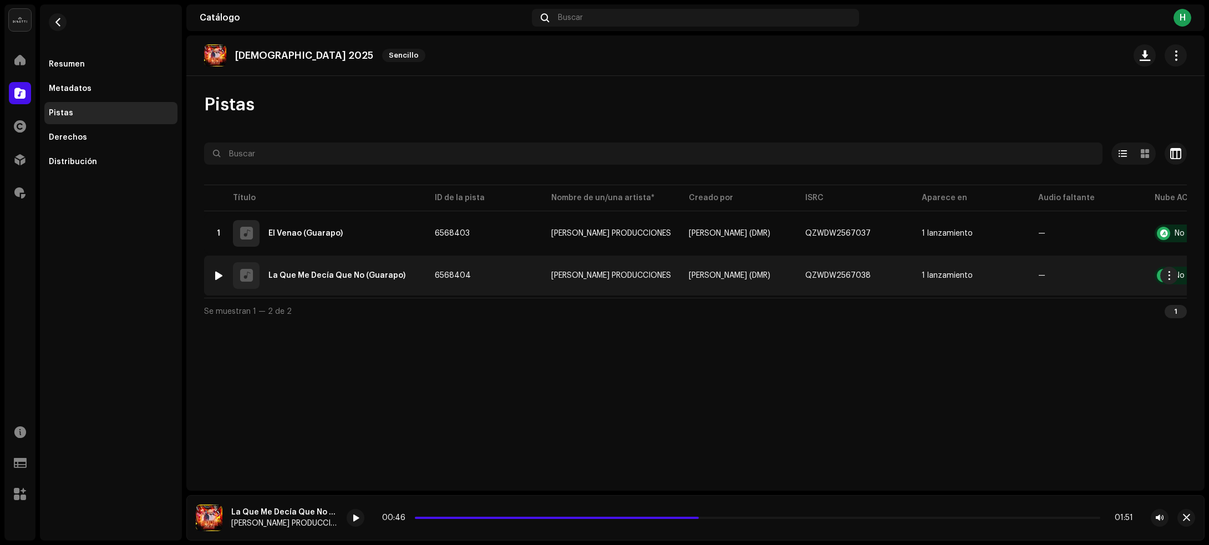
click at [492, 273] on td "6568404" at bounding box center [484, 276] width 116 height 40
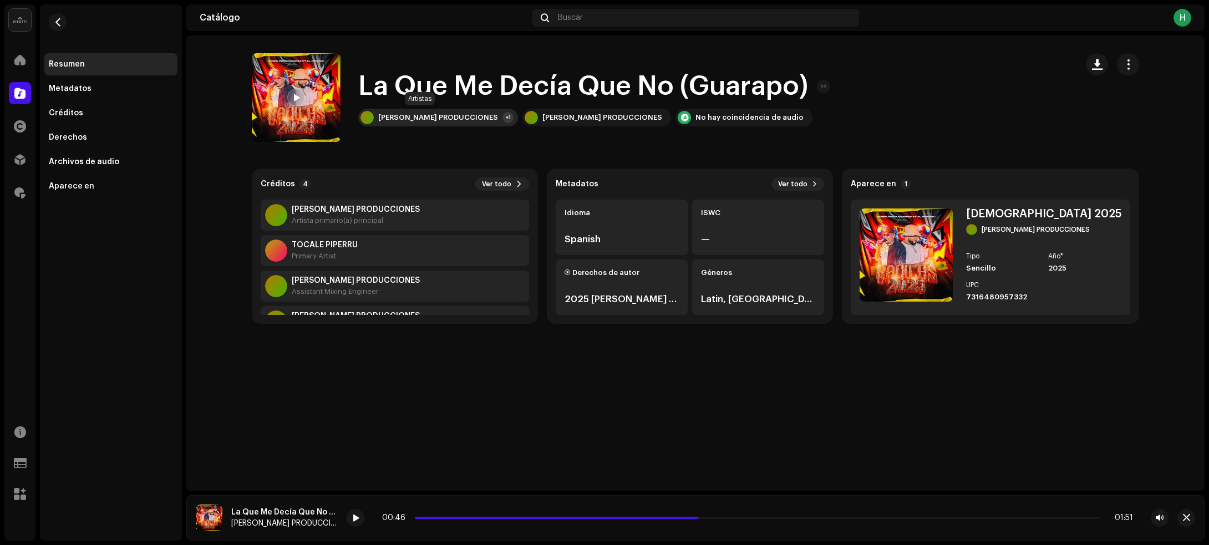
click at [419, 110] on div "[PERSON_NAME] PRODUCCIONES +1" at bounding box center [438, 118] width 160 height 18
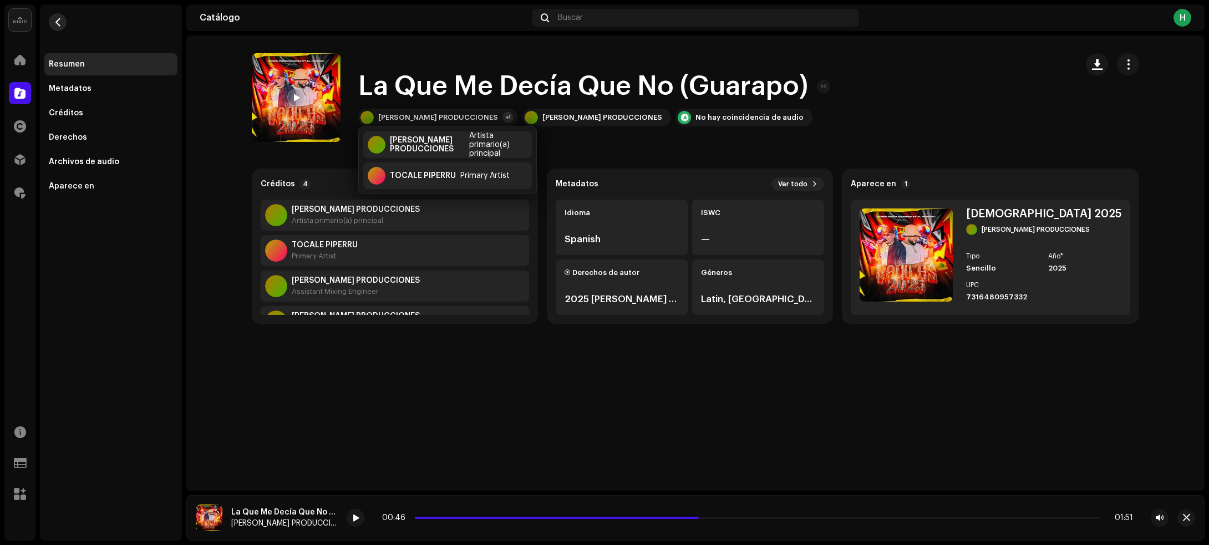
click at [57, 21] on span "button" at bounding box center [58, 22] width 8 height 9
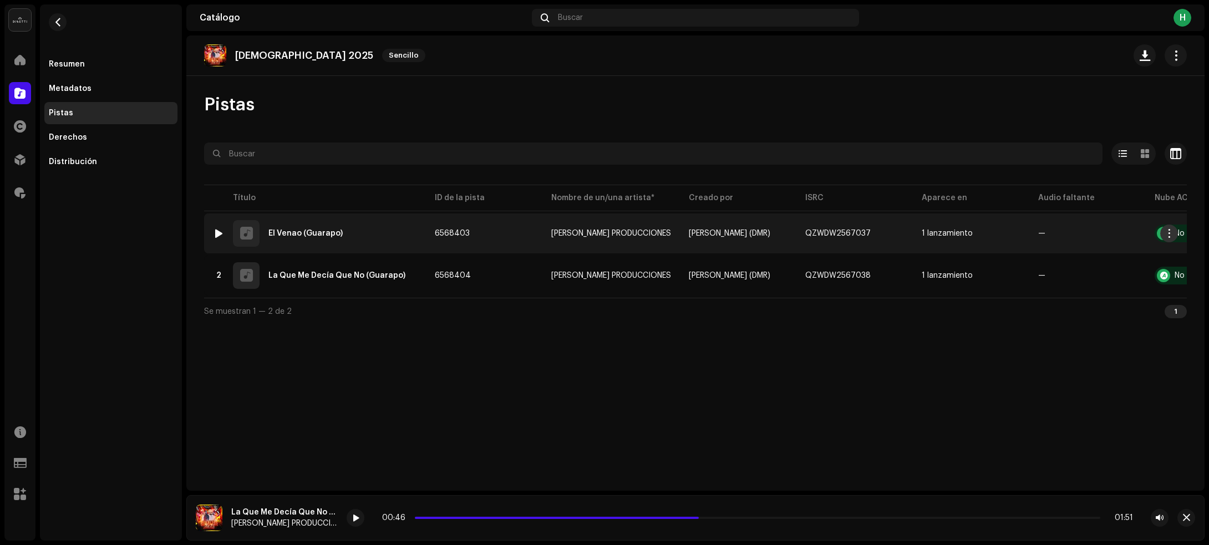
click at [1166, 233] on span "button" at bounding box center [1169, 233] width 8 height 9
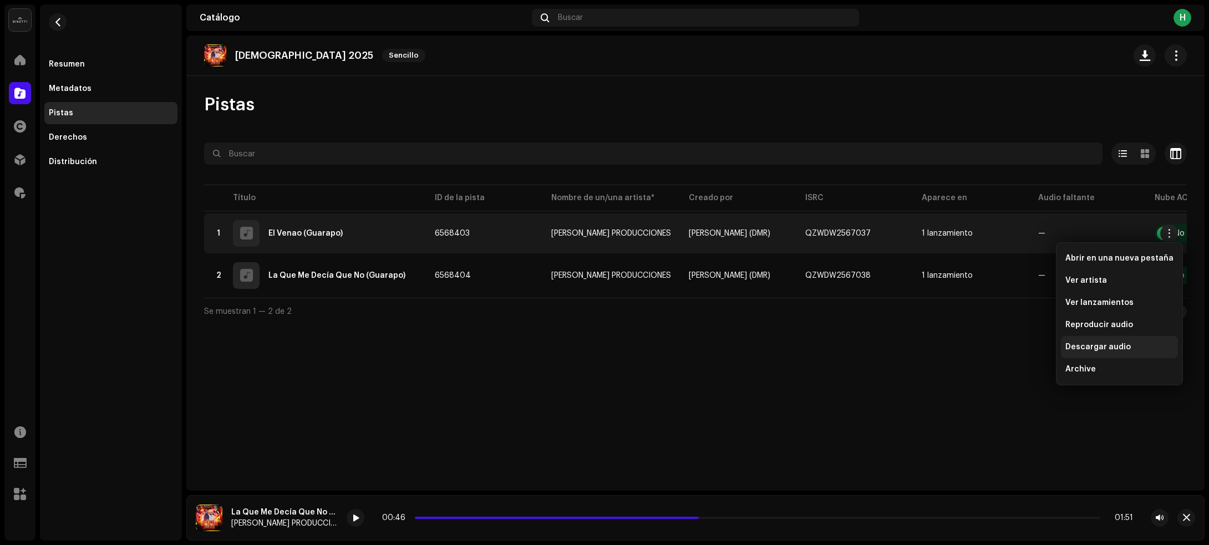
click at [1088, 345] on span "Descargar audio" at bounding box center [1097, 347] width 65 height 9
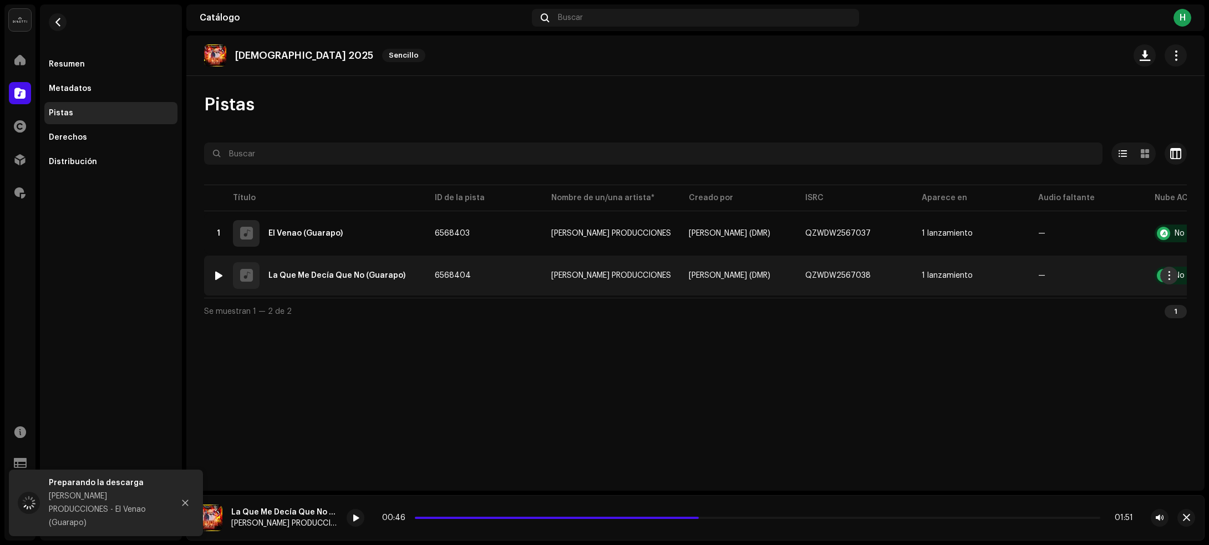
click at [1168, 276] on span "button" at bounding box center [1169, 275] width 8 height 9
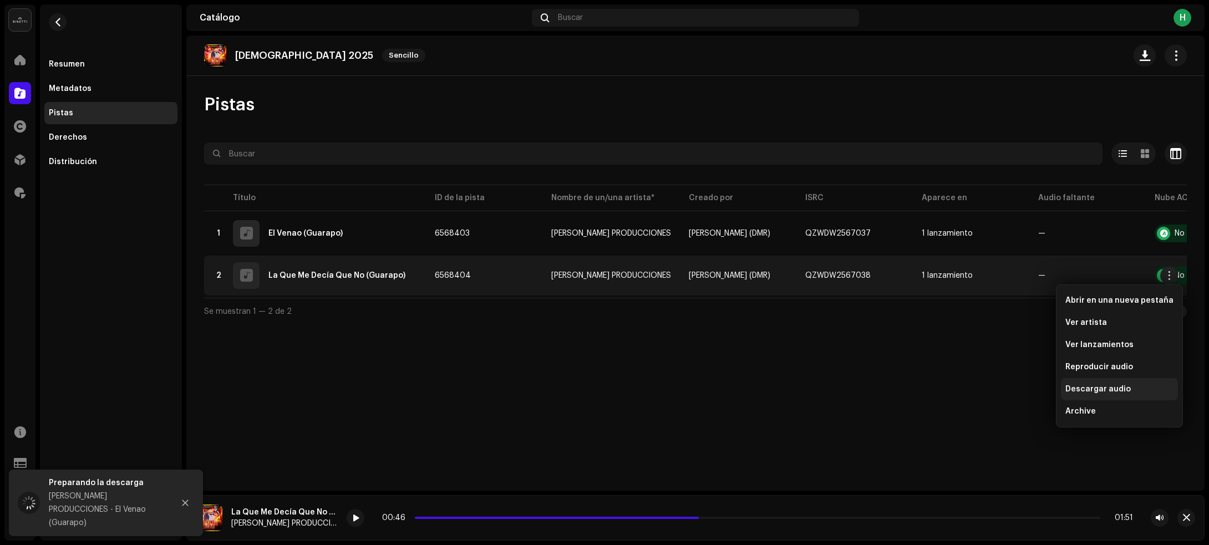
click at [1093, 385] on span "Descargar audio" at bounding box center [1097, 389] width 65 height 9
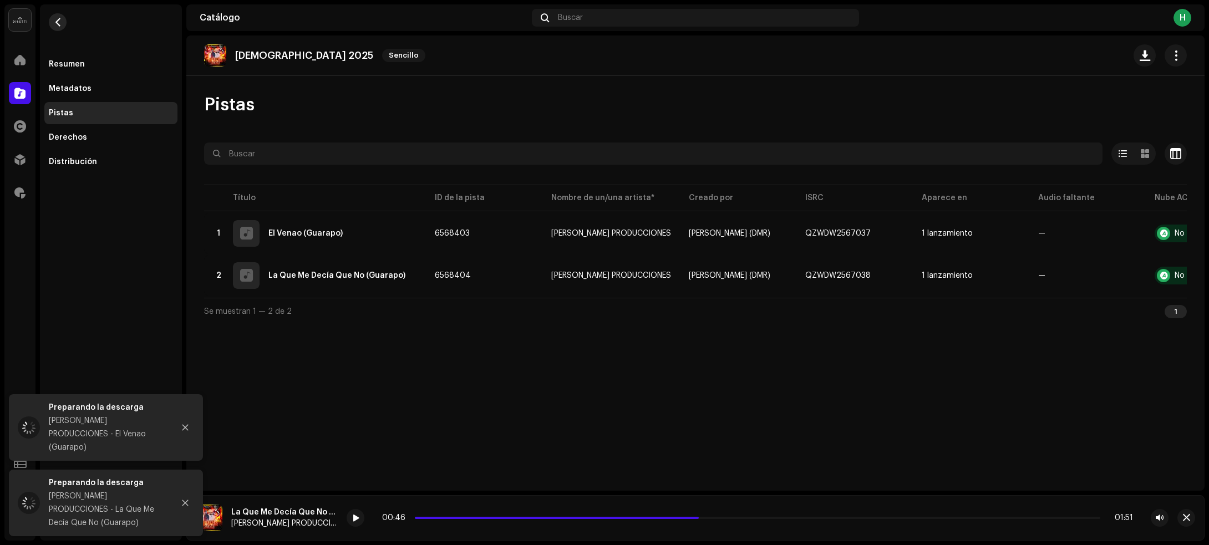
click at [54, 20] on button "button" at bounding box center [58, 22] width 18 height 18
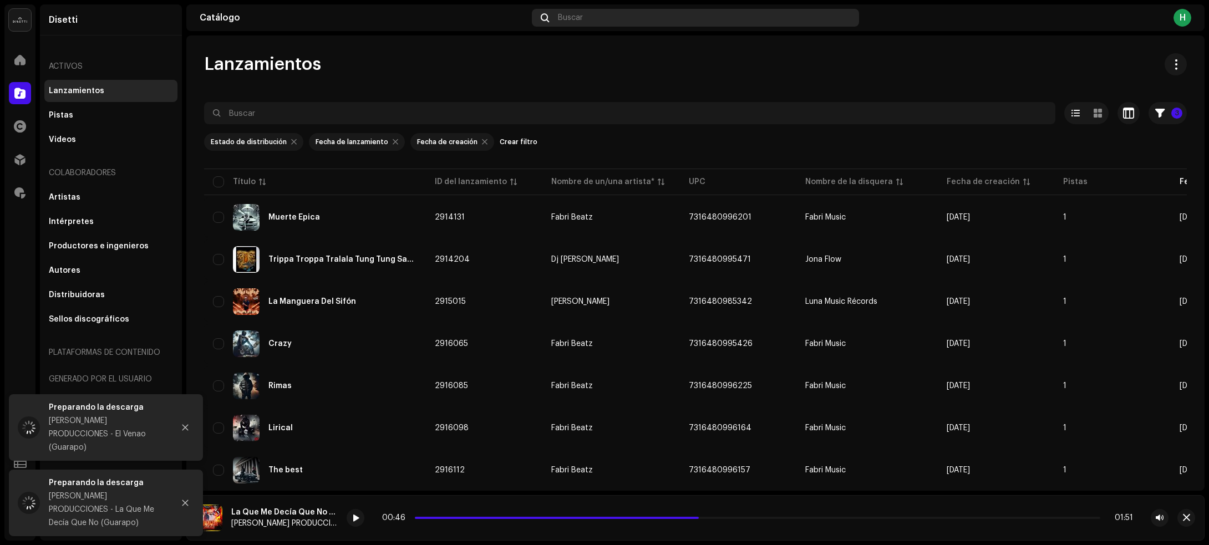
scroll to position [1920, 0]
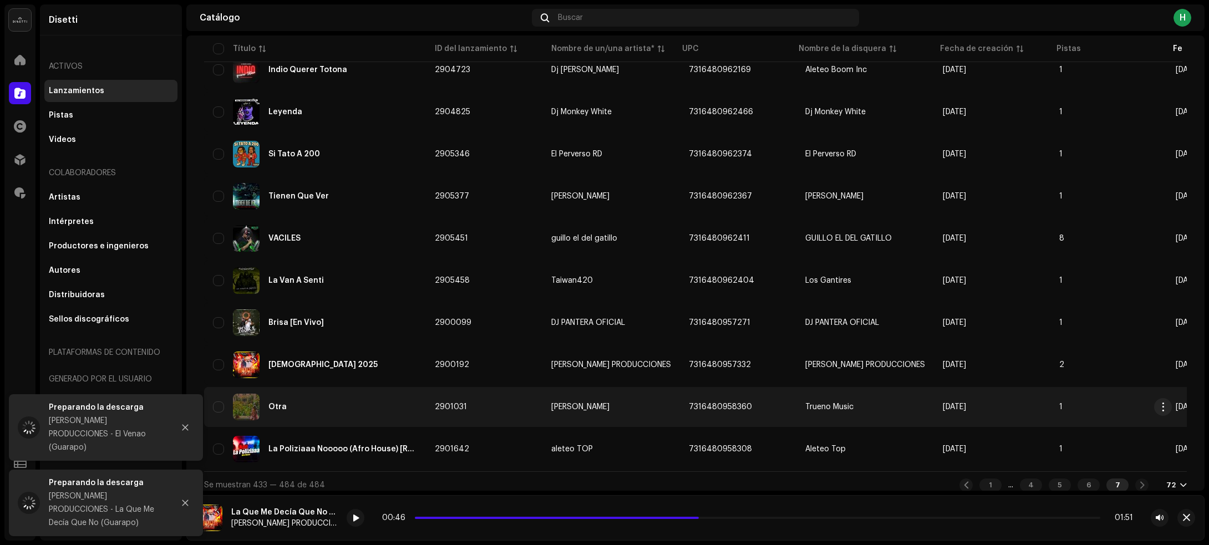
click at [397, 394] on div "Otra" at bounding box center [315, 407] width 204 height 27
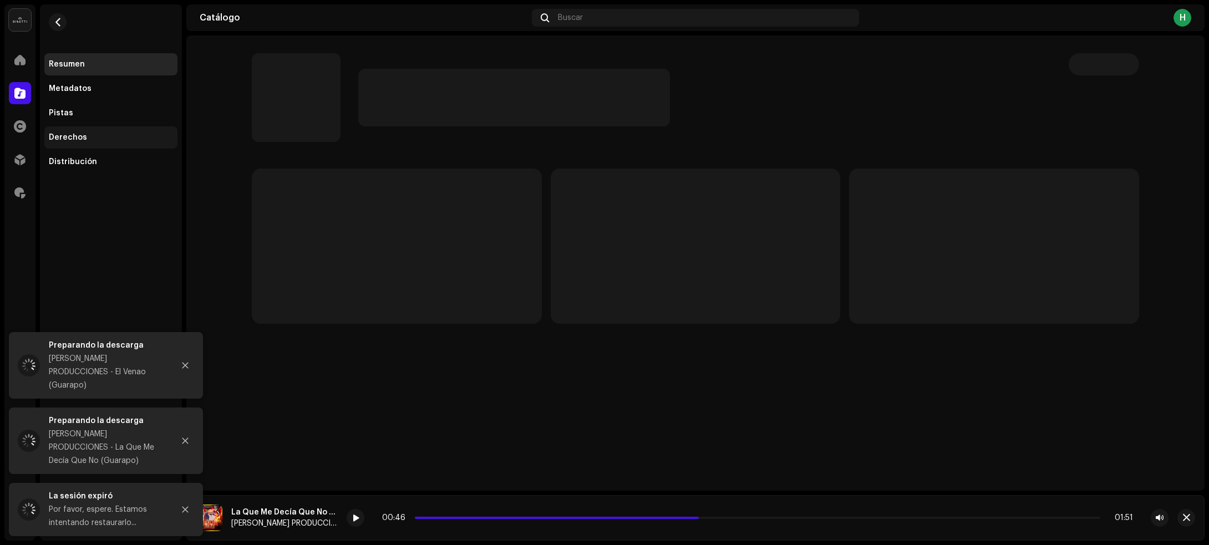
click at [67, 139] on div "Derechos" at bounding box center [68, 137] width 38 height 9
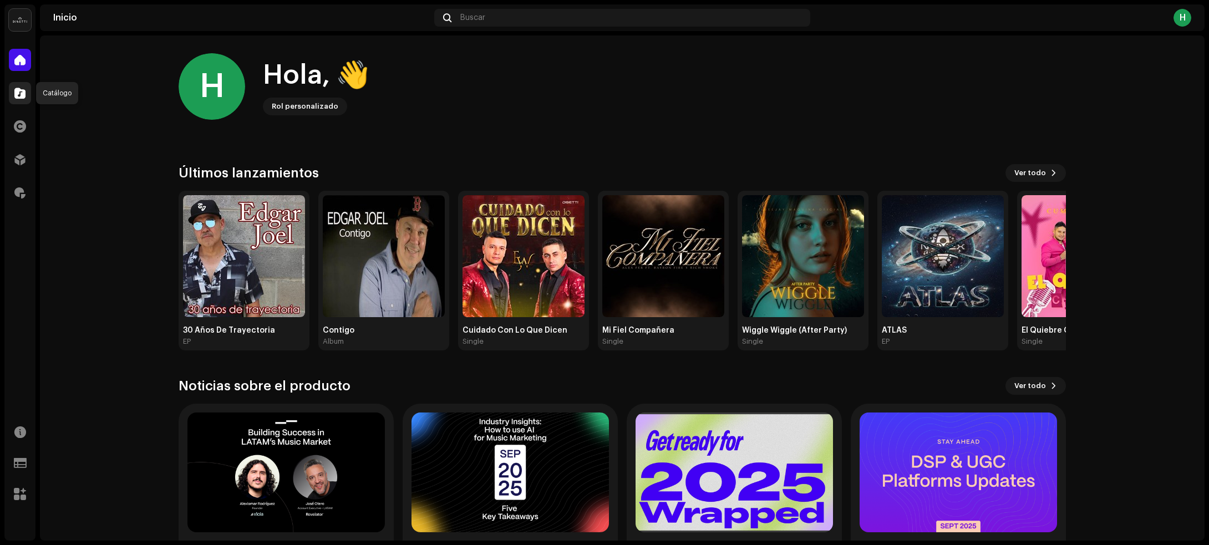
click at [15, 95] on span at bounding box center [19, 93] width 11 height 9
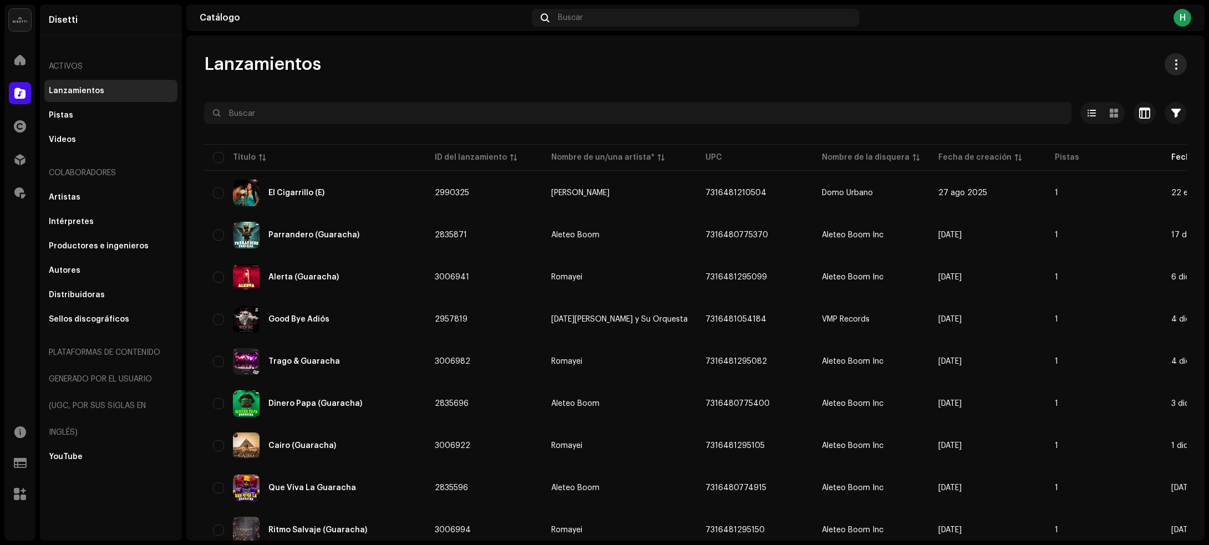
click at [1170, 64] on span at bounding box center [1175, 64] width 11 height 9
click at [1016, 64] on div "Lanzamientos" at bounding box center [695, 64] width 982 height 22
click at [1171, 111] on span "button" at bounding box center [1175, 113] width 9 height 9
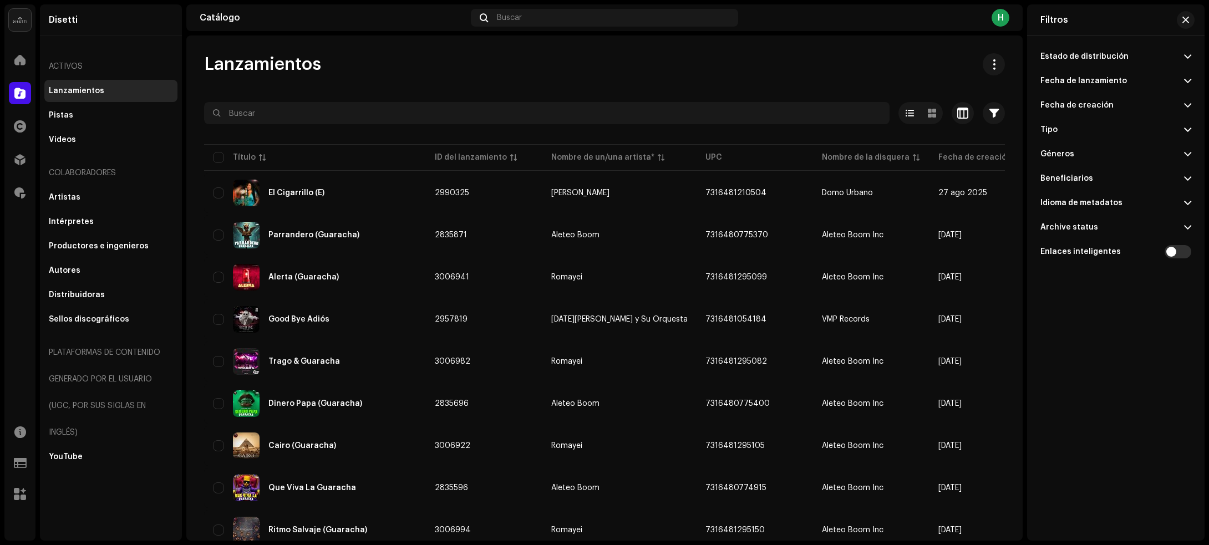
click at [1181, 57] on p-accordion-header "Estado de distribución" at bounding box center [1115, 56] width 151 height 24
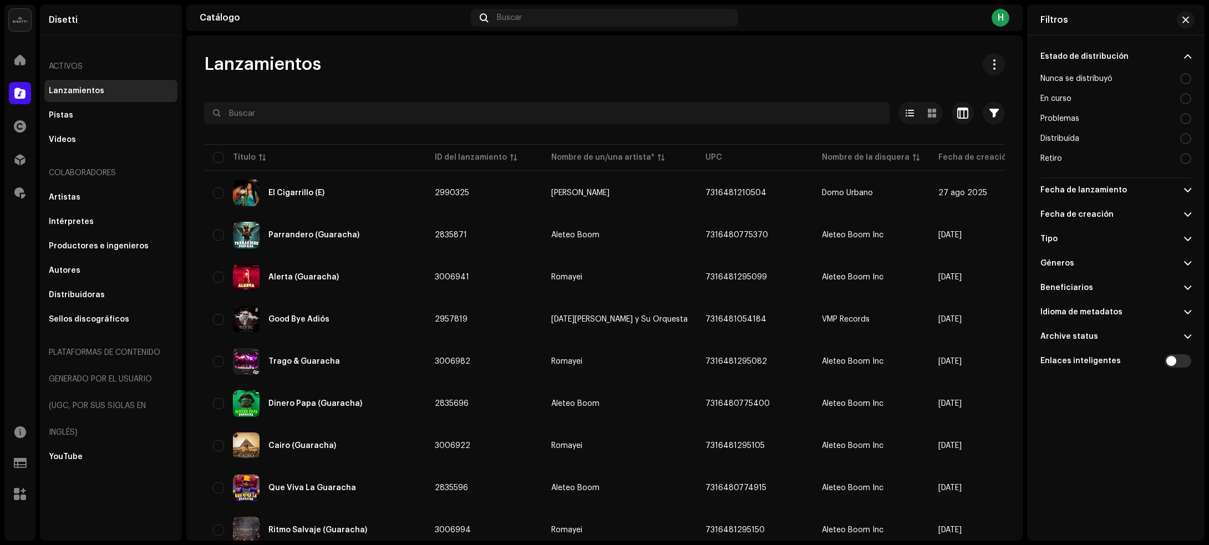
click at [1088, 134] on div "Distribuída" at bounding box center [1115, 139] width 151 height 20
radio input "true"
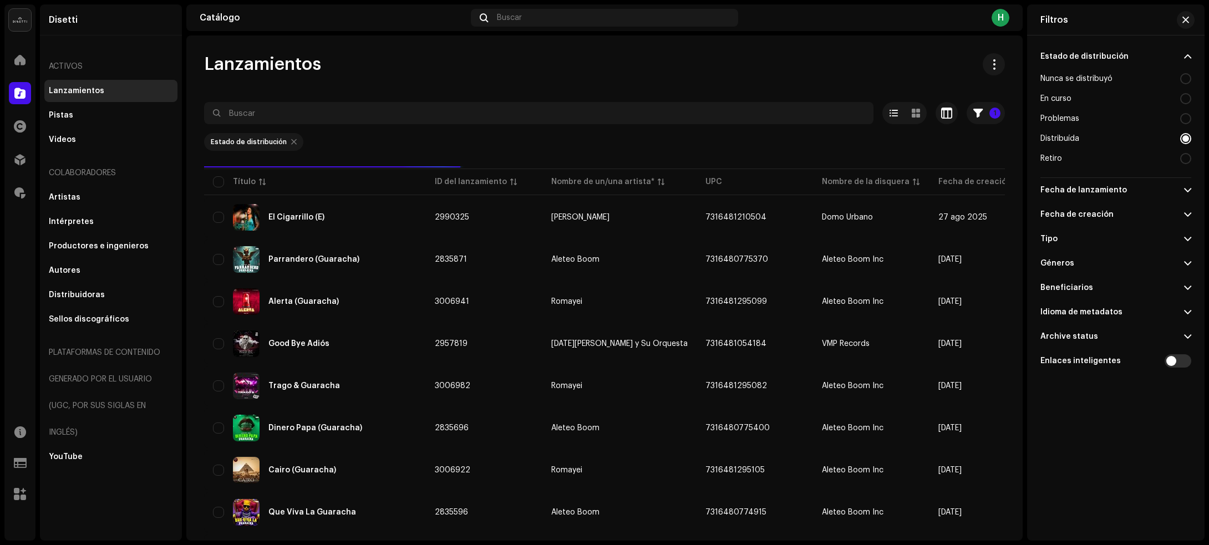
click at [1187, 186] on span at bounding box center [1187, 190] width 7 height 9
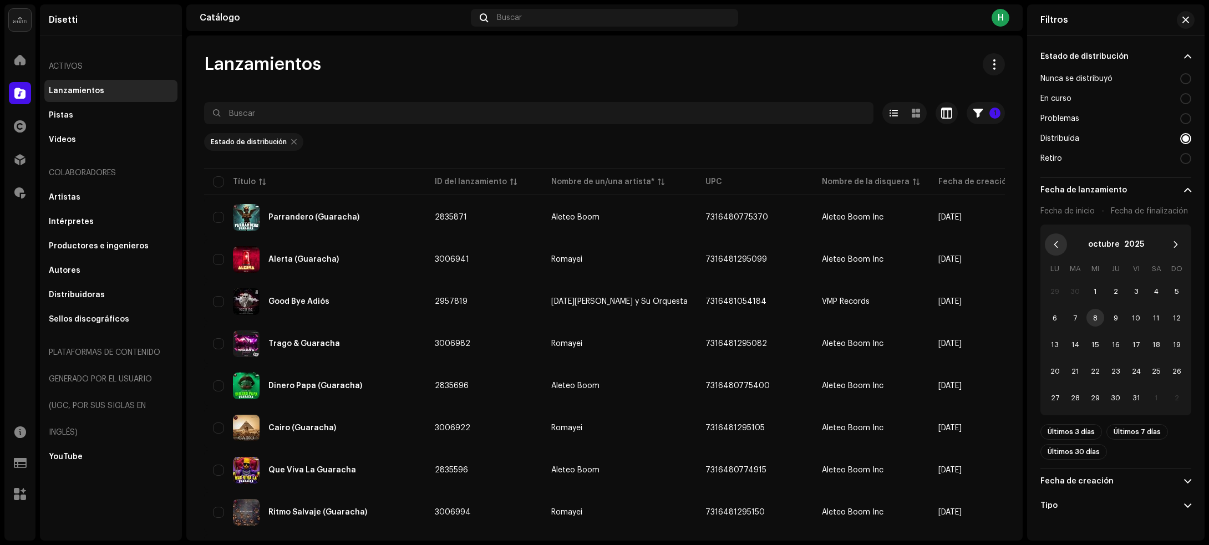
click at [1052, 244] on icon "Previous Month" at bounding box center [1056, 245] width 8 height 8
click at [1054, 241] on icon "Previous Month" at bounding box center [1056, 245] width 8 height 8
click at [1074, 289] on span "1" at bounding box center [1075, 291] width 18 height 18
click at [1116, 395] on span "31" at bounding box center [1116, 398] width 18 height 18
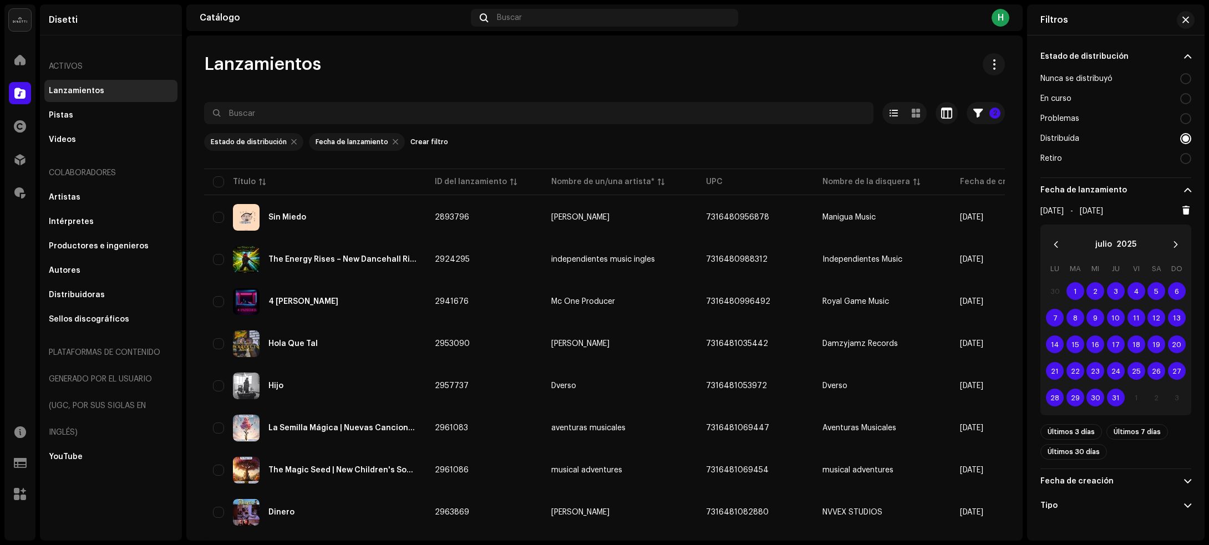
click at [1184, 186] on span at bounding box center [1187, 190] width 7 height 9
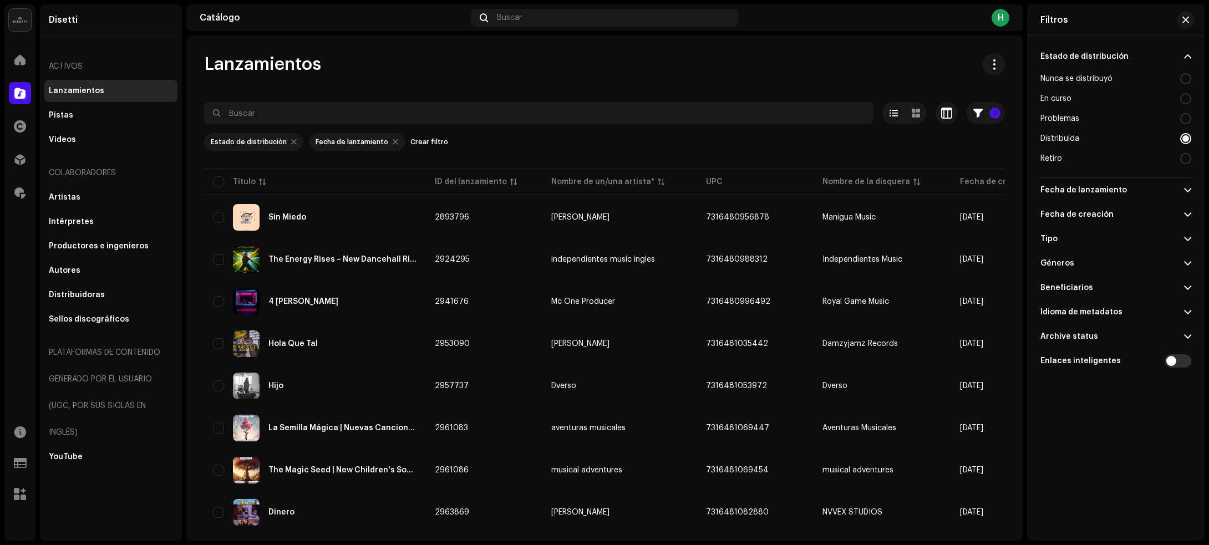
click at [1186, 214] on span at bounding box center [1187, 214] width 7 height 9
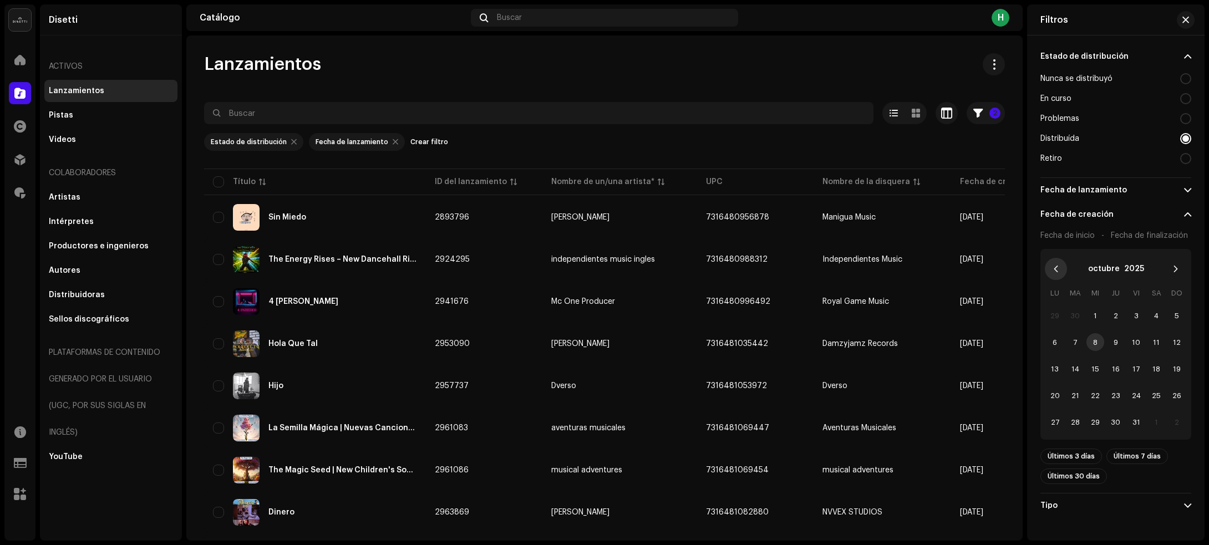
click at [1051, 272] on button "Previous Month" at bounding box center [1055, 269] width 22 height 22
click at [1054, 272] on icon "Previous Month" at bounding box center [1056, 269] width 8 height 8
click at [1073, 314] on span "1" at bounding box center [1075, 316] width 18 height 18
click at [1113, 420] on span "31" at bounding box center [1116, 422] width 18 height 18
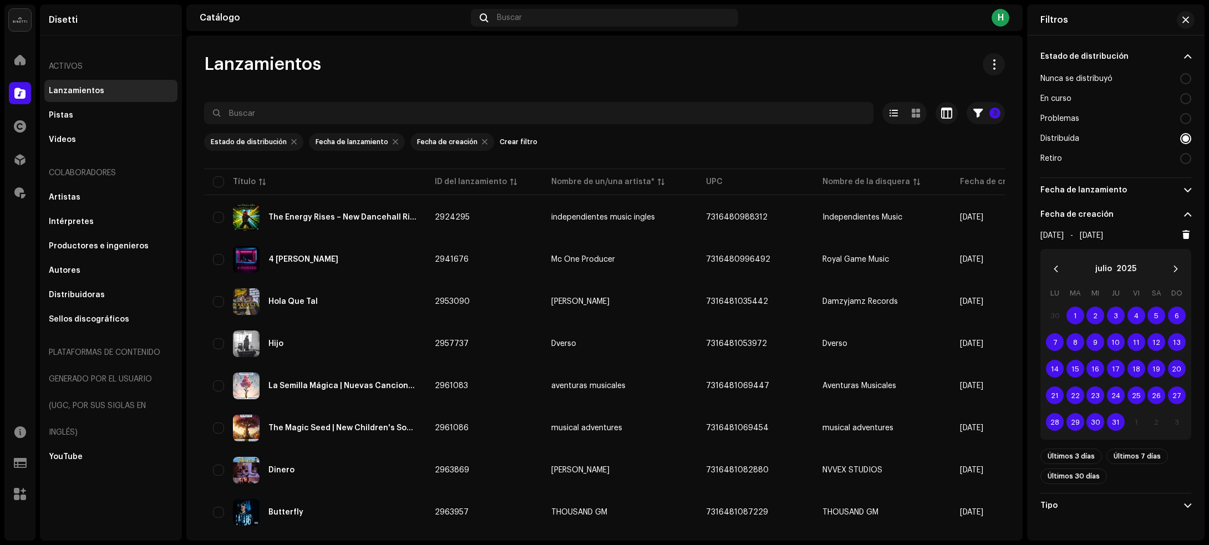
click at [1184, 212] on span at bounding box center [1187, 214] width 7 height 9
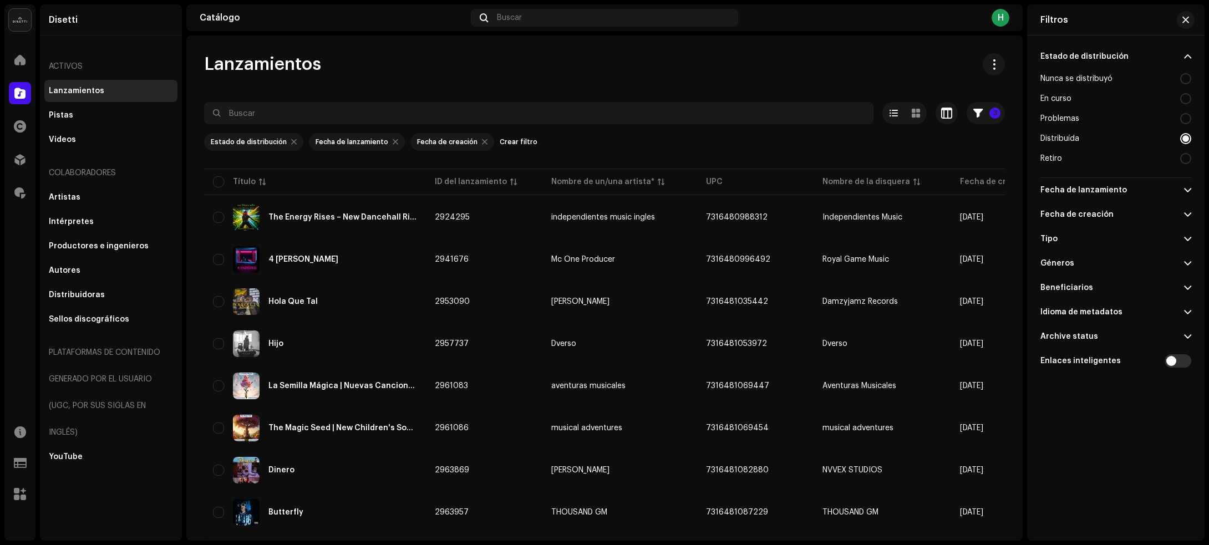
click at [1184, 215] on span at bounding box center [1187, 214] width 7 height 9
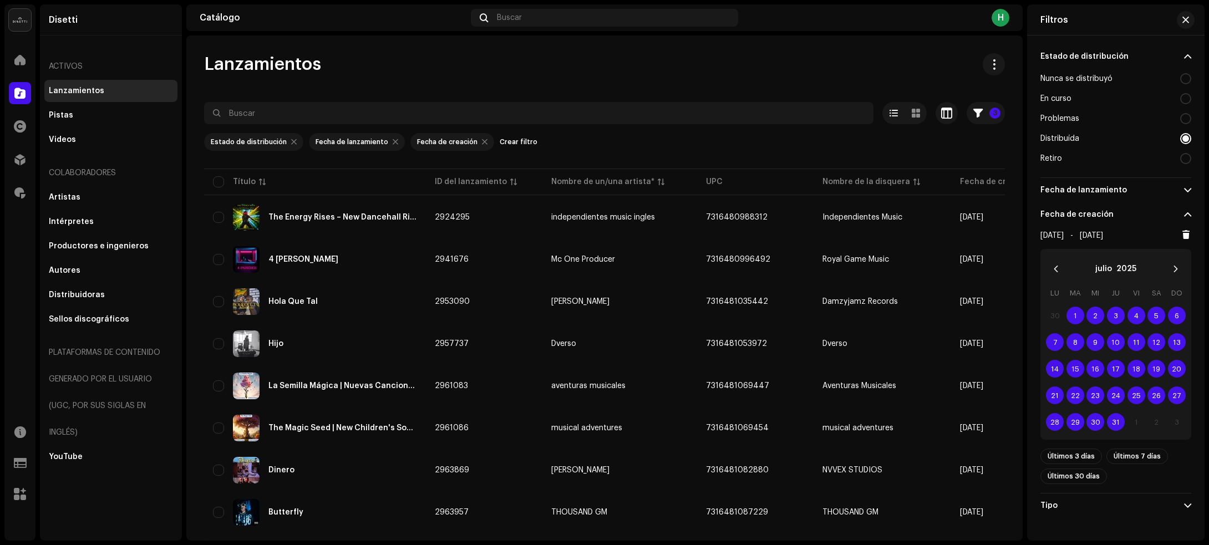
click at [1184, 215] on span at bounding box center [1187, 214] width 7 height 9
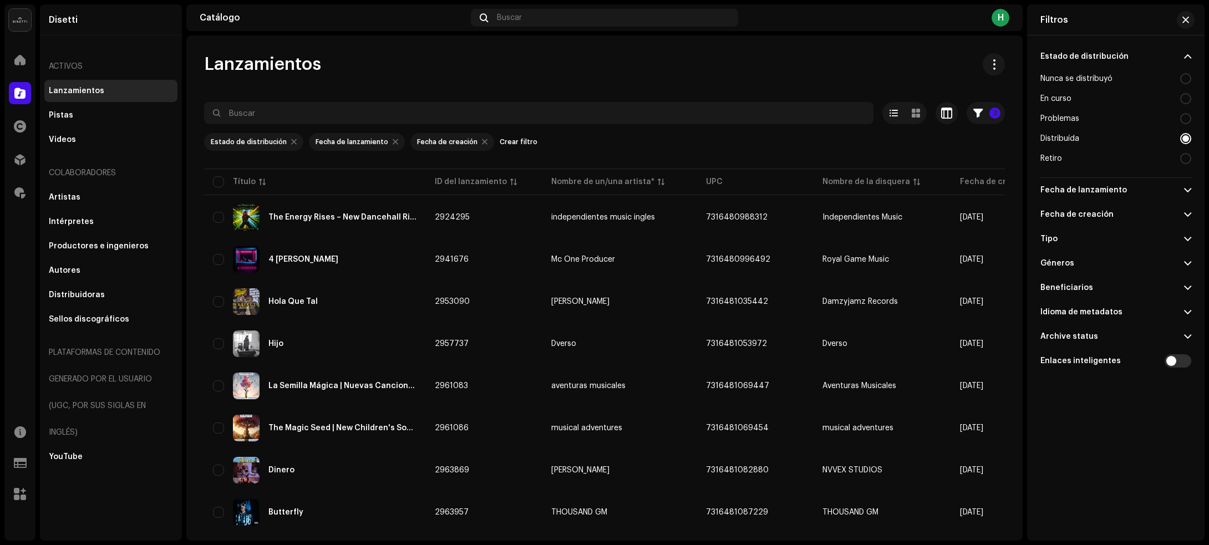
click at [736, 45] on div "Lanzamientos 3 Seleccionado 0 Opciones Filtros Estado de distribución Nunca se …" at bounding box center [604, 287] width 836 height 505
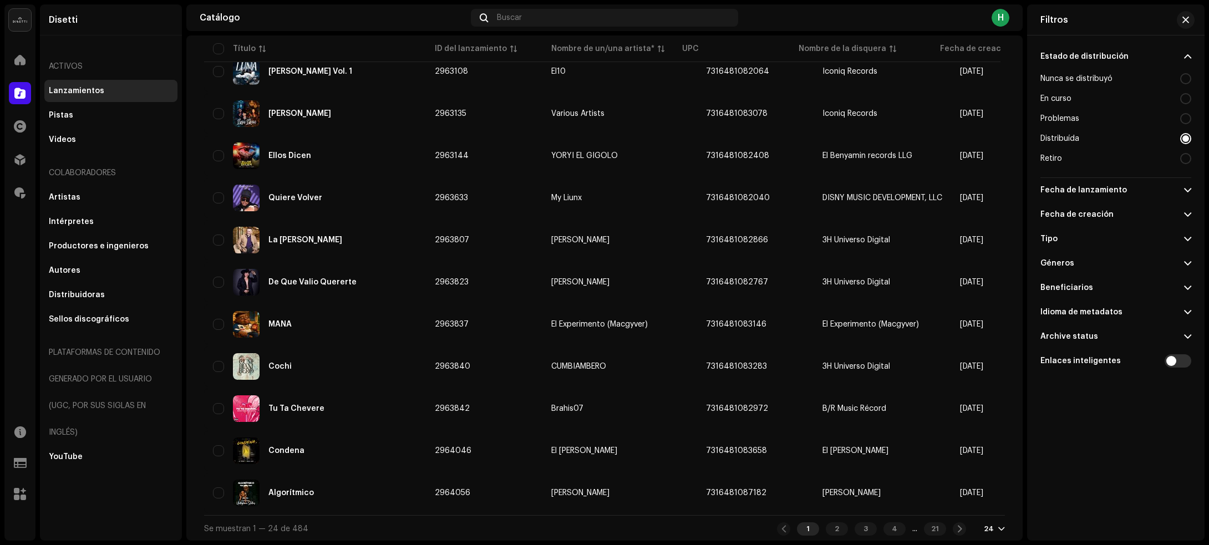
scroll to position [697, 0]
click at [991, 529] on div "1 2 3 4 ... 21 24" at bounding box center [891, 528] width 228 height 13
click at [998, 528] on div at bounding box center [1001, 528] width 7 height 9
click at [997, 505] on div "72" at bounding box center [1006, 507] width 45 height 22
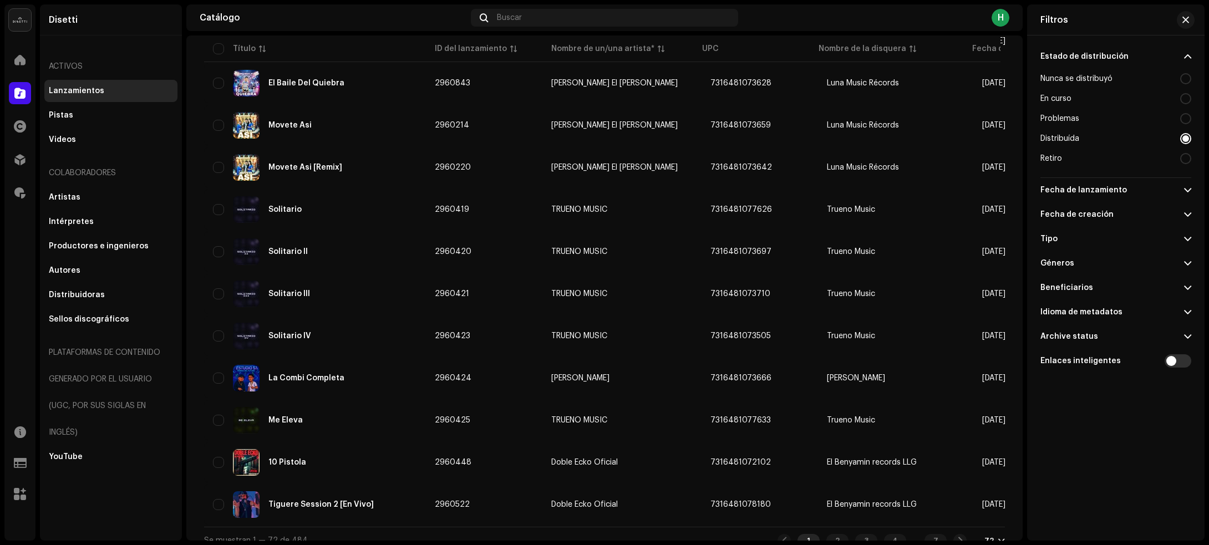
scroll to position [2711, 0]
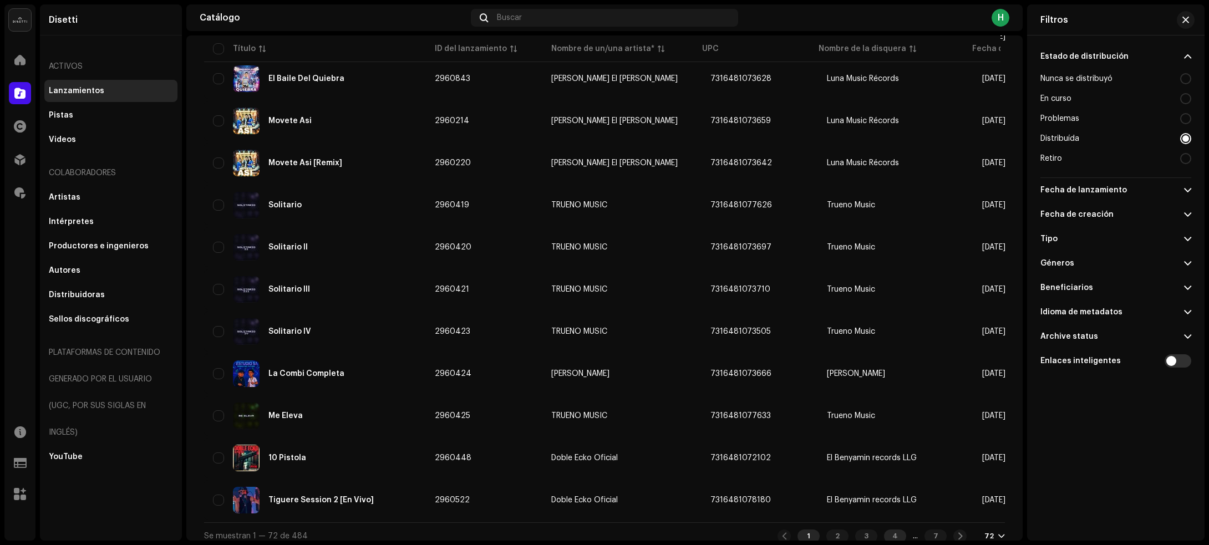
click at [885, 529] on div "4" at bounding box center [895, 535] width 22 height 13
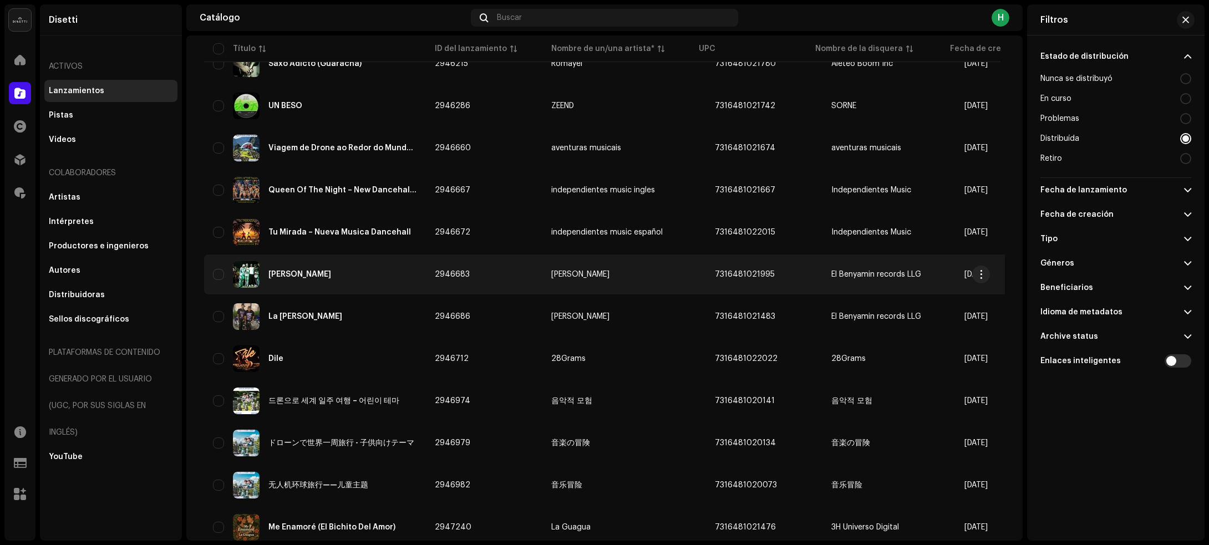
scroll to position [2711, 0]
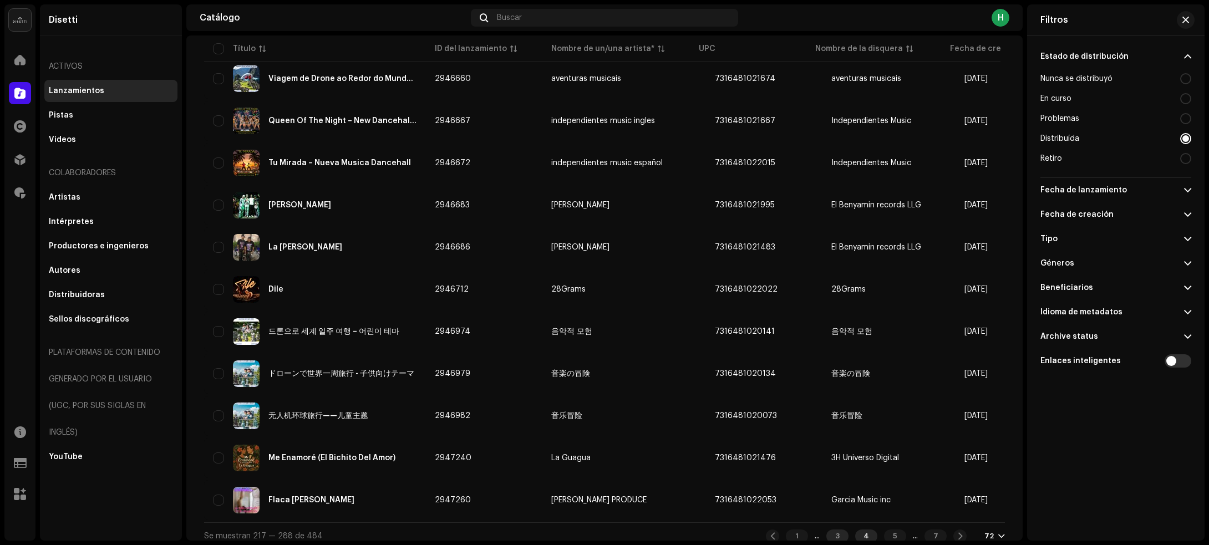
click at [829, 529] on div "3" at bounding box center [837, 535] width 22 height 13
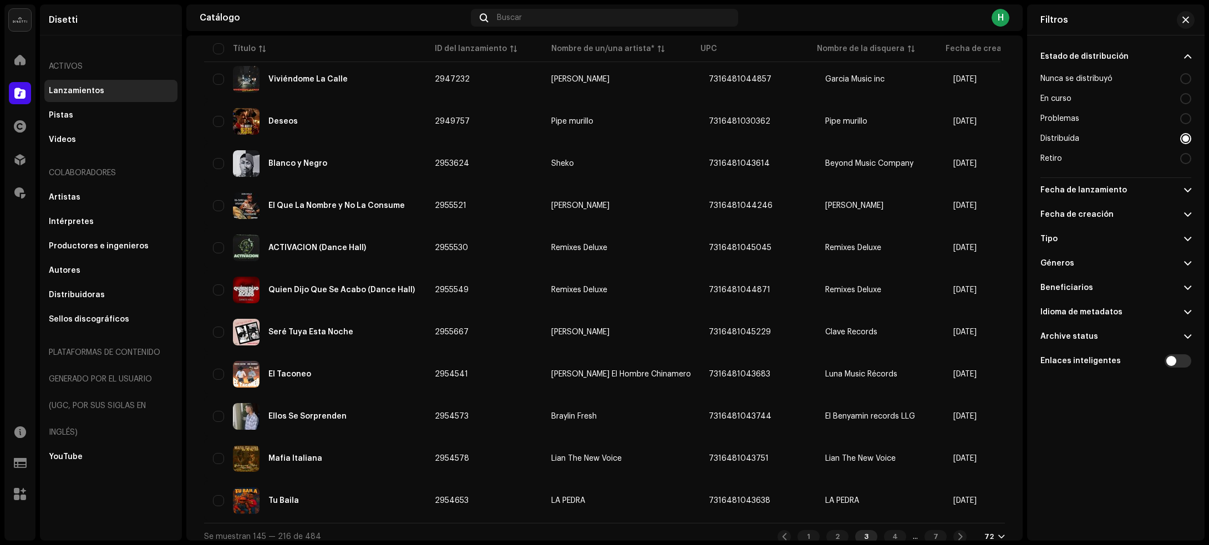
scroll to position [2711, 0]
click at [884, 529] on div "4" at bounding box center [895, 535] width 22 height 13
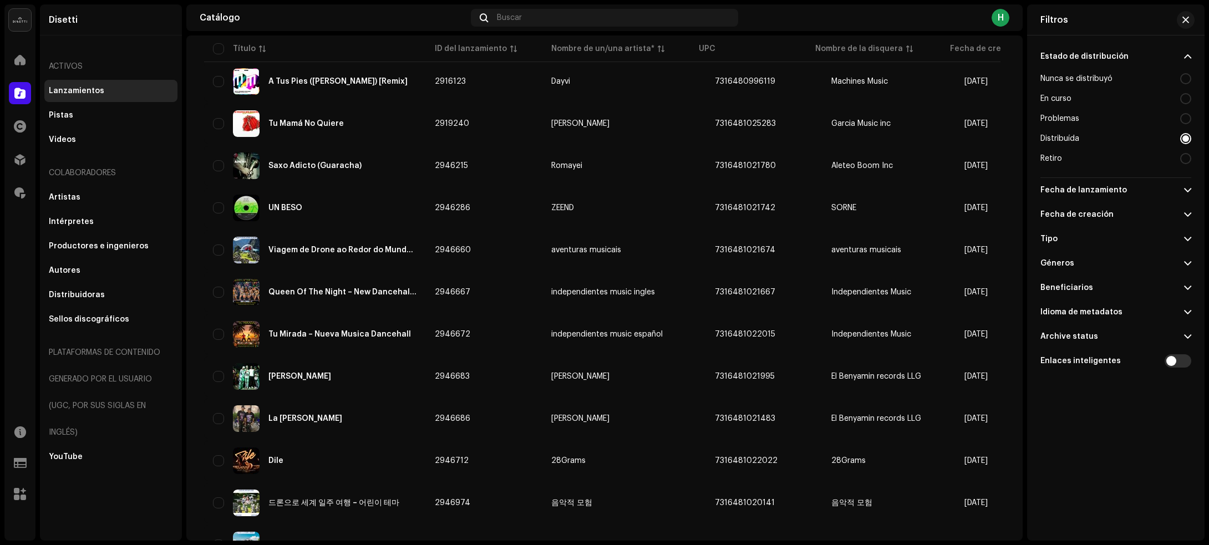
scroll to position [2633, 0]
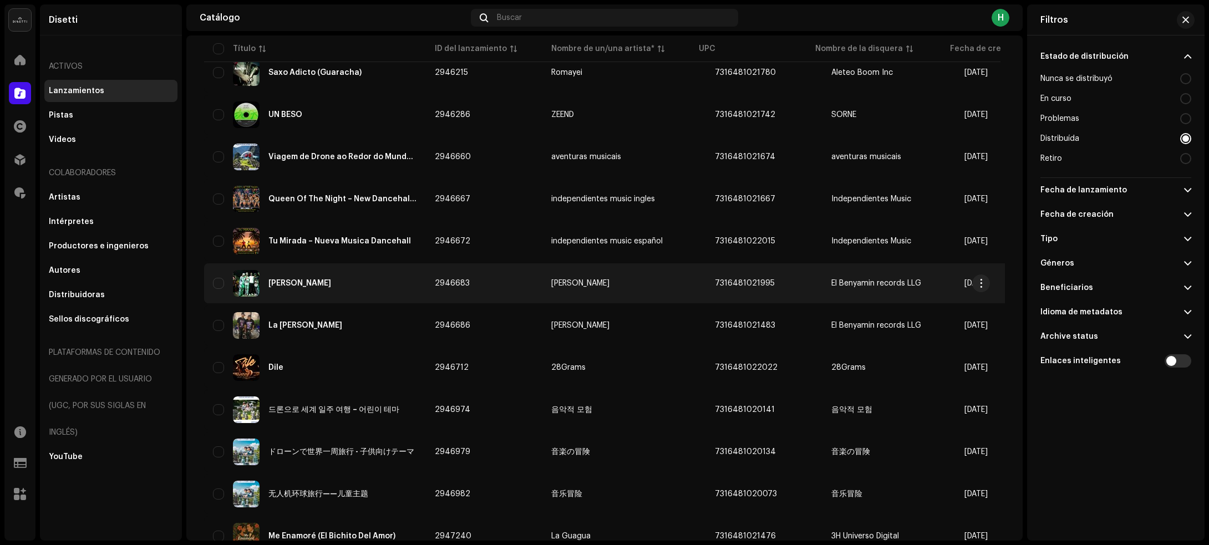
click at [381, 276] on div "[PERSON_NAME]" at bounding box center [315, 283] width 204 height 27
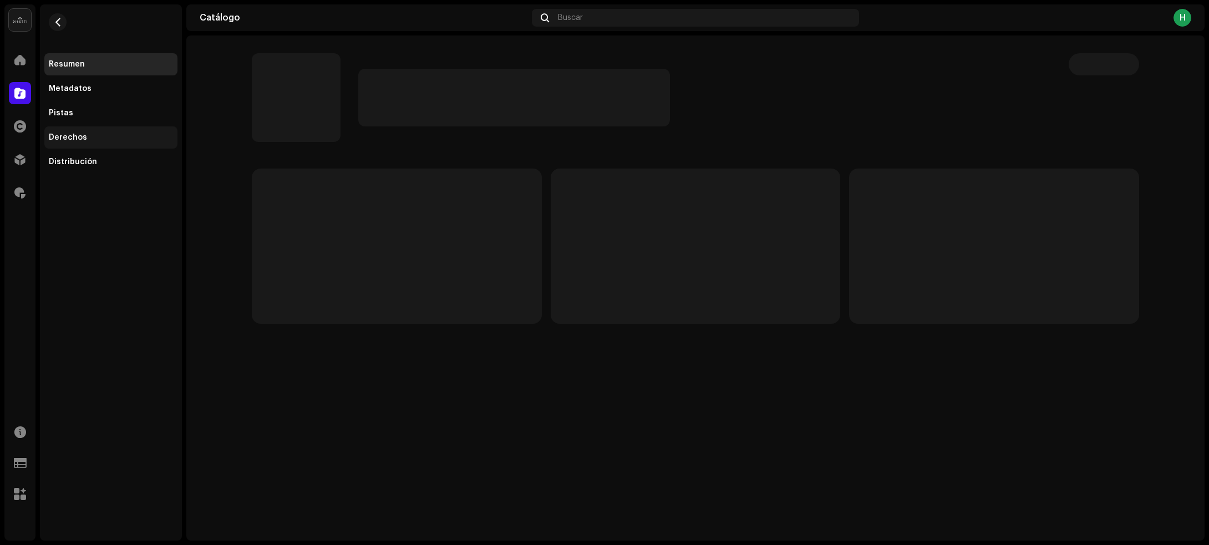
click at [109, 134] on div "Derechos" at bounding box center [111, 137] width 124 height 9
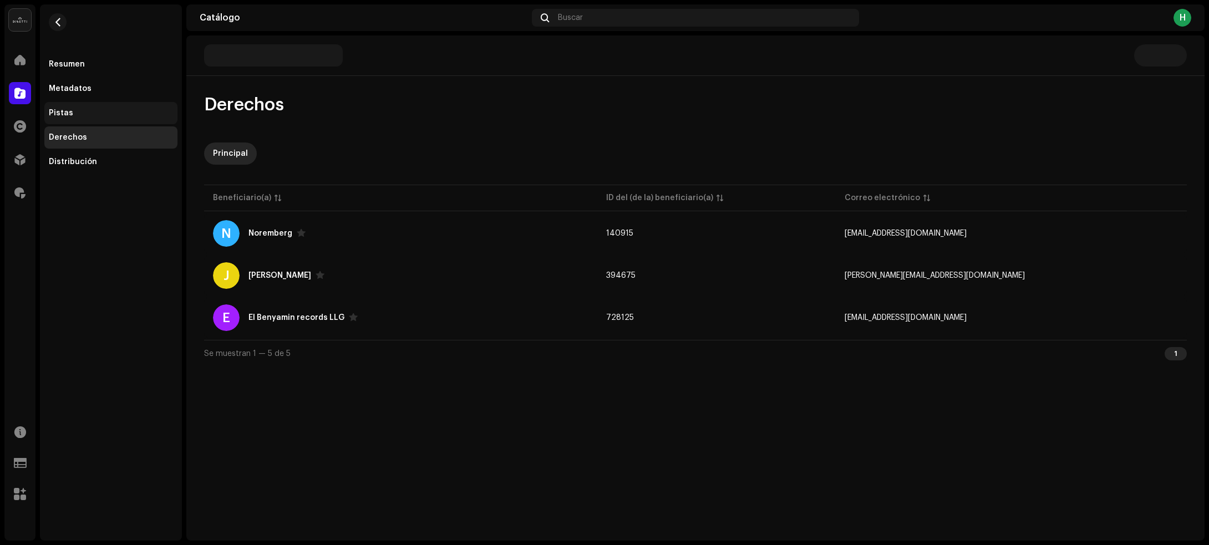
click at [88, 107] on div "Pistas" at bounding box center [110, 113] width 133 height 22
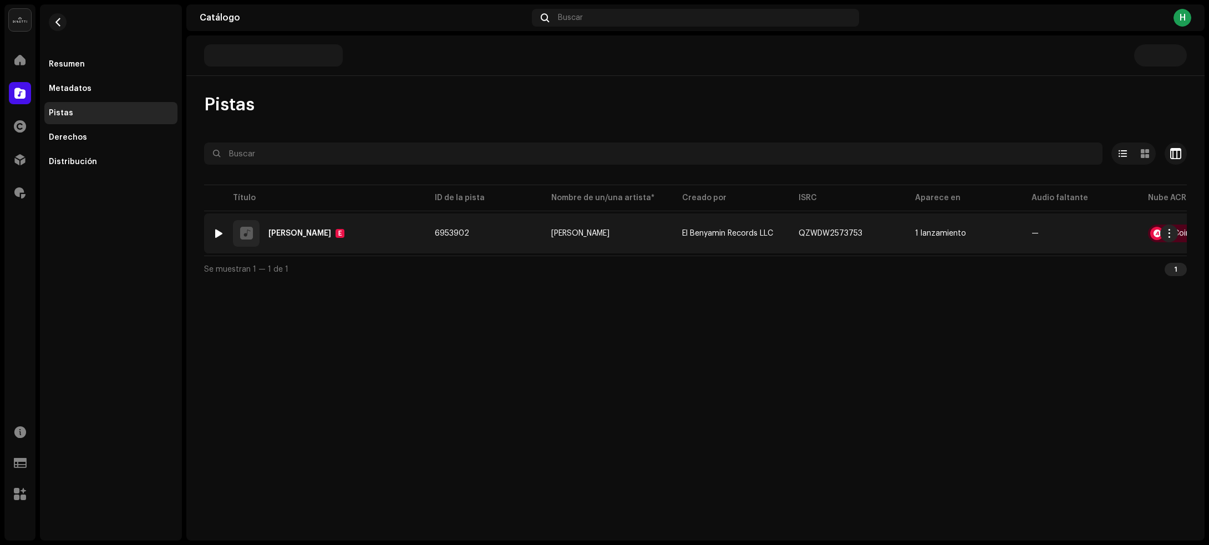
click at [215, 230] on div at bounding box center [219, 233] width 8 height 9
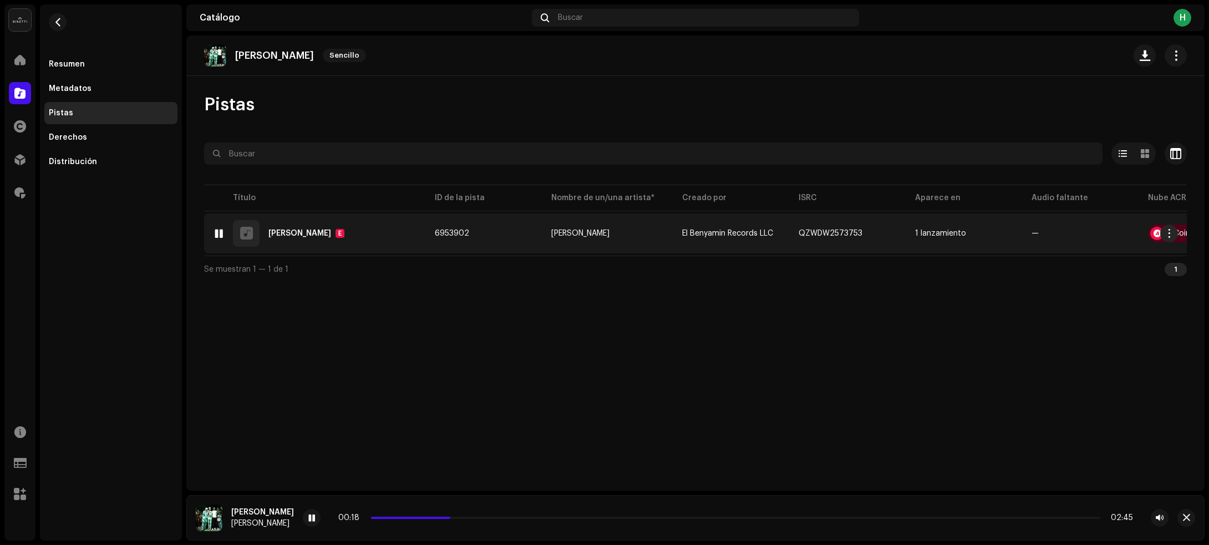
click at [216, 236] on div at bounding box center [219, 233] width 8 height 9
click at [405, 237] on div "1 Domingo De Fogueo E" at bounding box center [315, 233] width 204 height 27
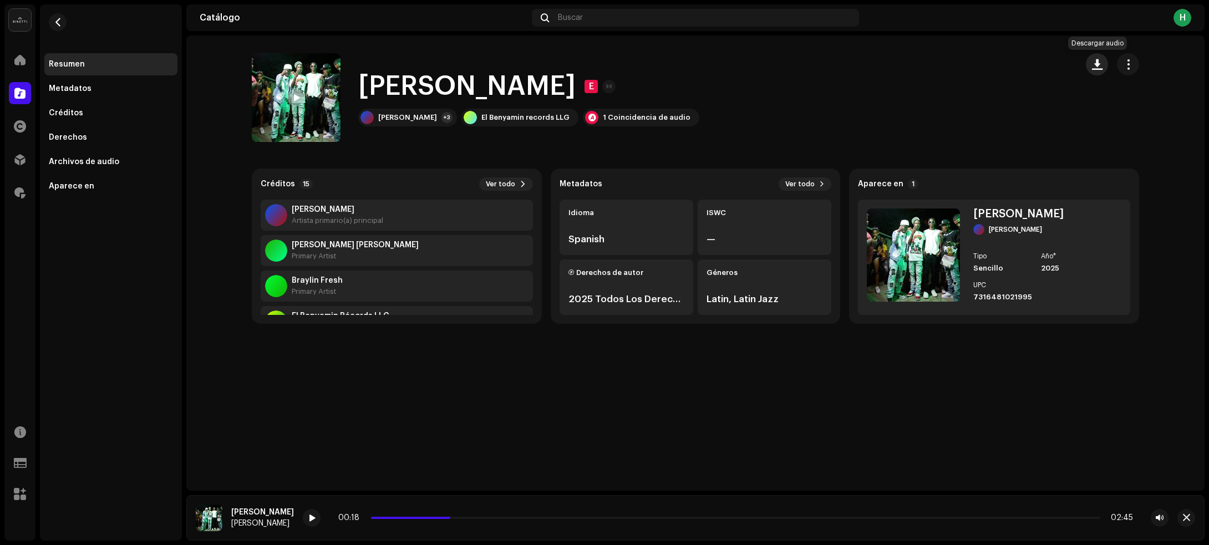
click at [1095, 63] on span "button" at bounding box center [1097, 64] width 11 height 9
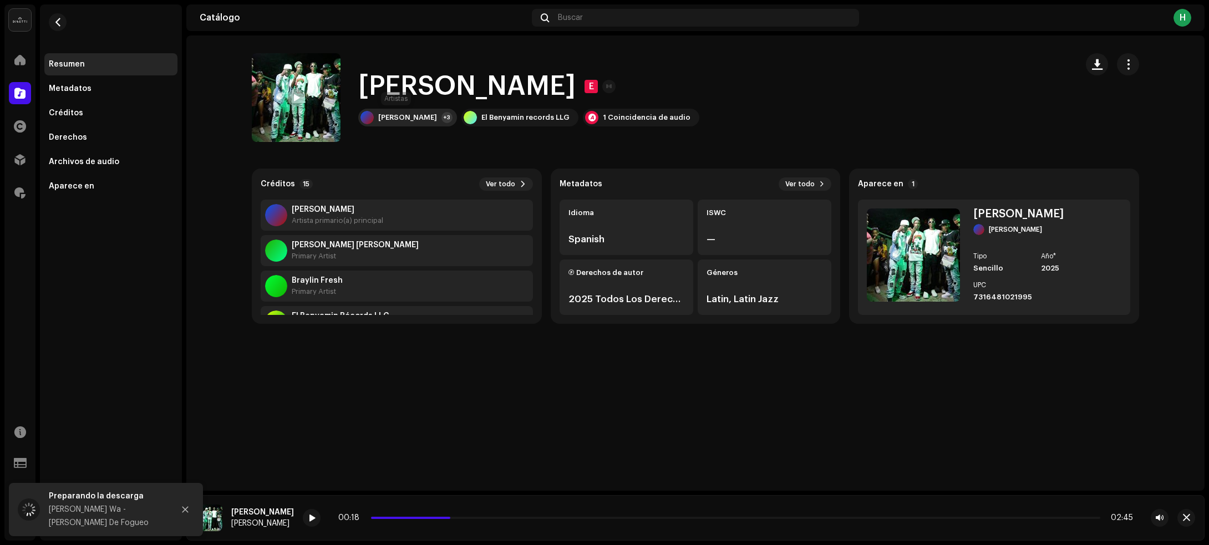
click at [390, 114] on div "[PERSON_NAME]" at bounding box center [407, 117] width 59 height 9
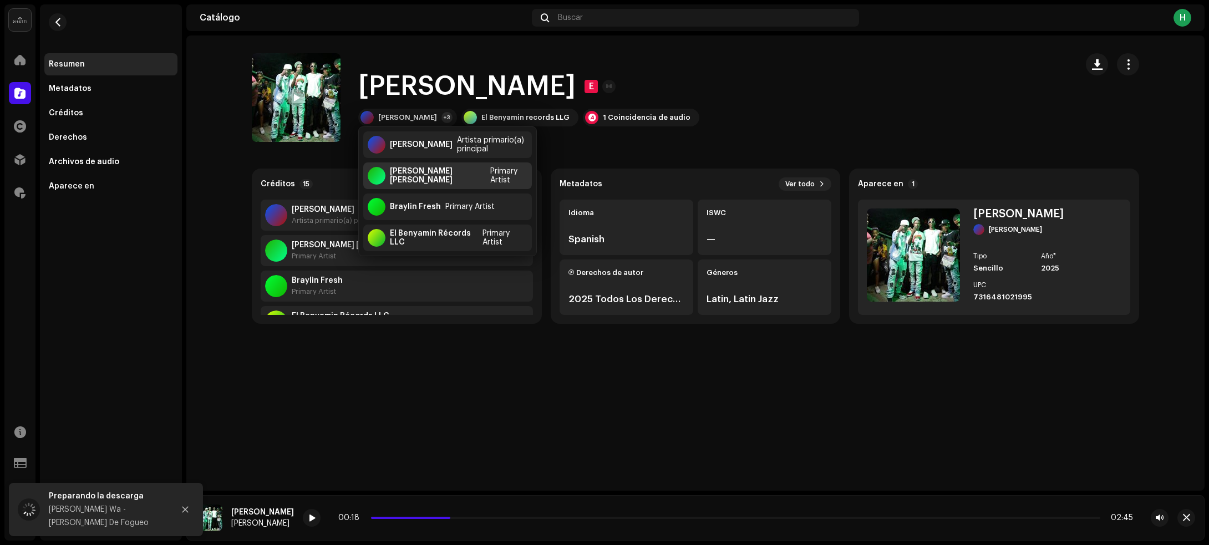
click at [415, 170] on div "Andel King Primary Artist" at bounding box center [447, 175] width 169 height 27
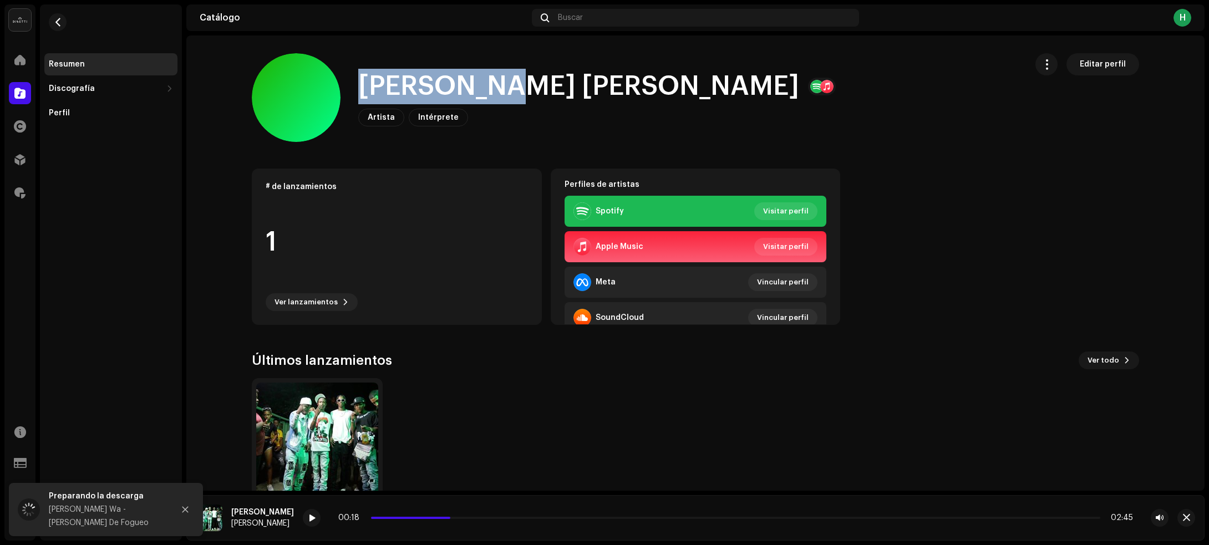
drag, startPoint x: 361, startPoint y: 86, endPoint x: 488, endPoint y: 88, distance: 126.4
click at [488, 88] on h1 "Andel King" at bounding box center [578, 86] width 441 height 35
copy h1 "Andel King"
click at [54, 18] on span "button" at bounding box center [58, 22] width 8 height 9
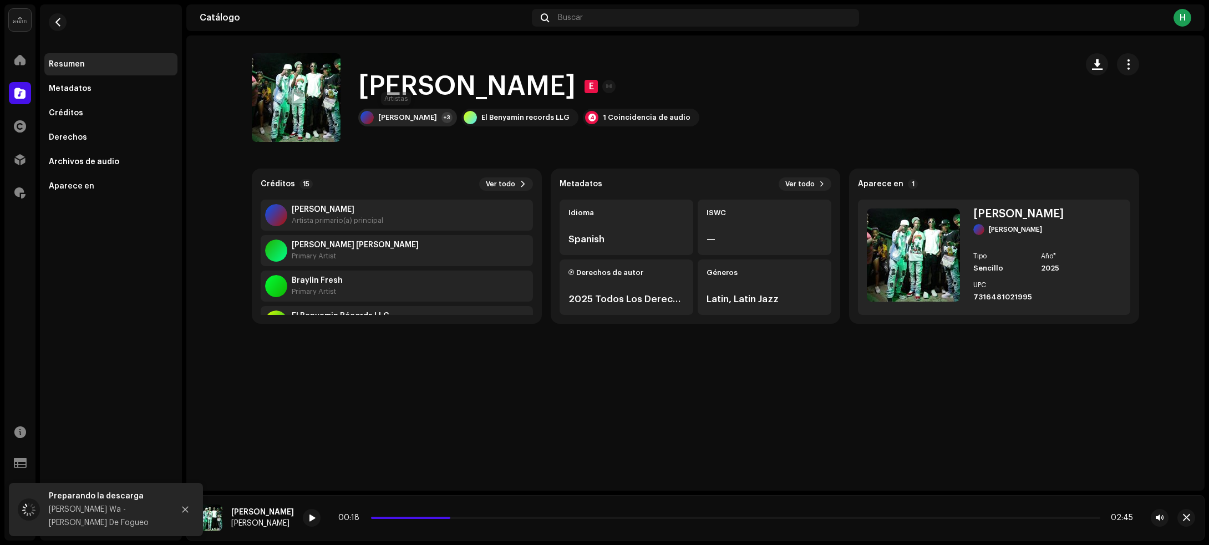
click at [398, 119] on div "Wilson Wa" at bounding box center [407, 117] width 59 height 9
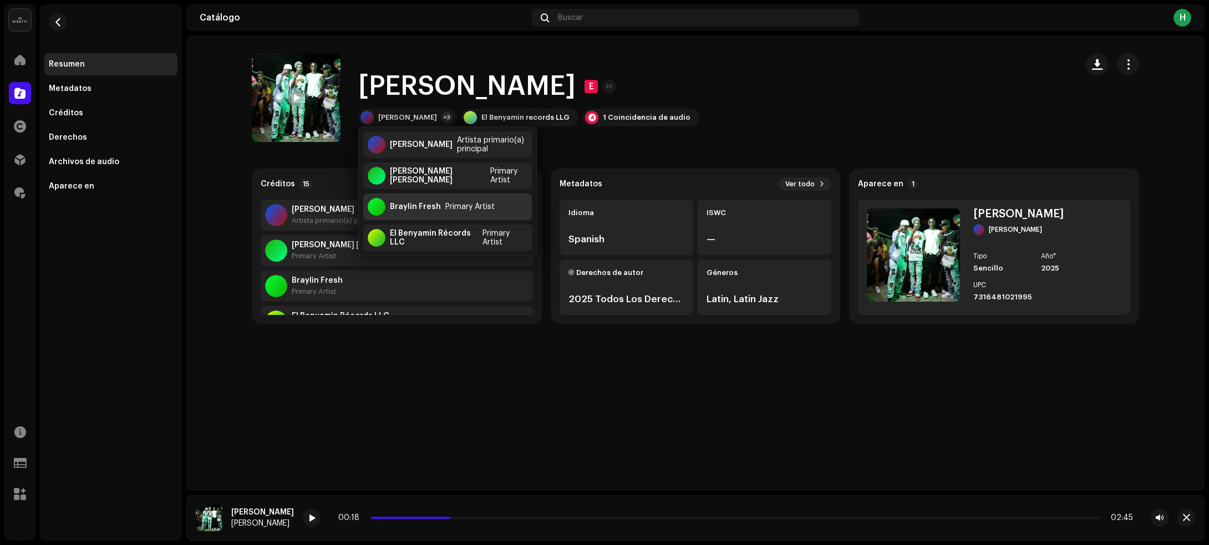
click at [456, 206] on div "Primary Artist" at bounding box center [469, 206] width 49 height 9
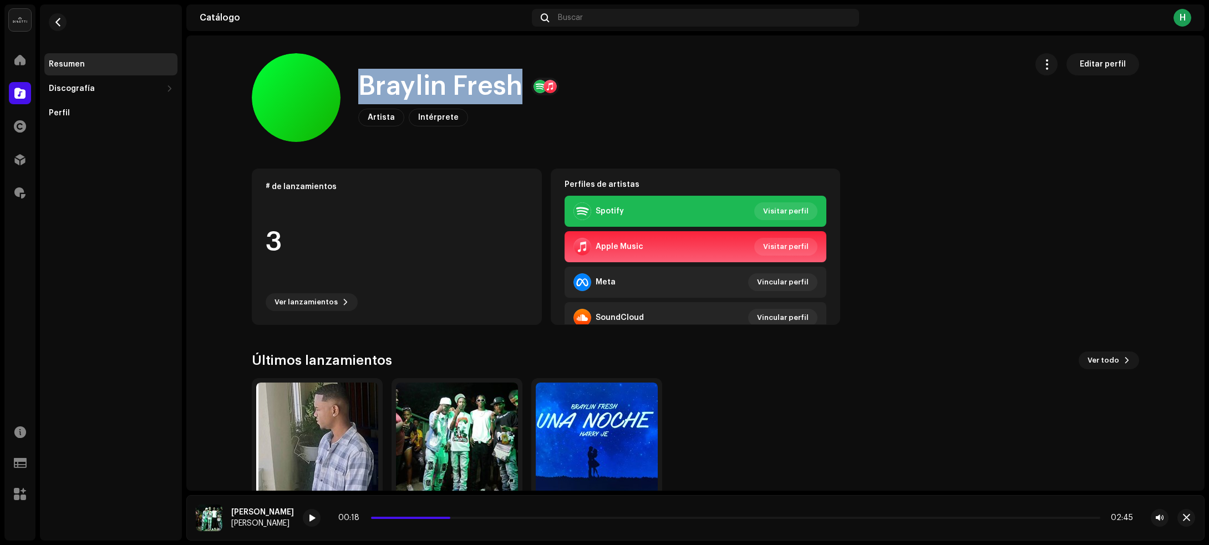
drag, startPoint x: 353, startPoint y: 88, endPoint x: 512, endPoint y: 90, distance: 158.6
click at [512, 90] on div "Braylin Fresh Artista Intérprete Editar perfil" at bounding box center [635, 97] width 766 height 89
copy h1 "Braylin Fresh"
click at [62, 21] on button "button" at bounding box center [58, 22] width 18 height 18
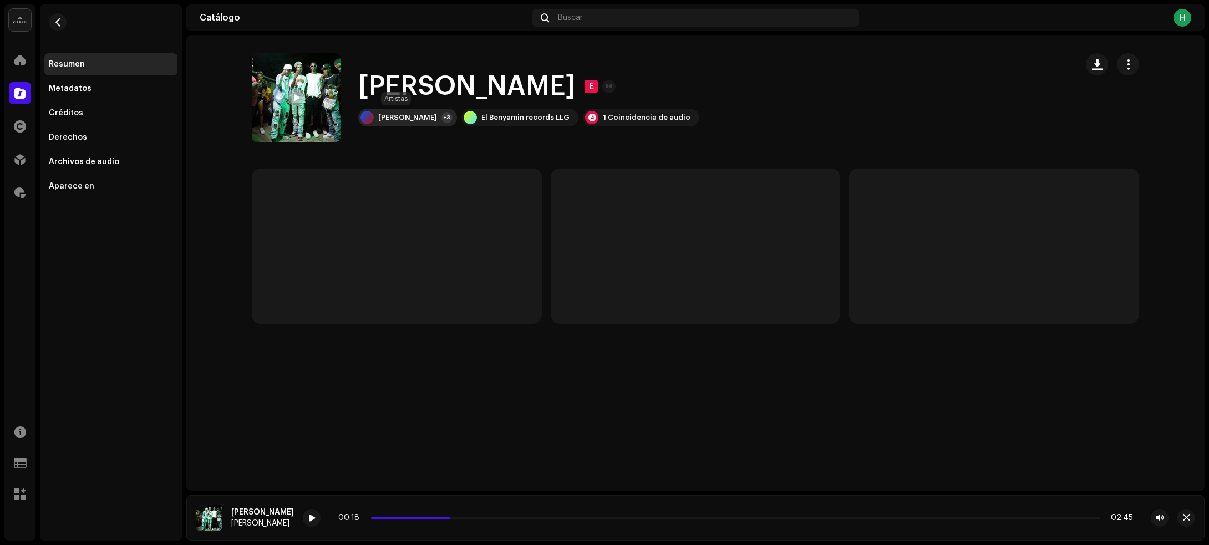
click at [394, 115] on div "Wilson Wa" at bounding box center [407, 117] width 59 height 9
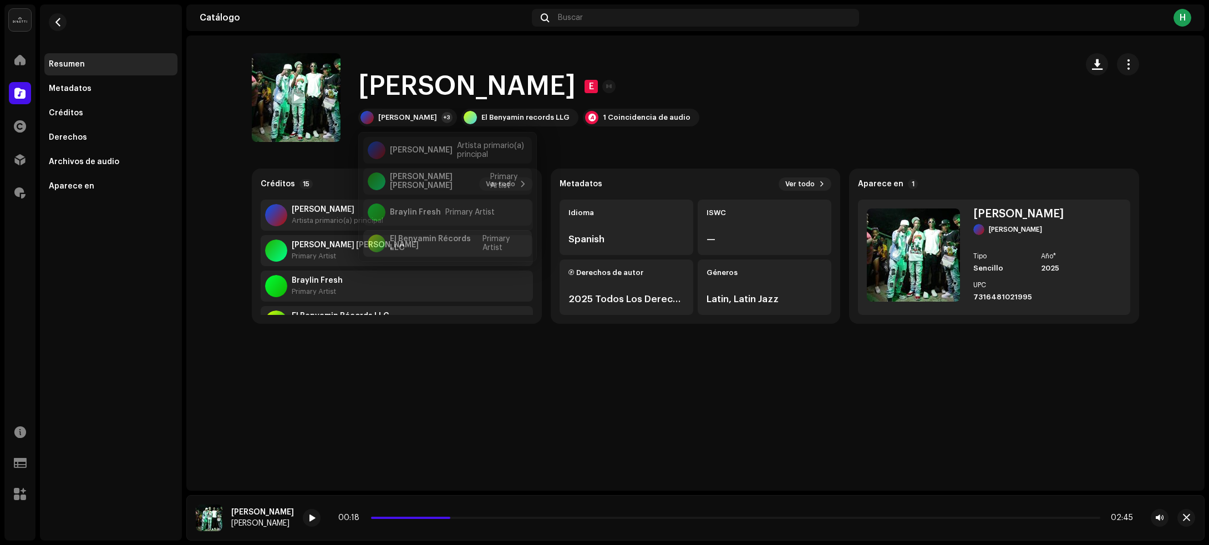
click at [420, 236] on div "El Benyamin Récords LLC" at bounding box center [434, 238] width 88 height 18
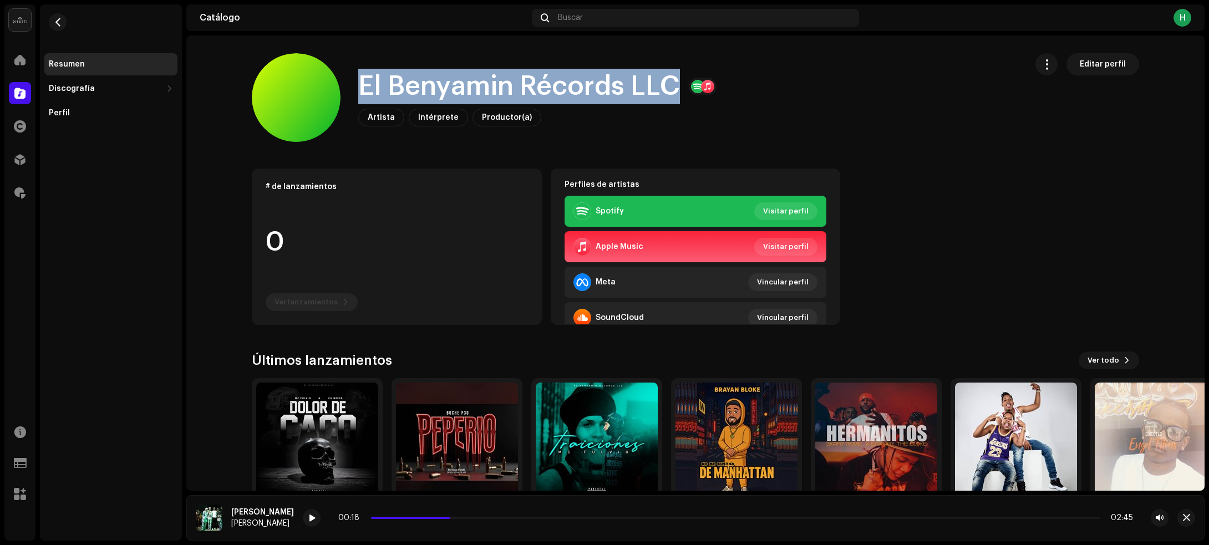
drag, startPoint x: 353, startPoint y: 90, endPoint x: 671, endPoint y: 90, distance: 318.2
click at [671, 90] on div "El Benyamin Récords LLC Artista Intérprete Productor(a) Editar perfil" at bounding box center [635, 97] width 766 height 89
copy h1 "El Benyamin Récords LLC"
click at [54, 22] on span "button" at bounding box center [58, 22] width 8 height 9
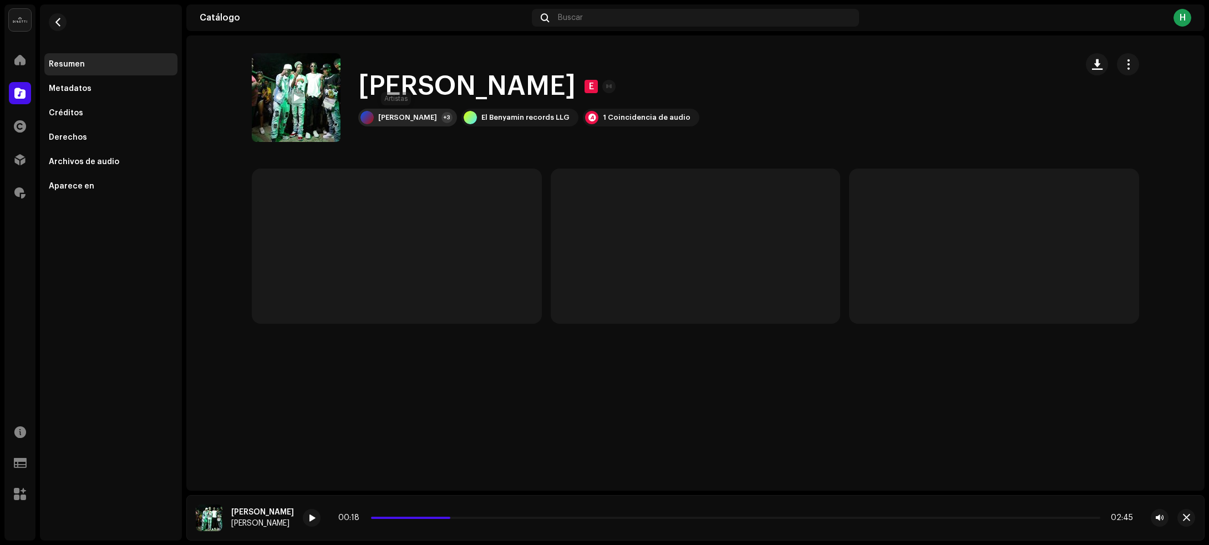
click at [387, 114] on div "Wilson Wa" at bounding box center [407, 117] width 59 height 9
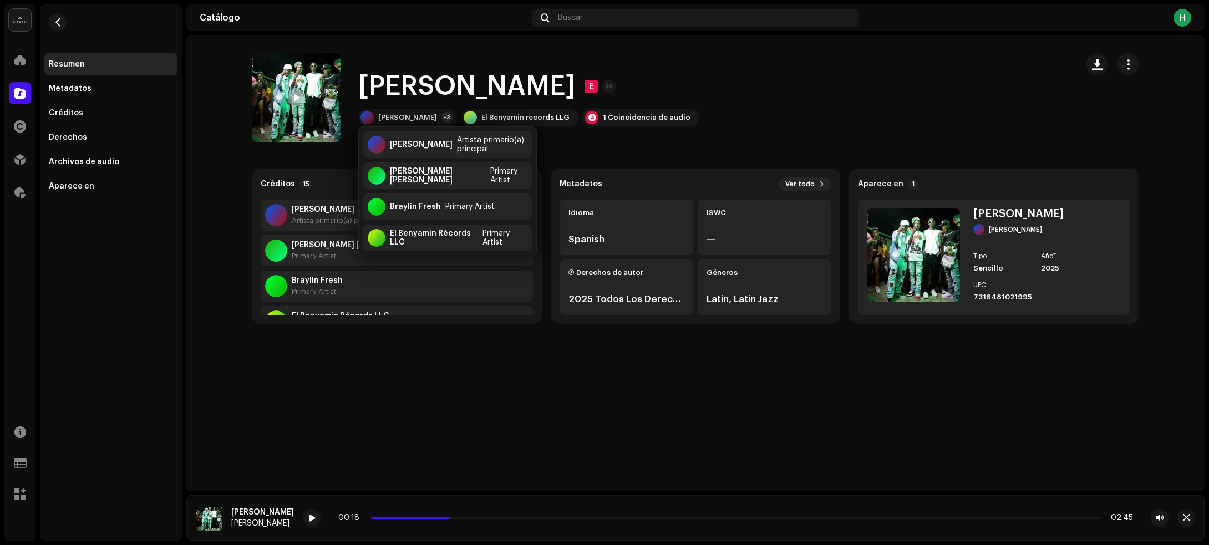
click at [758, 117] on div "Domingo De Fogueo E Wilson Wa +3 El Benyamin records LLG 1 Coincidencia de audio" at bounding box center [660, 97] width 816 height 89
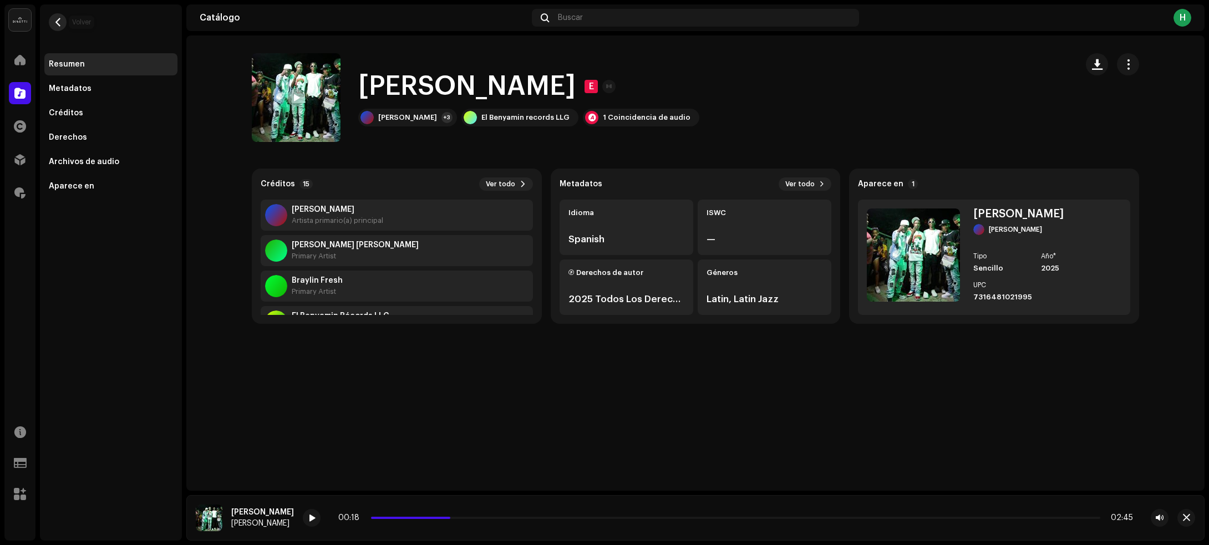
click at [59, 23] on span "button" at bounding box center [58, 22] width 8 height 9
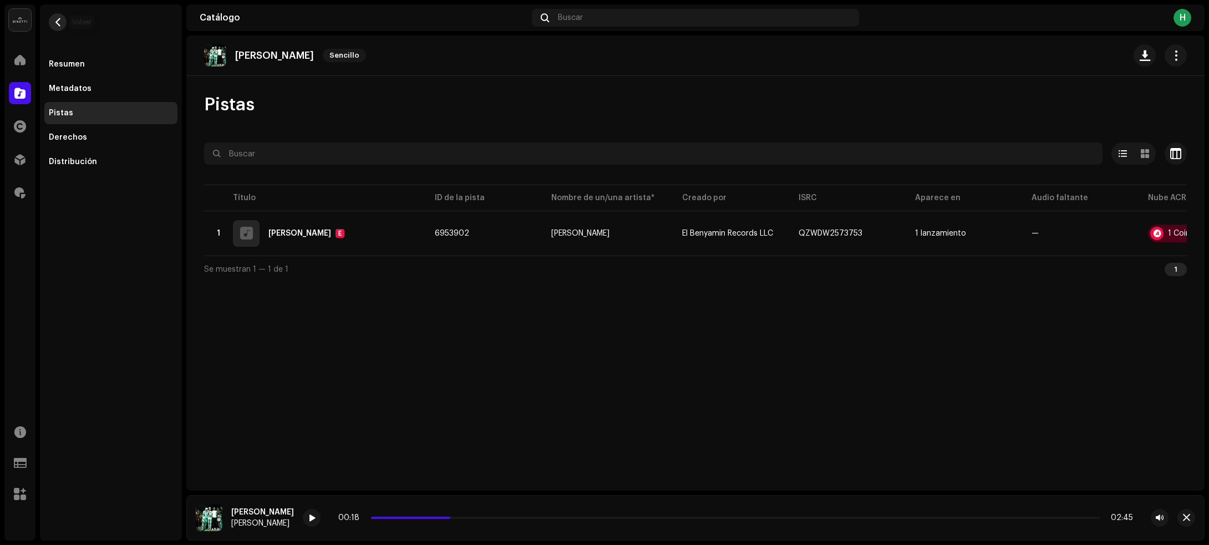
click at [59, 18] on span "button" at bounding box center [58, 22] width 8 height 9
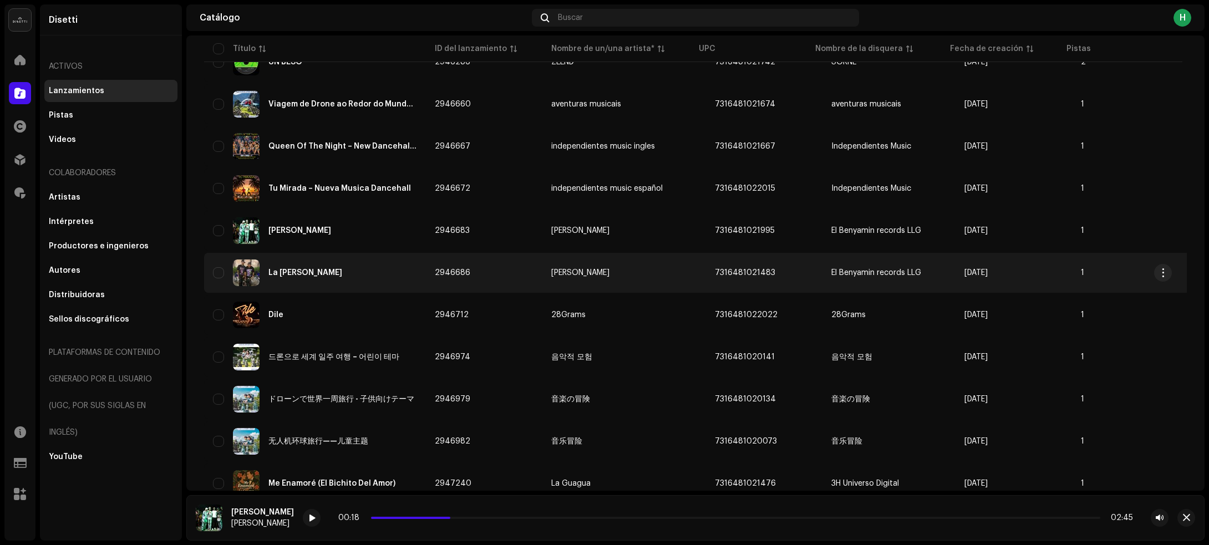
scroll to position [2710, 0]
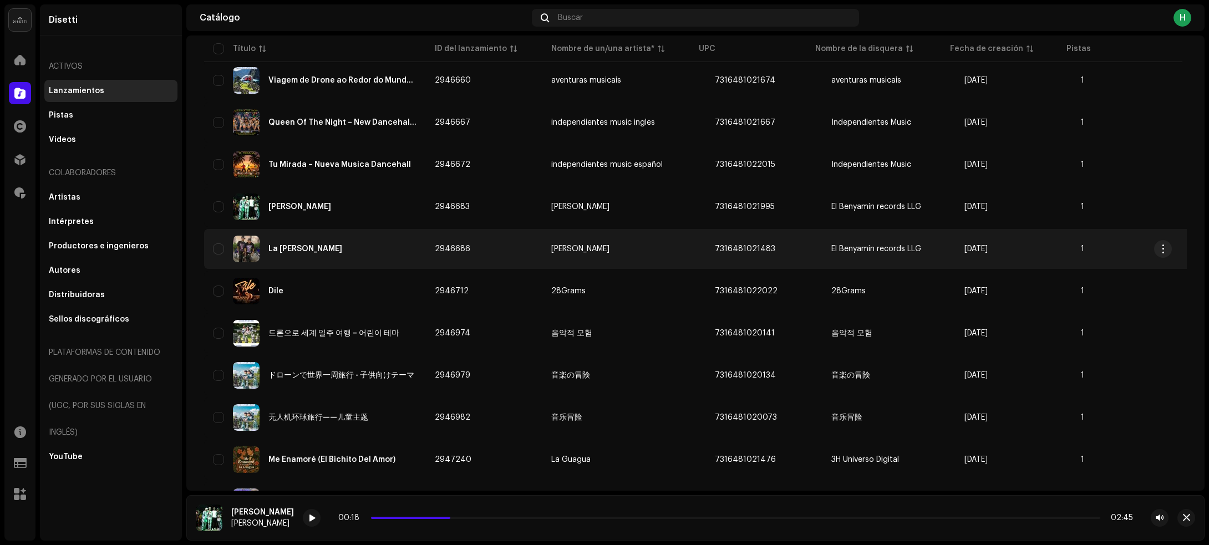
click at [374, 236] on div "La Molly" at bounding box center [315, 249] width 204 height 27
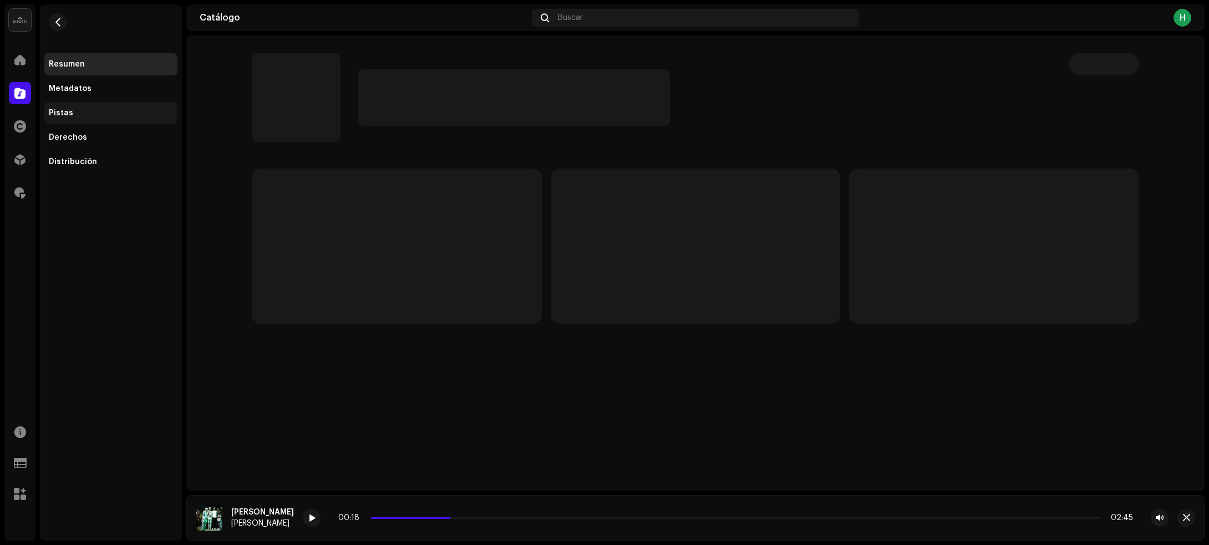
click at [95, 111] on div "Pistas" at bounding box center [111, 113] width 124 height 9
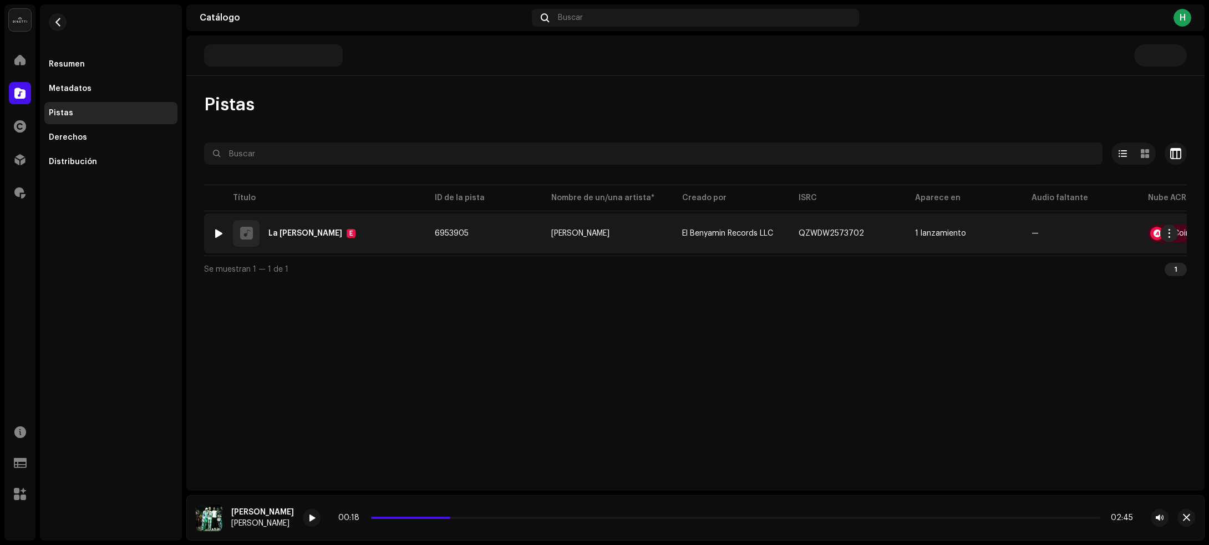
click at [217, 231] on div at bounding box center [219, 233] width 8 height 9
click at [215, 236] on div at bounding box center [219, 233] width 8 height 9
click at [341, 222] on div "1 La Molly E" at bounding box center [315, 233] width 204 height 27
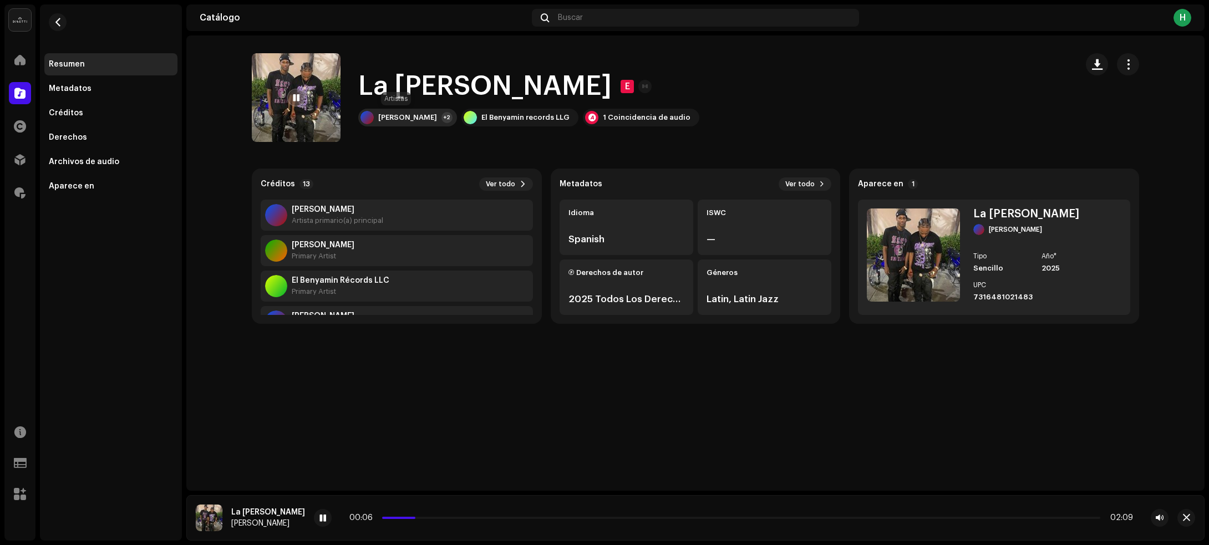
click at [386, 119] on div "Wilson Wa" at bounding box center [407, 117] width 59 height 9
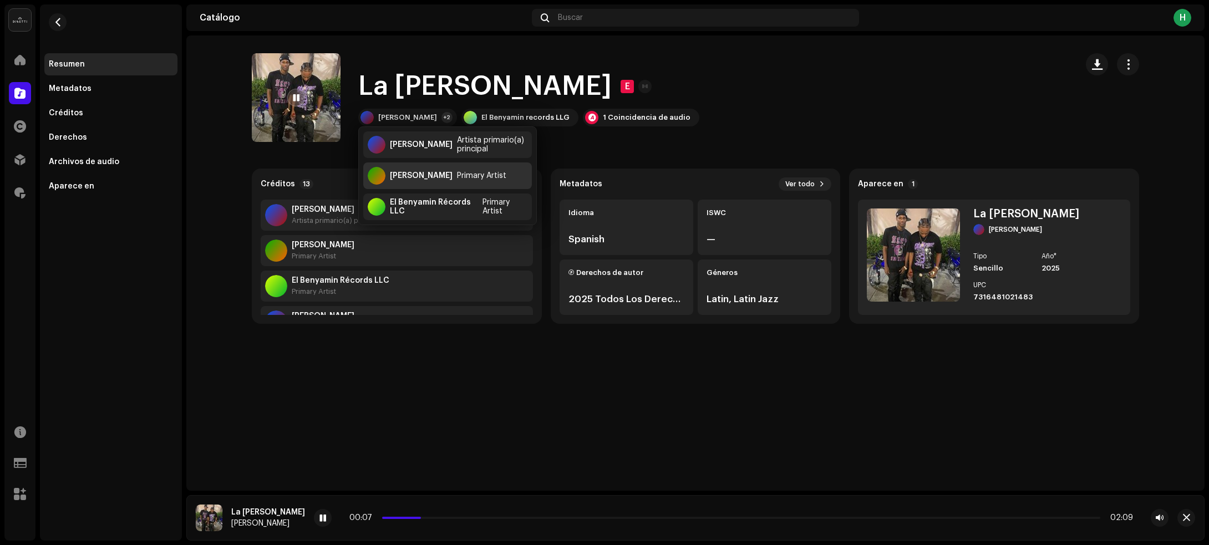
click at [423, 175] on div "Eliezer Wz" at bounding box center [421, 175] width 63 height 9
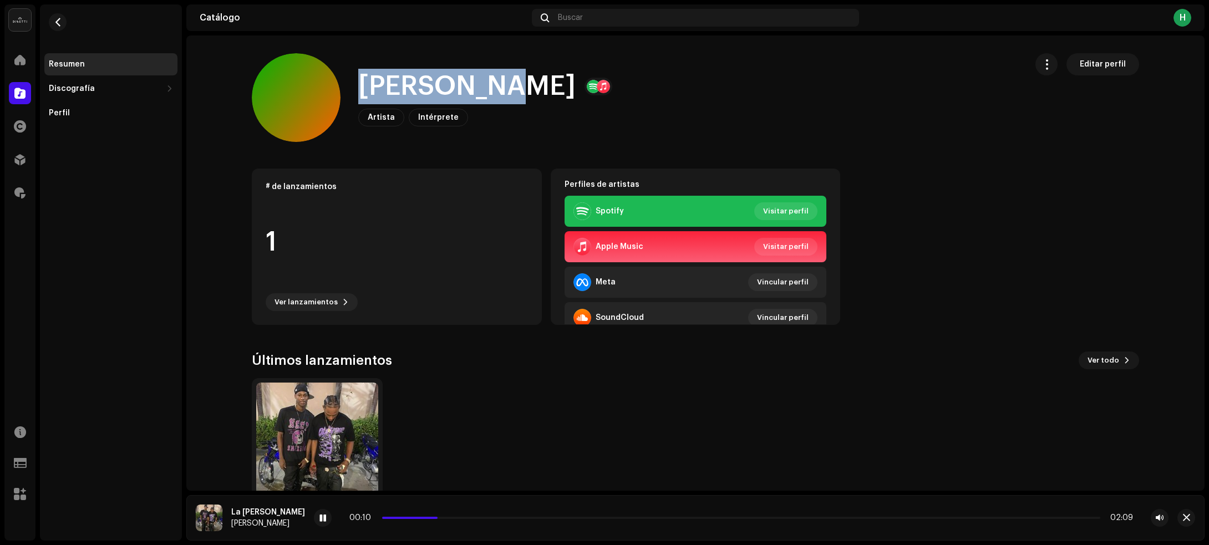
drag, startPoint x: 354, startPoint y: 87, endPoint x: 478, endPoint y: 86, distance: 124.7
click at [478, 86] on div "Eliezer Wz Artista Intérprete Editar perfil" at bounding box center [635, 97] width 766 height 89
copy h1 "Eliezer Wz"
click at [61, 23] on span "button" at bounding box center [58, 22] width 8 height 9
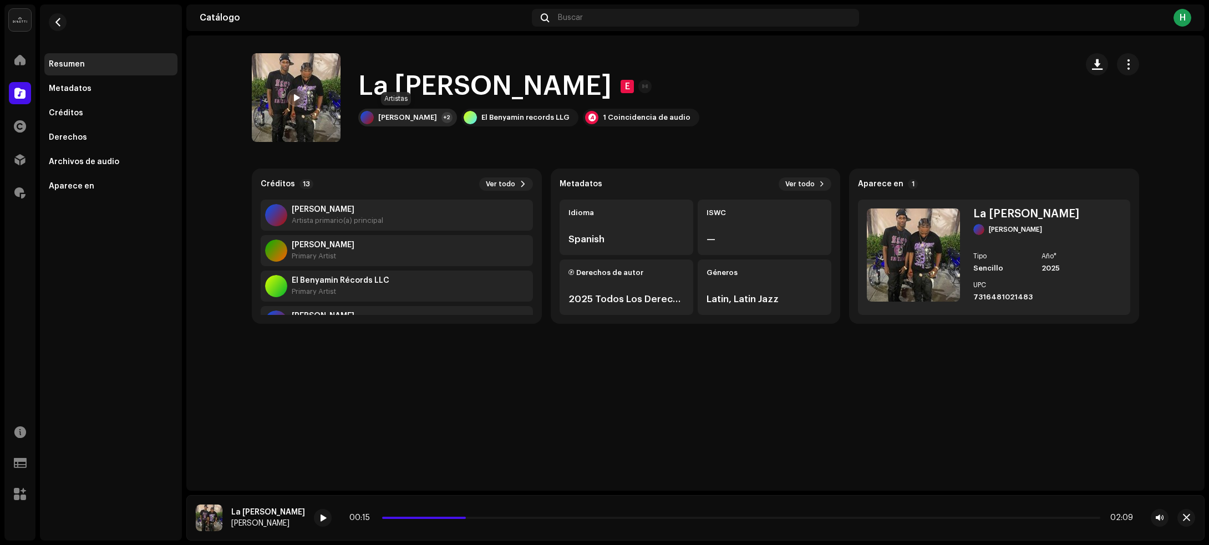
click at [402, 115] on div "Wilson Wa" at bounding box center [407, 117] width 59 height 9
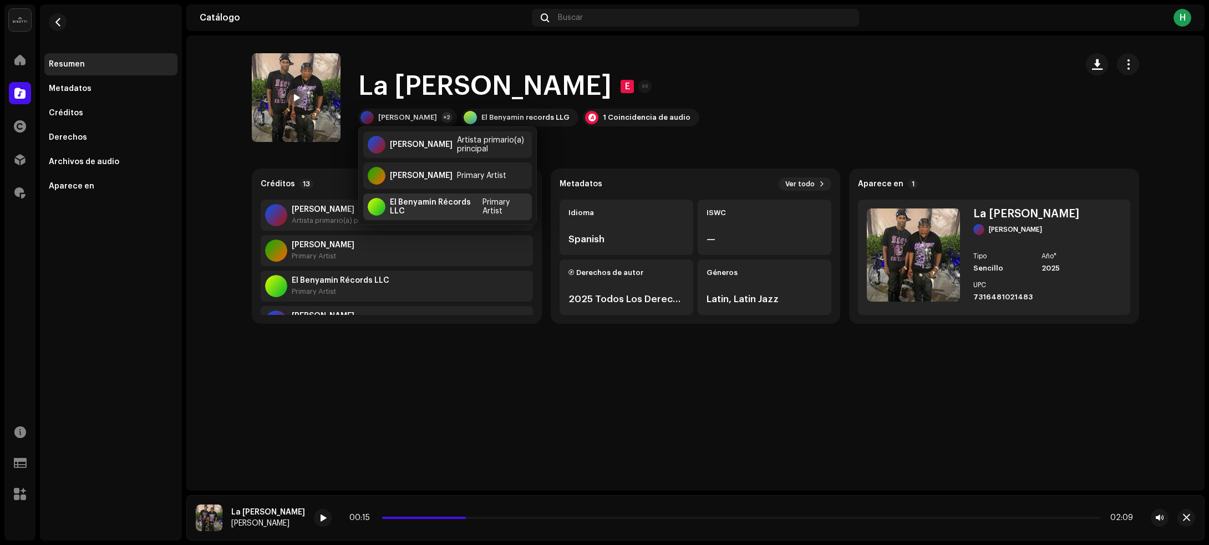
click at [420, 208] on div "El Benyamin Récords LLC" at bounding box center [434, 207] width 88 height 18
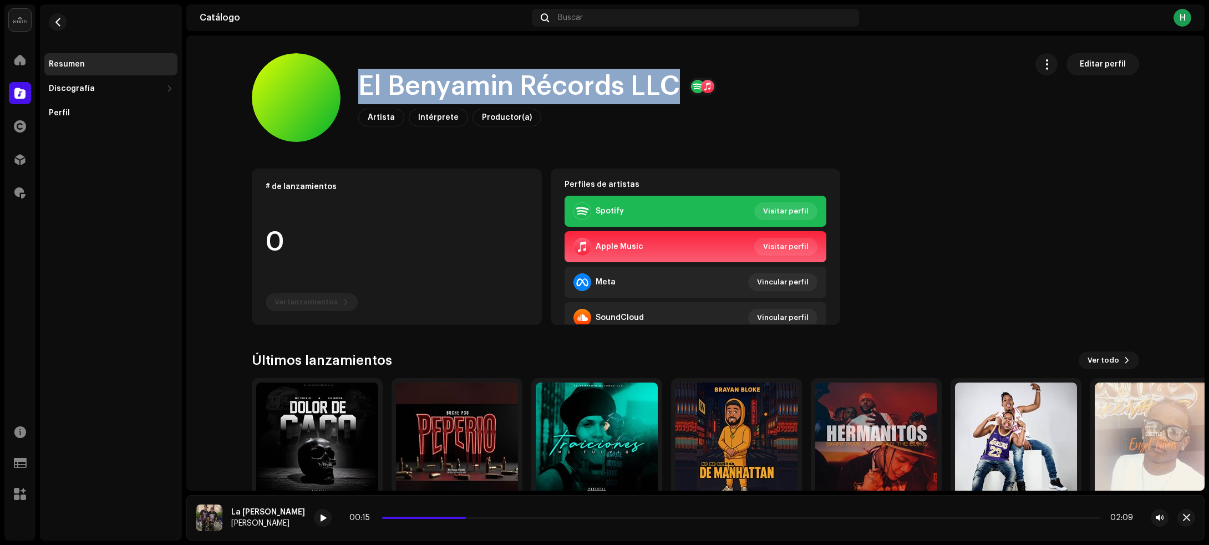
drag, startPoint x: 356, startPoint y: 82, endPoint x: 671, endPoint y: 84, distance: 314.9
click at [671, 84] on h1 "El Benyamin Récords LLC" at bounding box center [519, 86] width 322 height 35
copy h1 "El Benyamin Récords LLC"
drag, startPoint x: 64, startPoint y: 22, endPoint x: 113, endPoint y: 22, distance: 48.2
click at [65, 22] on button "button" at bounding box center [58, 22] width 18 height 18
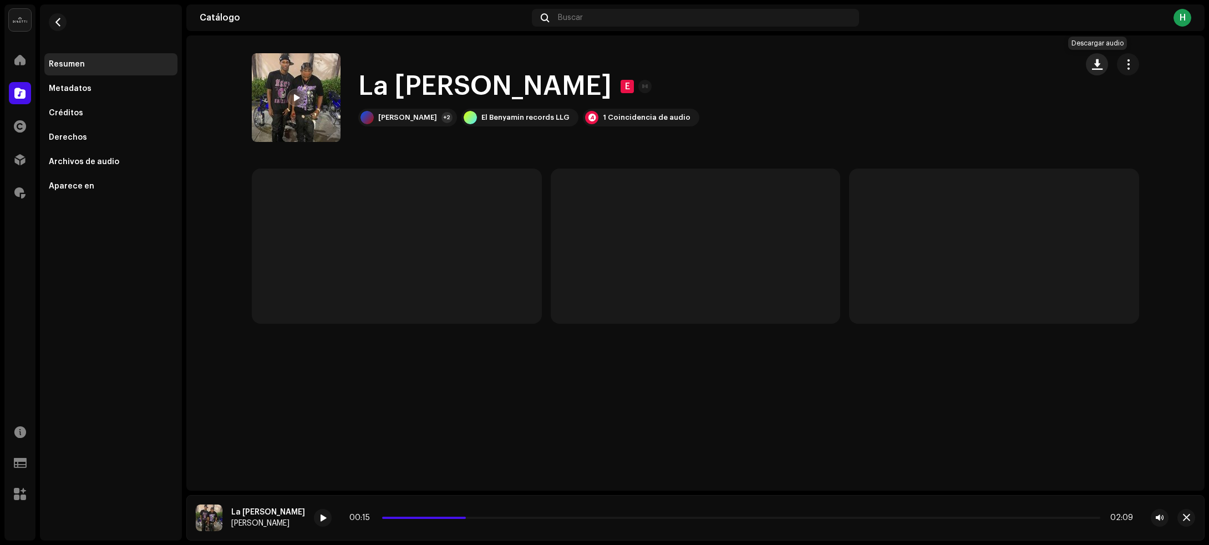
click at [1096, 67] on span "button" at bounding box center [1097, 64] width 11 height 9
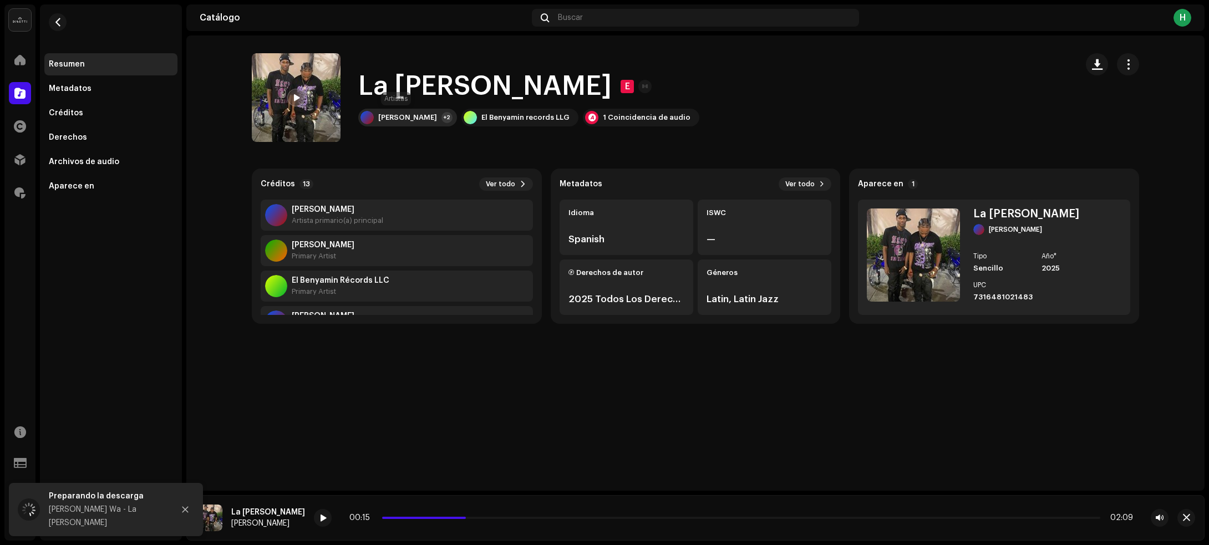
click at [383, 115] on div "Wilson Wa" at bounding box center [407, 117] width 59 height 9
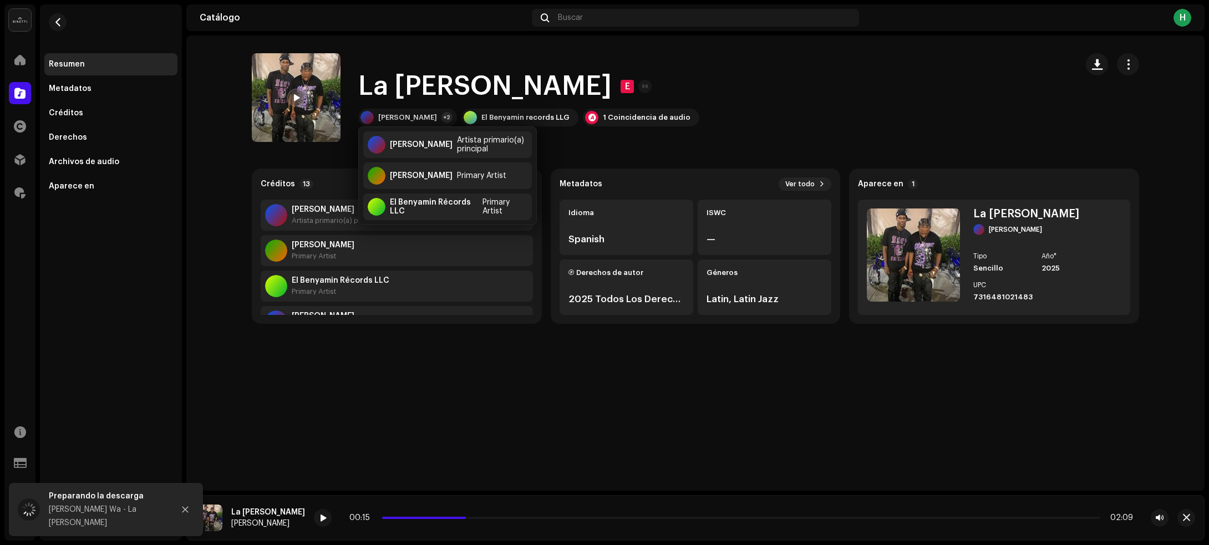
click at [699, 77] on div "La Molly E Wilson Wa +2 El Benyamin records LLG 1 Coincidencia de audio" at bounding box center [660, 97] width 816 height 89
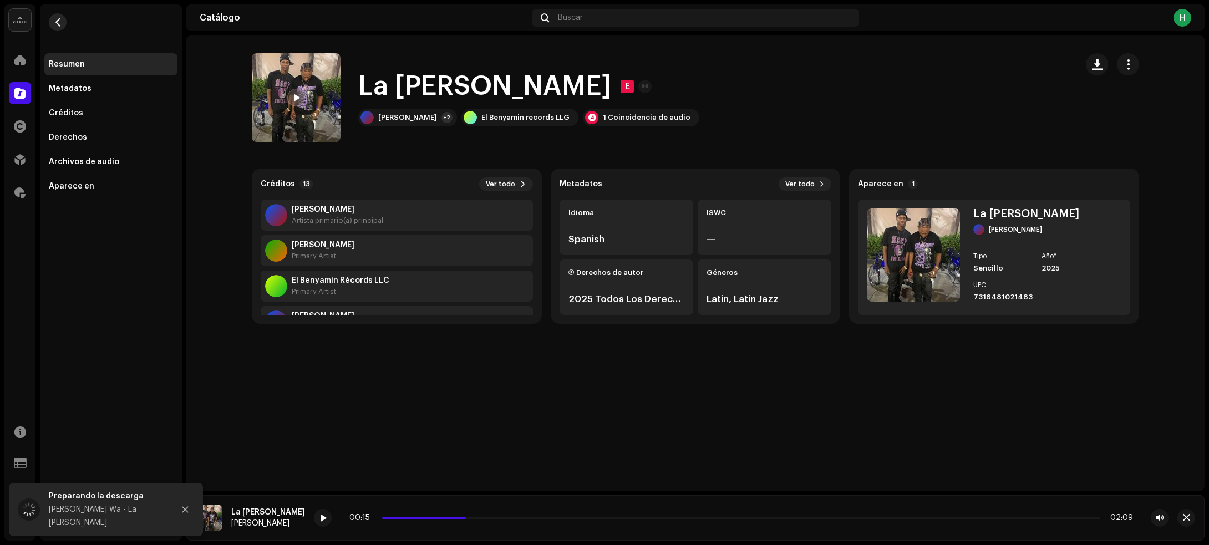
click at [60, 25] on span "button" at bounding box center [58, 22] width 8 height 9
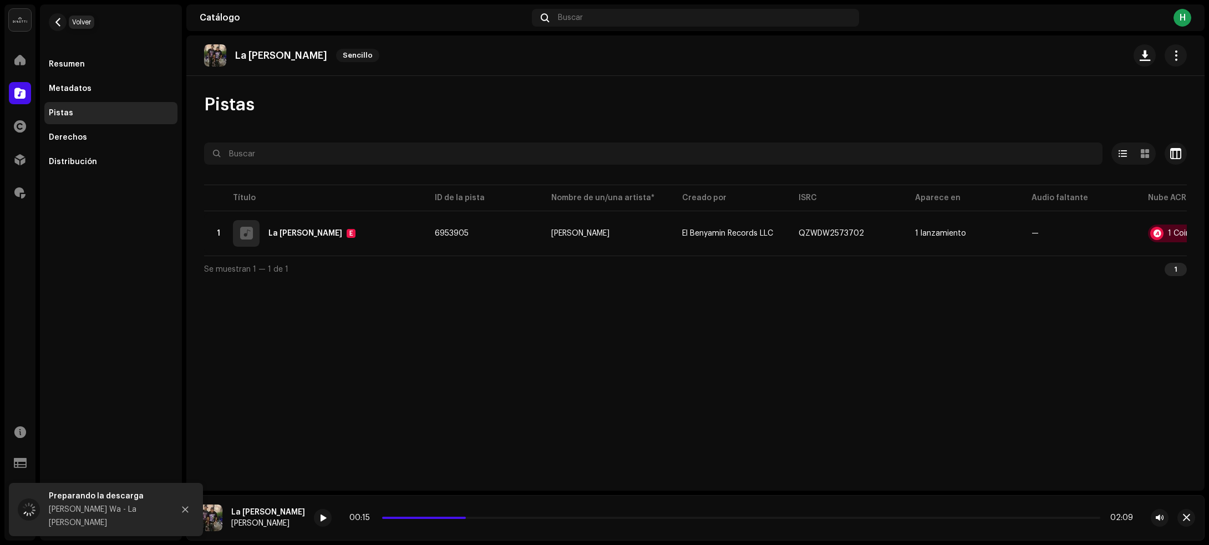
click at [60, 25] on span "button" at bounding box center [58, 22] width 8 height 9
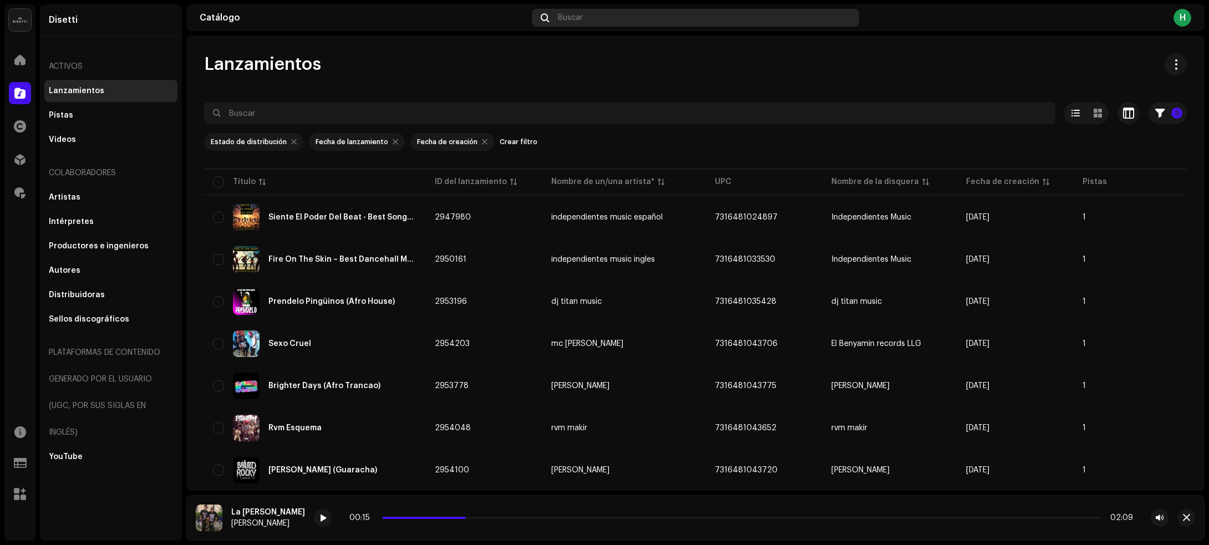
scroll to position [2640, 0]
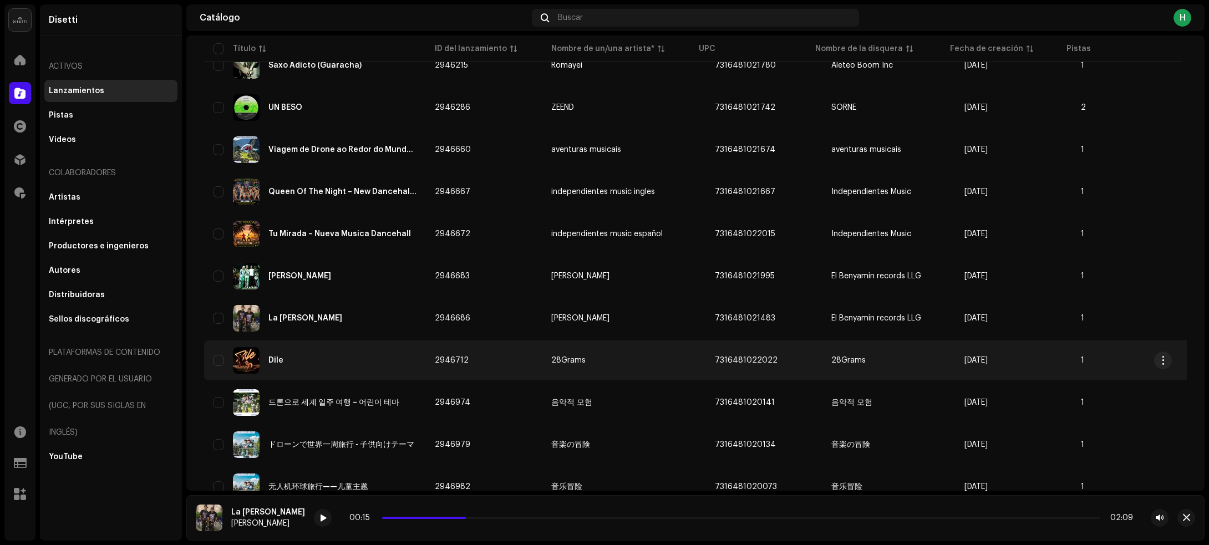
click at [348, 350] on div "Dile" at bounding box center [315, 360] width 204 height 27
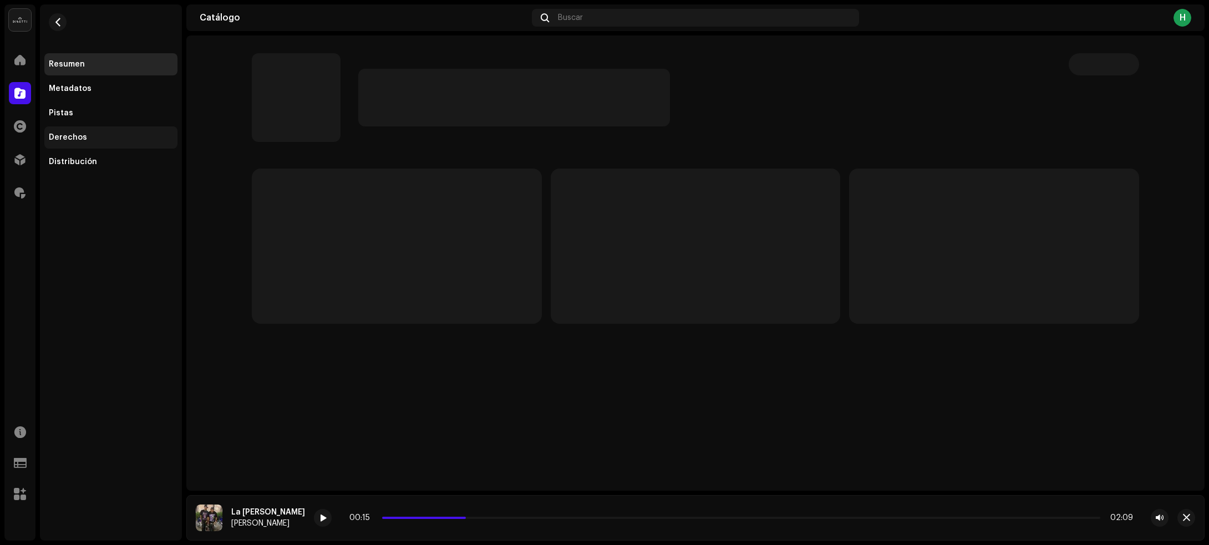
click at [100, 134] on div "Derechos" at bounding box center [111, 137] width 124 height 9
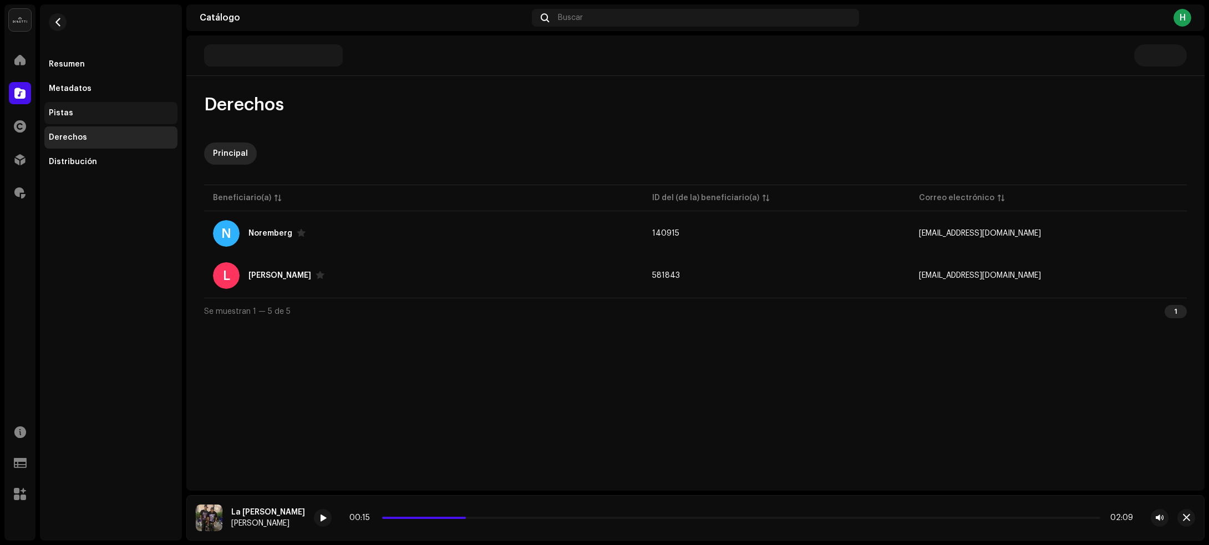
click at [77, 111] on div "Pistas" at bounding box center [111, 113] width 124 height 9
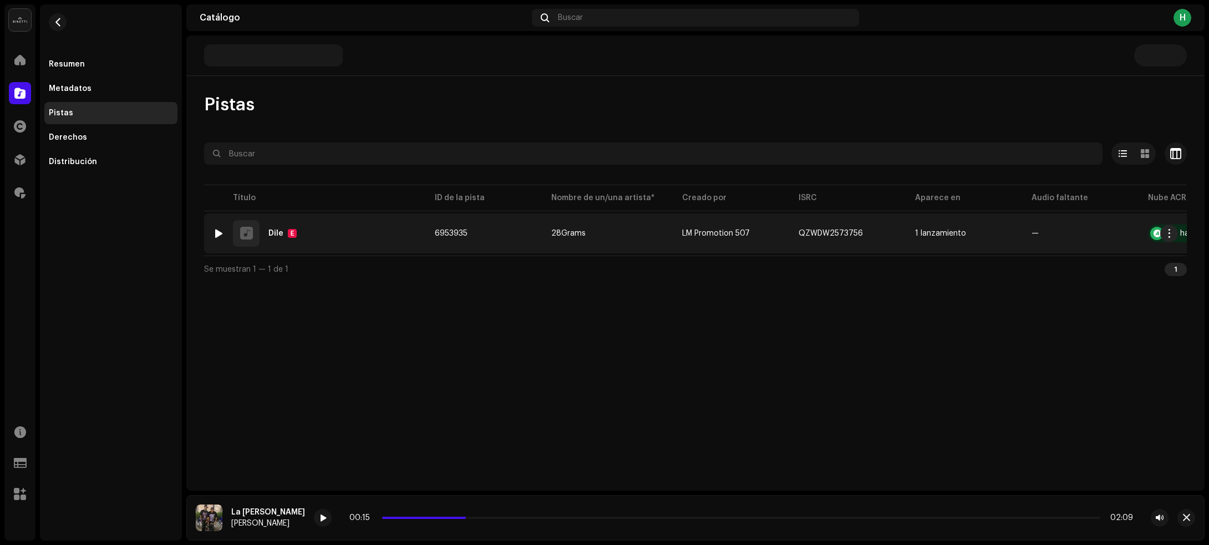
click at [215, 233] on div at bounding box center [219, 233] width 8 height 9
click at [336, 231] on div "1 Dile E" at bounding box center [315, 233] width 204 height 27
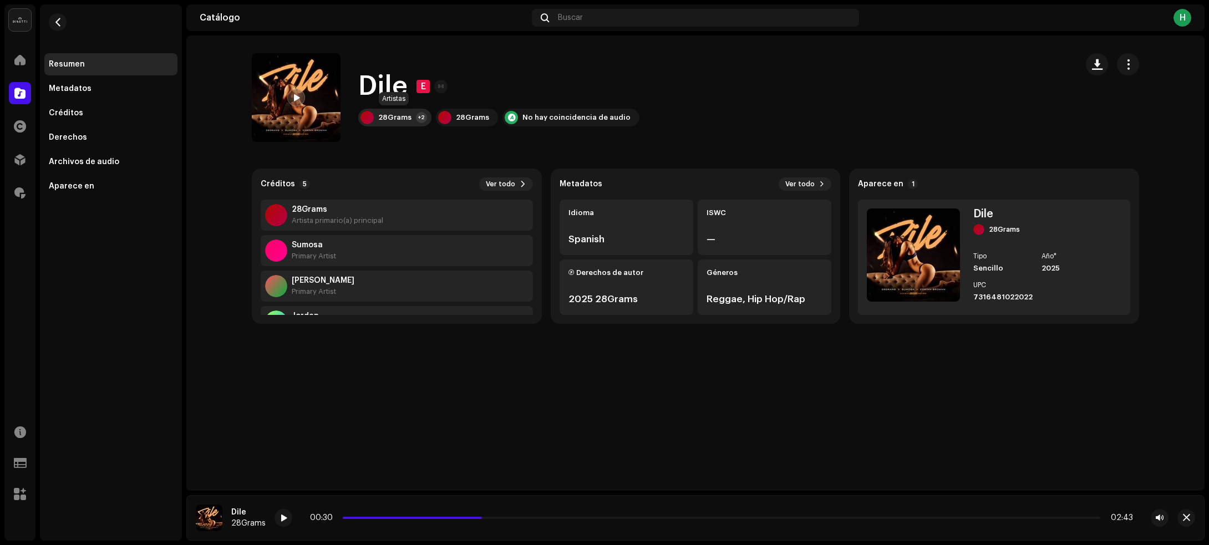
click at [406, 113] on div "28Grams" at bounding box center [394, 117] width 33 height 9
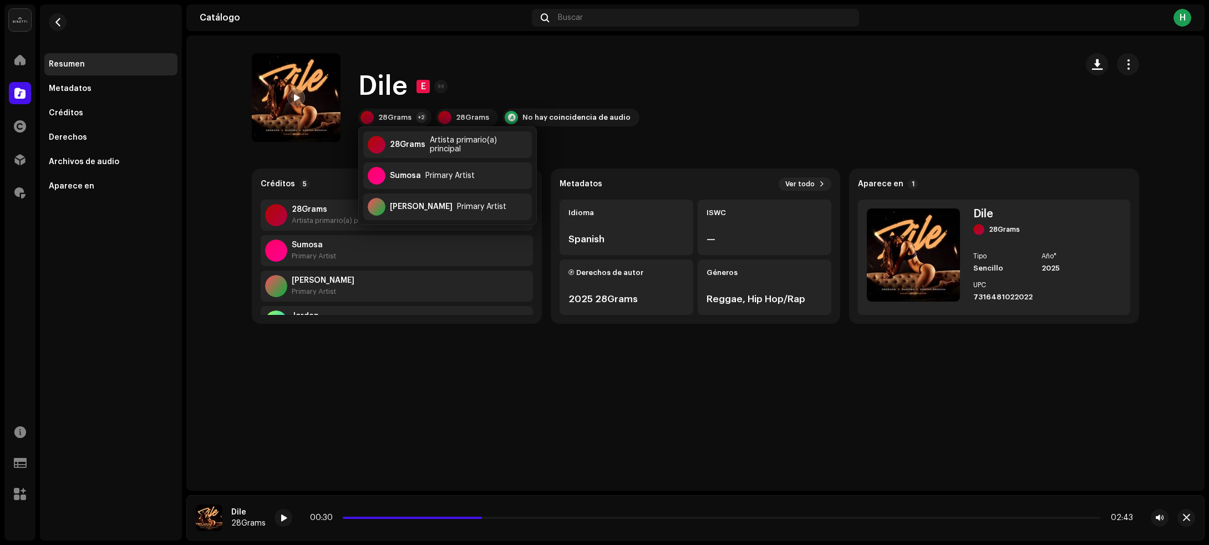
click at [690, 95] on div "Dile E 28Grams +2 28Grams No hay coincidencia de audio" at bounding box center [660, 97] width 816 height 89
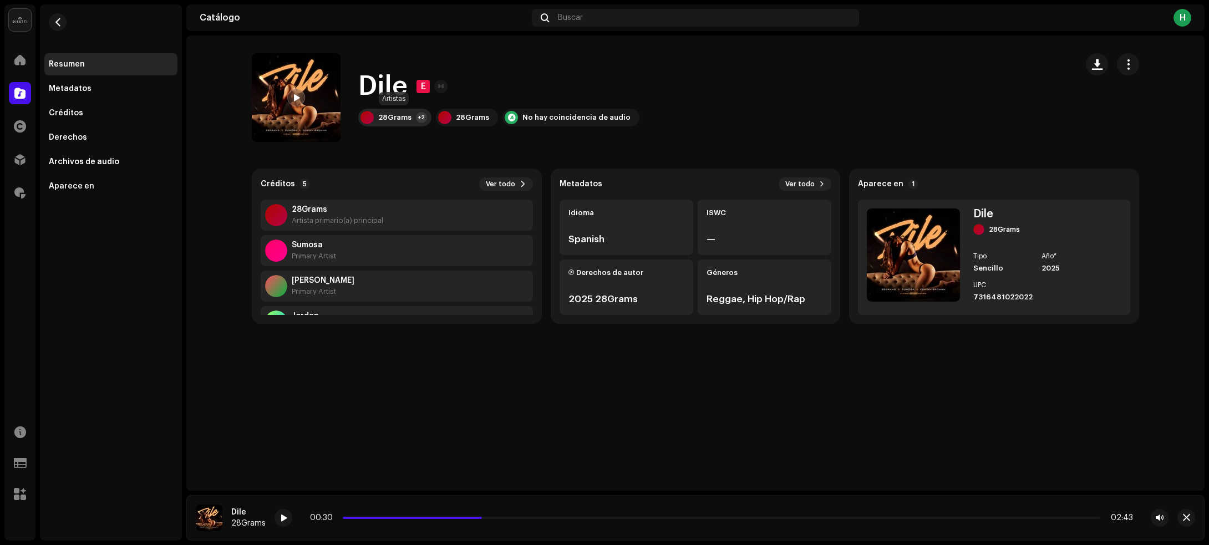
click at [411, 117] on div "28Grams +2" at bounding box center [394, 118] width 73 height 18
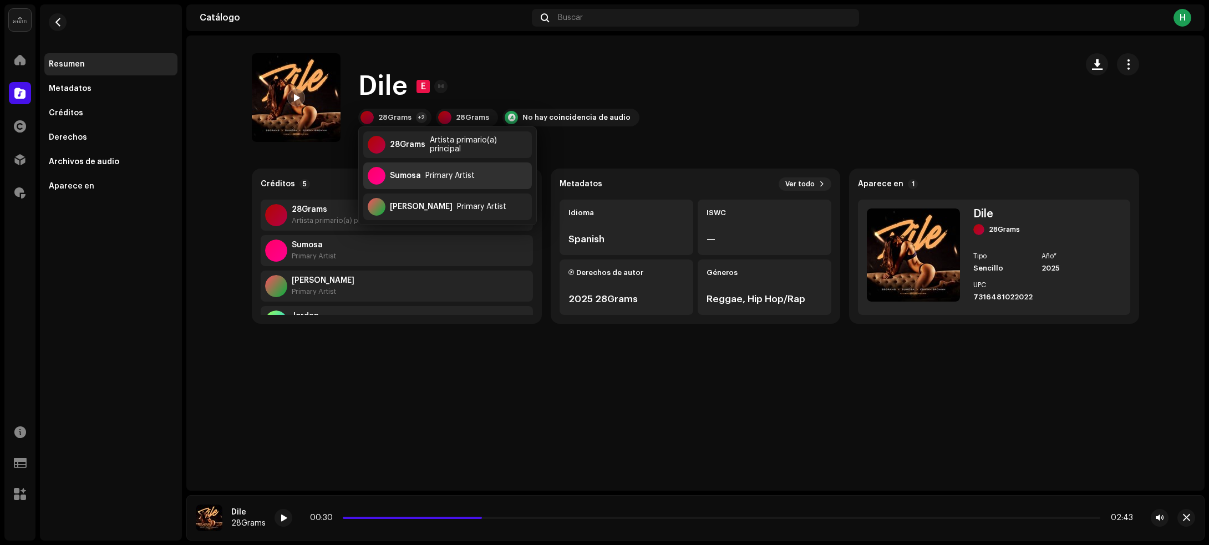
click at [419, 181] on div "Sumosa Primary Artist" at bounding box center [447, 175] width 169 height 27
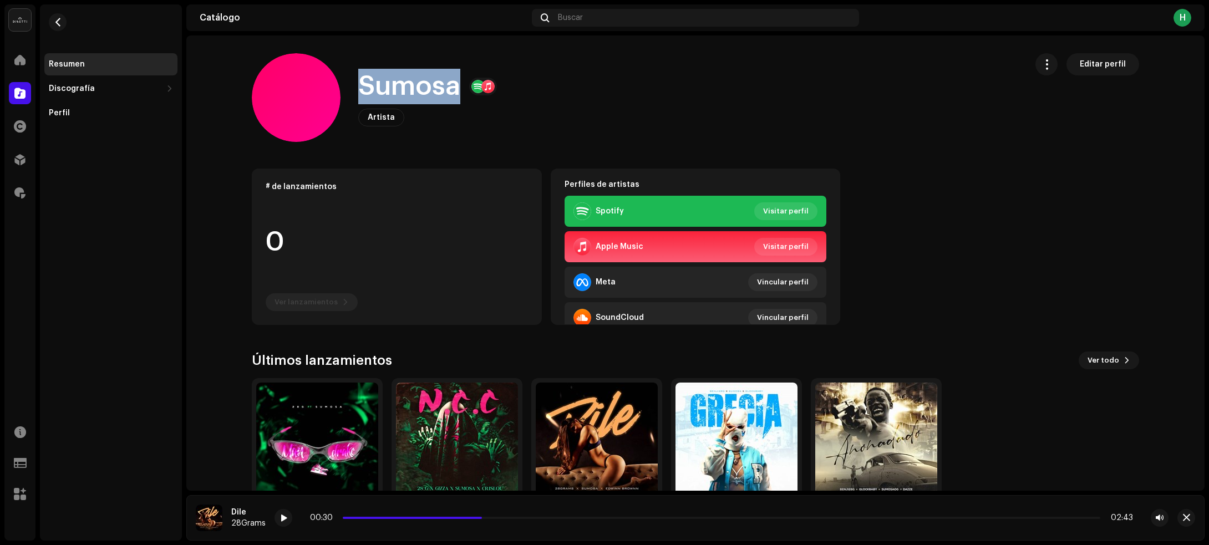
drag, startPoint x: 359, startPoint y: 83, endPoint x: 452, endPoint y: 86, distance: 93.2
click at [452, 86] on h1 "Sumosa" at bounding box center [409, 86] width 102 height 35
copy h1 "Sumosa"
click at [54, 26] on span "button" at bounding box center [58, 22] width 8 height 9
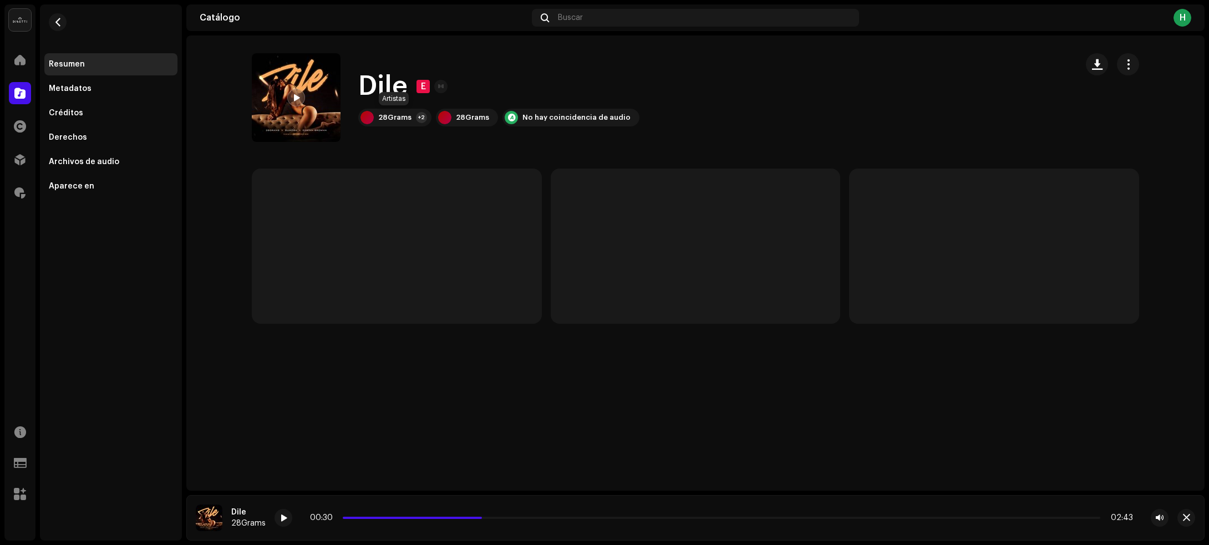
click at [386, 107] on div "Dile E 28Grams +2 28Grams No hay coincidencia de audio" at bounding box center [498, 98] width 281 height 58
click at [386, 115] on div "28Grams" at bounding box center [394, 117] width 33 height 9
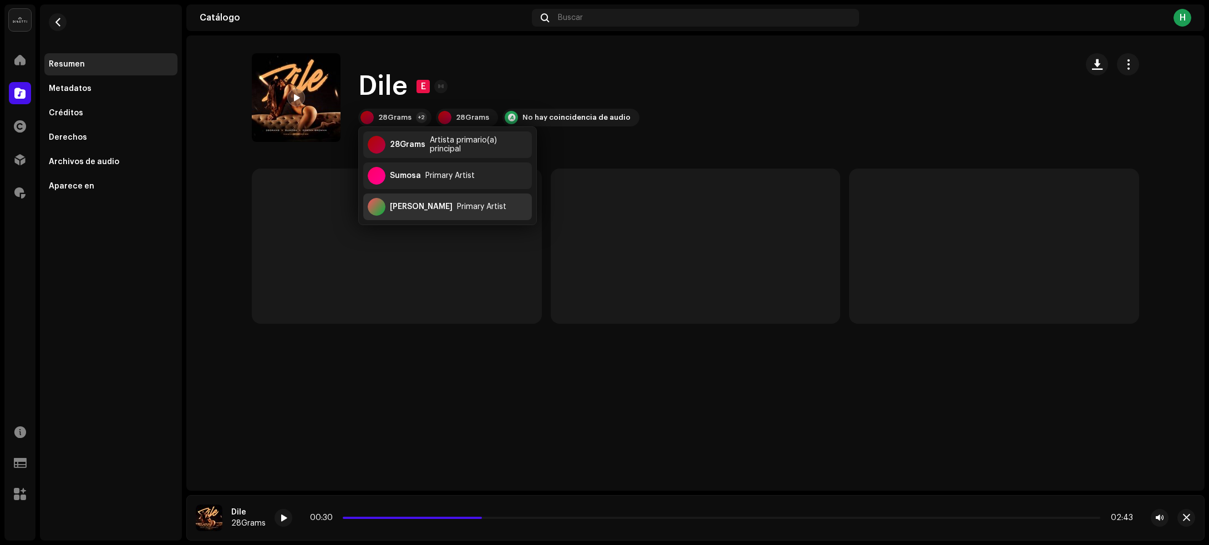
click at [430, 211] on div "Edwinn Brownn Primary Artist" at bounding box center [447, 206] width 169 height 27
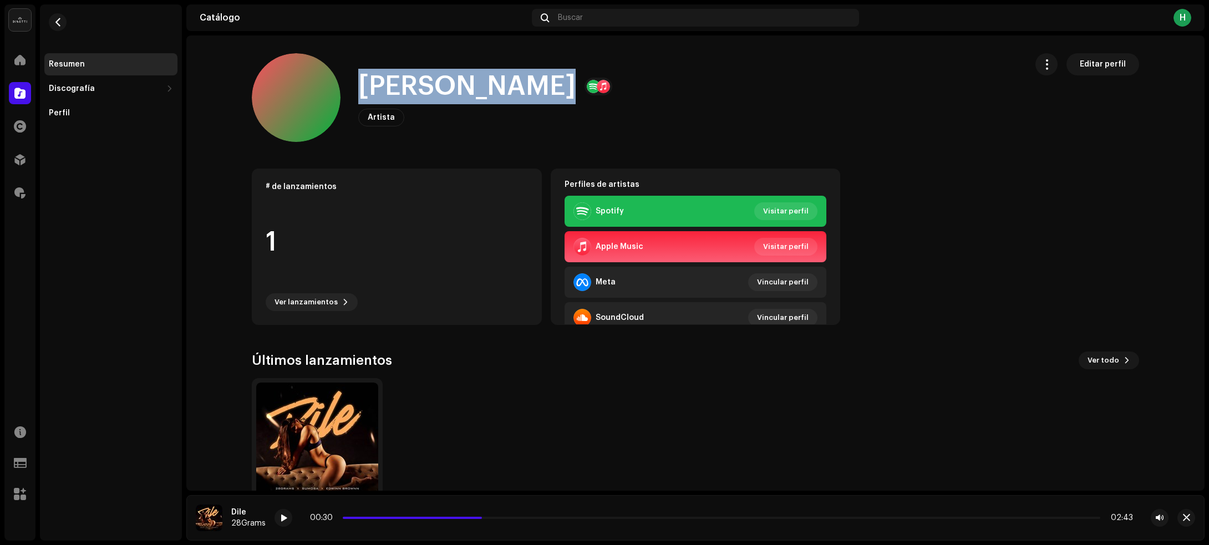
drag, startPoint x: 358, startPoint y: 77, endPoint x: 546, endPoint y: 81, distance: 188.5
click at [546, 81] on h1 "Edwinn Brownn" at bounding box center [466, 86] width 217 height 35
copy h1 "Edwinn Brownn"
click at [59, 23] on span "button" at bounding box center [58, 22] width 8 height 9
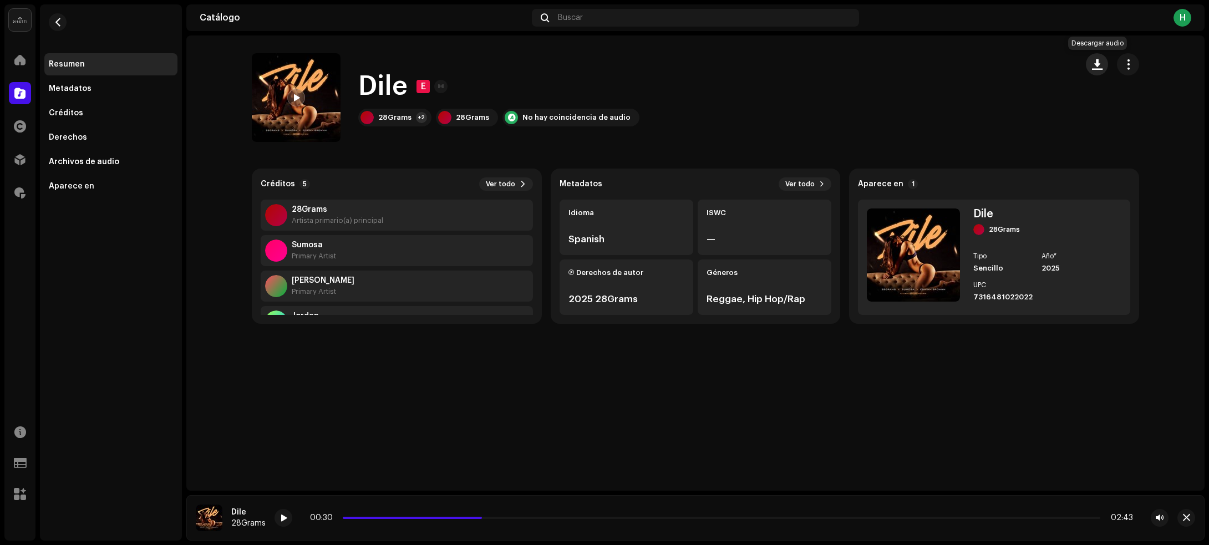
click at [1102, 60] on span "button" at bounding box center [1097, 64] width 11 height 9
click at [54, 19] on span "button" at bounding box center [58, 22] width 8 height 9
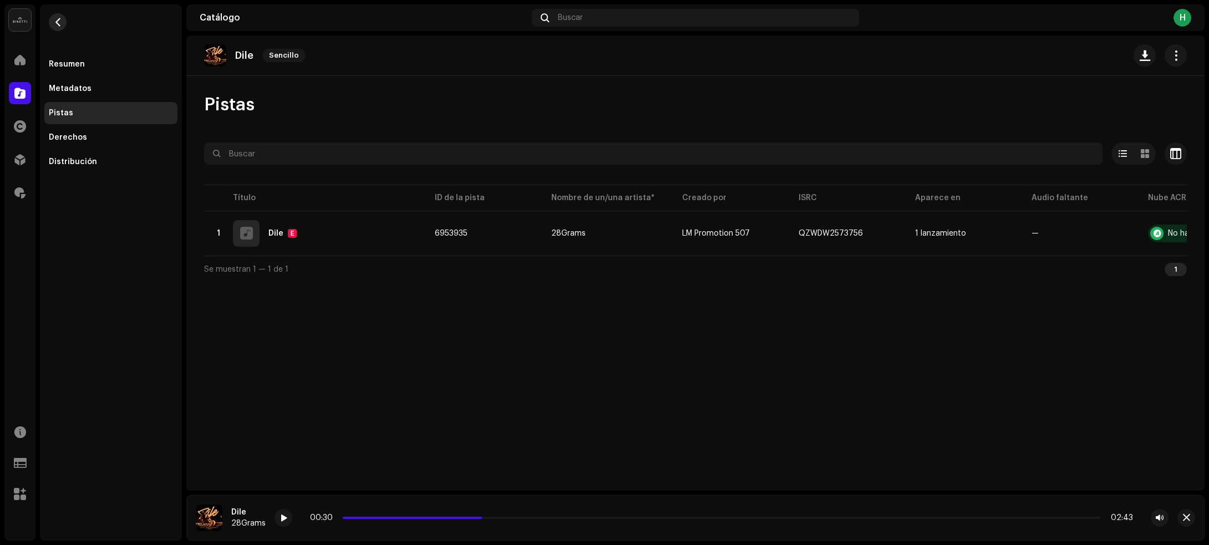
click at [60, 20] on span "button" at bounding box center [58, 22] width 8 height 9
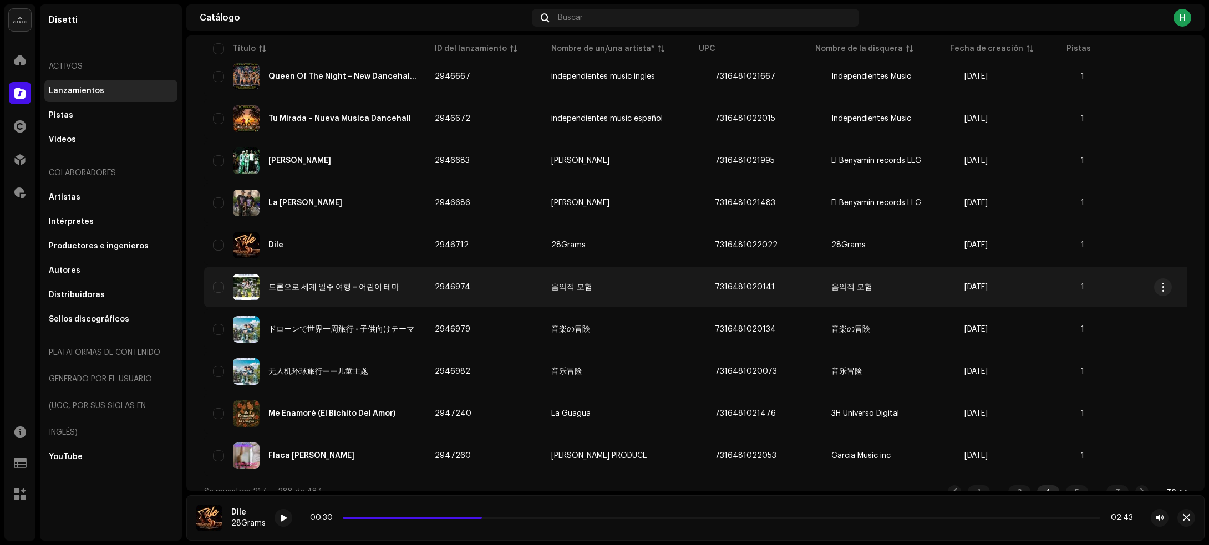
scroll to position [2762, 0]
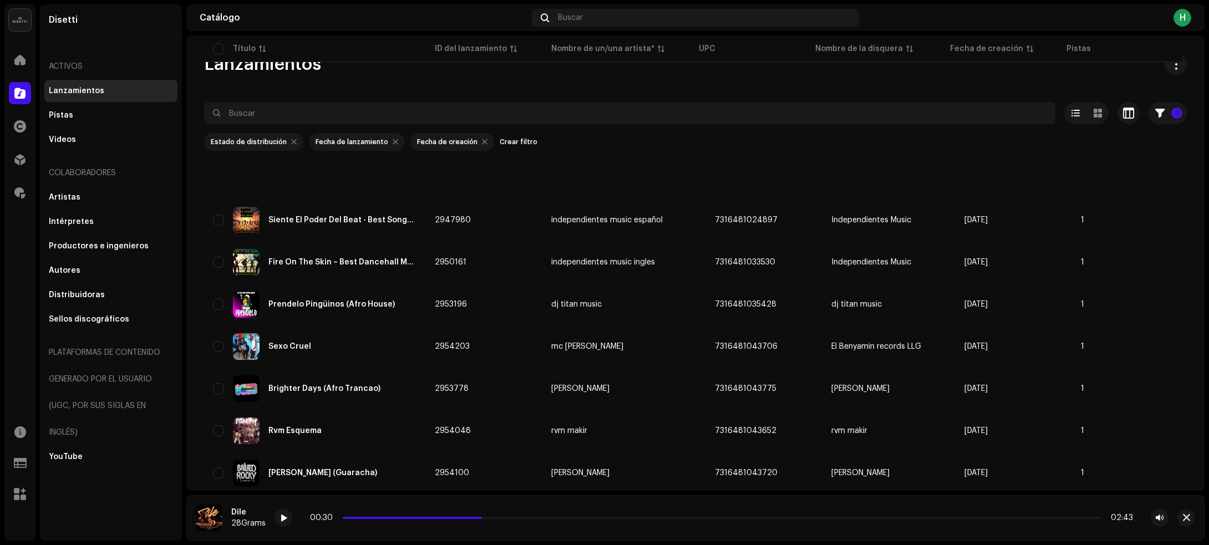
scroll to position [2762, 0]
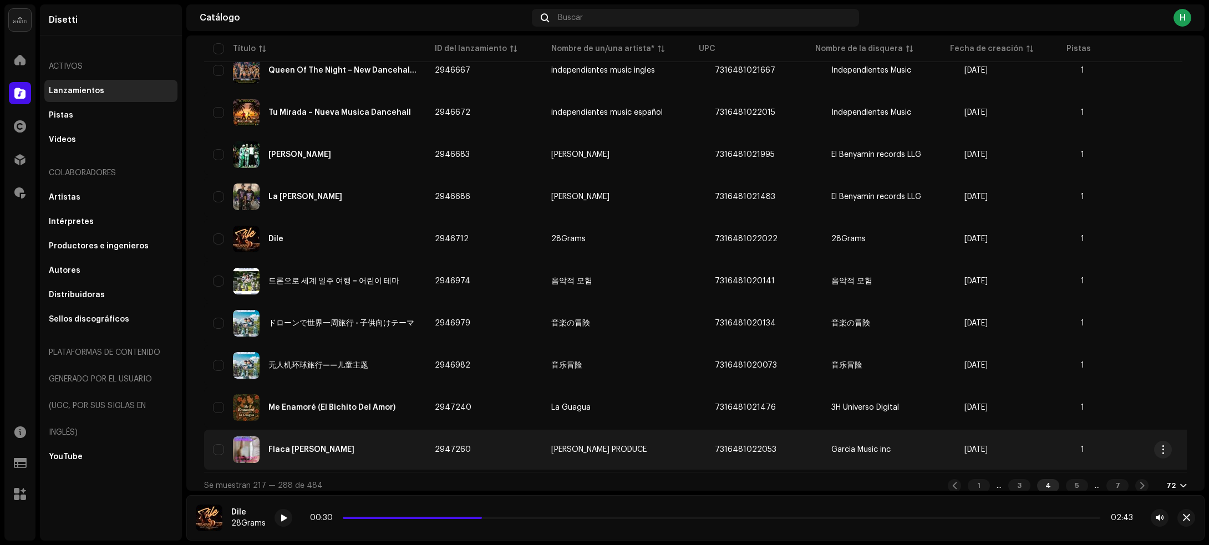
click at [380, 436] on div "Flaca [PERSON_NAME]" at bounding box center [315, 449] width 204 height 27
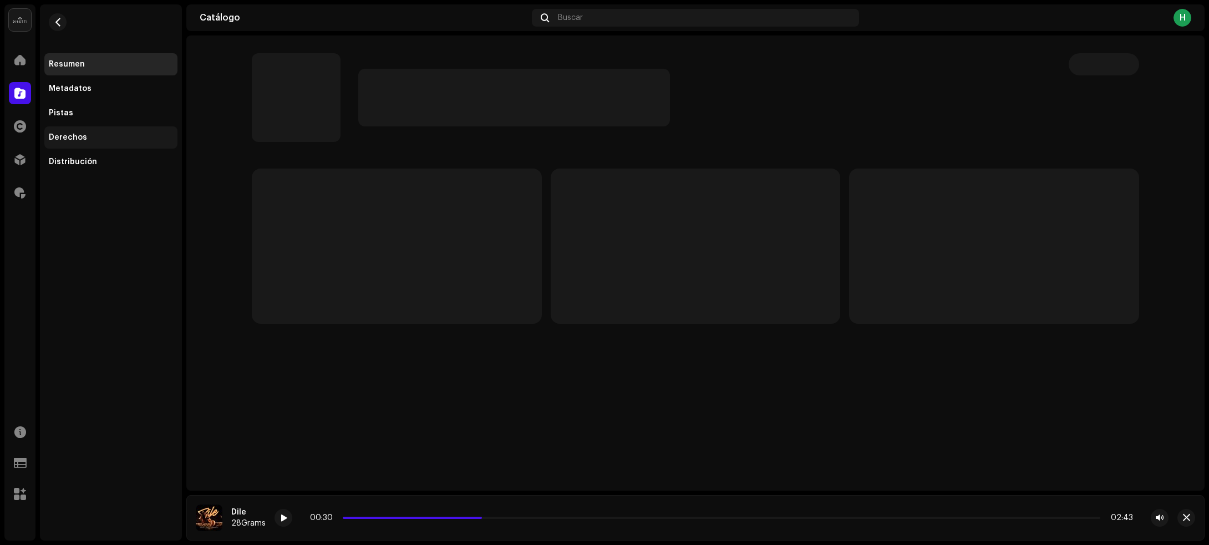
click at [106, 131] on div "Derechos" at bounding box center [110, 137] width 133 height 22
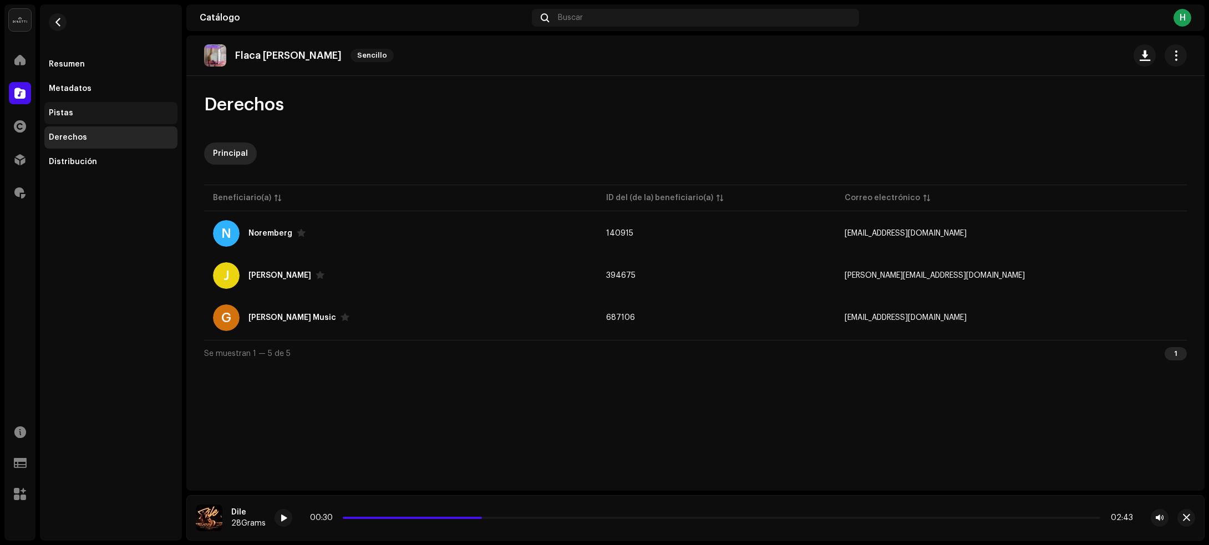
click at [89, 114] on div "Pistas" at bounding box center [111, 113] width 124 height 9
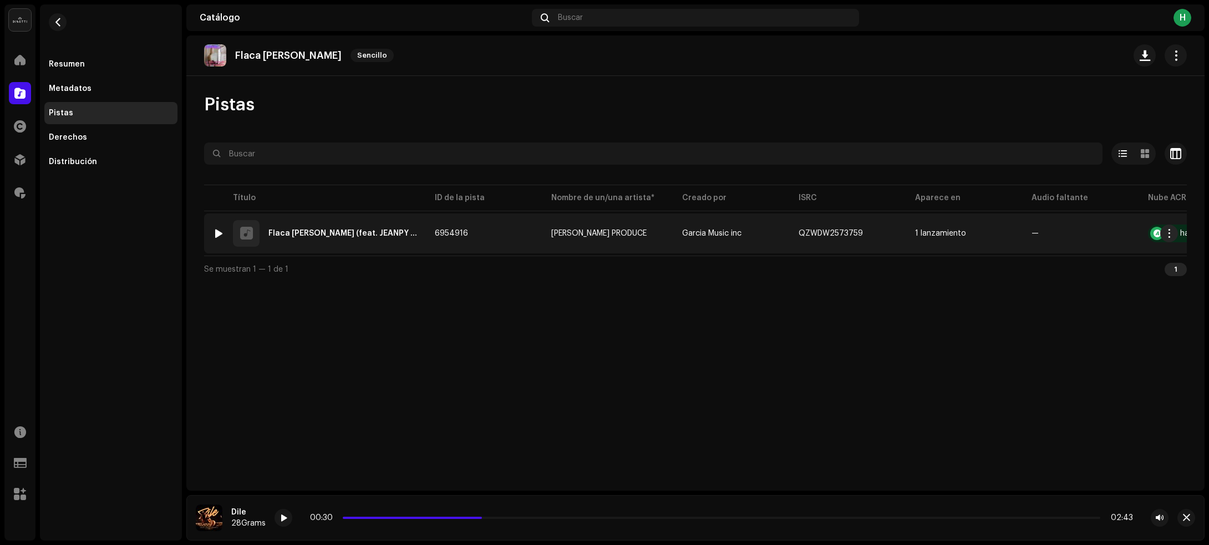
click at [216, 233] on div at bounding box center [219, 233] width 8 height 9
click at [489, 228] on td "6954916" at bounding box center [484, 233] width 116 height 40
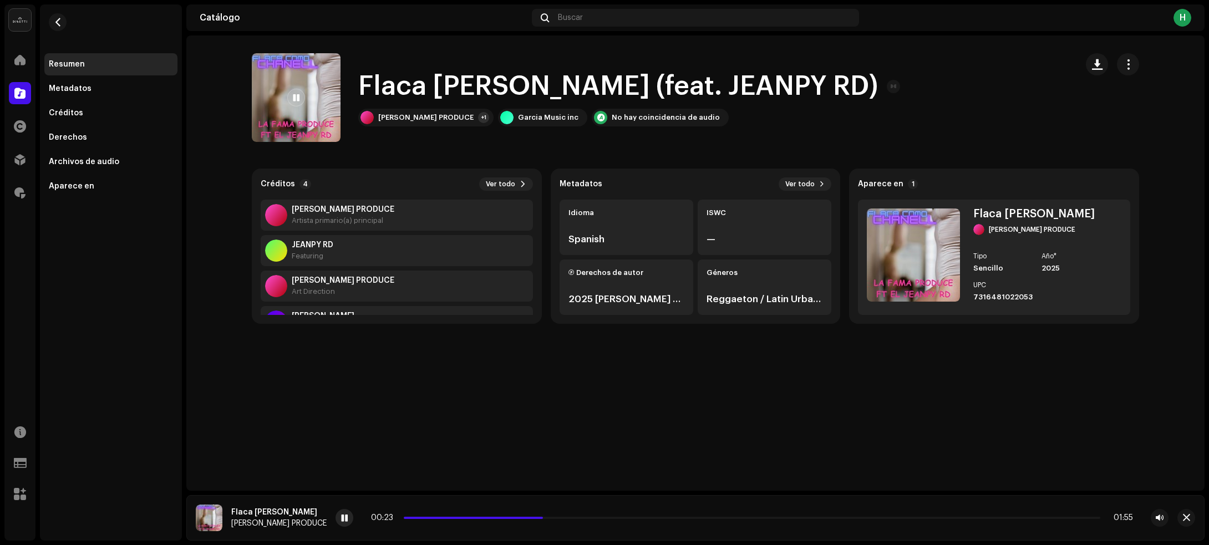
click at [341, 518] on span at bounding box center [344, 518] width 7 height 9
click at [419, 114] on div "[PERSON_NAME] PRODUCE" at bounding box center [425, 117] width 95 height 9
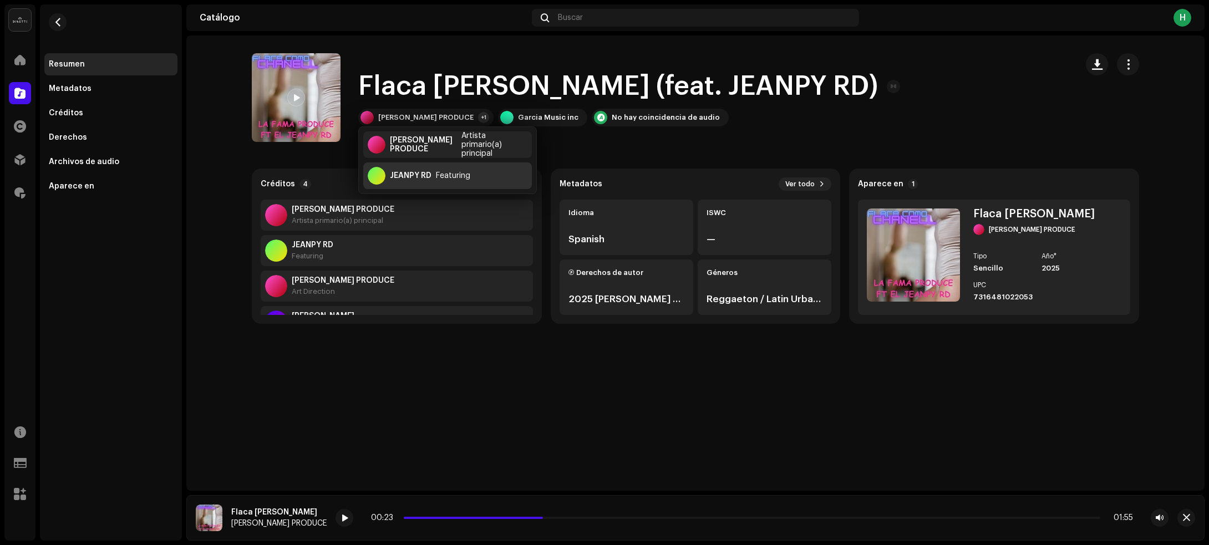
click at [408, 176] on div "JEANPY RD" at bounding box center [411, 175] width 42 height 9
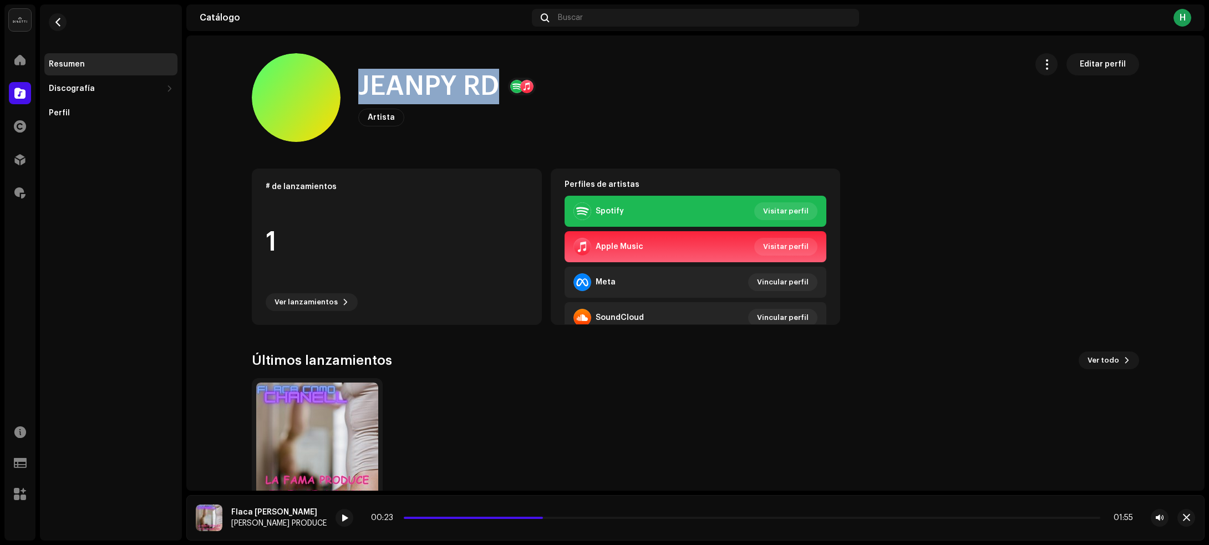
drag, startPoint x: 353, startPoint y: 90, endPoint x: 494, endPoint y: 91, distance: 141.4
click at [494, 91] on div "[PERSON_NAME] RD Artista Editar perfil" at bounding box center [635, 97] width 766 height 89
copy h1 "JEANPY RD"
click at [54, 23] on span "button" at bounding box center [58, 22] width 8 height 9
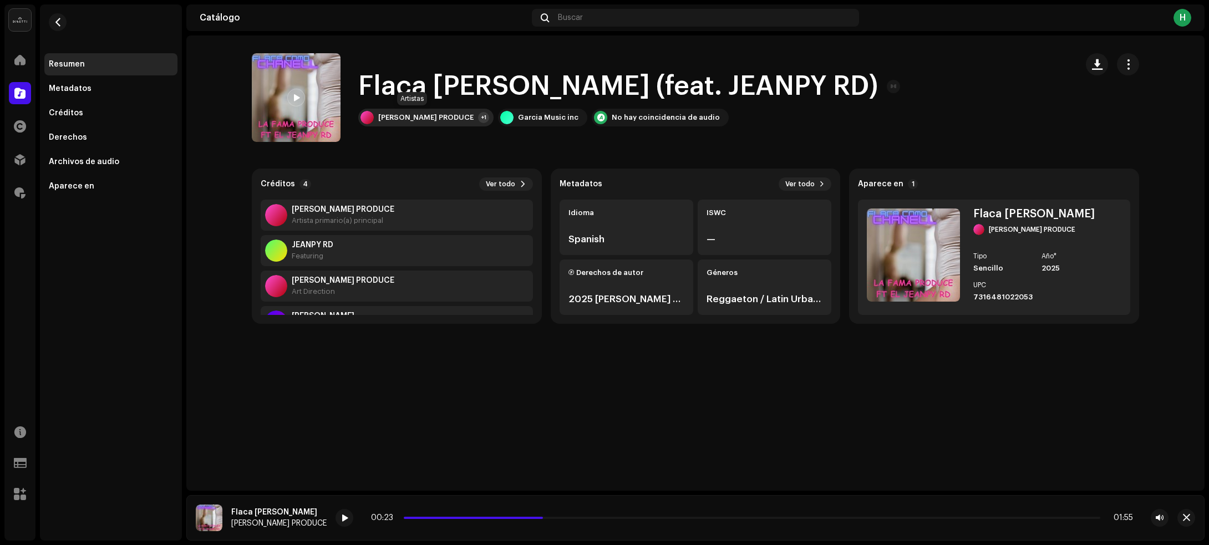
click at [410, 119] on div "[PERSON_NAME] PRODUCE" at bounding box center [425, 117] width 95 height 9
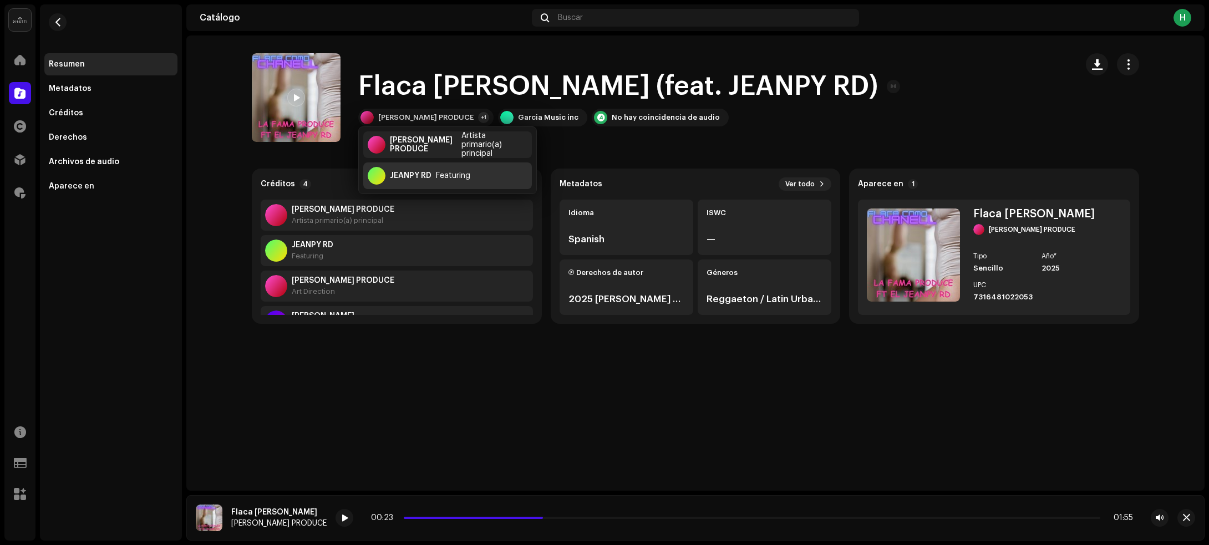
click at [412, 173] on div "JEANPY RD" at bounding box center [411, 175] width 42 height 9
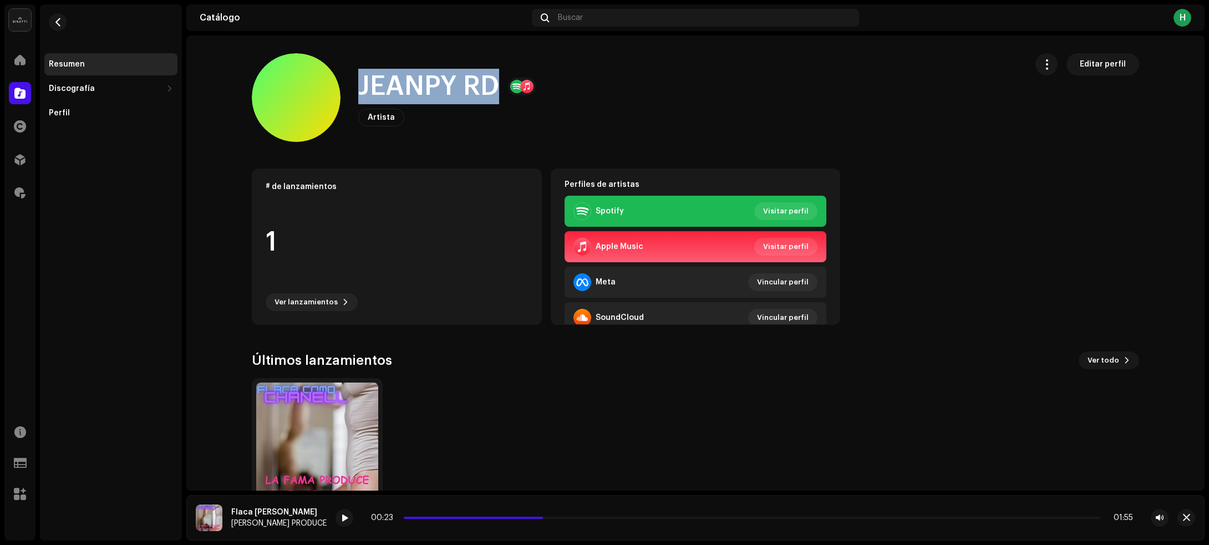
drag, startPoint x: 358, startPoint y: 86, endPoint x: 488, endPoint y: 97, distance: 130.7
click at [488, 97] on h1 "JEANPY RD" at bounding box center [428, 86] width 141 height 35
copy h1 "JEANPY RD"
click at [54, 23] on span "button" at bounding box center [58, 22] width 8 height 9
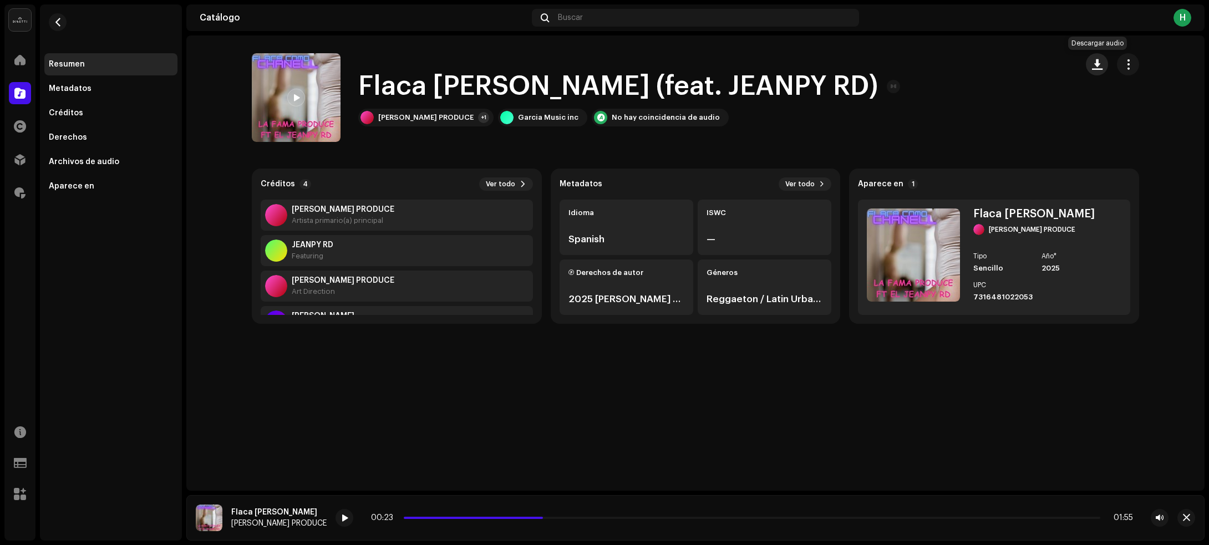
click at [1098, 69] on button "button" at bounding box center [1096, 64] width 22 height 22
click at [409, 115] on div "[PERSON_NAME] PRODUCE" at bounding box center [425, 117] width 95 height 9
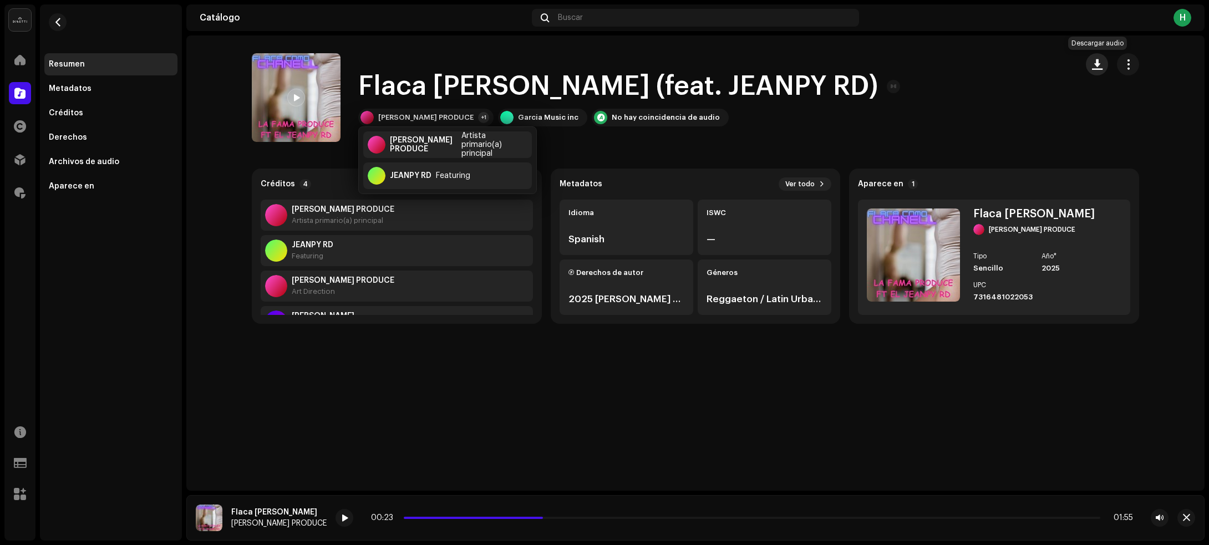
click at [1095, 61] on span "button" at bounding box center [1097, 64] width 11 height 9
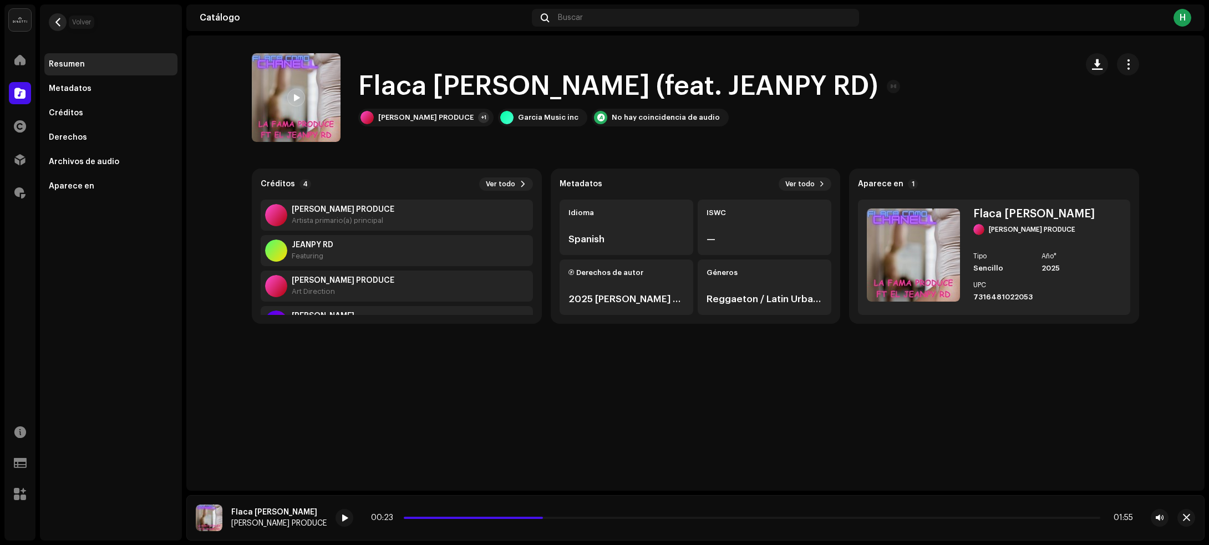
click at [58, 23] on span "button" at bounding box center [58, 22] width 8 height 9
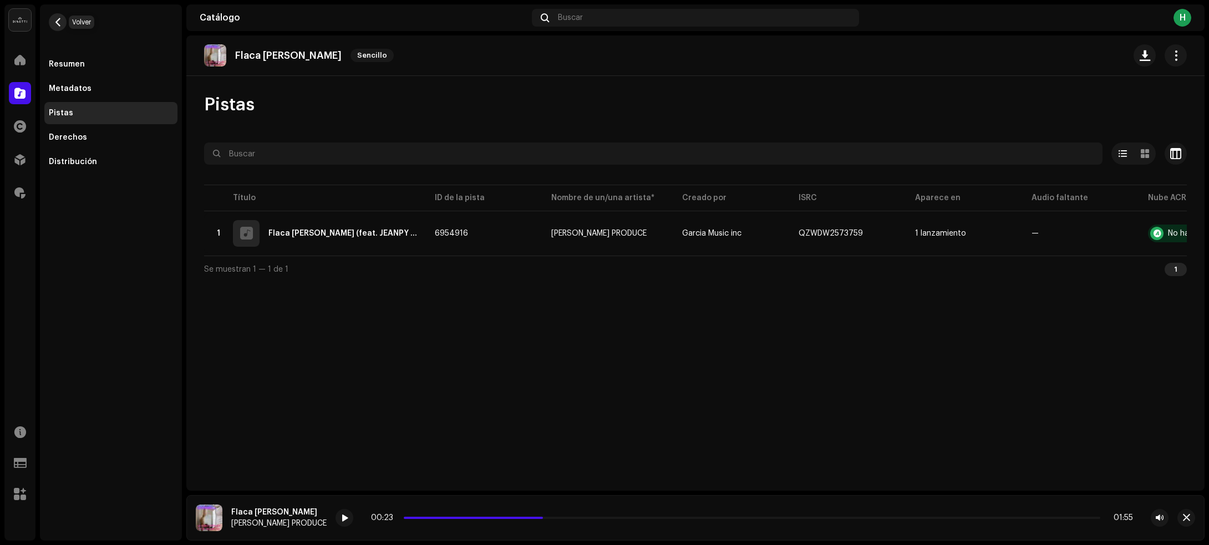
click at [57, 23] on span "button" at bounding box center [58, 22] width 8 height 9
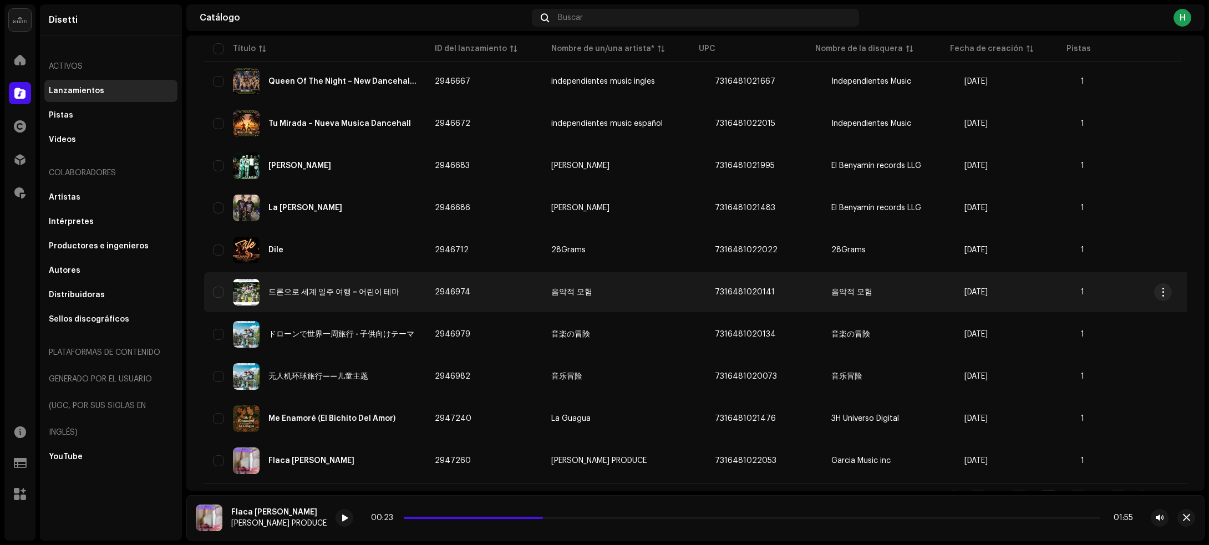
scroll to position [2762, 0]
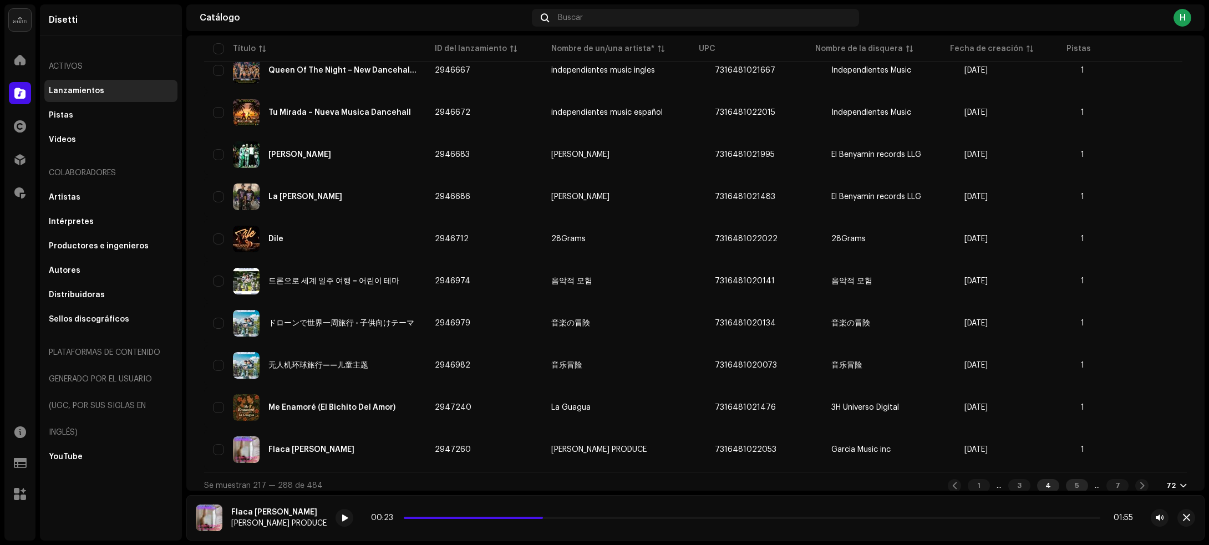
click at [1065, 479] on div "5" at bounding box center [1076, 485] width 22 height 13
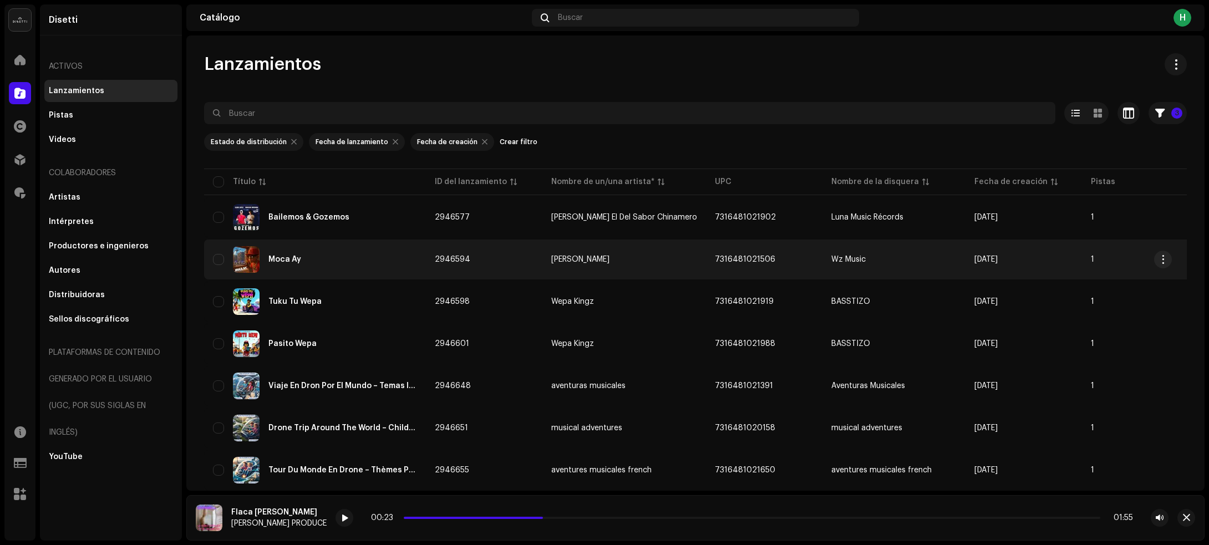
click at [344, 254] on div "Moca Ay" at bounding box center [315, 259] width 204 height 27
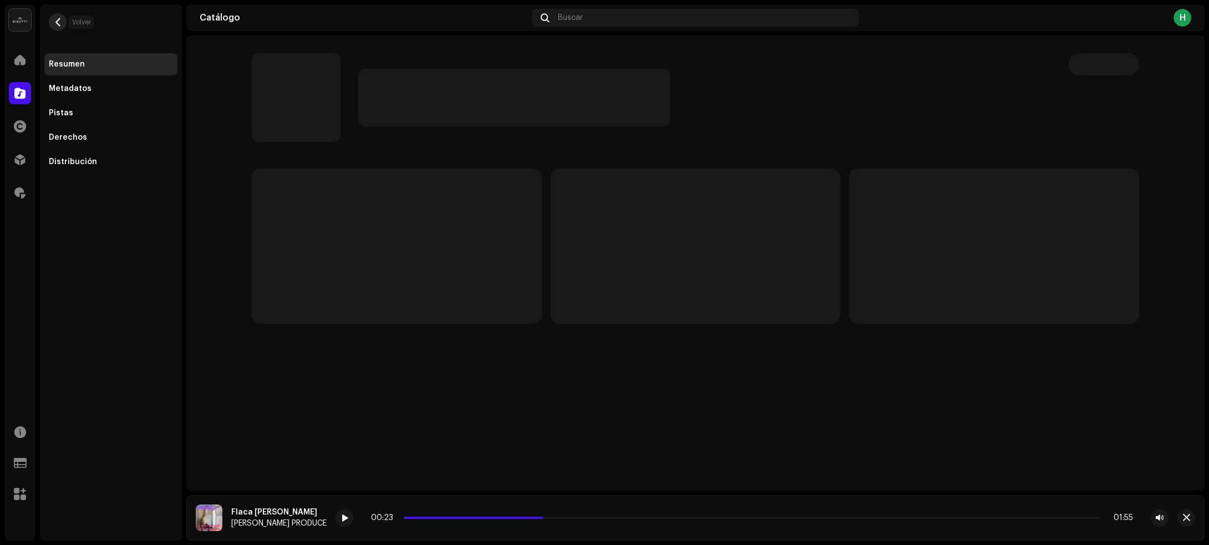
click at [60, 21] on span "button" at bounding box center [58, 22] width 8 height 9
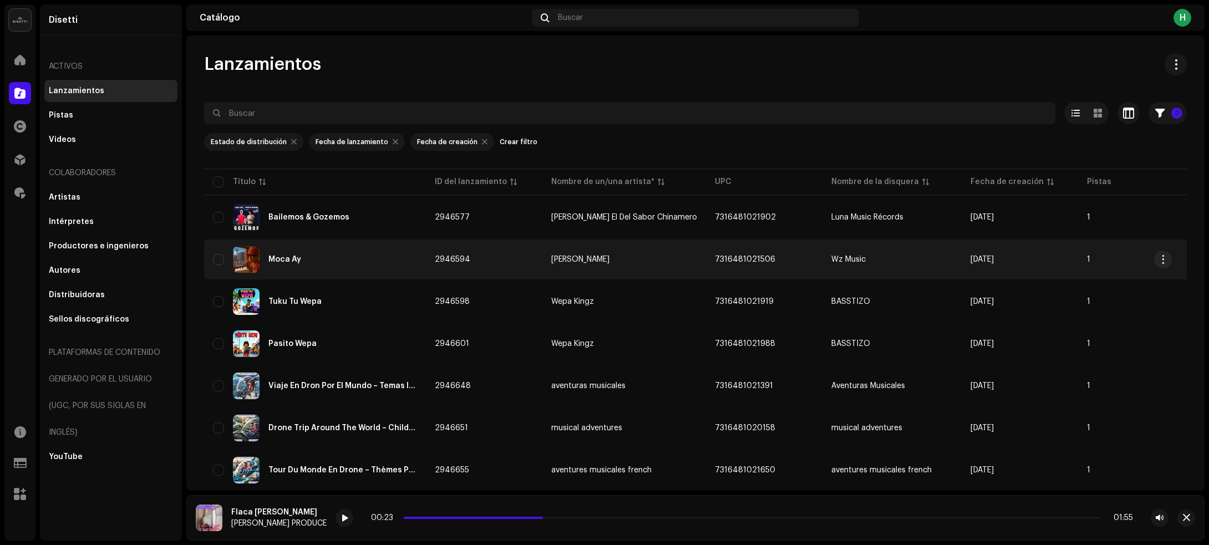
click at [397, 266] on div "Moca Ay" at bounding box center [315, 259] width 204 height 27
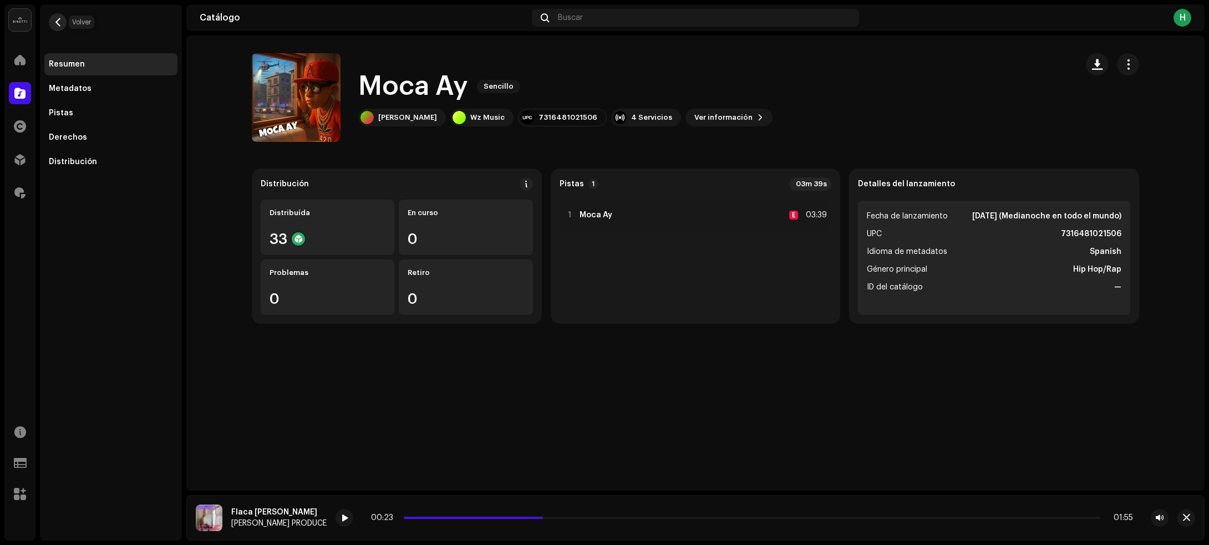
click at [55, 24] on span "button" at bounding box center [58, 22] width 8 height 9
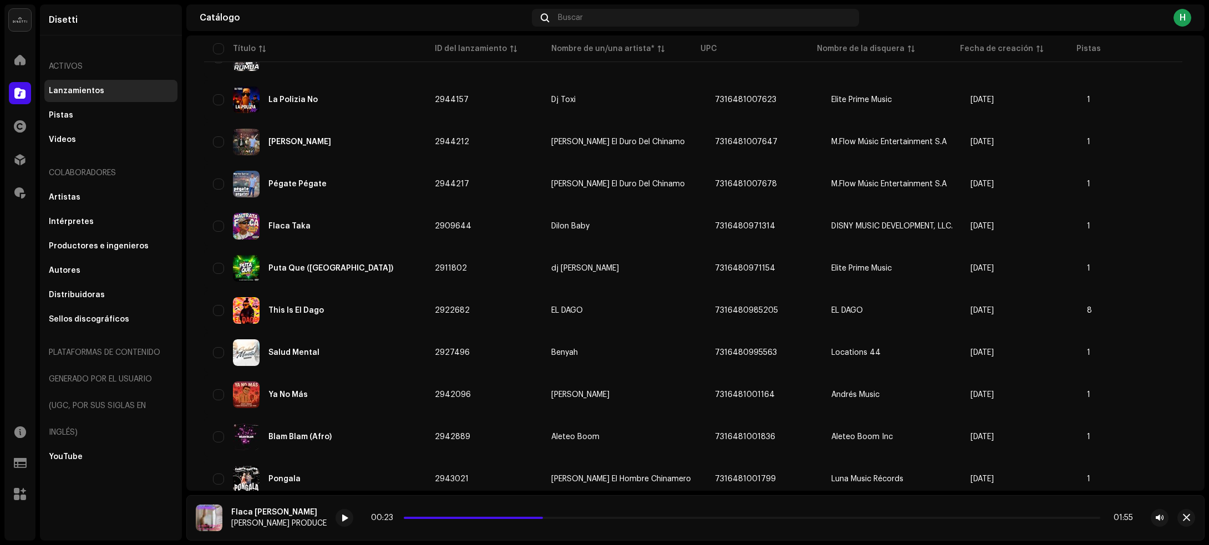
scroll to position [2762, 0]
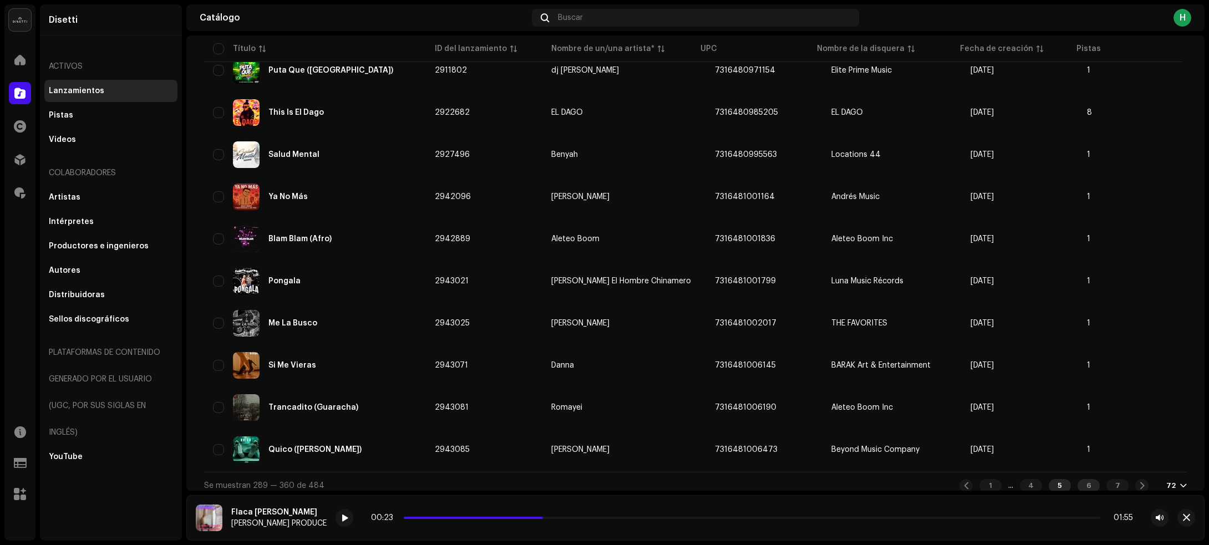
click at [1081, 479] on div "6" at bounding box center [1088, 485] width 22 height 13
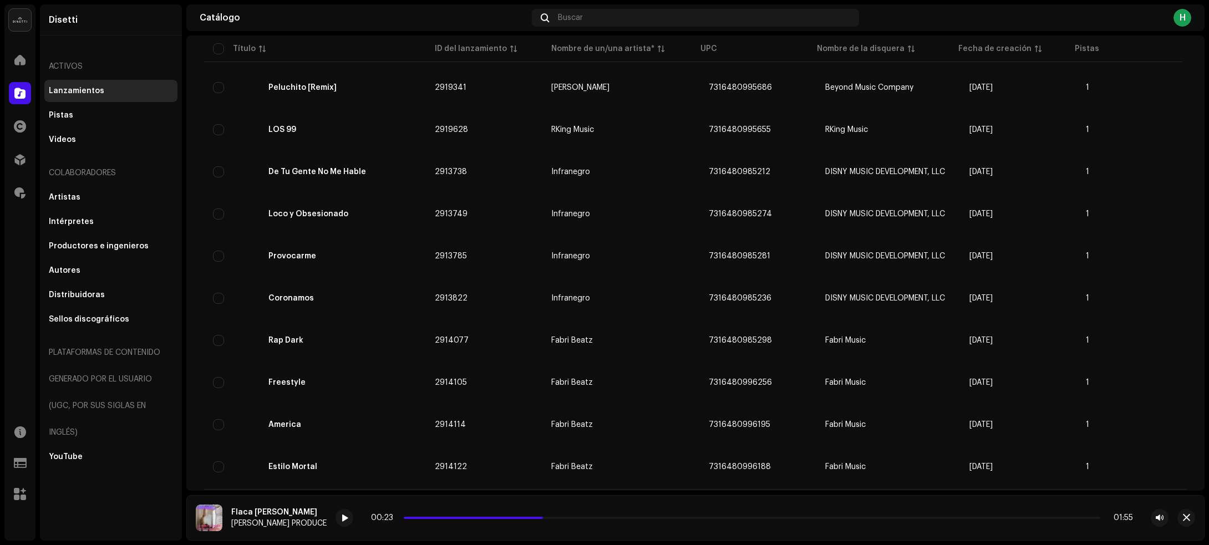
scroll to position [2762, 0]
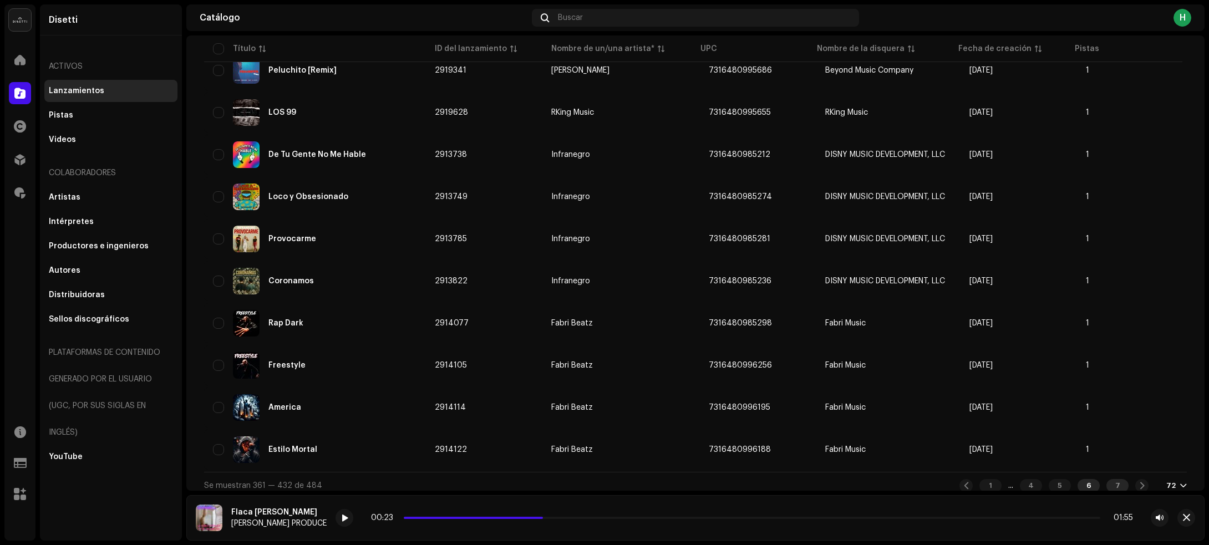
click at [1115, 479] on div "7" at bounding box center [1117, 485] width 22 height 13
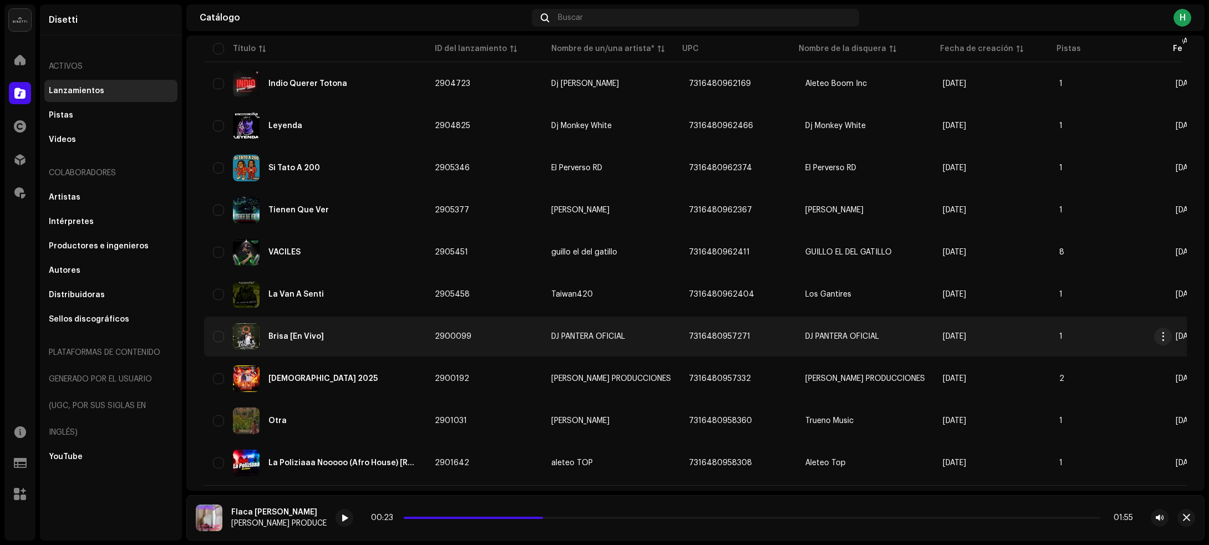
scroll to position [1922, 0]
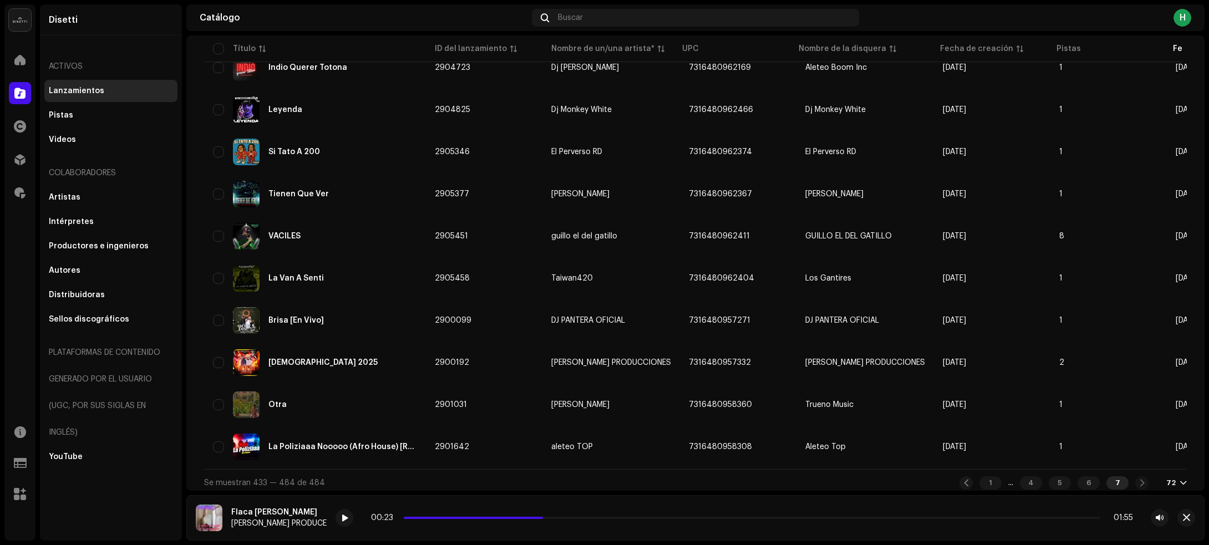
click at [1110, 478] on div "7" at bounding box center [1117, 482] width 22 height 13
click at [1138, 478] on div "1 ... 4 5 6 7" at bounding box center [1053, 482] width 189 height 13
click at [1135, 476] on div "1 ... 4 5 6 7" at bounding box center [1053, 482] width 189 height 13
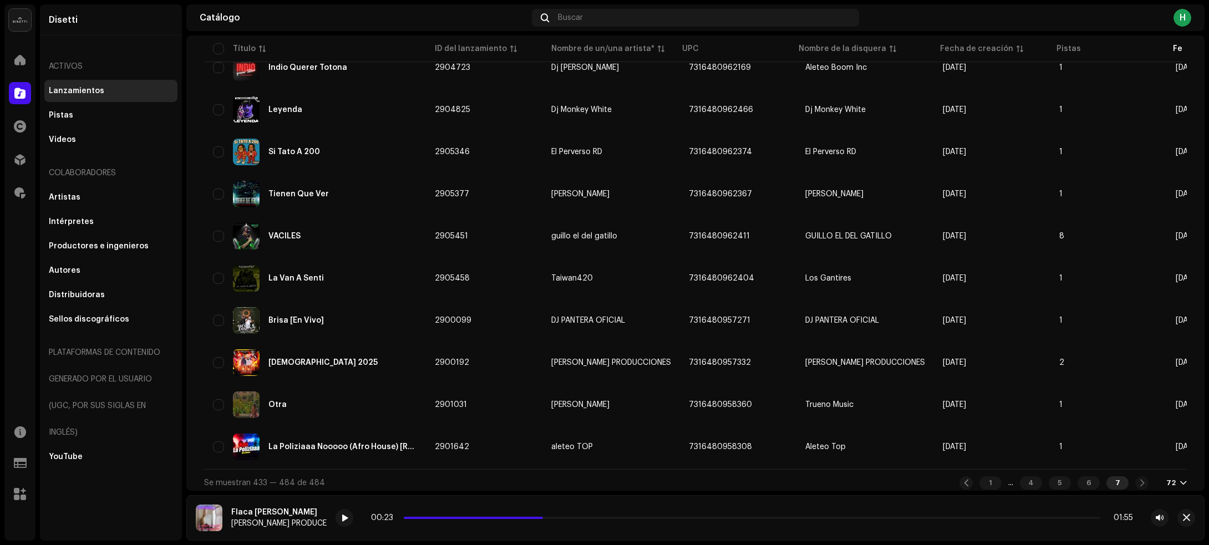
click at [1135, 476] on div "1 ... 4 5 6 7" at bounding box center [1053, 482] width 189 height 13
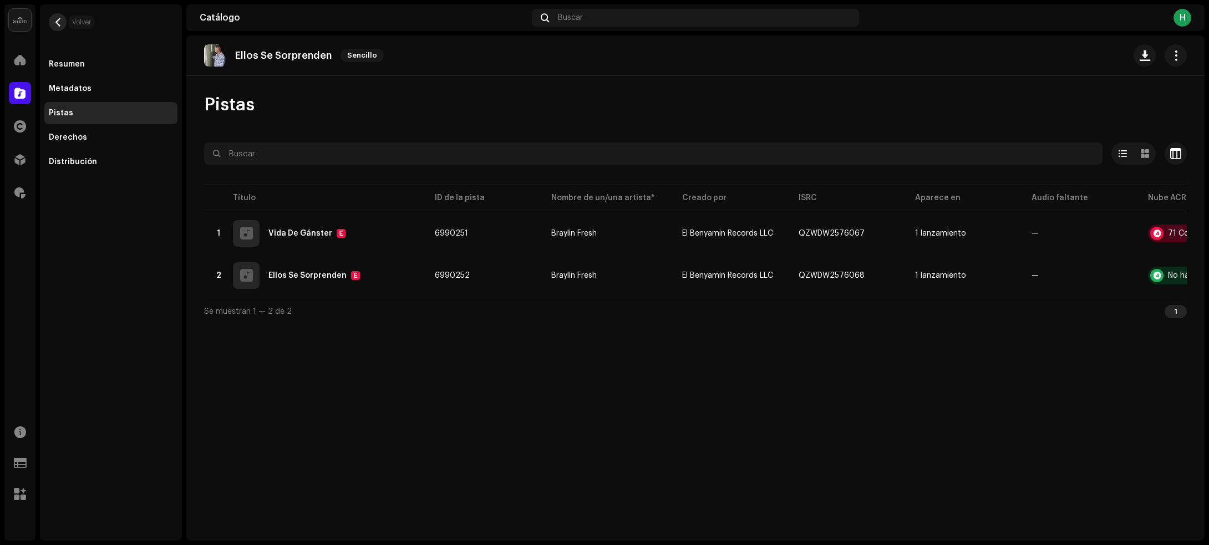
click at [58, 23] on span "button" at bounding box center [58, 22] width 8 height 9
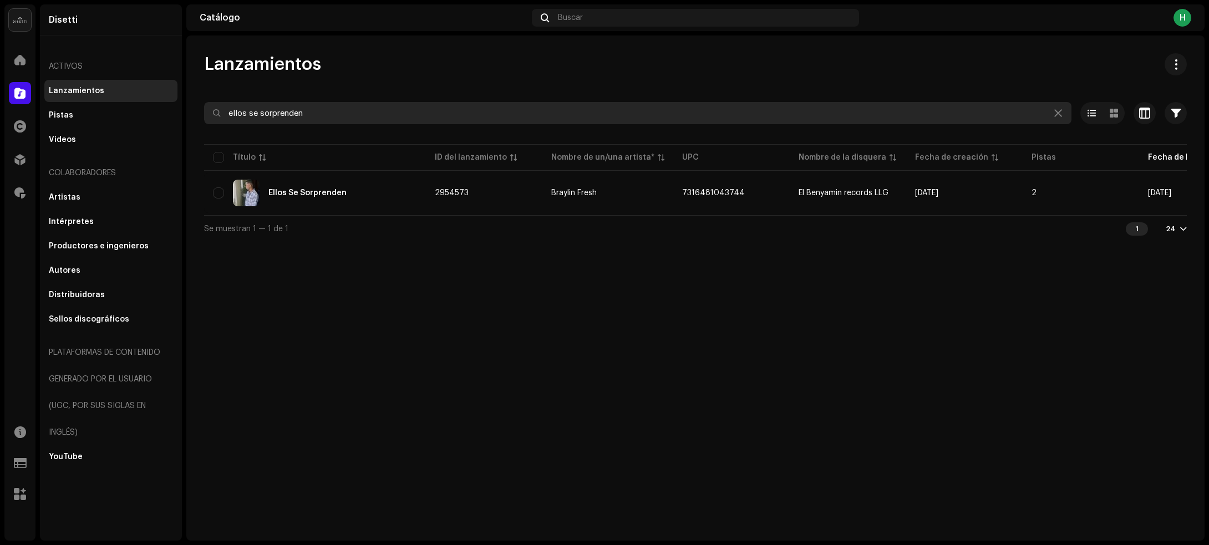
drag, startPoint x: 351, startPoint y: 119, endPoint x: 215, endPoint y: 115, distance: 136.4
click at [215, 115] on div "ellos se sorprenden" at bounding box center [637, 113] width 867 height 22
paste input "7316480966105"
drag, startPoint x: 314, startPoint y: 114, endPoint x: 186, endPoint y: 103, distance: 128.5
click at [186, 103] on div "Lanzamientos 7316480966105 Seleccionado 0 Seleccionar todo 1 Opciones Filtros E…" at bounding box center [695, 147] width 1018 height 188
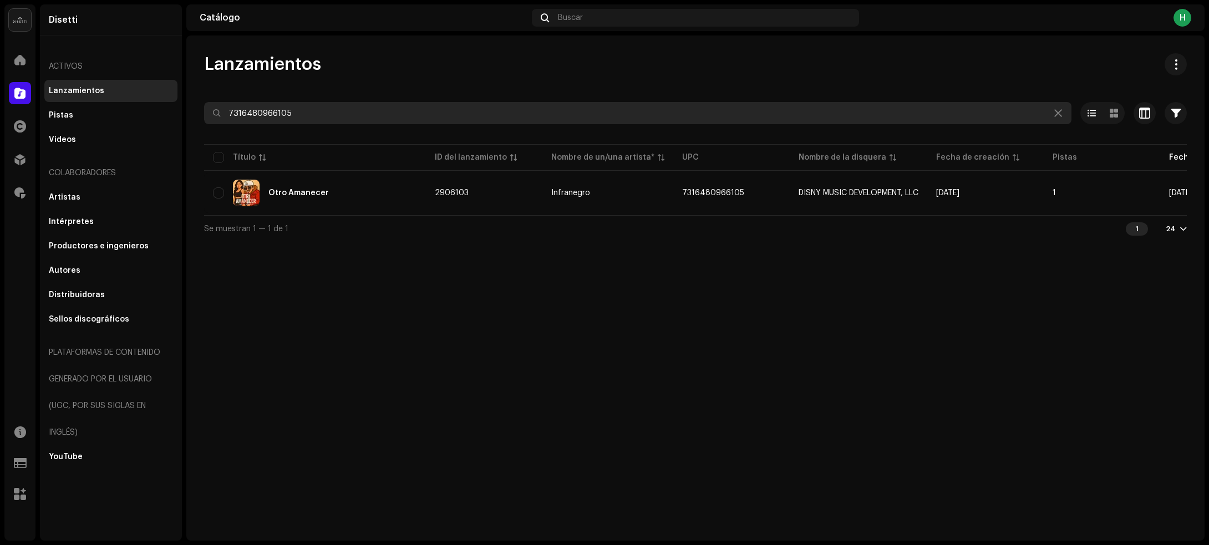
drag, startPoint x: 310, startPoint y: 115, endPoint x: 191, endPoint y: 125, distance: 119.6
click at [191, 125] on div "Lanzamientos 7316480966105 Seleccionado 0 Seleccionar todo 1 Opciones Filtros E…" at bounding box center [695, 147] width 1018 height 188
paste input "777"
type input "7316480967775"
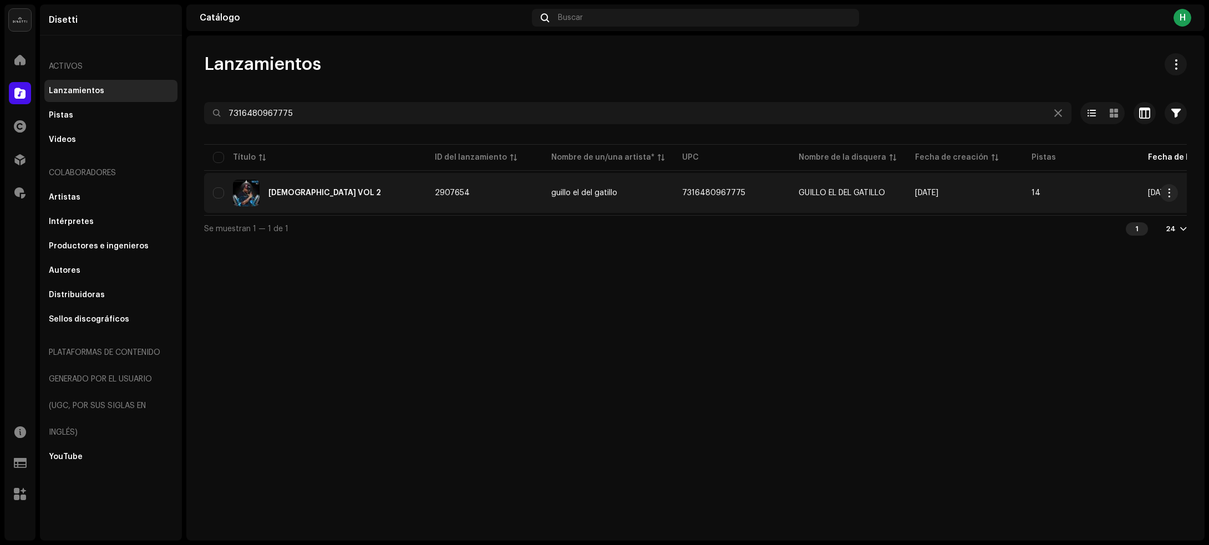
click at [381, 195] on div "[DEMOGRAPHIC_DATA] VOL 2" at bounding box center [315, 193] width 204 height 27
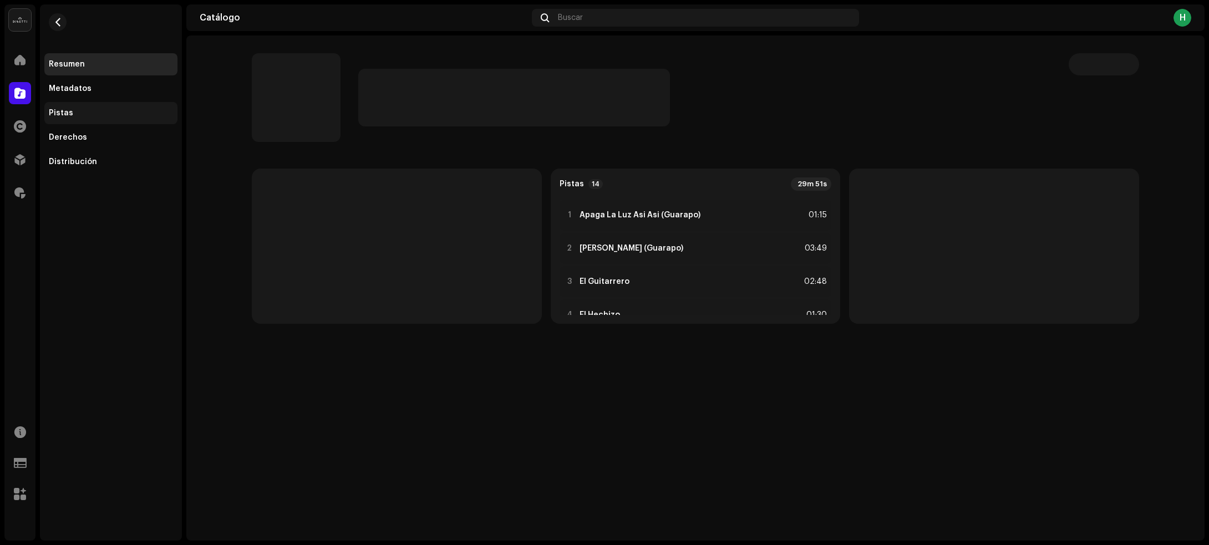
click at [114, 118] on div "Pistas" at bounding box center [110, 113] width 133 height 22
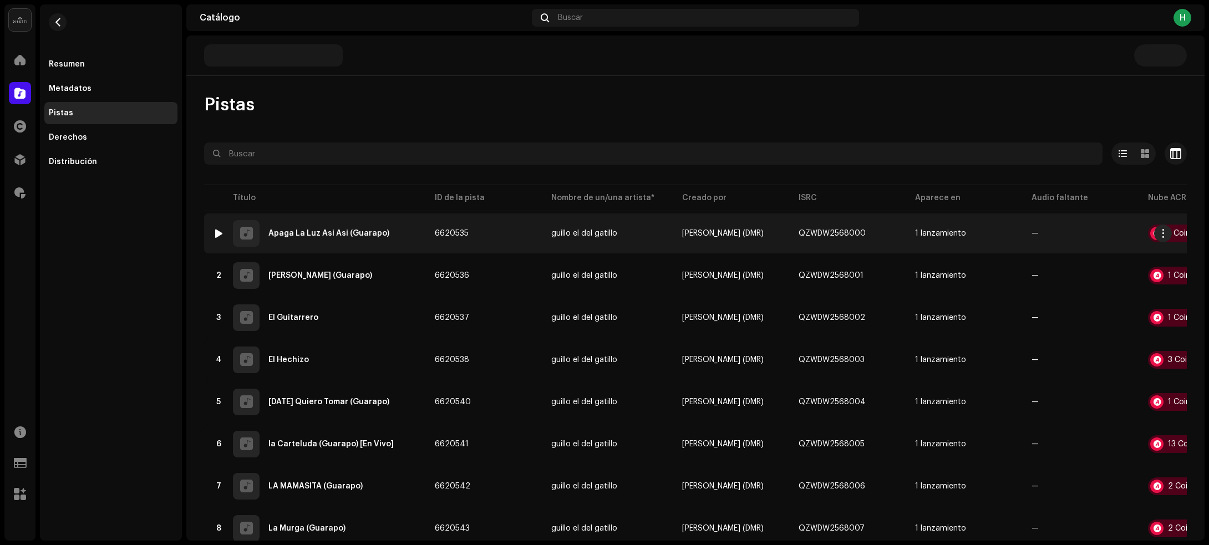
click at [419, 228] on td "1 Apaga La Luz Asi Asi (Guarapo)" at bounding box center [315, 233] width 222 height 40
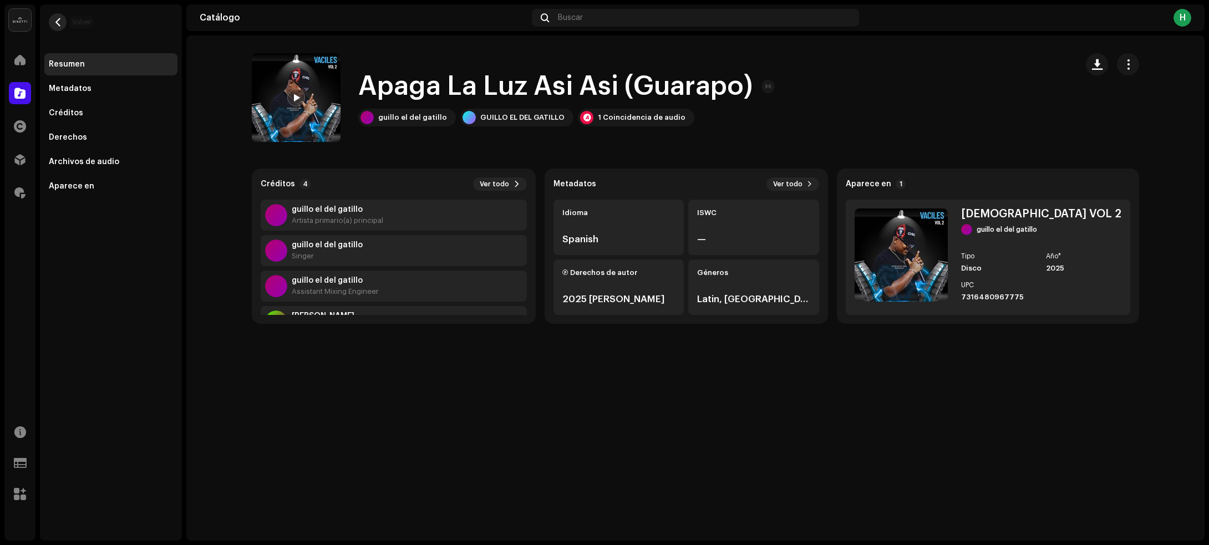
click at [59, 18] on span "button" at bounding box center [58, 22] width 8 height 9
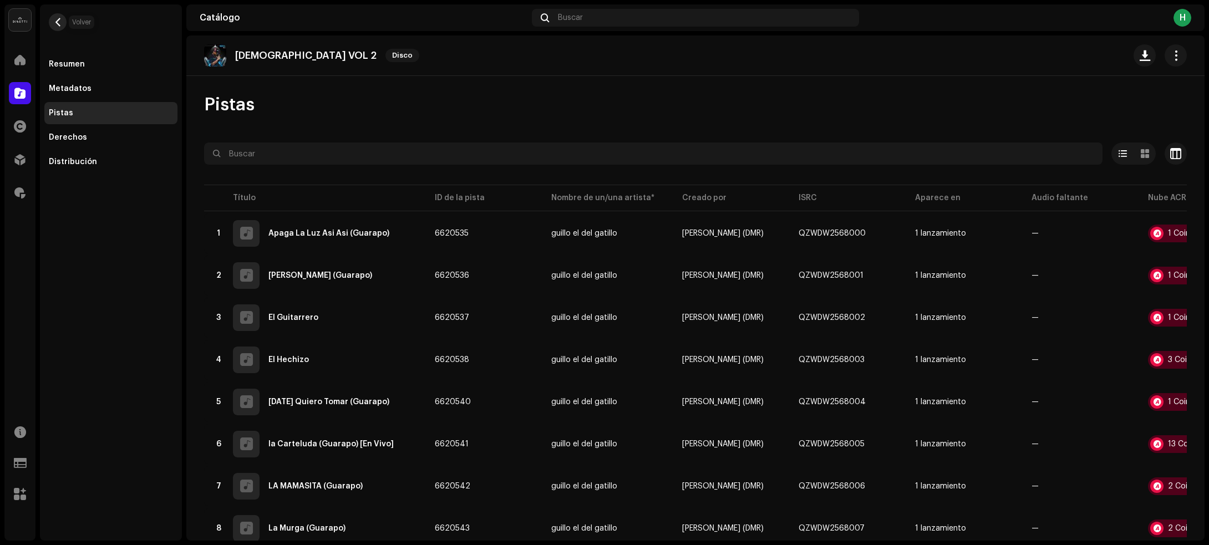
click at [59, 14] on button "button" at bounding box center [58, 22] width 18 height 18
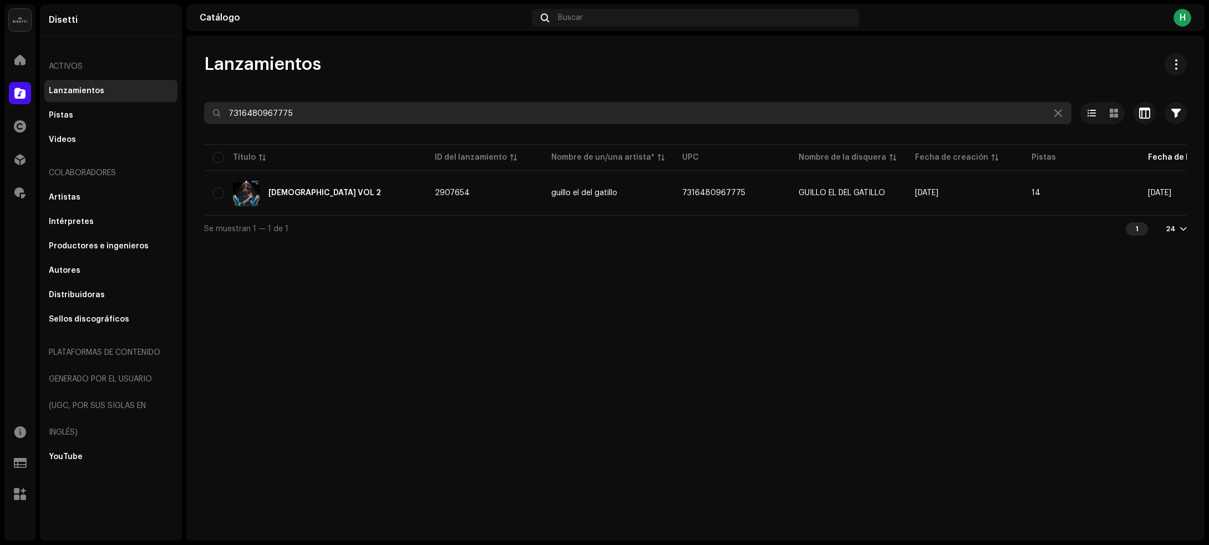
drag, startPoint x: 311, startPoint y: 114, endPoint x: 221, endPoint y: 113, distance: 90.4
click at [221, 113] on input "7316480967775" at bounding box center [637, 113] width 867 height 22
paste input "2411"
type input "7316480962411"
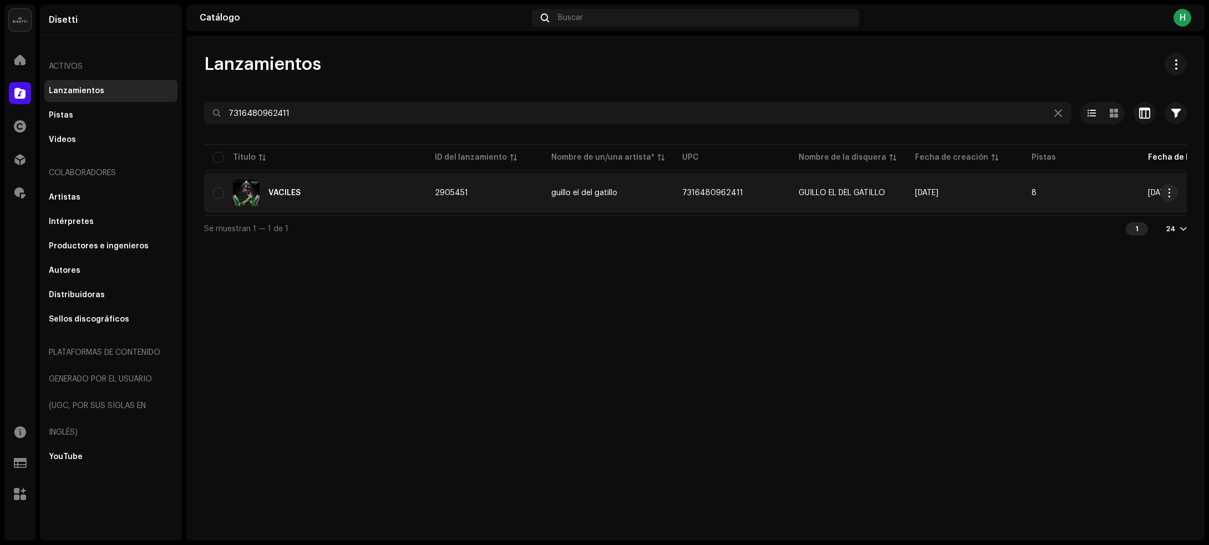
click at [370, 186] on div "VACILES" at bounding box center [315, 193] width 204 height 27
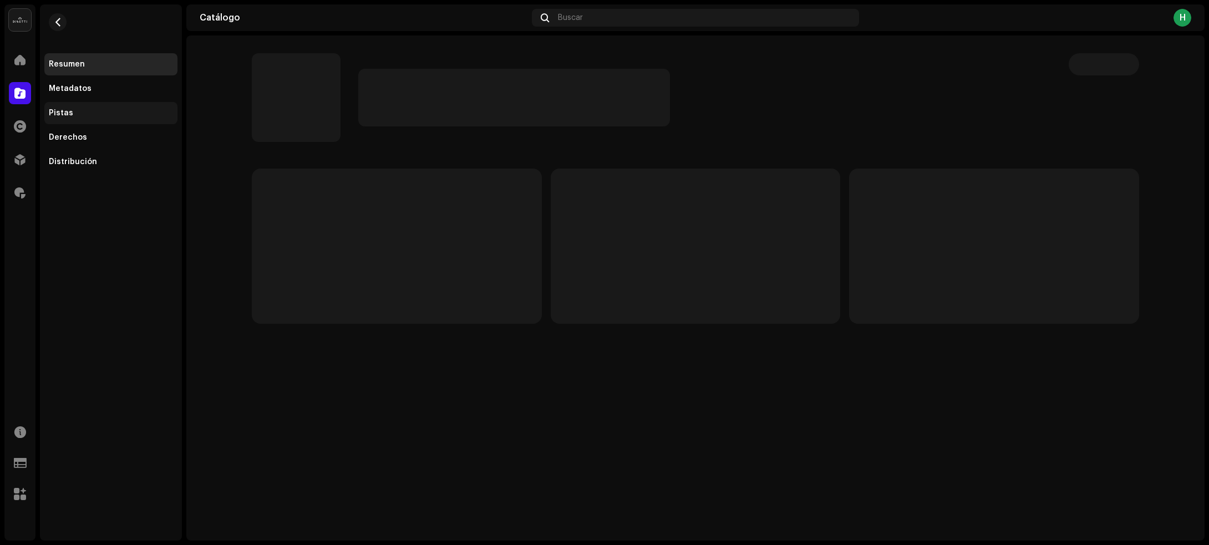
click at [126, 114] on div "Pistas" at bounding box center [111, 113] width 124 height 9
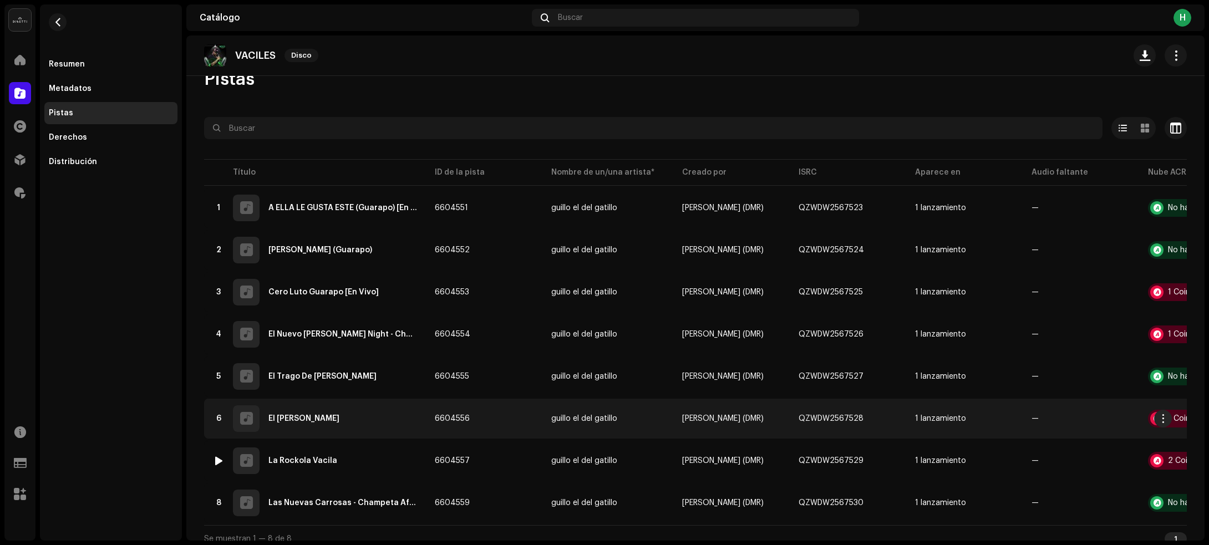
scroll to position [39, 0]
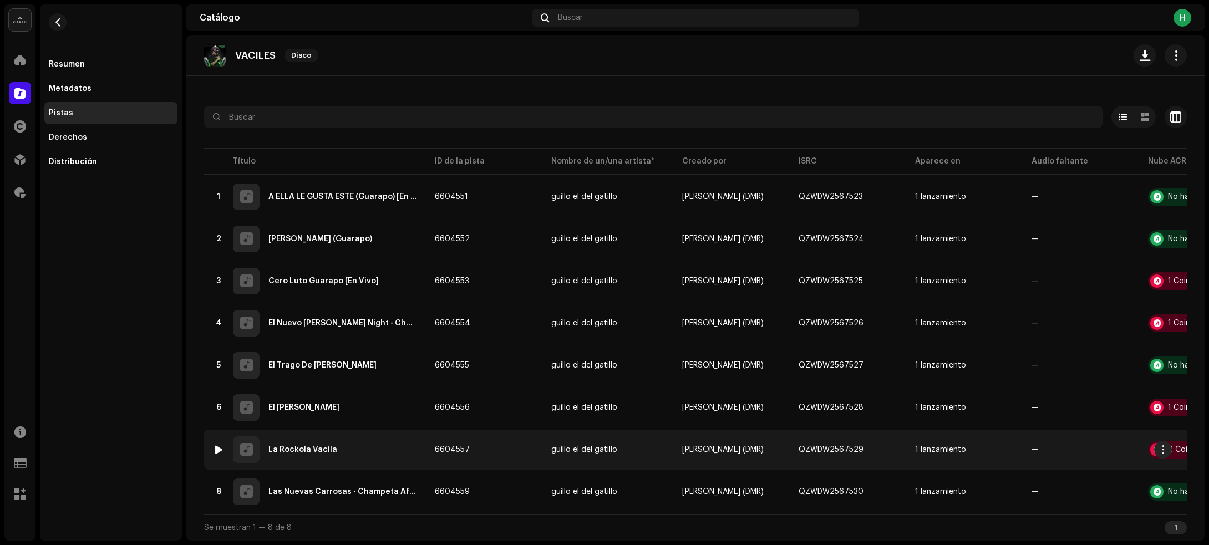
click at [377, 436] on div "7 La Rockola Vacila" at bounding box center [315, 449] width 204 height 27
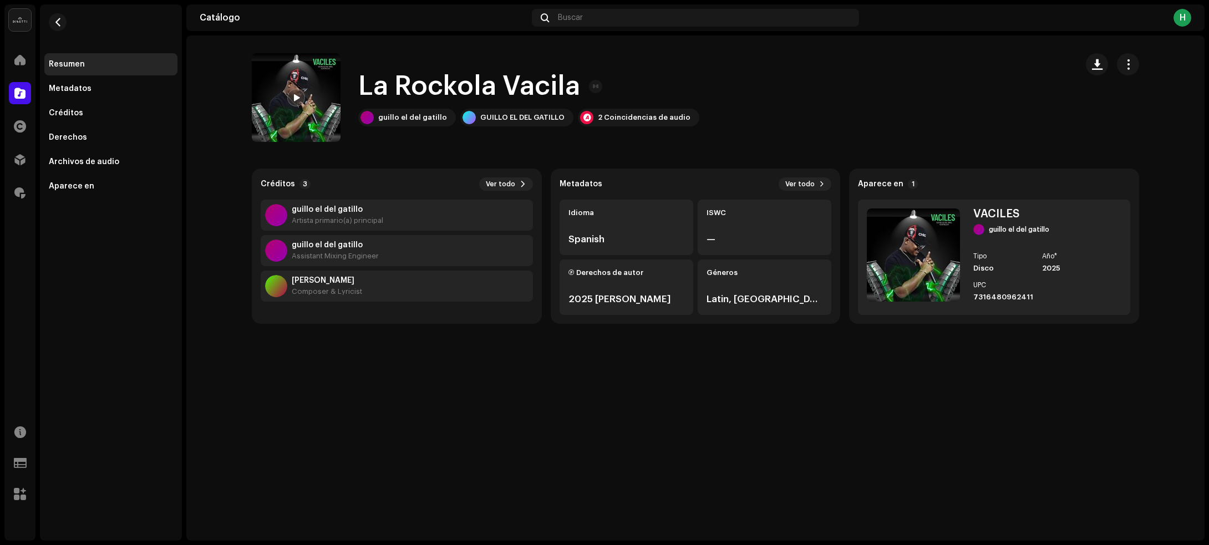
click at [384, 458] on div "La Rockola Vacila La Rockola Vacila [PERSON_NAME] el del gatillo [PERSON_NAME] …" at bounding box center [695, 287] width 1018 height 505
click at [58, 16] on button "button" at bounding box center [58, 22] width 18 height 18
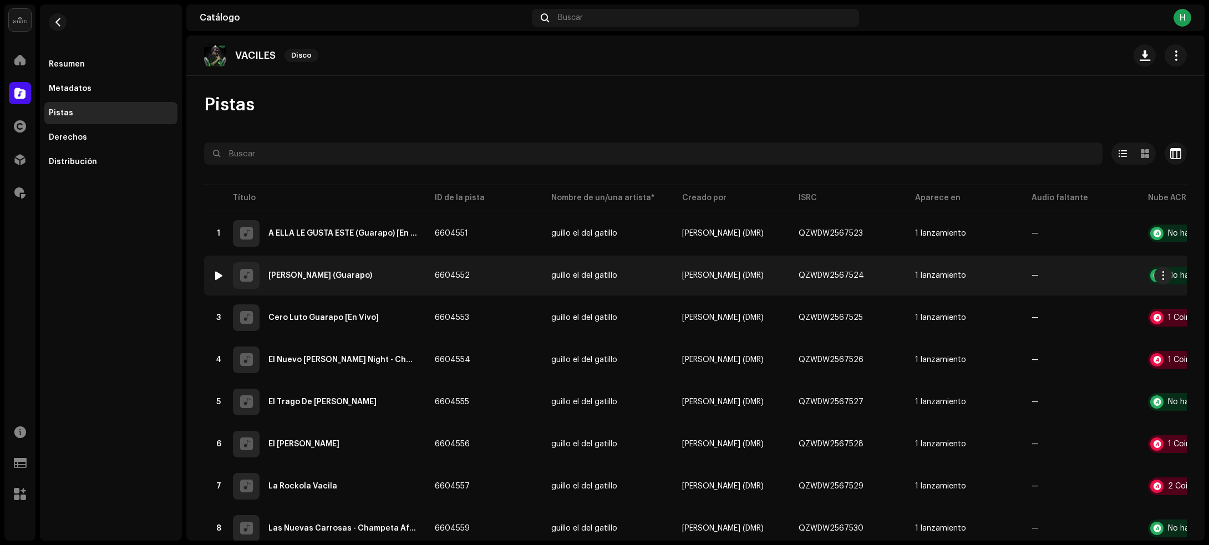
click at [395, 284] on div "2 [PERSON_NAME] (Guarapo)" at bounding box center [315, 275] width 204 height 27
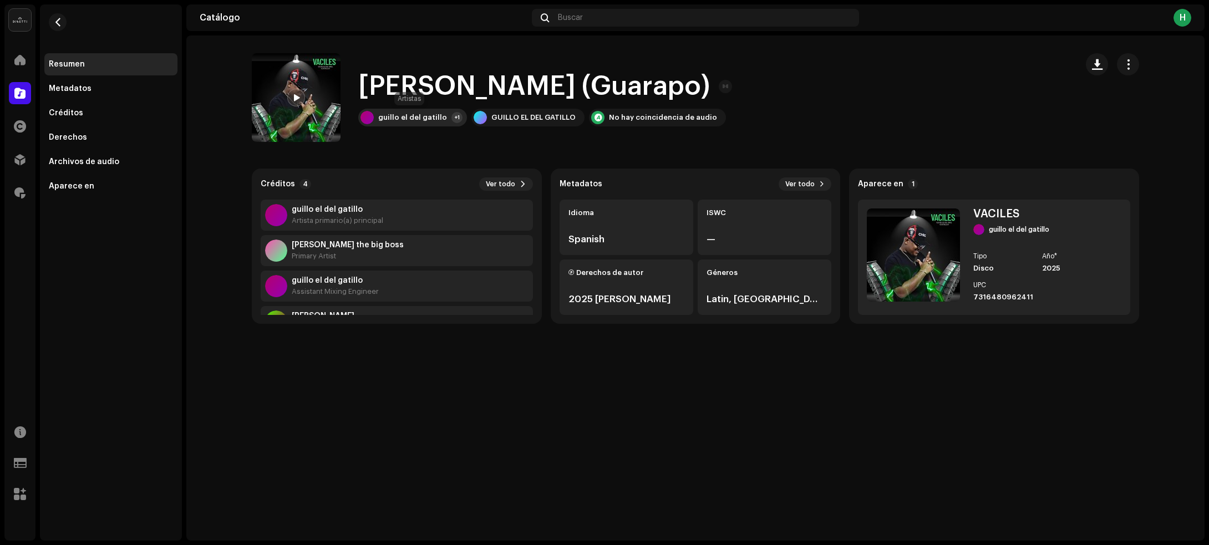
click at [416, 120] on div "guillo el del gatillo" at bounding box center [412, 117] width 69 height 9
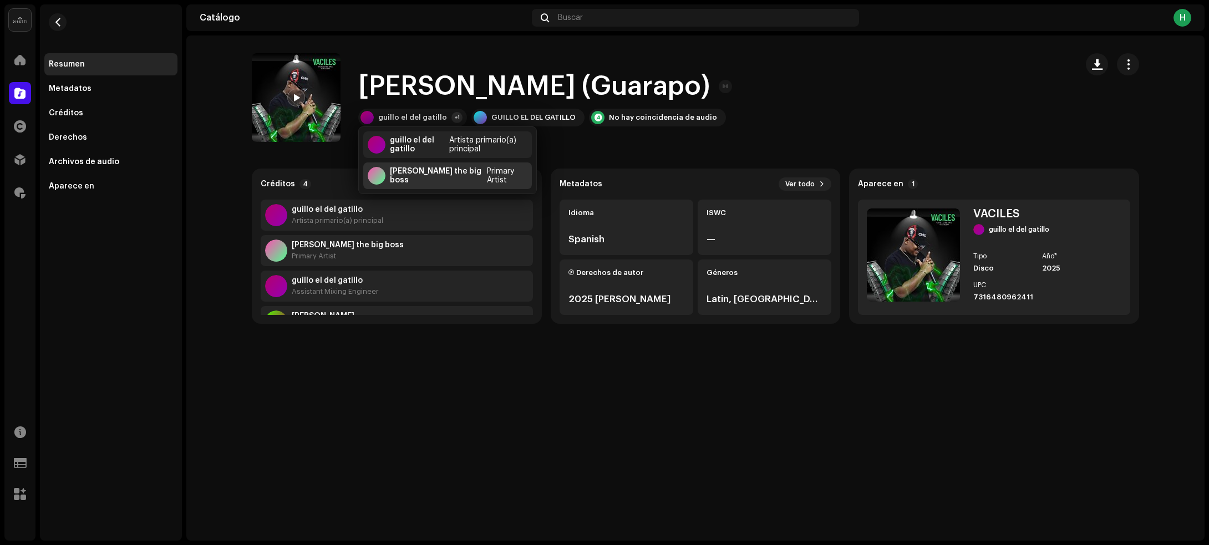
click at [414, 172] on div "[PERSON_NAME] the big boss" at bounding box center [436, 176] width 93 height 18
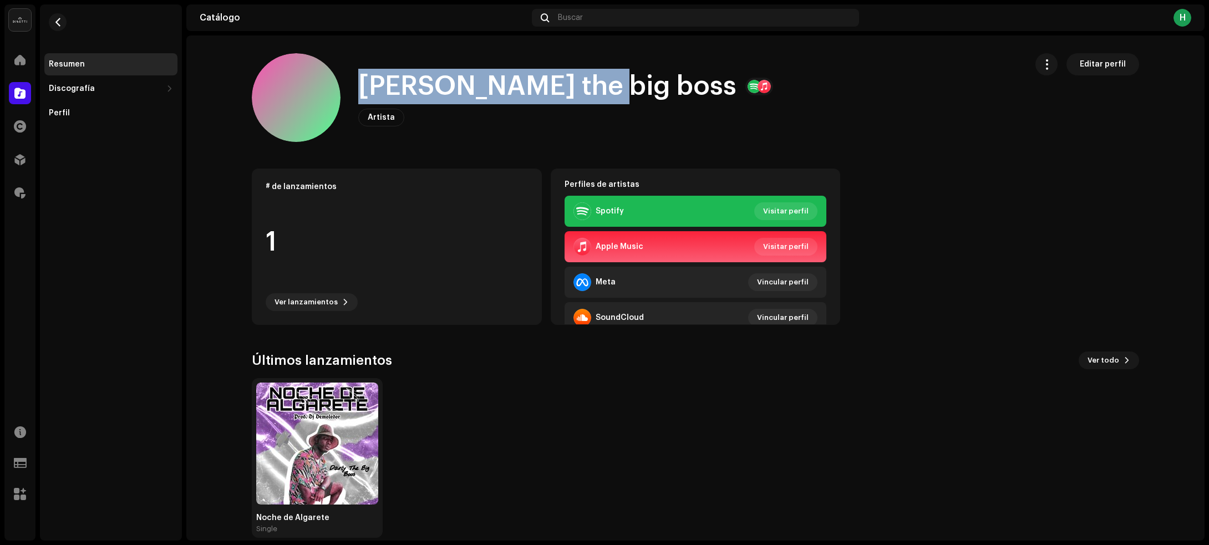
drag, startPoint x: 355, startPoint y: 87, endPoint x: 577, endPoint y: 98, distance: 222.0
click at [577, 98] on h1 "[PERSON_NAME] the big boss" at bounding box center [547, 86] width 378 height 35
copy h1 "[PERSON_NAME] the big boss"
click at [54, 26] on span "button" at bounding box center [58, 22] width 8 height 9
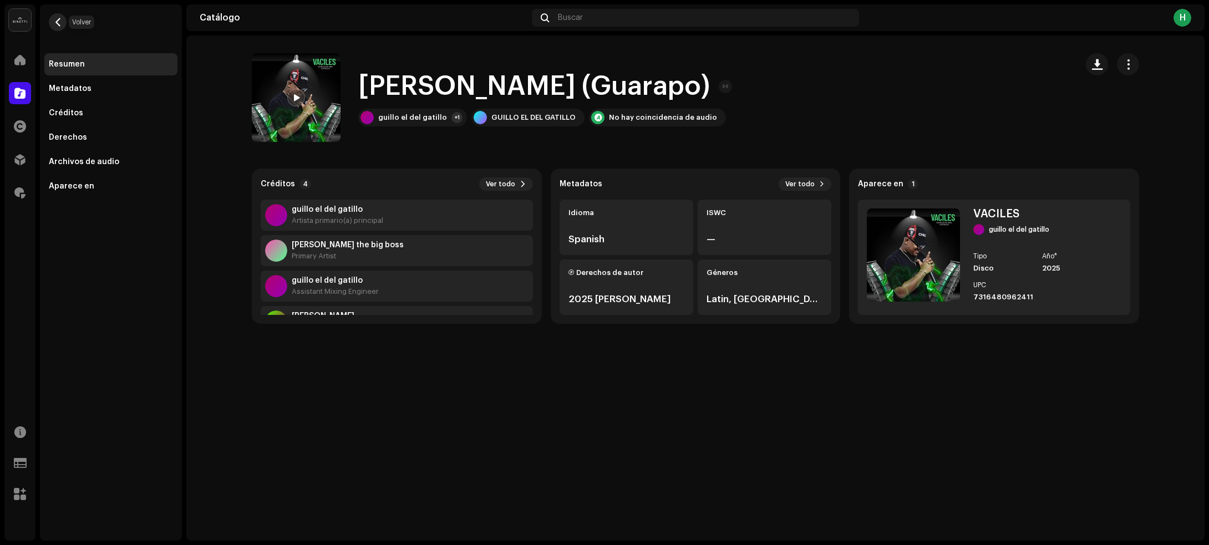
click at [63, 22] on button "button" at bounding box center [58, 22] width 18 height 18
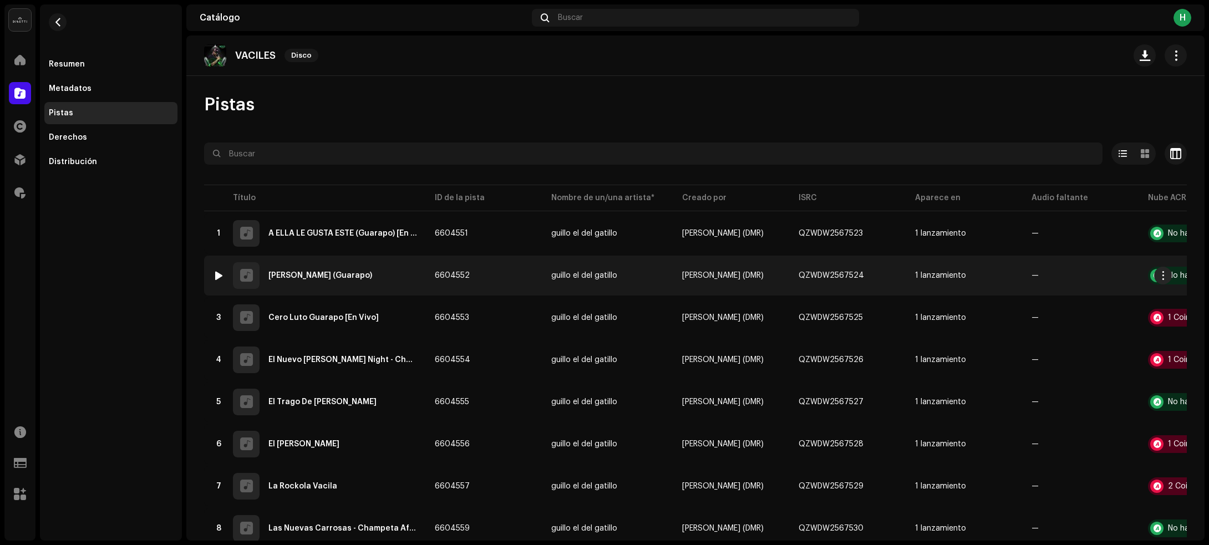
click at [385, 279] on div "2 [PERSON_NAME] (Guarapo)" at bounding box center [315, 275] width 204 height 27
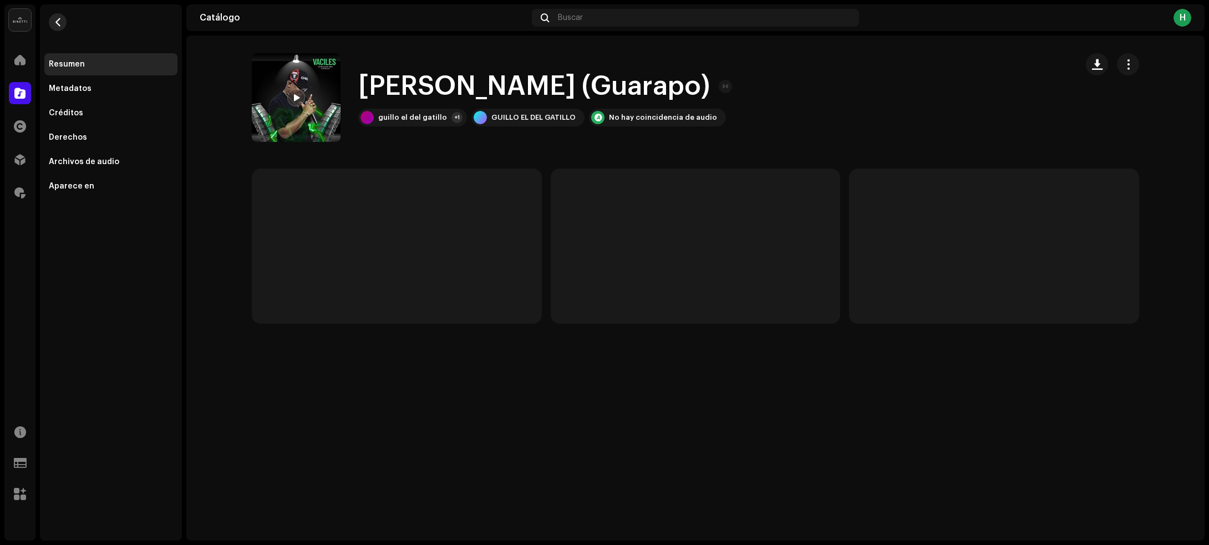
click at [62, 21] on button "button" at bounding box center [58, 22] width 18 height 18
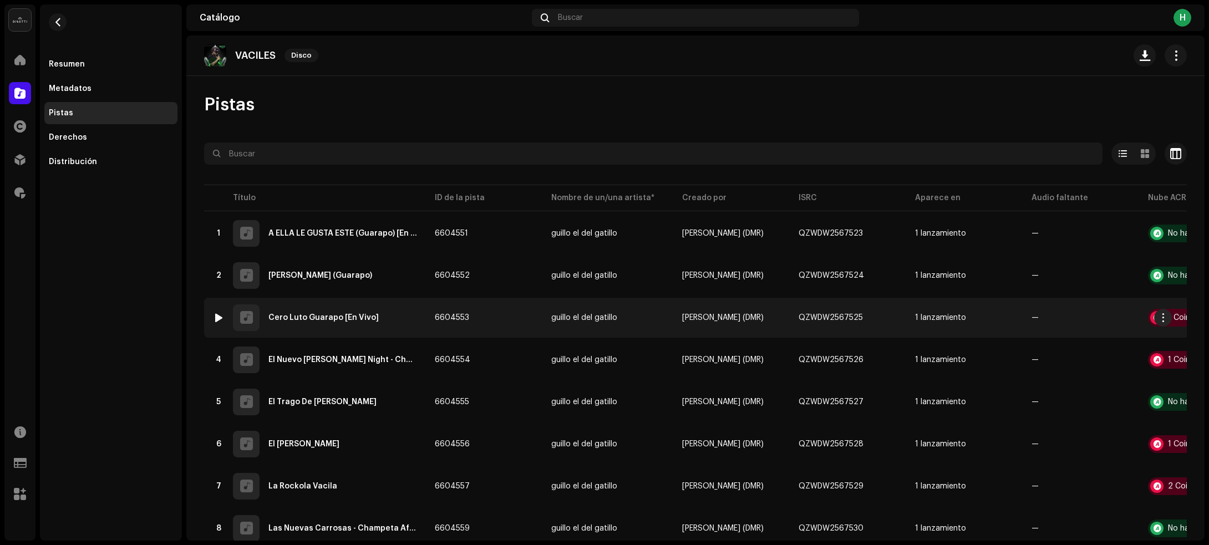
click at [378, 313] on div "3 Cero Luto Guarapo [En Vivo]" at bounding box center [315, 317] width 204 height 27
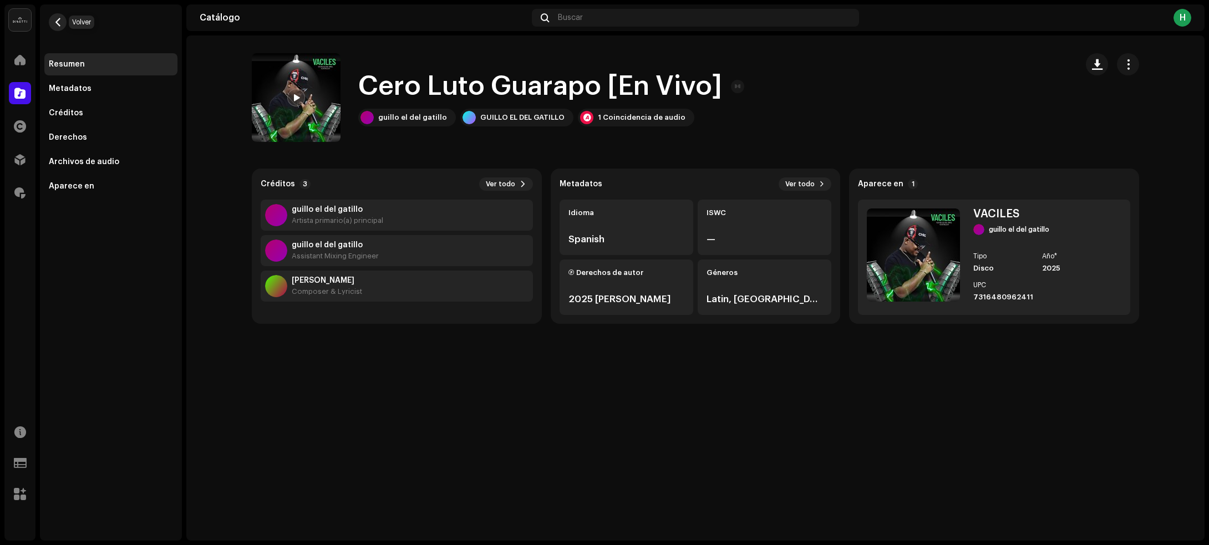
click at [56, 19] on span "button" at bounding box center [58, 22] width 8 height 9
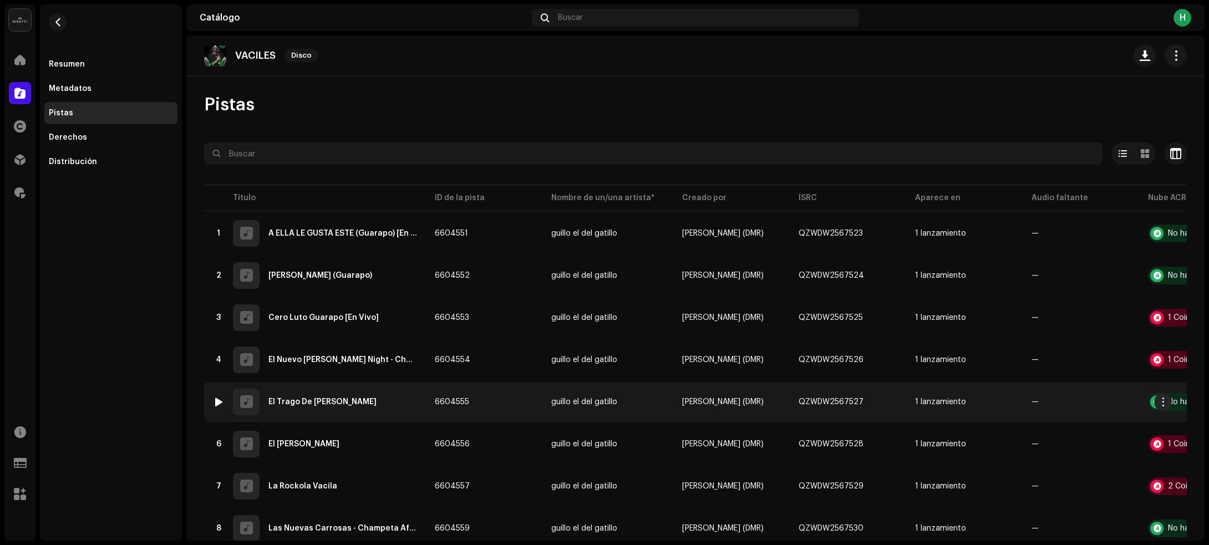
click at [358, 402] on div "5 El Trago De [PERSON_NAME]" at bounding box center [315, 402] width 204 height 27
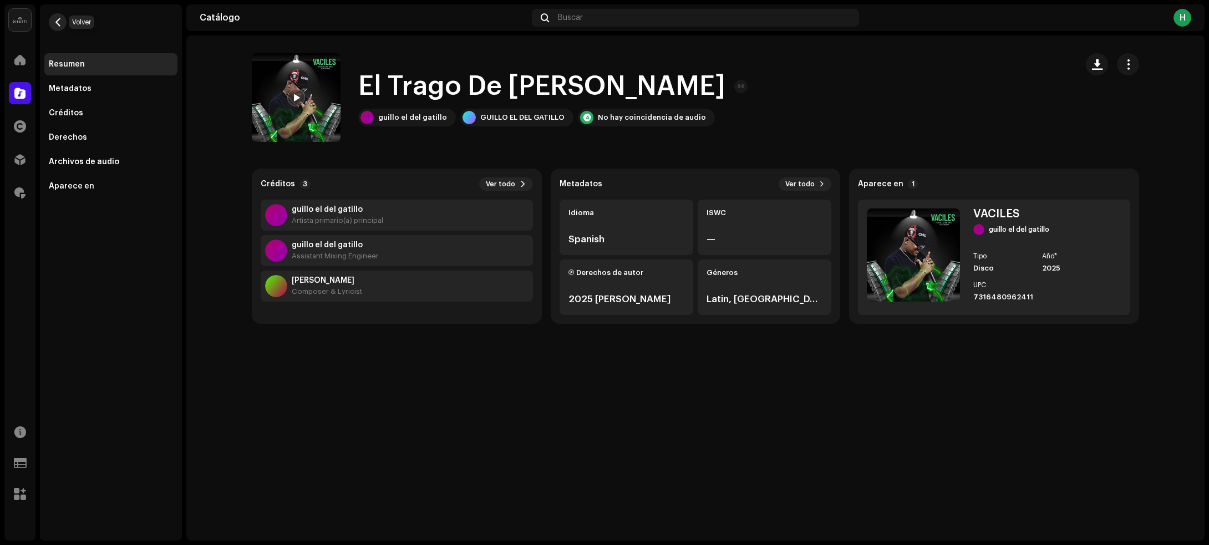
click at [55, 25] on span "button" at bounding box center [58, 22] width 8 height 9
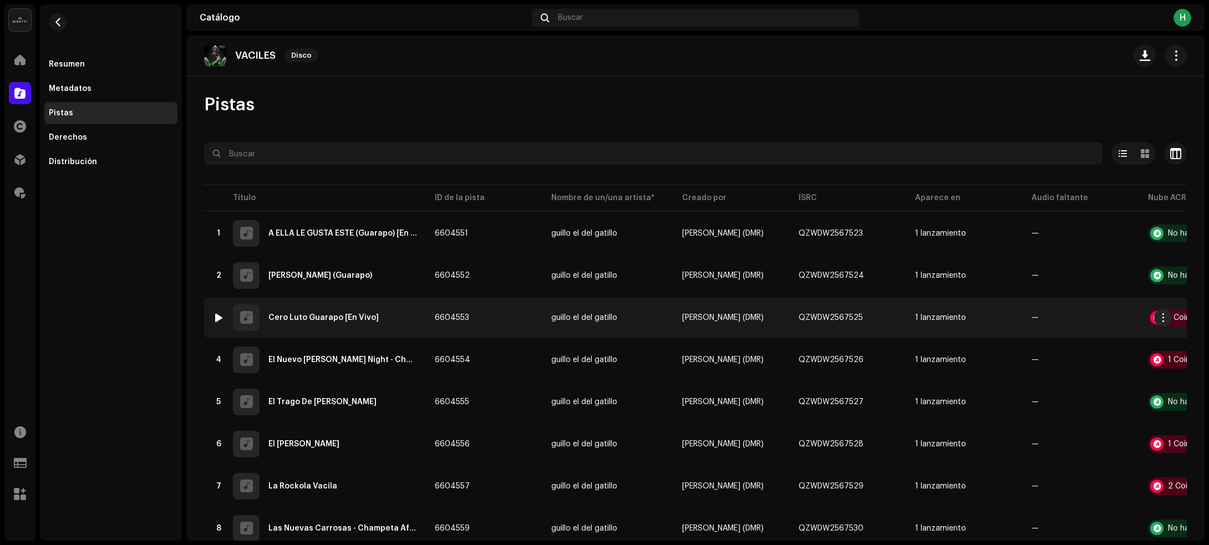
scroll to position [39, 0]
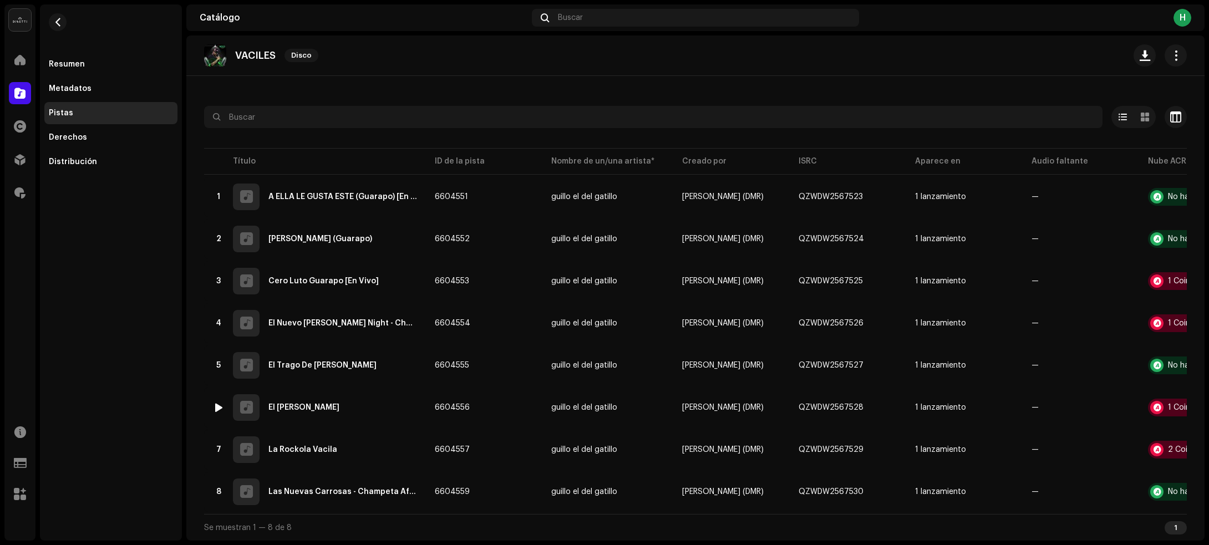
click at [353, 400] on div "6 El [PERSON_NAME]" at bounding box center [315, 407] width 204 height 27
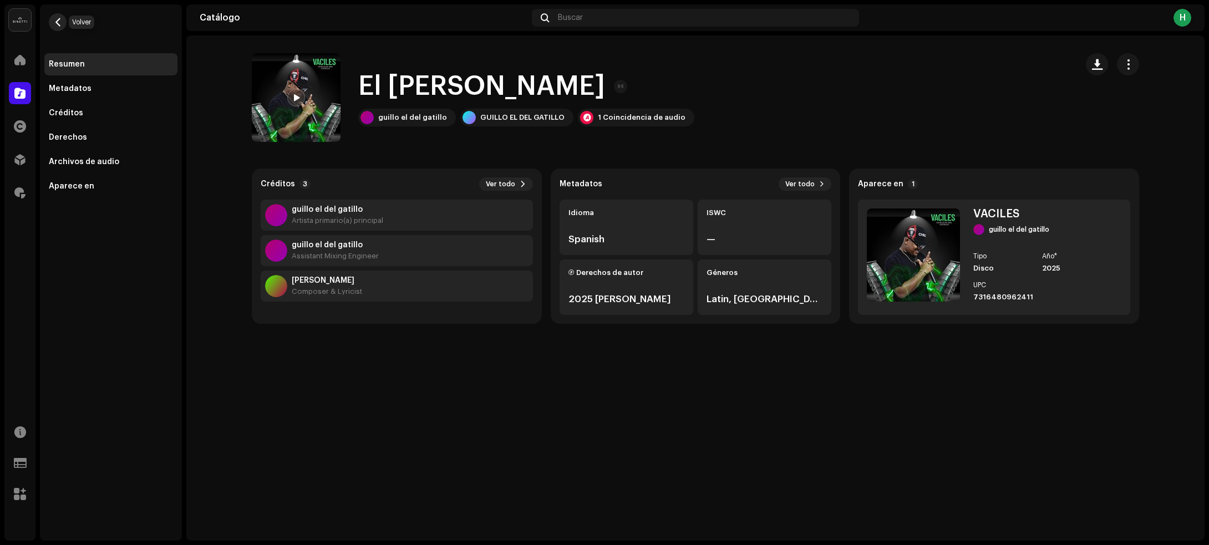
click at [57, 22] on span "button" at bounding box center [58, 22] width 8 height 9
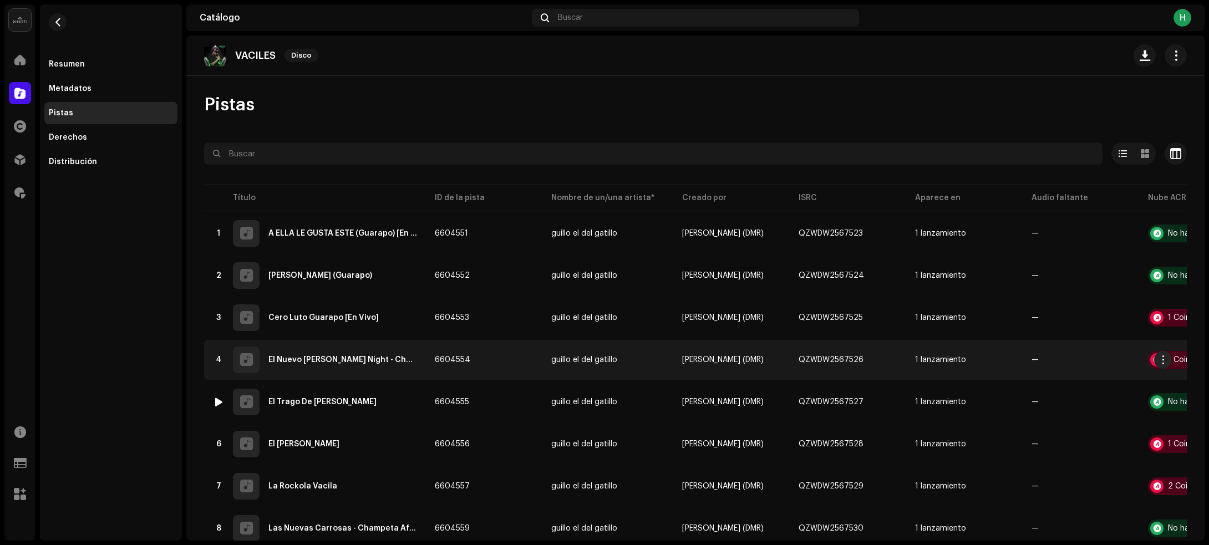
scroll to position [39, 0]
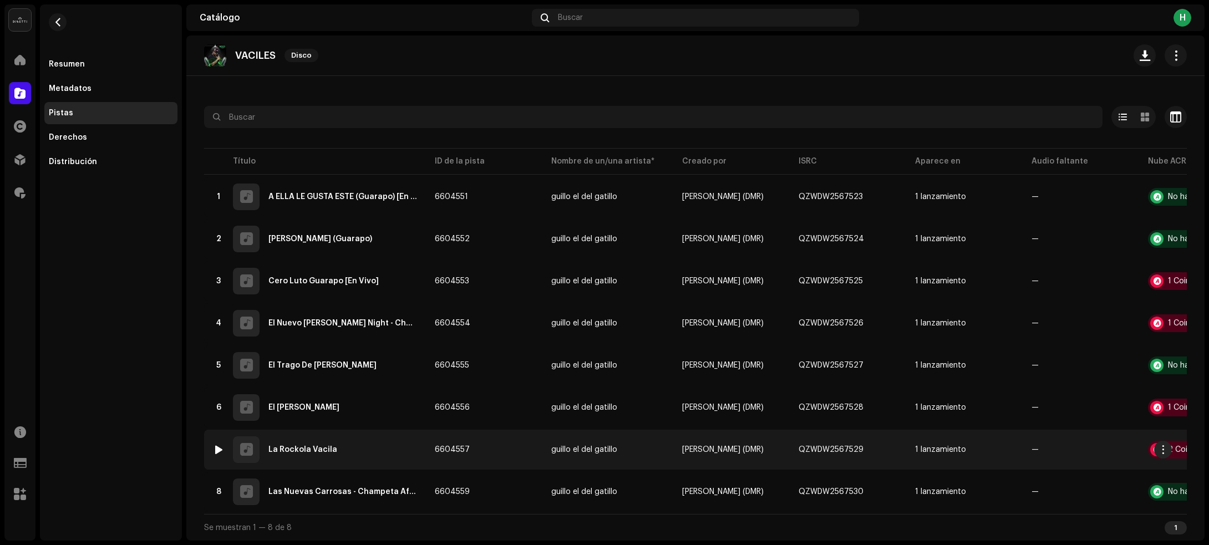
click at [386, 440] on div "7 La Rockola Vacila" at bounding box center [315, 449] width 204 height 27
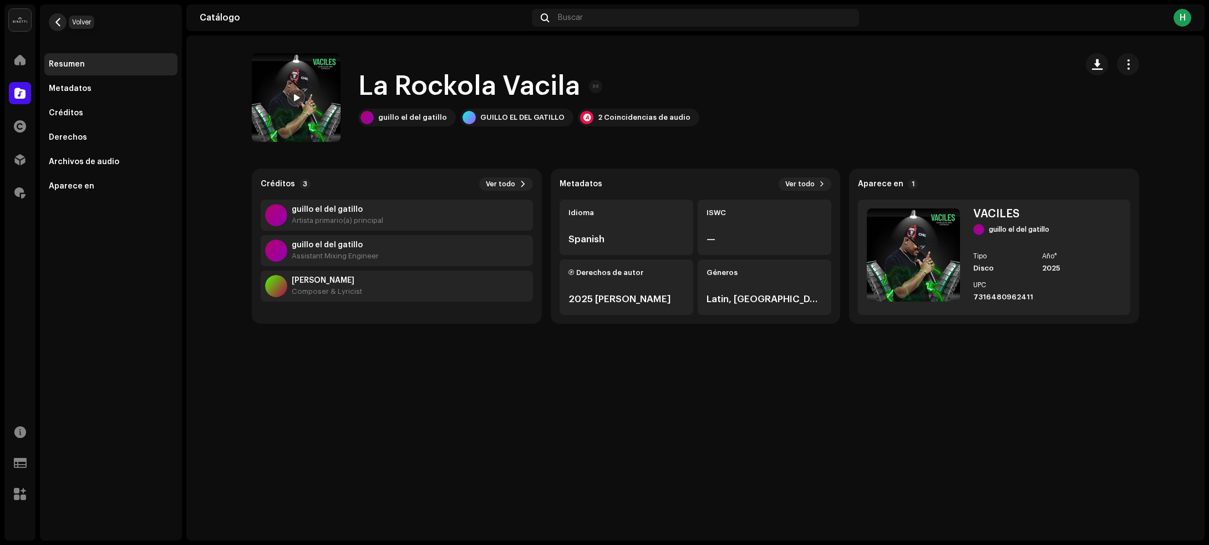
click at [59, 23] on span "button" at bounding box center [58, 22] width 8 height 9
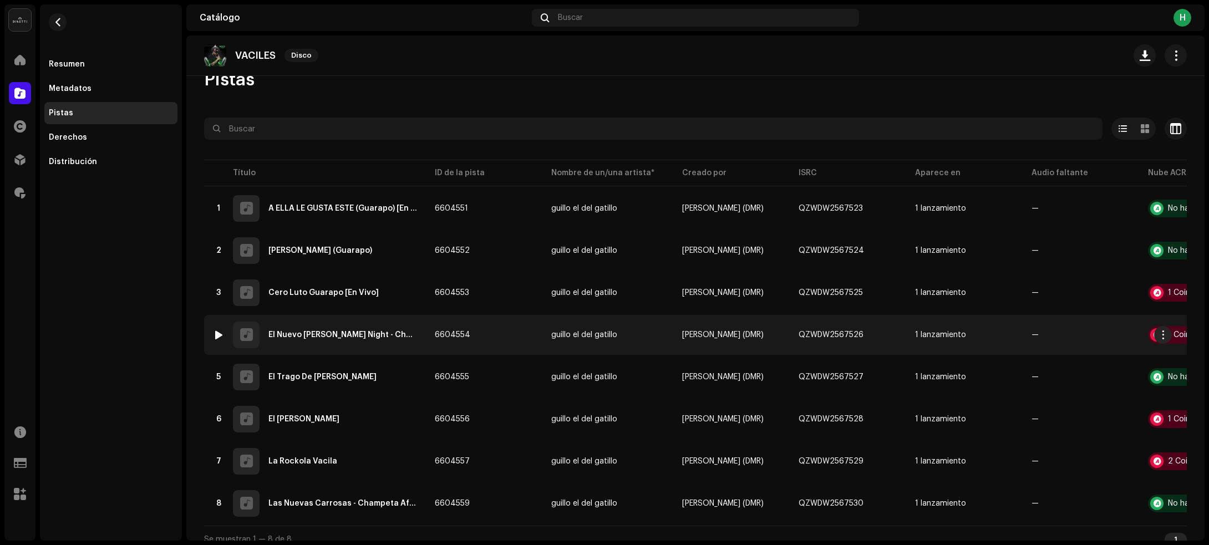
scroll to position [39, 0]
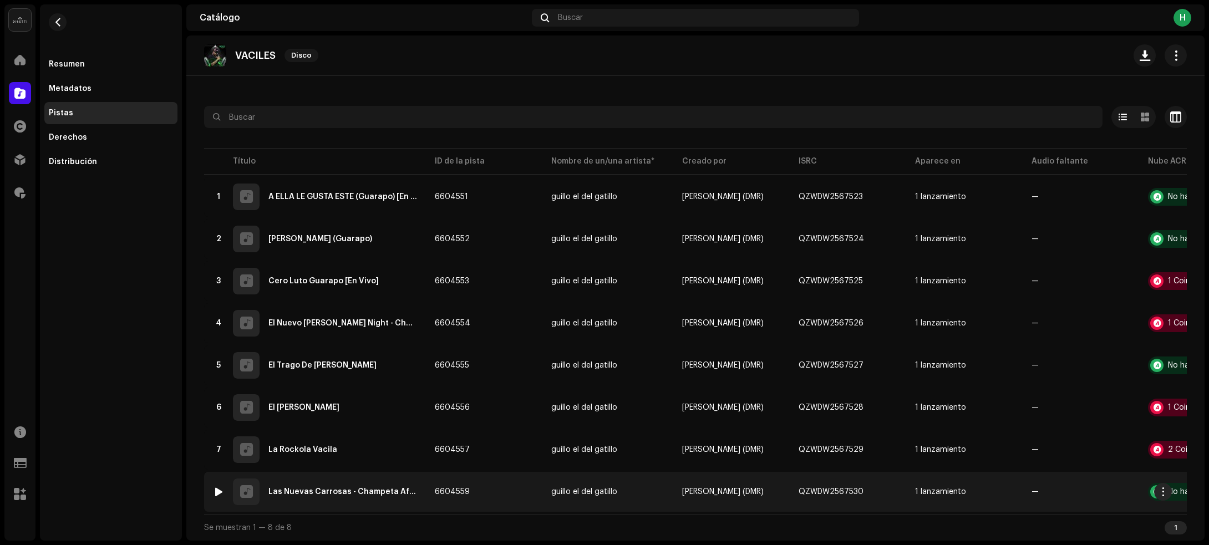
click at [355, 488] on div "Las Nuevas Carrosas - Champeta Africana" at bounding box center [342, 492] width 149 height 8
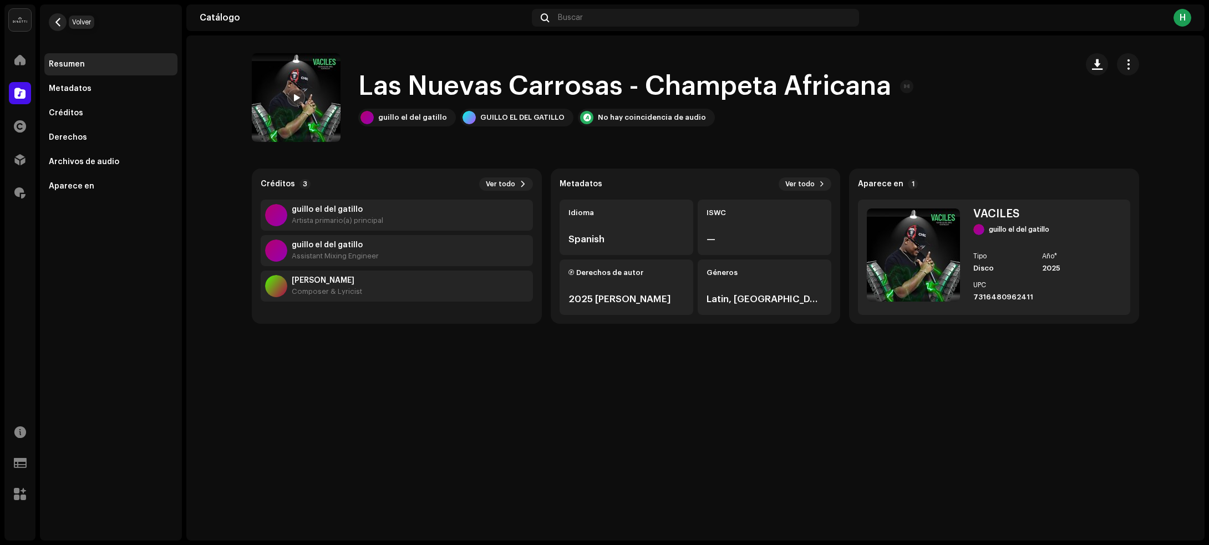
click at [54, 21] on span "button" at bounding box center [58, 22] width 8 height 9
